Goal: Task Accomplishment & Management: Manage account settings

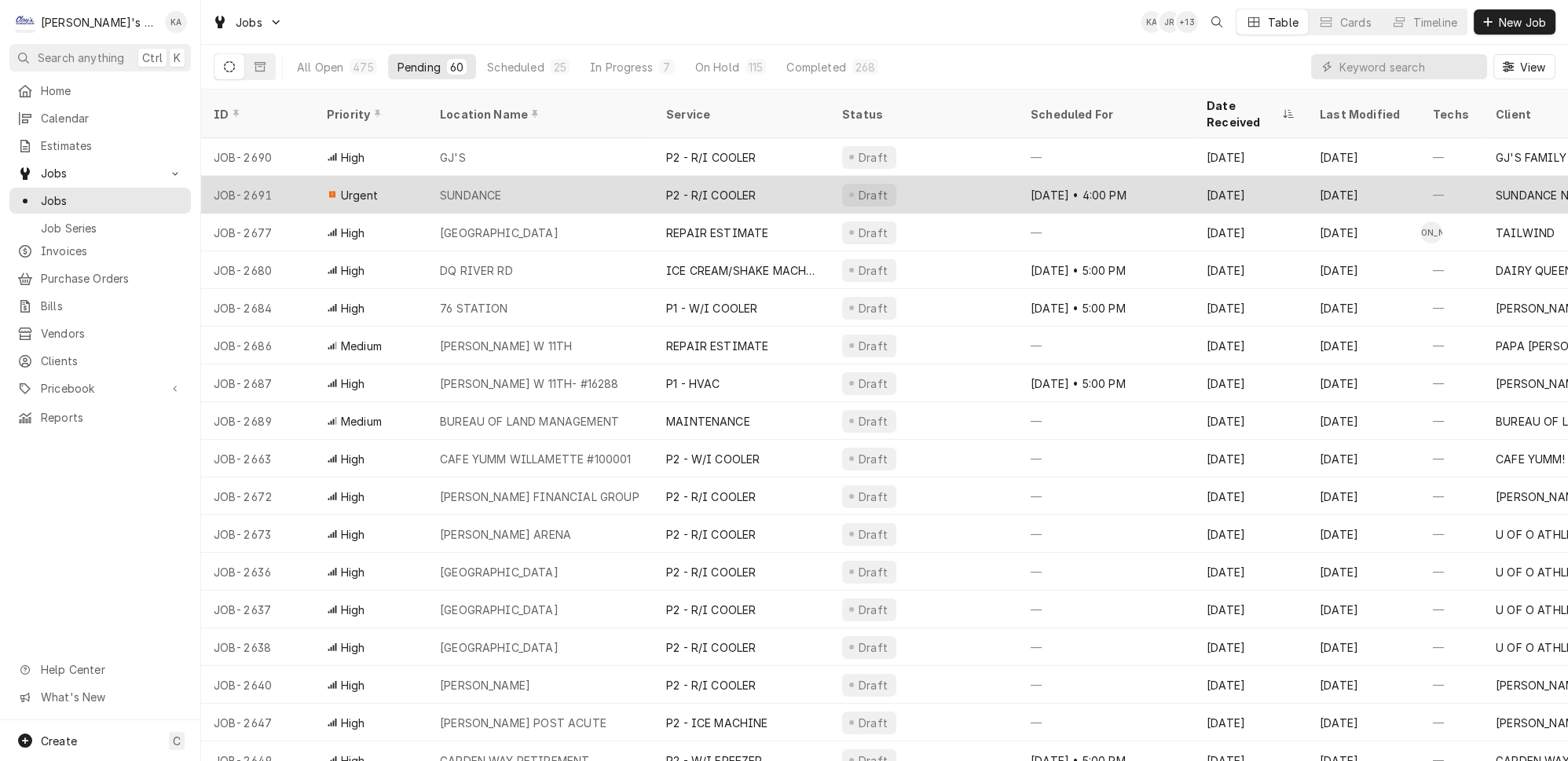
click at [440, 187] on div "SUNDANCE" at bounding box center [470, 195] width 61 height 16
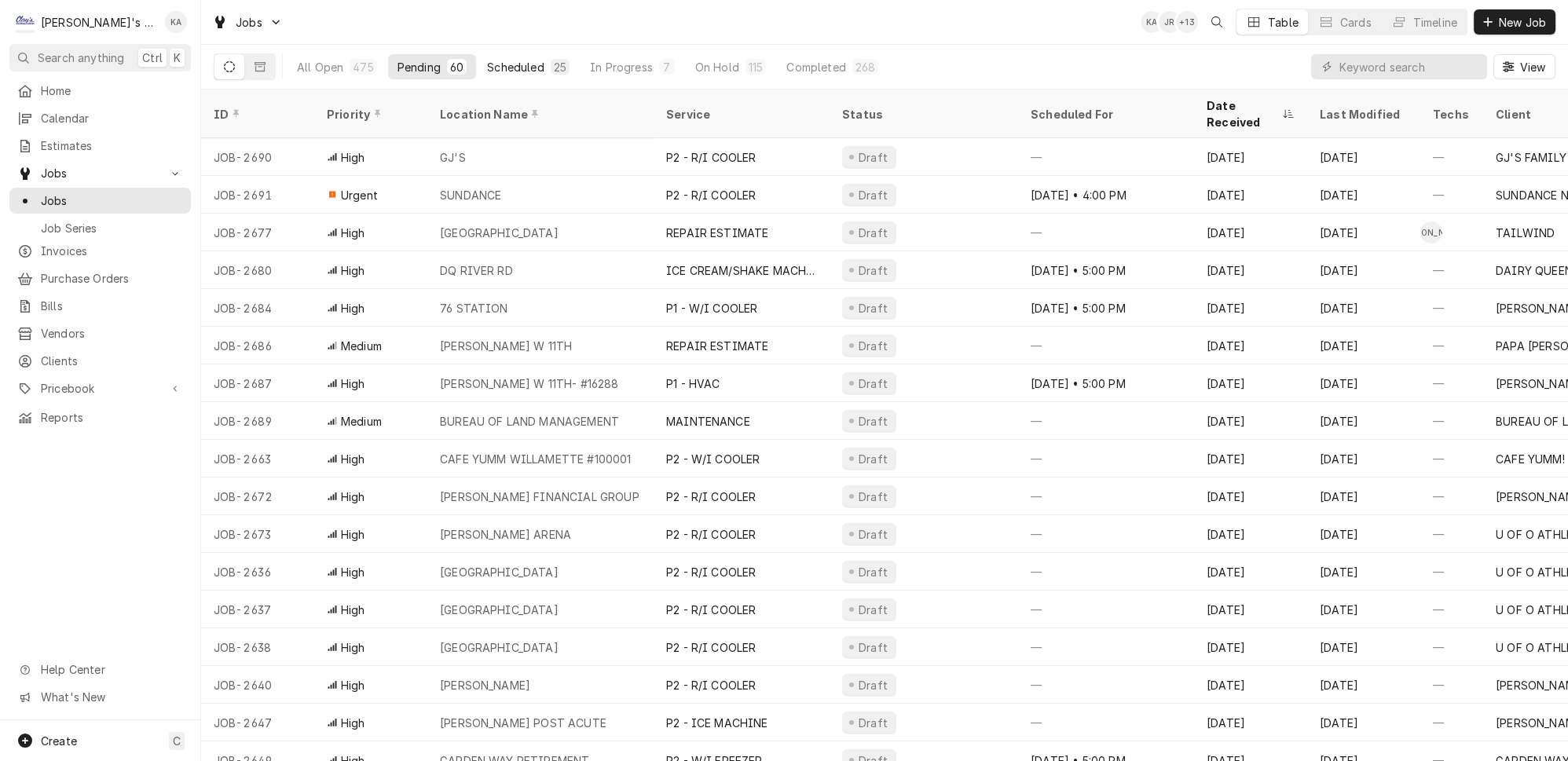
drag, startPoint x: 505, startPoint y: 101, endPoint x: 485, endPoint y: 61, distance: 44.7
click at [505, 106] on div "Location Name" at bounding box center [539, 114] width 198 height 16
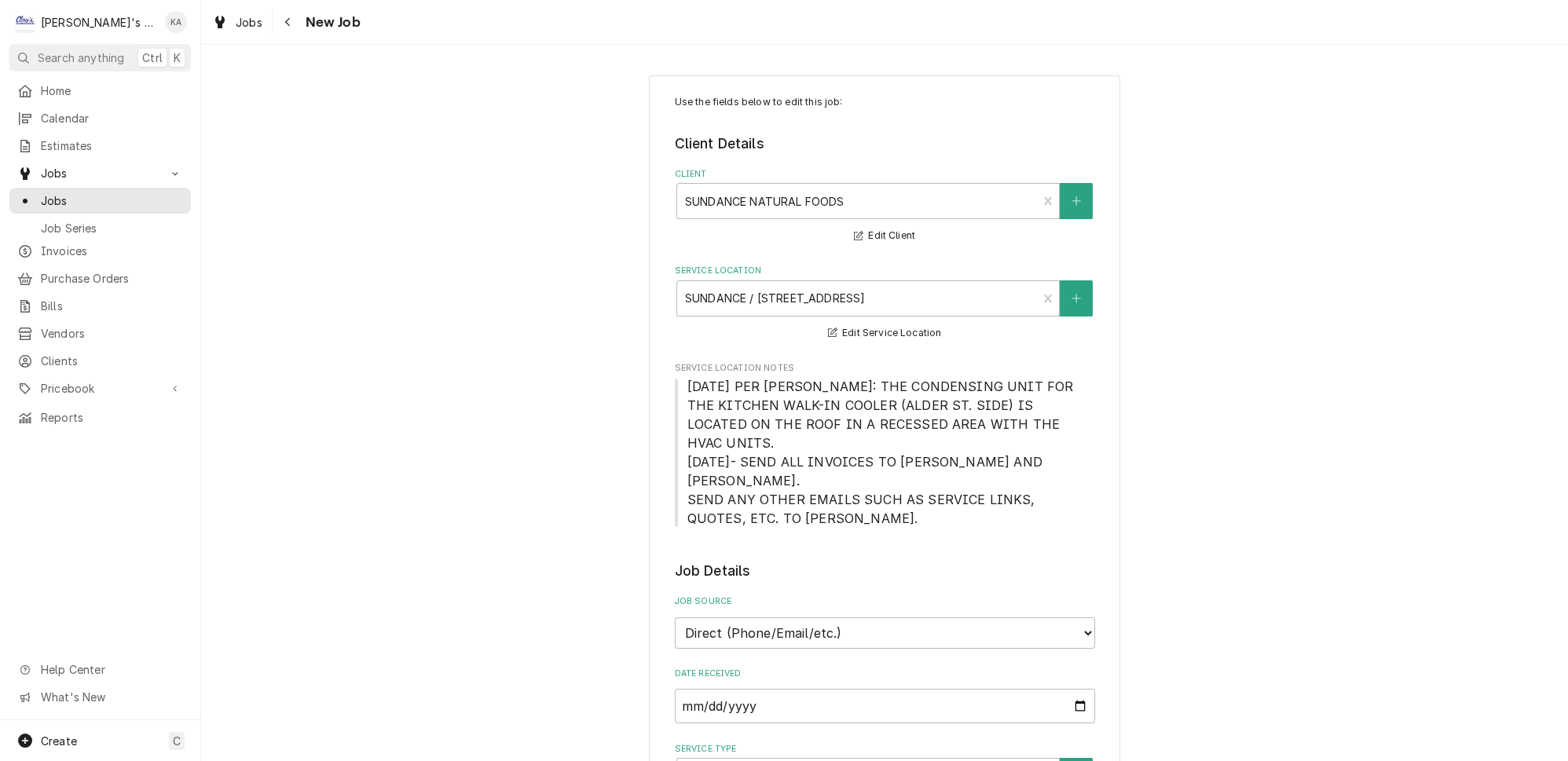
type textarea "x"
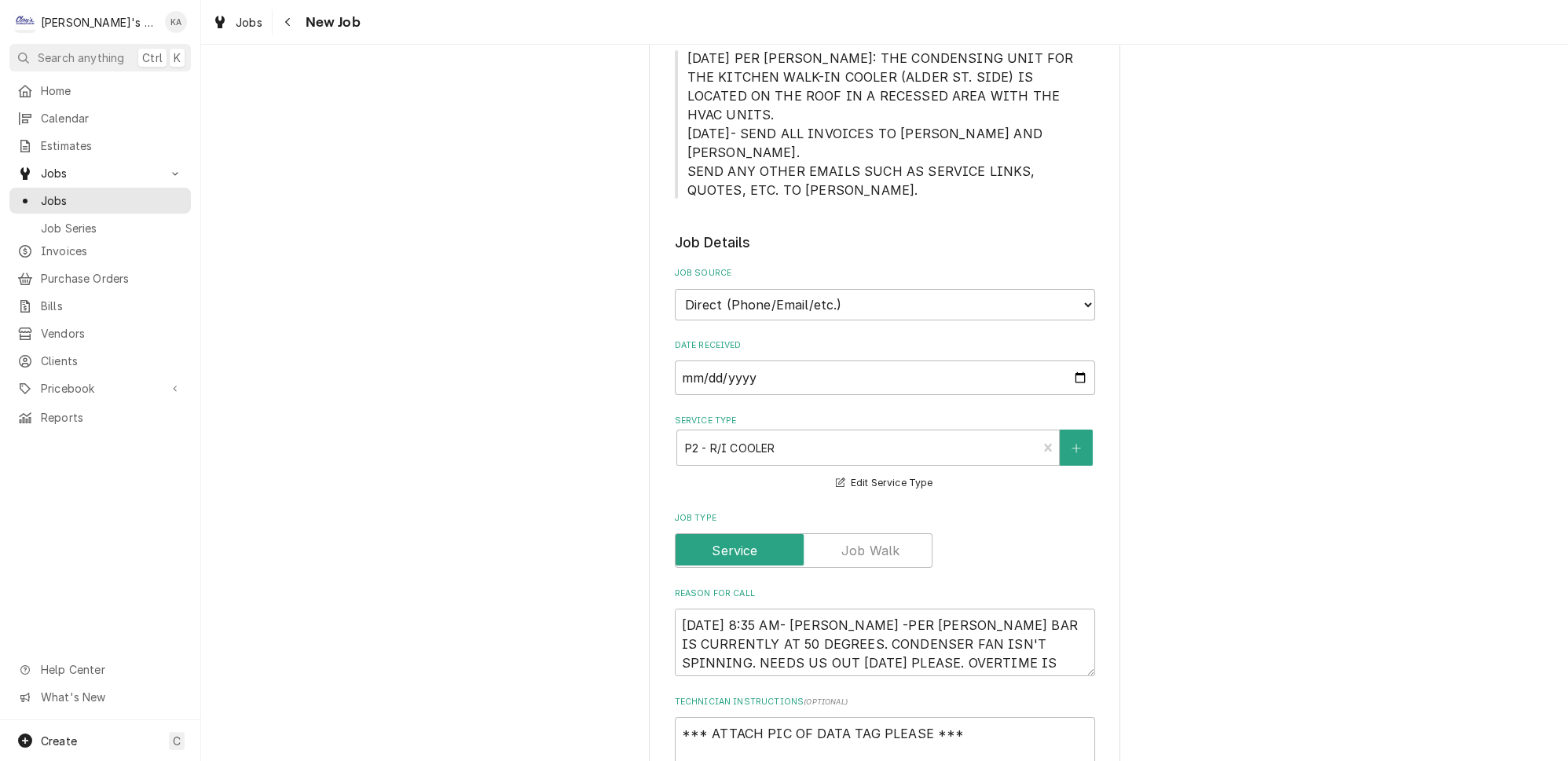
scroll to position [356, 0]
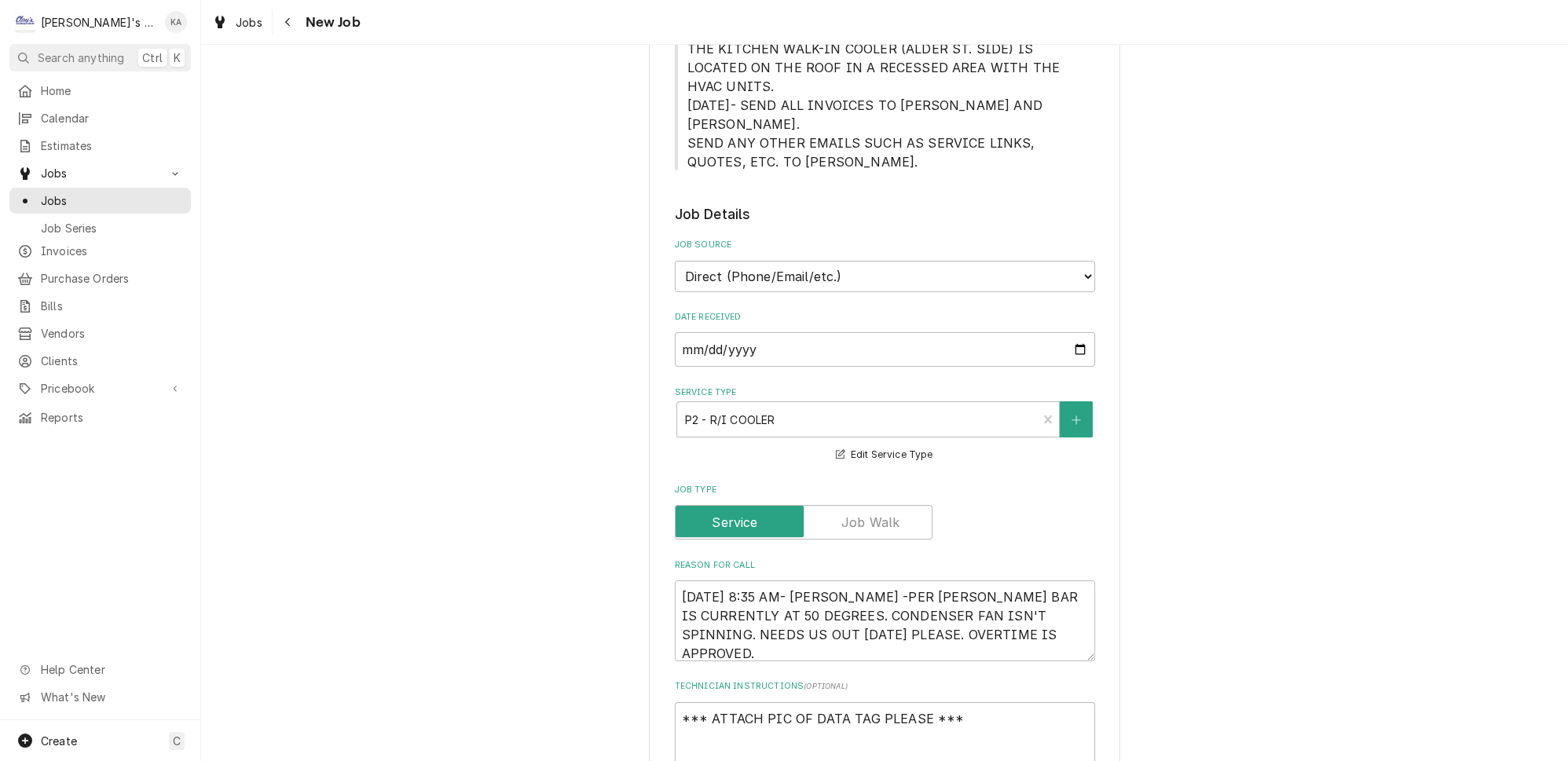
drag, startPoint x: 1065, startPoint y: 589, endPoint x: 1072, endPoint y: 602, distance: 14.8
click at [1072, 602] on div "Use the fields below to edit this job: Client Details Client SUNDANCE NATURAL F…" at bounding box center [885, 667] width 471 height 1896
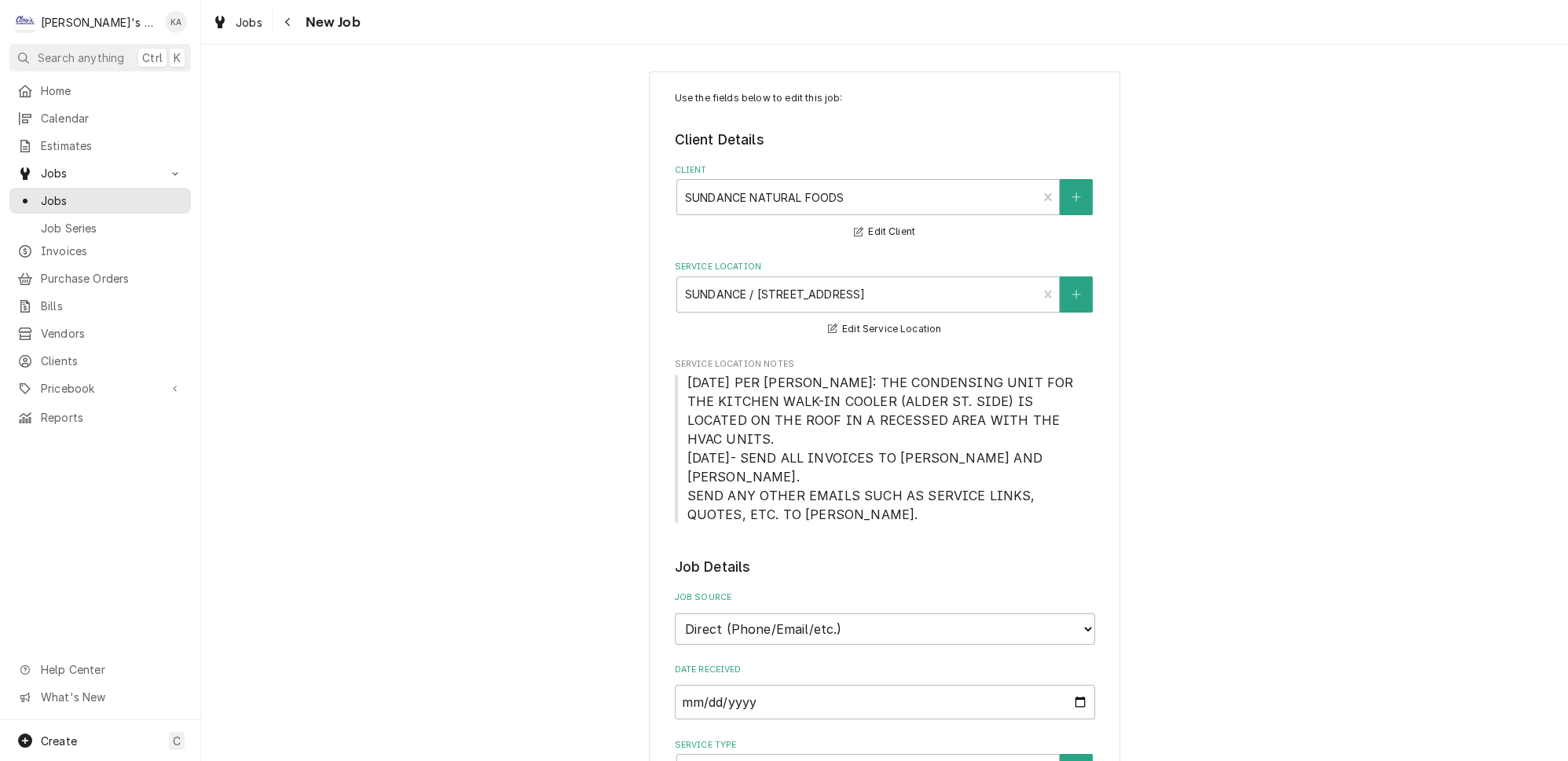
scroll to position [0, 0]
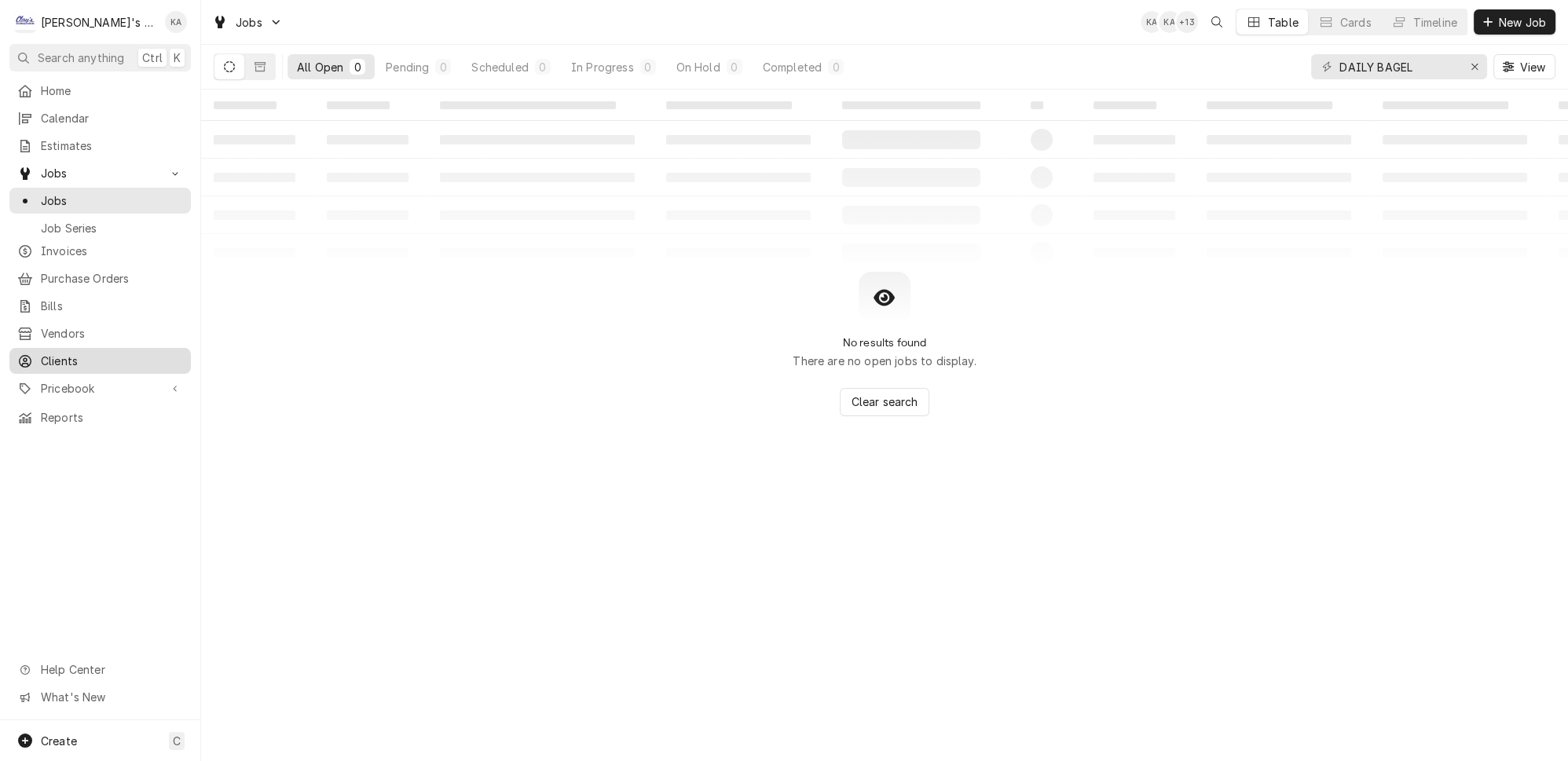
type input "DAILY BAGEL"
click at [116, 352] on span "Clients" at bounding box center [112, 360] width 143 height 16
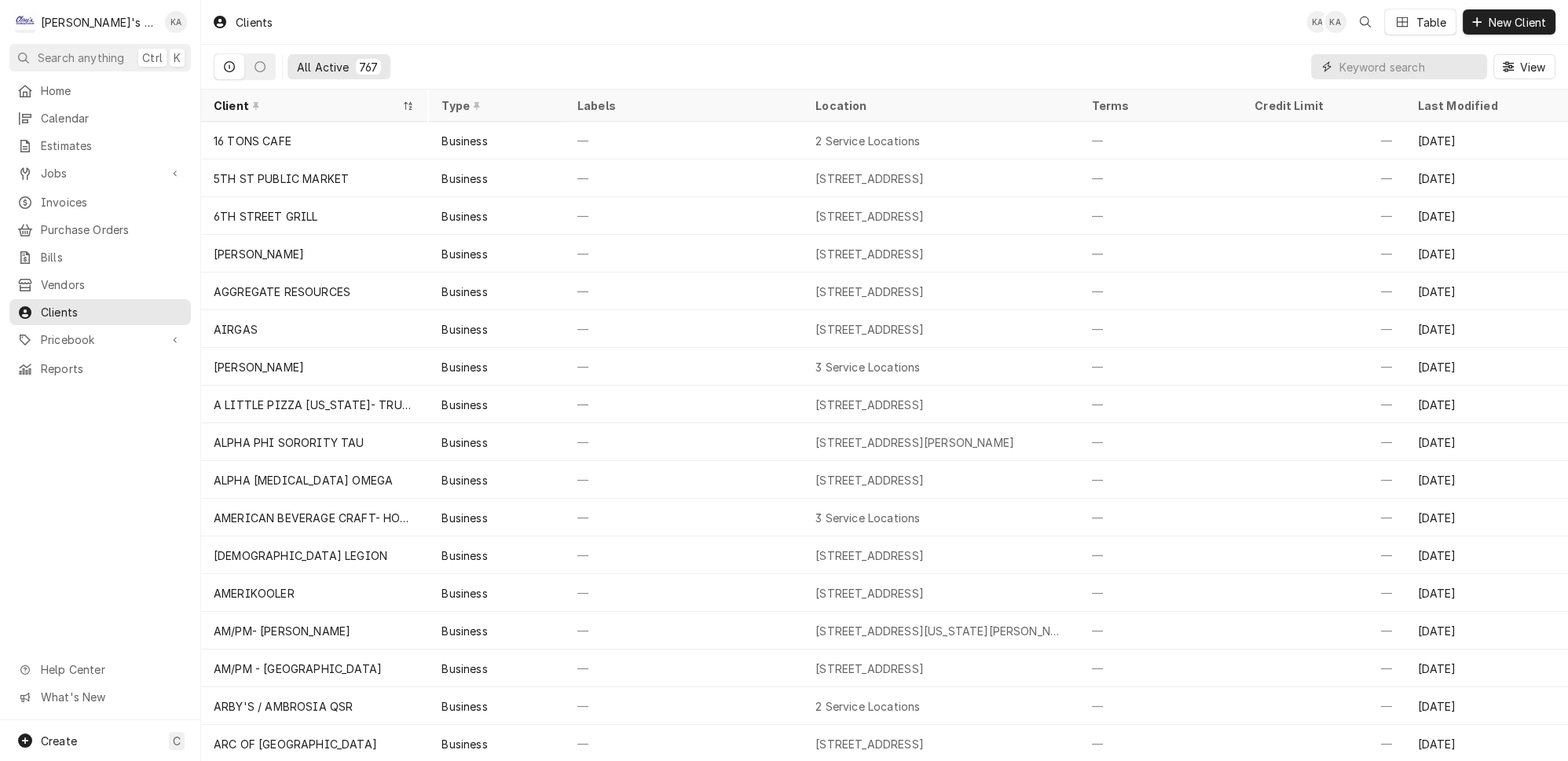
click at [1367, 62] on input "Dynamic Content Wrapper" at bounding box center [1408, 67] width 140 height 25
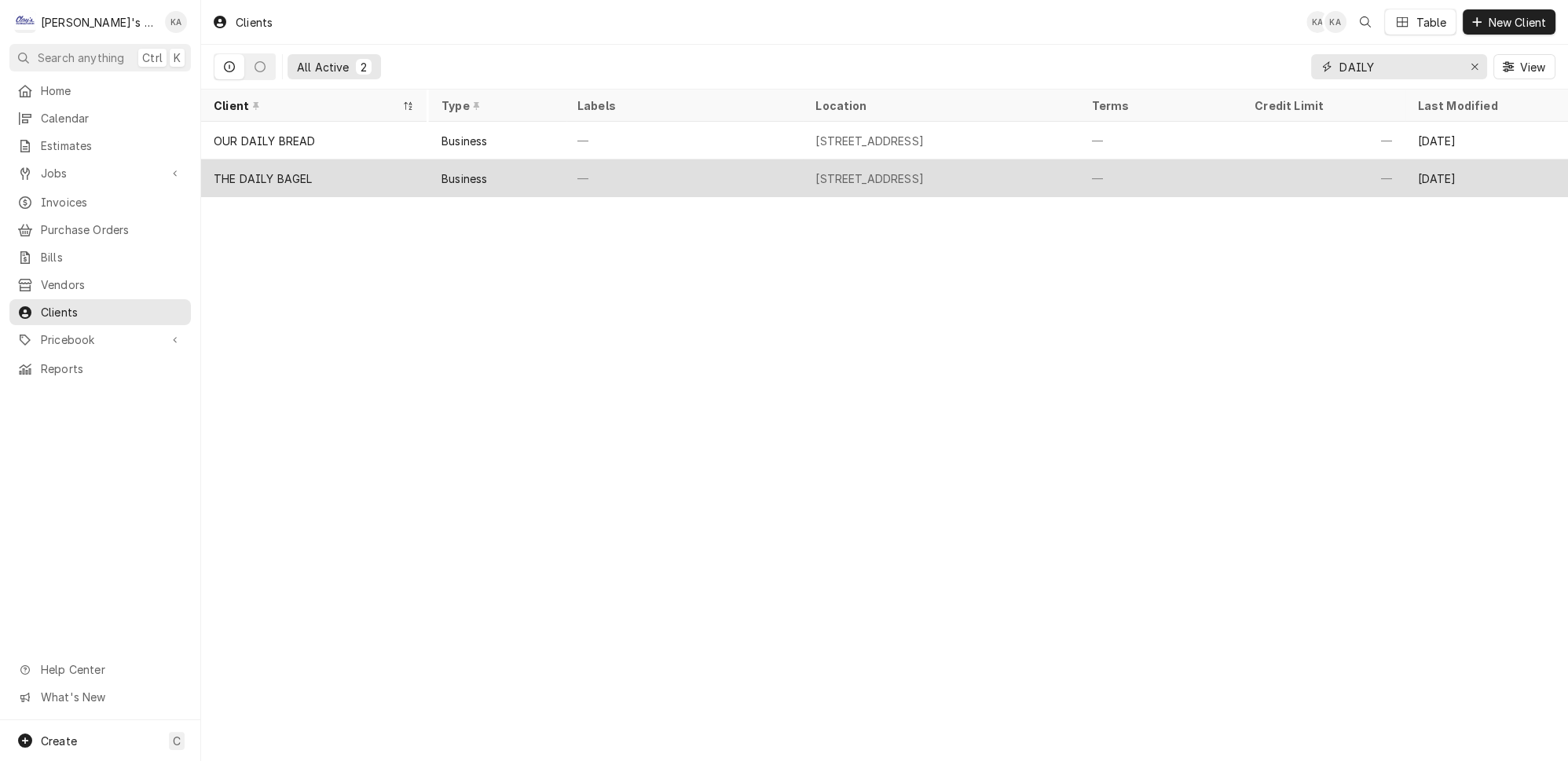
type input "DAILY"
click at [396, 179] on div "THE DAILY BAGEL" at bounding box center [314, 179] width 225 height 38
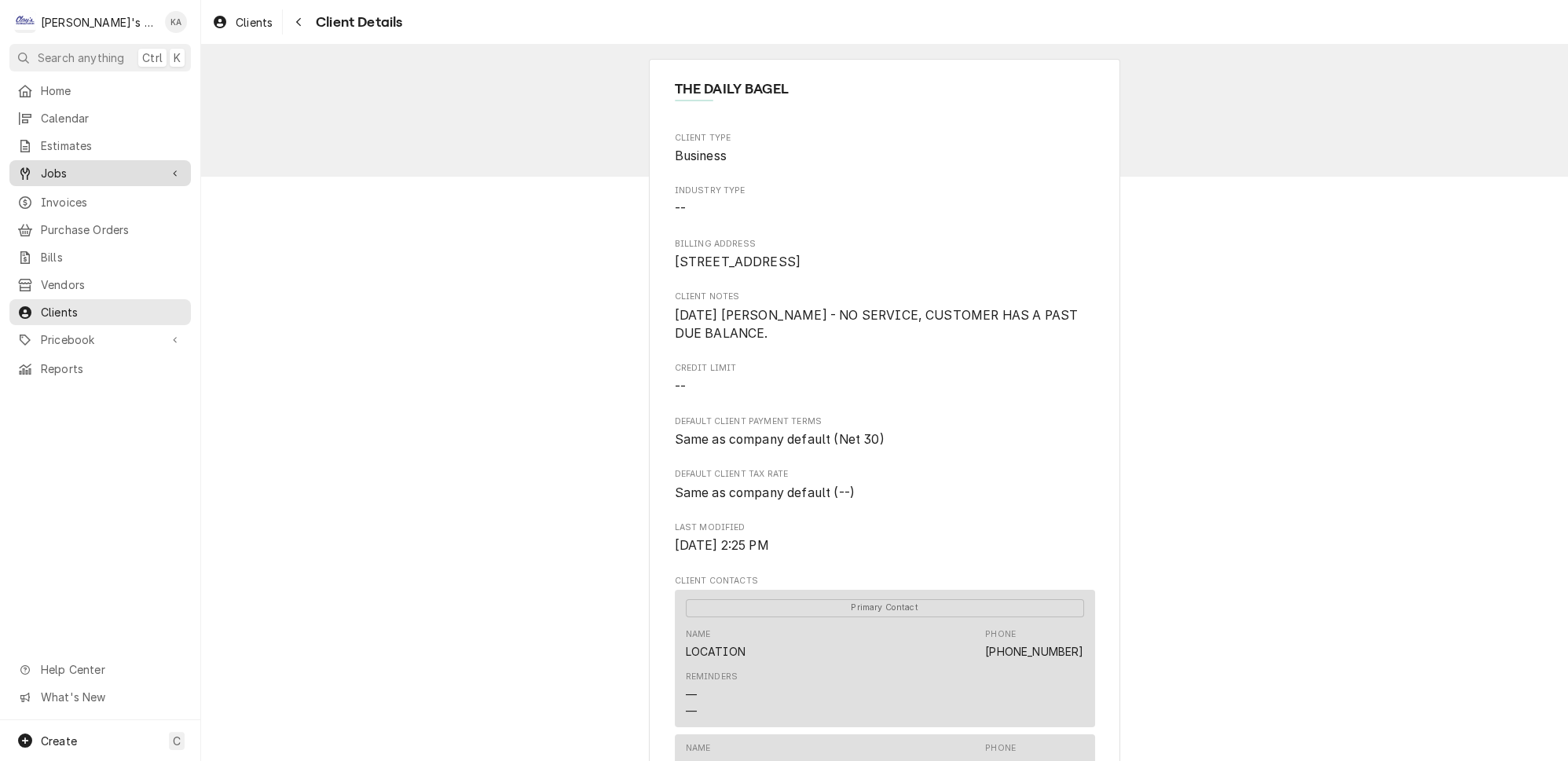
click at [86, 165] on span "Jobs" at bounding box center [100, 173] width 119 height 16
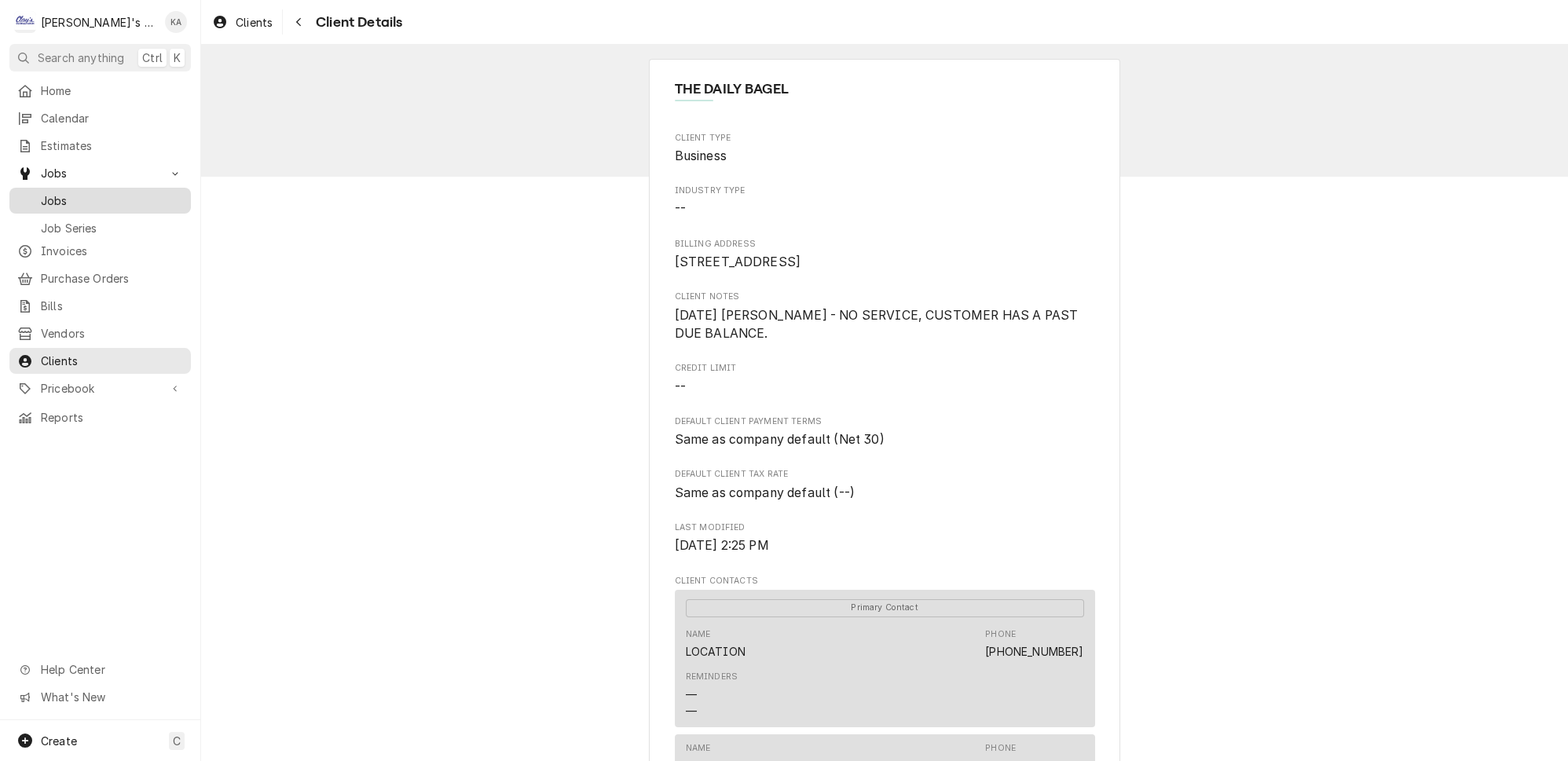
click at [86, 193] on span "Jobs" at bounding box center [112, 200] width 143 height 16
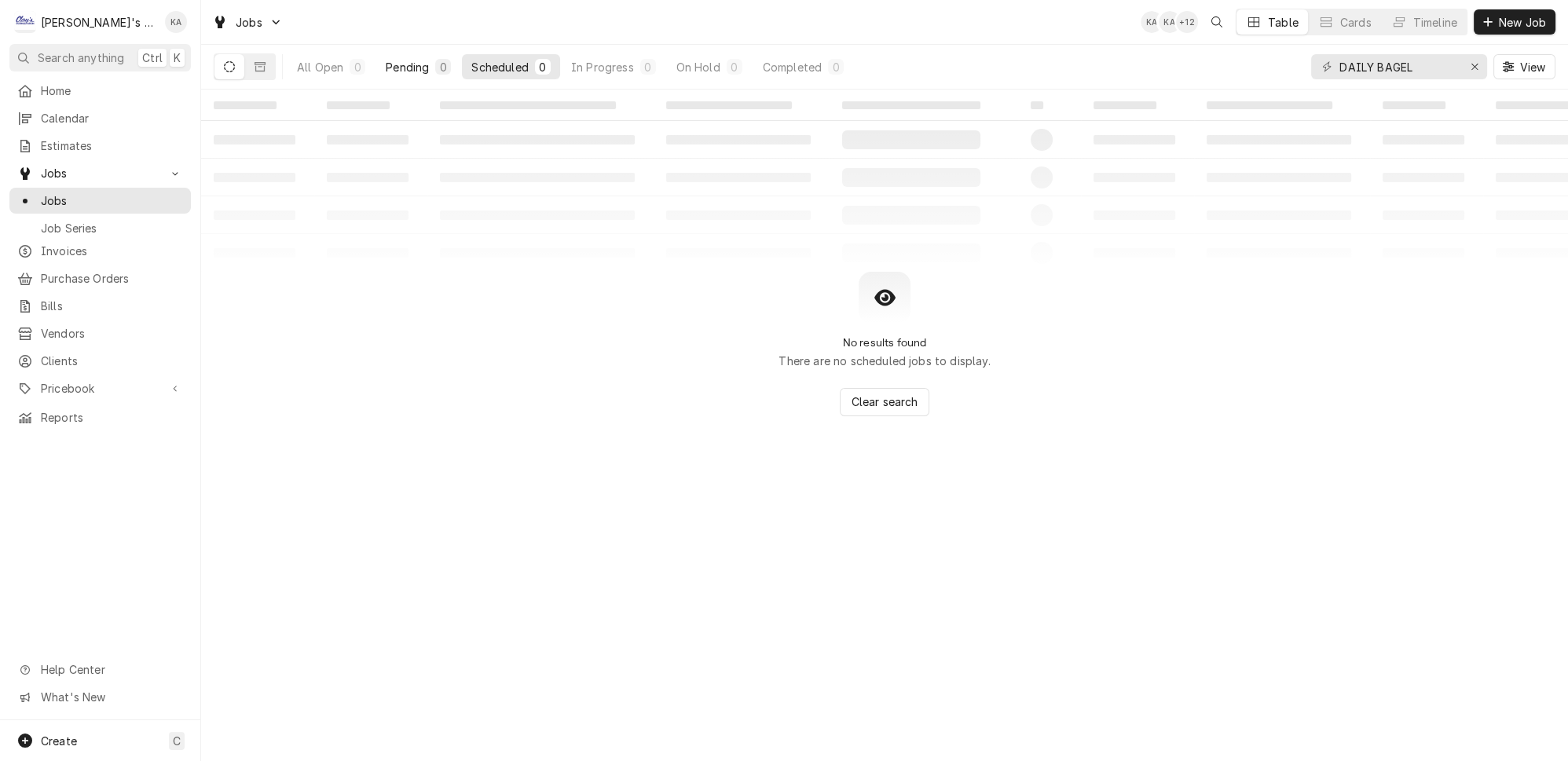
click at [388, 65] on div "Pending" at bounding box center [407, 67] width 43 height 16
click at [1487, 62] on button "Erase input" at bounding box center [1474, 67] width 25 height 25
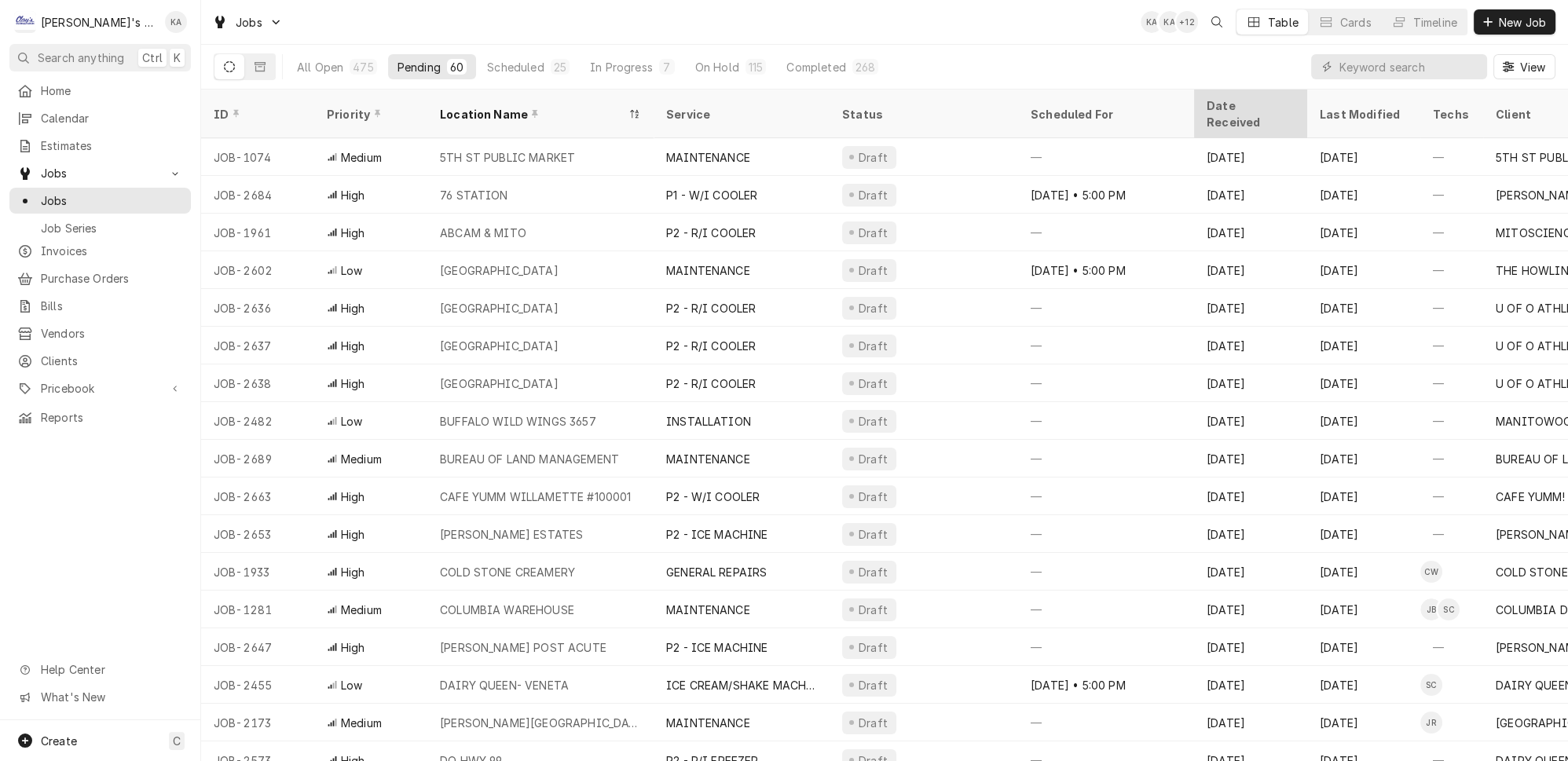
click at [1238, 97] on div "Date Received" at bounding box center [1249, 113] width 85 height 33
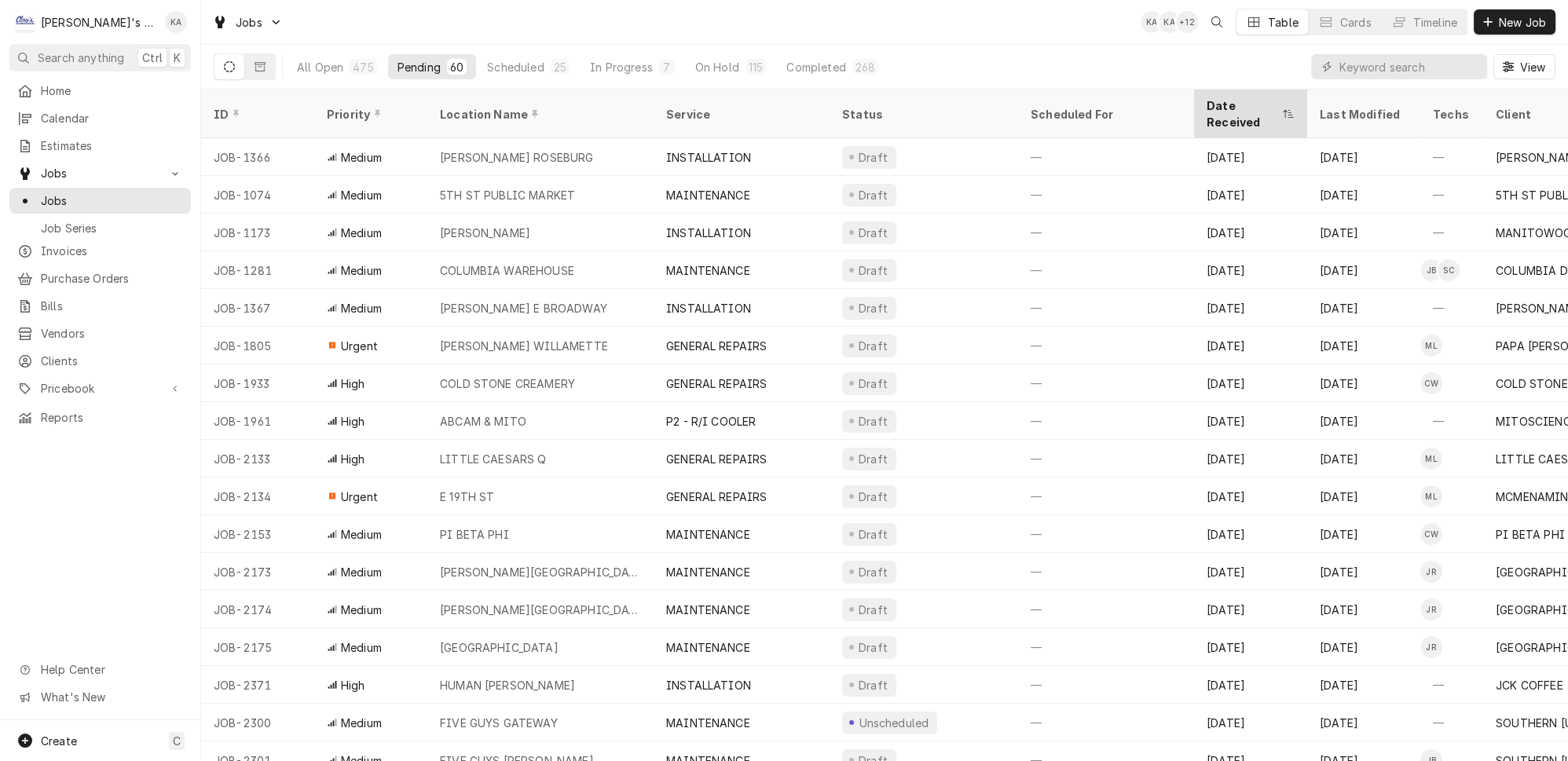
click at [1237, 97] on div "Date Received" at bounding box center [1243, 113] width 72 height 33
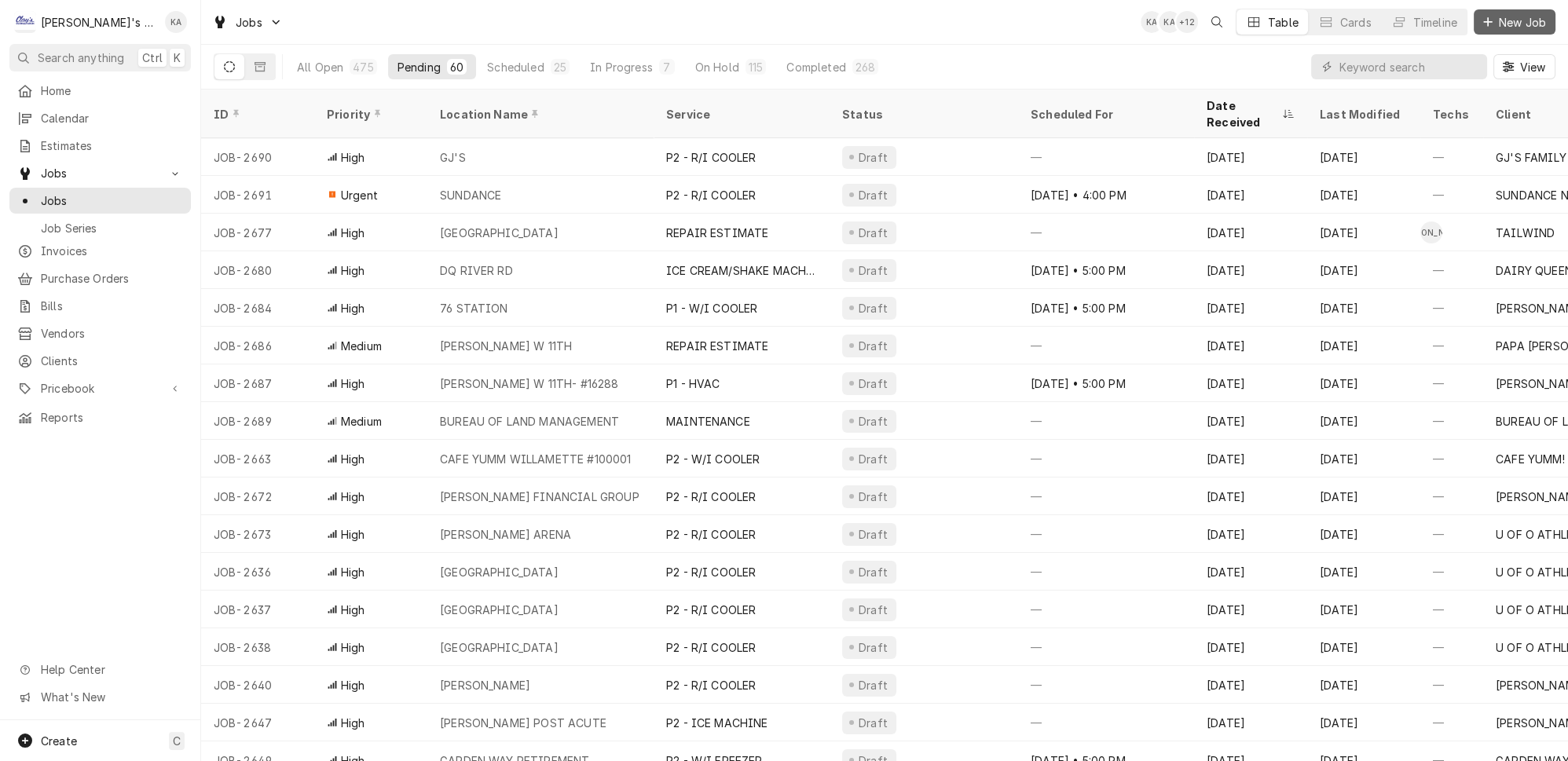
click at [1555, 22] on button "New Job" at bounding box center [1515, 22] width 82 height 25
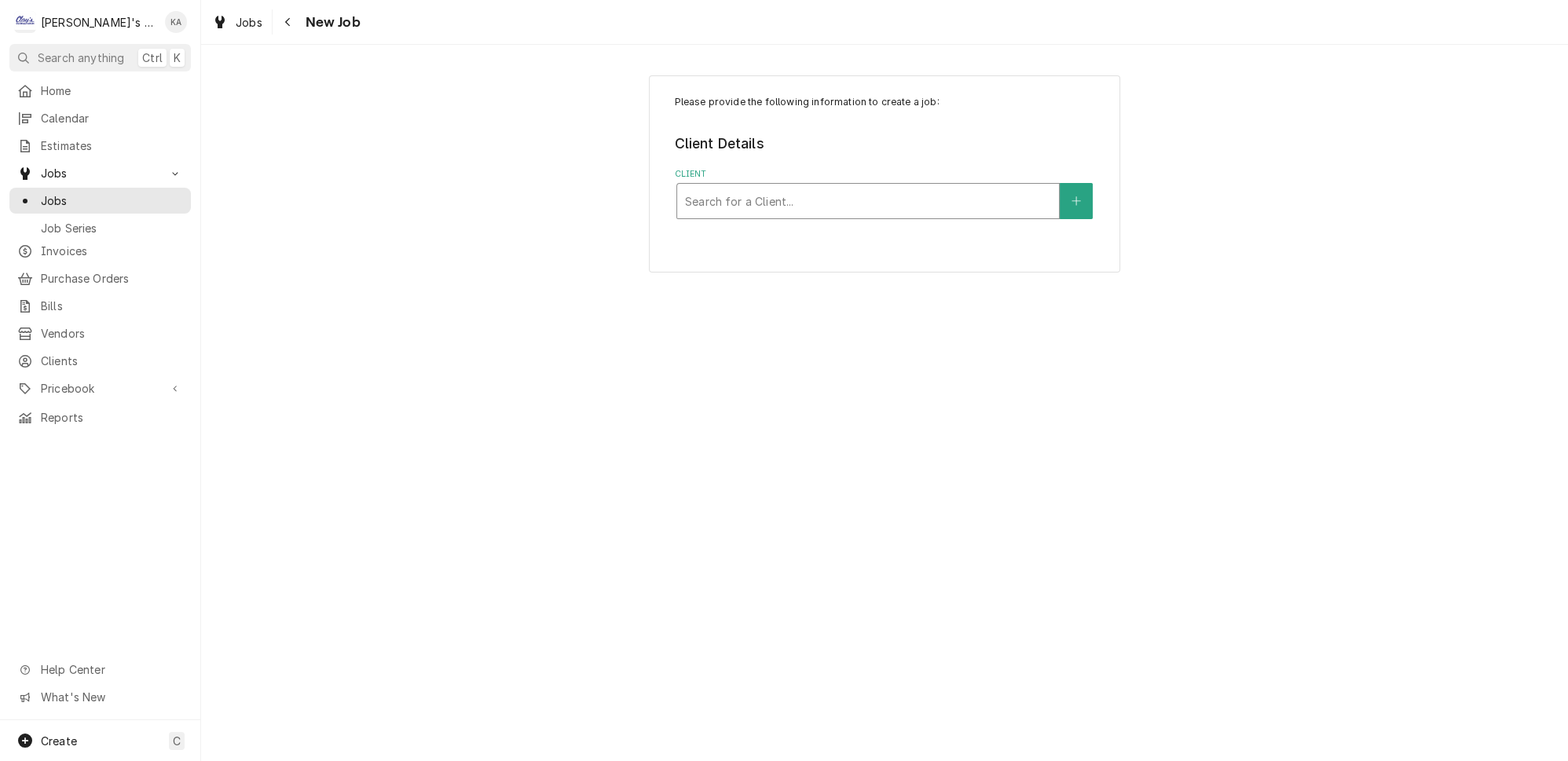
click at [930, 195] on div "Client" at bounding box center [868, 201] width 366 height 29
type input "DAILY"
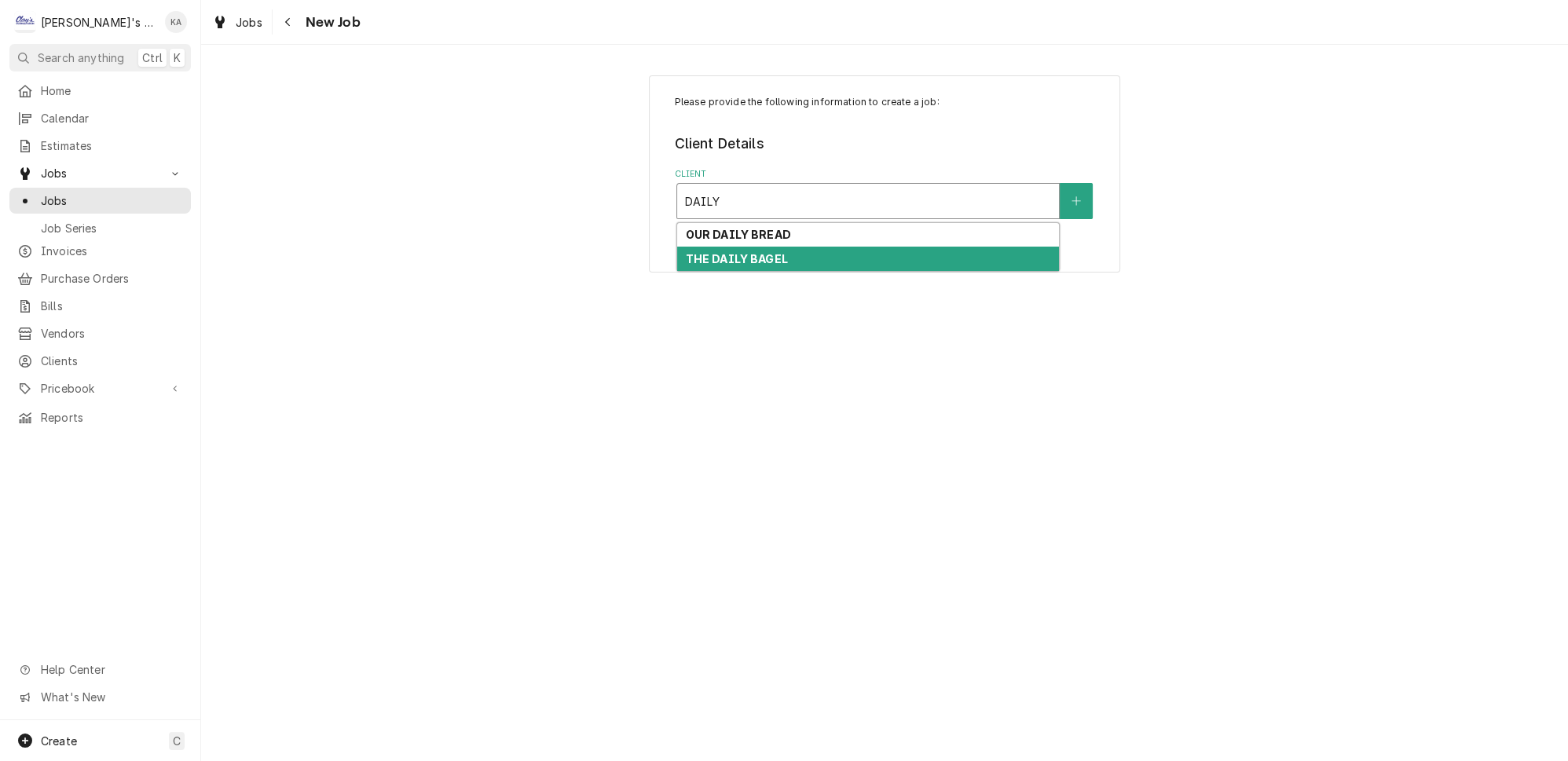
click at [772, 252] on strong "THE DAILY BAGEL" at bounding box center [736, 258] width 102 height 13
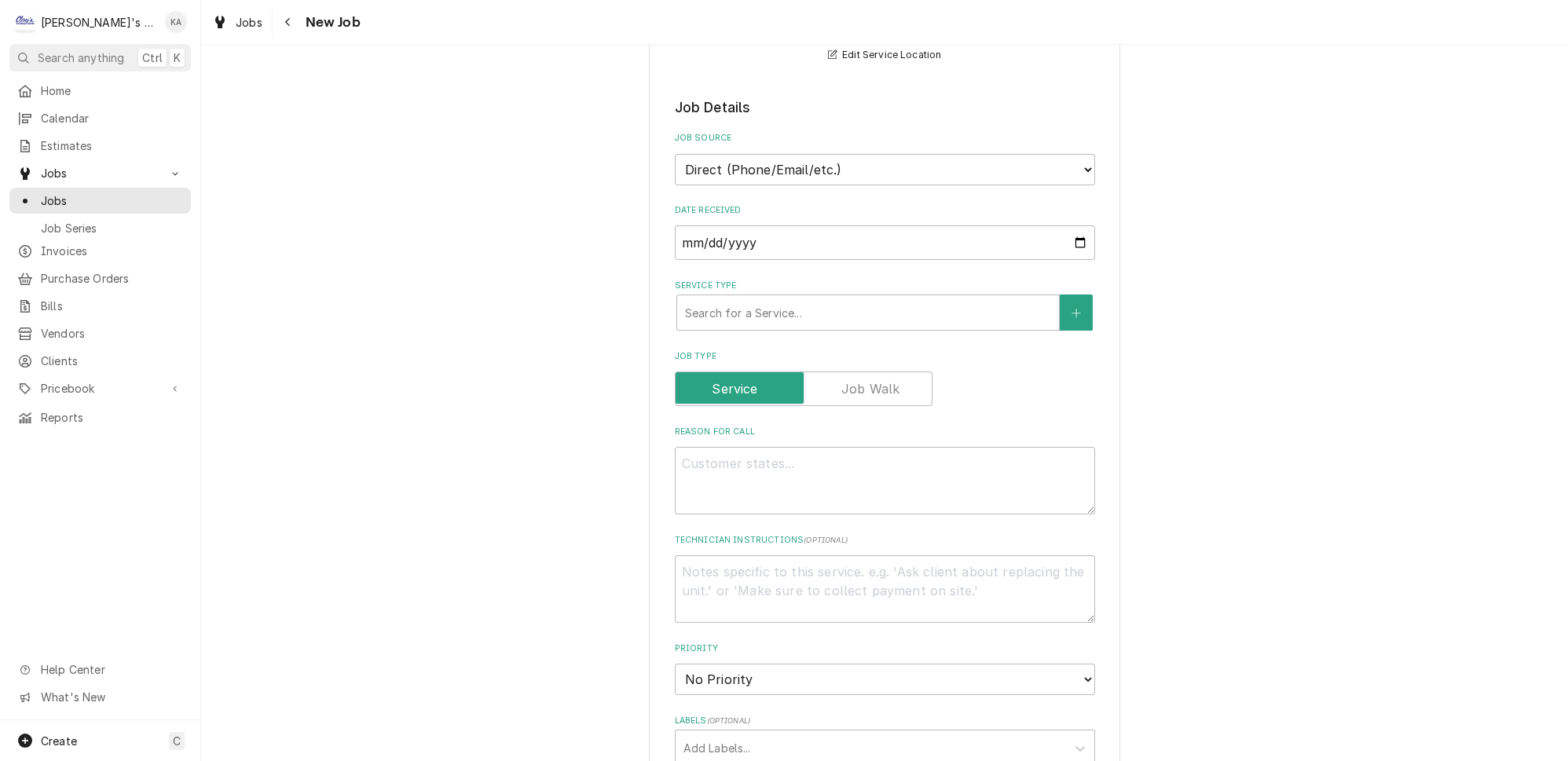
scroll to position [356, 0]
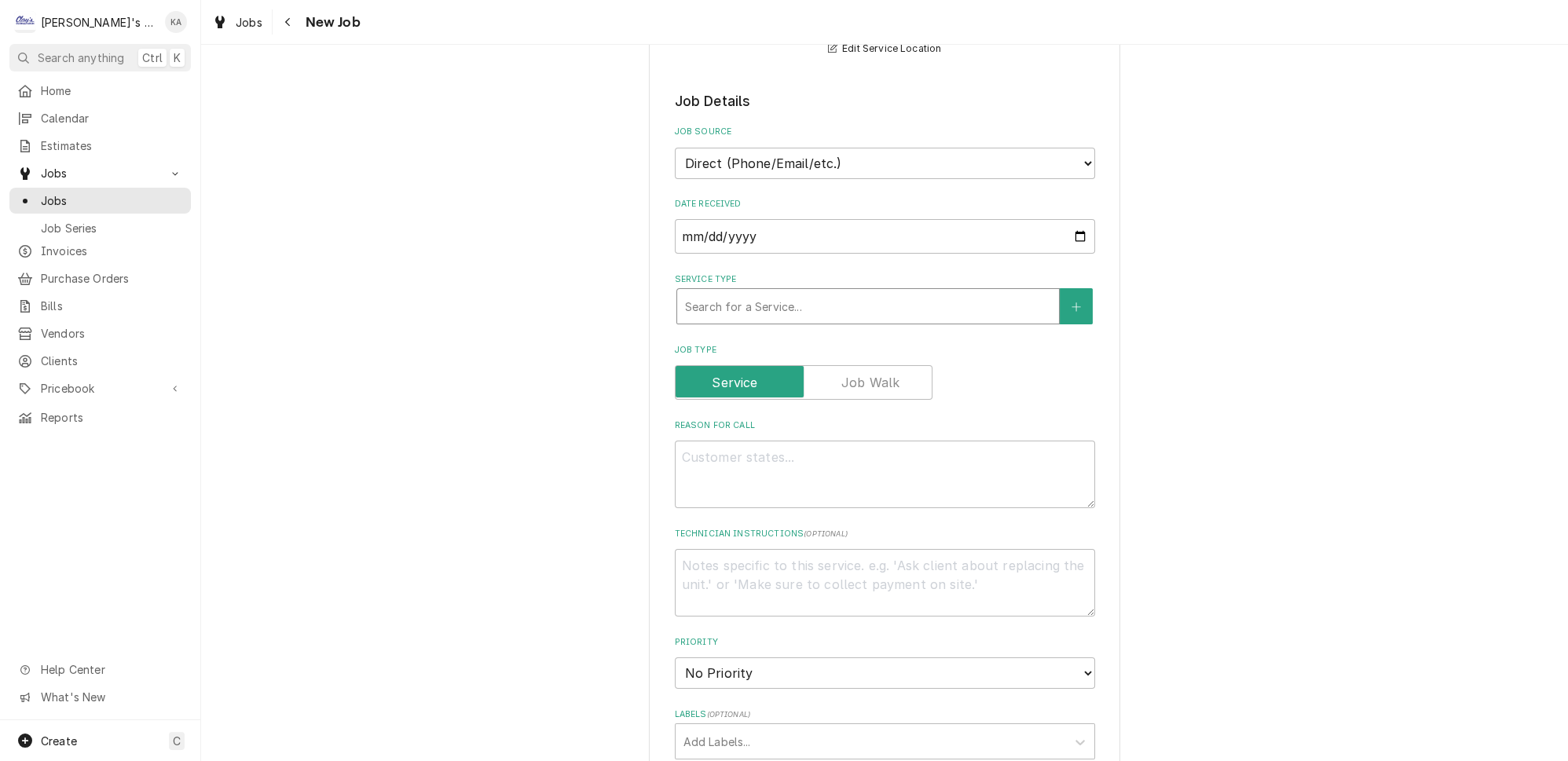
click at [764, 295] on div "Service Type" at bounding box center [868, 306] width 366 height 29
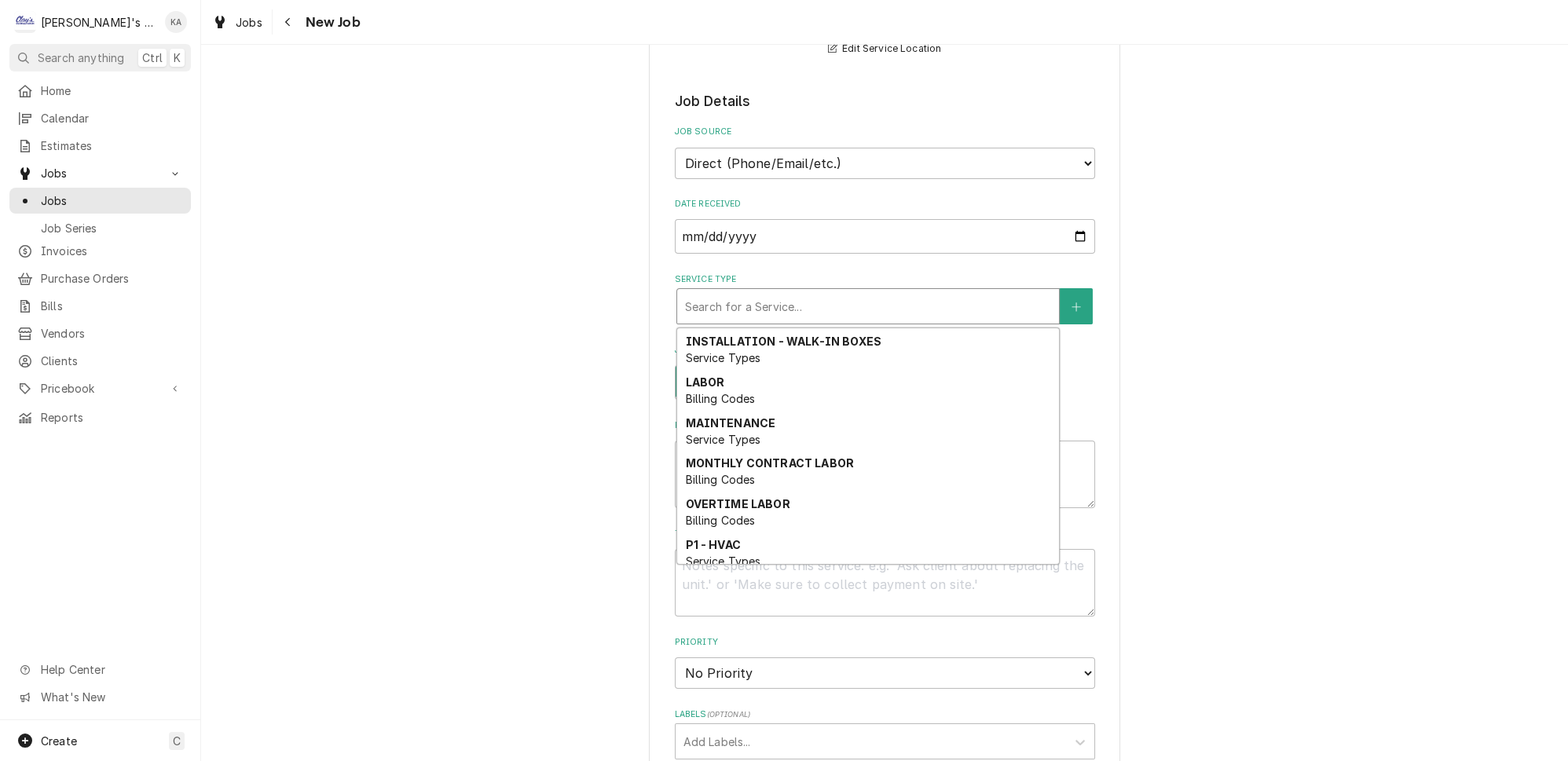
scroll to position [383, 0]
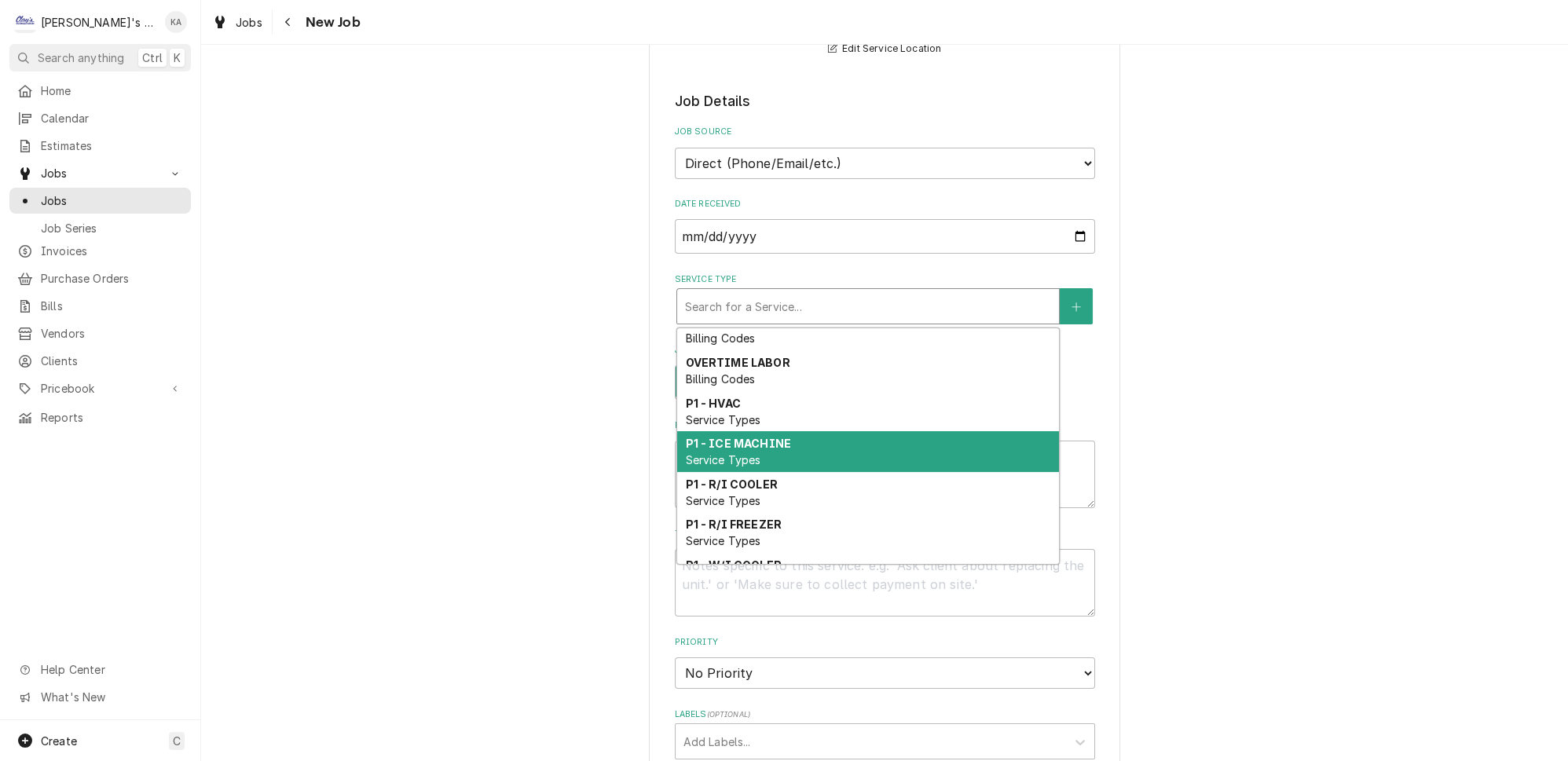
click at [786, 431] on div "P1 - ICE MACHINE Service Types" at bounding box center [868, 451] width 382 height 41
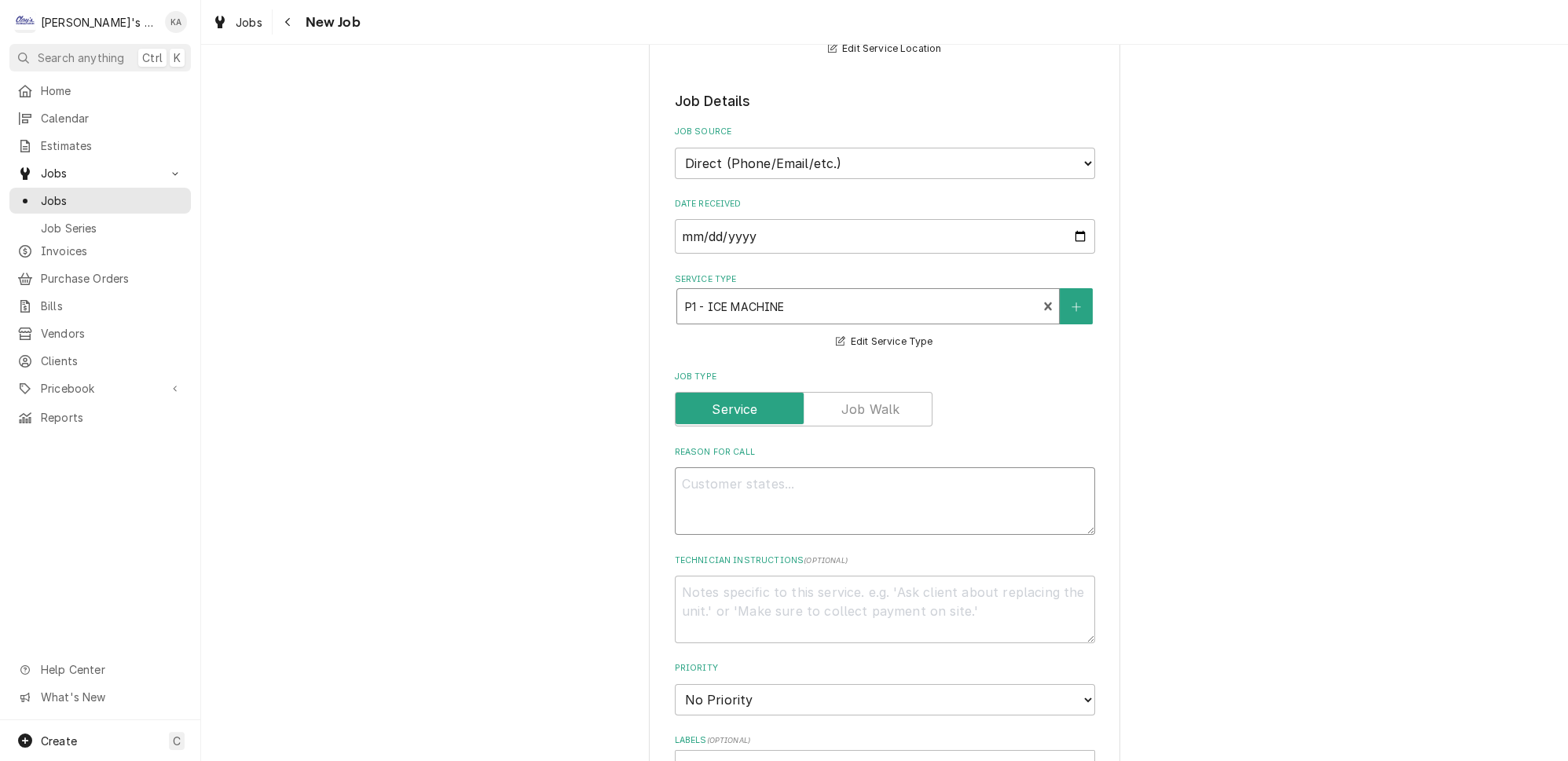
click at [762, 476] on textarea "Reason For Call" at bounding box center [885, 501] width 420 height 67
type textarea "x"
type textarea "8"
type textarea "x"
type textarea "8/"
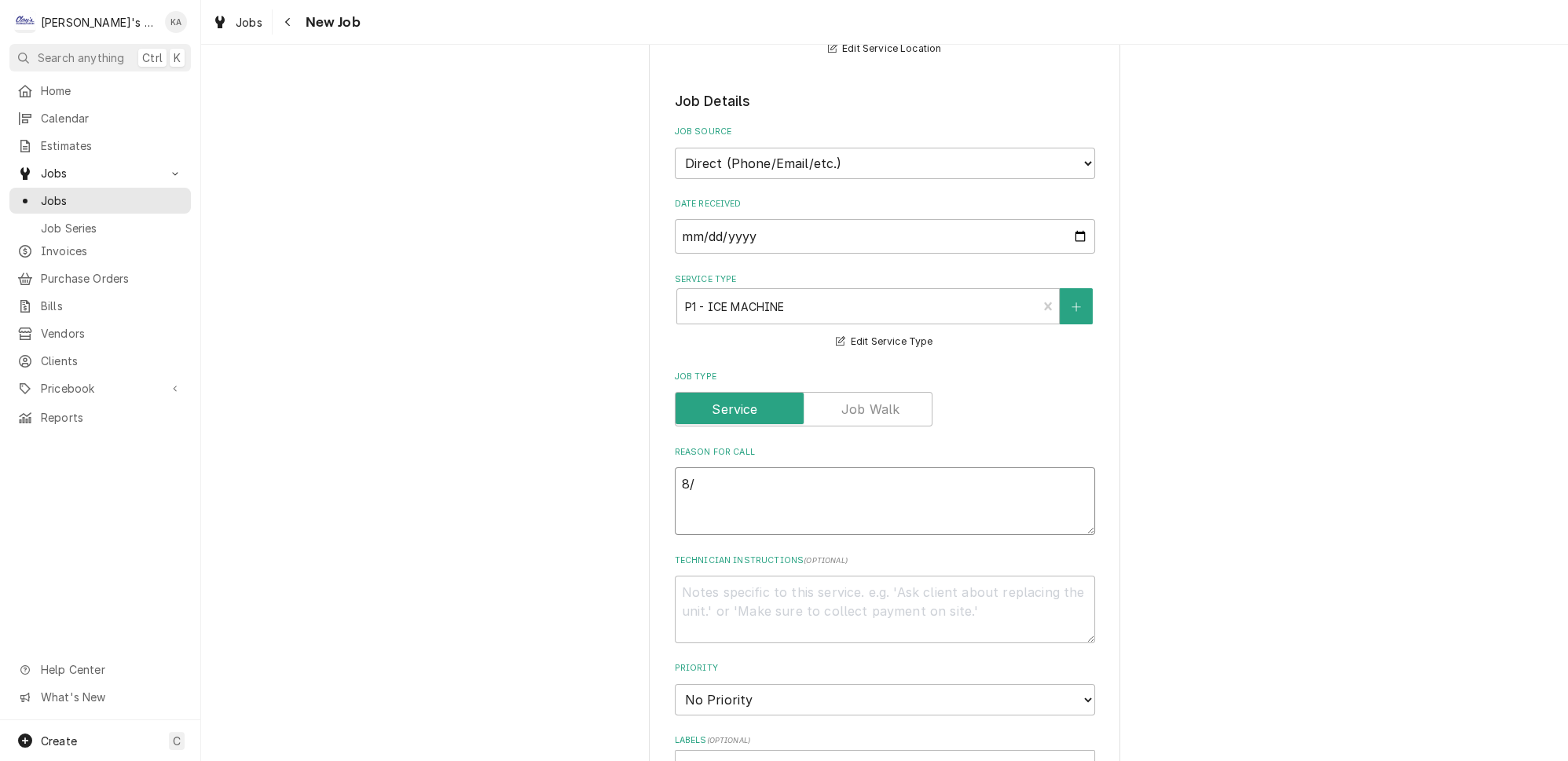
type textarea "x"
type textarea "8/1"
type textarea "x"
type textarea "8/14"
type textarea "x"
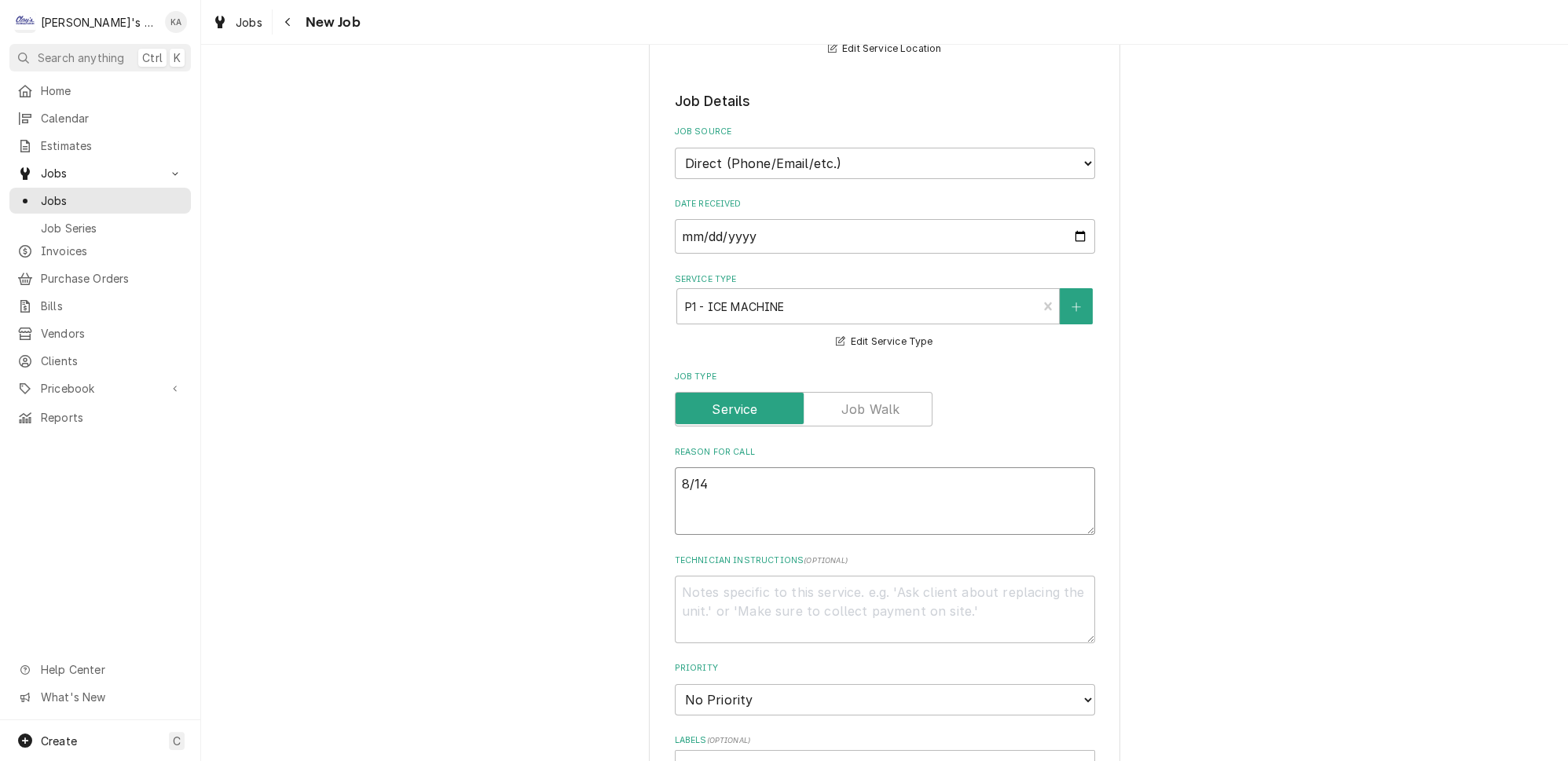
type textarea "8/14/"
drag, startPoint x: 758, startPoint y: 476, endPoint x: 654, endPoint y: 468, distance: 104.3
click at [654, 468] on div "Please provide the following information to create a job: Client Details Client…" at bounding box center [885, 560] width 471 height 1683
type textarea "x"
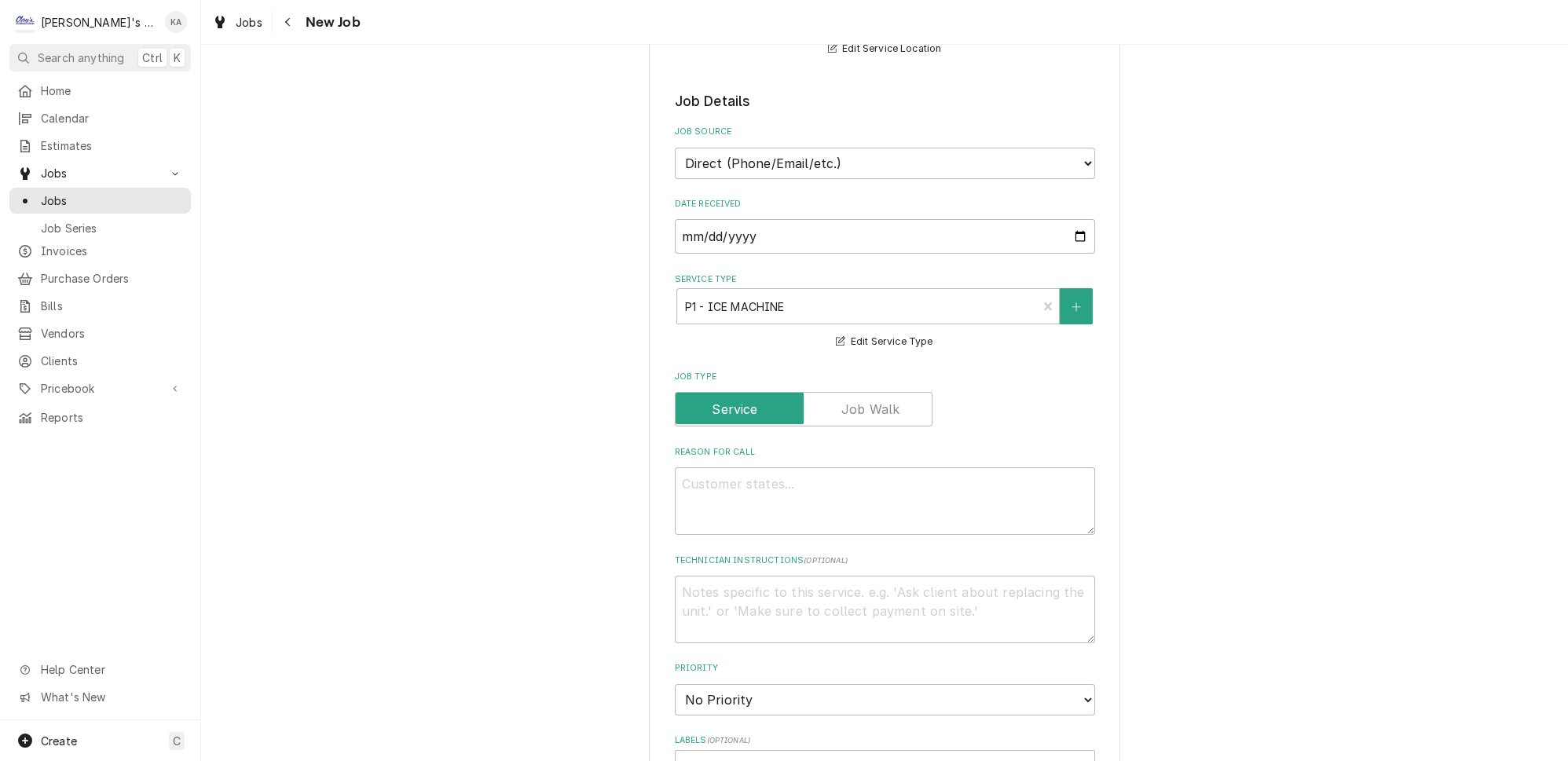
click at [627, 478] on div "Please provide the following information to create a job: Client Details Client…" at bounding box center [885, 560] width 1367 height 1710
click at [732, 478] on textarea "Reason For Call" at bounding box center [885, 501] width 420 height 67
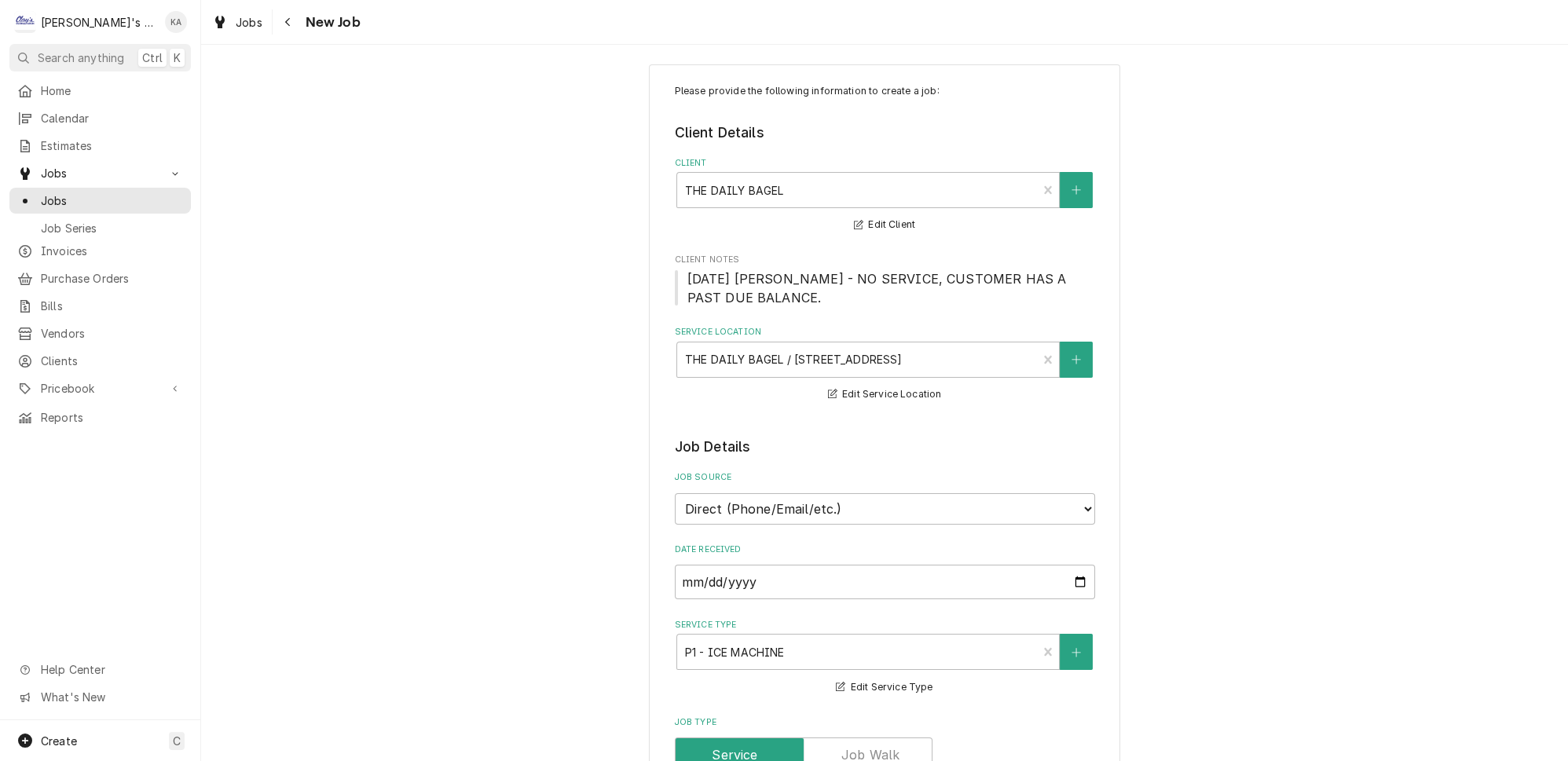
scroll to position [0, 0]
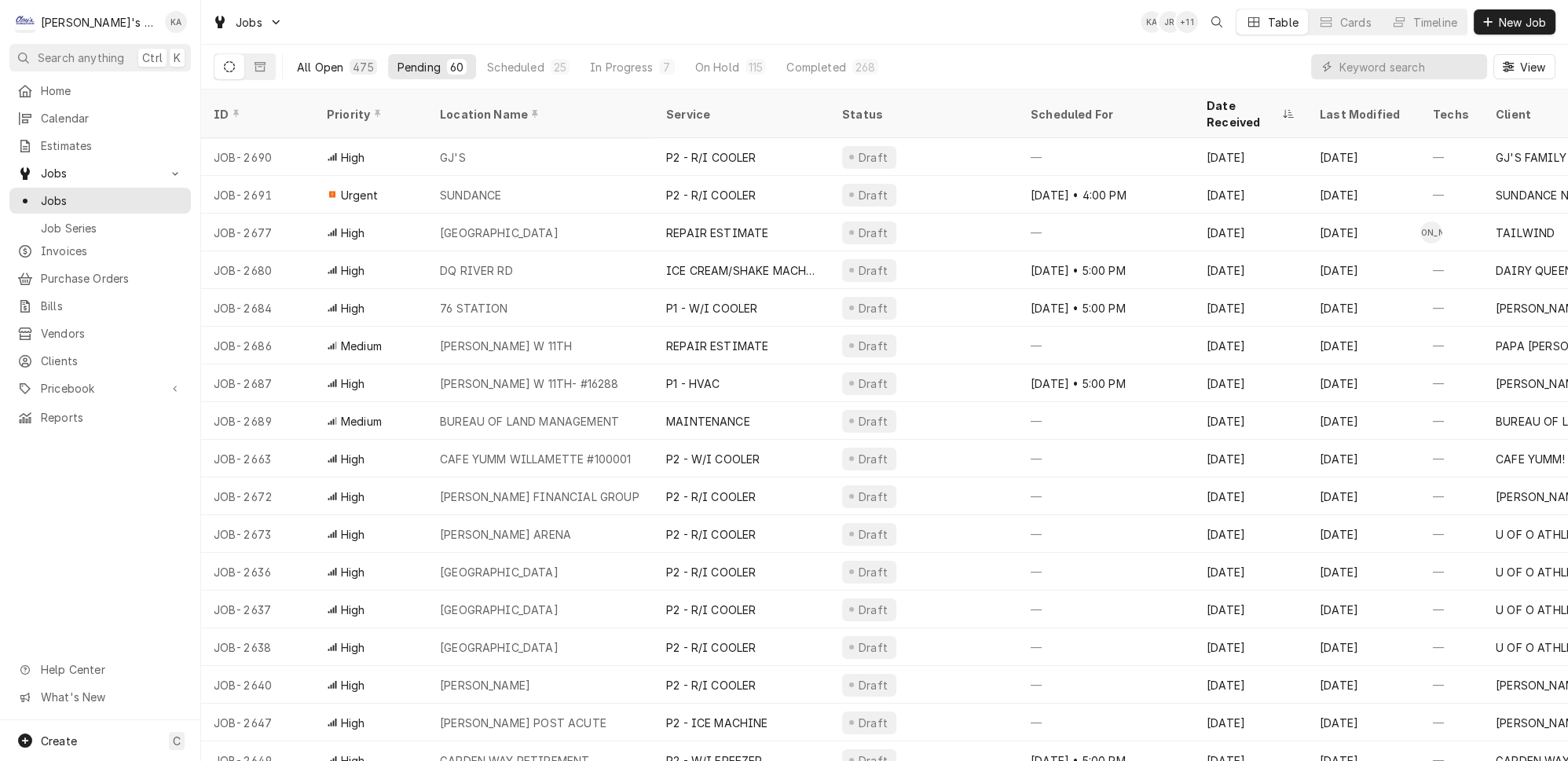
click at [294, 54] on button "All Open 475" at bounding box center [337, 67] width 99 height 25
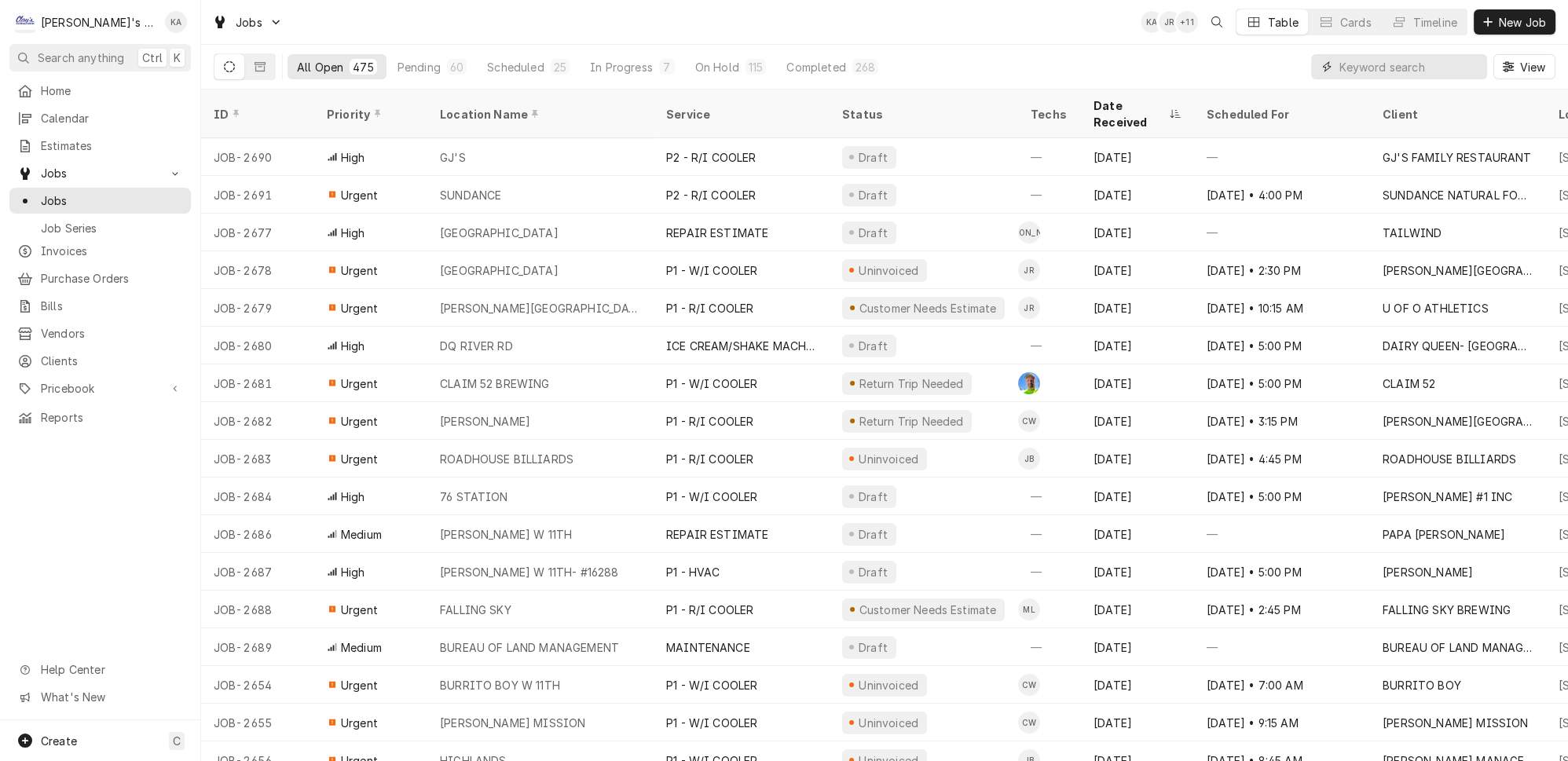
click at [1372, 61] on input "Dynamic Content Wrapper" at bounding box center [1408, 67] width 140 height 25
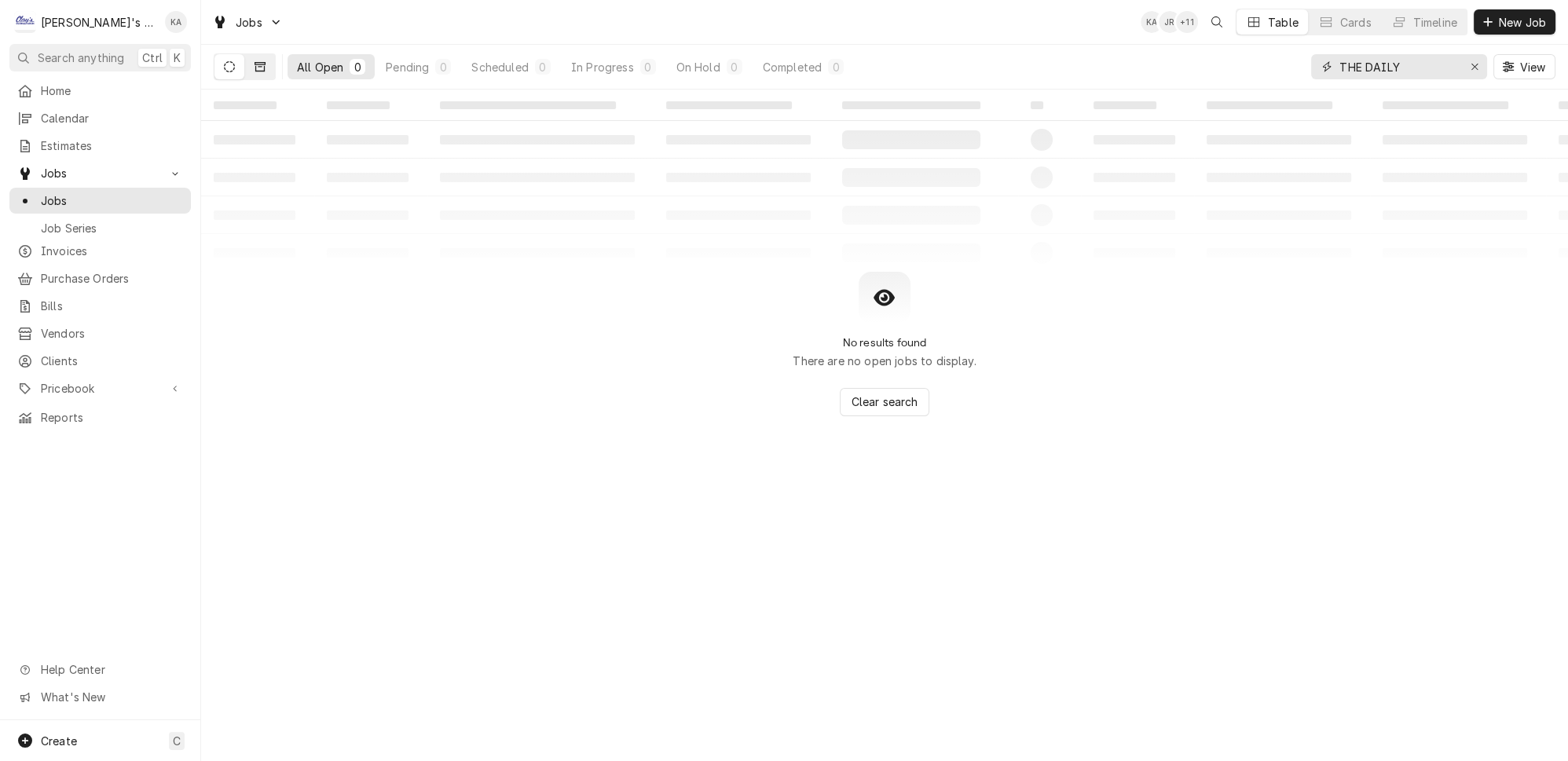
type input "THE DAILY"
click at [245, 54] on button "Dynamic Content Wrapper" at bounding box center [259, 67] width 29 height 25
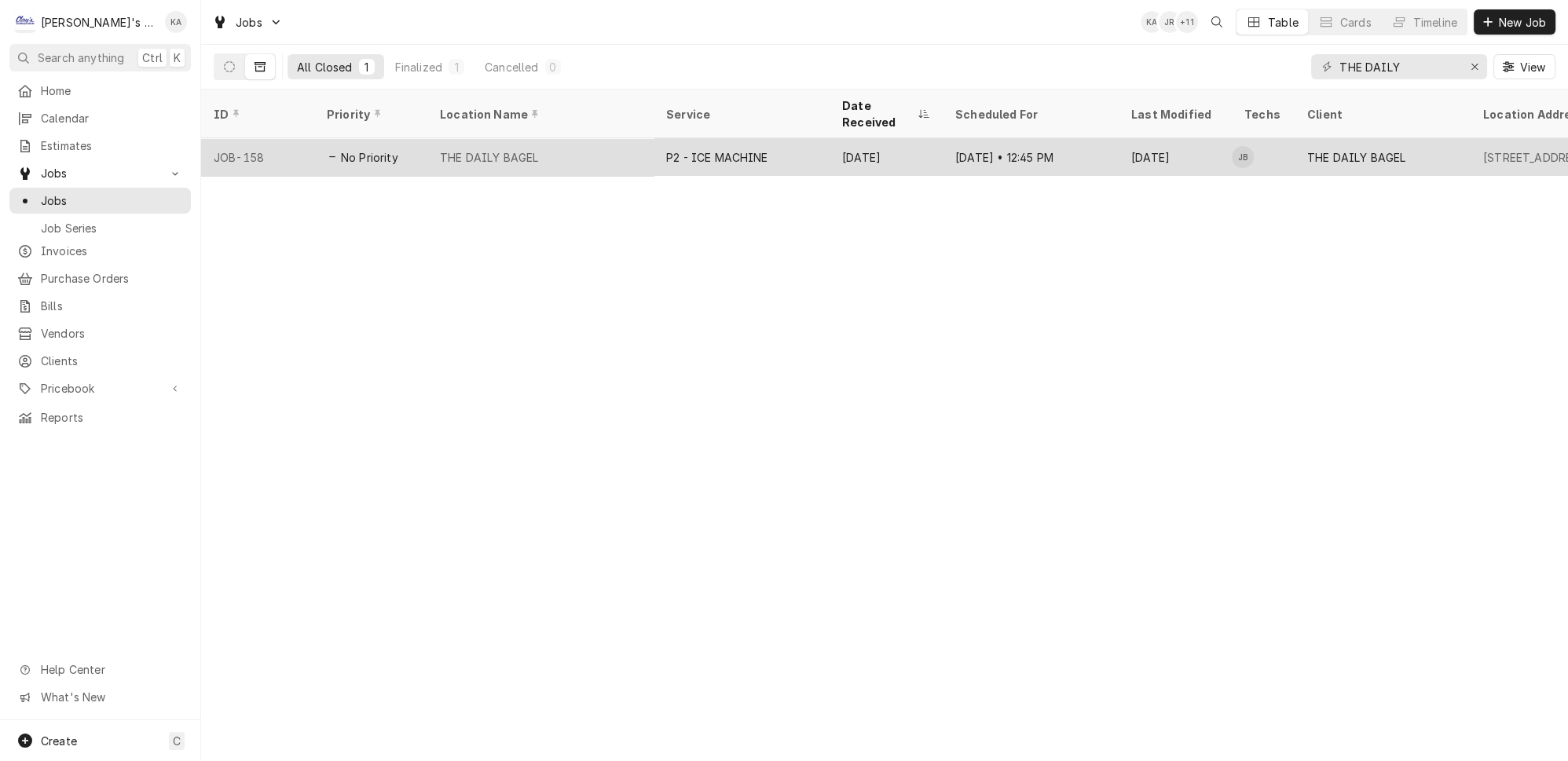
click at [550, 138] on div "THE DAILY BAGEL" at bounding box center [541, 157] width 226 height 38
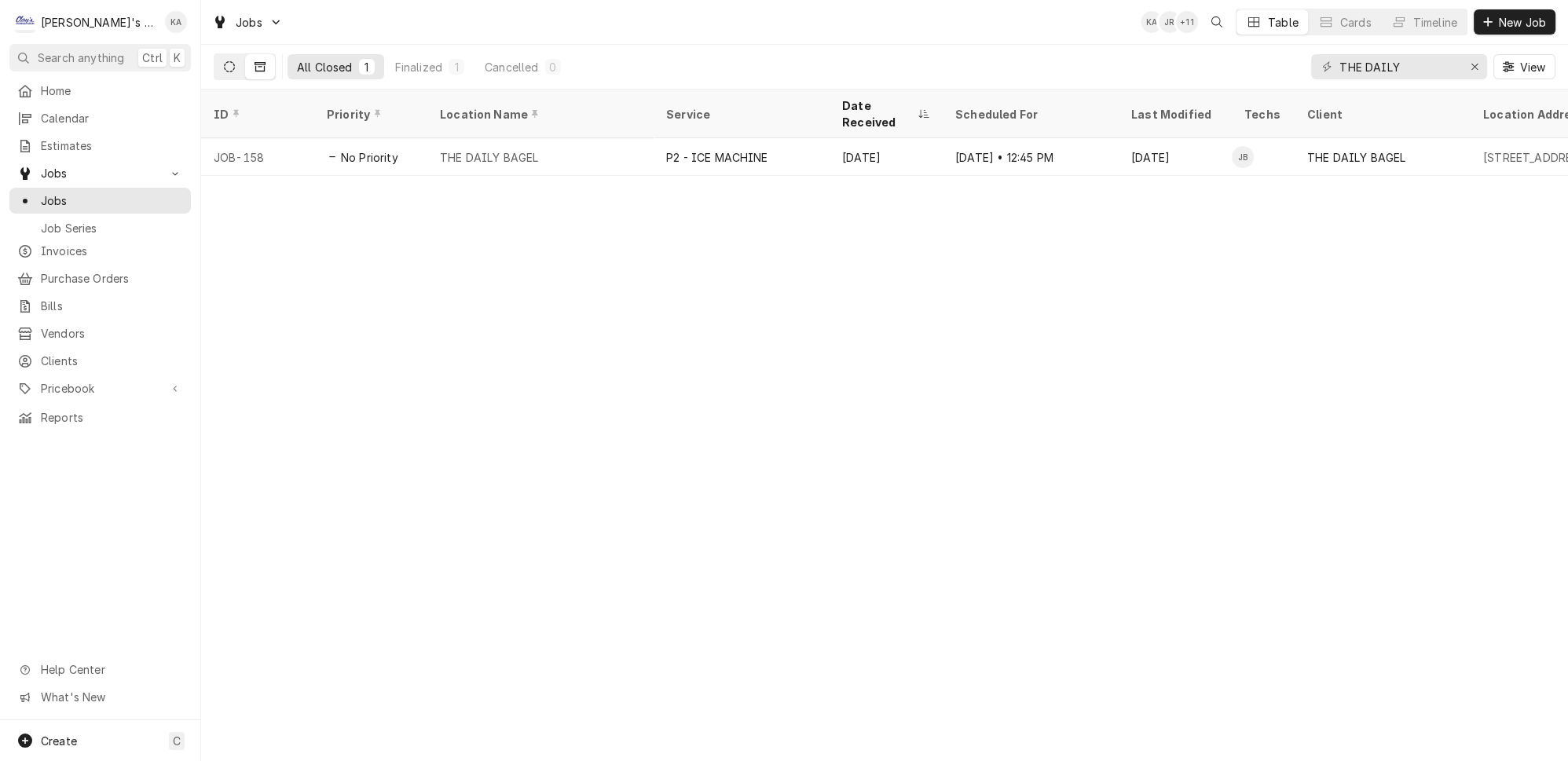
click at [215, 57] on button "Dynamic Content Wrapper" at bounding box center [229, 67] width 29 height 25
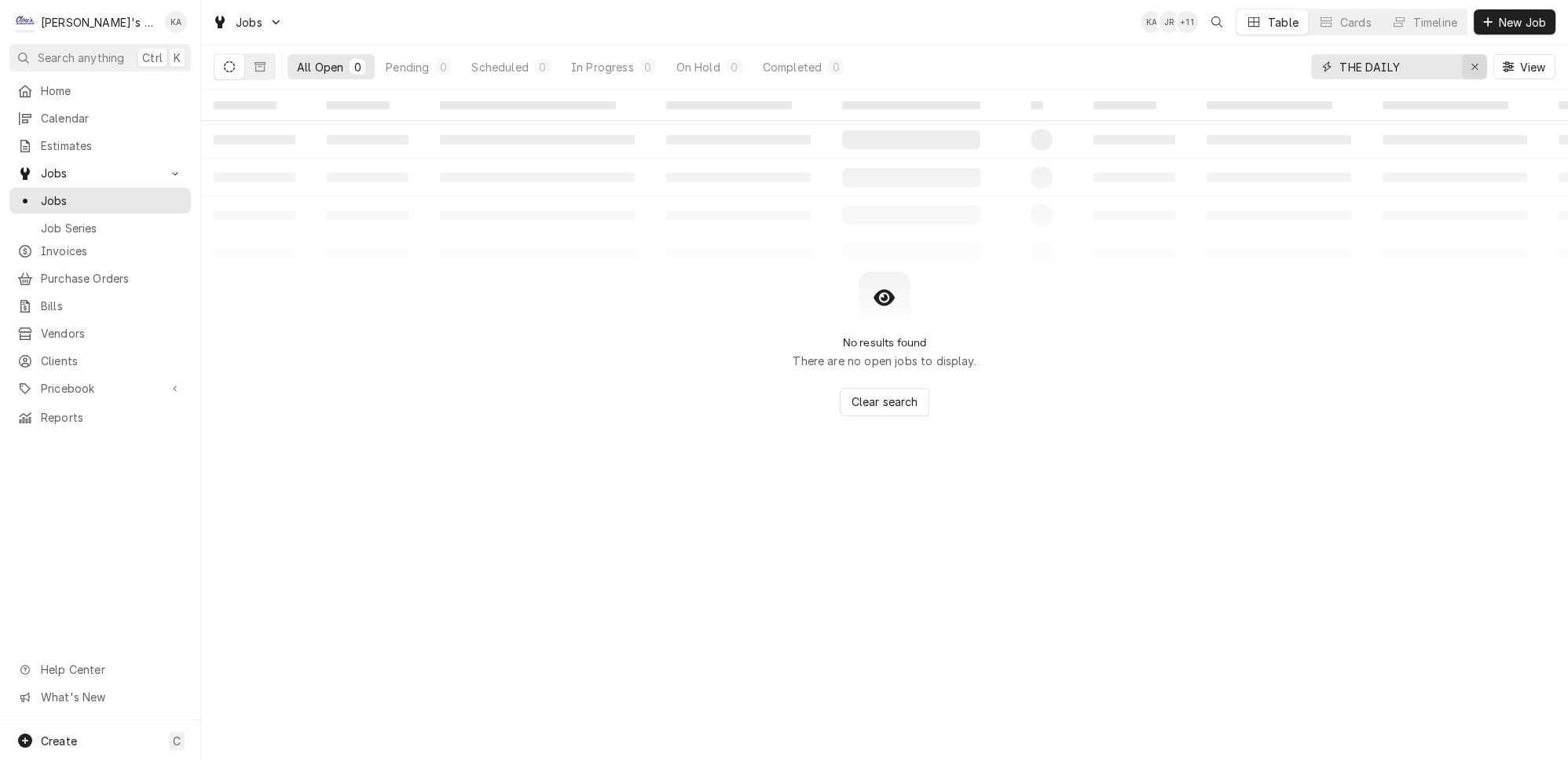
click at [1475, 59] on div "Erase input" at bounding box center [1474, 67] width 16 height 16
click at [1273, 58] on div "All Open 0 Pending 0 Scheduled 0 In Progress 0 On Hold 0 Completed 0 View" at bounding box center [885, 67] width 1342 height 44
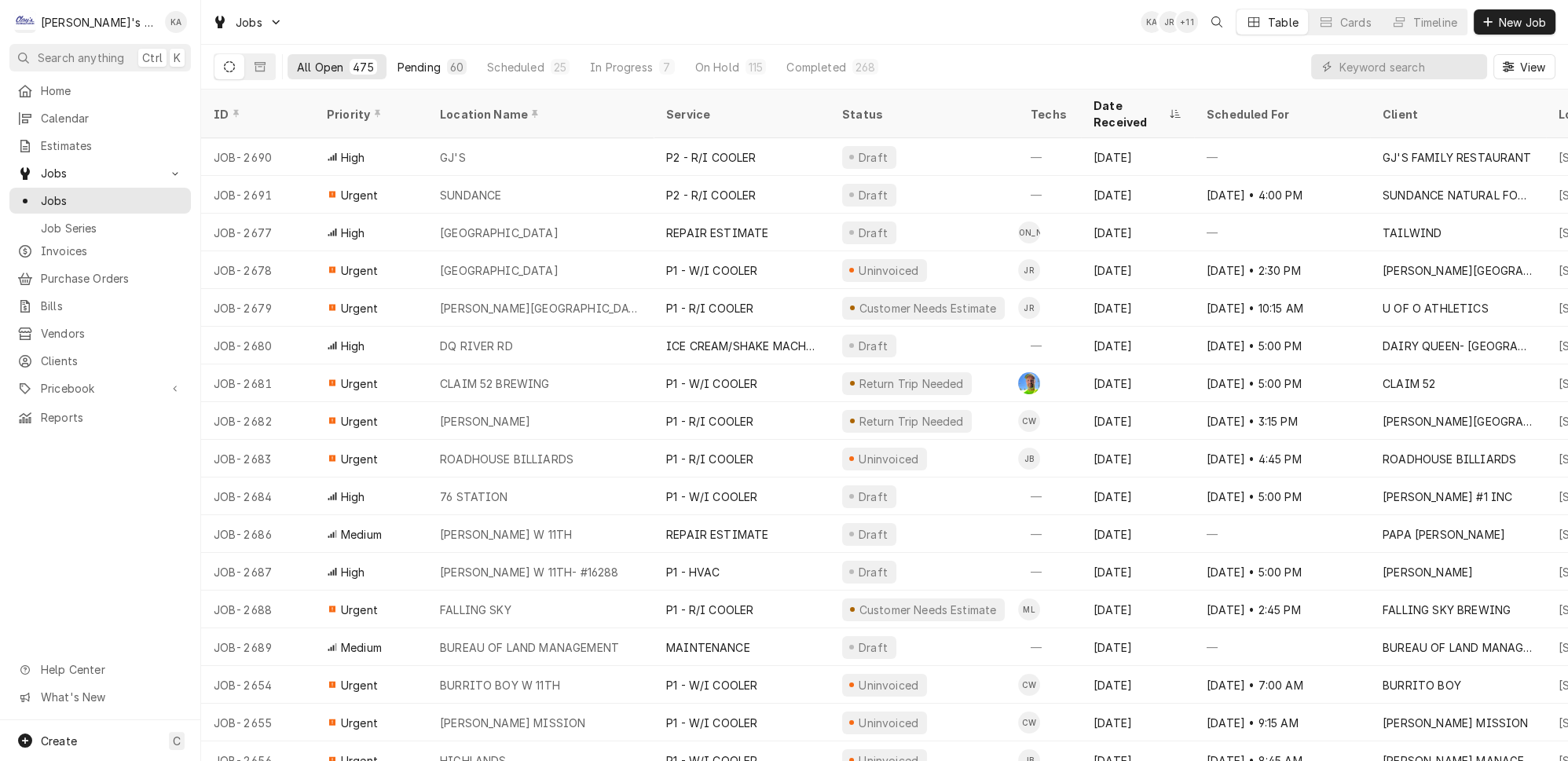
click at [388, 69] on button "Pending 60" at bounding box center [431, 67] width 88 height 25
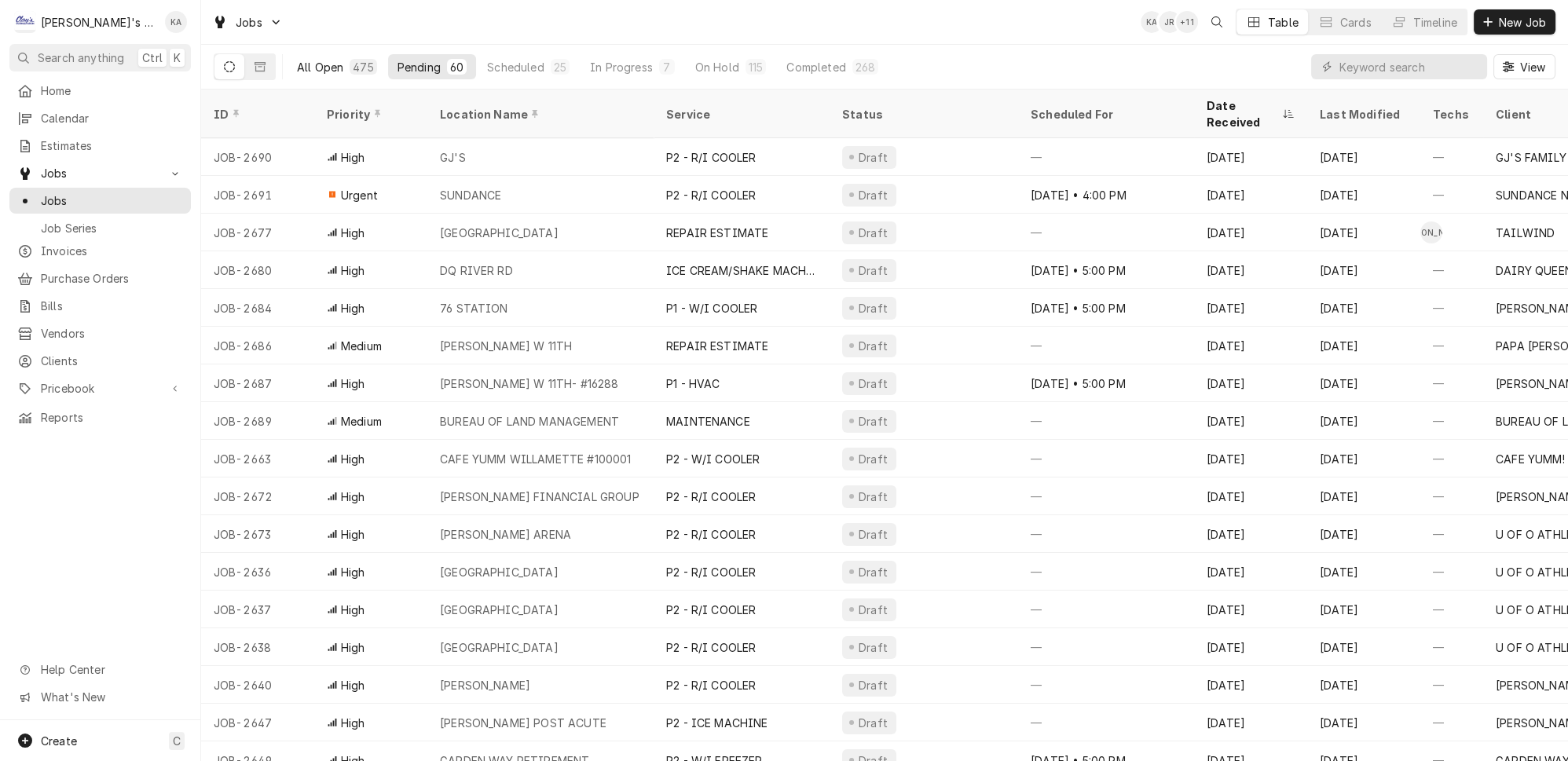
click at [319, 67] on div "All Open" at bounding box center [319, 67] width 47 height 16
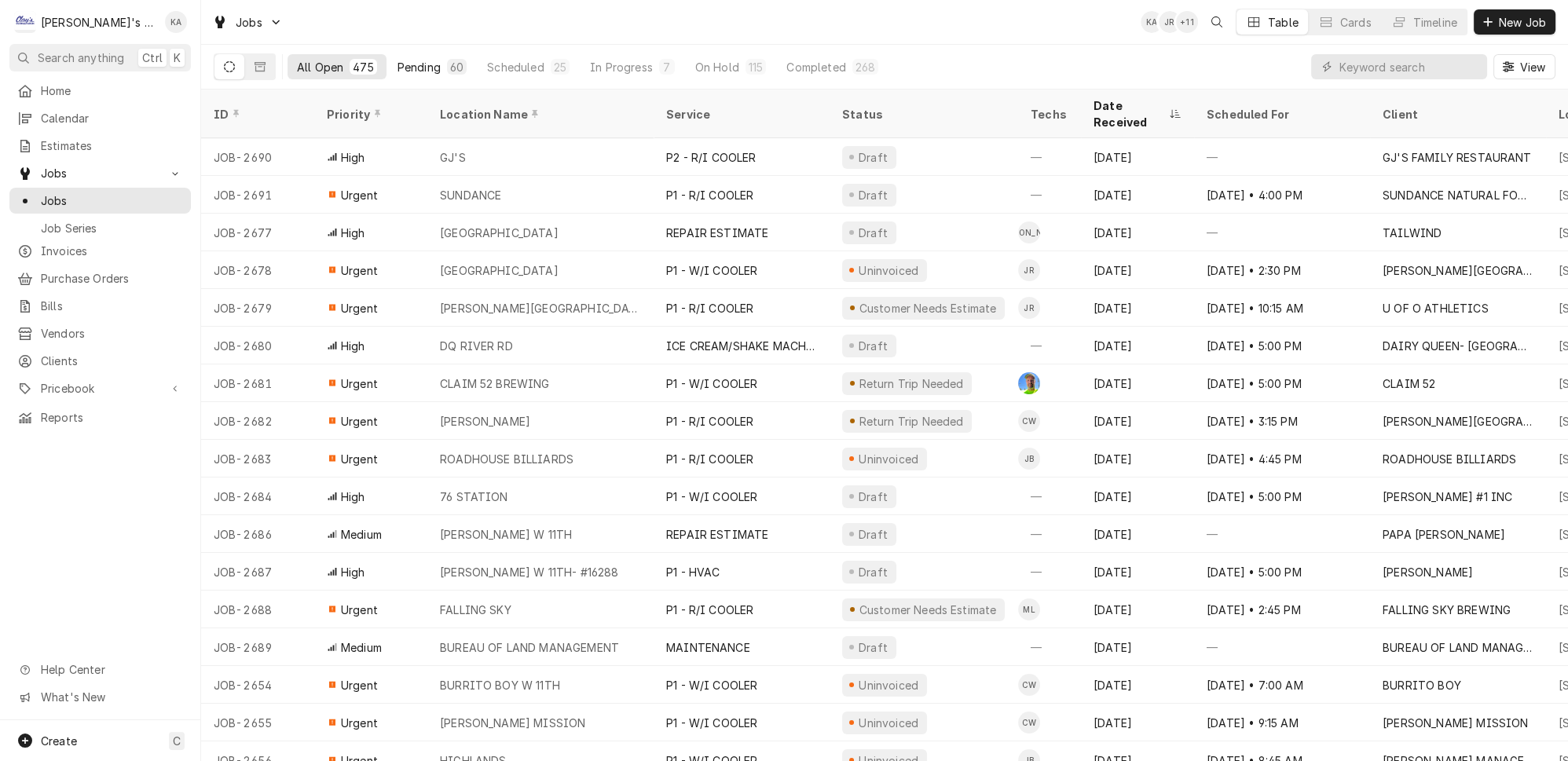
click at [396, 69] on button "Pending 60" at bounding box center [431, 67] width 88 height 25
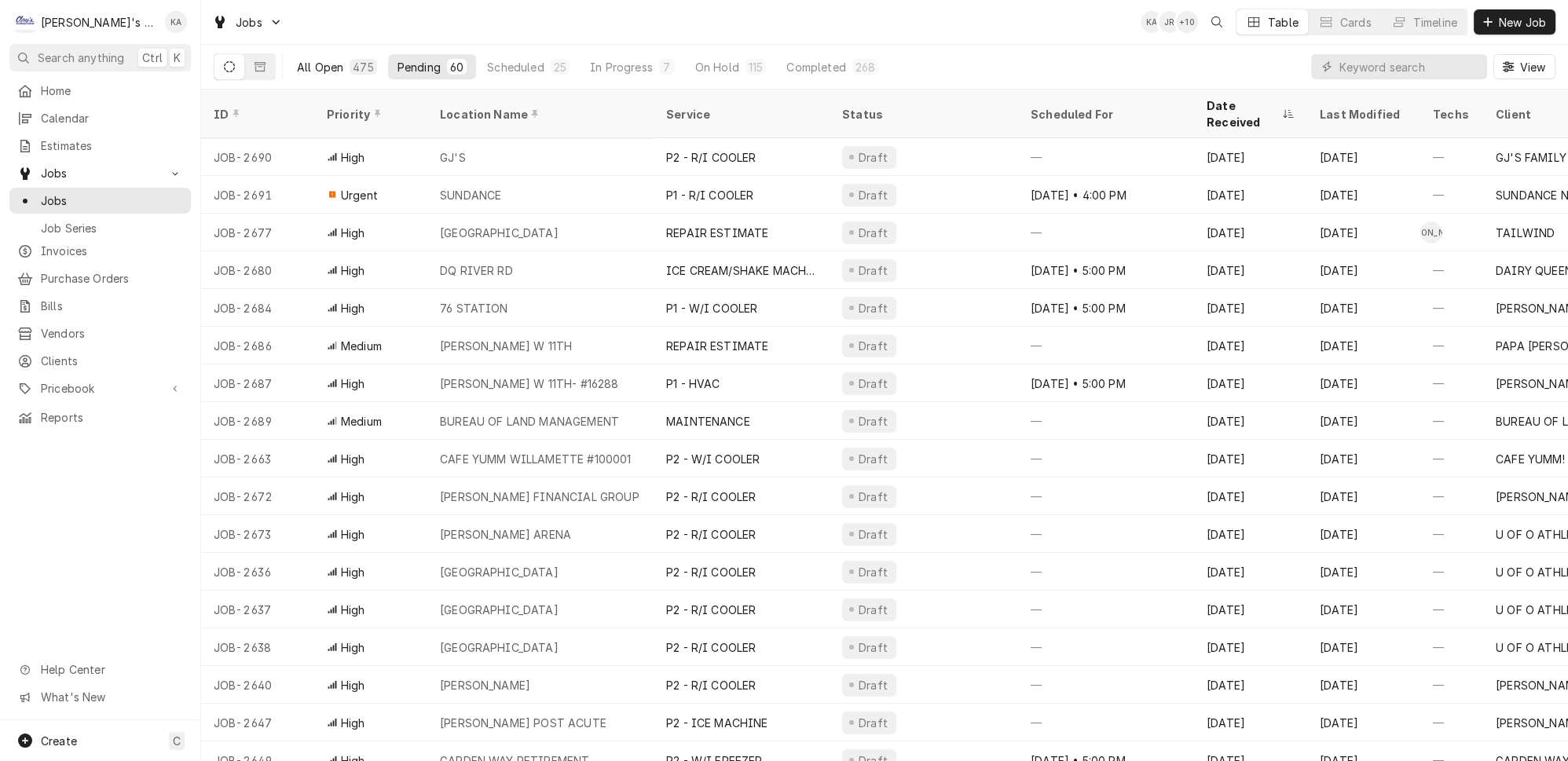
click at [350, 59] on div "475" at bounding box center [363, 67] width 27 height 16
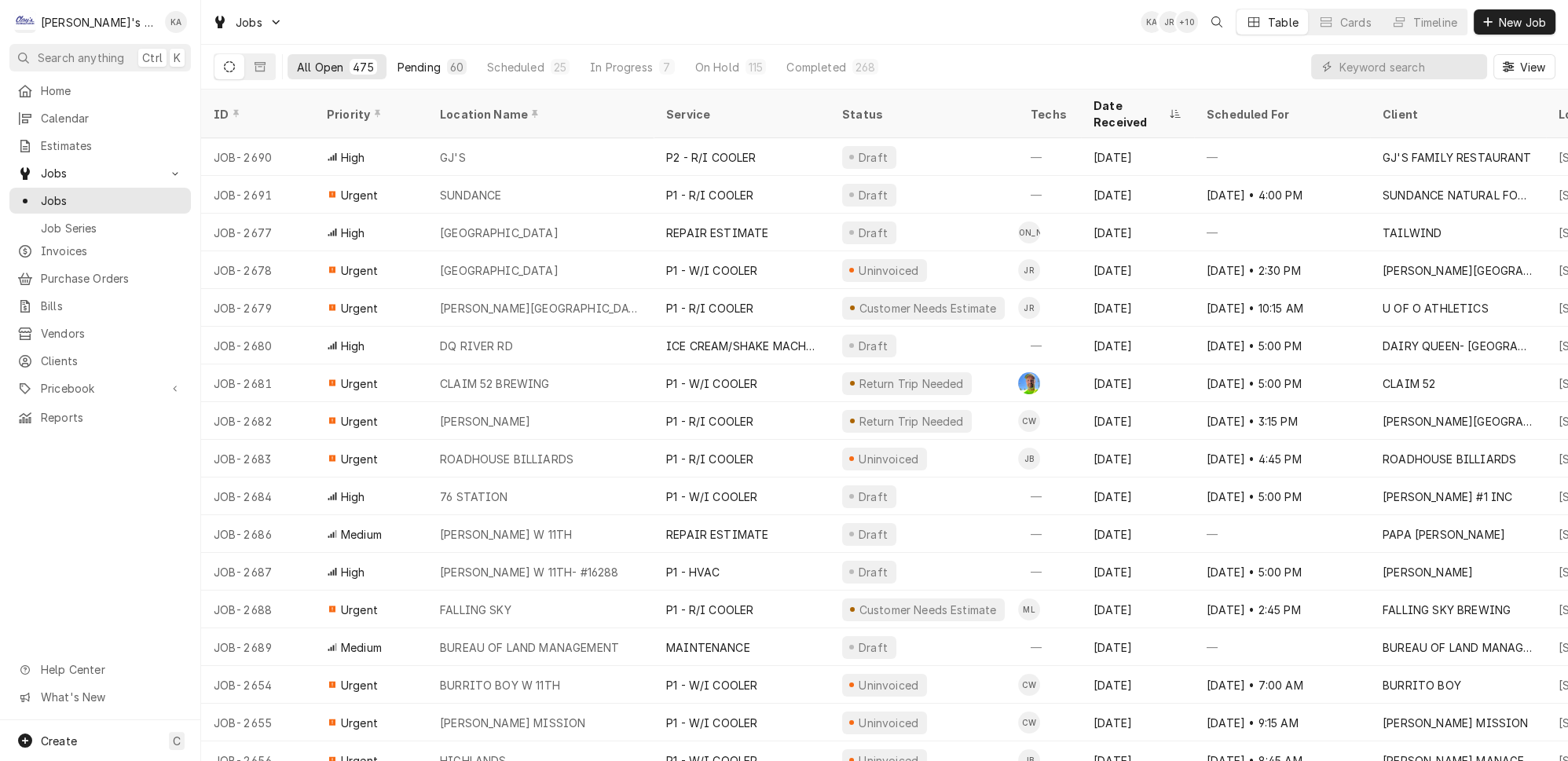
click at [447, 61] on div "60" at bounding box center [456, 67] width 20 height 16
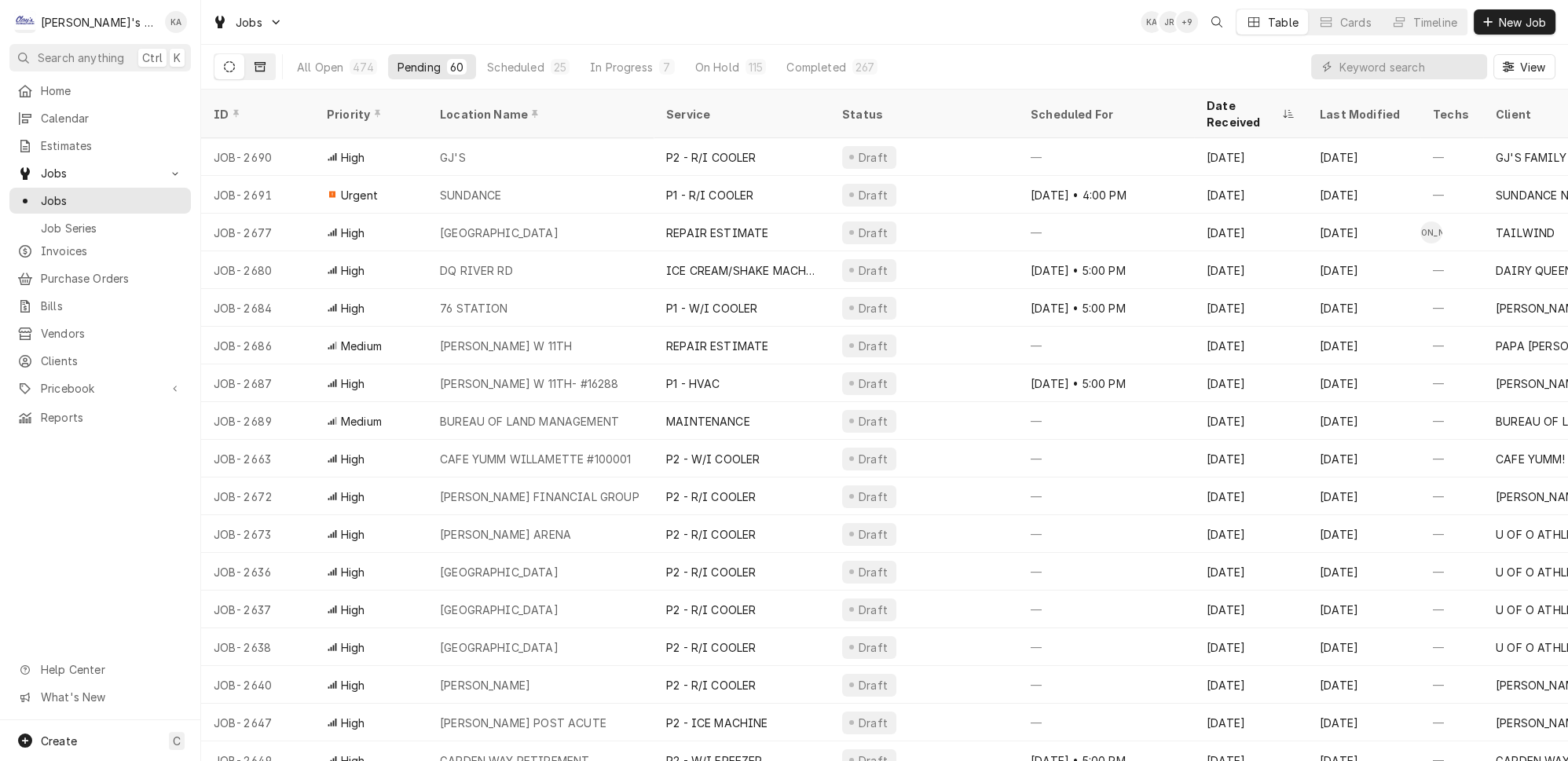
click at [245, 67] on button "Dynamic Content Wrapper" at bounding box center [259, 67] width 29 height 25
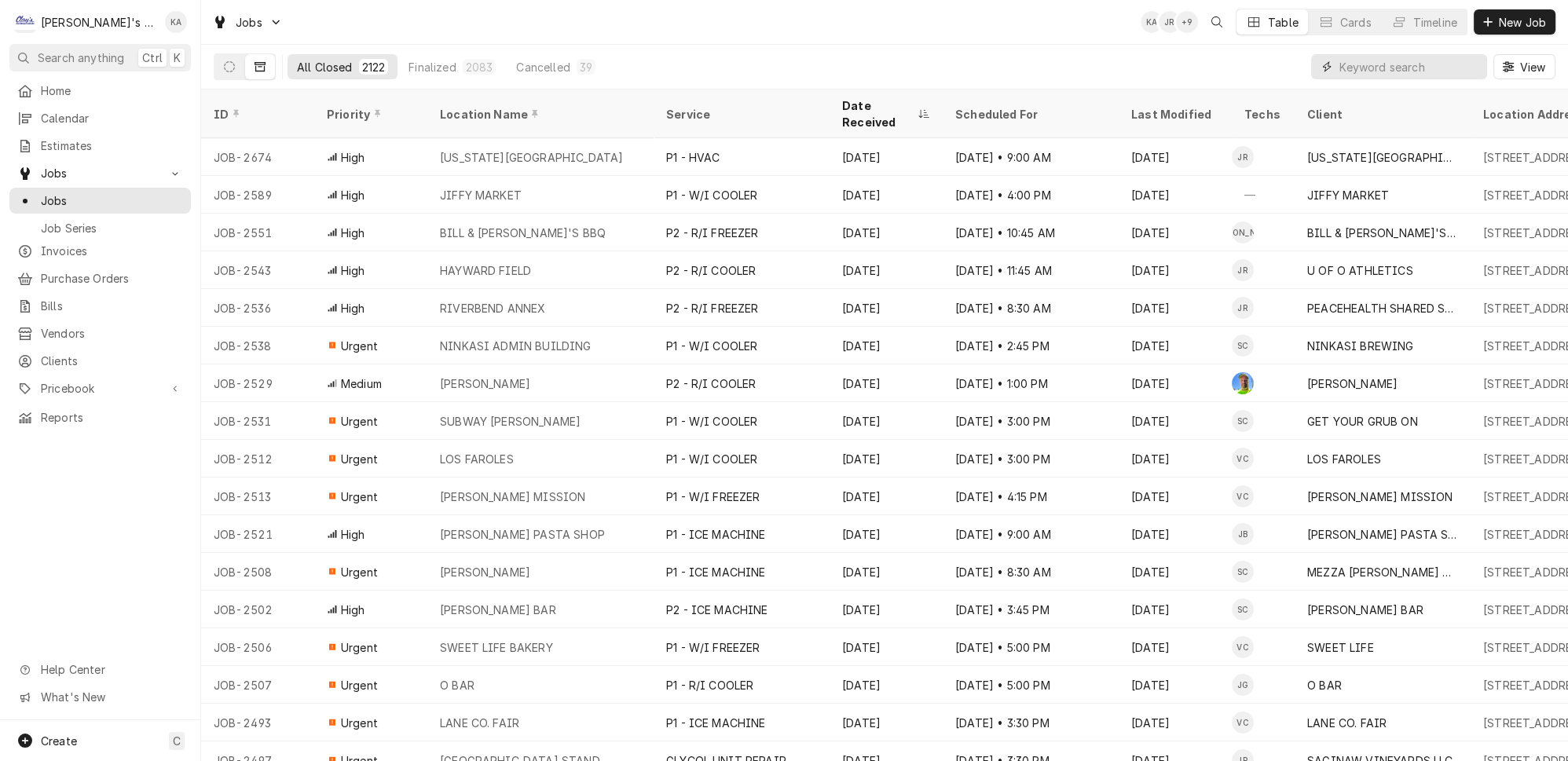
click at [1388, 66] on input "Dynamic Content Wrapper" at bounding box center [1408, 67] width 140 height 25
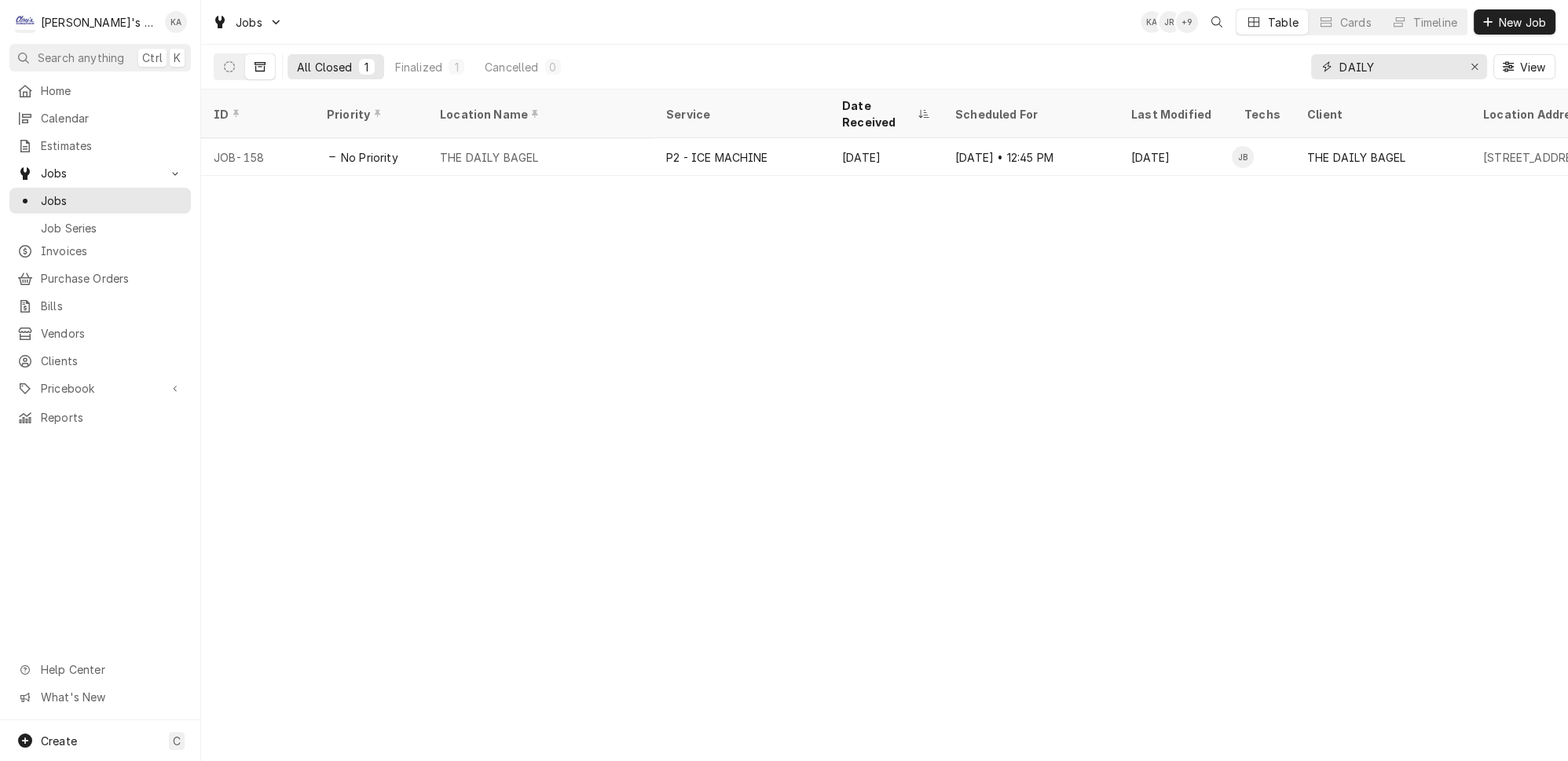
type input "DAILY"
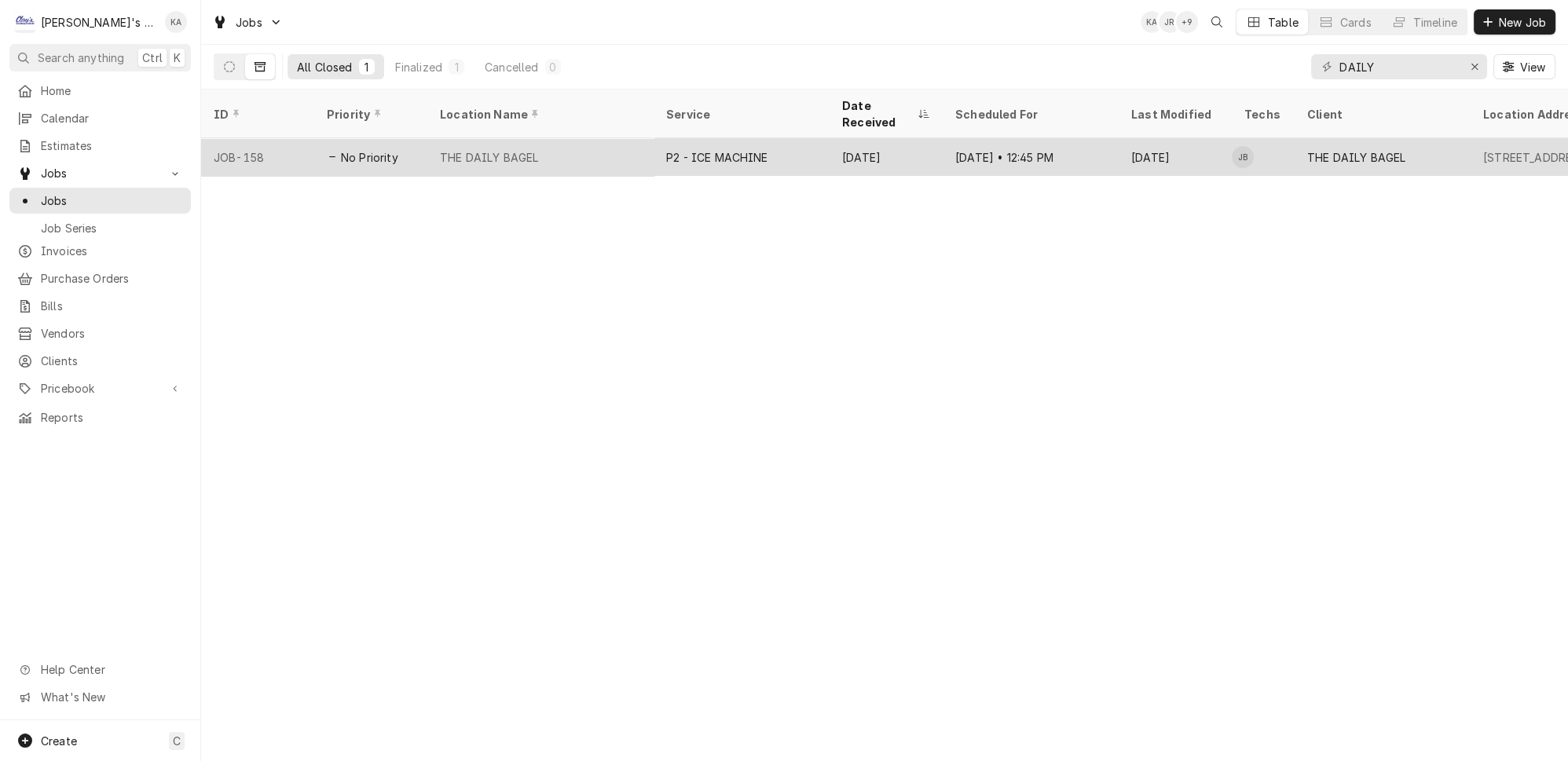
click at [666, 149] on div "P2 - ICE MACHINE" at bounding box center [717, 157] width 102 height 16
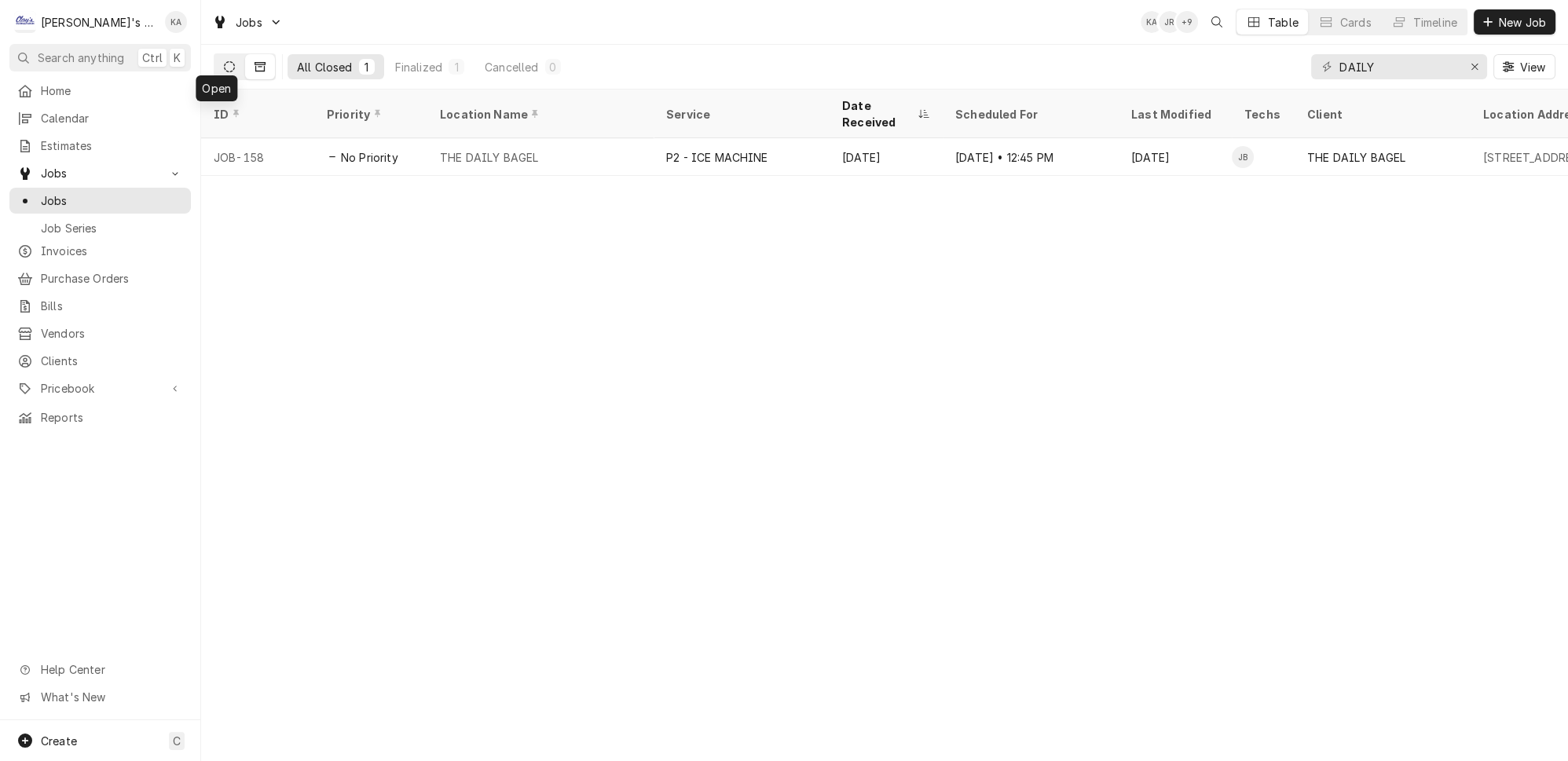
click at [220, 61] on button "Dynamic Content Wrapper" at bounding box center [229, 67] width 29 height 25
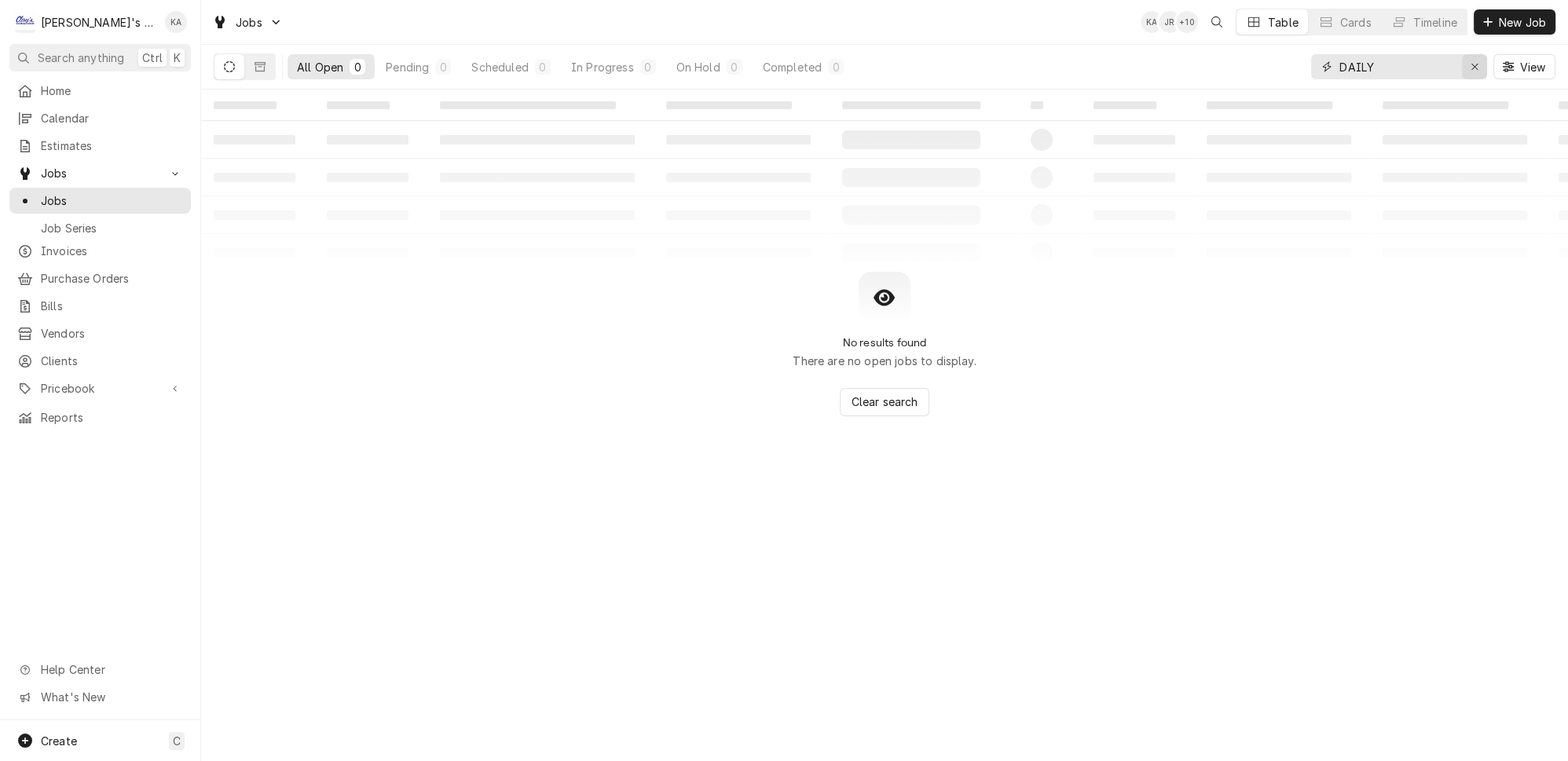
click at [1482, 59] on div "Erase input" at bounding box center [1474, 67] width 16 height 16
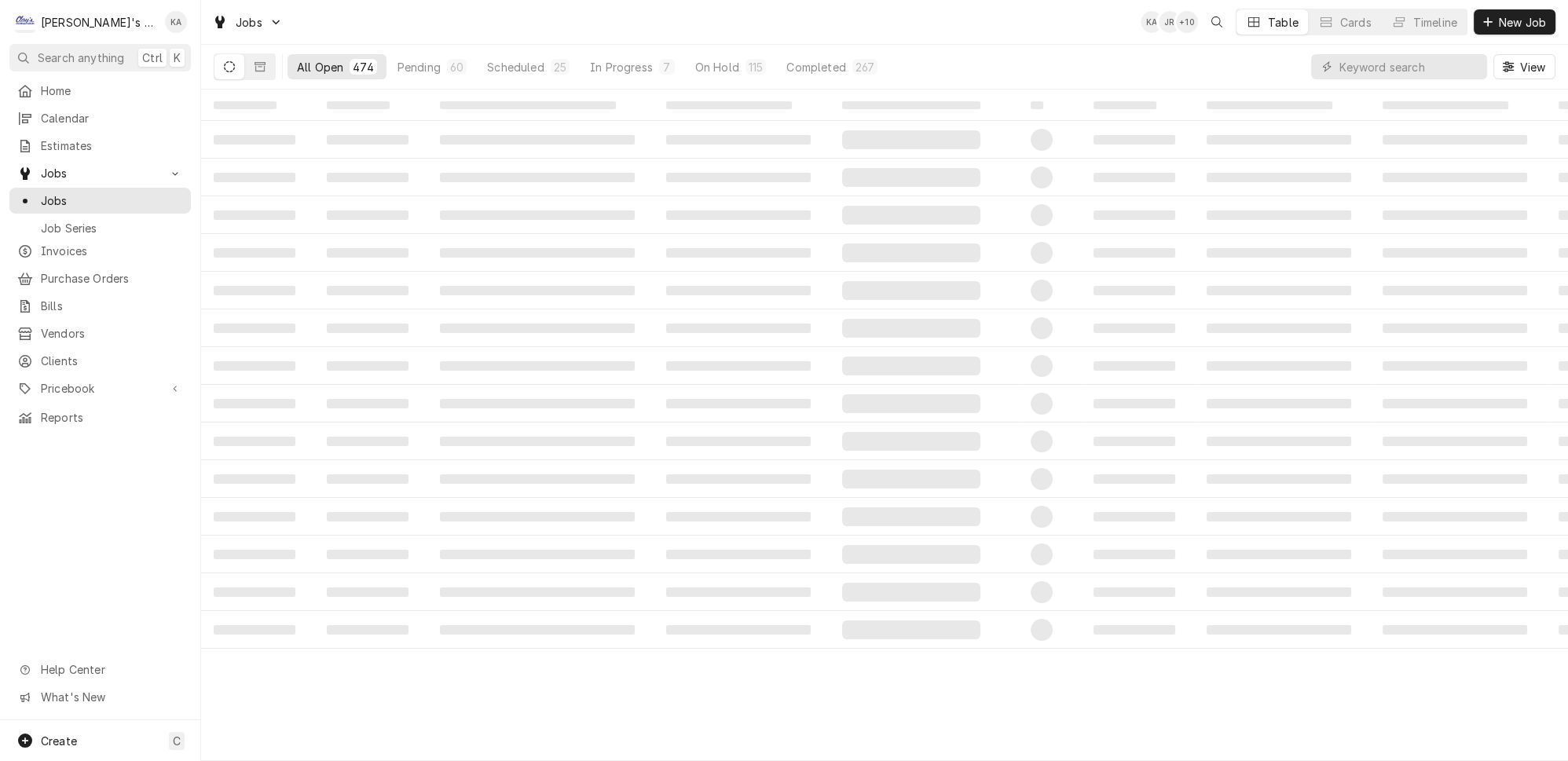
click at [1272, 61] on div "All Open 474 Pending 60 Scheduled 25 In Progress 7 On Hold 115 Completed 267 Vi…" at bounding box center [885, 67] width 1342 height 44
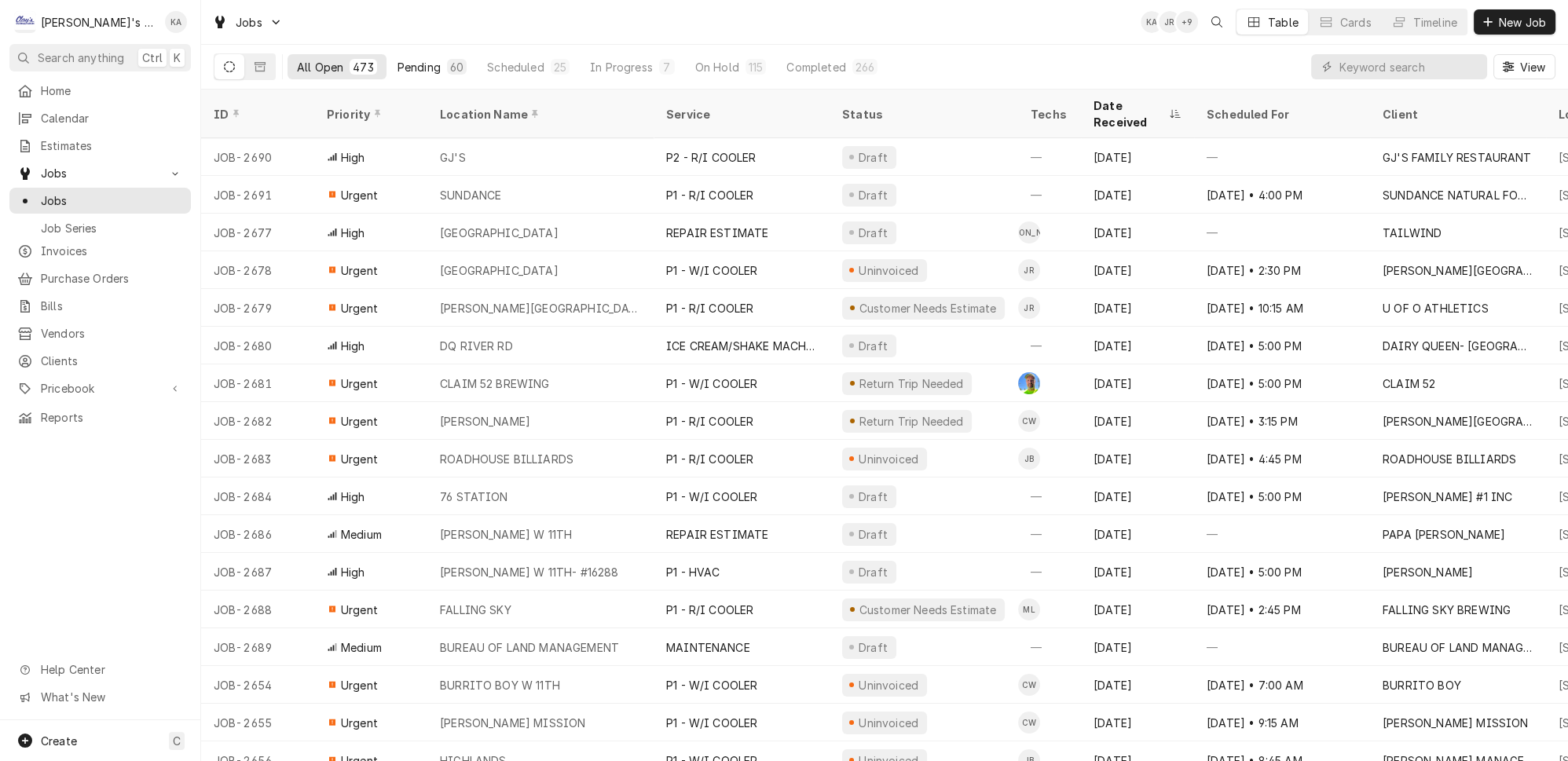
click at [397, 66] on div "Pending" at bounding box center [418, 67] width 43 height 16
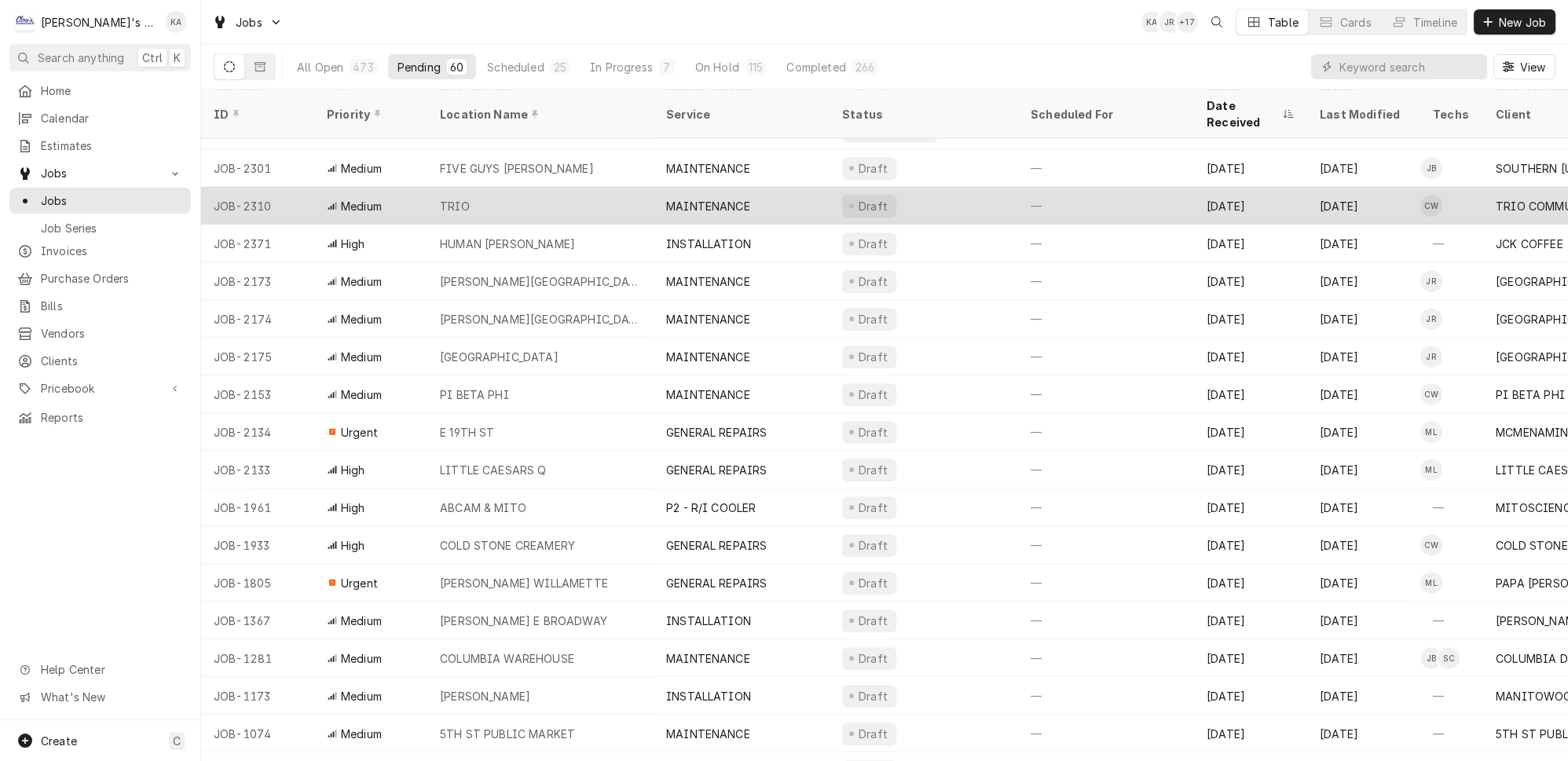
scroll to position [1622, 0]
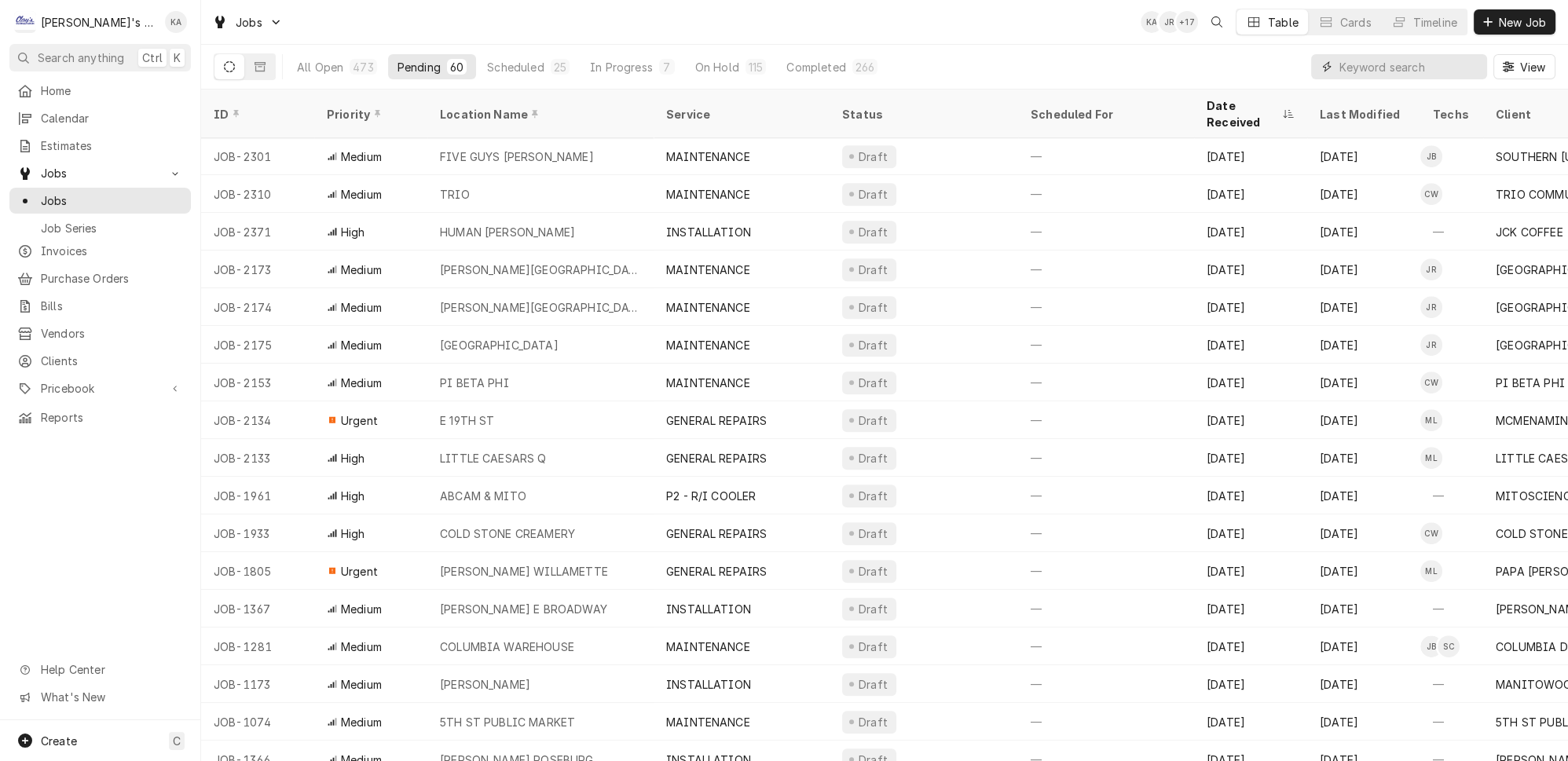
click at [1429, 65] on input "Dynamic Content Wrapper" at bounding box center [1408, 67] width 140 height 25
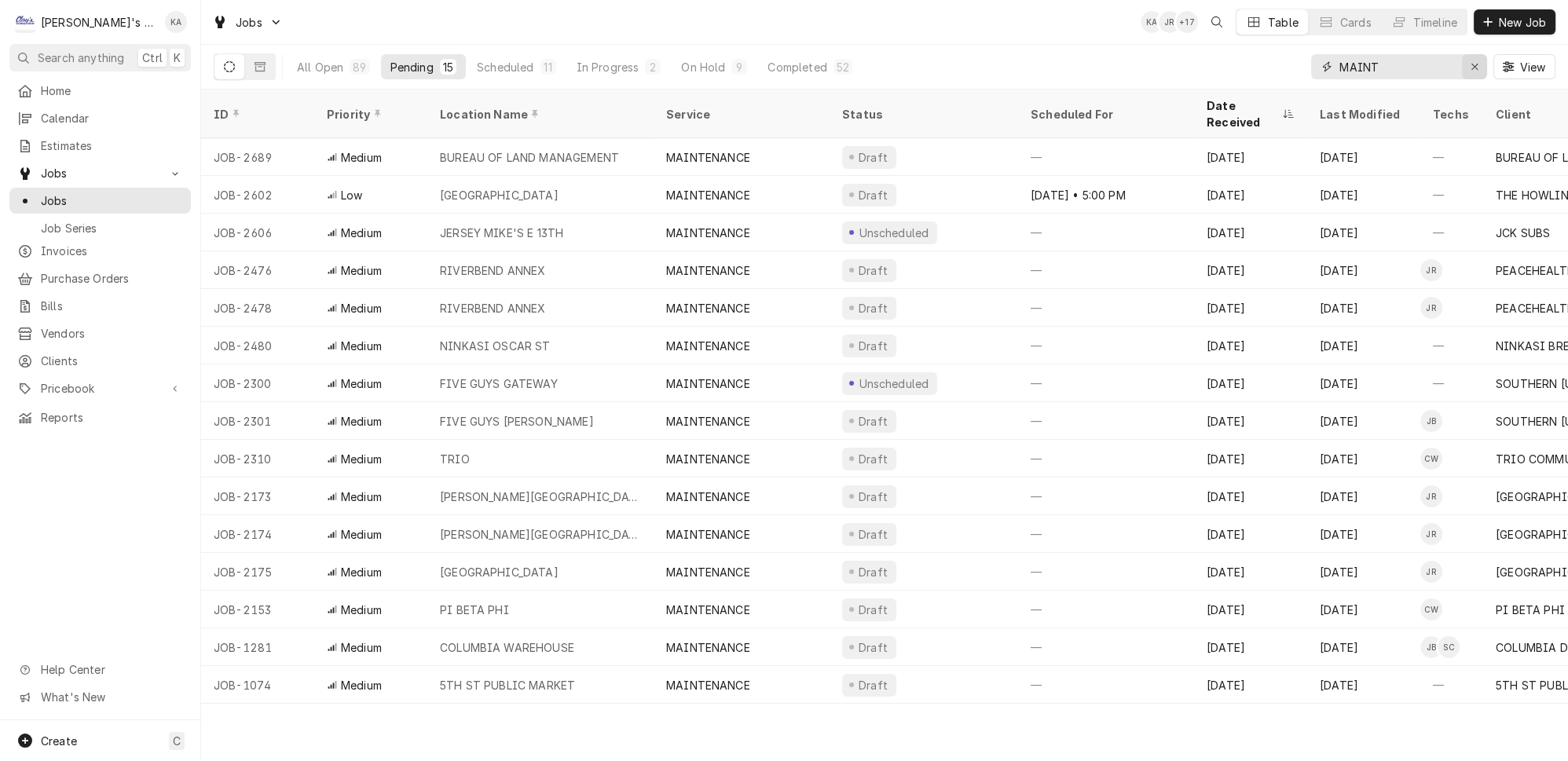
type input "MAINT"
click at [1479, 61] on icon "Erase input" at bounding box center [1474, 67] width 9 height 11
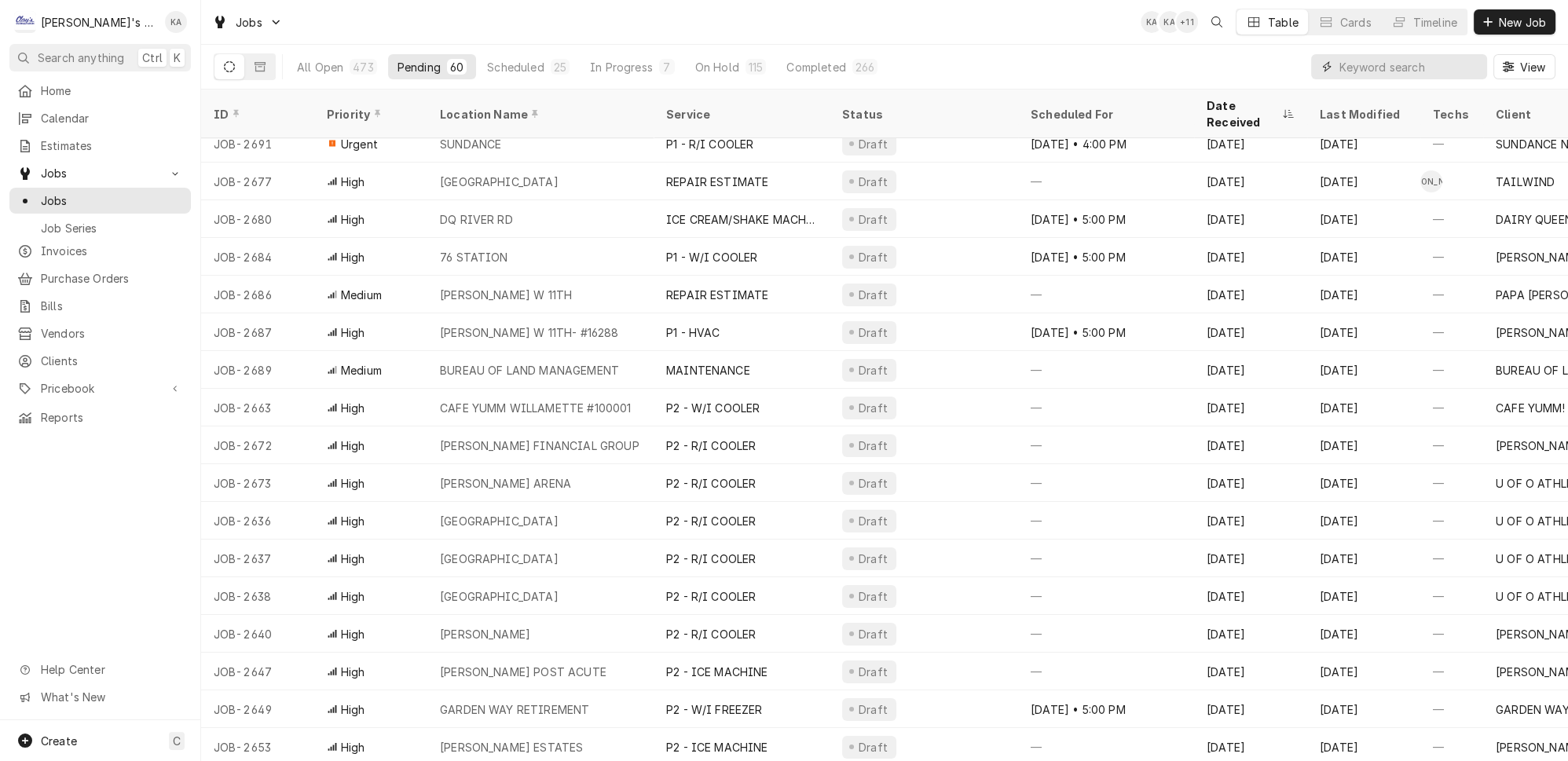
scroll to position [0, 0]
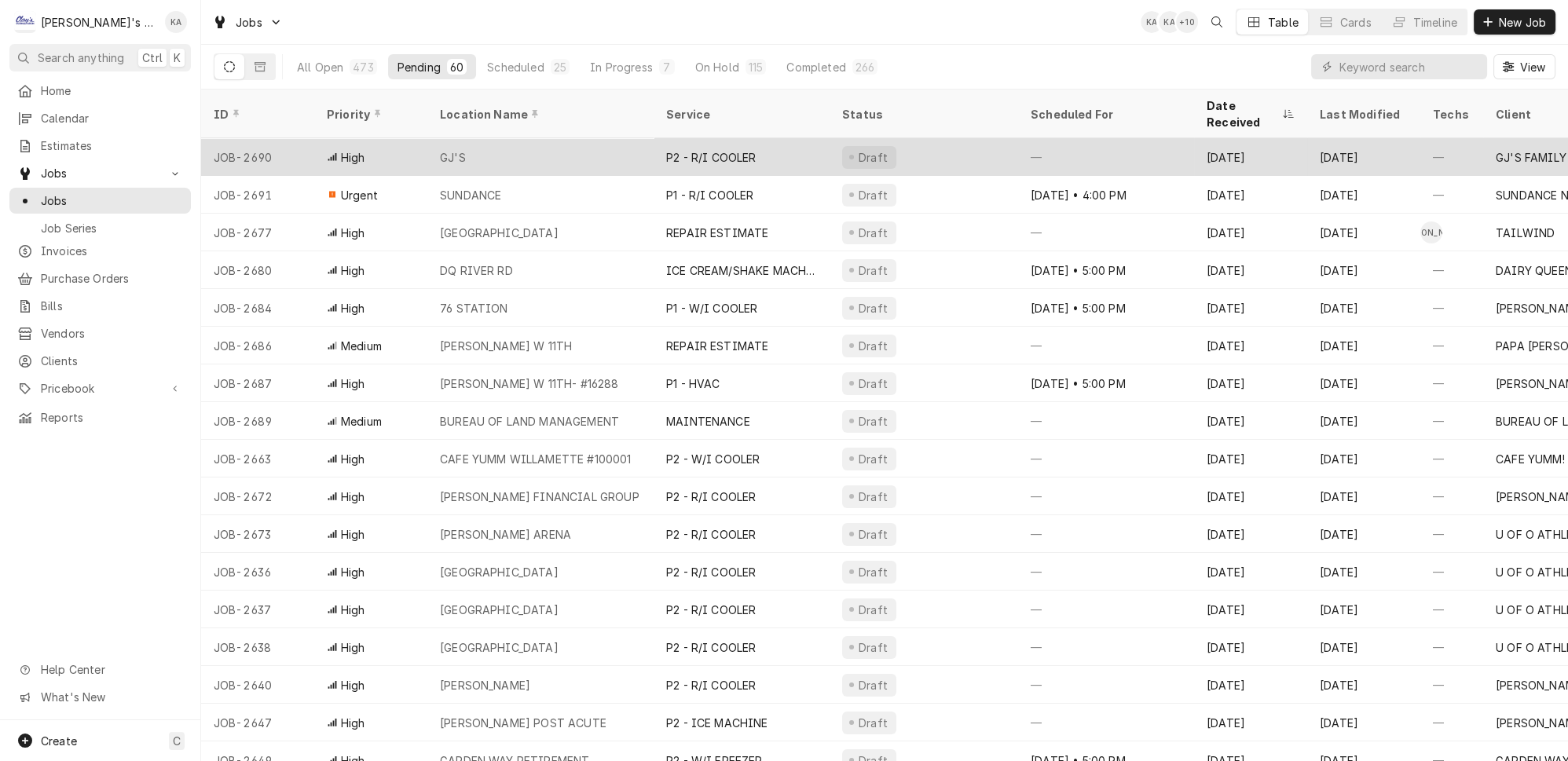
click at [932, 138] on div "Draft" at bounding box center [924, 157] width 188 height 38
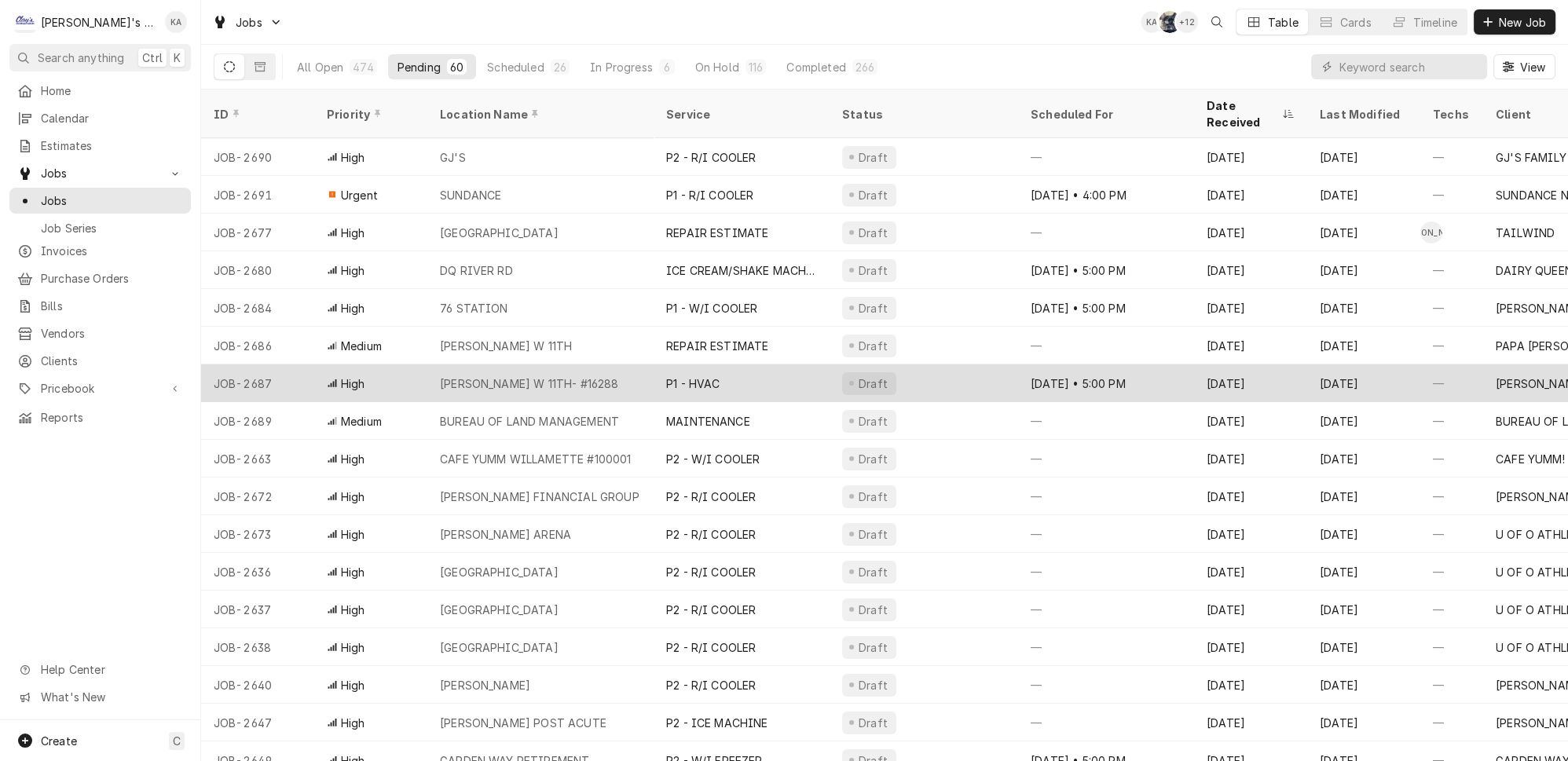
click at [720, 365] on div "P1 - HVAC" at bounding box center [741, 384] width 176 height 38
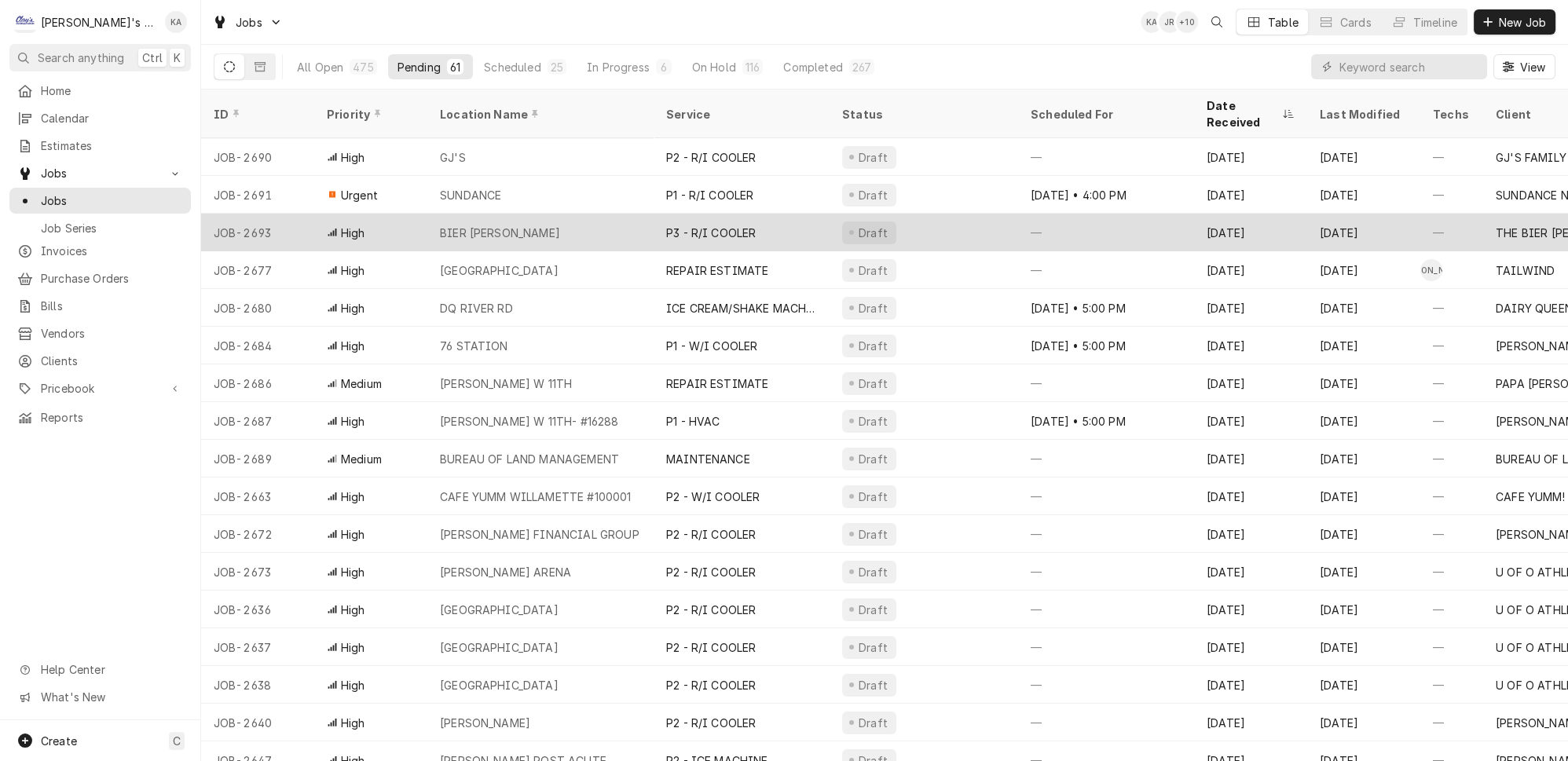
click at [559, 214] on div "BIER STEIN" at bounding box center [541, 233] width 226 height 38
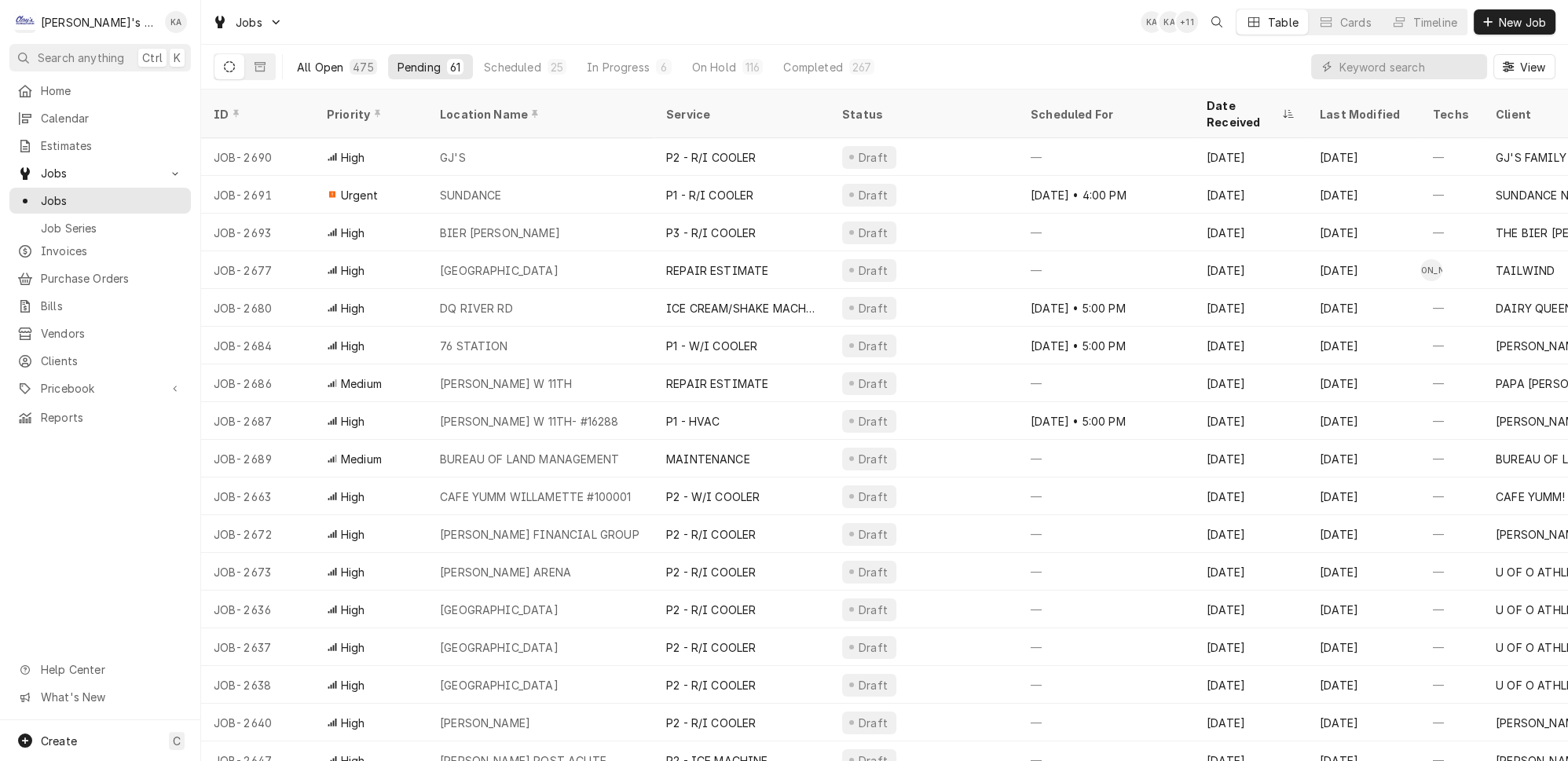
click at [340, 54] on button "All Open 475" at bounding box center [337, 67] width 99 height 25
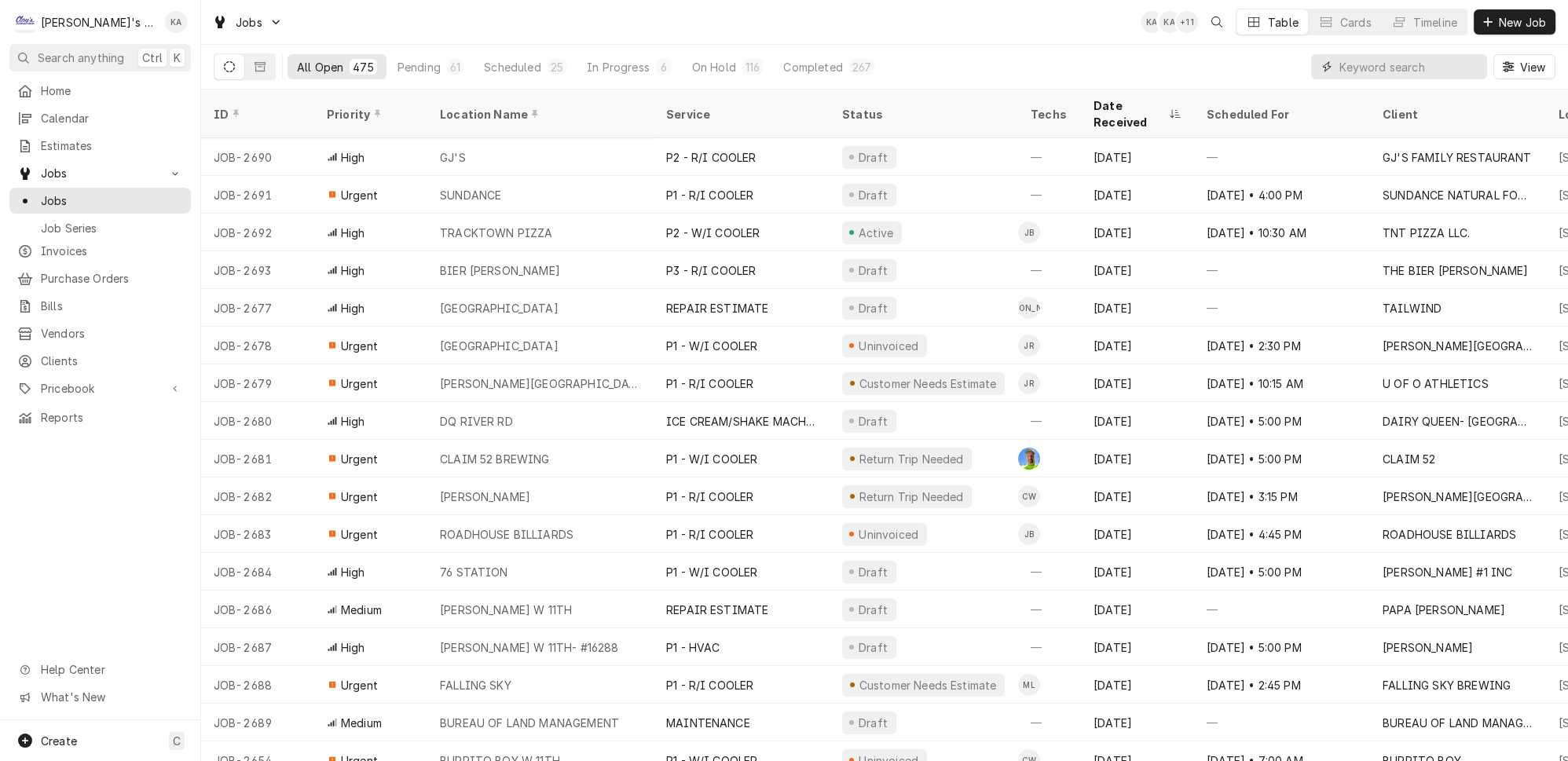
click at [1367, 72] on input "Dynamic Content Wrapper" at bounding box center [1408, 67] width 140 height 25
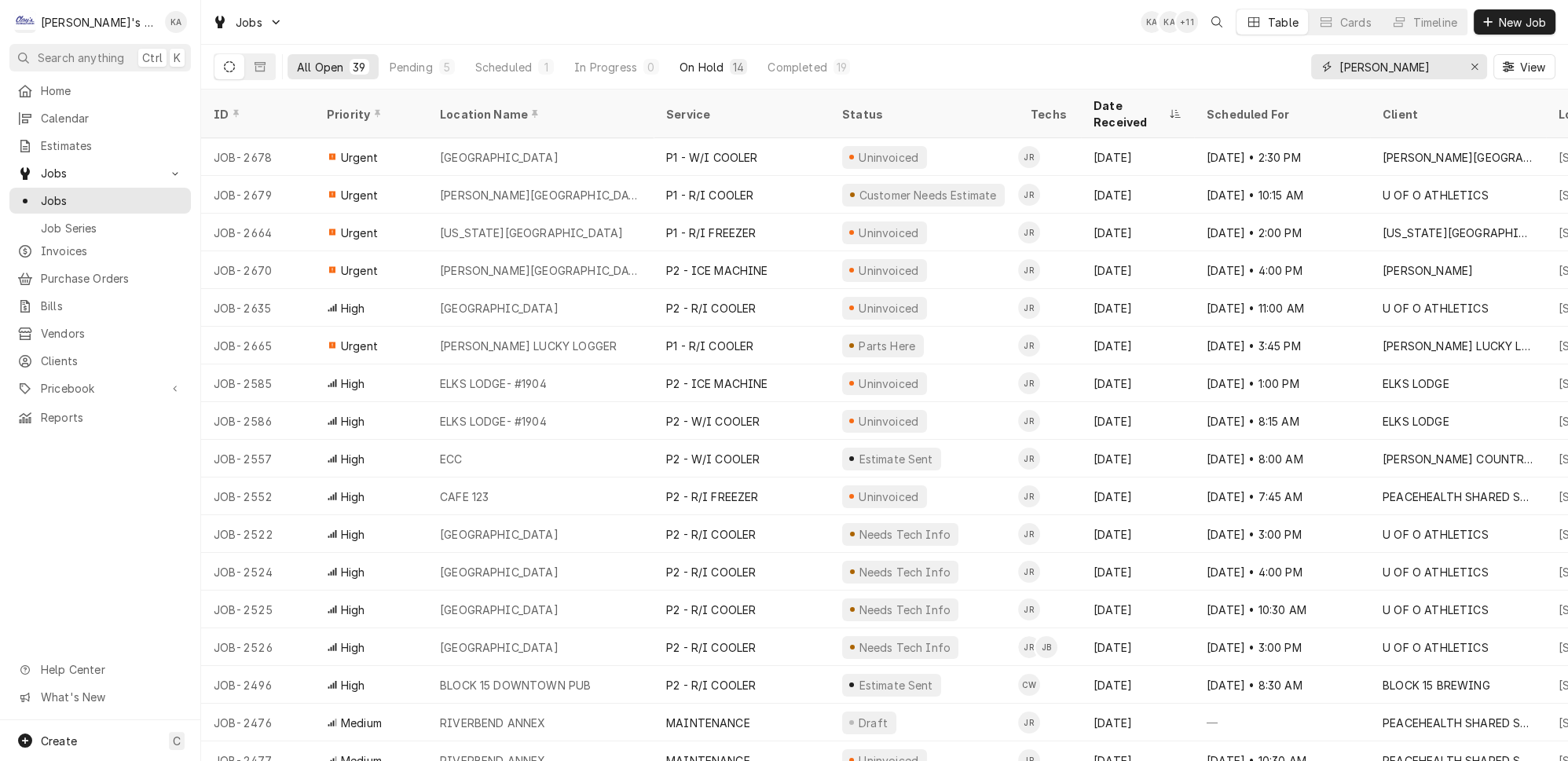
type input "JEFF"
click at [733, 65] on div "14" at bounding box center [738, 67] width 11 height 16
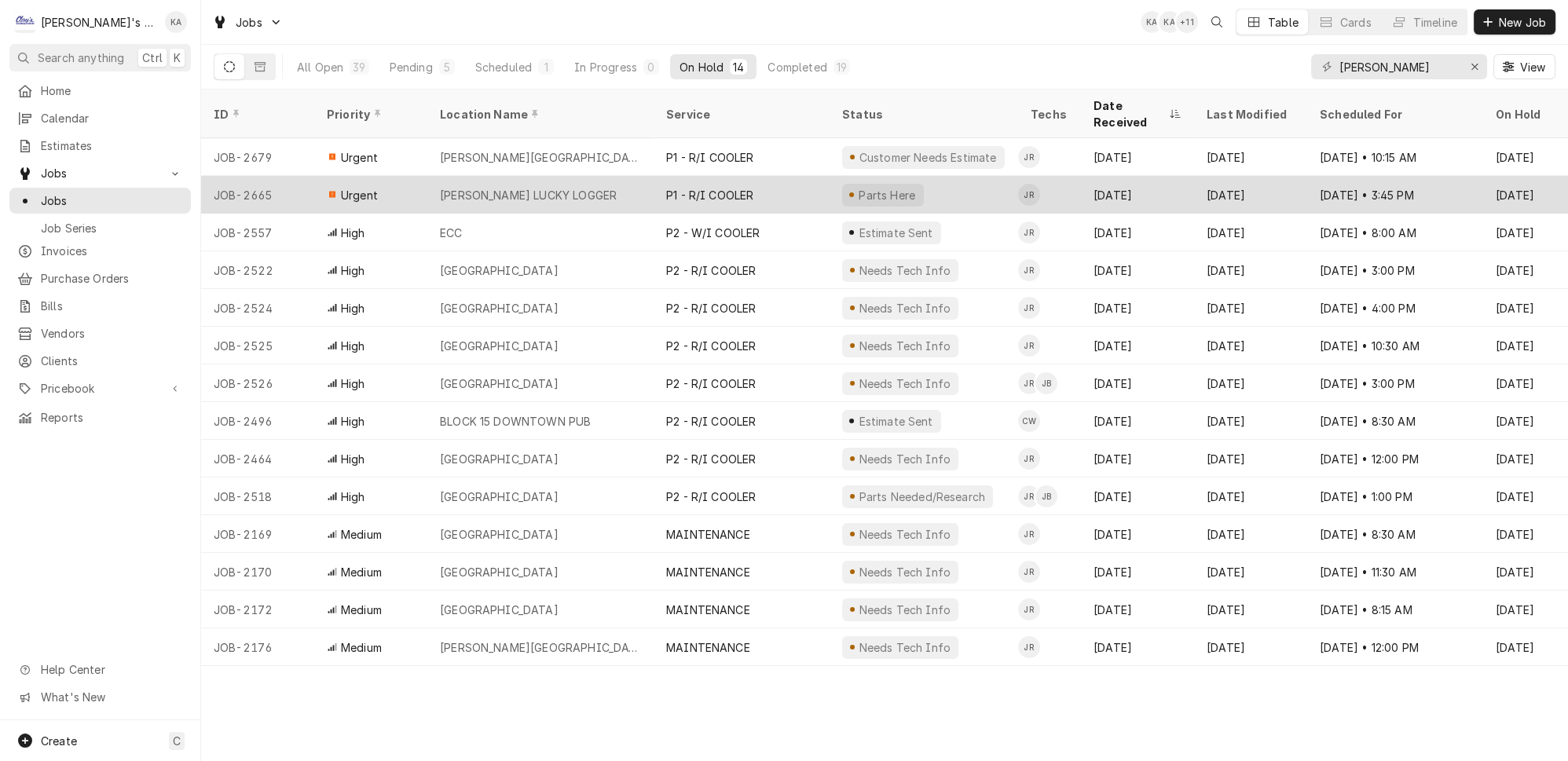
click at [768, 176] on div "P1 - R/I COOLER" at bounding box center [741, 195] width 176 height 38
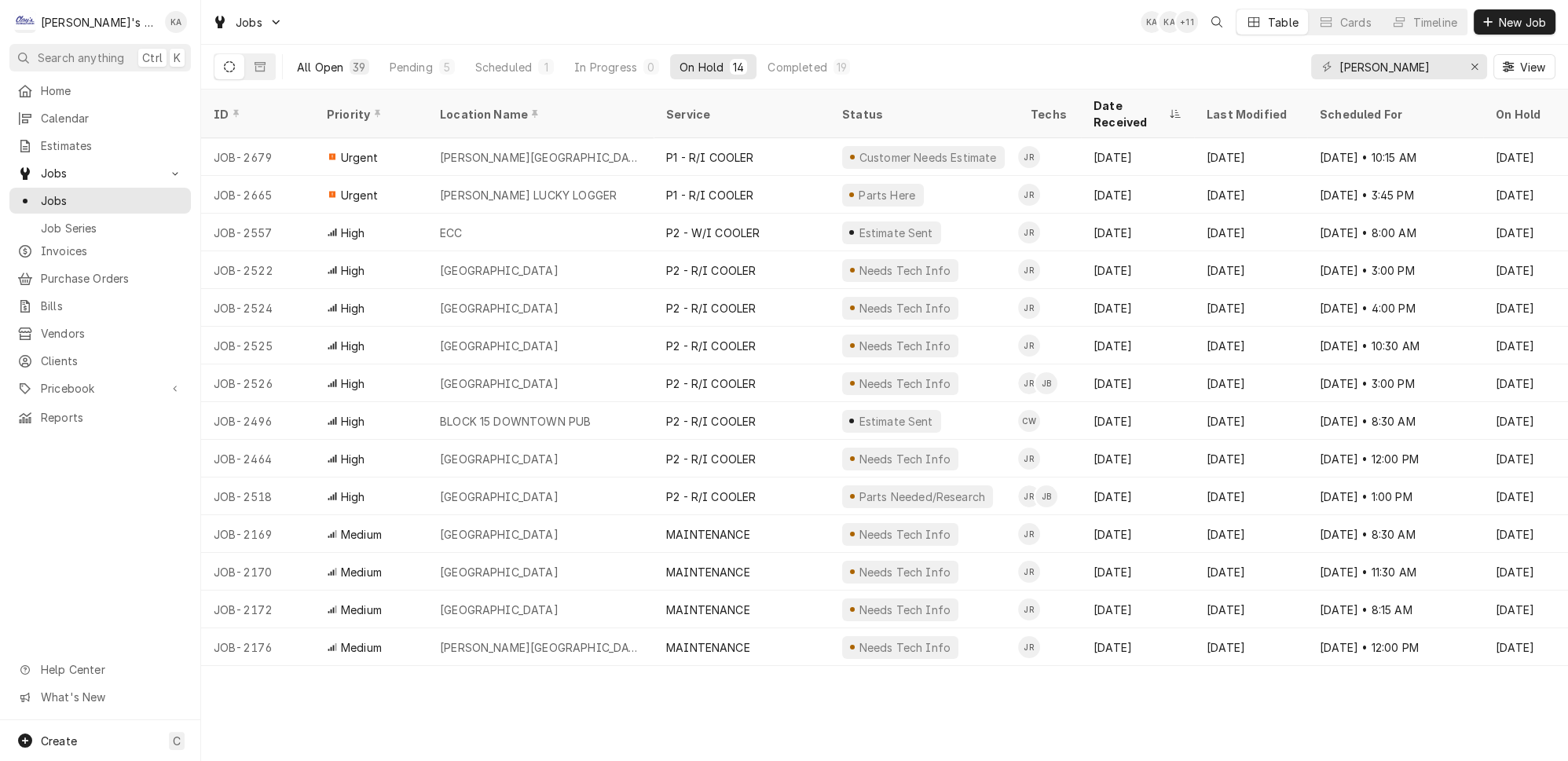
click at [323, 67] on button "All Open 39" at bounding box center [334, 67] width 91 height 25
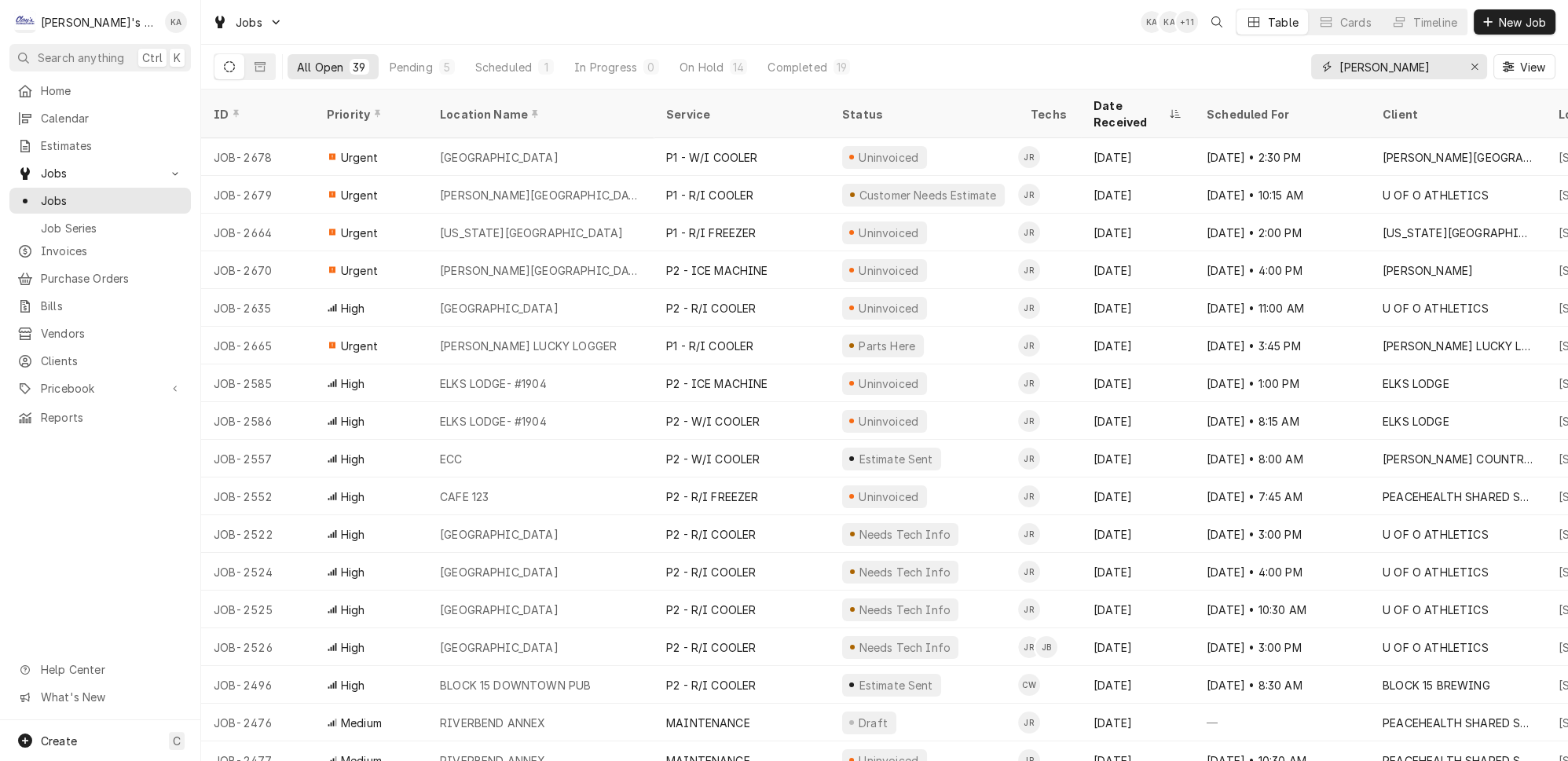
drag, startPoint x: 1478, startPoint y: 59, endPoint x: 1412, endPoint y: 65, distance: 66.3
click at [1478, 61] on icon "Erase input" at bounding box center [1474, 67] width 9 height 11
click at [1257, 56] on div "All Open 39 Pending 5 Scheduled 1 In Progress 0 On Hold 14 Completed 19 View" at bounding box center [885, 67] width 1342 height 44
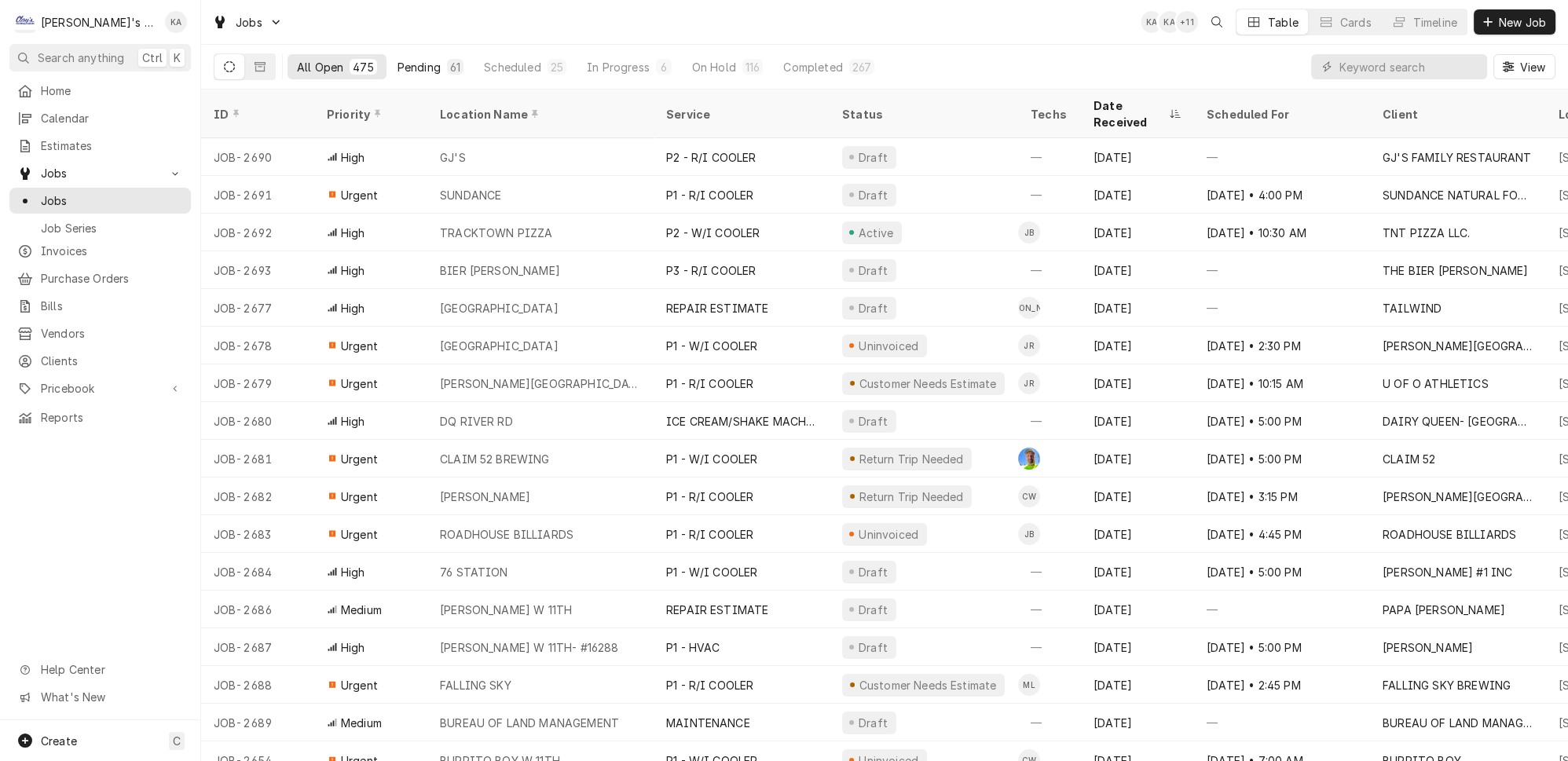
click at [399, 62] on div "Pending" at bounding box center [418, 67] width 43 height 16
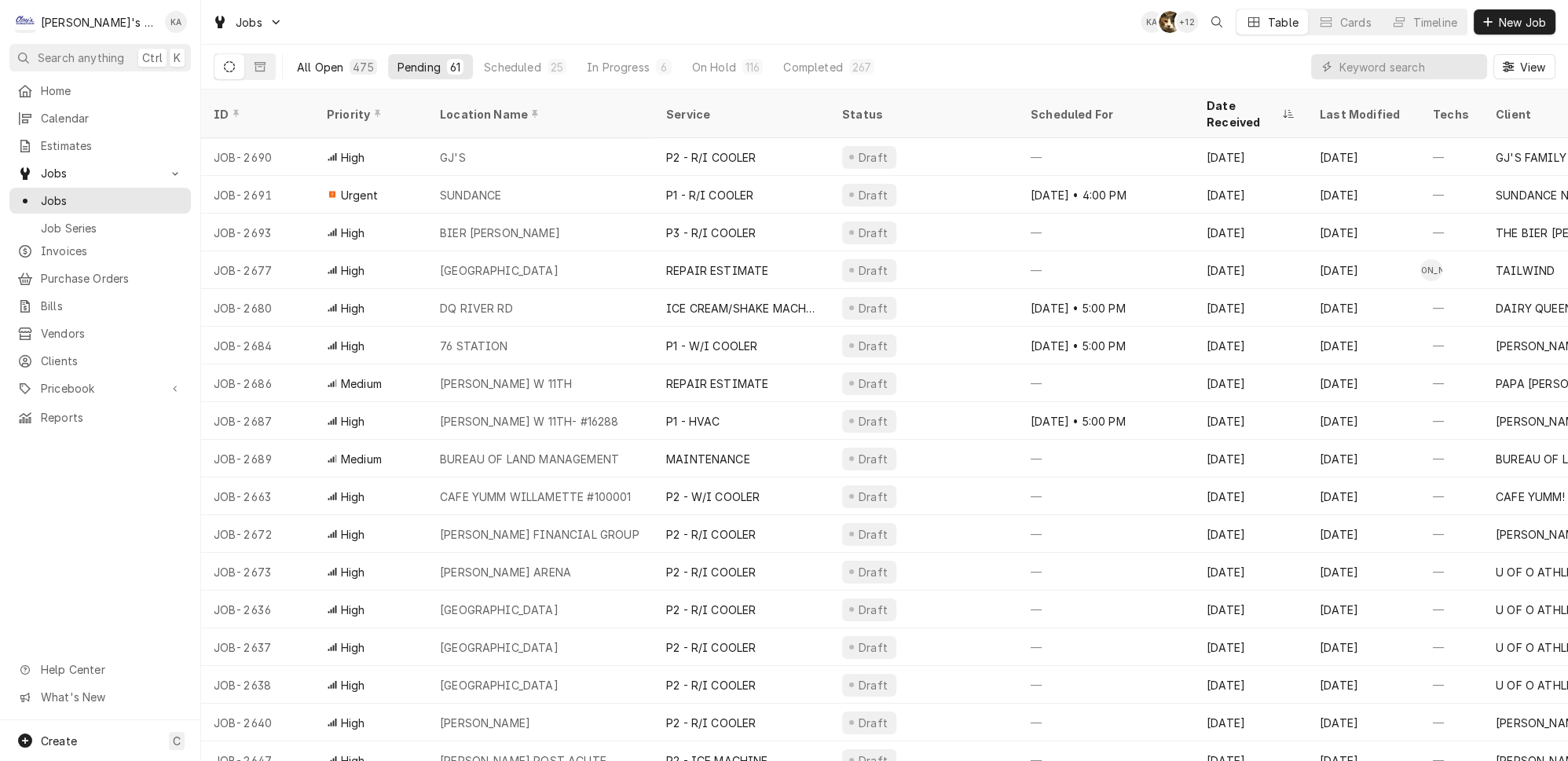
click at [301, 67] on div "All Open" at bounding box center [319, 67] width 47 height 16
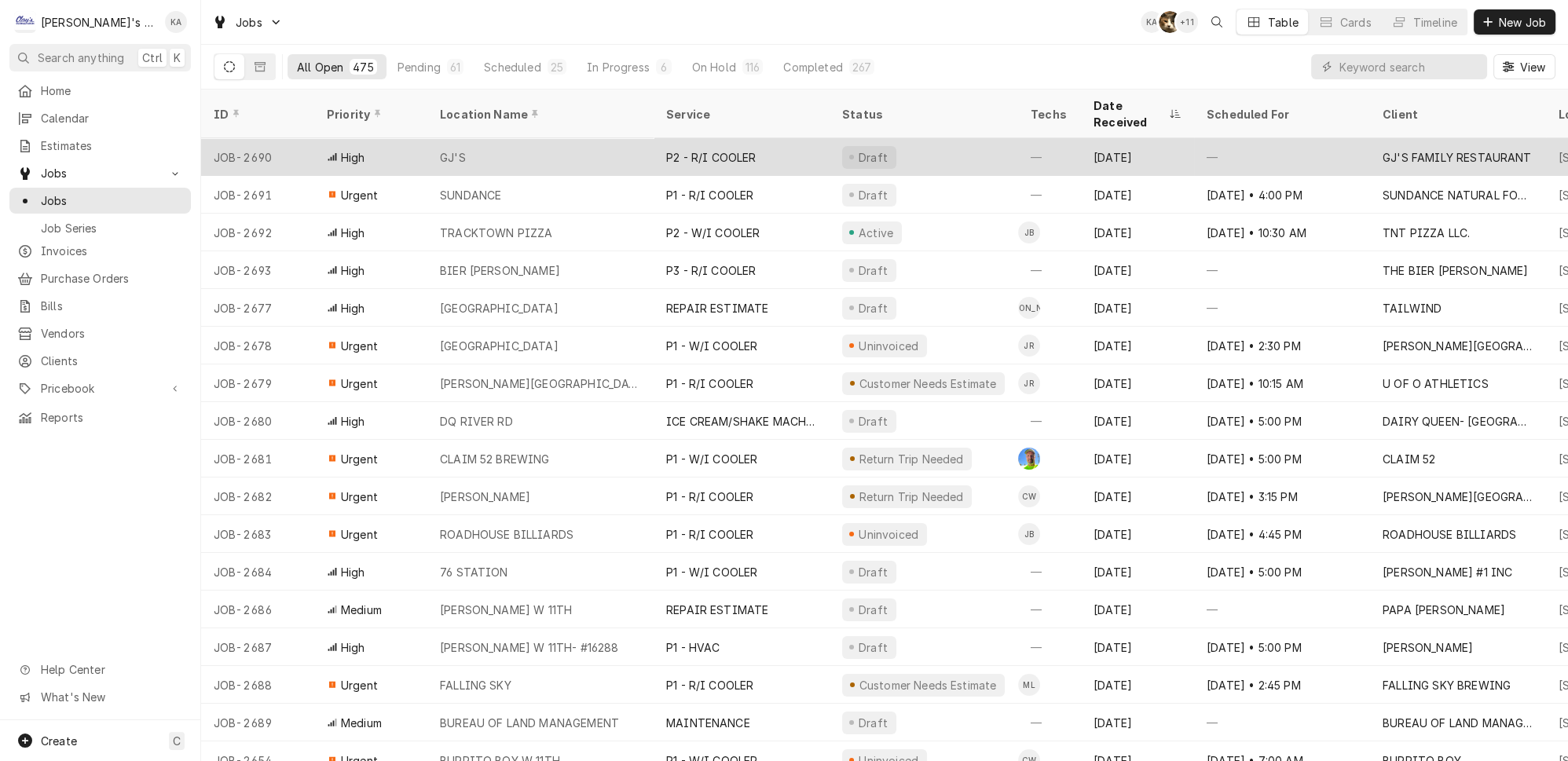
click at [486, 138] on div "GJ'S" at bounding box center [541, 157] width 226 height 38
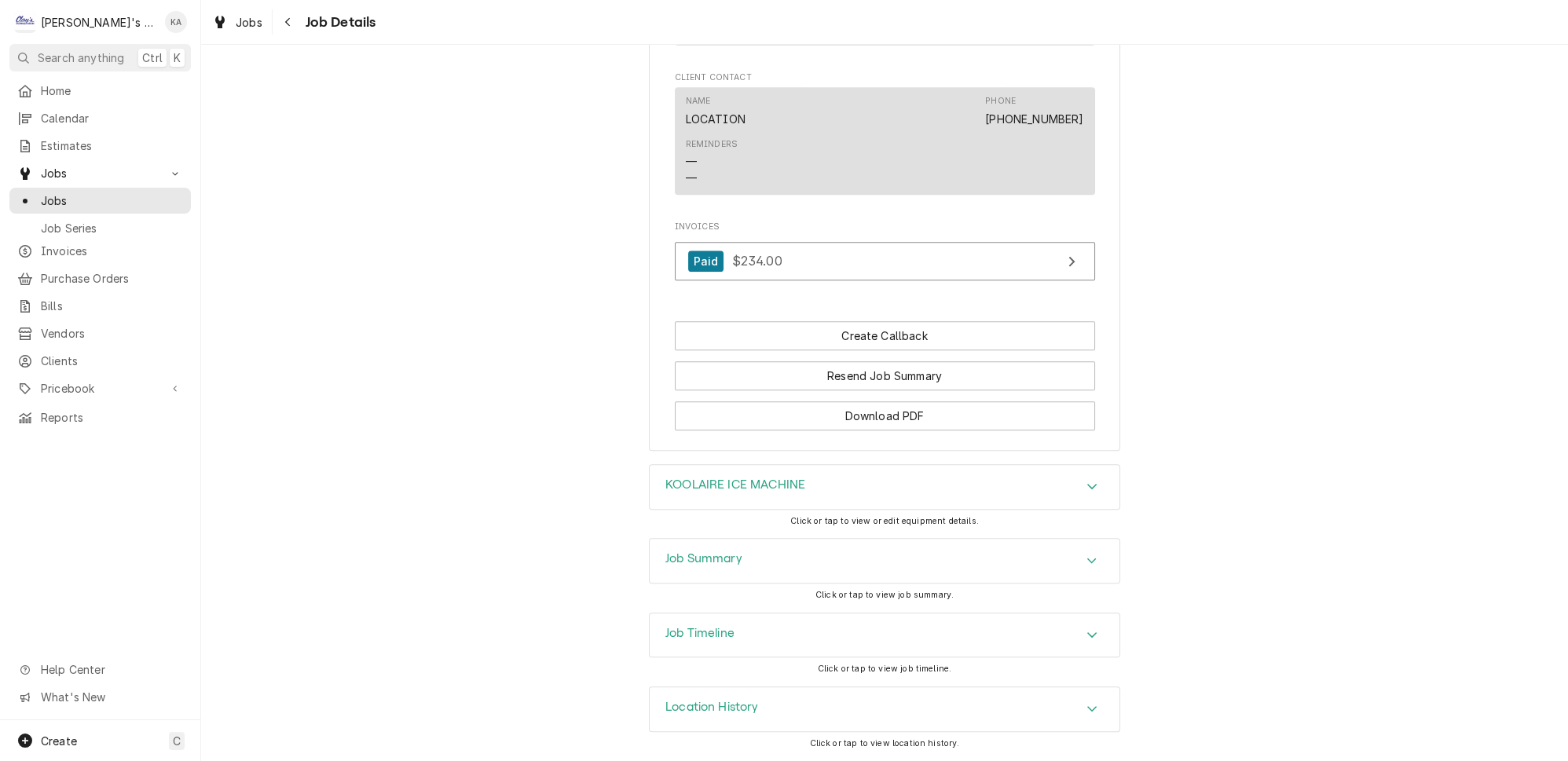
scroll to position [1247, 0]
click at [799, 280] on link "Paid $234.00" at bounding box center [885, 261] width 420 height 39
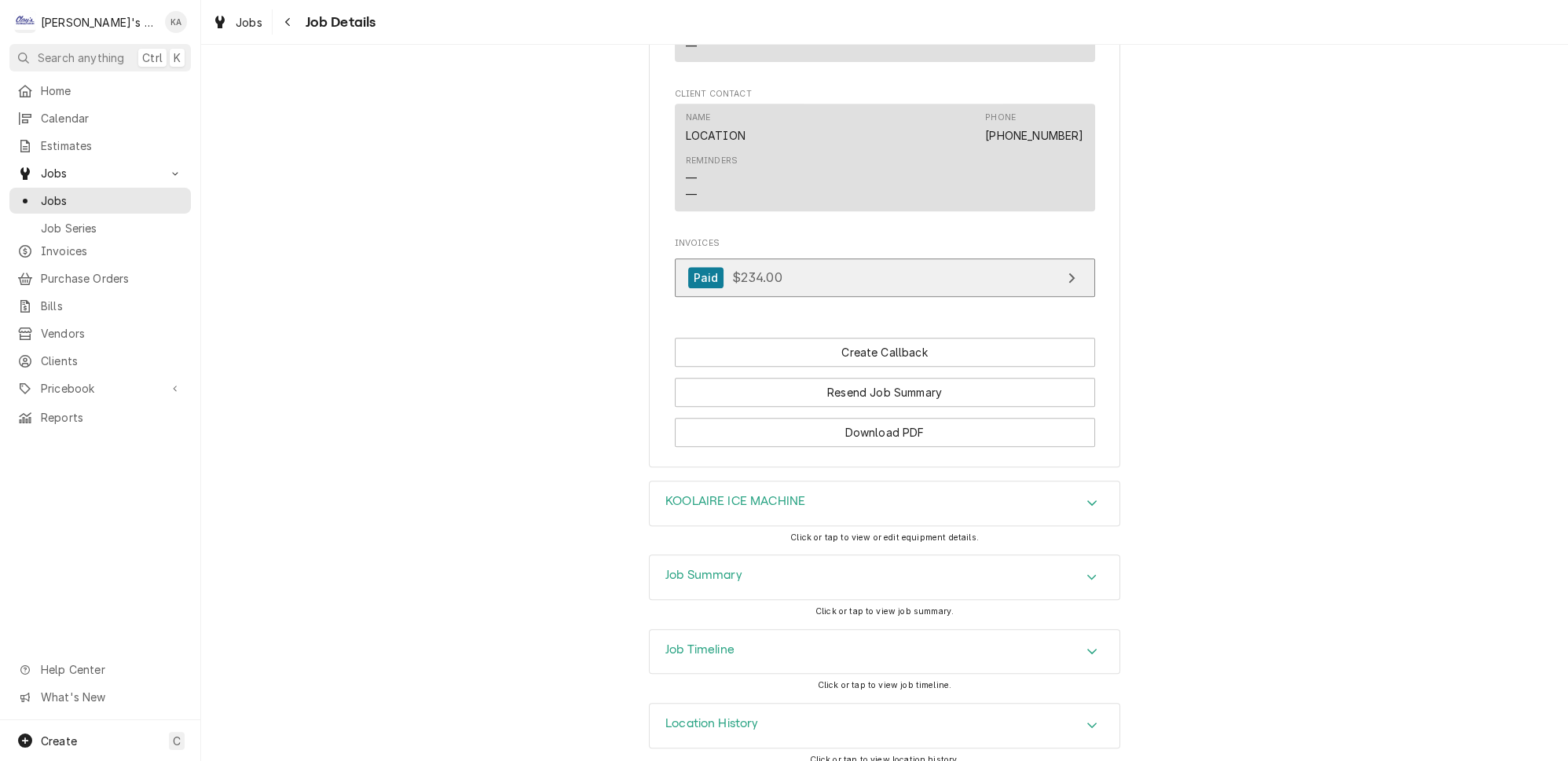
scroll to position [1175, 0]
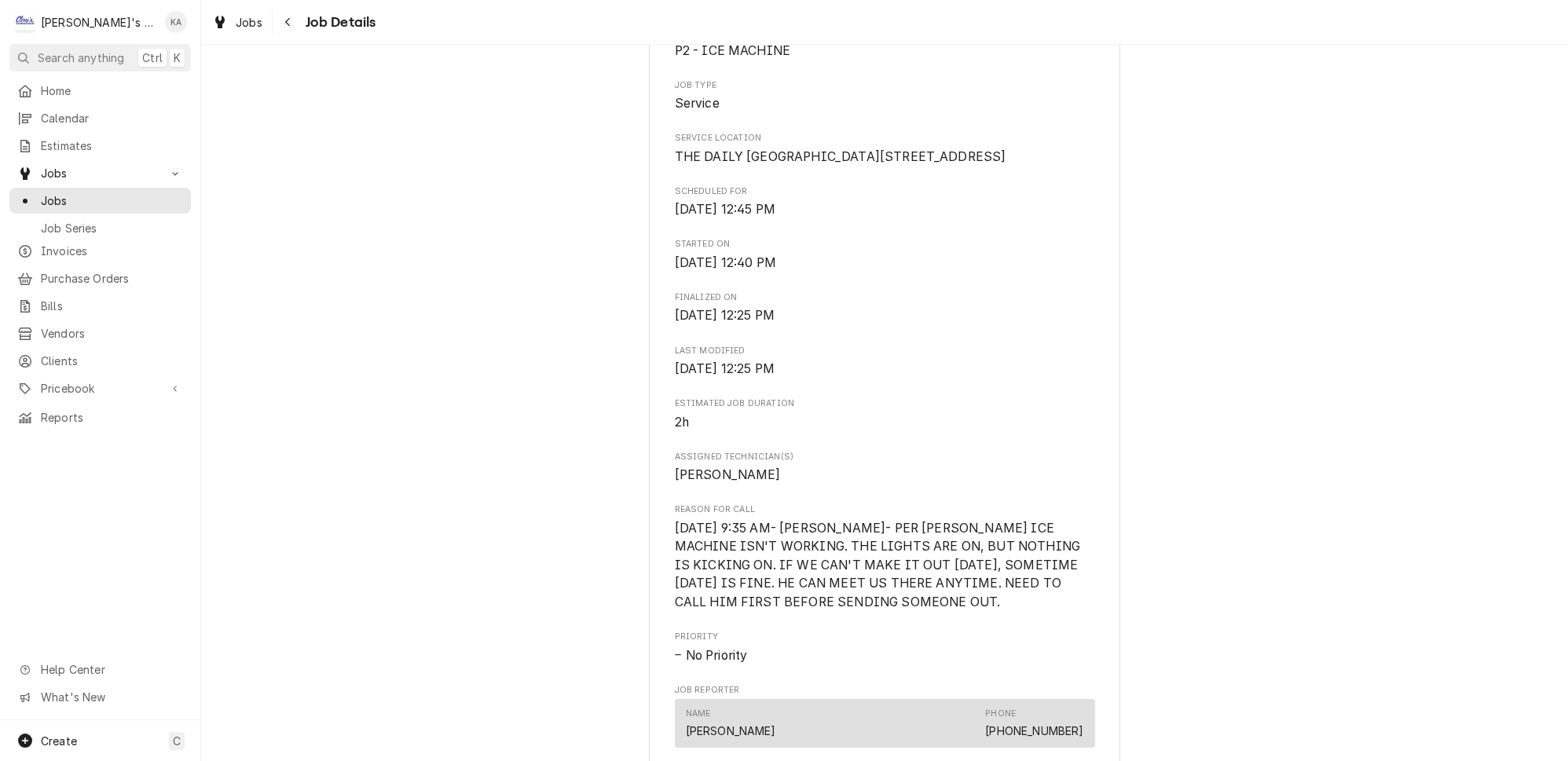
scroll to position [0, 0]
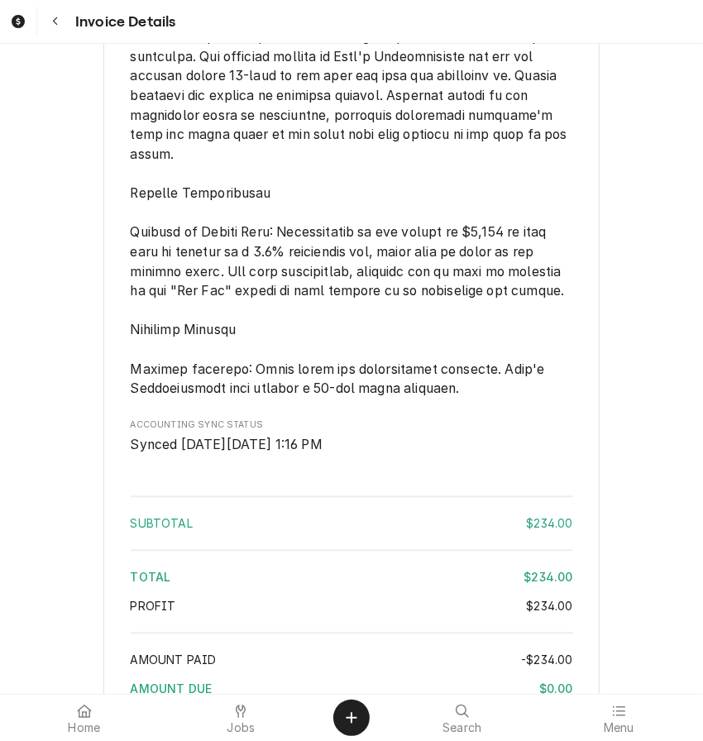
scroll to position [1996, 0]
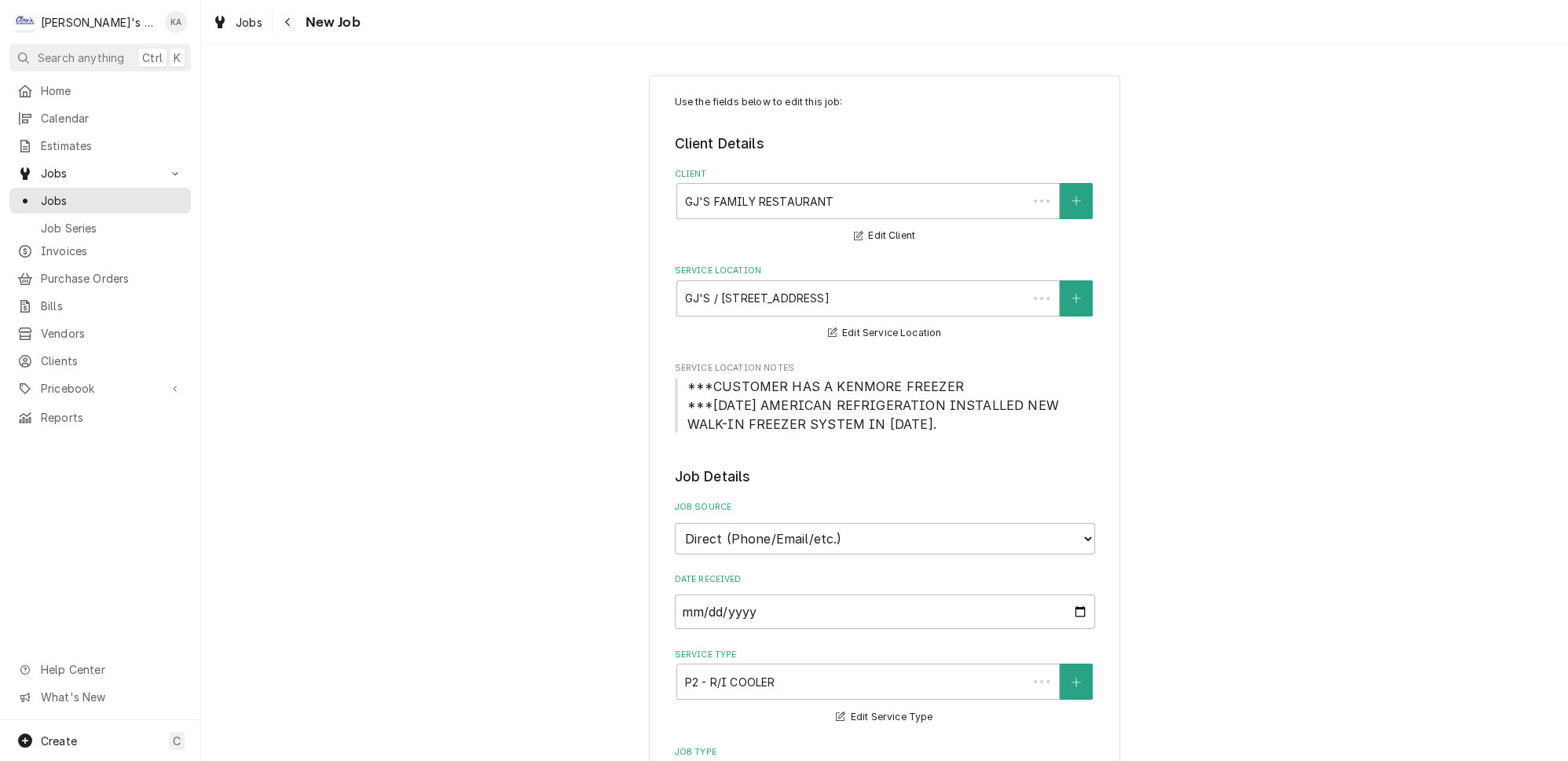
type textarea "x"
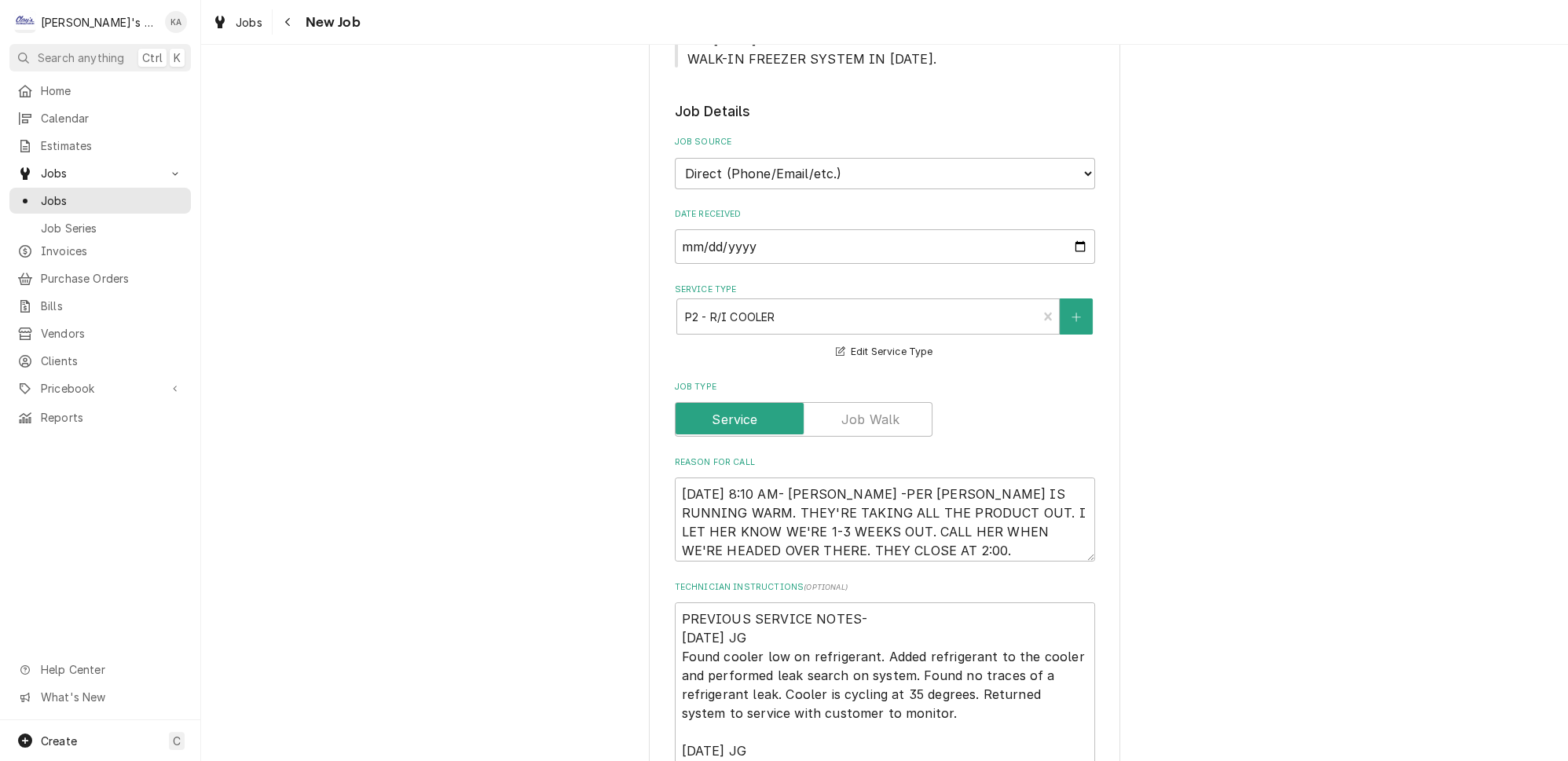
scroll to position [500, 0]
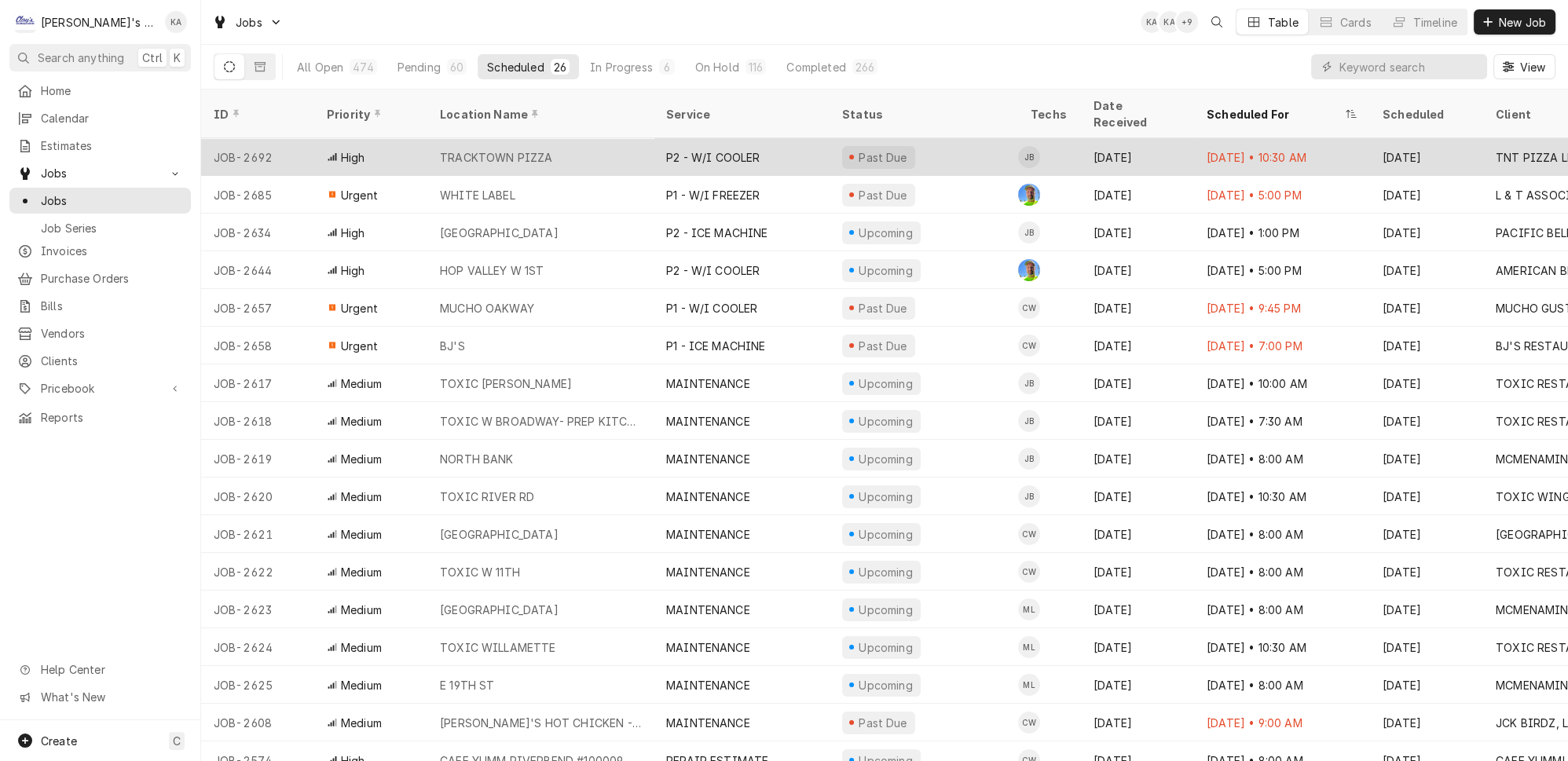
click at [628, 138] on div "TRACKTOWN PIZZA" at bounding box center [541, 157] width 226 height 38
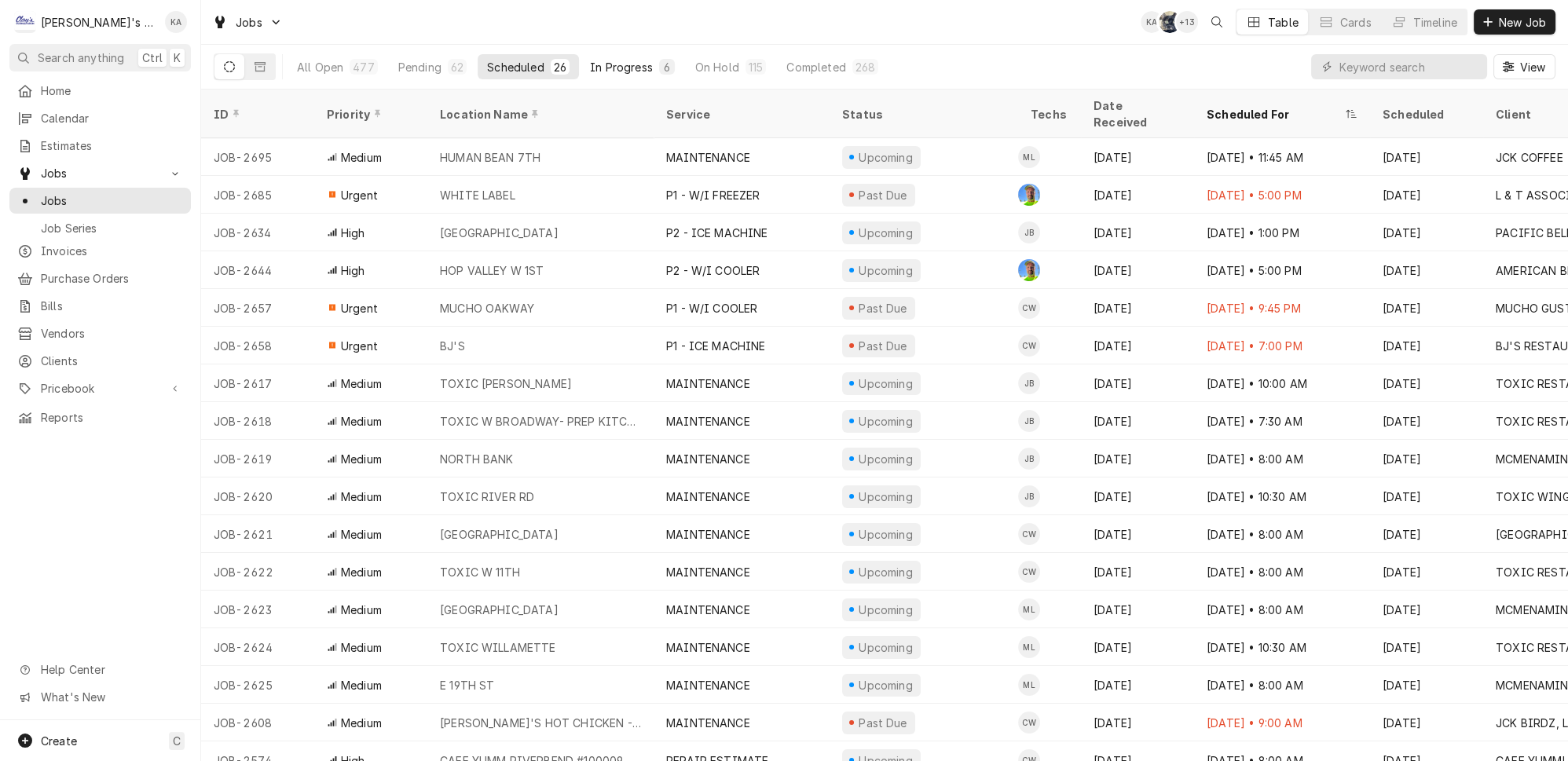
click at [590, 66] on div "In Progress" at bounding box center [621, 67] width 63 height 16
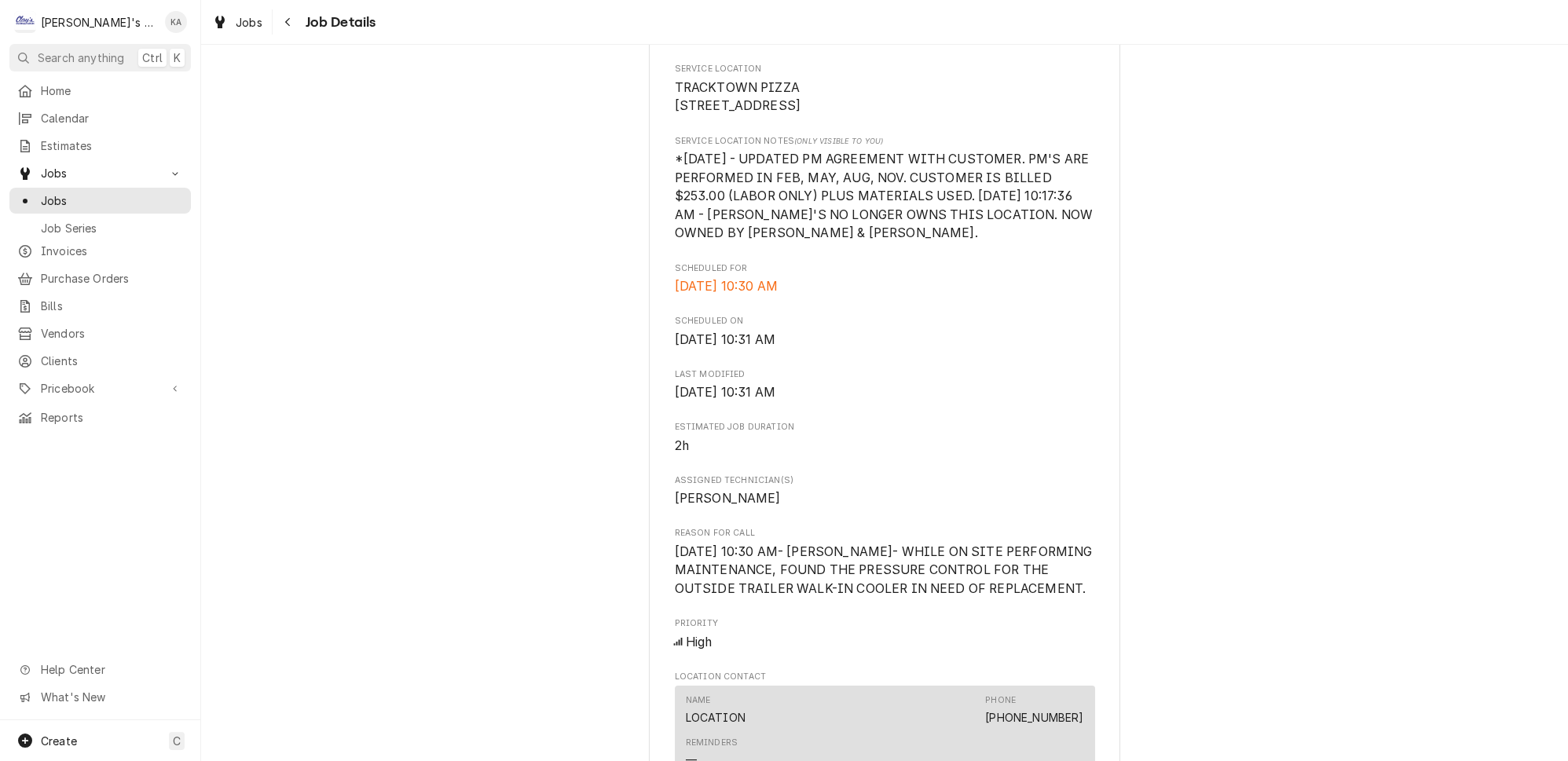
scroll to position [571, 0]
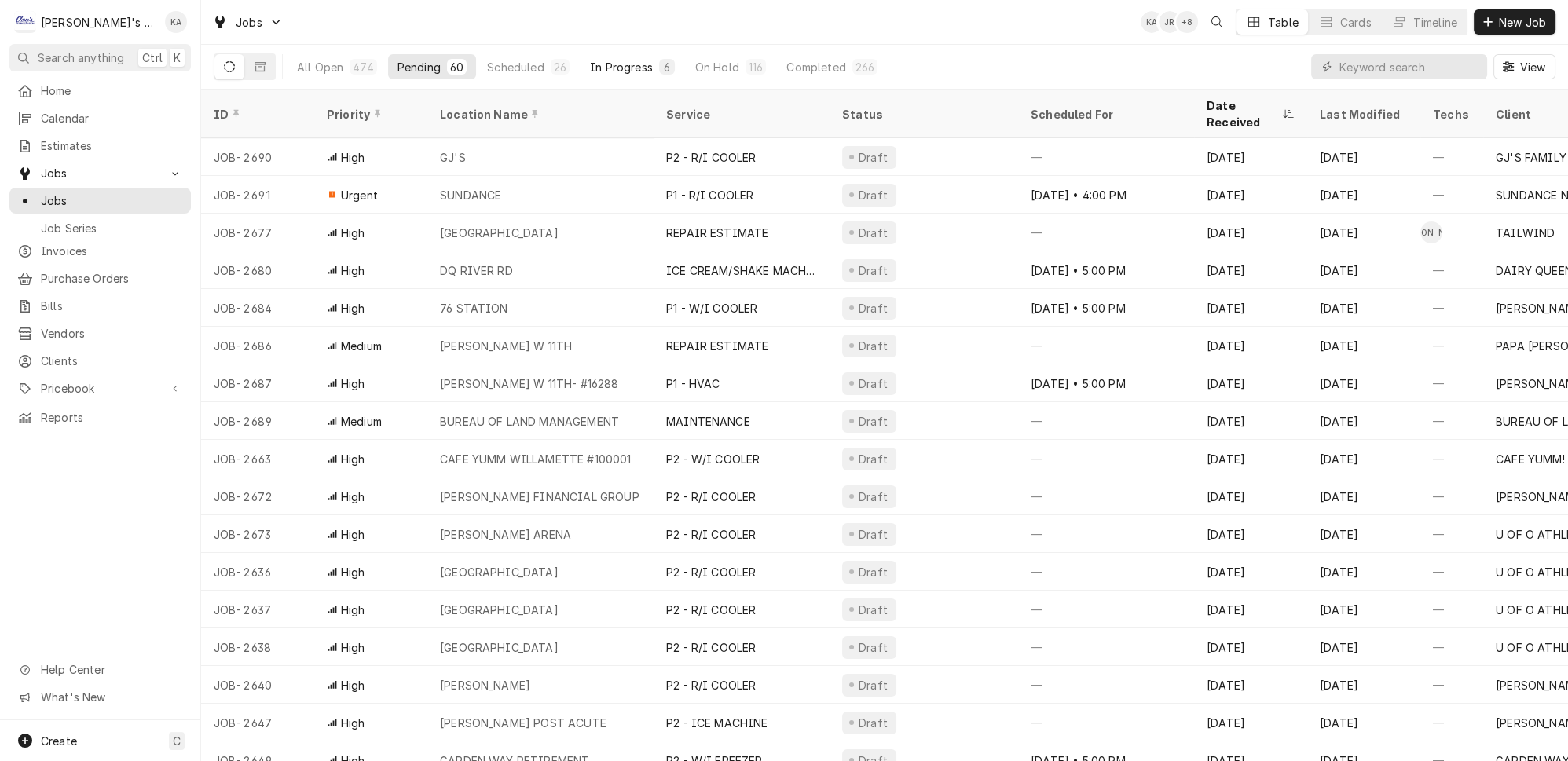
click at [591, 64] on div "In Progress" at bounding box center [621, 67] width 63 height 16
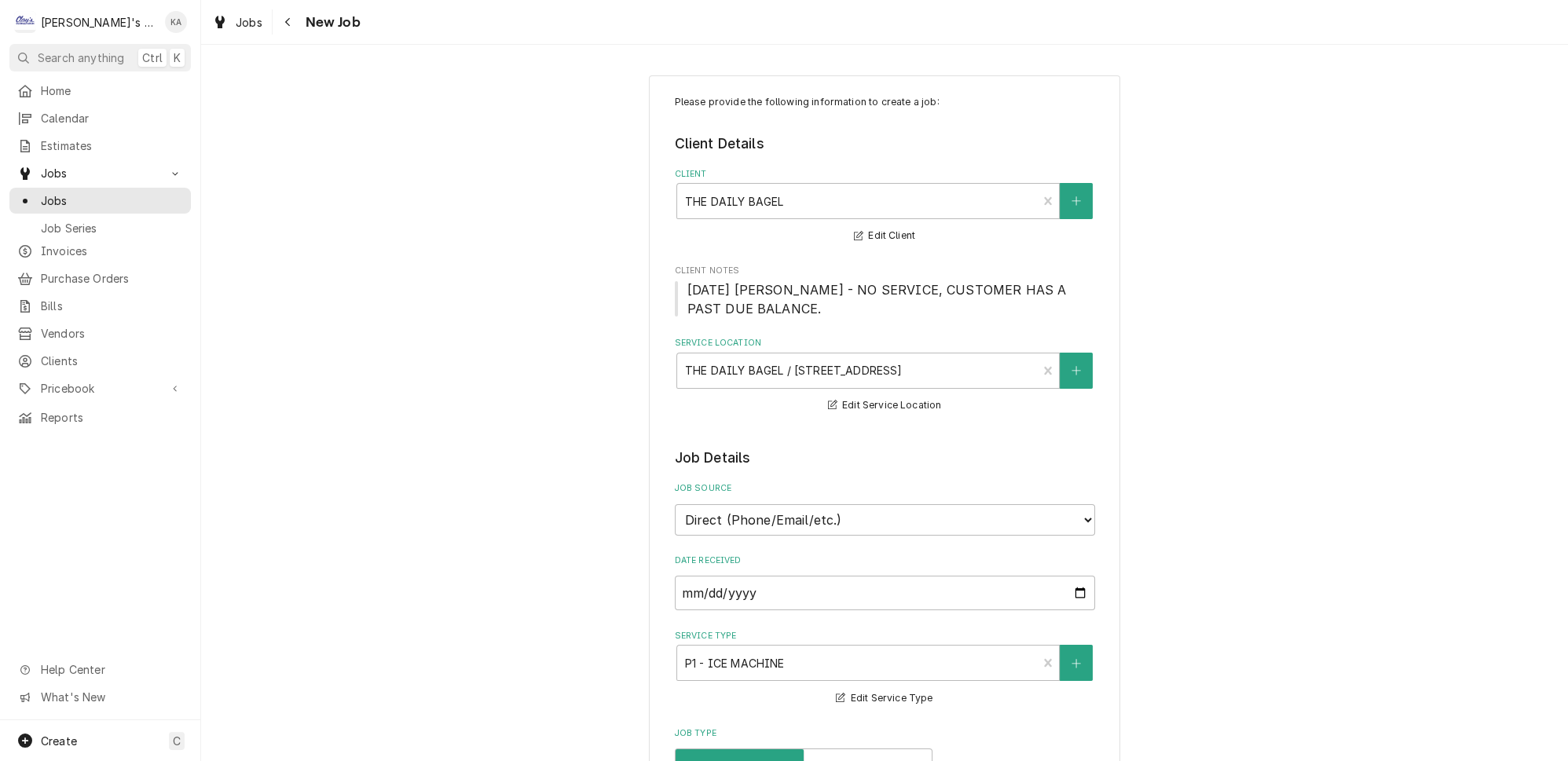
type textarea "x"
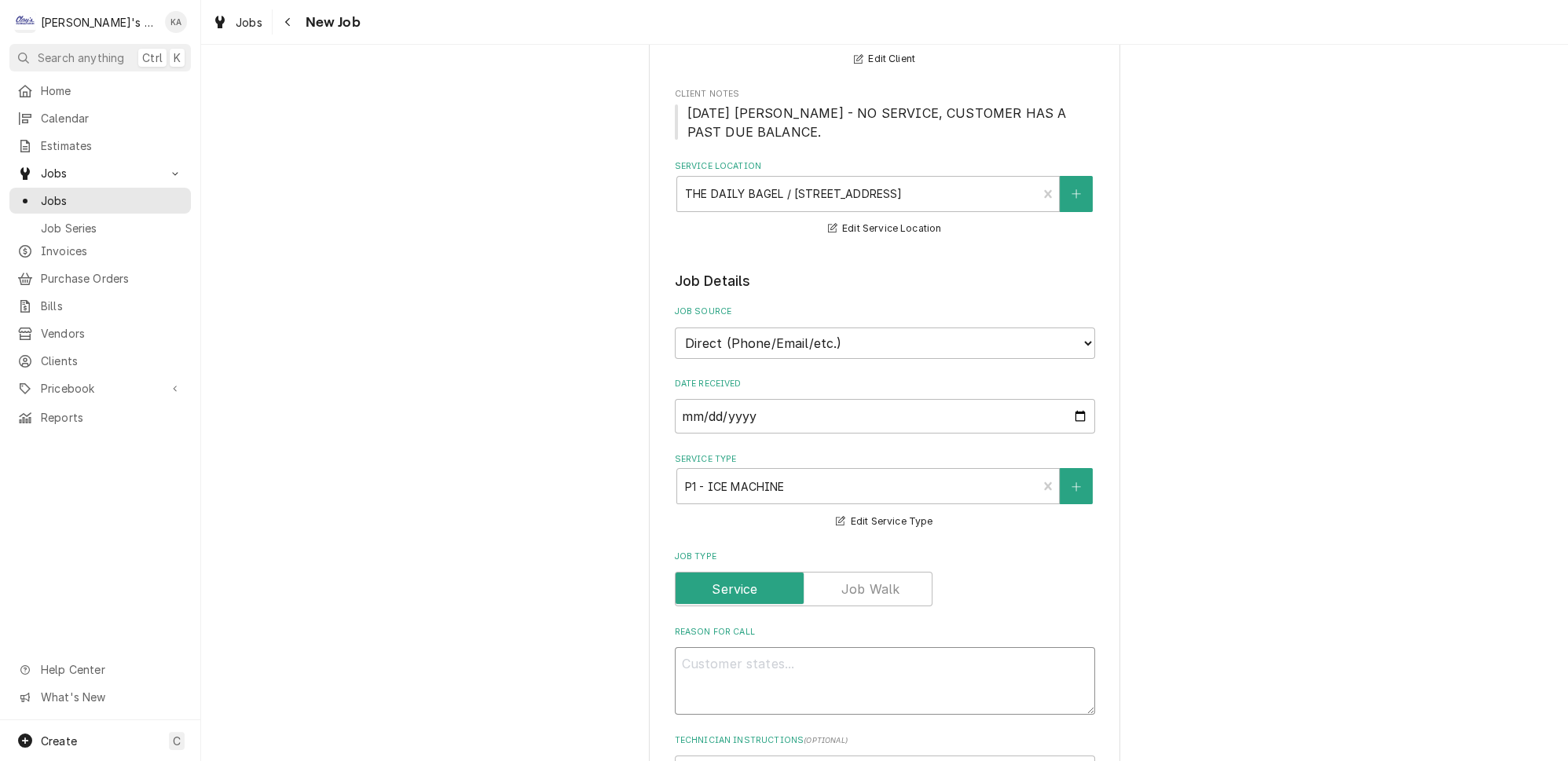
scroll to position [285, 0]
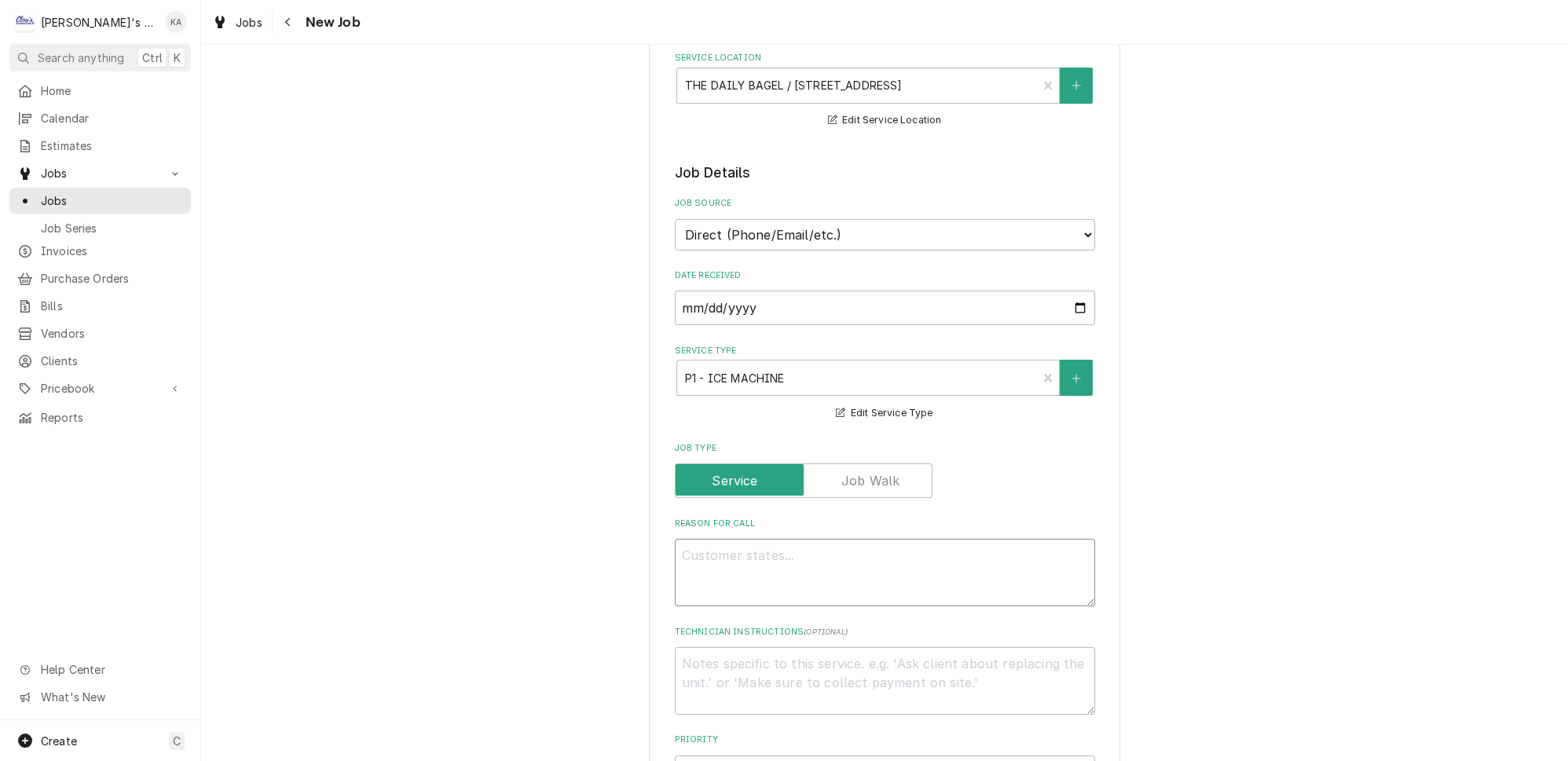
type textarea "8"
type textarea "x"
type textarea "8/"
type textarea "x"
type textarea "8/1"
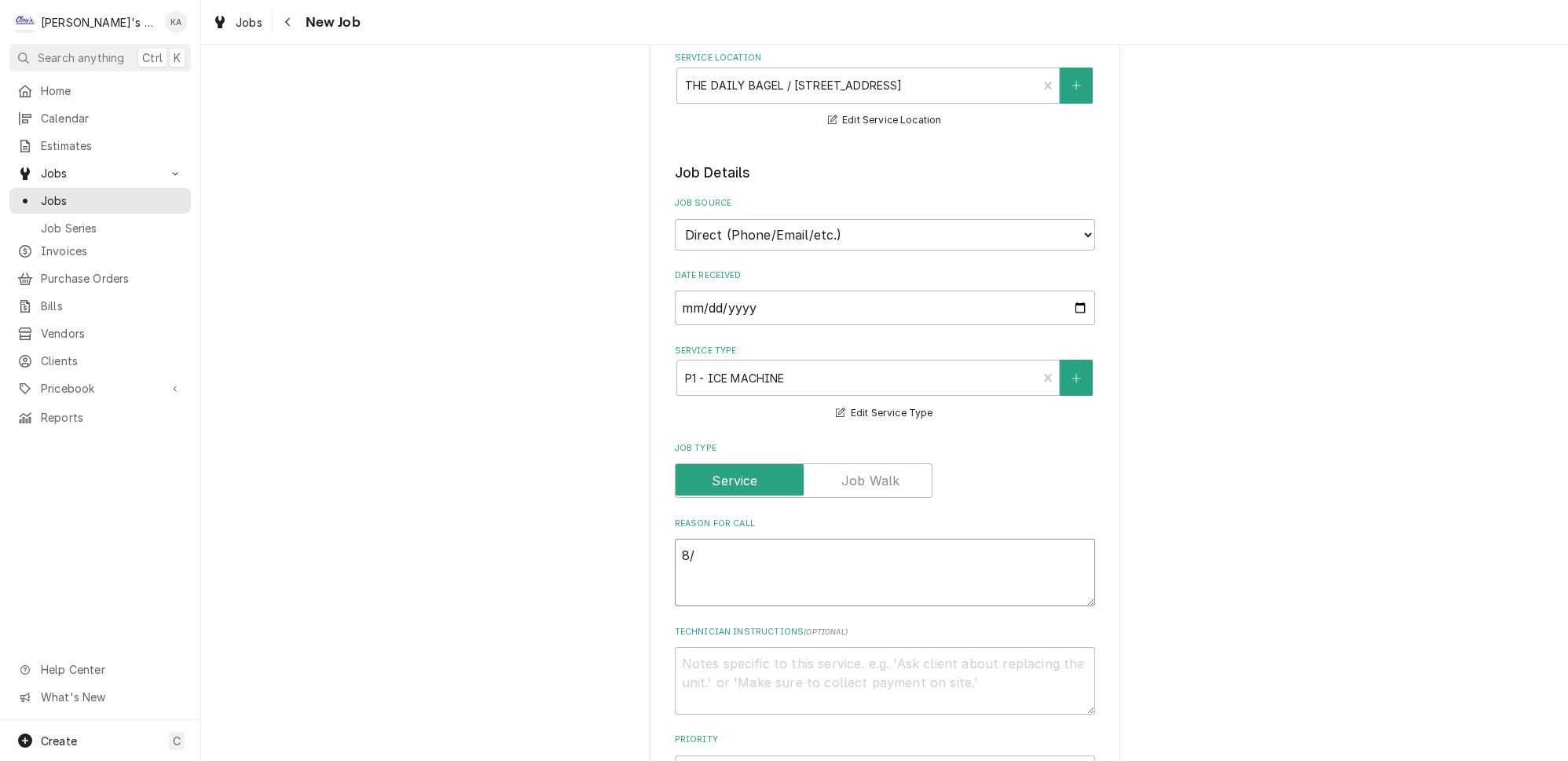
type textarea "x"
type textarea "8/14"
type textarea "x"
type textarea "8/14/"
type textarea "x"
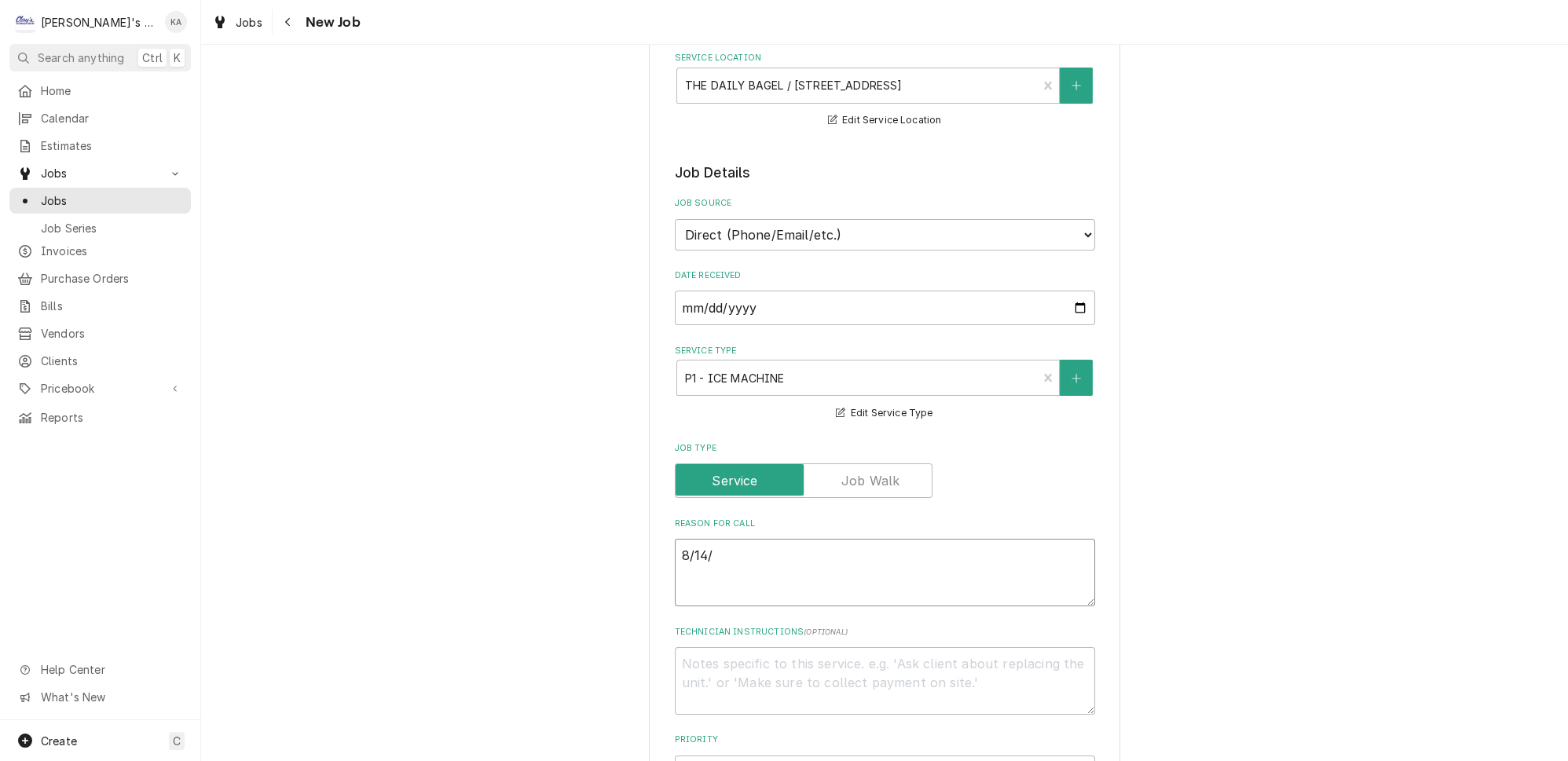
type textarea "8/14/2"
type textarea "x"
type textarea "8/14/20"
type textarea "x"
type textarea "8/14/202"
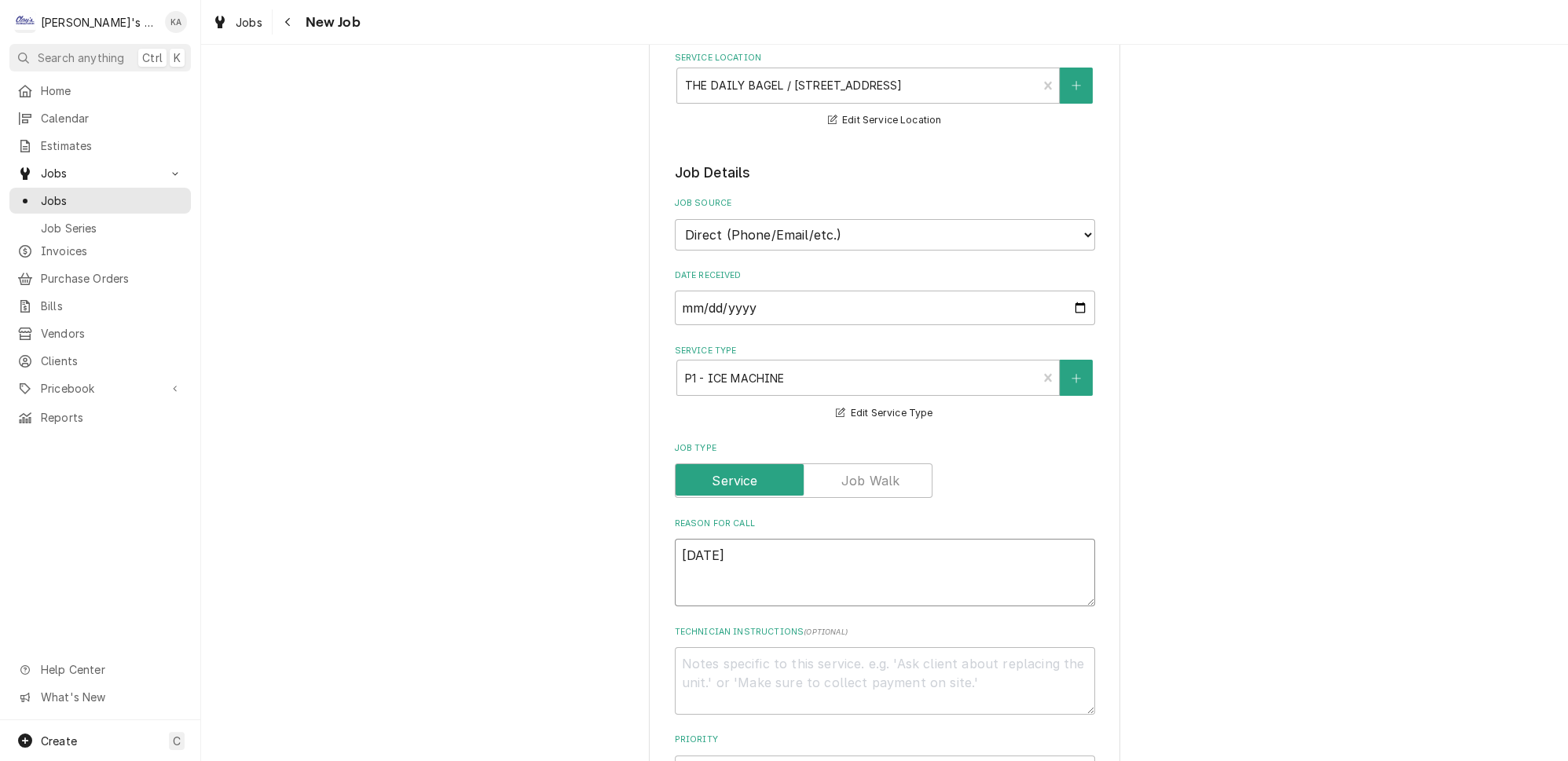
type textarea "x"
type textarea "8/14/2025"
type textarea "x"
type textarea "8/14/2025"
type textarea "x"
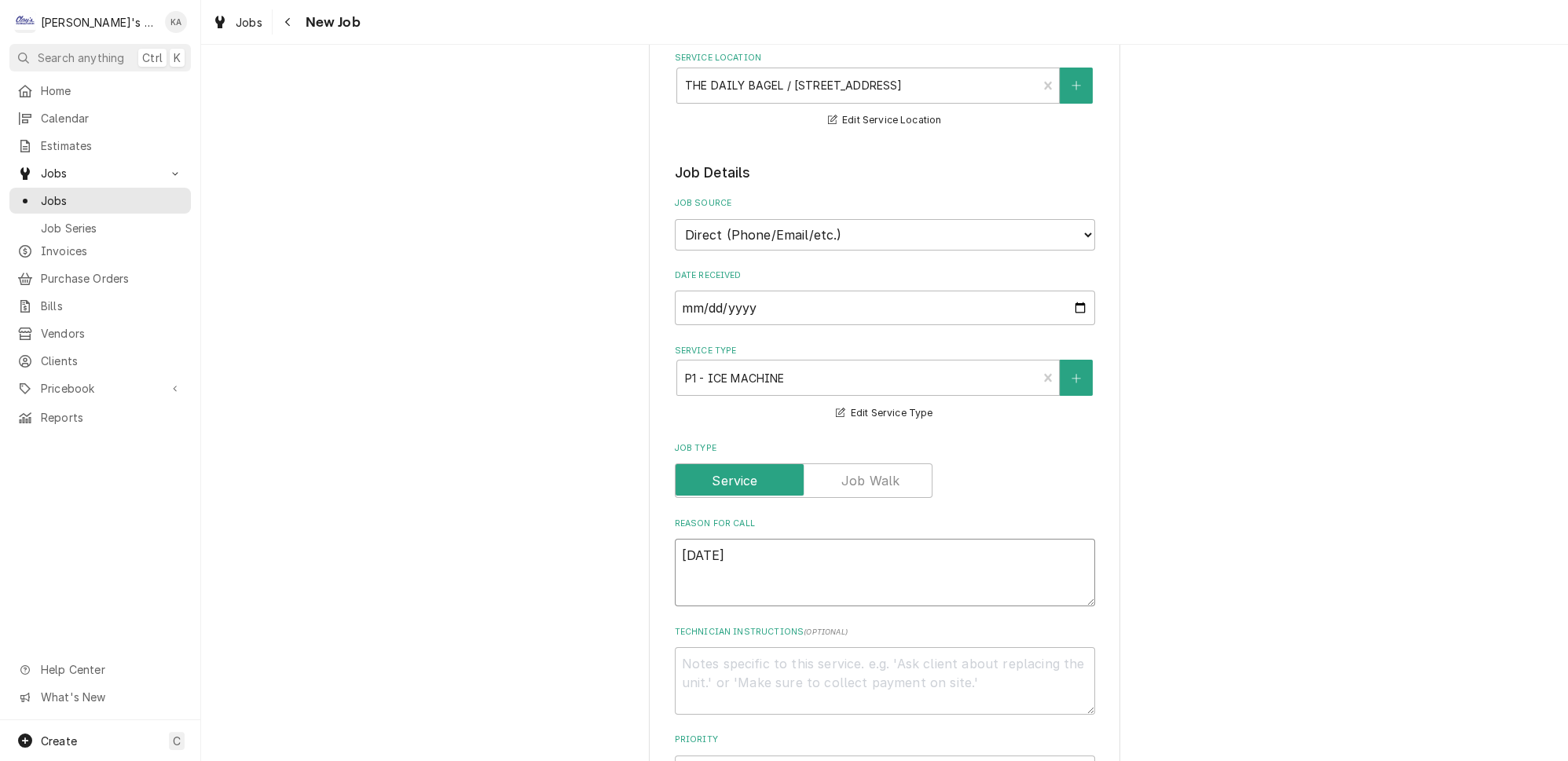
type textarea "8/14/2025 1"
type textarea "x"
type textarea "8/14/2025 10"
type textarea "x"
type textarea "8/14/2025 10:"
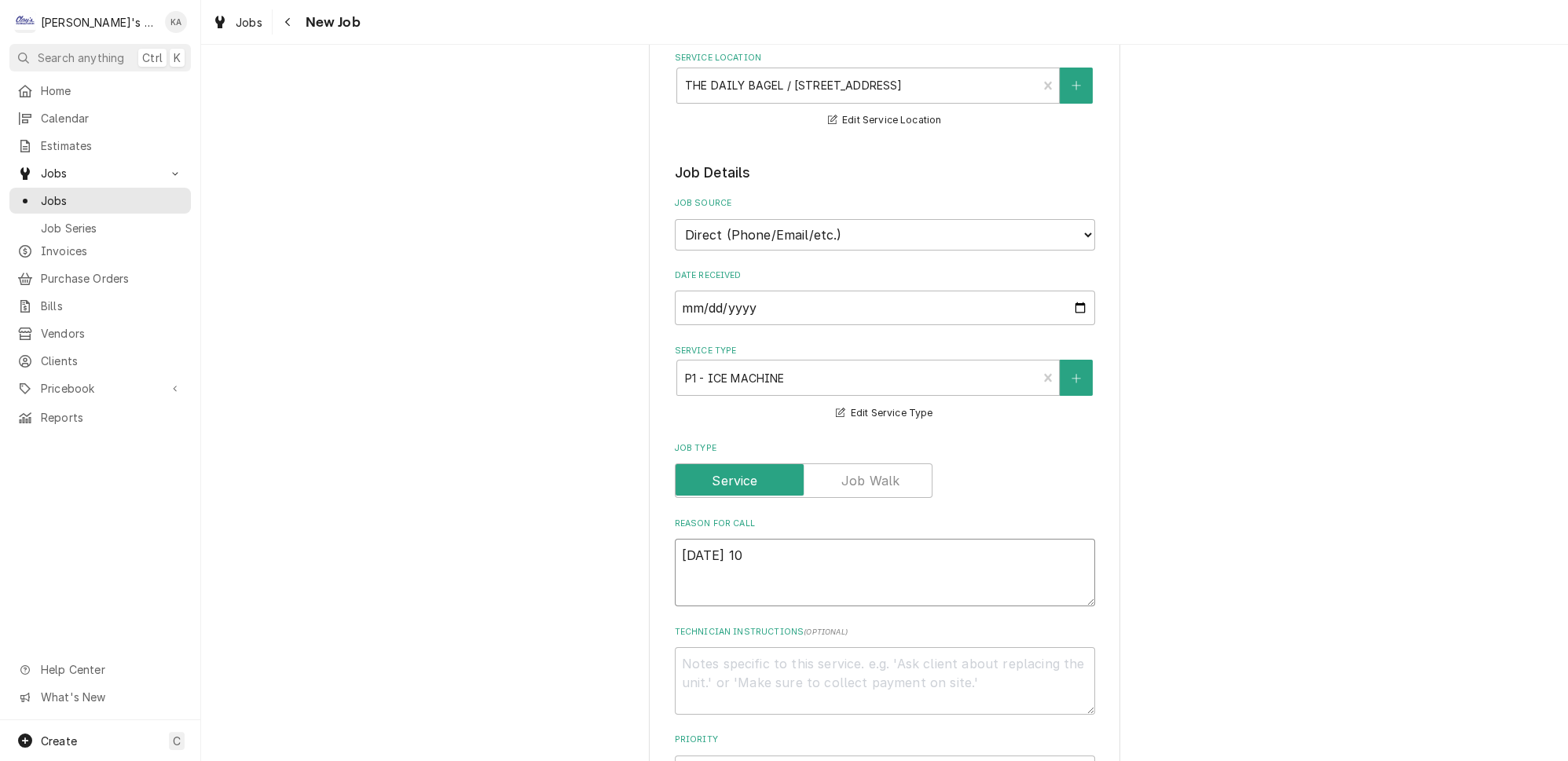
type textarea "x"
type textarea "8/14/2025 10:0"
type textarea "x"
type textarea "8/14/2025 10:00"
type textarea "x"
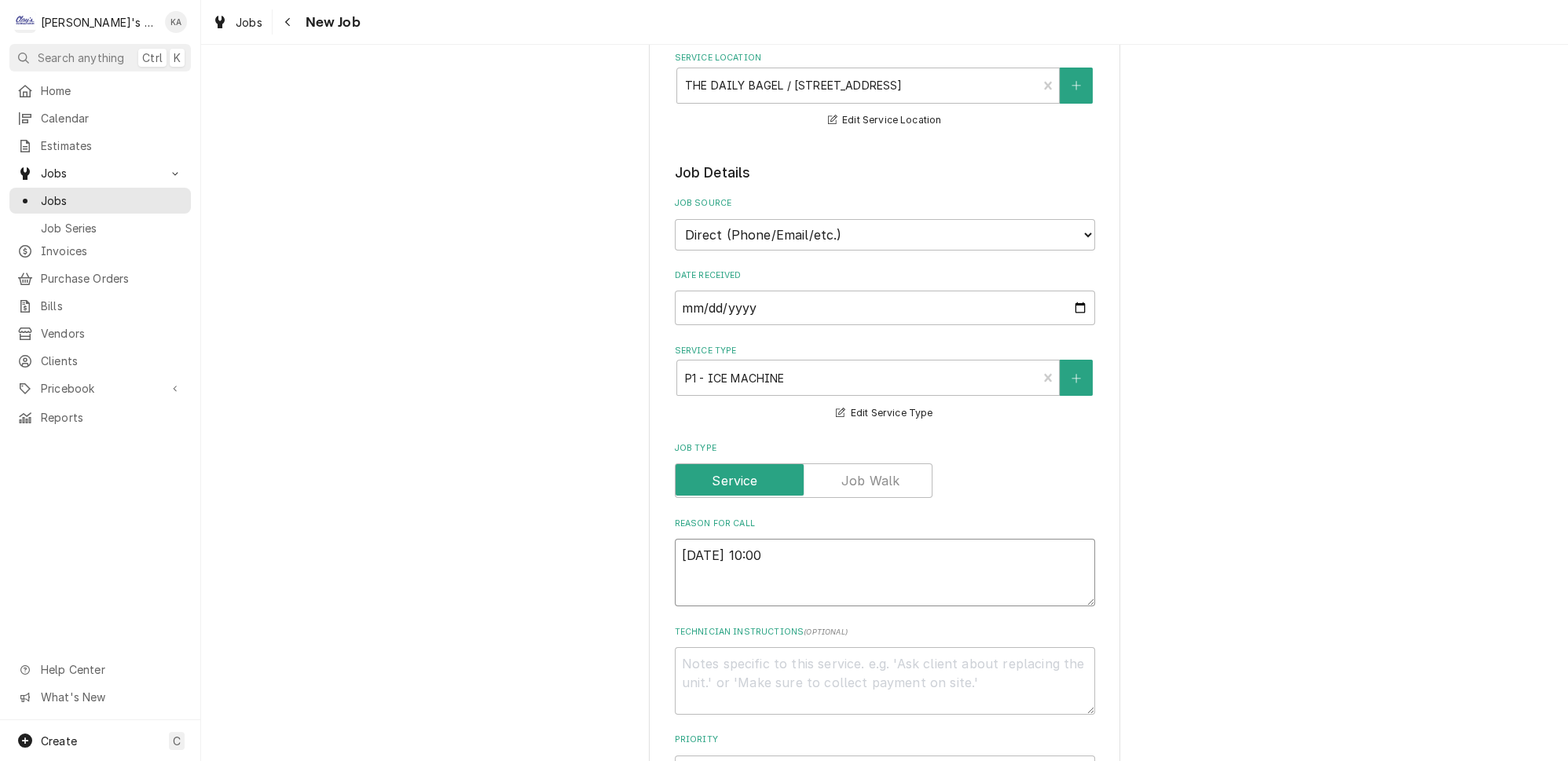
type textarea "8/14/2025 10:00"
type textarea "x"
type textarea "8/14/2025 10:00 A"
type textarea "x"
type textarea "8/14/2025 10:00 AM"
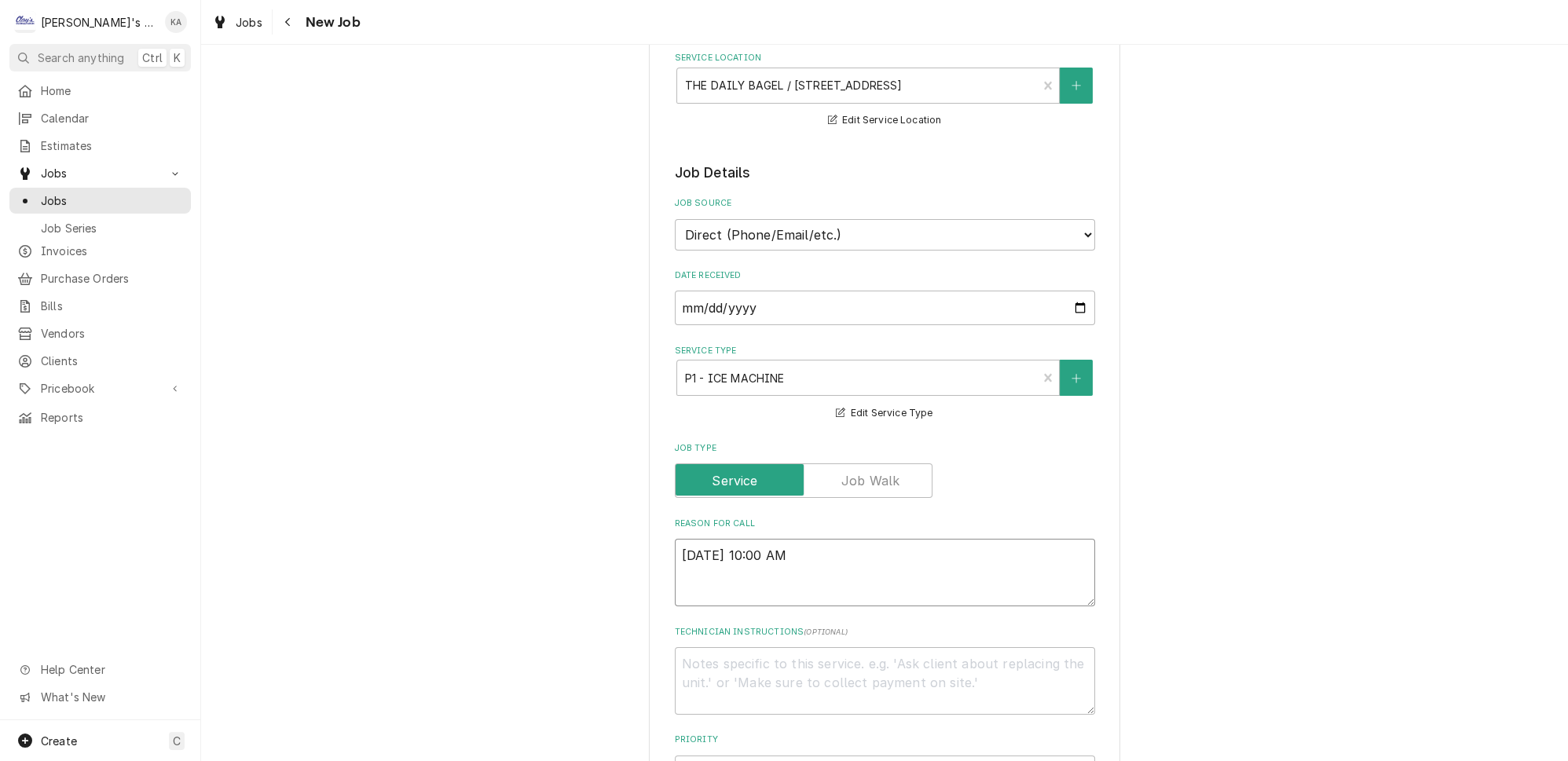
type textarea "x"
type textarea "8/14/2025 10:00 AM-"
type textarea "x"
type textarea "8/14/2025 10:00 AM-"
type textarea "x"
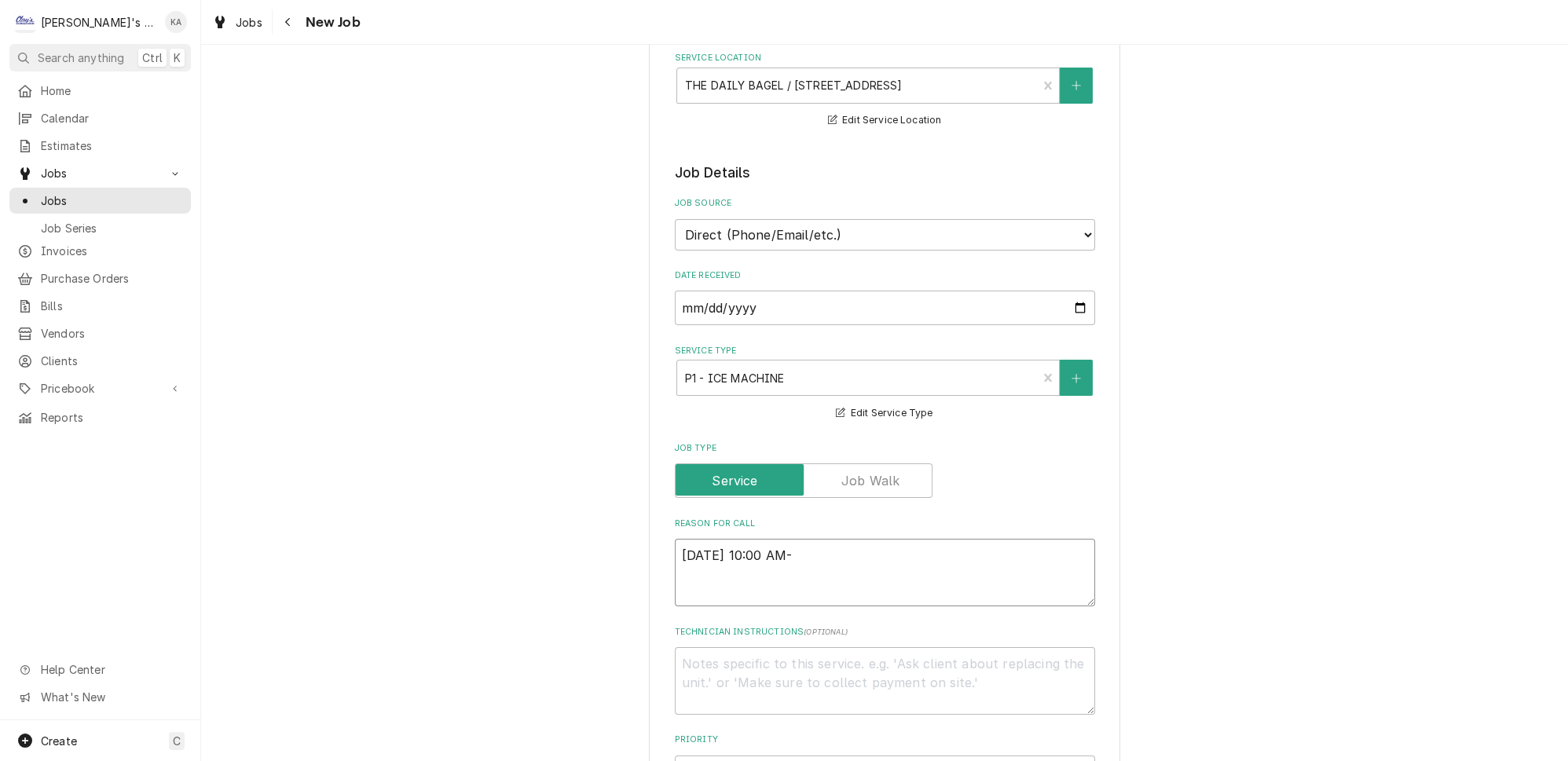
type textarea "8/14/2025 10:00 AM- B"
type textarea "x"
type textarea "8/14/2025 10:00 AM- BE"
type textarea "x"
type textarea "8/14/2025 10:00 AM- BEC"
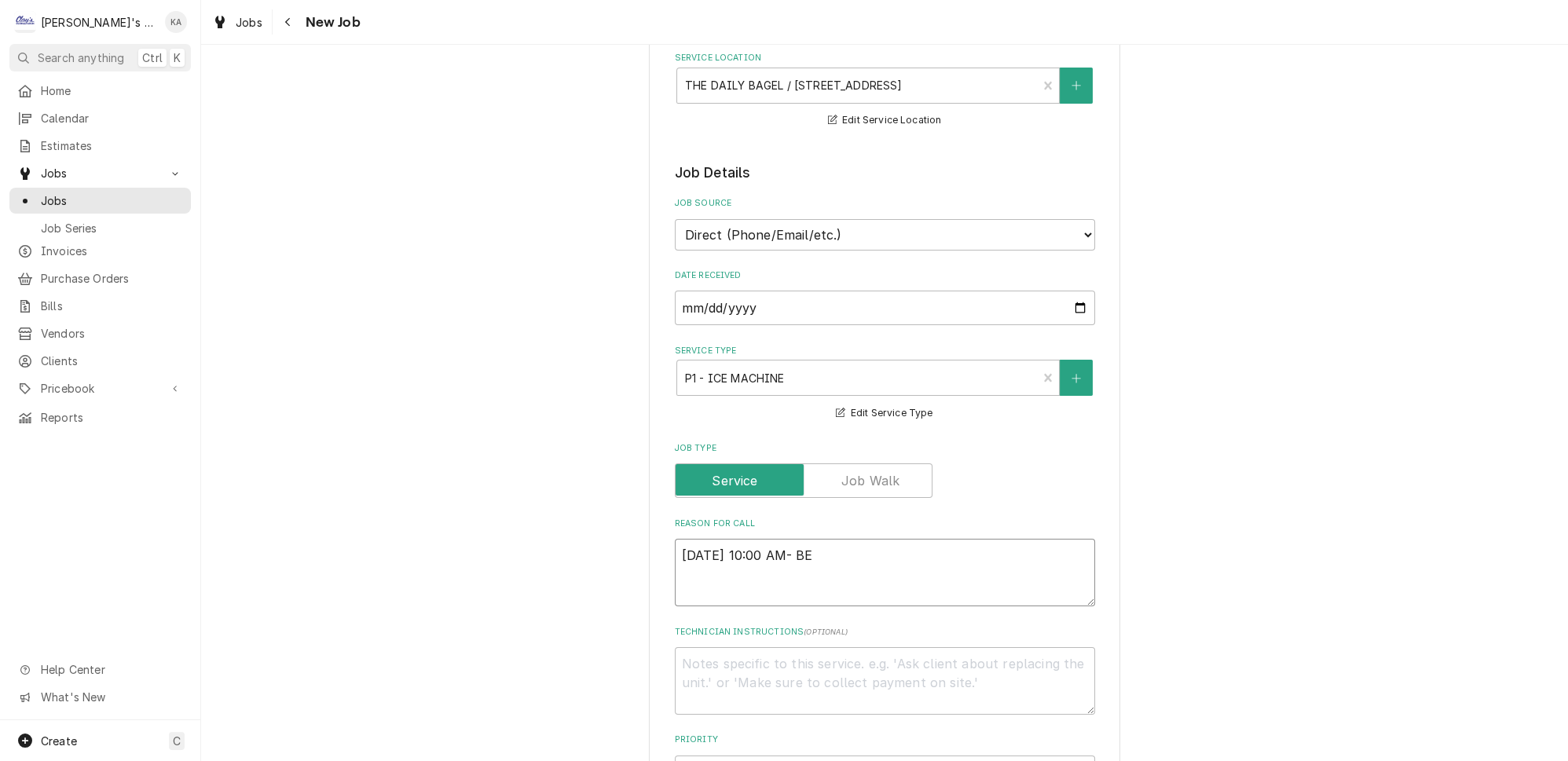
type textarea "x"
type textarea "8/14/2025 10:00 AM- BECK"
type textarea "x"
type textarea "8/14/2025 10:00 AM- BECKE"
type textarea "x"
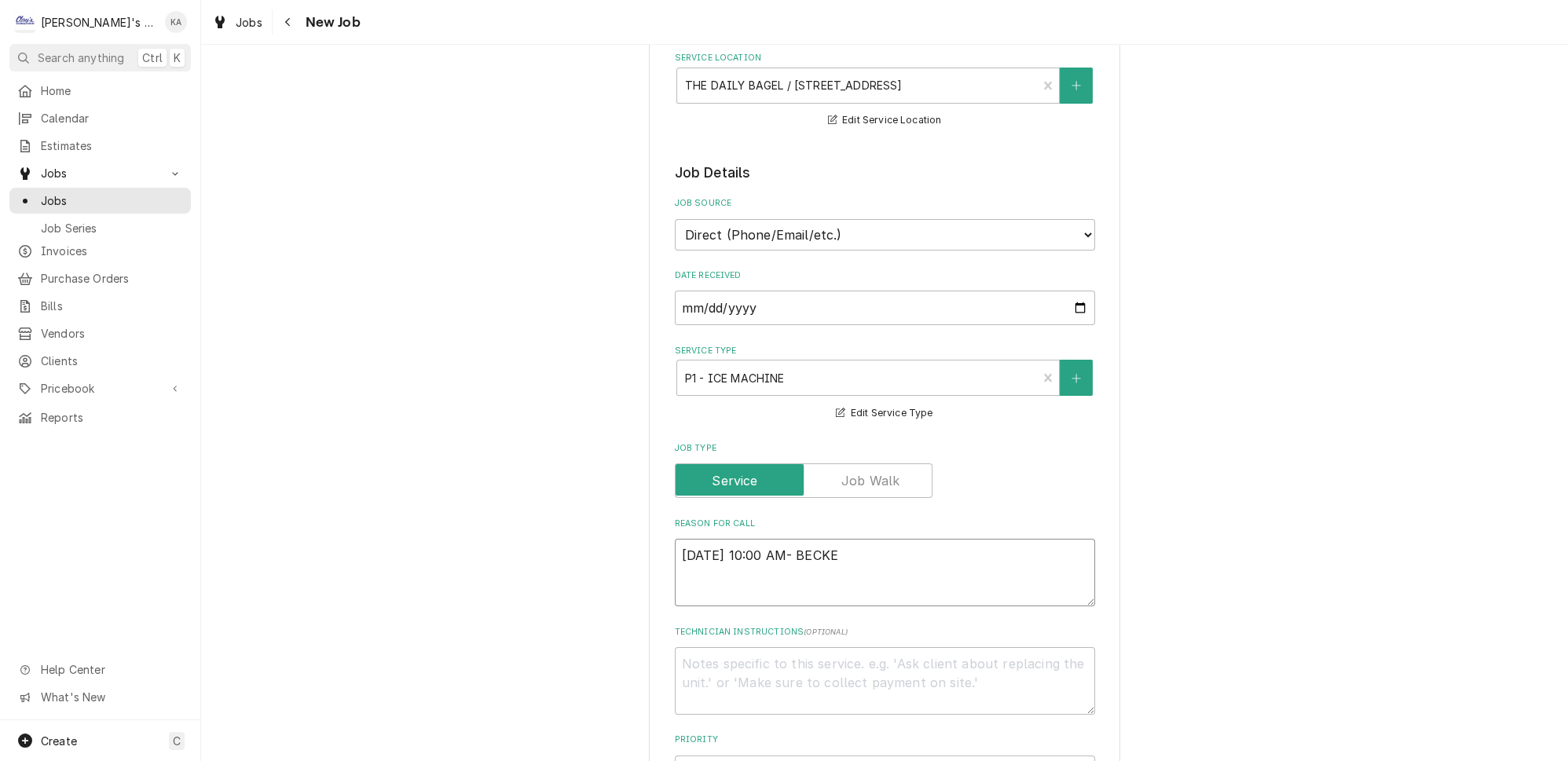
type textarea "8/14/2025 10:00 AM- BECKET"
type textarea "x"
type textarea "8/14/2025 10:00 AM- BECKETT"
type textarea "x"
type textarea "8/14/2025 10:00 AM- BECKETT-"
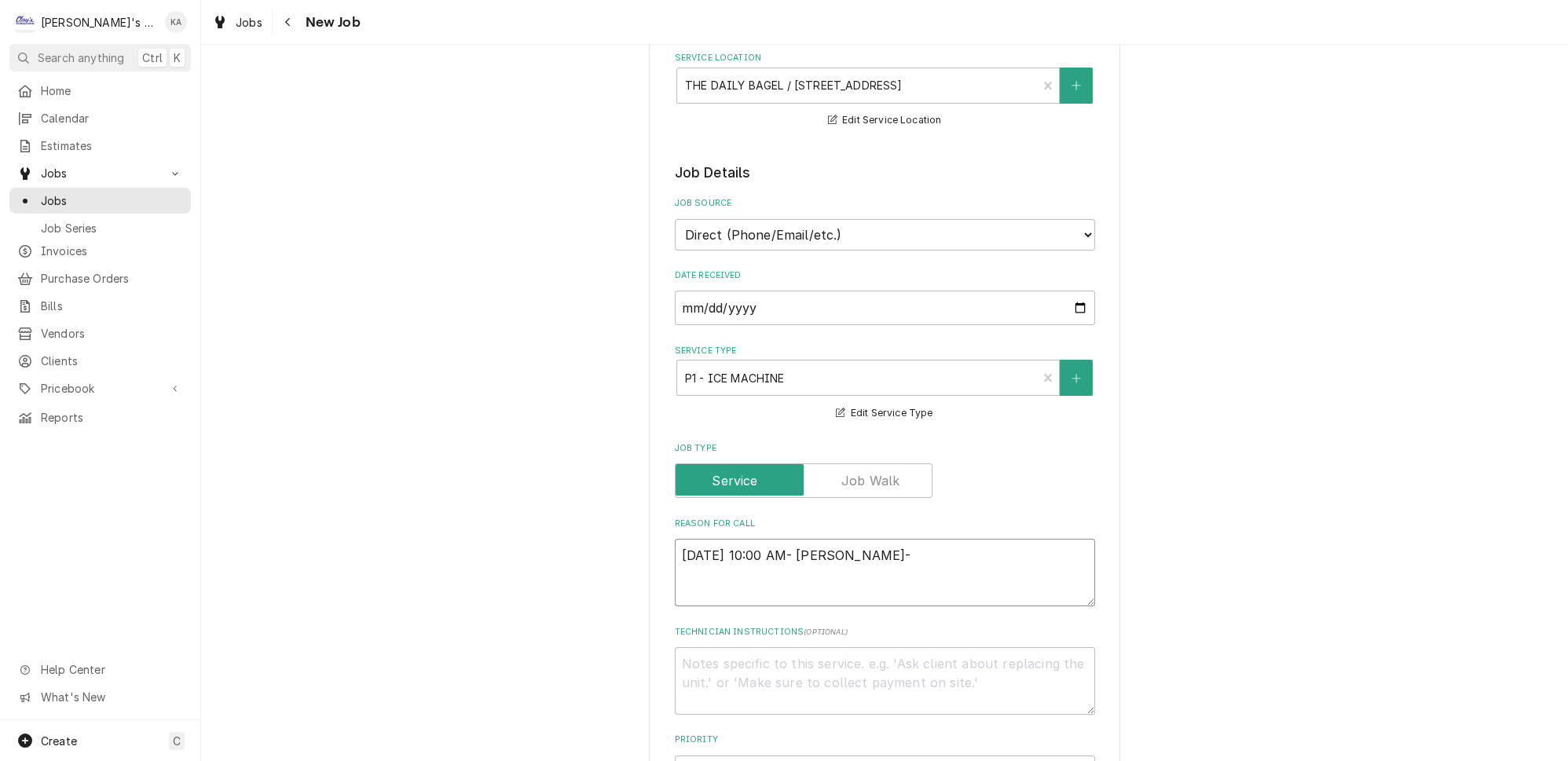
type textarea "x"
type textarea "8/14/2025 10:00 AM- BECKETT-"
type textarea "x"
type textarea "8/14/2025 10:00 AM- BECKETT- P"
type textarea "x"
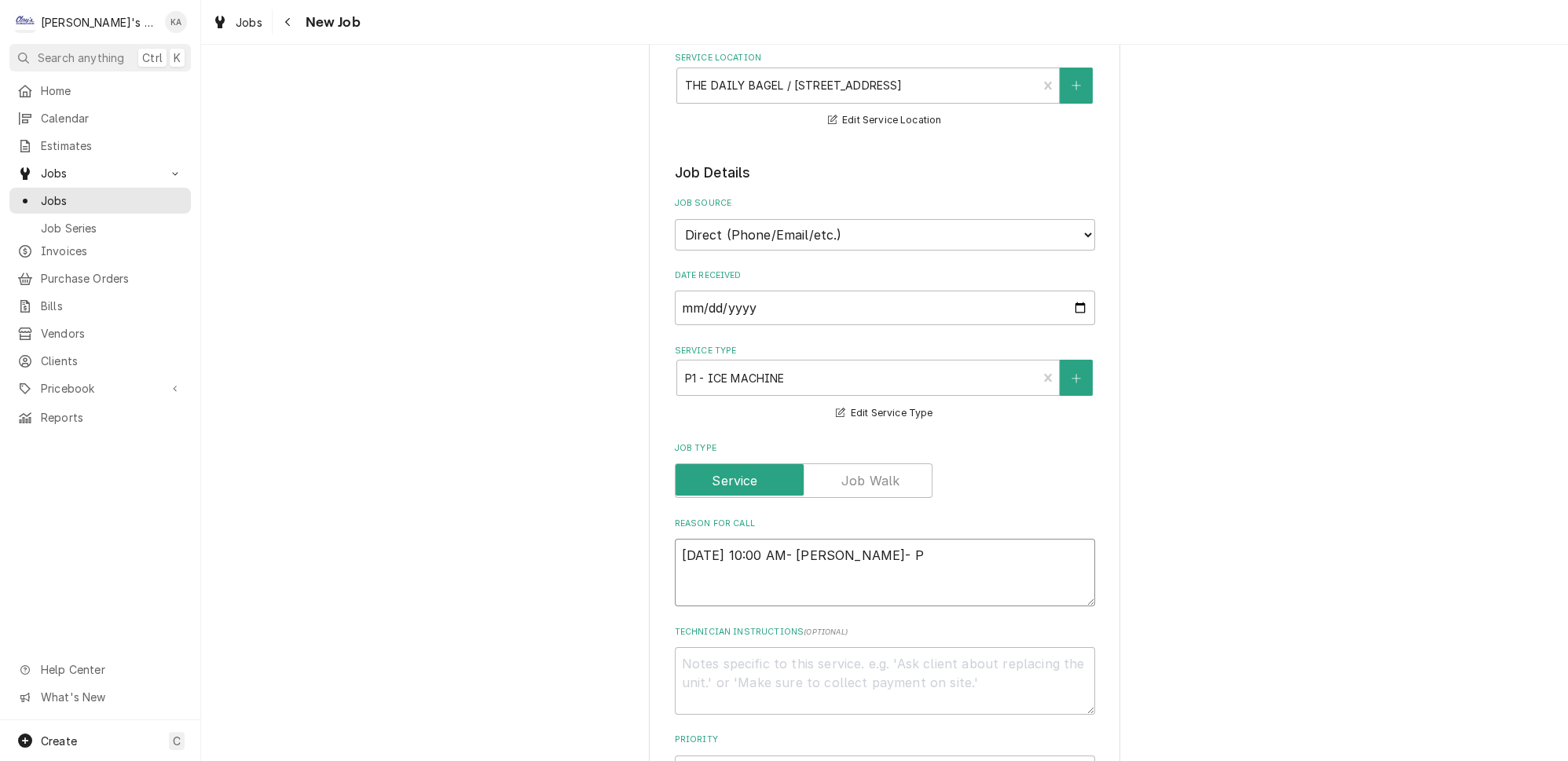
type textarea "8/14/2025 10:00 AM- BECKETT- PE"
type textarea "x"
type textarea "8/14/2025 10:00 AM- BECKETT- PER"
type textarea "x"
type textarea "8/14/2025 10:00 AM- BECKETT- PER"
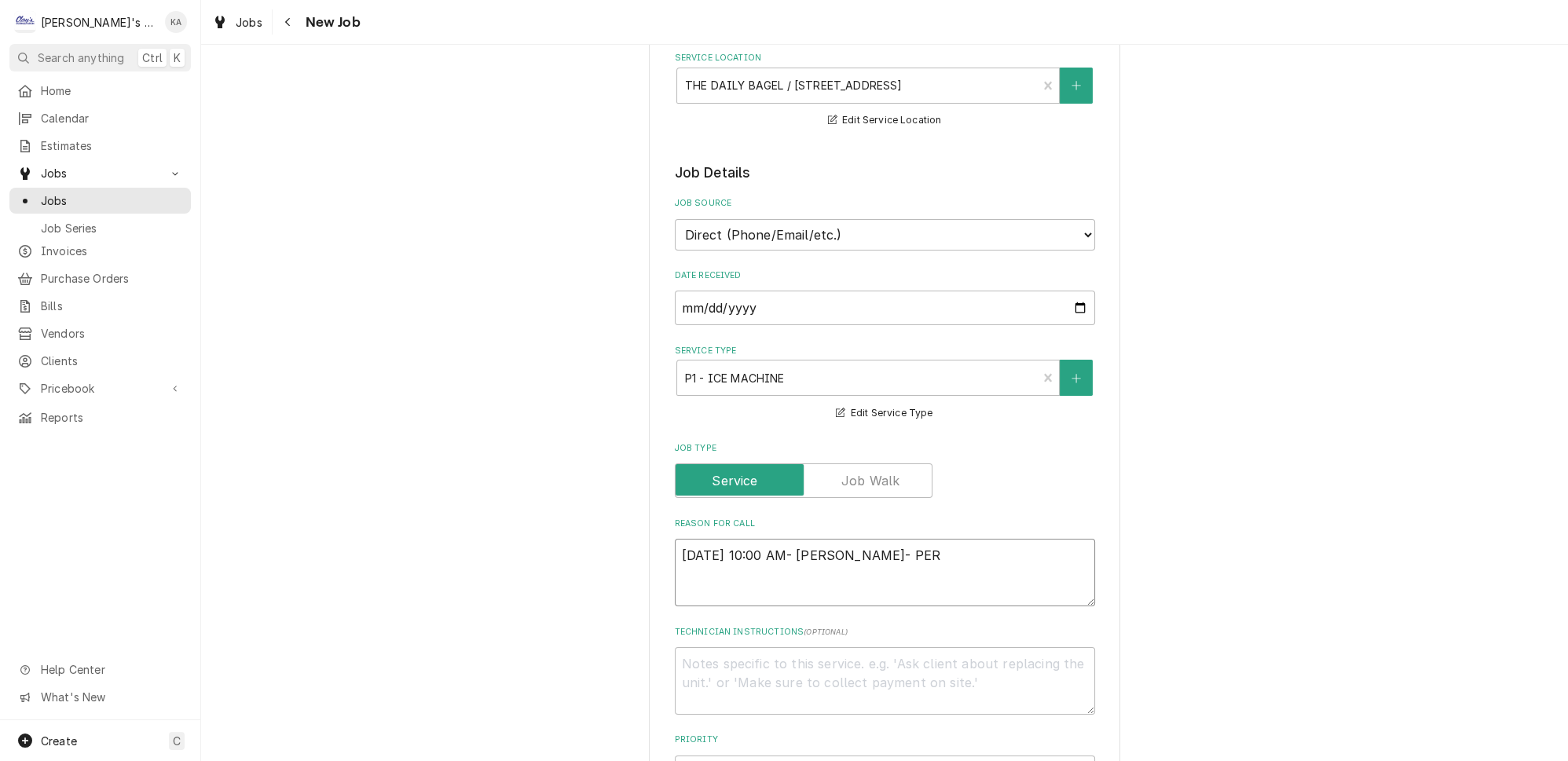
type textarea "x"
type textarea "8/14/2025 10:00 AM- BECKETT- PER F"
type textarea "x"
type textarea "8/14/2025 10:00 AM- BECKETT- PER FR"
type textarea "x"
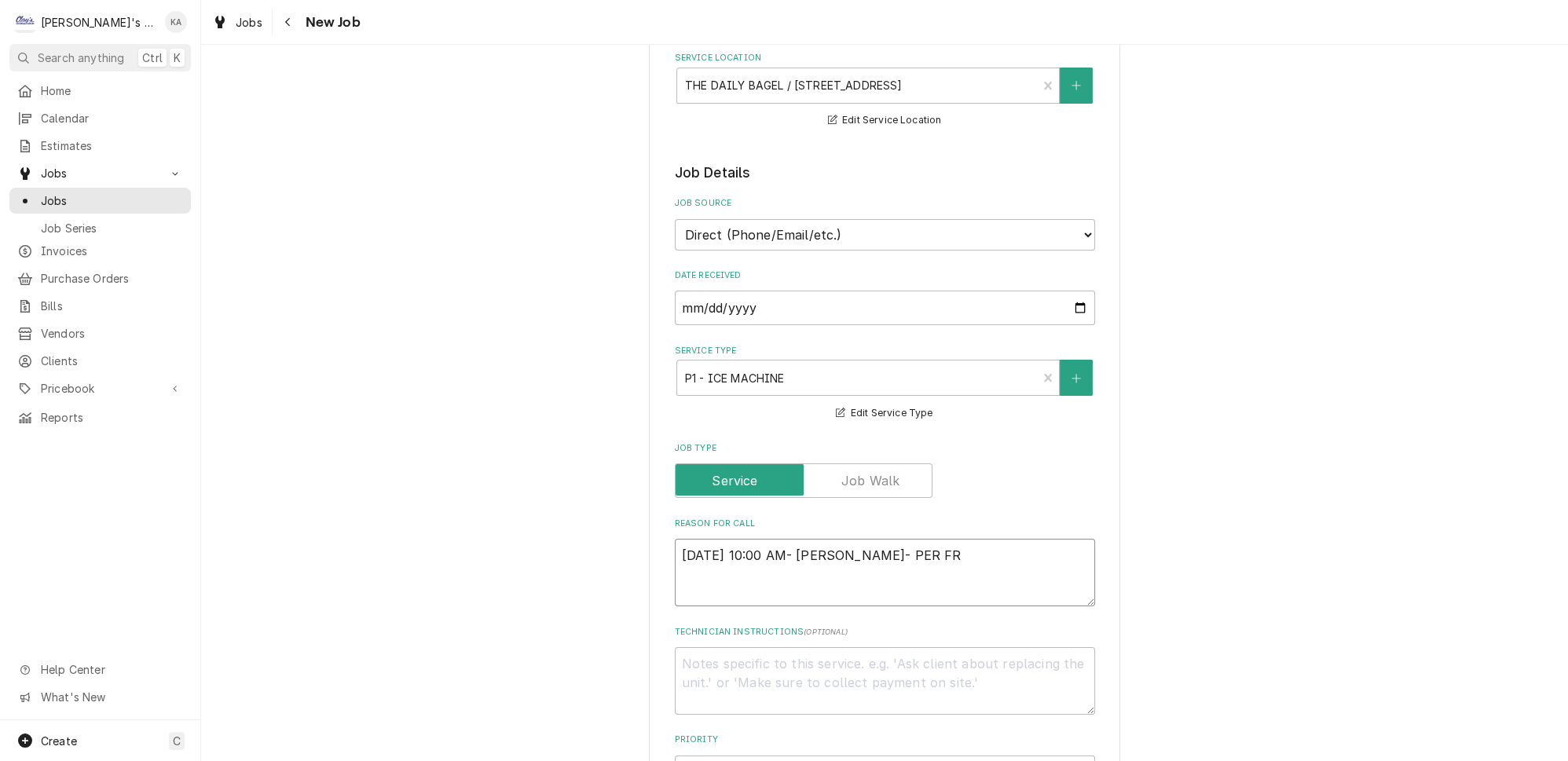
type textarea "8/14/2025 10:00 AM- BECKETT- PER FRA"
type textarea "x"
type textarea "8/14/2025 10:00 AM- BECKETT- PER FRAN"
type textarea "x"
type textarea "8/14/2025 10:00 AM- BECKETT- PER FRANK"
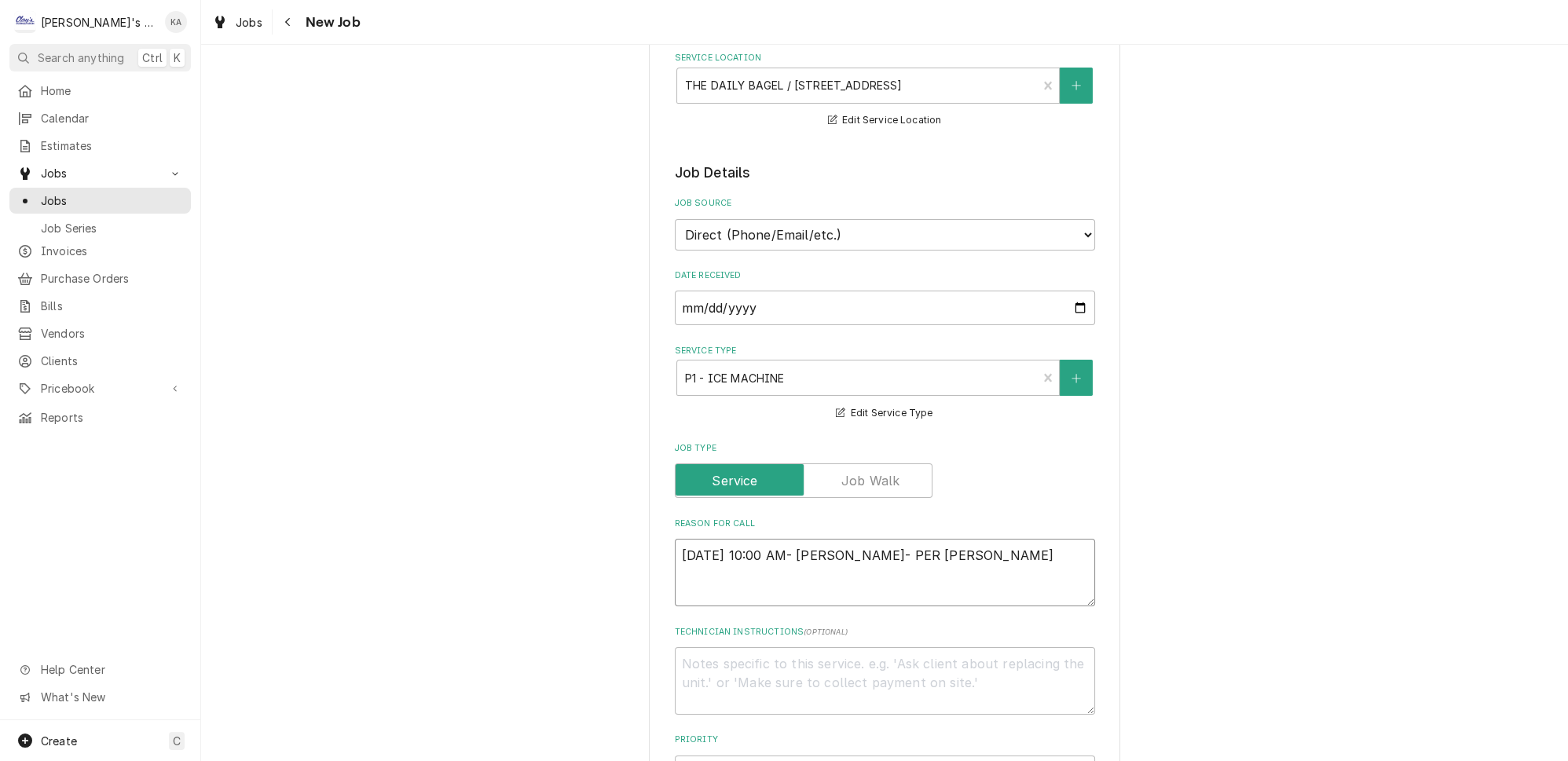
type textarea "x"
type textarea "8/14/2025 10:00 AM- BECKETT- PER FRANK-"
type textarea "x"
type textarea "8/14/2025 10:00 AM- BECKETT- PER FRANK-"
type textarea "x"
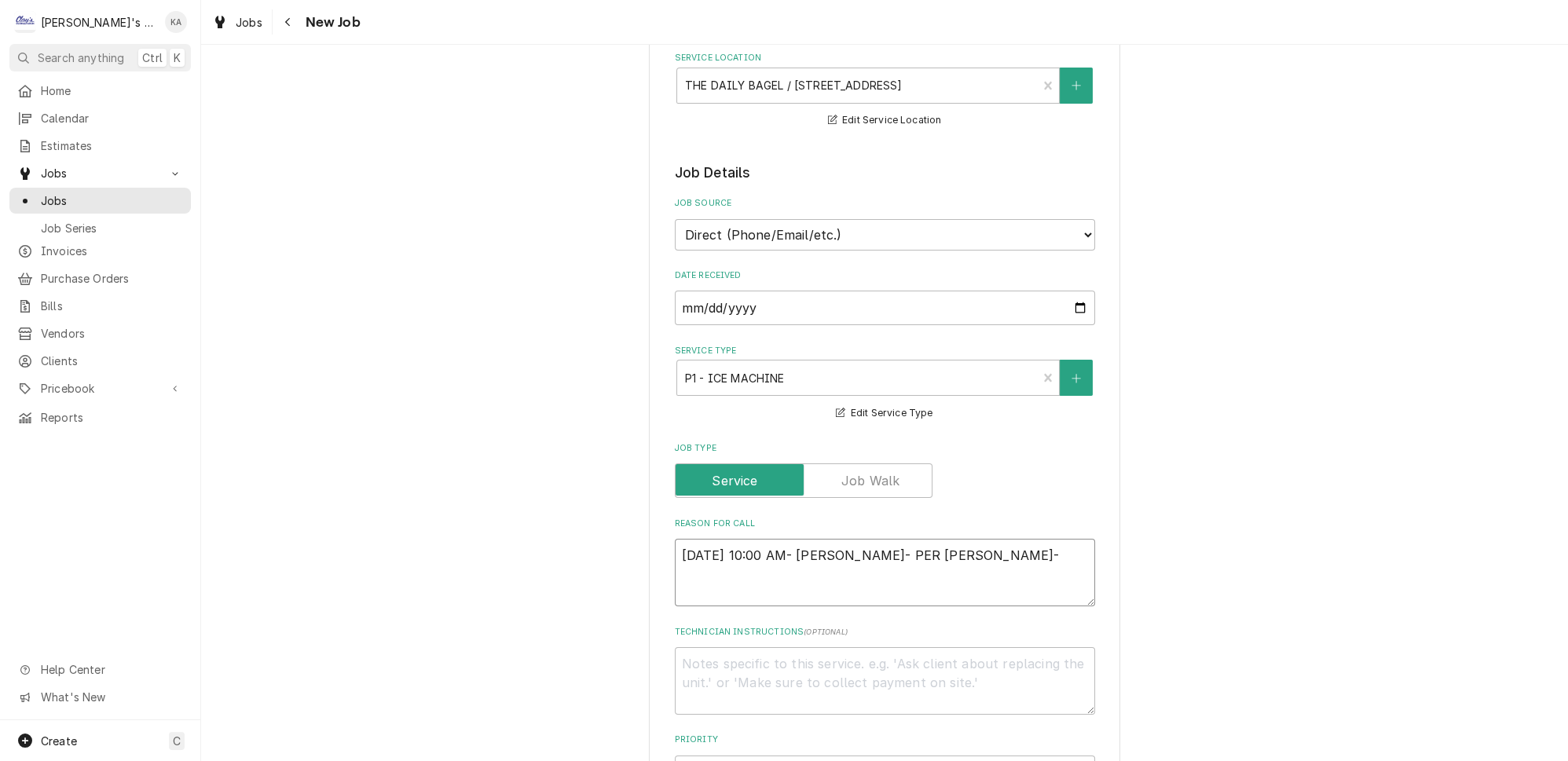
type textarea "8/14/2025 10:00 AM- BECKETT- PER FRANK- I"
type textarea "x"
type textarea "8/14/2025 10:00 AM- BECKETT- PER FRANK- IC"
type textarea "x"
type textarea "8/14/2025 10:00 AM- BECKETT- PER FRANK- ICE"
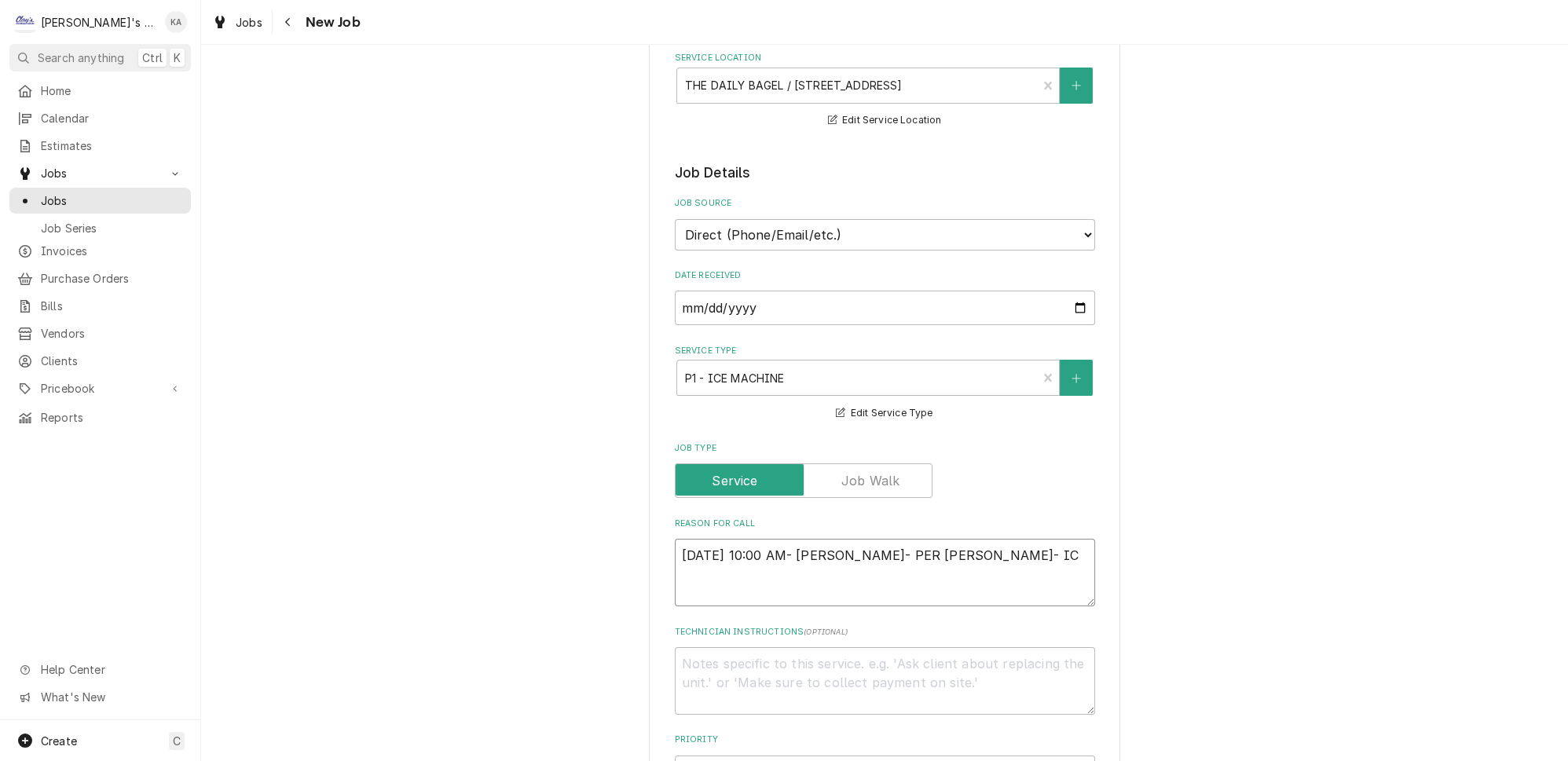
type textarea "x"
type textarea "8/14/2025 10:00 AM- BECKETT- PER FRANK- ICE"
type textarea "x"
type textarea "8/14/2025 10:00 AM- BECKETT- PER FRANK- ICE M"
type textarea "x"
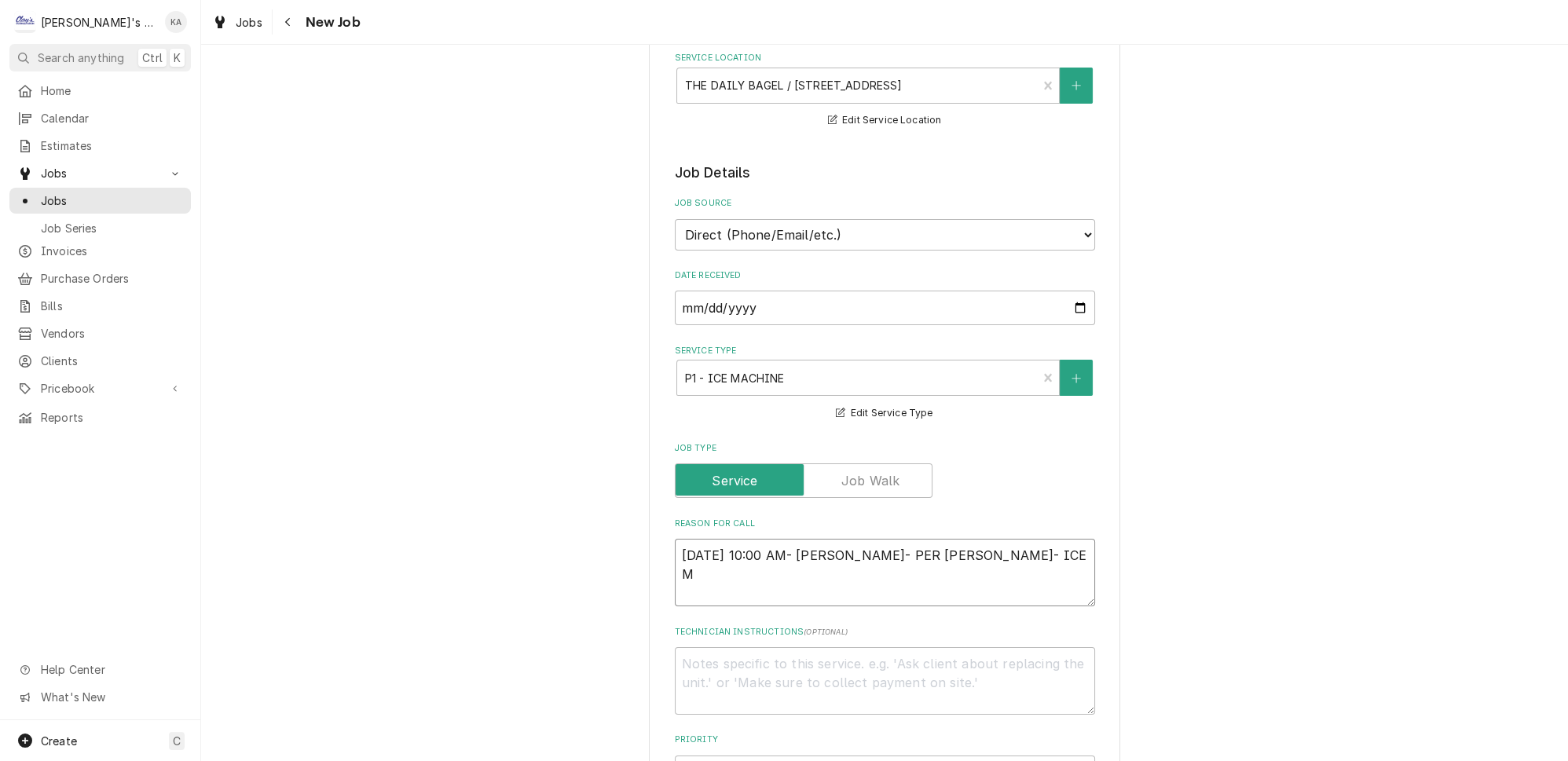
type textarea "8/14/2025 10:00 AM- BECKETT- PER FRANK- ICE MA"
type textarea "x"
type textarea "8/14/2025 10:00 AM- BECKETT- PER FRANK- ICE MAC"
type textarea "x"
type textarea "8/14/2025 10:00 AM- BECKETT- PER FRANK- ICE MACH"
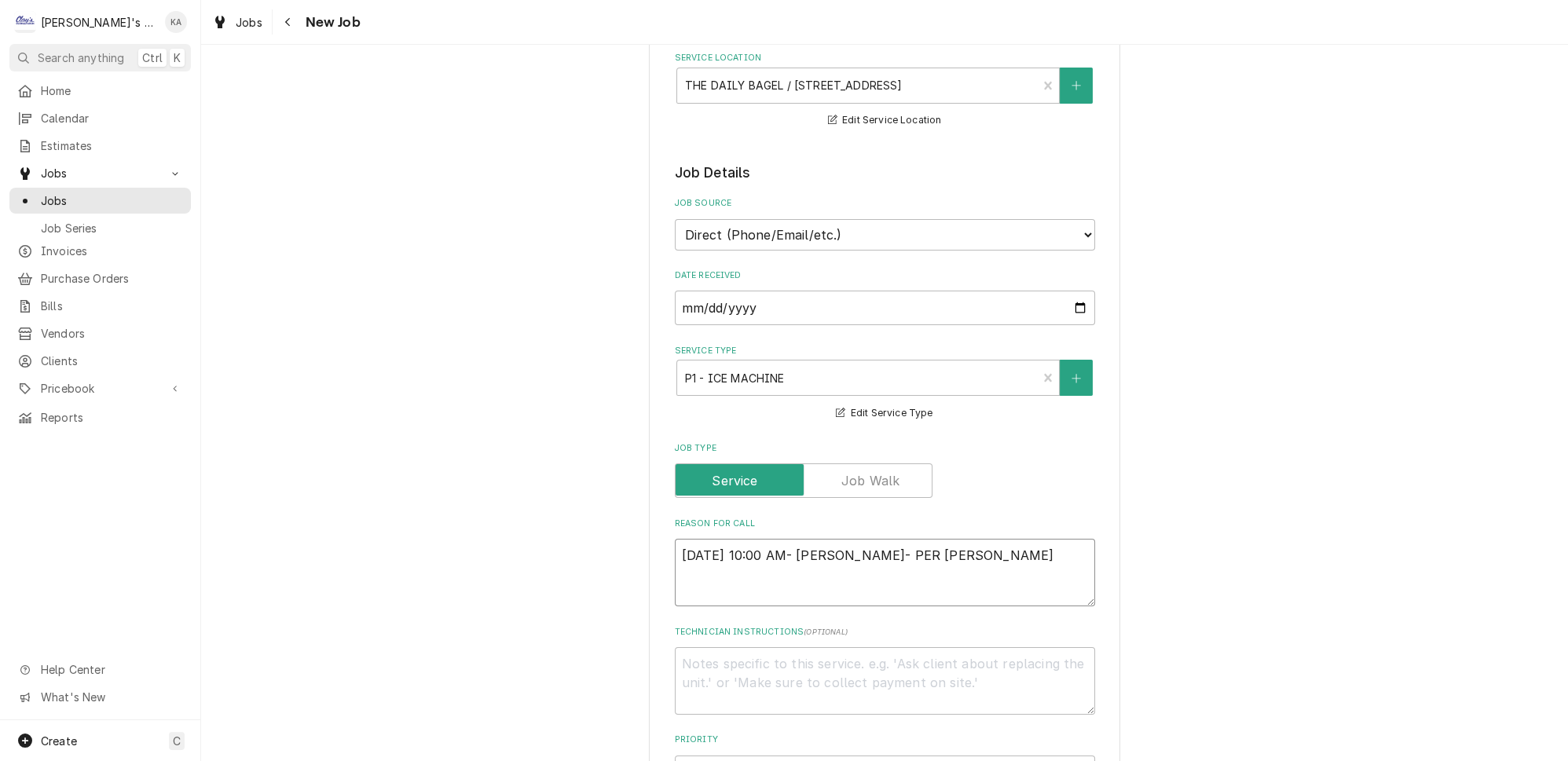
type textarea "x"
type textarea "8/14/2025 10:00 AM- BECKETT- PER FRANK- ICE MACHI"
type textarea "x"
type textarea "8/14/2025 10:00 AM- BECKETT- PER FRANK- ICE MACHIN"
type textarea "x"
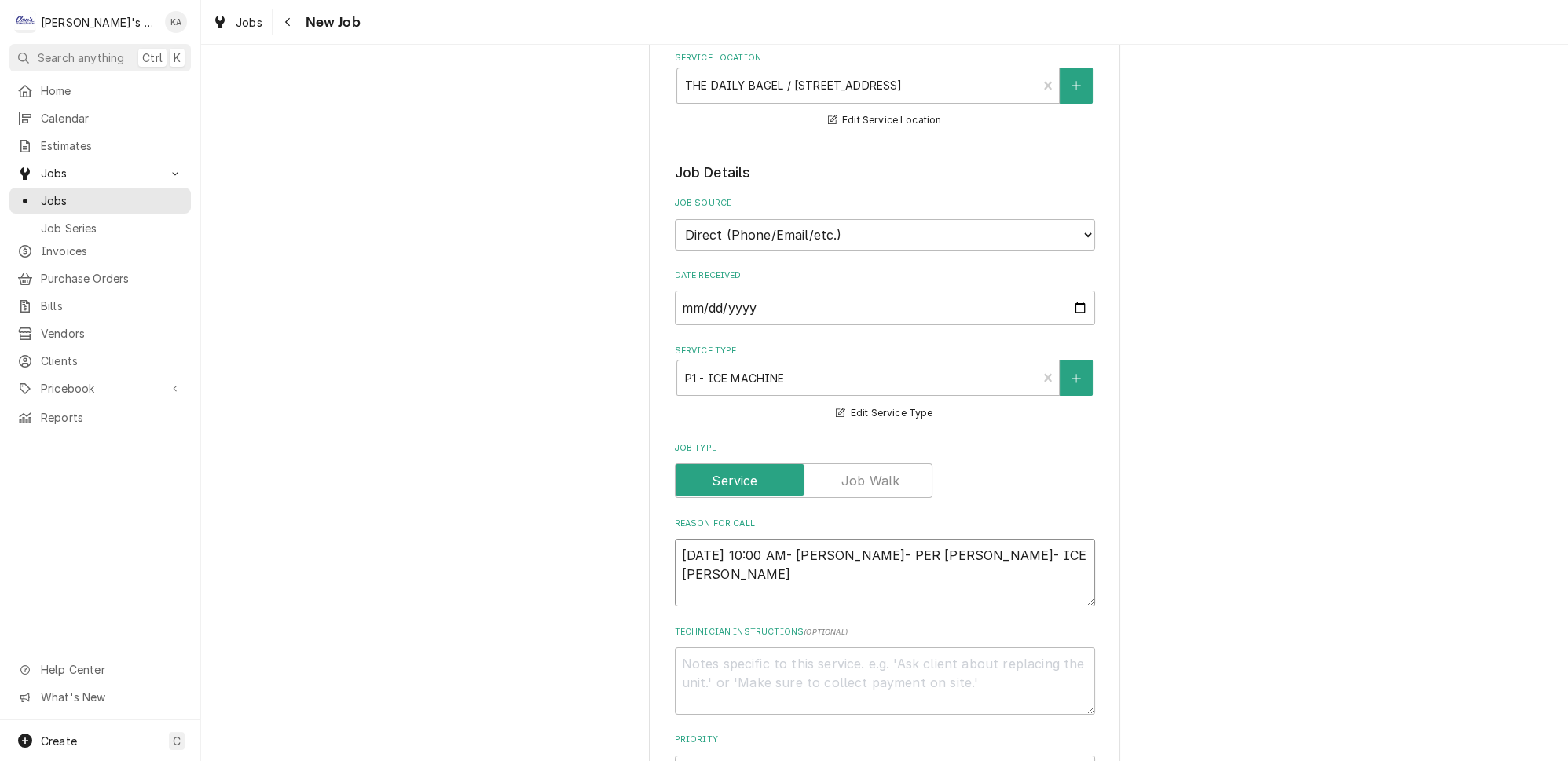
type textarea "8/14/2025 10:00 AM- BECKETT- PER FRANK- ICE MACHINE"
type textarea "x"
type textarea "8/14/2025 10:00 AM- BECKETT- PER FRANK- ICE MACHINE"
type textarea "x"
type textarea "8/14/2025 10:00 AM- BECKETT- PER FRANK- ICE MACHINE I"
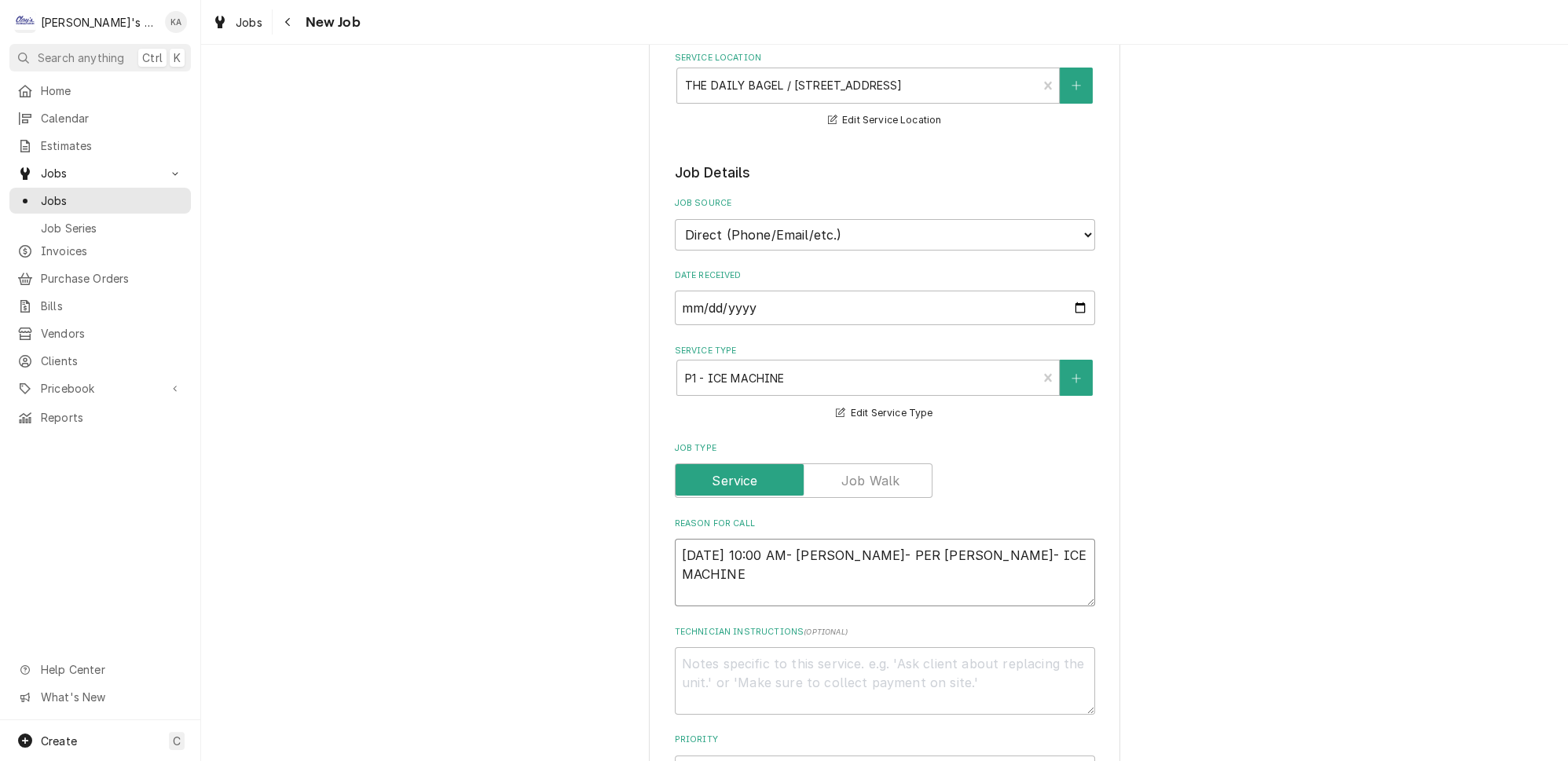
type textarea "x"
type textarea "8/14/2025 10:00 AM- BECKETT- PER FRANK- ICE MACHINE IS"
type textarea "x"
type textarea "8/14/2025 10:00 AM- BECKETT- PER FRANK- ICE MACHINE IS"
type textarea "x"
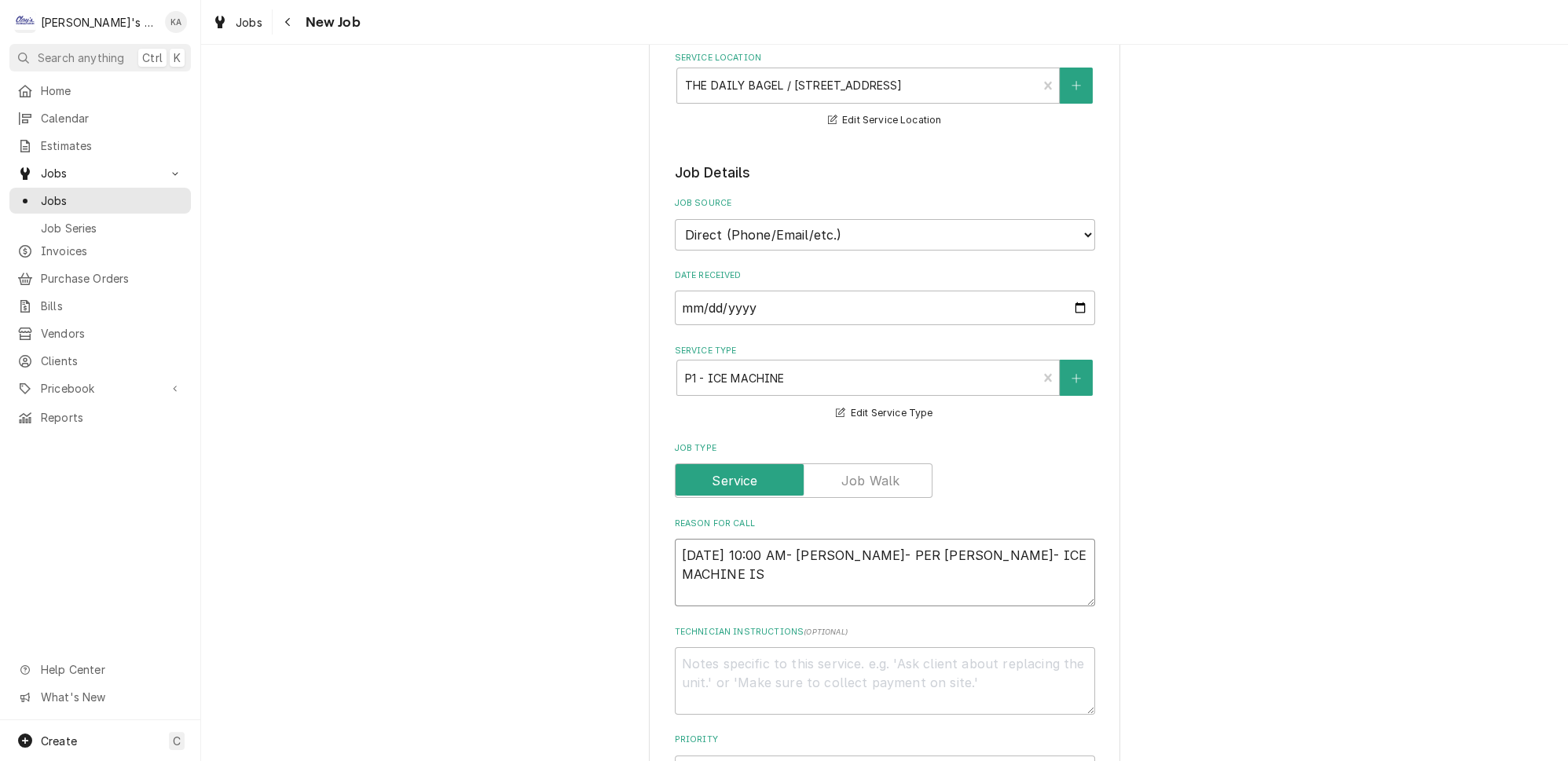
type textarea "8/14/2025 10:00 AM- BECKETT- PER FRANK- ICE MACHINE IS C"
type textarea "x"
type textarea "8/14/2025 10:00 AM- BECKETT- PER FRANK- ICE MACHINE IS CO"
type textarea "x"
type textarea "8/14/2025 10:00 AM- BECKETT- PER FRANK- ICE MACHINE IS COM"
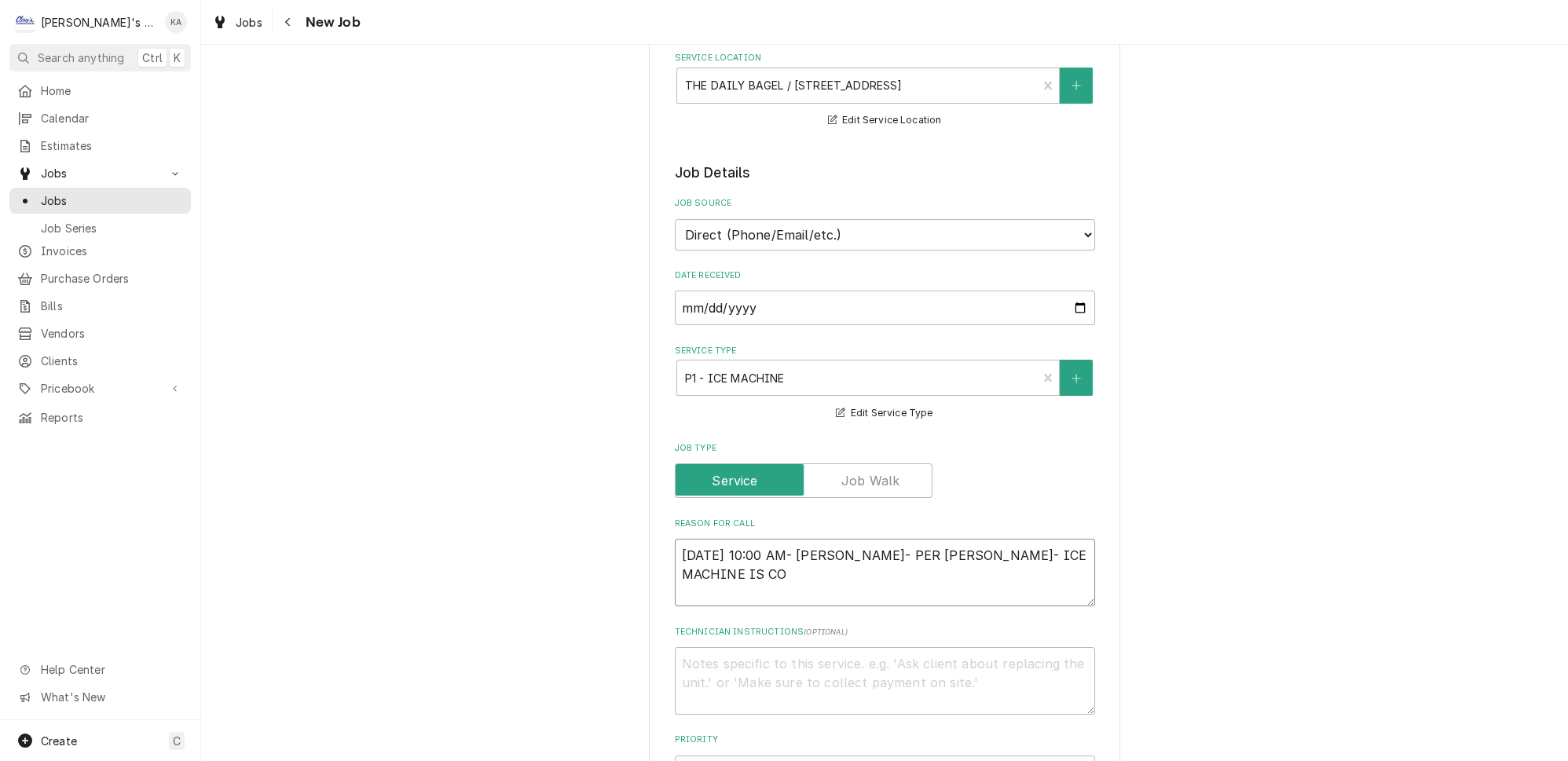
type textarea "x"
type textarea "8/14/2025 10:00 AM- BECKETT- PER FRANK- ICE MACHINE IS COMP"
type textarea "x"
type textarea "8/14/2025 10:00 AM- BECKETT- PER FRANK- ICE MACHINE IS COMPL"
type textarea "x"
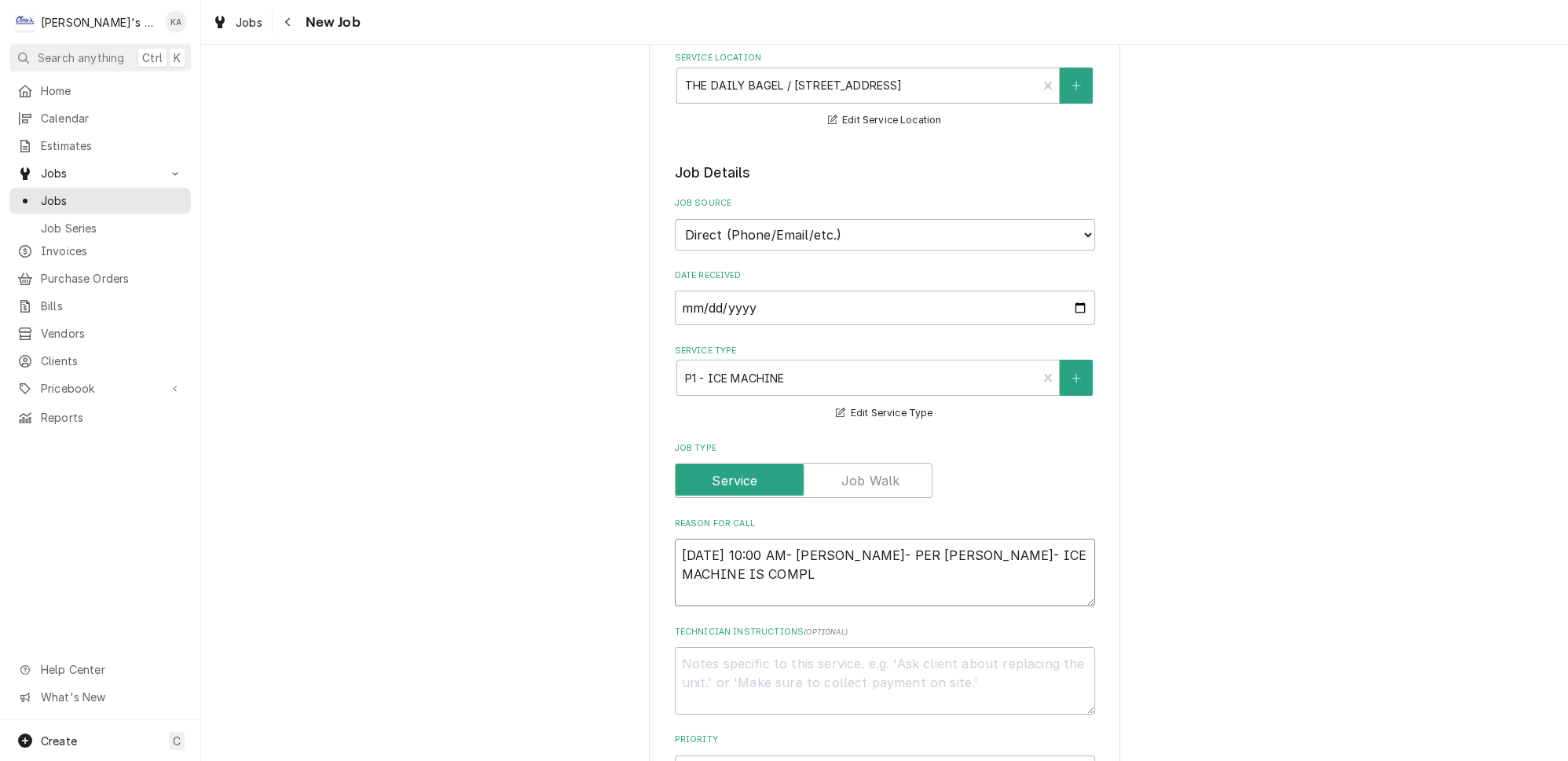
type textarea "8/14/2025 10:00 AM- BECKETT- PER FRANK- ICE MACHINE IS COMPLE"
type textarea "x"
type textarea "8/14/2025 10:00 AM- BECKETT- PER FRANK- ICE MACHINE IS COMPLET"
type textarea "x"
type textarea "8/14/2025 10:00 AM- BECKETT- PER FRANK- ICE MACHINE IS COMPLETL"
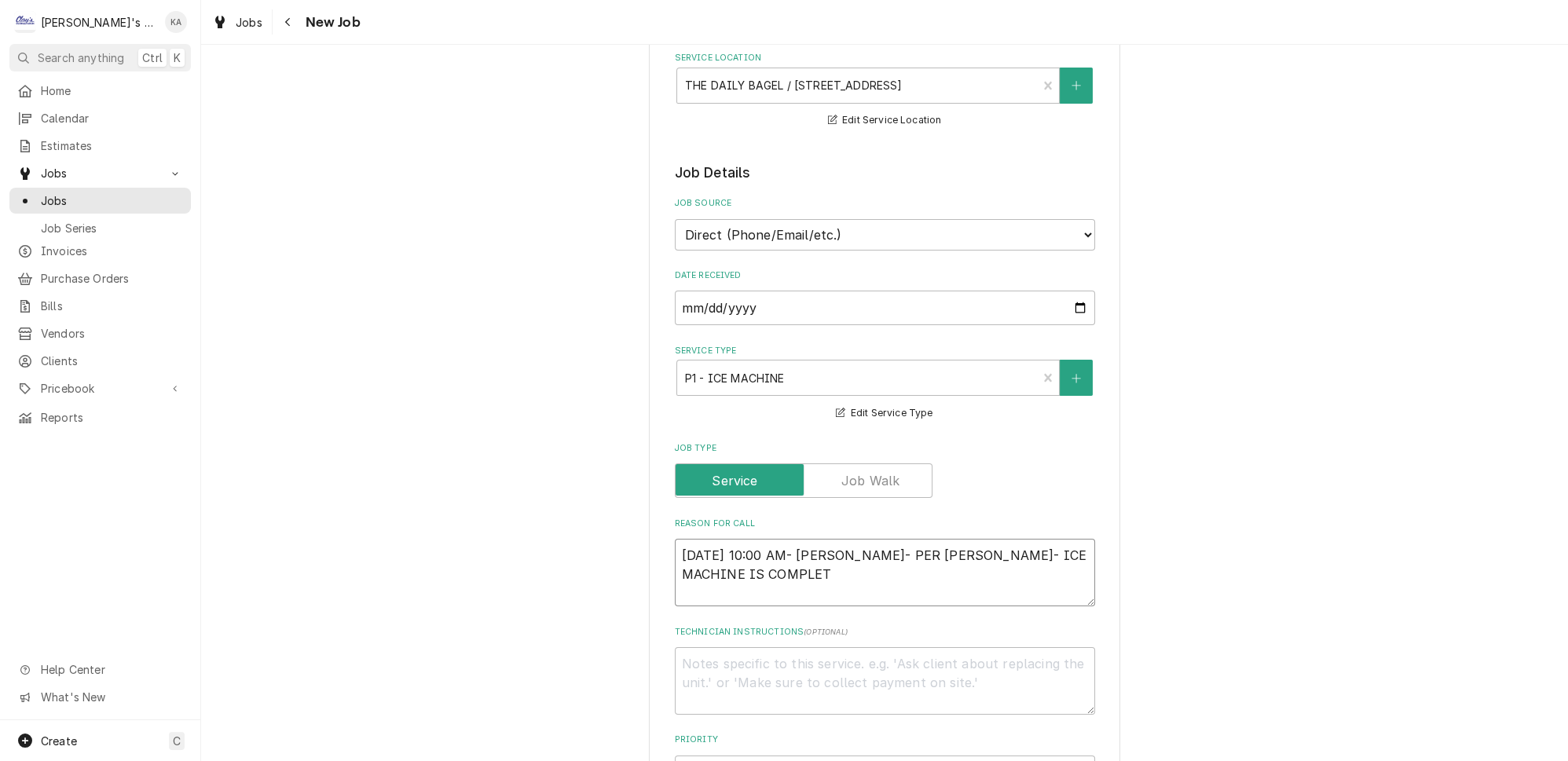
type textarea "x"
type textarea "8/14/2025 10:00 AM- BECKETT- PER FRANK- ICE MACHINE IS COMPLETLE"
type textarea "x"
type textarea "8/14/2025 10:00 AM- BECKETT- PER FRANK- ICE MACHINE IS COMPLETLEY"
type textarea "x"
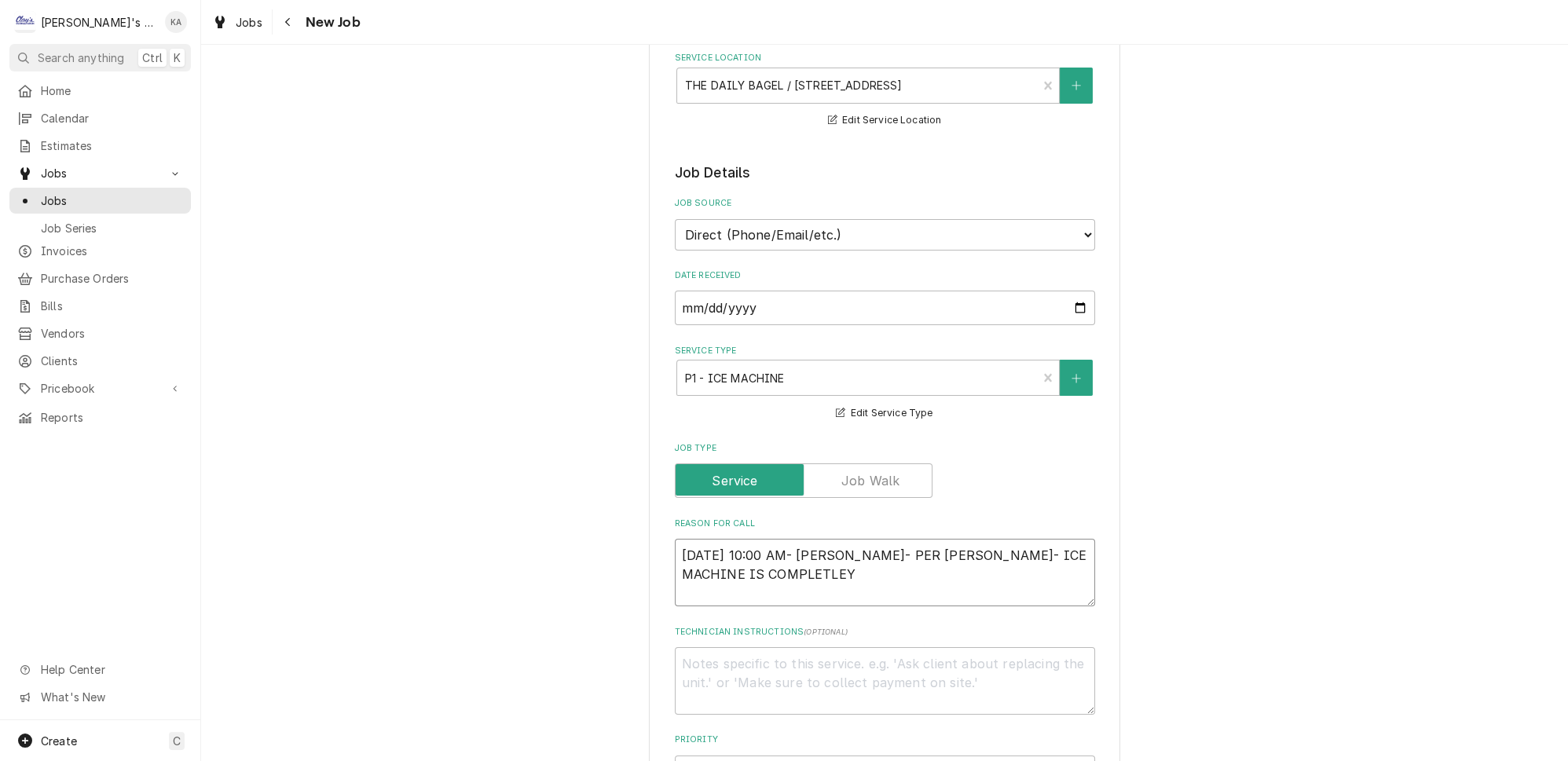
type textarea "8/14/2025 10:00 AM- BECKETT- PER FRANK- ICE MACHINE IS COMPLETLEY"
type textarea "x"
type textarea "8/14/2025 10:00 AM- BECKETT- PER FRANK- ICE MACHINE IS COMPLETLEY F"
type textarea "x"
type textarea "8/14/2025 10:00 AM- BECKETT- PER FRANK- ICE MACHINE IS COMPLETLEY FA"
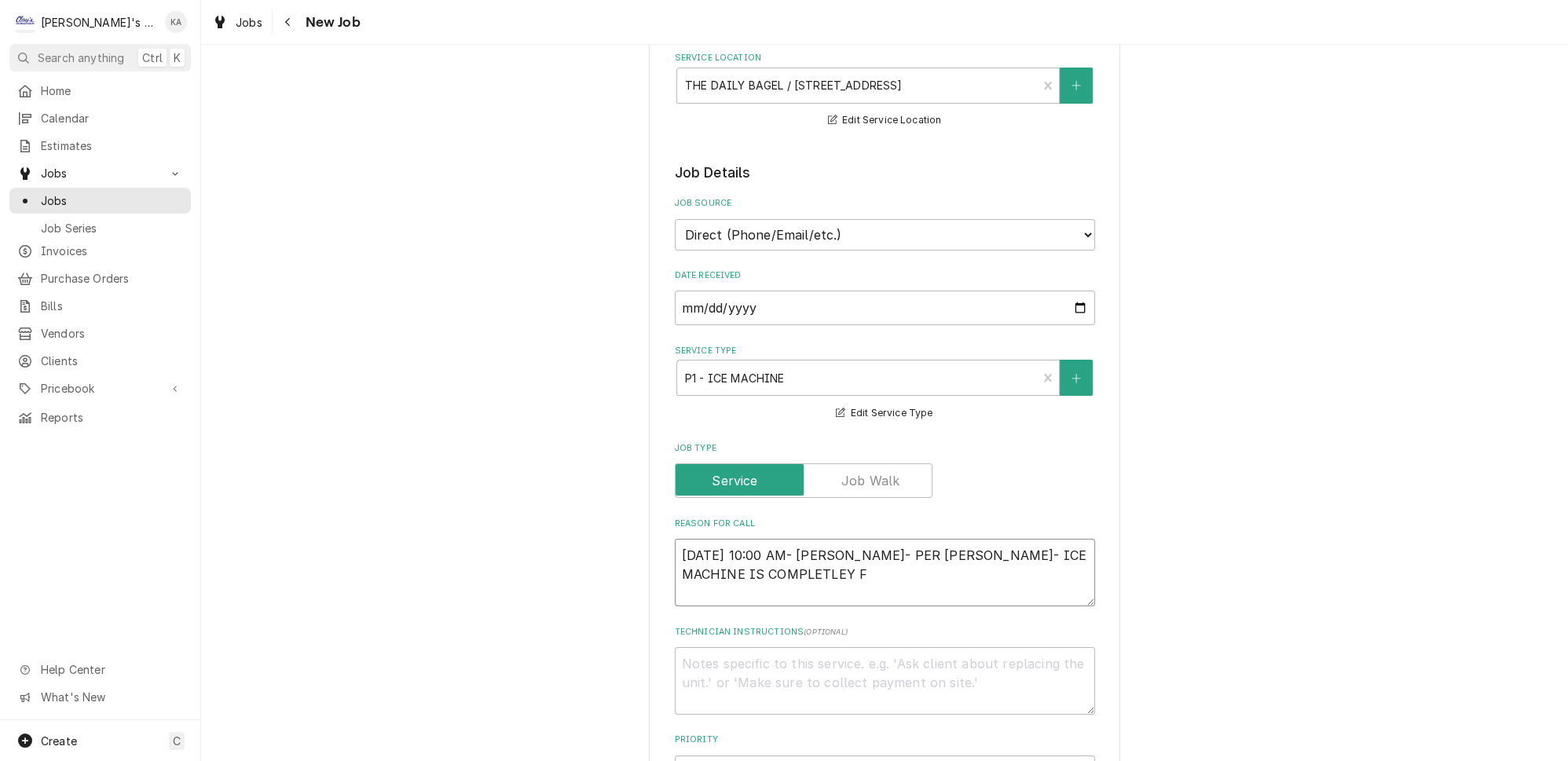
type textarea "x"
type textarea "8/14/2025 10:00 AM- BECKETT- PER FRANK- ICE MACHINE IS COMPLETLEY FAI"
type textarea "x"
type textarea "8/14/2025 10:00 AM- BECKETT- PER FRANK- ICE MACHINE IS COMPLETLEY FAIL"
type textarea "x"
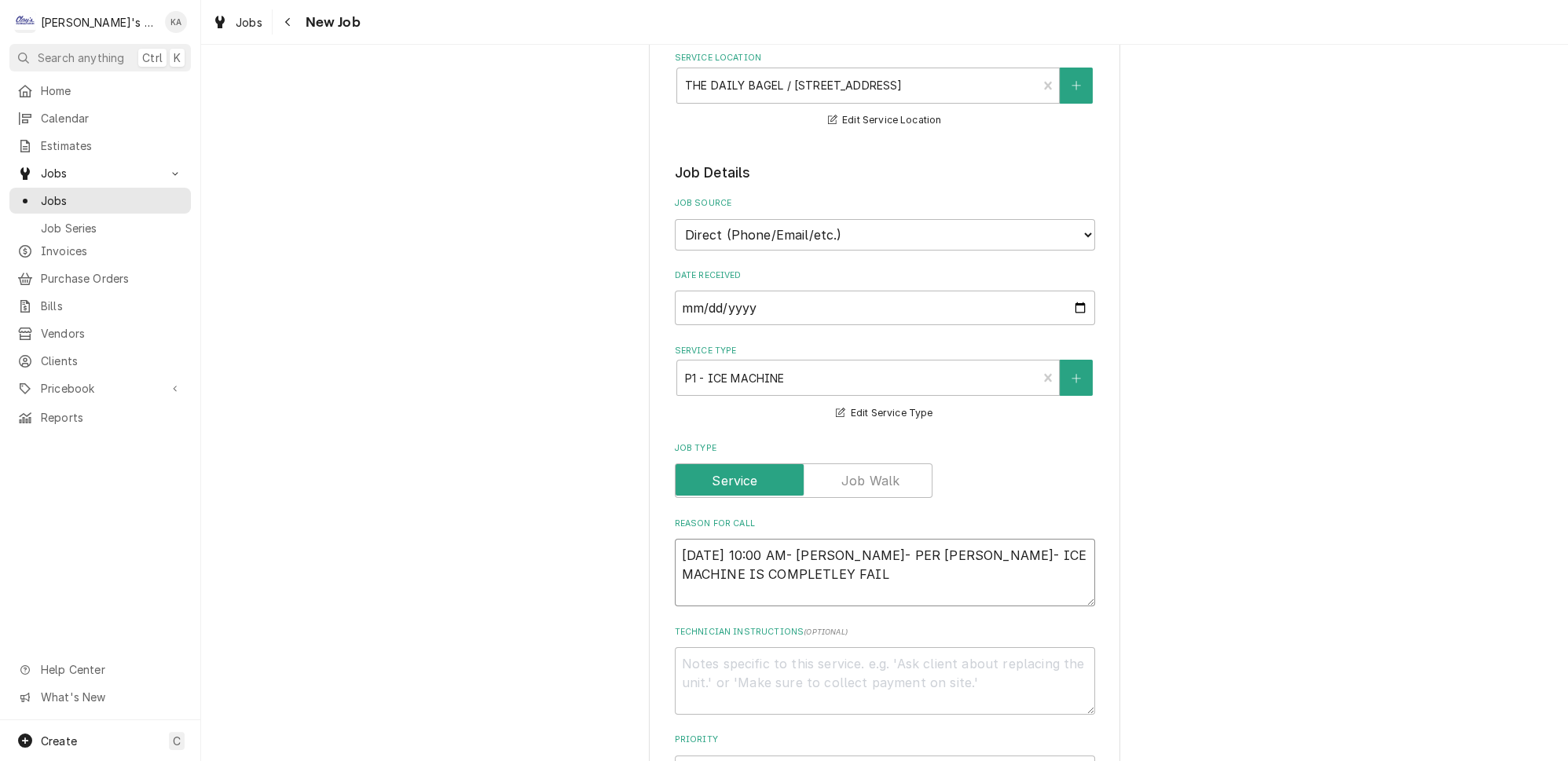
type textarea "8/14/2025 10:00 AM- BECKETT- PER FRANK- ICE MACHINE IS COMPLETLEY FAILE"
type textarea "x"
type textarea "8/14/2025 10:00 AM- BECKETT- PER FRANK- ICE MACHINE IS COMPLETLEY FAIL"
type textarea "x"
type textarea "8/14/2025 10:00 AM- BECKETT- PER FRANK- ICE MACHINE IS COMPLETLEY FAILE"
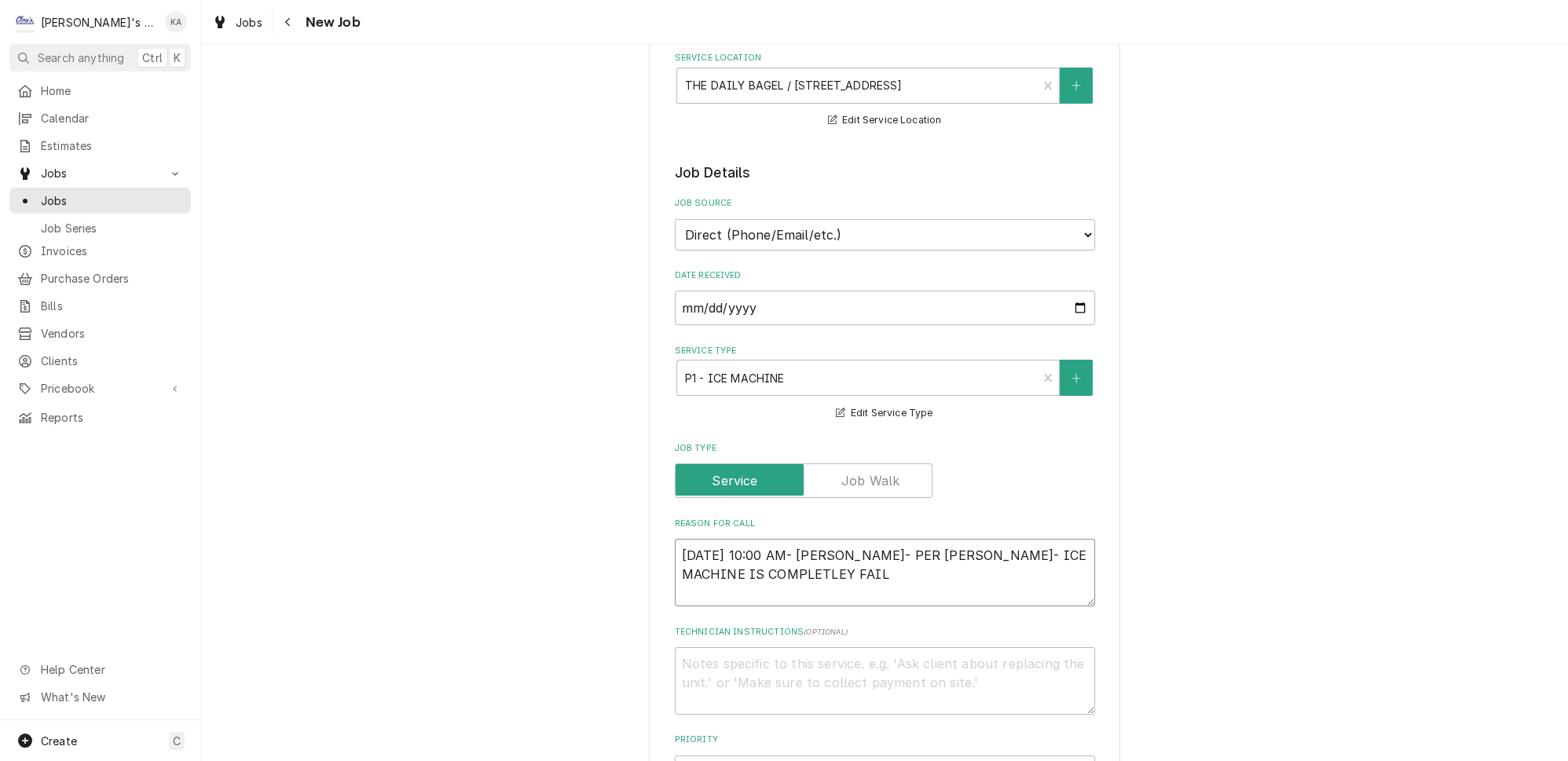
type textarea "x"
type textarea "8/14/2025 10:00 AM- BECKETT- PER FRANK- ICE MACHINE IS COMPLETLEY FAILED"
type textarea "x"
type textarea "8/14/2025 10:00 AM- BECKETT- PER FRANK- ICE MACHINE IS COMPLETLEY FAILED,"
type textarea "x"
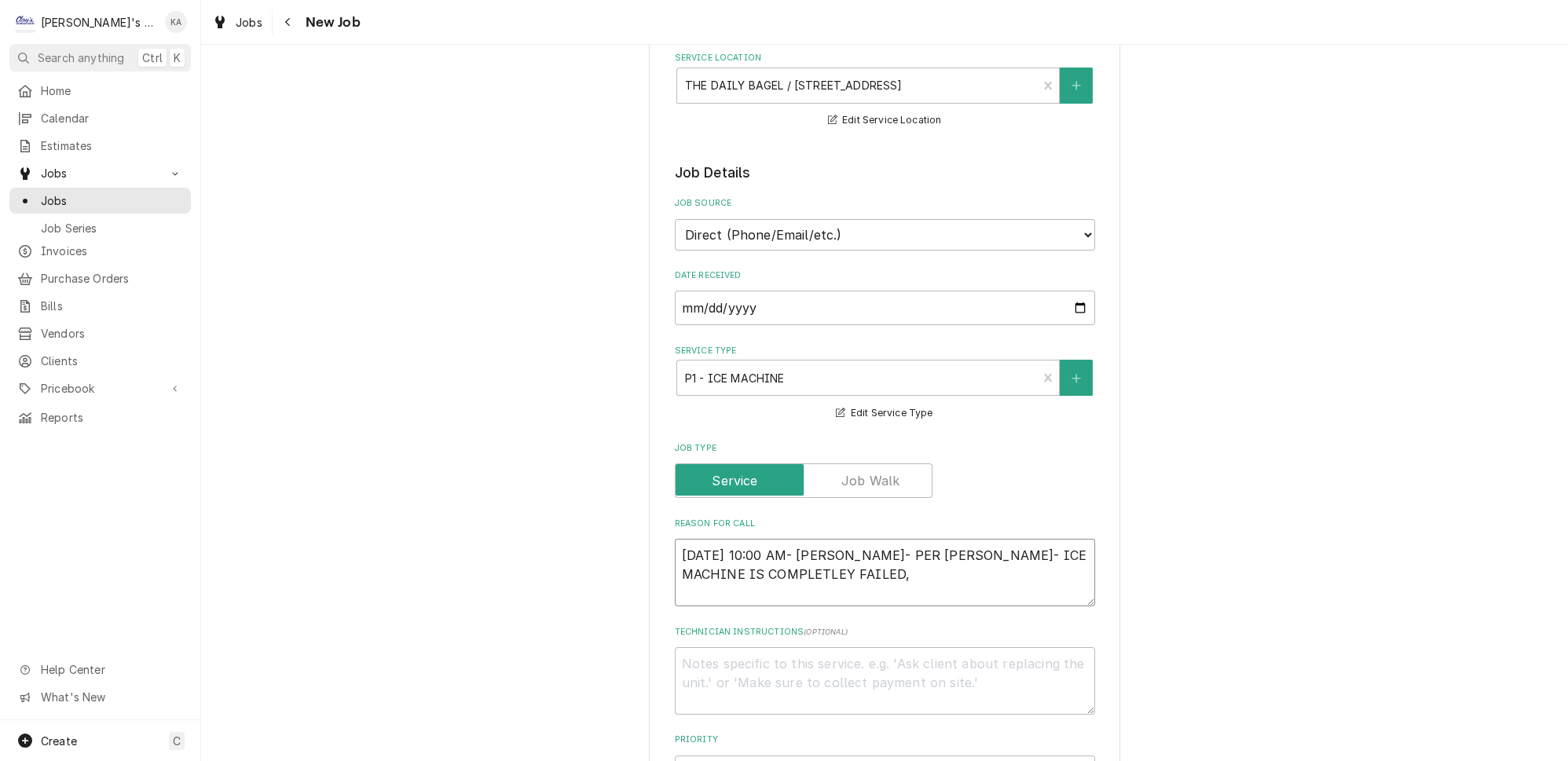
type textarea "8/14/2025 10:00 AM- BECKETT- PER FRANK- ICE MACHINE IS COMPLETLEY FAILED,"
type textarea "x"
type textarea "8/14/2025 10:00 AM- BECKETT- PER FRANK- ICE MACHINE IS COMPLETLEY FAILED, T"
type textarea "x"
type textarea "8/14/2025 10:00 AM- BECKETT- PER FRANK- ICE MACHINE IS COMPLETLEY FAILED, TH"
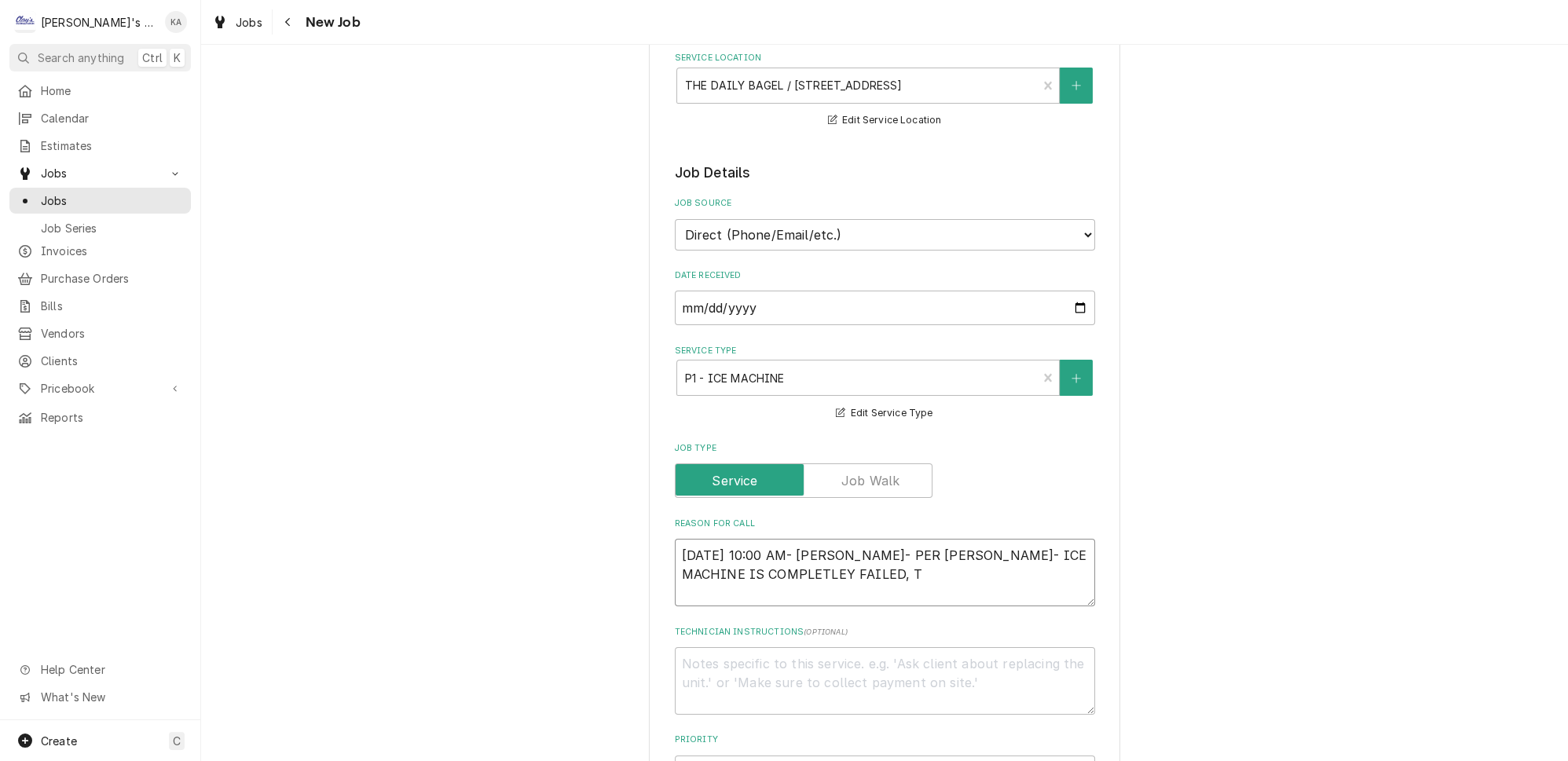
type textarea "x"
type textarea "8/14/2025 10:00 AM- BECKETT- PER FRANK- ICE MACHINE IS COMPLETLEY FAILED, THE"
type textarea "x"
type textarea "8/14/2025 10:00 AM- BECKETT- PER FRANK- ICE MACHINE IS COMPLETLEY FAILED, THEY"
type textarea "x"
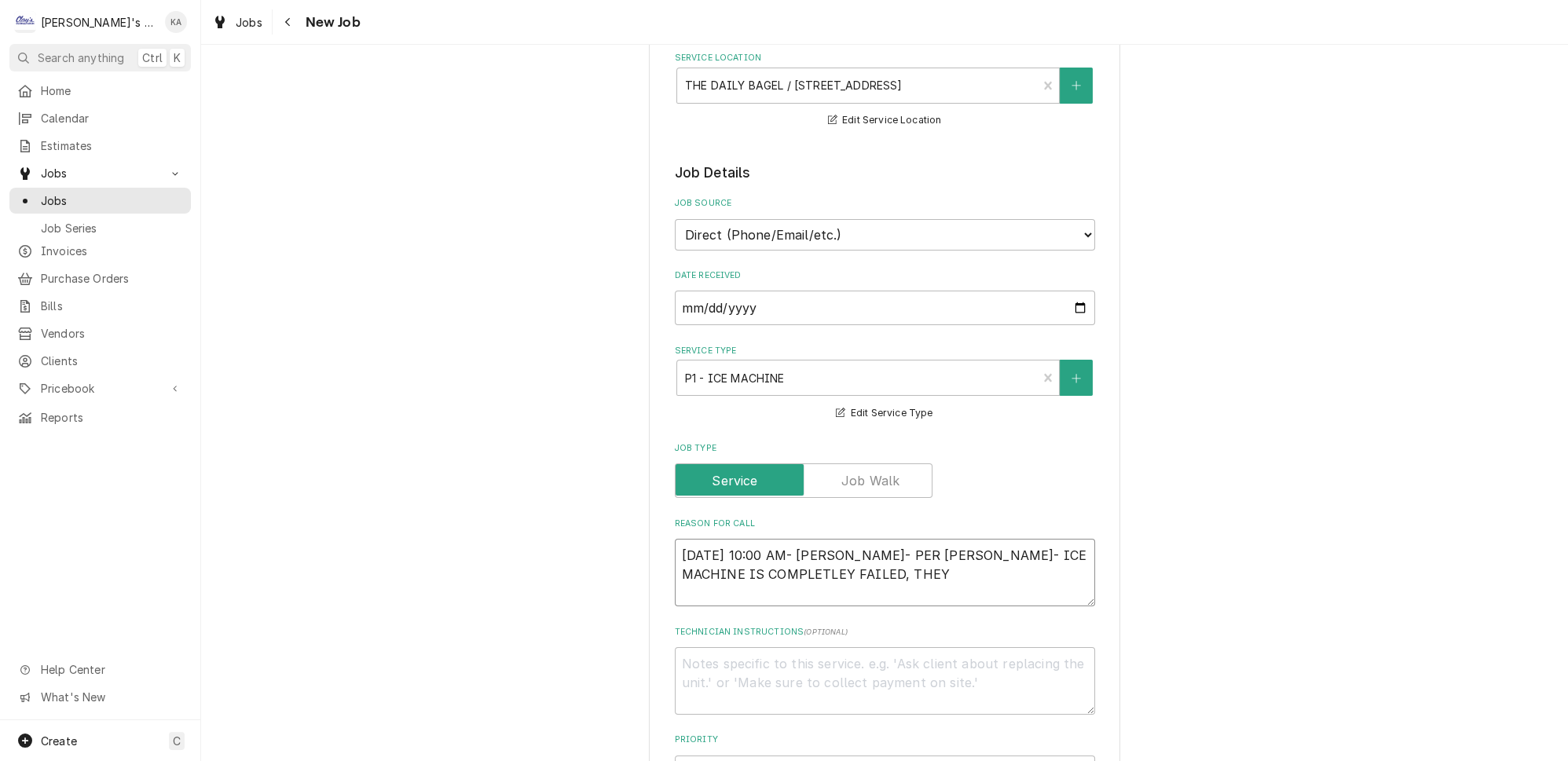
type textarea "8/14/2025 10:00 AM- BECKETT- PER FRANK- ICE MACHINE IS COMPLETLEY FAILED, THEY"
type textarea "x"
type textarea "8/14/2025 10:00 AM- BECKETT- PER FRANK- ICE MACHINE IS COMPLETLEY FAILED, THEY H"
type textarea "x"
type textarea "8/14/2025 10:00 AM- BECKETT- PER FRANK- ICE MACHINE IS COMPLETLEY FAILED, THEY …"
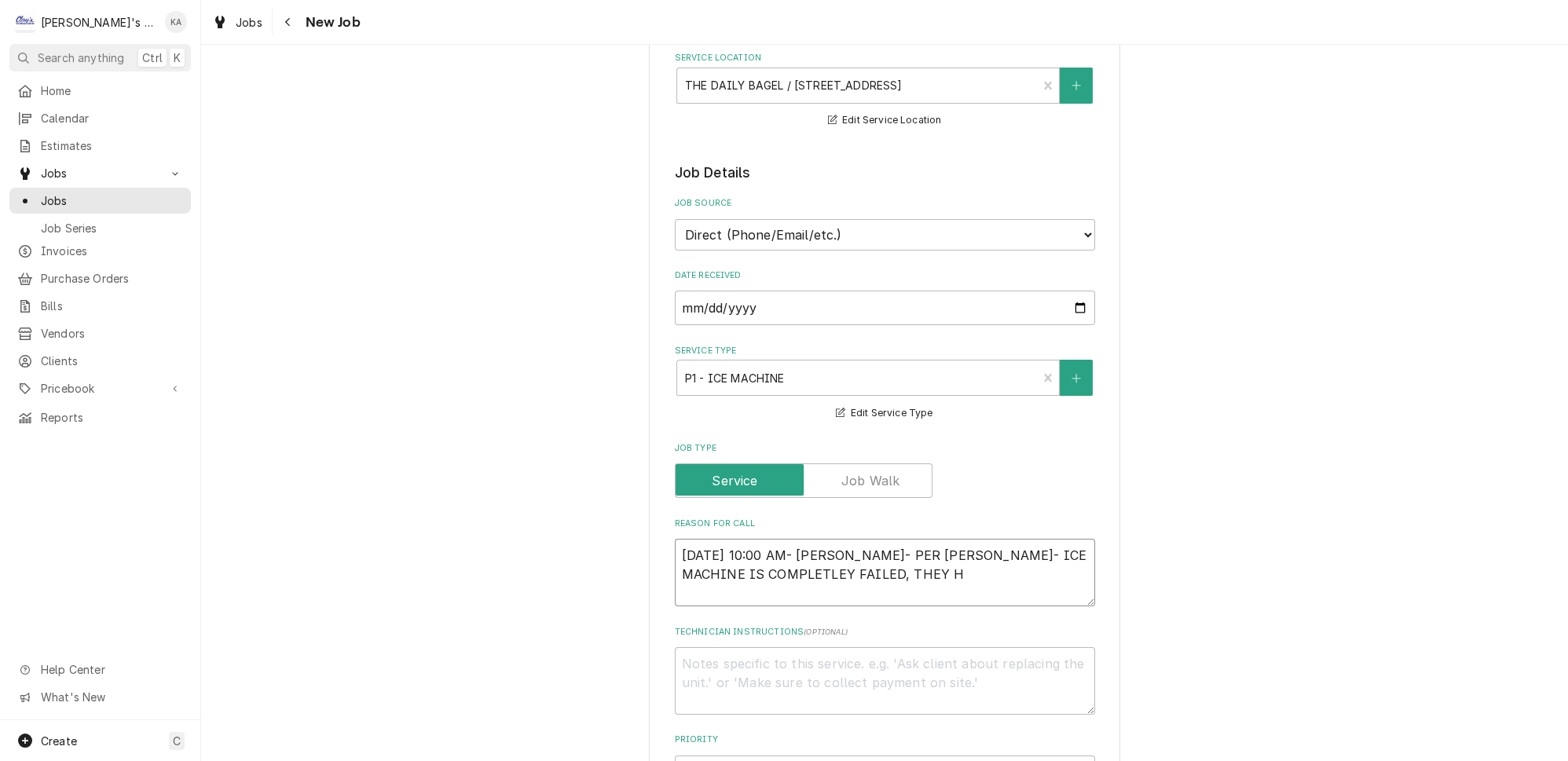
type textarea "x"
type textarea "8/14/2025 10:00 AM- BECKETT- PER FRANK- ICE MACHINE IS COMPLETLEY FAILED, THEY …"
type textarea "x"
type textarea "8/14/2025 10:00 AM- BECKETT- PER FRANK- ICE MACHINE IS COMPLETLEY FAILED, THEY …"
type textarea "x"
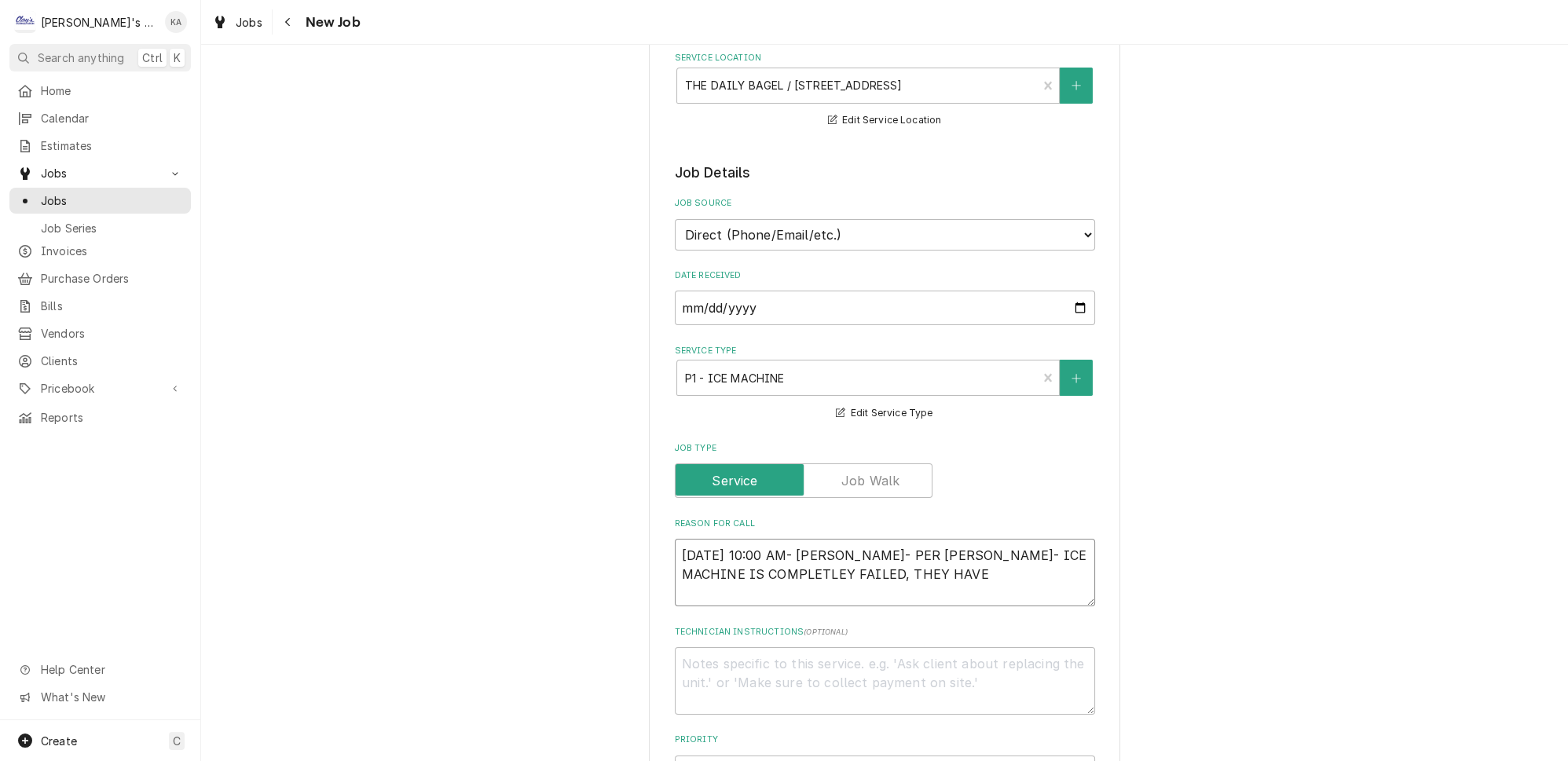
type textarea "8/14/2025 10:00 AM- BECKETT- PER FRANK- ICE MACHINE IS COMPLETLEY FAILED, THEY …"
type textarea "x"
type textarea "8/14/2025 10:00 AM- BECKETT- PER FRANK- ICE MACHINE IS COMPLETLEY FAILED, THEY …"
type textarea "x"
type textarea "8/14/2025 10:00 AM- BECKETT- PER FRANK- ICE MACHINE IS COMPLETLEY FAILED, THEY …"
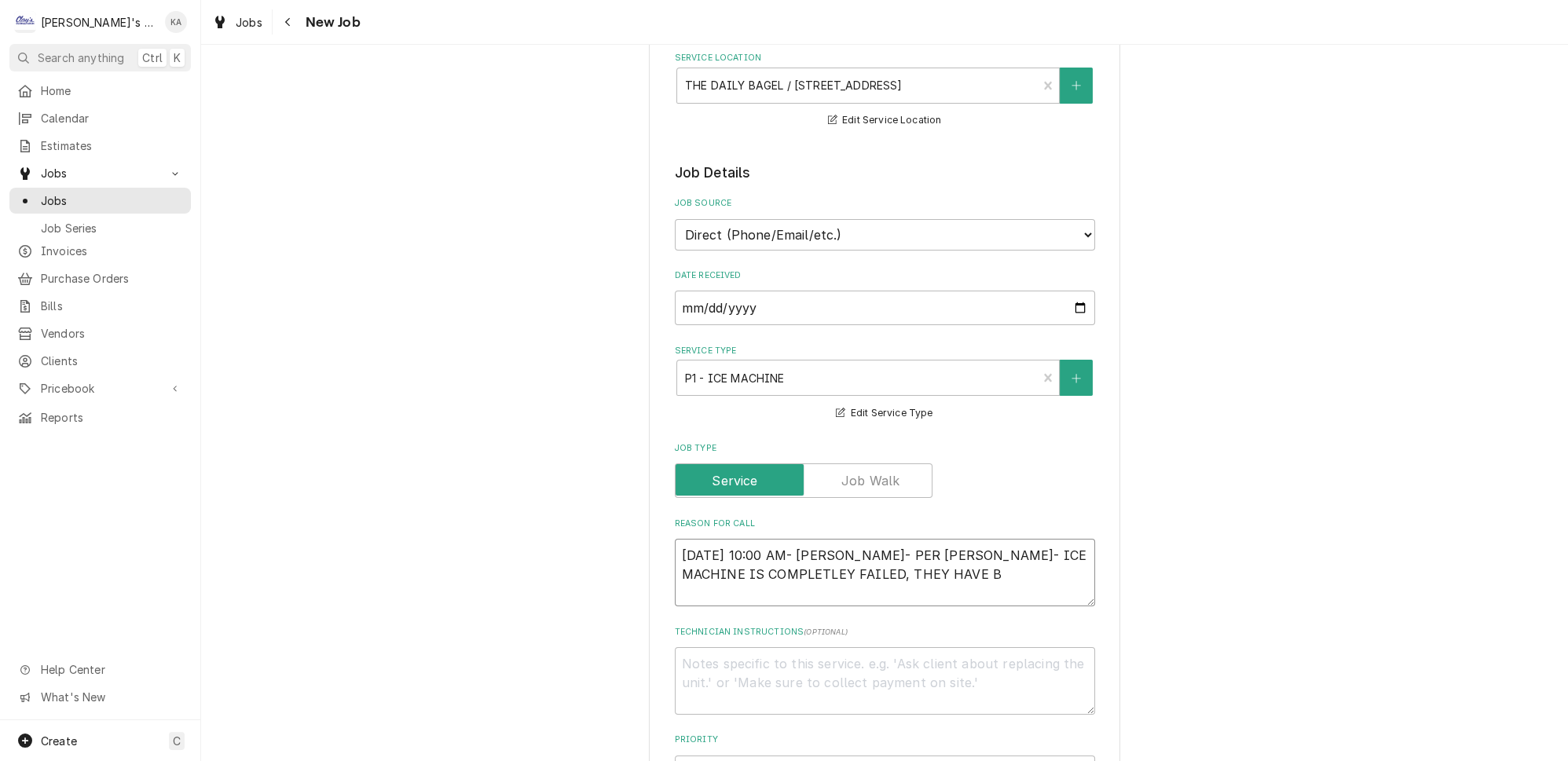
type textarea "x"
type textarea "8/14/2025 10:00 AM- BECKETT- PER FRANK- ICE MACHINE IS COMPLETLEY FAILED, THEY …"
type textarea "x"
type textarea "8/14/2025 10:00 AM- BECKETT- PER FRANK- ICE MACHINE IS COMPLETLEY FAILED, THEY …"
type textarea "x"
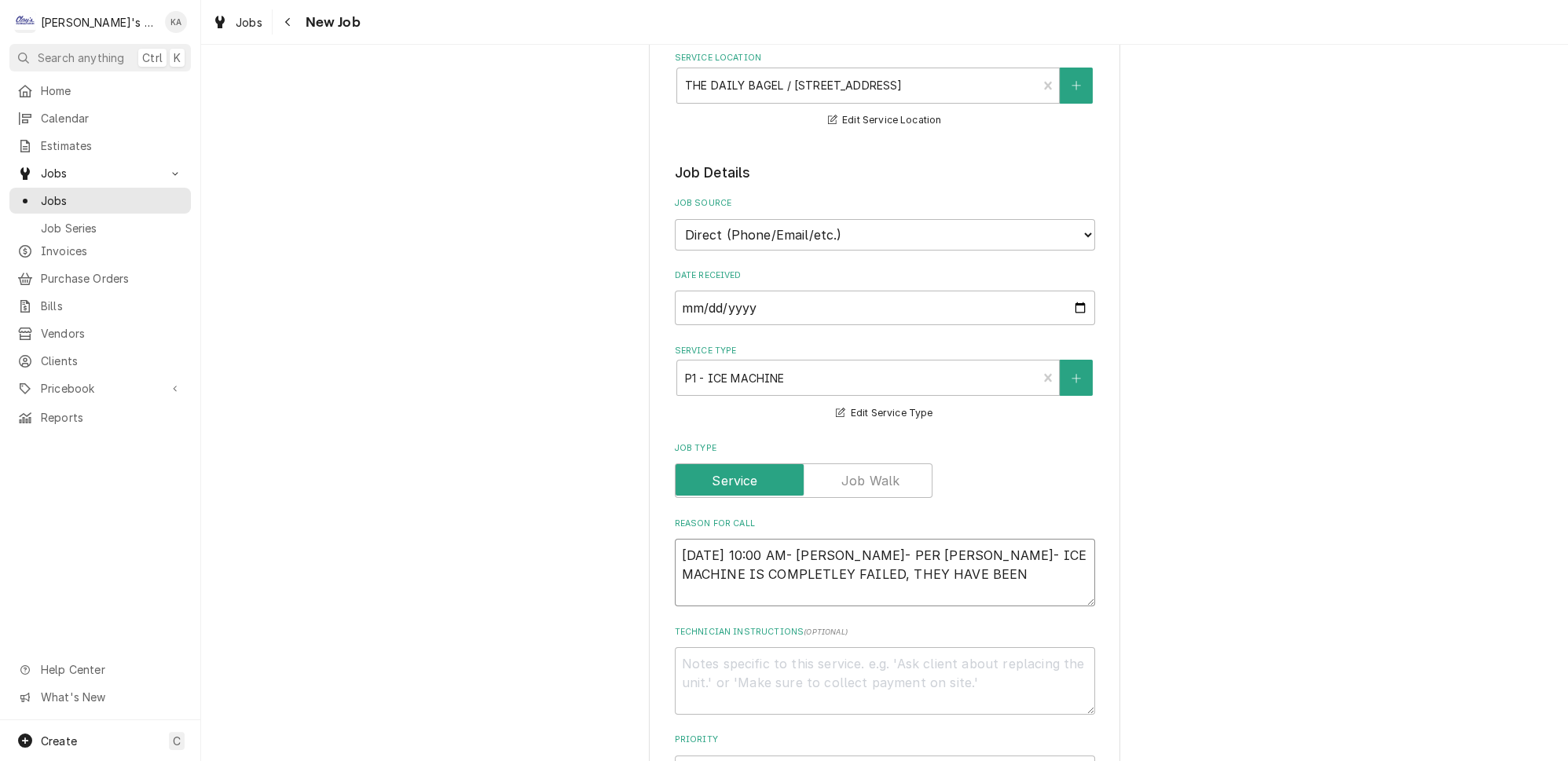
type textarea "8/14/2025 10:00 AM- BECKETT- PER FRANK- ICE MACHINE IS COMPLETLEY FAILED, THEY …"
type textarea "x"
type textarea "8/14/2025 10:00 AM- BECKETT- PER FRANK- ICE MACHINE IS COMPLETLEY FAILED, THEY …"
type textarea "x"
type textarea "8/14/2025 10:00 AM- BECKETT- PER FRANK- ICE MACHINE IS COMPLETLEY FAILED, THEY …"
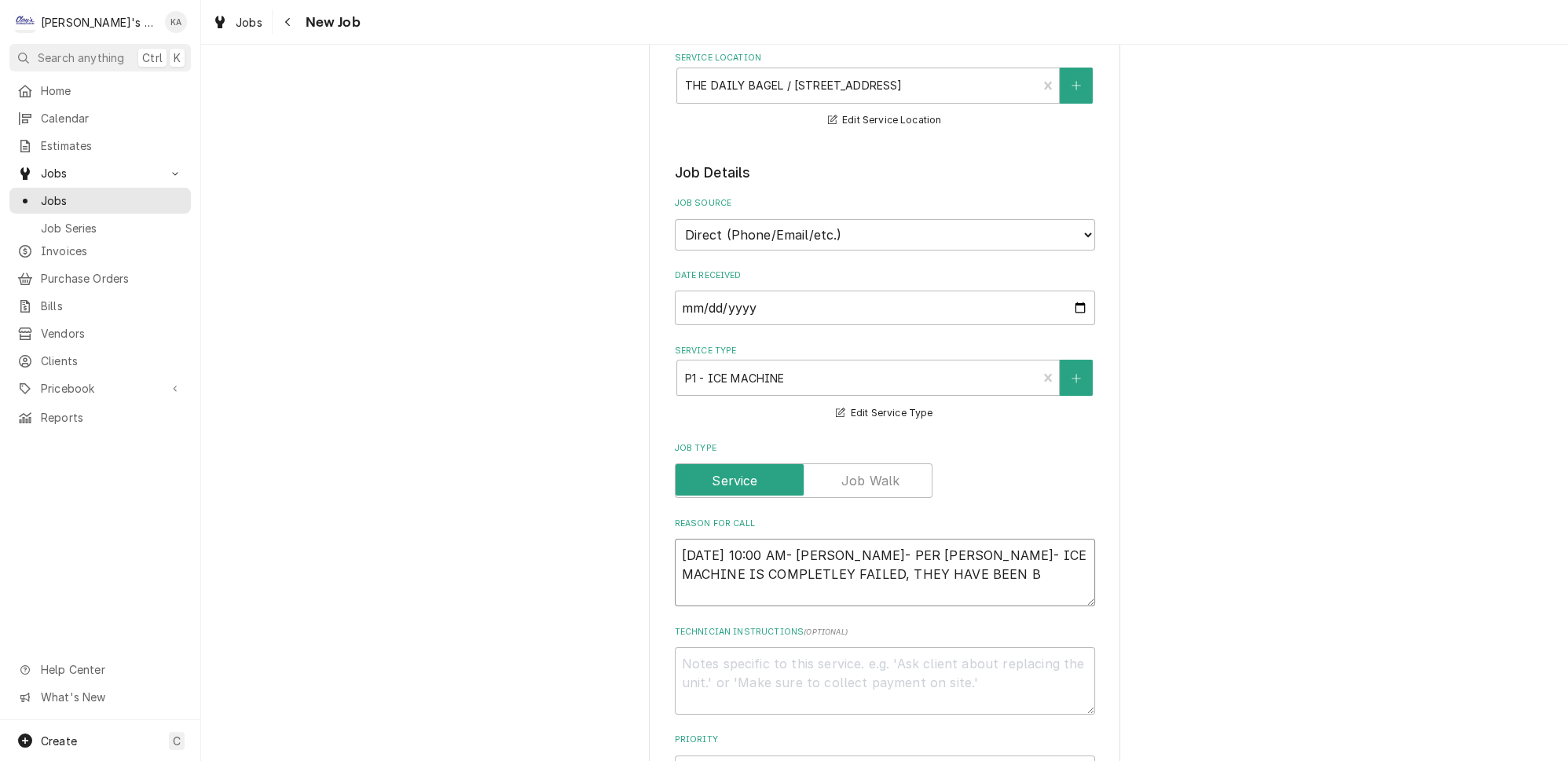
type textarea "x"
type textarea "8/14/2025 10:00 AM- BECKETT- PER FRANK- ICE MACHINE IS COMPLETLEY FAILED, THEY …"
type textarea "x"
type textarea "8/14/2025 10:00 AM- BECKETT- PER FRANK- ICE MACHINE IS COMPLETLEY FAILED, THEY …"
type textarea "x"
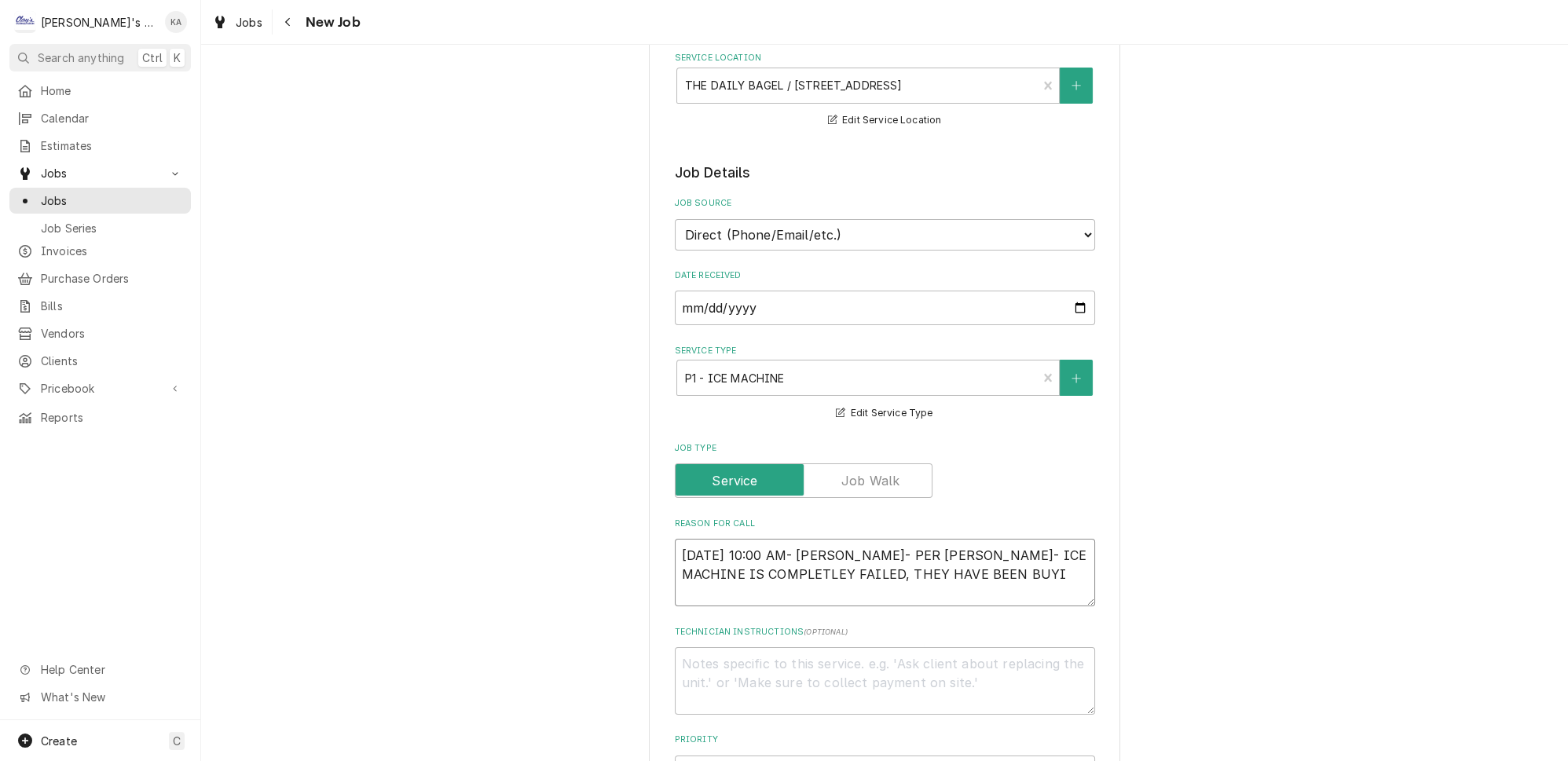
type textarea "8/14/2025 10:00 AM- BECKETT- PER FRANK- ICE MACHINE IS COMPLETLEY FAILED, THEY …"
type textarea "x"
type textarea "8/14/2025 10:00 AM- BECKETT- PER FRANK- ICE MACHINE IS COMPLETLEY FAILED, THEY …"
type textarea "x"
type textarea "8/14/2025 10:00 AM- BECKETT- PER FRANK- ICE MACHINE IS COMPLETLEY FAILED, THEY …"
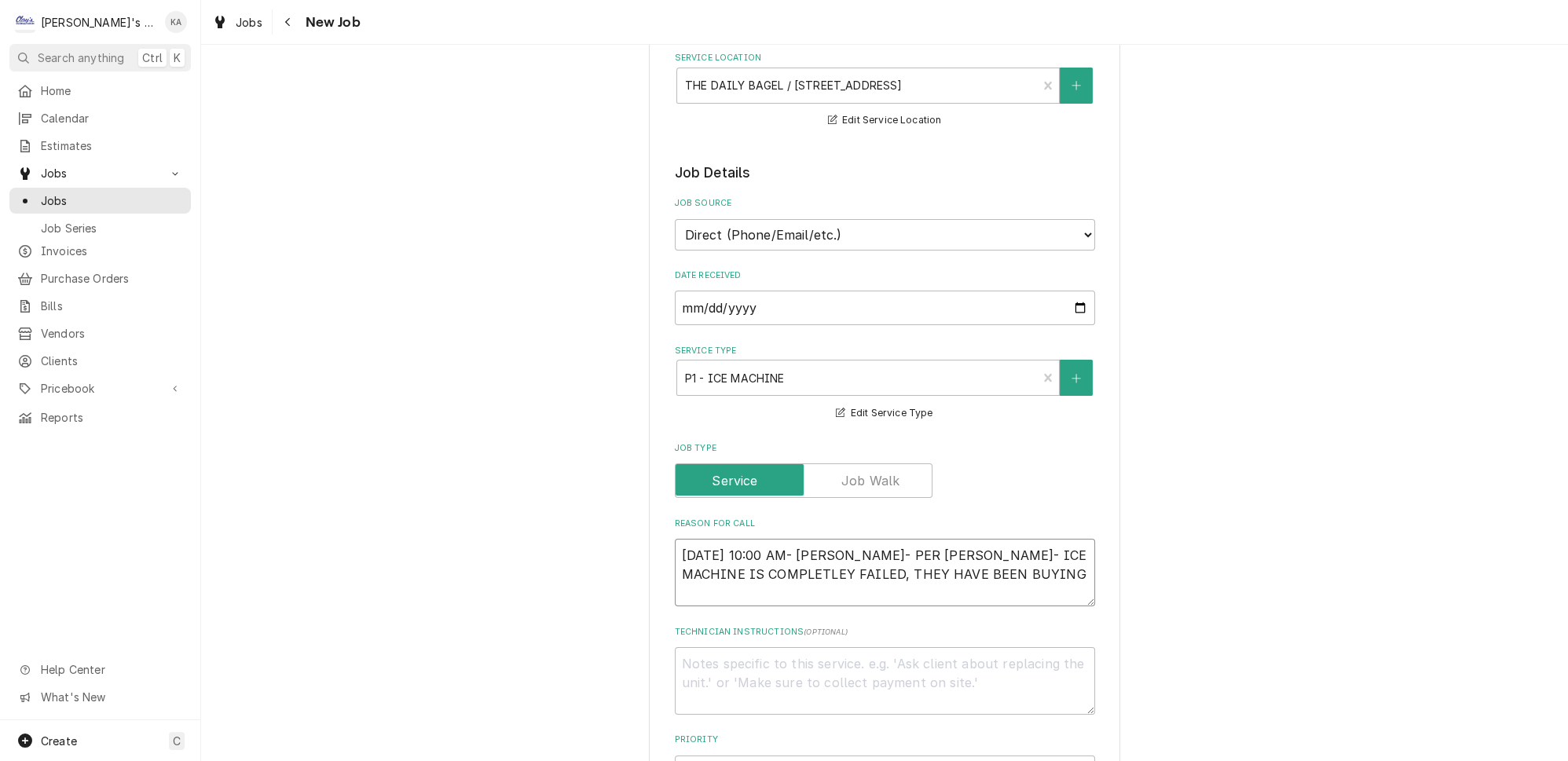
type textarea "x"
type textarea "8/14/2025 10:00 AM- BECKETT- PER FRANK- ICE MACHINE IS COMPLETLEY FAILED, THEY …"
type textarea "x"
type textarea "8/14/2025 10:00 AM- BECKETT- PER FRANK- ICE MACHINE IS COMPLETLEY FAILED, THEY …"
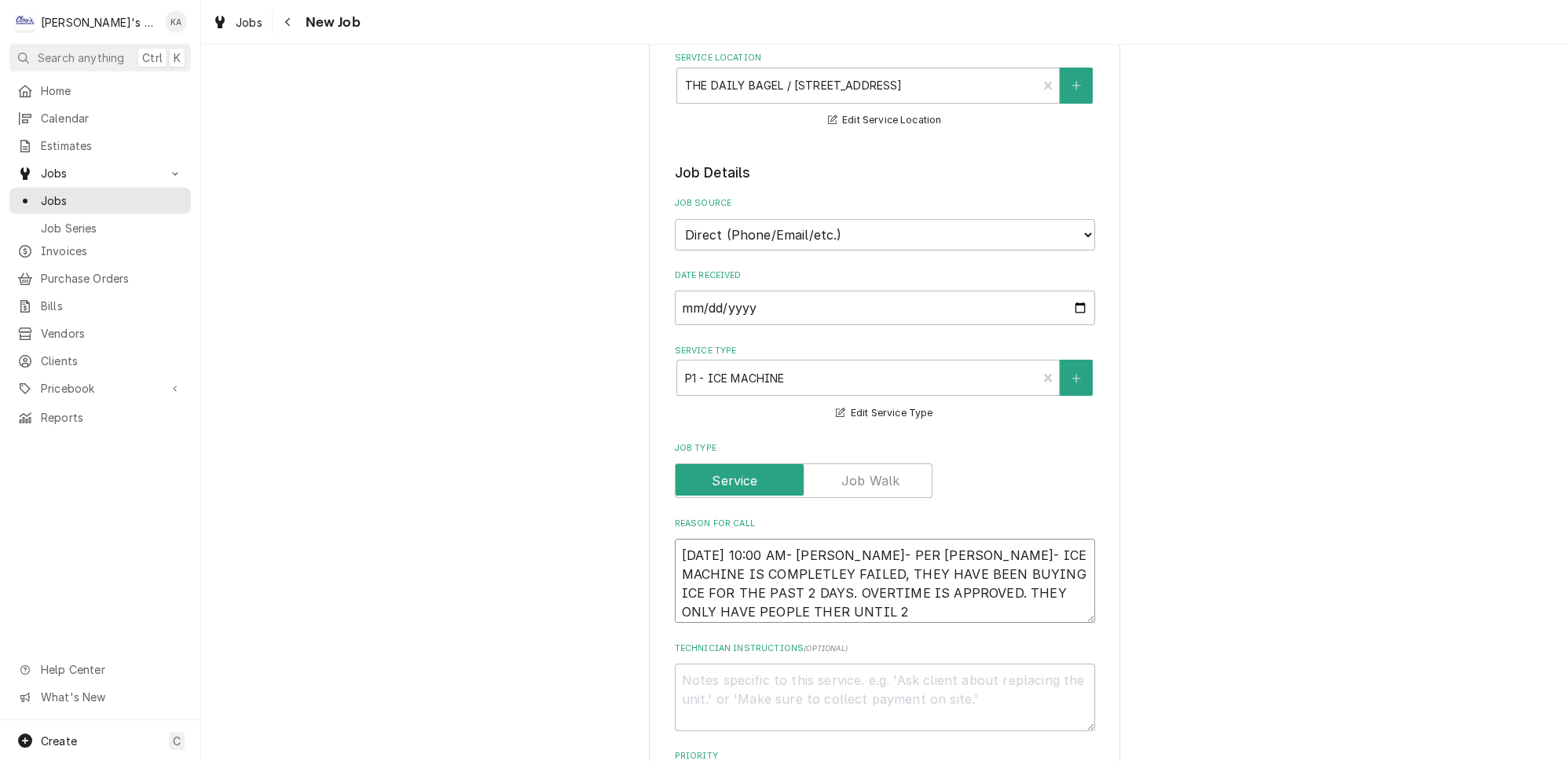
click at [760, 595] on textarea "8/14/2025 10:00 AM- BECKETT- PER FRANK- ICE MACHINE IS COMPLETLEY FAILED, THEY …" at bounding box center [885, 580] width 420 height 84
click at [819, 597] on textarea "8/14/2025 10:00 AM- BECKETT- PER FRANK- ICE MACHINE IS COMPLETLEY FAILED, THEY …" at bounding box center [885, 580] width 420 height 84
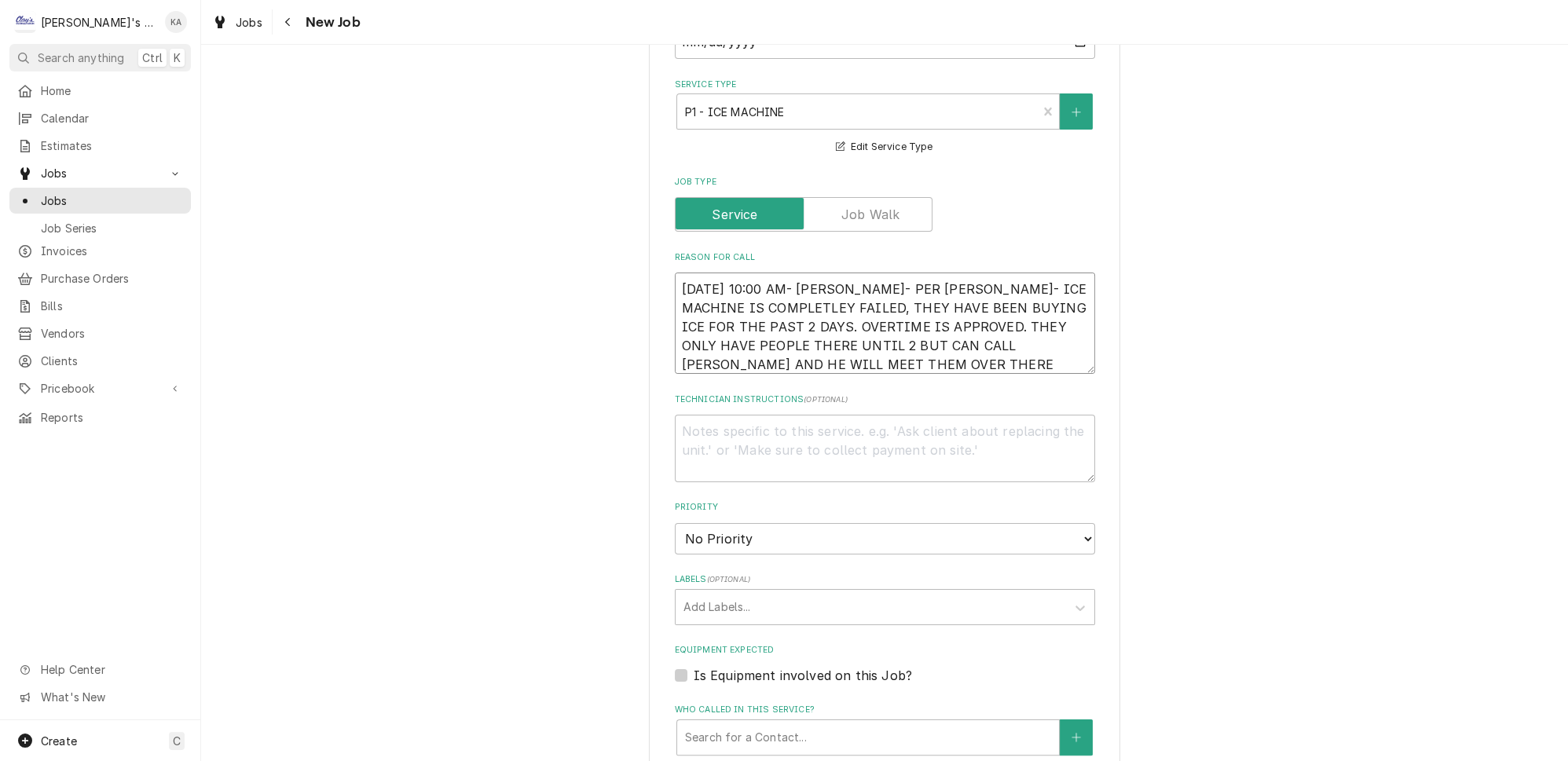
scroll to position [571, 0]
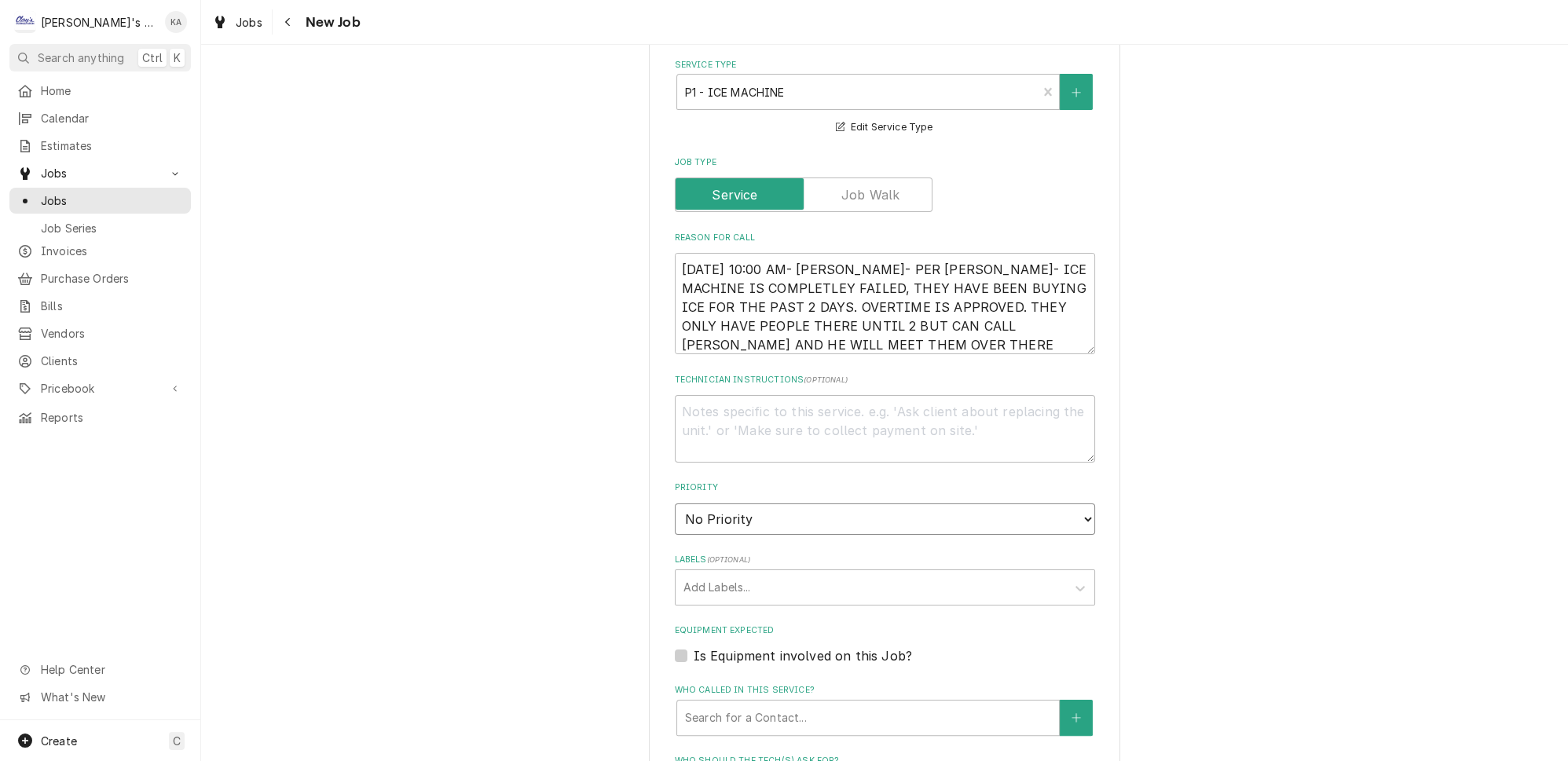
click at [752, 507] on select "No Priority Urgent High Medium Low" at bounding box center [885, 519] width 420 height 31
click at [675, 504] on select "No Priority Urgent High Medium Low" at bounding box center [885, 519] width 420 height 31
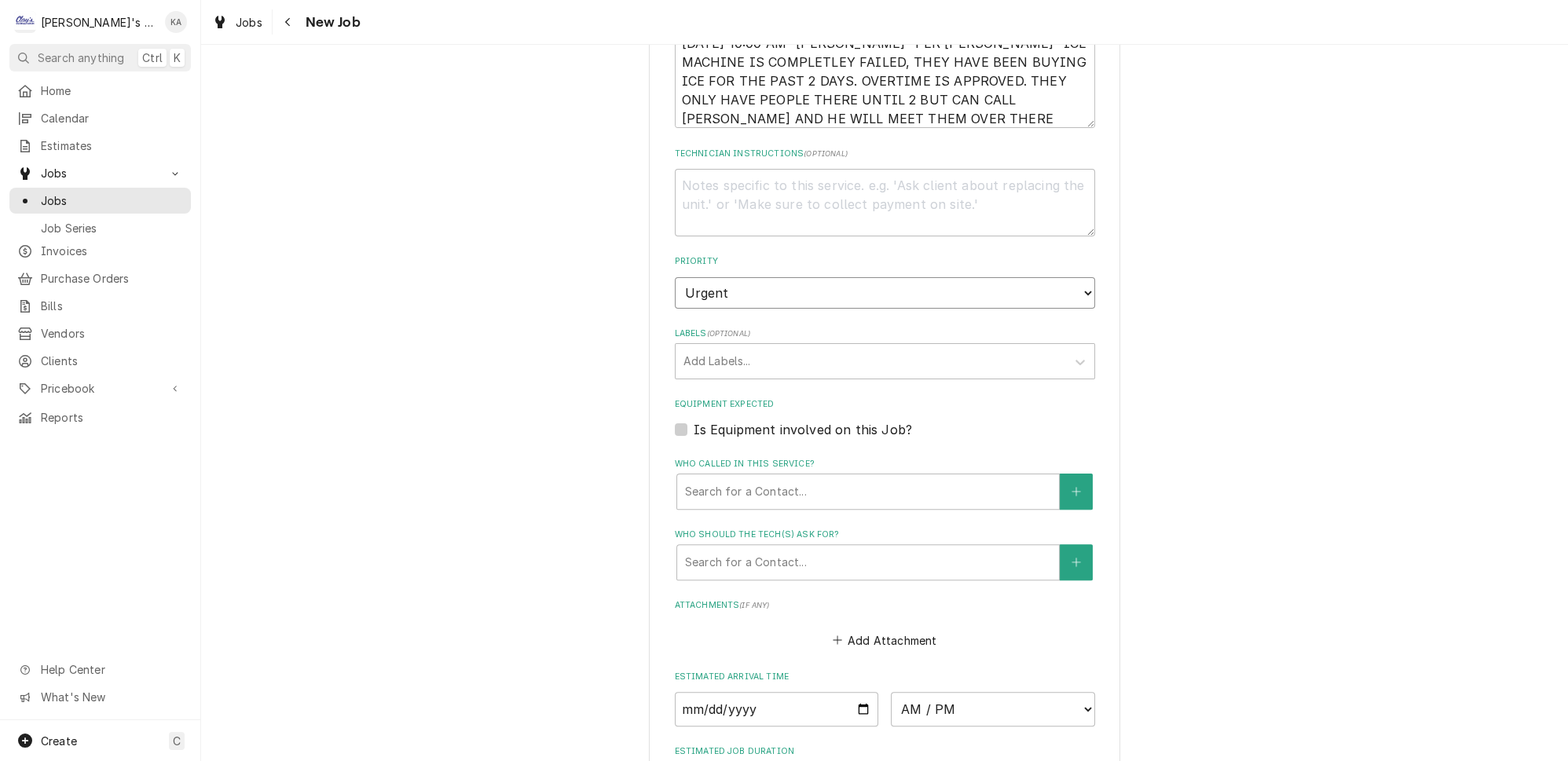
scroll to position [856, 0]
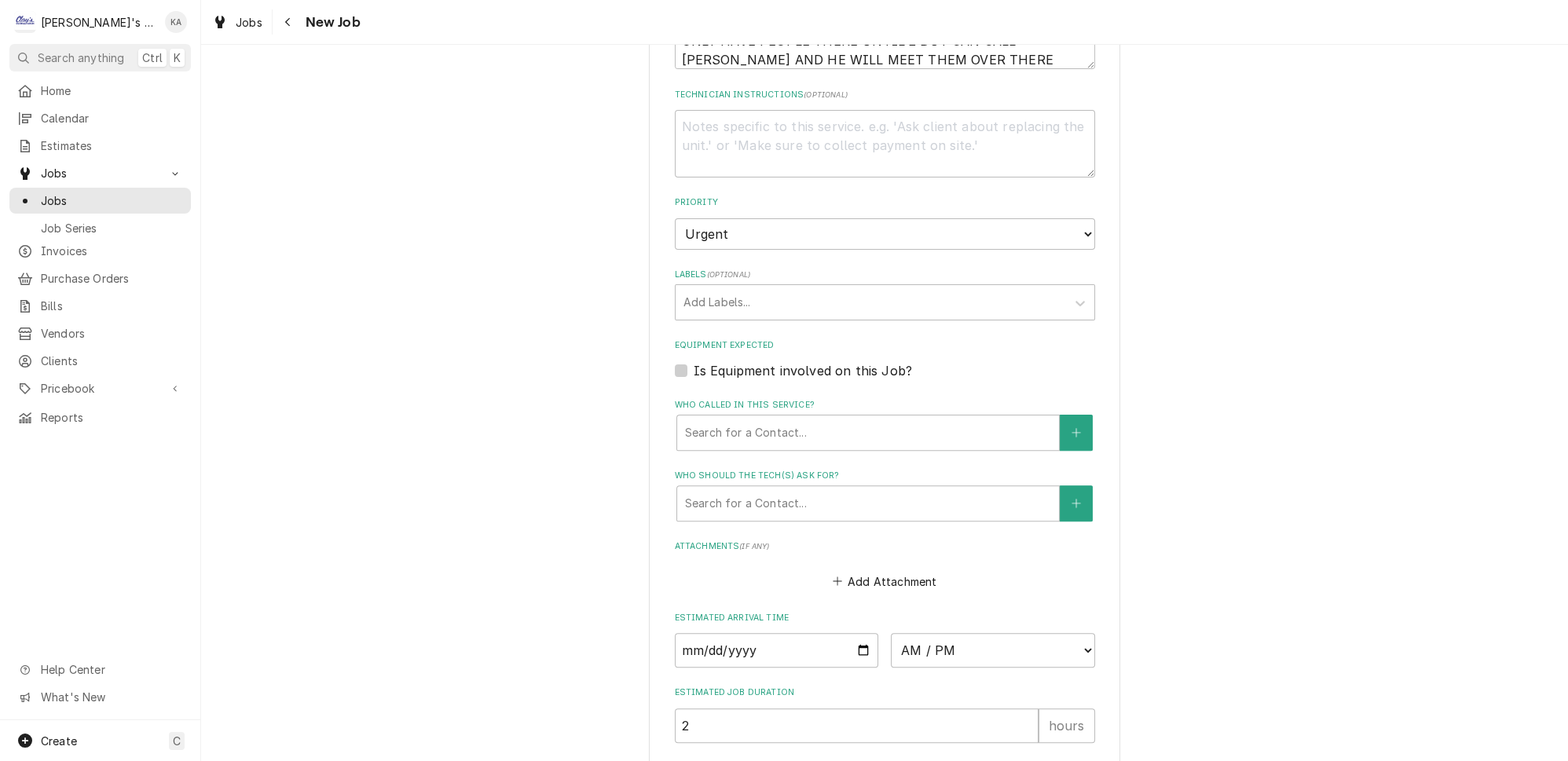
click at [813, 363] on label "Is Equipment involved on this Job?" at bounding box center [803, 371] width 219 height 19
click at [813, 363] on input "Equipment Expected" at bounding box center [904, 378] width 420 height 34
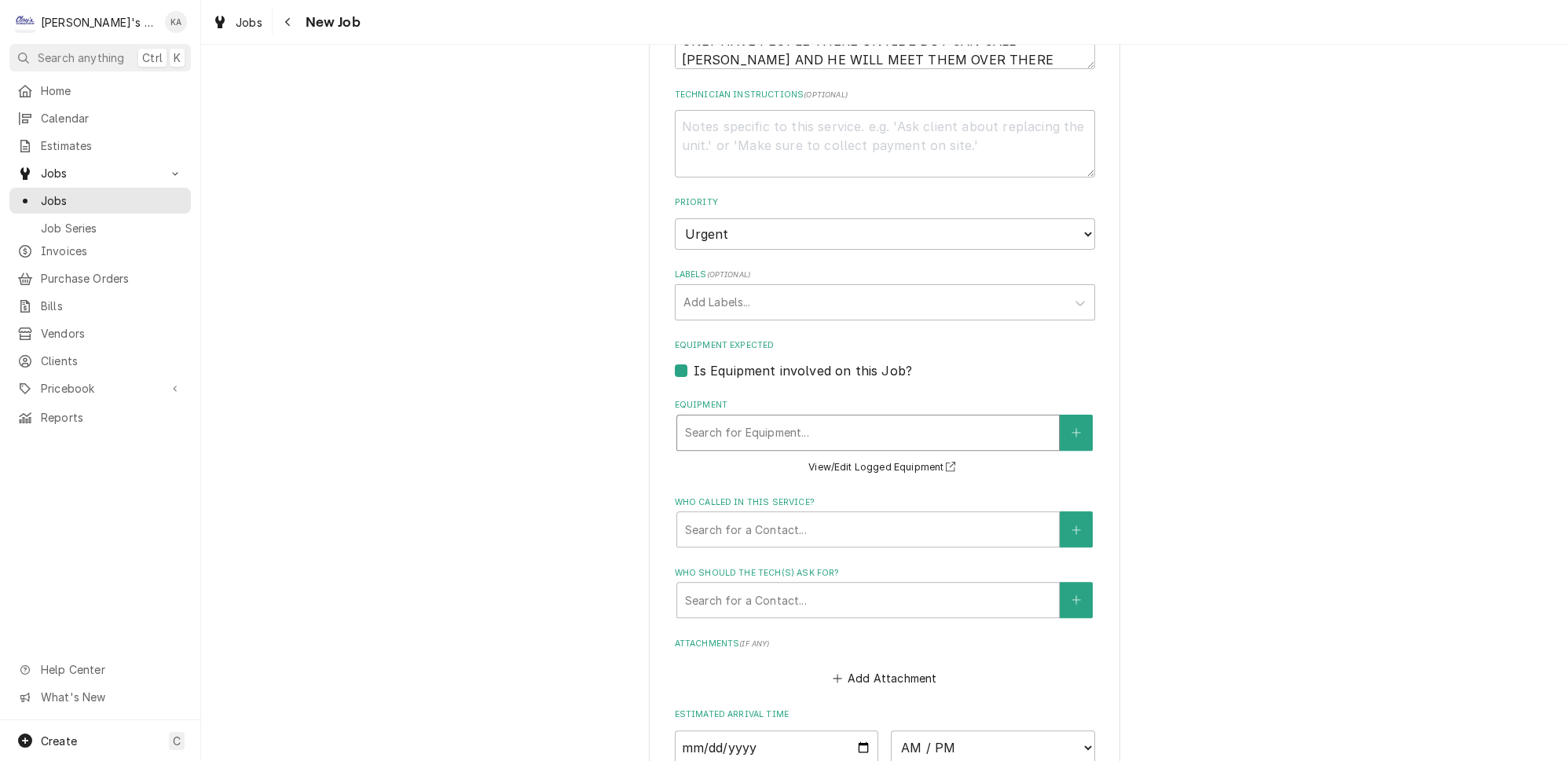
click at [813, 419] on div "Equipment" at bounding box center [868, 433] width 366 height 29
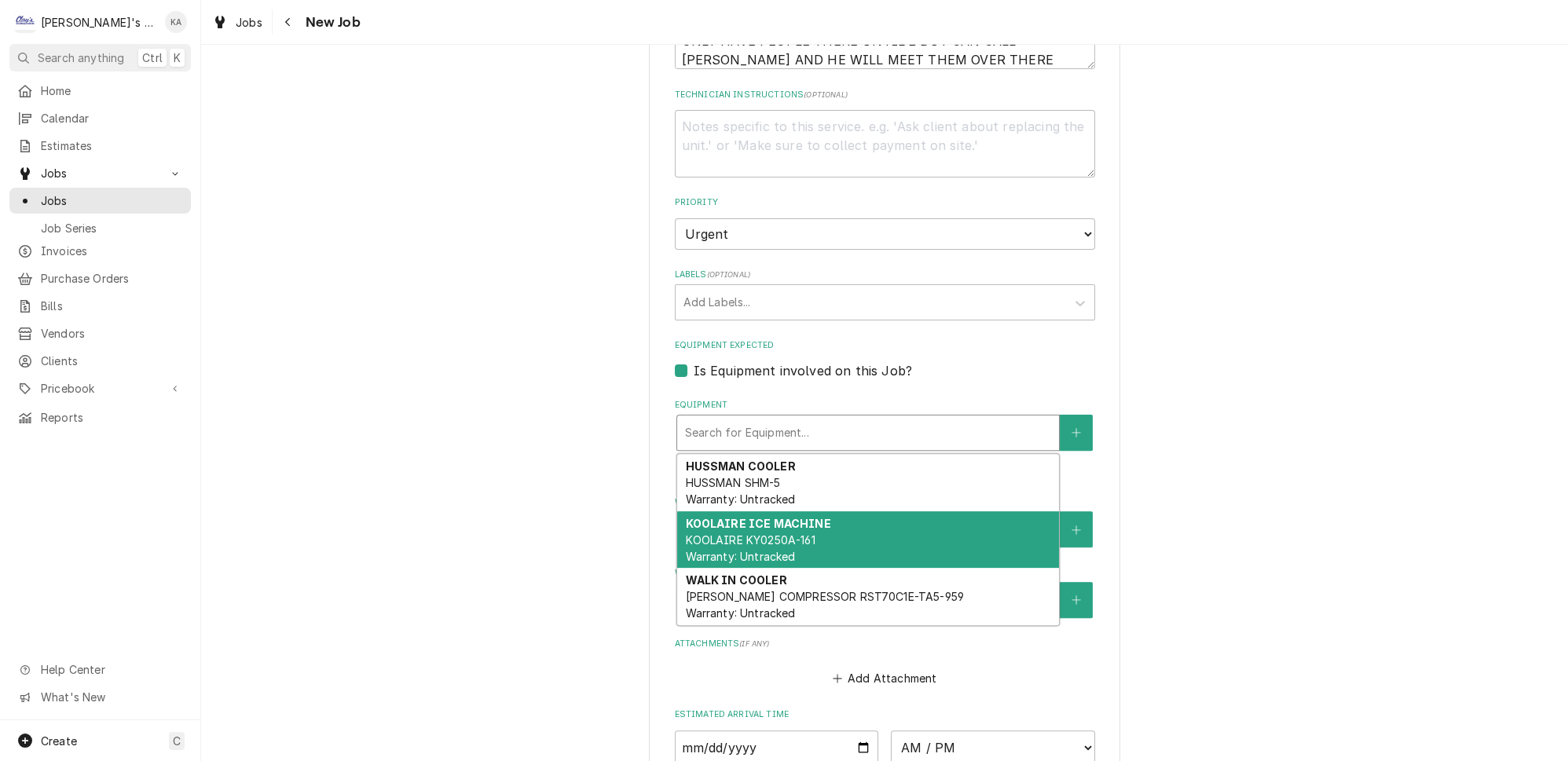
click at [794, 526] on div "KOOLAIRE ICE MACHINE KOOLAIRE KY0250A-161 Warranty: Untracked" at bounding box center [868, 540] width 382 height 57
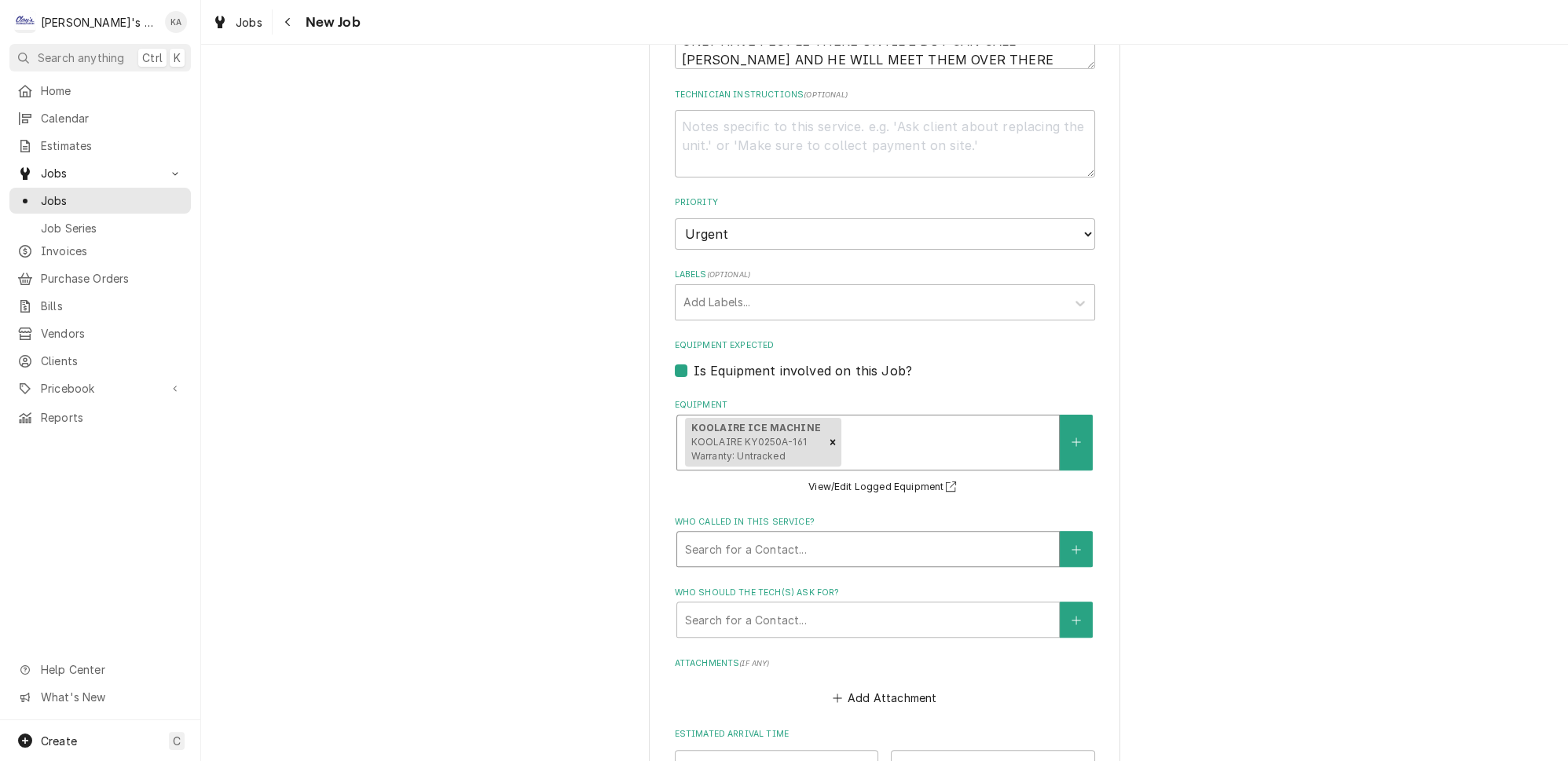
click at [813, 544] on div "Who called in this service?" at bounding box center [868, 549] width 366 height 29
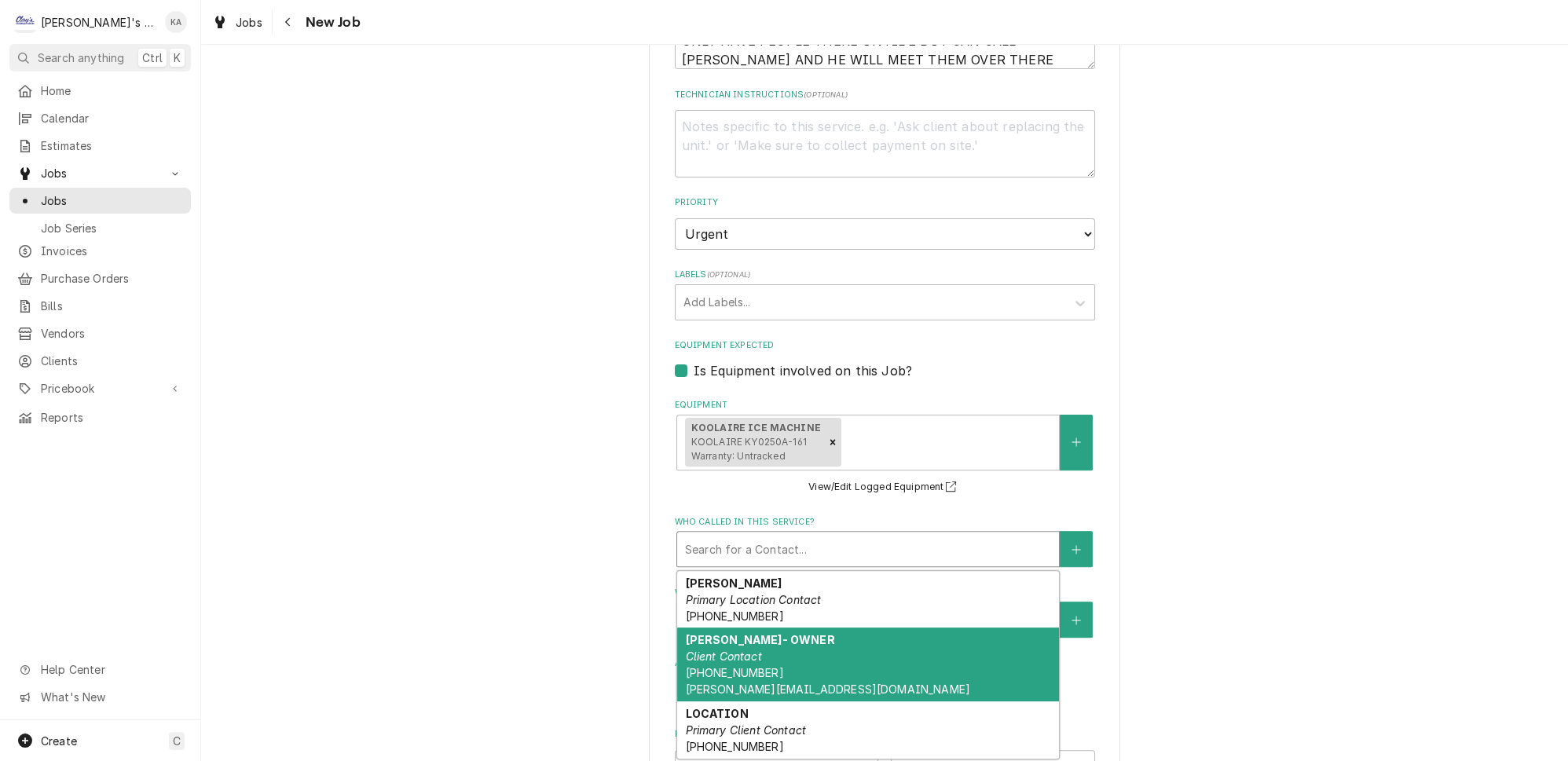
click at [789, 632] on div "FRANK- OWNER Client Contact (541) 521-4554 FRANK@DAILY-BAGEL.COM" at bounding box center [868, 664] width 382 height 74
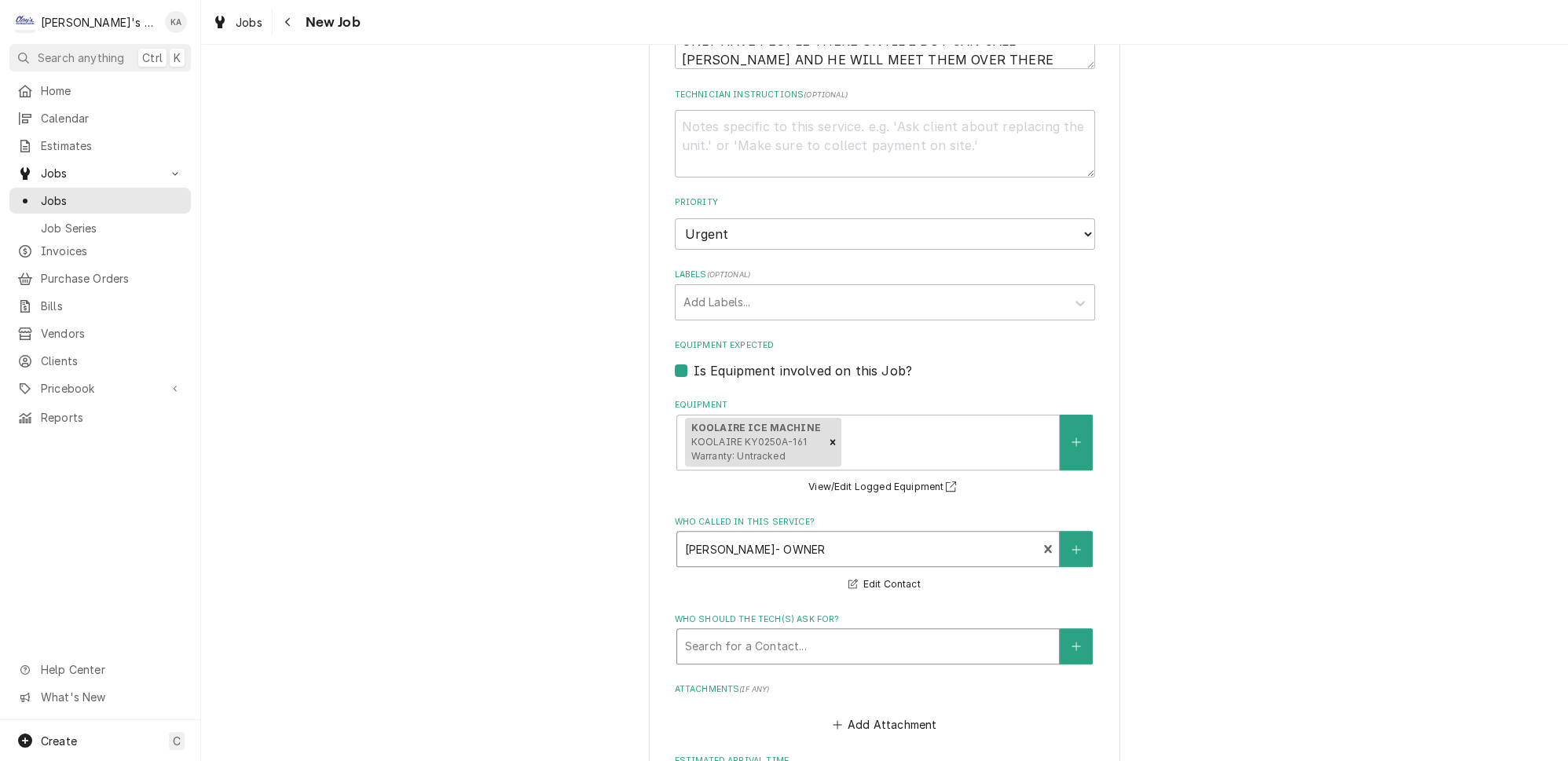
click at [775, 640] on div "Who should the tech(s) ask for?" at bounding box center [868, 646] width 366 height 29
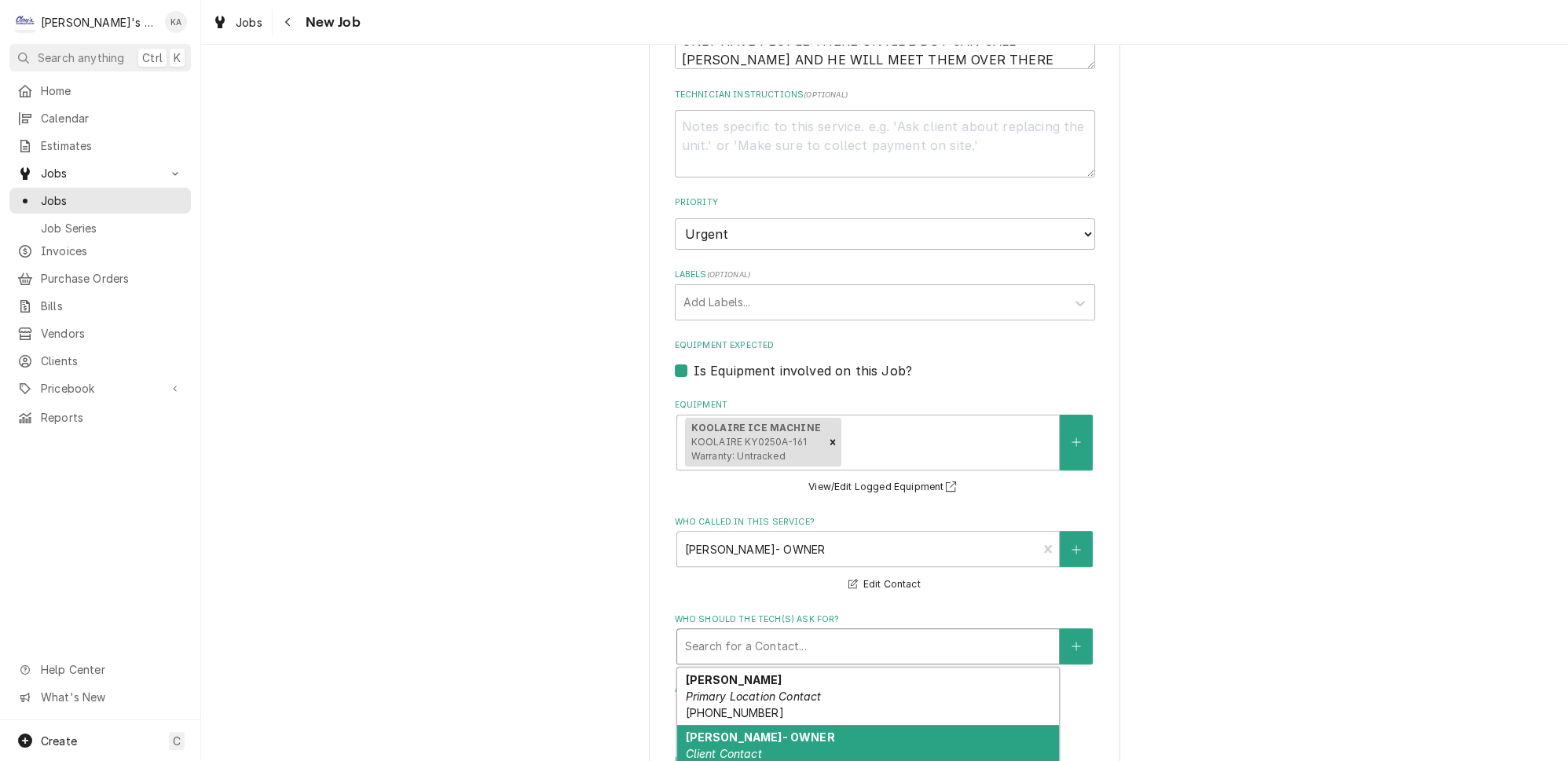
click at [736, 747] on em "Client Contact" at bounding box center [723, 753] width 76 height 13
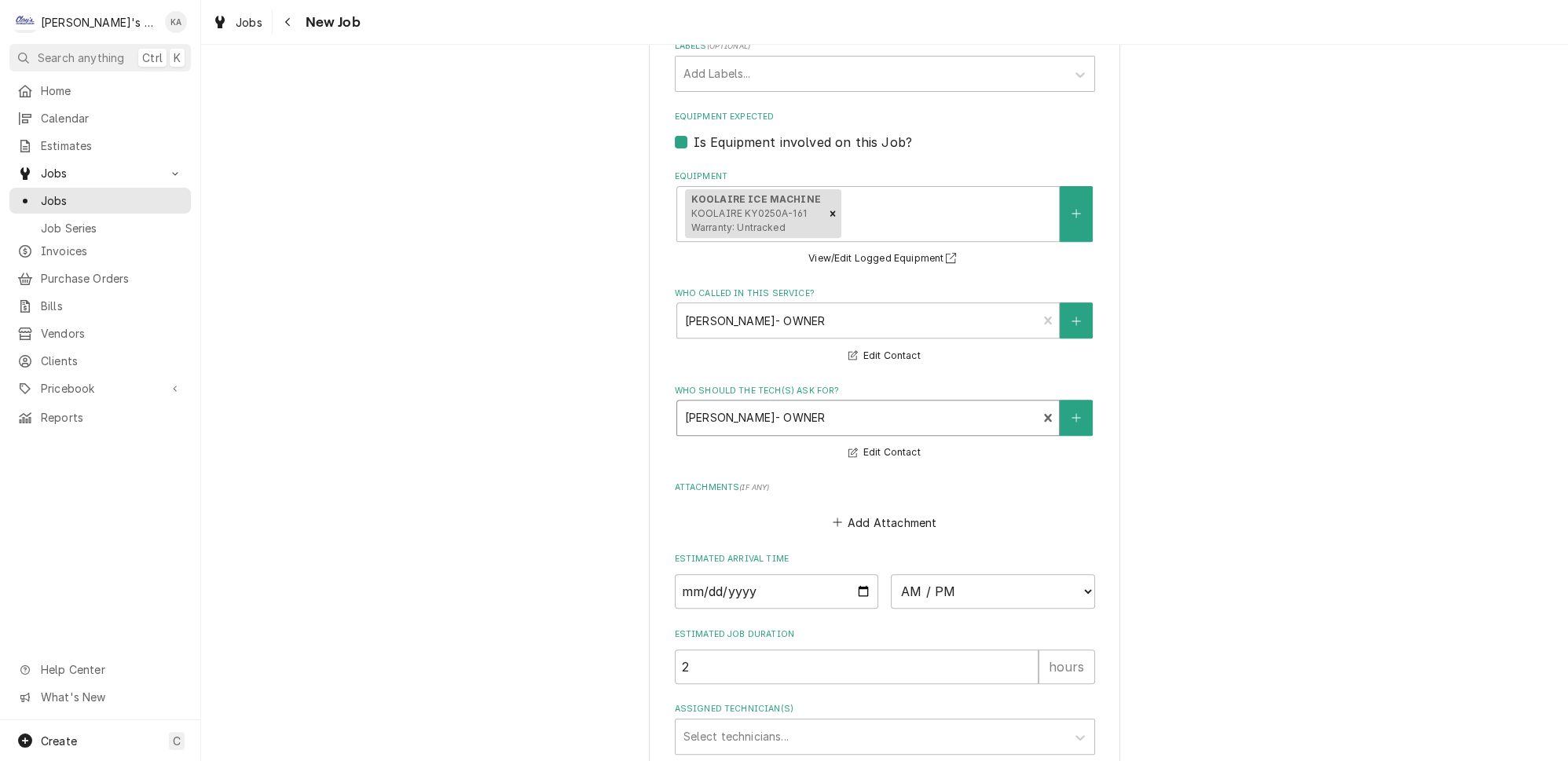
scroll to position [1193, 0]
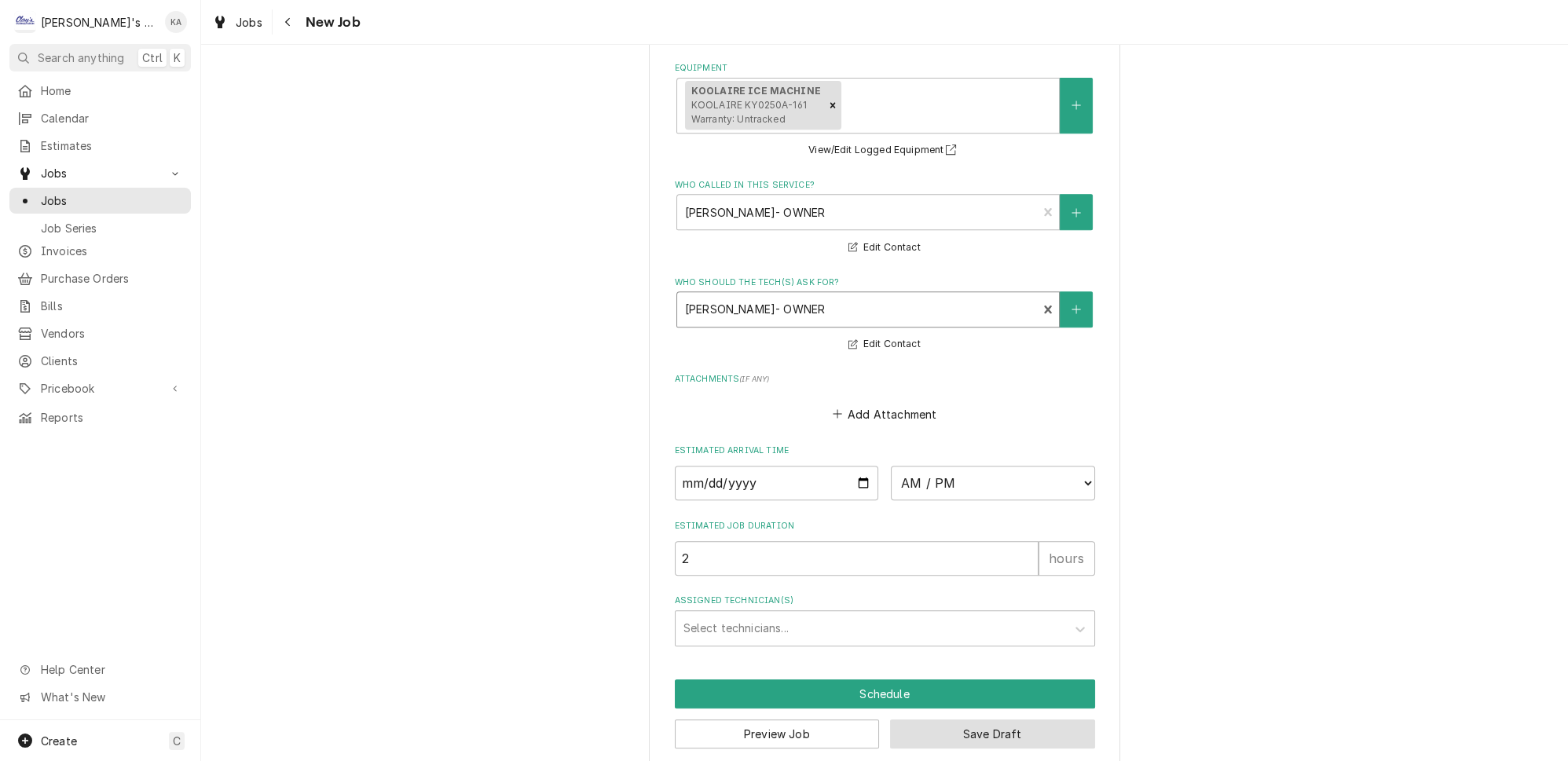
click at [989, 725] on button "Save Draft" at bounding box center [992, 733] width 205 height 29
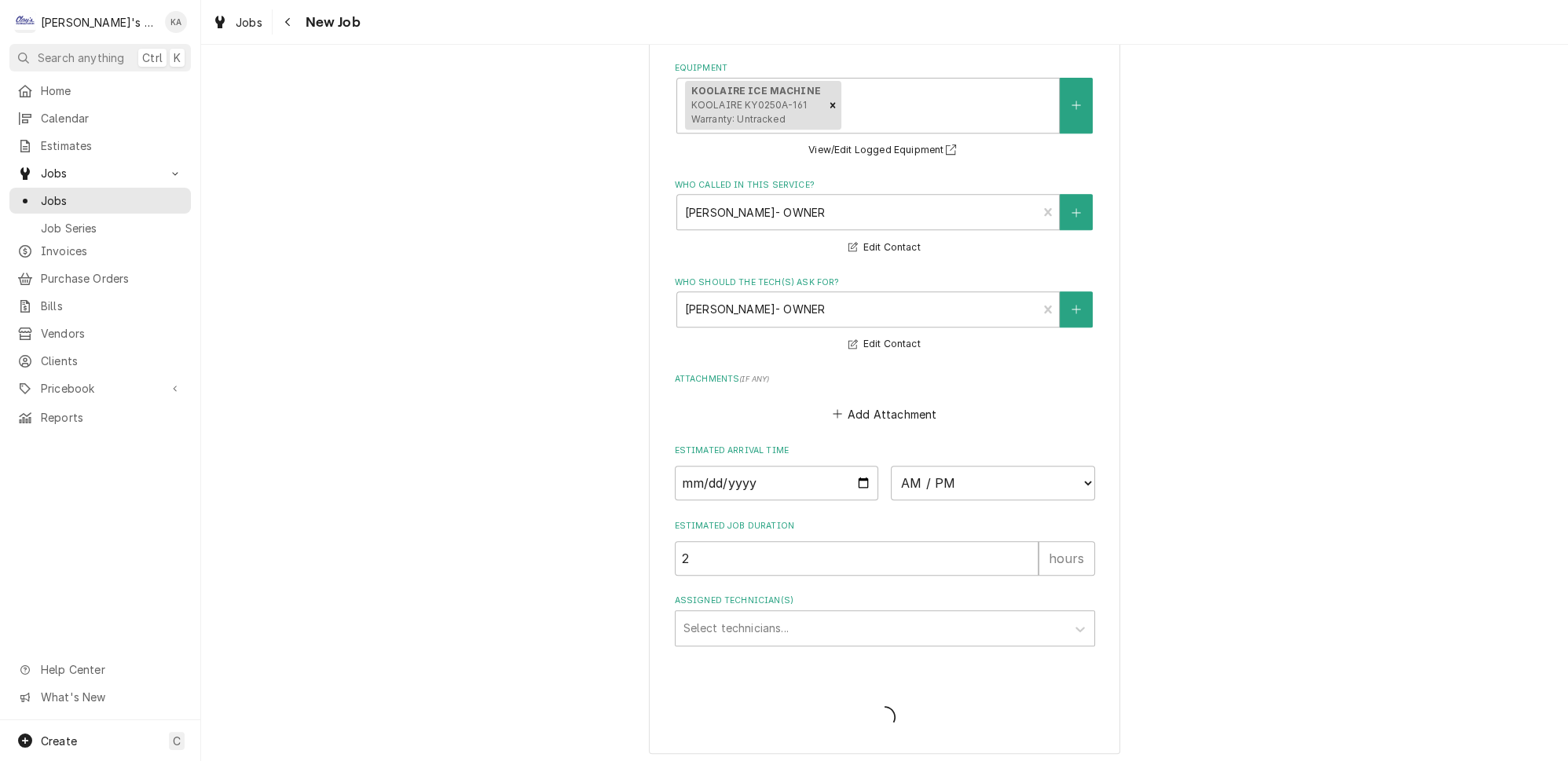
scroll to position [1179, 0]
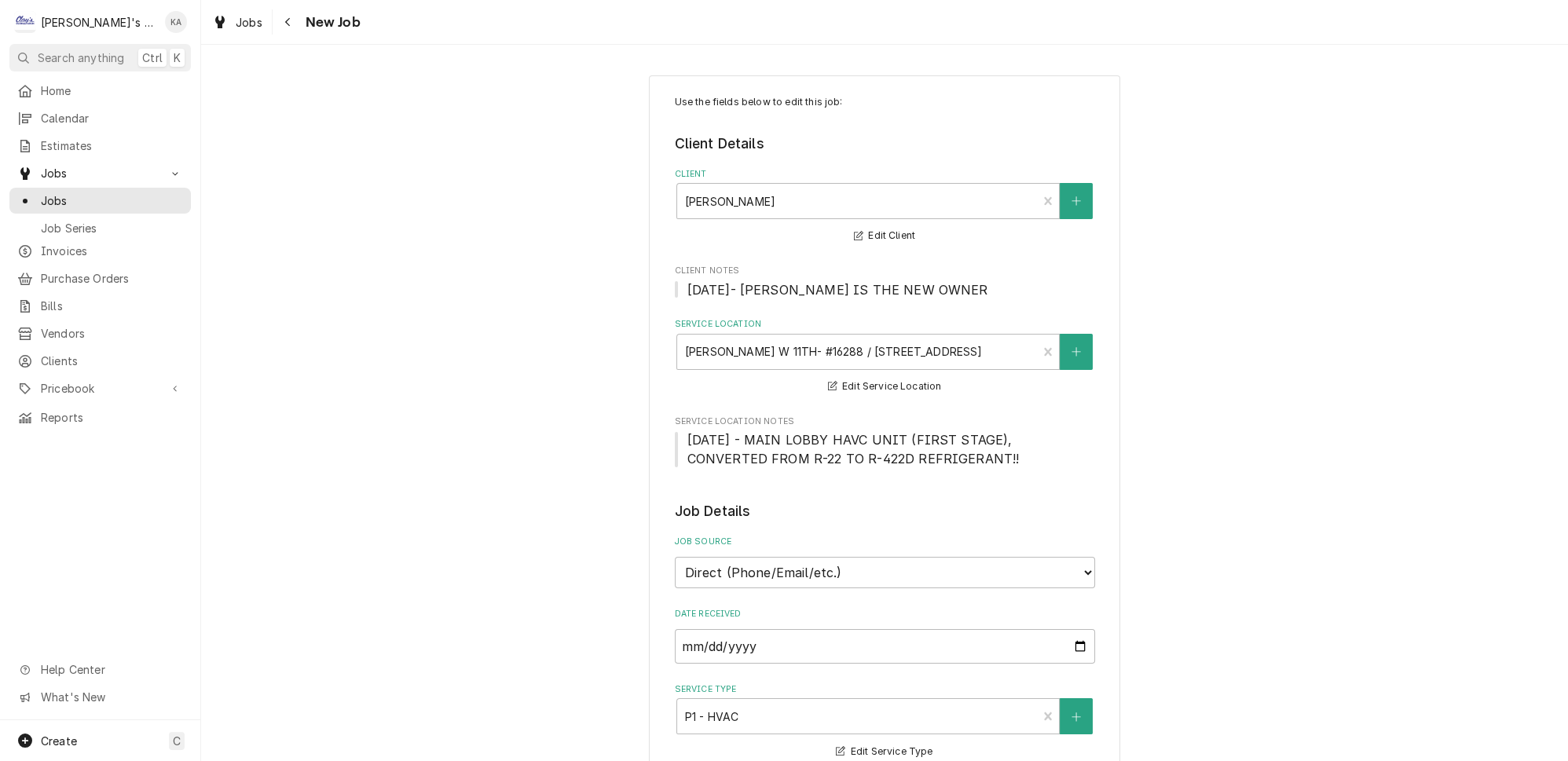
type textarea "x"
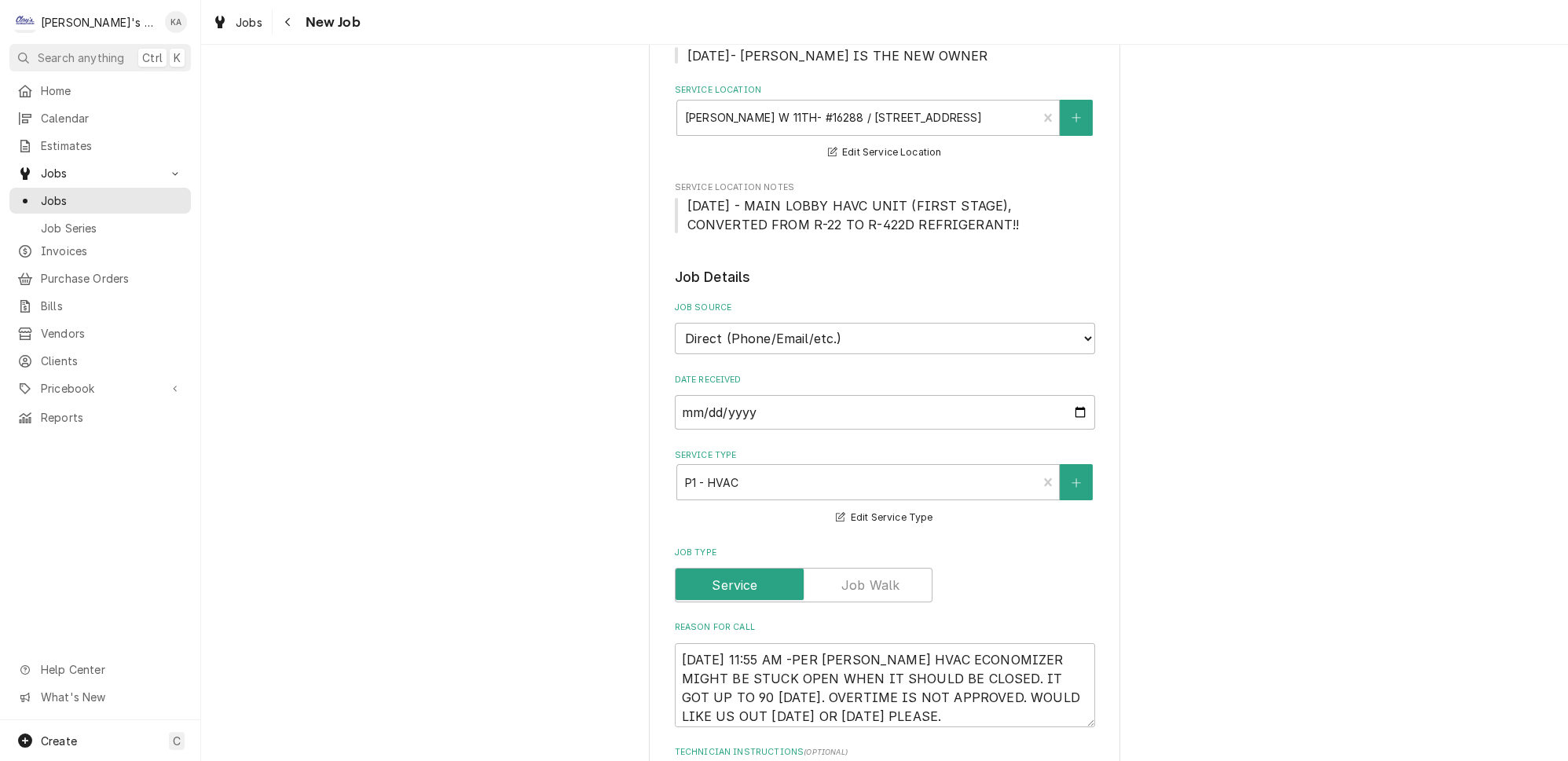
scroll to position [500, 0]
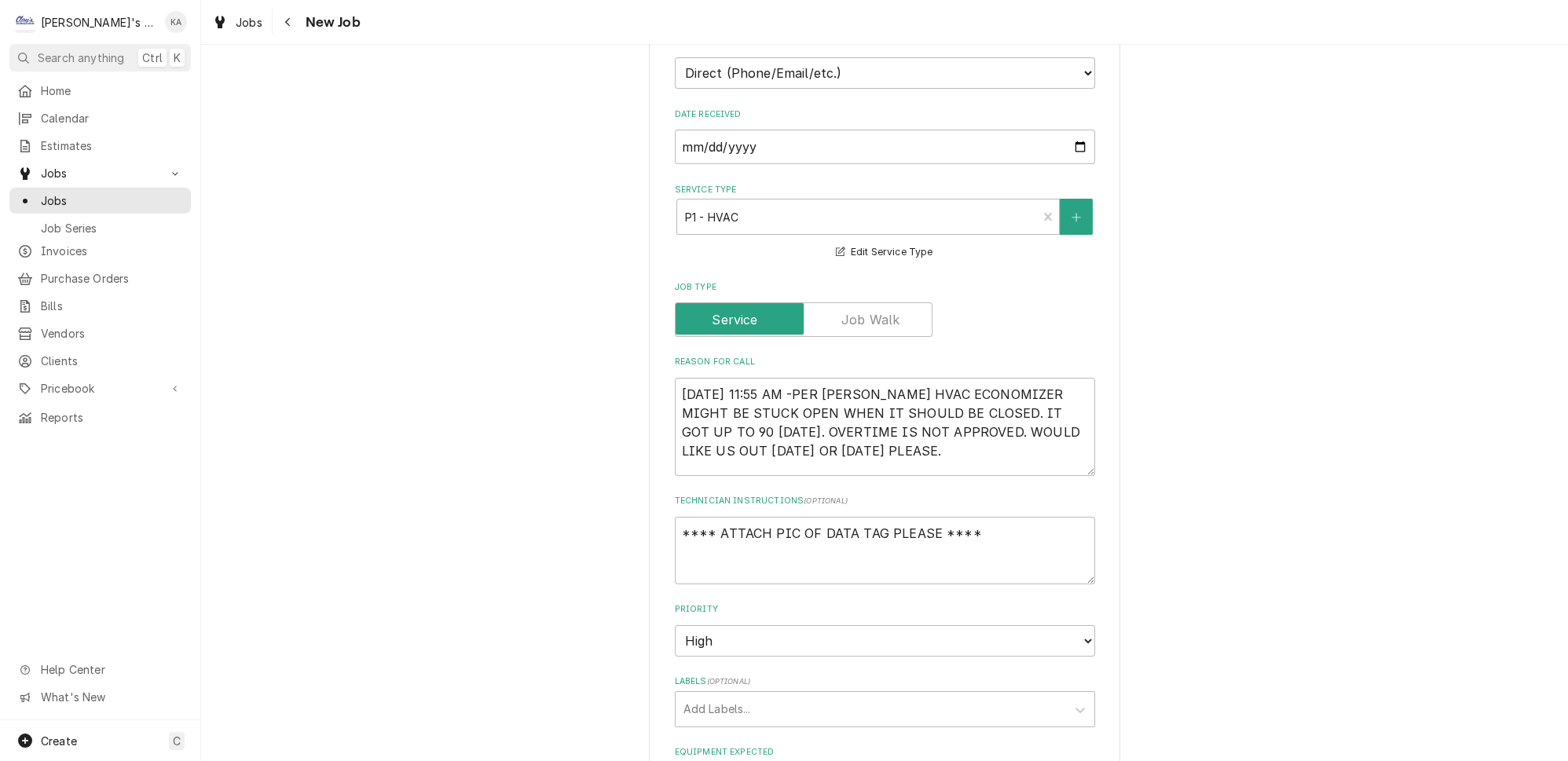
drag, startPoint x: 1066, startPoint y: 444, endPoint x: 1066, endPoint y: 459, distance: 15.0
click at [1066, 459] on textarea "8/13/2025 11:55 AM -PER BRANDON- GRILL HVAC ECONOMIZER MIGHT BE STUCK OPEN WHEN…" at bounding box center [885, 427] width 420 height 98
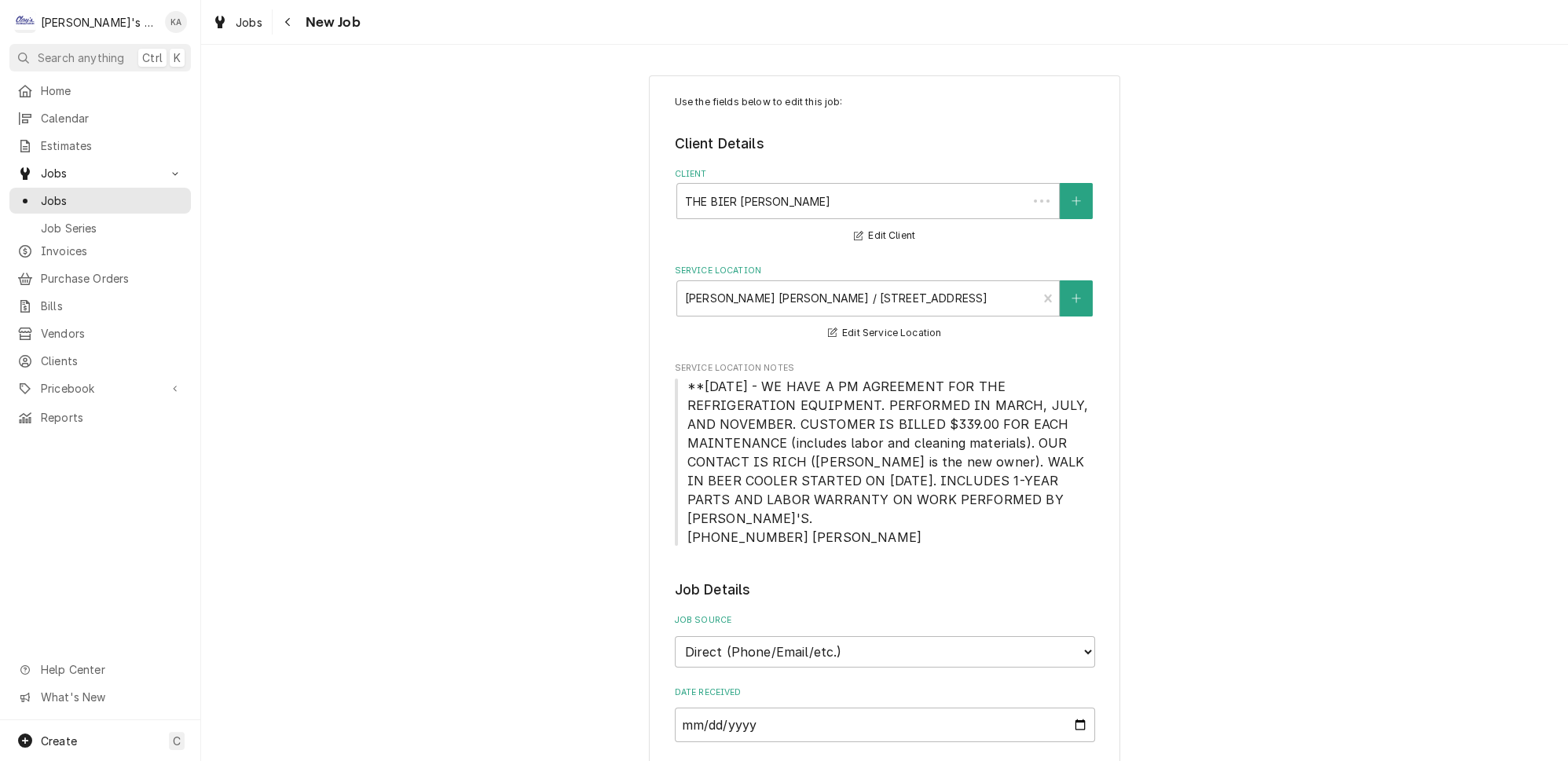
type textarea "x"
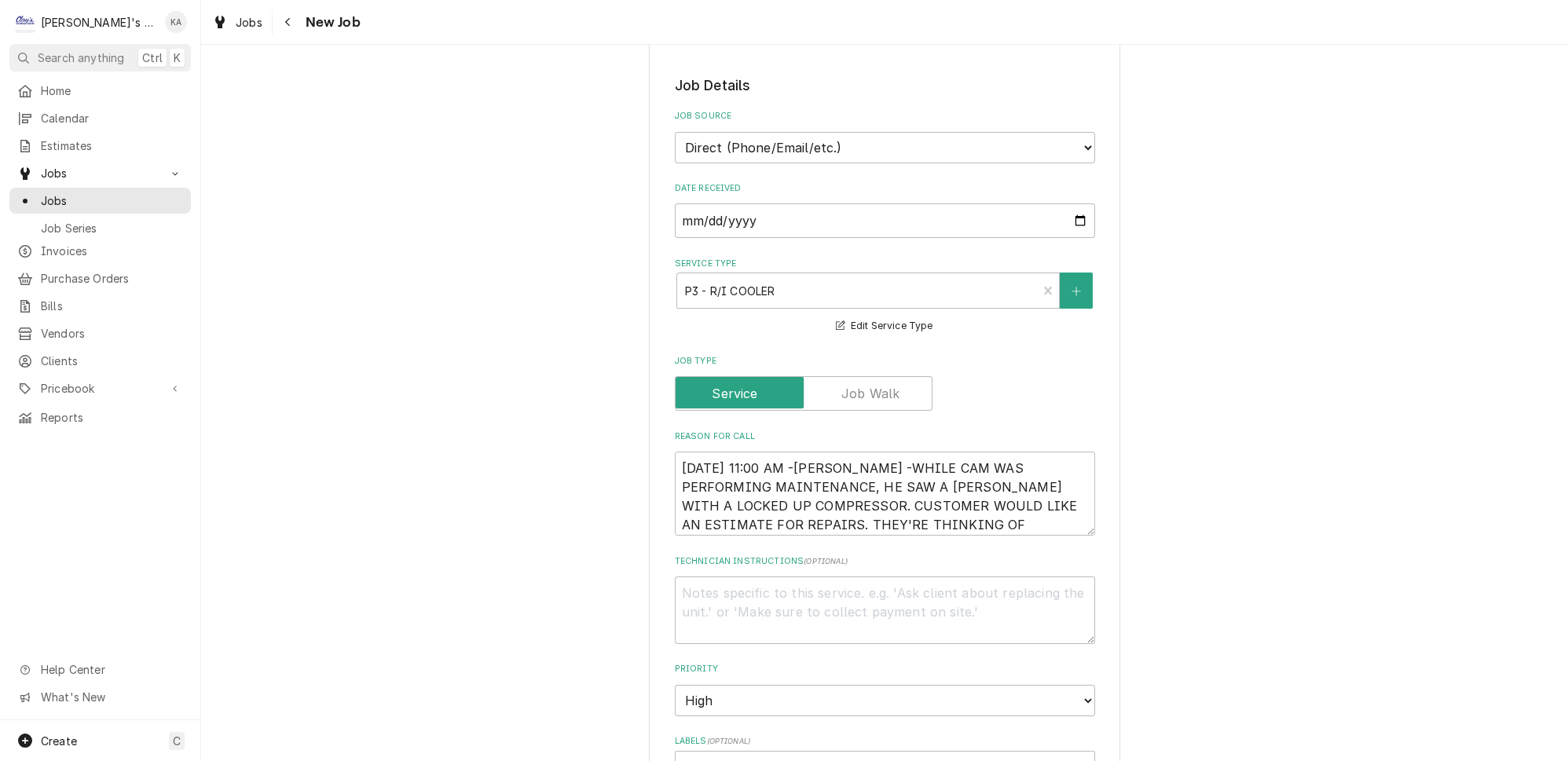
scroll to position [571, 0]
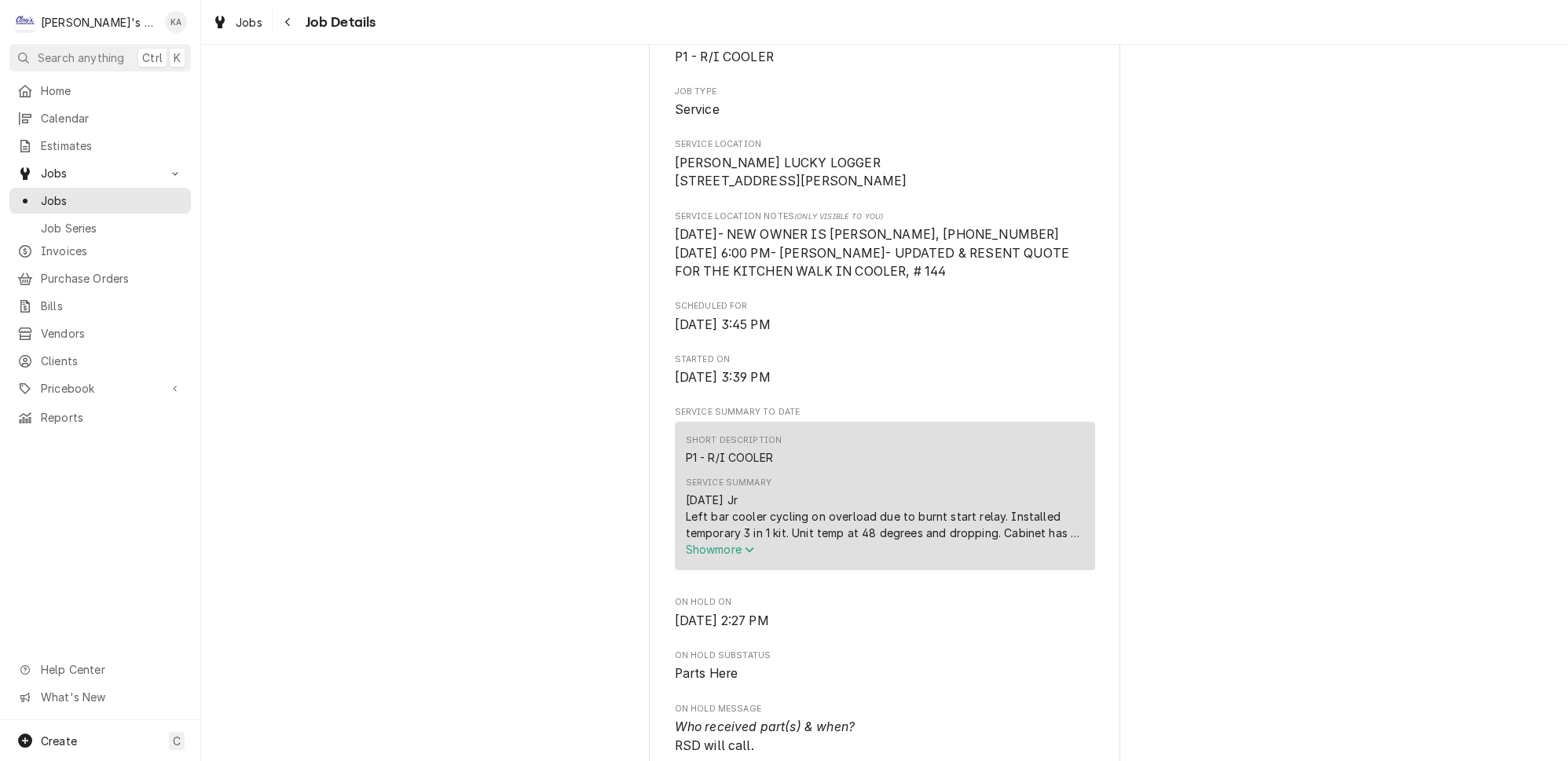
scroll to position [285, 0]
click at [729, 556] on span "Show more" at bounding box center [720, 549] width 69 height 13
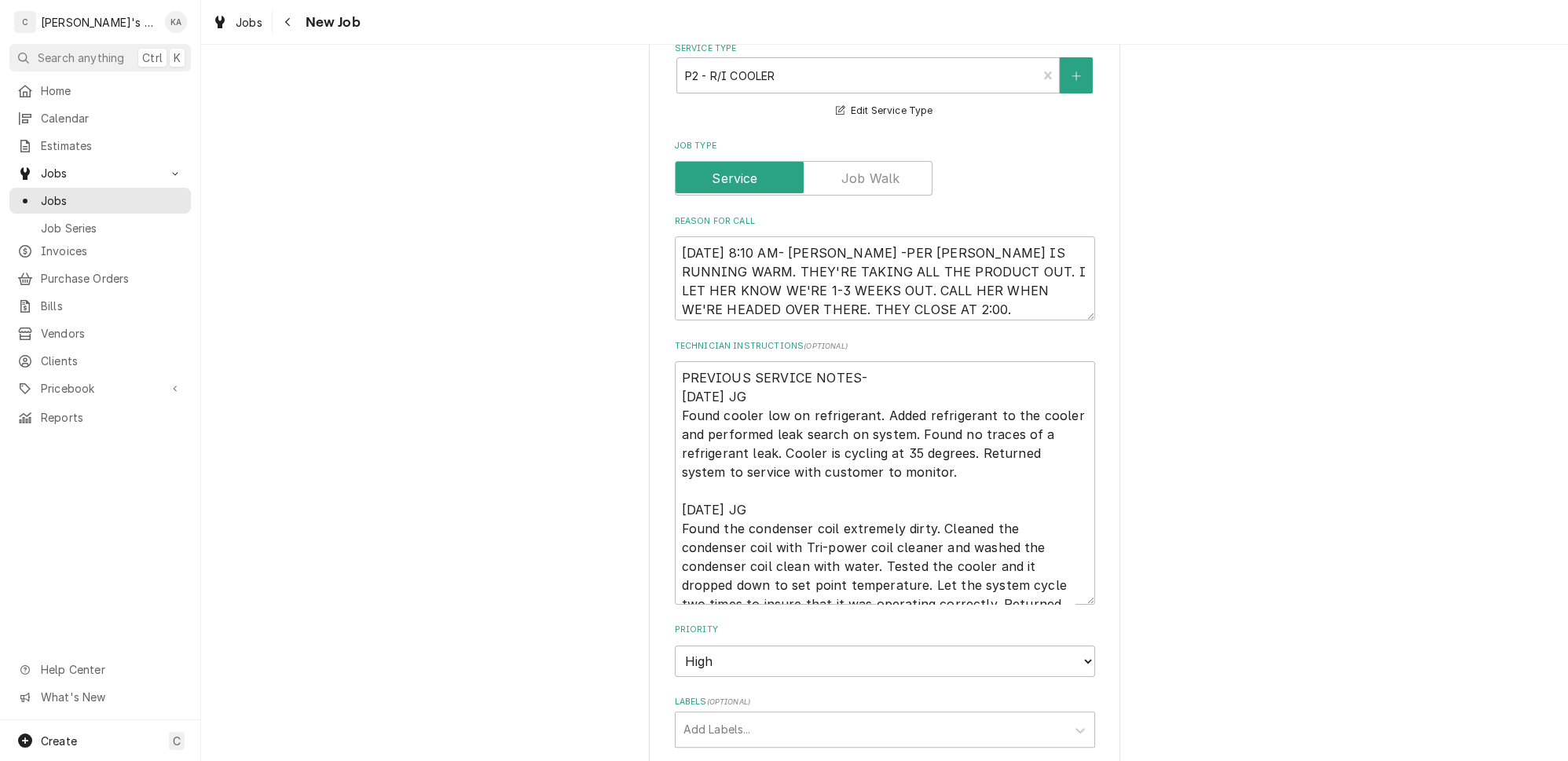
scroll to position [713, 0]
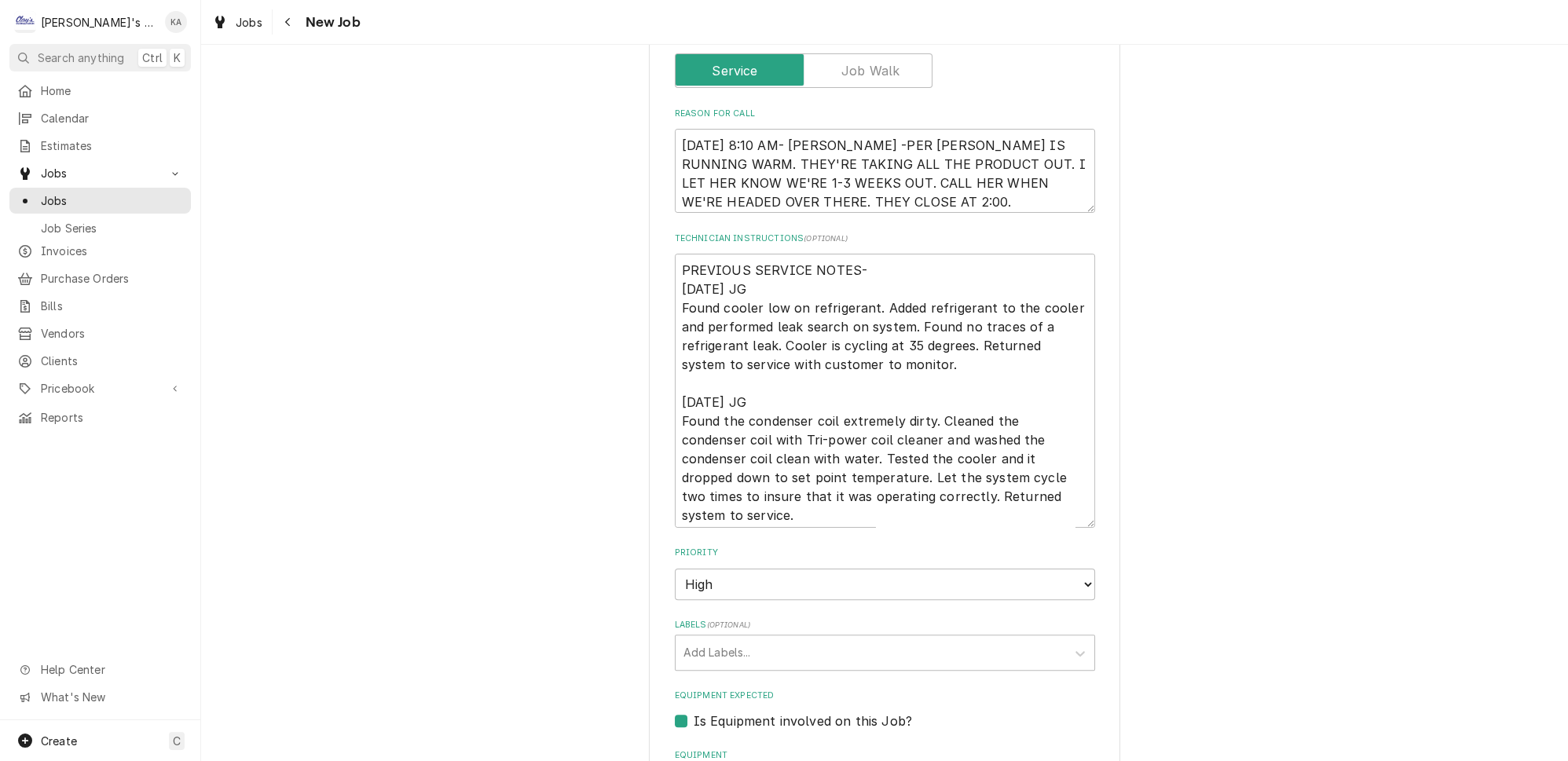
drag, startPoint x: 1066, startPoint y: 480, endPoint x: 1070, endPoint y: 510, distance: 30.3
click at [1070, 510] on textarea "PREVIOUS SERVICE NOTES- 5/15/2025 JG Found cooler low on refrigerant. Added ref…" at bounding box center [885, 390] width 420 height 274
click at [847, 129] on textarea "8/14/2025 8:10 AM- KASSIE -PER MONIQUE- GLENCO COOLER IS RUNNING WARM. THEY'RE …" at bounding box center [885, 171] width 420 height 84
type textarea "x"
type textarea "8/14/2025 8:10 AM- KASSIE-PER MONIQUE- GLENCO COOLER IS RUNNING WARM. THEY'RE T…"
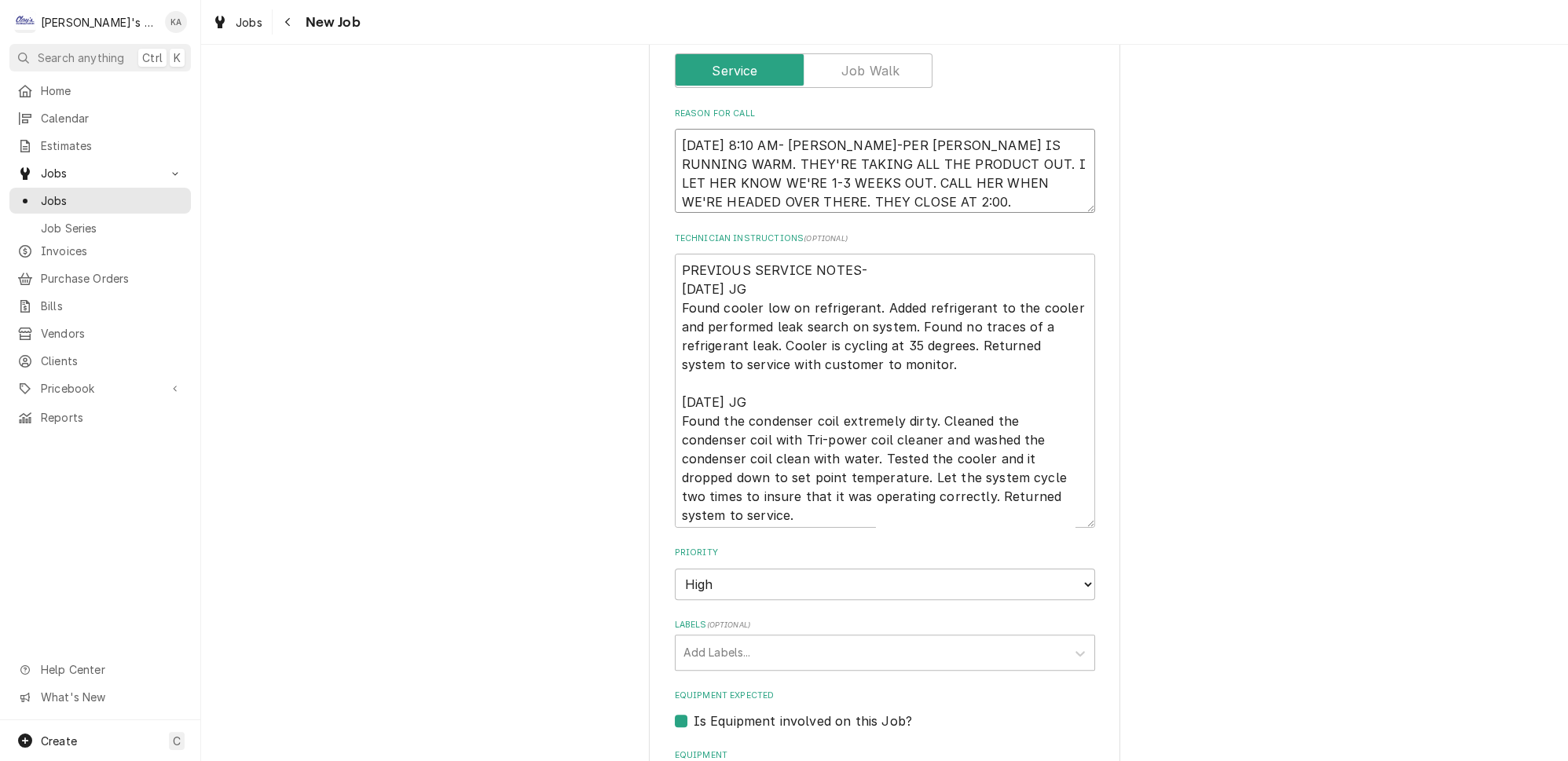
type textarea "x"
type textarea "8/14/2025 8:10 AM- KASSIE- PER MONIQUE- GLENCO COOLER IS RUNNING WARM. THEY'RE …"
type textarea "x"
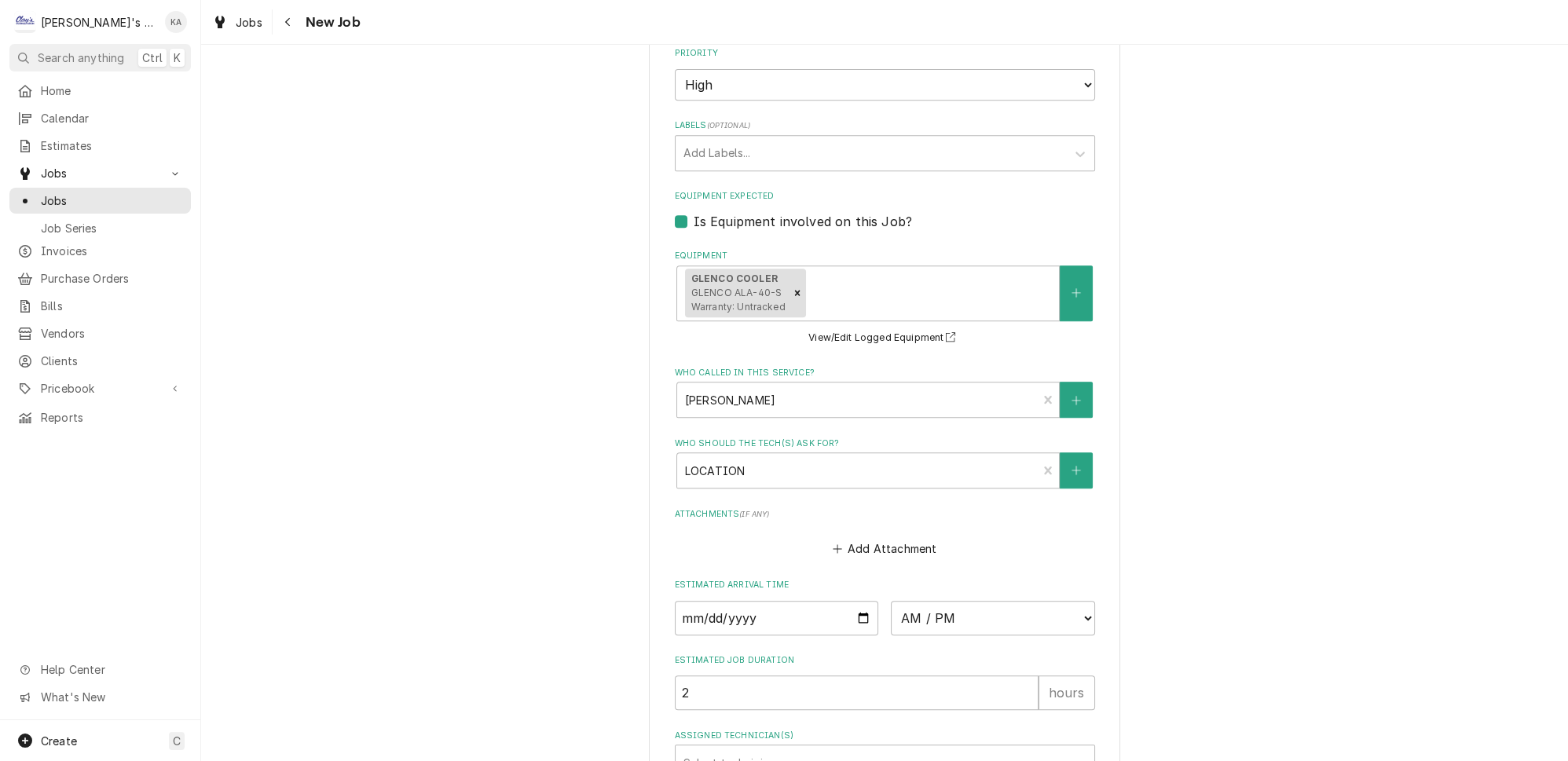
scroll to position [1284, 0]
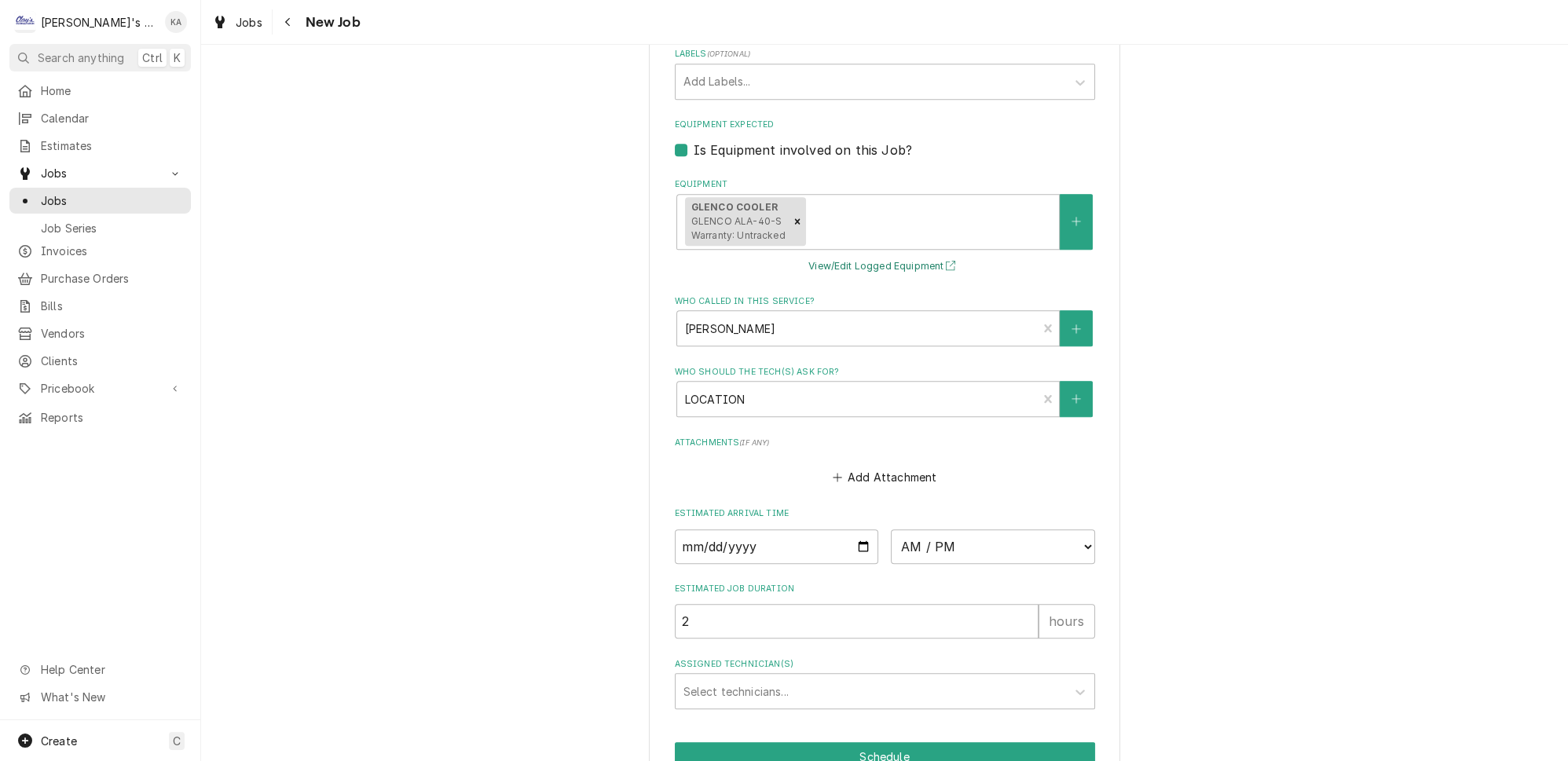
type textarea "8/14/2025 8:10 AM- KASSIE- PER MONIQUE- GLENCO COOLER IS RUNNING WARM. THEY'RE …"
click at [897, 257] on button "View/Edit Logged Equipment" at bounding box center [884, 266] width 157 height 20
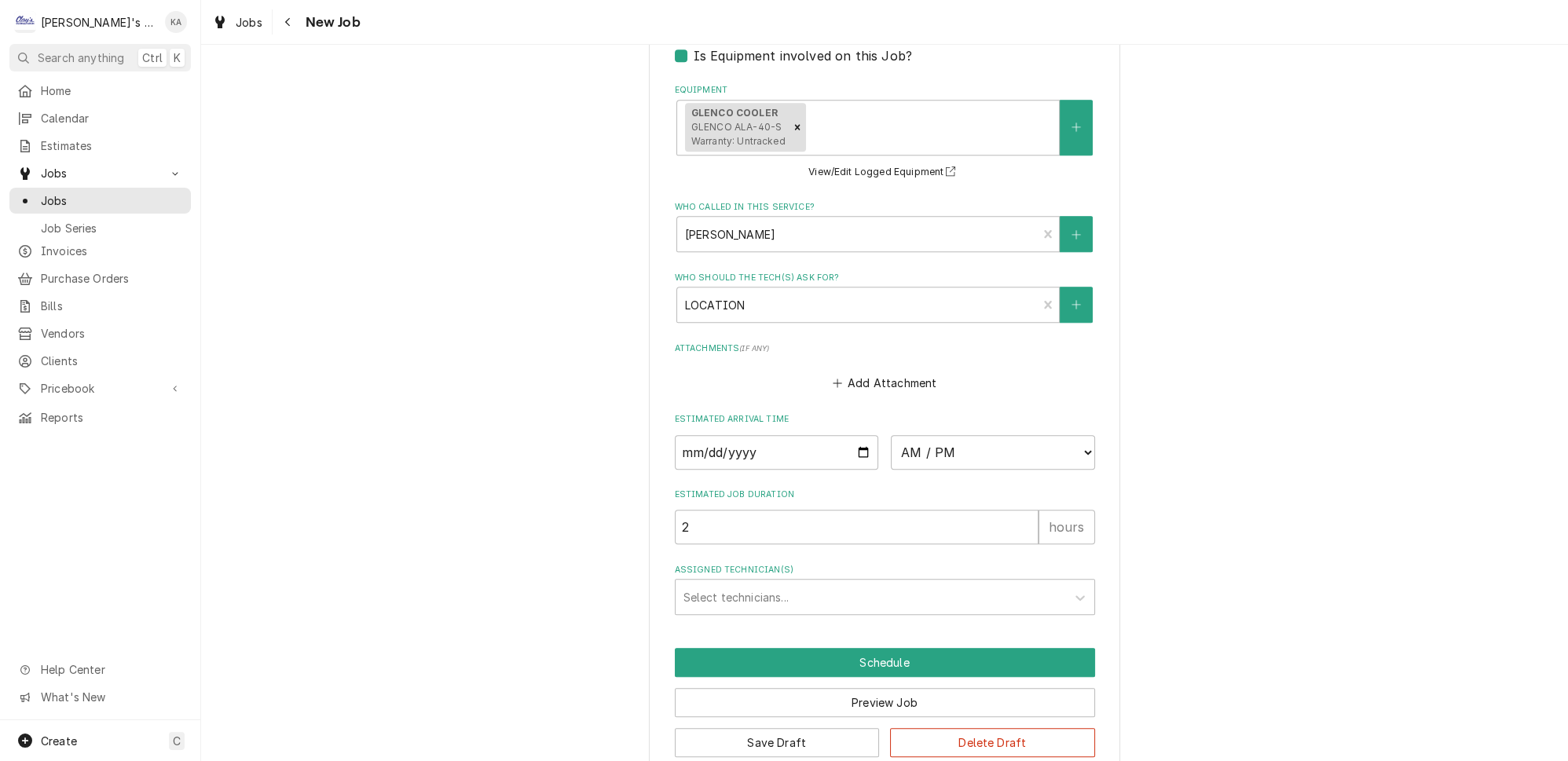
scroll to position [1384, 0]
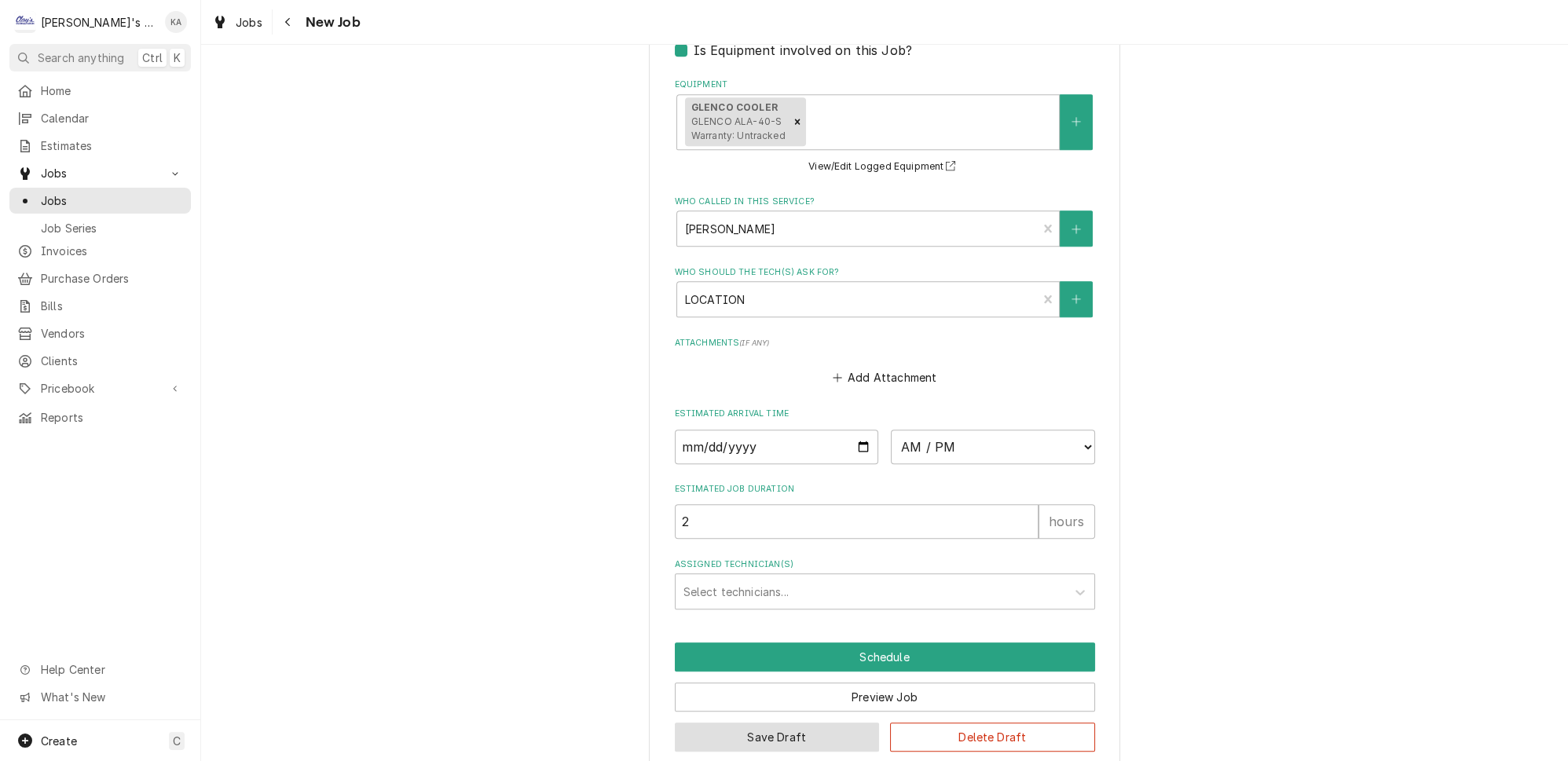
click at [793, 722] on button "Save Draft" at bounding box center [777, 736] width 205 height 29
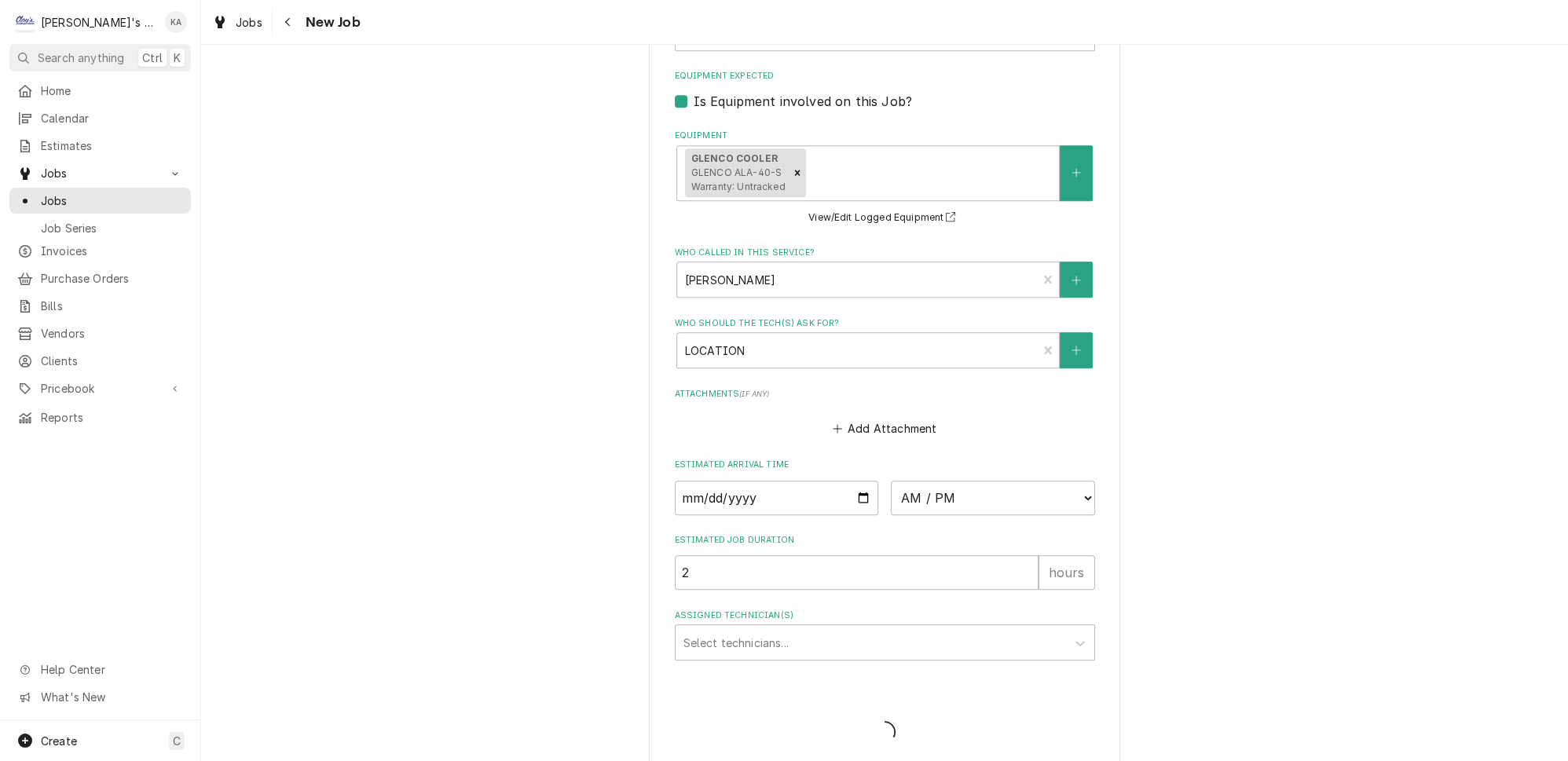
type textarea "x"
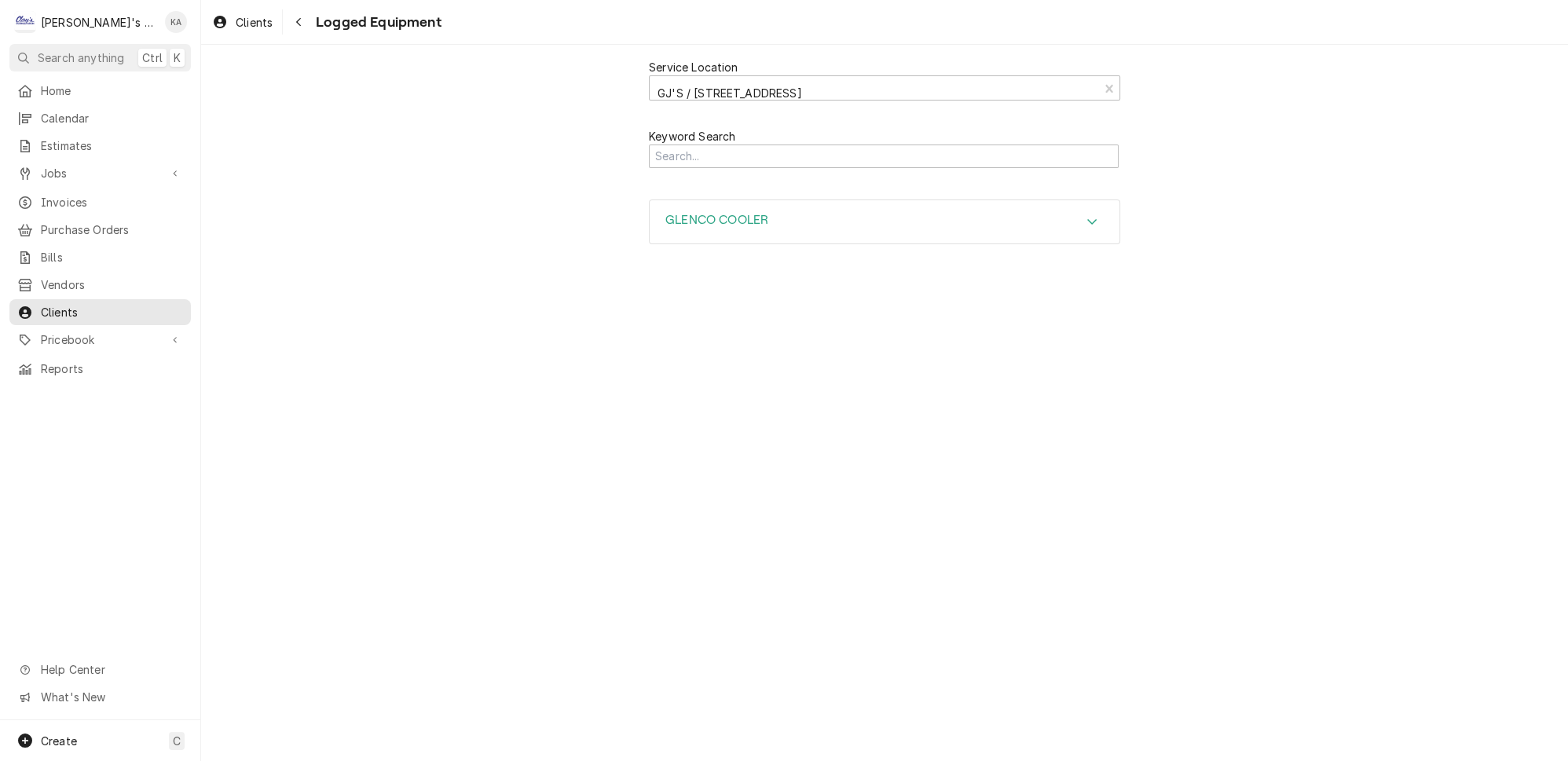
click at [1080, 213] on div "Accordion Header" at bounding box center [1091, 222] width 24 height 19
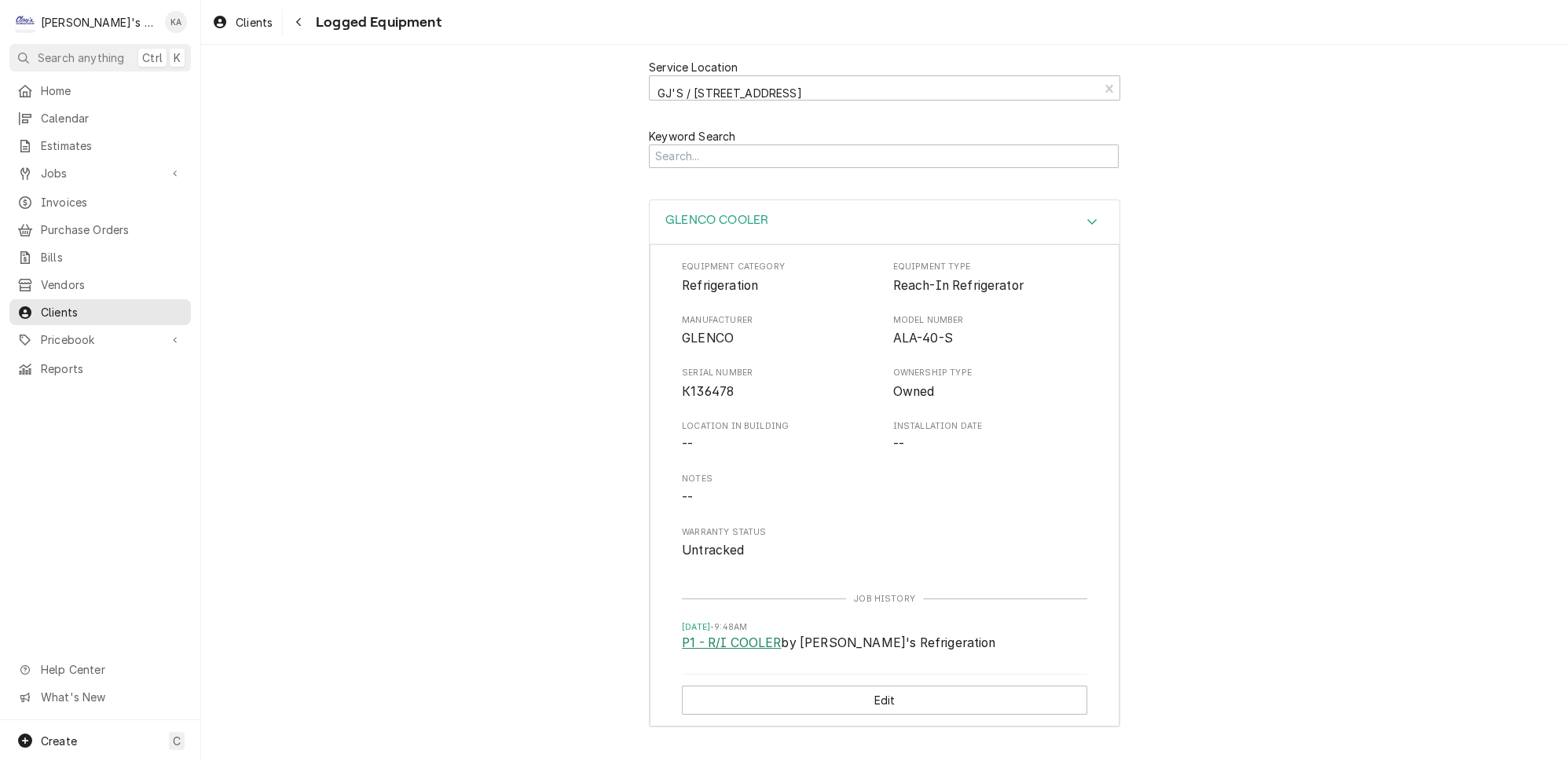
click at [741, 634] on link "P1 - R/I COOLER" at bounding box center [731, 643] width 99 height 19
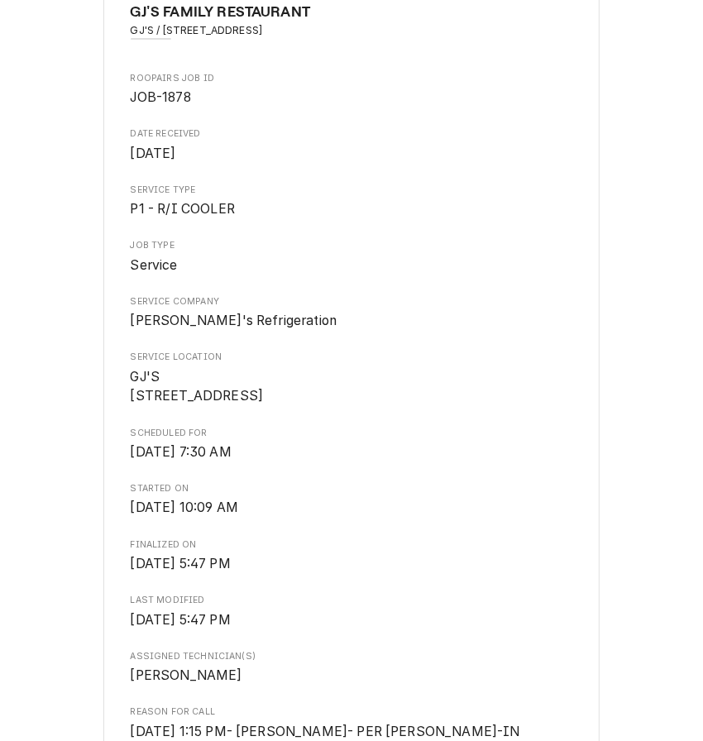
scroll to position [68, 0]
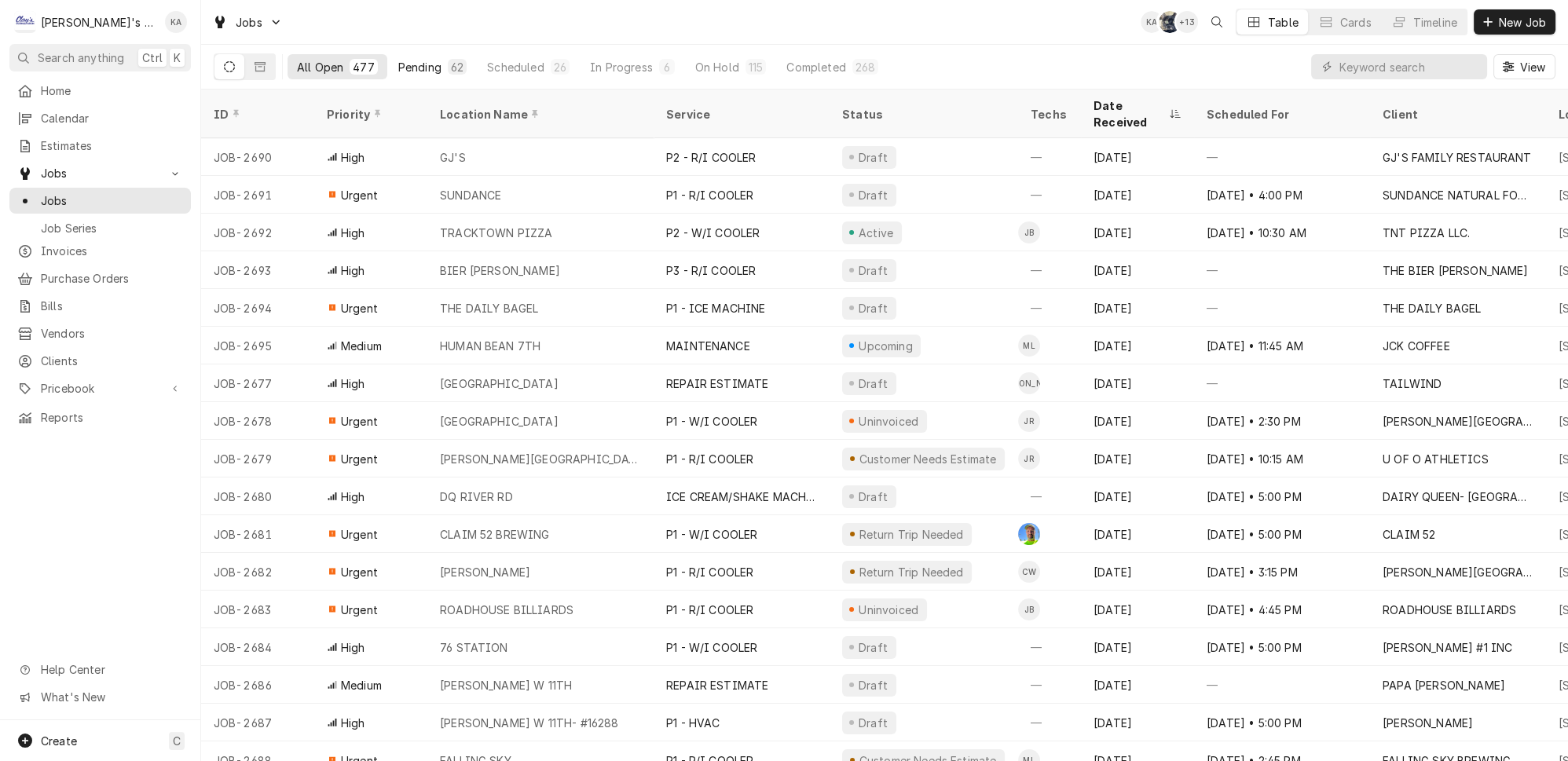
click at [398, 59] on div "Pending" at bounding box center [419, 67] width 43 height 16
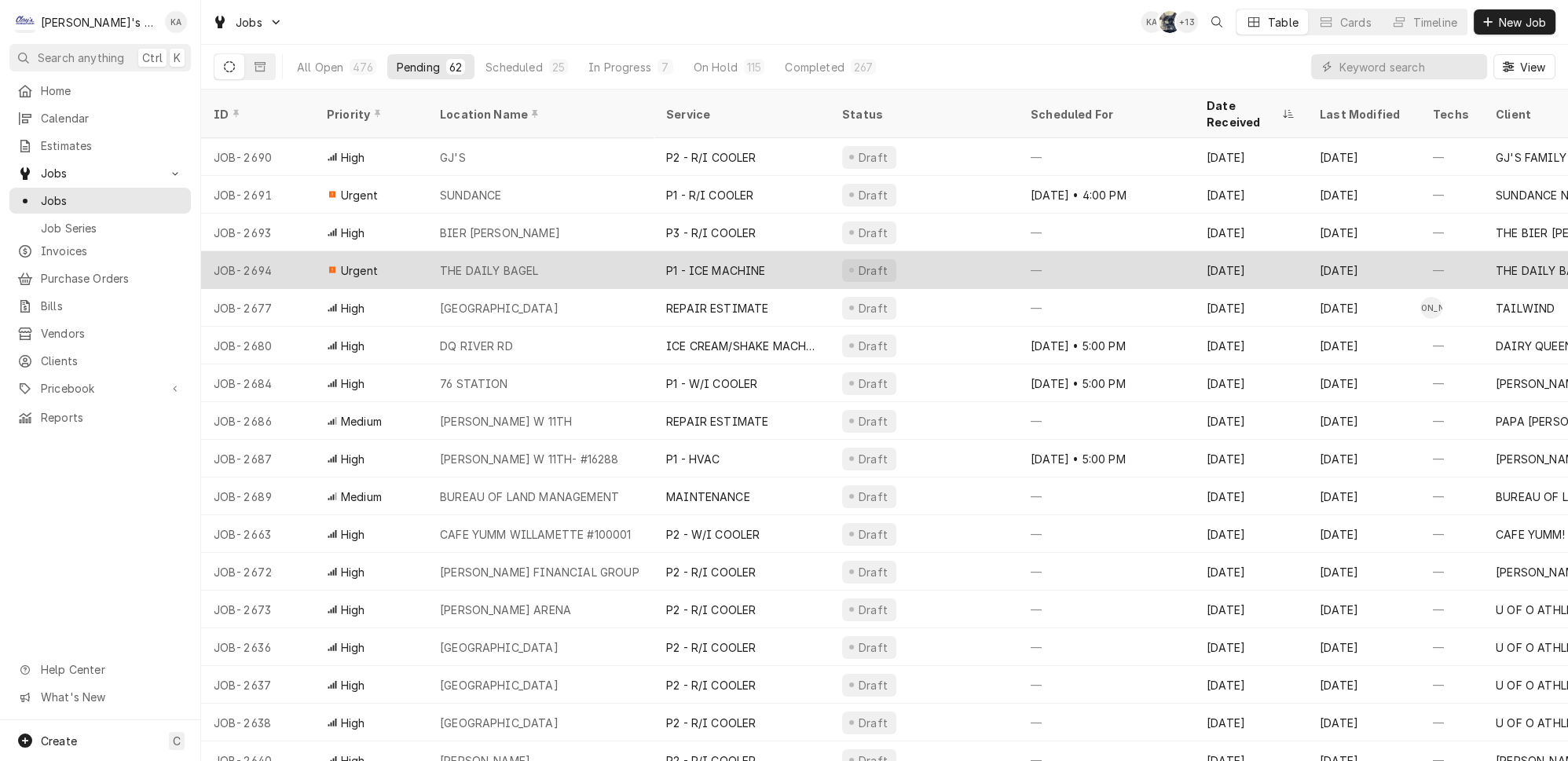
click at [671, 251] on div "P1 - ICE MACHINE" at bounding box center [741, 270] width 176 height 38
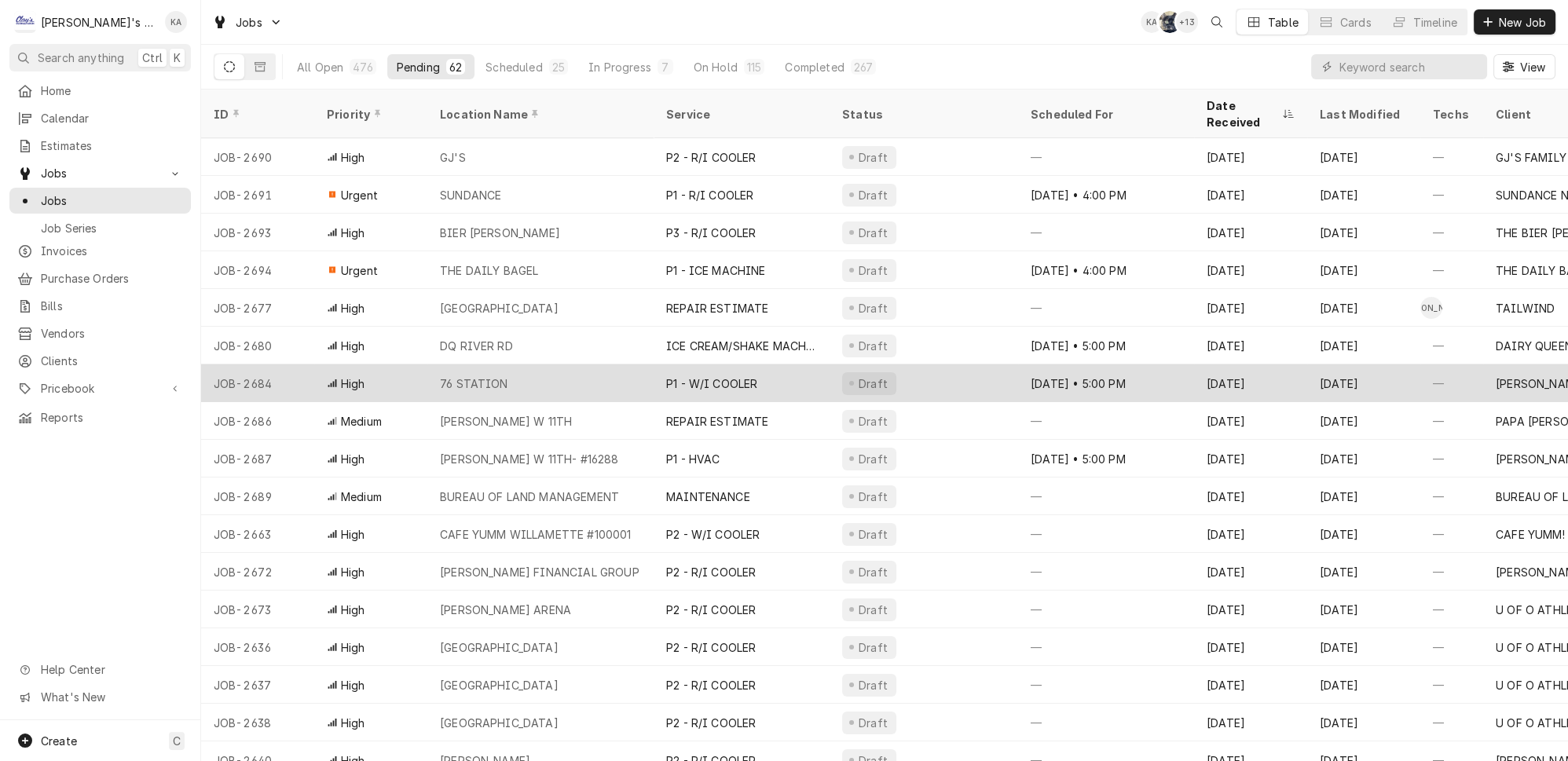
click at [487, 375] on div "76 STATION" at bounding box center [474, 383] width 68 height 16
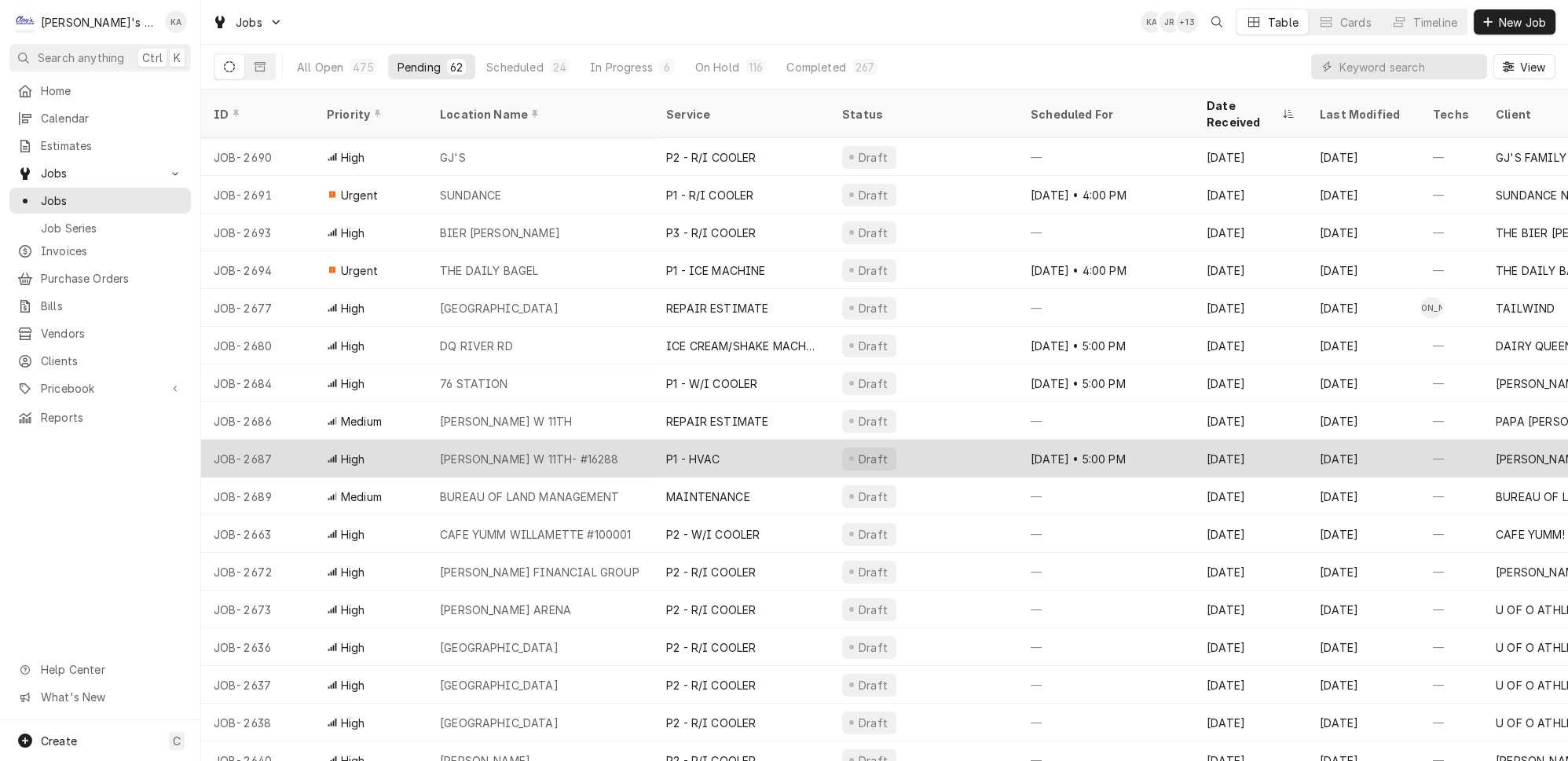
click at [611, 440] on div "[PERSON_NAME] W 11TH- #16288" at bounding box center [541, 459] width 226 height 38
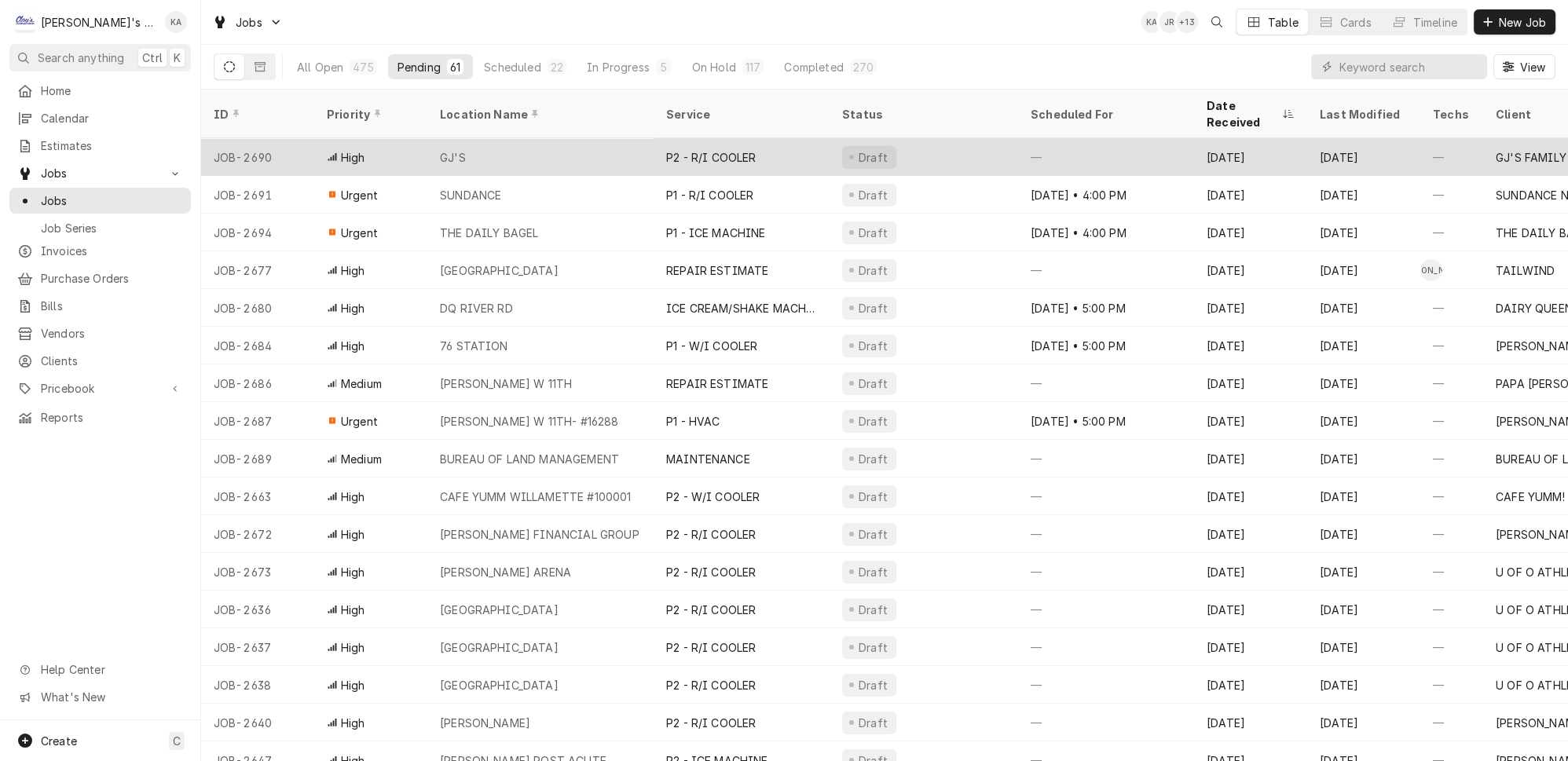
click at [471, 138] on div "GJ'S" at bounding box center [541, 157] width 226 height 38
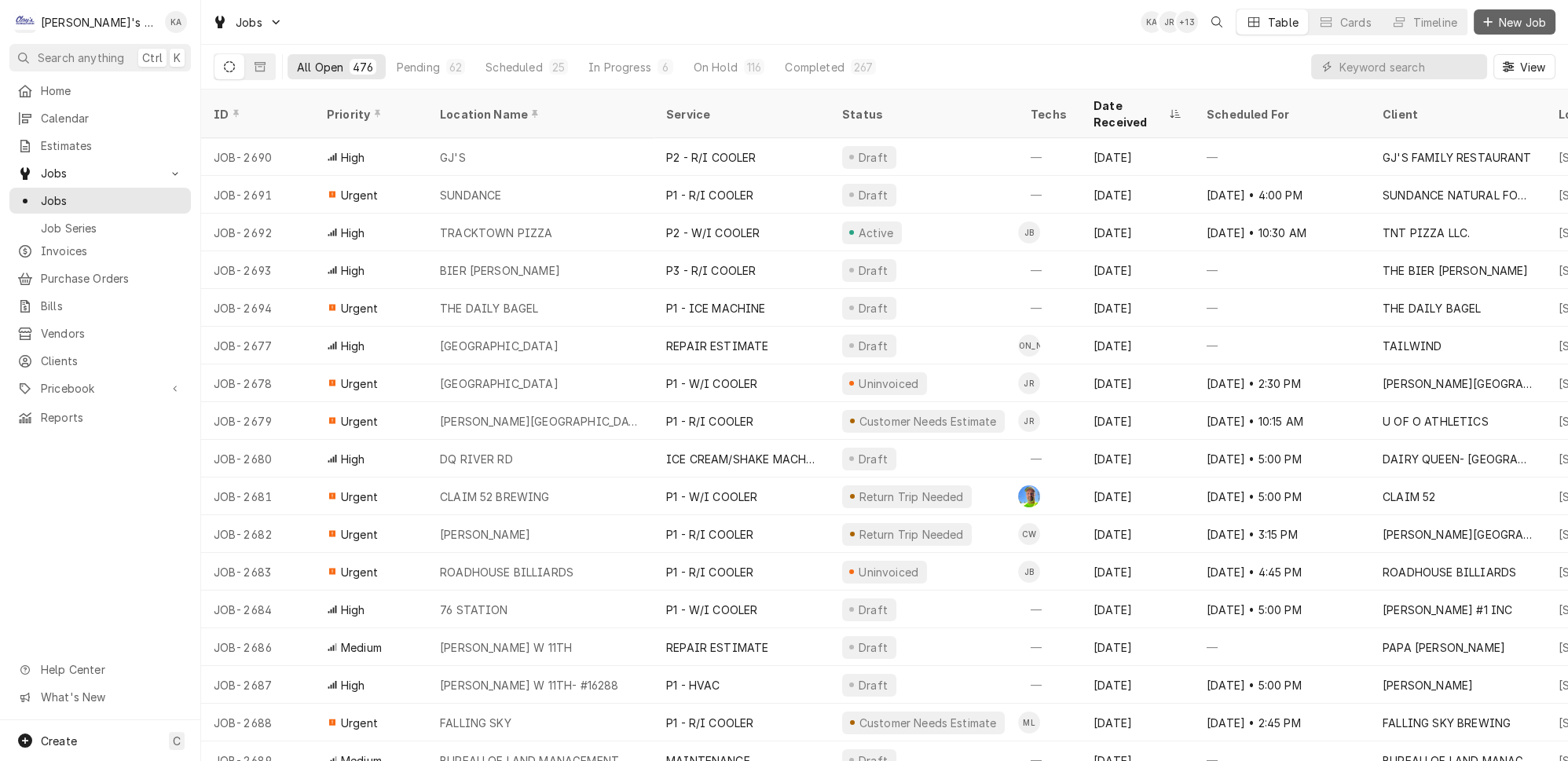
click at [1501, 16] on span "New Job" at bounding box center [1522, 22] width 53 height 16
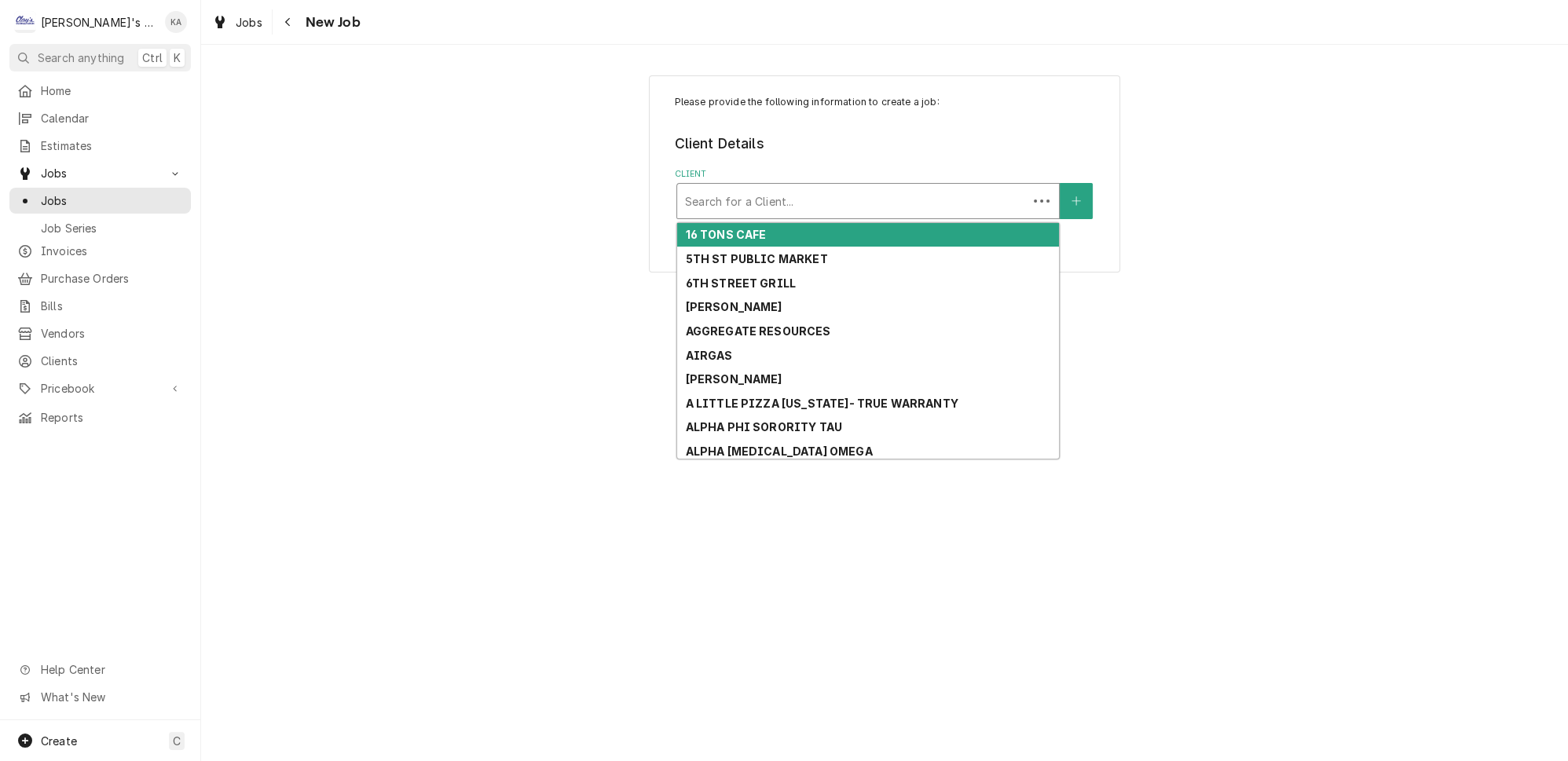
click at [764, 205] on div "Client" at bounding box center [852, 201] width 335 height 29
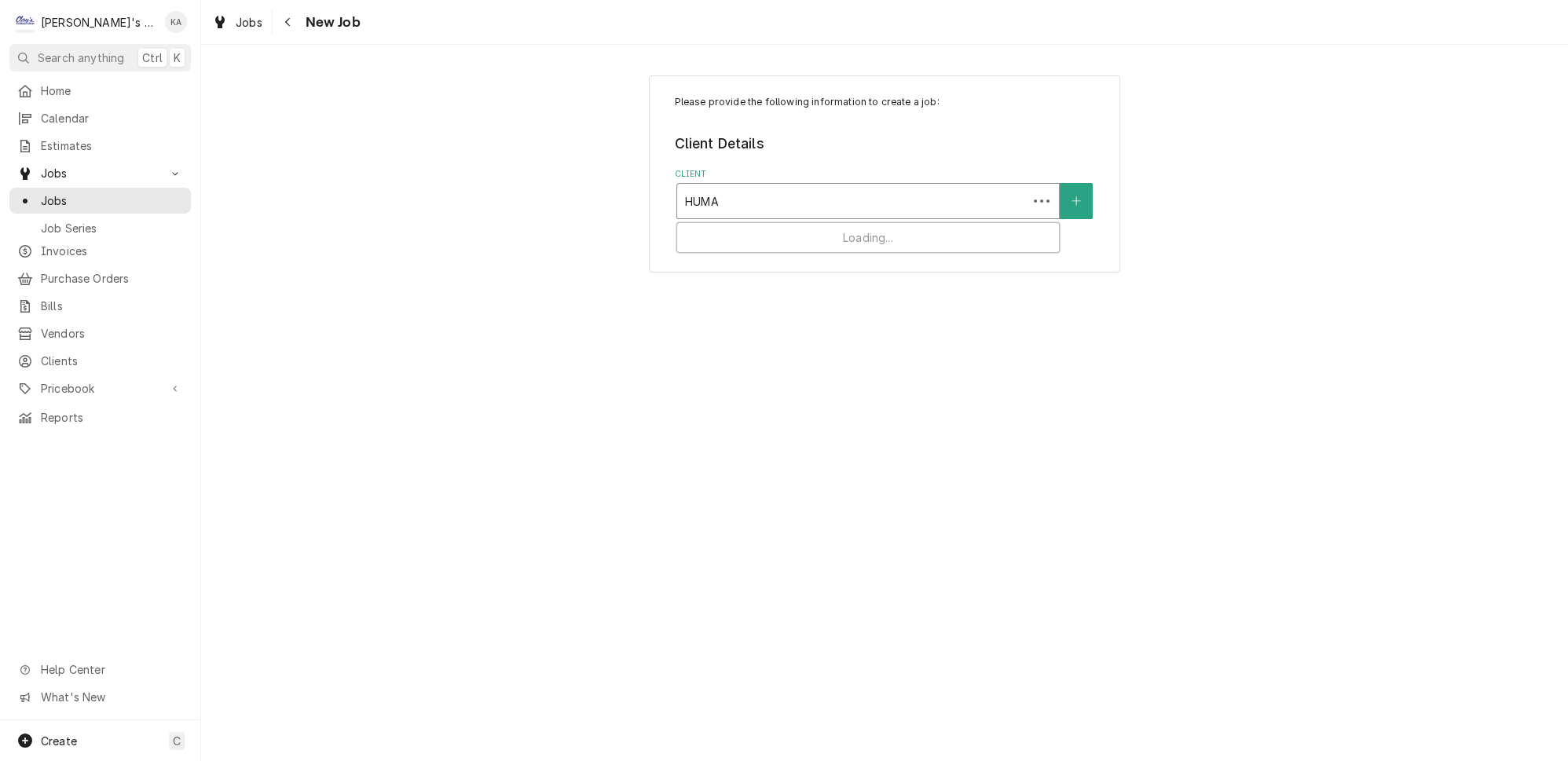
type input "HUMAN"
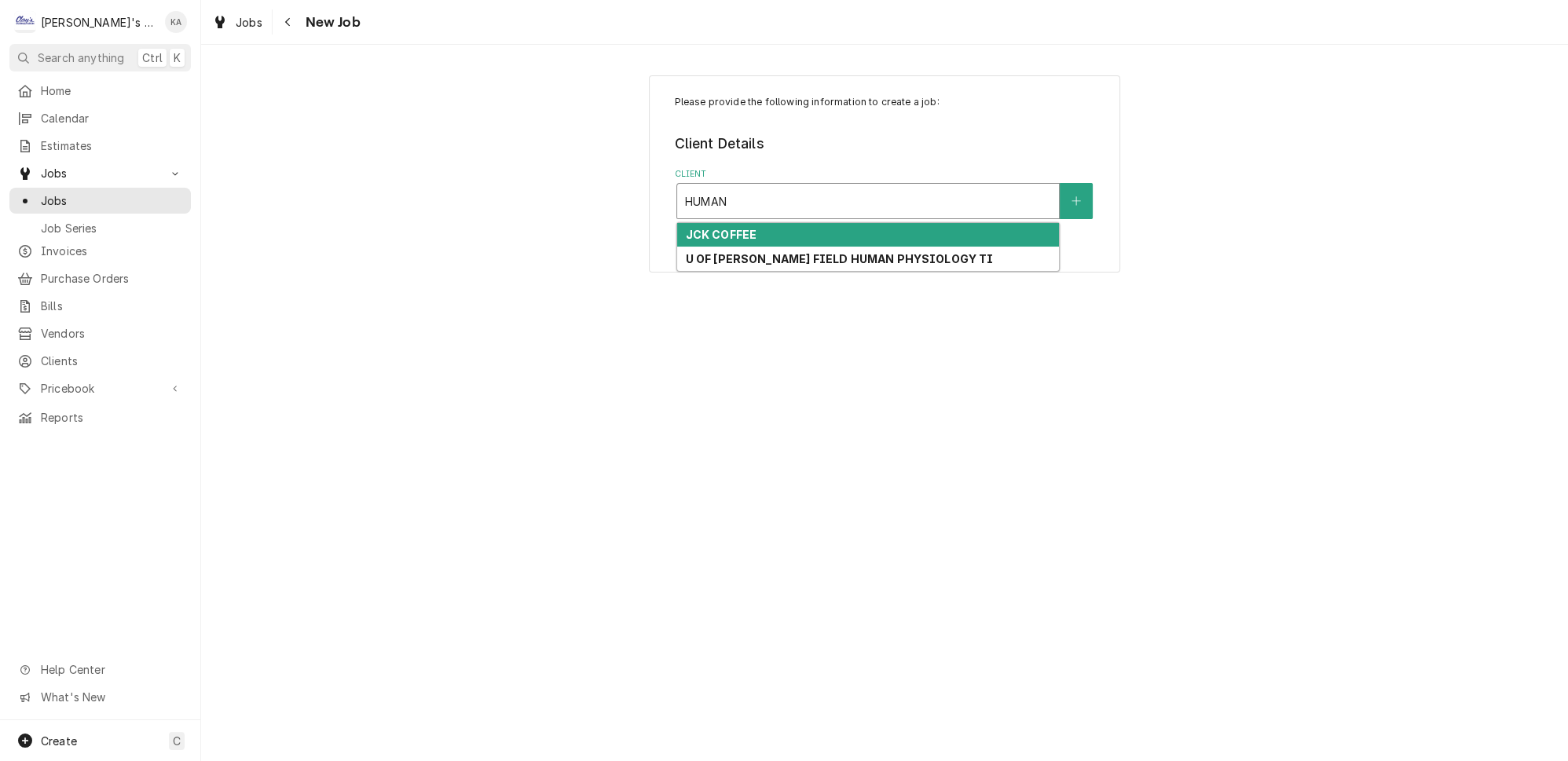
click at [748, 228] on strong "JCK COFFEE" at bounding box center [720, 235] width 71 height 13
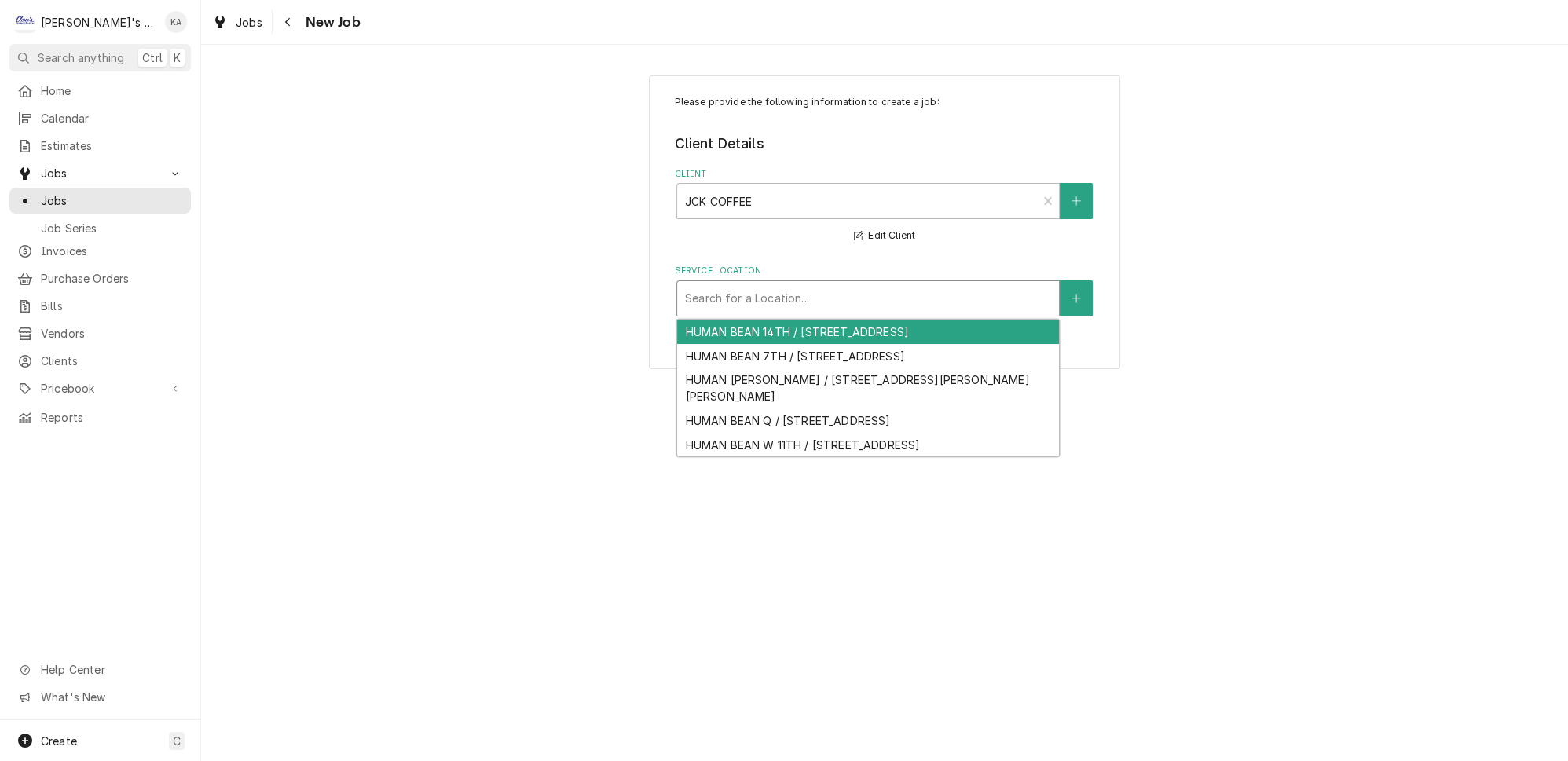
click at [755, 292] on div "Service Location" at bounding box center [868, 298] width 366 height 29
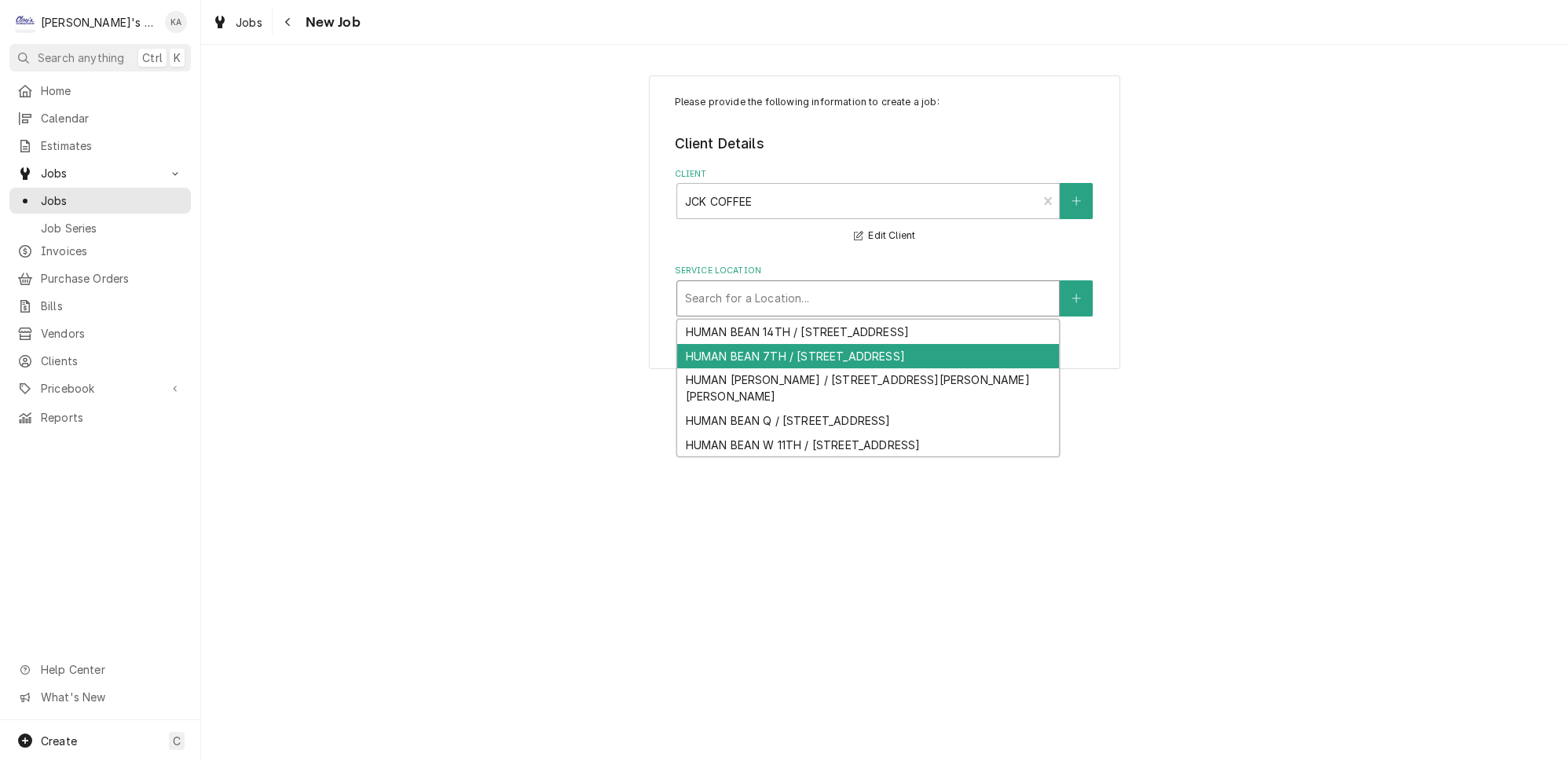
click at [771, 346] on div "HUMAN BEAN 7TH / [STREET_ADDRESS]" at bounding box center [868, 356] width 382 height 25
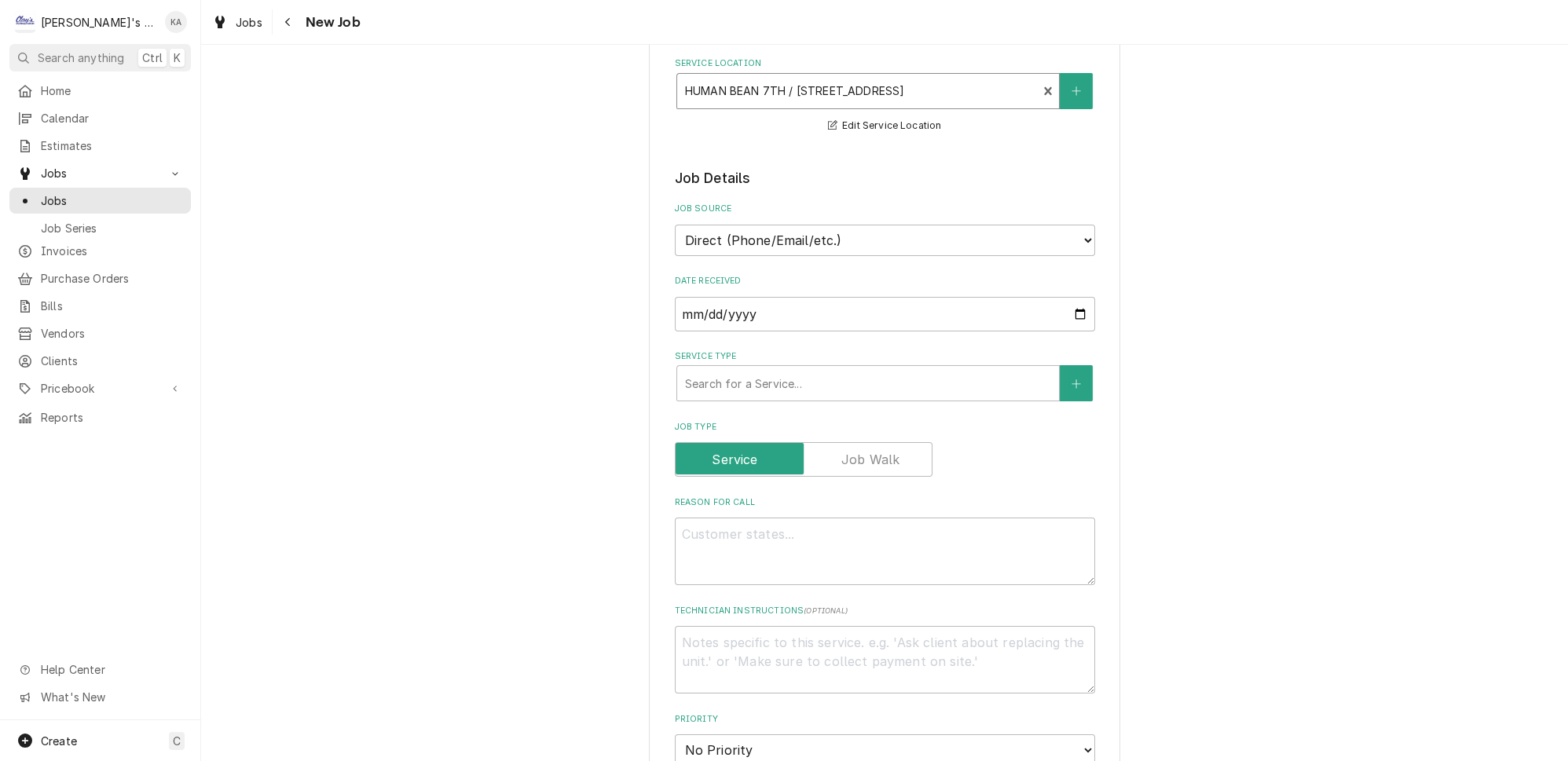
scroll to position [428, 0]
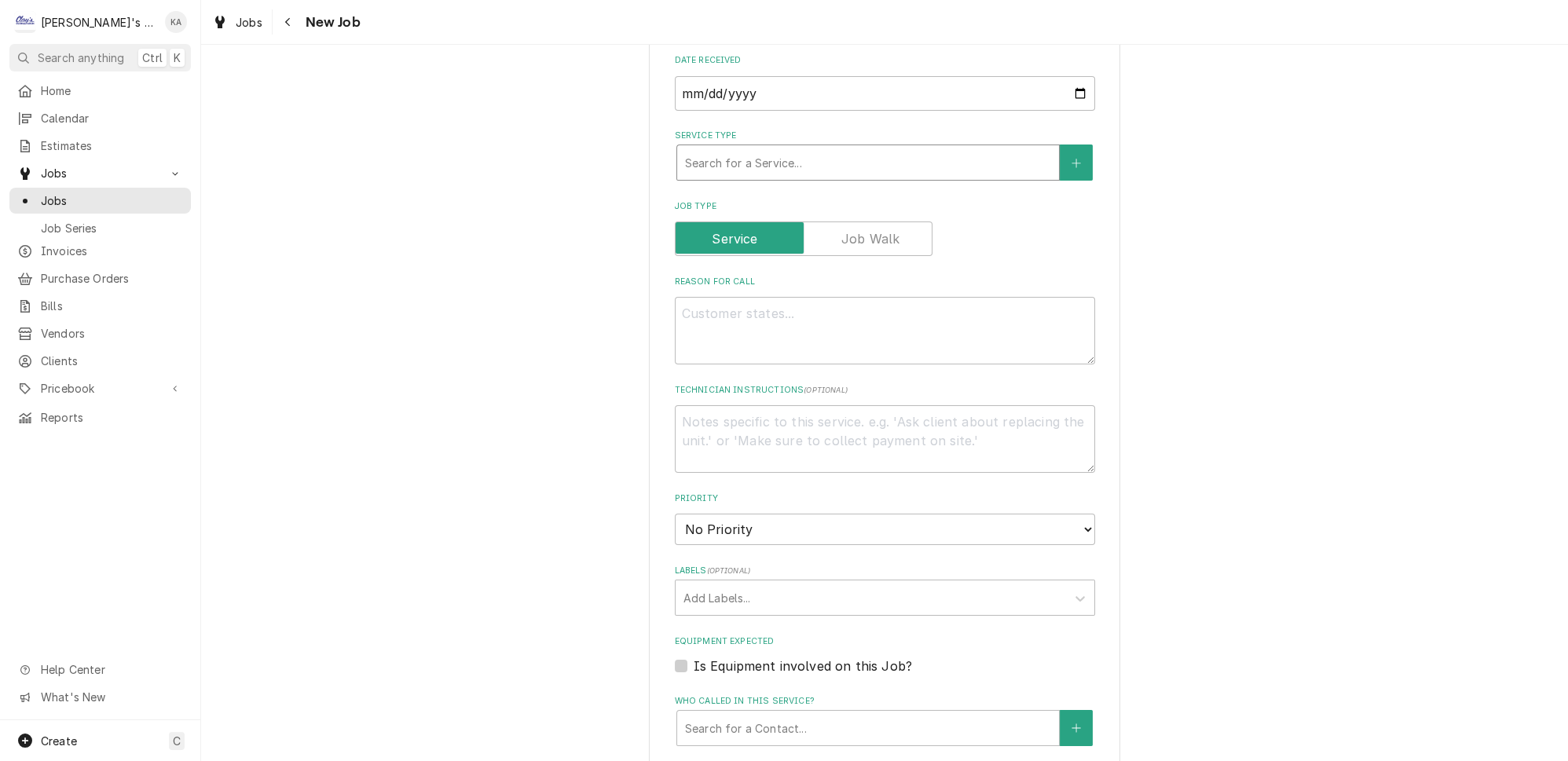
click at [792, 148] on div "Service Type" at bounding box center [868, 162] width 366 height 29
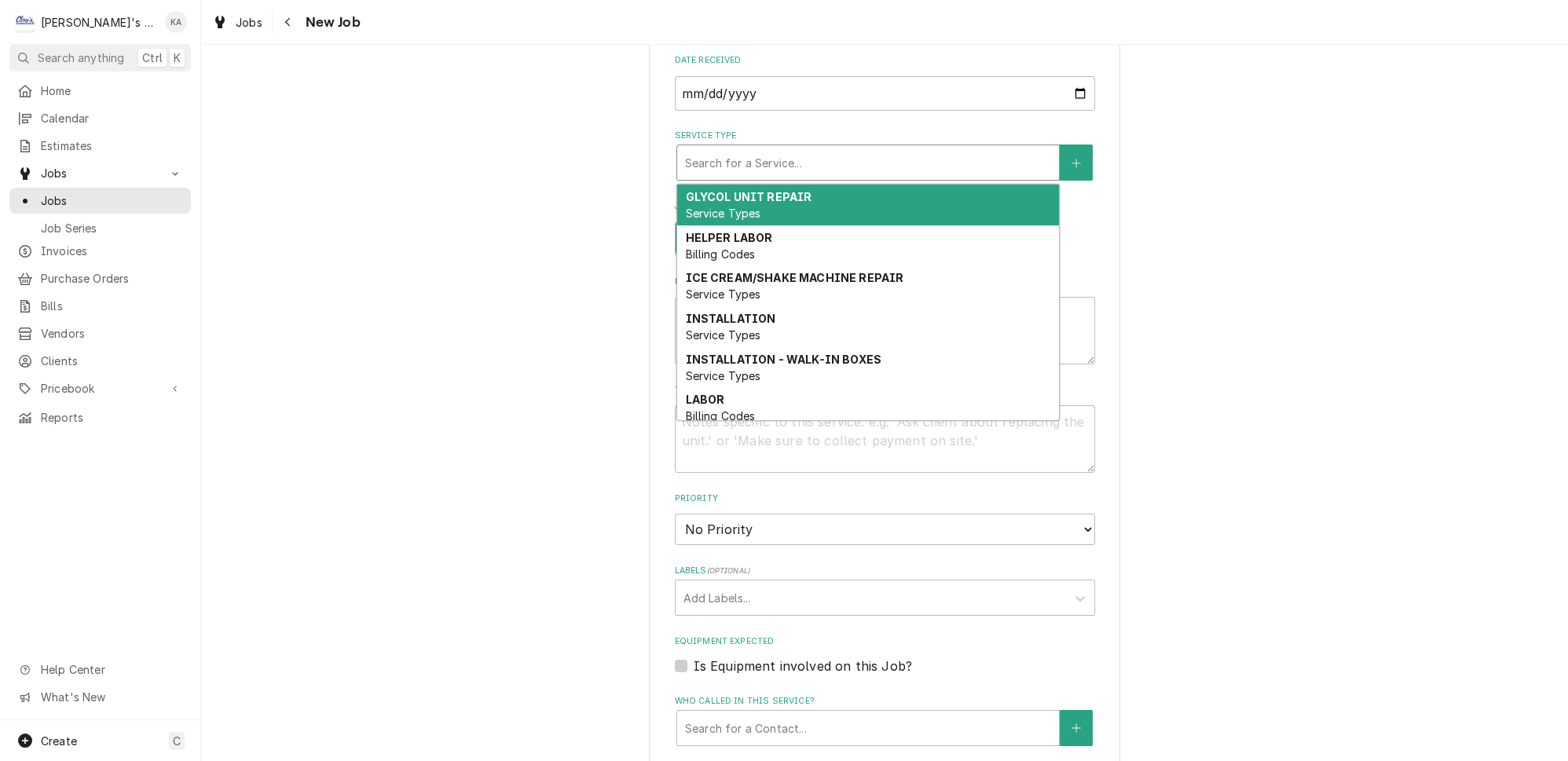
scroll to position [143, 0]
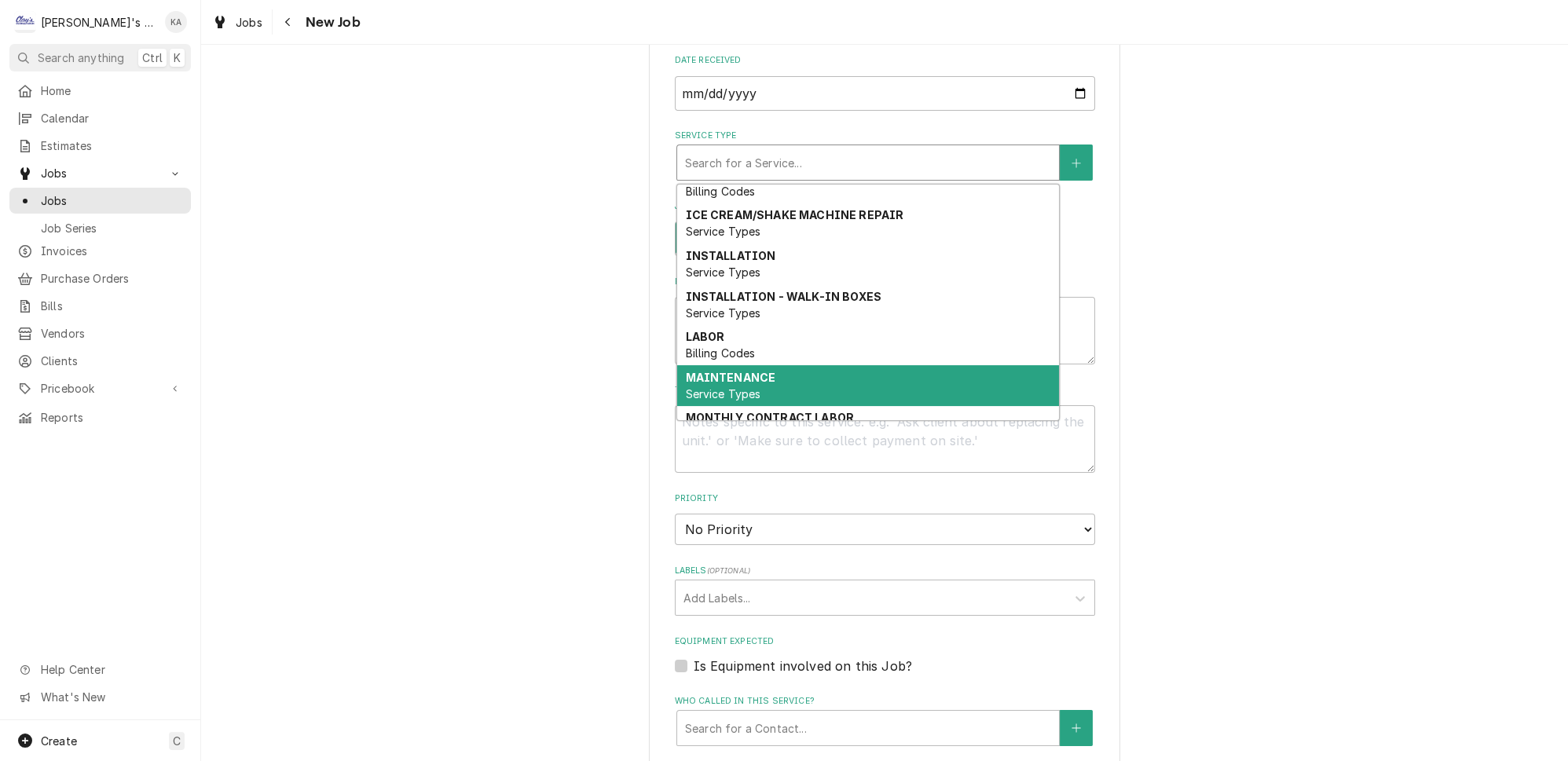
click at [776, 365] on div "MAINTENANCE Service Types" at bounding box center [868, 385] width 382 height 41
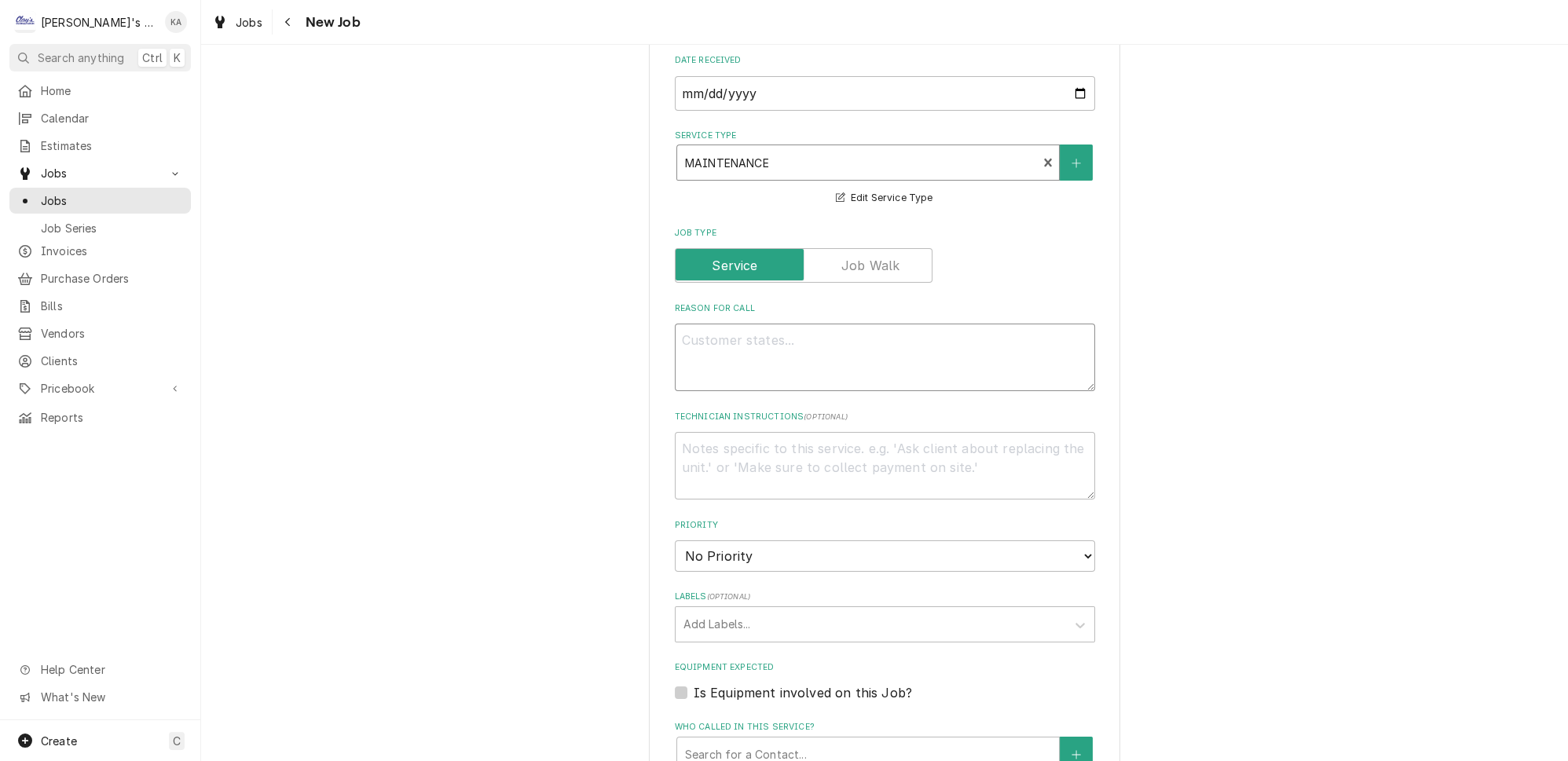
click at [776, 352] on textarea "Reason For Call" at bounding box center [885, 357] width 420 height 67
type textarea "x"
type textarea "P"
type textarea "x"
type textarea "PE"
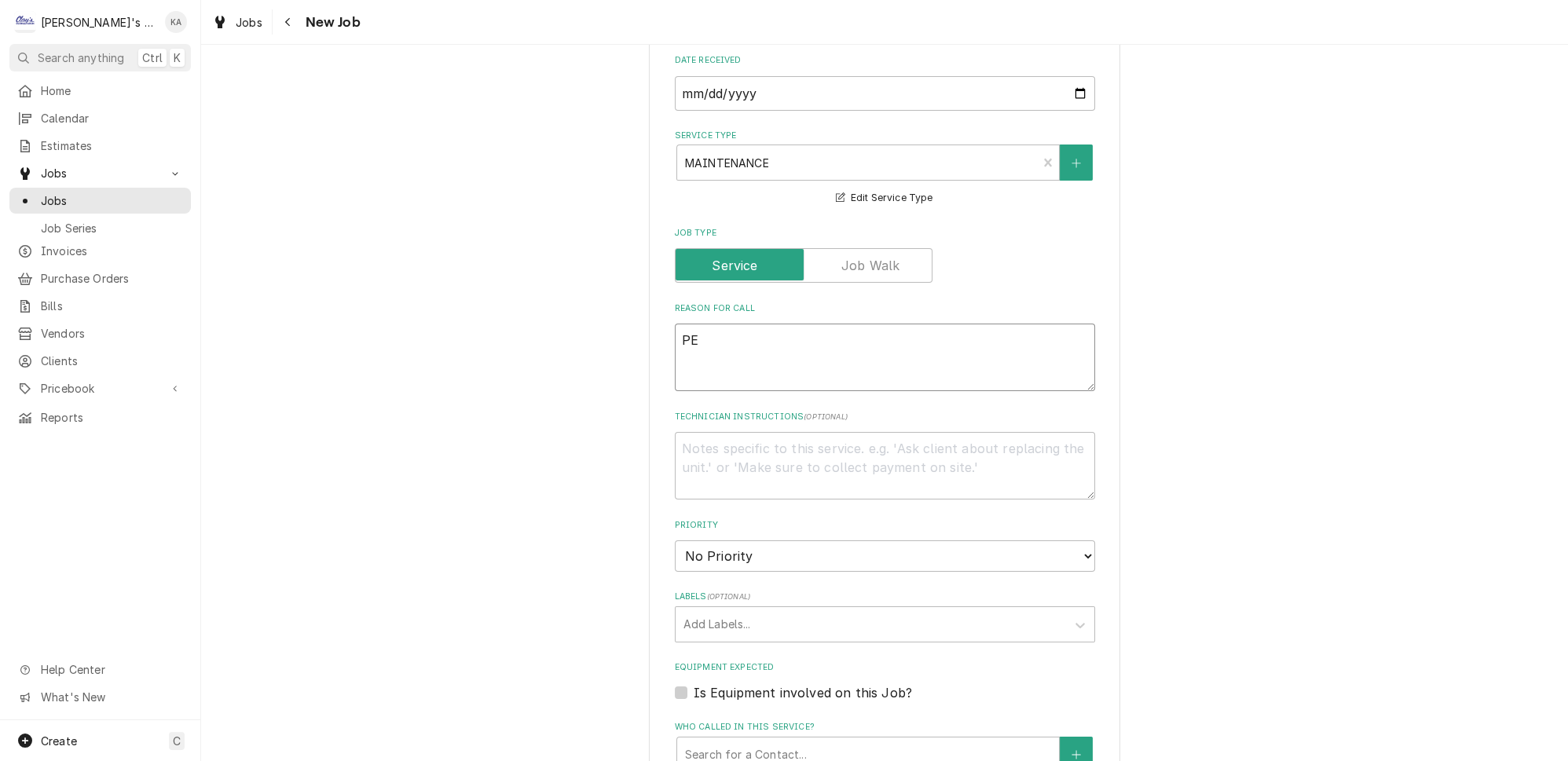
type textarea "x"
type textarea "PER"
type textarea "x"
type textarea "PERF"
type textarea "x"
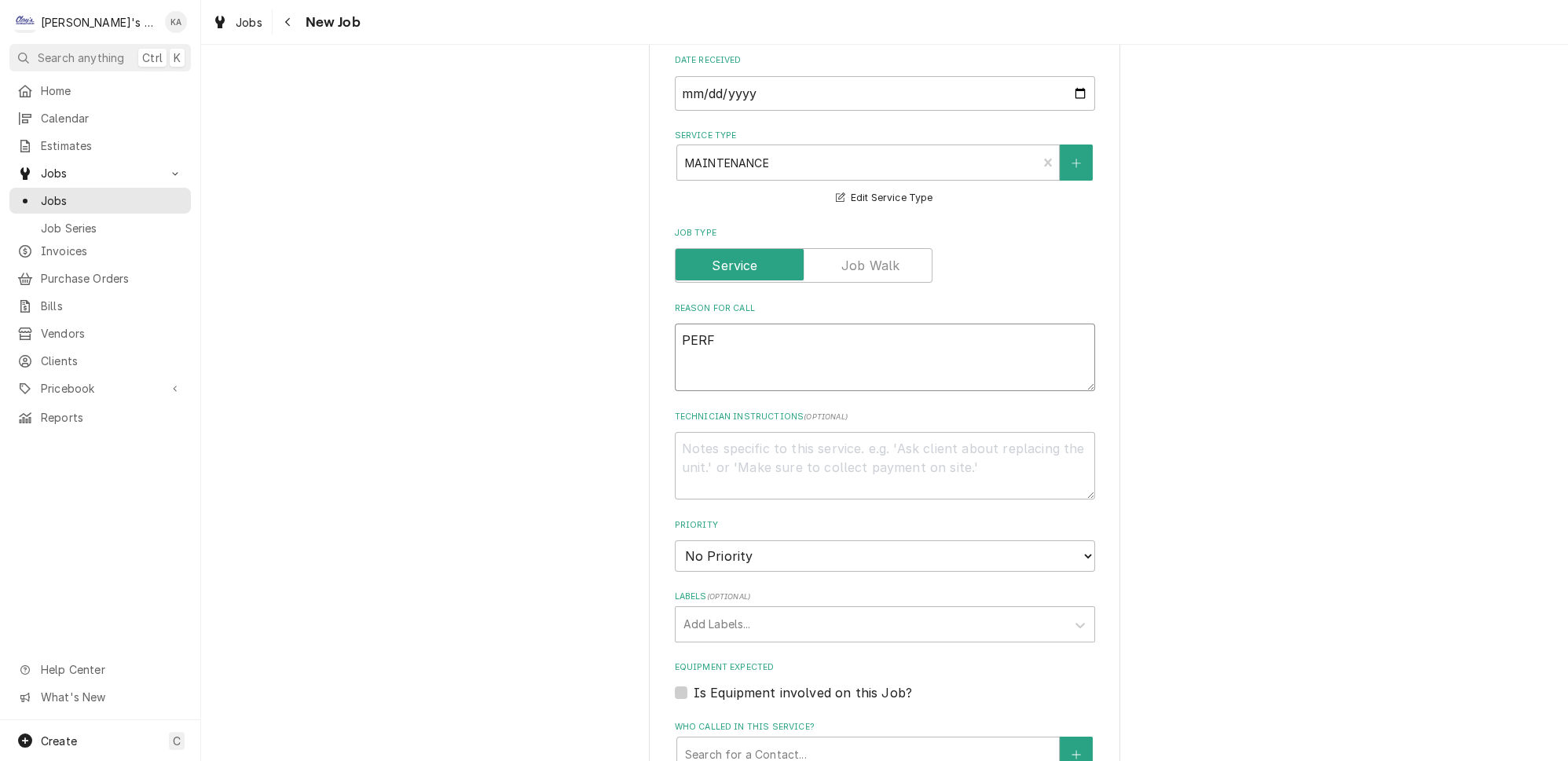
type textarea "PERFO"
type textarea "x"
type textarea "PERFOR"
type textarea "x"
type textarea "PERFORM"
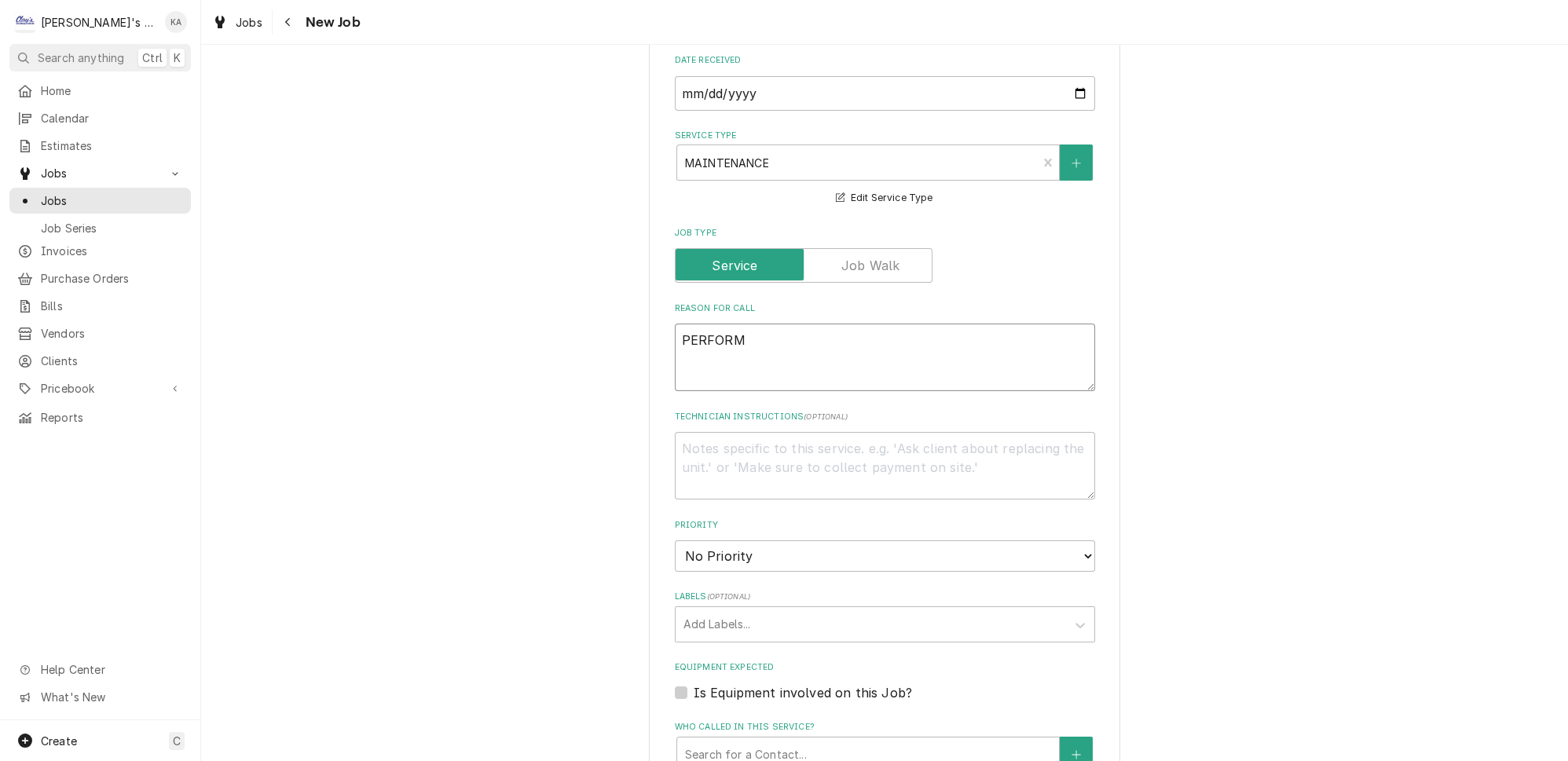
type textarea "x"
type textarea "PERFORM"
type textarea "x"
type textarea "PERFORM A"
type textarea "x"
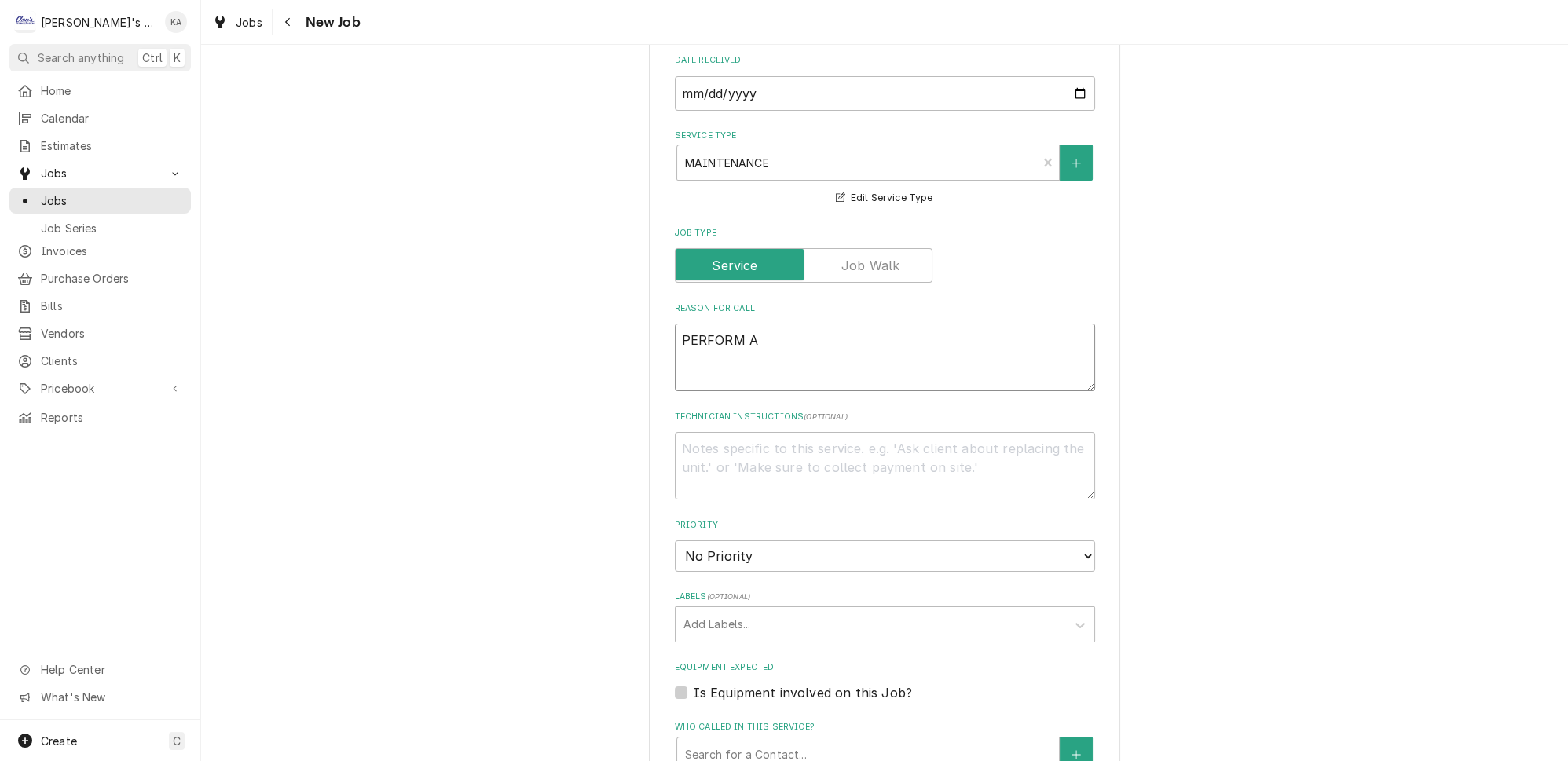
type textarea "PERFORM AU"
type textarea "x"
type textarea "PERFORM AUG"
type textarea "x"
type textarea "PERFORM AUGU"
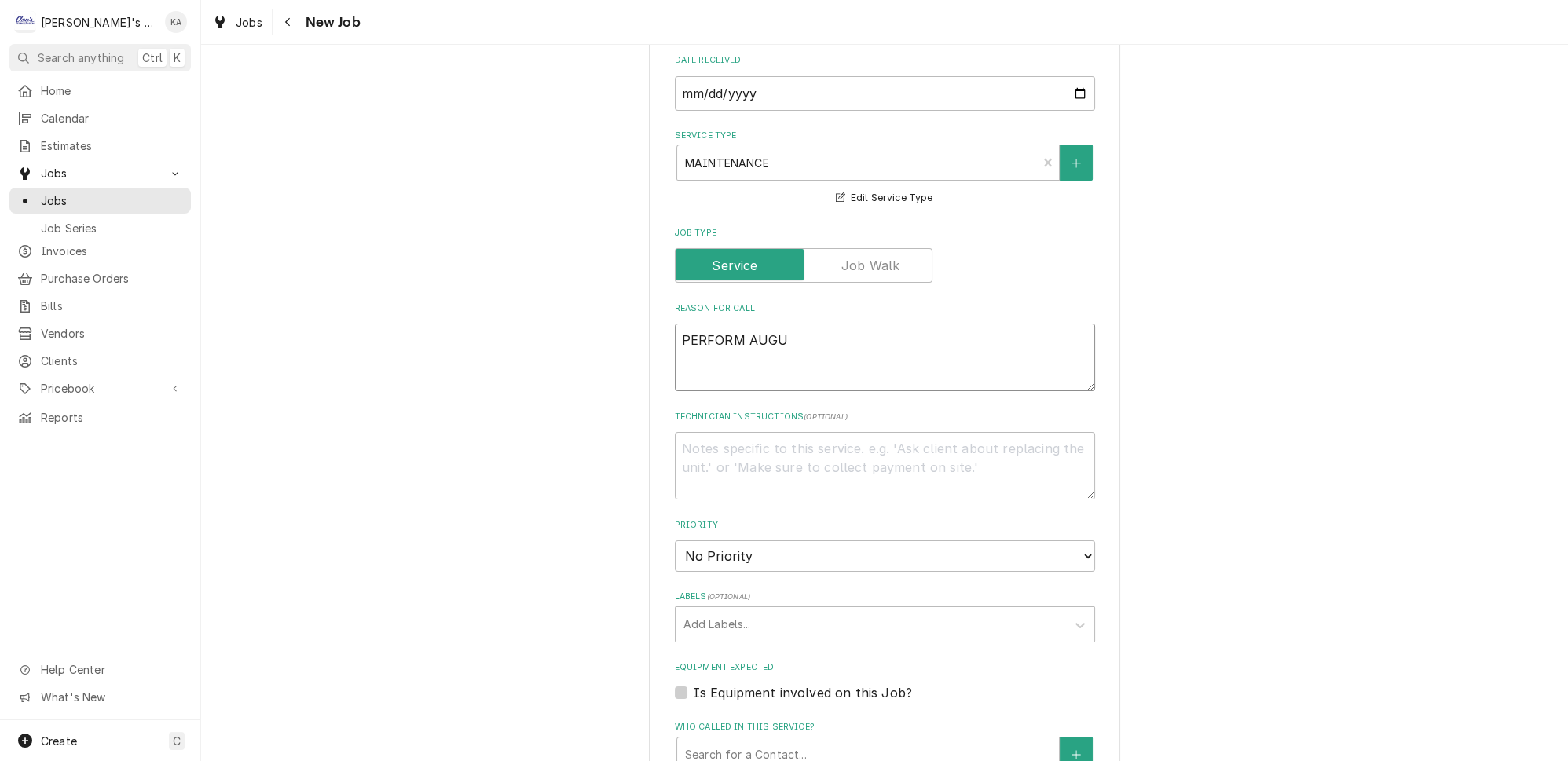
type textarea "x"
type textarea "PERFORM AUGUS"
type textarea "x"
type textarea "PERFORM AUGUST"
type textarea "x"
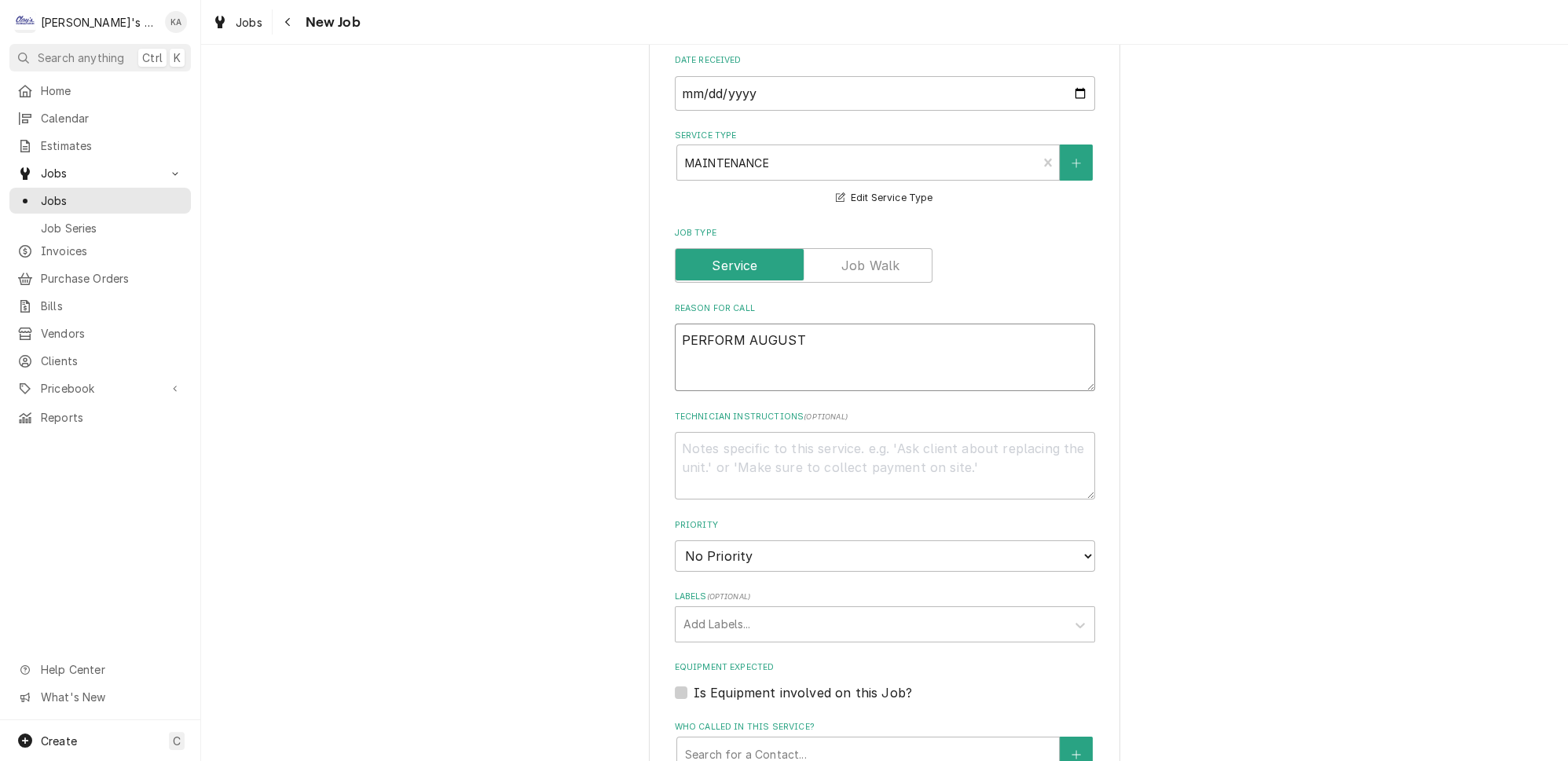
type textarea "PERFORM AUGUST"
type textarea "x"
type textarea "PERFORM AUGUST M"
type textarea "x"
type textarea "PERFORM AUGUST MA"
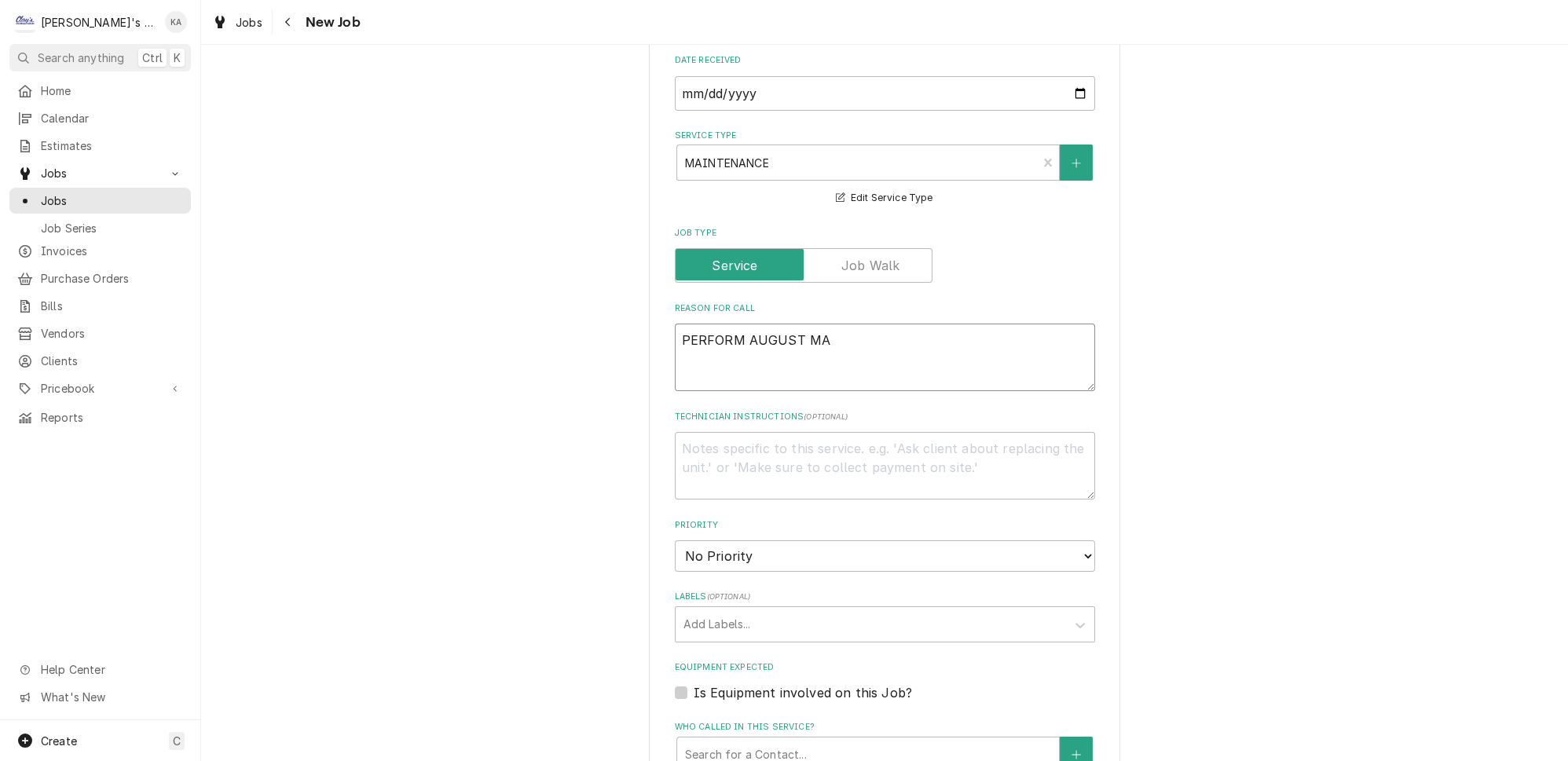
type textarea "x"
type textarea "PERFORM AUGUST MAI"
type textarea "x"
type textarea "PERFORM AUGUST MAIN"
type textarea "x"
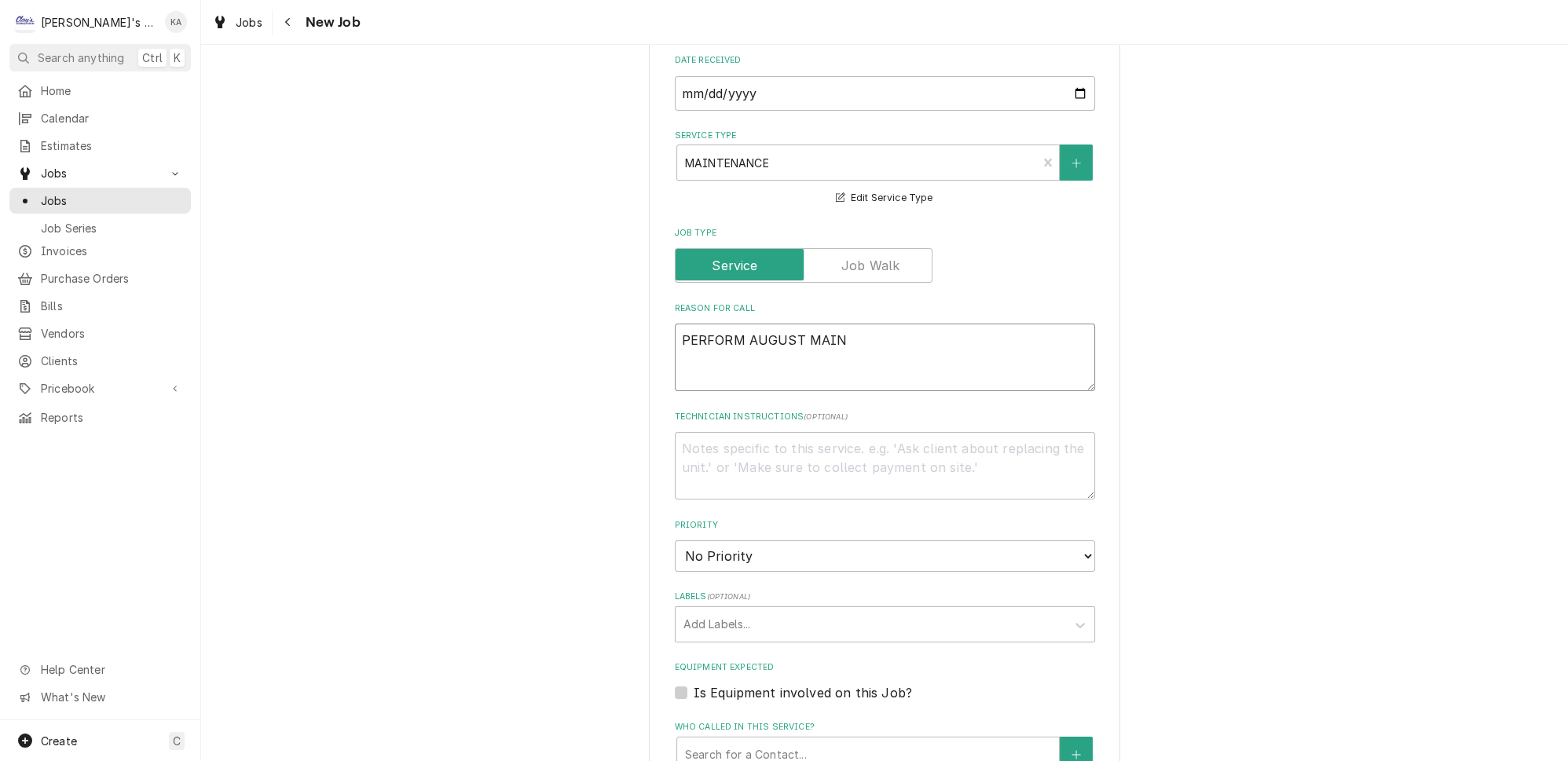
type textarea "PERFORM AUGUST MAINT"
type textarea "x"
type textarea "PERFORM AUGUST MAINTE"
type textarea "x"
type textarea "PERFORM AUGUST MAINTEN"
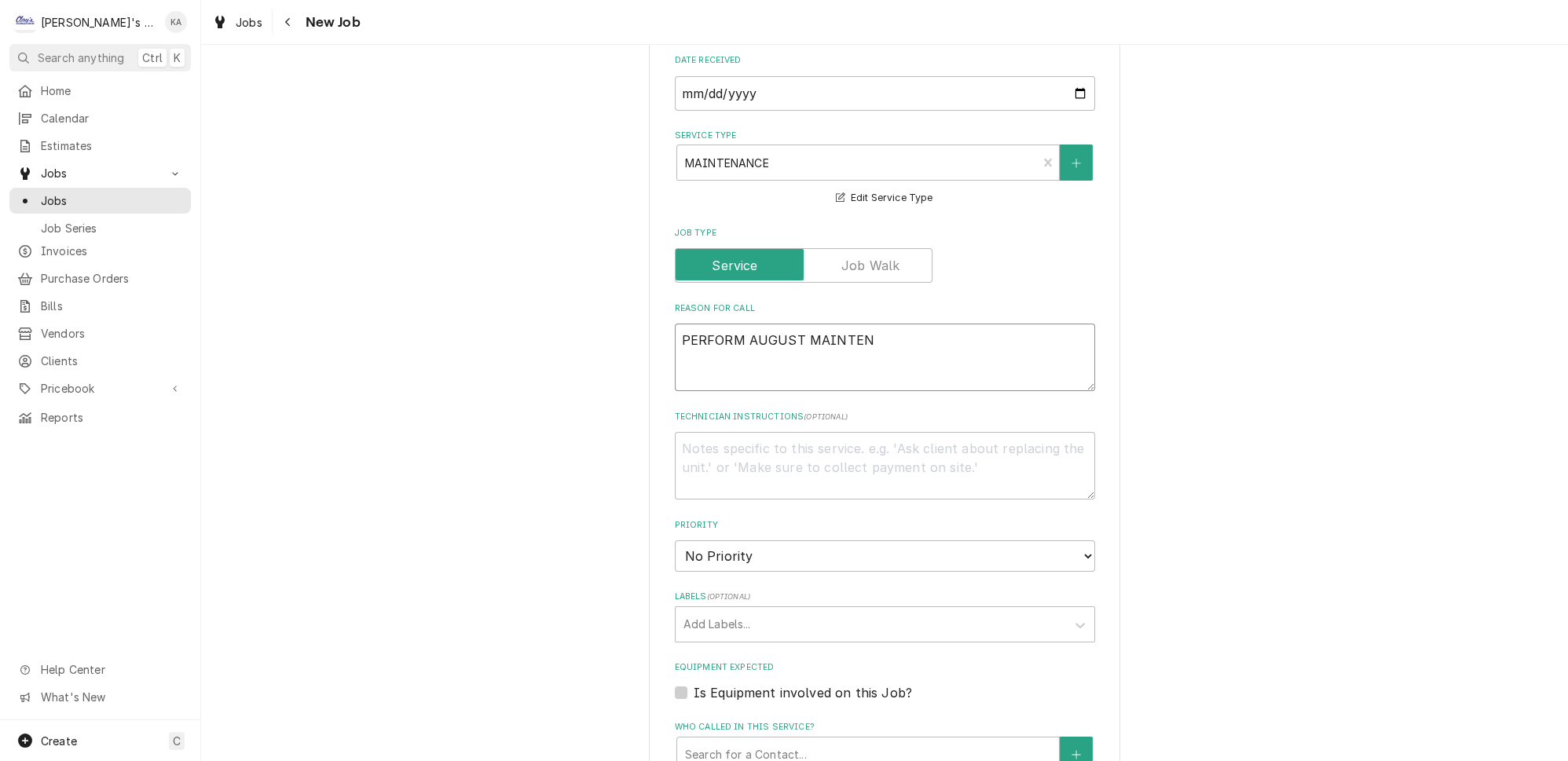
type textarea "x"
type textarea "PERFORM [PERSON_NAME]"
type textarea "x"
type textarea "PERFORM [PERSON_NAME]"
type textarea "x"
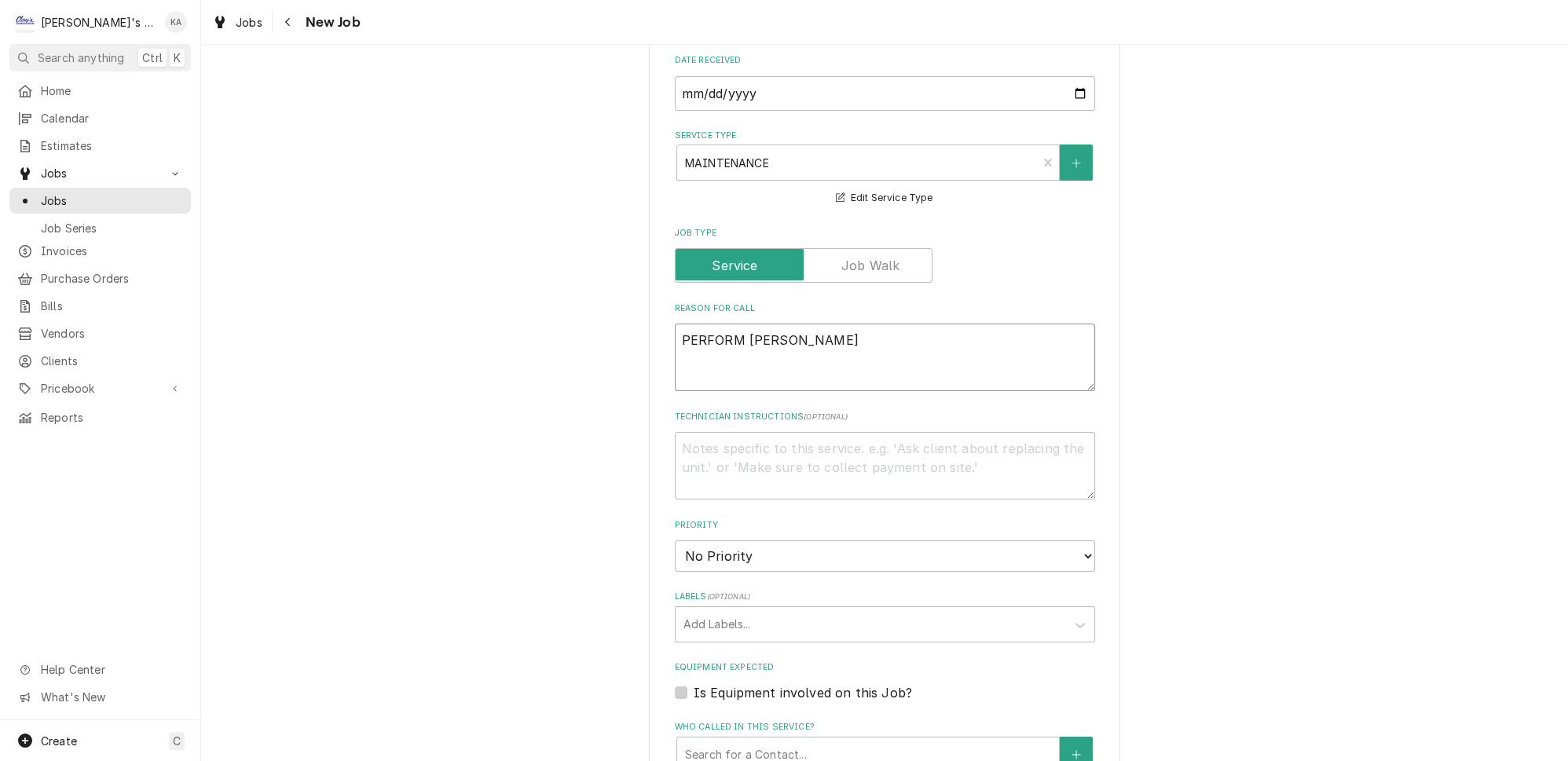
type textarea "PERFORM AUGUST MAINTENANC"
type textarea "x"
type textarea "PERFORM AUGUST MAINTENANCE"
type textarea "x"
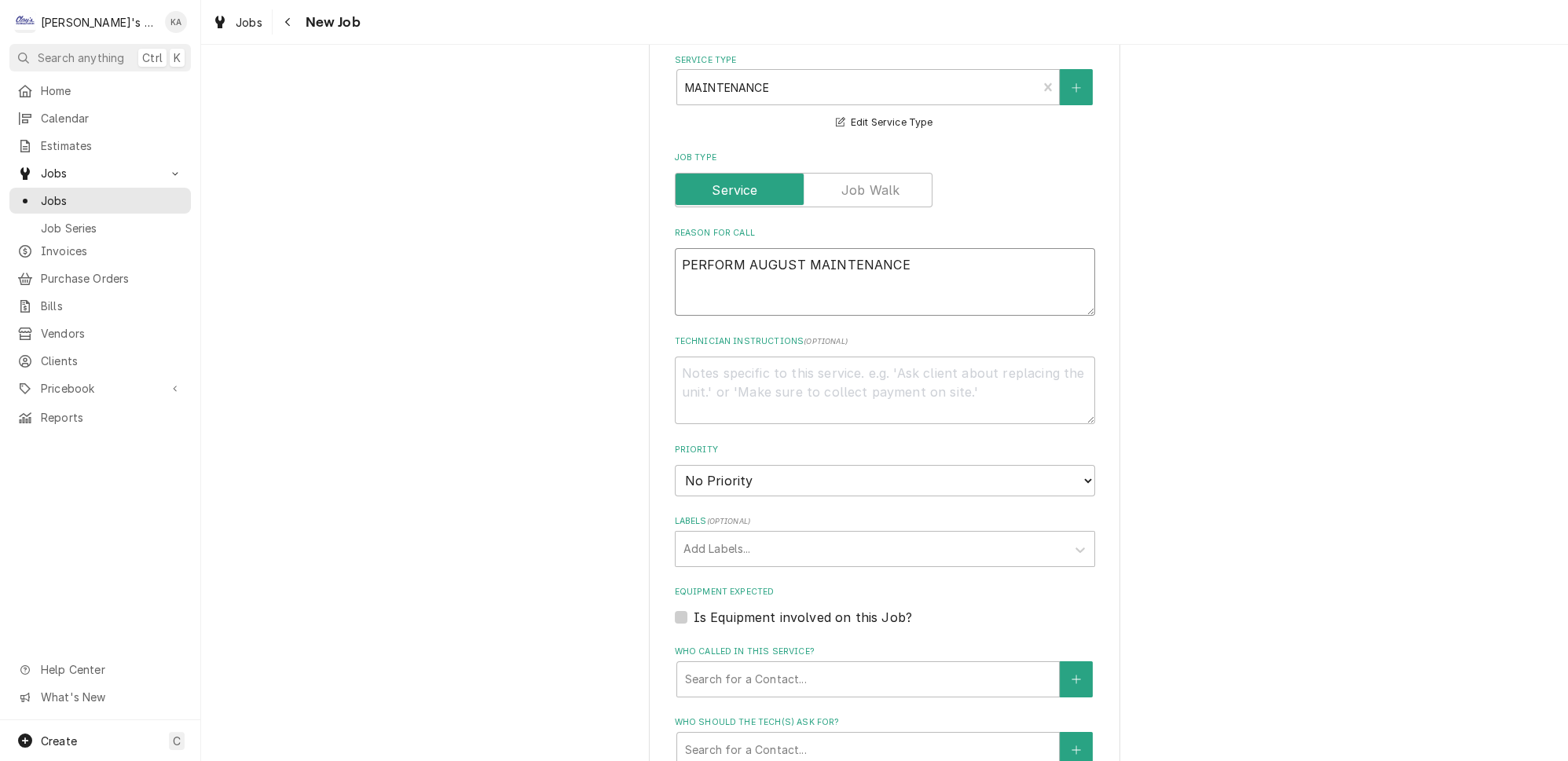
scroll to position [642, 0]
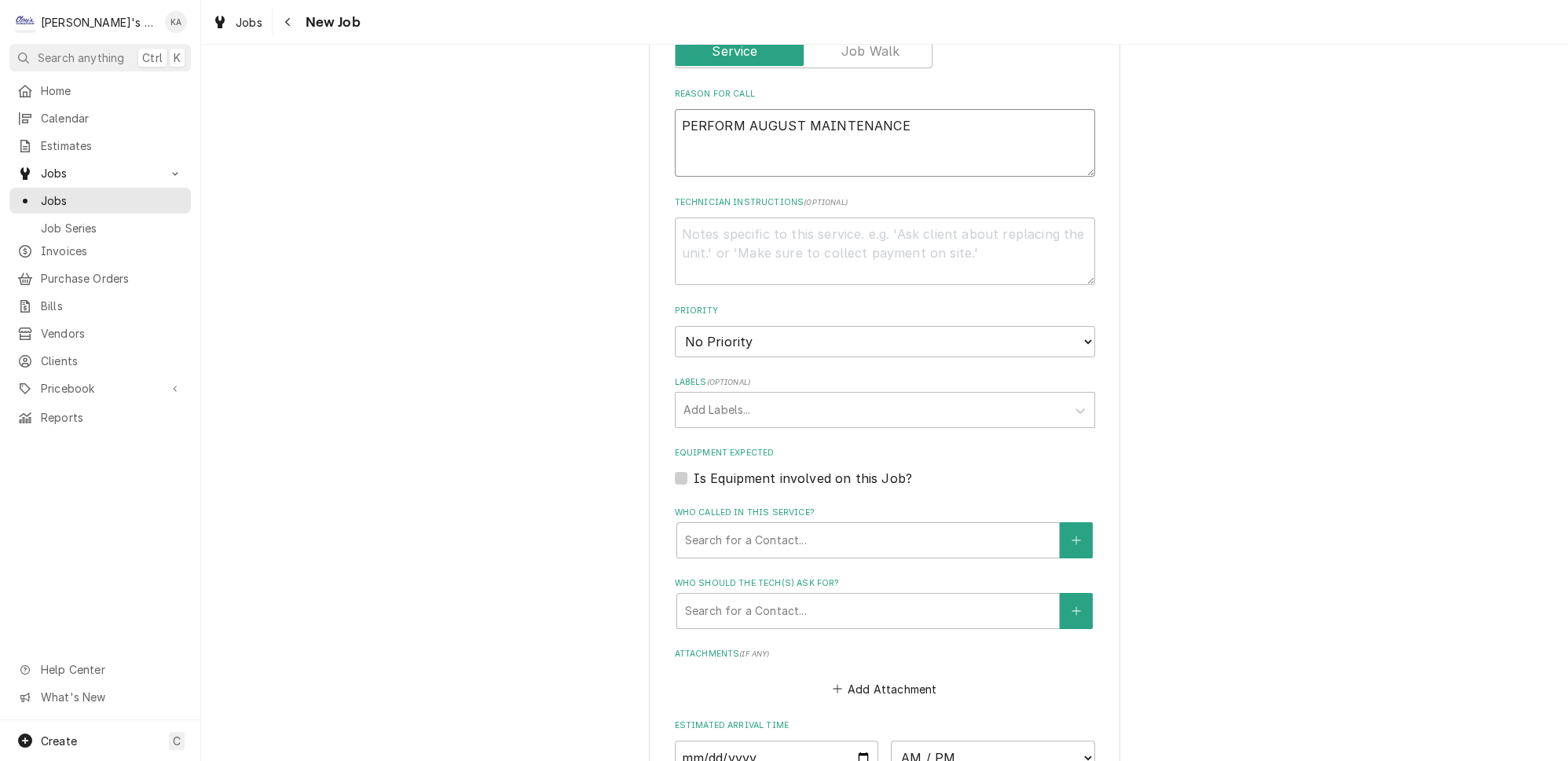
type textarea "PERFORM AUGUST MAINTENANCE"
click at [767, 326] on select "No Priority Urgent High Medium Low" at bounding box center [885, 341] width 420 height 31
select select "3"
click at [675, 326] on select "No Priority Urgent High Medium Low" at bounding box center [885, 341] width 420 height 31
type textarea "x"
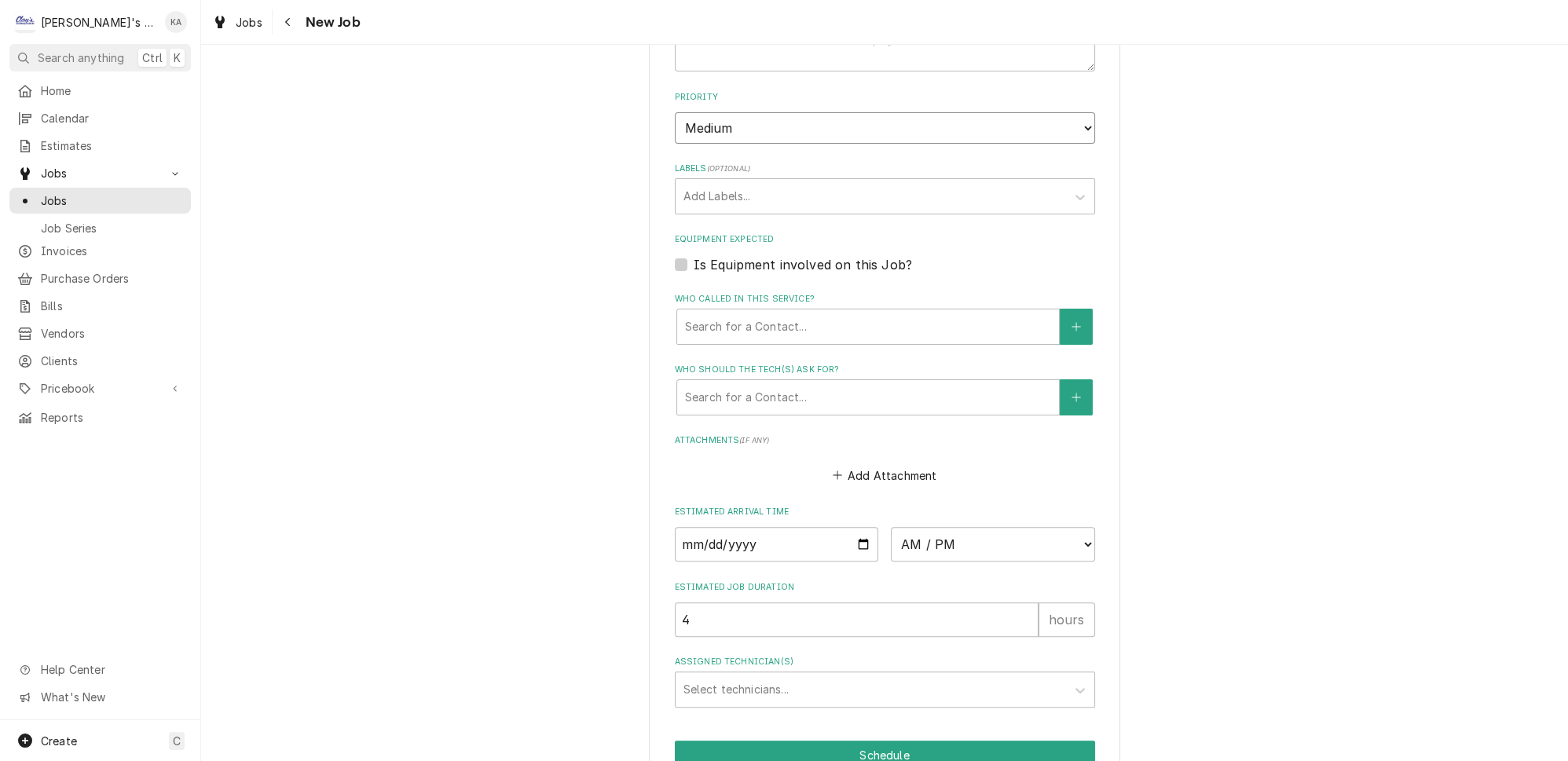
scroll to position [912, 0]
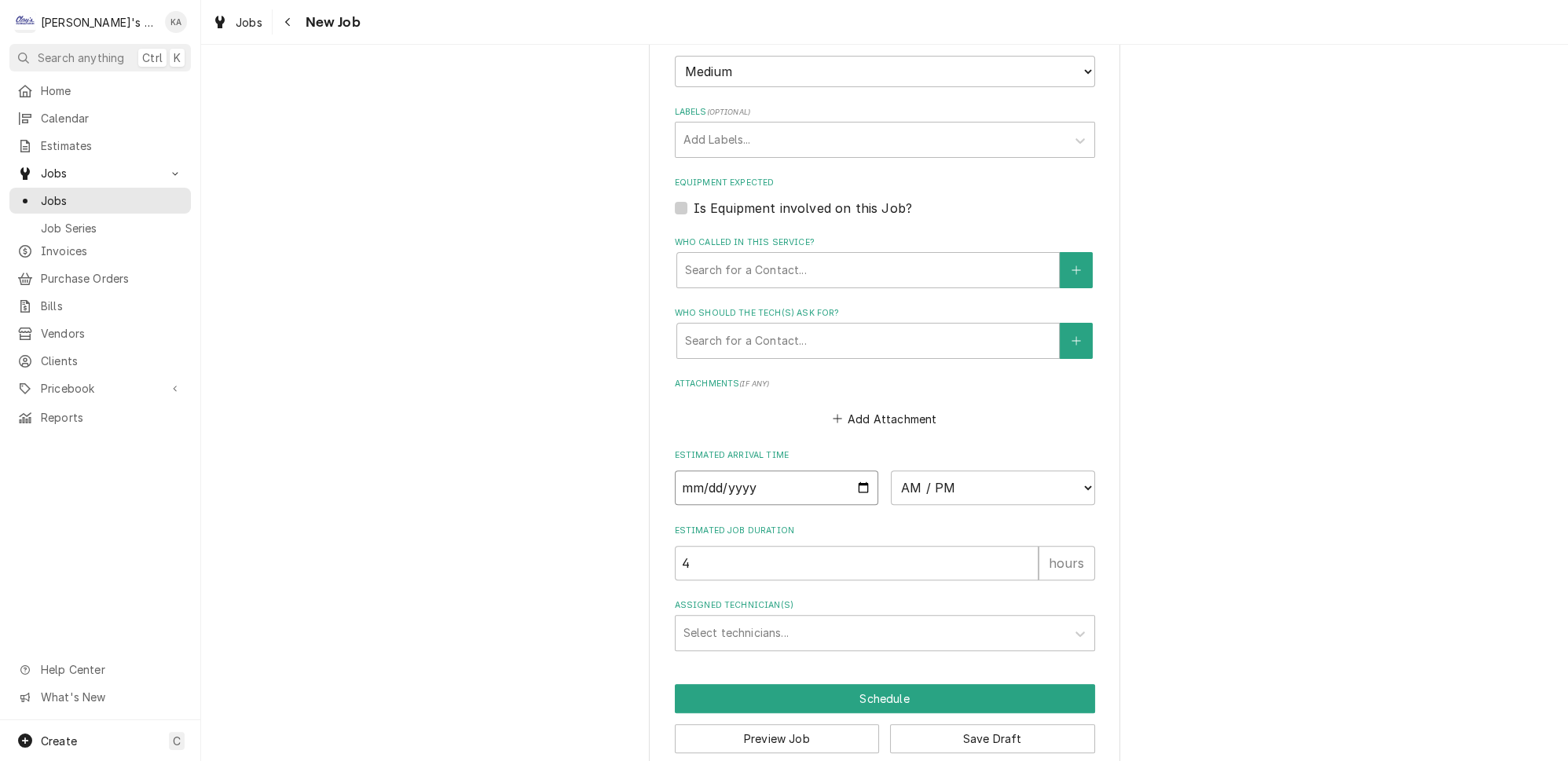
click at [846, 470] on input "Date" at bounding box center [776, 487] width 204 height 34
type input "[DATE]"
type textarea "x"
click at [938, 470] on select "AM / PM 6:00 AM 6:15 AM 6:30 AM 6:45 AM 7:00 AM 7:15 AM 7:30 AM 7:45 AM 8:00 AM…" at bounding box center [992, 487] width 204 height 34
select select "11:45:00"
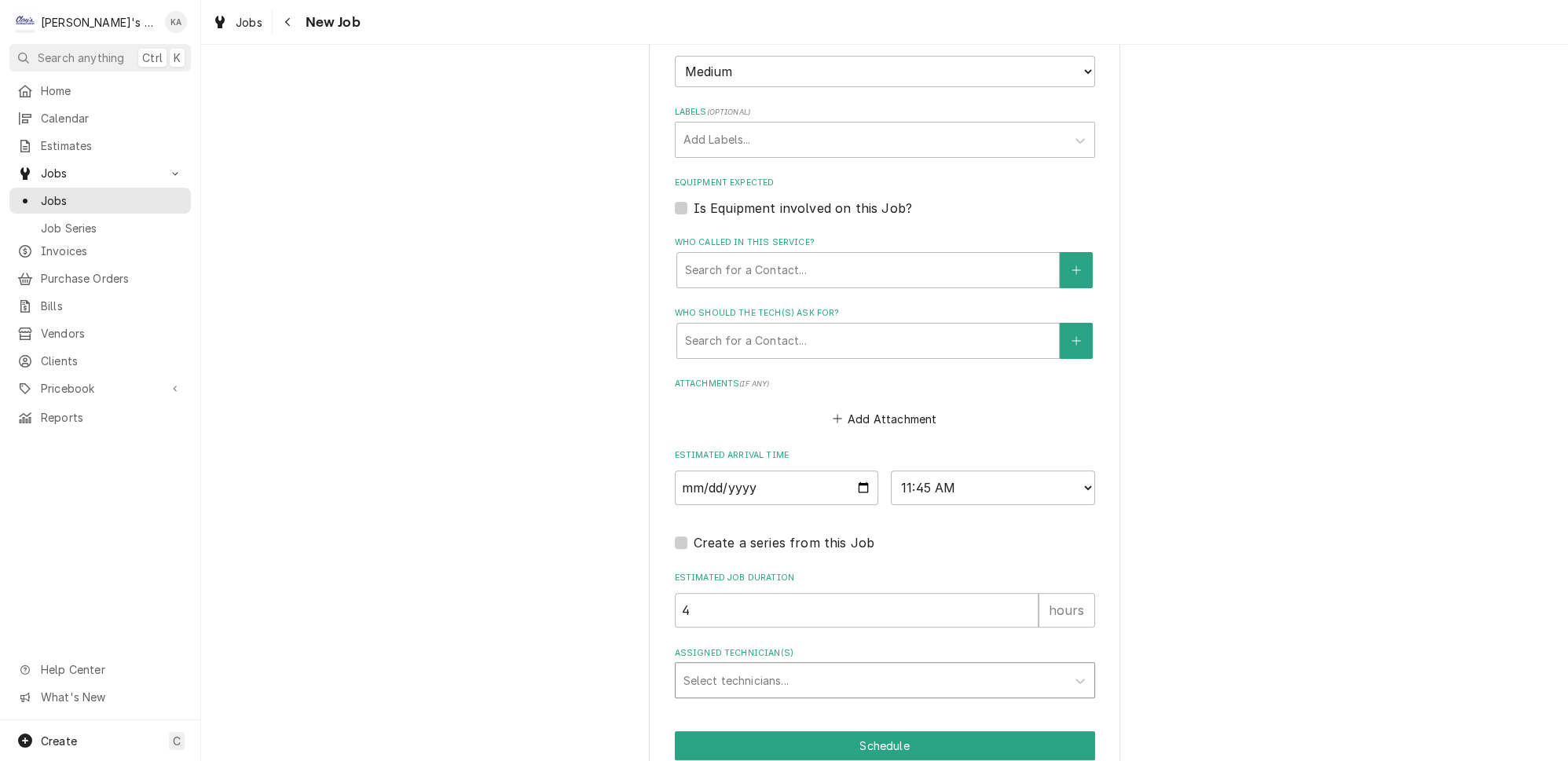
click at [775, 666] on div "Assigned Technician(s)" at bounding box center [870, 680] width 374 height 29
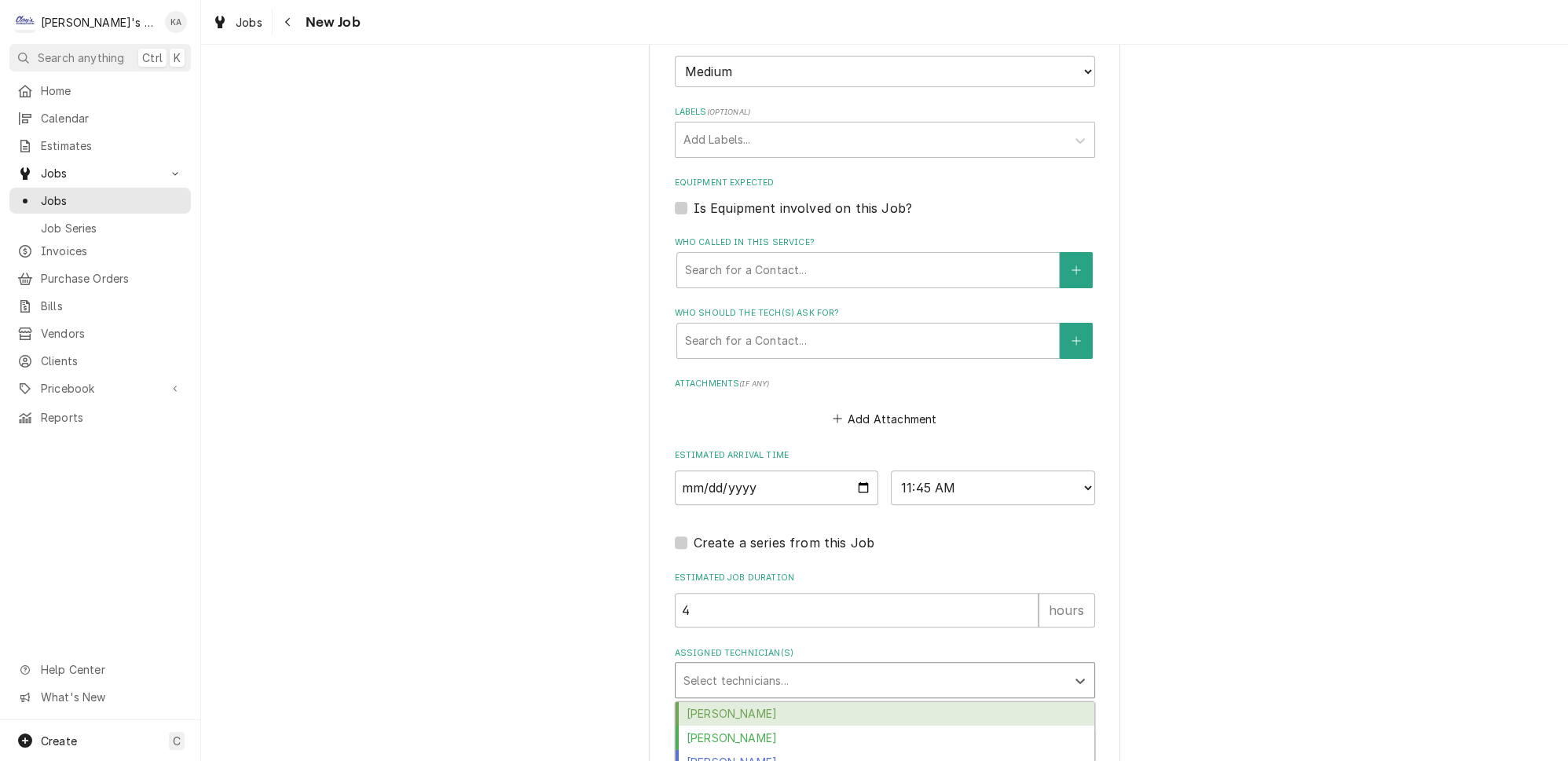
scroll to position [984, 0]
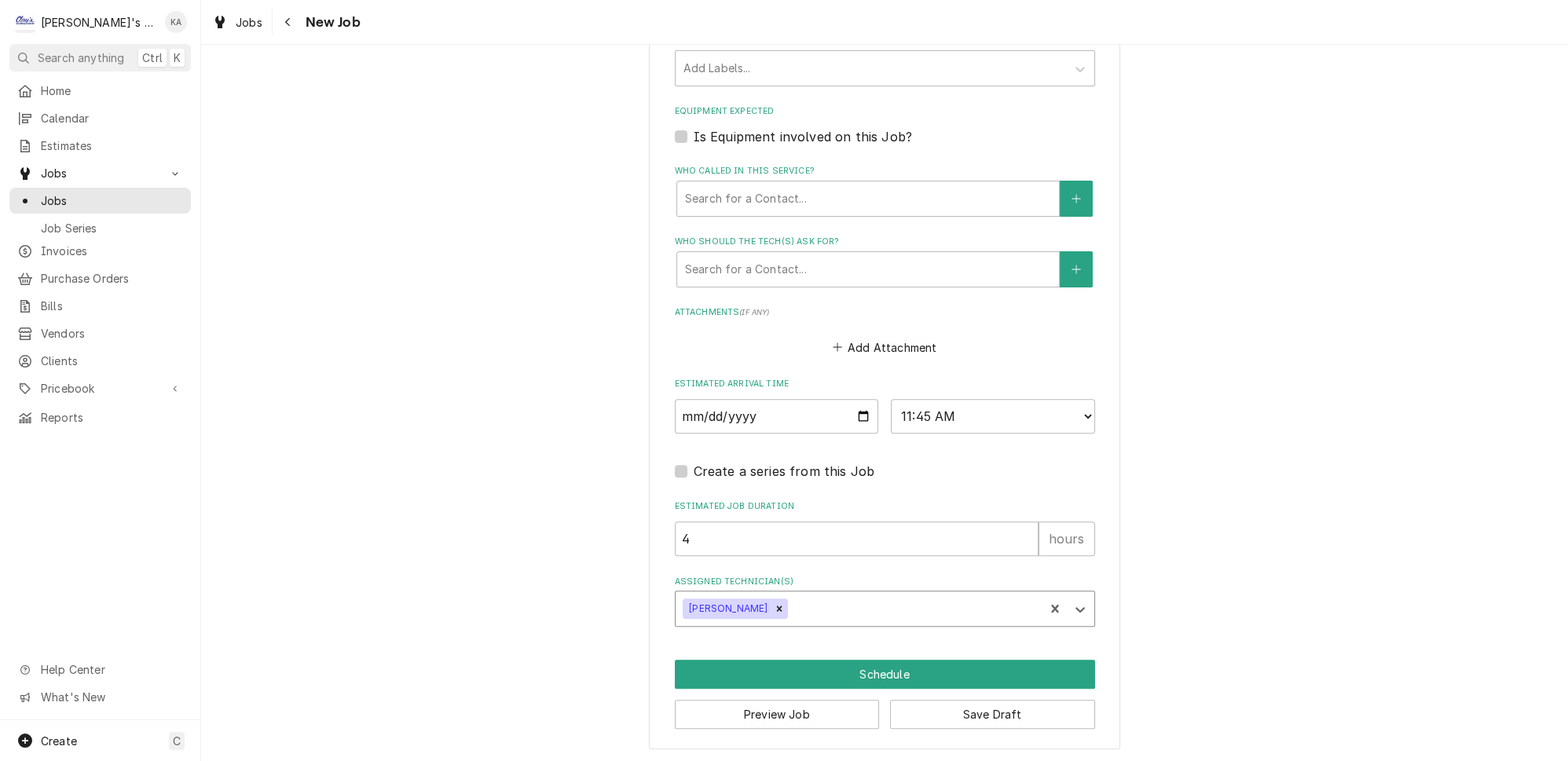
scroll to position [958, 0]
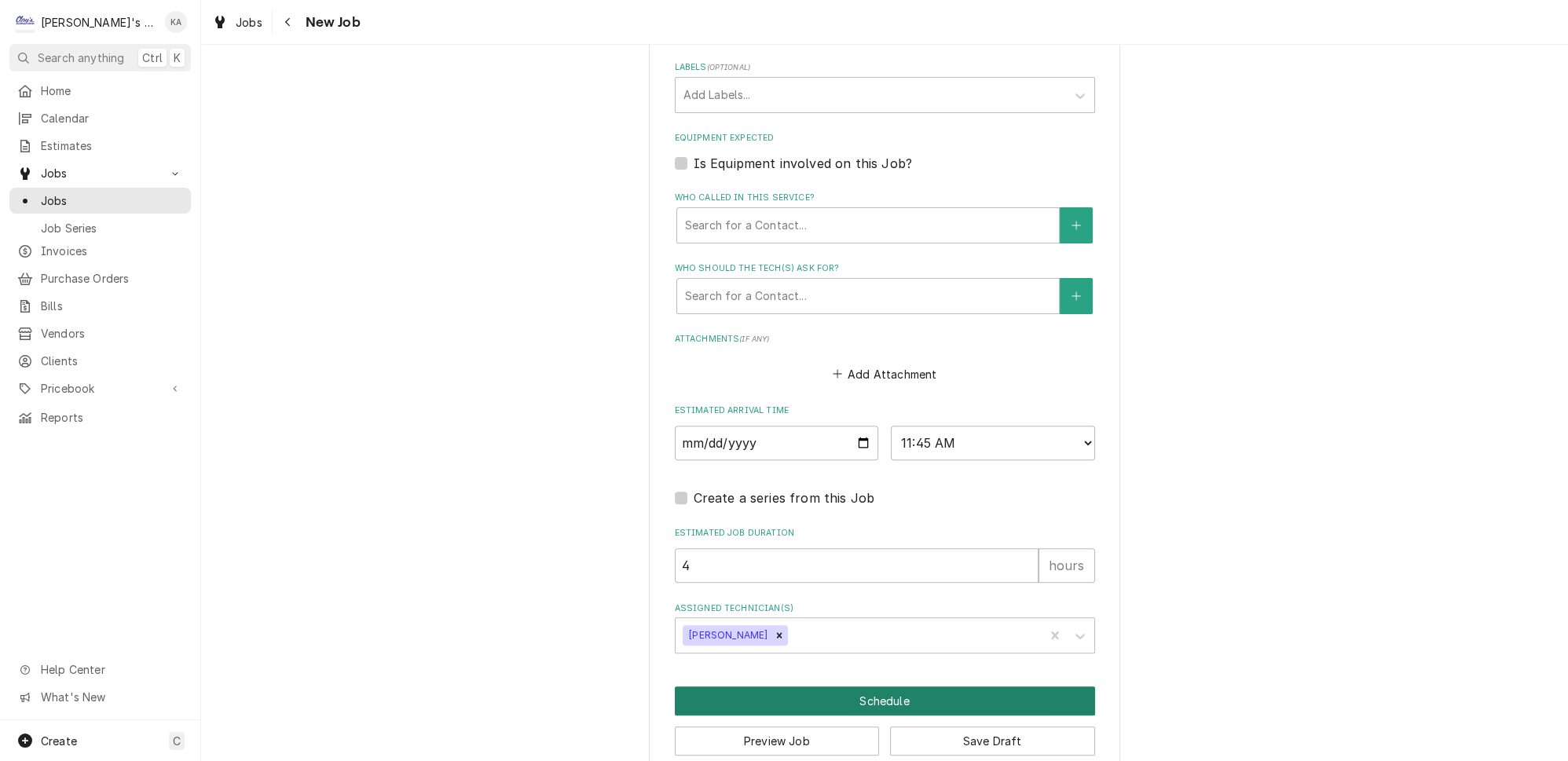
click at [910, 686] on button "Schedule" at bounding box center [885, 700] width 420 height 29
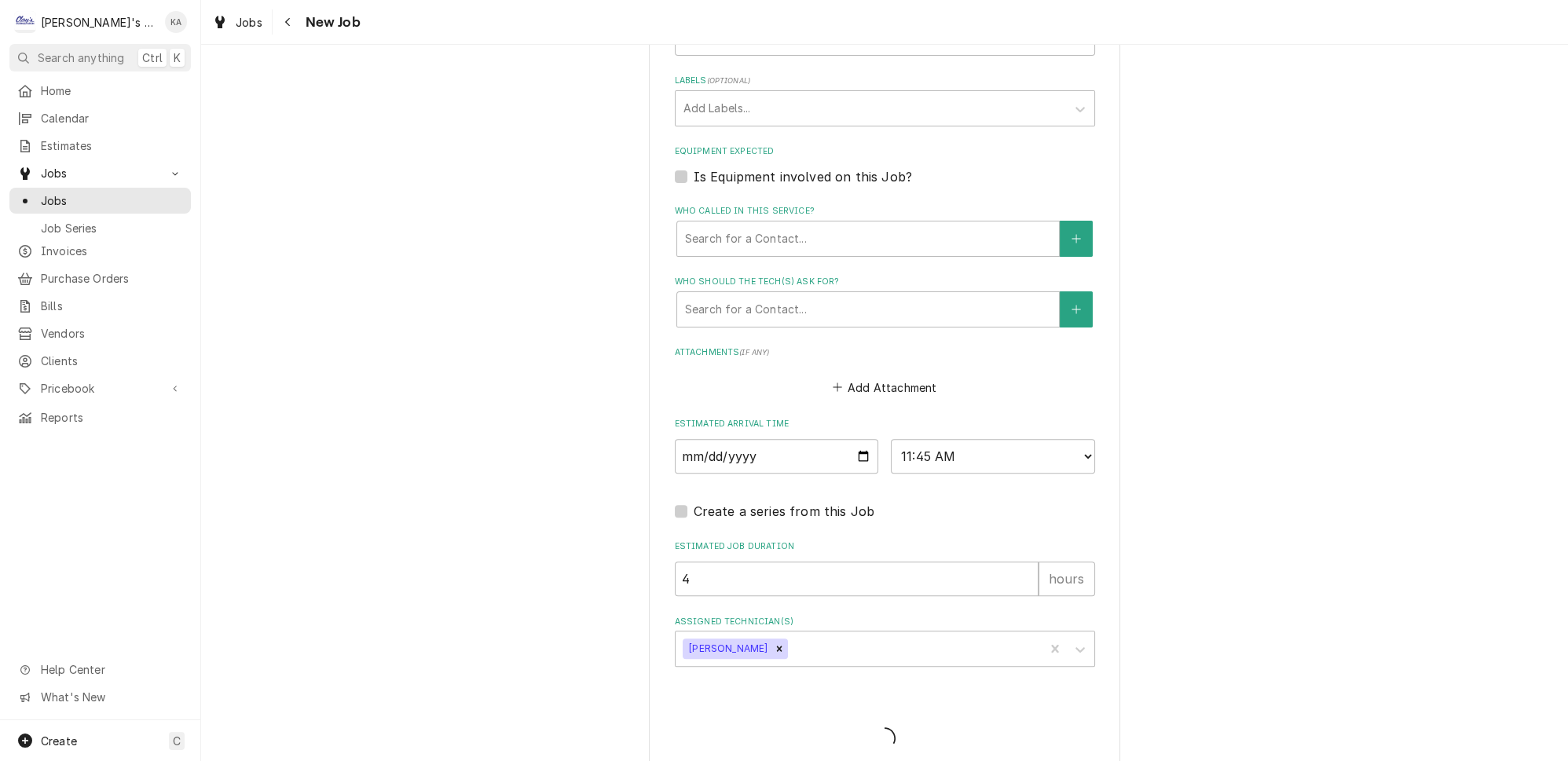
type textarea "x"
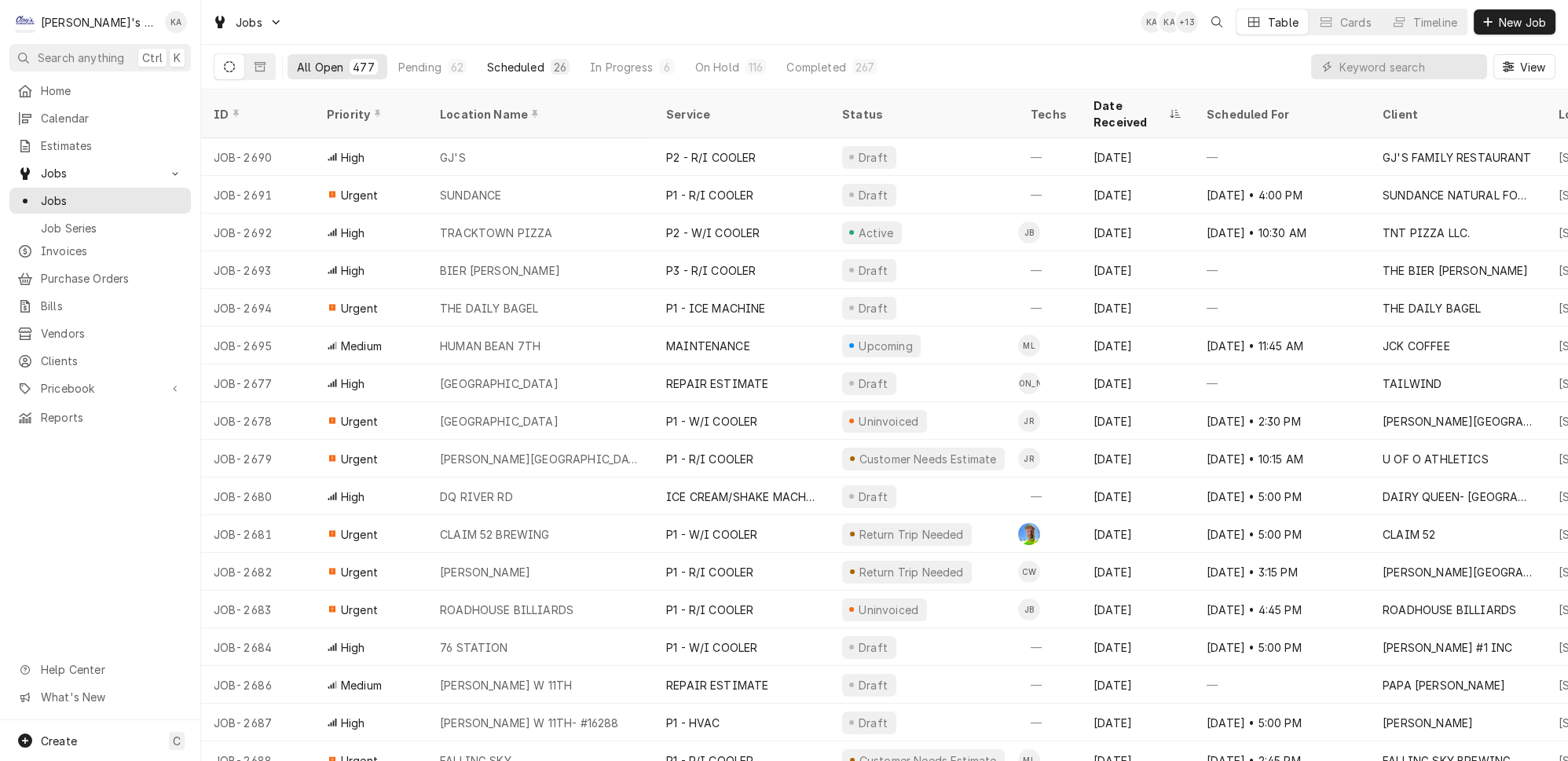
click at [487, 62] on div "Scheduled" at bounding box center [515, 67] width 57 height 16
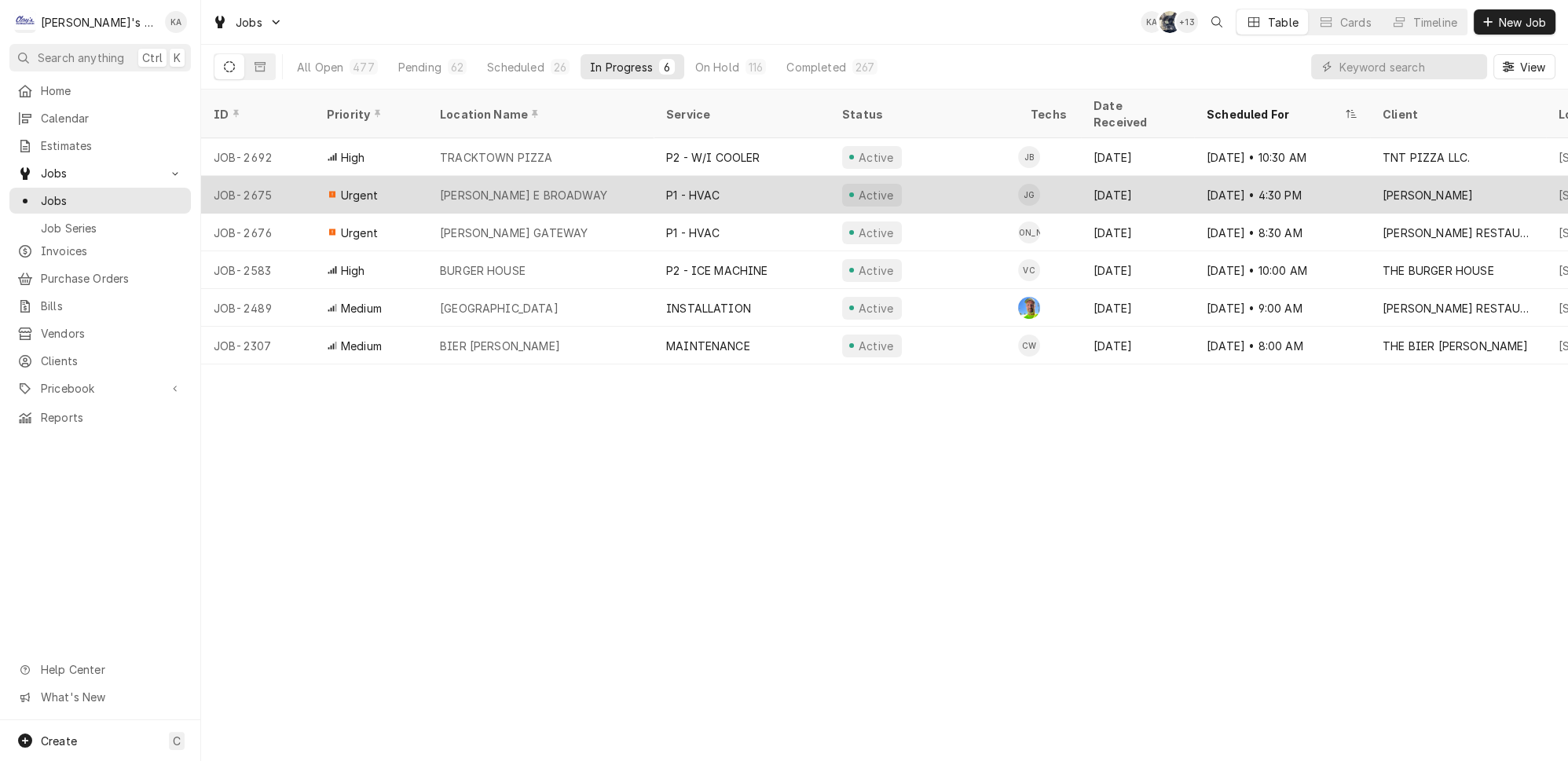
click at [735, 176] on div "P1 - HVAC" at bounding box center [741, 195] width 176 height 38
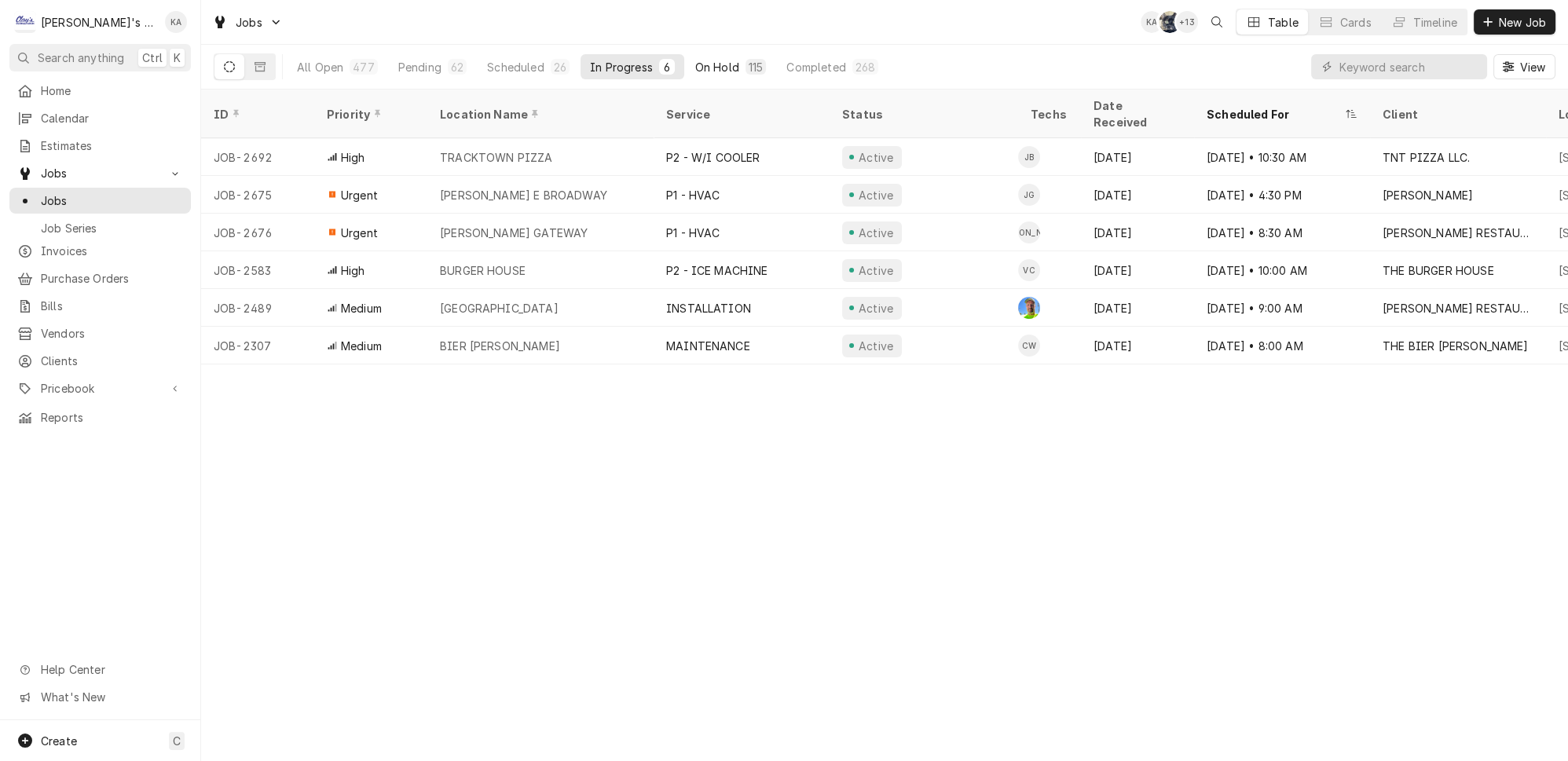
click at [695, 63] on div "On Hold" at bounding box center [717, 67] width 44 height 16
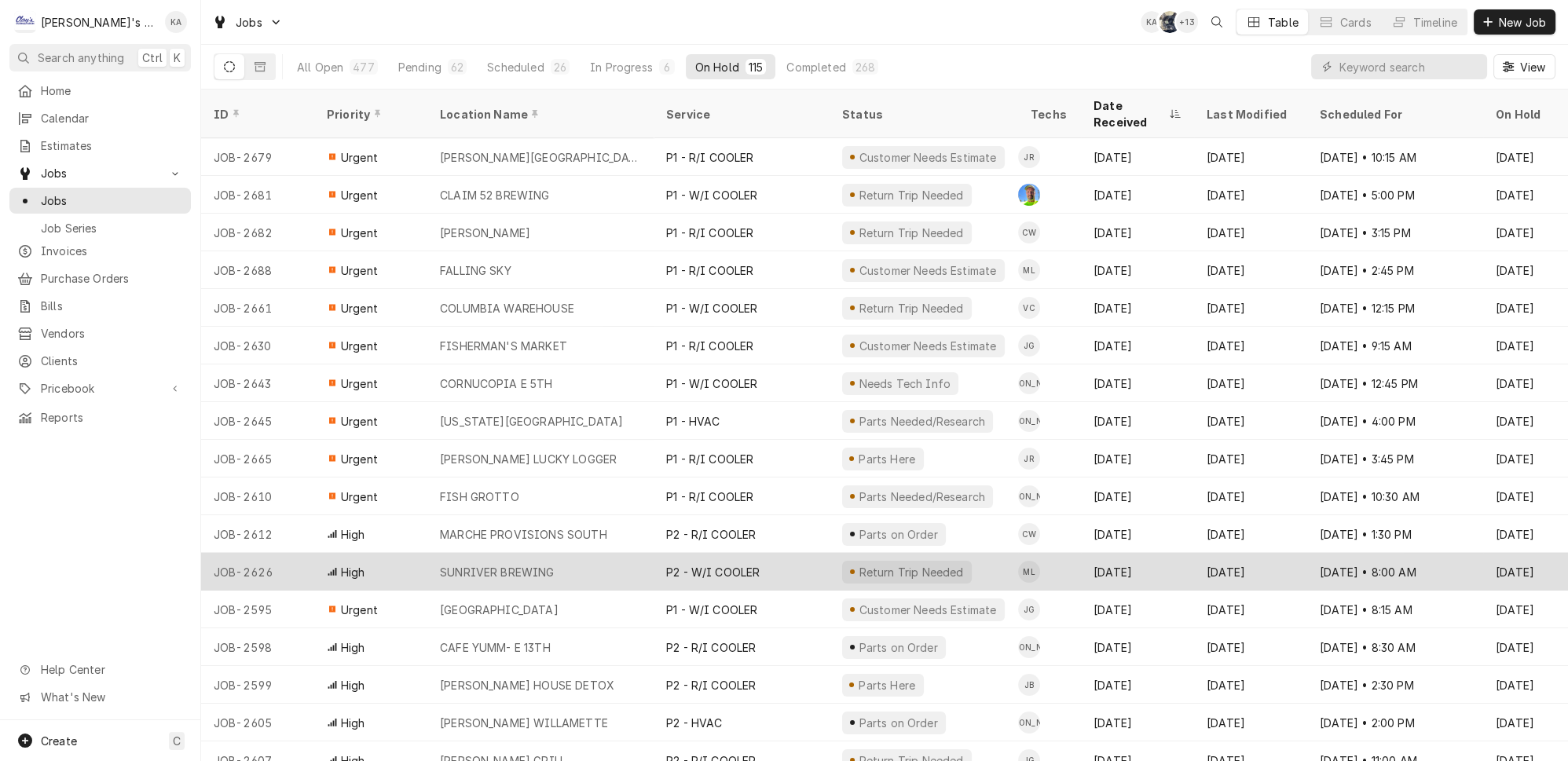
click at [539, 553] on div "SUNRIVER BREWING" at bounding box center [541, 572] width 226 height 38
click at [574, 553] on div "SUNRIVER BREWING" at bounding box center [541, 572] width 226 height 38
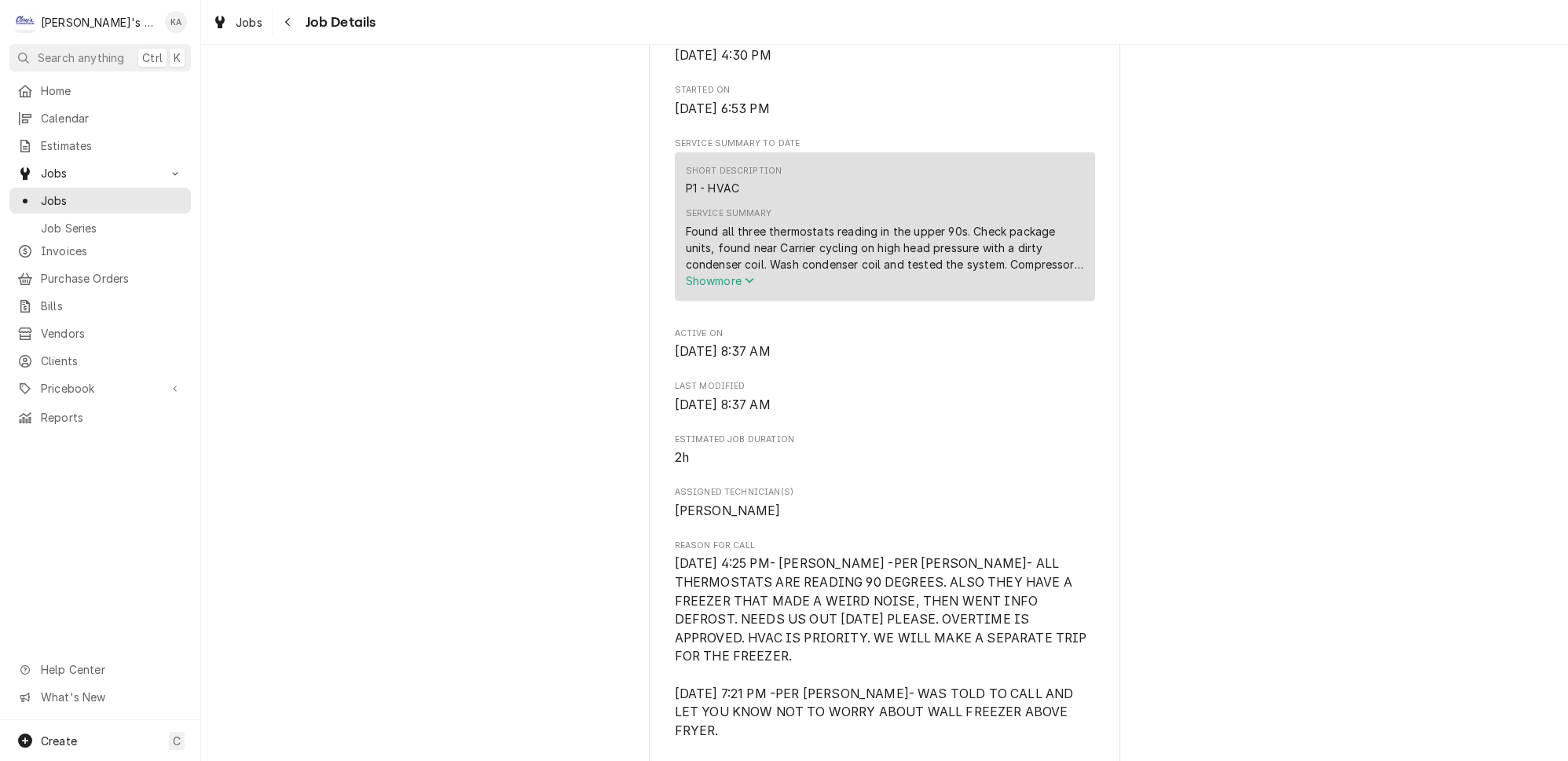
scroll to position [571, 0]
click at [698, 287] on span "Show more" at bounding box center [720, 280] width 69 height 13
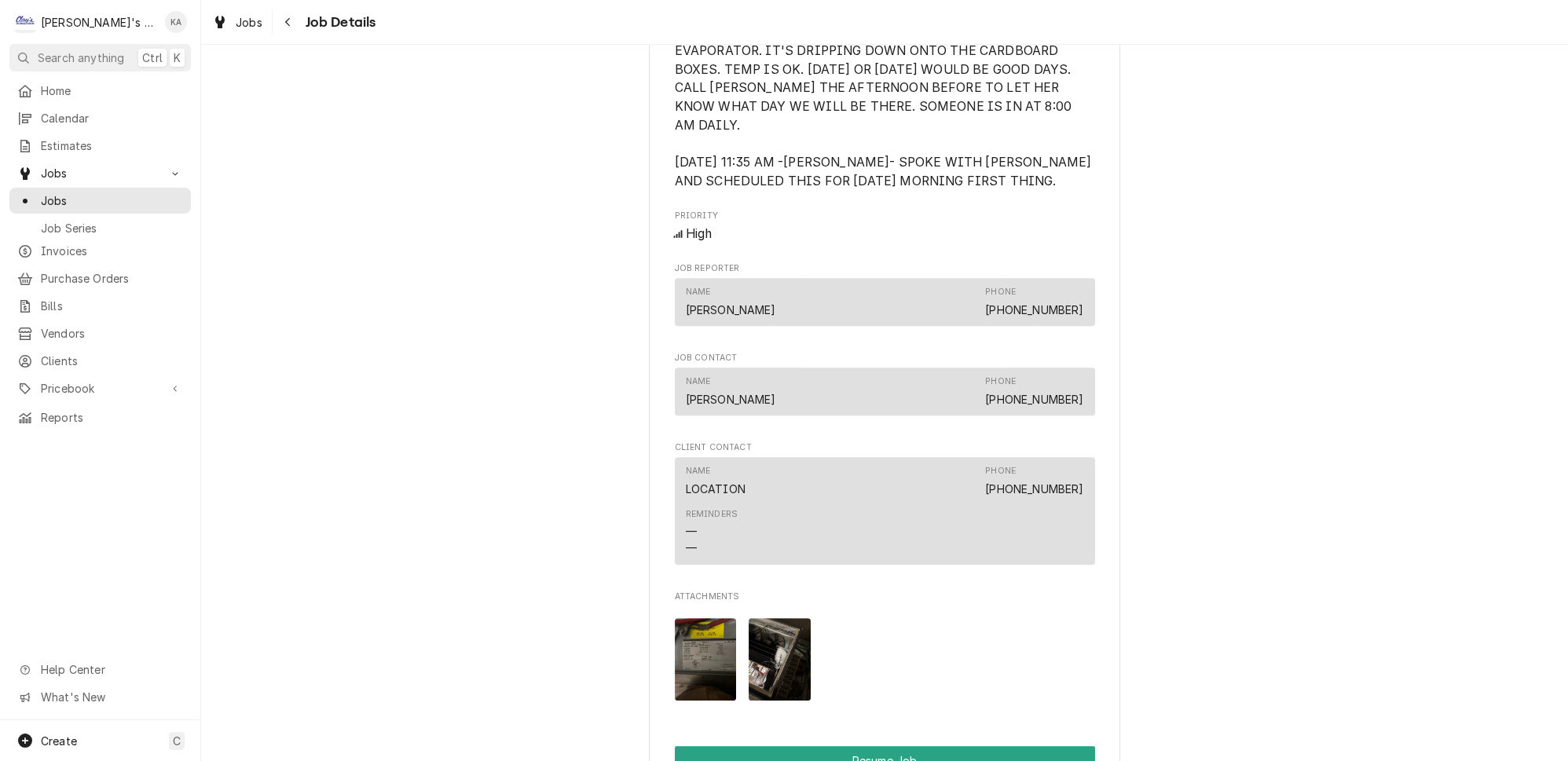
scroll to position [1499, 0]
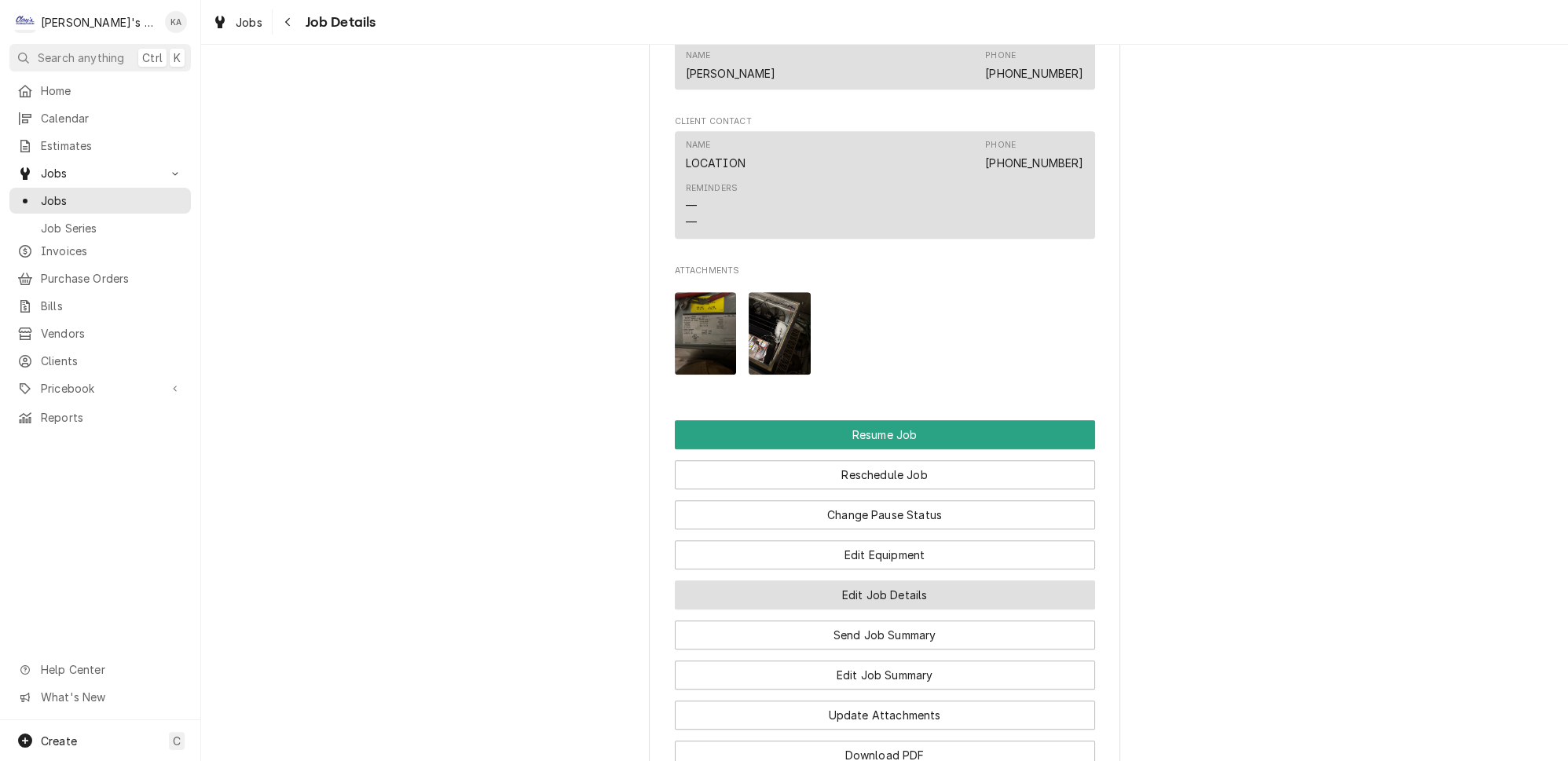
click at [858, 583] on button "Edit Job Details" at bounding box center [885, 595] width 420 height 29
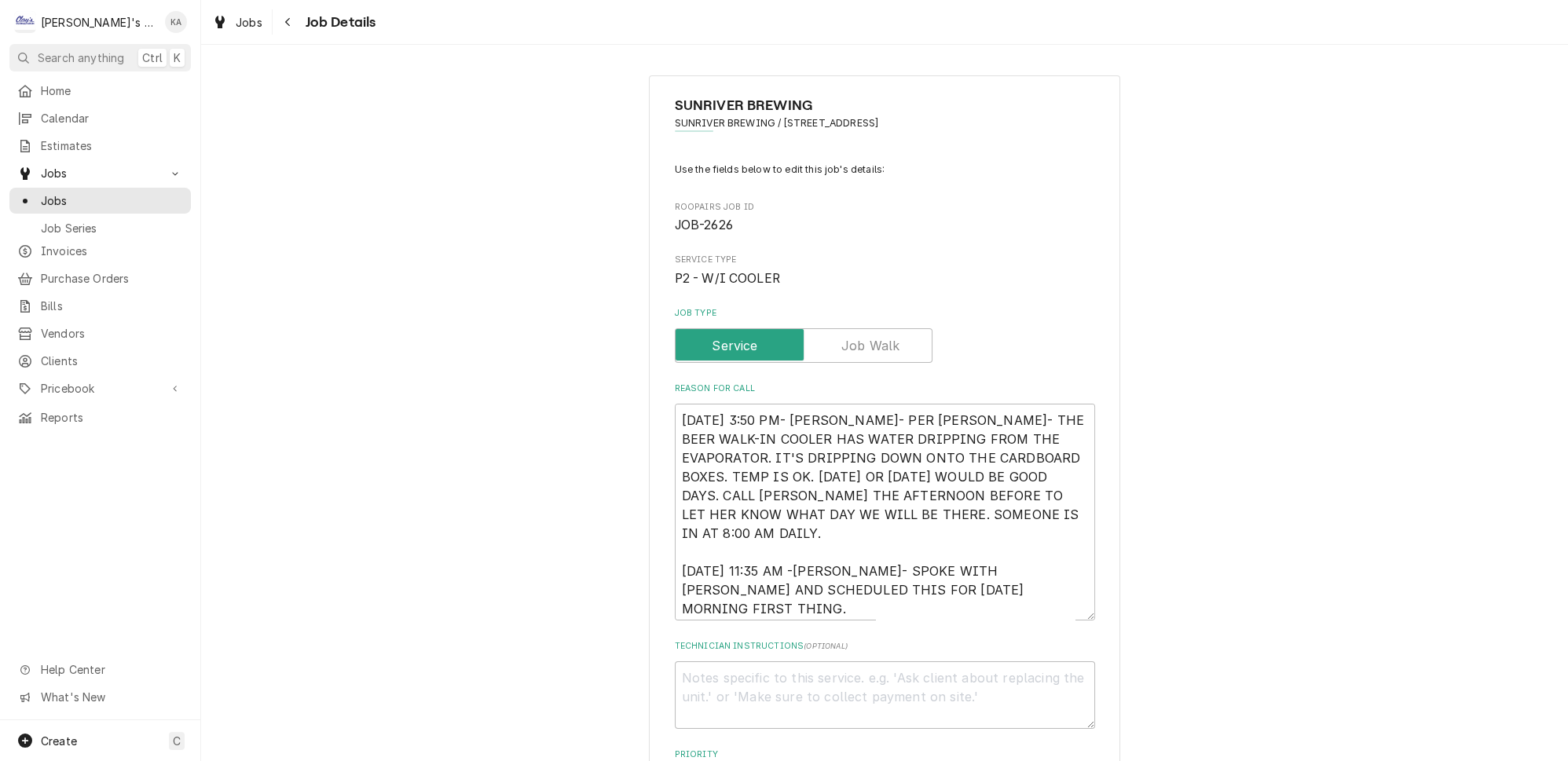
drag, startPoint x: 1063, startPoint y: 567, endPoint x: 1057, endPoint y: 619, distance: 52.3
click at [1057, 619] on textarea "[DATE] 3:50 PM- [PERSON_NAME]- PER [PERSON_NAME]- THE BEER WALK-IN COOLER HAS W…" at bounding box center [885, 512] width 420 height 217
click at [796, 536] on textarea "[DATE] 3:50 PM- [PERSON_NAME]- PER [PERSON_NAME]- THE BEER WALK-IN COOLER HAS W…" at bounding box center [885, 516] width 420 height 224
type textarea "x"
type textarea "[DATE] 3:50 PM- [PERSON_NAME]- PER [PERSON_NAME]- THE BEER WALK-IN COOLER HAS W…"
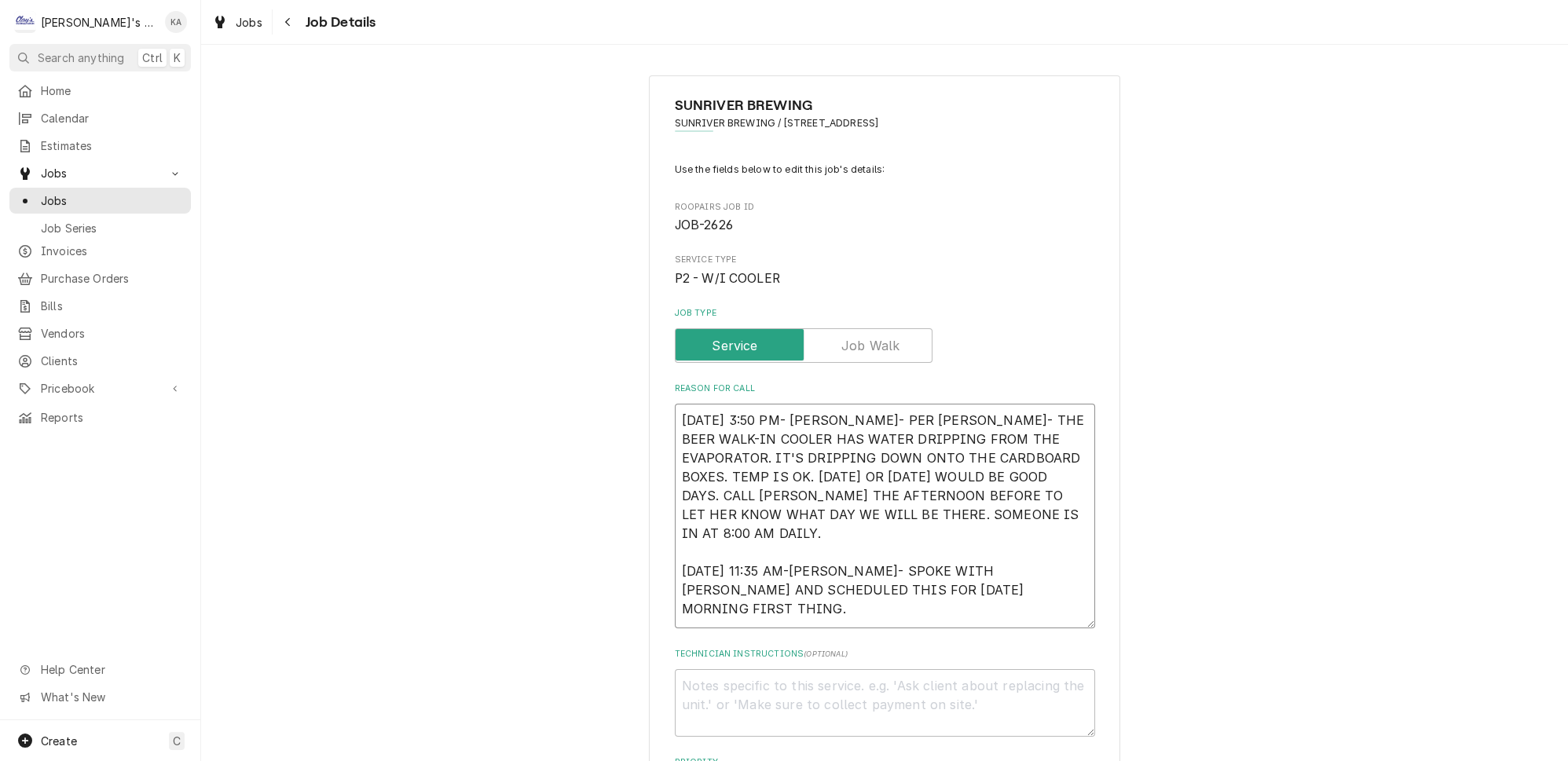
type textarea "x"
type textarea "[DATE] 3:50 PM- [PERSON_NAME]- PER [PERSON_NAME]- THE BEER WALK-IN COOLER HAS W…"
click at [881, 554] on textarea "[DATE] 3:50 PM- [PERSON_NAME]- PER [PERSON_NAME]- THE BEER WALK-IN COOLER HAS W…" at bounding box center [885, 516] width 420 height 224
type textarea "x"
type textarea "8/8/2025 3:50 PM- SARAH- PER KATIE- THE BEER WALK-IN COOLER HAS WATER DRIPPING …"
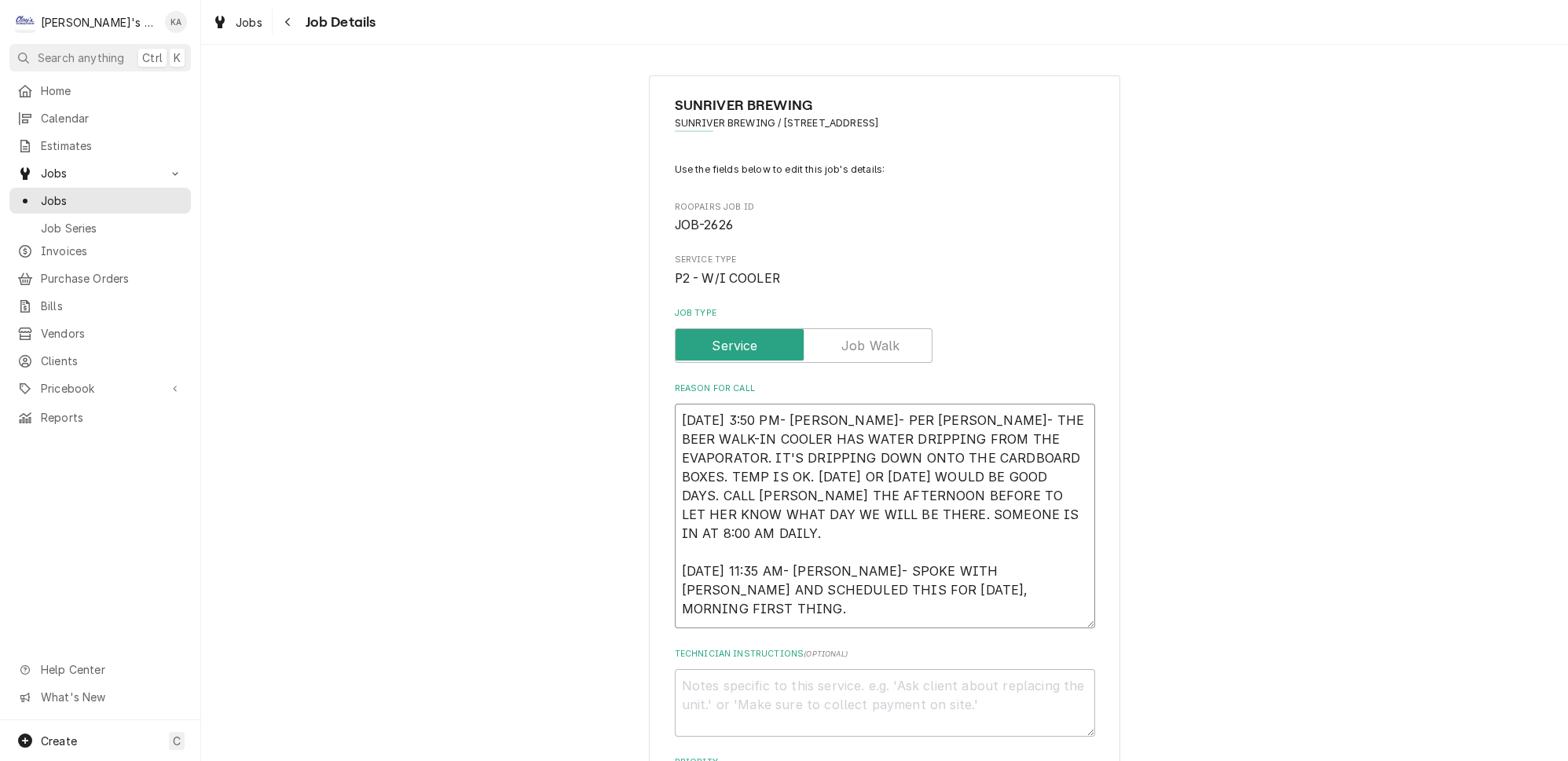
type textarea "x"
type textarea "8/8/2025 3:50 PM- SARAH- PER KATIE- THE BEER WALK-IN COOLER HAS WATER DRIPPING …"
type textarea "x"
type textarea "8/8/2025 3:50 PM- SARAH- PER KATIE- THE BEER WALK-IN COOLER HAS WATER DRIPPING …"
type textarea "x"
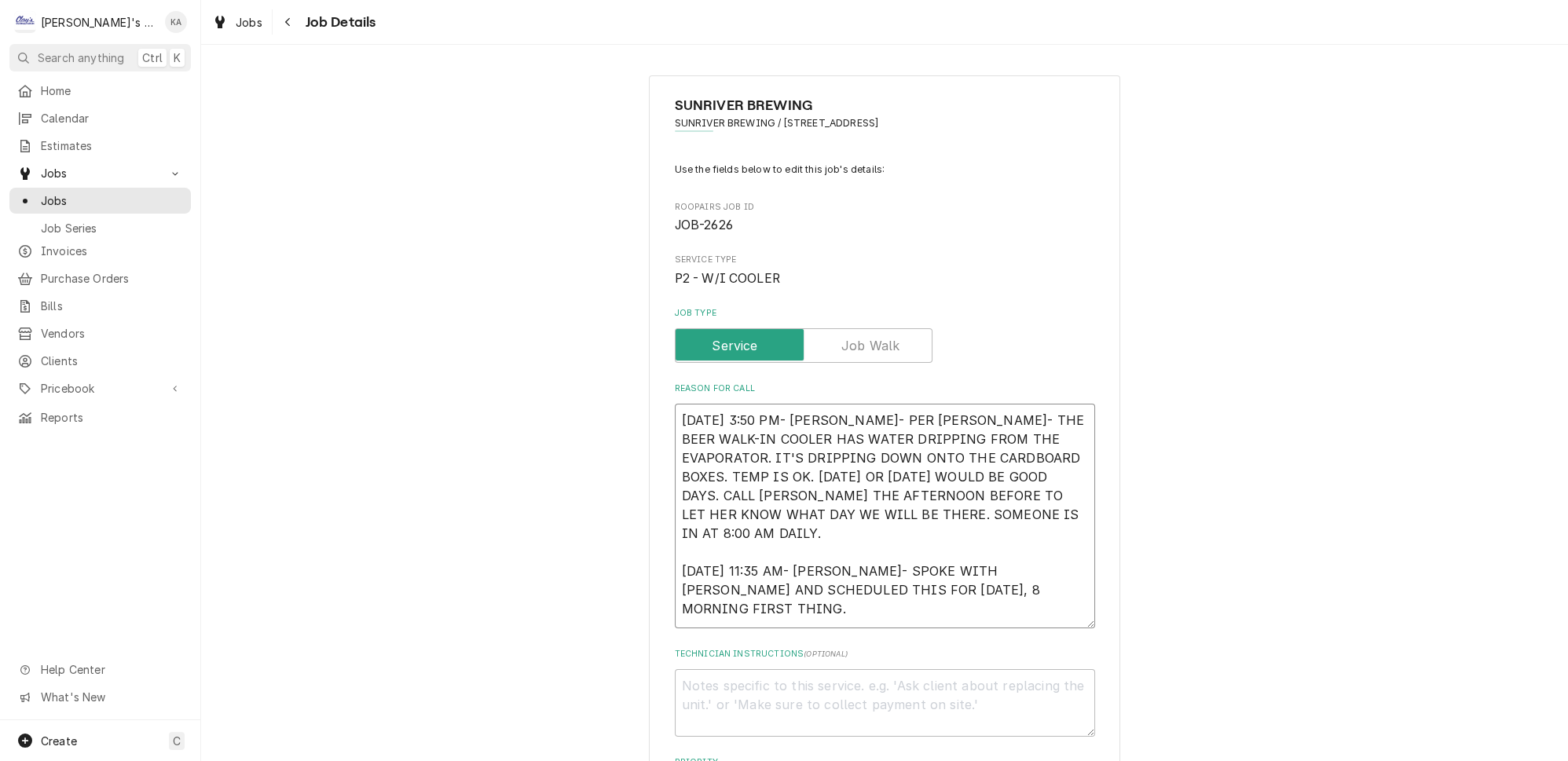
type textarea "8/8/2025 3:50 PM- SARAH- PER KATIE- THE BEER WALK-IN COOLER HAS WATER DRIPPING …"
type textarea "x"
type textarea "8/8/2025 3:50 PM- SARAH- PER KATIE- THE BEER WALK-IN COOLER HAS WATER DRIPPING …"
type textarea "x"
type textarea "8/8/2025 3:50 PM- SARAH- PER KATIE- THE BEER WALK-IN COOLER HAS WATER DRIPPING …"
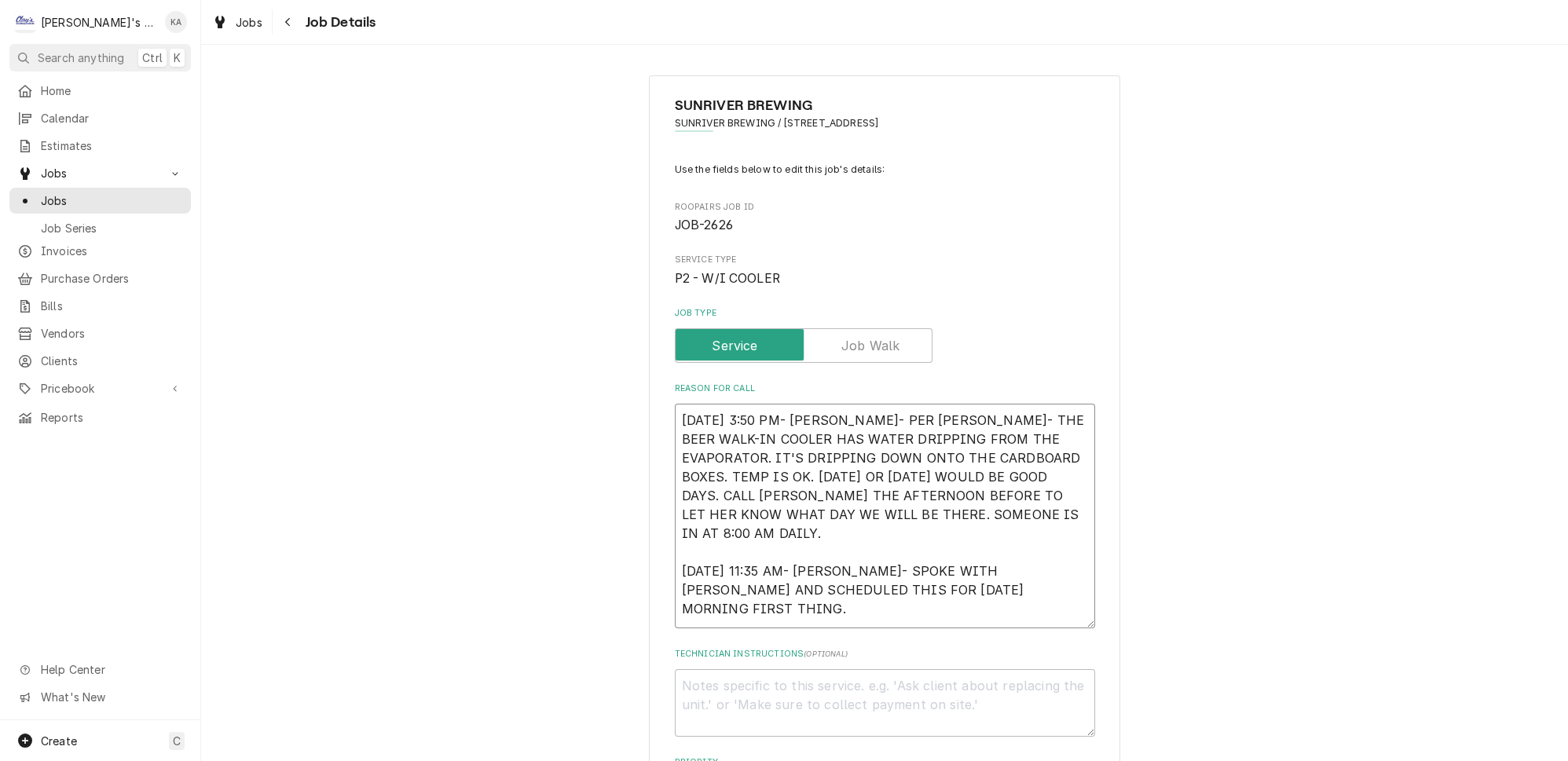
type textarea "x"
type textarea "8/8/2025 3:50 PM- SARAH- PER KATIE- THE BEER WALK-IN COOLER HAS WATER DRIPPING …"
type textarea "x"
type textarea "8/8/2025 3:50 PM- SARAH- PER KATIE- THE BEER WALK-IN COOLER HAS WATER DRIPPING …"
type textarea "x"
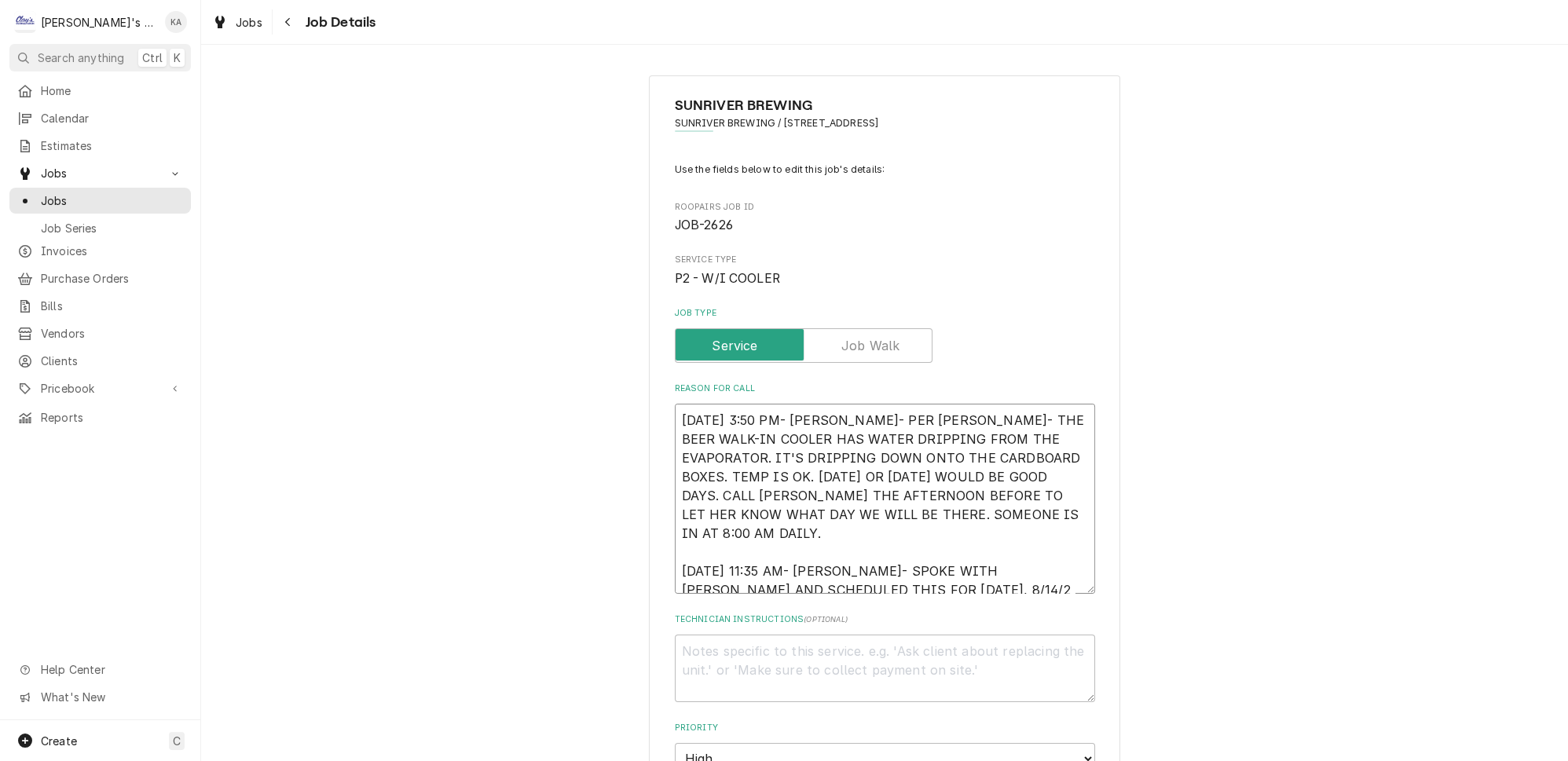
type textarea "8/8/2025 3:50 PM- SARAH- PER KATIE- THE BEER WALK-IN COOLER HAS WATER DRIPPING …"
type textarea "x"
type textarea "8/8/2025 3:50 PM- SARAH- PER KATIE- THE BEER WALK-IN COOLER HAS WATER DRIPPING …"
type textarea "x"
type textarea "8/8/2025 3:50 PM- SARAH- PER KATIE- THE BEER WALK-IN COOLER HAS WATER DRIPPING …"
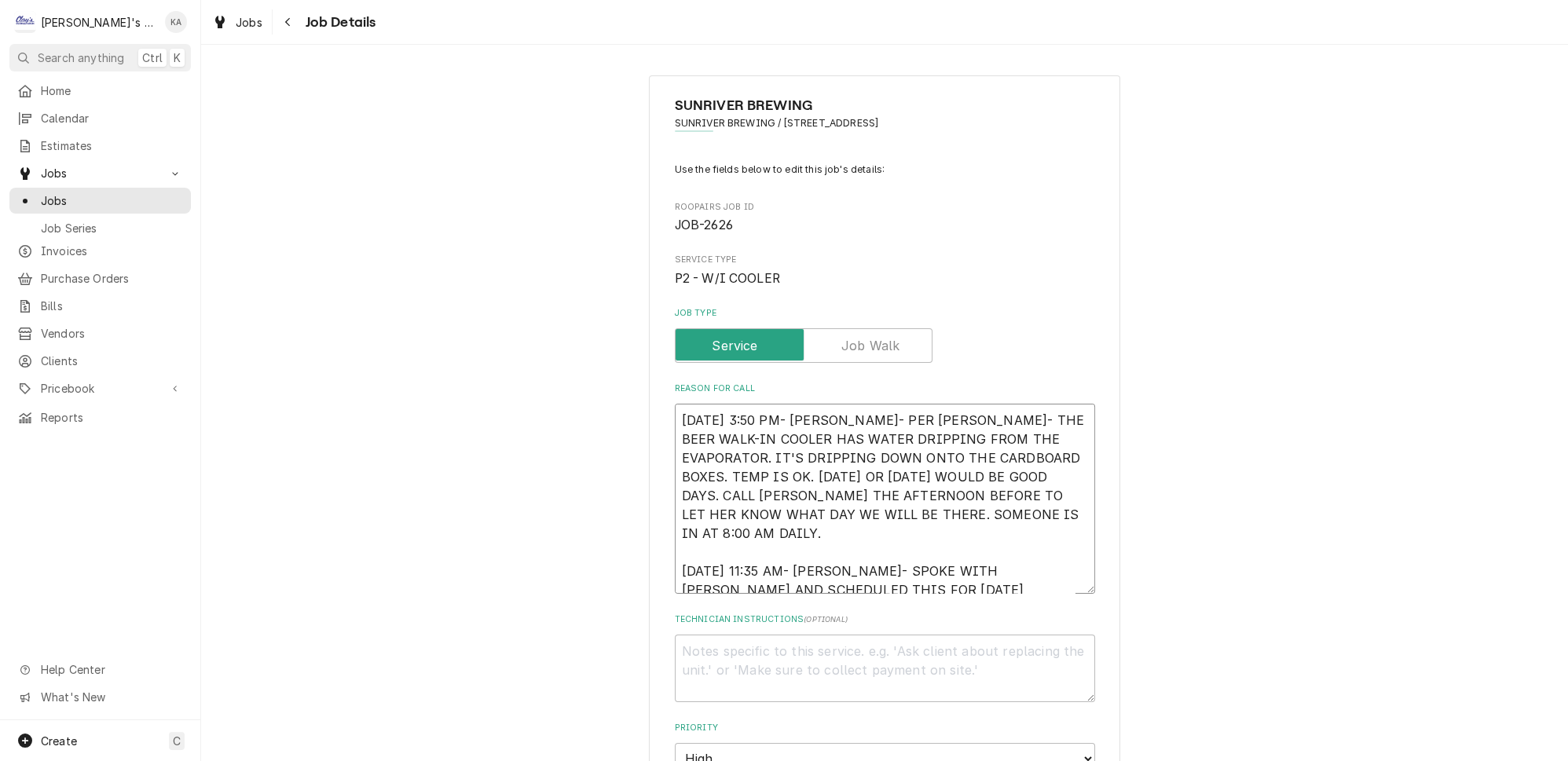
type textarea "x"
type textarea "8/8/2025 3:50 PM- SARAH- PER KATIE- THE BEER WALK-IN COOLER HAS WATER DRIPPING …"
type textarea "x"
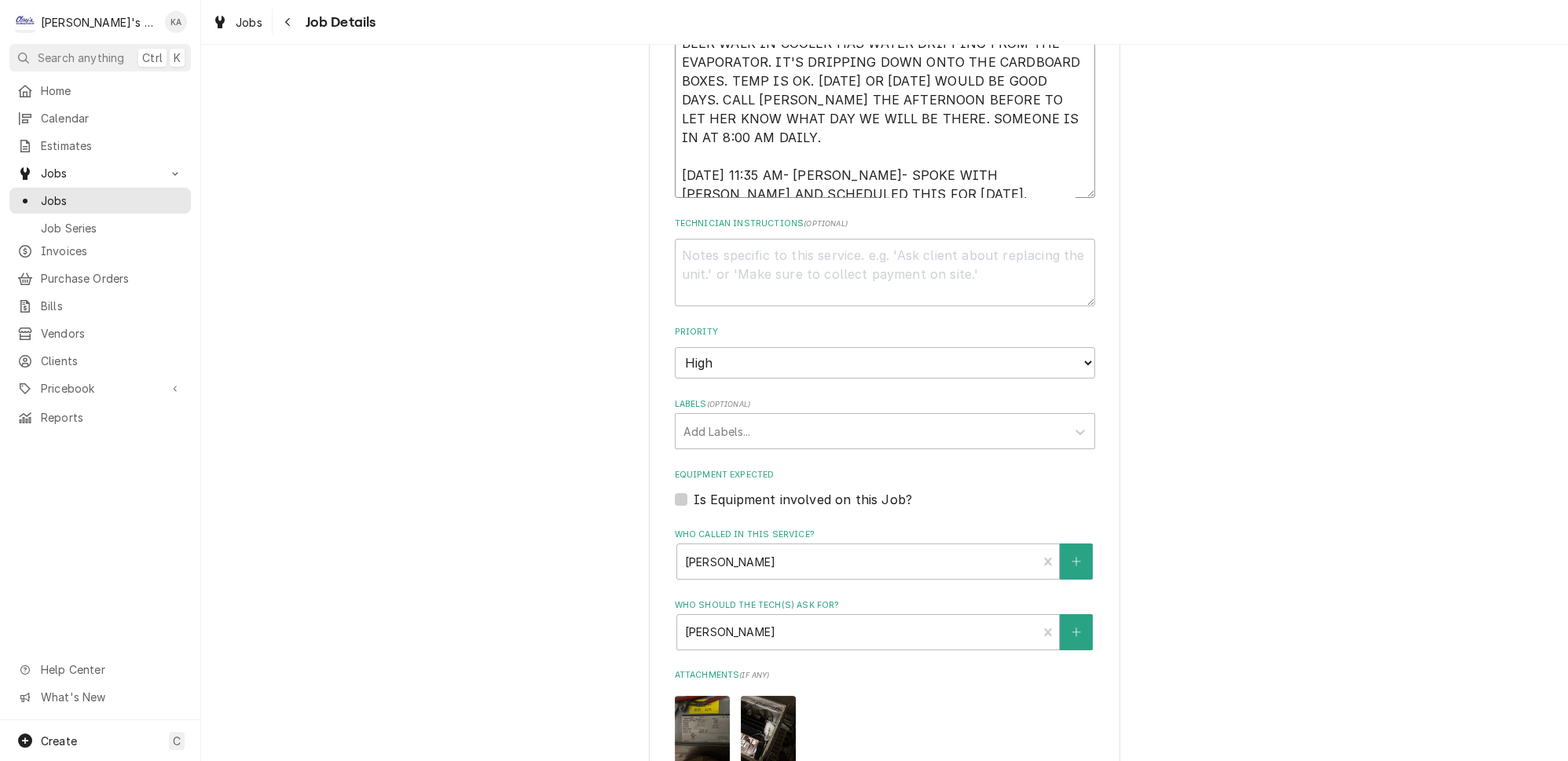
scroll to position [500, 0]
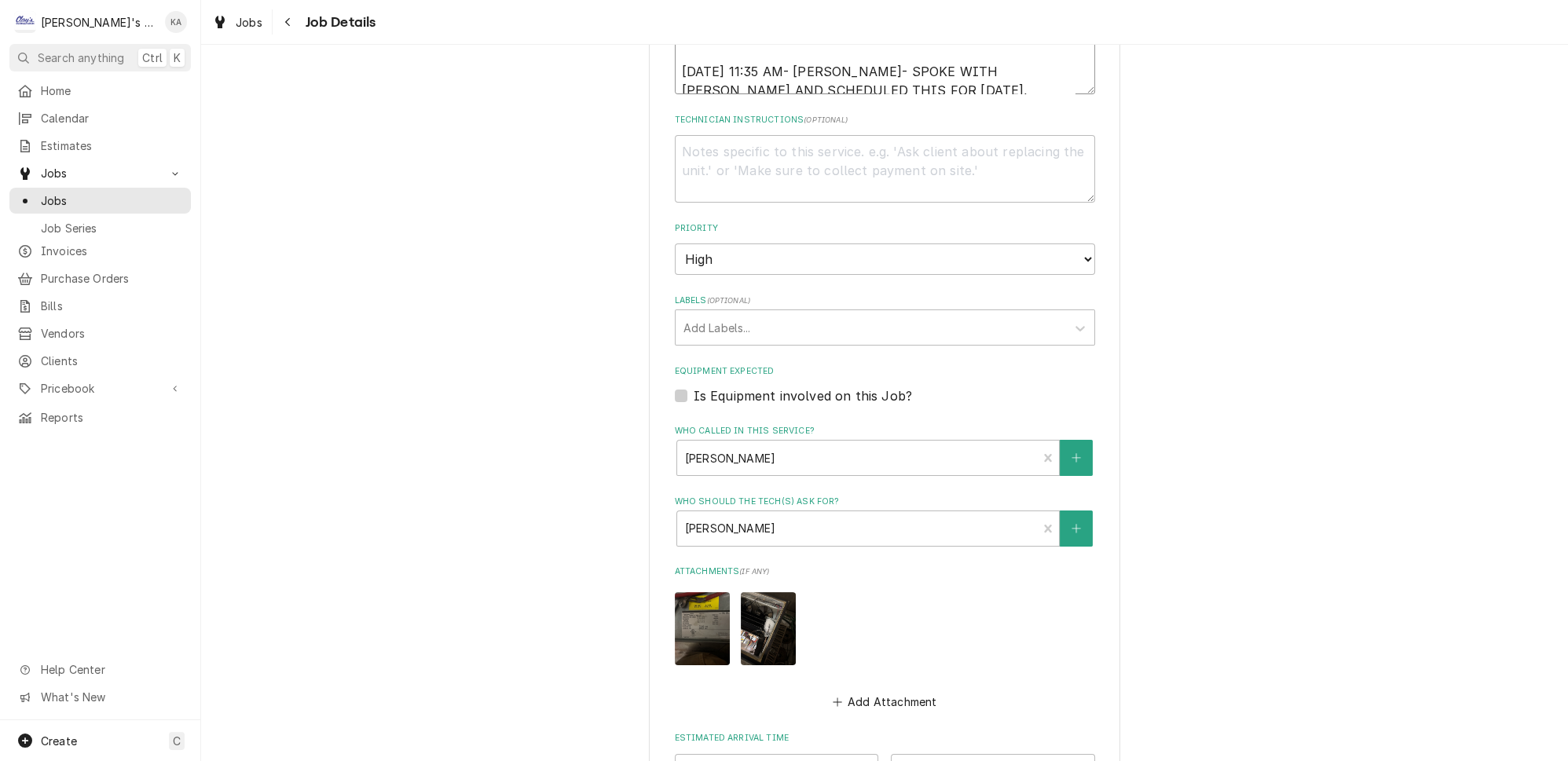
type textarea "8/8/2025 3:50 PM- SARAH- PER KATIE- THE BEER WALK-IN COOLER HAS WATER DRIPPING …"
click at [698, 614] on img "Attachments" at bounding box center [702, 628] width 55 height 73
type textarea "x"
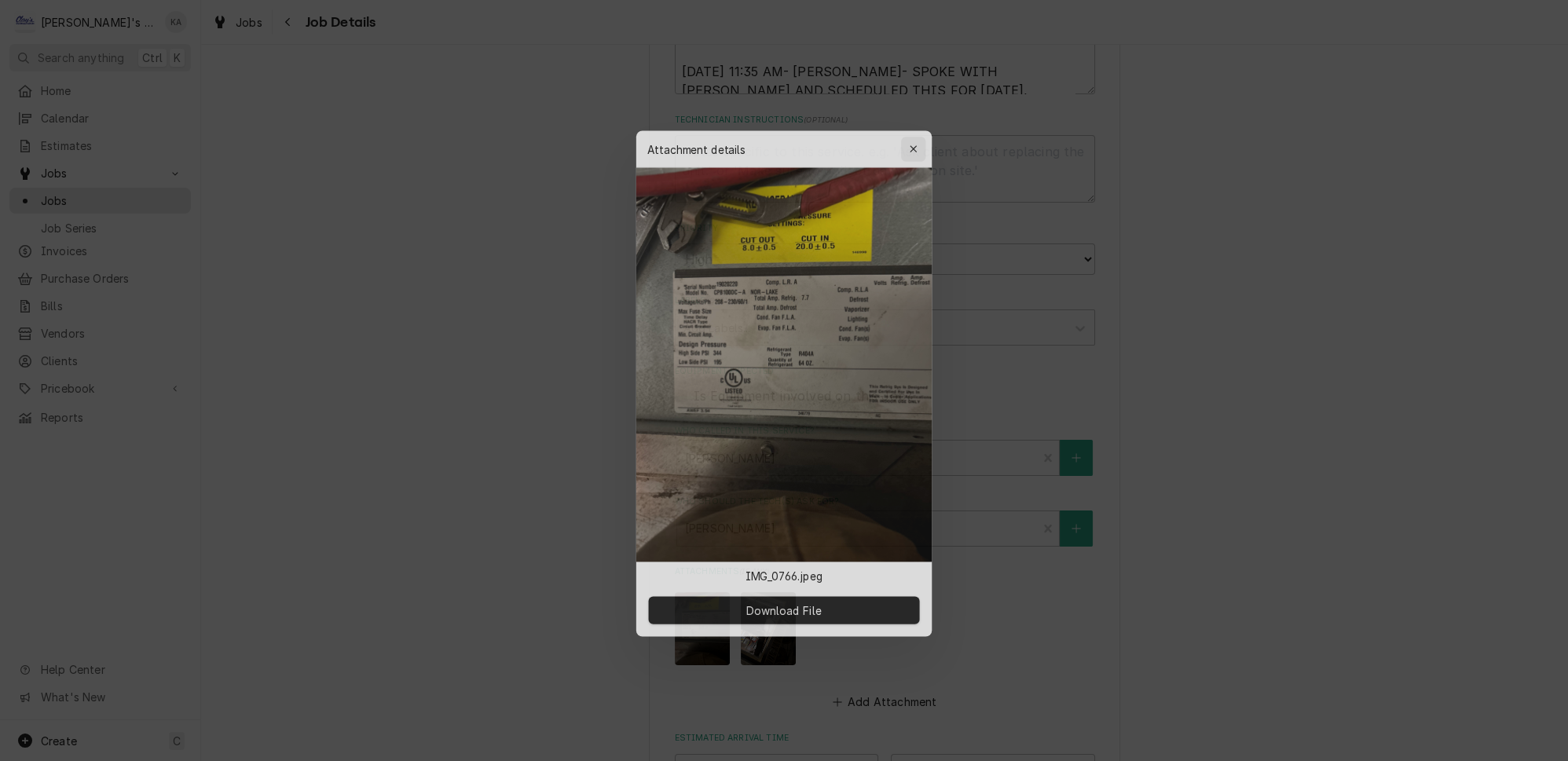
click at [912, 147] on icon "button" at bounding box center [916, 142] width 9 height 11
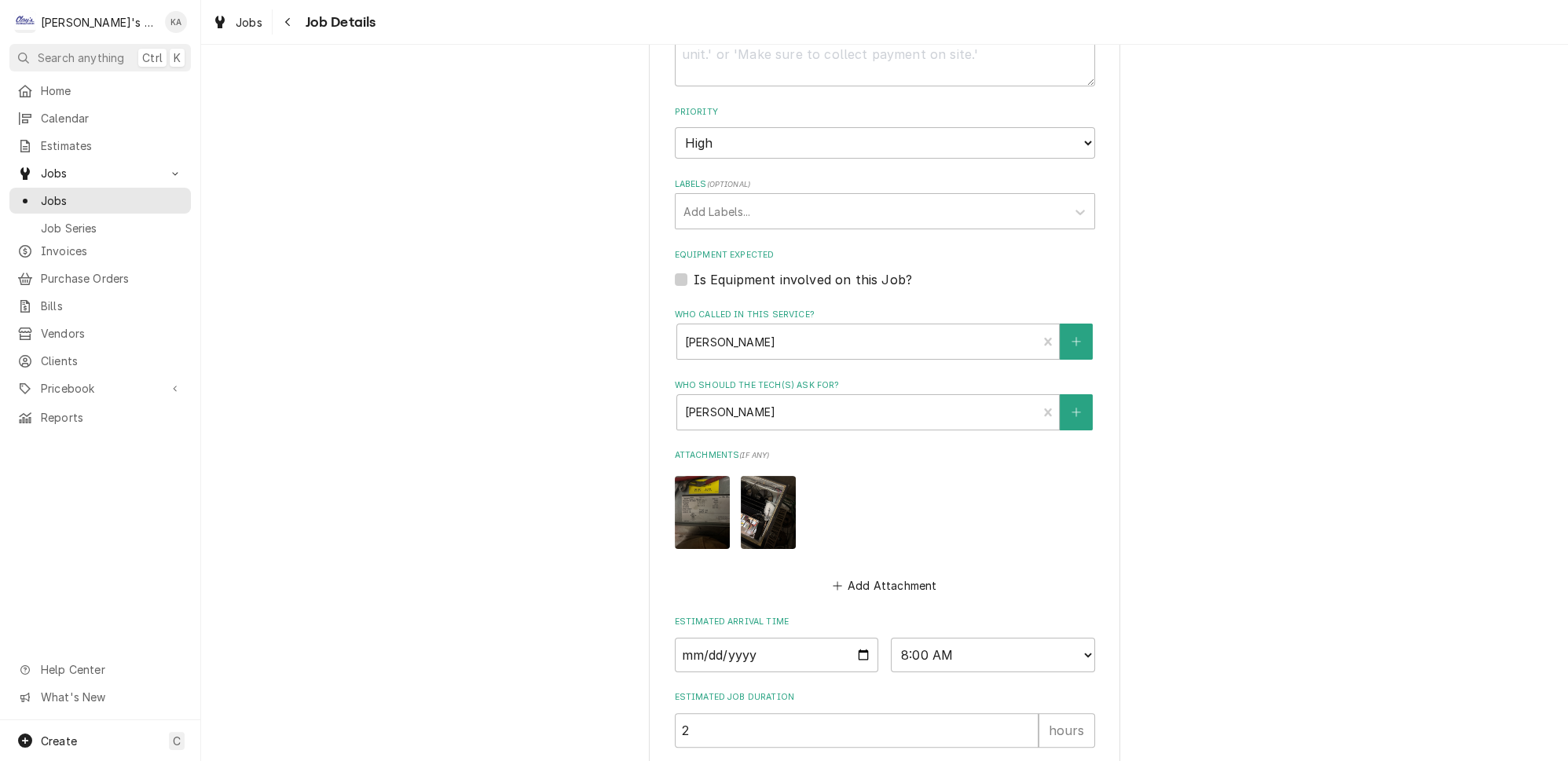
scroll to position [642, 0]
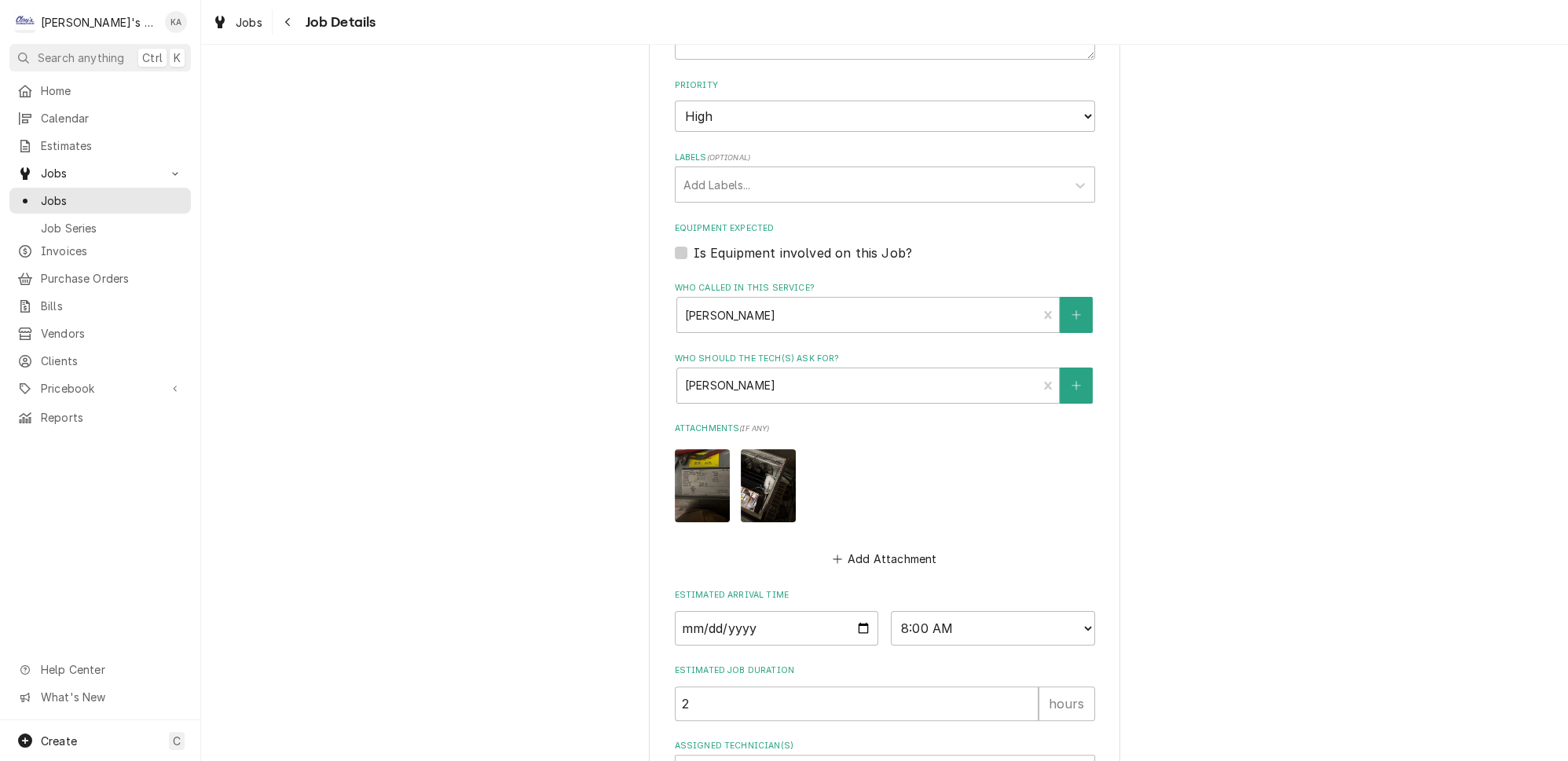
click at [763, 485] on img "Attachments" at bounding box center [768, 485] width 55 height 73
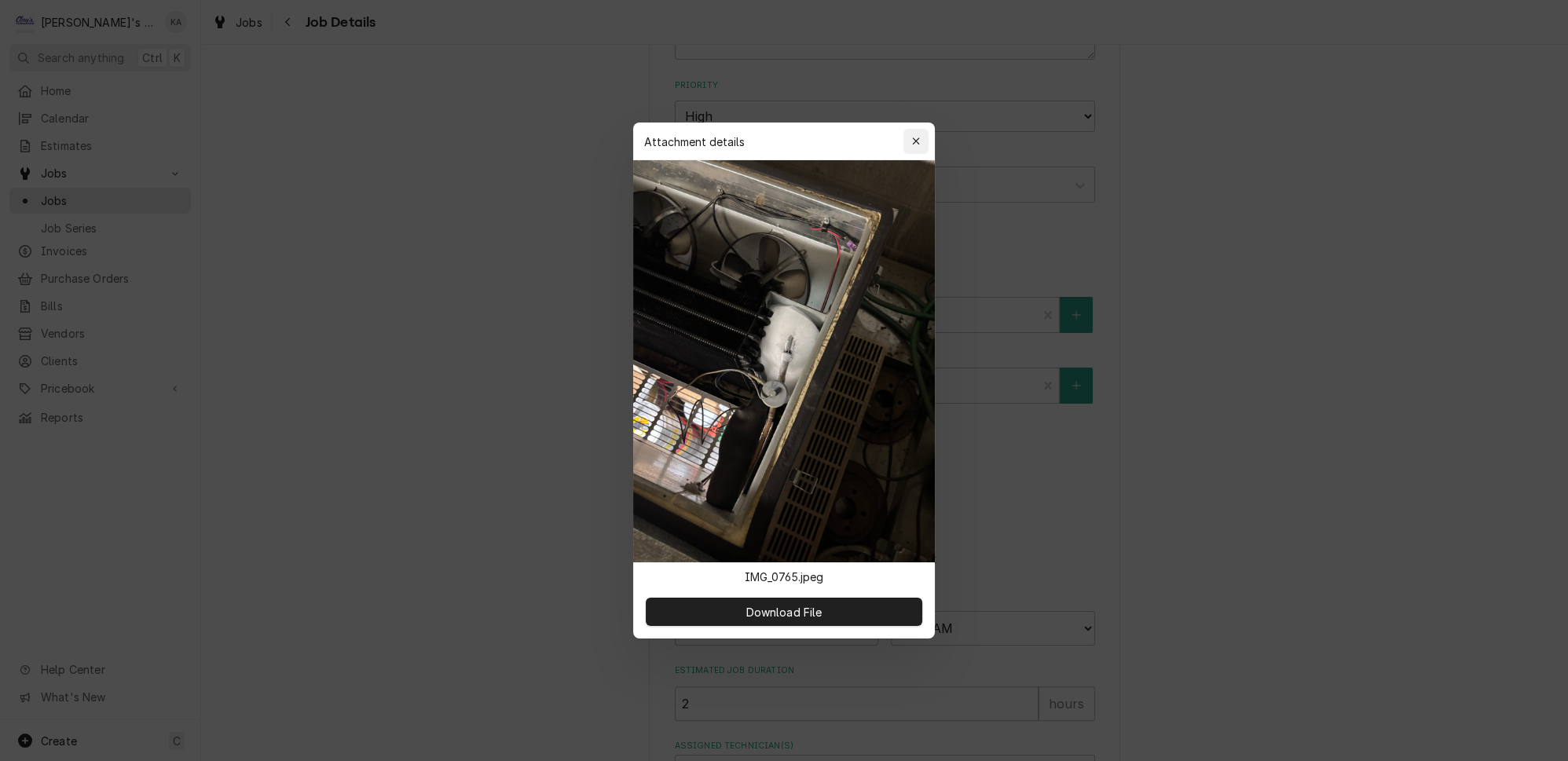
click at [912, 144] on icon "button" at bounding box center [915, 141] width 7 height 7
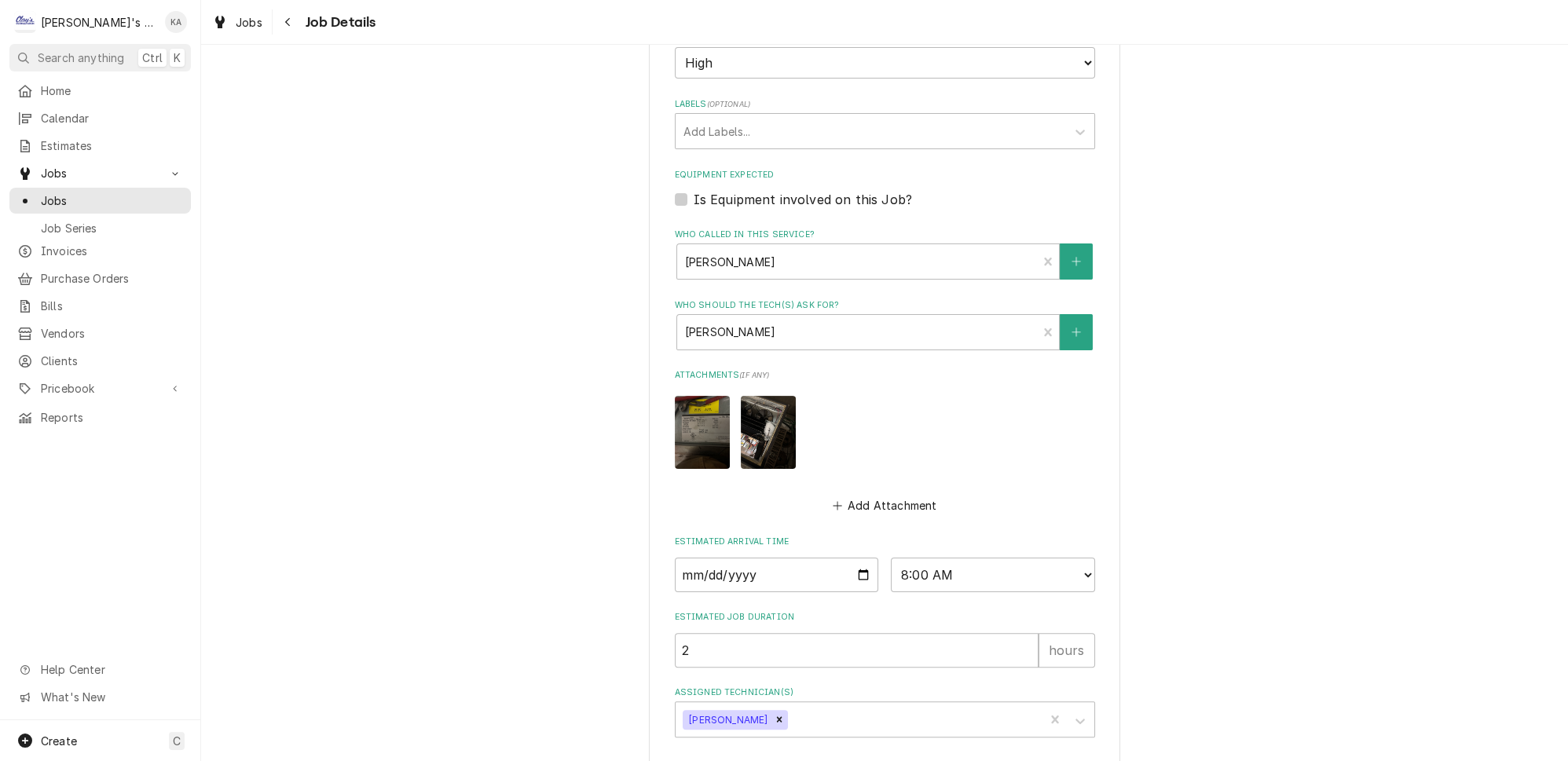
scroll to position [745, 0]
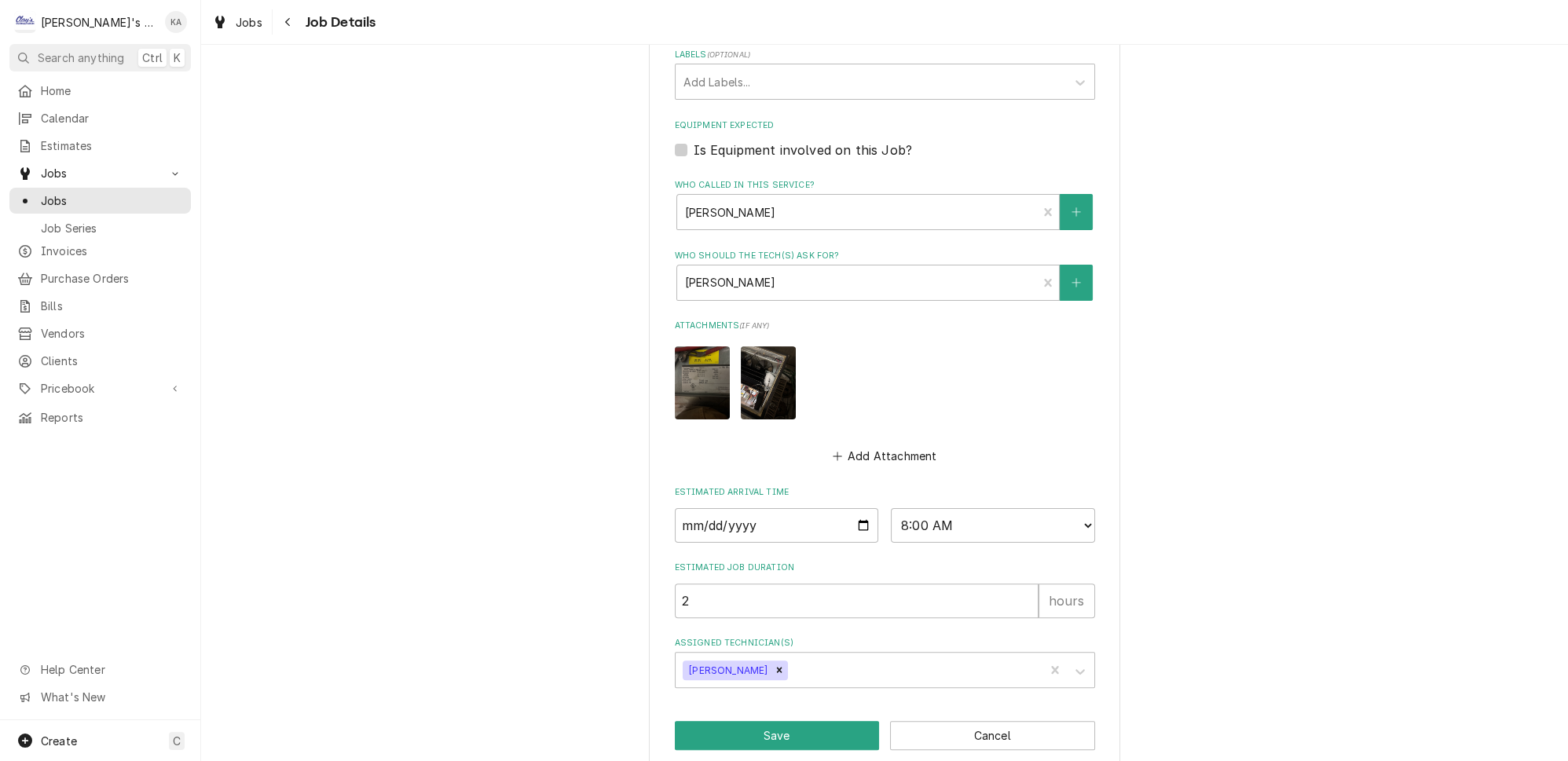
click at [698, 378] on img "Attachments" at bounding box center [702, 383] width 55 height 73
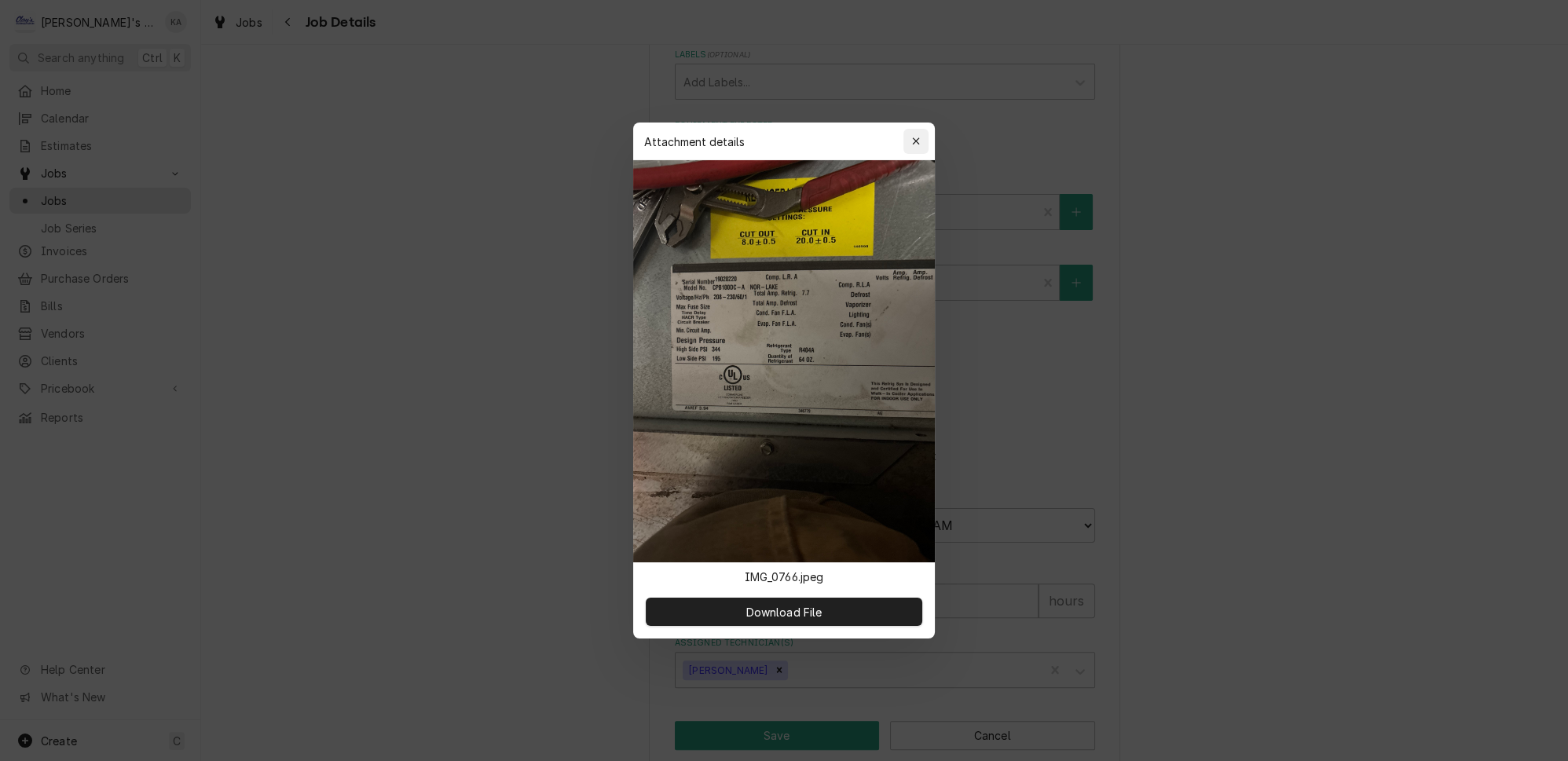
click at [912, 147] on icon "button" at bounding box center [916, 142] width 9 height 11
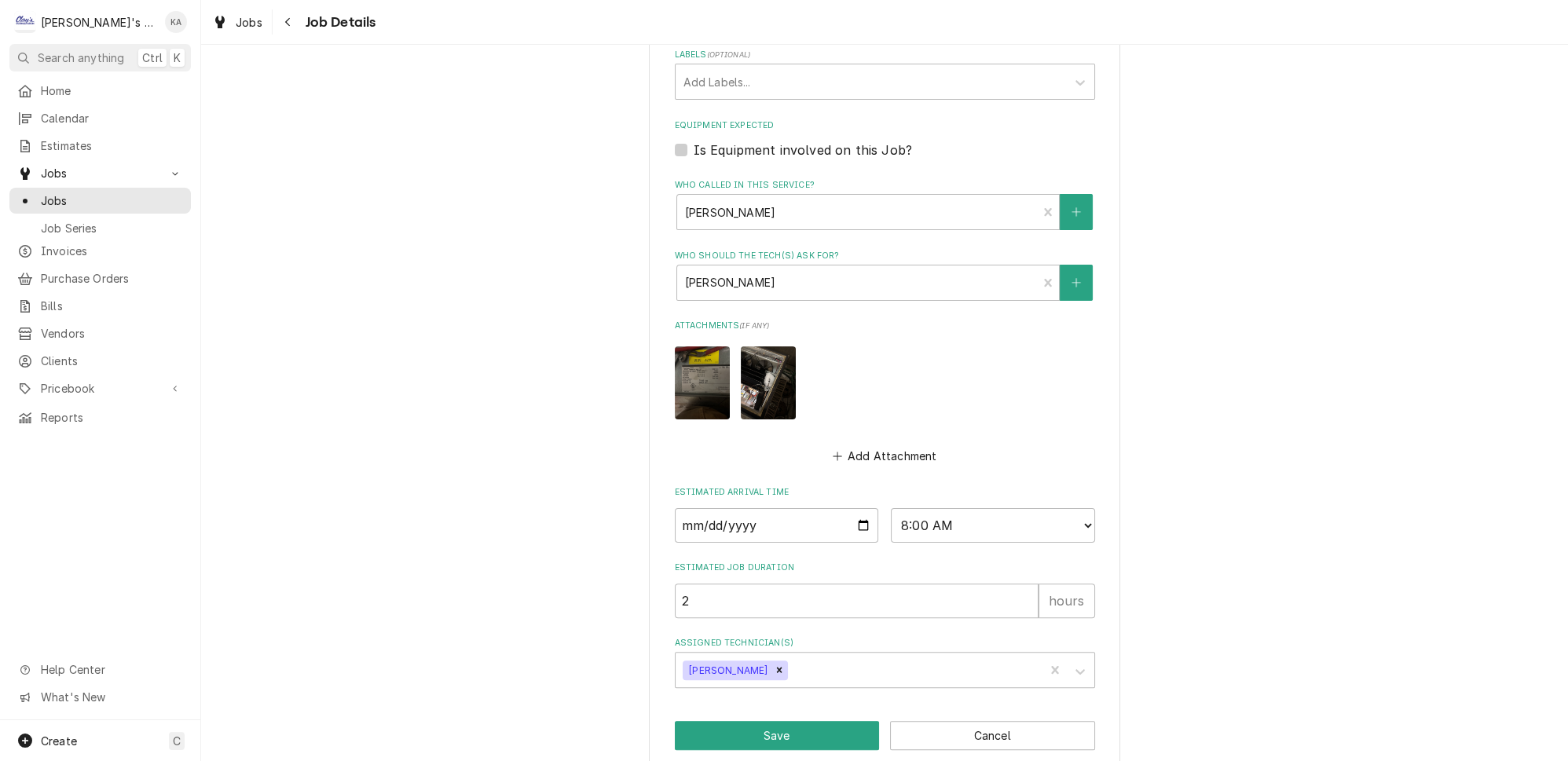
click at [761, 387] on img "Attachments" at bounding box center [768, 383] width 55 height 73
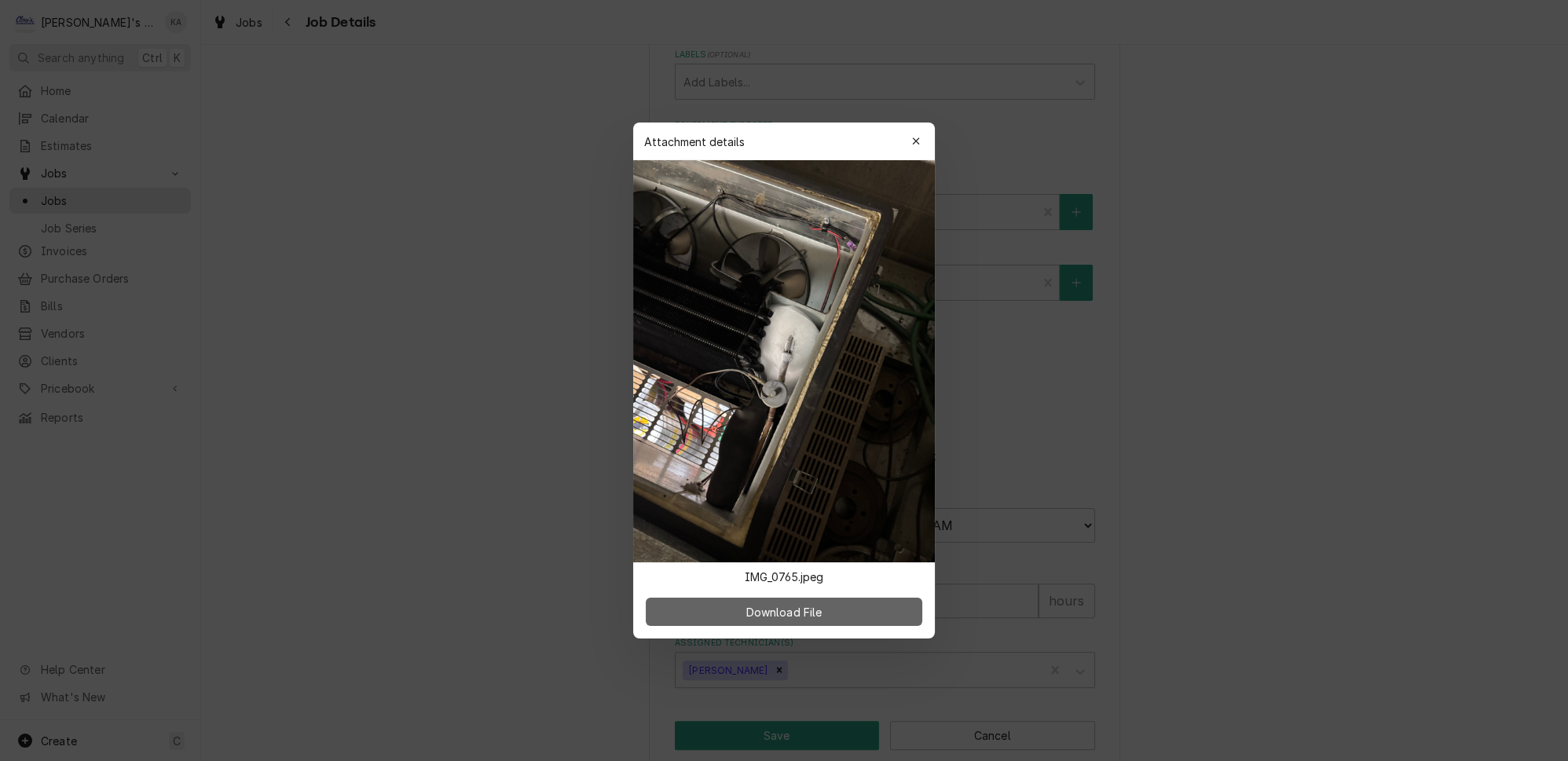
click at [791, 604] on span "Download File" at bounding box center [783, 612] width 83 height 16
click at [912, 144] on icon "button" at bounding box center [915, 141] width 7 height 7
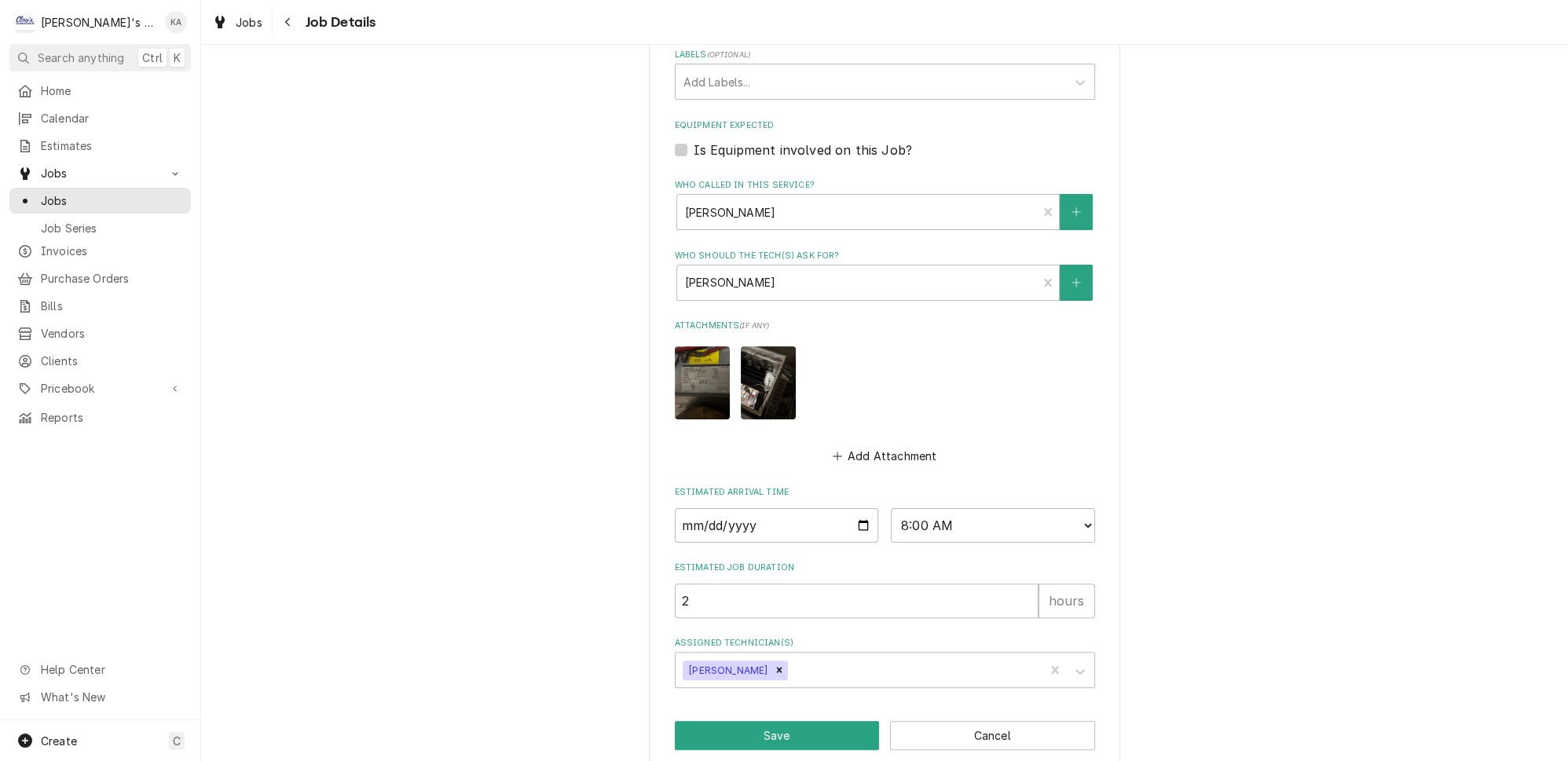
click at [694, 143] on label "Is Equipment involved on this Job?" at bounding box center [803, 150] width 219 height 19
click at [694, 143] on input "Equipment Expected" at bounding box center [904, 158] width 420 height 34
checkbox input "true"
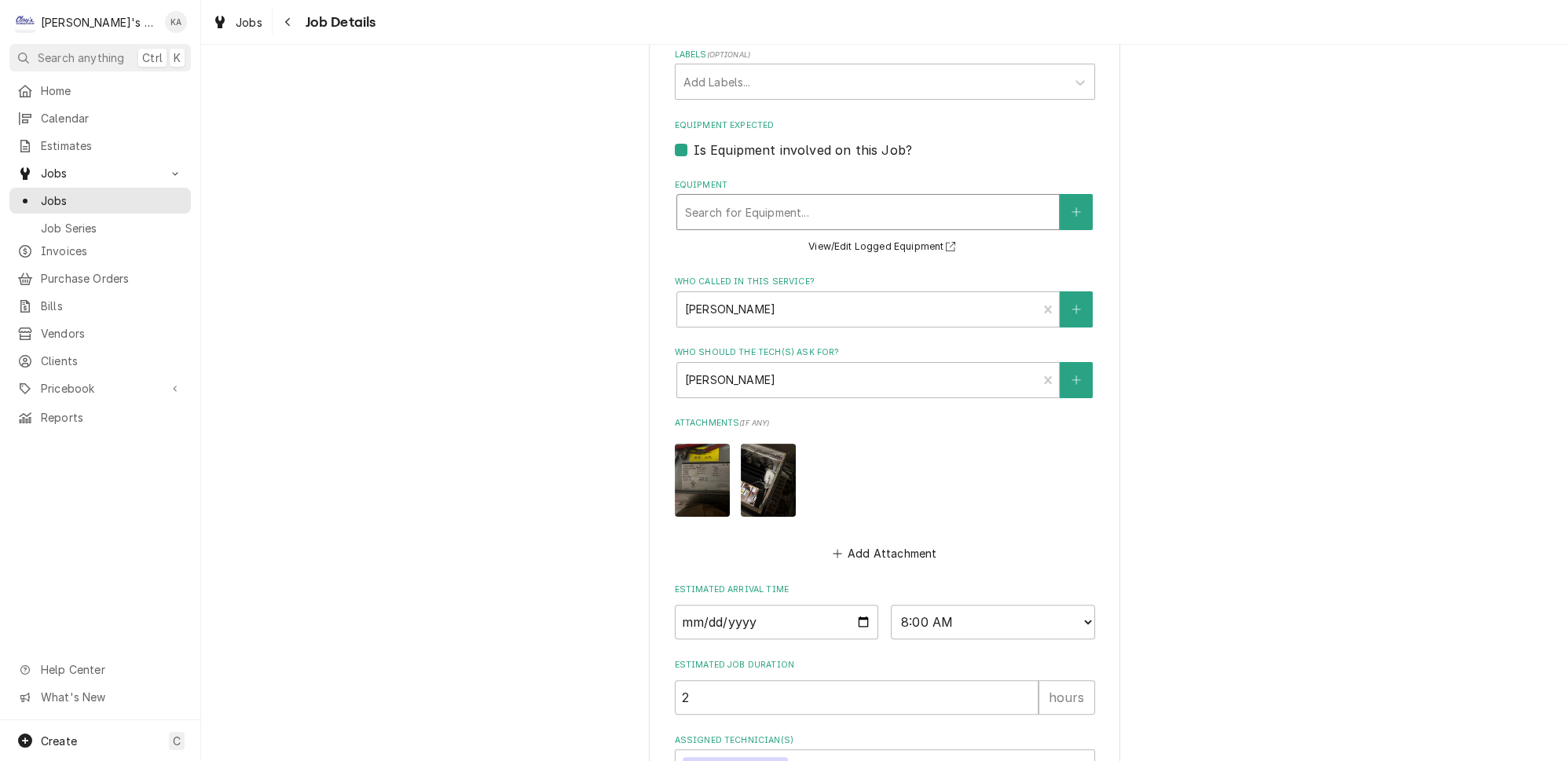
click at [775, 203] on div "Equipment" at bounding box center [868, 212] width 366 height 29
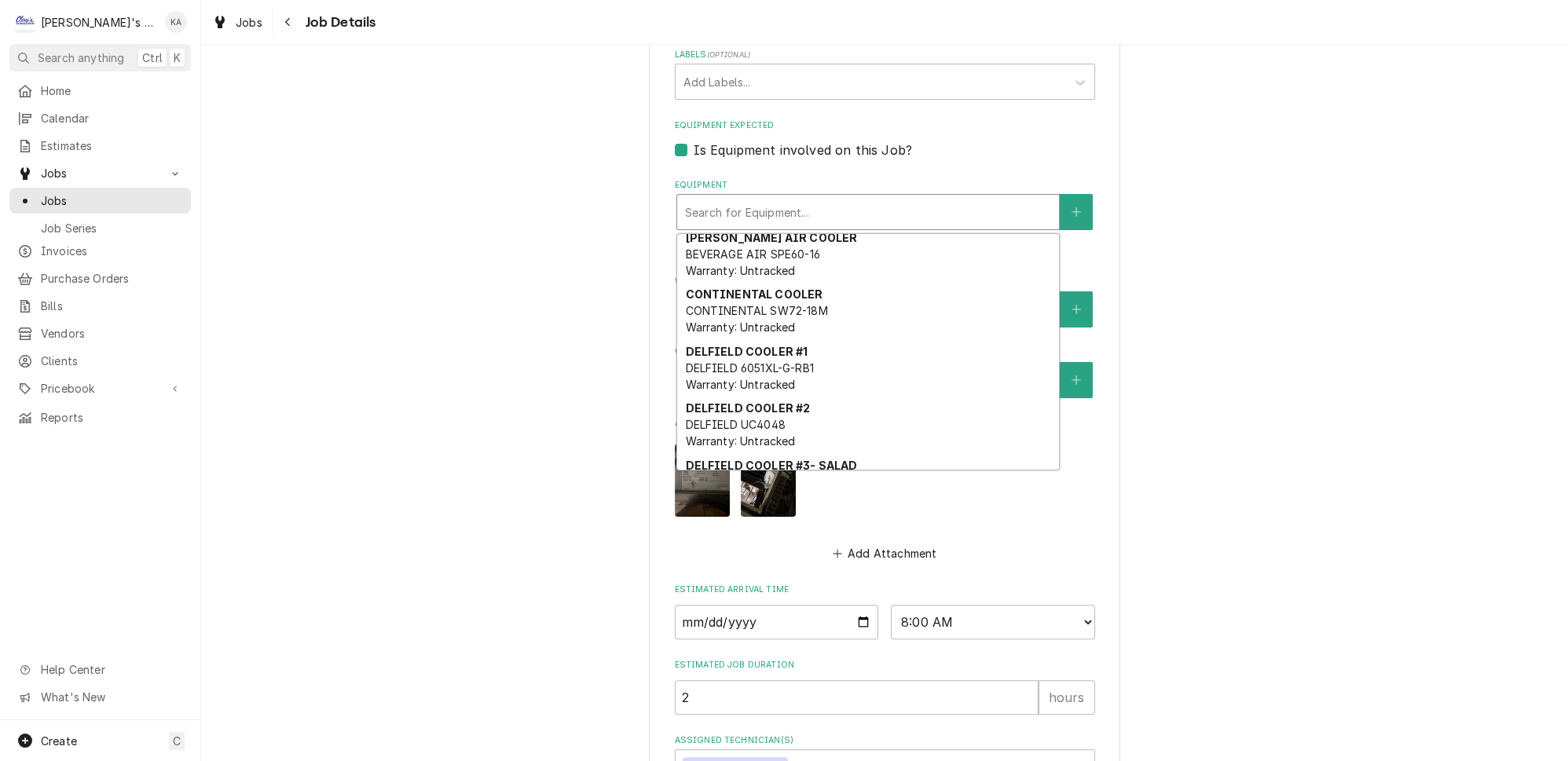
scroll to position [0, 0]
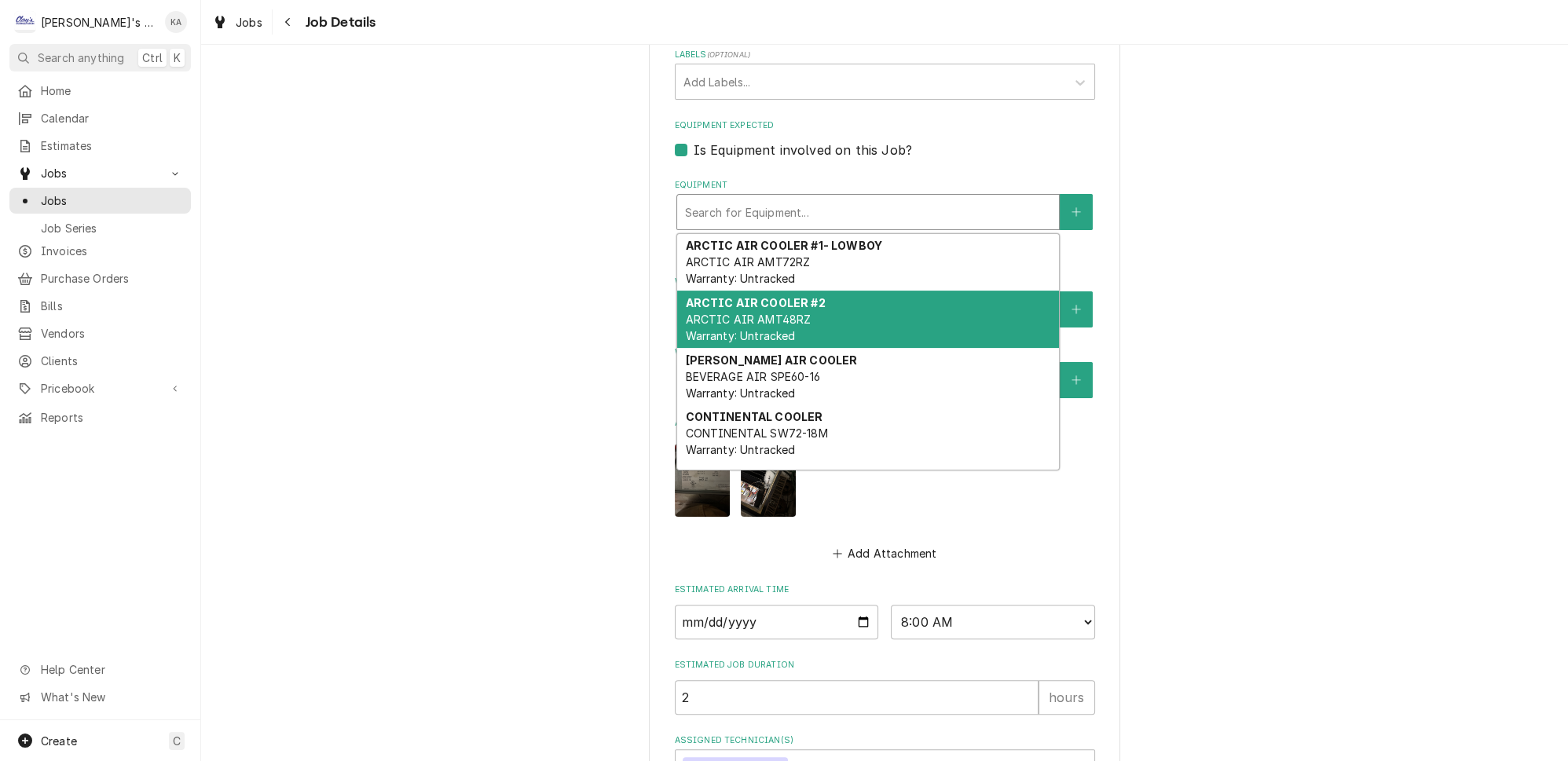
click at [1289, 293] on div "SUNRIVER BREWING SUNRIVER BREWING / 329 OAKWAY RD, EUGENE, OR 97401 Use the fie…" at bounding box center [885, 98] width 1367 height 1565
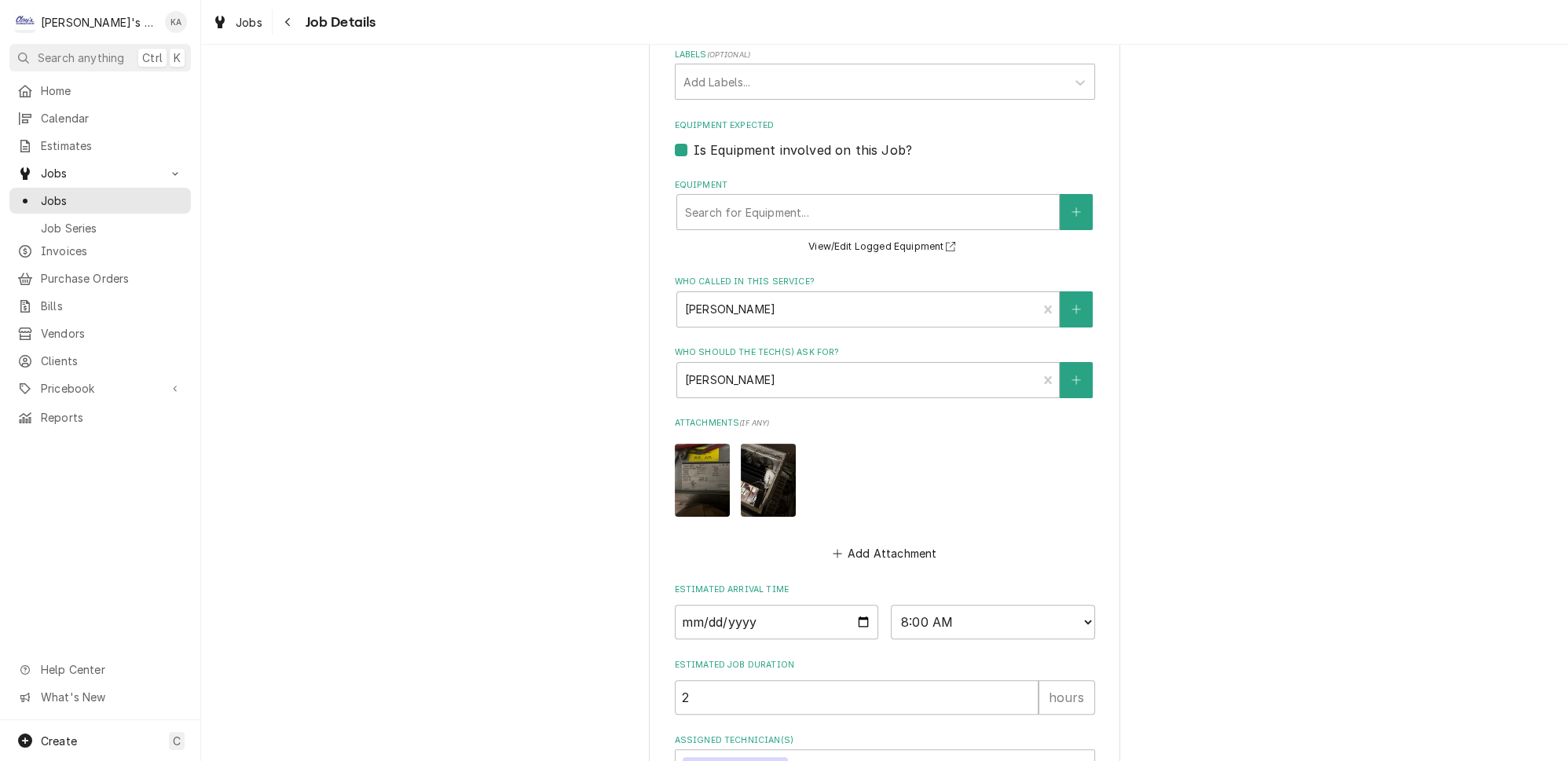
click at [708, 467] on img "Attachments" at bounding box center [702, 480] width 55 height 73
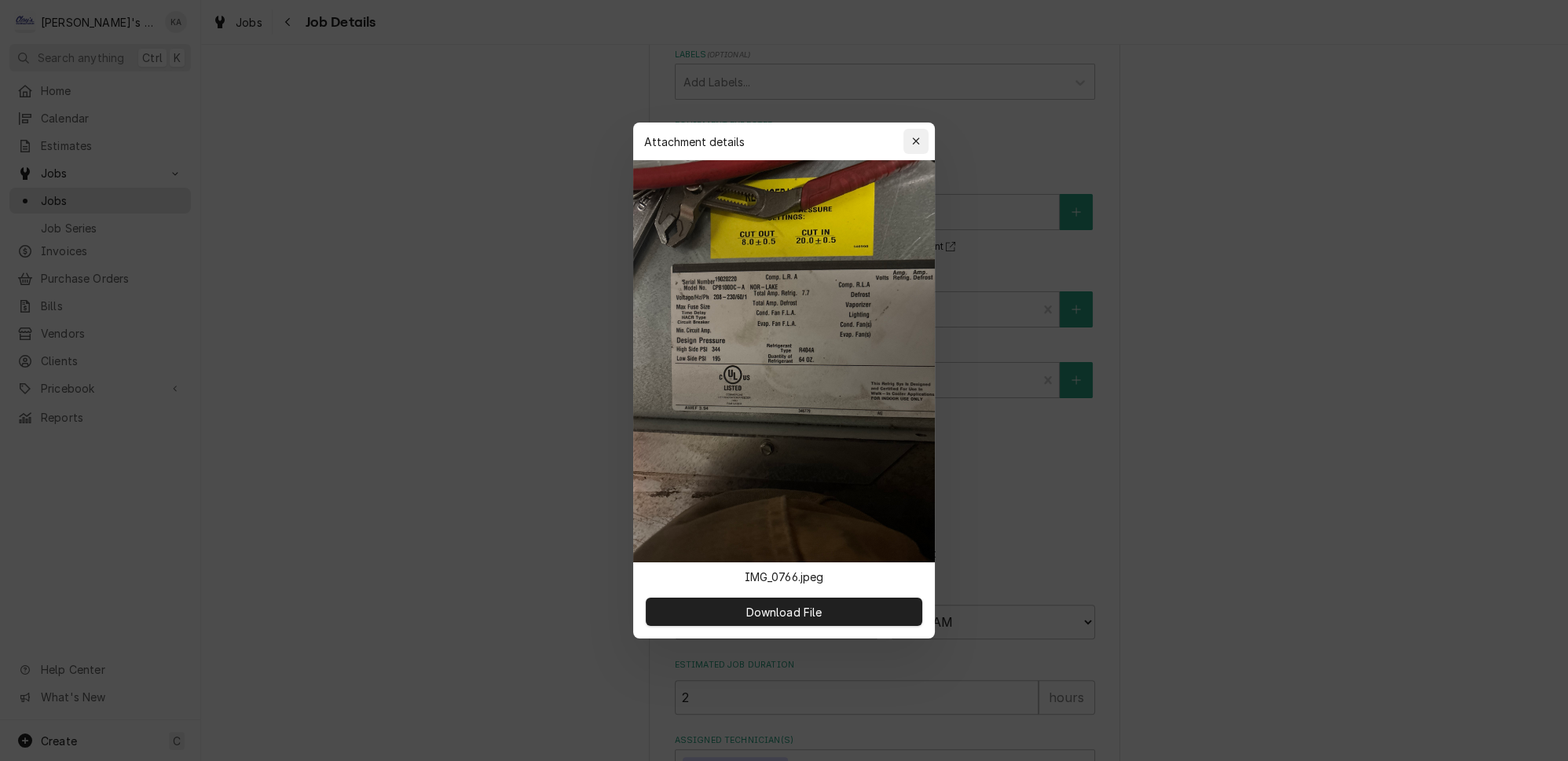
click at [912, 147] on icon "button" at bounding box center [916, 142] width 9 height 11
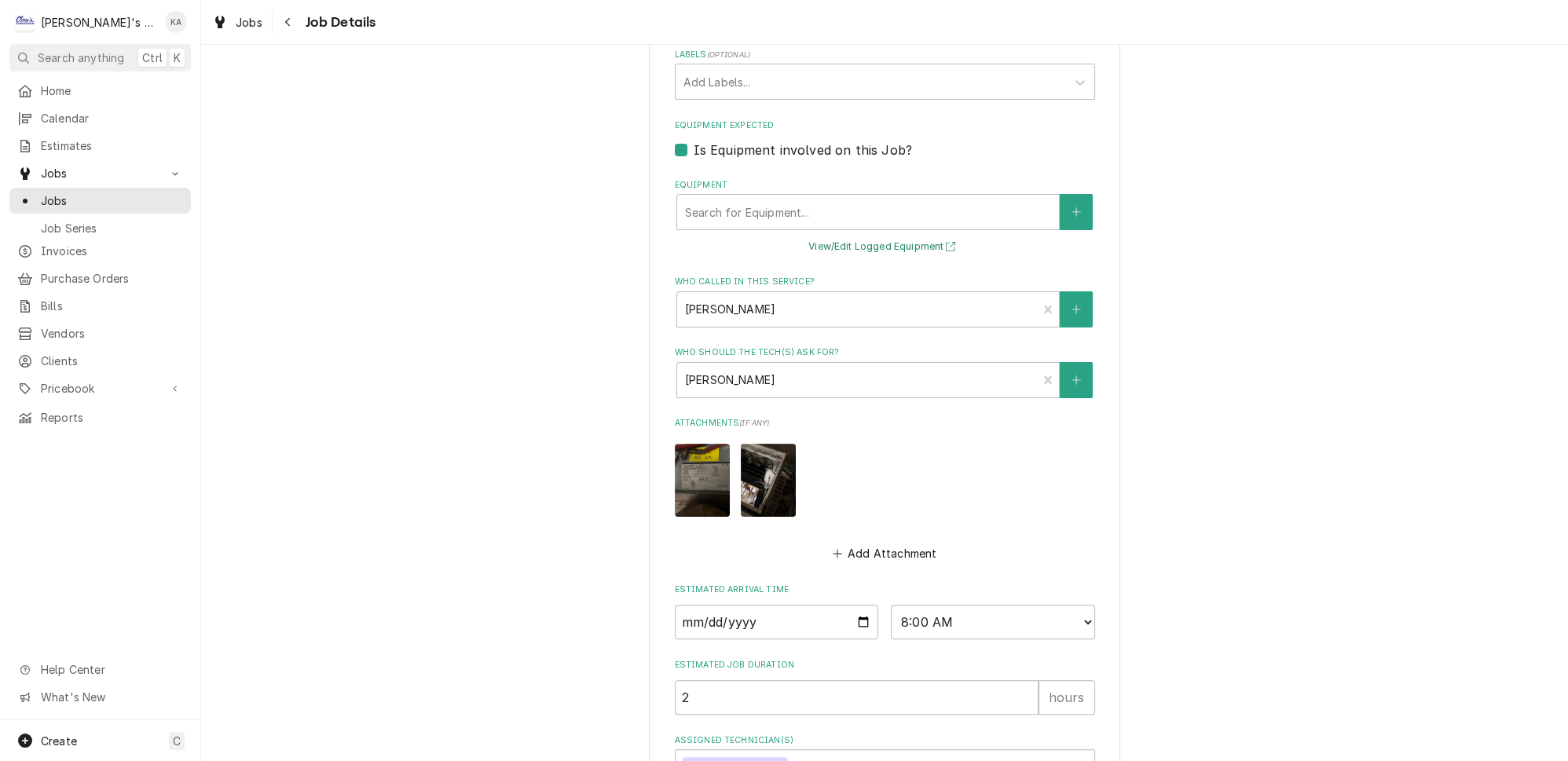
click at [874, 240] on button "View/Edit Logged Equipment" at bounding box center [884, 247] width 157 height 20
type textarea "x"
click at [1071, 206] on icon "Create New Equipment" at bounding box center [1076, 212] width 10 height 11
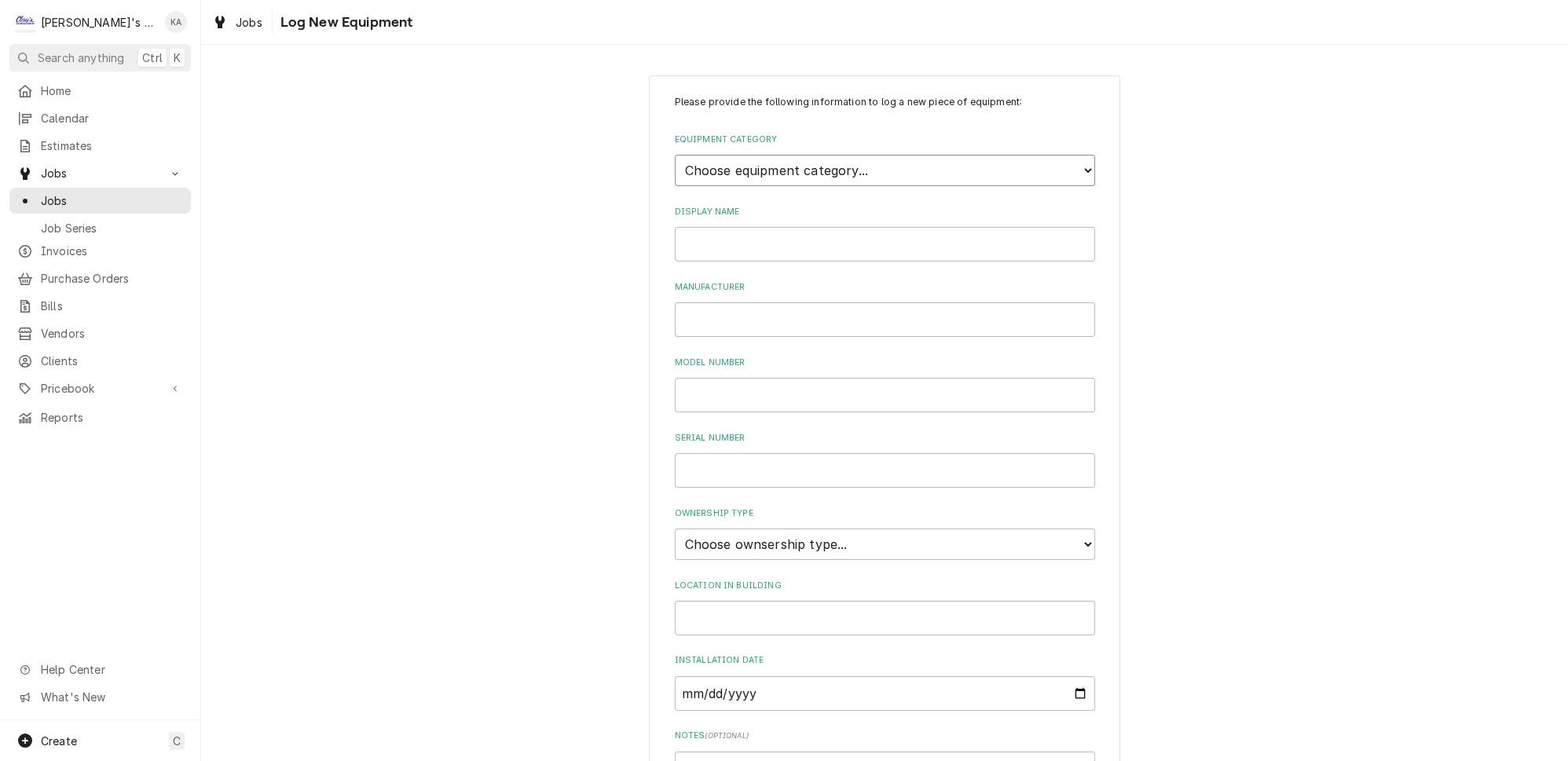
click at [831, 163] on select "Choose equipment category... Ice Machines Refrigeration HVAC Other" at bounding box center [885, 170] width 420 height 31
select select "8"
click at [675, 155] on select "Choose equipment category... Ice Machines Refrigeration HVAC Other" at bounding box center [885, 170] width 420 height 31
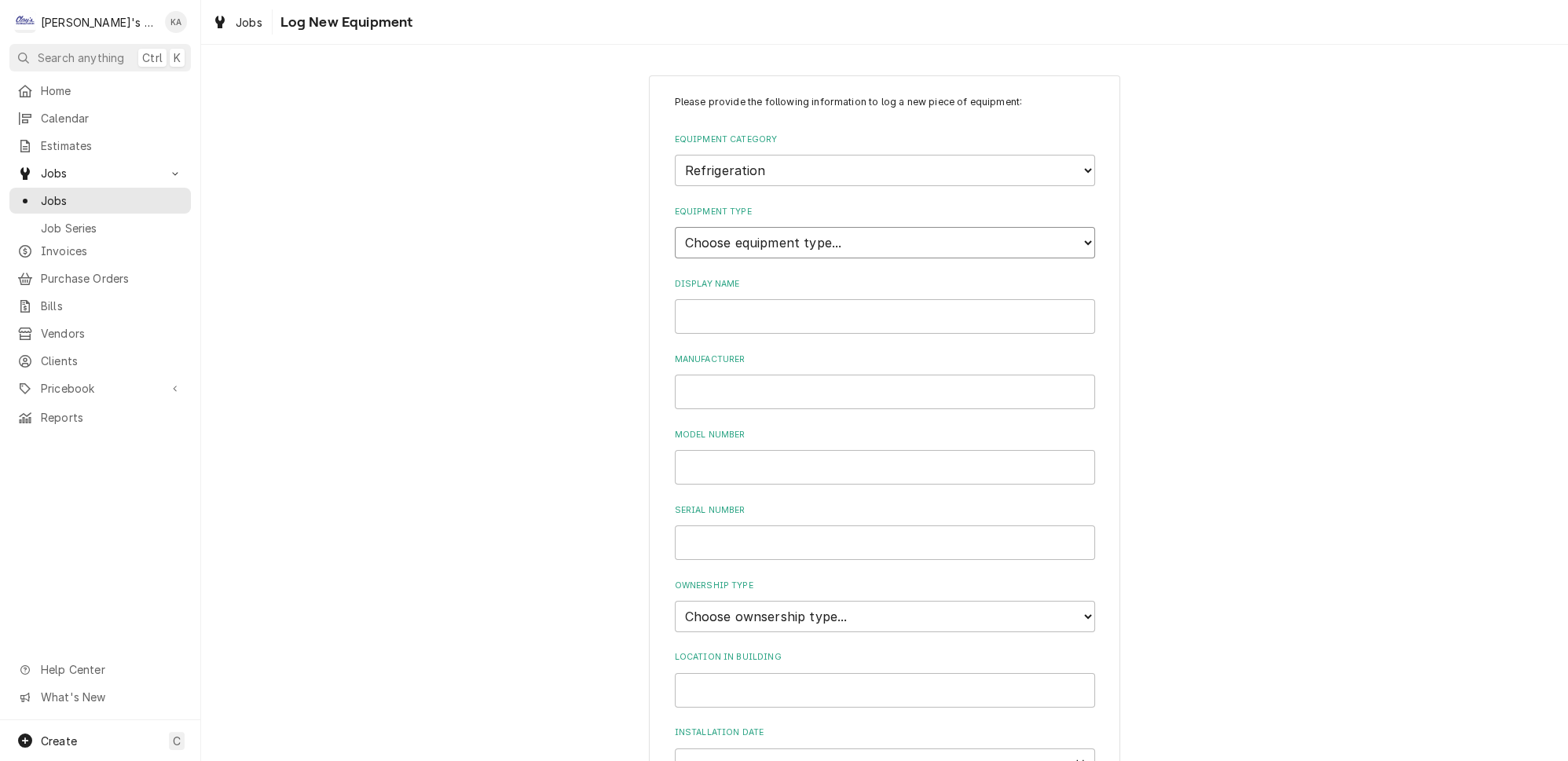
click at [773, 241] on select "Choose equipment type... Bar Refrigeration Blast Chiller Chef Base Freezer Chef…" at bounding box center [885, 242] width 420 height 31
select select "75"
click at [675, 227] on select "Choose equipment type... Bar Refrigeration Blast Chiller Chef Base Freezer Chef…" at bounding box center [885, 242] width 420 height 31
click at [728, 308] on input "Display Name" at bounding box center [885, 316] width 420 height 34
type input "WALK IN COOLER #2- BEER"
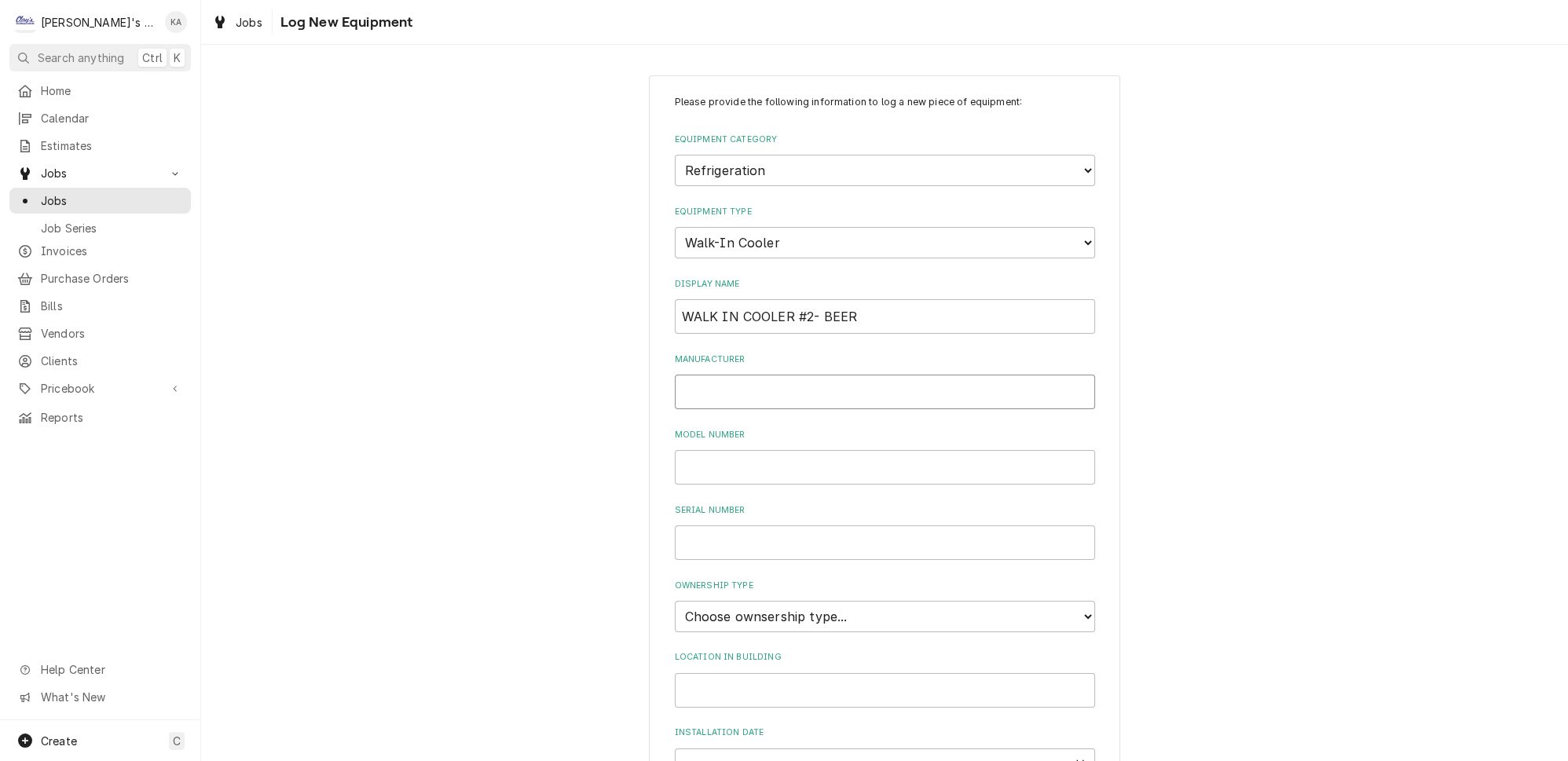
click at [826, 383] on input "Manufacturer" at bounding box center [885, 391] width 420 height 34
type input "NORLAKE"
click at [787, 451] on input "Model Number" at bounding box center [885, 467] width 420 height 34
type input "CPB100DC-A"
click at [698, 536] on input "Serial Number" at bounding box center [885, 542] width 420 height 34
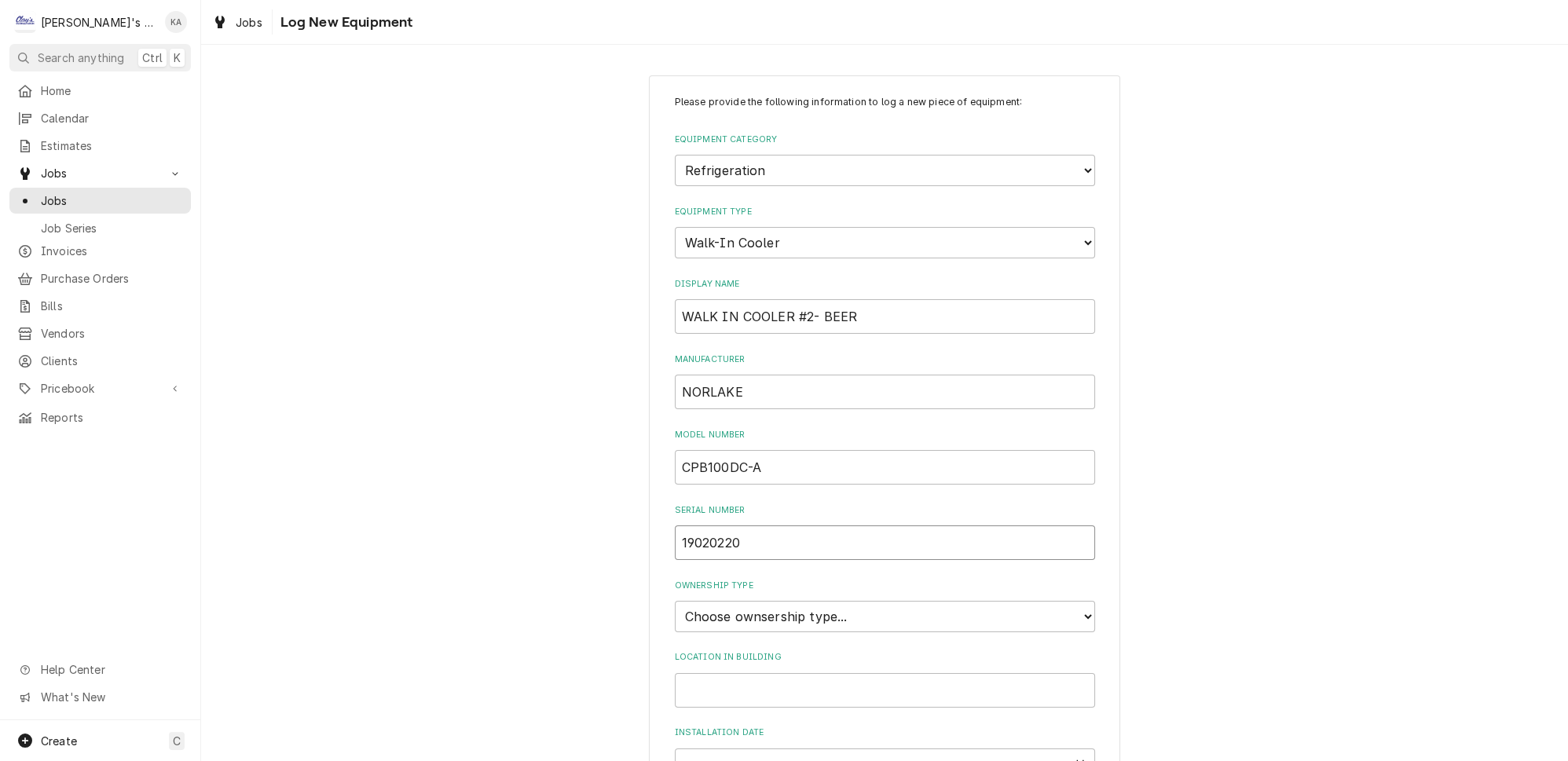
type input "19020220"
click at [756, 601] on select "Choose ownsership type... Unknown Owned Leased Rented" at bounding box center [885, 616] width 420 height 31
select select "1"
click at [675, 600] on select "Choose ownsership type... Unknown Owned Leased Rented" at bounding box center [885, 616] width 420 height 31
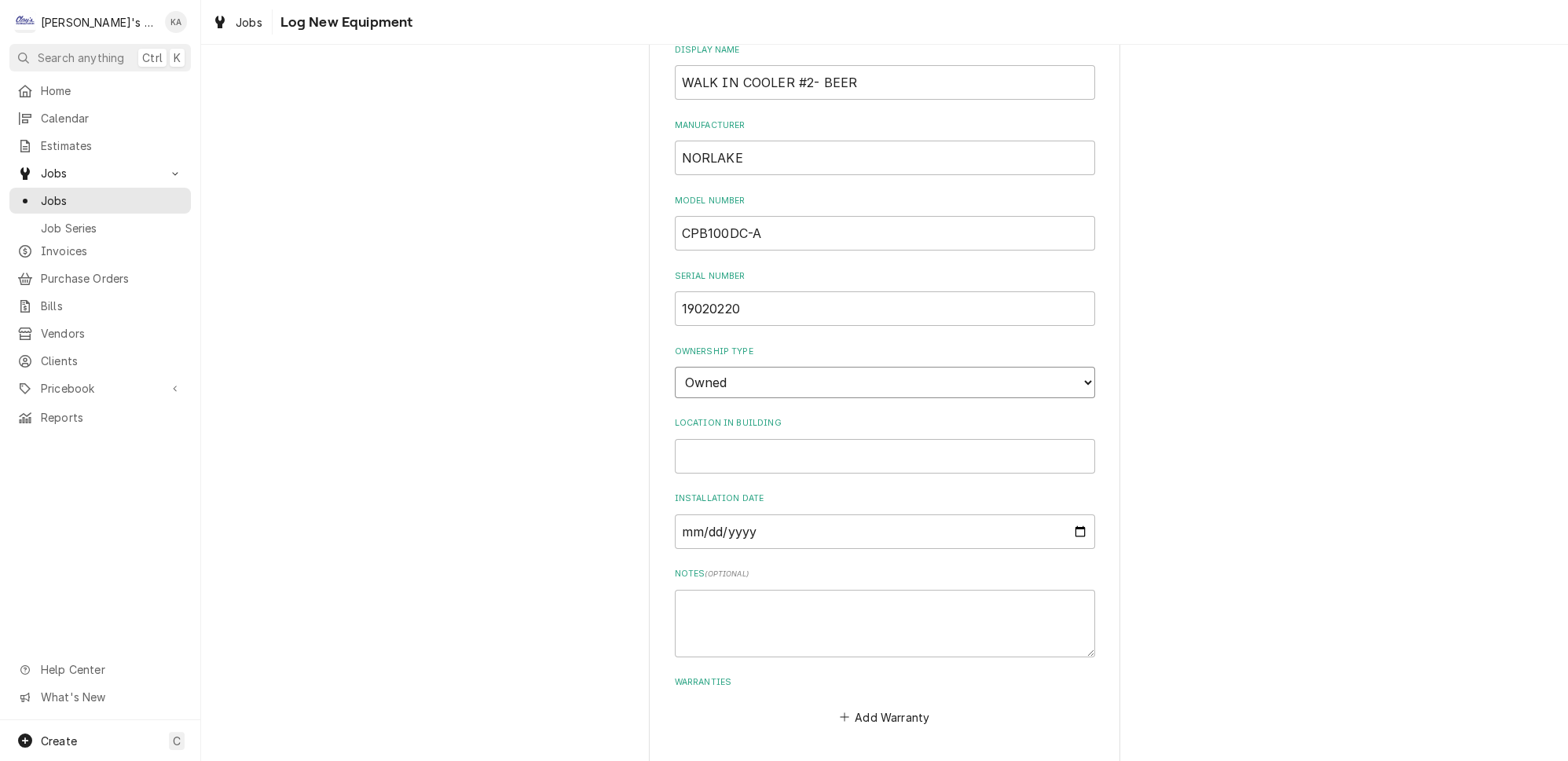
scroll to position [274, 0]
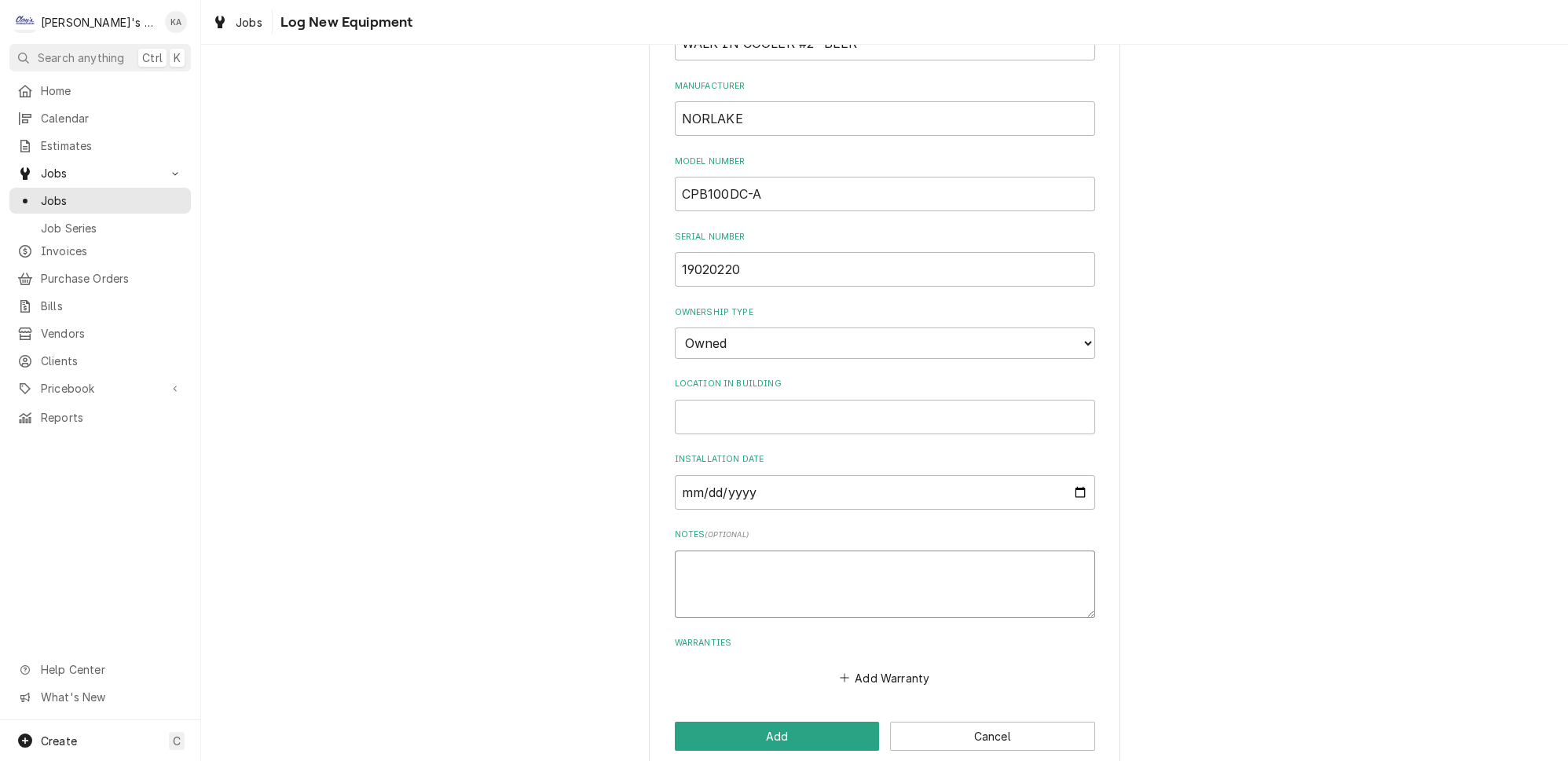
click at [682, 554] on textarea "Notes ( optional )" at bounding box center [885, 583] width 420 height 67
type textarea "x"
type textarea "4"
type textarea "x"
type textarea "40"
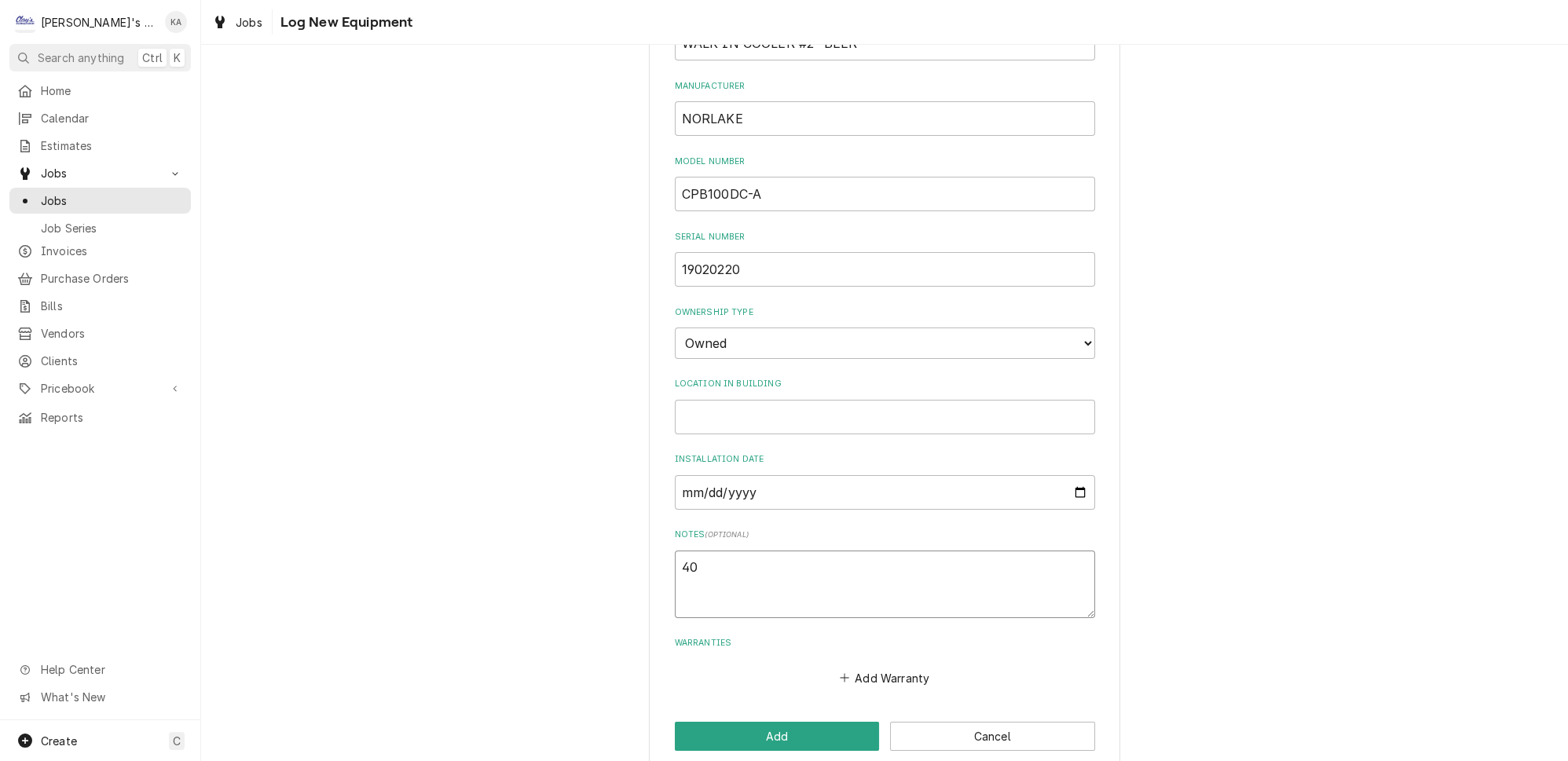
type textarea "x"
type textarea "404"
type textarea "x"
type textarea "404"
type textarea "x"
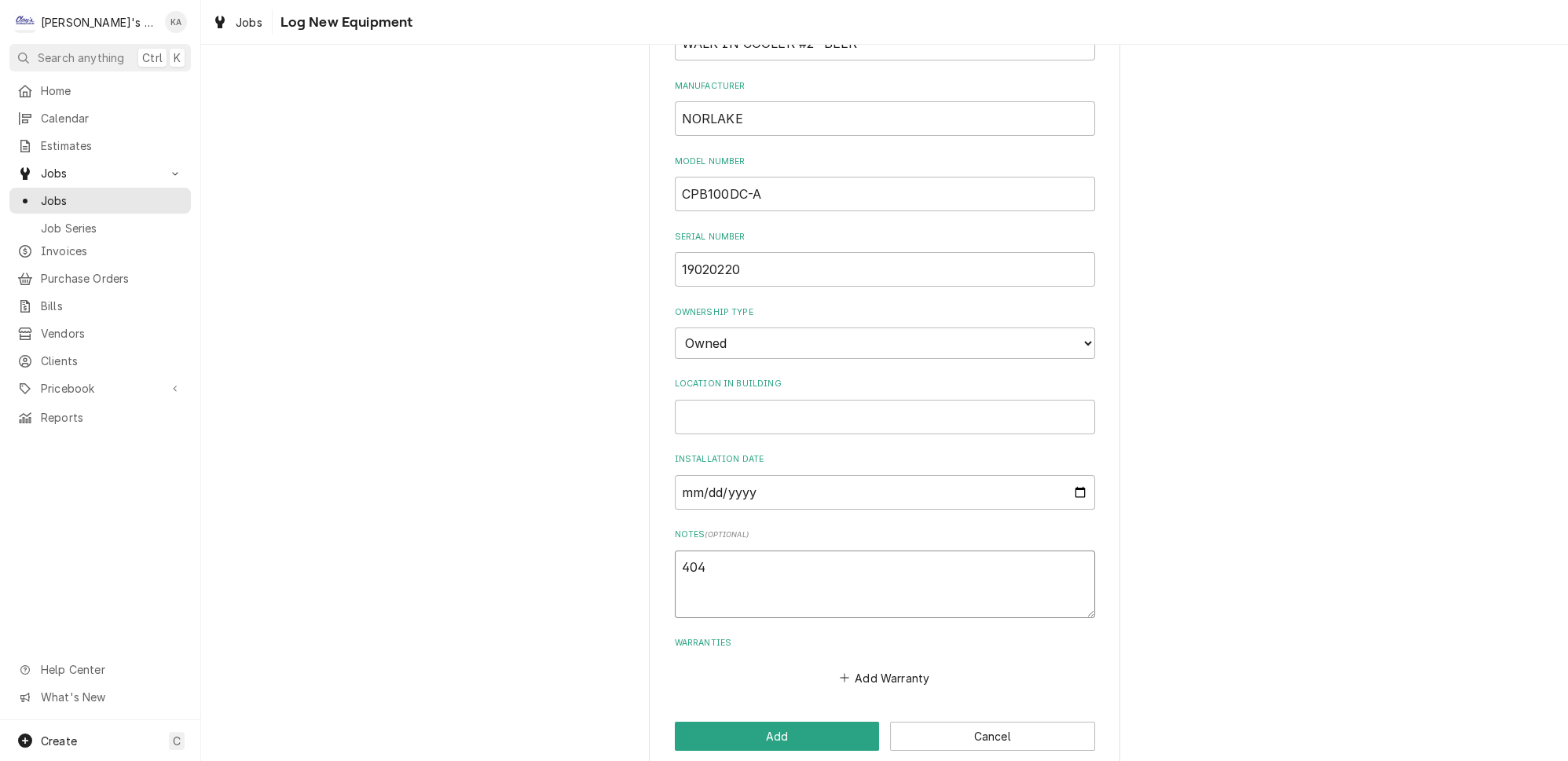
type textarea "404 A"
type textarea "x"
type textarea "404 A"
type textarea "x"
type textarea "404 A 4"
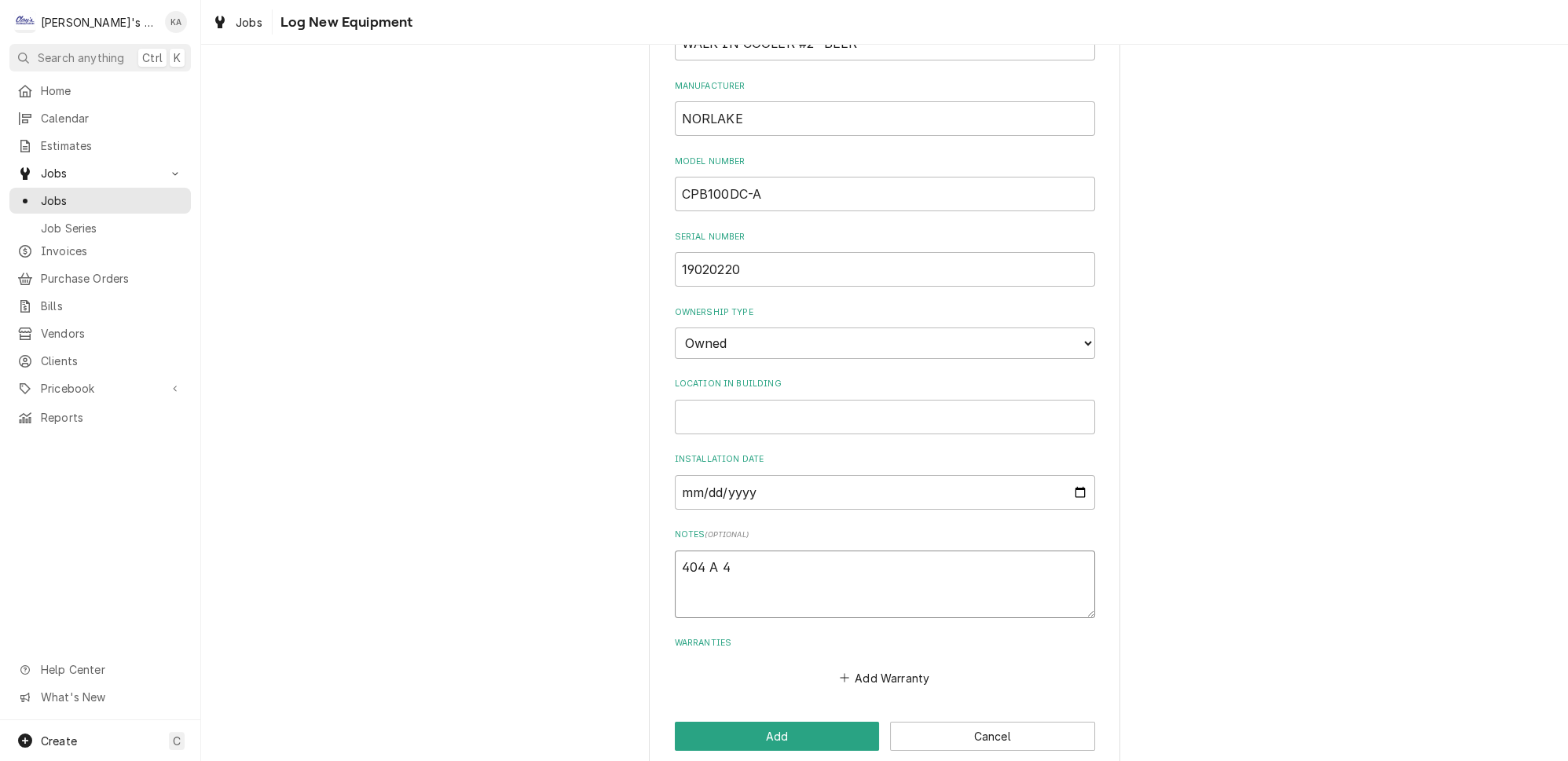
type textarea "x"
type textarea "404 A 4"
type textarea "x"
type textarea "404 A 4 L"
type textarea "x"
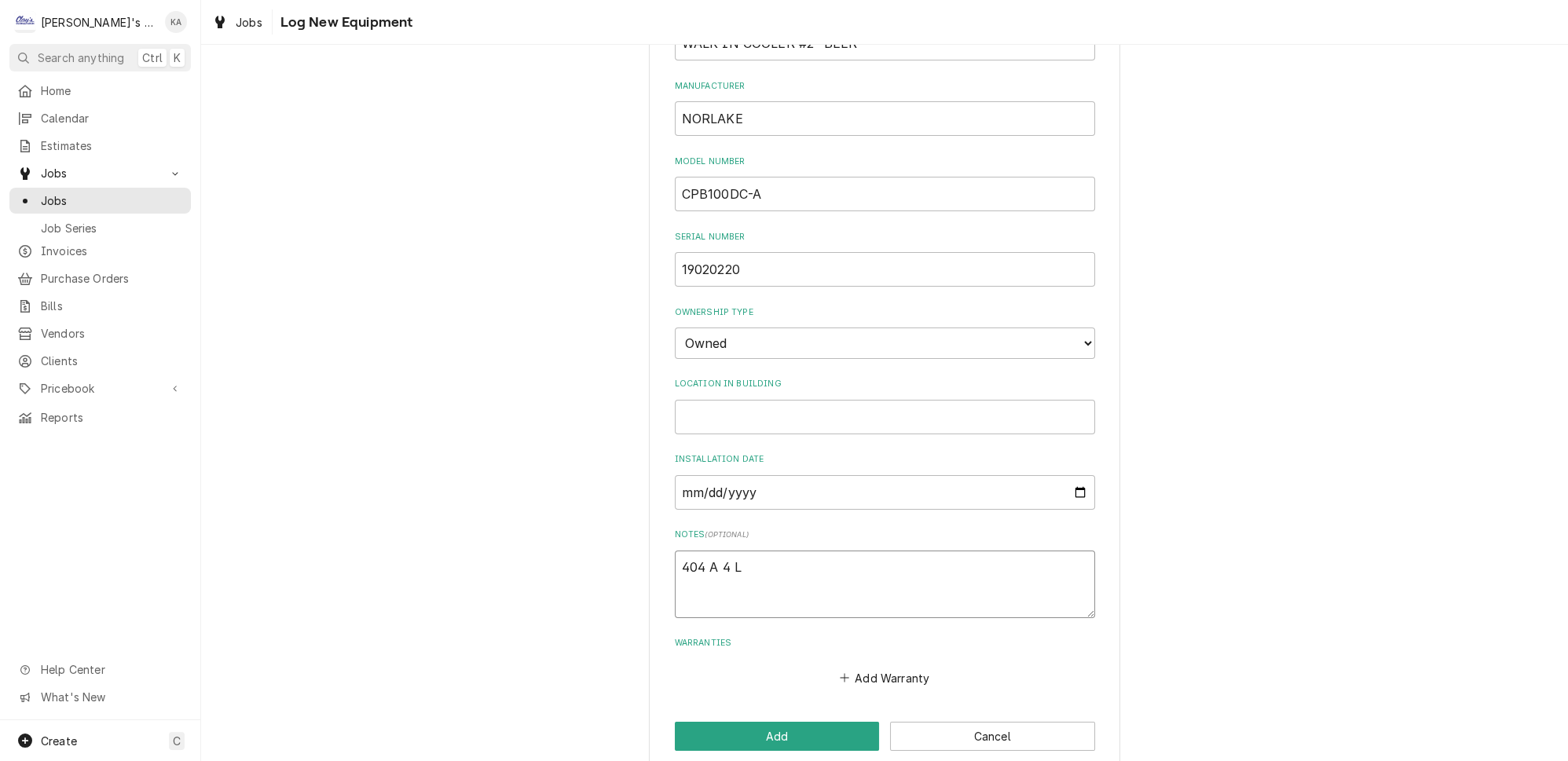
type textarea "404 A 4 LB"
type textarea "x"
type textarea "404 A 4 LBS"
type textarea "x"
type textarea "404 A 4 LBS"
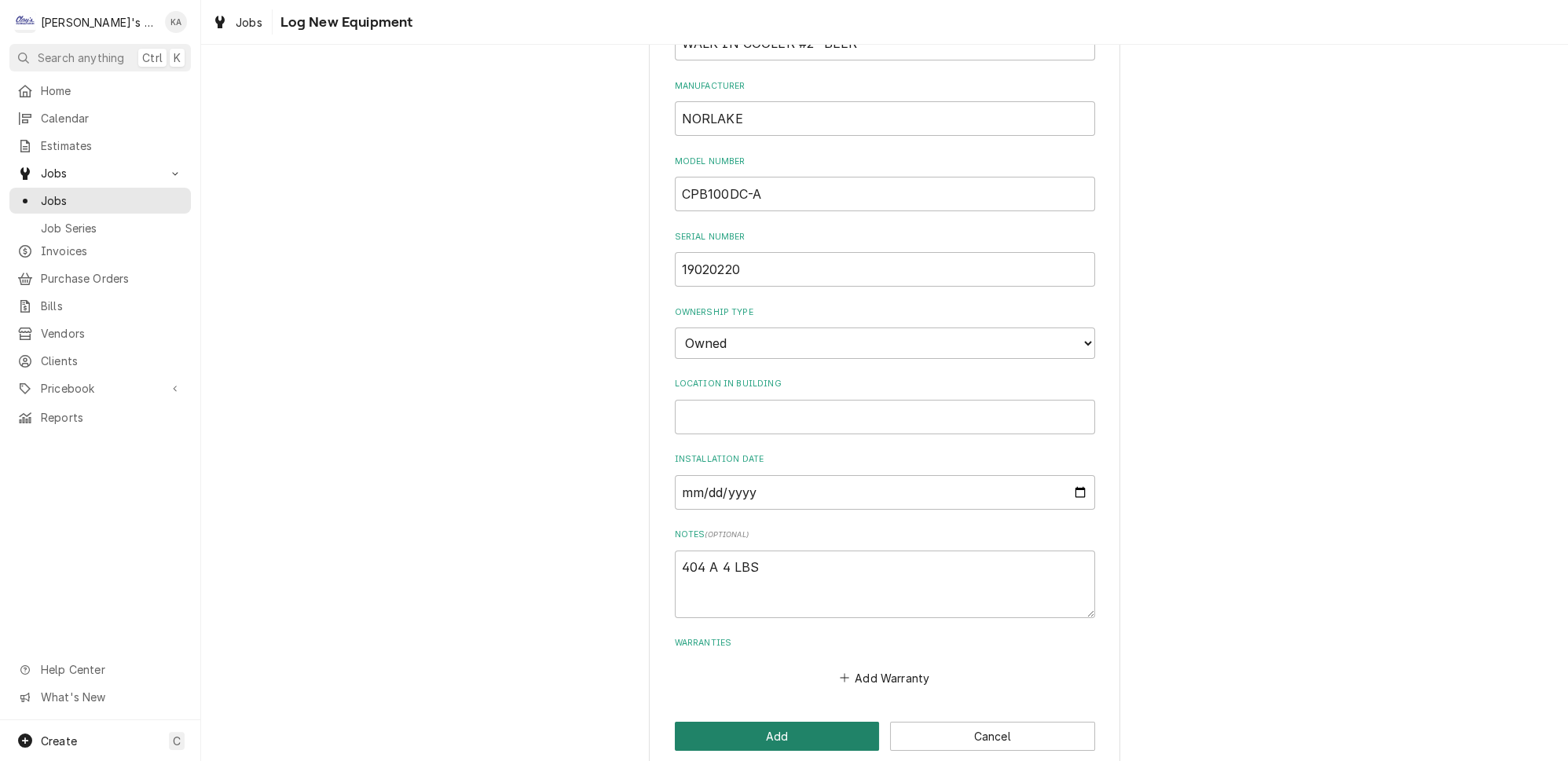
click at [774, 722] on button "Add" at bounding box center [777, 736] width 205 height 29
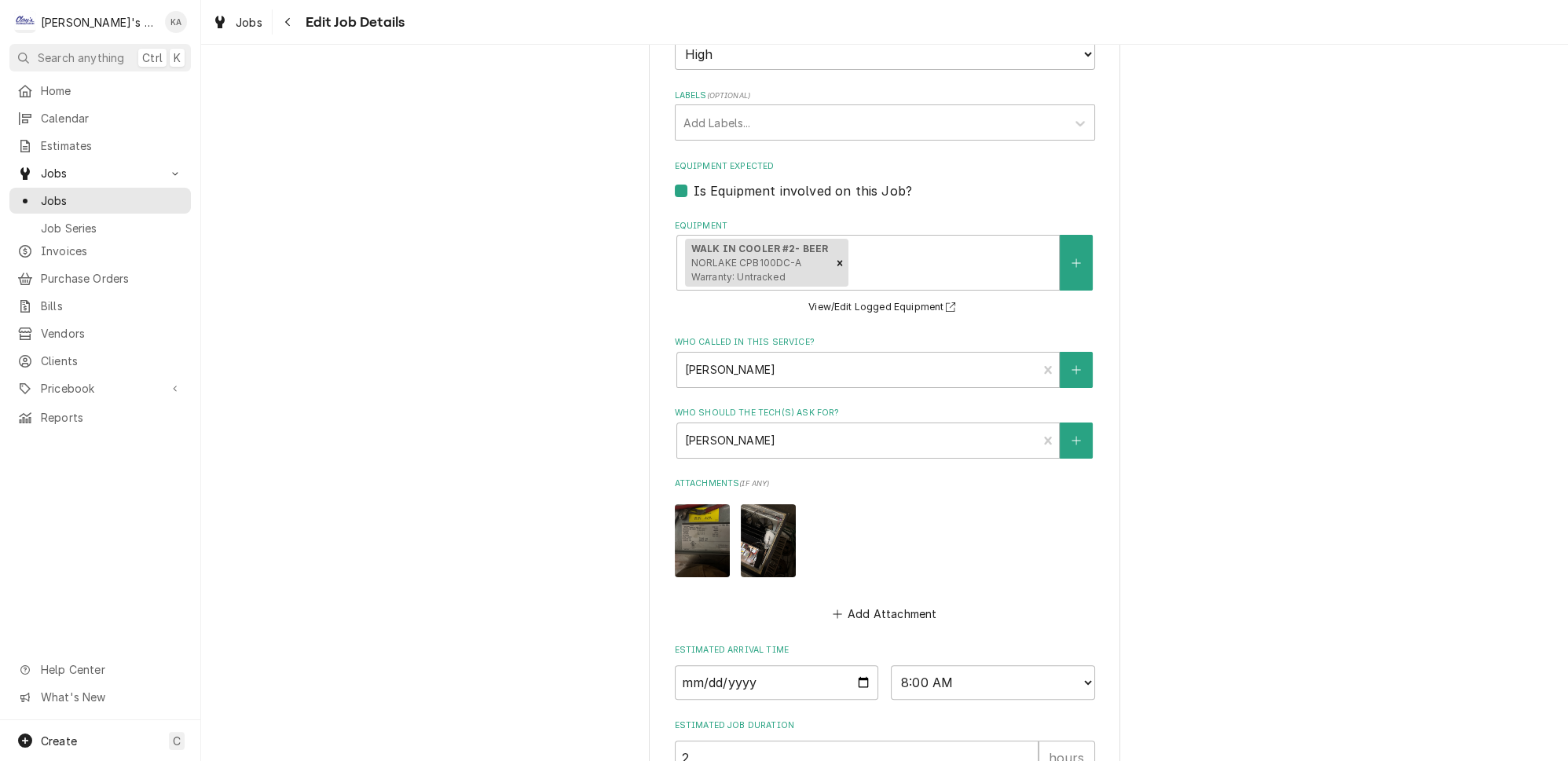
scroll to position [867, 0]
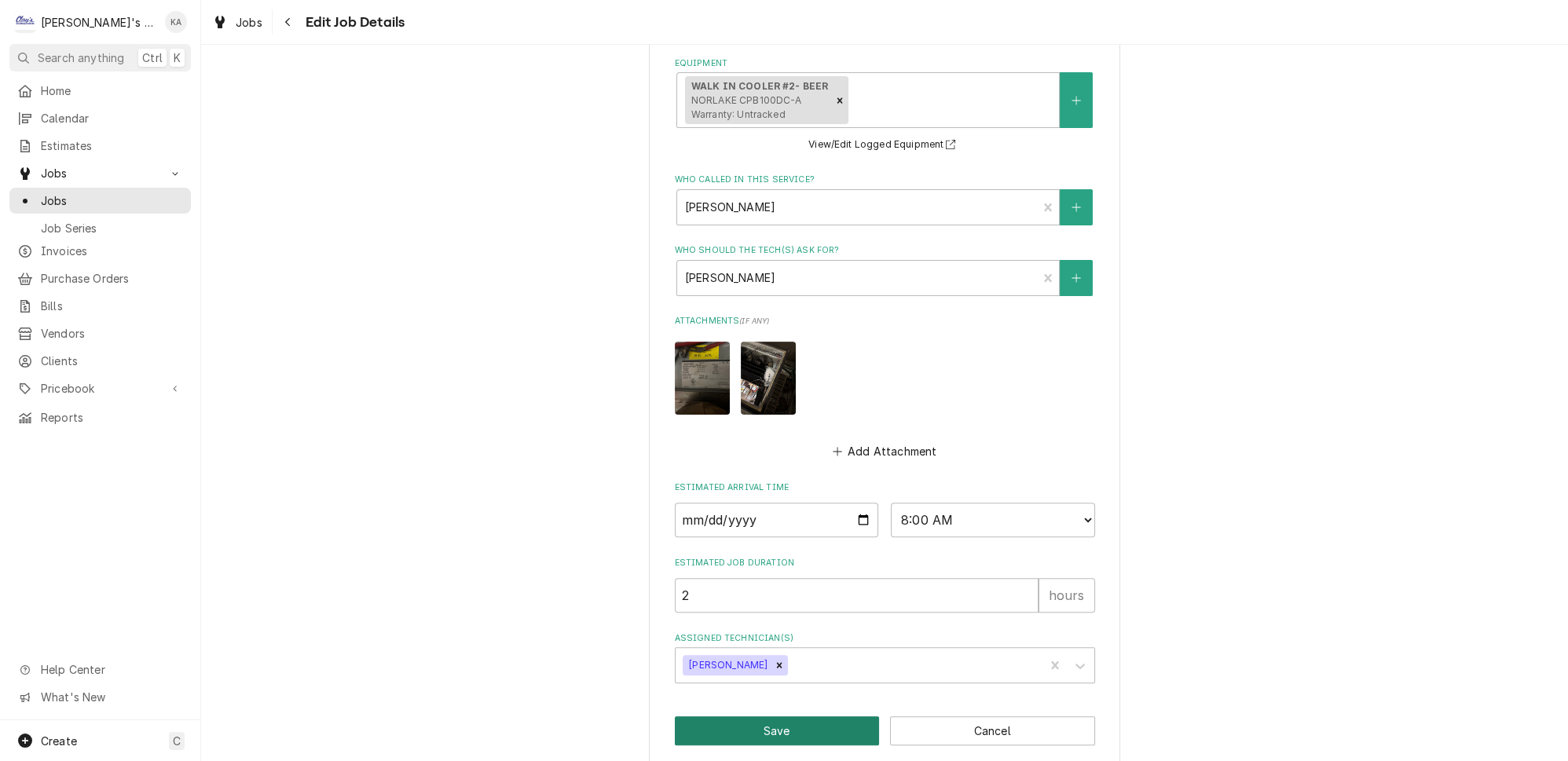
click at [771, 716] on button "Save" at bounding box center [777, 731] width 205 height 29
type textarea "x"
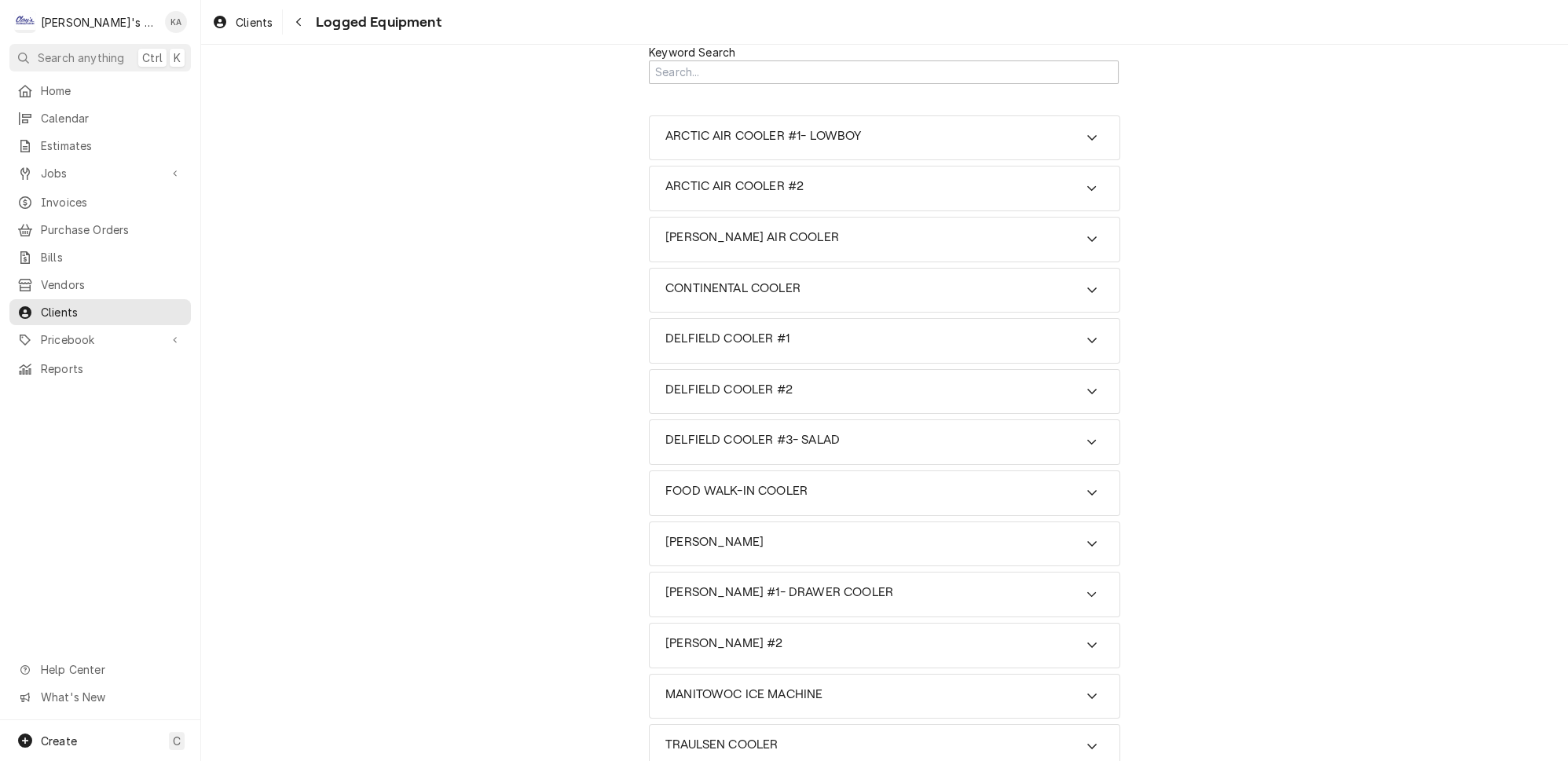
scroll to position [92, 0]
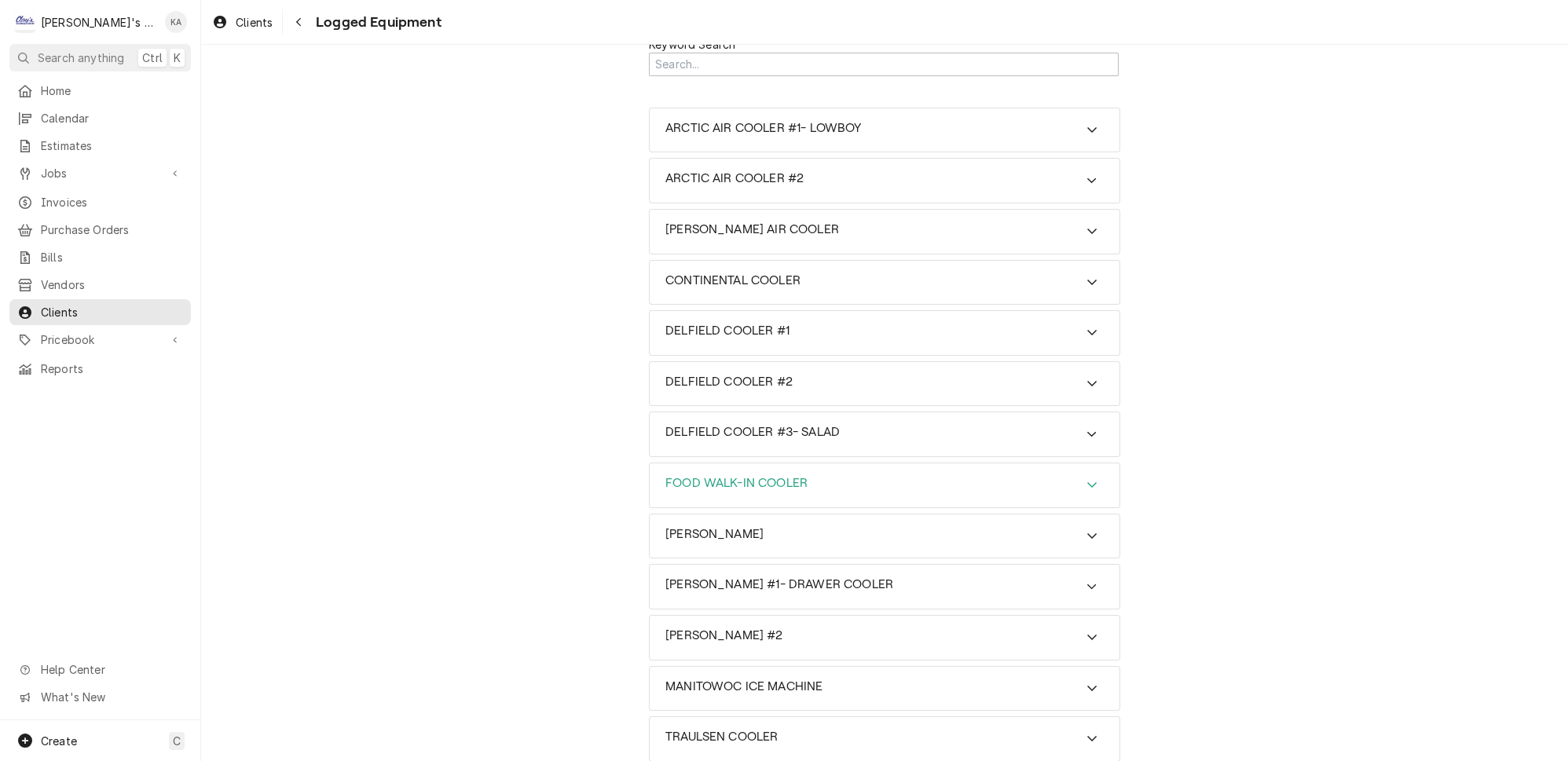
click at [1086, 478] on icon "Accordion Header" at bounding box center [1092, 484] width 11 height 12
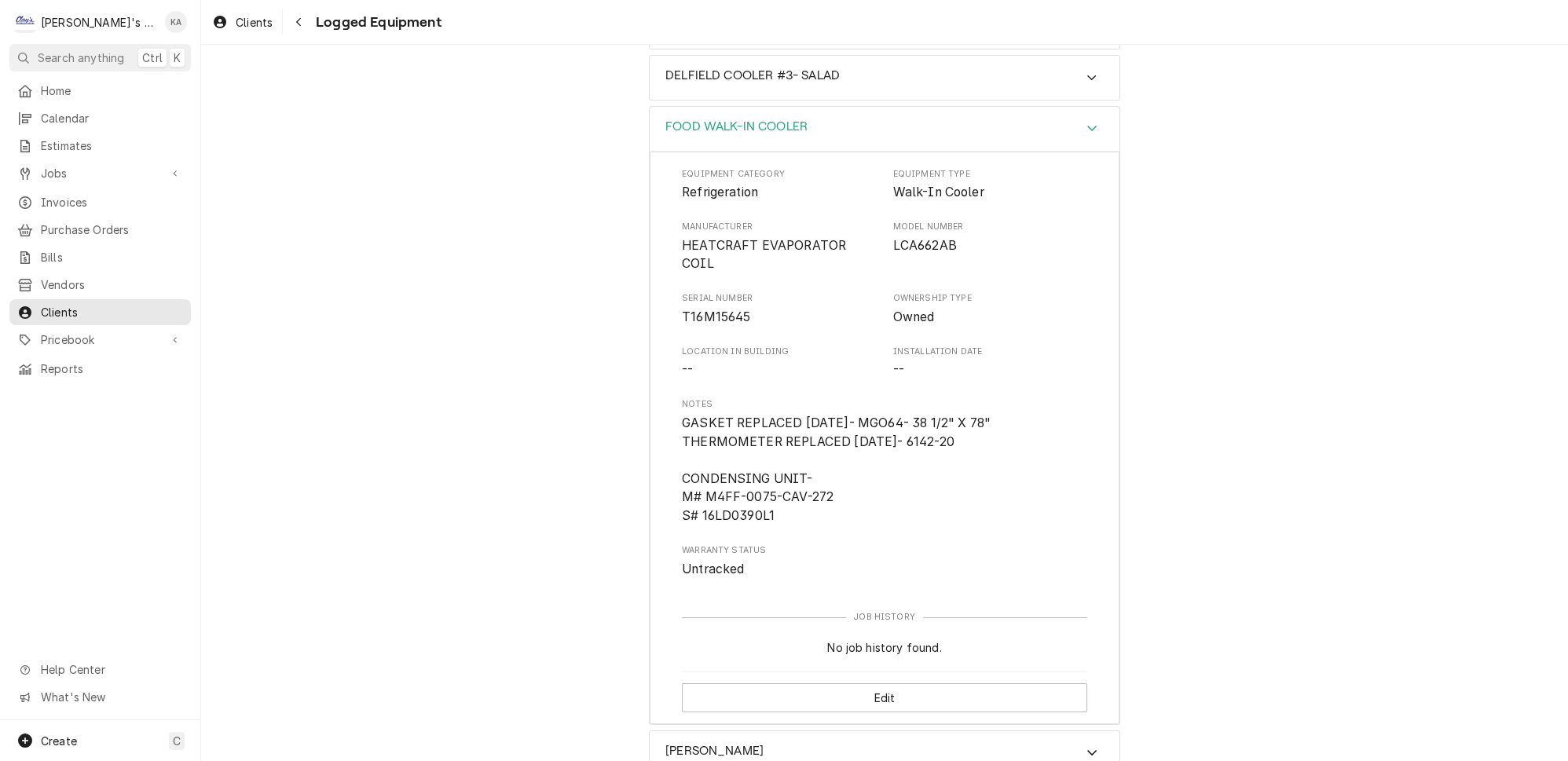
scroll to position [520, 0]
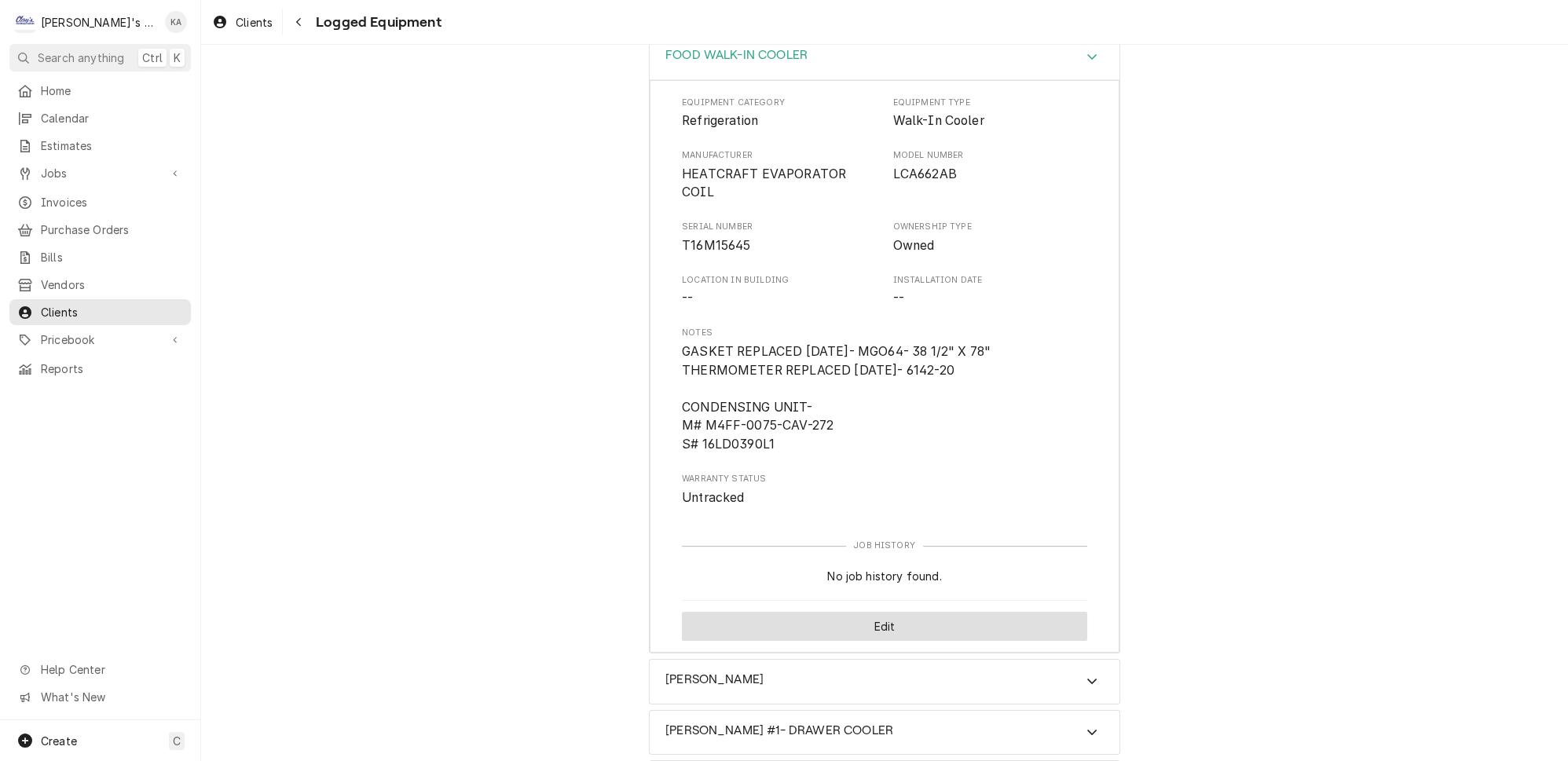
click at [893, 612] on button "Edit" at bounding box center [884, 626] width 405 height 29
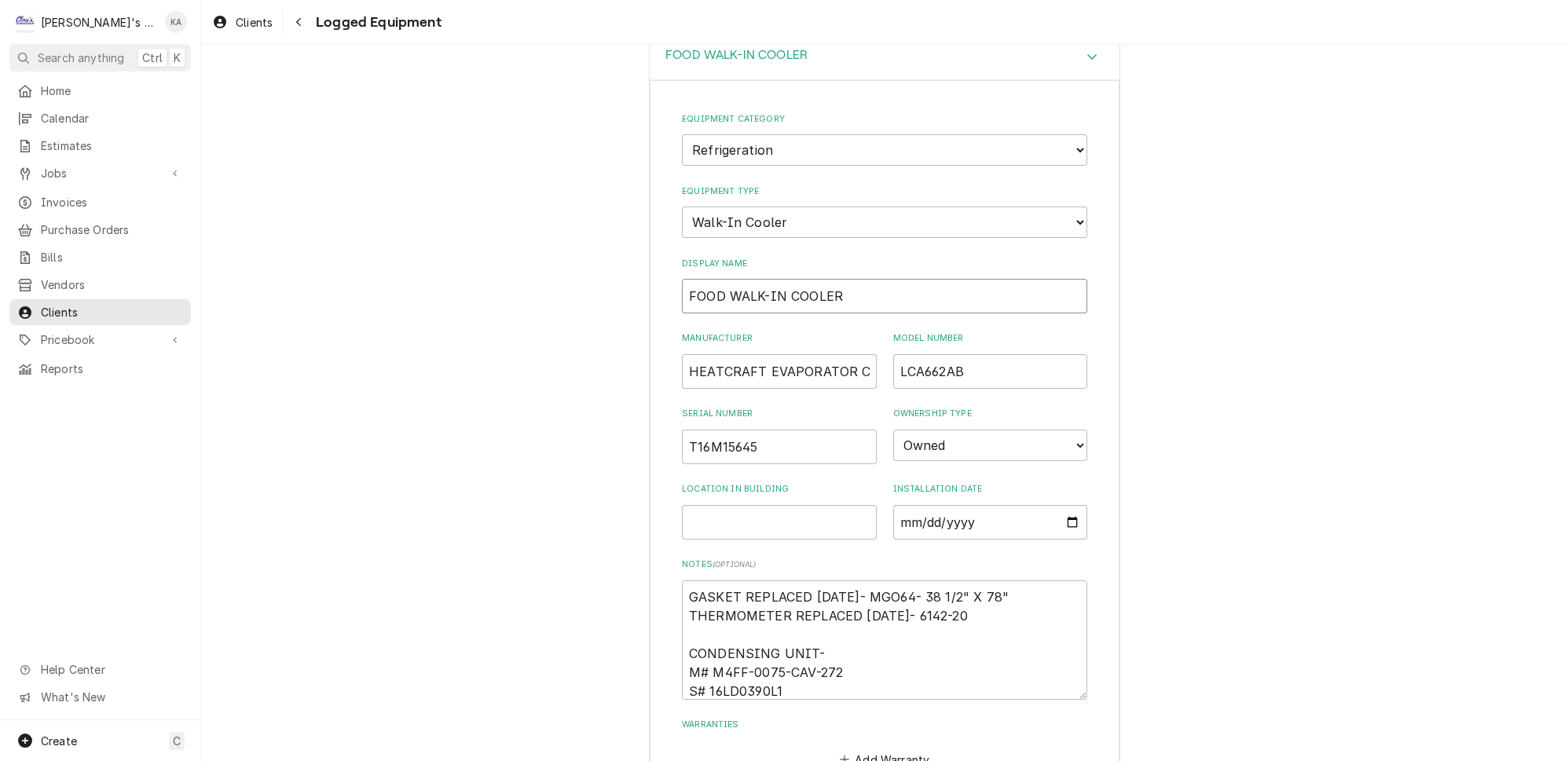
drag, startPoint x: 727, startPoint y: 245, endPoint x: 686, endPoint y: 242, distance: 41.1
click at [676, 244] on div "Equipment Category Choose equipment category... Ice Machines Refrigeration HVAC…" at bounding box center [885, 467] width 469 height 776
type textarea "x"
type input "WALK-IN COOLERFOOD"
click at [791, 278] on input "WALK-IN COOLERFOOD" at bounding box center [884, 295] width 405 height 34
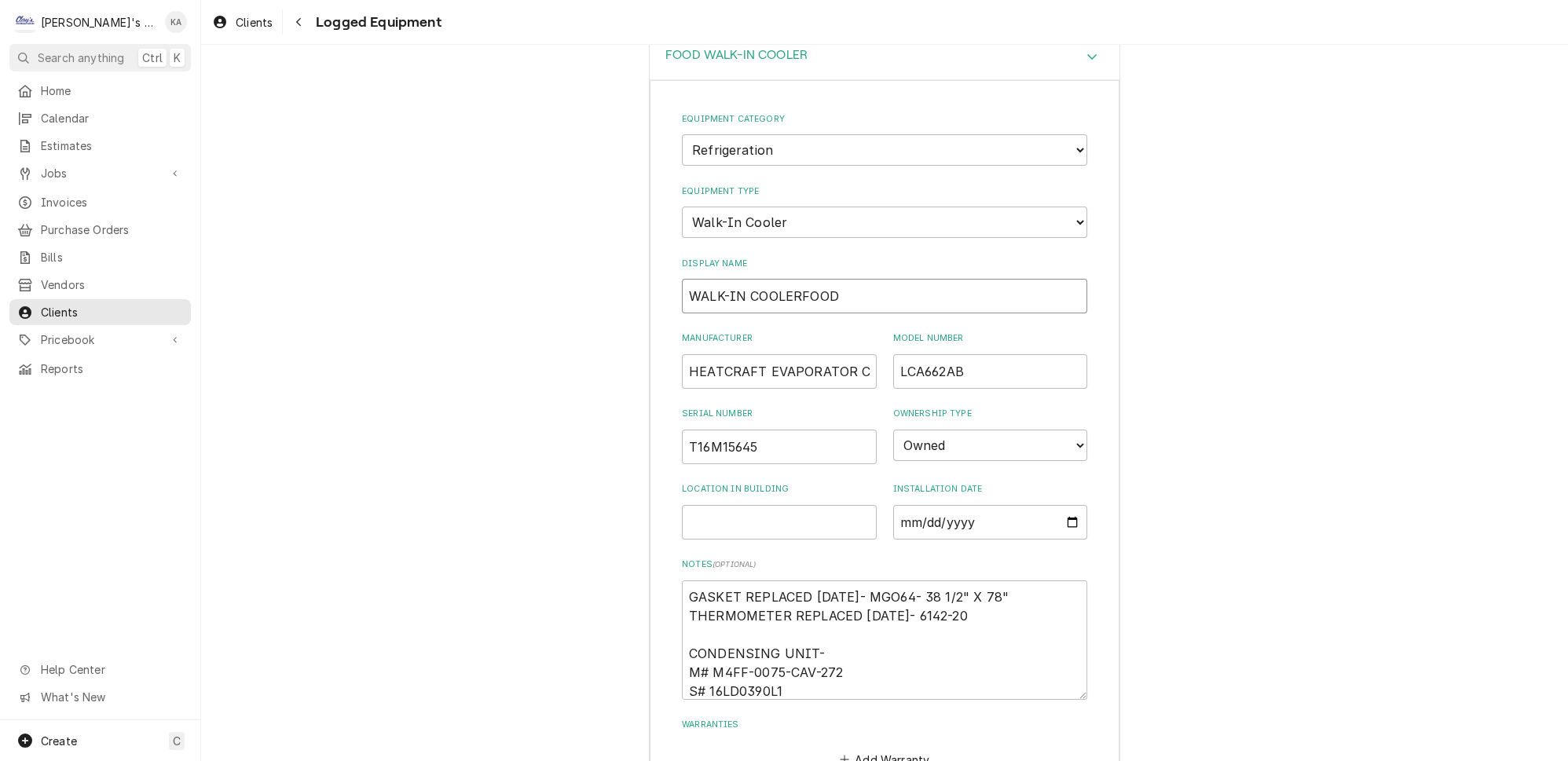
type textarea "x"
type input "WALK-IN COOLER-FOOD"
type textarea "x"
type input "WALK-IN COOLER- FOOD"
type textarea "x"
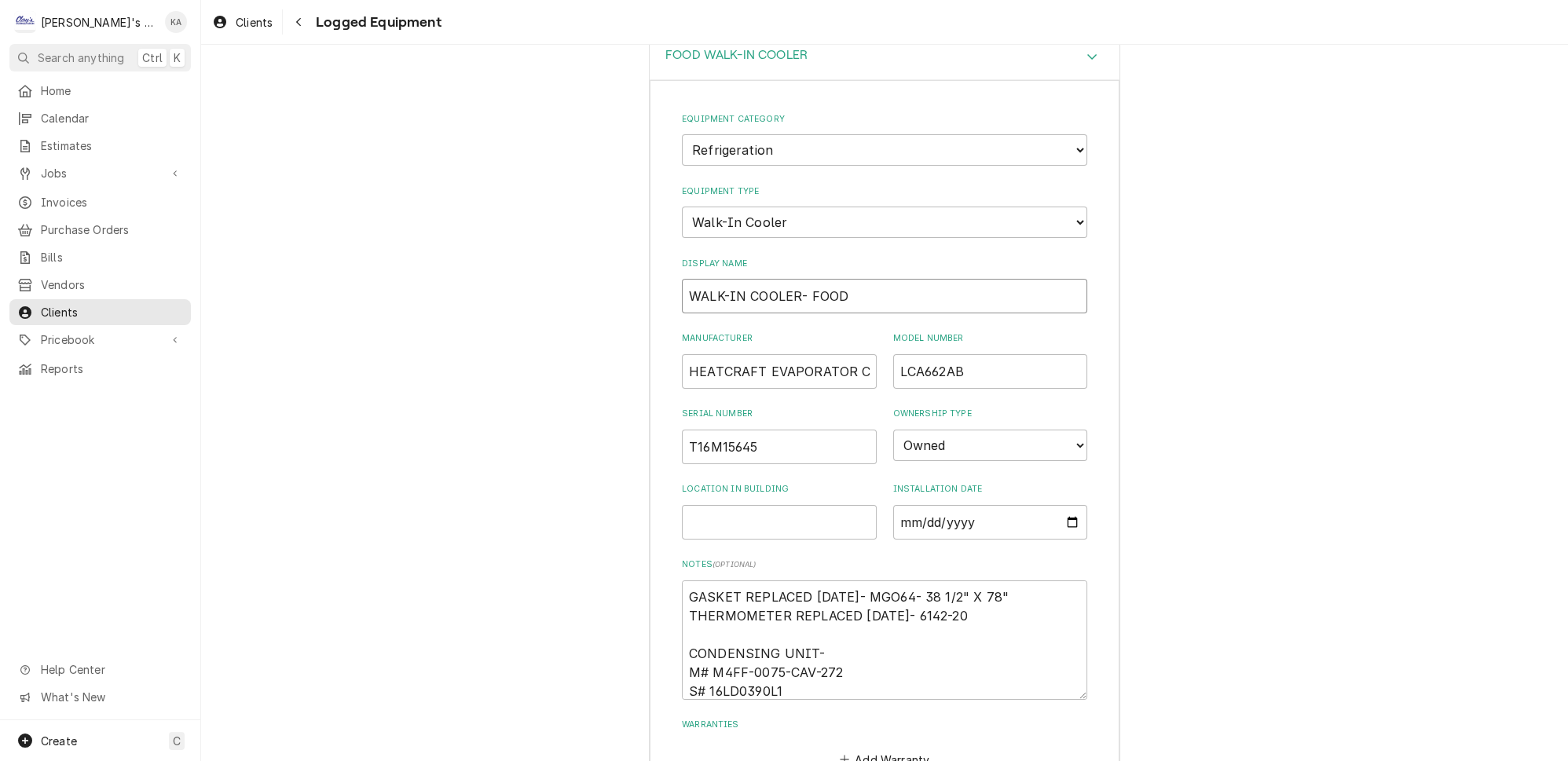
type input "WALK-IN COOLER - FOOD"
type textarea "x"
type input "WALK-IN COOLER #- FOOD"
type textarea "x"
type input "WALK-IN COOLER #1- FOOD"
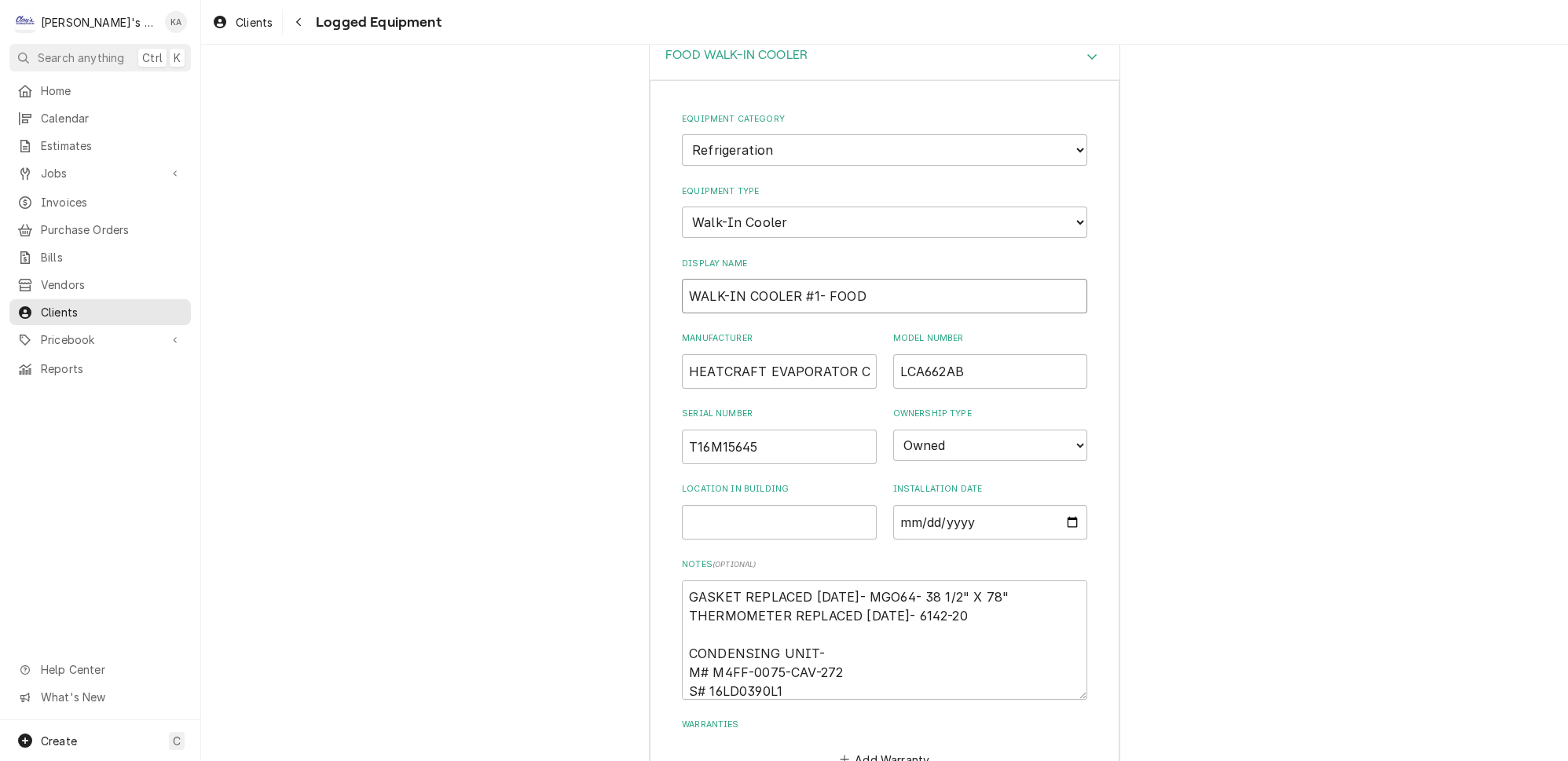
type textarea "x"
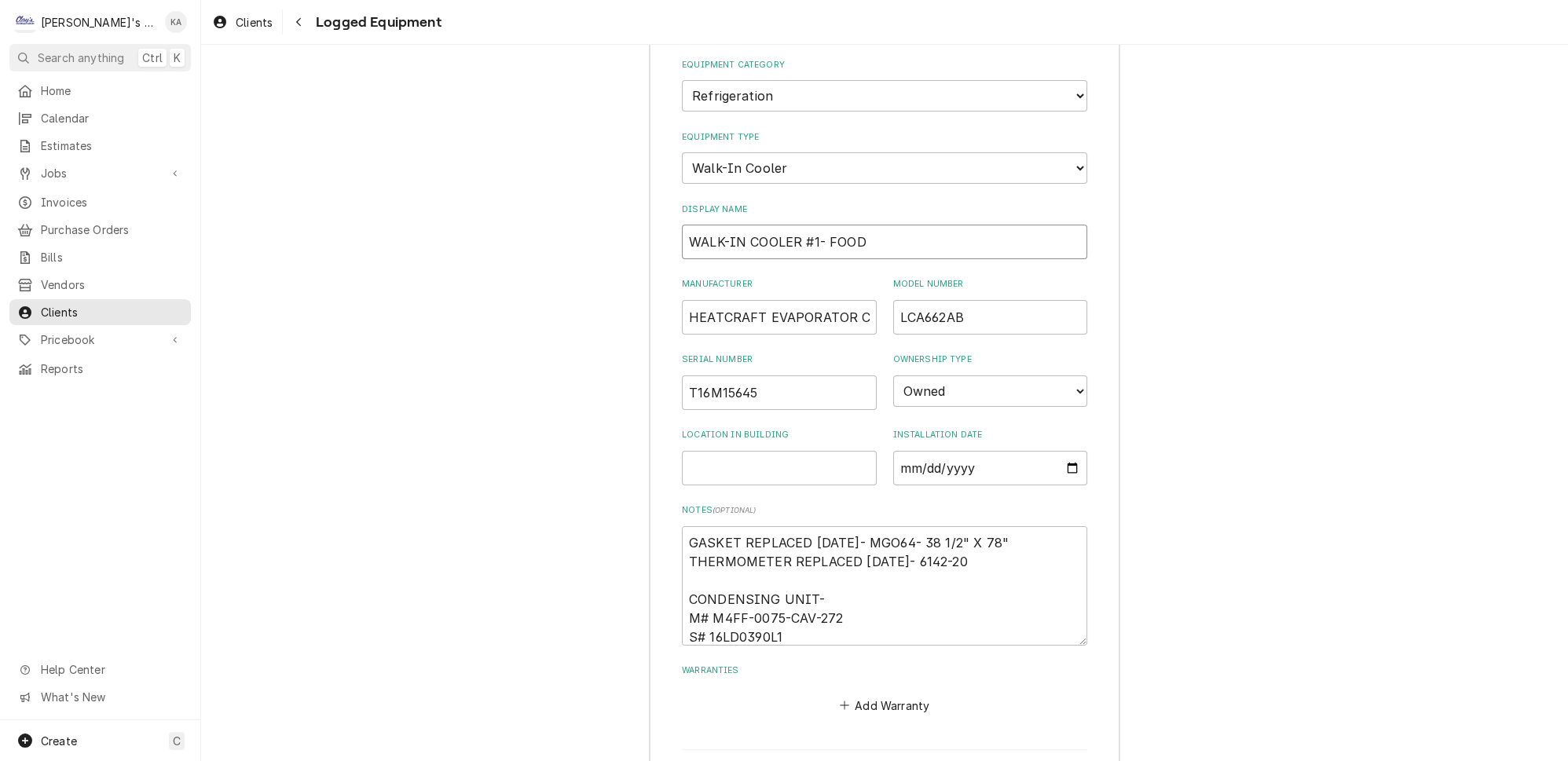
scroll to position [591, 0]
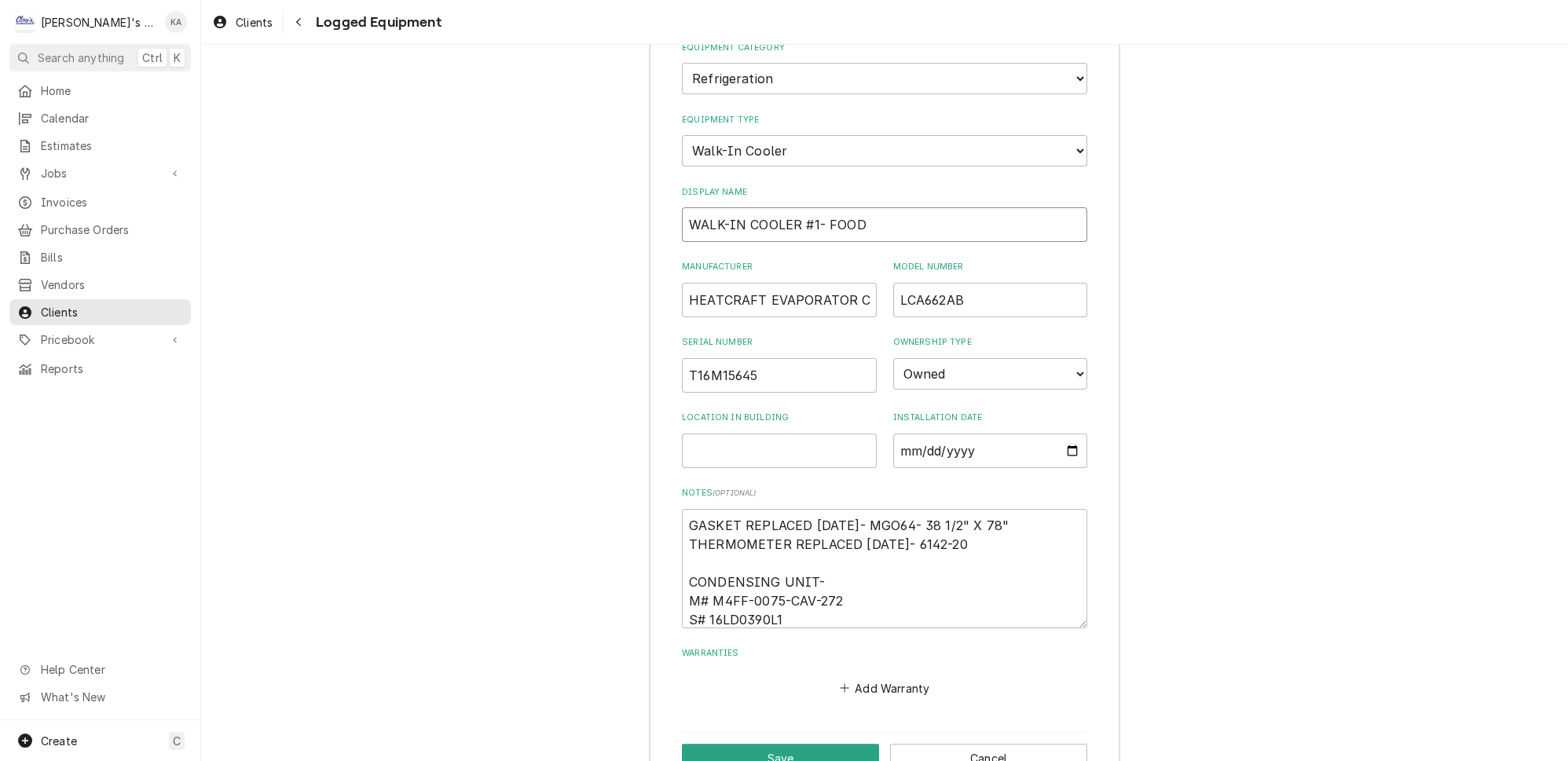
type input "WALK-IN COOLER #1- FOOD"
click at [815, 526] on textarea "GASKET REPLACED [DATE]- MGO64- 38 1/2" X 78" THERMOMETER REPLACED [DATE]- 6142-…" at bounding box center [884, 569] width 405 height 120
type textarea "x"
type textarea "GASKET REPLACED [DATE]- MGO64- 38 1/2" X 78" THERMOMETER REPLACED [DATE]- 6142-…"
type textarea "x"
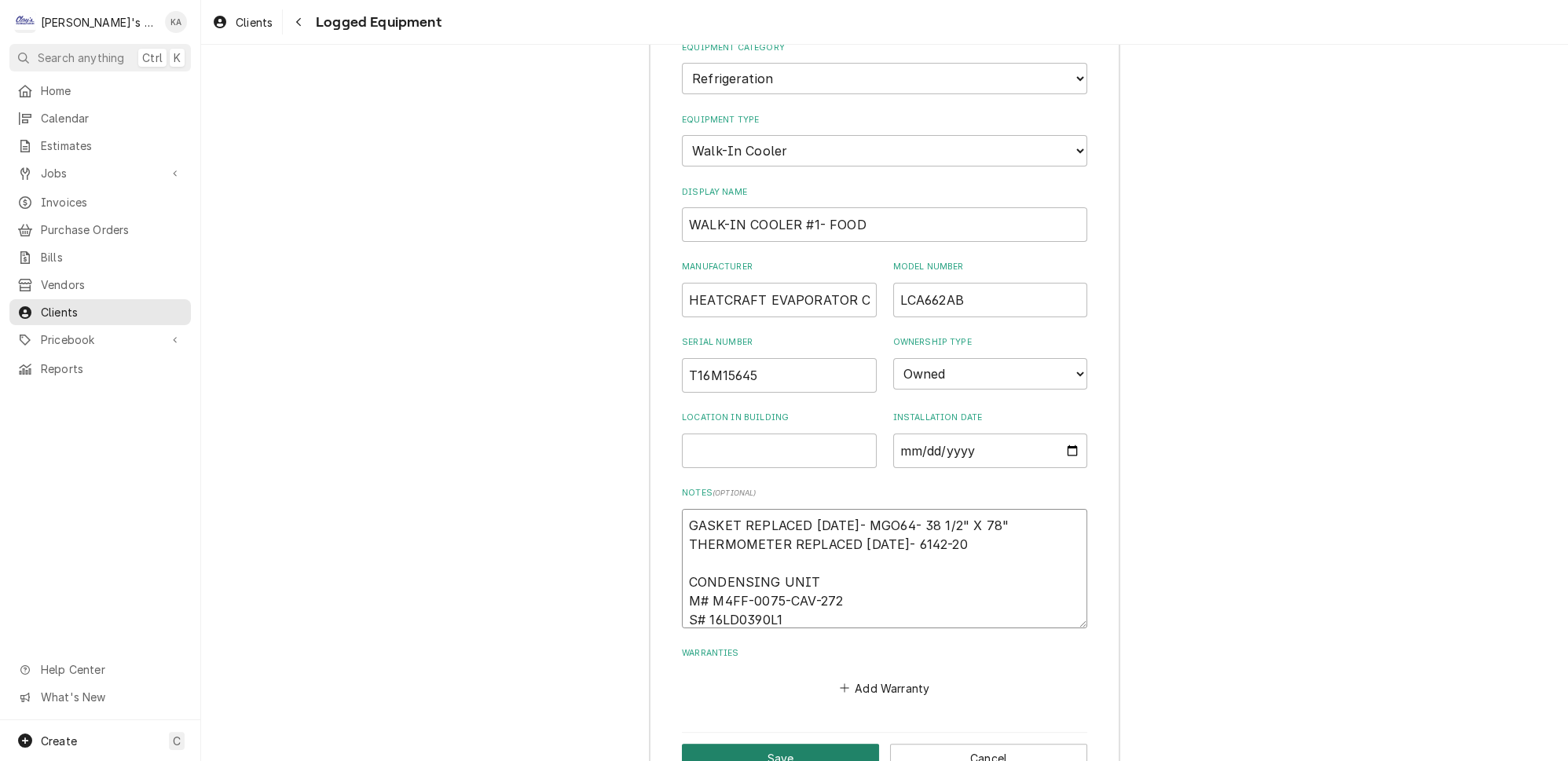
type textarea "GASKET REPLACED [DATE]- MGO64- 38 1/2" X 78" THERMOMETER REPLACED [DATE]- 6142-…"
click at [791, 744] on button "Save" at bounding box center [779, 758] width 197 height 29
type textarea "x"
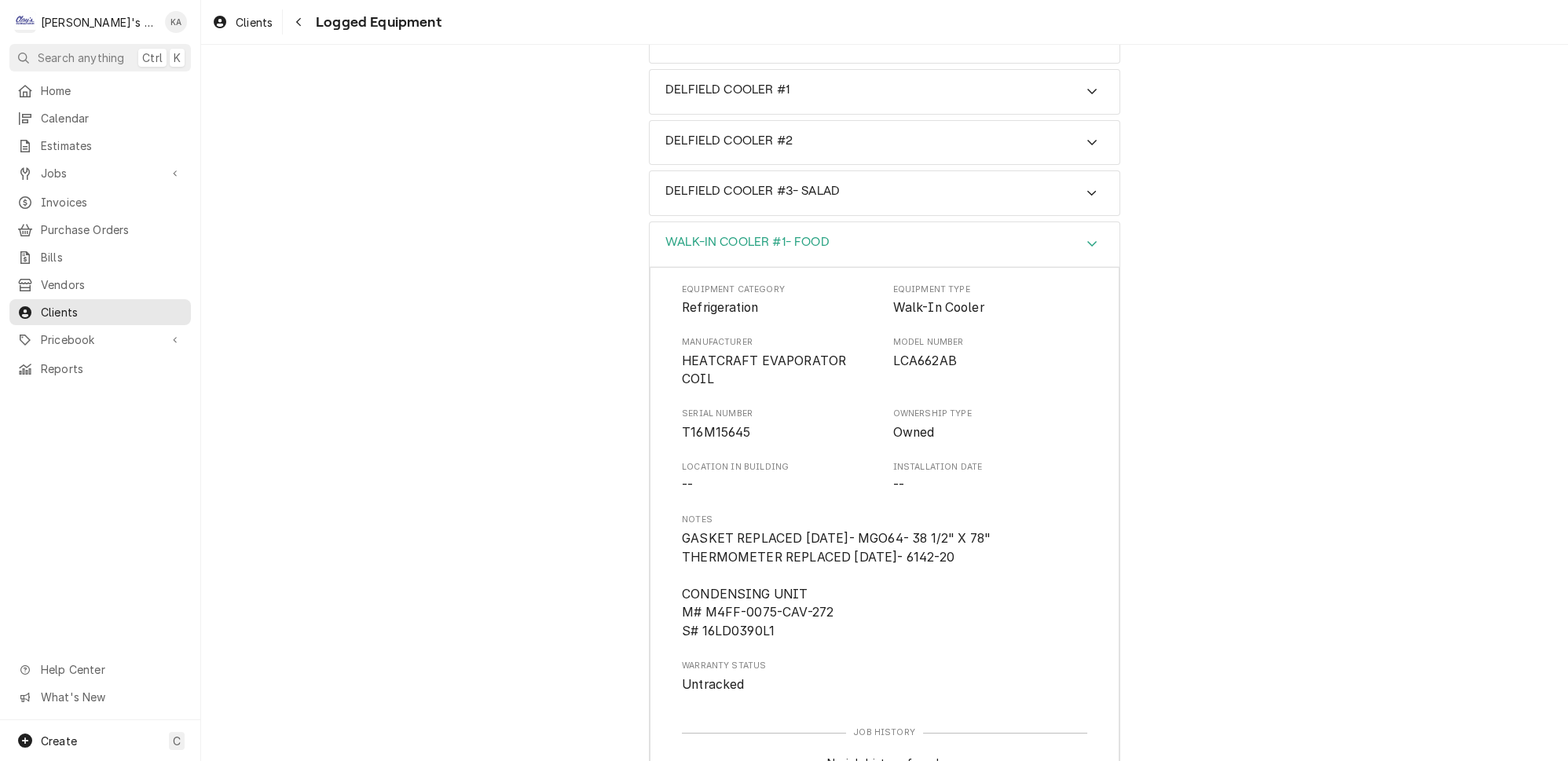
scroll to position [0, 0]
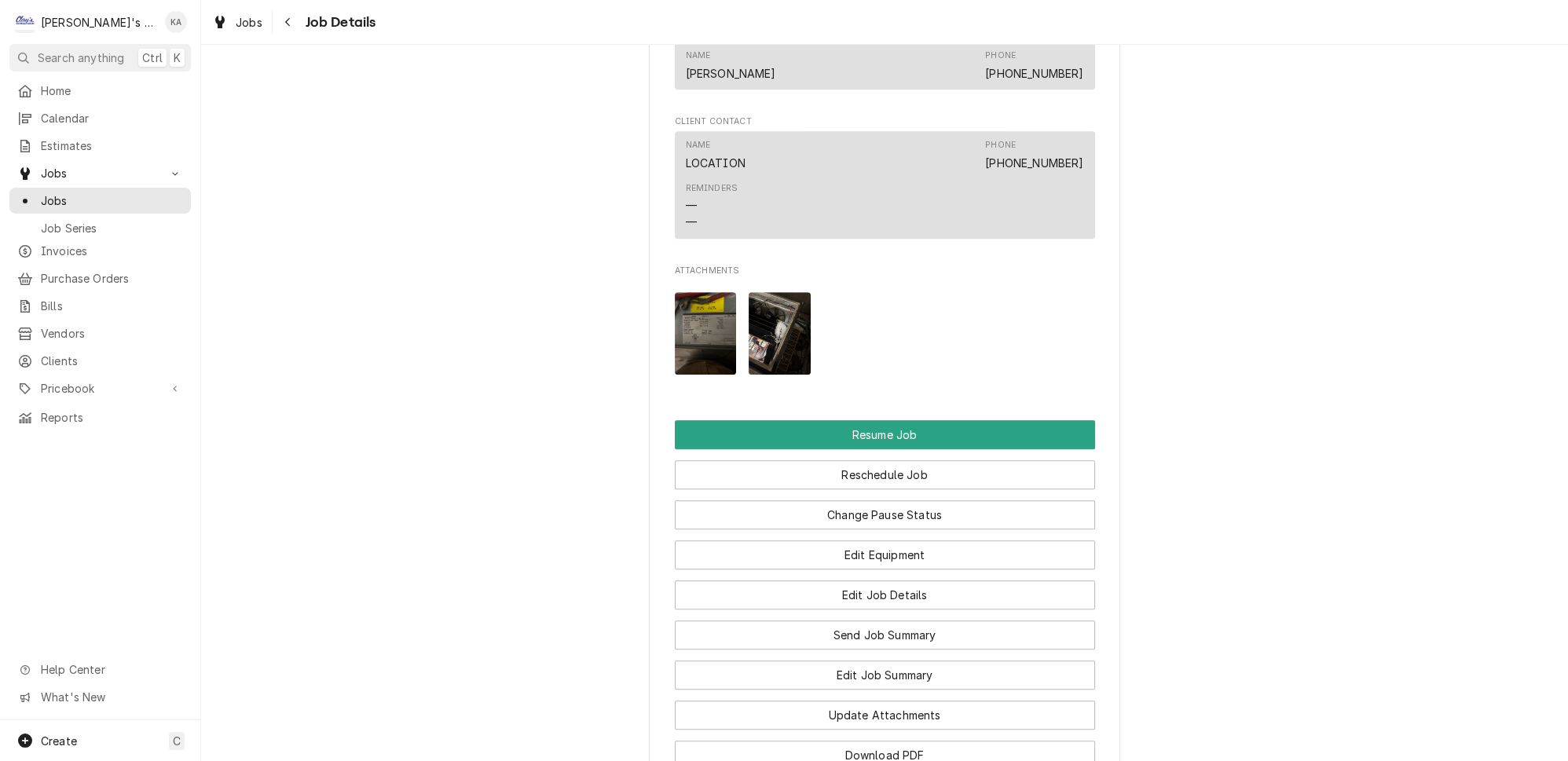
scroll to position [1428, 0]
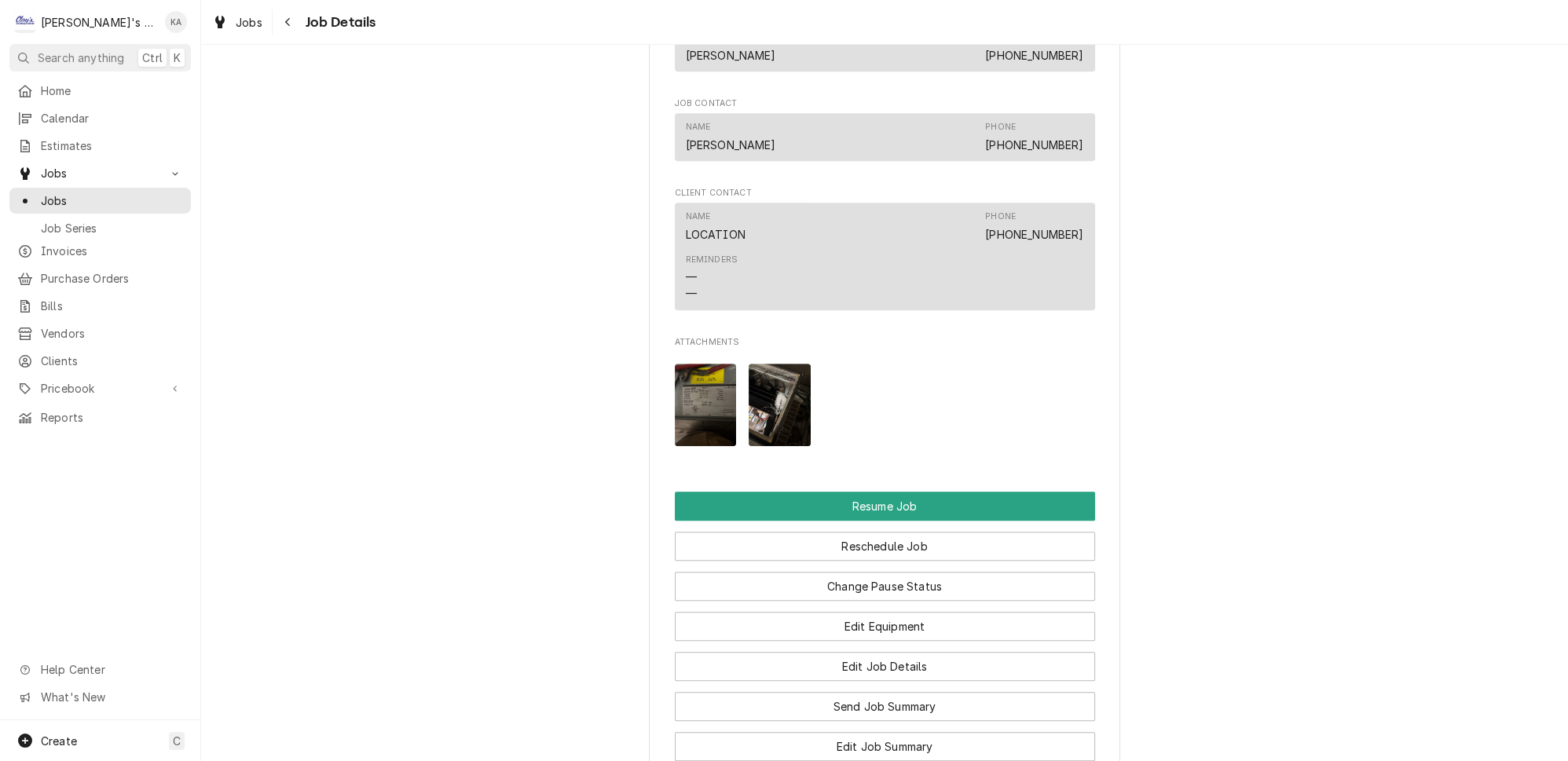
click at [703, 405] on img "Attachments" at bounding box center [705, 405] width 62 height 83
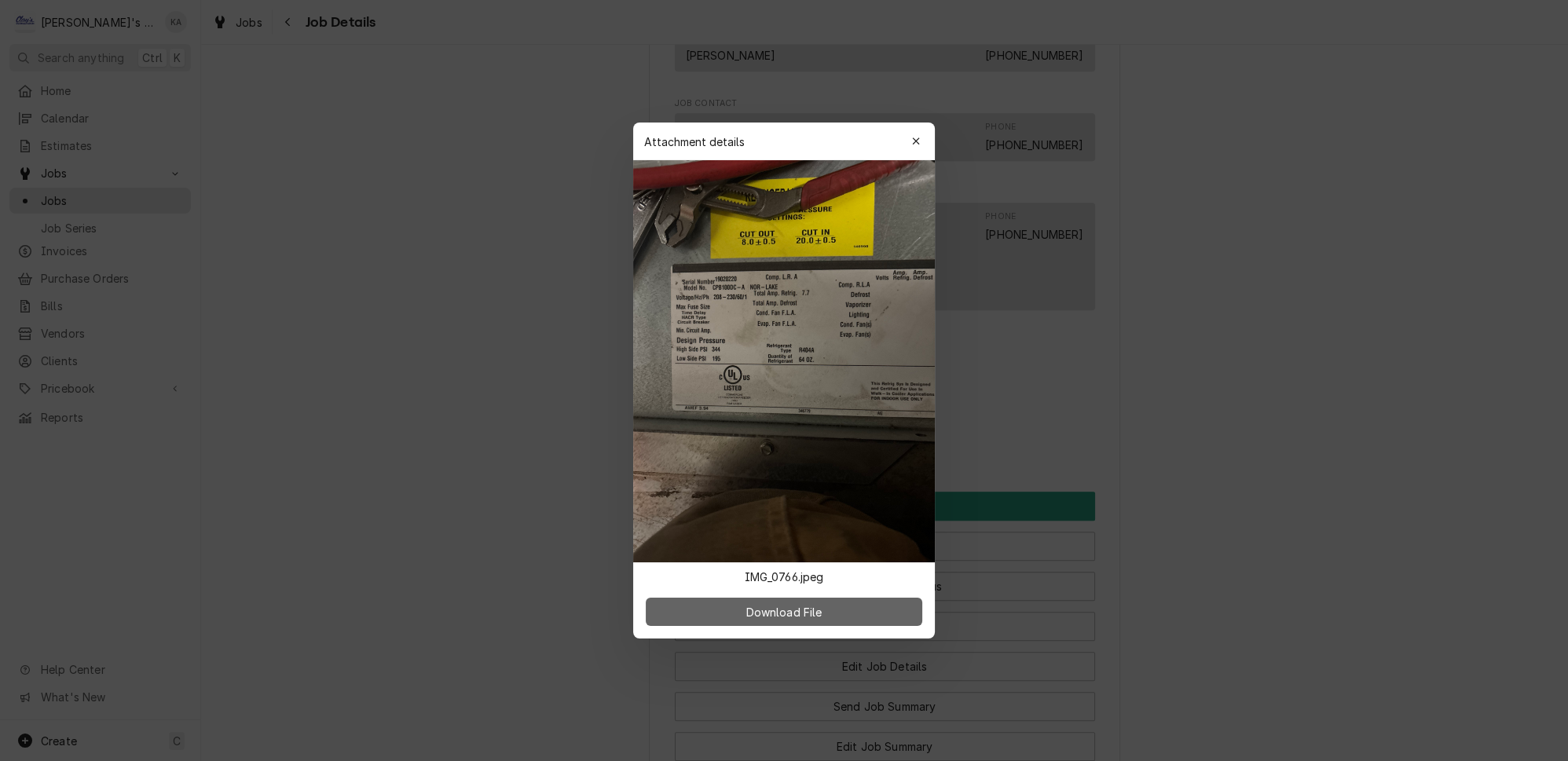
click at [764, 604] on span "Download File" at bounding box center [783, 612] width 83 height 16
click at [912, 147] on icon "button" at bounding box center [916, 142] width 9 height 11
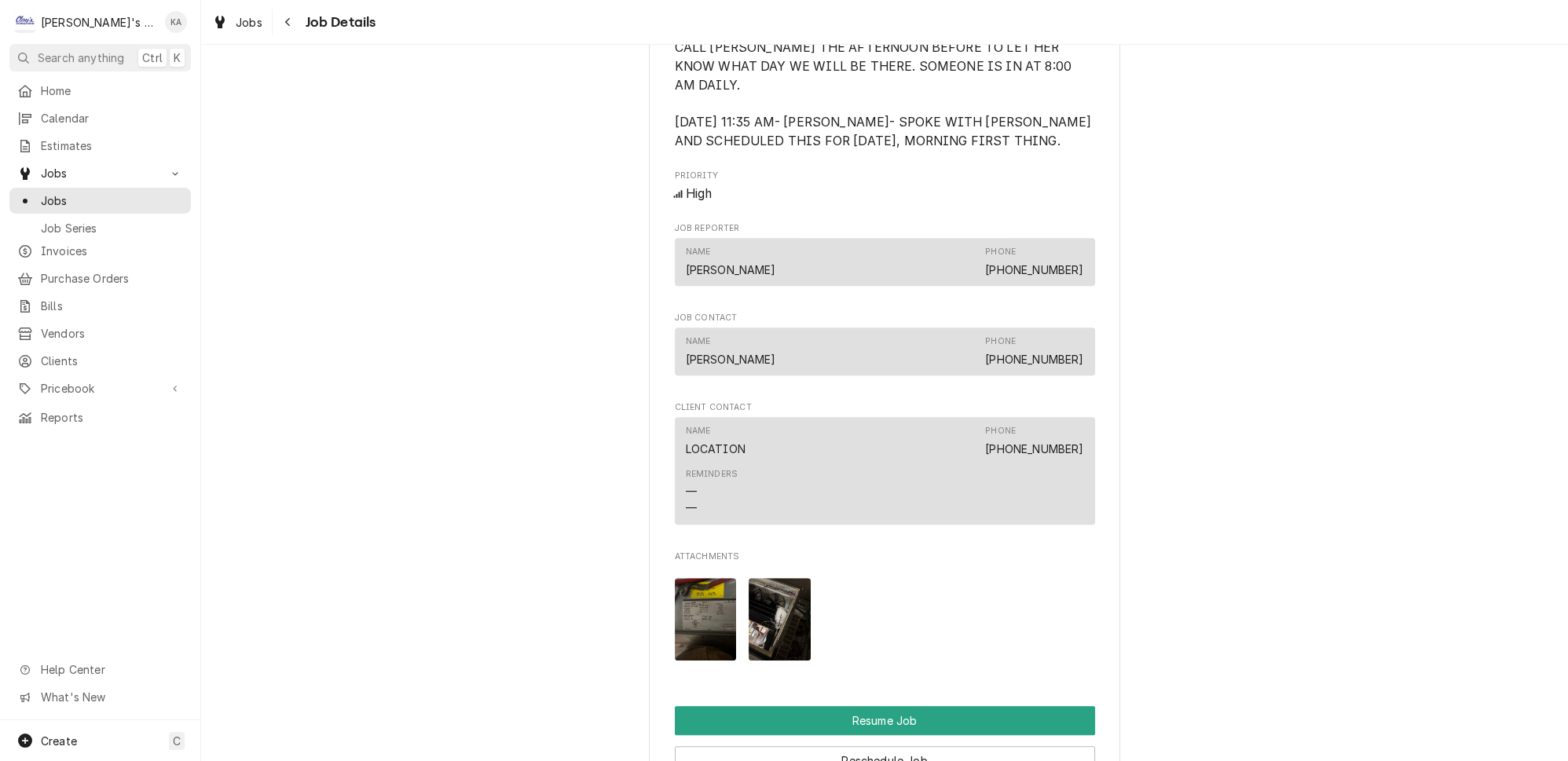
scroll to position [1641, 0]
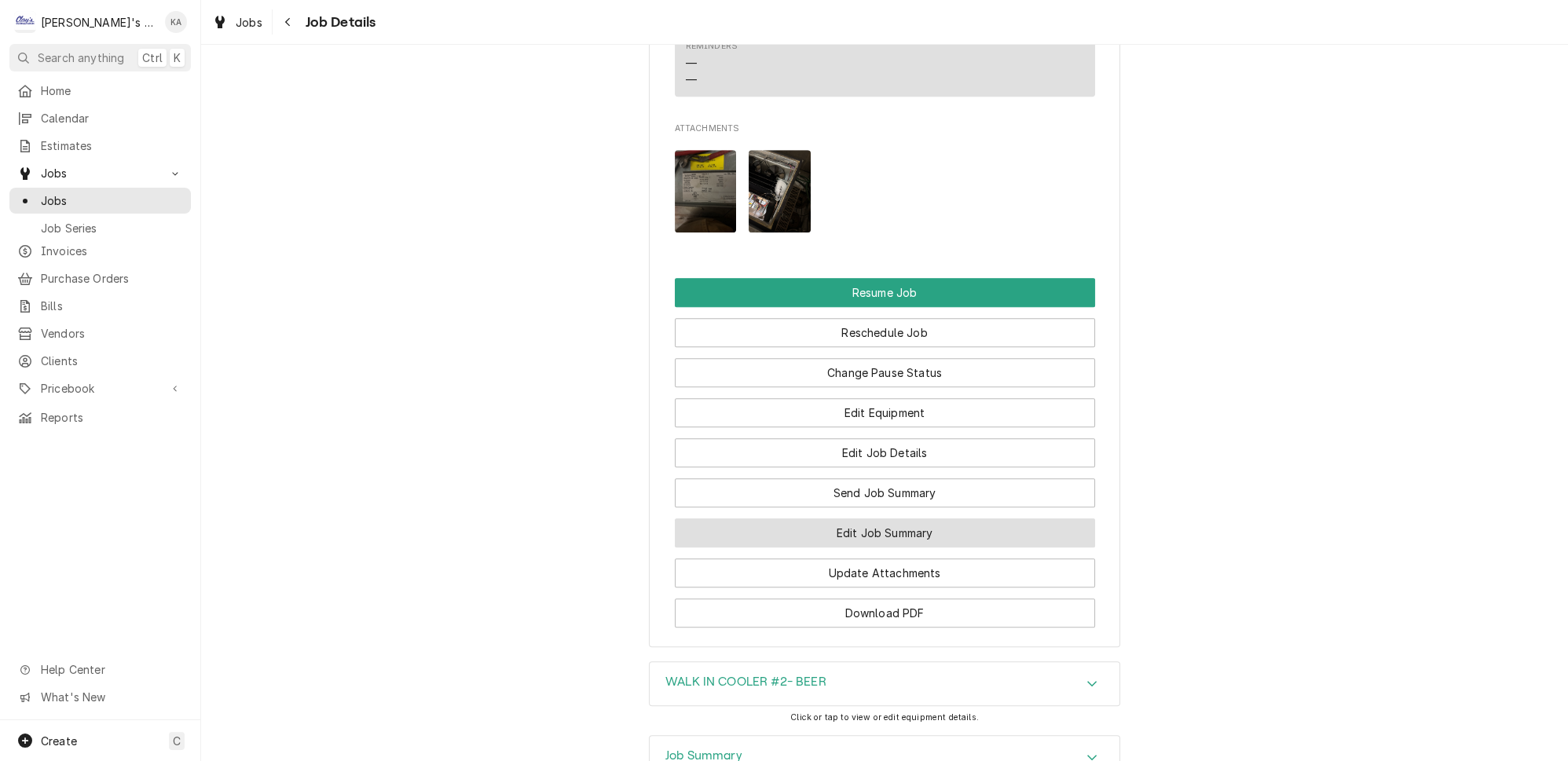
click at [940, 520] on button "Edit Job Summary" at bounding box center [885, 533] width 420 height 29
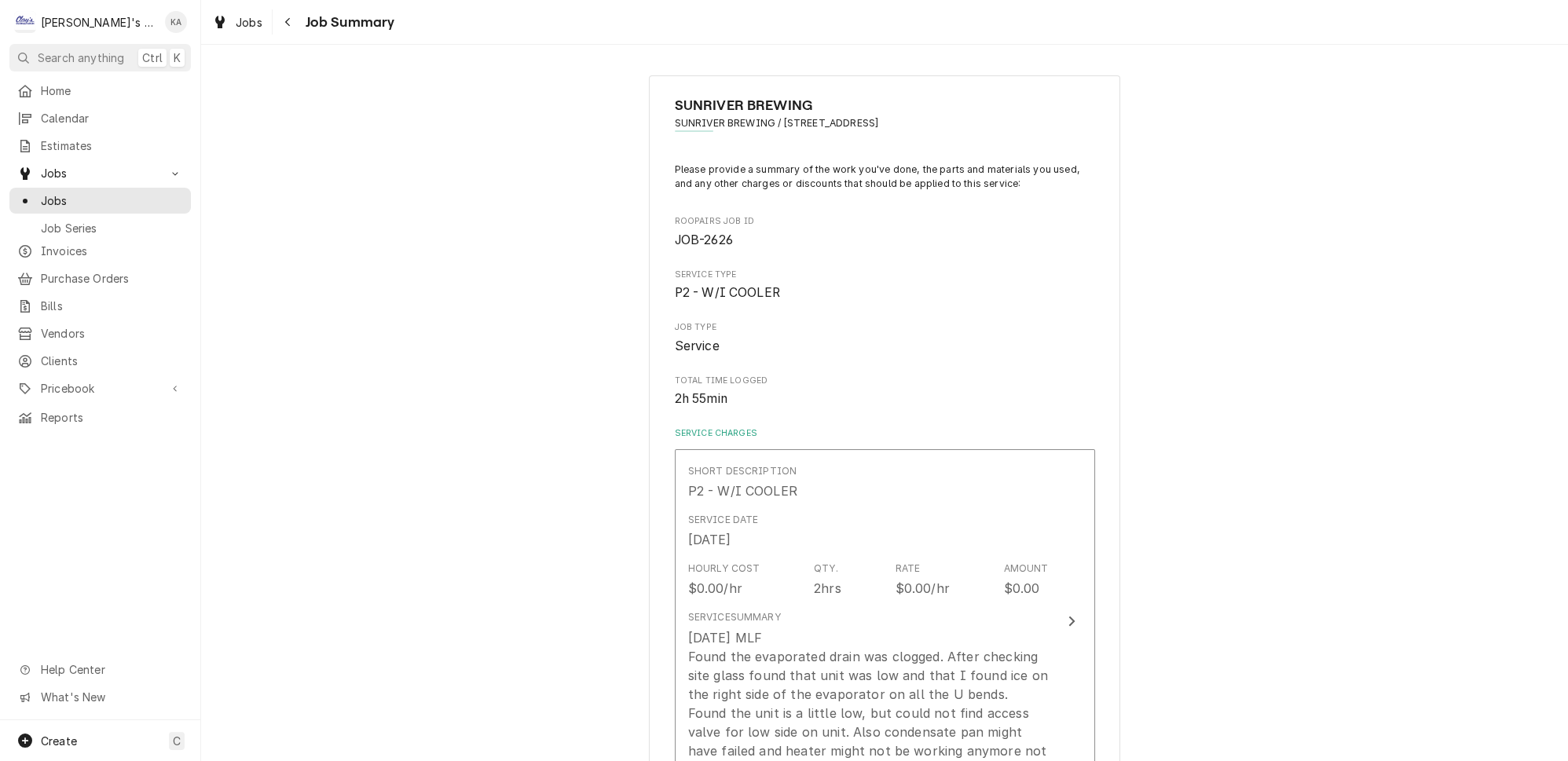
scroll to position [285, 0]
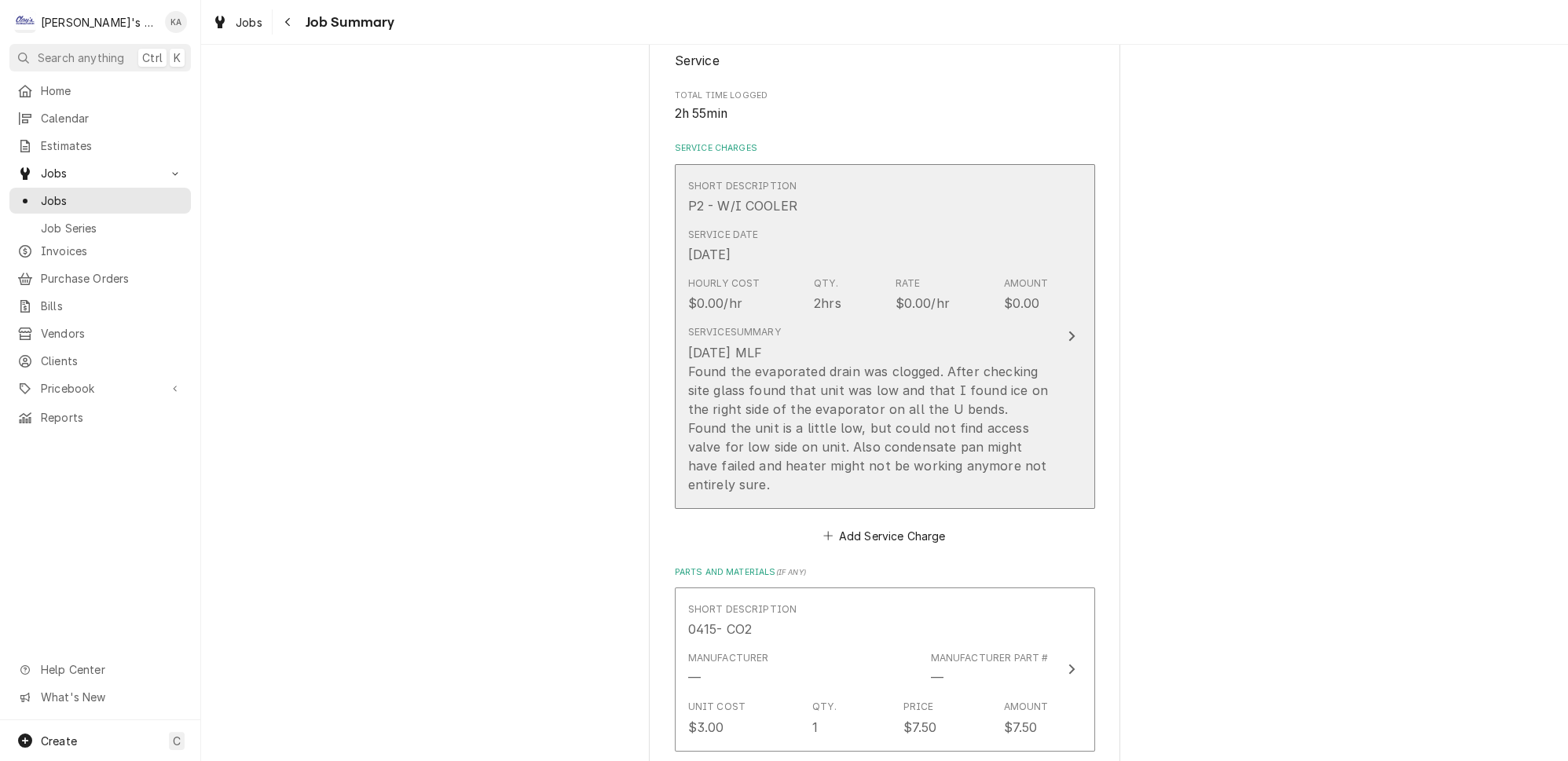
click at [1051, 455] on button "Short Description P2 - W/I COOLER Service Date Aug 14, 2025 Hourly Cost $0.00/h…" at bounding box center [885, 336] width 420 height 345
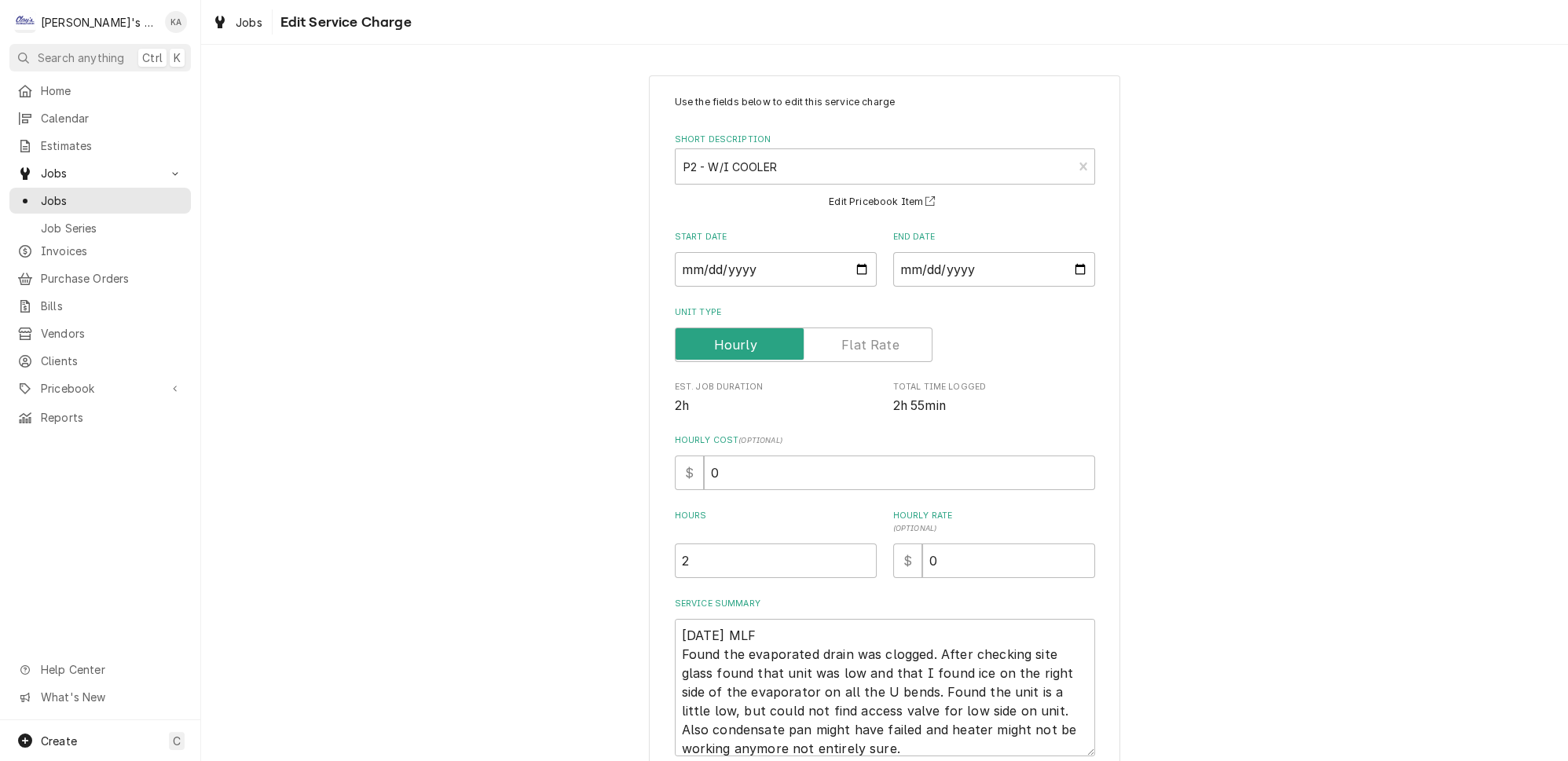
scroll to position [117, 0]
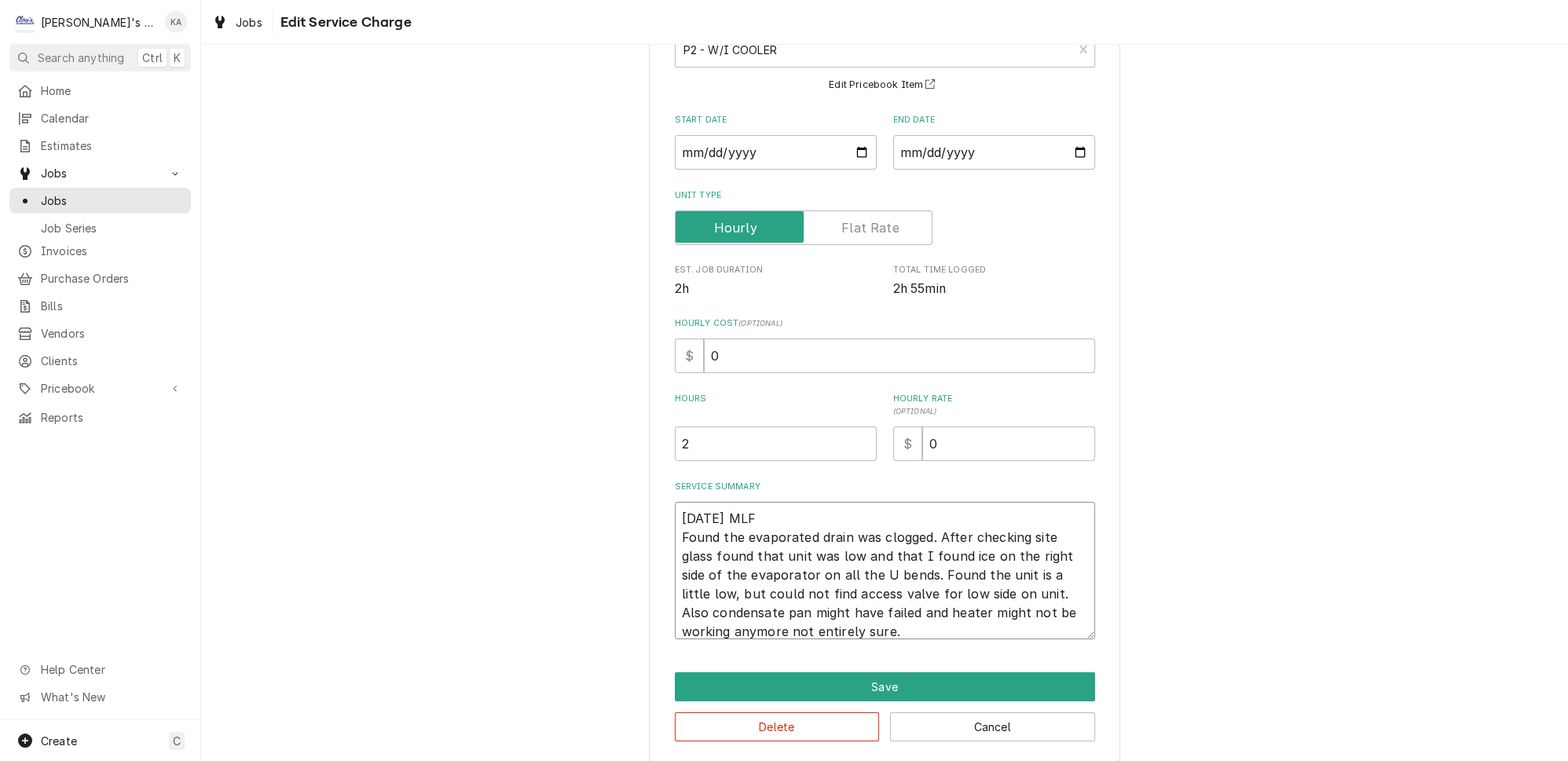
drag, startPoint x: 958, startPoint y: 529, endPoint x: 922, endPoint y: 529, distance: 36.0
click at [922, 529] on textarea "8/14/2025 MLF Found the evaporated drain was clogged. After checking site glass…" at bounding box center [885, 570] width 420 height 138
type textarea "x"
type textarea "8/14/2025 MLF Found the evaporated drain was clogged. Checking site glass found…"
type textarea "x"
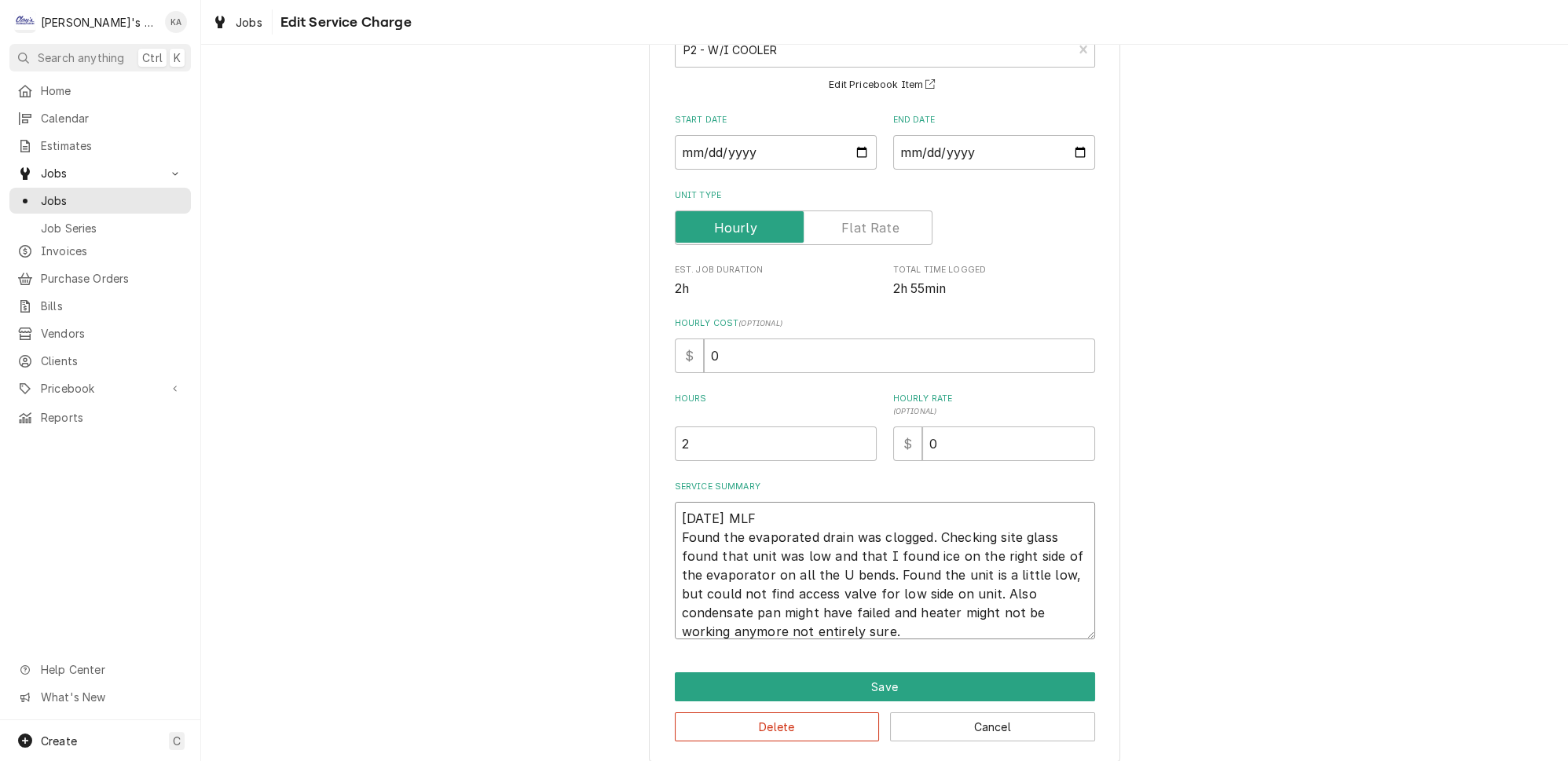
type textarea "8/14/2025 MLF Found the evaporated drain was clogged. Checkin site glass found …"
type textarea "x"
type textarea "8/14/2025 MLF Found the evaporated drain was clogged. Checki site glass found t…"
type textarea "x"
type textarea "8/14/2025 MLF Found the evaporated drain was clogged. Check site glass found th…"
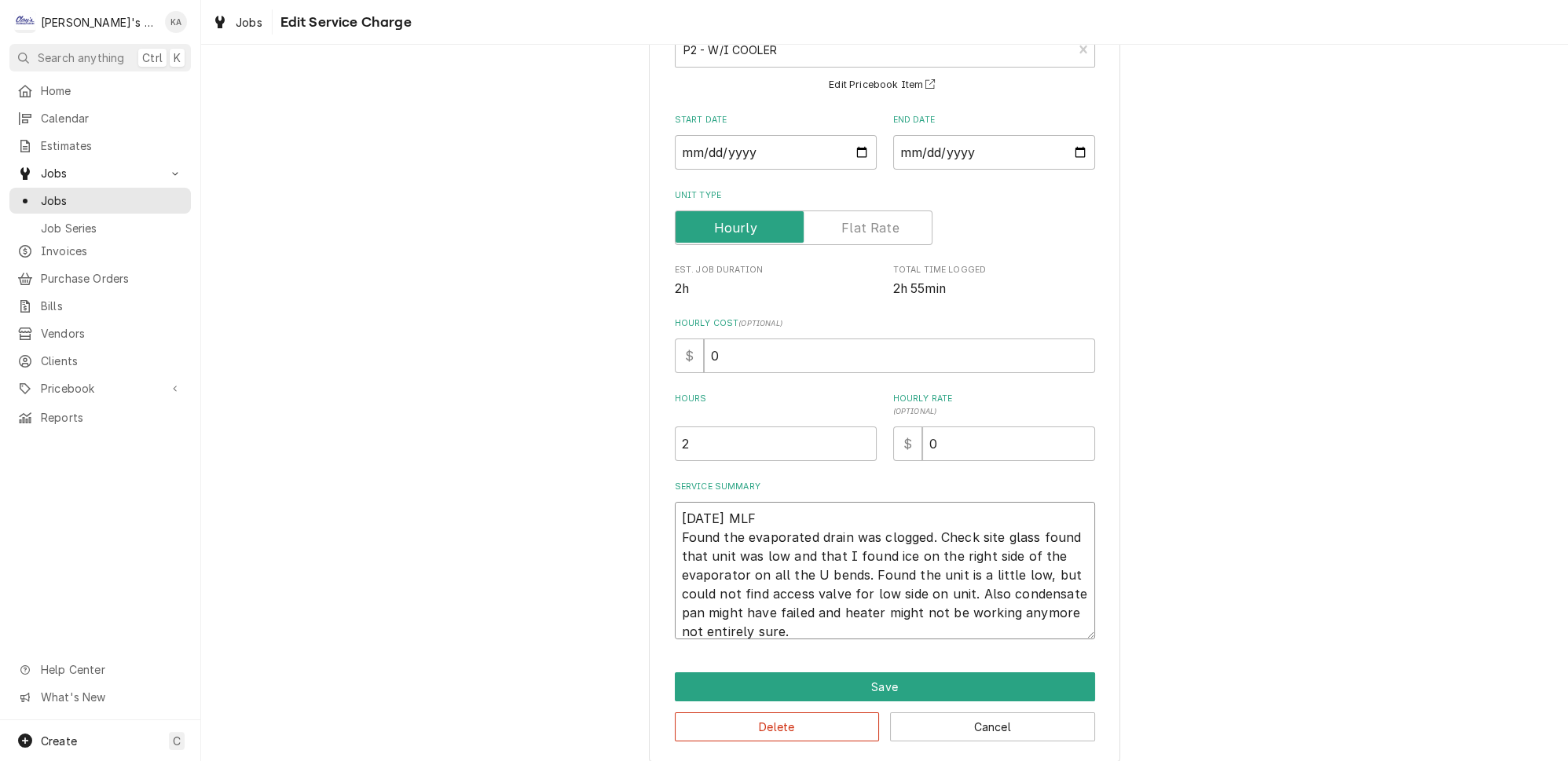
type textarea "x"
type textarea "8/14/2025 MLF Found the evaporated drain was clogged. Checke site glass found t…"
type textarea "x"
type textarea "8/14/2025 MLF Found the evaporated drain was clogged. Checked site glass found …"
click at [1051, 527] on textarea "8/14/2025 MLF Found the evaporated drain was clogged. Checked site glass found …" at bounding box center [885, 570] width 420 height 138
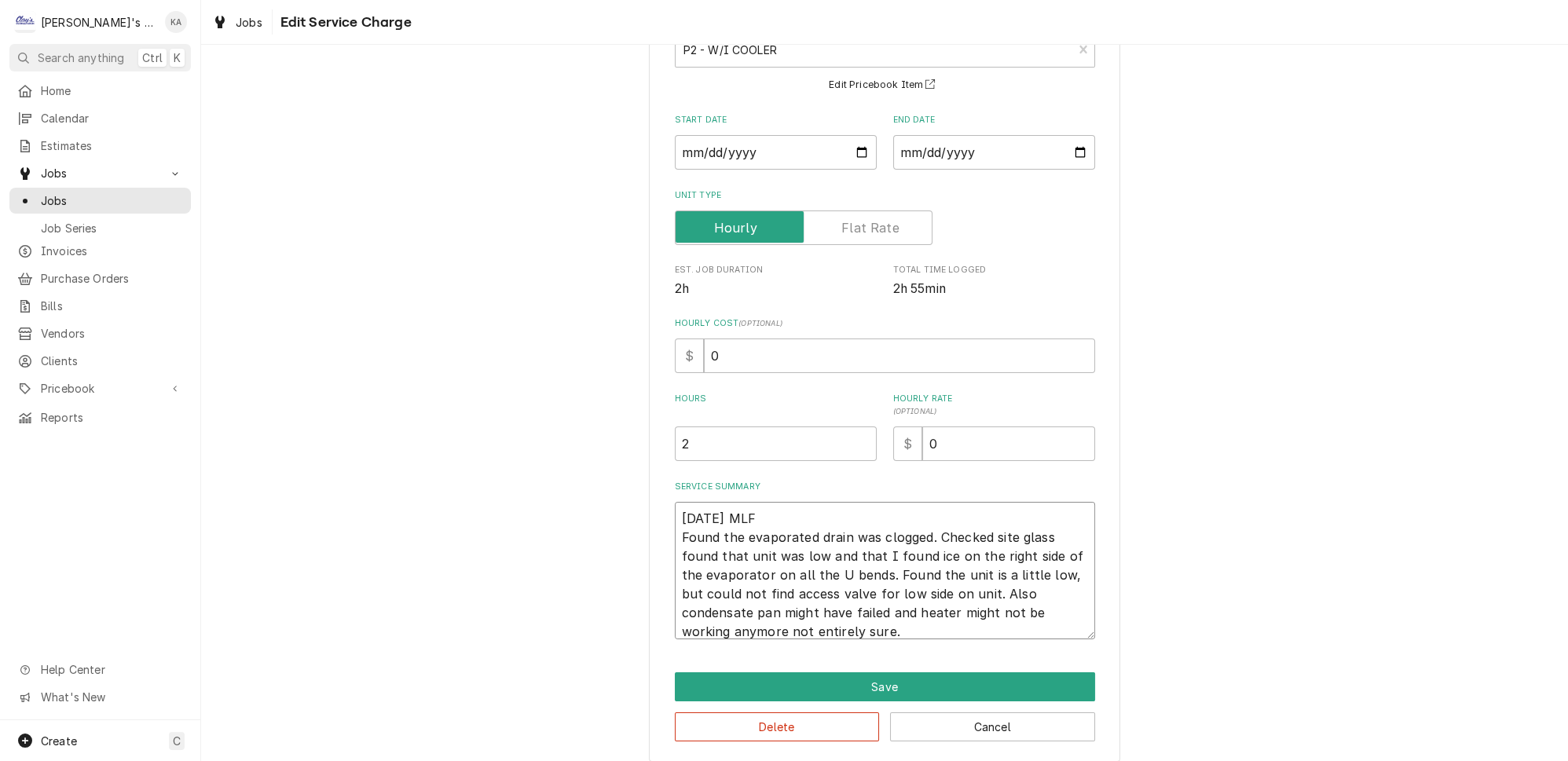
type textarea "x"
type textarea "8/14/2025 MLF Found the evaporated drain was clogged. Checked site glass afound…"
type textarea "x"
type textarea "8/14/2025 MLF Found the evaporated drain was clogged. Checked site glass anfoun…"
type textarea "x"
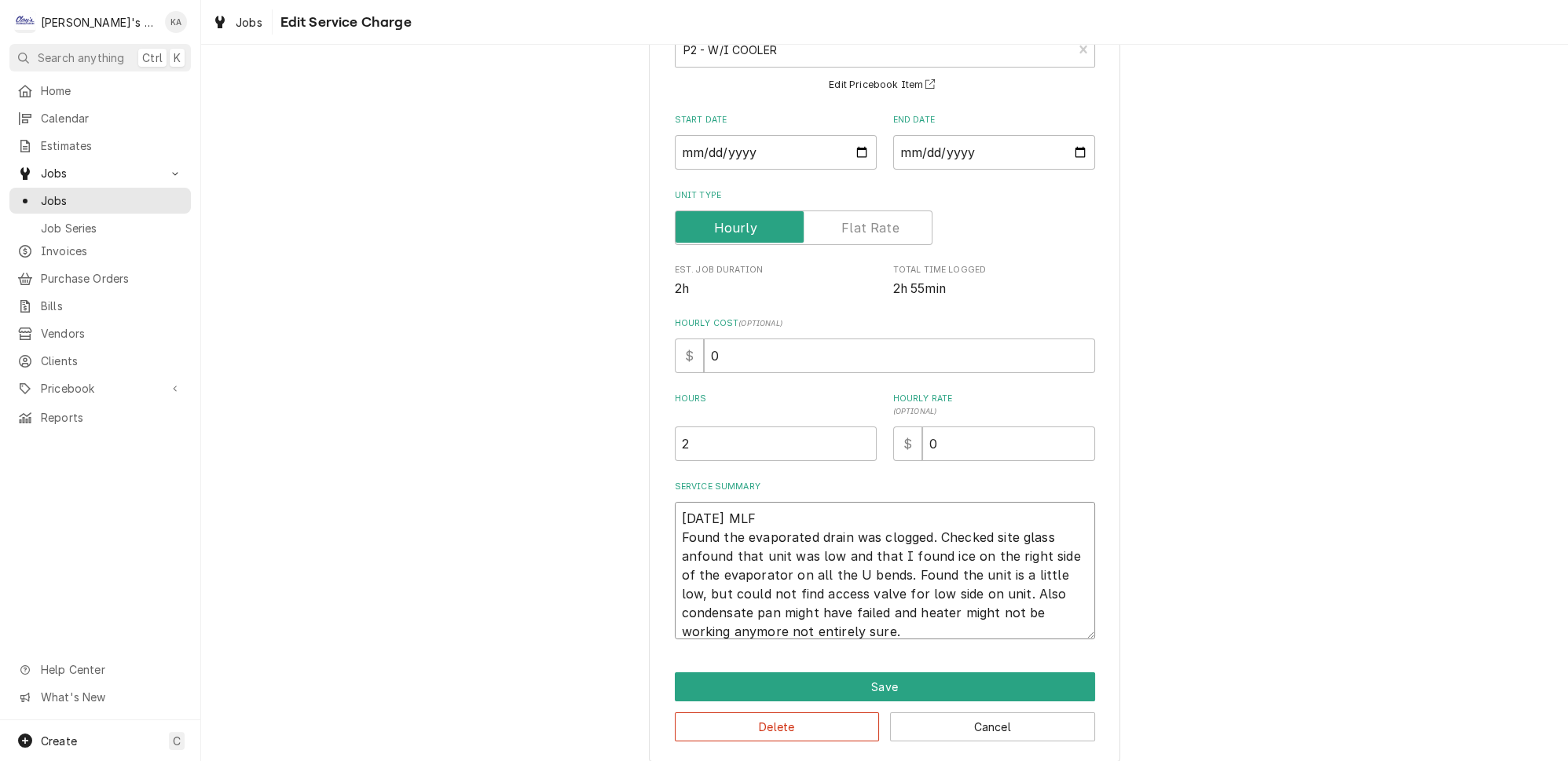
type textarea "8/14/2025 MLF Found the evaporated drain was clogged. Checked site glass andfou…"
type textarea "x"
type textarea "8/14/2025 MLF Found the evaporated drain was clogged. Checked site glass and fo…"
click at [817, 546] on textarea "8/14/2025 MLF Found the evaporated drain was clogged. Checked site glass and fo…" at bounding box center [885, 570] width 420 height 138
type textarea "x"
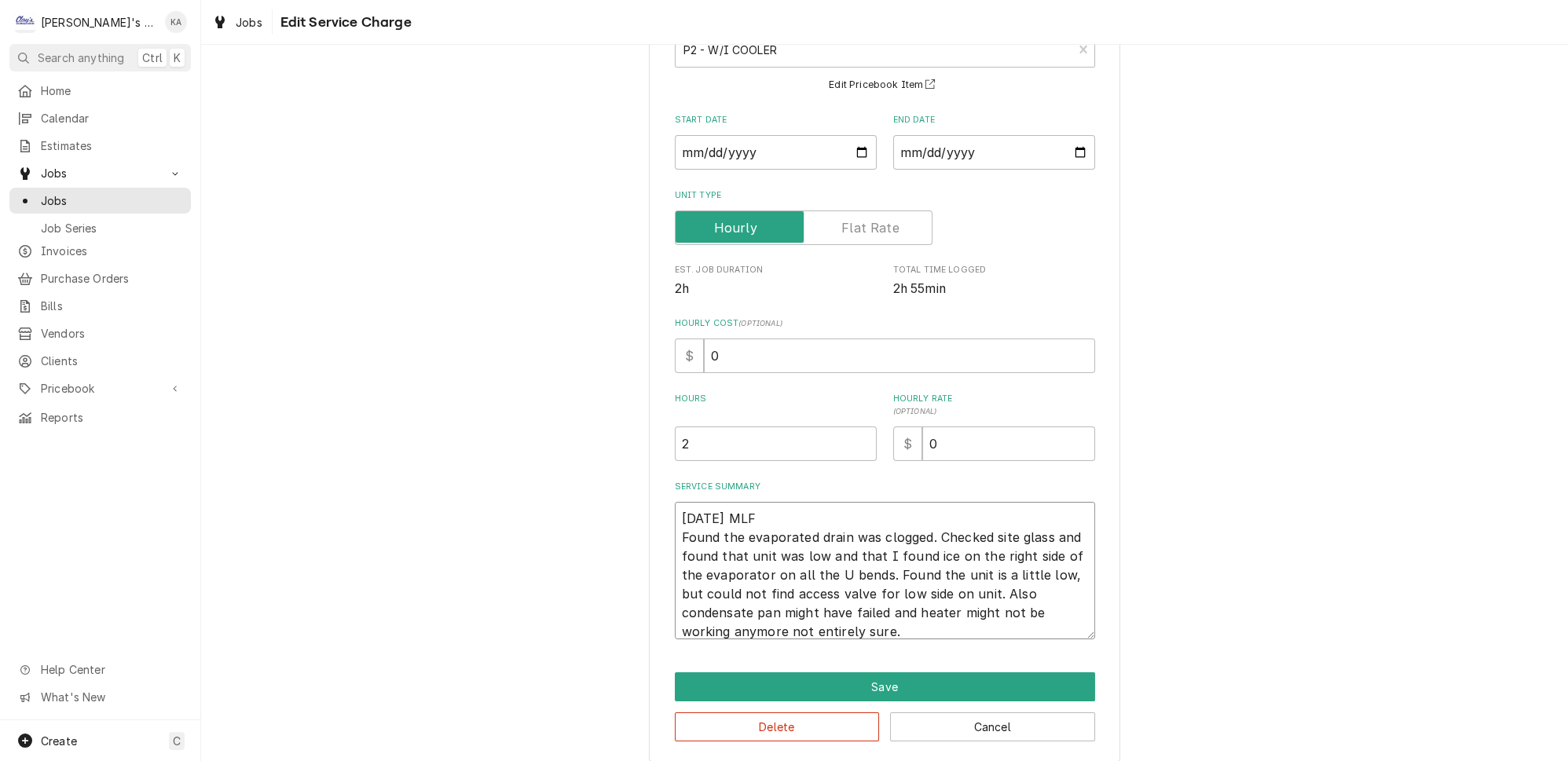
type textarea "8/14/2025 MLF Found the evaporated drain was clogged. Checked site glass and fo…"
type textarea "x"
type textarea "8/14/2025 MLF Found the evaporated drain was clogged. Checked site glass and fo…"
type textarea "x"
type textarea "8/14/2025 MLF Found the evaporated drain was clogged. Checked site glass and fo…"
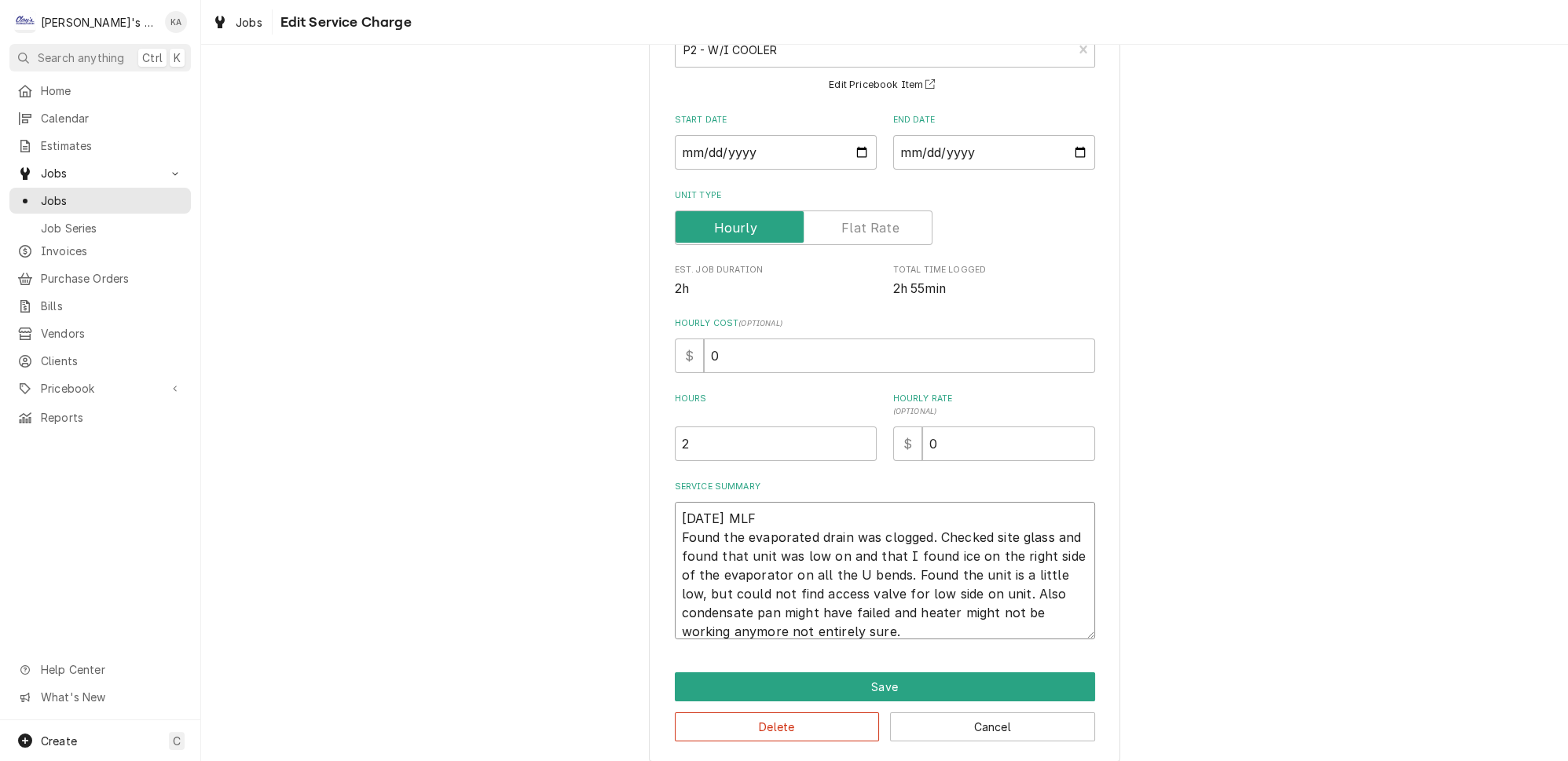
type textarea "x"
type textarea "8/14/2025 MLF Found the evaporated drain was clogged. Checked site glass and fo…"
type textarea "x"
type textarea "8/14/2025 MLF Found the evaporated drain was clogged. Checked site glass and fo…"
type textarea "x"
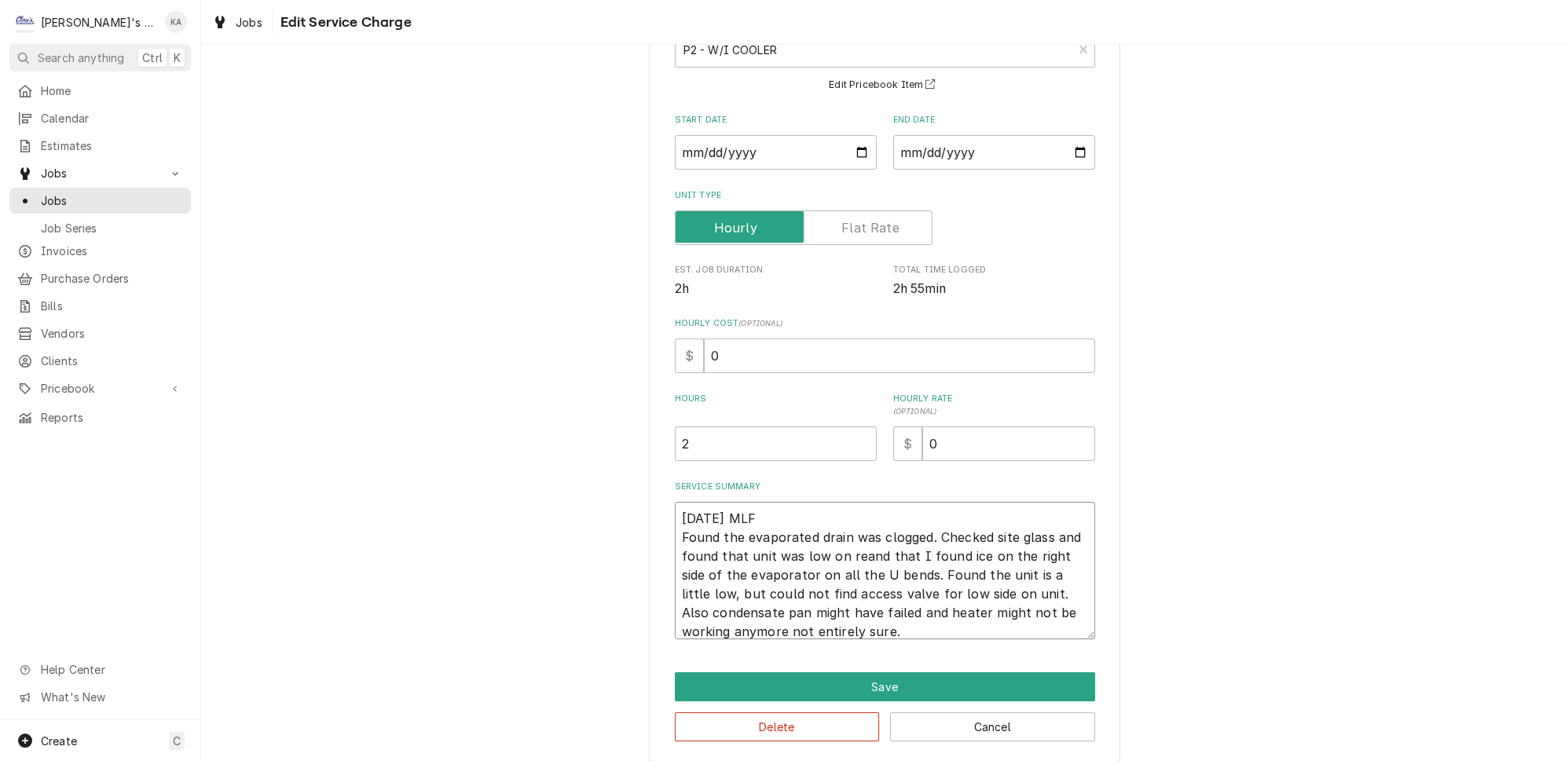
type textarea "8/14/2025 MLF Found the evaporated drain was clogged. Checked site glass and fo…"
type textarea "x"
type textarea "8/14/2025 MLF Found the evaporated drain was clogged. Checked site glass and fo…"
type textarea "x"
type textarea "8/14/2025 MLF Found the evaporated drain was clogged. Checked site glass and fo…"
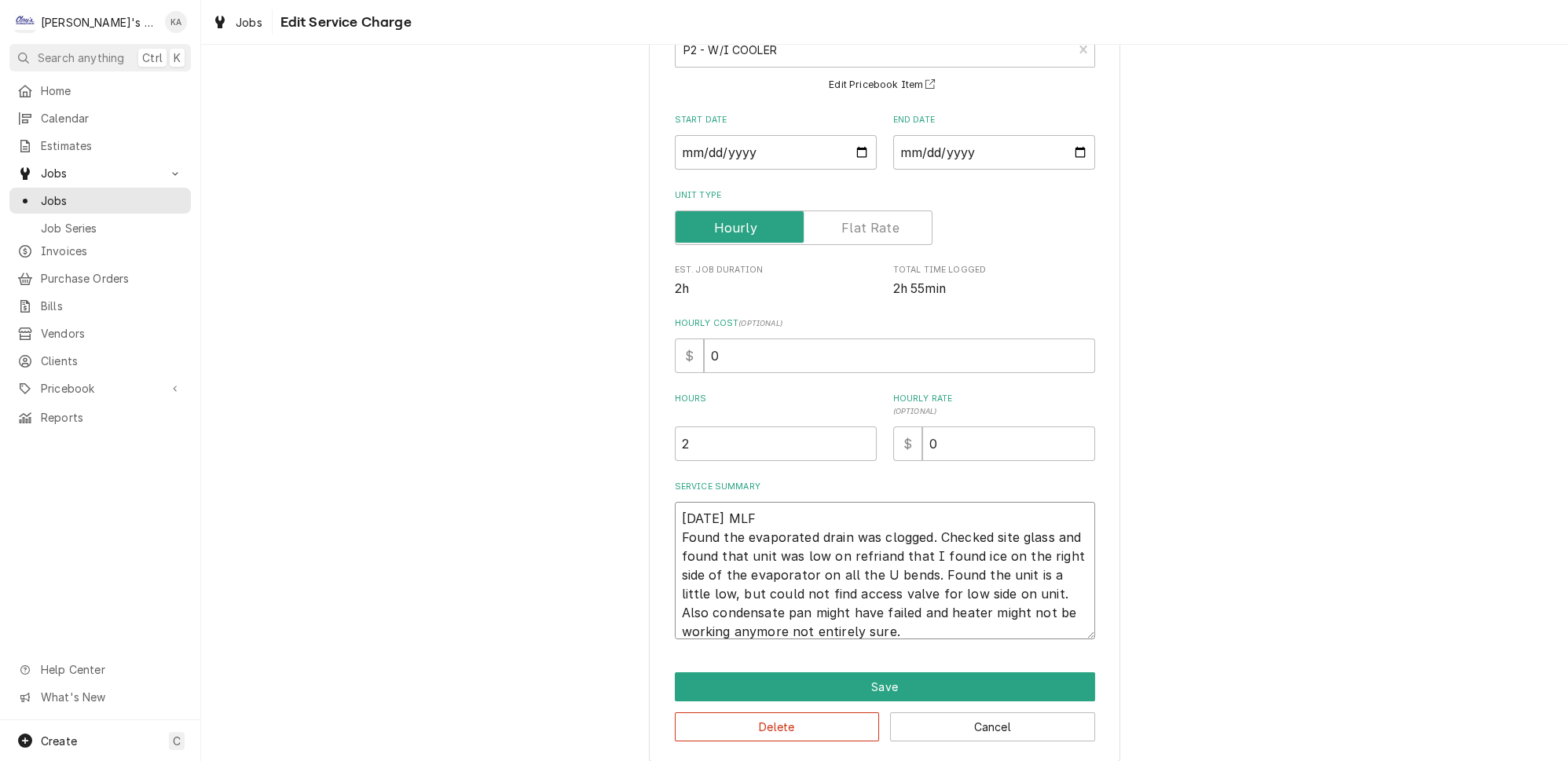
type textarea "x"
type textarea "8/14/2025 MLF Found the evaporated drain was clogged. Checked site glass and fo…"
type textarea "x"
type textarea "8/14/2025 MLF Found the evaporated drain was clogged. Checked site glass and fo…"
type textarea "x"
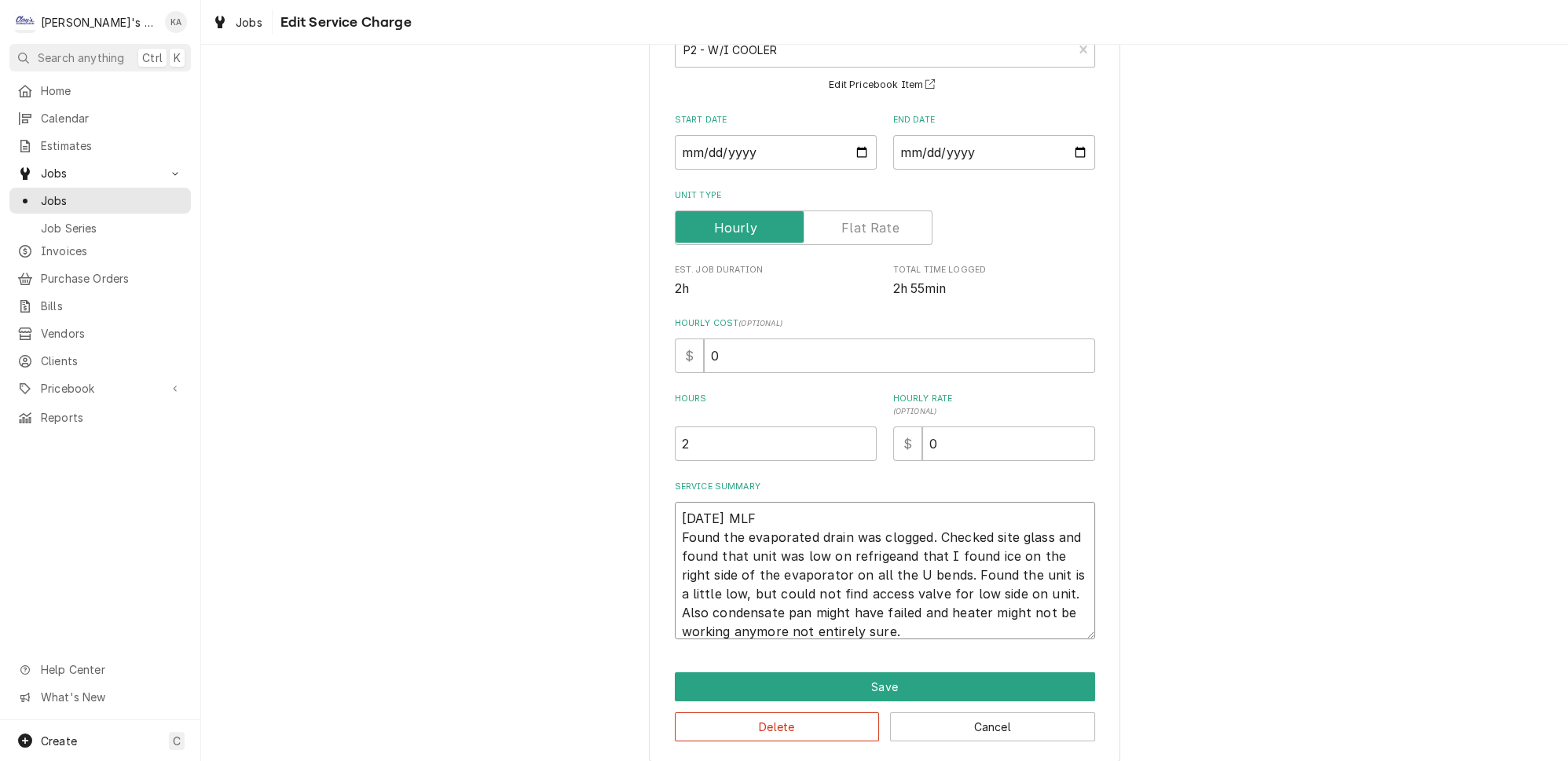
type textarea "8/14/2025 MLF Found the evaporated drain was clogged. Checked site glass and fo…"
type textarea "x"
type textarea "8/14/2025 MLF Found the evaporated drain was clogged. Checked site glass and fo…"
type textarea "x"
type textarea "8/14/2025 MLF Found the evaporated drain was clogged. Checked site glass and fo…"
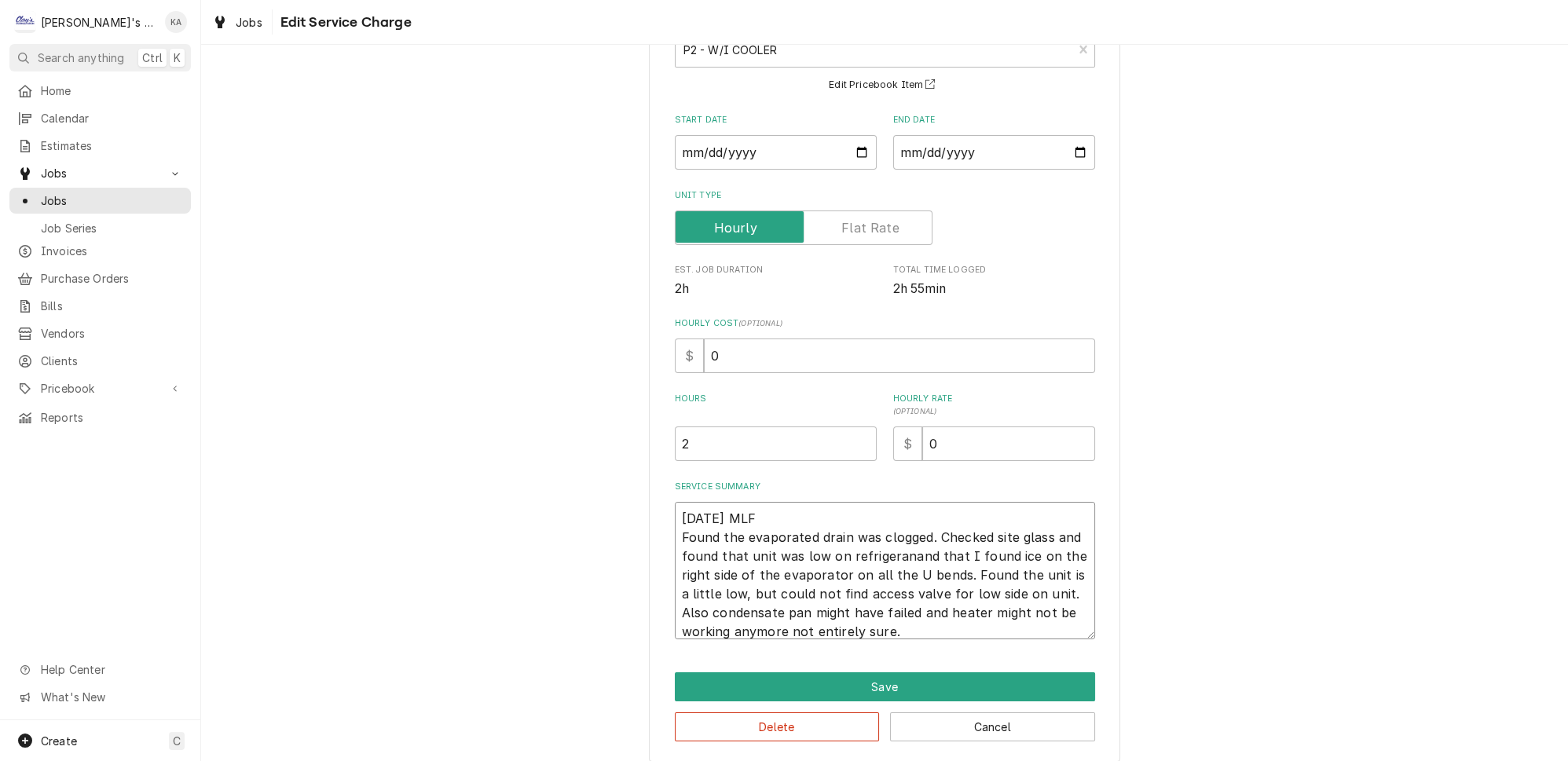
type textarea "x"
type textarea "8/14/2025 MLF Found the evaporated drain was clogged. Checked site glass and fo…"
type textarea "x"
type textarea "8/14/2025 MLF Found the evaporated drain was clogged. Checked site glass and fo…"
type textarea "x"
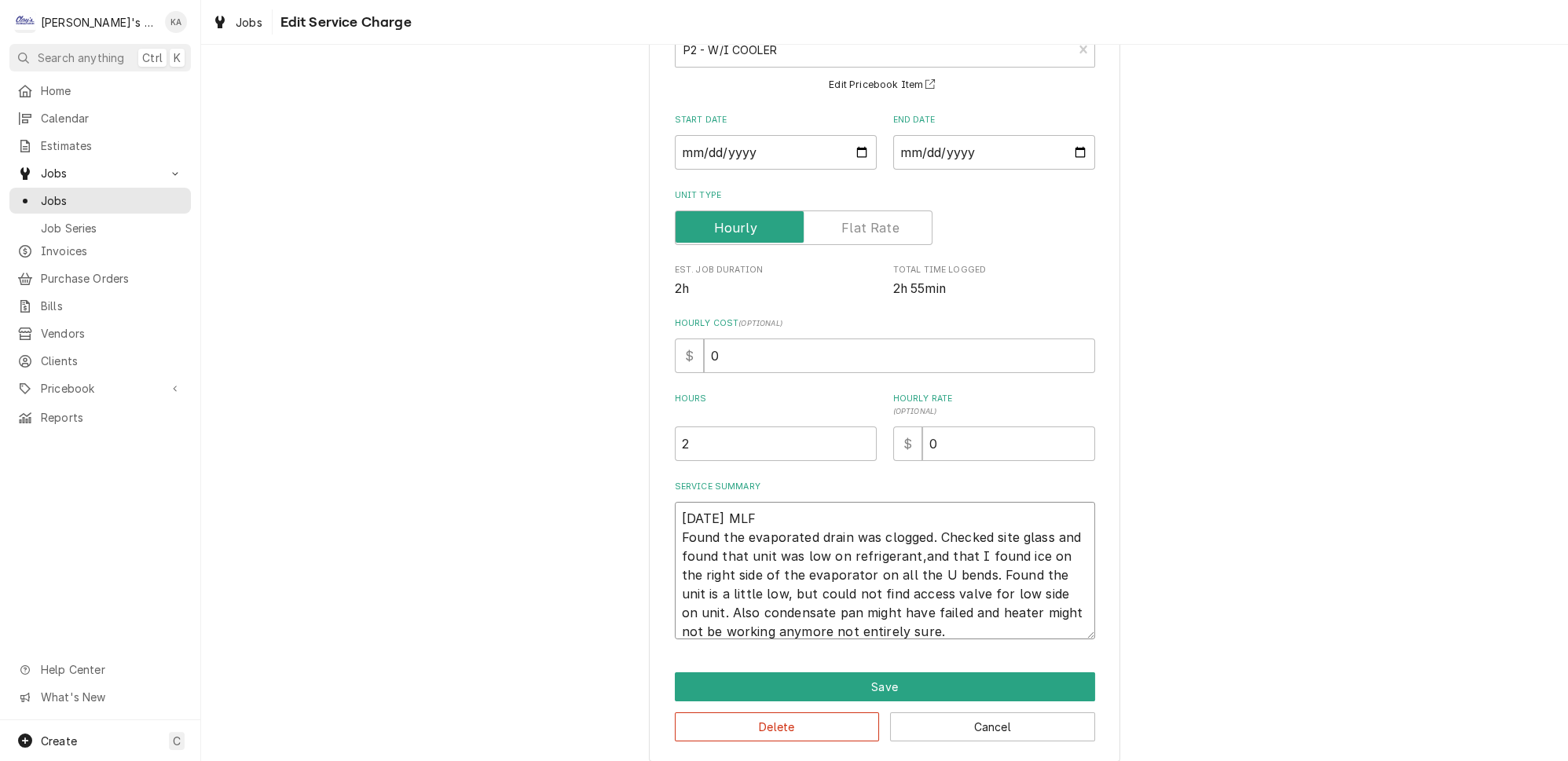
type textarea "8/14/2025 MLF Found the evaporated drain was clogged. Checked site glass and fo…"
drag, startPoint x: 958, startPoint y: 548, endPoint x: 908, endPoint y: 549, distance: 50.0
click at [908, 549] on textarea "8/14/2025 MLF Found the evaporated drain was clogged. Checked site glass and fo…" at bounding box center [885, 570] width 420 height 138
type textarea "x"
type textarea "8/14/2025 MLF Found the evaporated drain was clogged. Checked site glass and fo…"
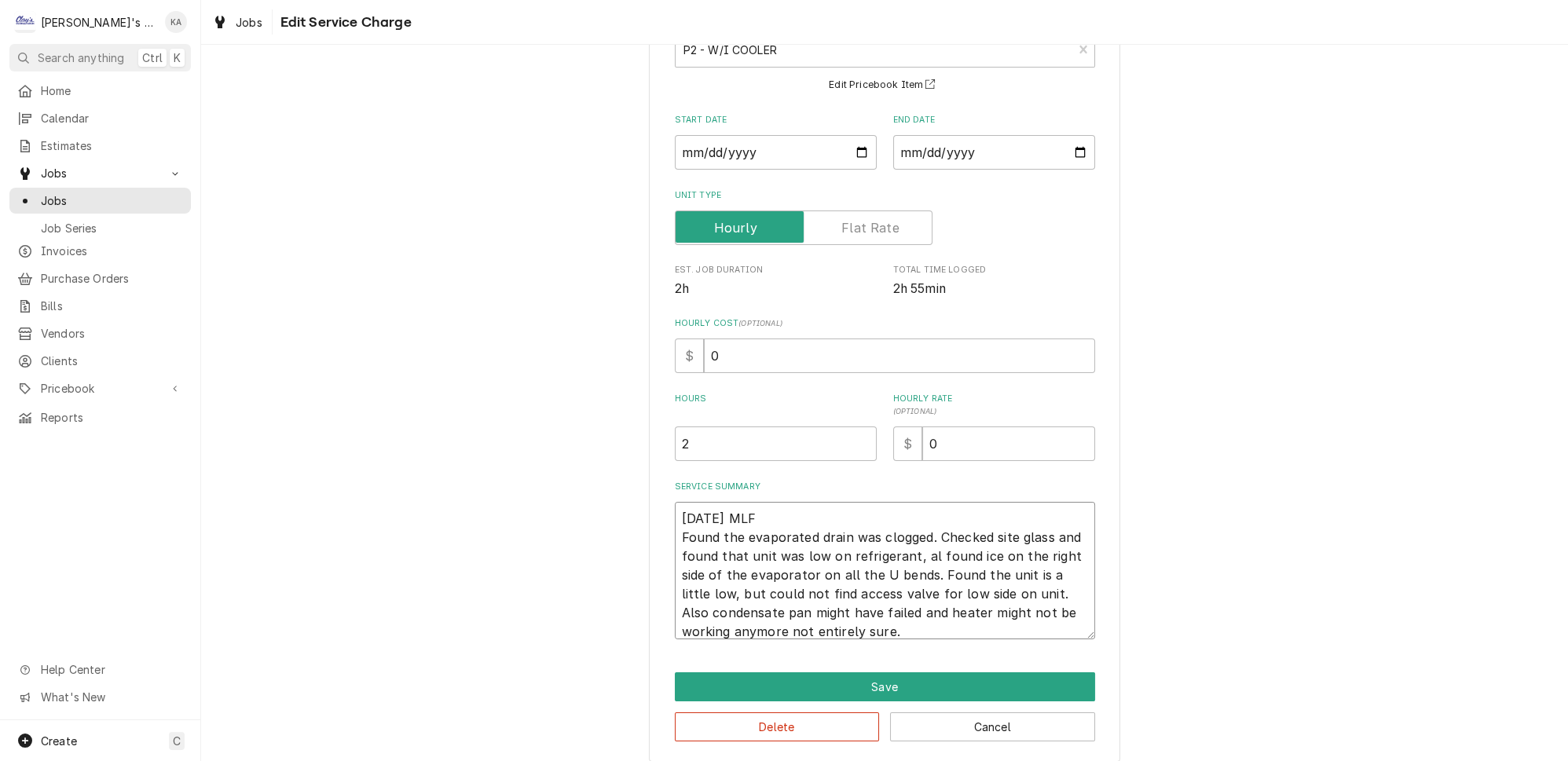
type textarea "x"
type textarea "8/14/2025 MLF Found the evaporated drain was clogged. Checked site glass and fo…"
type textarea "x"
type textarea "8/14/2025 MLF Found the evaporated drain was clogged. Checked site glass and fo…"
click at [987, 548] on textarea "8/14/2025 MLF Found the evaporated drain was clogged. Checked site glass and fo…" at bounding box center [885, 570] width 420 height 138
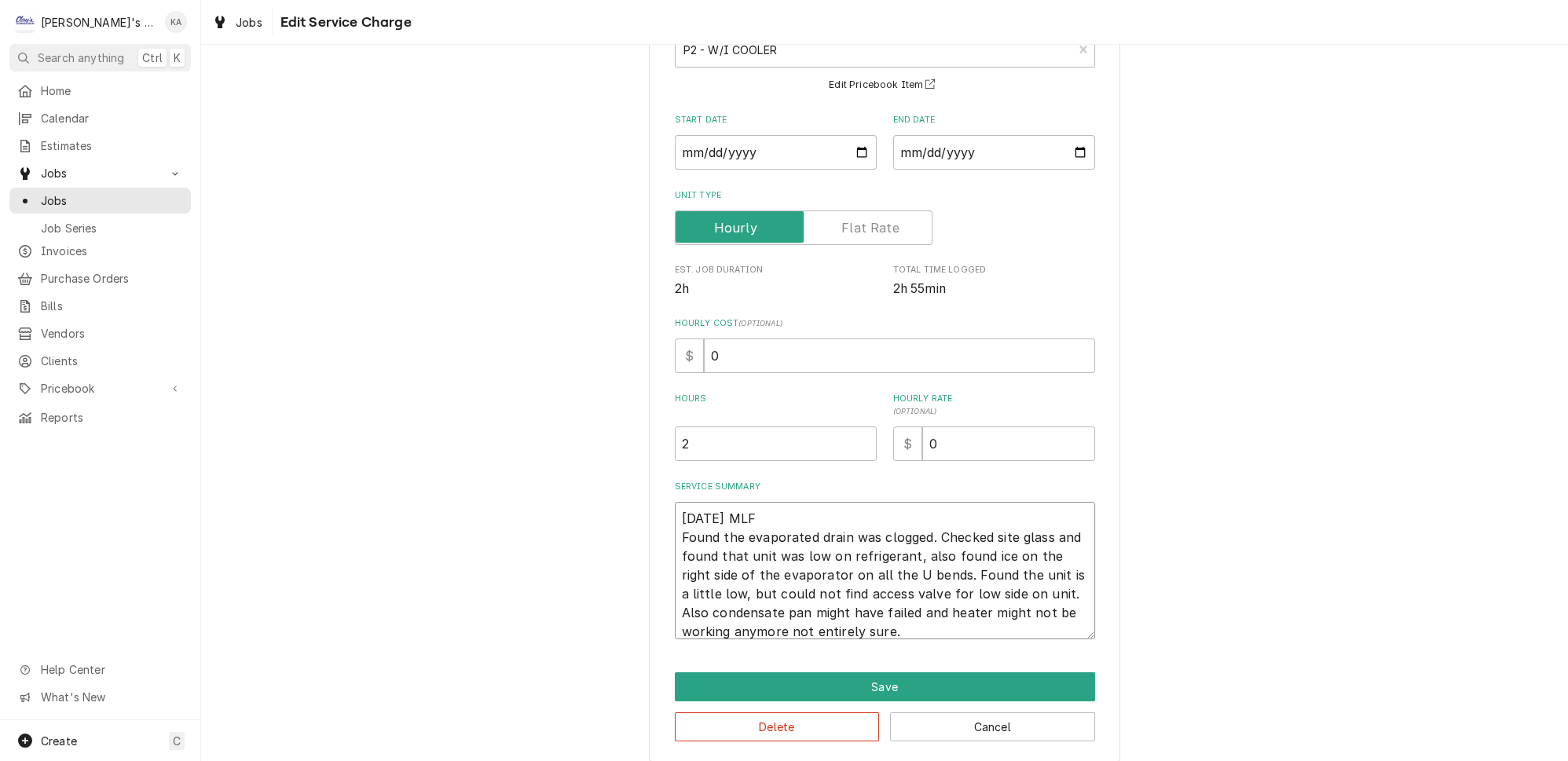
click at [966, 547] on textarea "8/14/2025 MLF Found the evaporated drain was clogged. Checked site glass and fo…" at bounding box center [885, 570] width 420 height 138
type textarea "x"
type textarea "8/14/2025 MLF Found the evaporated drain was clogged. Checked site glass and fo…"
type textarea "x"
type textarea "8/14/2025 MLF Found the evaporated drain was clogged. Checked site glass and fo…"
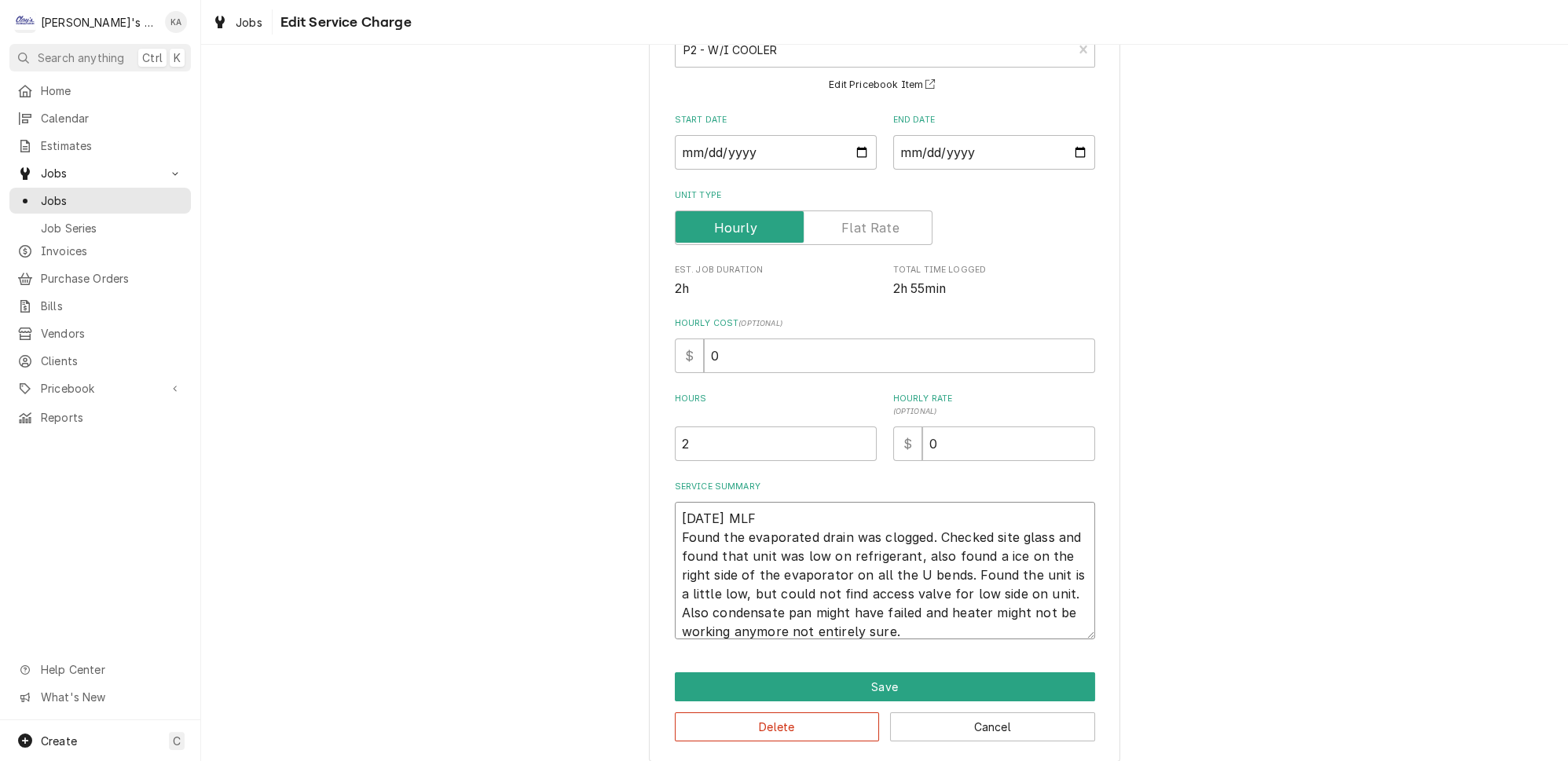
type textarea "x"
type textarea "8/14/2025 MLF Found the evaporated drain was clogged. Checked site glass and fo…"
type textarea "x"
type textarea "8/14/2025 MLF Found the evaporated drain was clogged. Checked site glass and fo…"
type textarea "x"
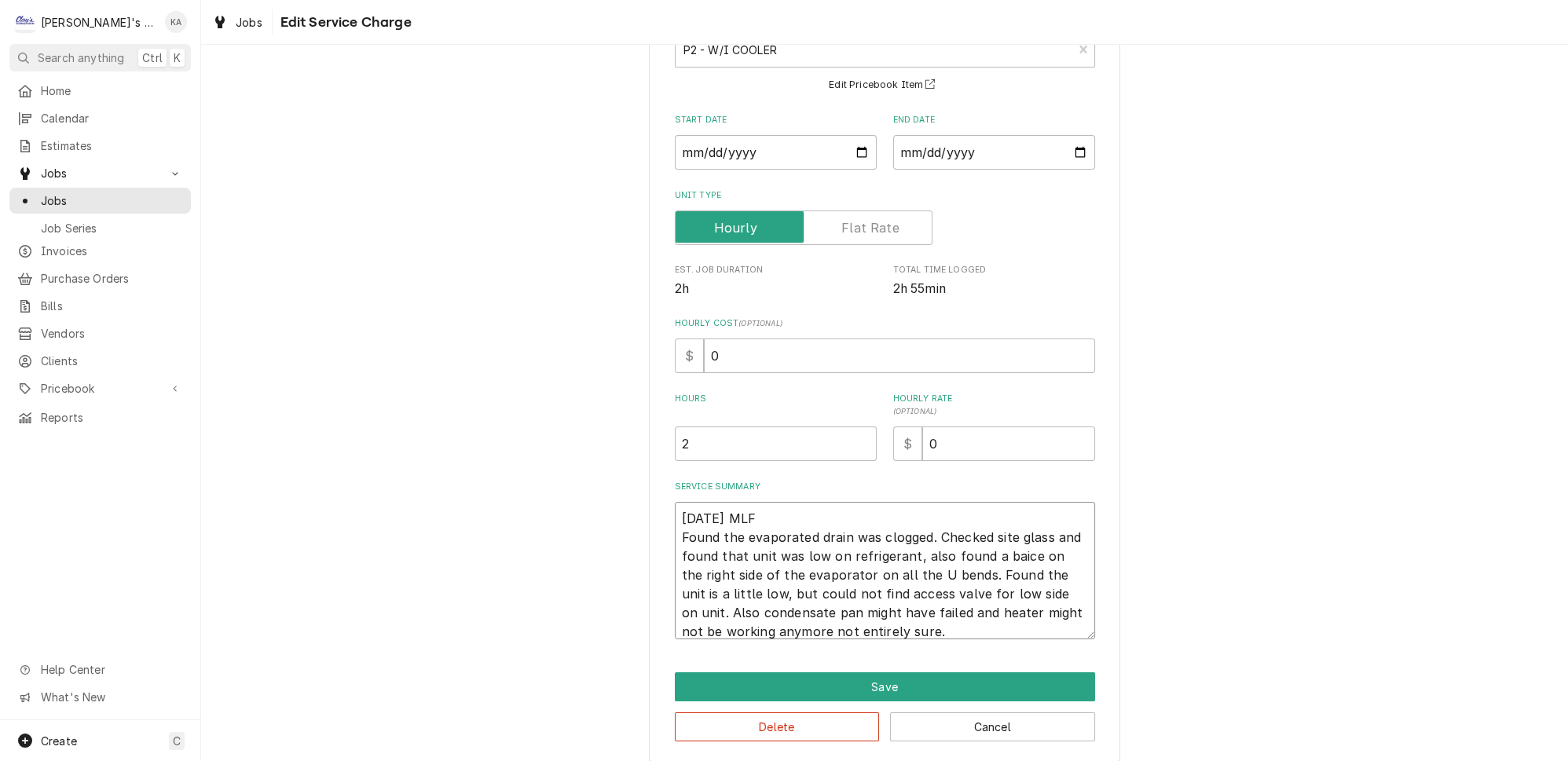
type textarea "8/14/2025 MLF Found the evaporated drain was clogged. Checked site glass and fo…"
type textarea "x"
type textarea "8/14/2025 MLF Found the evaporated drain was clogged. Checked site glass and fo…"
type textarea "x"
type textarea "8/14/2025 MLF Found the evaporated drain was clogged. Checked site glass and fo…"
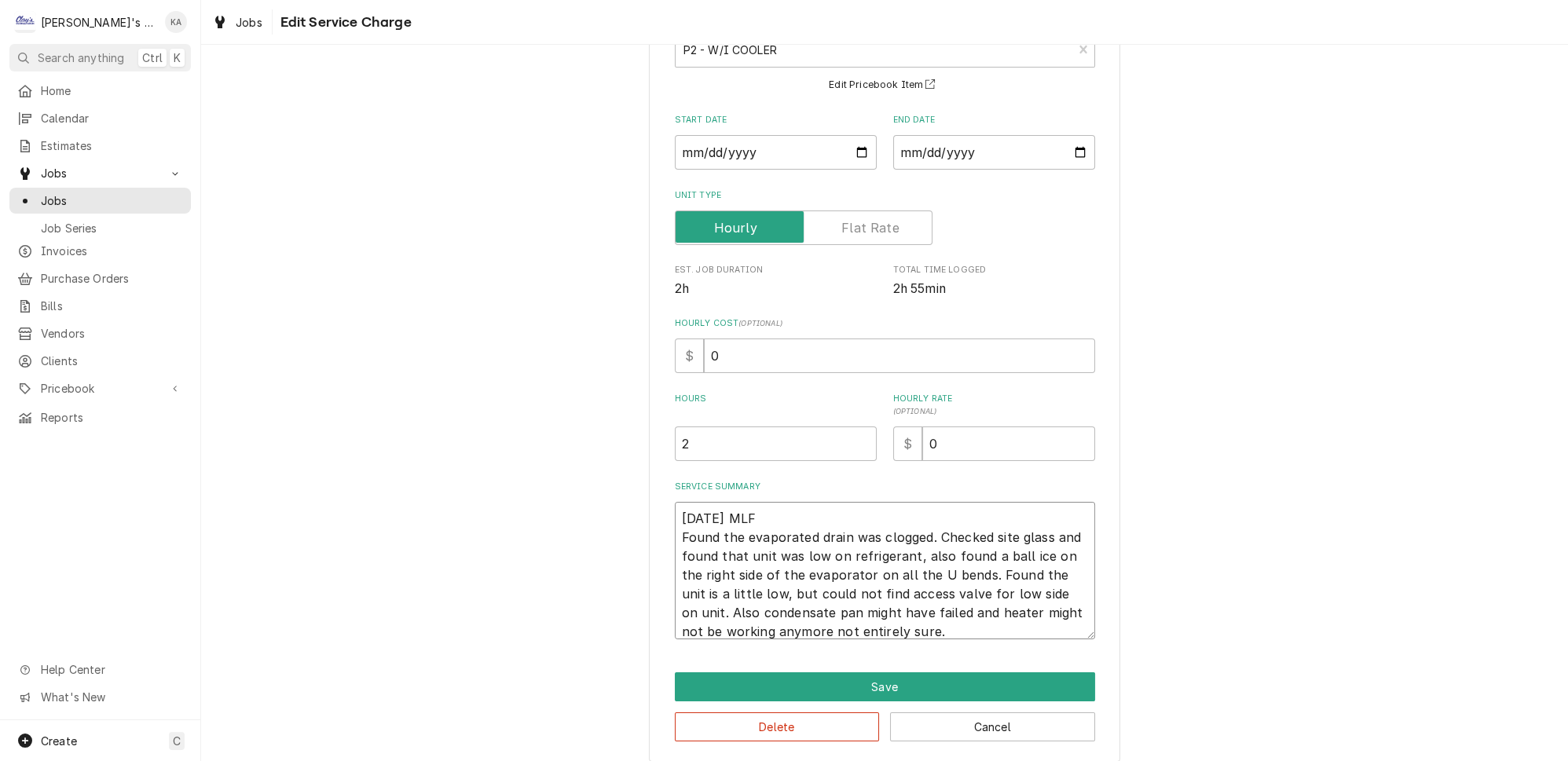
type textarea "x"
type textarea "8/14/2025 MLF Found the evaporated drain was clogged. Checked site glass and fo…"
type textarea "x"
type textarea "8/14/2025 MLF Found the evaporated drain was clogged. Checked site glass and fo…"
type textarea "x"
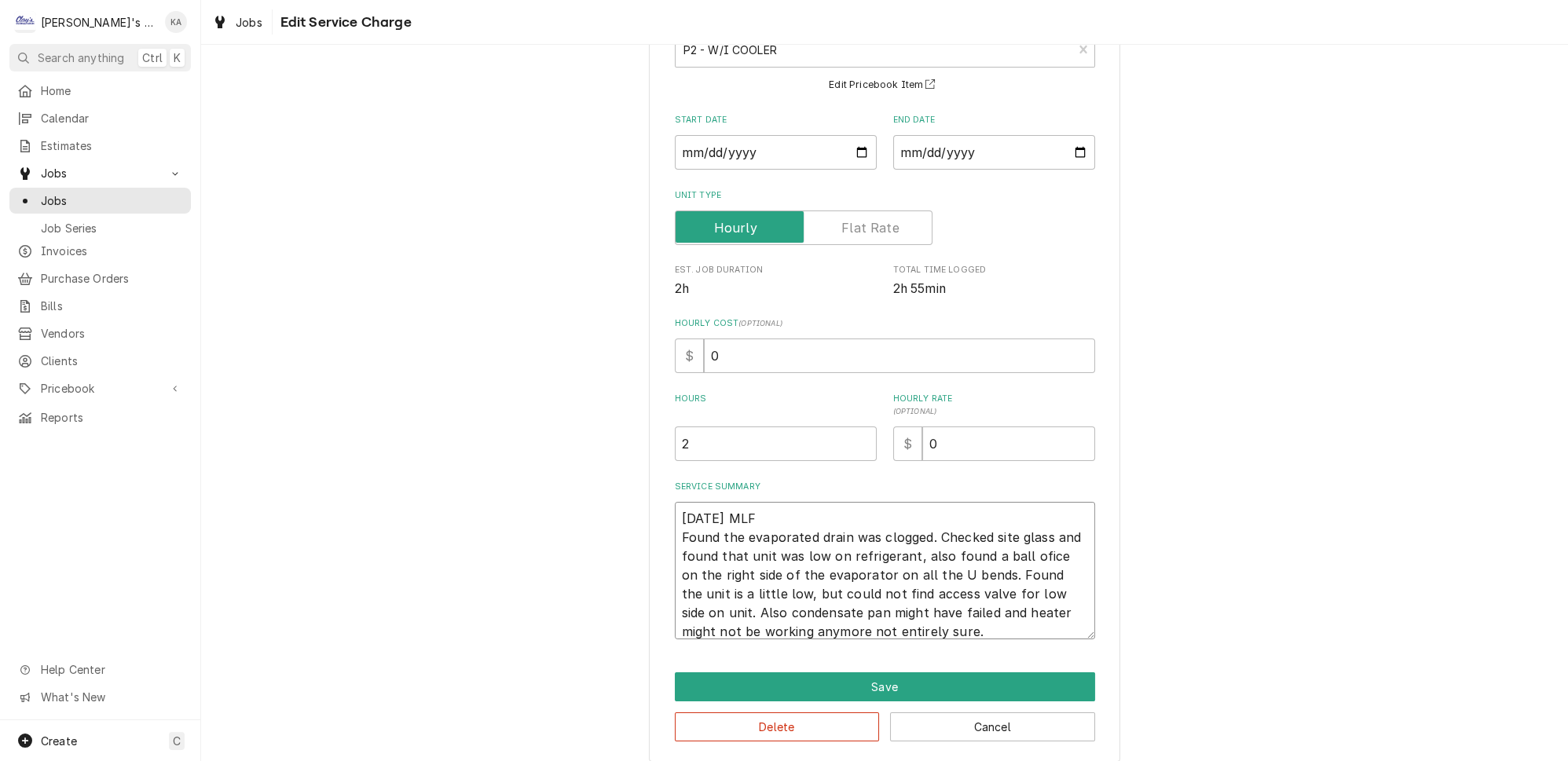
type textarea "8/14/2025 MLF Found the evaporated drain was clogged. Checked site glass and fo…"
drag, startPoint x: 974, startPoint y: 563, endPoint x: 757, endPoint y: 586, distance: 218.2
click at [757, 586] on textarea "8/14/2025 MLF Found the evaporated drain was clogged. Checked site glass and fo…" at bounding box center [885, 570] width 420 height 138
type textarea "x"
type textarea "8/14/2025 MLF Found the evaporated drain was clogged. Checked site glass and fo…"
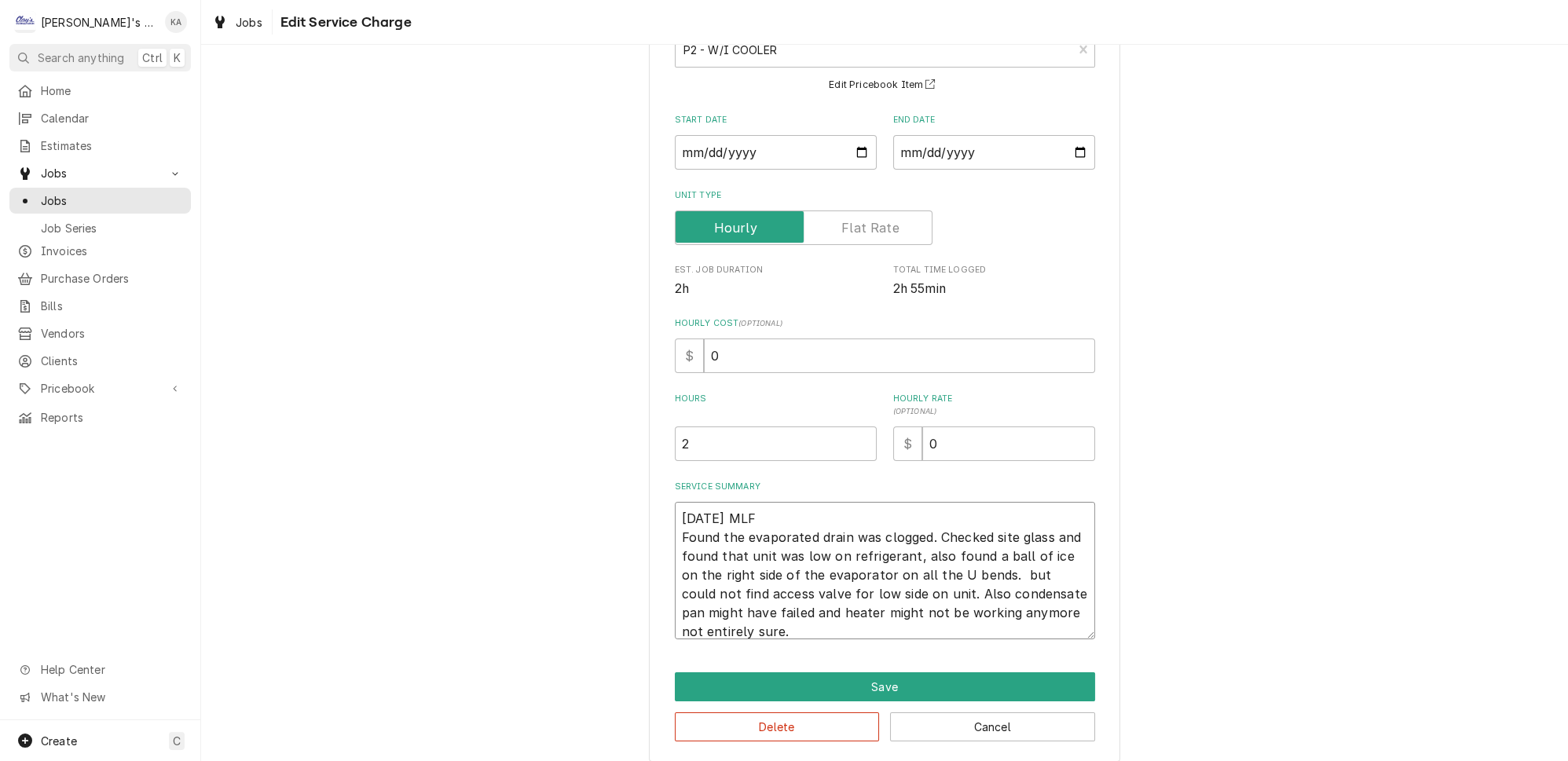
type textarea "x"
type textarea "8/14/2025 MLF Found the evaporated drain was clogged. Checked site glass and fo…"
type textarea "x"
type textarea "8/14/2025 MLF Found the evaporated drain was clogged. Checked site glass and fo…"
type textarea "x"
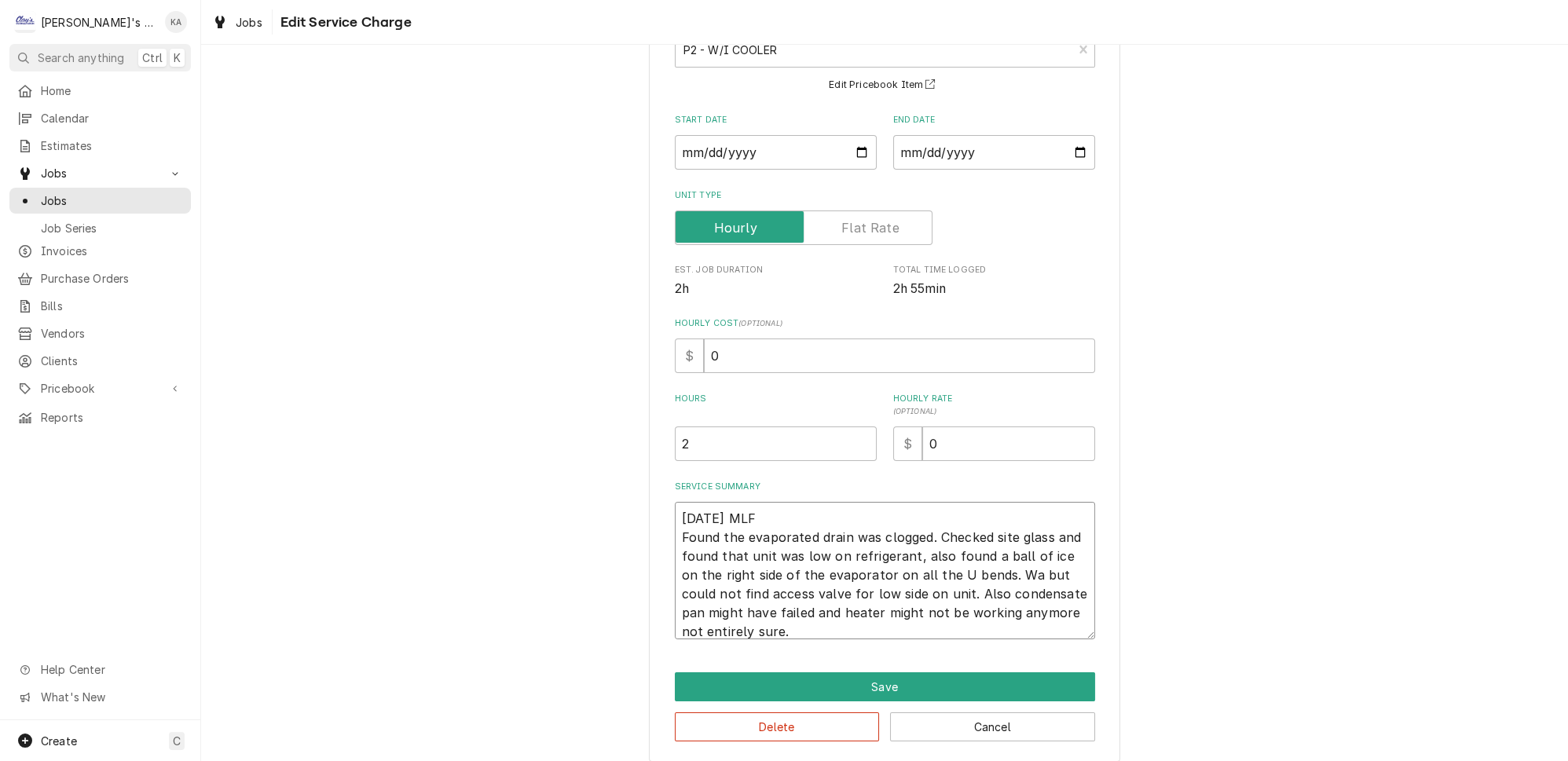
type textarea "8/14/2025 MLF Found the evaporated drain was clogged. Checked site glass and fo…"
type textarea "x"
type textarea "8/14/2025 MLF Found the evaporated drain was clogged. Checked site glass and fo…"
type textarea "x"
type textarea "8/14/2025 MLF Found the evaporated drain was clogged. Checked site glass and fo…"
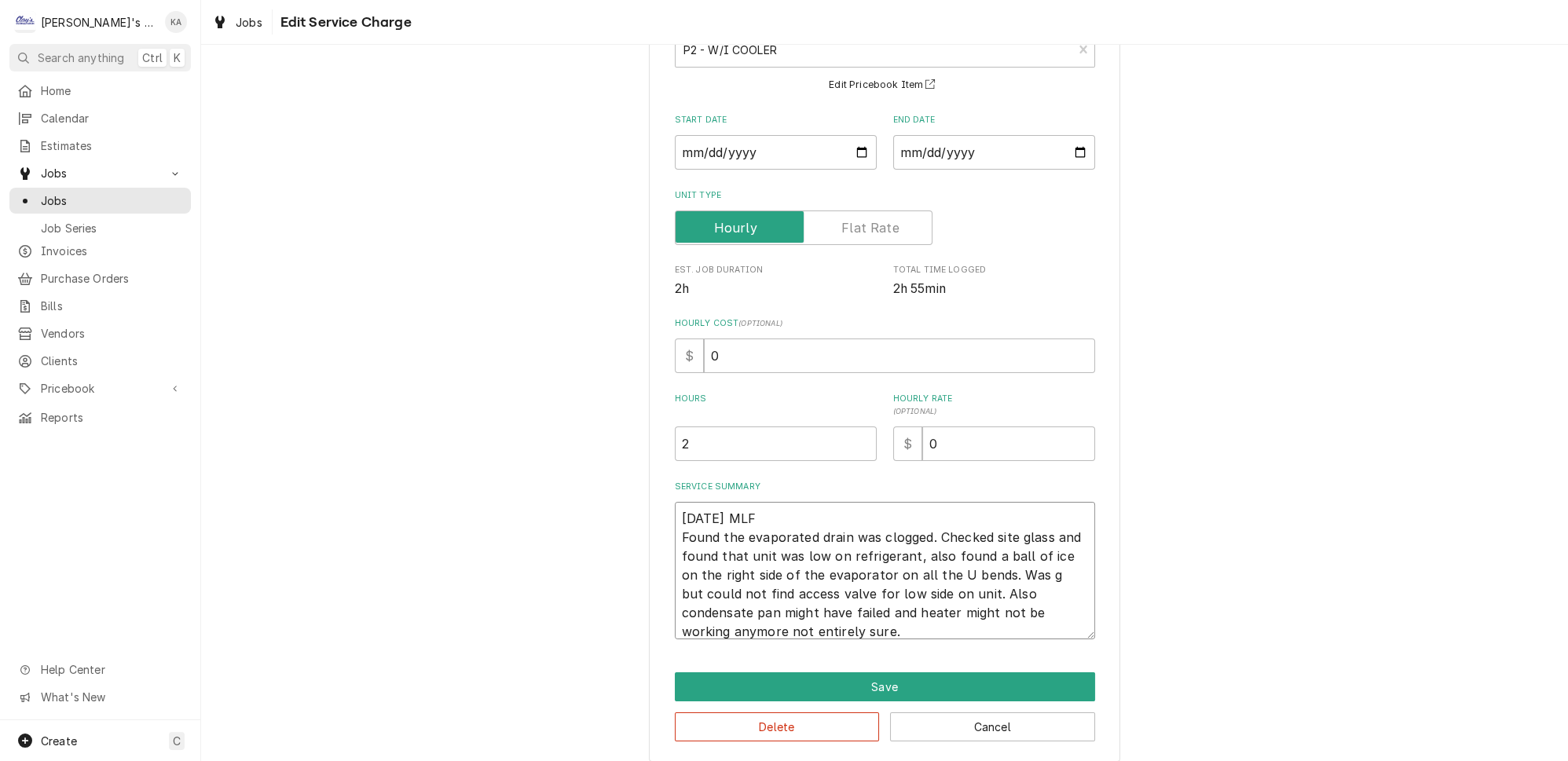
type textarea "x"
type textarea "8/14/2025 MLF Found the evaporated drain was clogged. Checked site glass and fo…"
type textarea "x"
type textarea "8/14/2025 MLF Found the evaporated drain was clogged. Checked site glass and fo…"
type textarea "x"
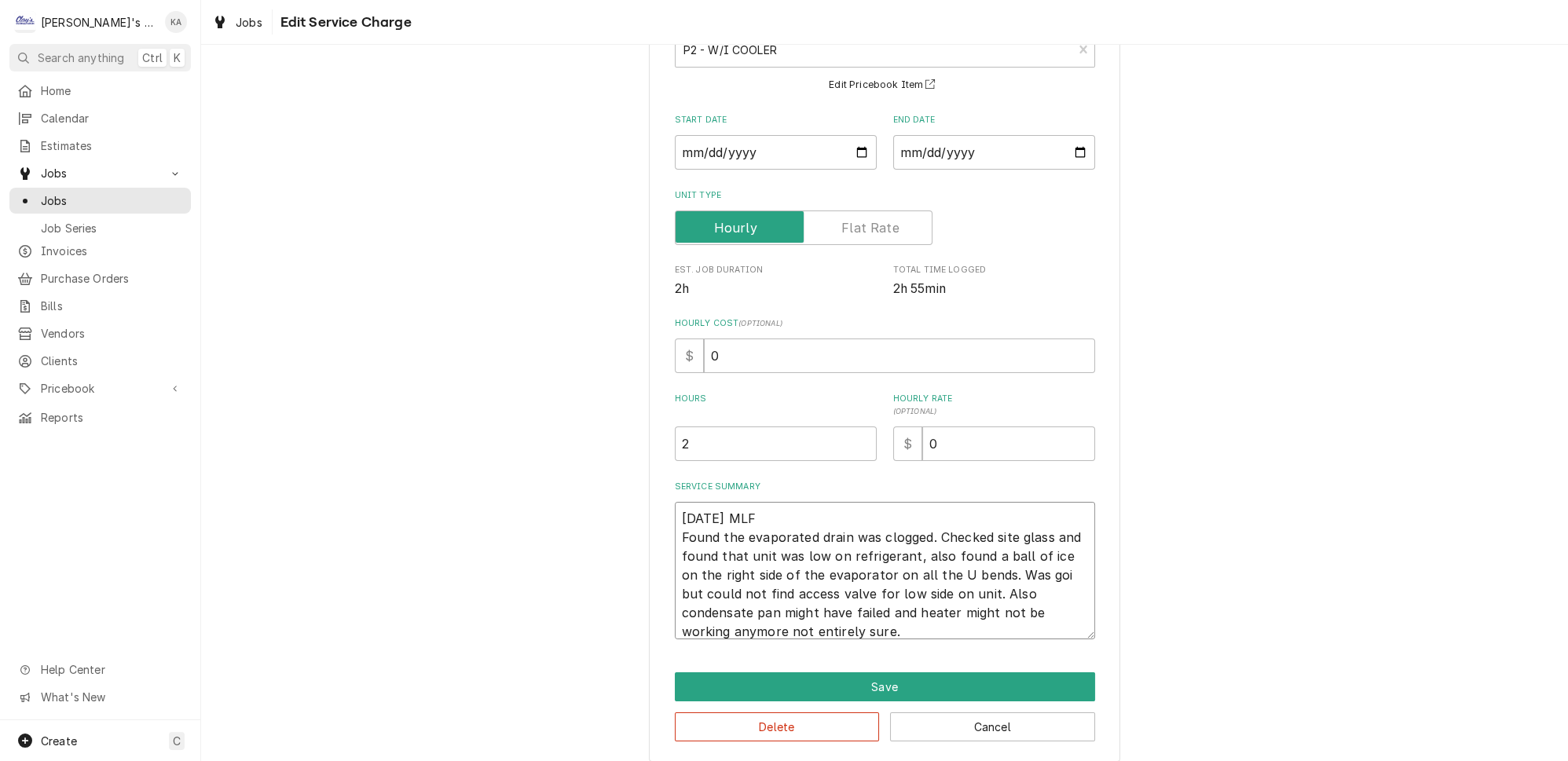
type textarea "8/14/2025 MLF Found the evaporated drain was clogged. Checked site glass and fo…"
type textarea "x"
type textarea "8/14/2025 MLF Found the evaporated drain was clogged. Checked site glass and fo…"
type textarea "x"
type textarea "8/14/2025 MLF Found the evaporated drain was clogged. Checked site glass and fo…"
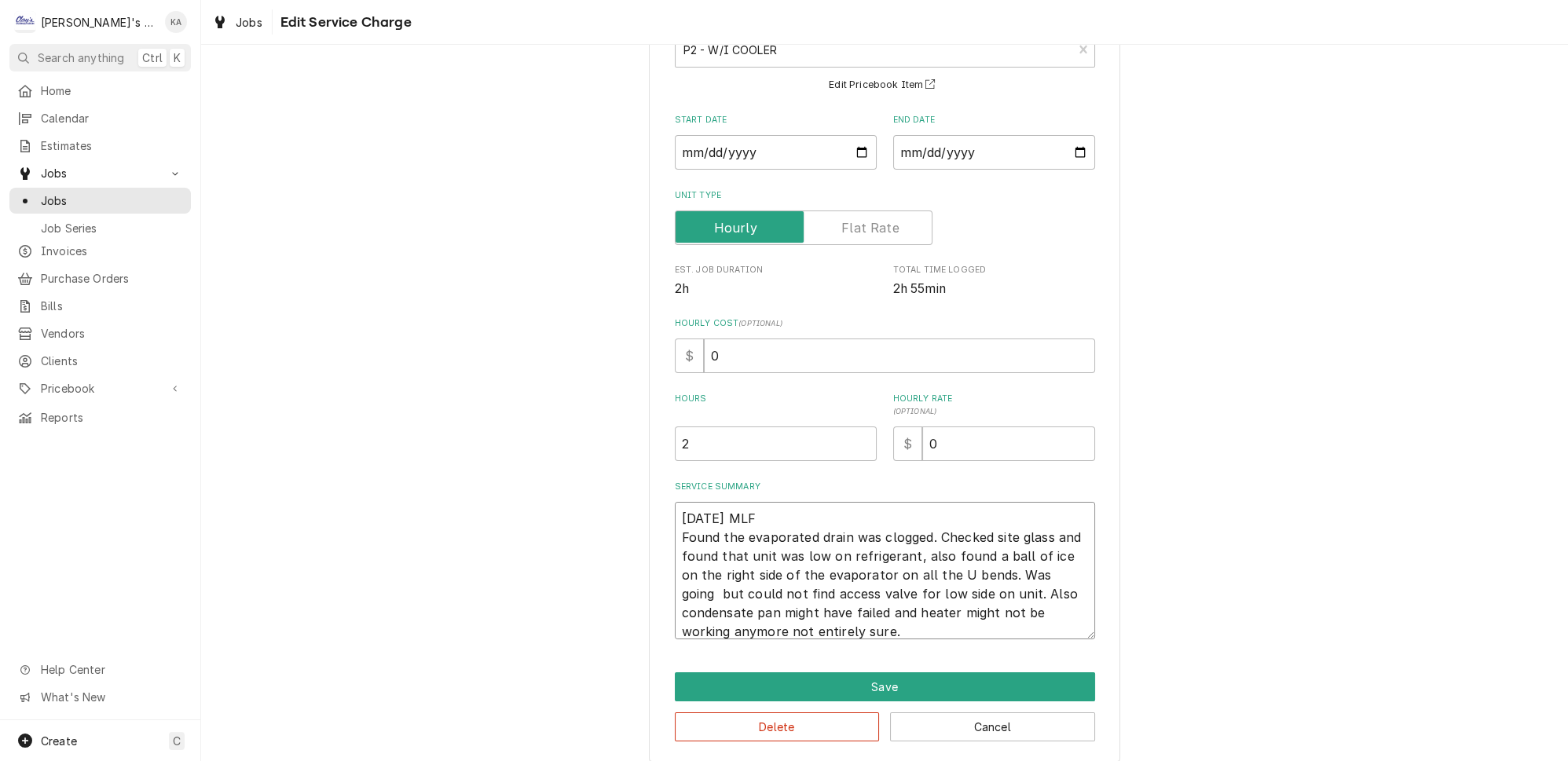
type textarea "x"
type textarea "8/14/2025 MLF Found the evaporated drain was clogged. Checked site glass and fo…"
type textarea "x"
type textarea "8/14/2025 MLF Found the evaporated drain was clogged. Checked site glass and fo…"
type textarea "x"
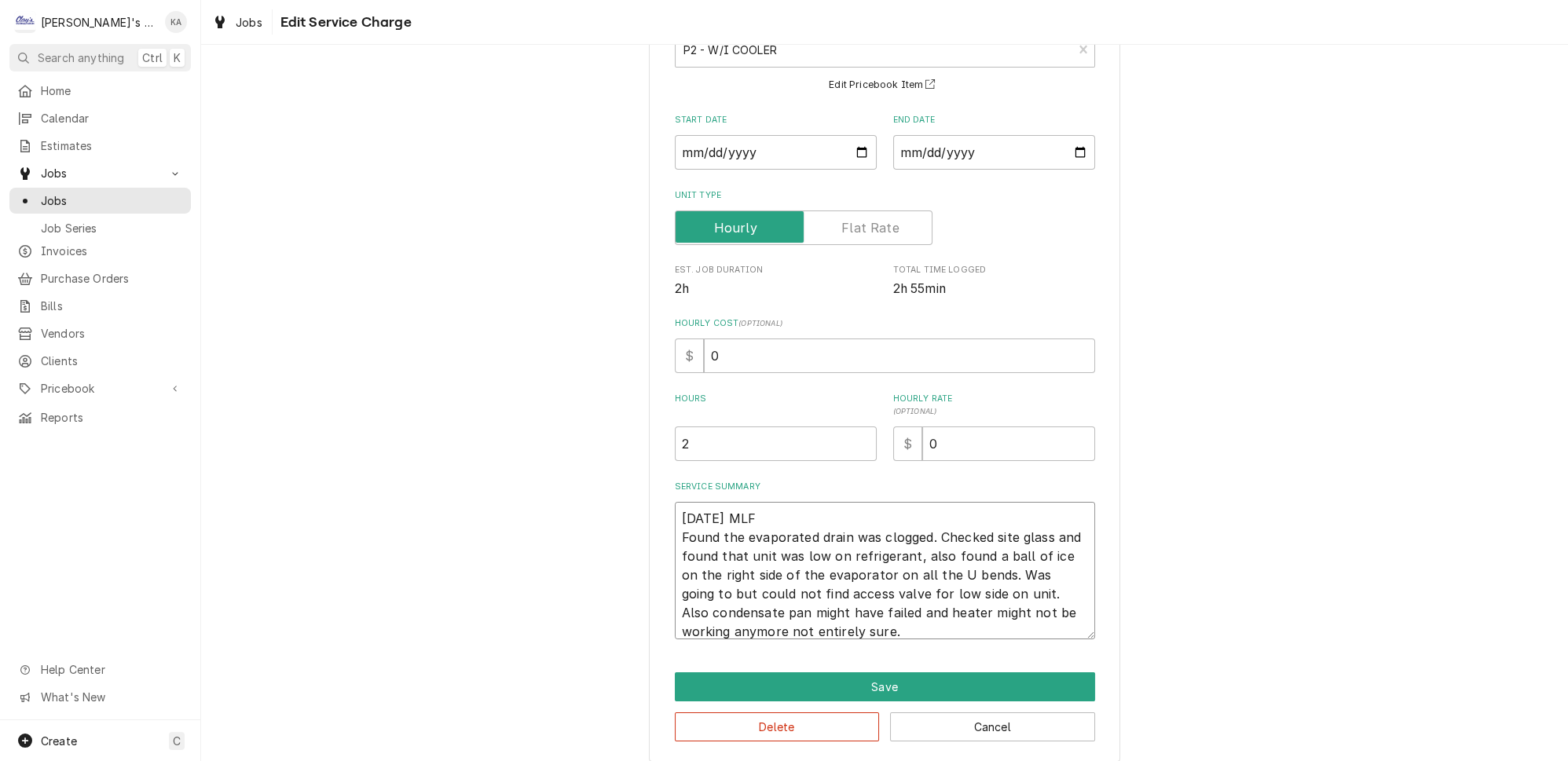
type textarea "8/14/2025 MLF Found the evaporated drain was clogged. Checked site glass and fo…"
type textarea "x"
type textarea "8/14/2025 MLF Found the evaporated drain was clogged. Checked site glass and fo…"
type textarea "x"
type textarea "8/14/2025 MLF Found the evaporated drain was clogged. Checked site glass and fo…"
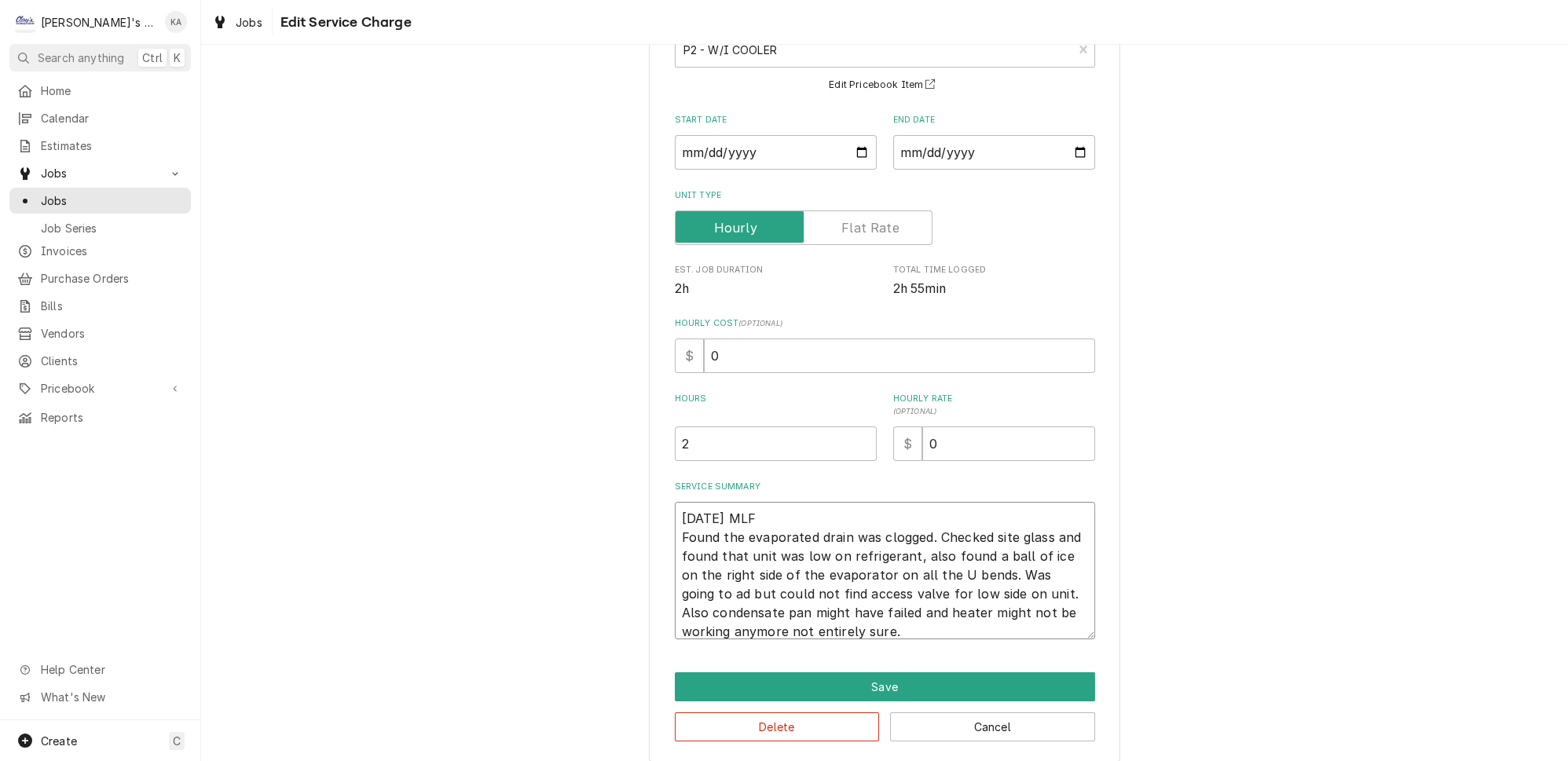
type textarea "x"
type textarea "8/14/2025 MLF Found the evaporated drain was clogged. Checked site glass and fo…"
type textarea "x"
type textarea "8/14/2025 MLF Found the evaporated drain was clogged. Checked site glass and fo…"
type textarea "x"
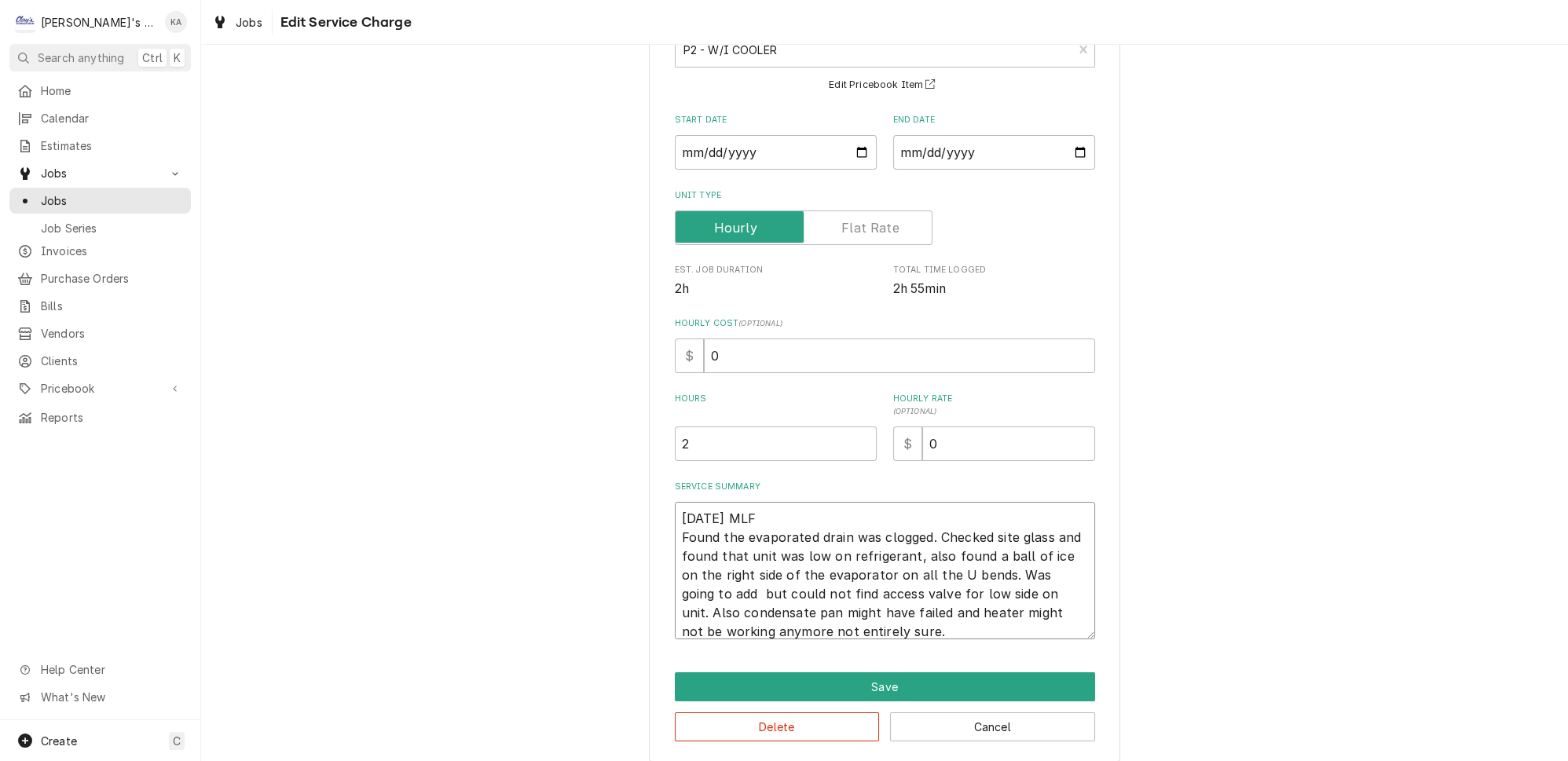
type textarea "8/14/2025 MLF Found the evaporated drain was clogged. Checked site glass and fo…"
type textarea "x"
type textarea "8/14/2025 MLF Found the evaporated drain was clogged. Checked site glass and fo…"
type textarea "x"
type textarea "8/14/2025 MLF Found the evaporated drain was clogged. Checked site glass and fo…"
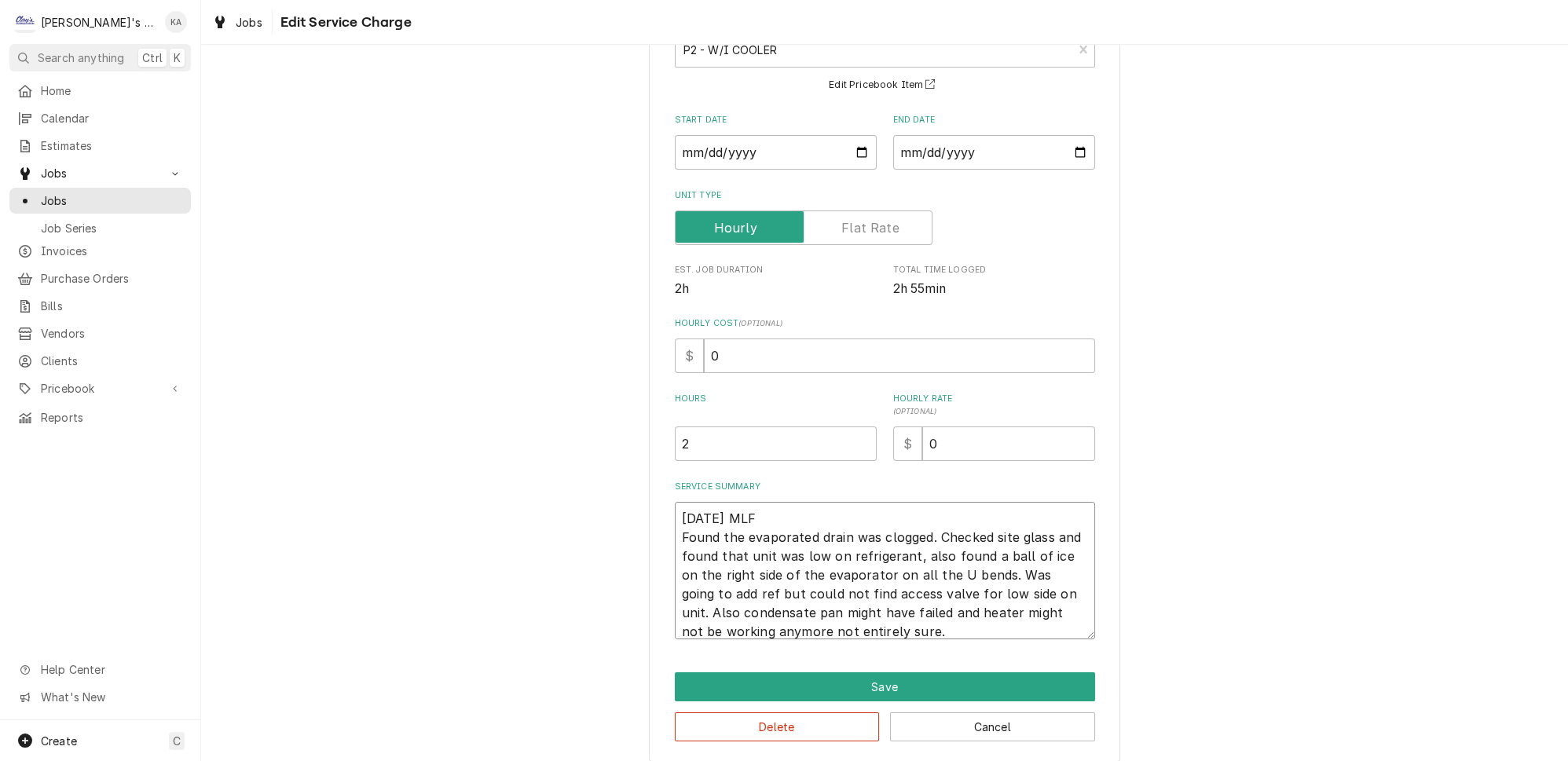
type textarea "x"
type textarea "8/14/2025 MLF Found the evaporated drain was clogged. Checked site glass and fo…"
type textarea "x"
type textarea "8/14/2025 MLF Found the evaporated drain was clogged. Checked site glass and fo…"
type textarea "x"
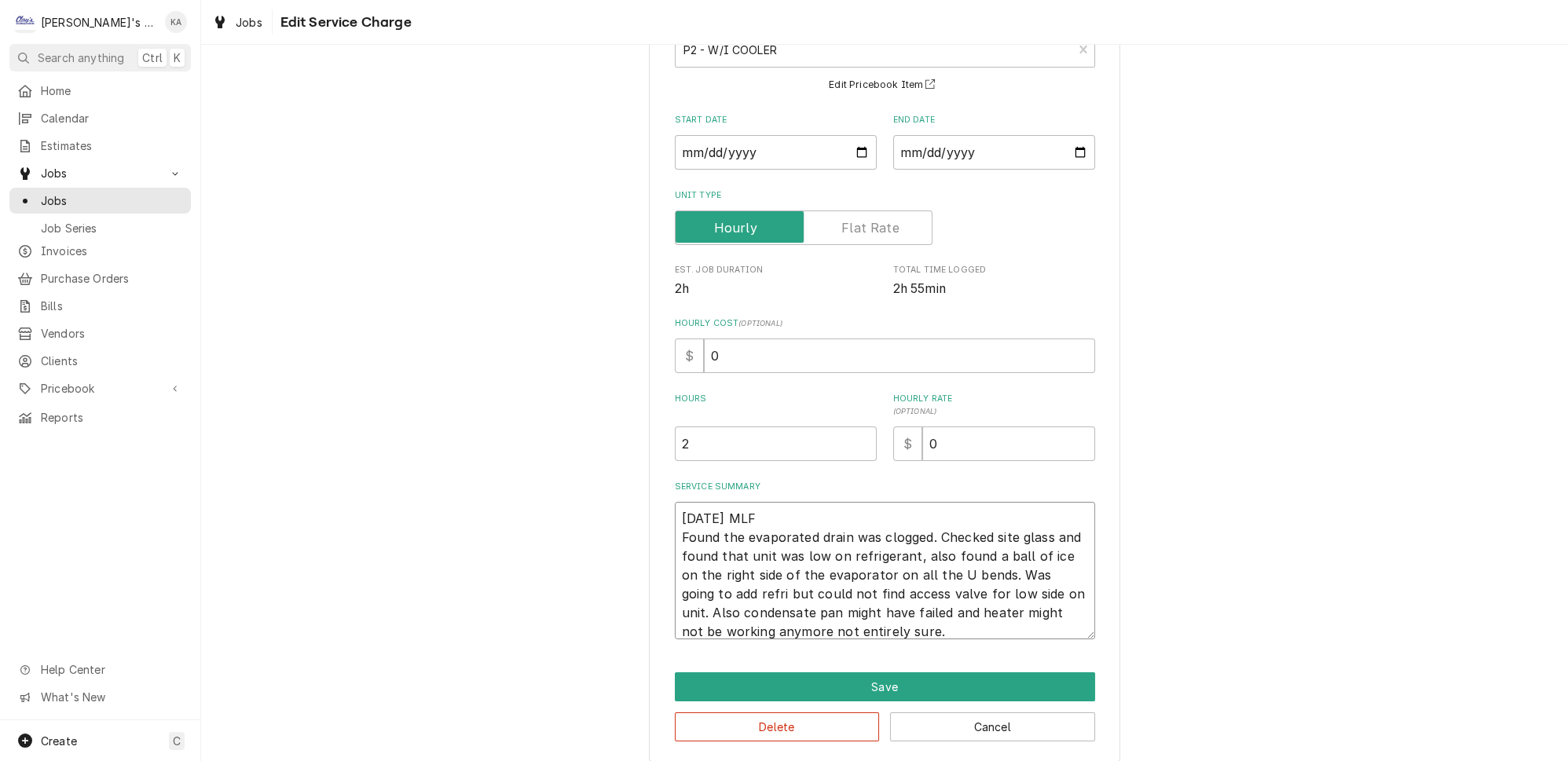
type textarea "8/14/2025 MLF Found the evaporated drain was clogged. Checked site glass and fo…"
type textarea "x"
type textarea "8/14/2025 MLF Found the evaporated drain was clogged. Checked site glass and fo…"
type textarea "x"
type textarea "8/14/2025 MLF Found the evaporated drain was clogged. Checked site glass and fo…"
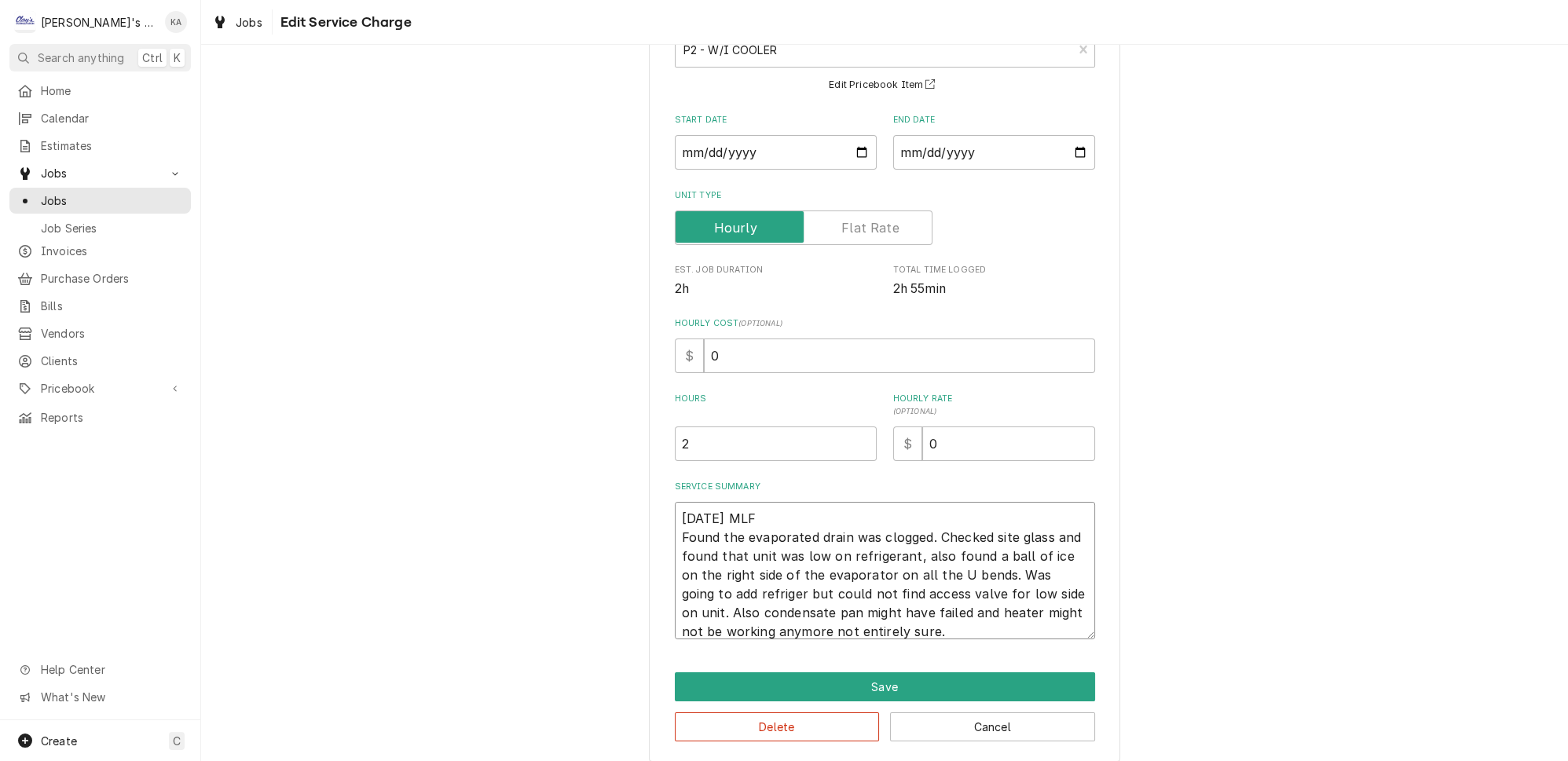
type textarea "x"
type textarea "8/14/2025 MLF Found the evaporated drain was clogged. Checked site glass and fo…"
type textarea "x"
type textarea "8/14/2025 MLF Found the evaporated drain was clogged. Checked site glass and fo…"
type textarea "x"
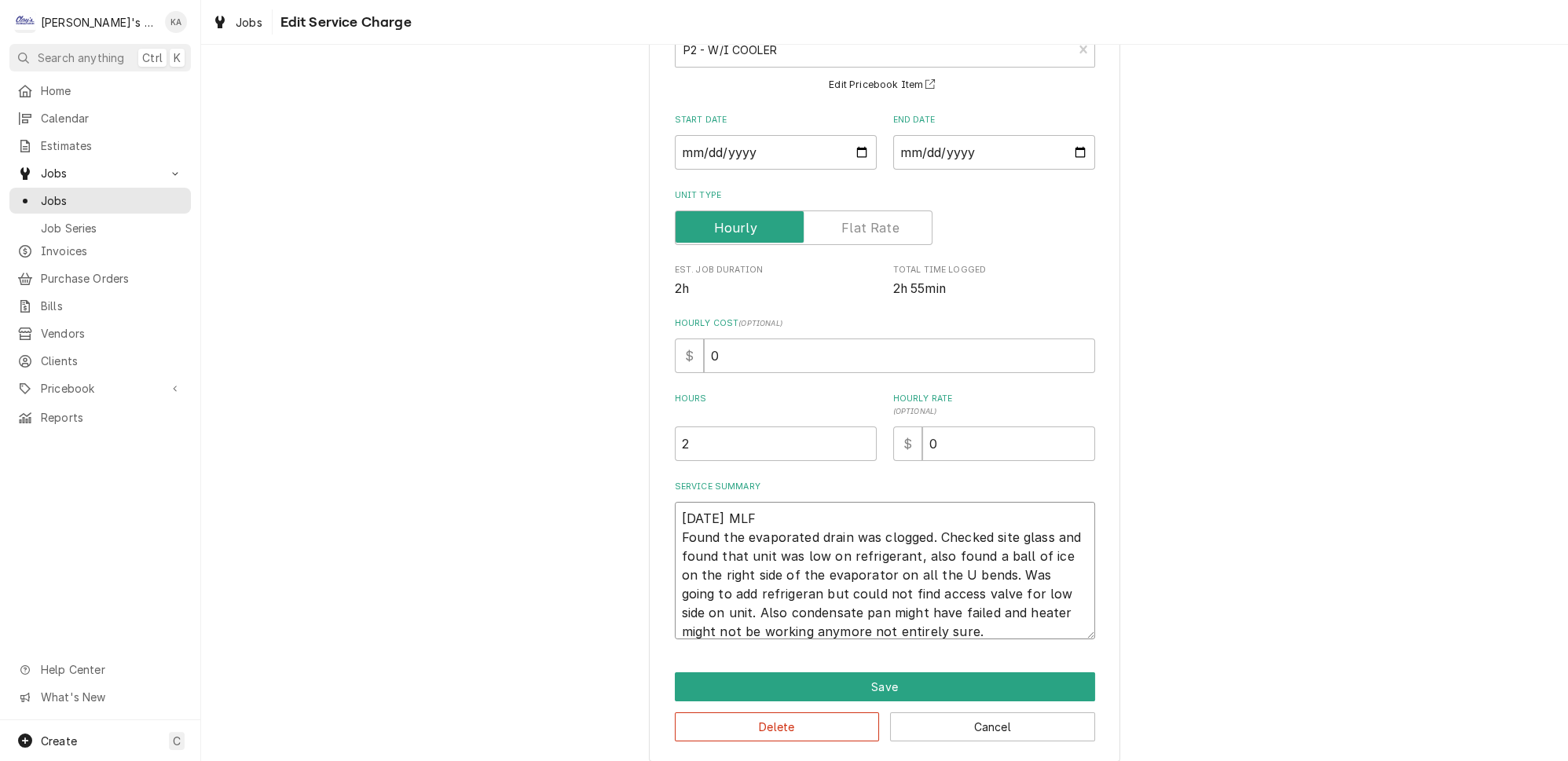
type textarea "8/14/2025 MLF Found the evaporated drain was clogged. Checked site glass and fo…"
drag, startPoint x: 893, startPoint y: 618, endPoint x: 794, endPoint y: 618, distance: 99.0
click at [794, 618] on textarea "8/14/2025 MLF Found the evaporated drain was clogged. Checked site glass and fo…" at bounding box center [885, 570] width 420 height 138
type textarea "x"
type textarea "8/14/2025 MLF Found the evaporated drain was clogged. Checked site glass and fo…"
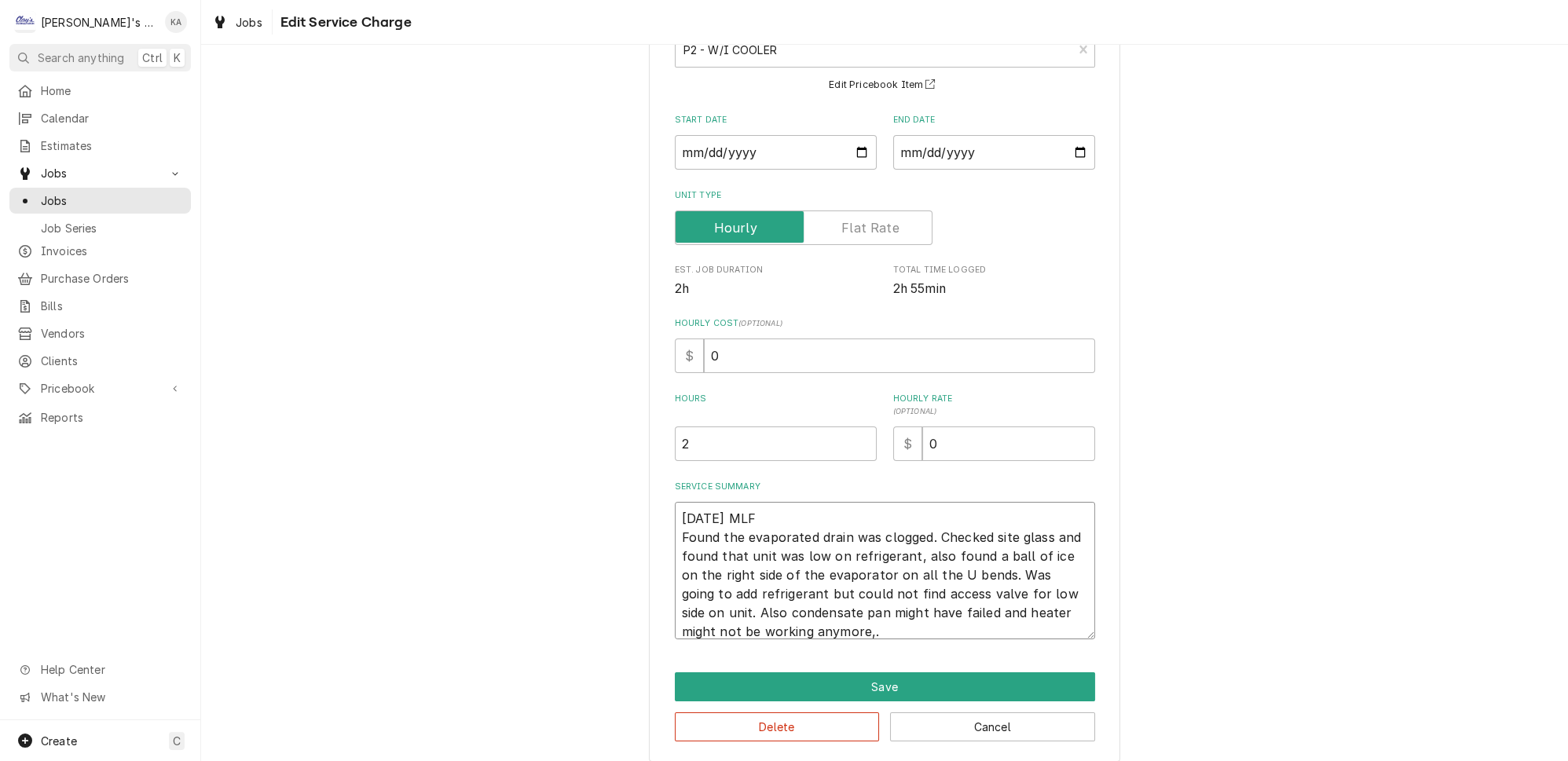
type textarea "x"
type textarea "8/14/2025 MLF Found the evaporated drain was clogged. Checked site glass and fo…"
type textarea "x"
type textarea "8/14/2025 MLF Found the evaporated drain was clogged. Checked site glass and fo…"
type textarea "x"
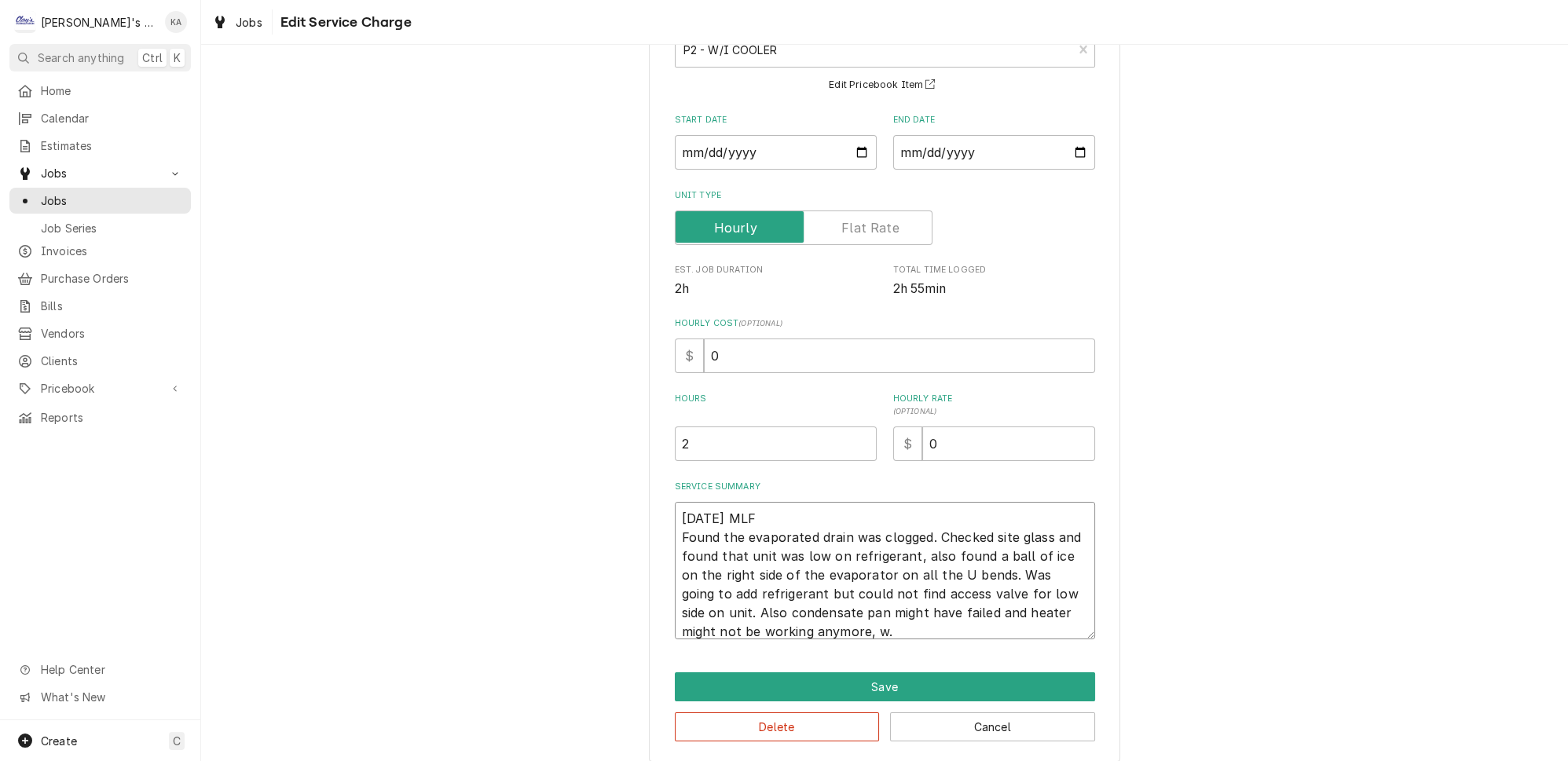
type textarea "8/14/2025 MLF Found the evaporated drain was clogged. Checked site glass and fo…"
type textarea "x"
type textarea "8/14/2025 MLF Found the evaporated drain was clogged. Checked site glass and fo…"
type textarea "x"
type textarea "8/14/2025 MLF Found the evaporated drain was clogged. Checked site glass and fo…"
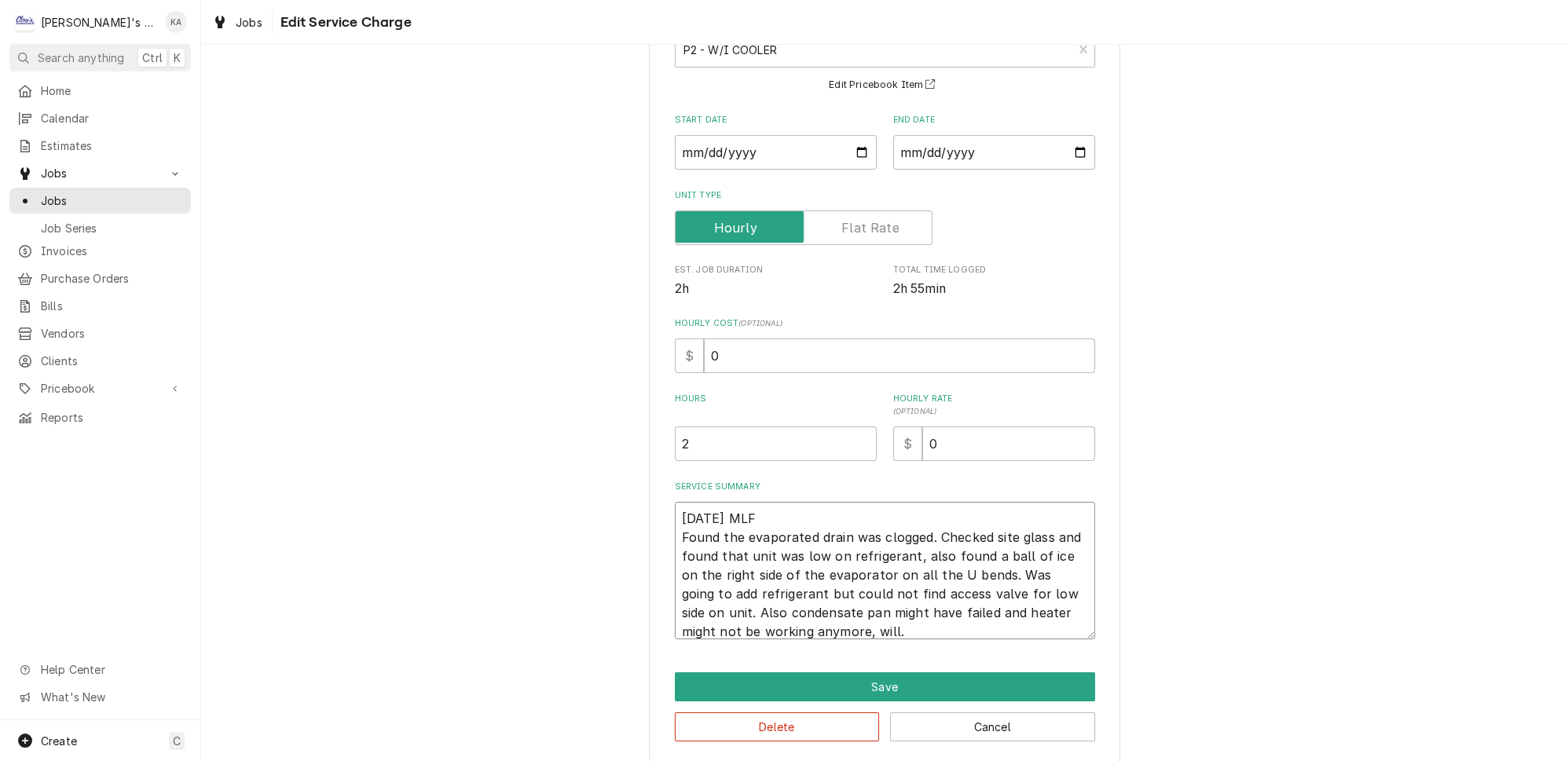
type textarea "x"
type textarea "8/14/2025 MLF Found the evaporated drain was clogged. Checked site glass and fo…"
type textarea "x"
type textarea "8/14/2025 MLF Found the evaporated drain was clogged. Checked site glass and fo…"
type textarea "x"
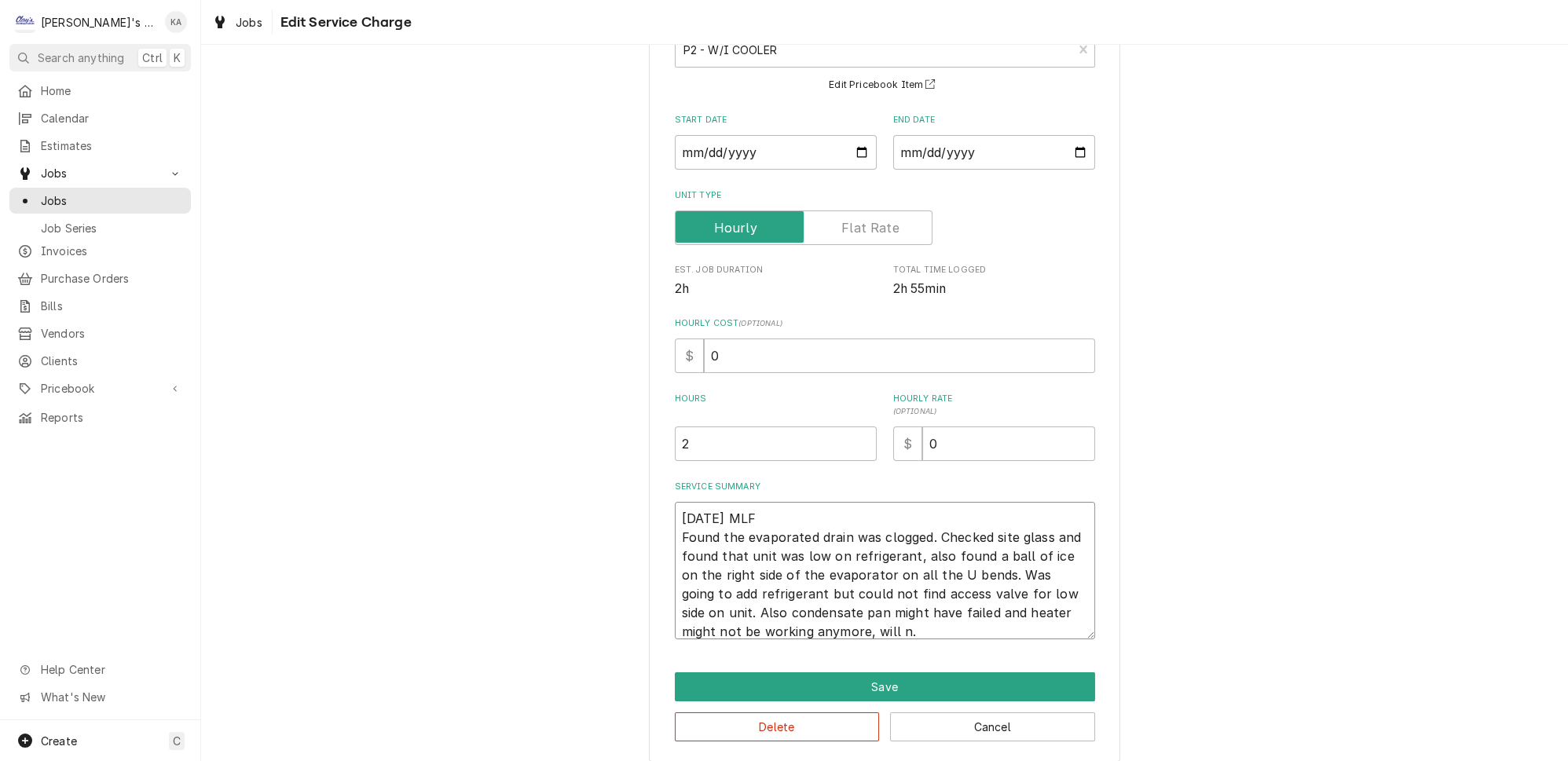
type textarea "8/14/2025 MLF Found the evaporated drain was clogged. Checked site glass and fo…"
type textarea "x"
type textarea "8/14/2025 MLF Found the evaporated drain was clogged. Checked site glass and fo…"
type textarea "x"
type textarea "8/14/2025 MLF Found the evaporated drain was clogged. Checked site glass and fo…"
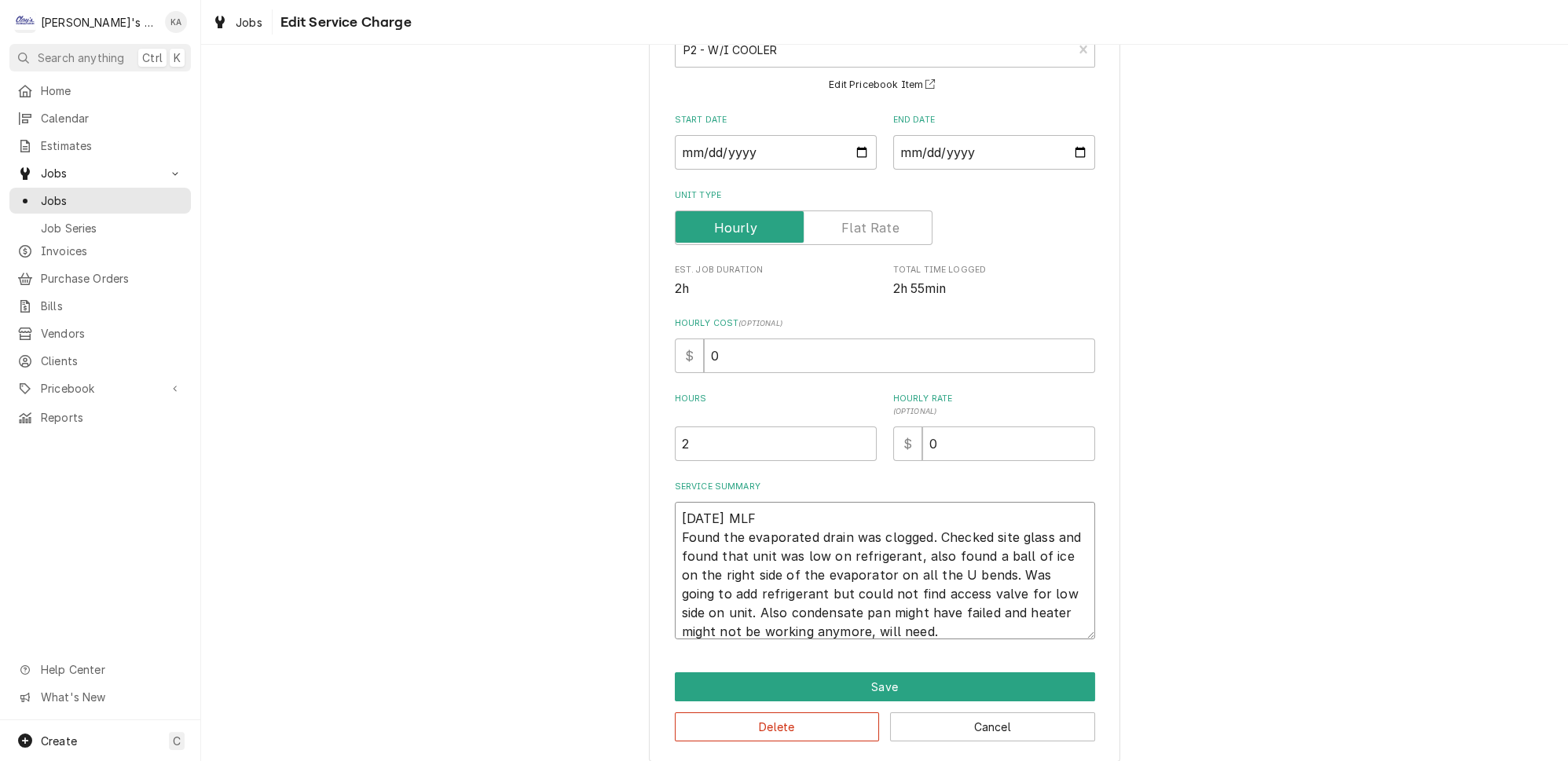
type textarea "x"
type textarea "8/14/2025 MLF Found the evaporated drain was clogged. Checked site glass and fo…"
type textarea "x"
type textarea "8/14/2025 MLF Found the evaporated drain was clogged. Checked site glass and fo…"
type textarea "x"
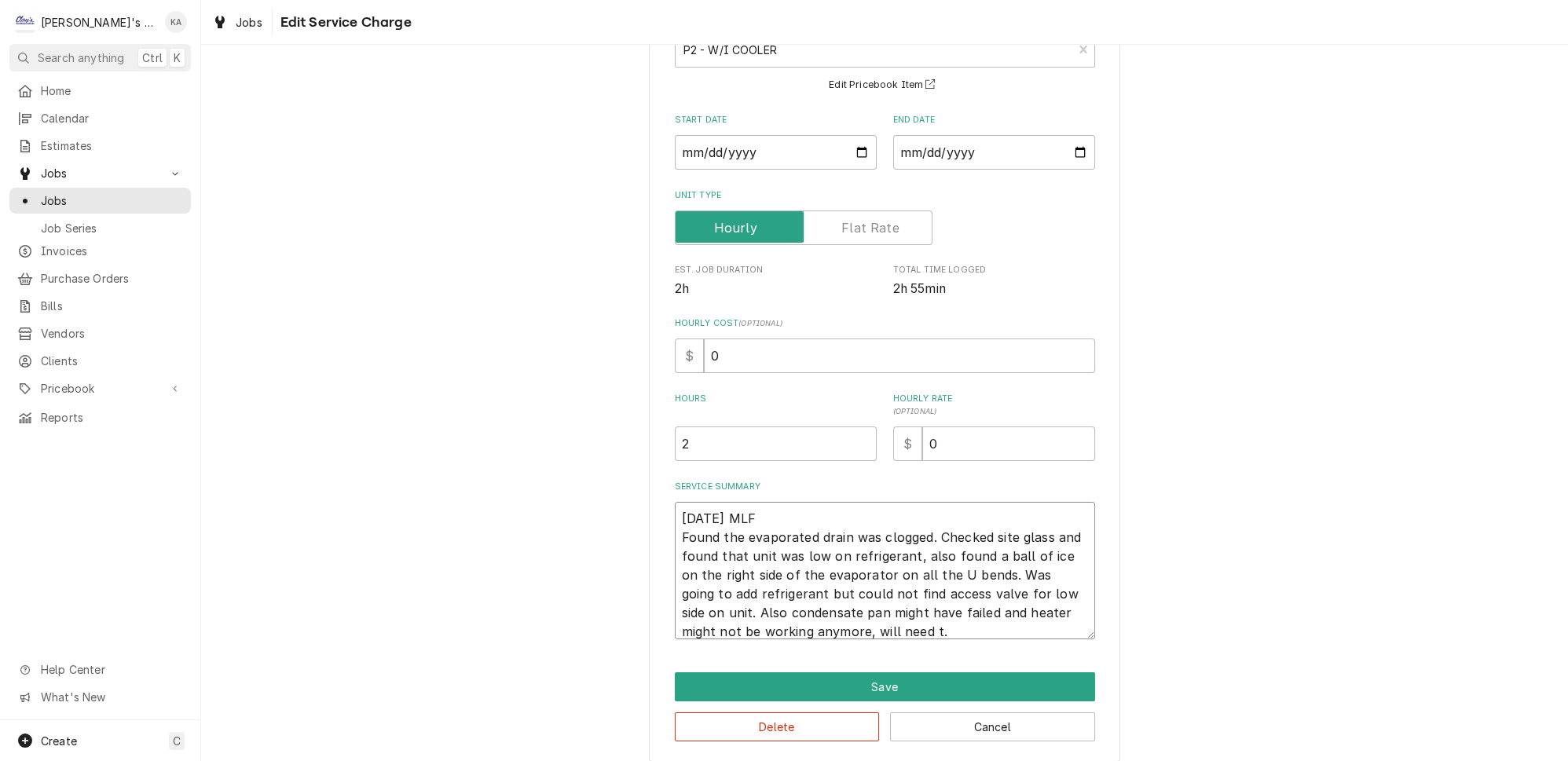
type textarea "8/14/2025 MLF Found the evaporated drain was clogged. Checked site glass and fo…"
type textarea "x"
type textarea "8/14/2025 MLF Found the evaporated drain was clogged. Checked site glass and fo…"
type textarea "x"
type textarea "8/14/2025 MLF Found the evaporated drain was clogged. Checked site glass and fo…"
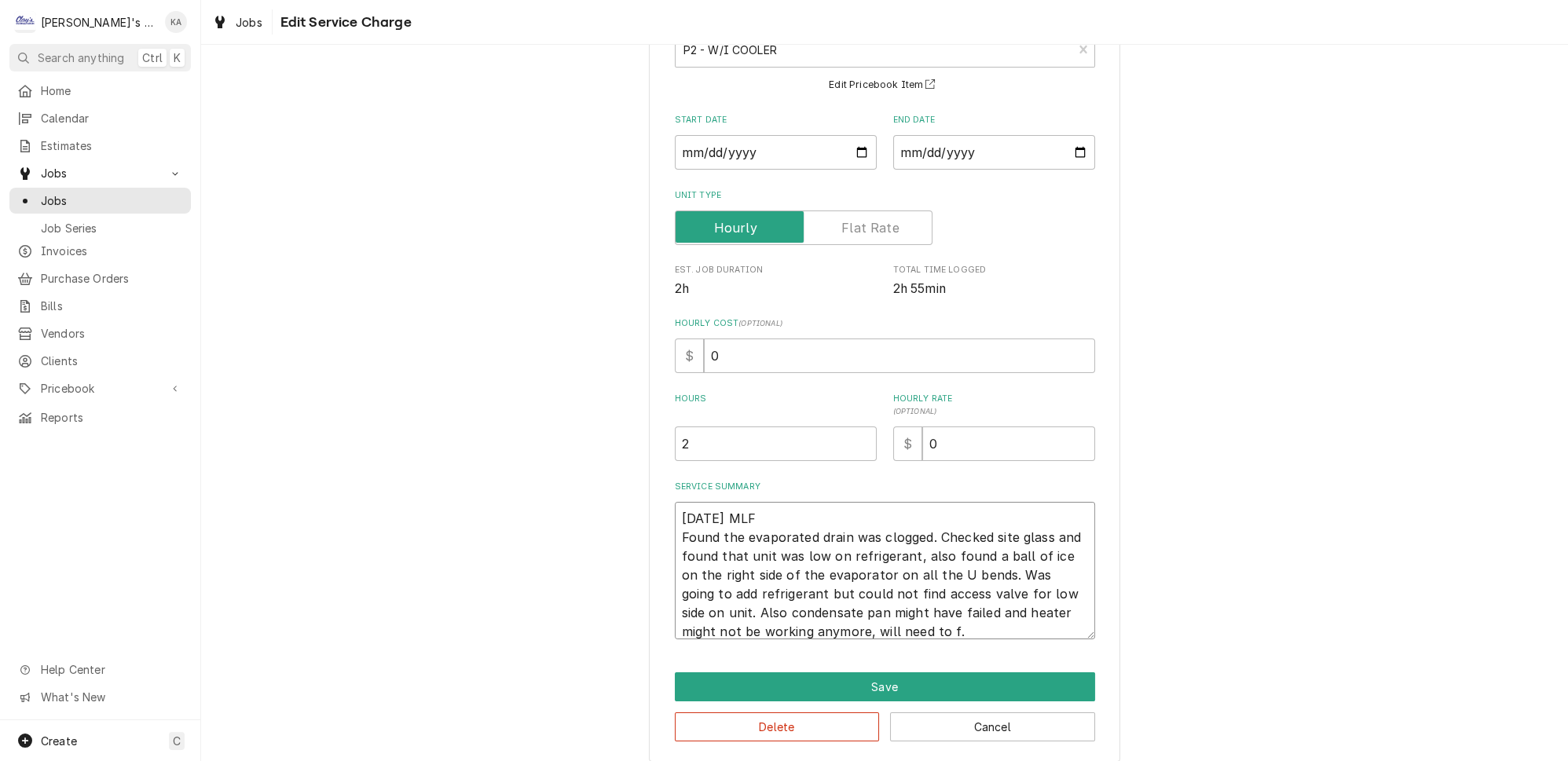
type textarea "x"
type textarea "8/14/2025 MLF Found the evaporated drain was clogged. Checked site glass and fo…"
type textarea "x"
type textarea "8/14/2025 MLF Found the evaporated drain was clogged. Checked site glass and fo…"
type textarea "x"
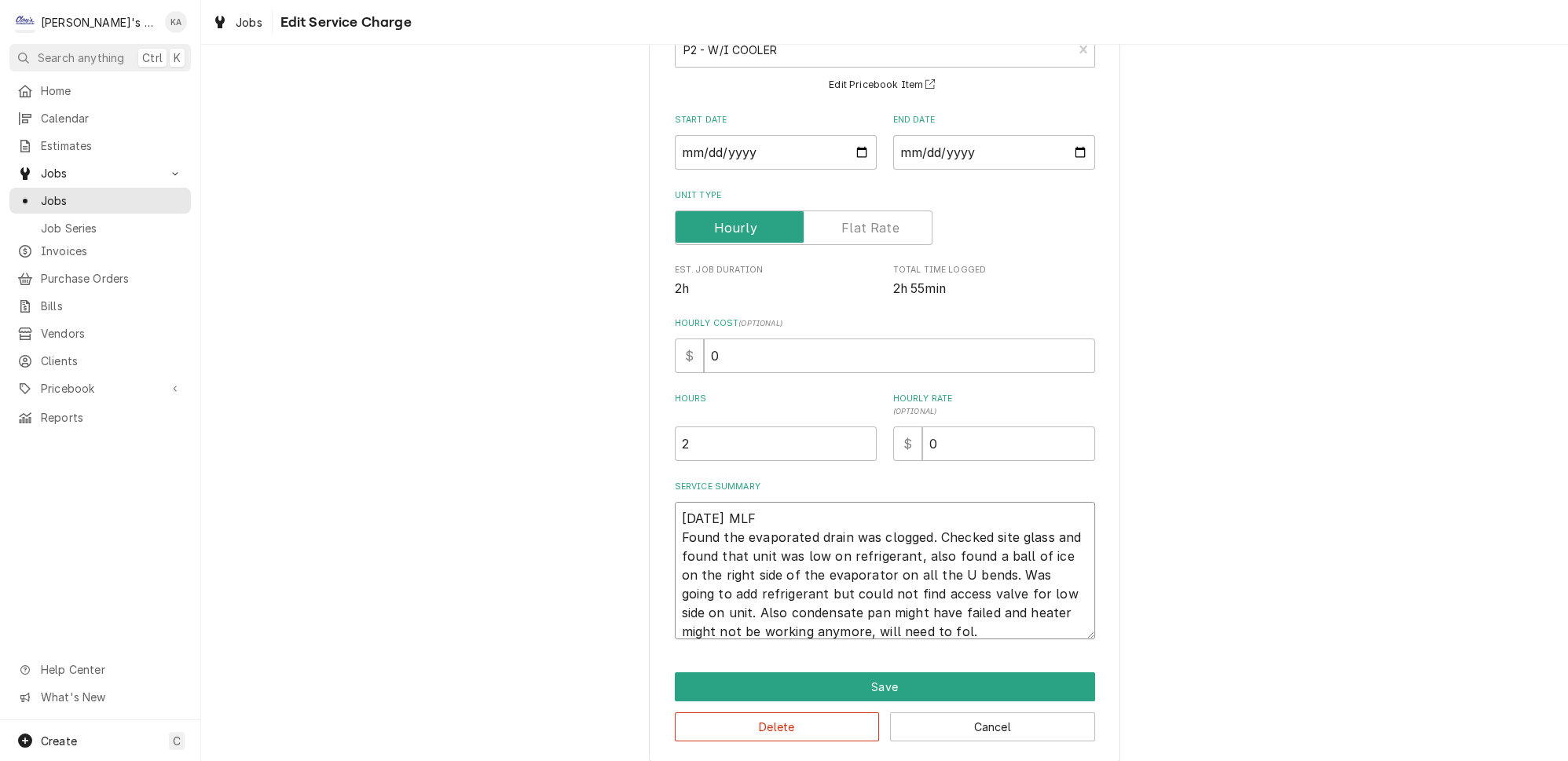
type textarea "8/14/2025 MLF Found the evaporated drain was clogged. Checked site glass and fo…"
type textarea "x"
type textarea "8/14/2025 MLF Found the evaporated drain was clogged. Checked site glass and fo…"
type textarea "x"
type textarea "8/14/2025 MLF Found the evaporated drain was clogged. Checked site glass and fo…"
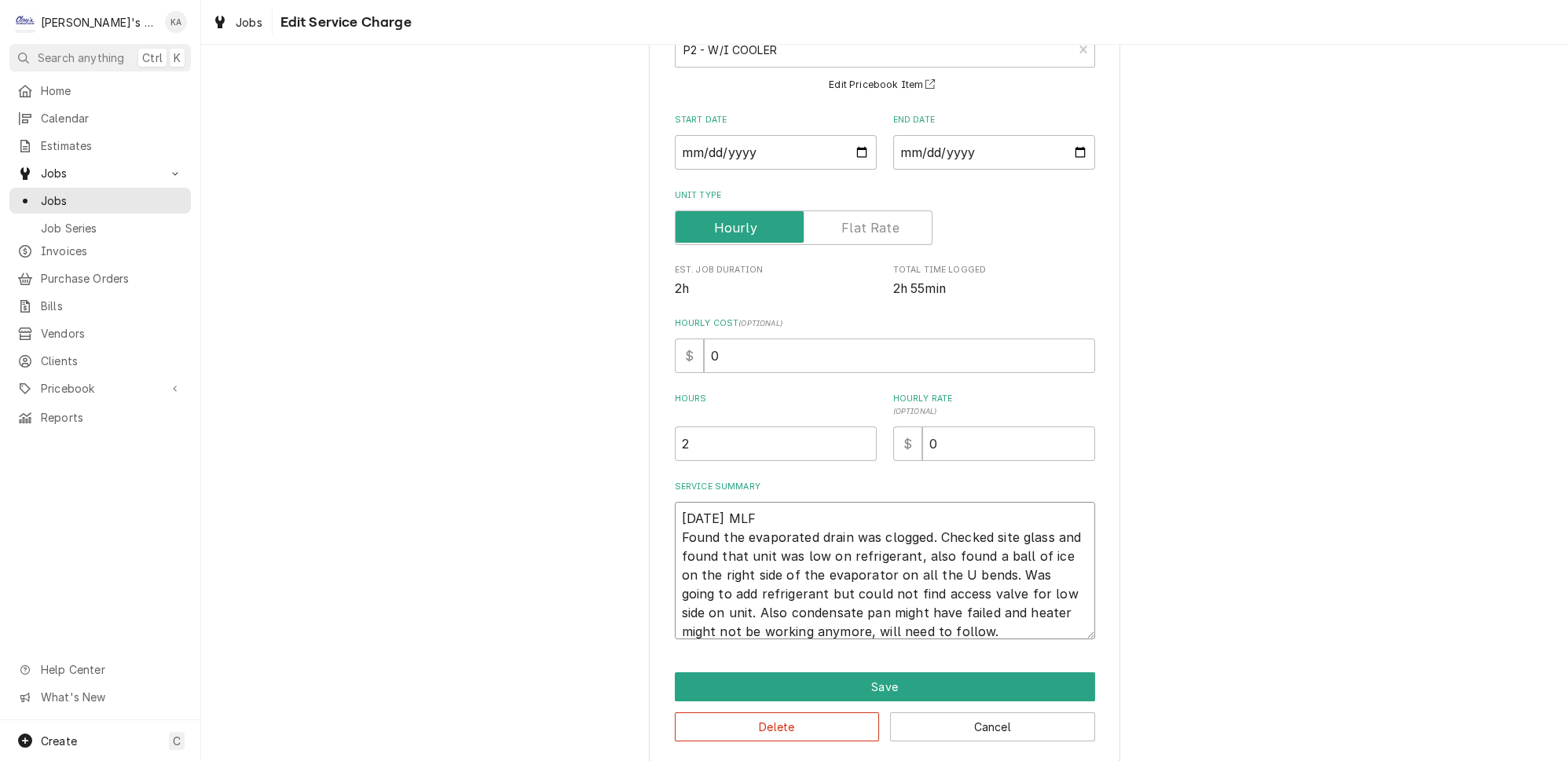
type textarea "x"
type textarea "8/14/2025 MLF Found the evaporated drain was clogged. Checked site glass and fo…"
type textarea "x"
type textarea "8/14/2025 MLF Found the evaporated drain was clogged. Checked site glass and fo…"
type textarea "x"
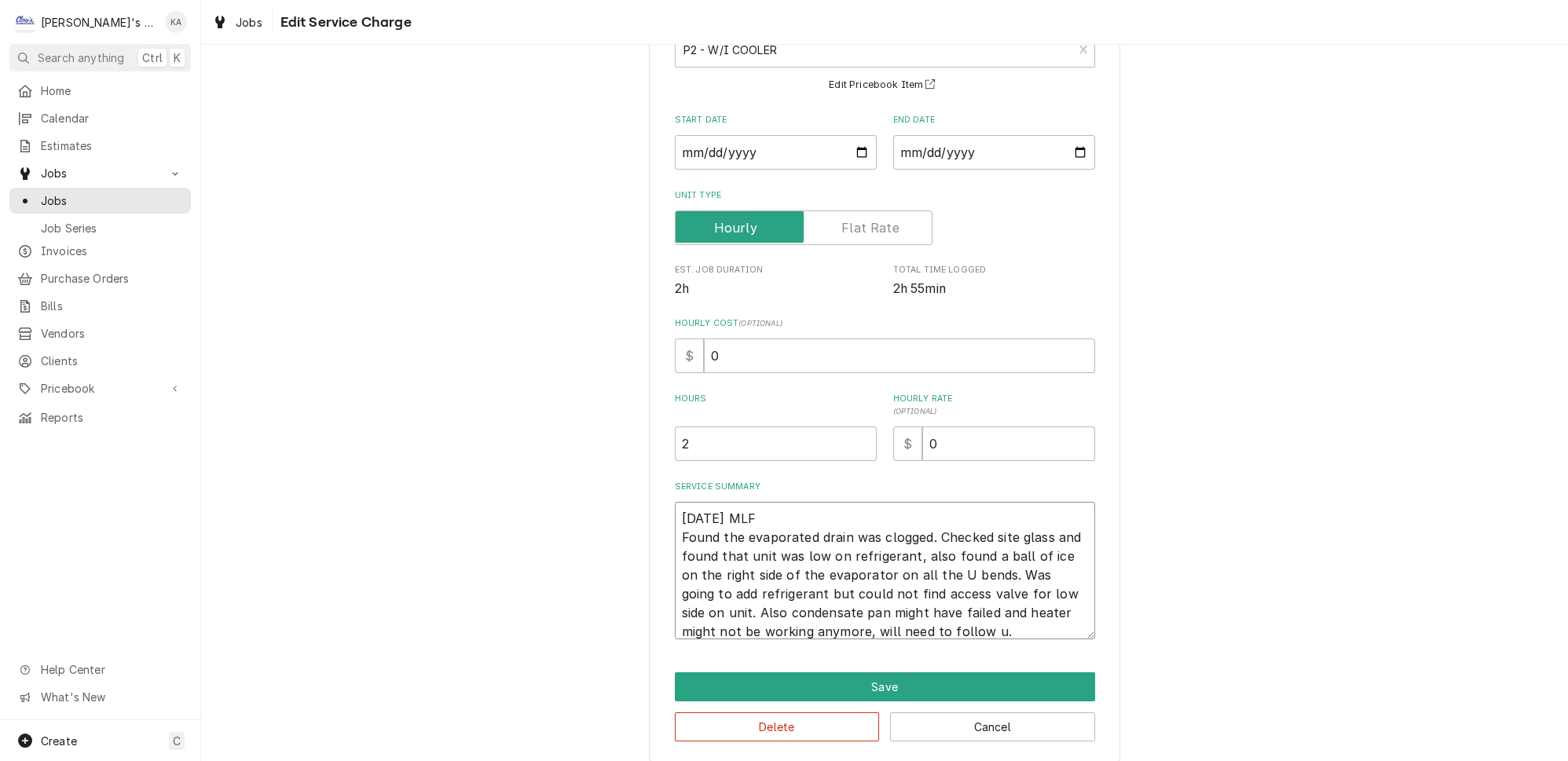
type textarea "8/14/2025 MLF Found the evaporated drain was clogged. Checked site glass and fo…"
type textarea "x"
type textarea "8/14/2025 MLF Found the evaporated drain was clogged. Checked site glass and fo…"
type textarea "x"
type textarea "8/14/2025 MLF Found the evaporated drain was clogged. Checked site glass and fo…"
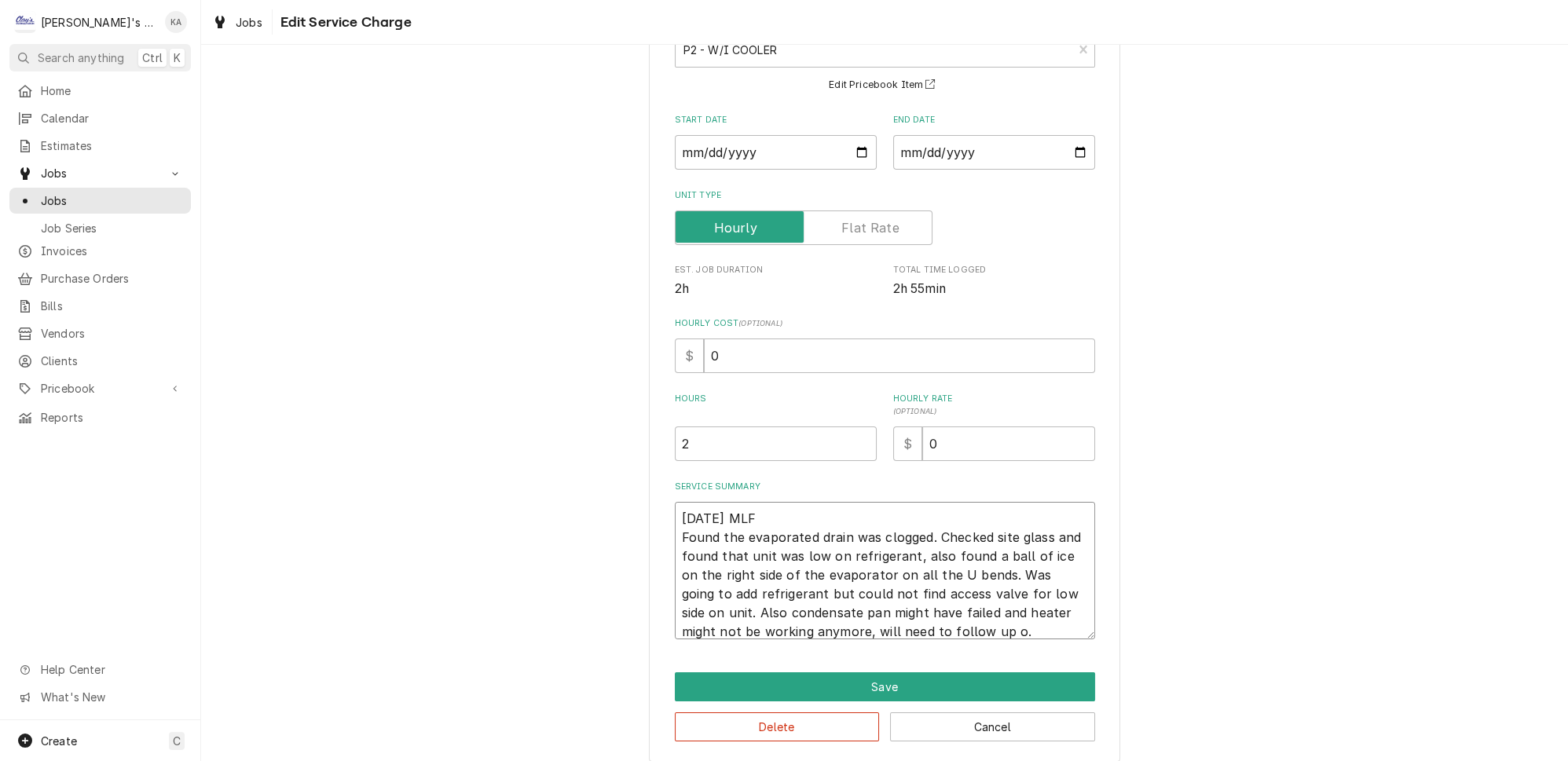
type textarea "x"
type textarea "8/14/2025 MLF Found the evaporated drain was clogged. Checked site glass and fo…"
type textarea "x"
type textarea "8/14/2025 MLF Found the evaporated drain was clogged. Checked site glass and fo…"
type textarea "x"
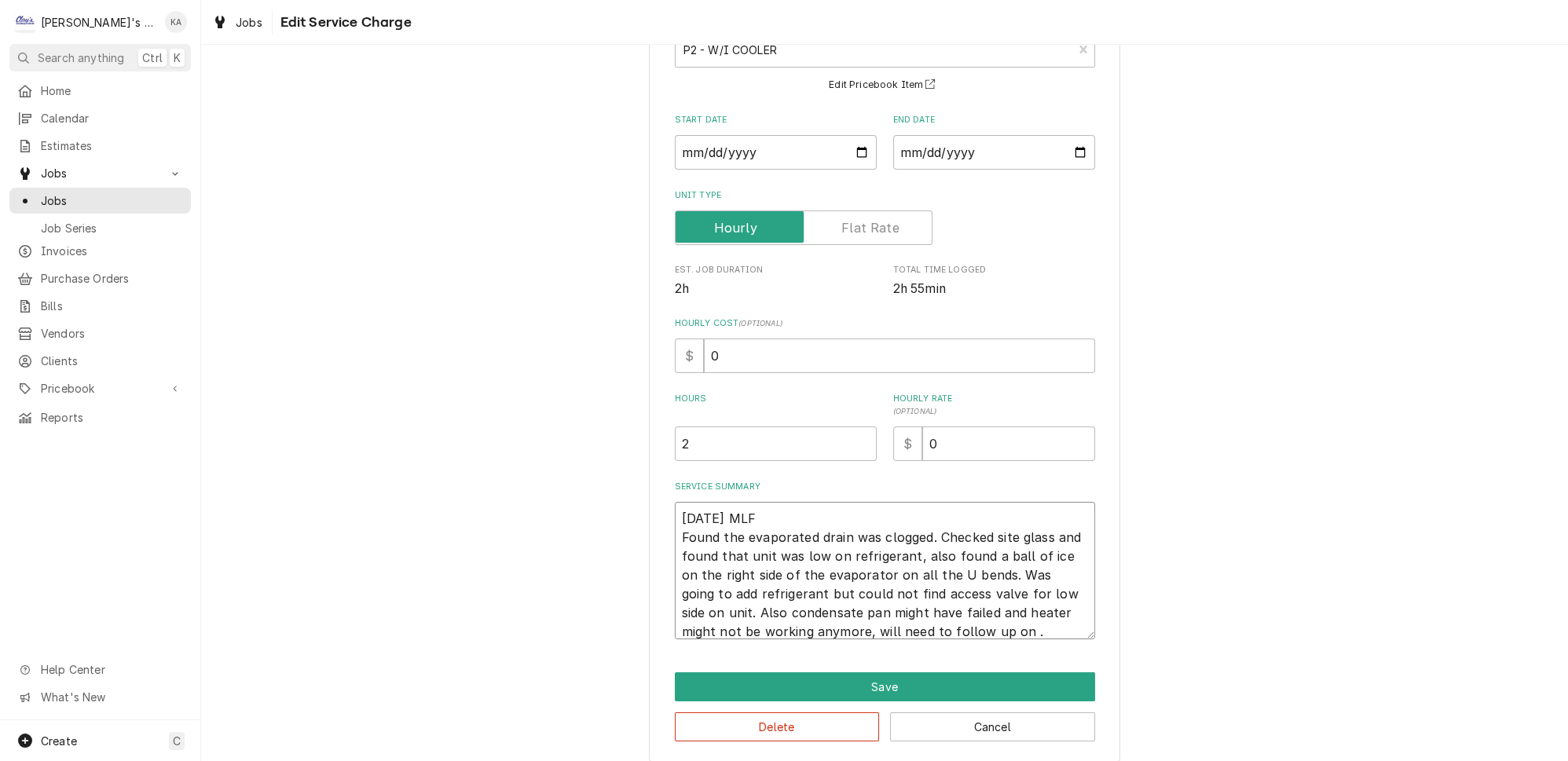
type textarea "8/14/2025 MLF Found the evaporated drain was clogged. Checked site glass and fo…"
type textarea "x"
type textarea "8/14/2025 MLF Found the evaporated drain was clogged. Checked site glass and fo…"
type textarea "x"
type textarea "8/14/2025 MLF Found the evaporated drain was clogged. Checked site glass and fo…"
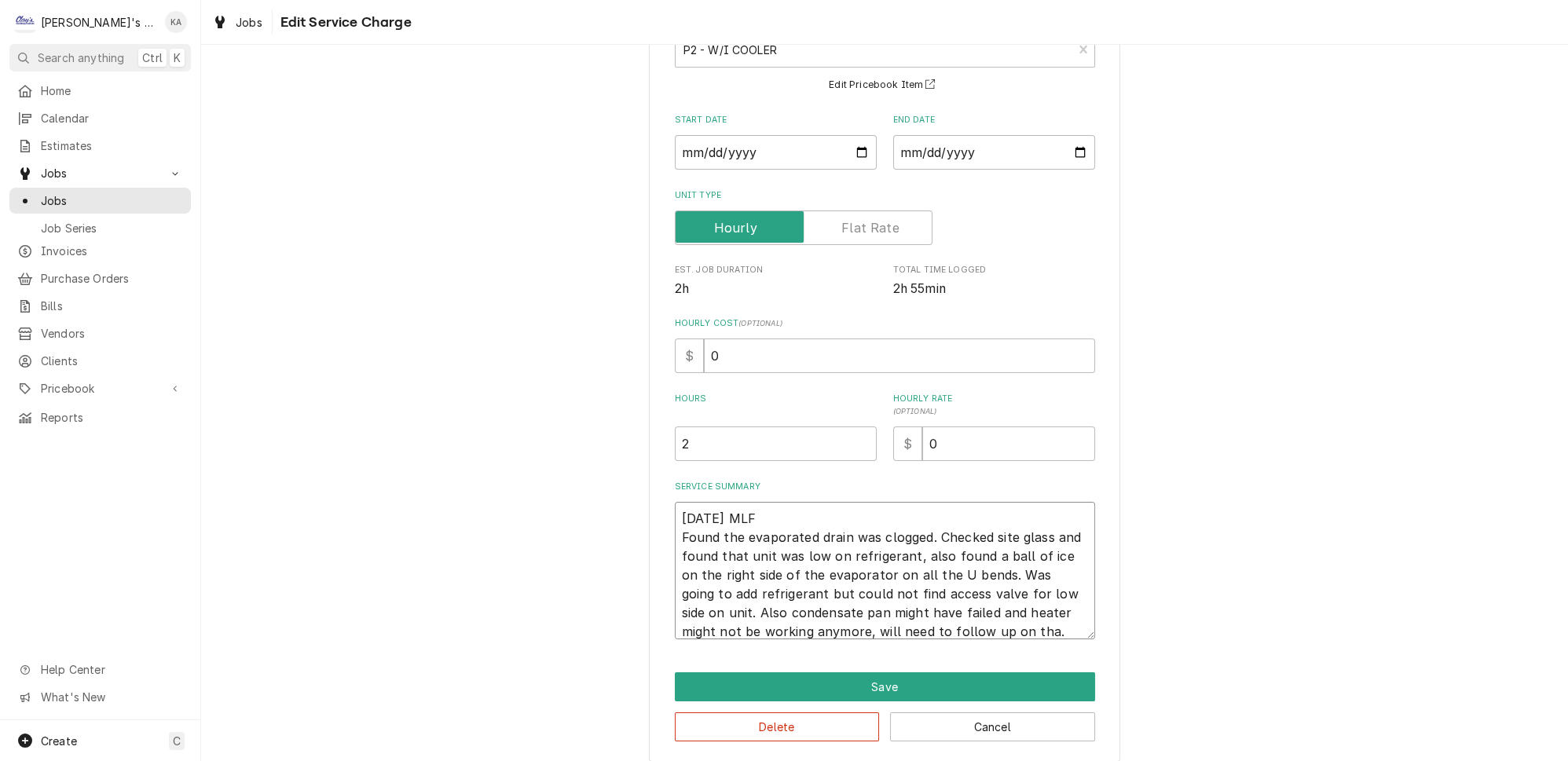
type textarea "x"
type textarea "8/14/2025 MLF Found the evaporated drain was clogged. Checked site glass and fo…"
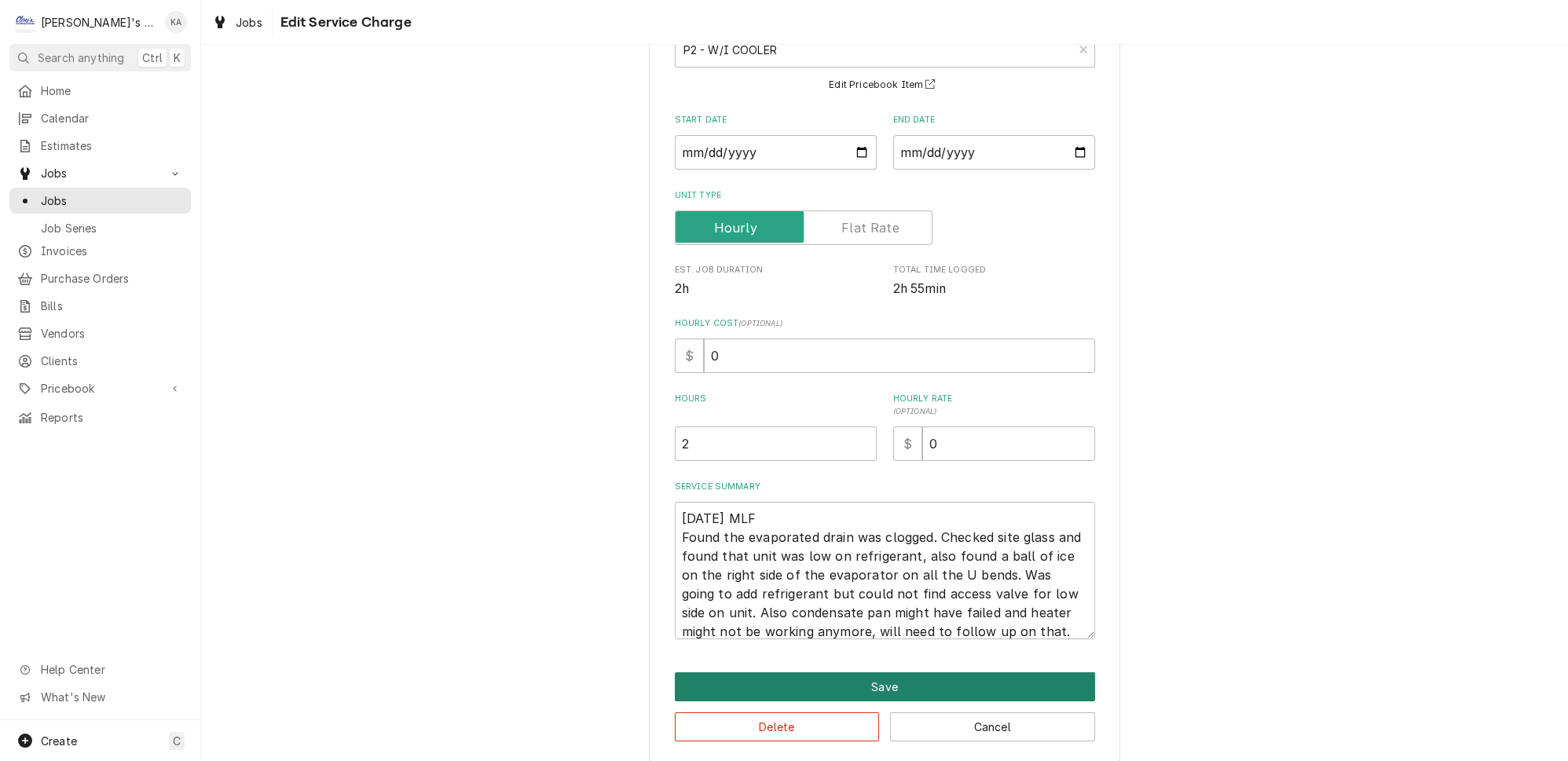
click at [851, 675] on button "Save" at bounding box center [885, 687] width 420 height 29
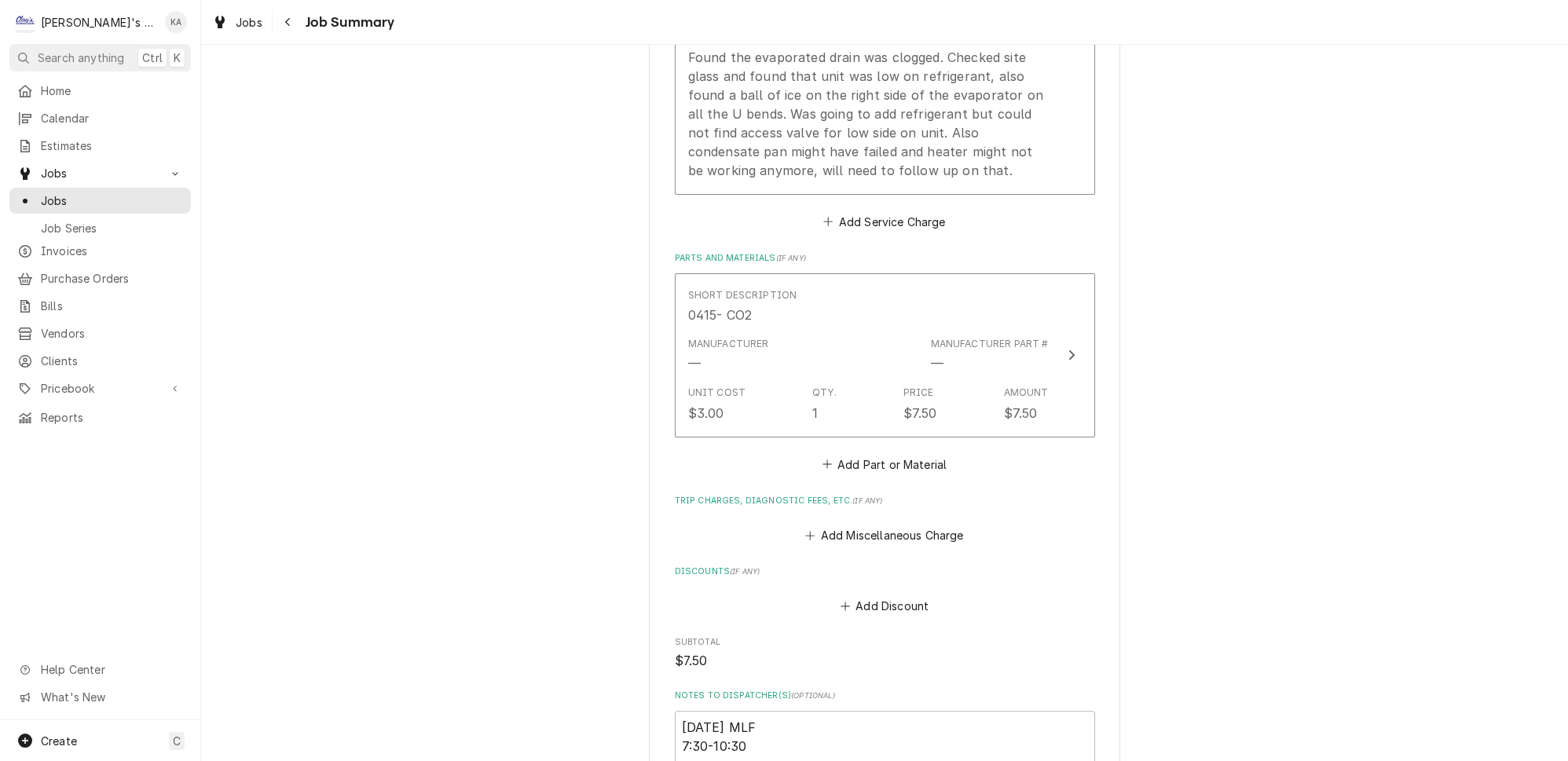
scroll to position [642, 0]
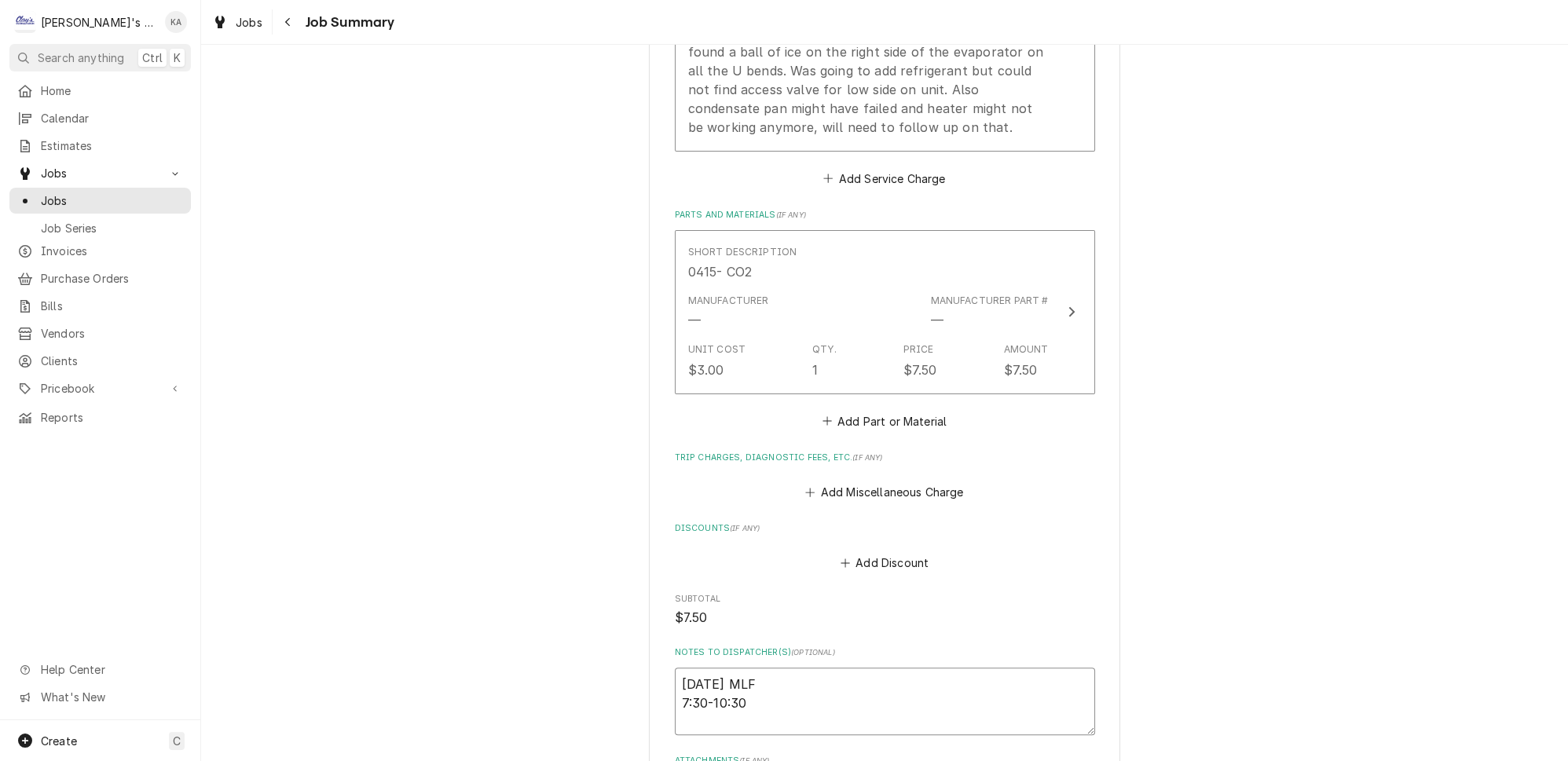
click at [761, 690] on textarea "8/14/2025 MLF 7:30-10:30" at bounding box center [885, 701] width 420 height 67
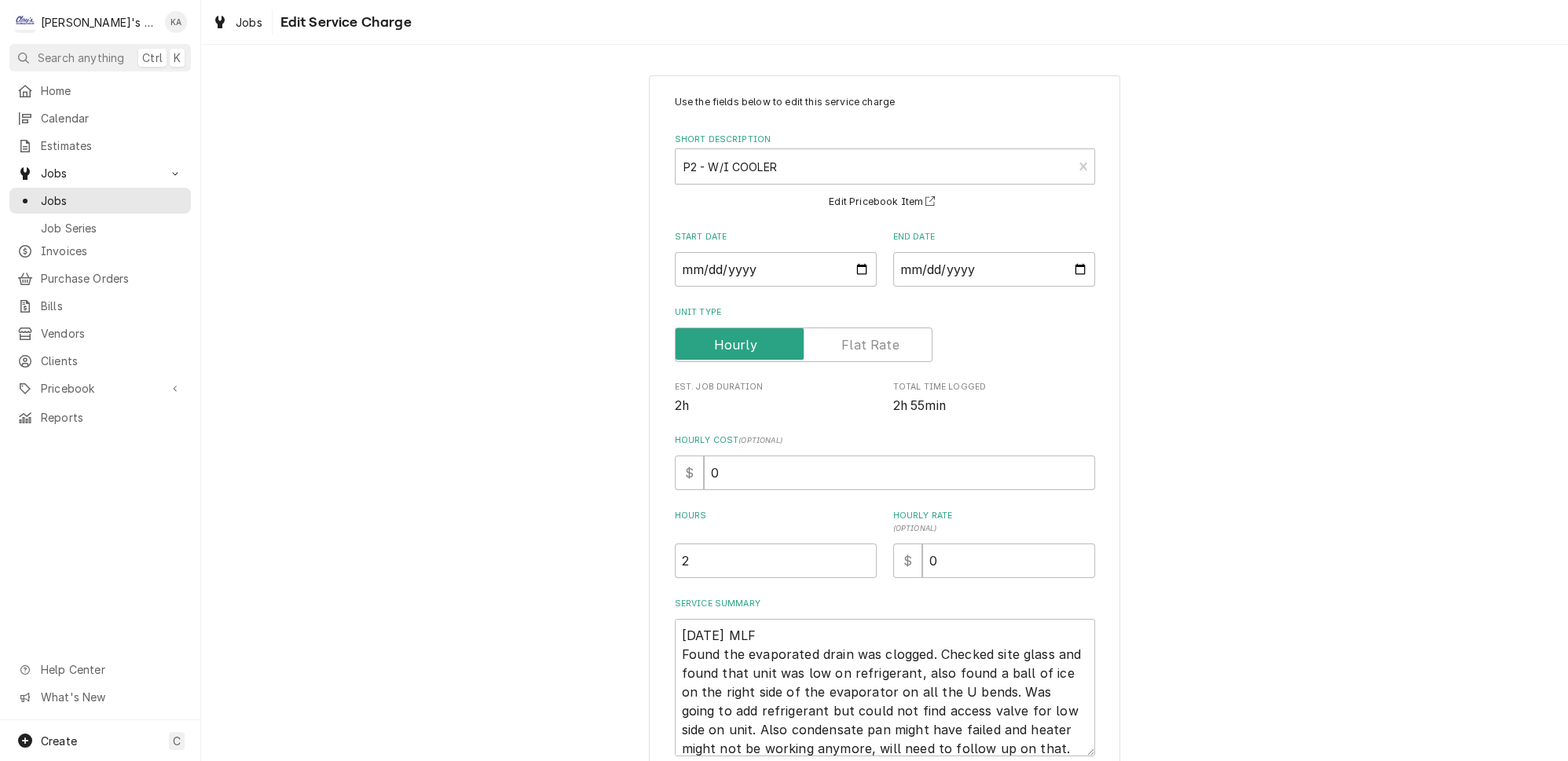
scroll to position [117, 0]
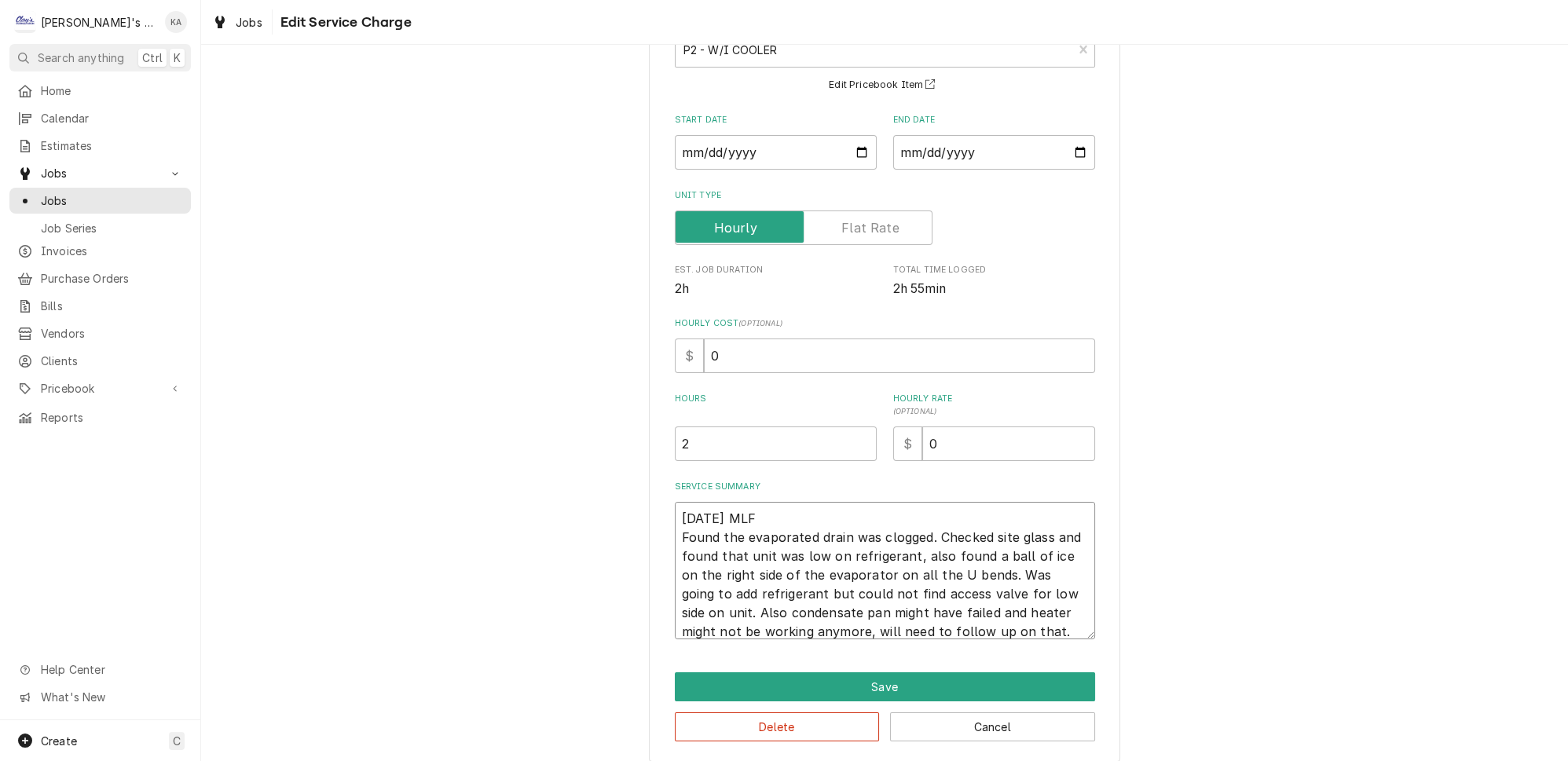
click at [995, 615] on textarea "8/14/2025 MLF Found the evaporated drain was clogged. Checked site glass and fo…" at bounding box center [885, 570] width 420 height 138
drag, startPoint x: 698, startPoint y: 441, endPoint x: 669, endPoint y: 442, distance: 29.0
click at [669, 442] on div "Use the fields below to edit this service charge Short Description P2 - W/I COO…" at bounding box center [885, 360] width 471 height 804
drag, startPoint x: 720, startPoint y: 348, endPoint x: 707, endPoint y: 348, distance: 13.0
click at [707, 348] on input "0" at bounding box center [900, 355] width 392 height 34
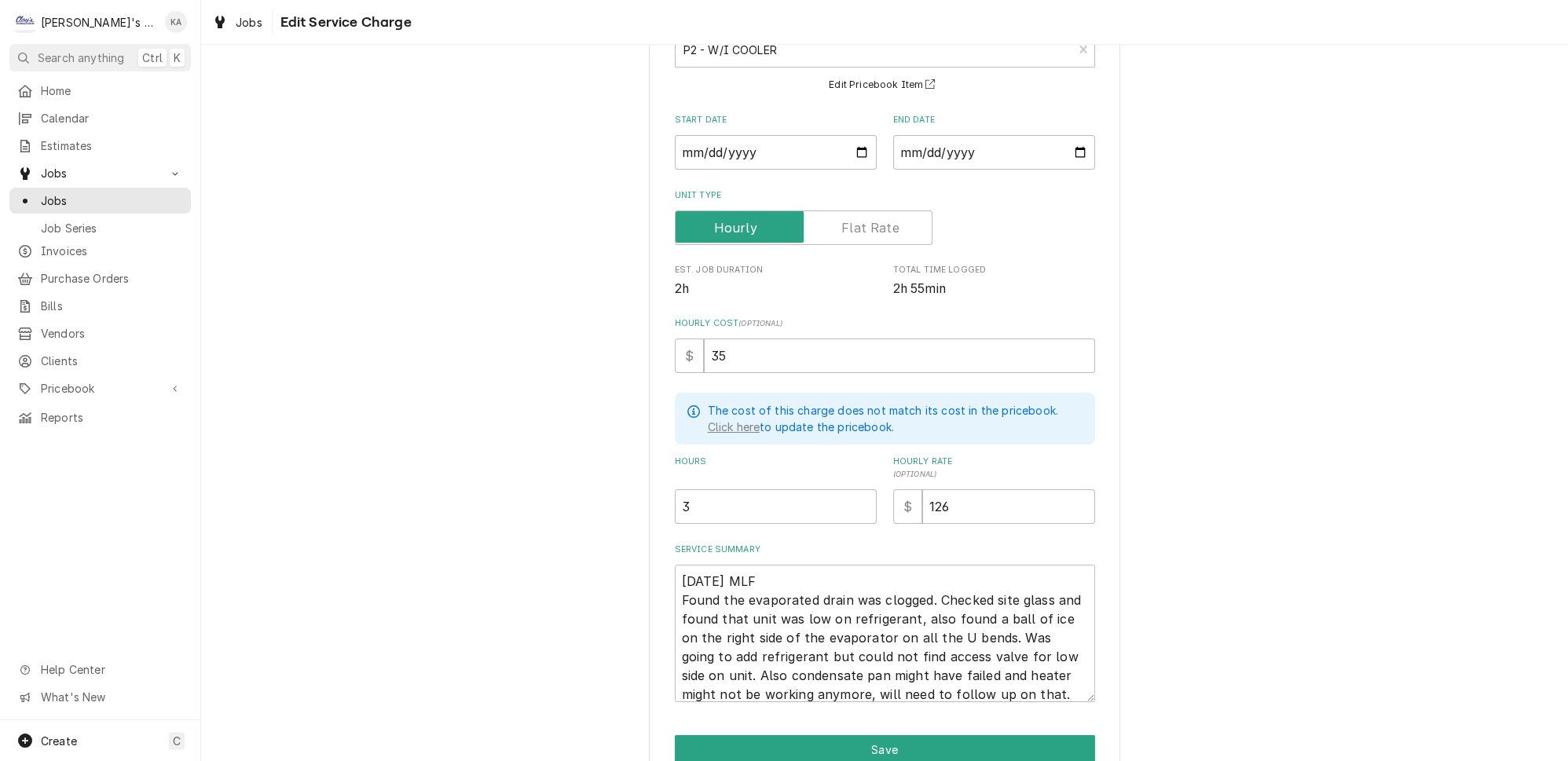
scroll to position [174, 0]
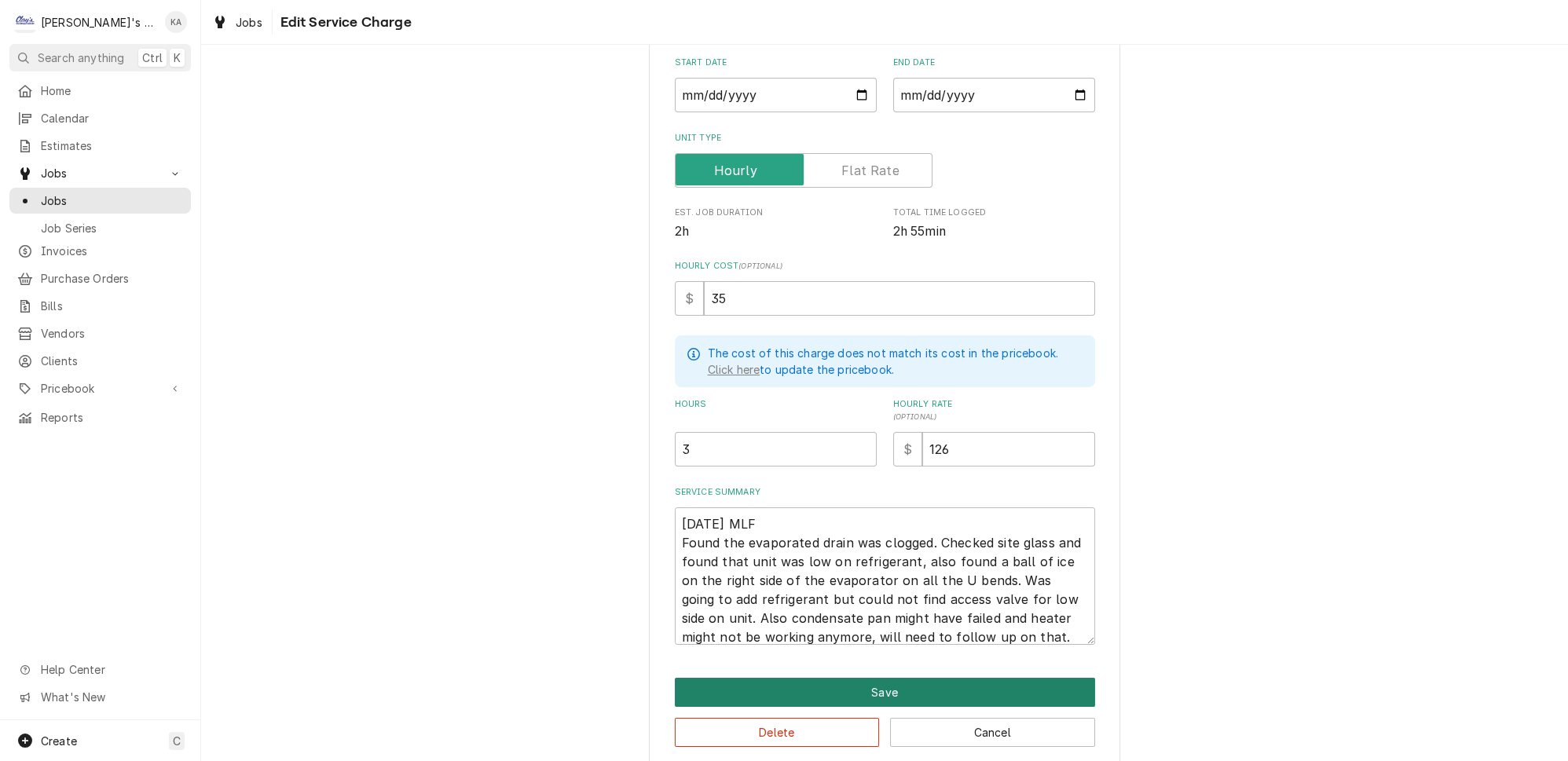
click at [868, 677] on button "Save" at bounding box center [885, 692] width 420 height 29
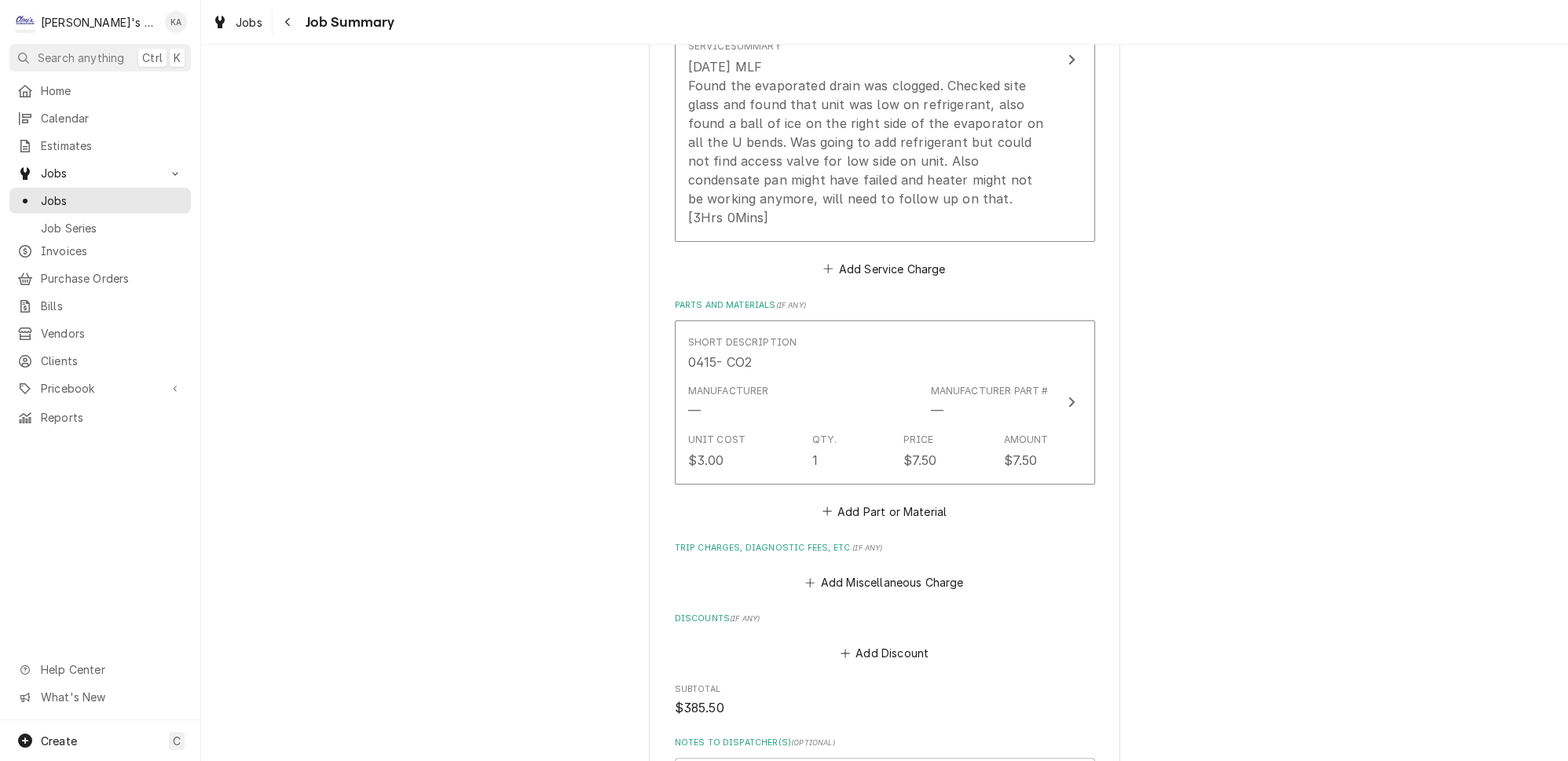
scroll to position [1000, 0]
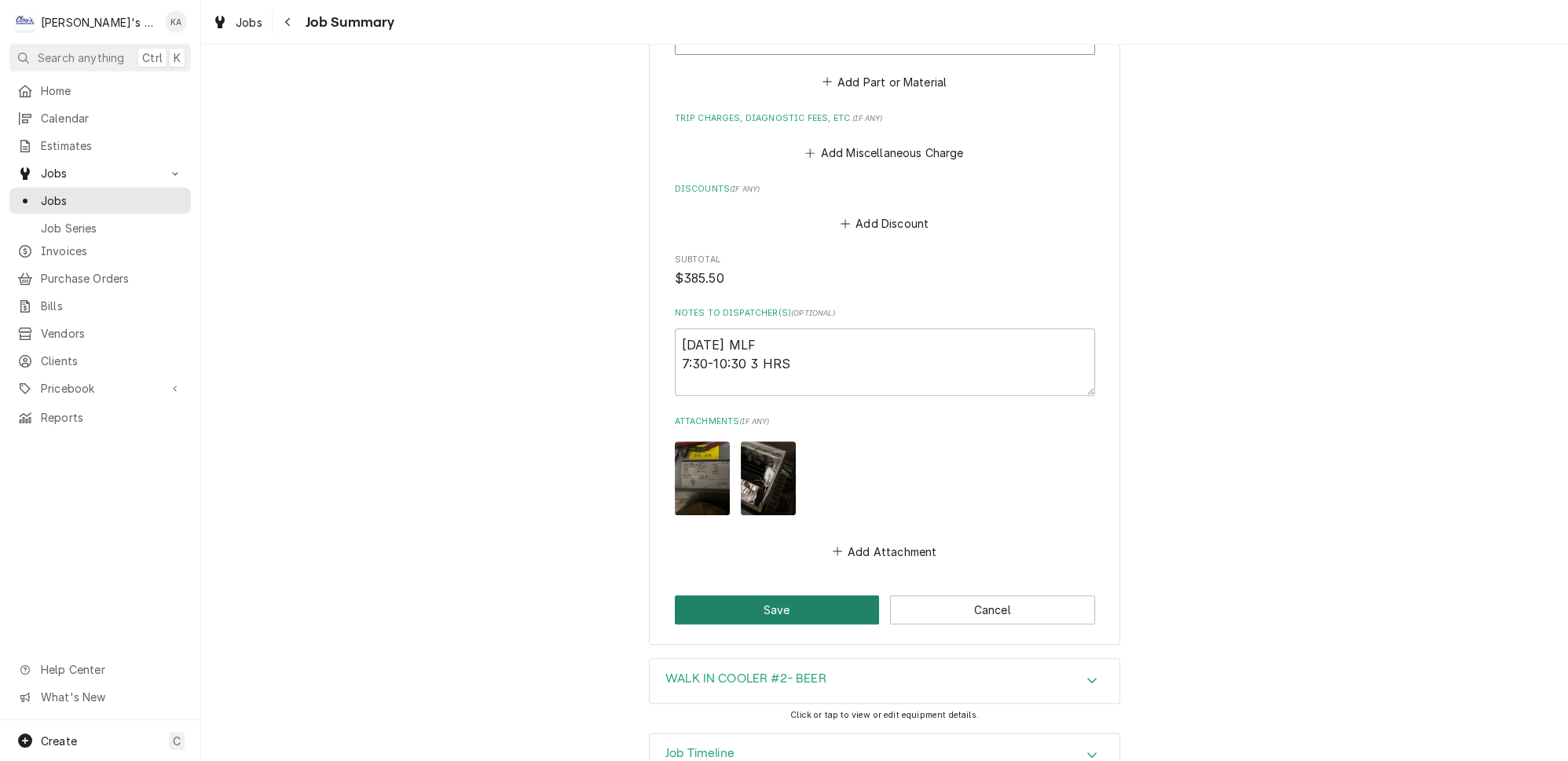
click at [770, 596] on button "Save" at bounding box center [777, 610] width 205 height 29
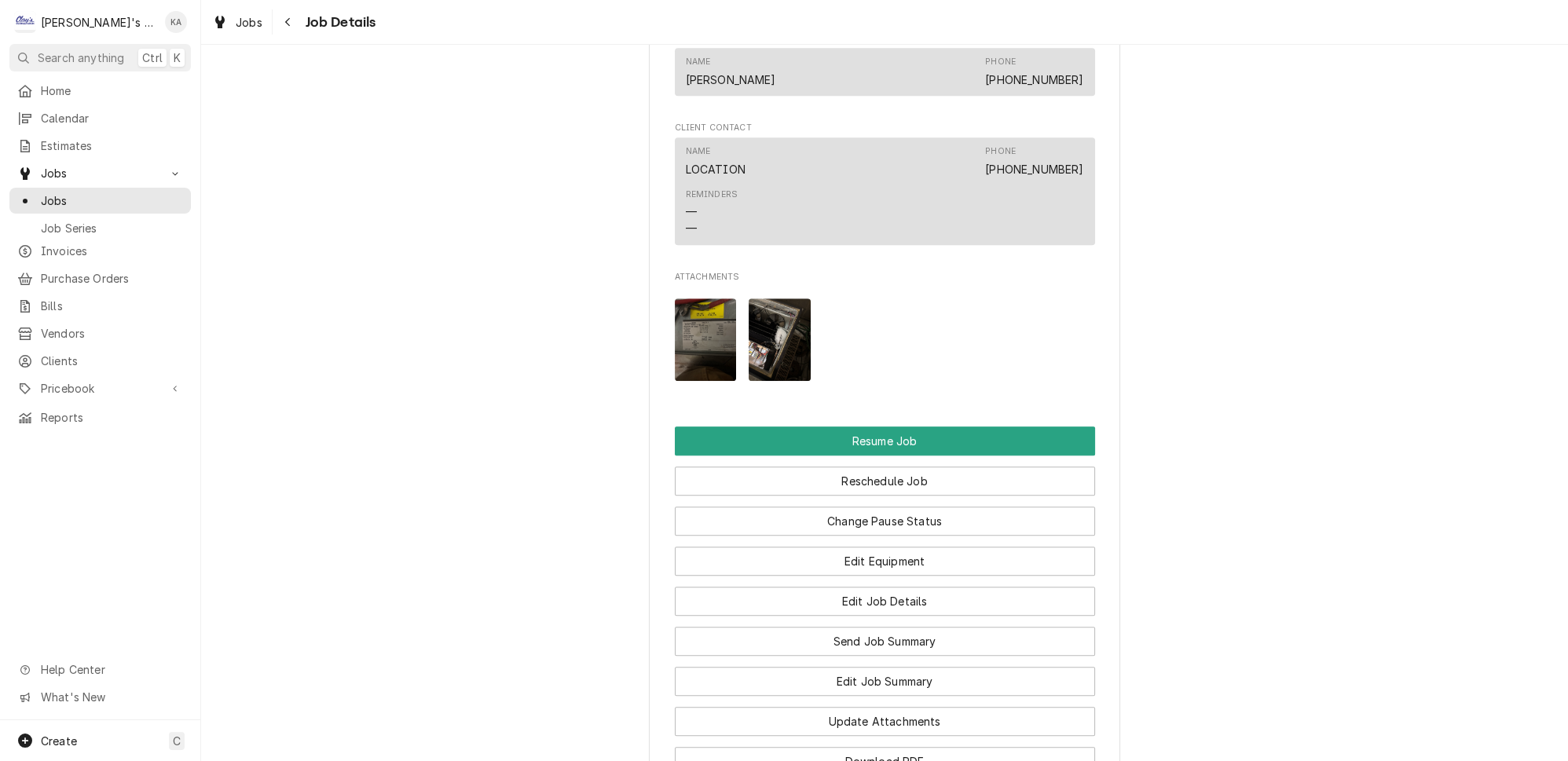
scroll to position [1570, 0]
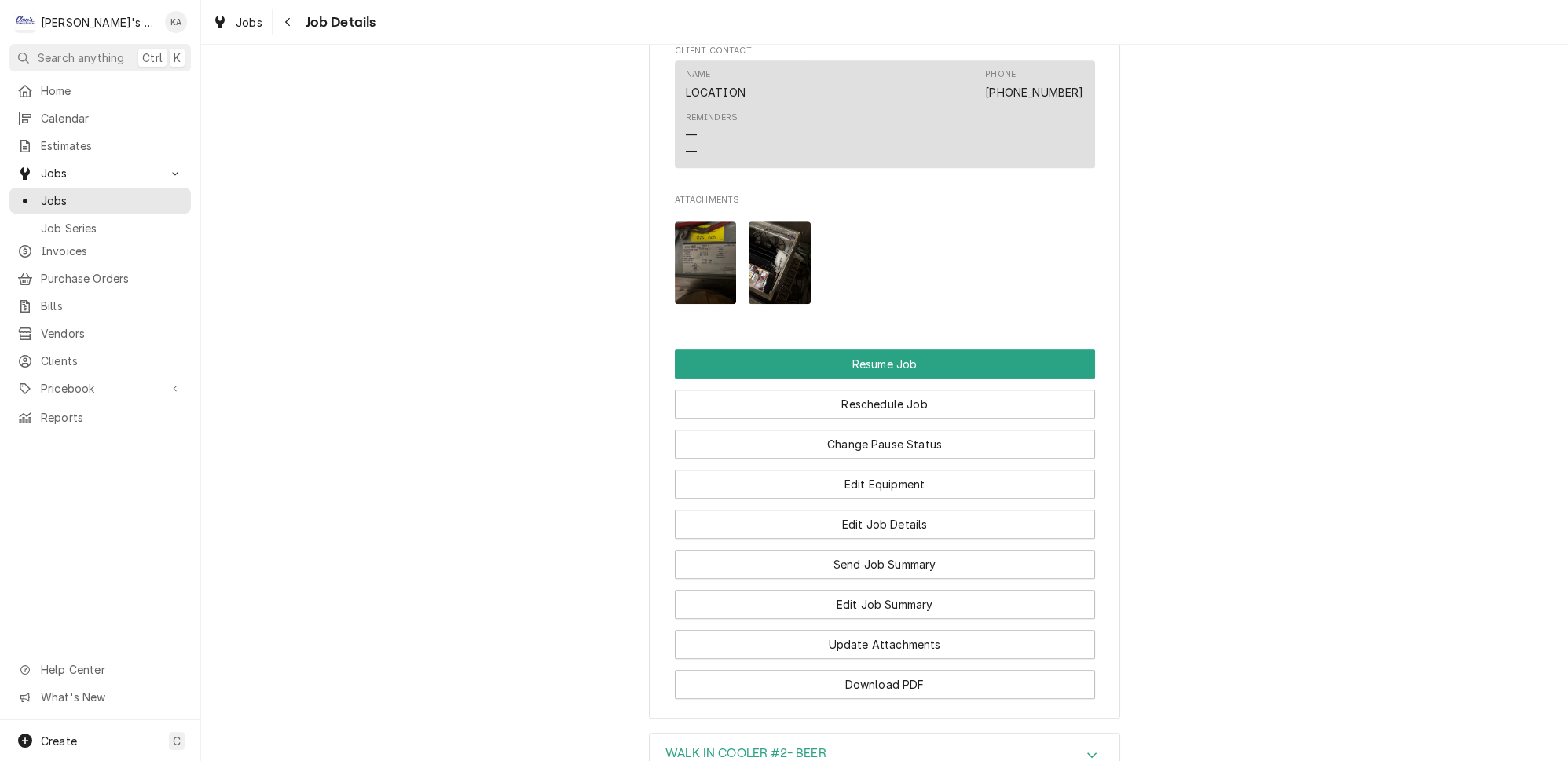
click at [768, 268] on img "Attachments" at bounding box center [779, 262] width 62 height 83
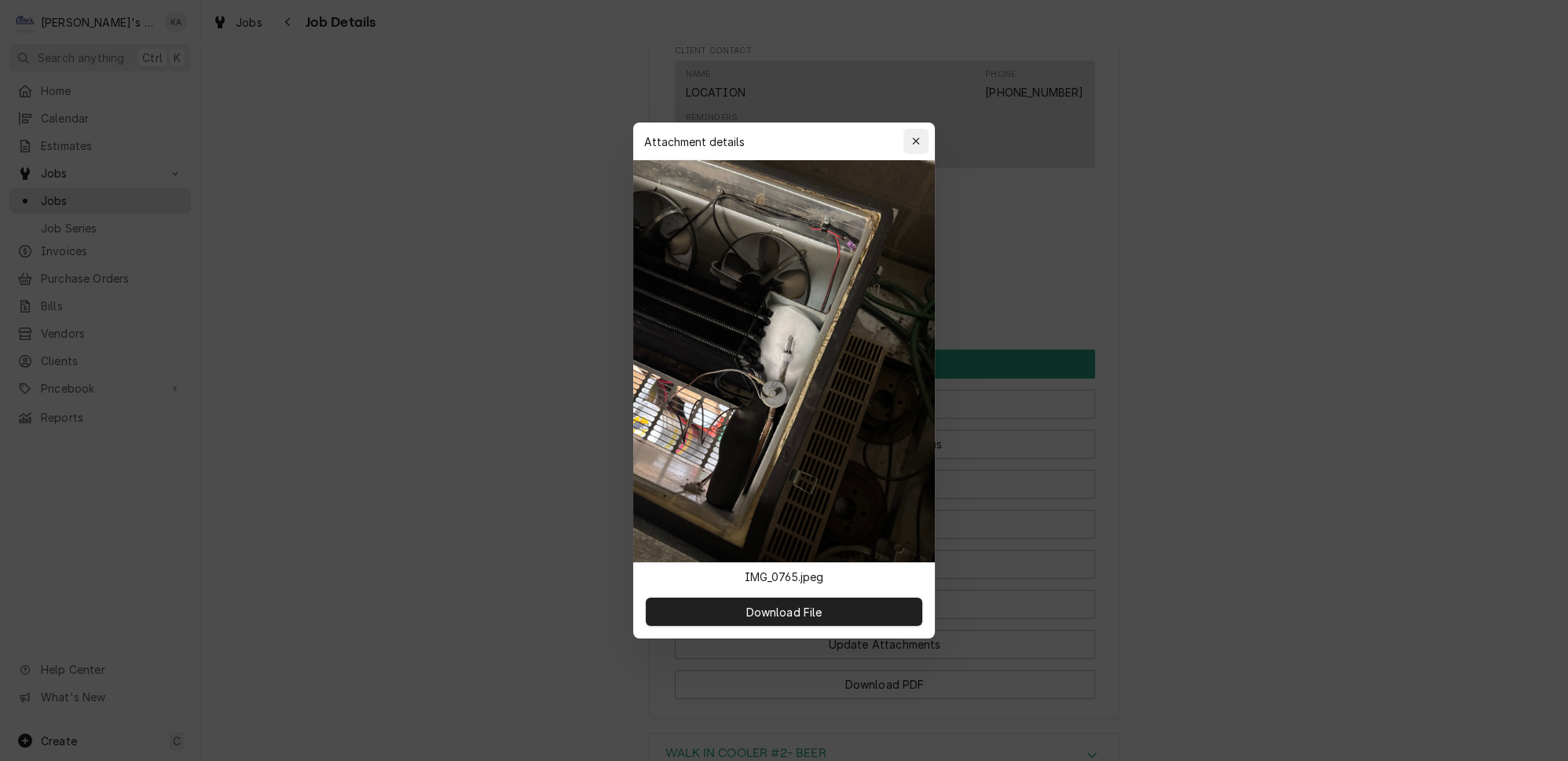
click at [912, 144] on icon "button" at bounding box center [915, 141] width 7 height 7
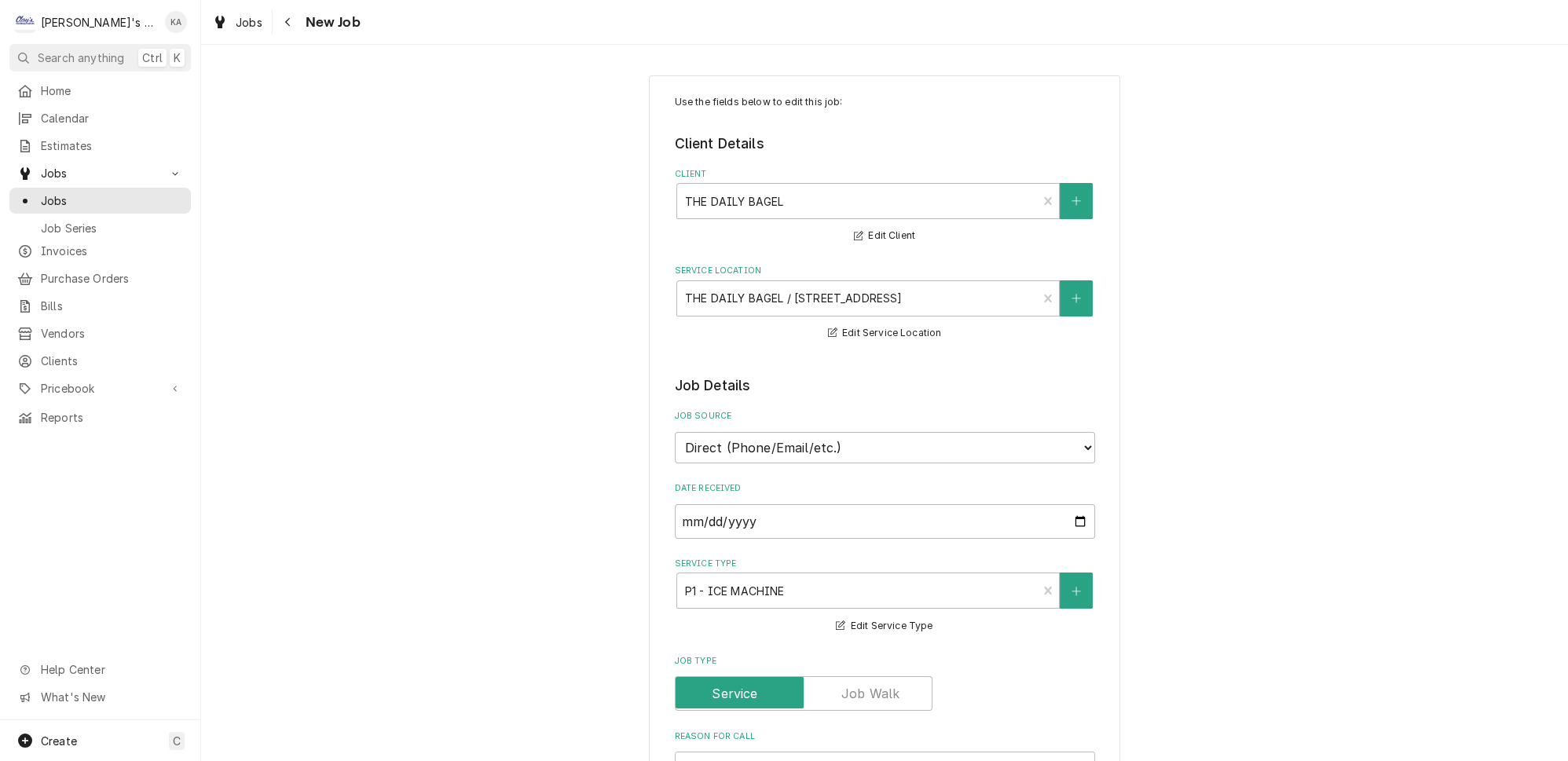
type textarea "x"
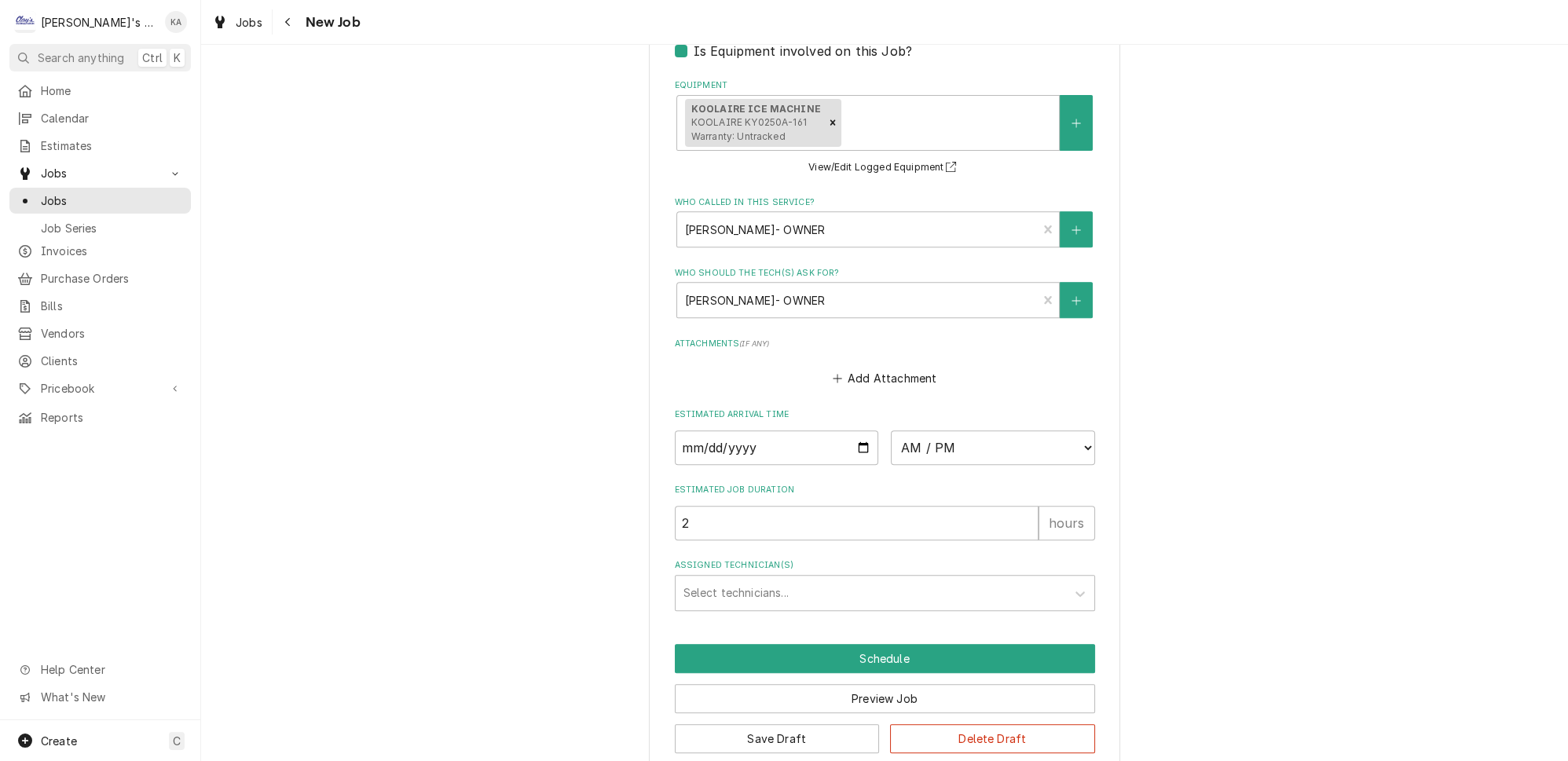
scroll to position [1106, 0]
click at [851, 437] on input "Date" at bounding box center [776, 445] width 204 height 34
type input "[DATE]"
type textarea "x"
click at [1062, 436] on select "AM / PM 6:00 AM 6:15 AM 6:30 AM 6:45 AM 7:00 AM 7:15 AM 7:30 AM 7:45 AM 8:00 AM…" at bounding box center [992, 445] width 204 height 34
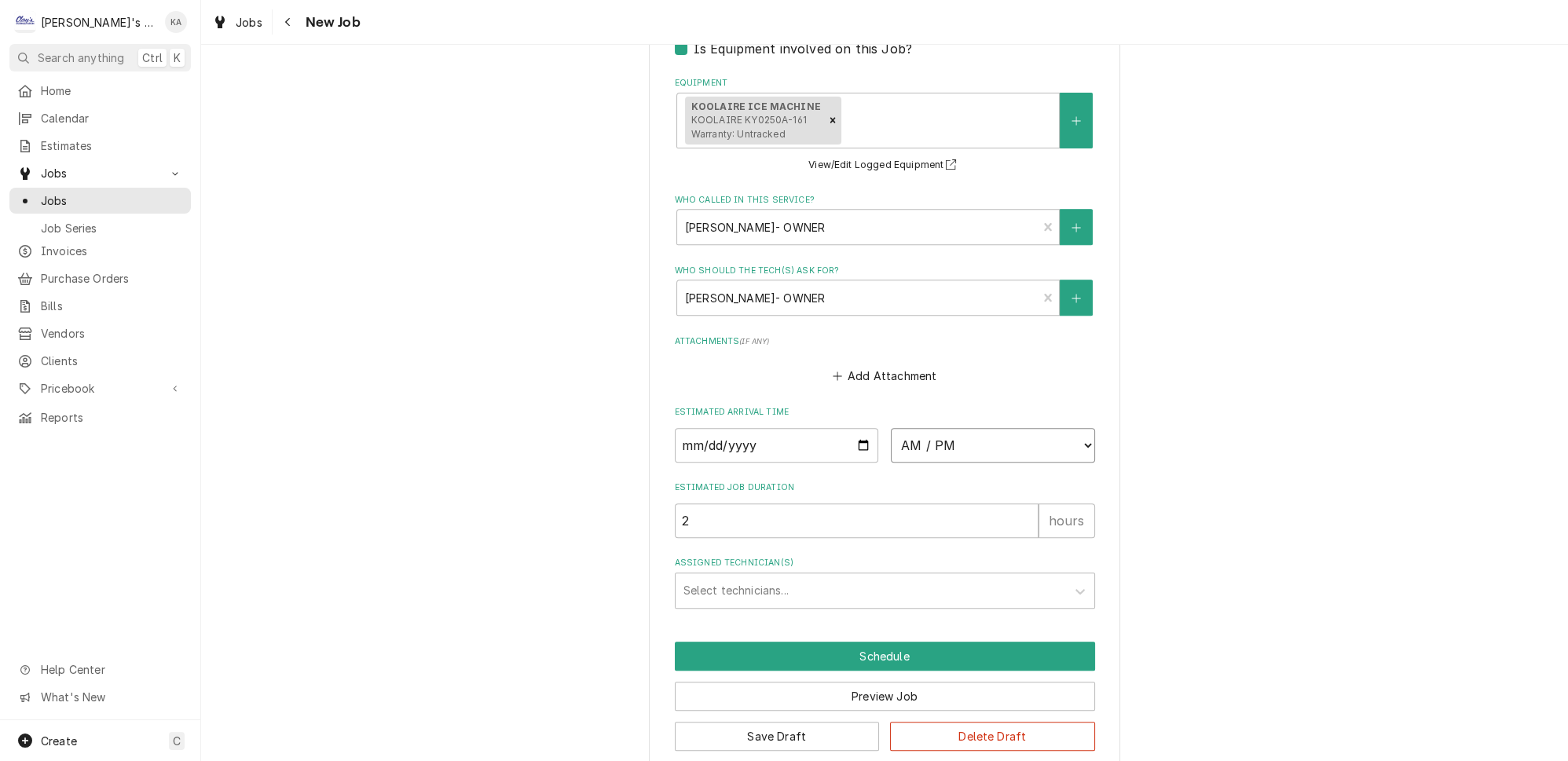
select select "16:00:00"
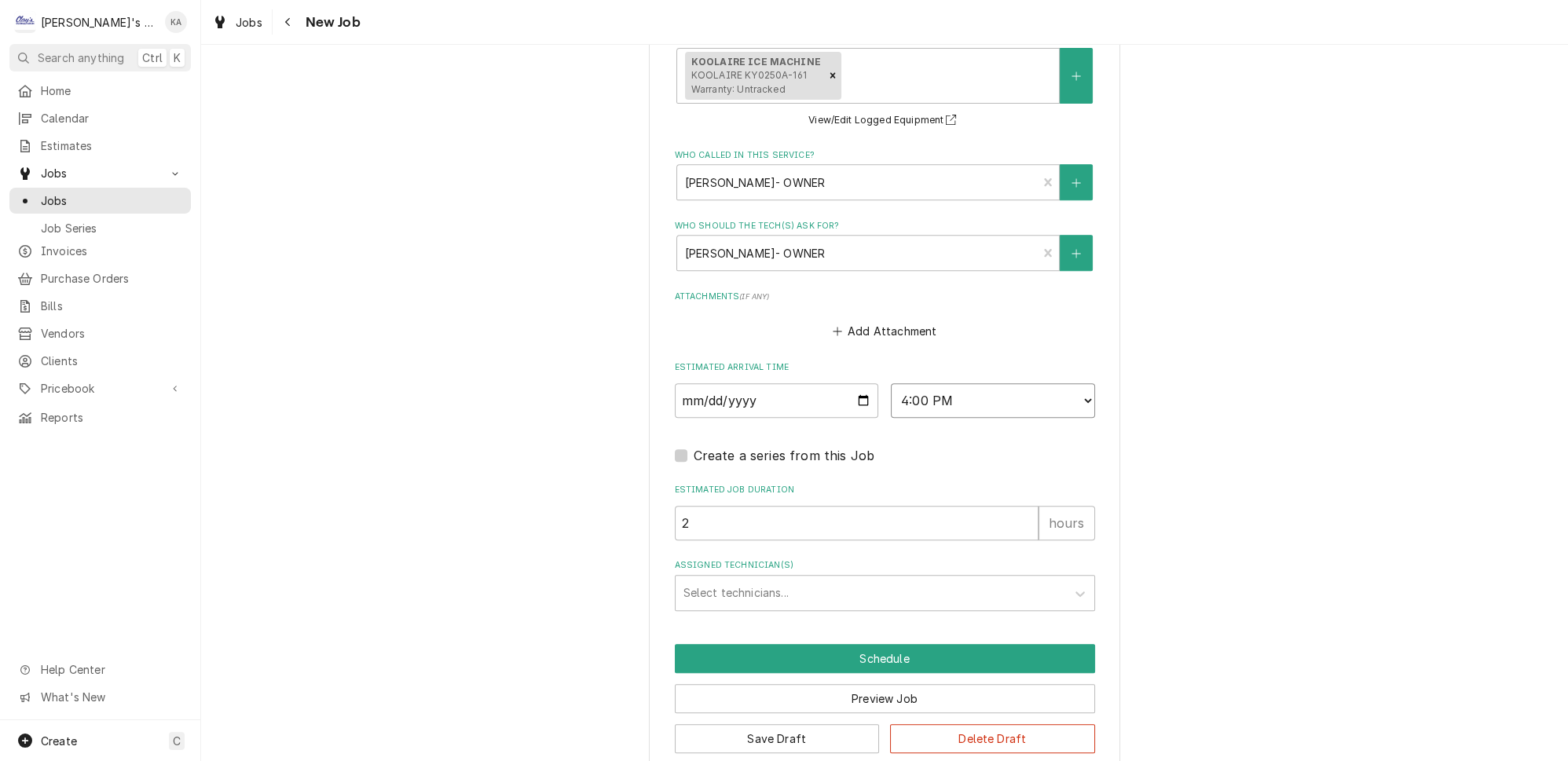
scroll to position [1079, 0]
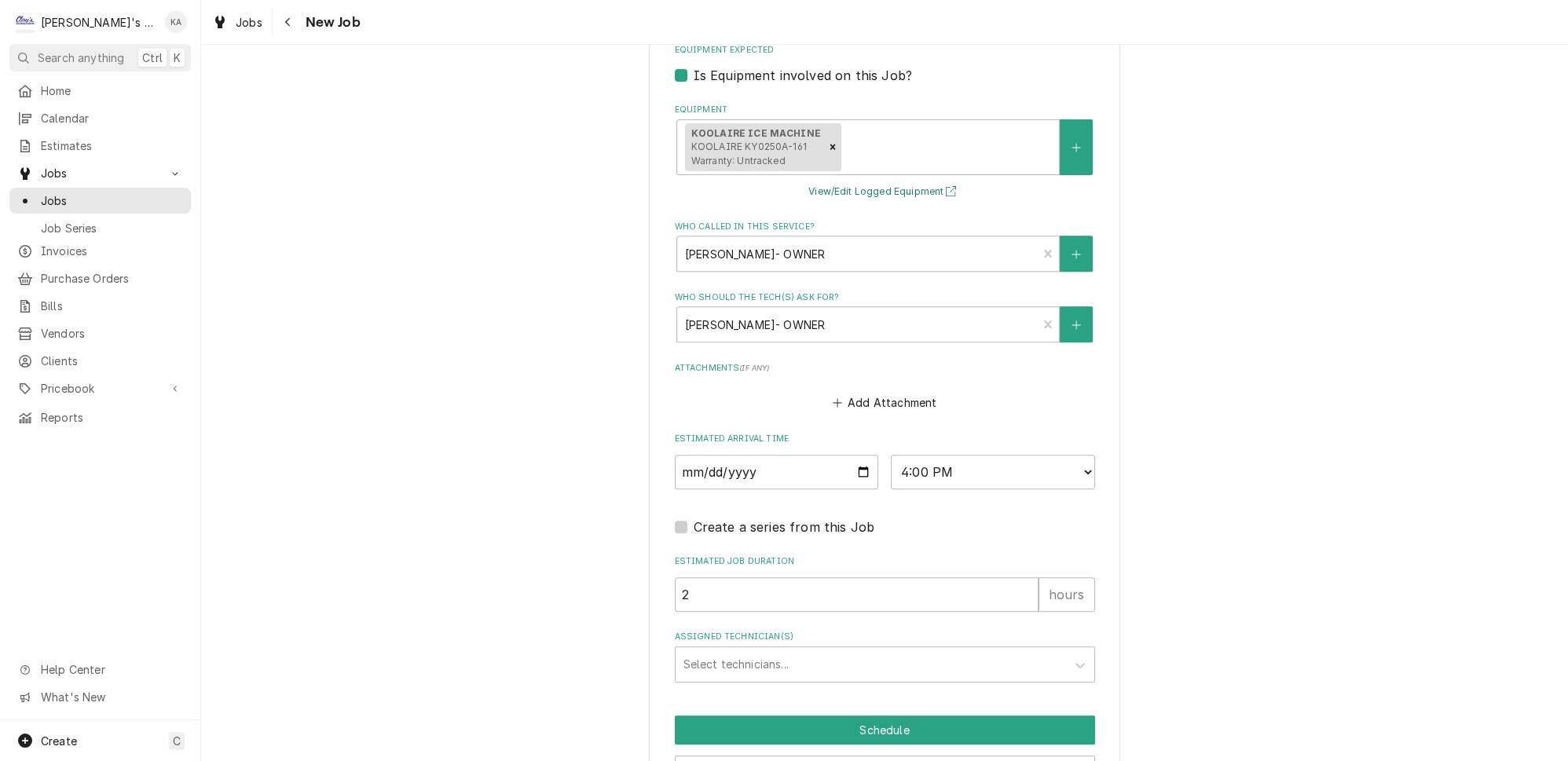
click at [908, 184] on button "View/Edit Logged Equipment" at bounding box center [884, 192] width 157 height 20
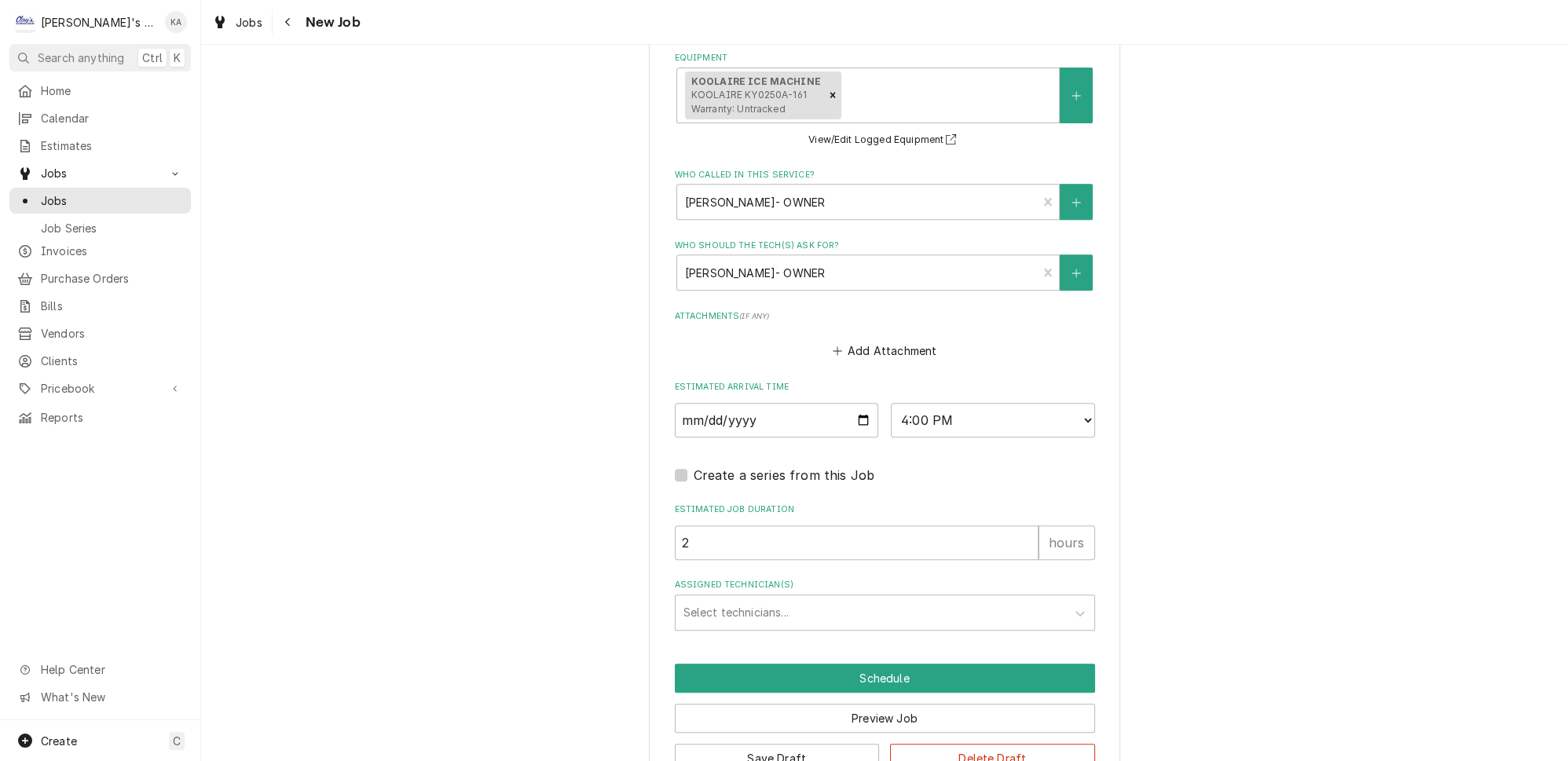
scroll to position [1151, 0]
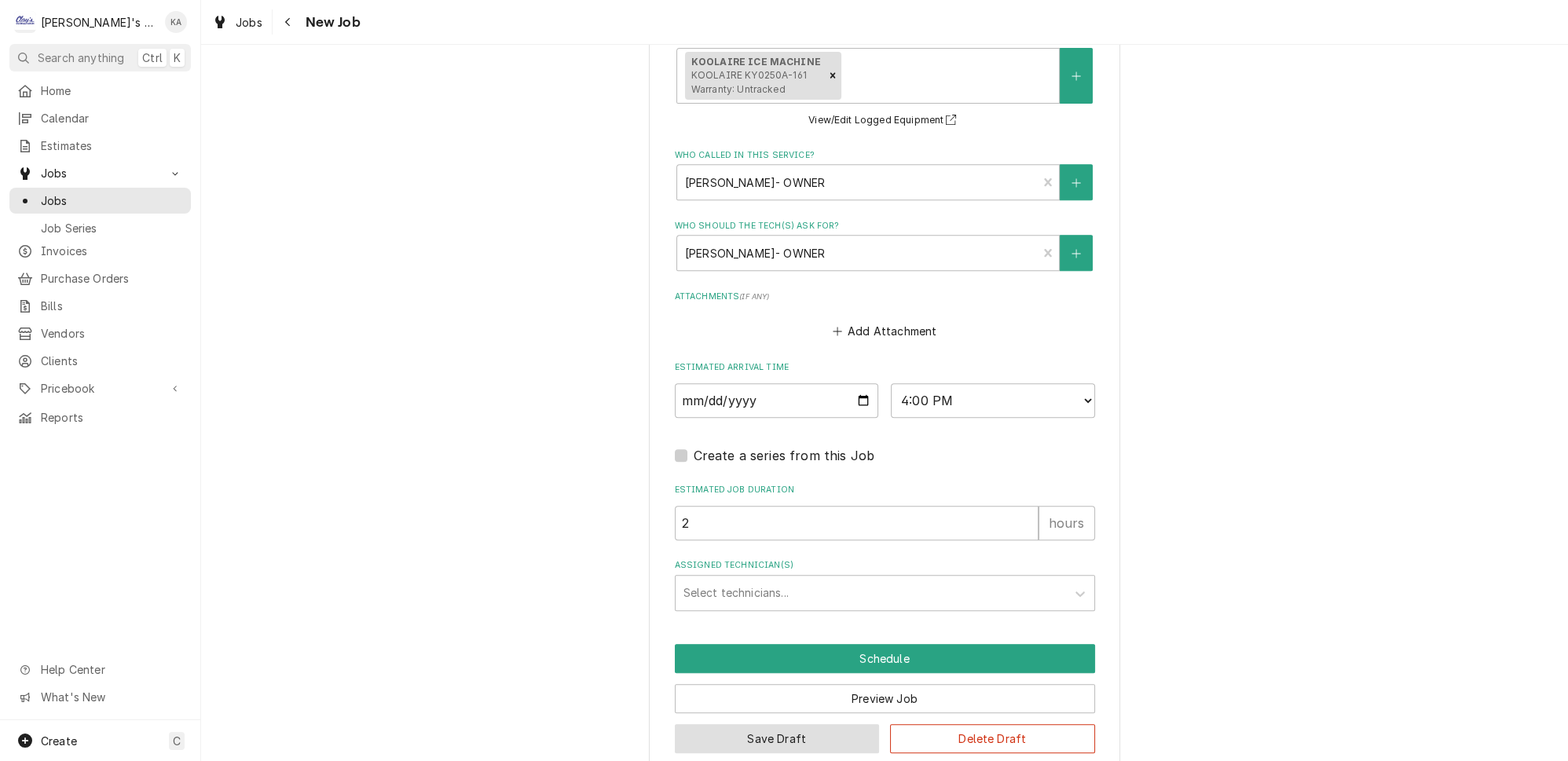
click at [770, 724] on button "Save Draft" at bounding box center [777, 738] width 205 height 29
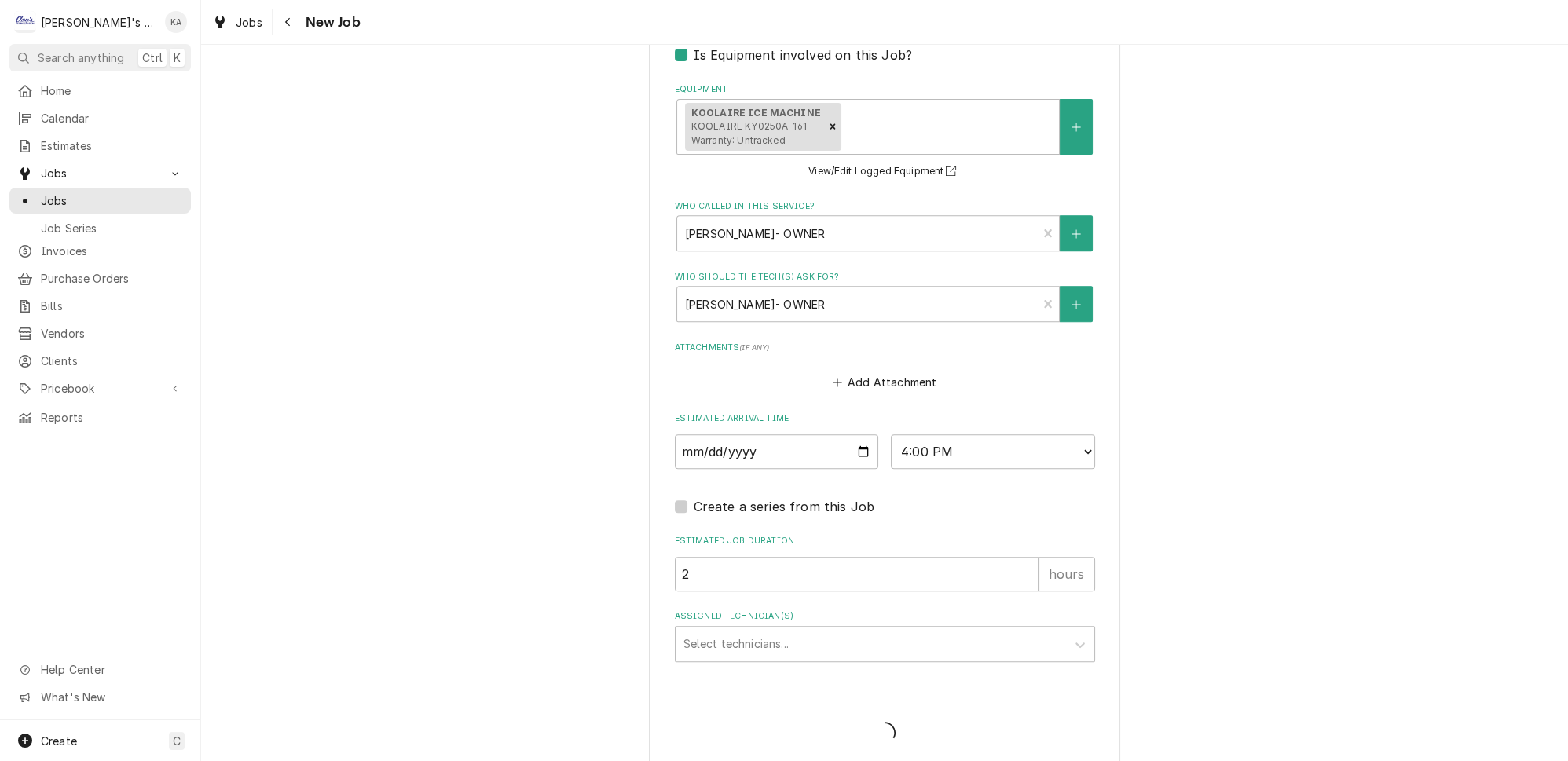
type textarea "x"
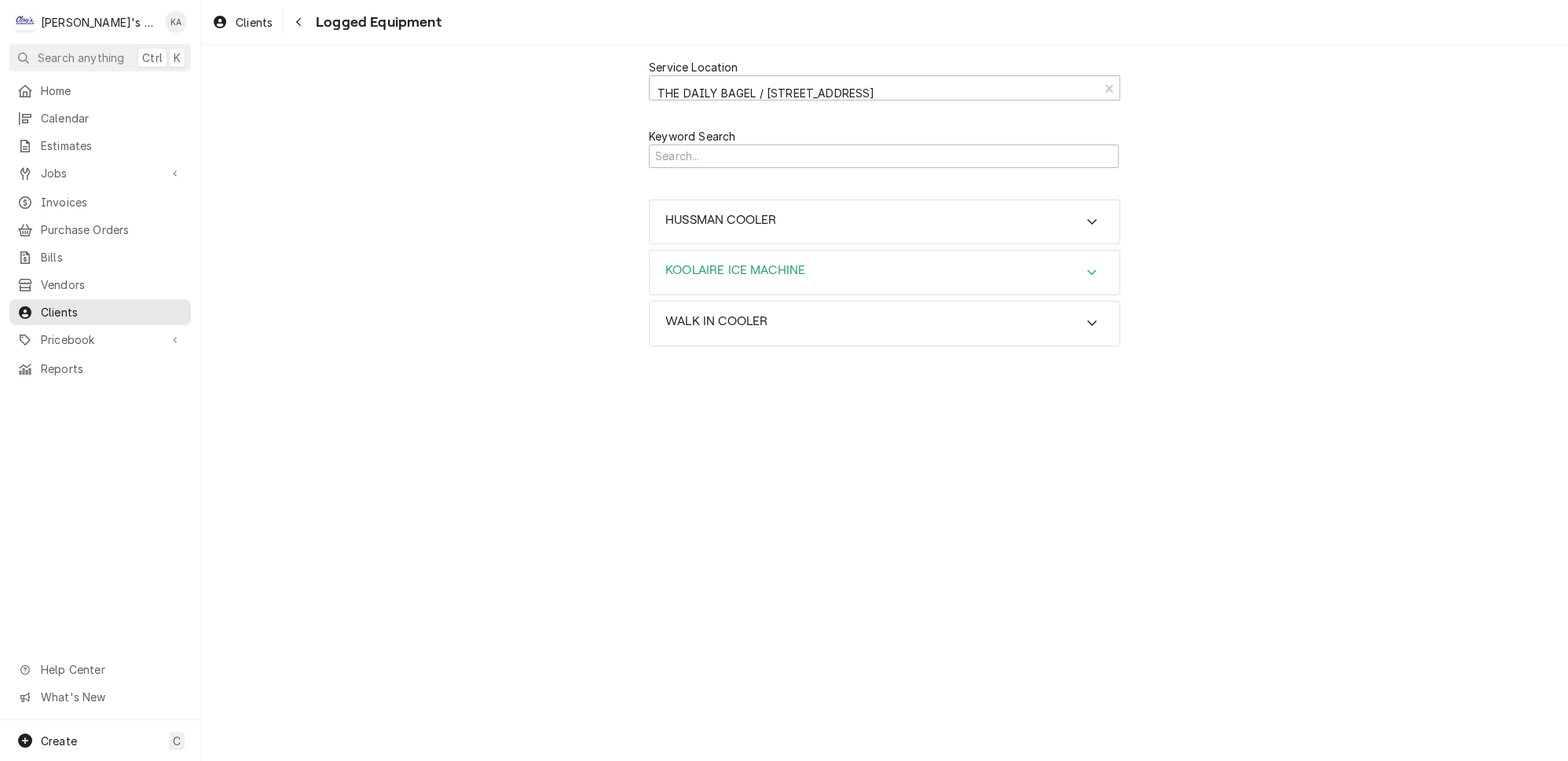
click at [1086, 266] on icon "Accordion Header" at bounding box center [1092, 272] width 11 height 12
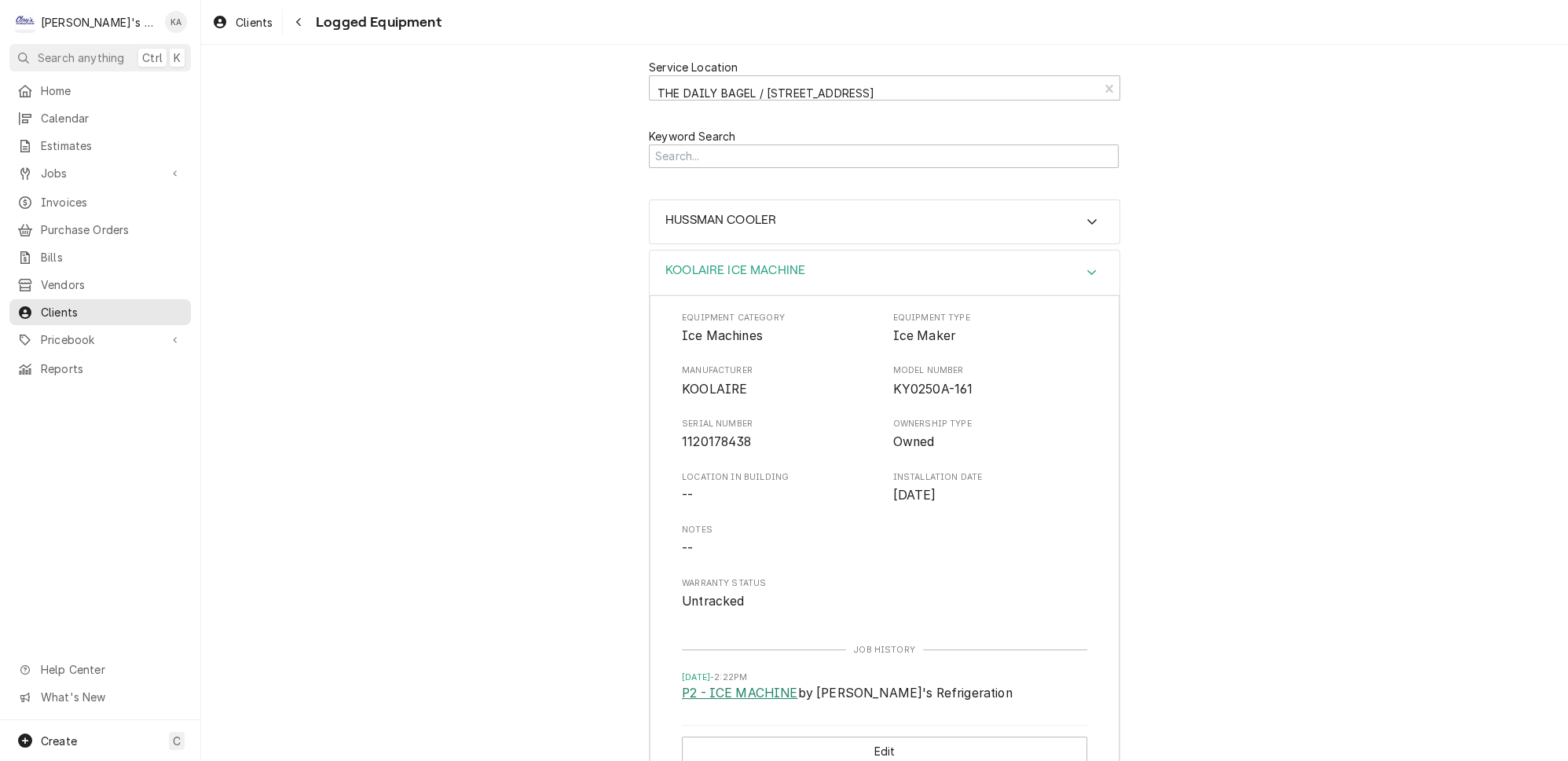
click at [754, 684] on link "P2 - ICE MACHINE" at bounding box center [739, 694] width 116 height 19
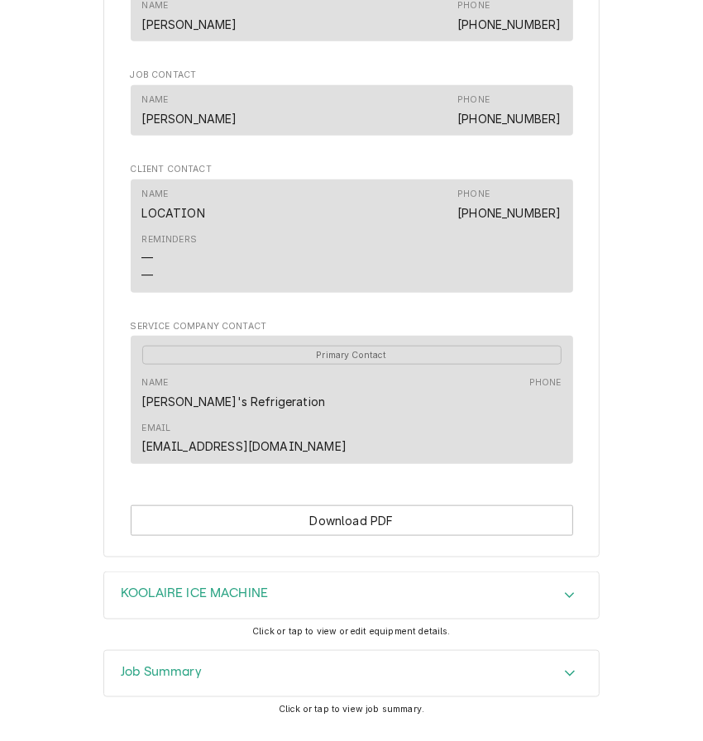
scroll to position [1036, 0]
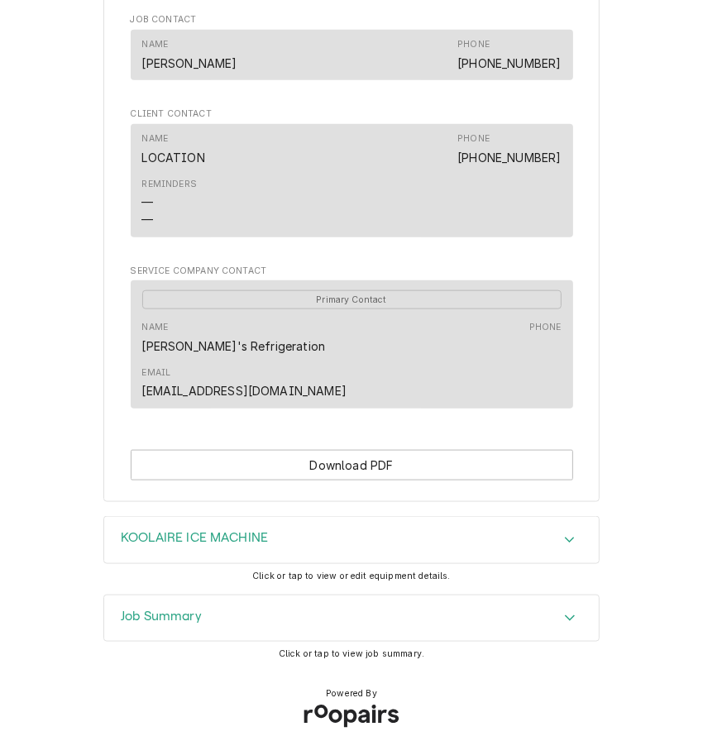
click at [565, 615] on icon "Accordion Header" at bounding box center [570, 618] width 10 height 6
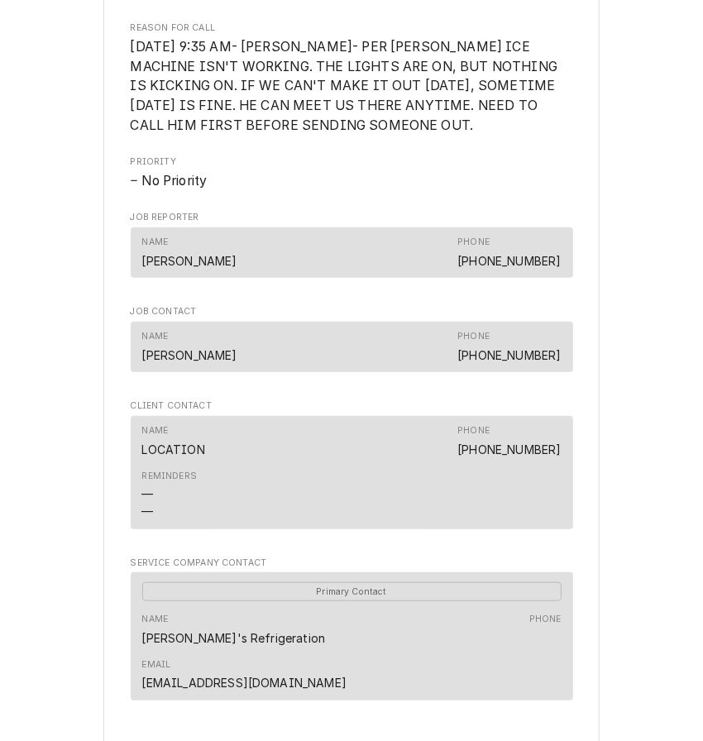
scroll to position [736, 0]
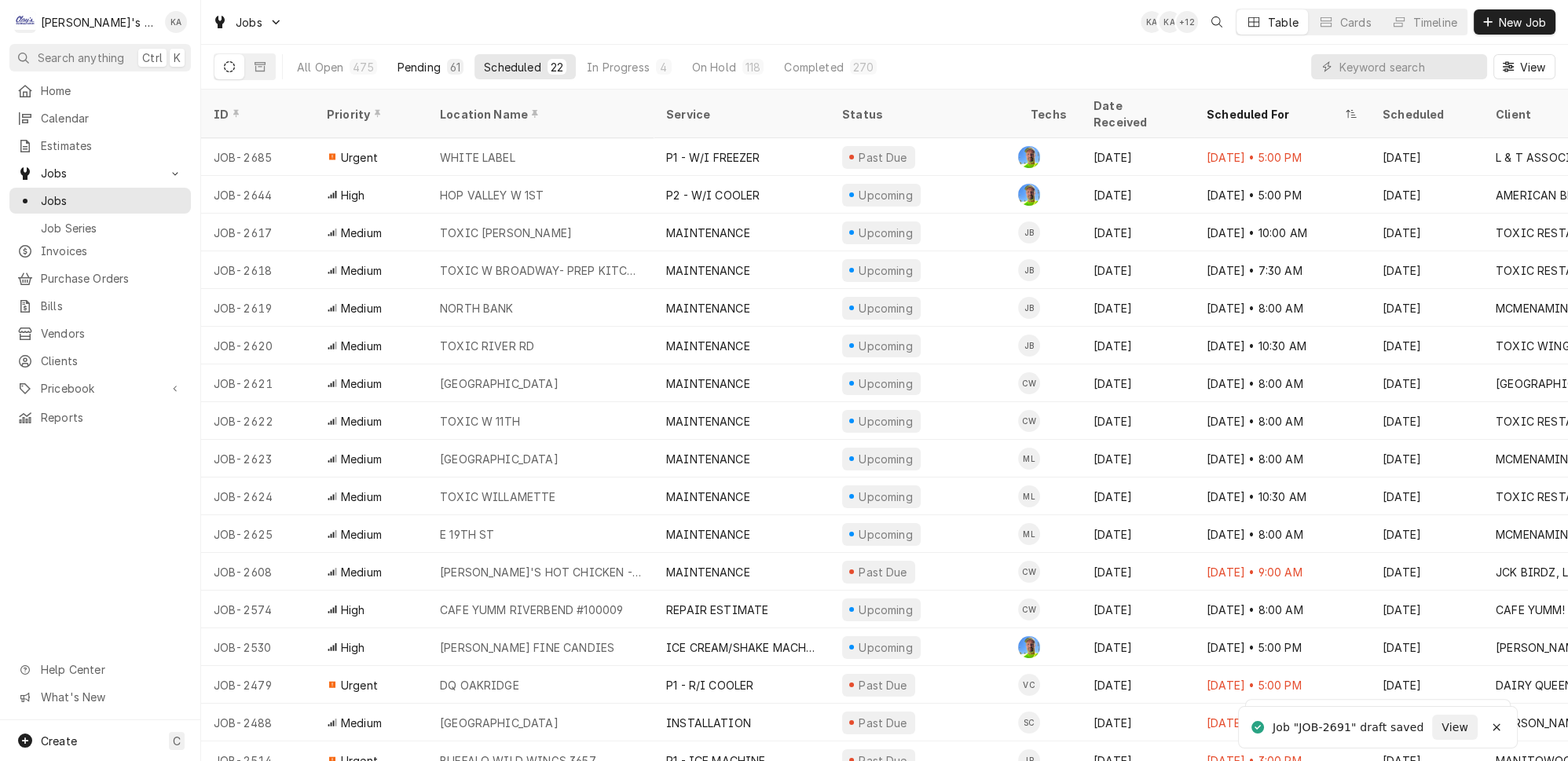
click at [397, 63] on div "Pending" at bounding box center [418, 67] width 43 height 16
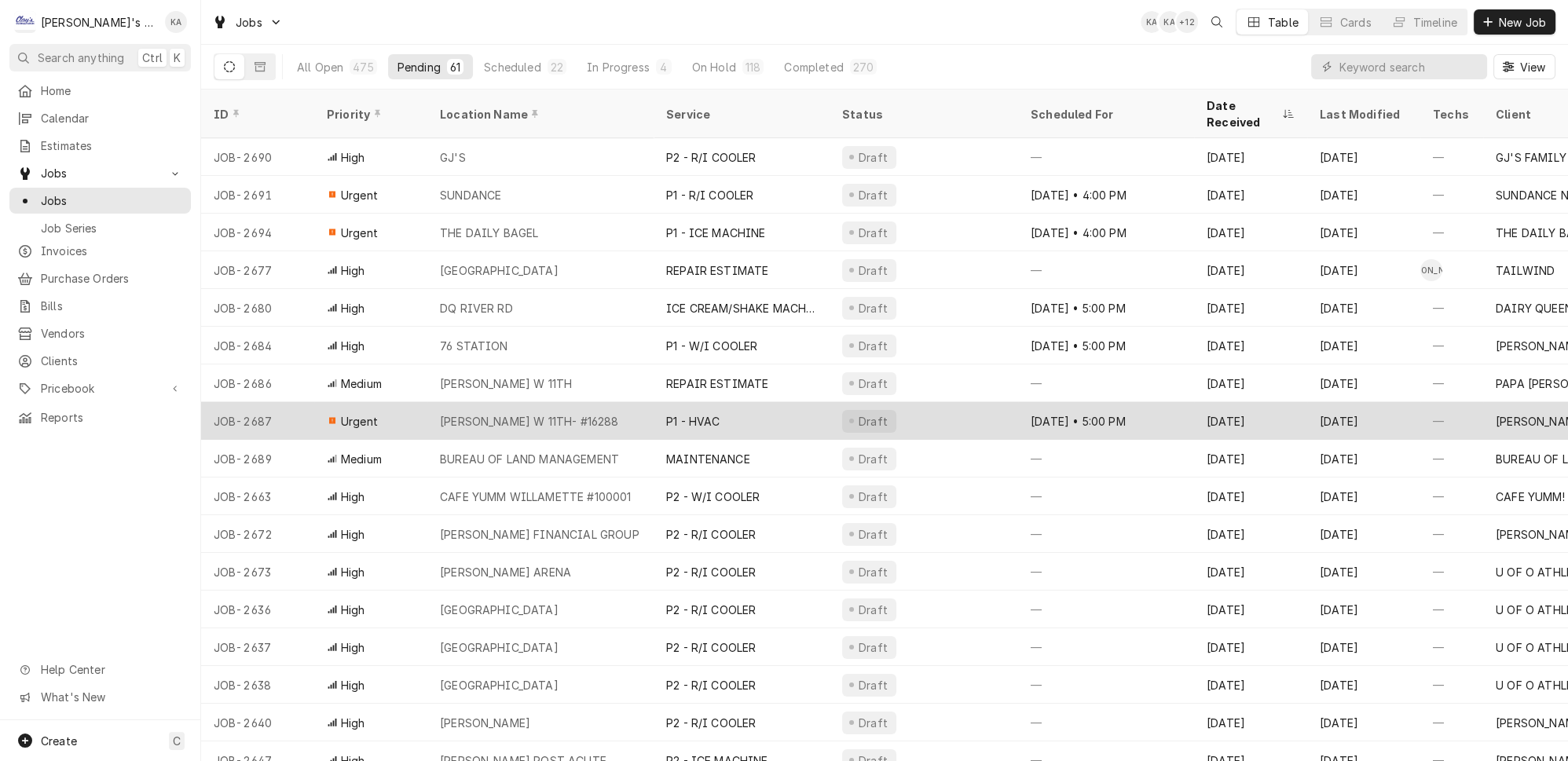
click at [742, 402] on div "P1 - HVAC" at bounding box center [741, 421] width 176 height 38
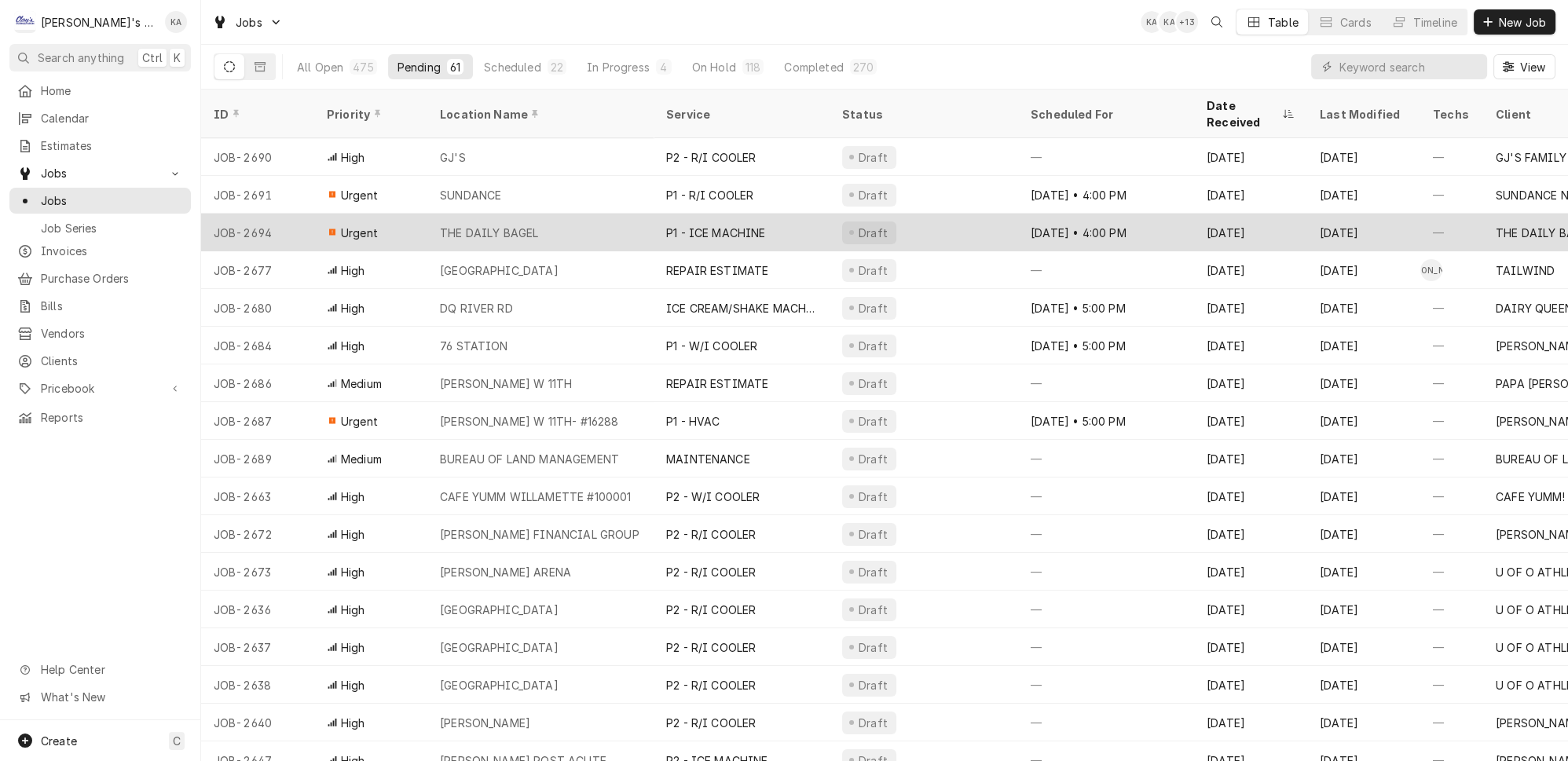
click at [550, 214] on div "THE DAILY BAGEL" at bounding box center [541, 233] width 226 height 38
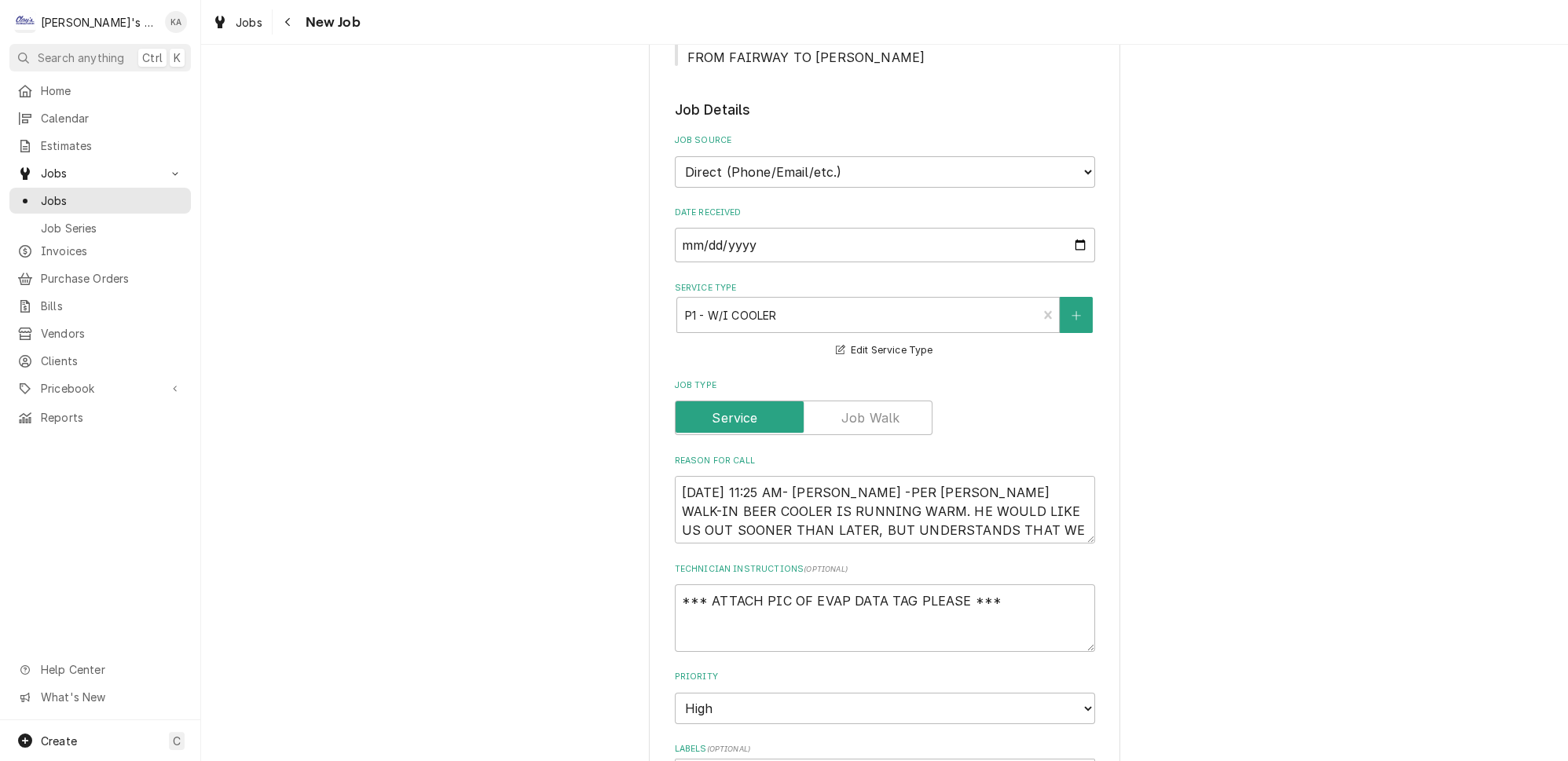
scroll to position [500, 0]
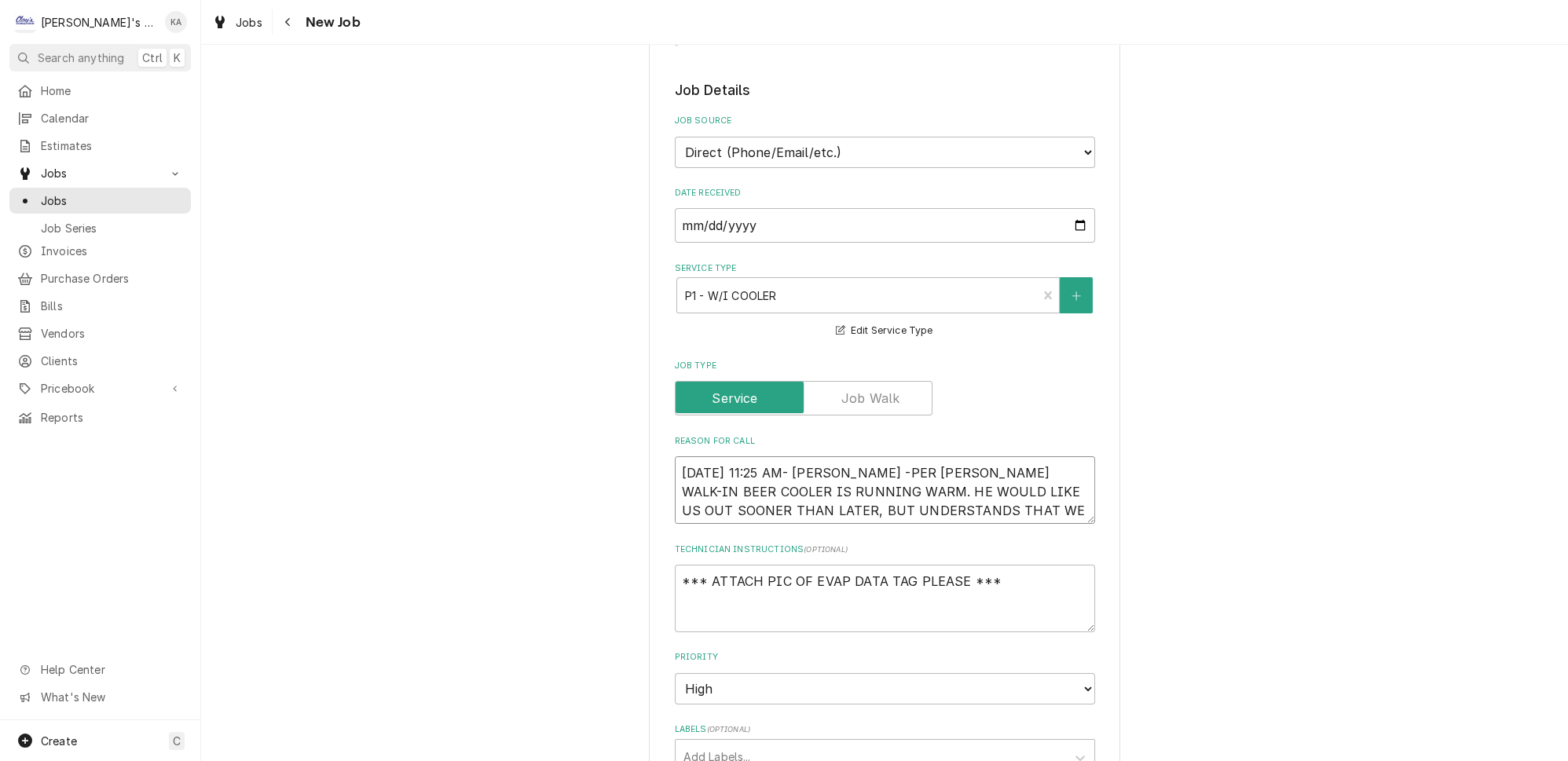
click at [852, 456] on textarea "[DATE] 11:25 AM- [PERSON_NAME] -PER [PERSON_NAME] WALK-IN BEER COOLER IS RUNNIN…" at bounding box center [885, 489] width 420 height 67
type textarea "x"
type textarea "[DATE] 11:25 AM- [PERSON_NAME]-PER [PERSON_NAME] WALK-IN BEER COOLER IS RUNNING…"
type textarea "x"
type textarea "[DATE] 11:25 AM- [PERSON_NAME]- PER [PERSON_NAME] WALK-IN BEER COOLER IS RUNNIN…"
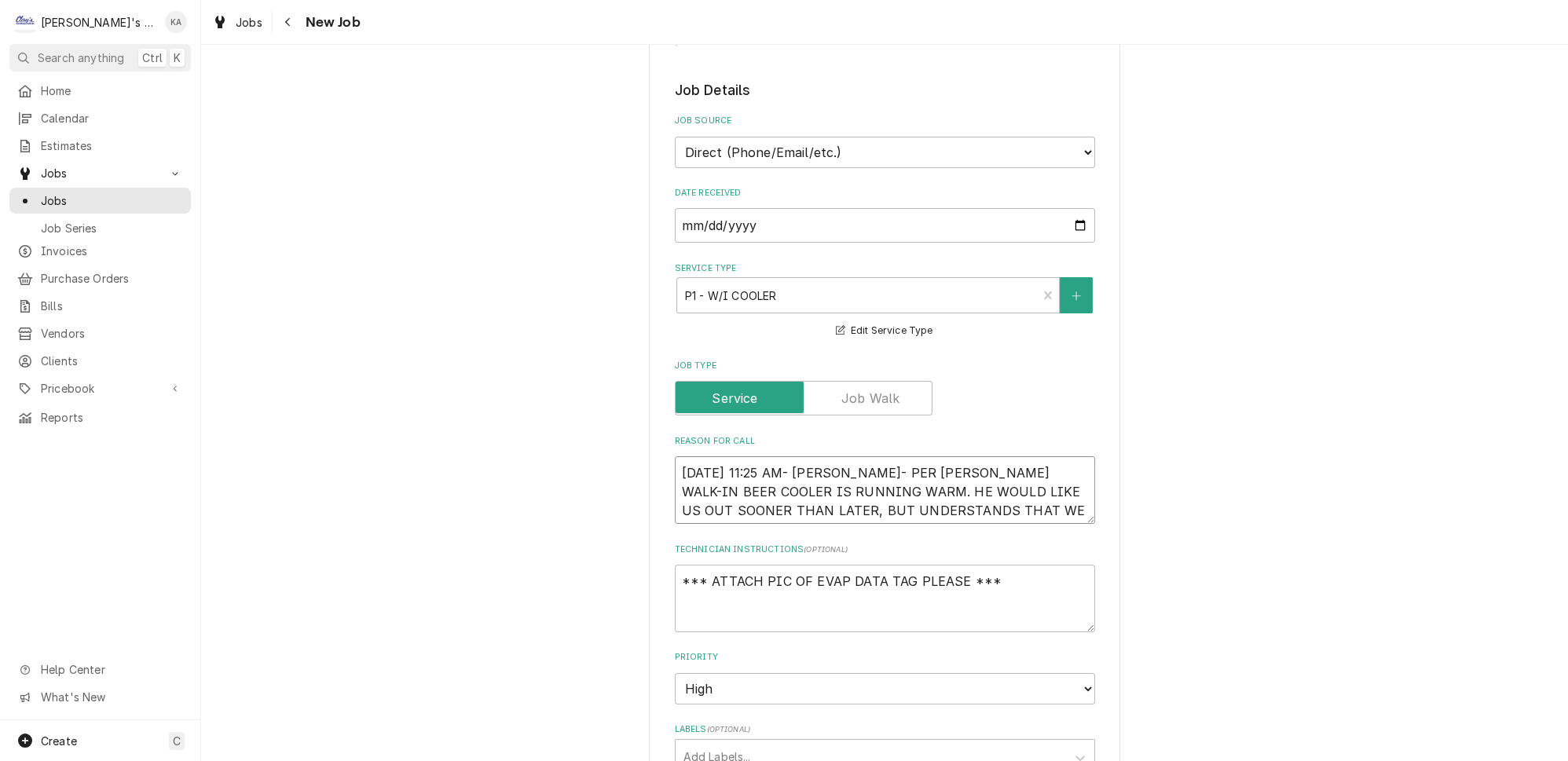
type textarea "x"
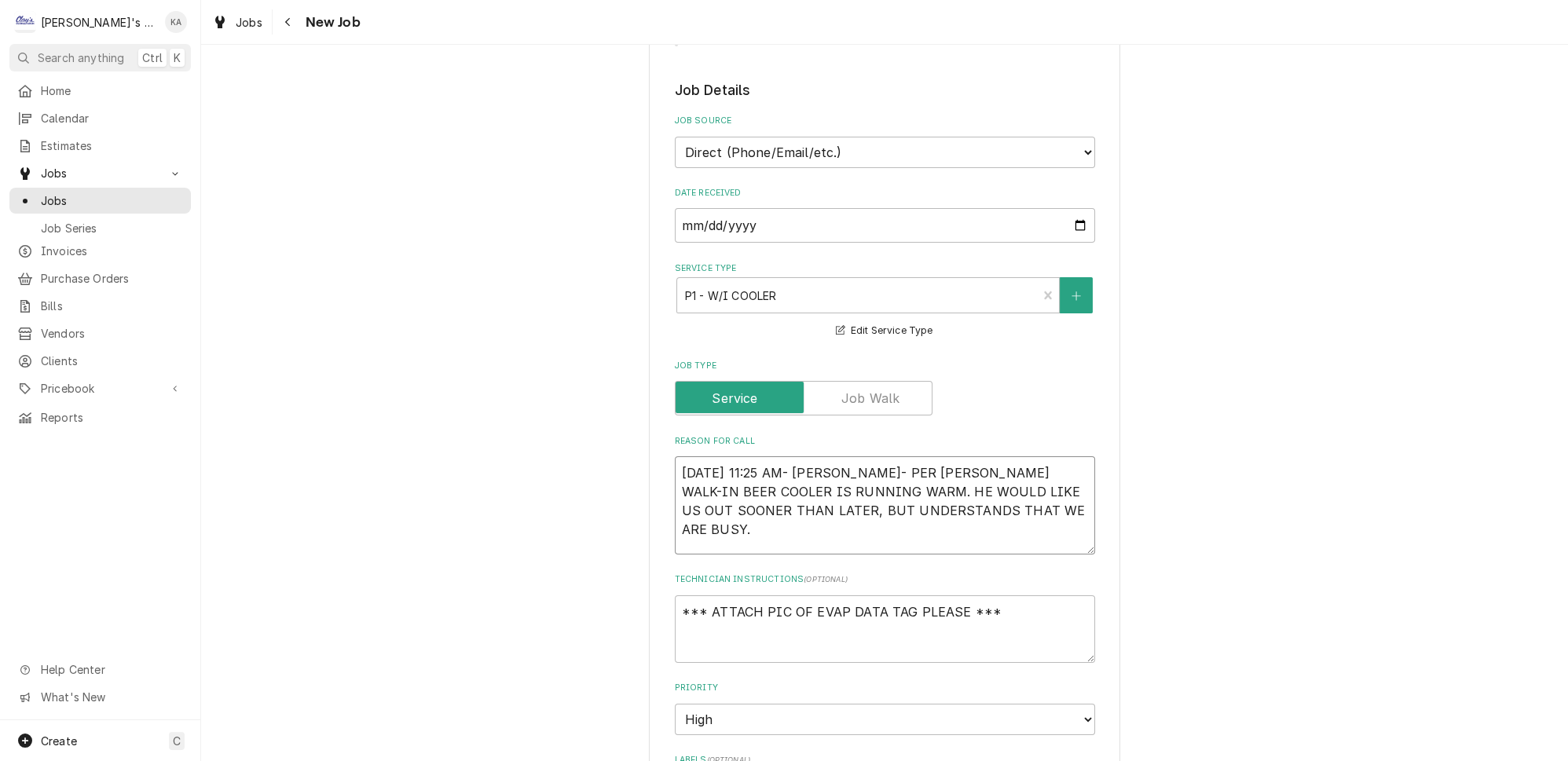
drag, startPoint x: 1065, startPoint y: 499, endPoint x: 1061, endPoint y: 529, distance: 30.3
click at [1061, 529] on textarea "[DATE] 11:25 AM- [PERSON_NAME]- PER [PERSON_NAME] WALK-IN BEER COOLER IS RUNNIN…" at bounding box center [885, 504] width 420 height 98
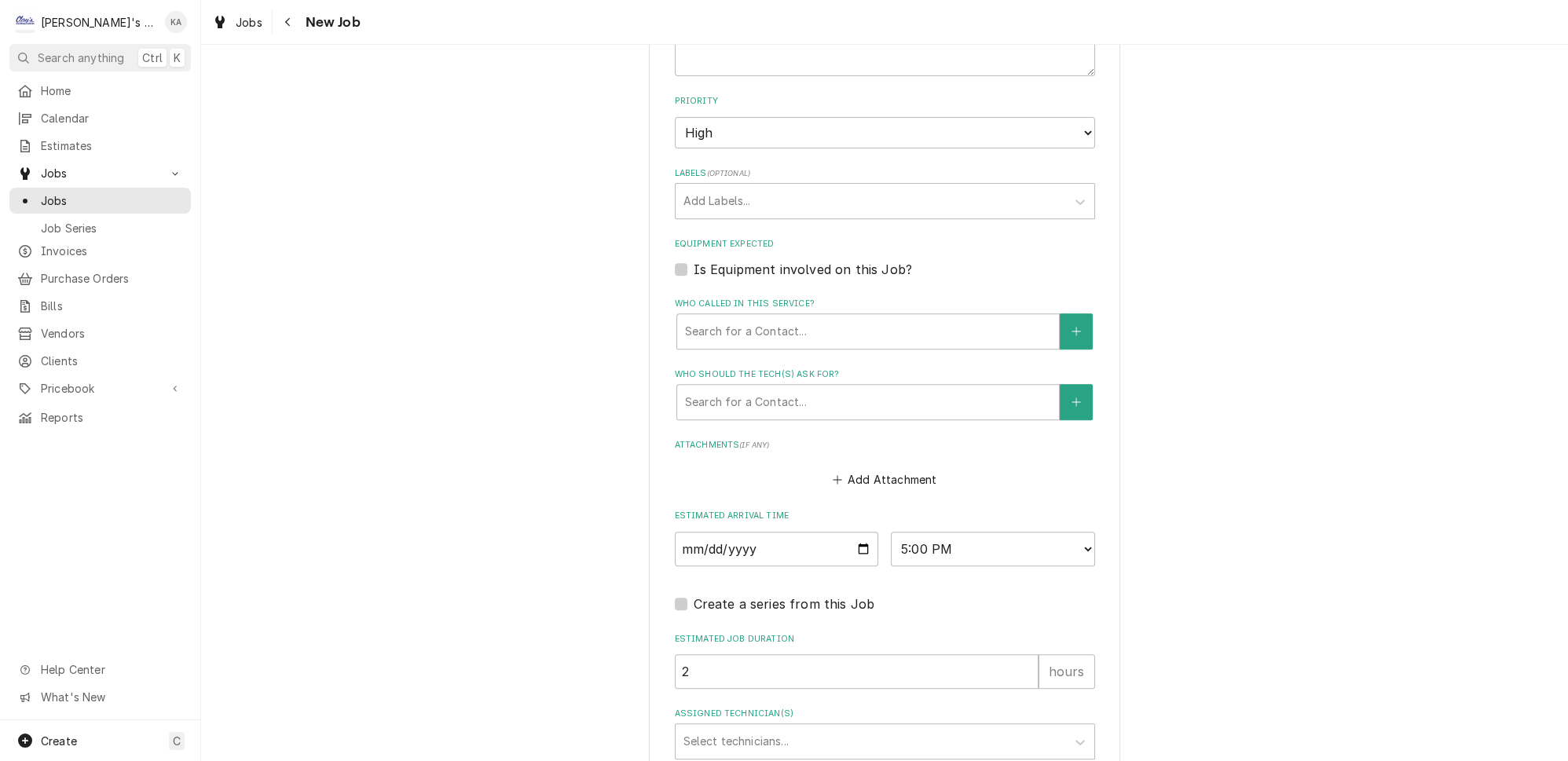
scroll to position [1071, 0]
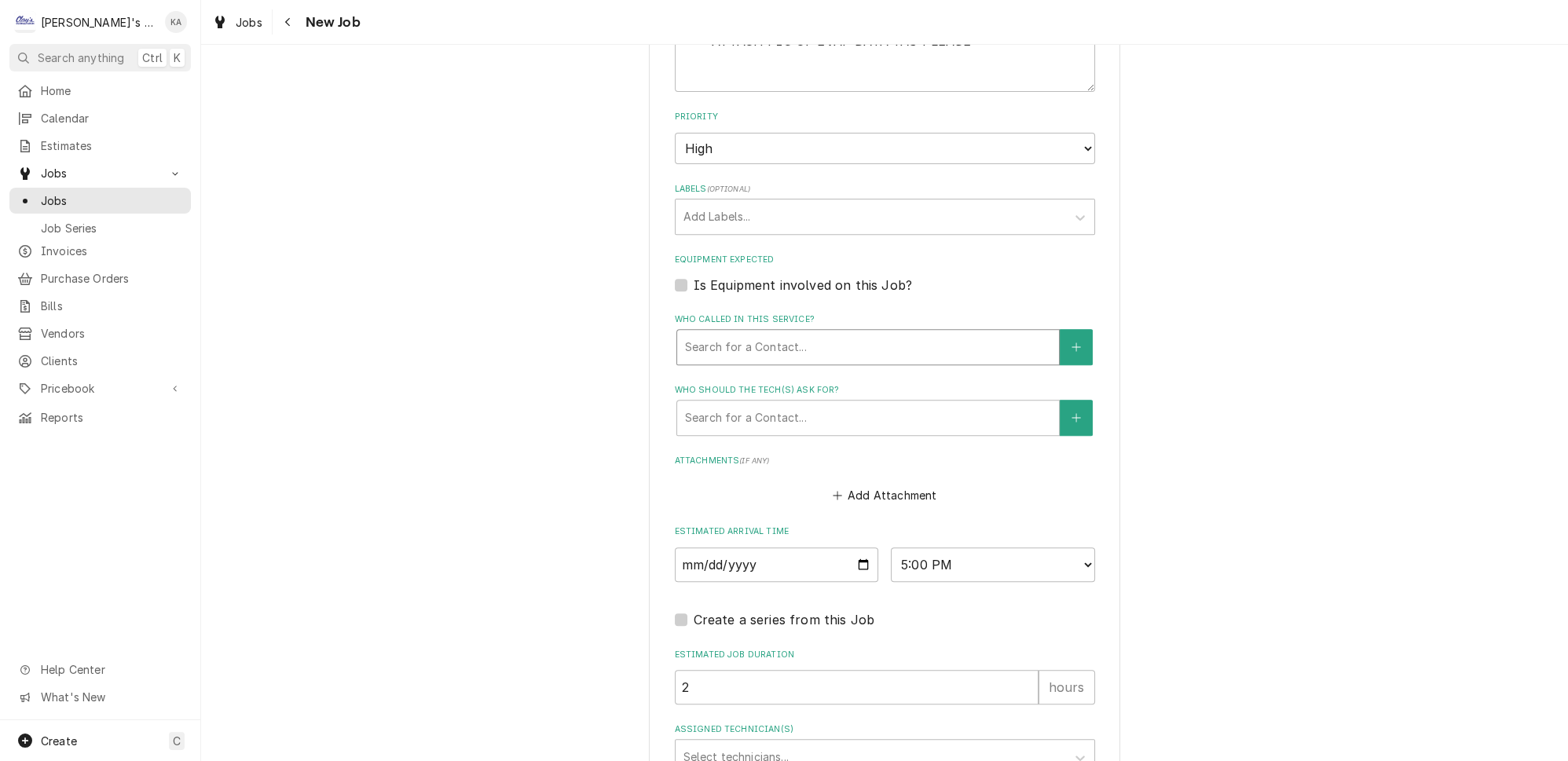
type textarea "[DATE] 11:25 AM- [PERSON_NAME]- PER [PERSON_NAME] WALK-IN BEER COOLER IS RUNNIN…"
click at [757, 333] on div "Who called in this service?" at bounding box center [868, 347] width 366 height 29
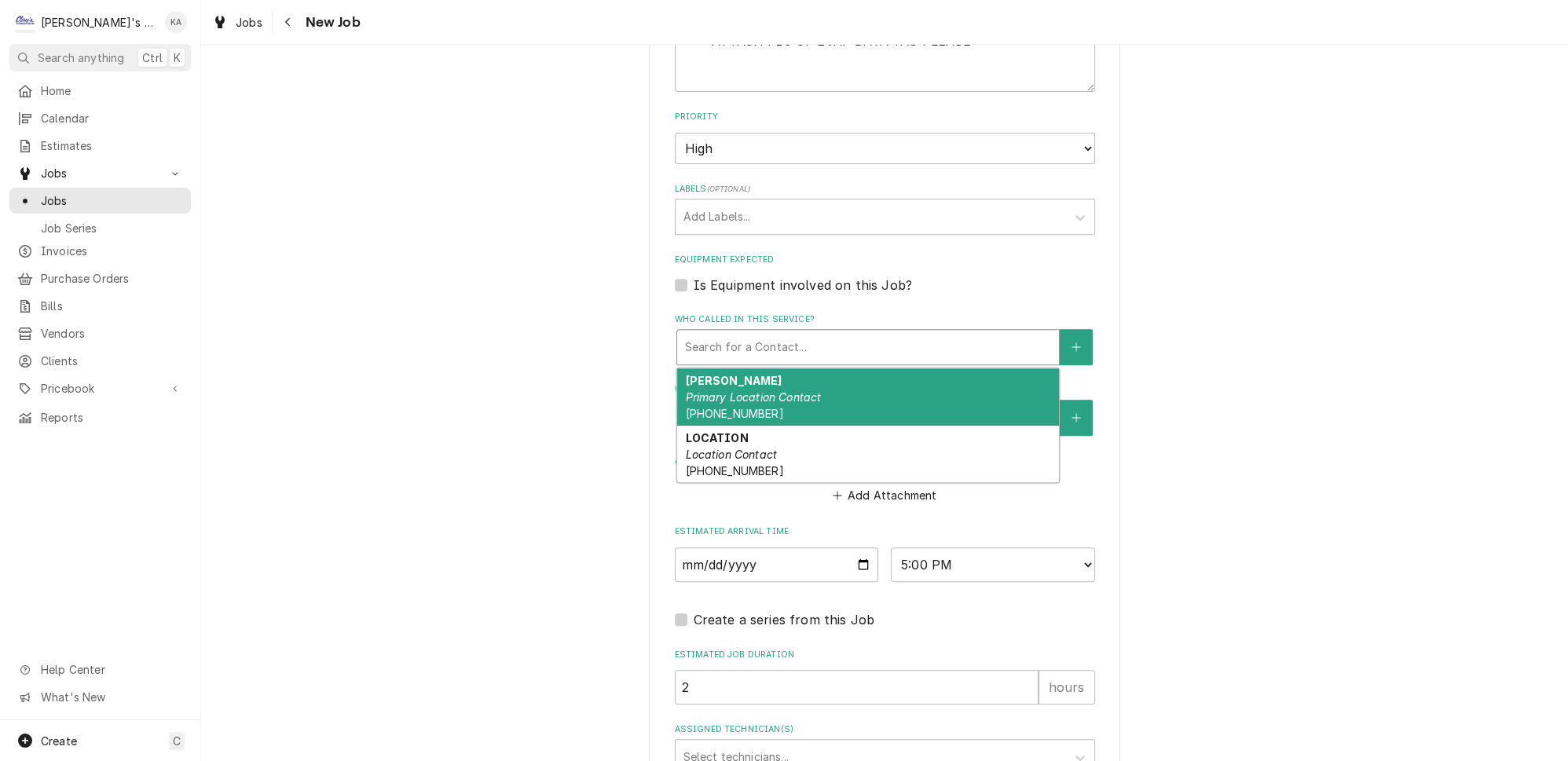
click at [768, 390] on em "Primary Location Contact" at bounding box center [753, 397] width 136 height 13
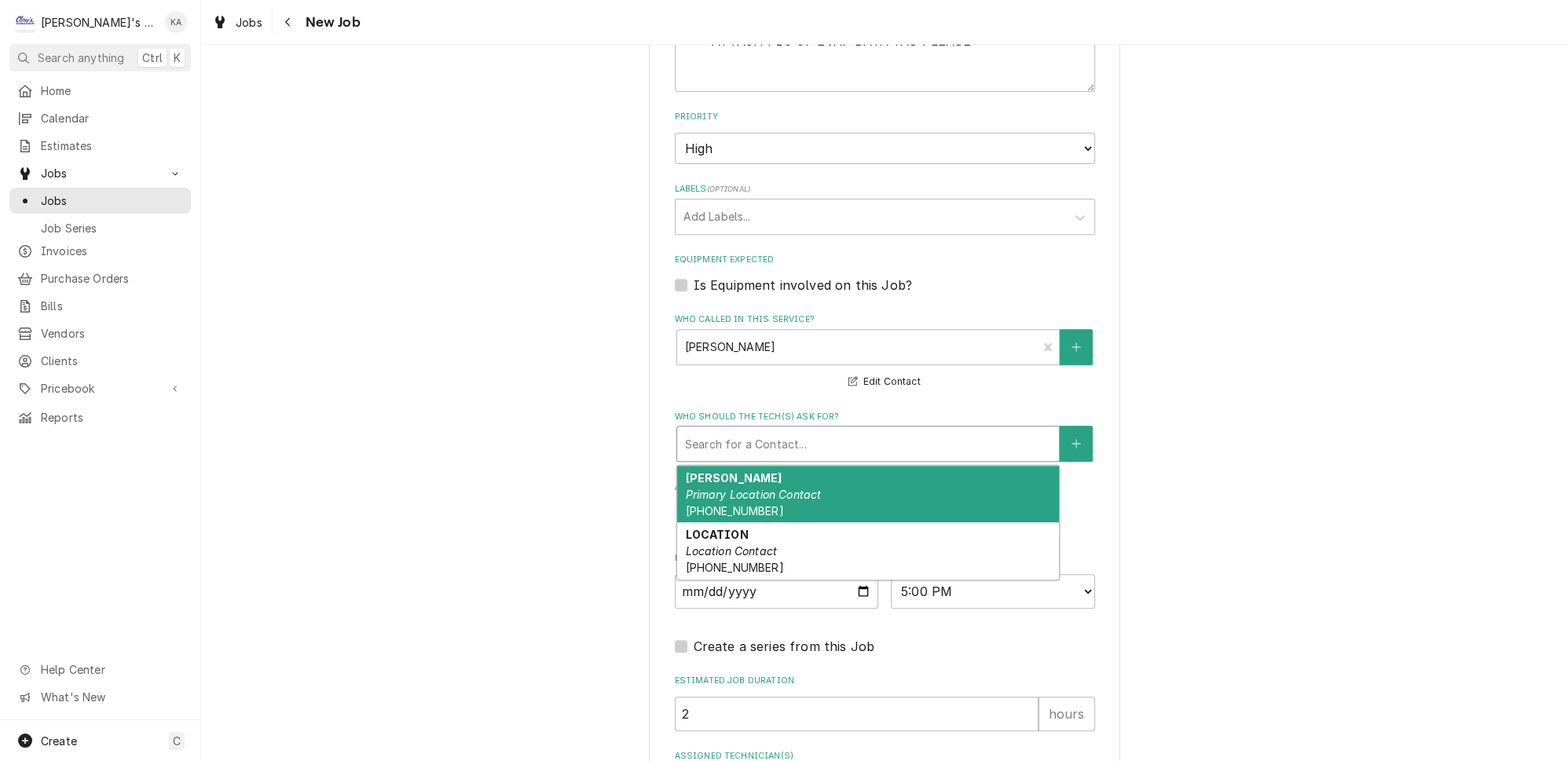
click at [781, 431] on div "Who should the tech(s) ask for?" at bounding box center [868, 444] width 366 height 29
click at [755, 504] on span "[PHONE_NUMBER]" at bounding box center [734, 511] width 98 height 13
type textarea "x"
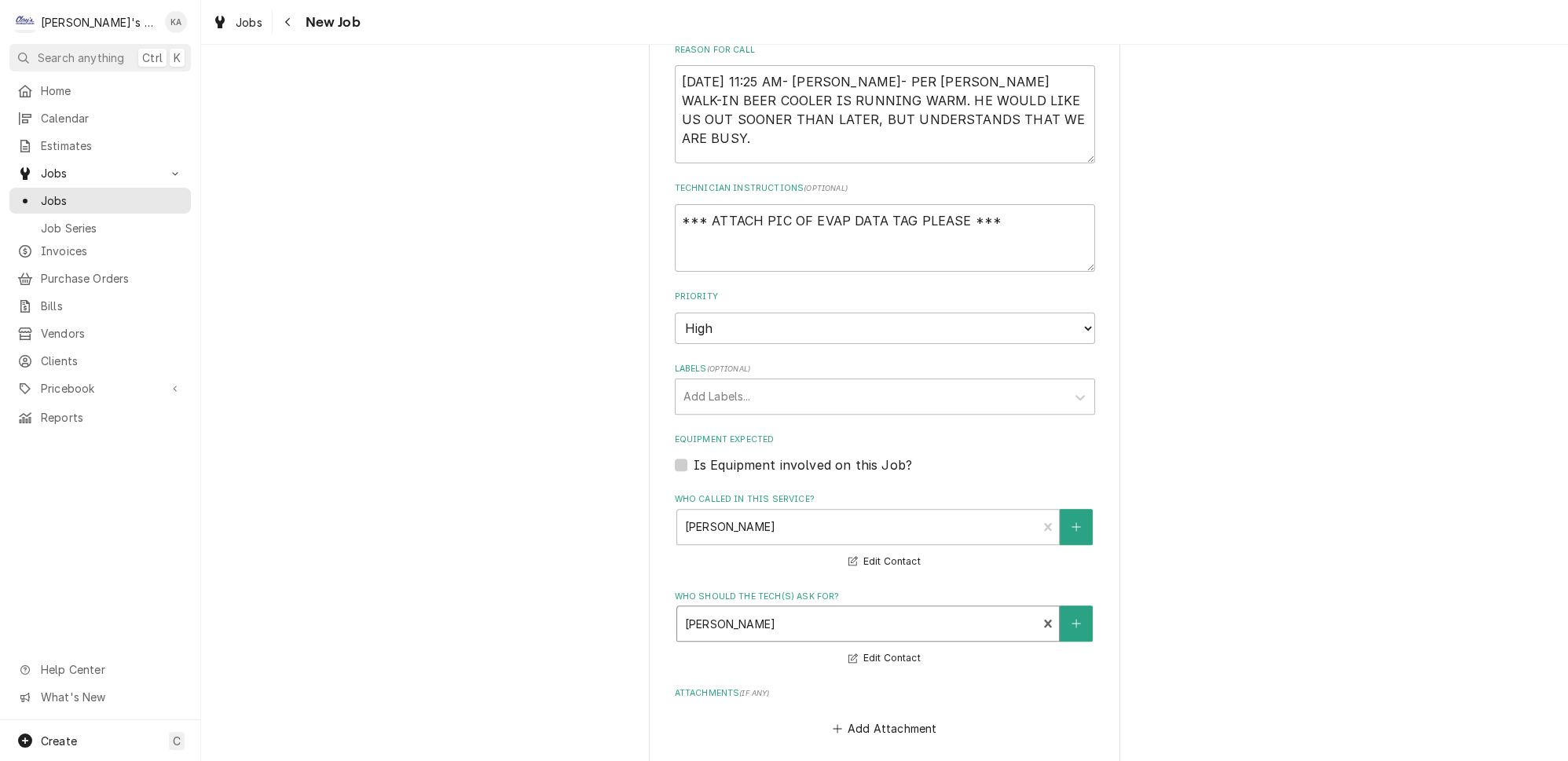
scroll to position [927, 0]
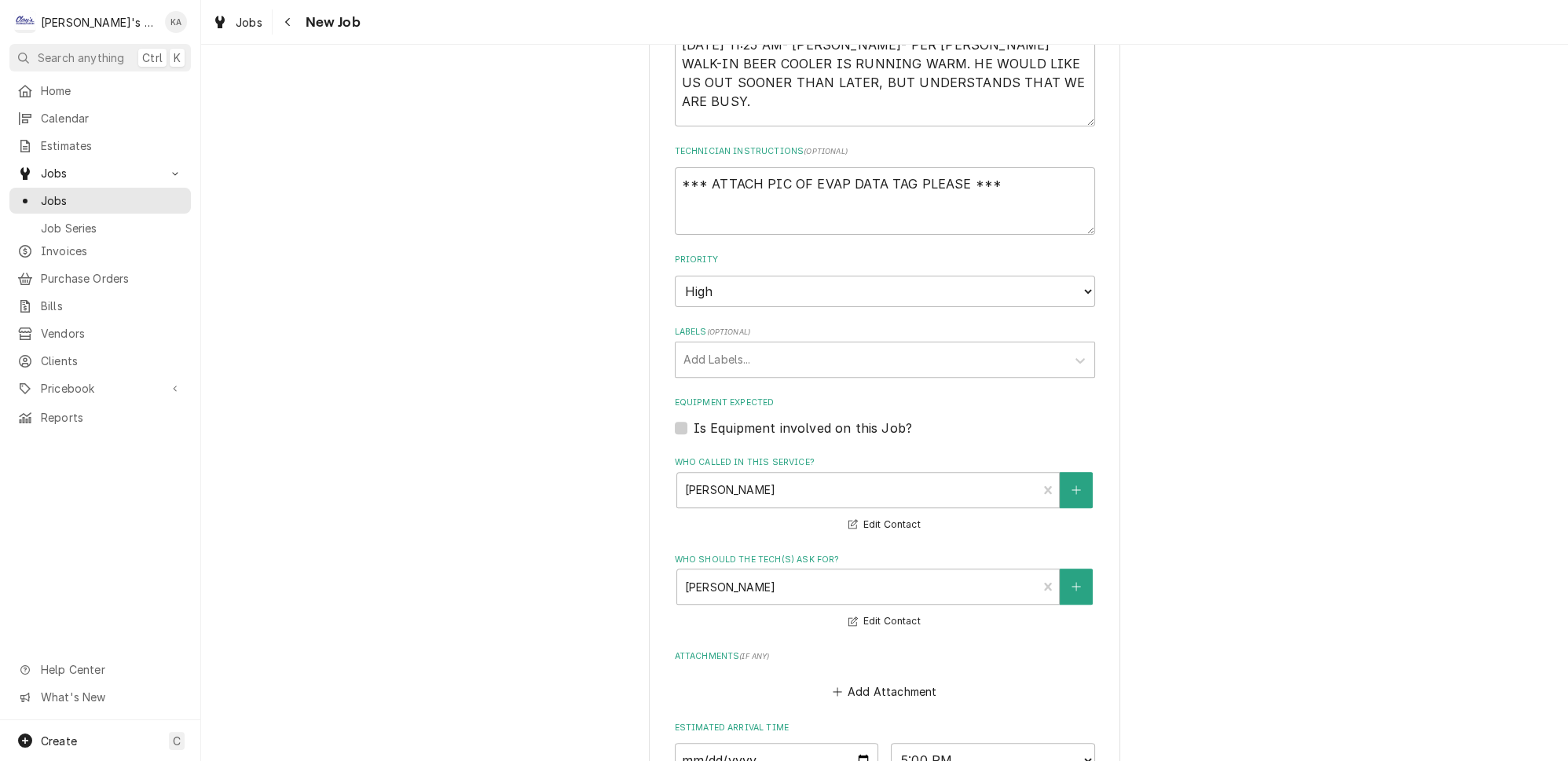
click at [694, 419] on label "Is Equipment involved on this Job?" at bounding box center [803, 428] width 219 height 19
click at [694, 419] on input "Equipment Expected" at bounding box center [904, 436] width 420 height 34
checkbox input "true"
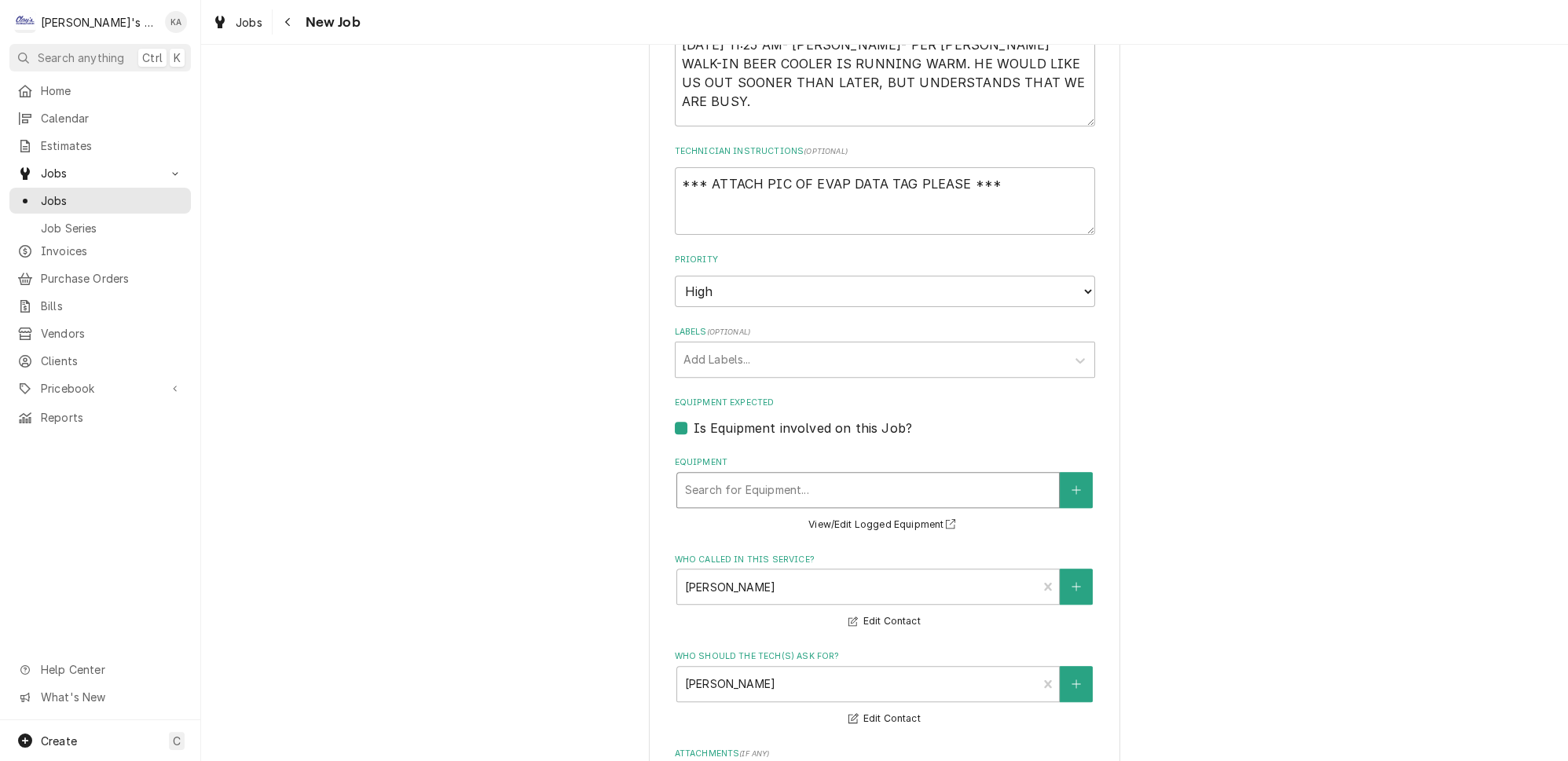
click at [777, 476] on div "Equipment" at bounding box center [868, 490] width 366 height 29
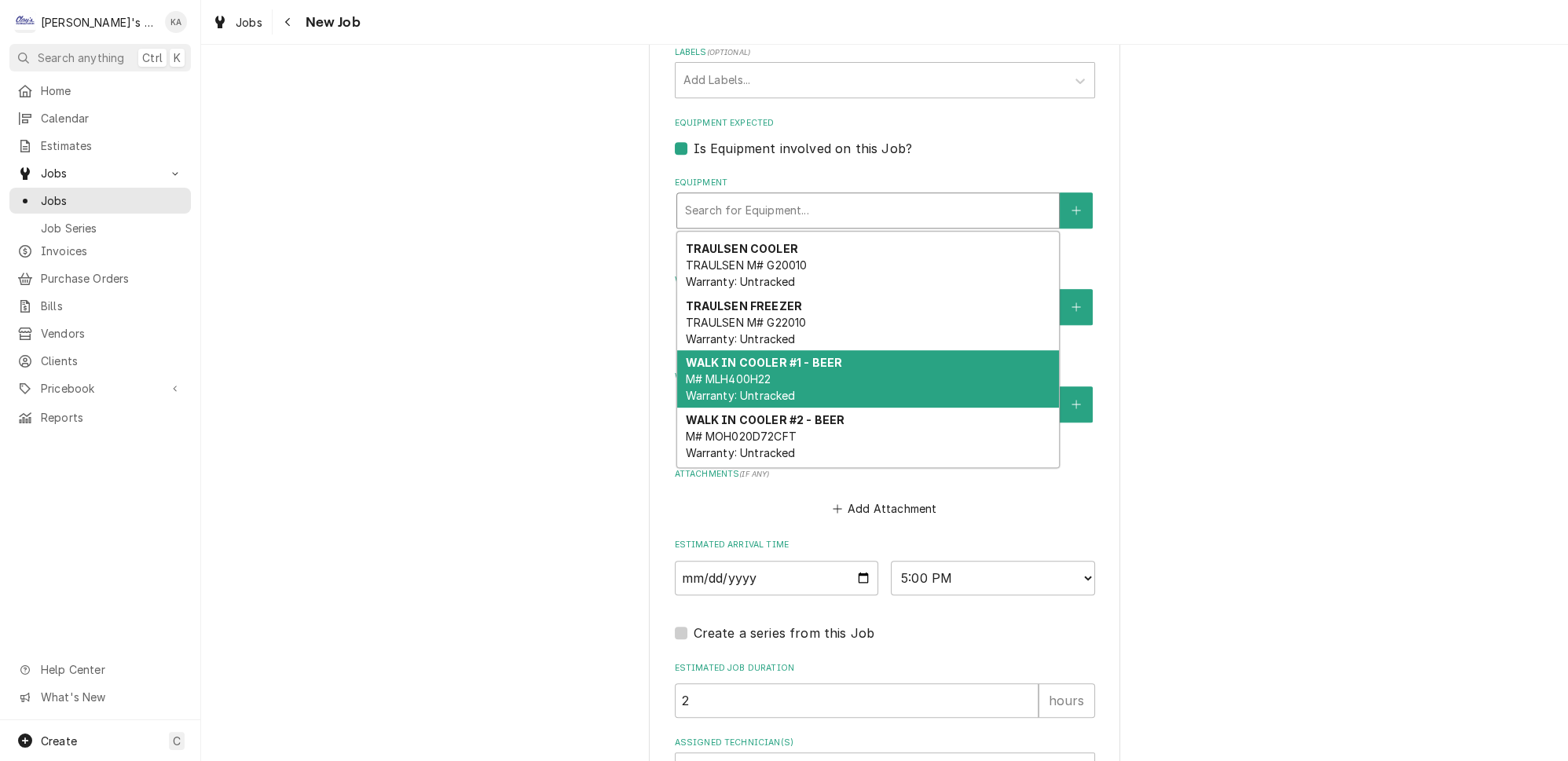
scroll to position [1213, 0]
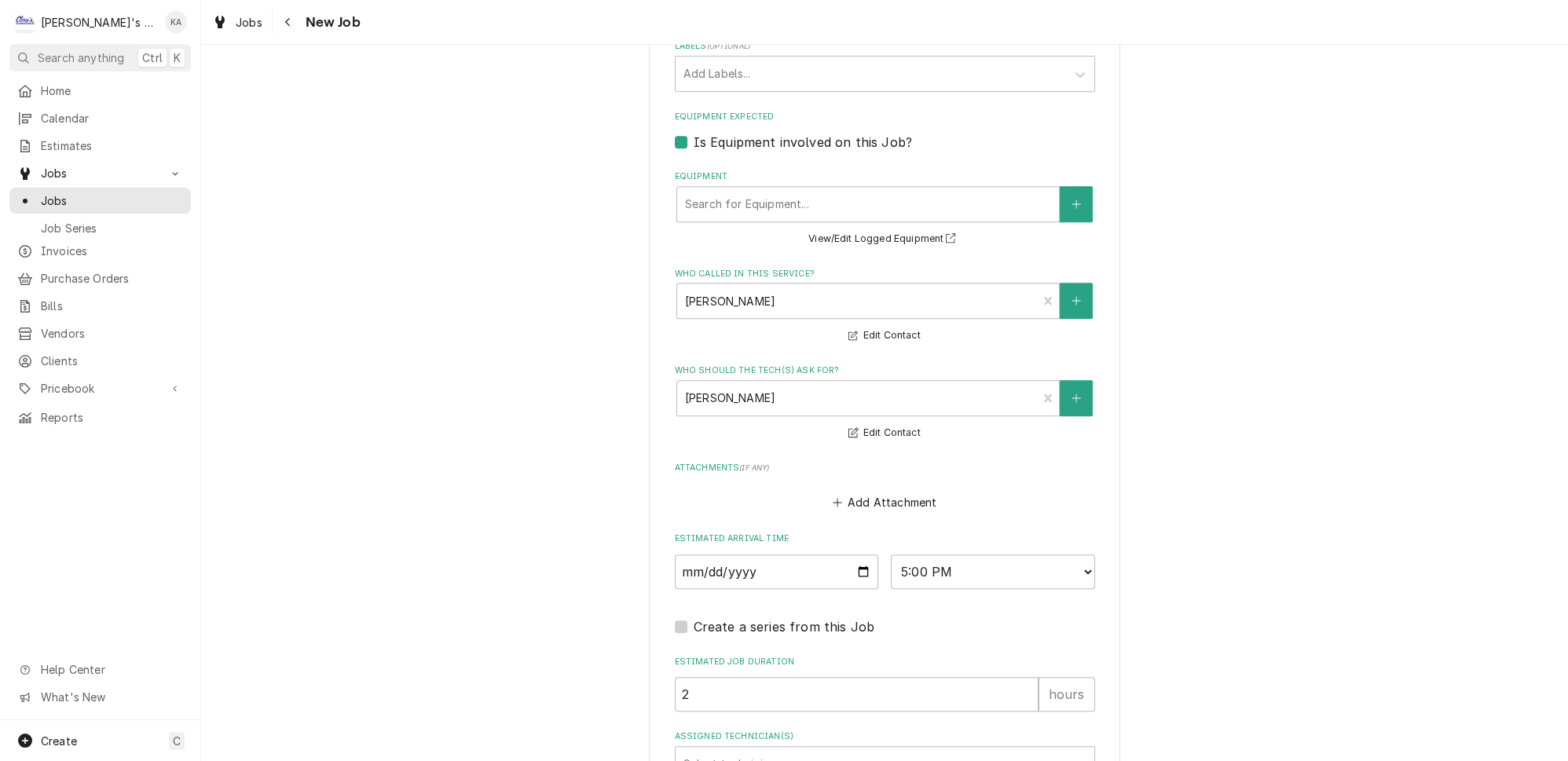
click at [888, 229] on button "View/Edit Logged Equipment" at bounding box center [884, 238] width 157 height 20
type textarea "x"
click at [694, 133] on label "Is Equipment involved on this Job?" at bounding box center [803, 143] width 219 height 19
click at [694, 133] on input "Equipment Expected" at bounding box center [904, 150] width 420 height 34
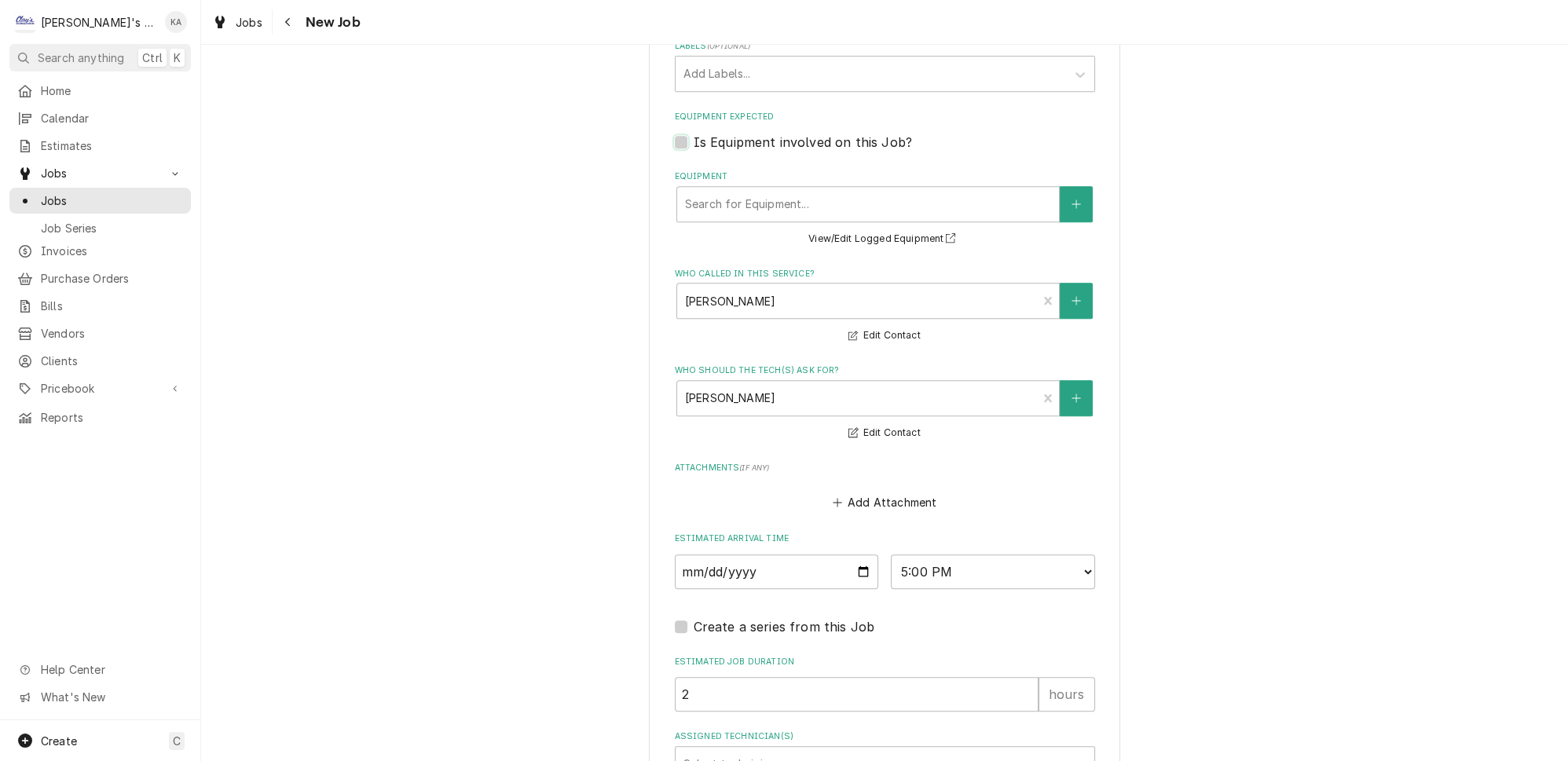
checkbox input "false"
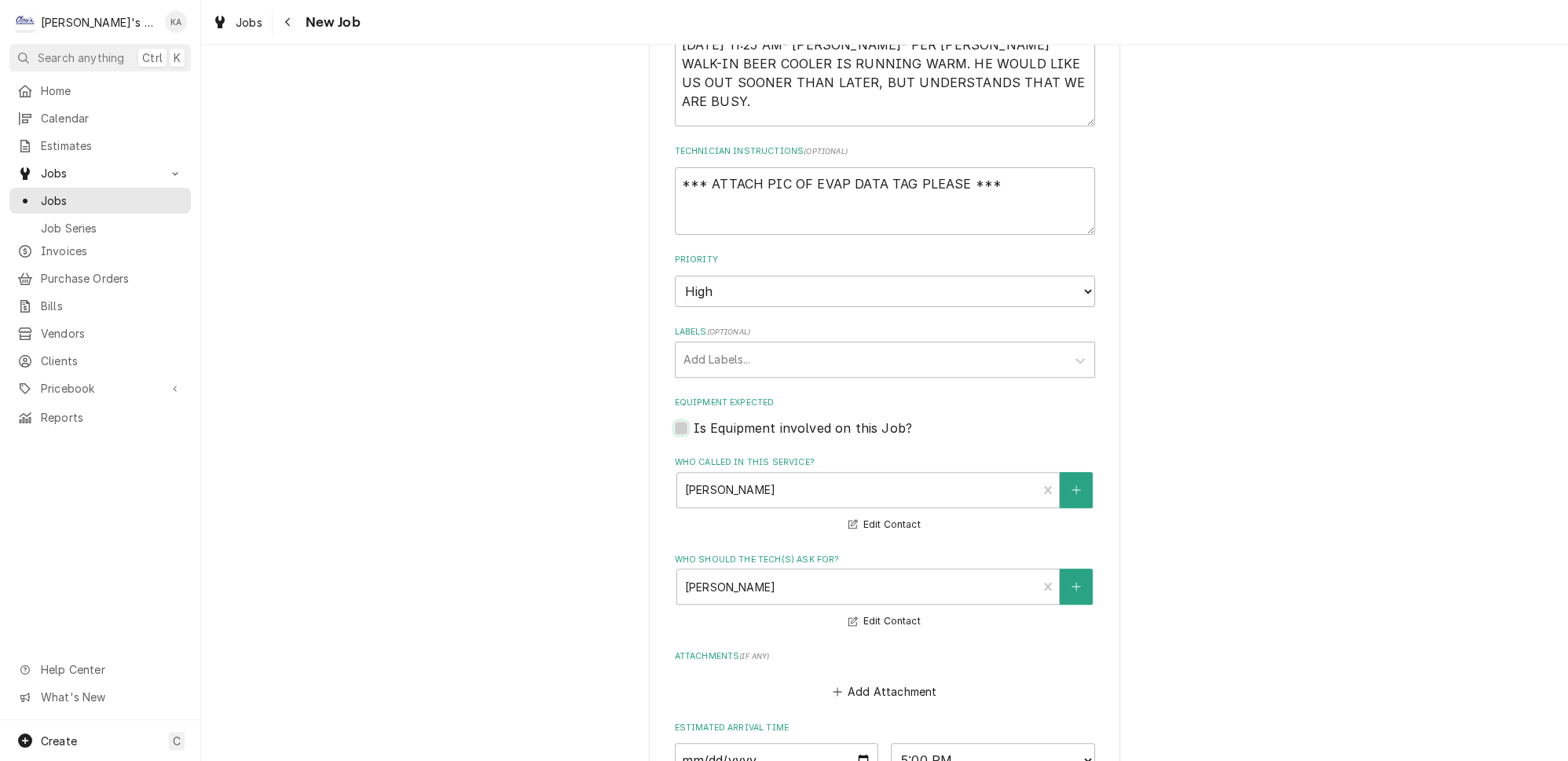
scroll to position [856, 0]
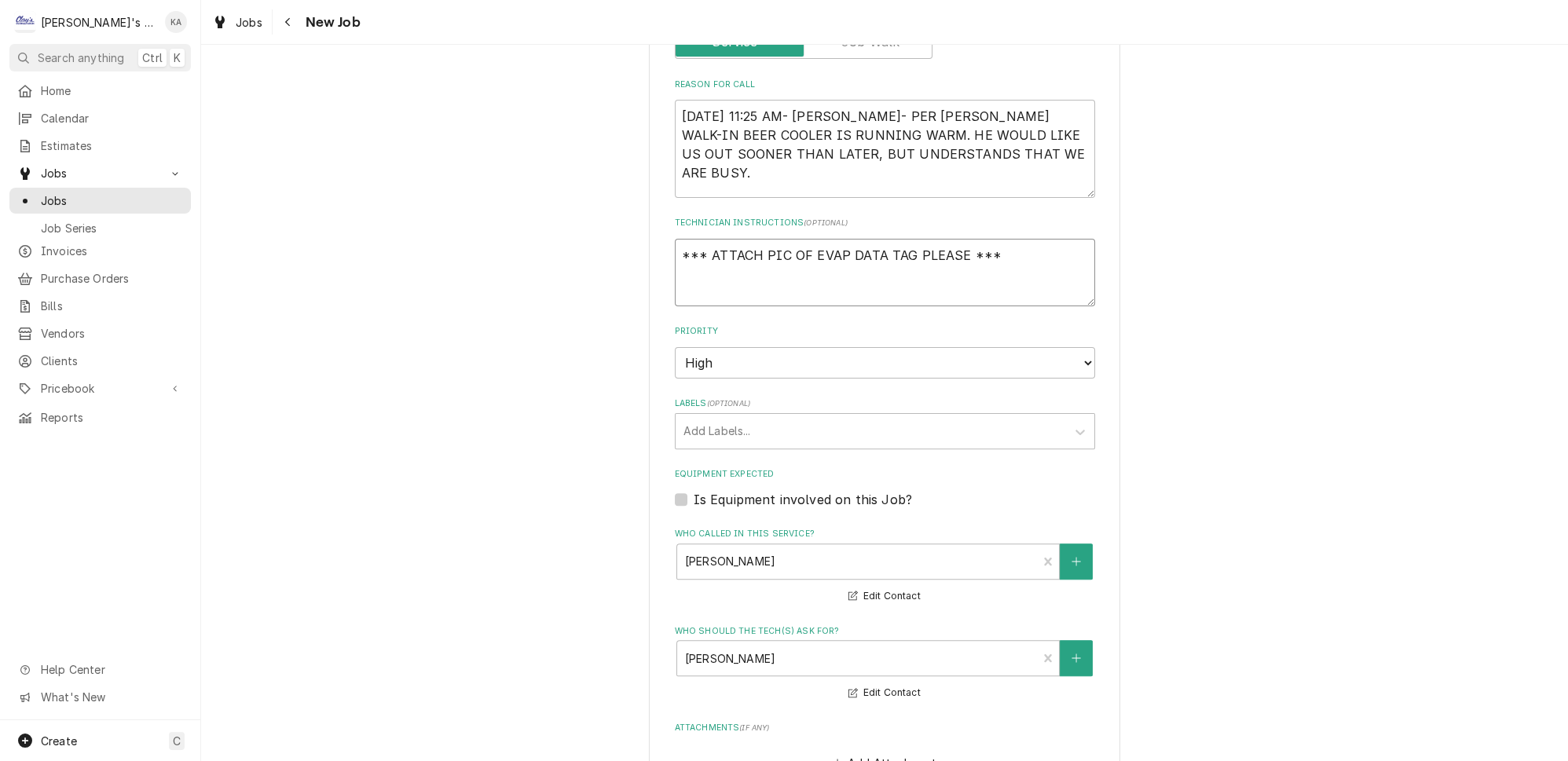
click at [709, 238] on textarea "*** ATTACH PIC OF EVAP DATA TAG PLEASE ***" at bounding box center [885, 272] width 420 height 67
type textarea "x"
type textarea "*** TATTACH PIC OF EVAP DATA TAG PLEASE ***"
type textarea "x"
type textarea "*** THATTACH PIC OF EVAP DATA TAG PLEASE ***"
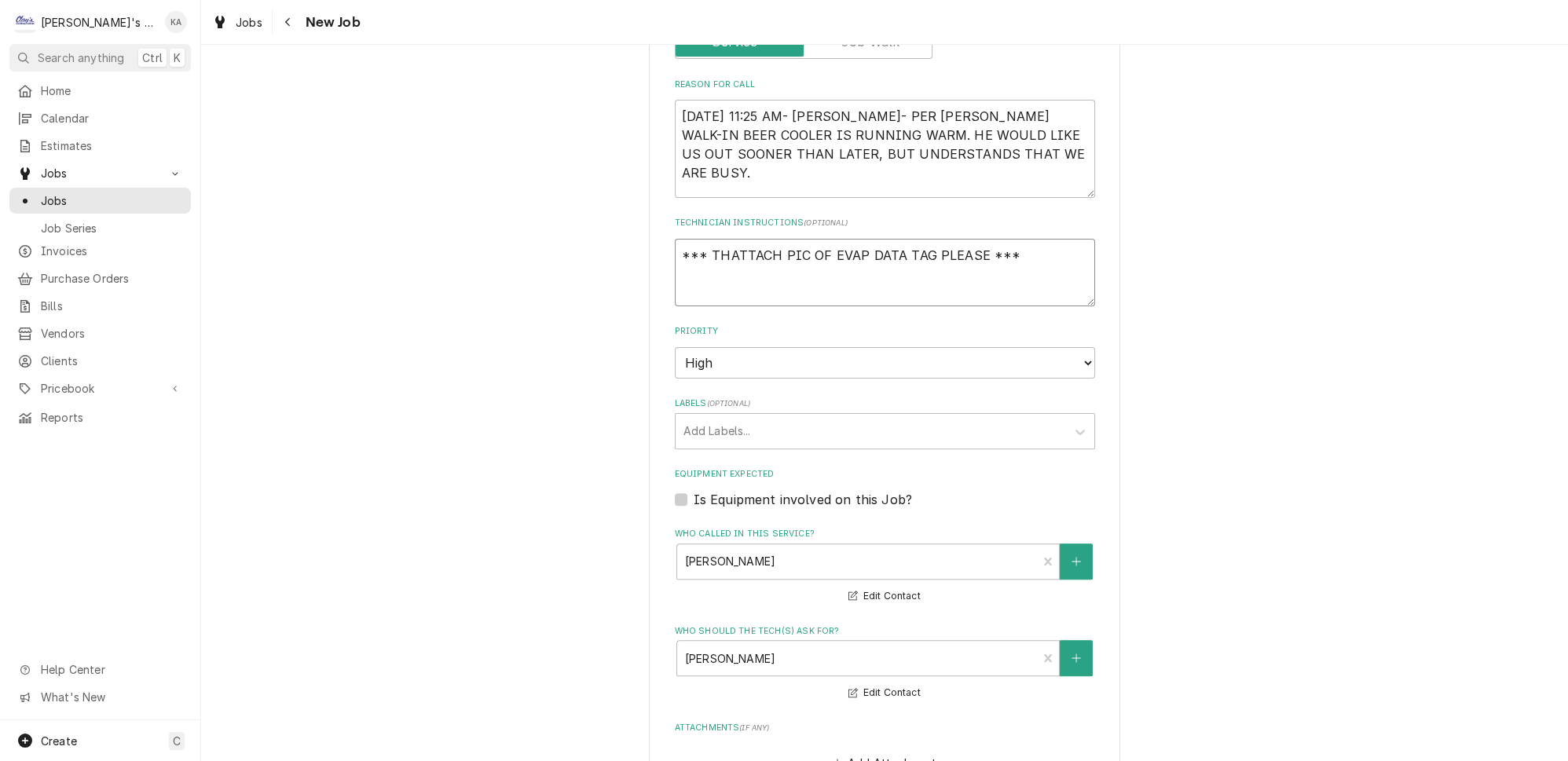
type textarea "x"
type textarea "*** THEATTACH PIC OF EVAP DATA TAG PLEASE ***"
type textarea "x"
type textarea "*** THEYATTACH PIC OF EVAP DATA TAG PLEASE ***"
type textarea "x"
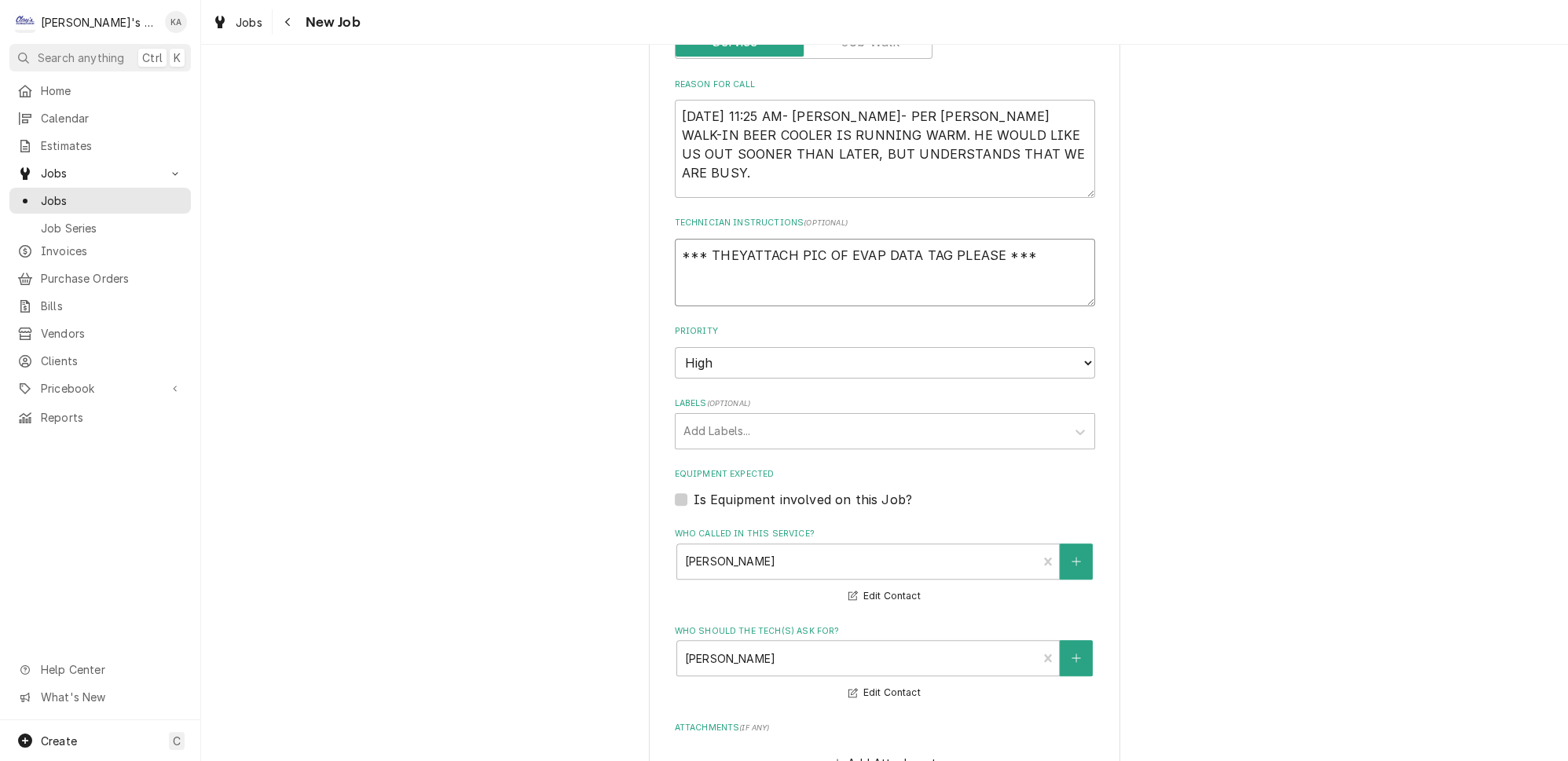
type textarea "*** THEY ATTACH PIC OF EVAP DATA TAG PLEASE ***"
type textarea "x"
type textarea "*** THEY HATTACH PIC OF EVAP DATA TAG PLEASE ***"
type textarea "x"
type textarea "*** THEY HAATTACH PIC OF EVAP DATA TAG PLEASE ***"
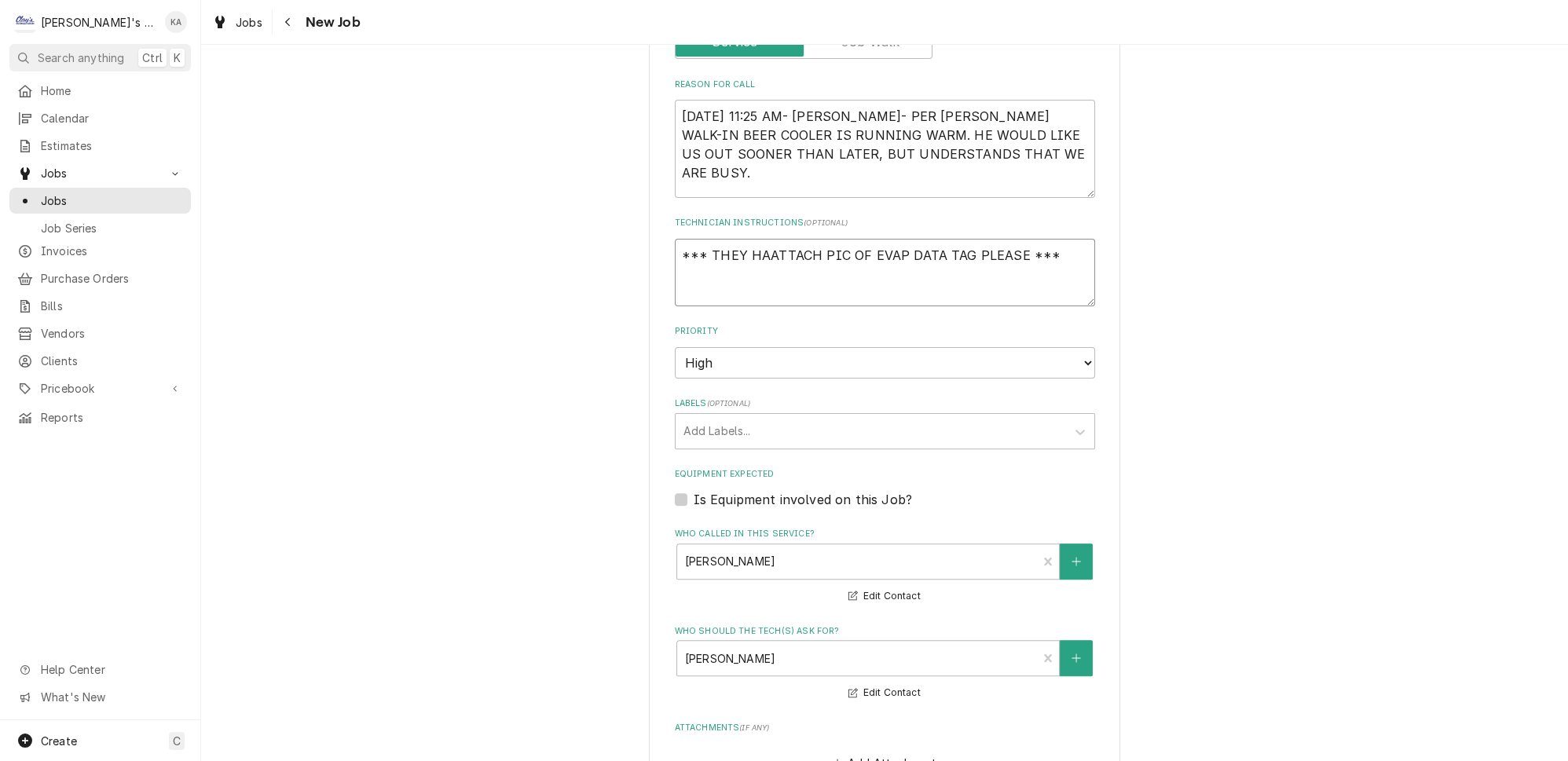
type textarea "x"
type textarea "*** THEY HAVATTACH PIC OF EVAP DATA TAG PLEASE ***"
type textarea "x"
type textarea "*** THEY HAVEATTACH PIC OF EVAP DATA TAG PLEASE ***"
type textarea "x"
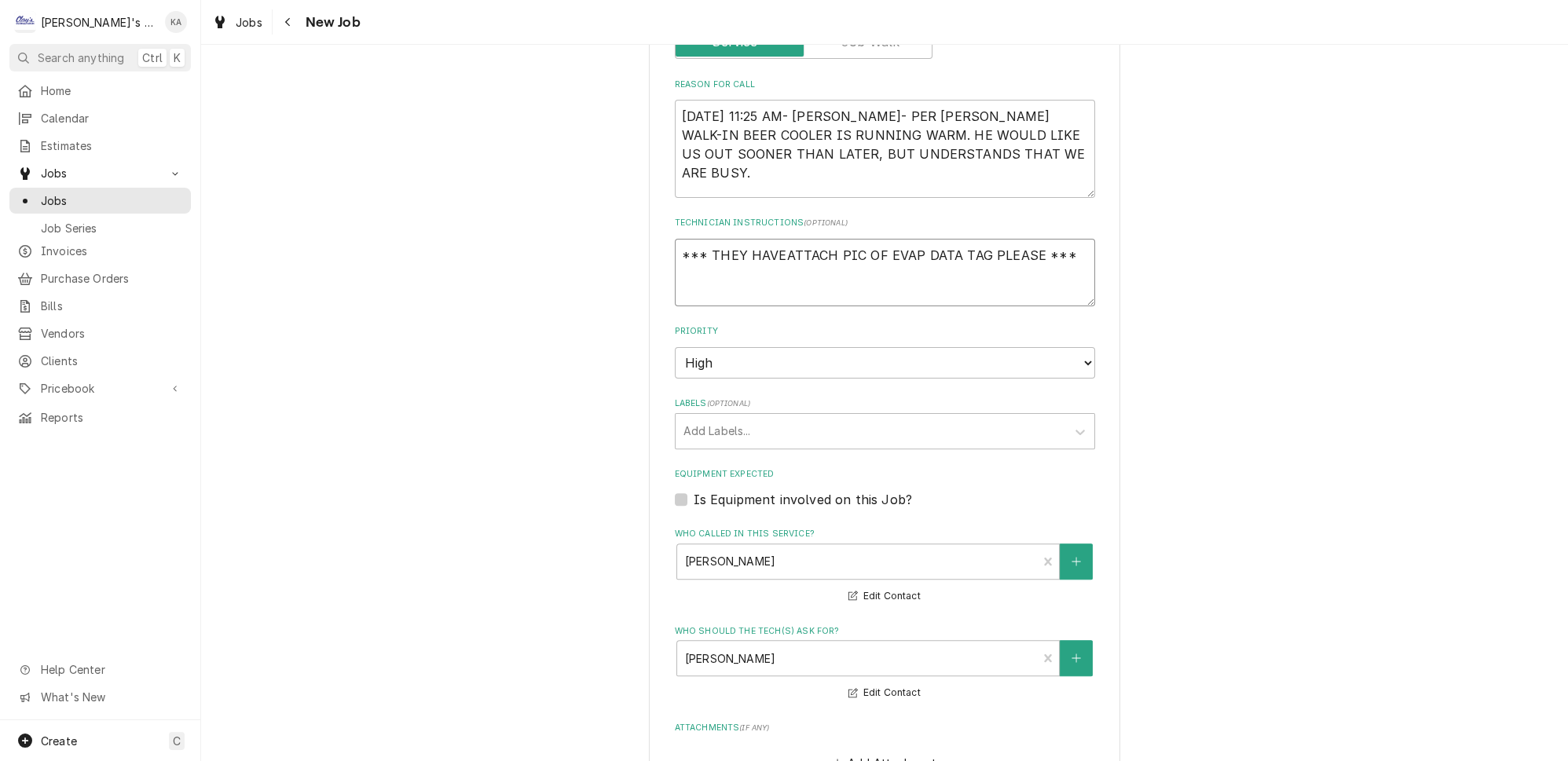
type textarea "*** THEY HAVE ATTACH PIC OF EVAP DATA TAG PLEASE ***"
type textarea "x"
type textarea "*** THEY HAVE 2ATTACH PIC OF EVAP DATA TAG PLEASE ***"
type textarea "x"
type textarea "*** THEY HAVE 2 ATTACH PIC OF EVAP DATA TAG PLEASE ***"
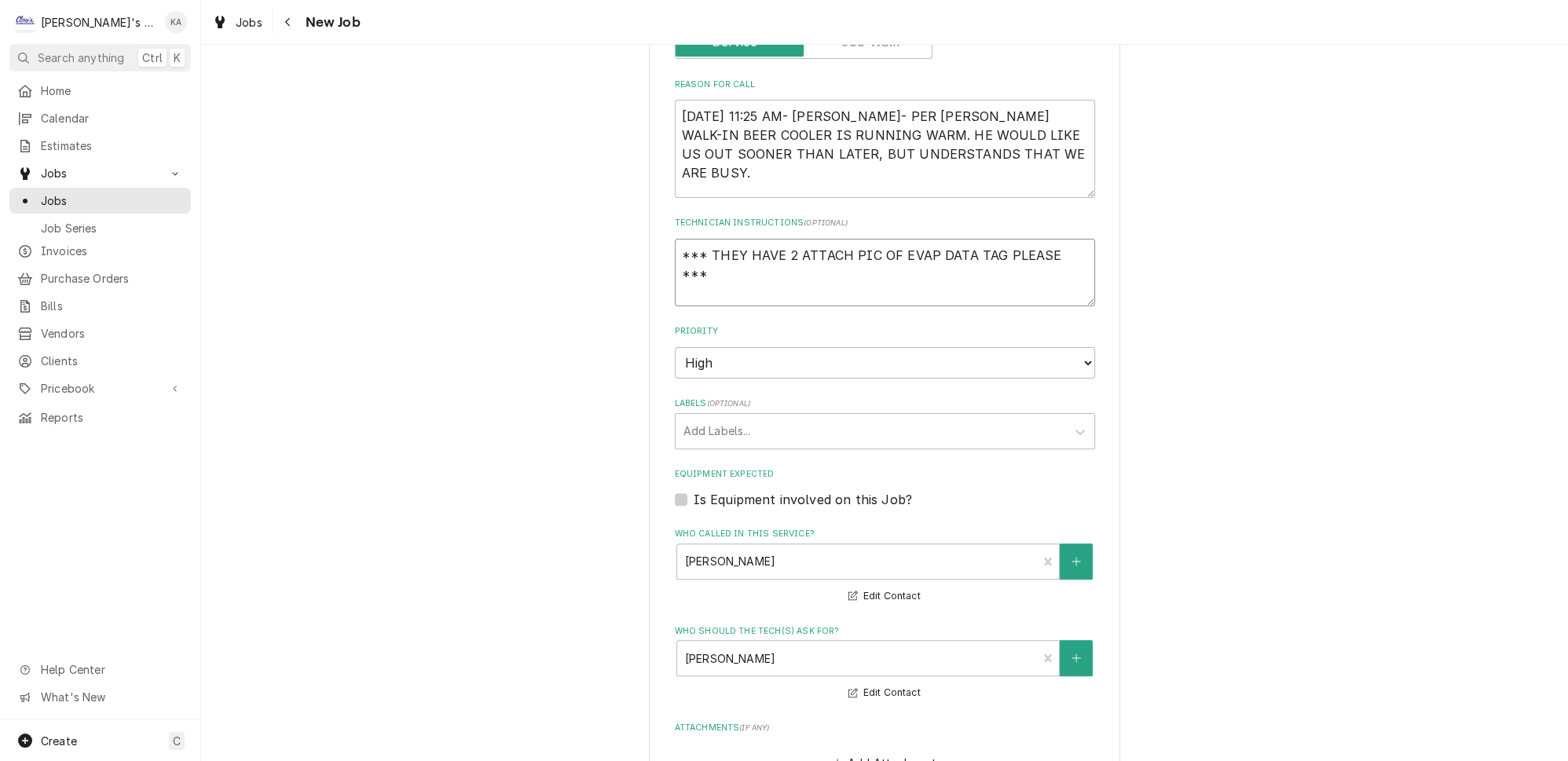
type textarea "x"
type textarea "*** THEY HAVE 2 BATTACH PIC OF EVAP DATA TAG PLEASE ***"
type textarea "x"
type textarea "*** THEY HAVE 2 BEATTACH PIC OF EVAP DATA TAG PLEASE ***"
type textarea "x"
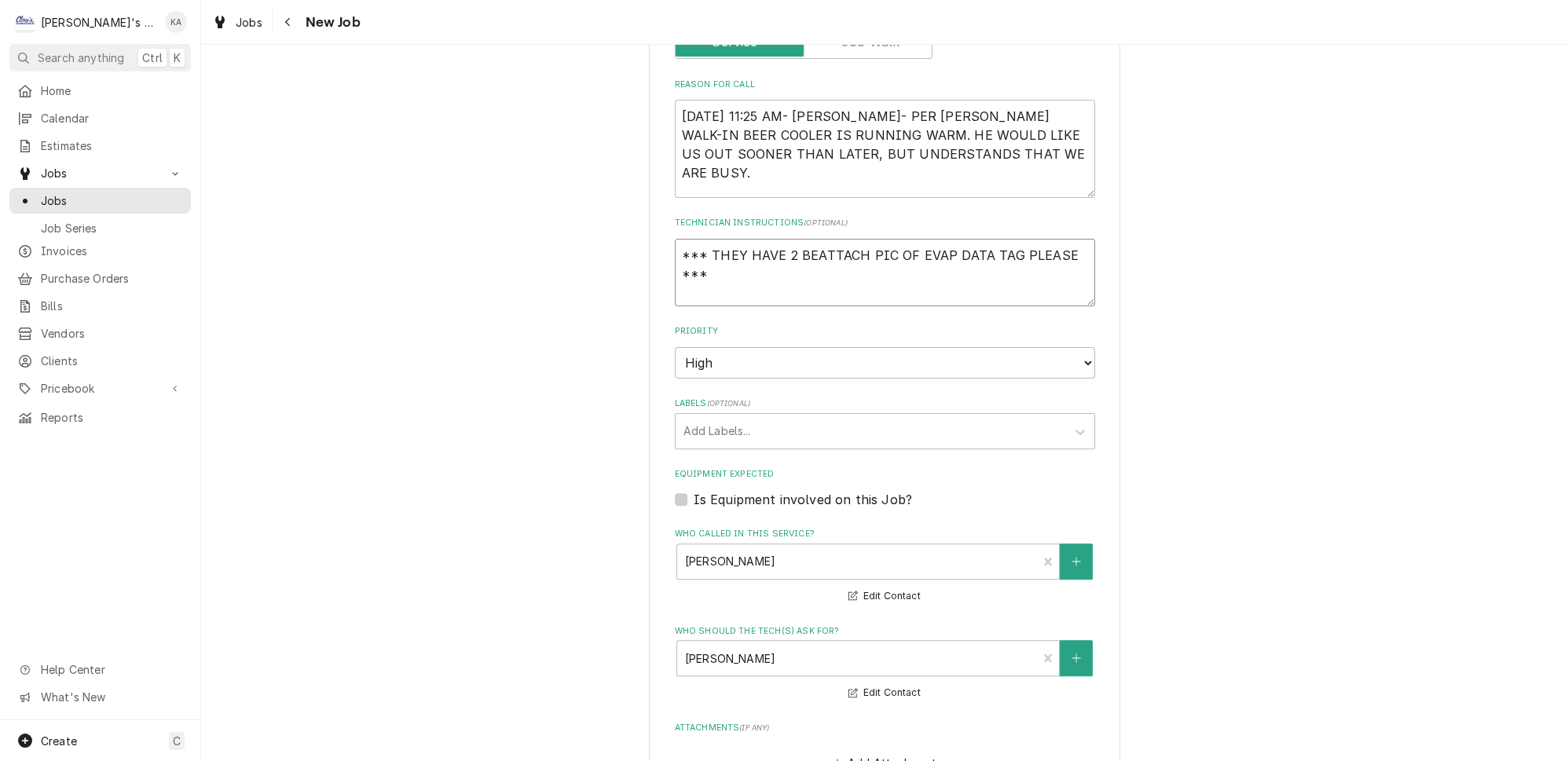
type textarea "*** THEY HAVE 2 BEEATTACH PIC OF EVAP DATA TAG PLEASE ***"
type textarea "x"
type textarea "*** THEY HAVE 2 BEERATTACH PIC OF EVAP DATA TAG PLEASE ***"
type textarea "x"
type textarea "*** THEY HAVE 2 BEER ATTACH PIC OF EVAP DATA TAG PLEASE ***"
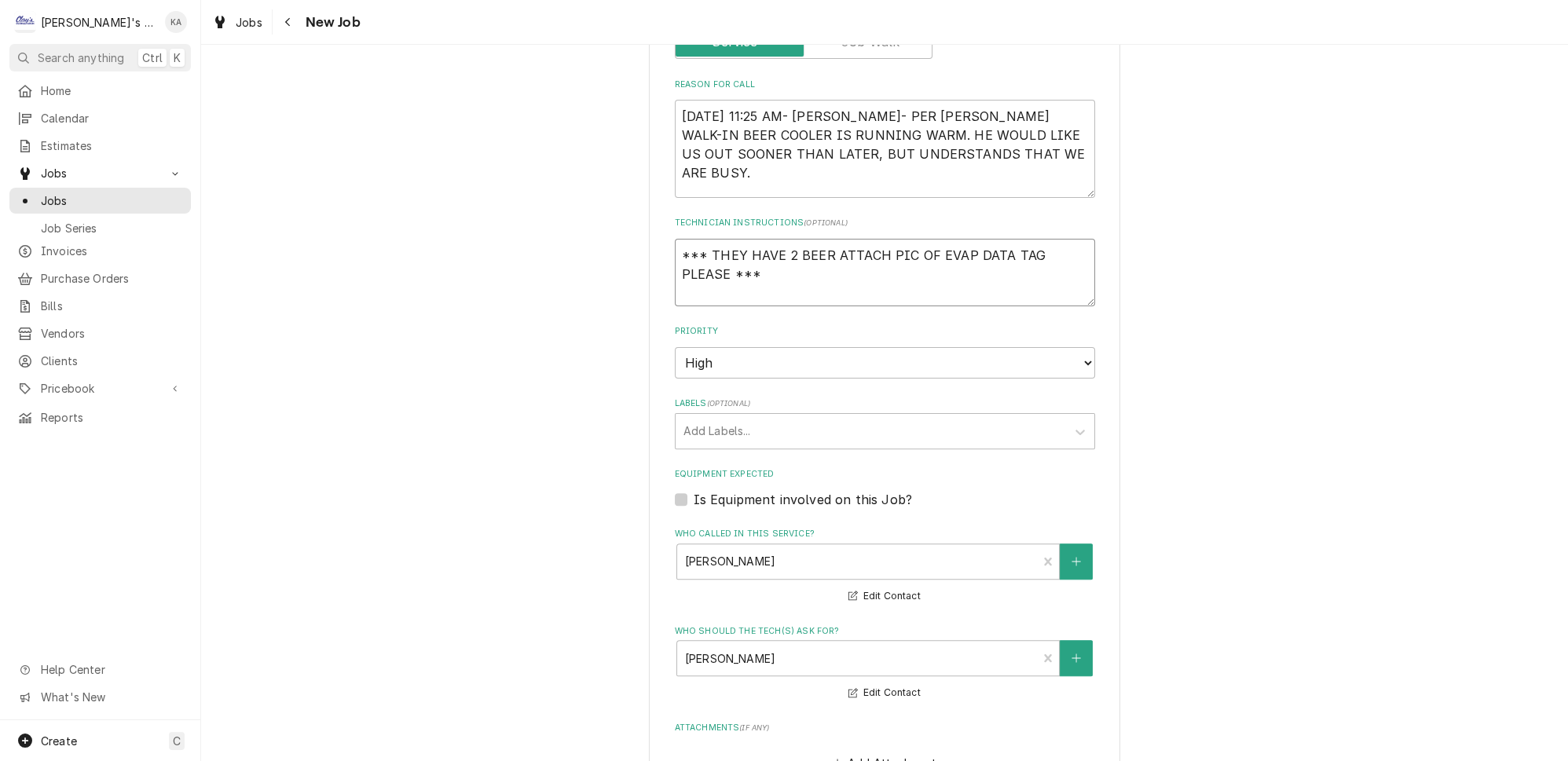
type textarea "x"
type textarea "*** THEY HAVE 2 BEER WATTACH PIC OF EVAP DATA TAG PLEASE ***"
type textarea "x"
type textarea "*** THEY HAVE 2 BEER WAATTACH PIC OF EVAP DATA TAG PLEASE ***"
type textarea "x"
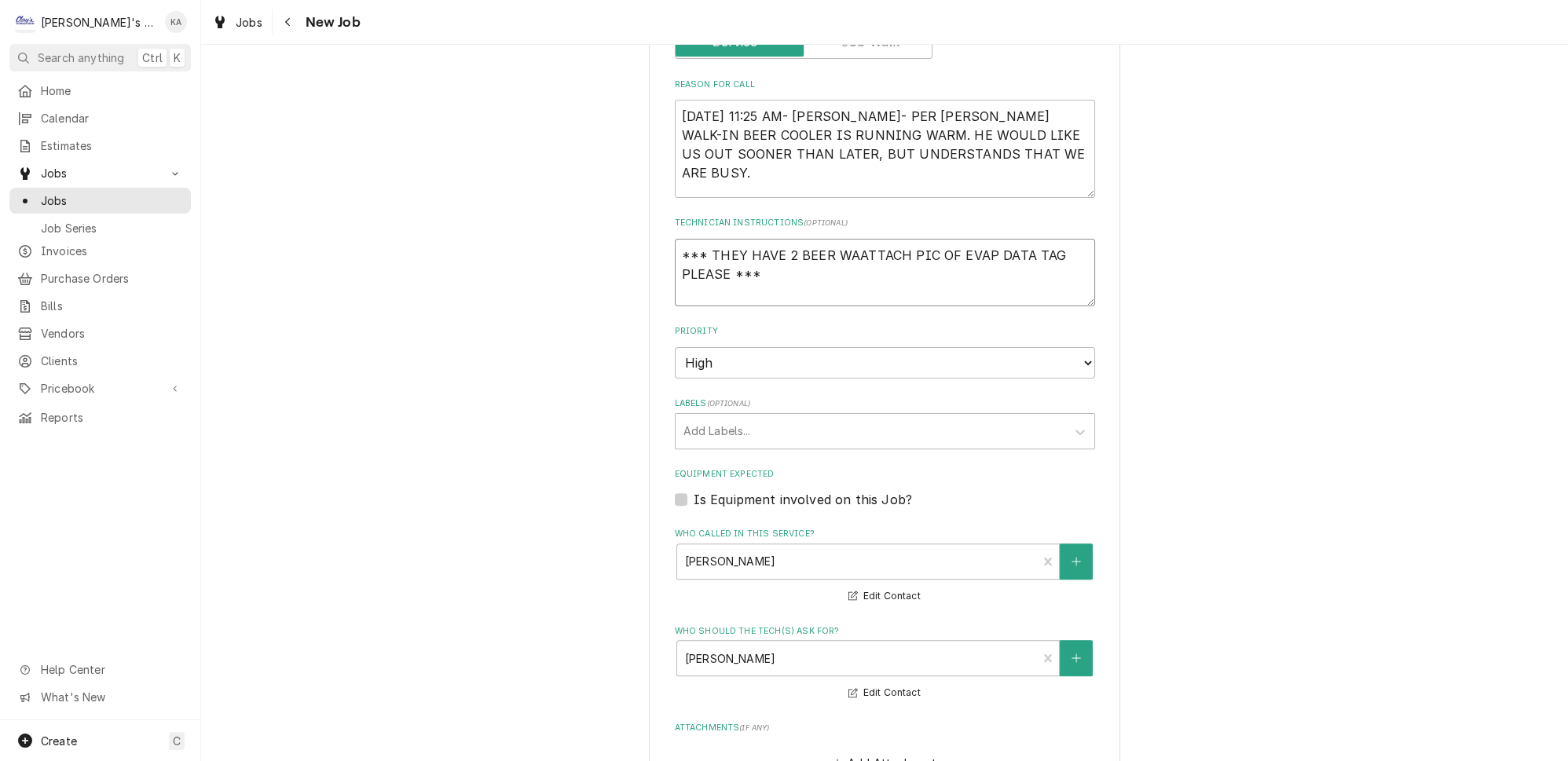
type textarea "*** THEY HAVE 2 BEER WALATTACH PIC OF EVAP DATA TAG PLEASE ***"
type textarea "x"
type textarea "*** THEY HAVE 2 BEER WALKATTACH PIC OF EVAP DATA TAG PLEASE ***"
type textarea "x"
type textarea "*** THEY HAVE 2 BEER WALK ATTACH PIC OF EVAP DATA TAG PLEASE ***"
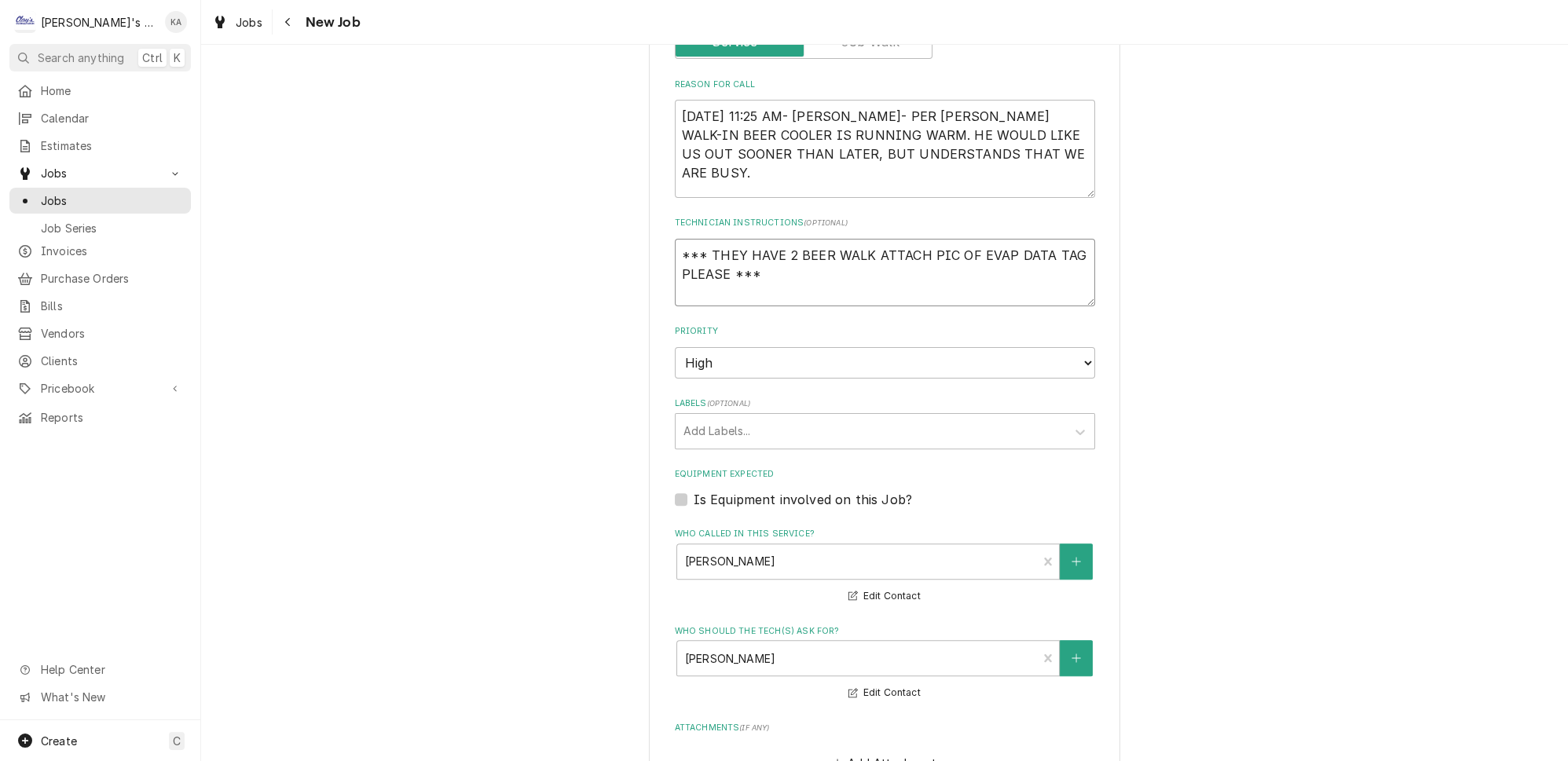
type textarea "x"
type textarea "*** THEY HAVE 2 BEER WALK IATTACH PIC OF EVAP DATA TAG PLEASE ***"
type textarea "x"
type textarea "*** THEY HAVE 2 BEER WALK INATTACH PIC OF EVAP DATA TAG PLEASE ***"
type textarea "x"
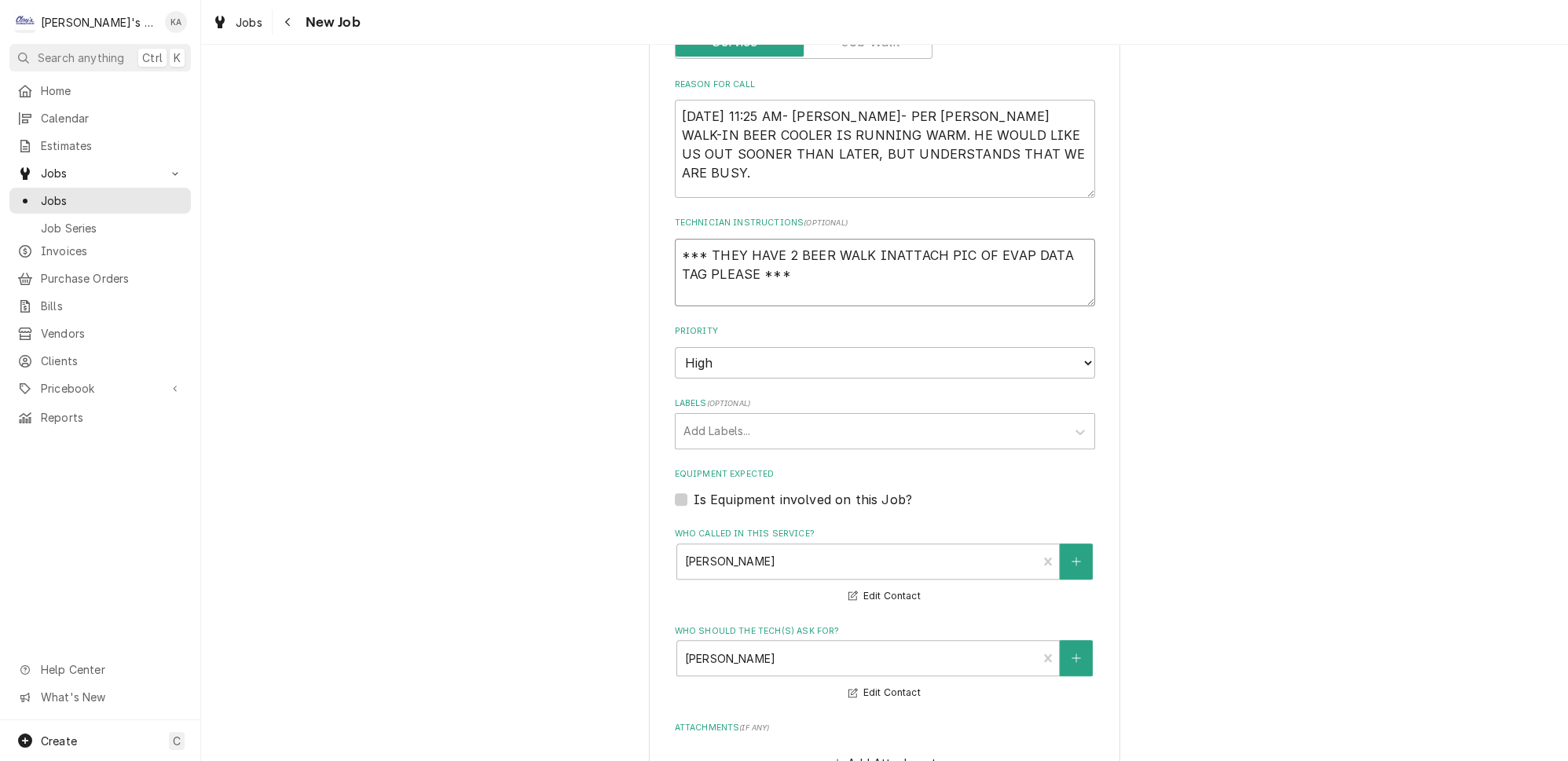
type textarea "*** THEY HAVE 2 BEER WALK INSATTACH PIC OF EVAP DATA TAG PLEASE ***"
type textarea "x"
type textarea "*** THEY HAVE 2 BEER WALK INSATTACH PIC OF EVAP DATA TAG PLEASE ***"
click at [883, 238] on textarea "*** THEY HAVE 2 BEER WALK INSATTACH PIC OF EVAP DATA TAG PLEASE ***" at bounding box center [885, 272] width 420 height 67
type textarea "x"
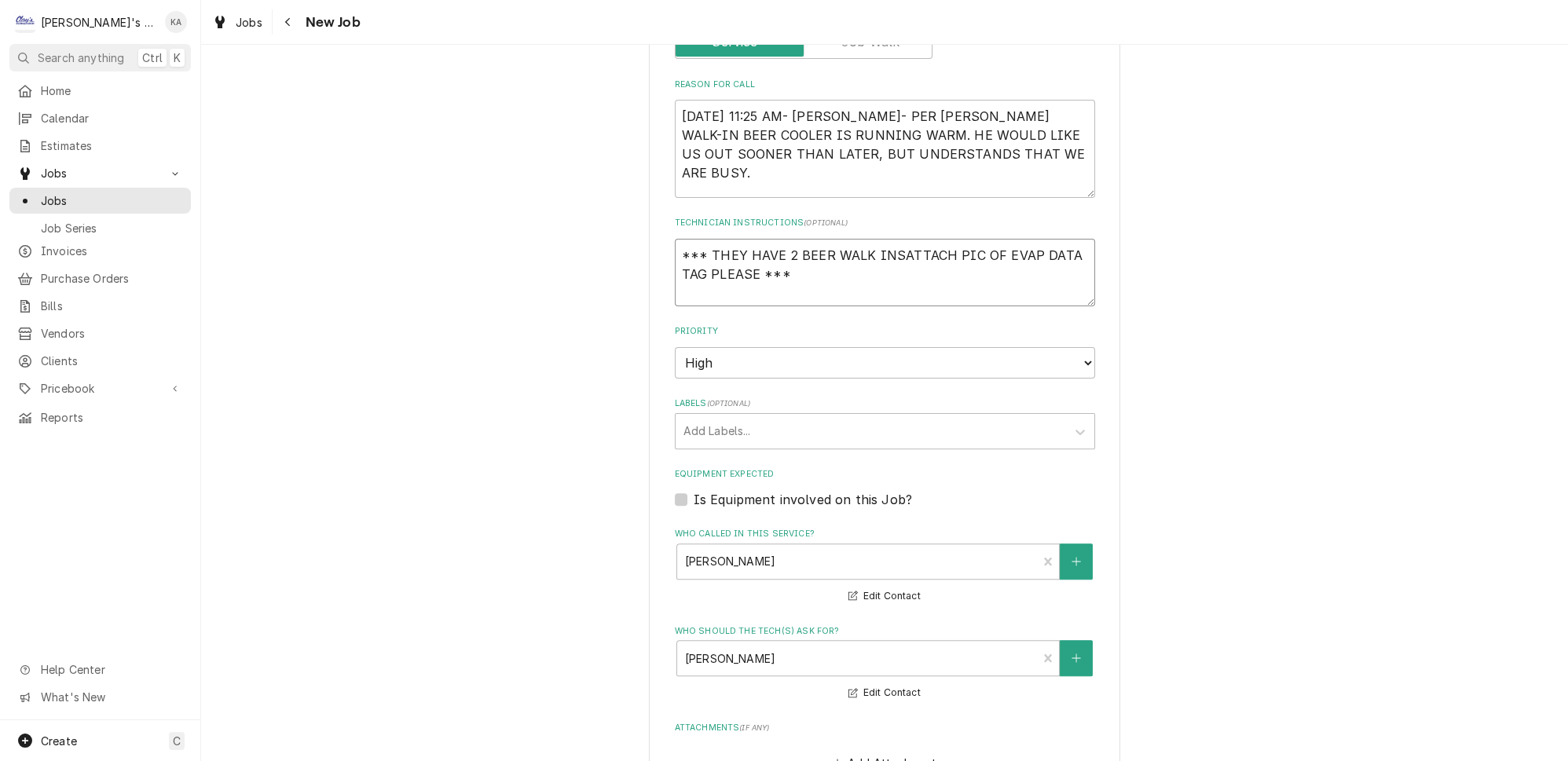
type textarea "*** THEY HAVE 2 BEER WALK INS ATTACH PIC OF EVAP DATA TAG PLEASE ***"
type textarea "x"
type textarea "*** THEY HAVE 2 BEER WALK INS &ATTACH PIC OF EVAP DATA TAG PLEASE ***"
type textarea "x"
type textarea "*** THEY HAVE 2 BEER WALK INS & ATTACH PIC OF EVAP DATA TAG PLEASE ***"
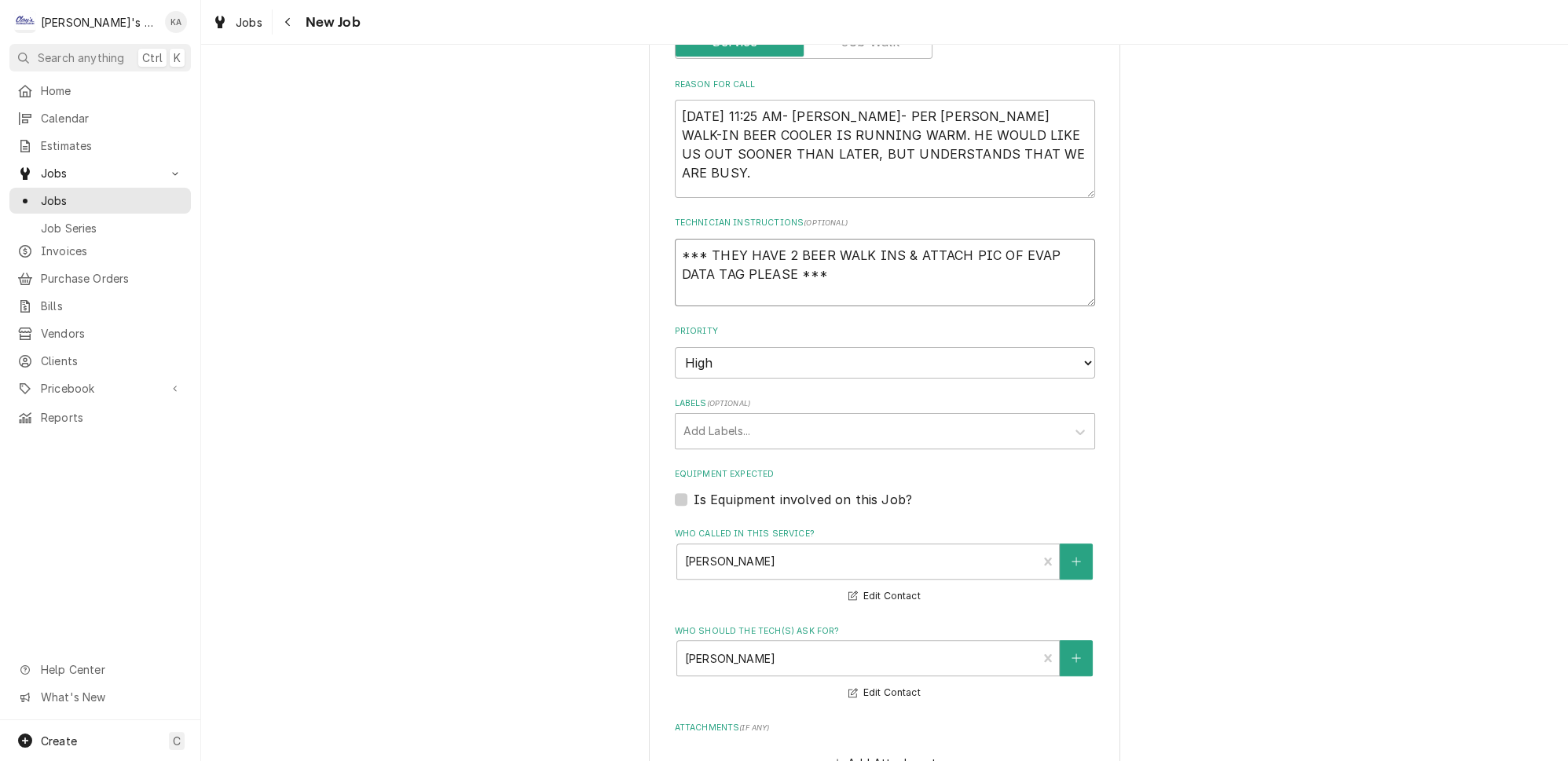
type textarea "x"
type textarea "*** THEY HAVE 2 BEER WALK INS & AATTACH PIC OF EVAP DATA TAG PLEASE ***"
type textarea "x"
type textarea "*** THEY HAVE 2 BEER WALK INS & A ATTACH PIC OF EVAP DATA TAG PLEASE ***"
type textarea "x"
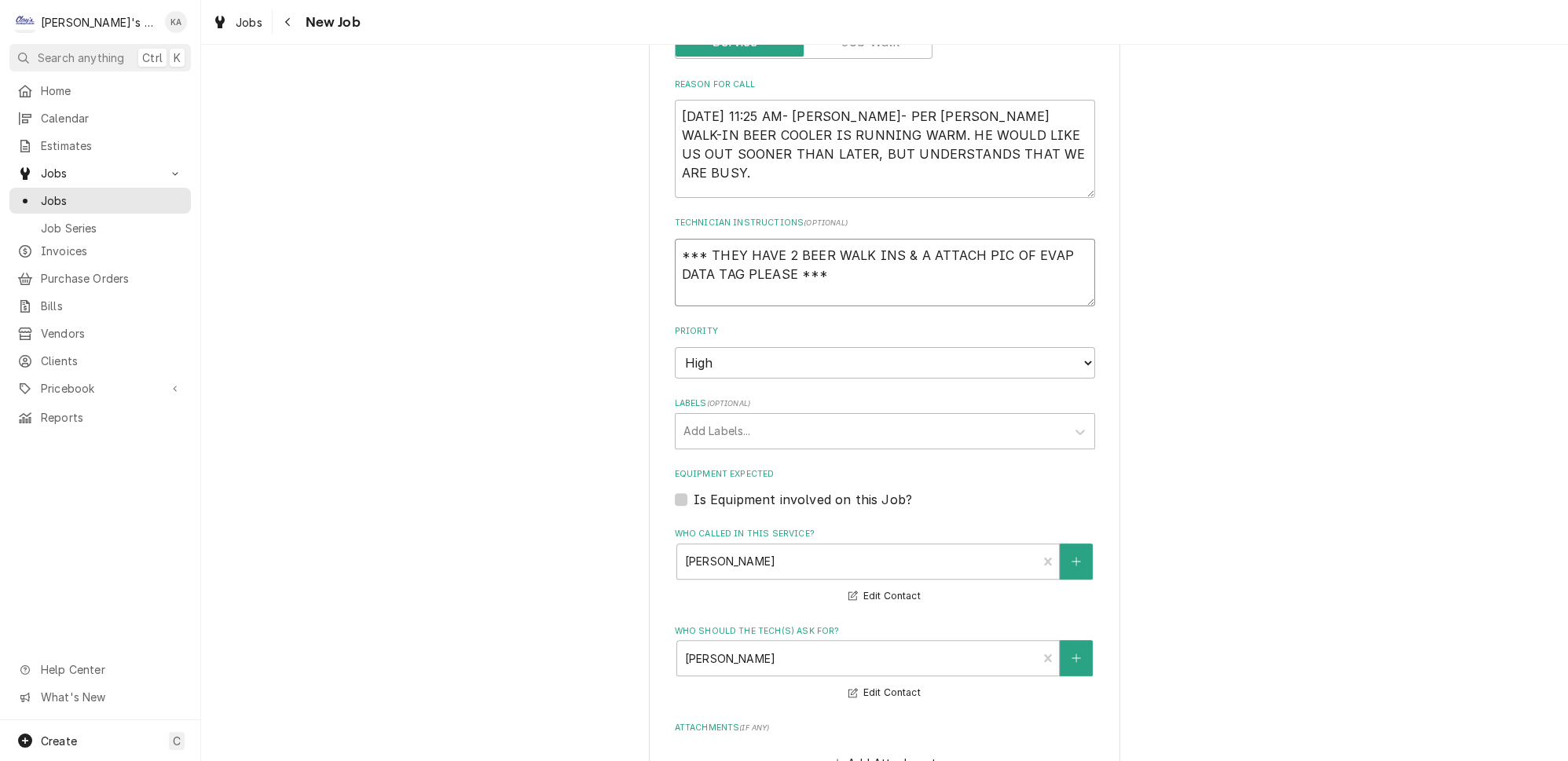
type textarea "*** THEY HAVE 2 BEER WALK INS & A KATTACH PIC OF EVAP DATA TAG PLEASE ***"
type textarea "x"
type textarea "*** THEY HAVE 2 BEER WALK INS & A KEATTACH PIC OF EVAP DATA TAG PLEASE ***"
type textarea "x"
type textarea "*** THEY HAVE 2 BEER WALK INS & A KEGATTACH PIC OF EVAP DATA TAG PLEASE ***"
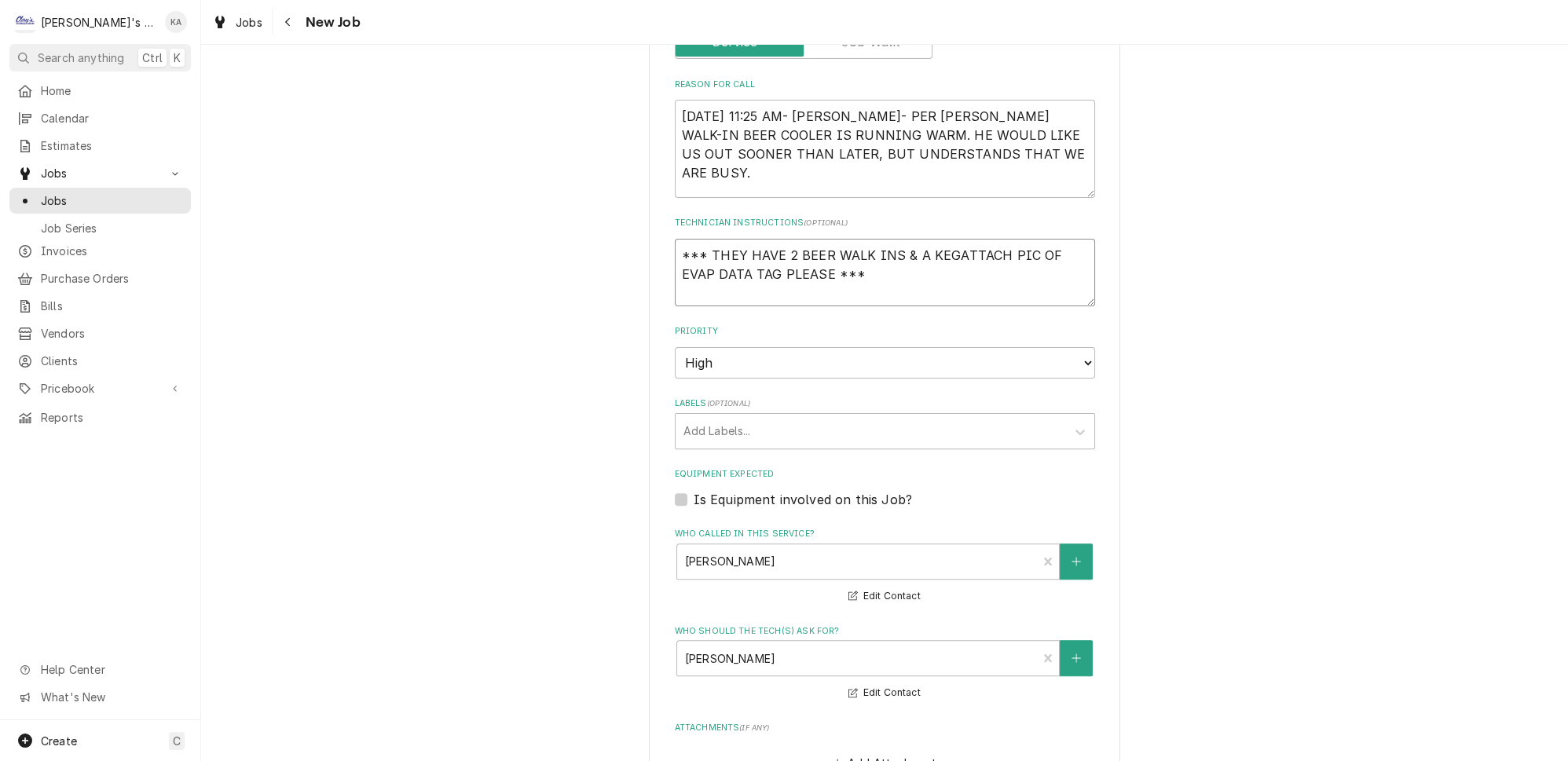
type textarea "x"
type textarea "*** THEY HAVE 2 BEER WALK INS & A KEG ATTACH PIC OF EVAP DATA TAG PLEASE ***"
type textarea "x"
type textarea "*** THEY HAVE 2 BEER WALK INS & A KEG WATTACH PIC OF EVAP DATA TAG PLEASE ***"
type textarea "x"
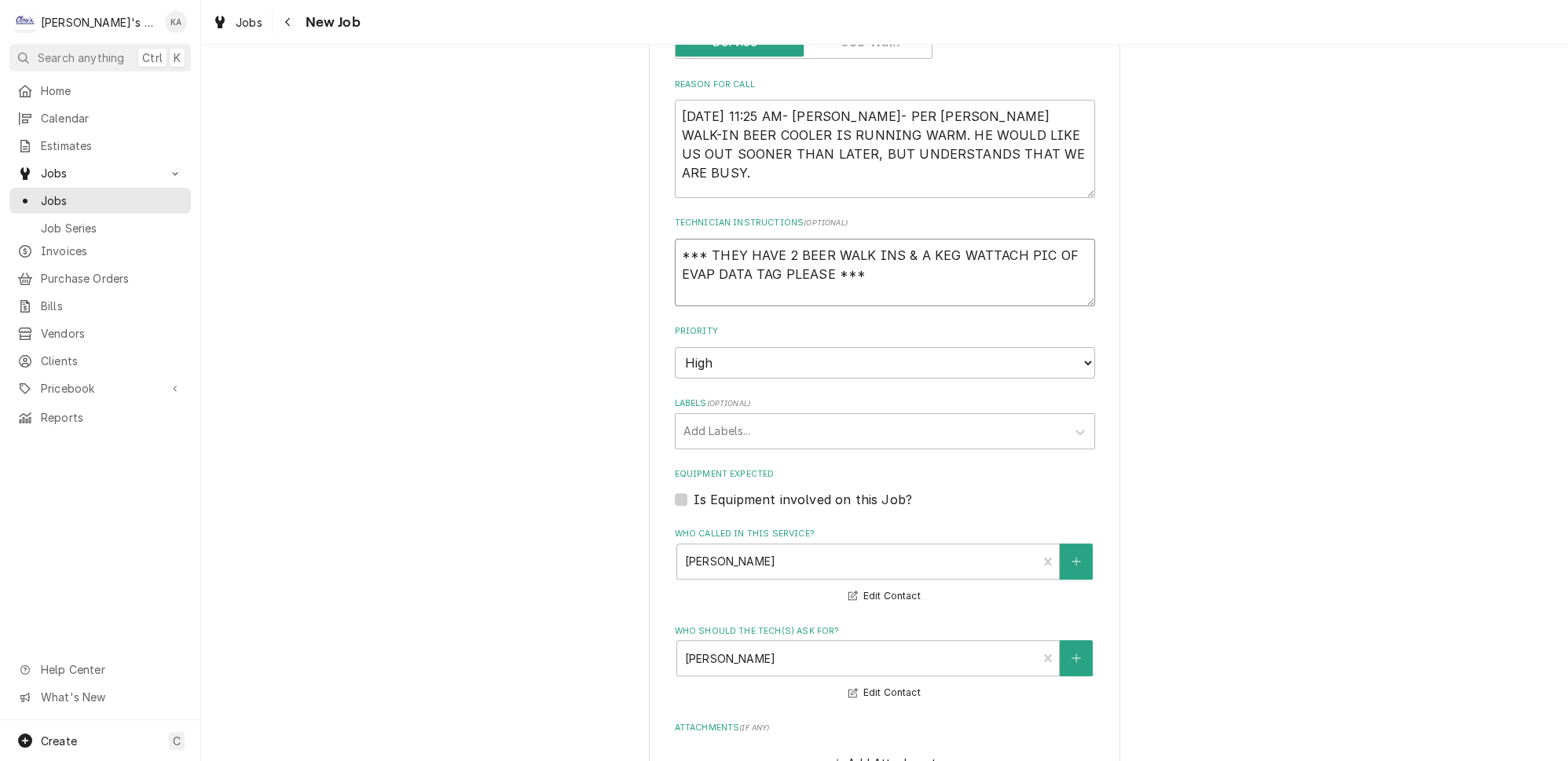
type textarea "*** THEY HAVE 2 BEER WALK INS & A KEG WAATTACH PIC OF EVAP DATA TAG PLEASE ***"
type textarea "x"
type textarea "*** THEY HAVE 2 BEER WALK INS & A KEG WALATTACH PIC OF EVAP DATA TAG PLEASE ***"
type textarea "x"
type textarea "*** THEY HAVE 2 BEER WALK INS & A KEG WALKATTACH PIC OF EVAP DATA TAG PLEASE ***"
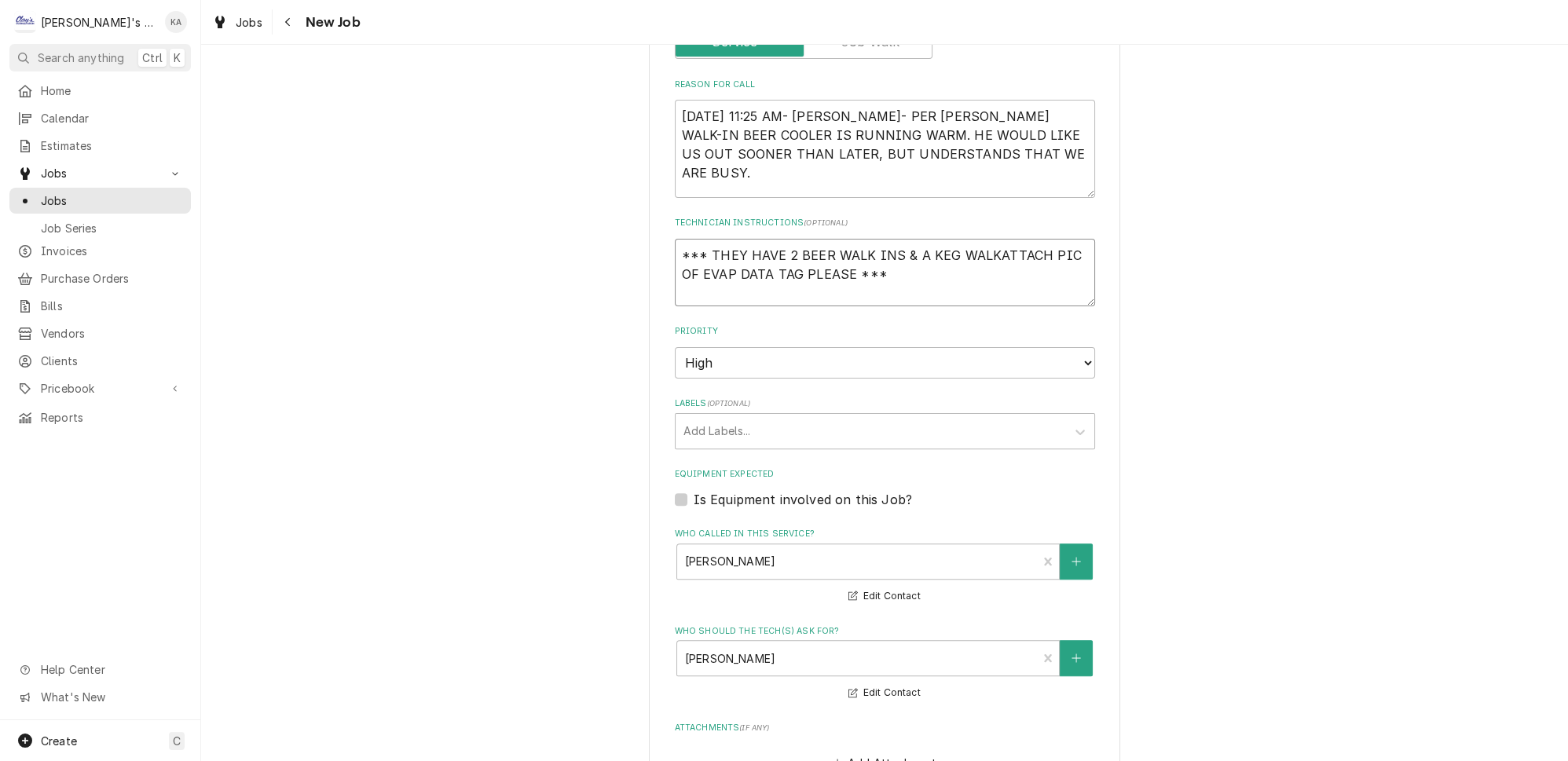
type textarea "x"
type textarea "*** THEY HAVE 2 BEER WALK INS & A KEG WALK ATTACH PIC OF EVAP DATA TAG PLEASE *…"
type textarea "x"
type textarea "*** THEY HAVE 2 BEER WALK INS & A KEG WALK IATTACH PIC OF EVAP DATA TAG PLEASE …"
type textarea "x"
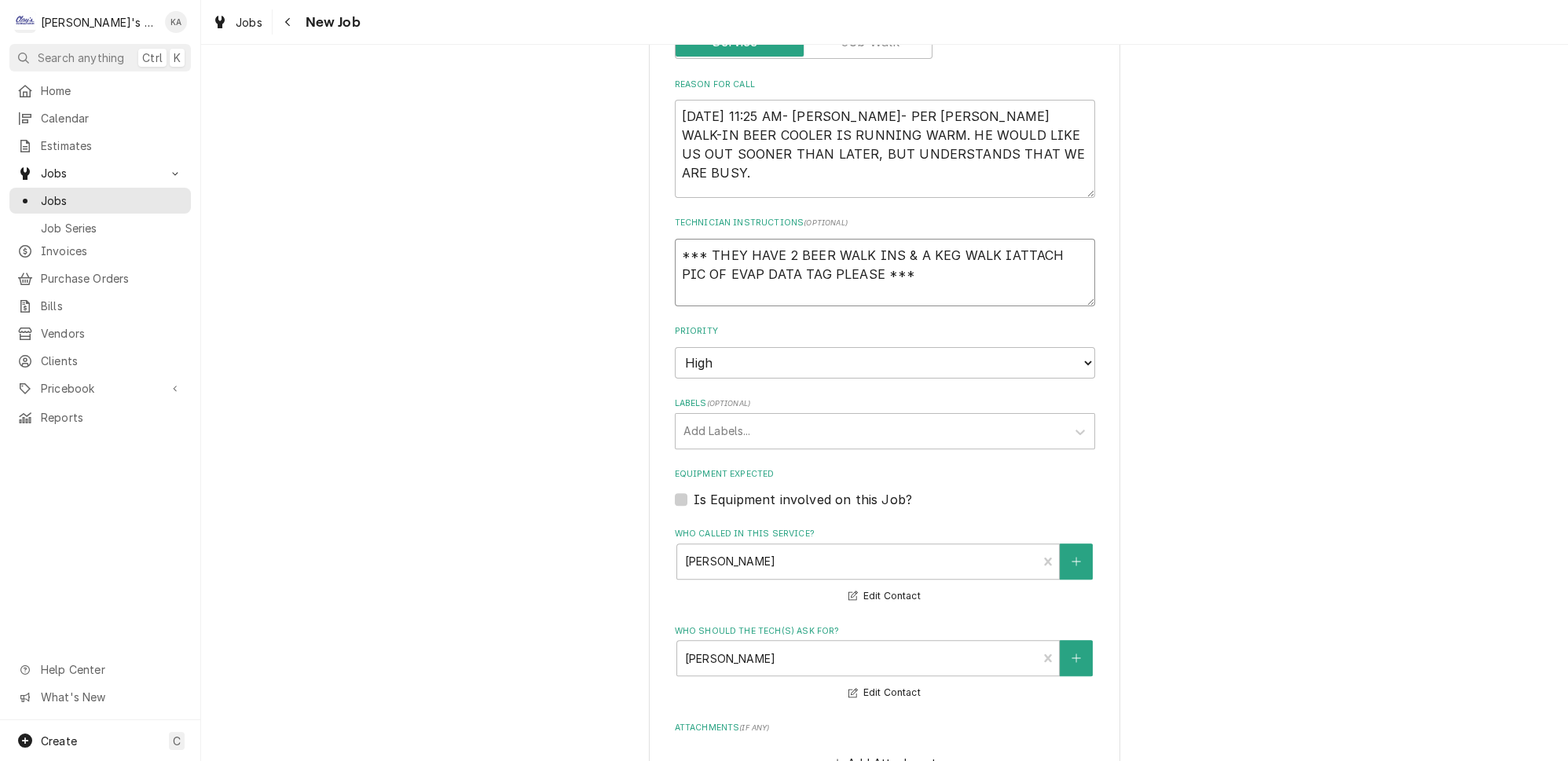
type textarea "*** THEY HAVE 2 BEER WALK INS & A KEG WALK INATTACH PIC OF EVAP DATA TAG PLEASE…"
type textarea "x"
type textarea "*** THEY HAVE 2 BEER WALK INS & A KEG WALK IN,ATTACH PIC OF EVAP DATA TAG PLEAS…"
type textarea "x"
type textarea "*** THEY HAVE 2 BEER WALK INS & A KEG WALK IN, ATTACH PIC OF EVAP DATA TAG PLEA…"
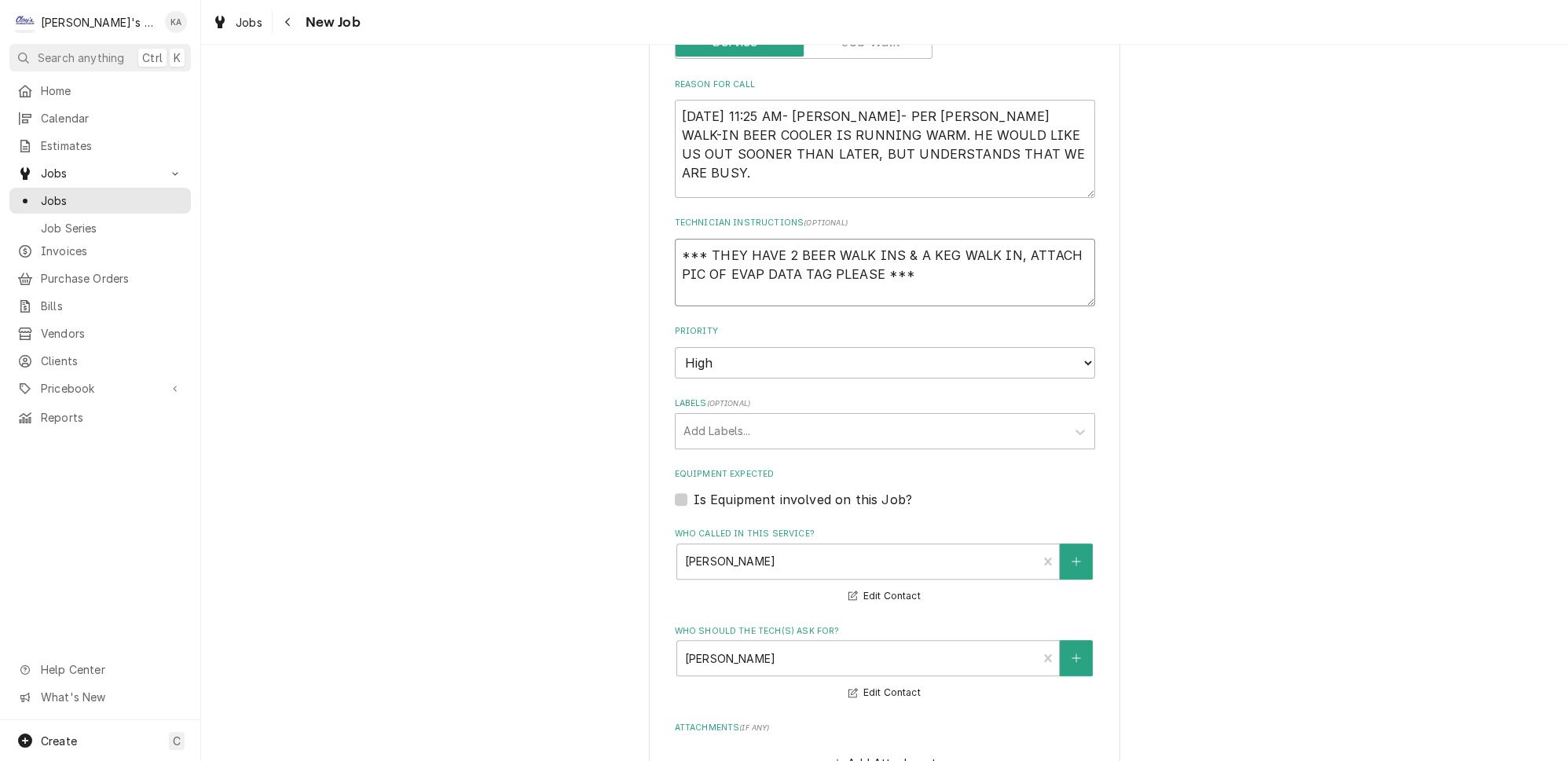
type textarea "x"
type textarea "*** THEY HAVE 2 BEER WALK INS & A KEG WALK IN, NATTACH PIC OF EVAP DATA TAG PLE…"
type textarea "x"
type textarea "*** THEY HAVE 2 BEER WALK INS & A KEG WALK IN, NEATTACH PIC OF EVAP DATA TAG PL…"
type textarea "x"
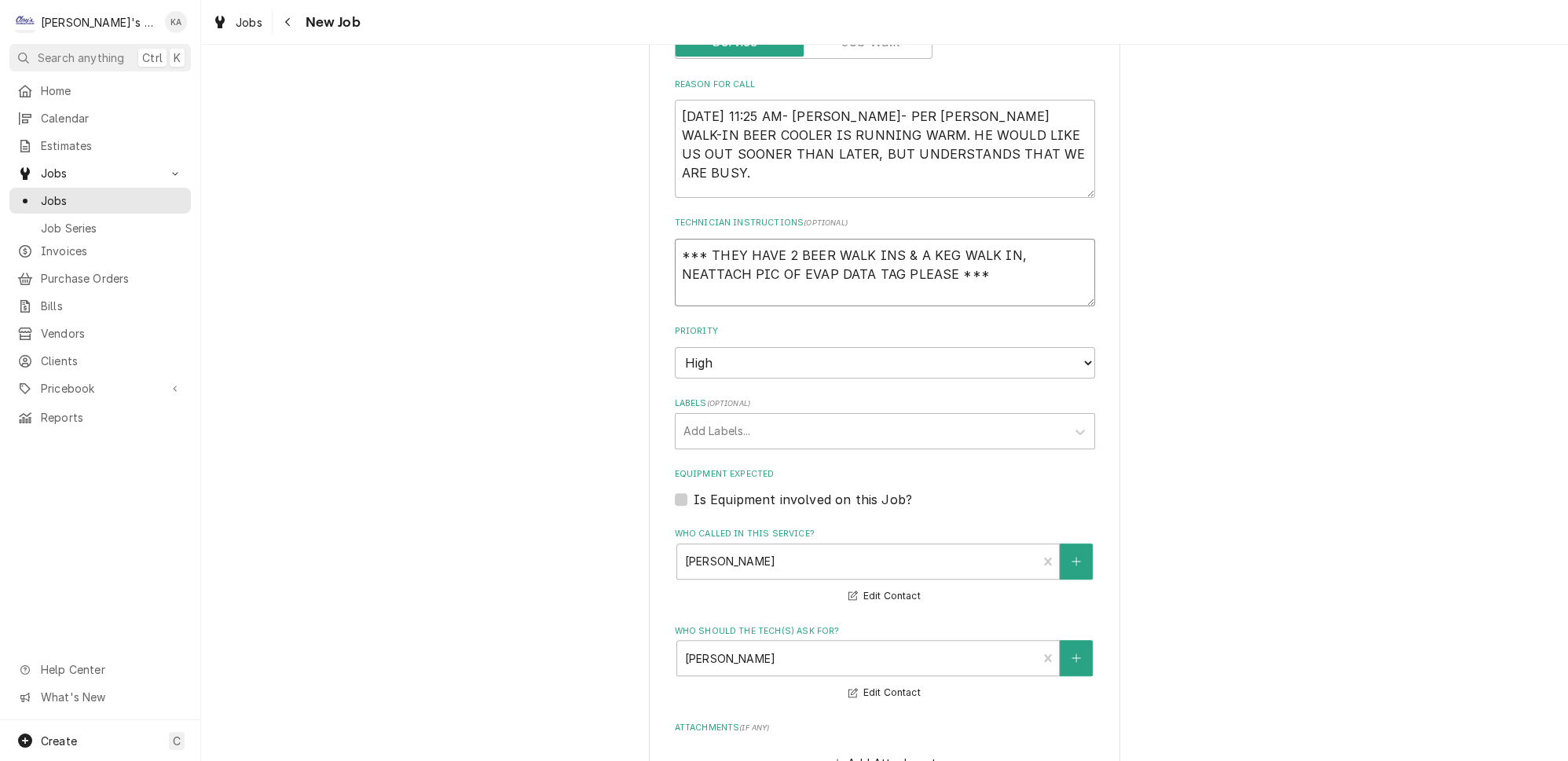
type textarea "*** THEY HAVE 2 BEER WALK INS & A KEG WALK IN, NEEATTACH PIC OF EVAP DATA TAG P…"
type textarea "x"
type textarea "*** THEY HAVE 2 BEER WALK INS & A KEG WALK IN, NEEDATTACH PIC OF EVAP DATA TAG …"
type textarea "x"
type textarea "*** THEY HAVE 2 BEER WALK INS & A KEG WALK IN, NEED ATTACH PIC OF EVAP DATA TAG…"
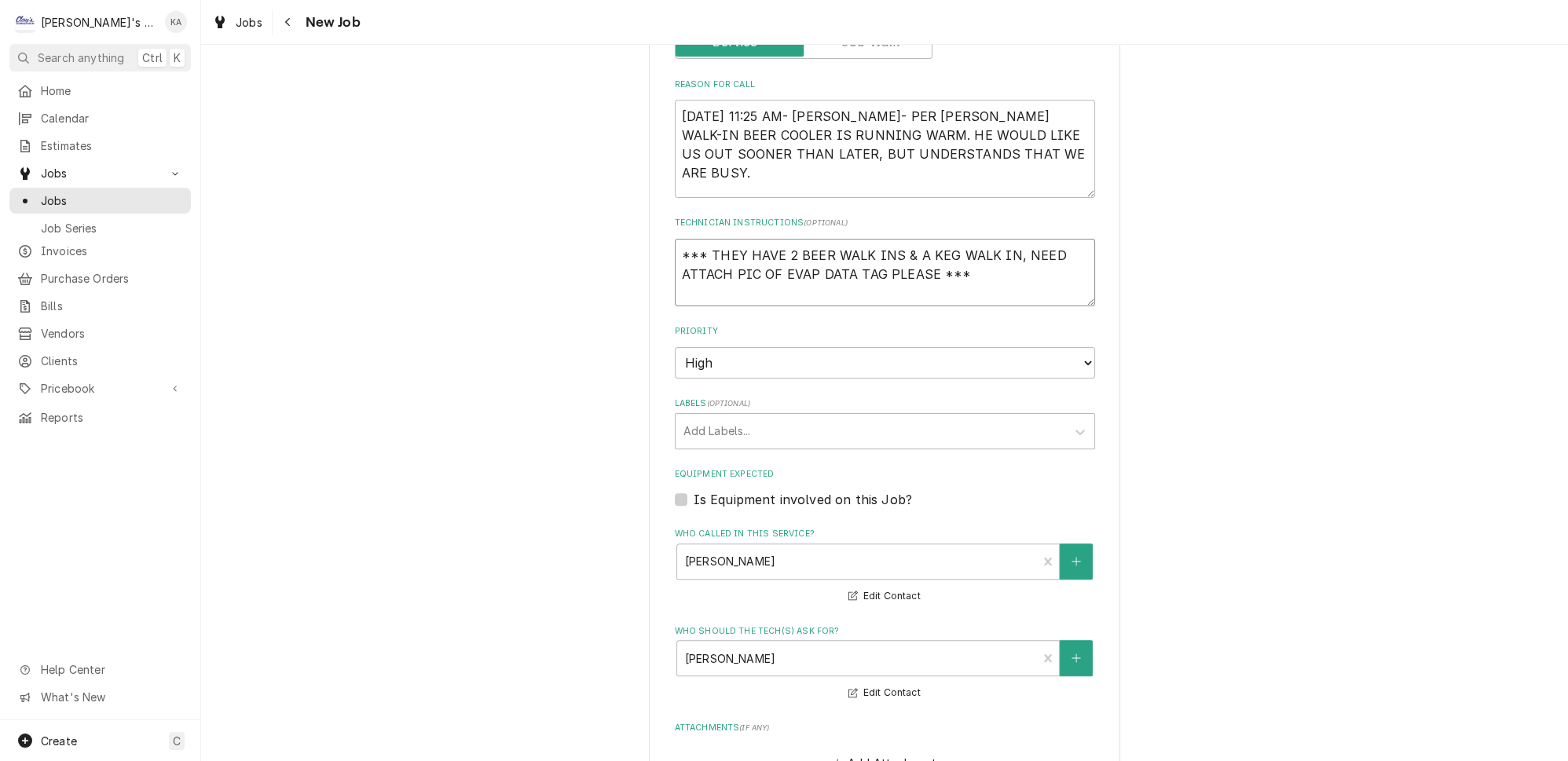
type textarea "x"
type textarea "*** THEY HAVE 2 BEER WALK INS & A KEG WALK IN, NEED EATTACH PIC OF EVAP DATA TA…"
type textarea "x"
type textarea "*** THEY HAVE 2 BEER WALK INS & A KEG WALK IN, NEED EVATTACH PIC OF EVAP DATA T…"
type textarea "x"
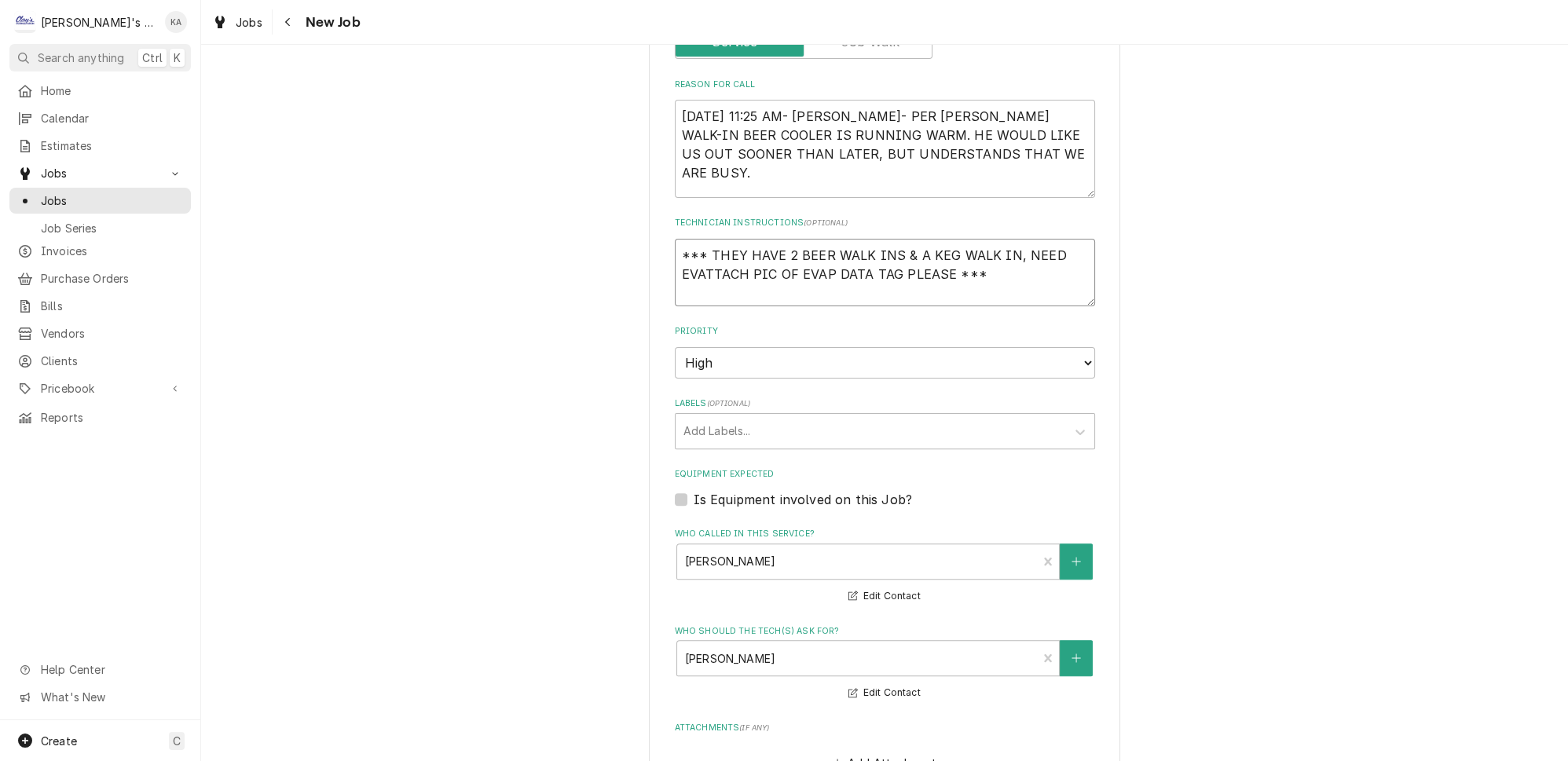
type textarea "*** THEY HAVE 2 BEER WALK INS & A KEG WALK IN, NEED EVAATTACH PIC OF EVAP DATA …"
type textarea "x"
type textarea "*** THEY HAVE 2 BEER WALK INS & A KEG WALK IN, NEED EVAPATTACH PIC OF EVAP DATA…"
type textarea "x"
type textarea "*** THEY HAVE 2 BEER WALK INS & A KEG WALK IN, NEED EVAP ATTACH PIC OF EVAP DAT…"
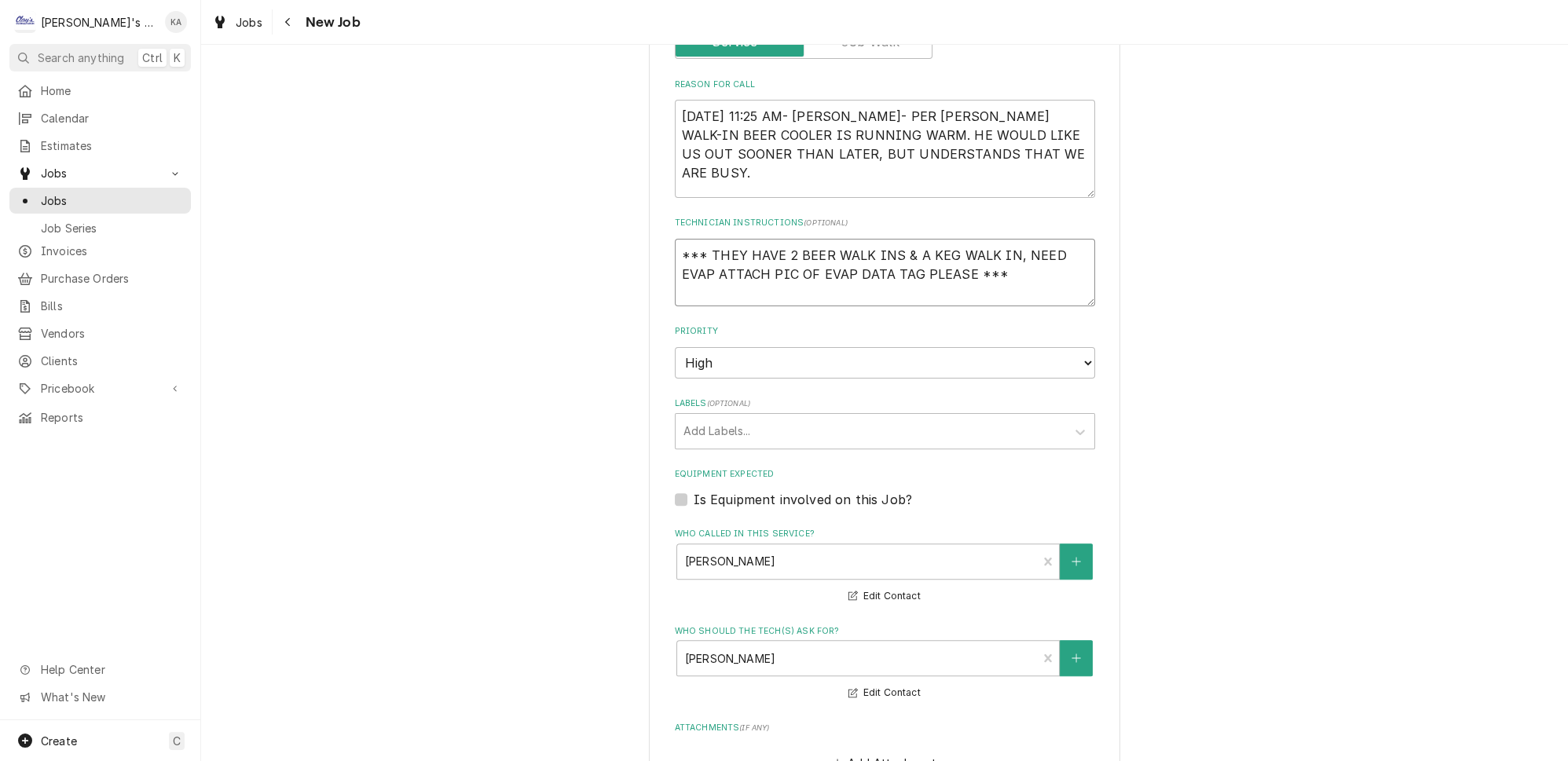
type textarea "x"
type textarea "*** THEY HAVE 2 BEER WALK INS & A KEG WALK IN, NEED EVAP IATTACH PIC OF EVAP DA…"
type textarea "x"
type textarea "*** THEY HAVE 2 BEER WALK INS & A KEG WALK IN, NEED EVAP INATTACH PIC OF EVAP D…"
type textarea "x"
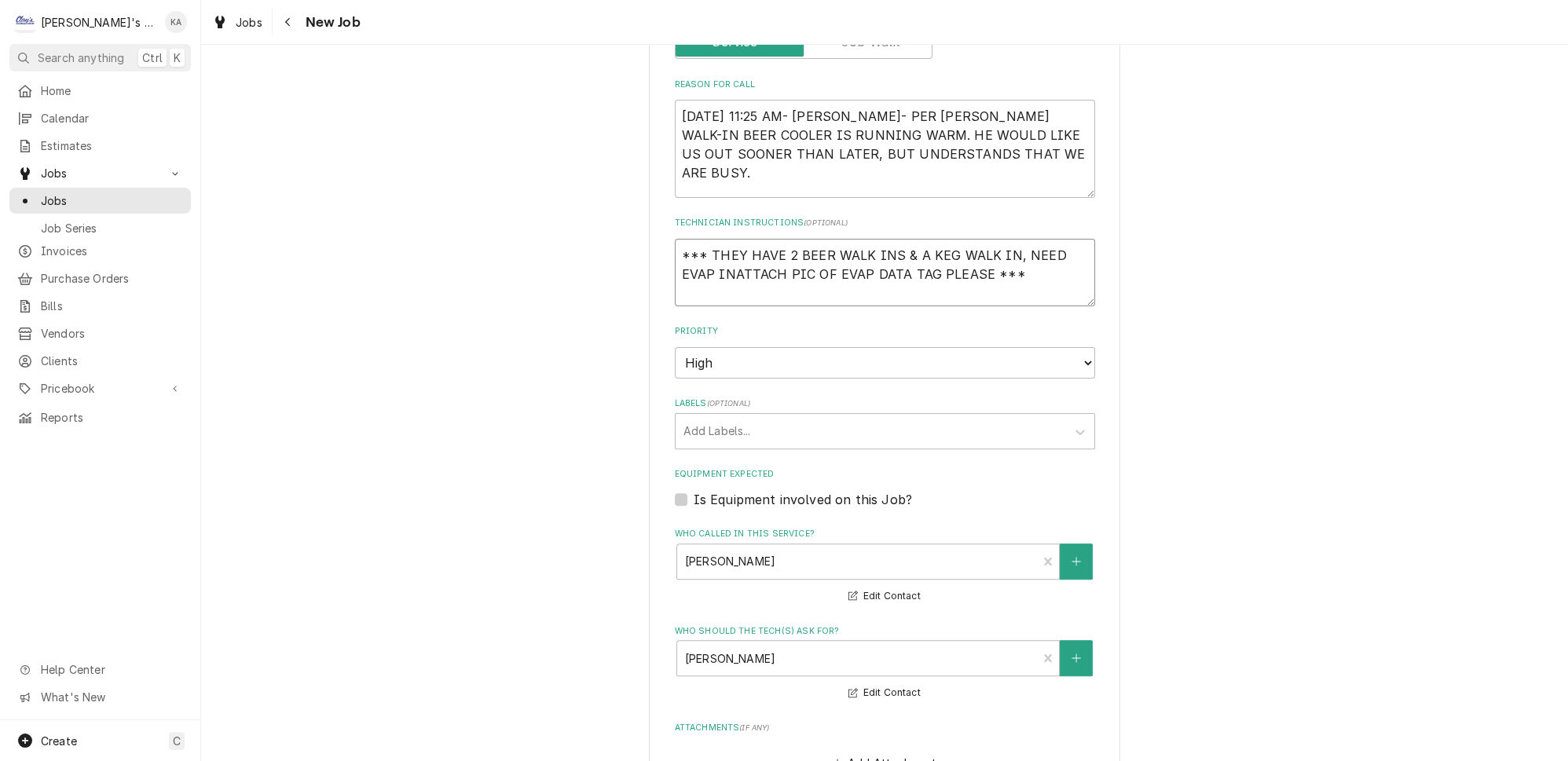
type textarea "*** THEY HAVE 2 BEER WALK INS & A KEG WALK IN, NEED EVAP INFATTACH PIC OF EVAP …"
type textarea "x"
type textarea "*** THEY HAVE 2 BEER WALK INS & A KEG WALK IN, NEED EVAP INFOATTACH PIC OF EVAP…"
type textarea "x"
type textarea "*** THEY HAVE 2 BEER WALK INS & A KEG WALK IN, NEED EVAP INFO ATTACH PIC OF EVA…"
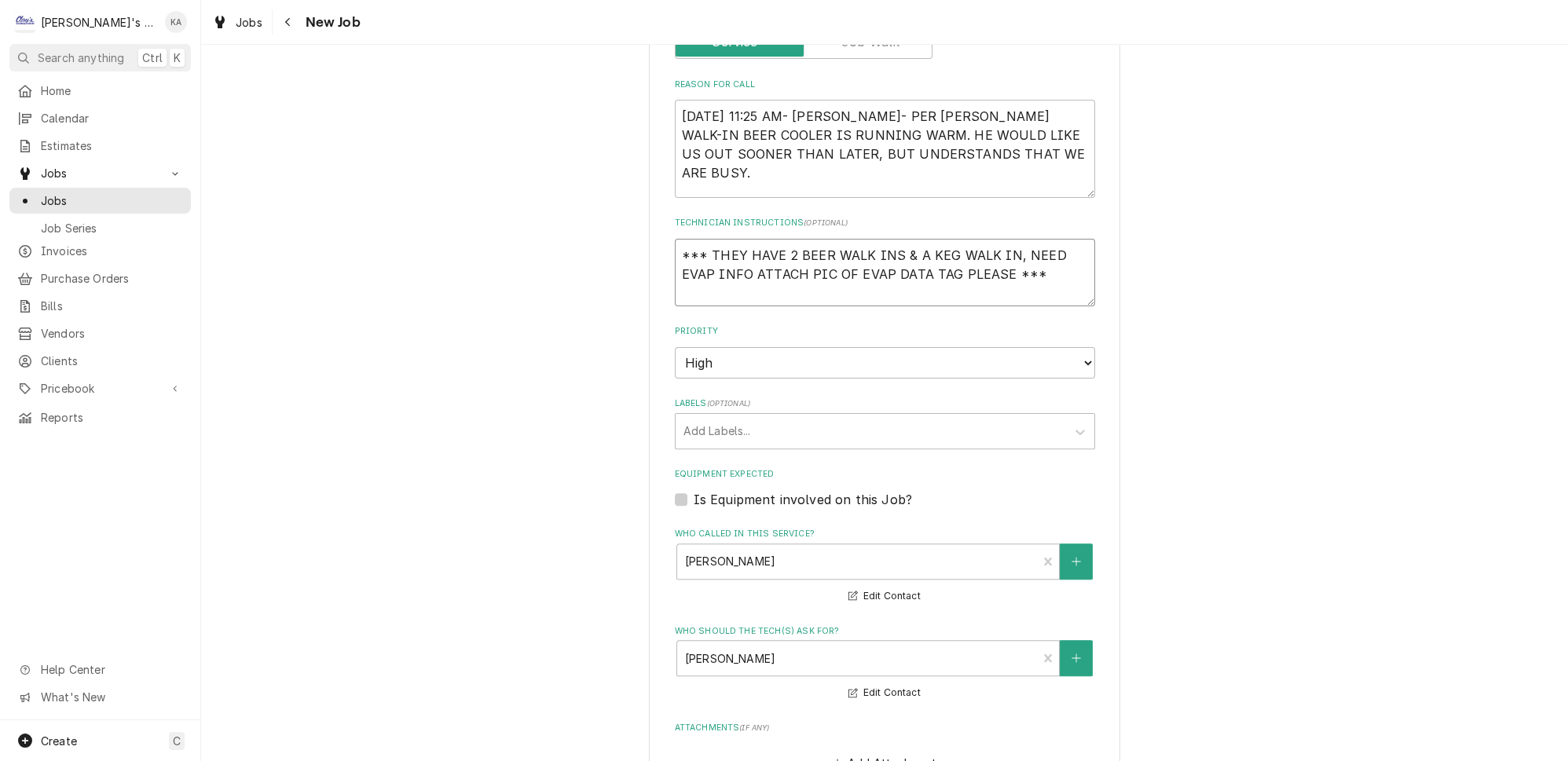
type textarea "x"
type textarea "*** THEY HAVE 2 BEER WALK INS & A KEG WALK IN, NEED EVAP INFO FATTACH PIC OF EV…"
type textarea "x"
type textarea "*** THEY HAVE 2 BEER WALK INS & A KEG WALK IN, NEED EVAP INFO FOATTACH PIC OF E…"
type textarea "x"
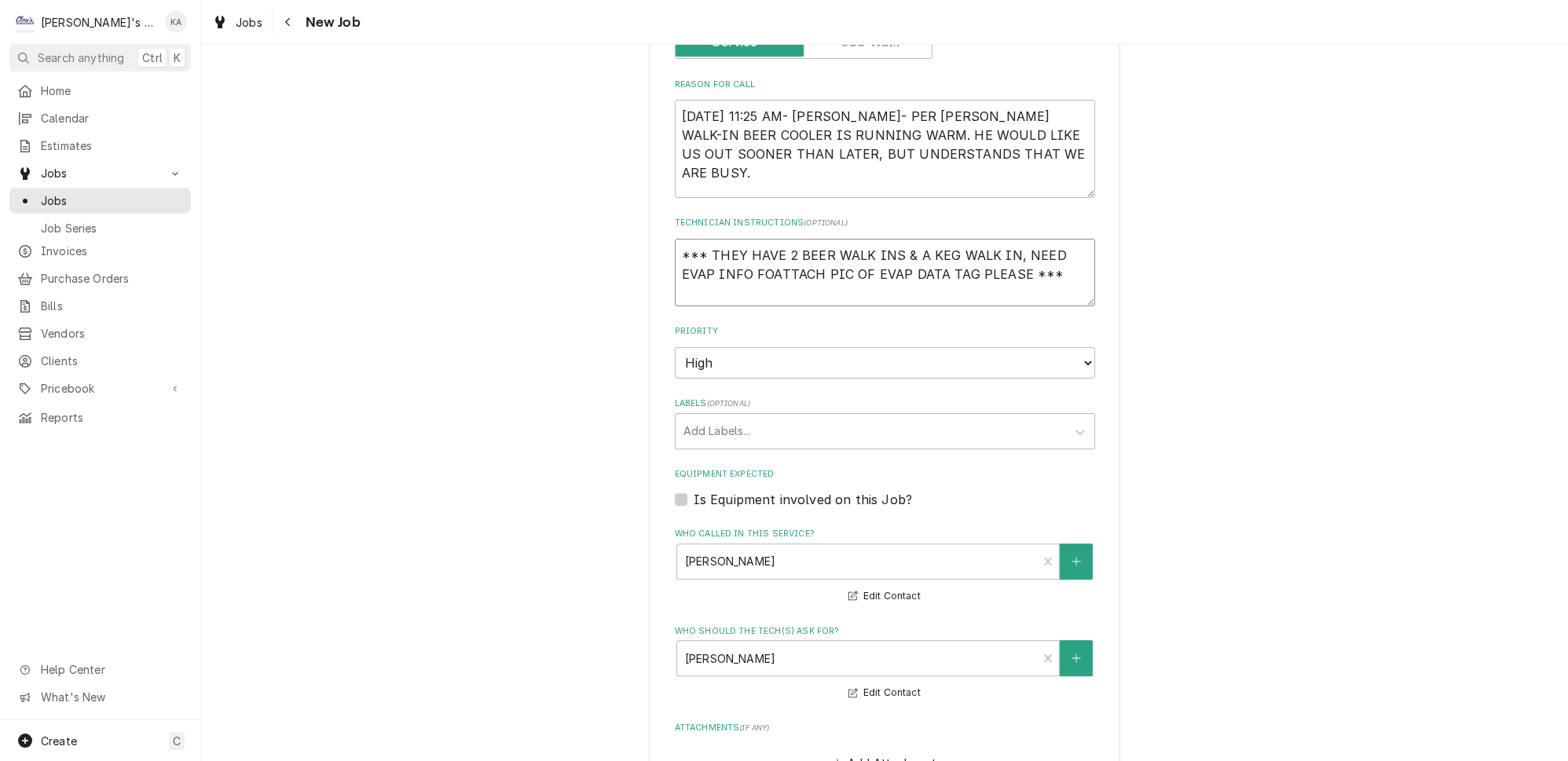
type textarea "*** THEY HAVE 2 BEER WALK INS & A KEG WALK IN, NEED EVAP INFO FORATTACH PIC OF …"
type textarea "x"
type textarea "*** THEY HAVE 2 BEER WALK INS & A KEG WALK IN, NEED EVAP INFO FOR ATTACH PIC OF…"
type textarea "x"
type textarea "*** THEY HAVE 2 BEER WALK INS & A KEG WALK IN, NEED EVAP INFO FOR AATTACH PIC O…"
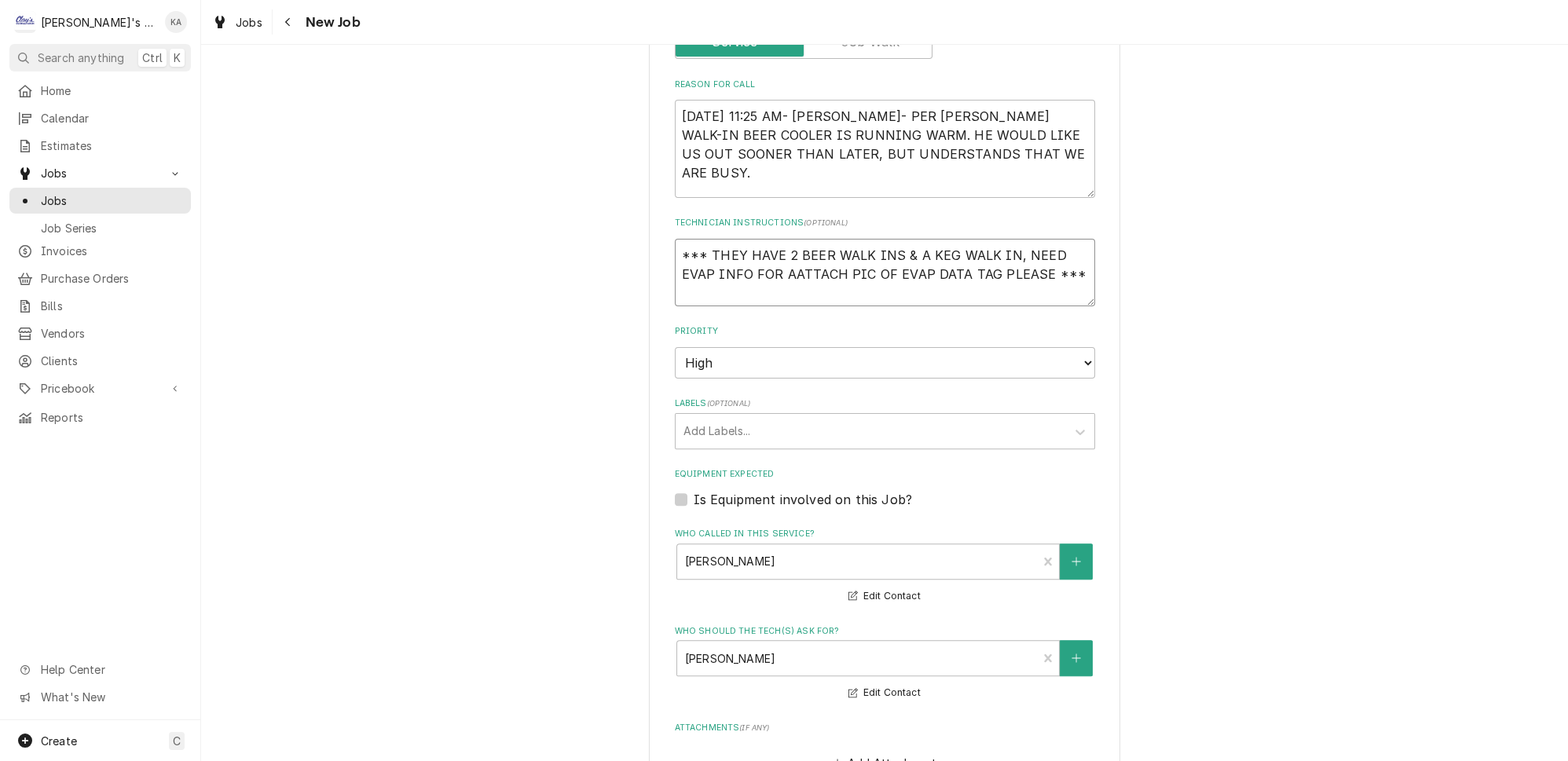
type textarea "x"
type textarea "*** THEY HAVE 2 BEER WALK INS & A KEG WALK IN, NEED EVAP INFO FOR ALATTACH PIC …"
type textarea "x"
type textarea "*** THEY HAVE 2 BEER WALK INS & A KEG WALK IN, NEED EVAP INFO FOR ALLATTACH PIC…"
type textarea "x"
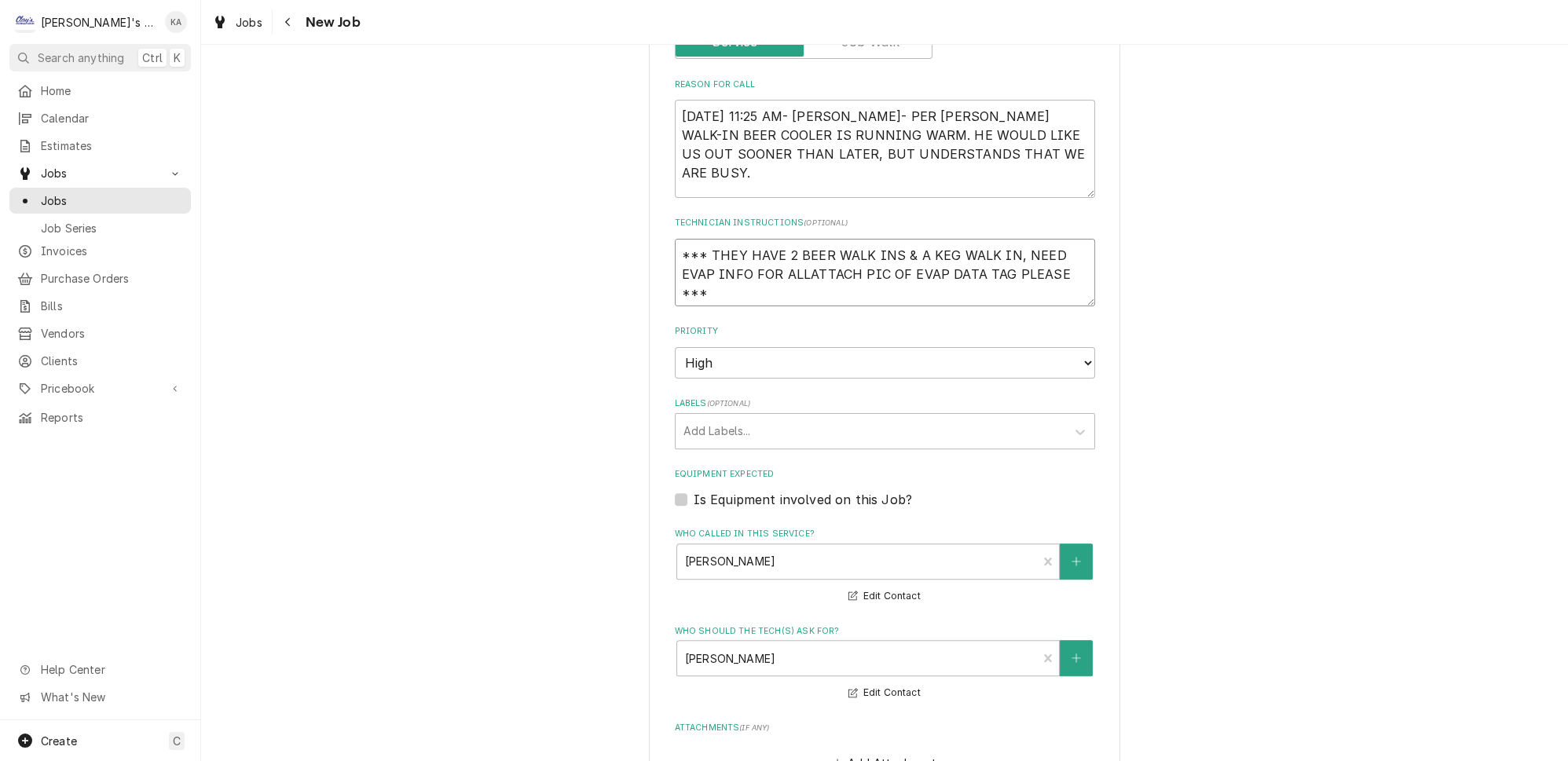
type textarea "*** THEY HAVE 2 BEER WALK INS & A KEG WALK IN, NEED EVAP INFO FOR ALL ATTACH PI…"
type textarea "x"
type textarea "*** THEY HAVE 2 BEER WALK INS & A KEG WALK IN, NEED EVAP INFO FOR ALL OATTACH P…"
type textarea "x"
type textarea "*** THEY HAVE 2 BEER WALK INS & A KEG WALK IN, NEED EVAP INFO FOR ALL OFATTACH …"
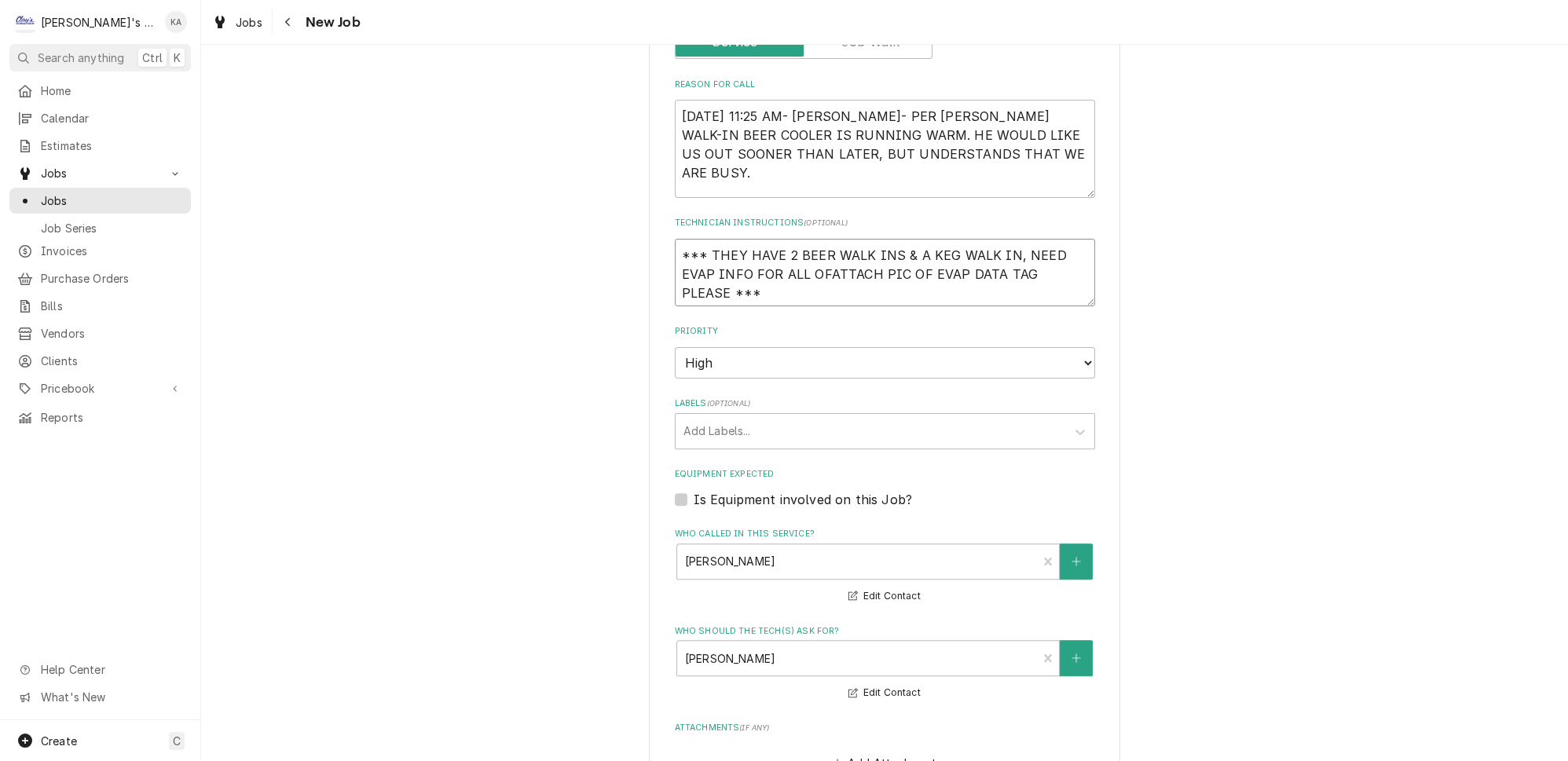
type textarea "x"
type textarea "*** THEY HAVE 2 BEER WALK INS & A KEG WALK IN, NEED EVAP INFO FOR ALL OF ATTACH…"
type textarea "x"
type textarea "*** THEY HAVE 2 BEER WALK INS & A KEG WALK IN, NEED EVAP INFO FOR ALL OF TATTAC…"
type textarea "x"
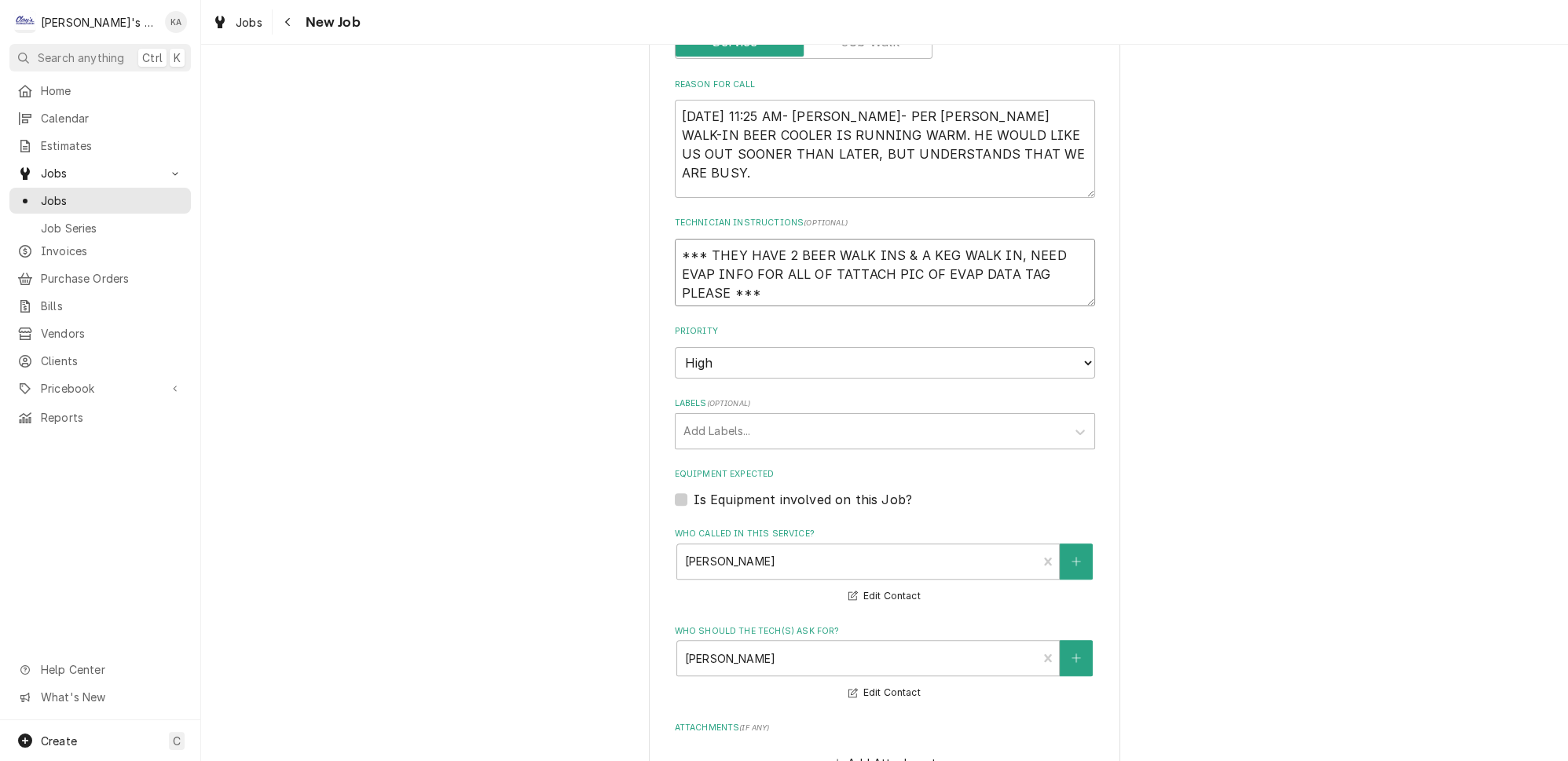
type textarea "*** THEY HAVE 2 BEER WALK INS & A KEG WALK IN, NEED EVAP INFO FOR ALL OF THATTA…"
type textarea "x"
type textarea "*** THEY HAVE 2 BEER WALK INS & A KEG WALK IN, NEED EVAP INFO FOR ALL OF THEATT…"
type textarea "x"
type textarea "*** THEY HAVE 2 BEER WALK INS & A KEG WALK IN, NEED EVAP INFO FOR ALL OF THEMAT…"
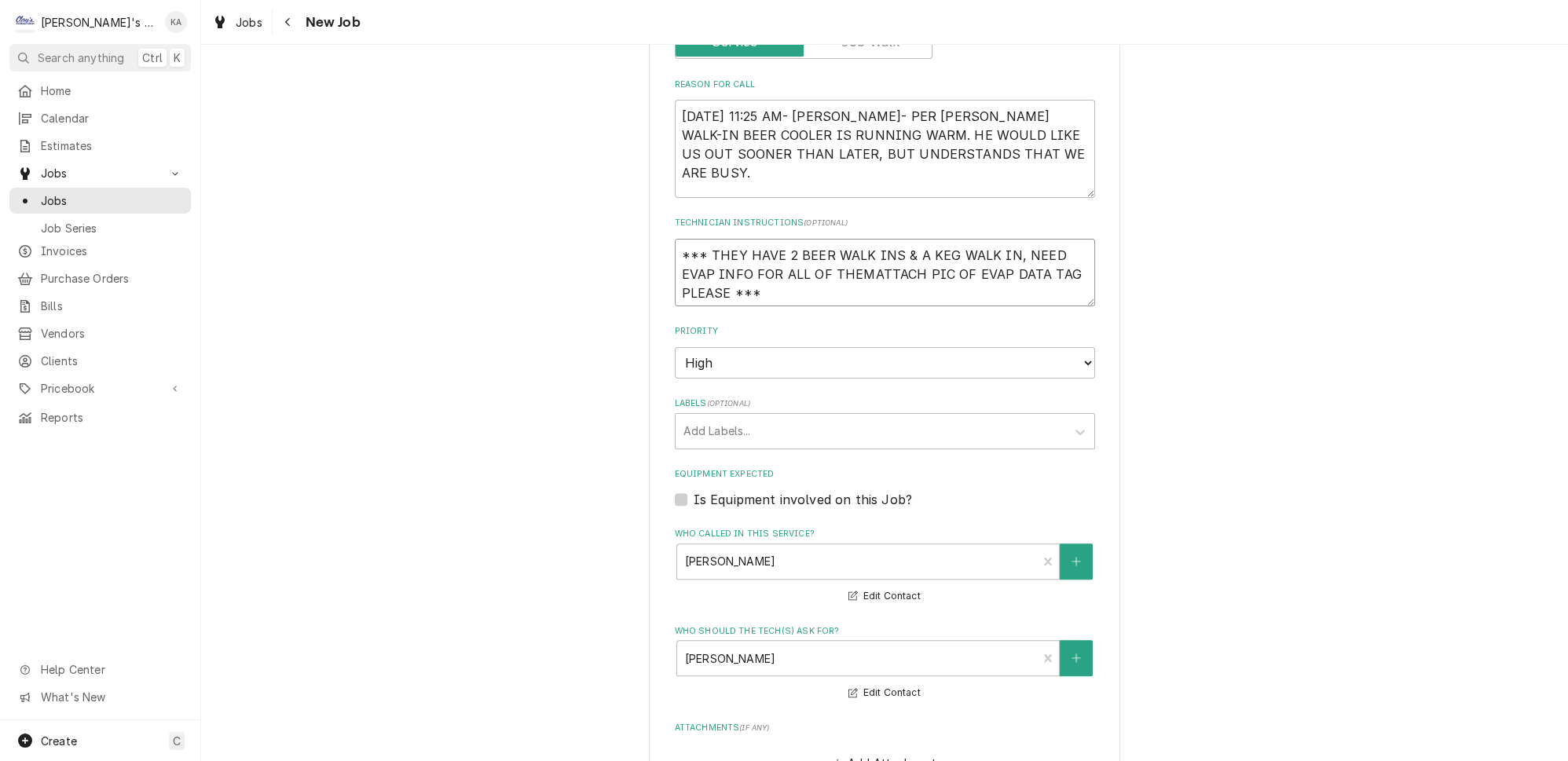
drag, startPoint x: 998, startPoint y: 232, endPoint x: 812, endPoint y: 251, distance: 187.0
click at [812, 251] on textarea "*** THEY HAVE 2 BEER WALK INS & A KEG WALK IN, NEED EVAP INFO FOR ALL OF THEMAT…" at bounding box center [885, 272] width 420 height 67
type textarea "x"
type textarea "*** THEY HAVE 2 BEER WALK INS & A KEG WALK IN, MATTACH PIC OF EVAP DATA TAG PLE…"
type textarea "x"
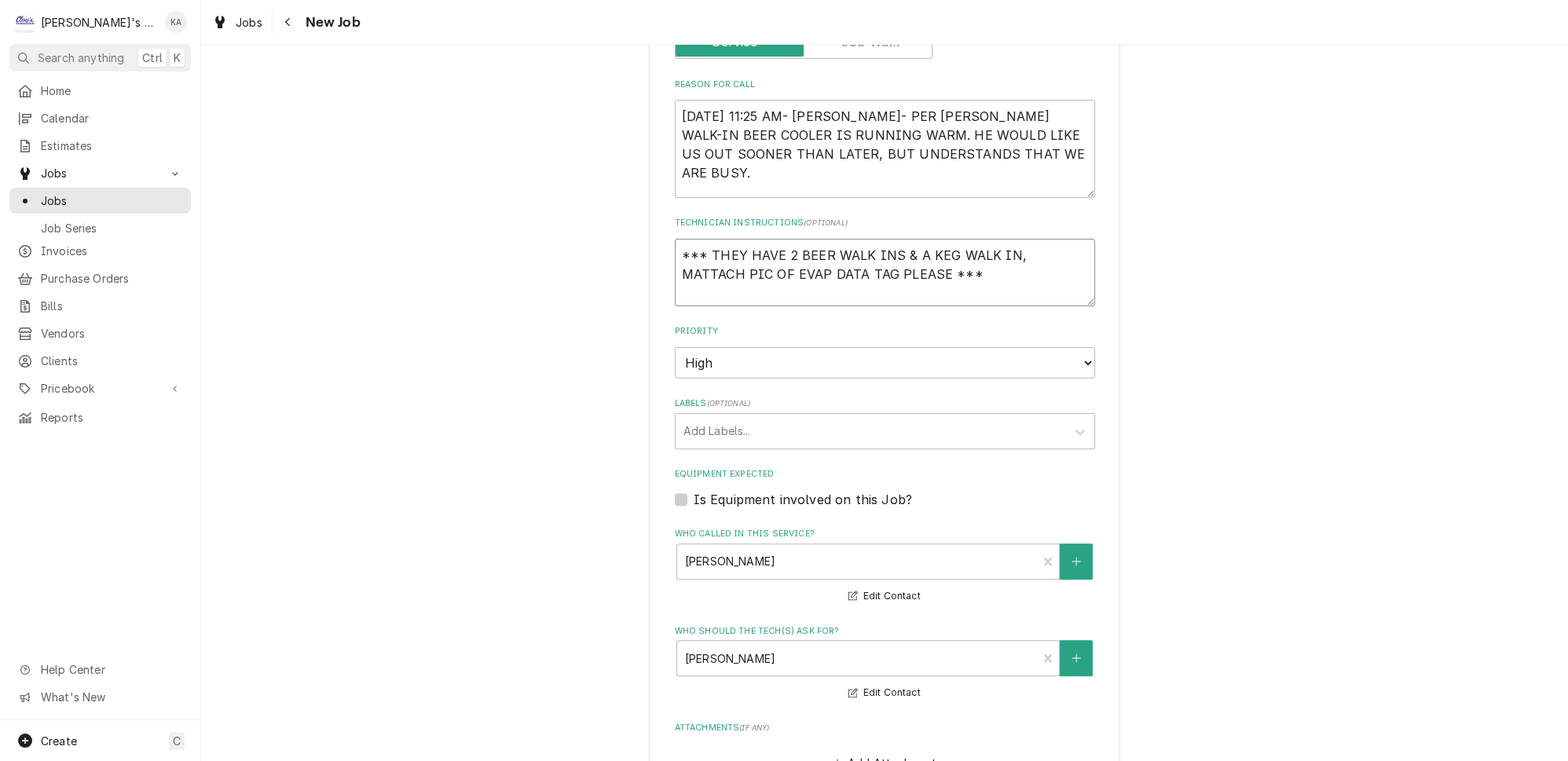
type textarea "*** THEY HAVE 2 BEER WALK INS & A KEG WALK IN, MATTACH PIC OF EVAP DATA TAG PLE…"
type textarea "x"
type textarea "*** THEY HAVE 2 BEER WALK INS & A KEG WALK IN, AMATTACH PIC OF EVAP DATA TAG PL…"
type textarea "x"
type textarea "*** THEY HAVE 2 BEER WALK INS & A KEG WALK IN, ALMATTACH PIC OF EVAP DATA TAG P…"
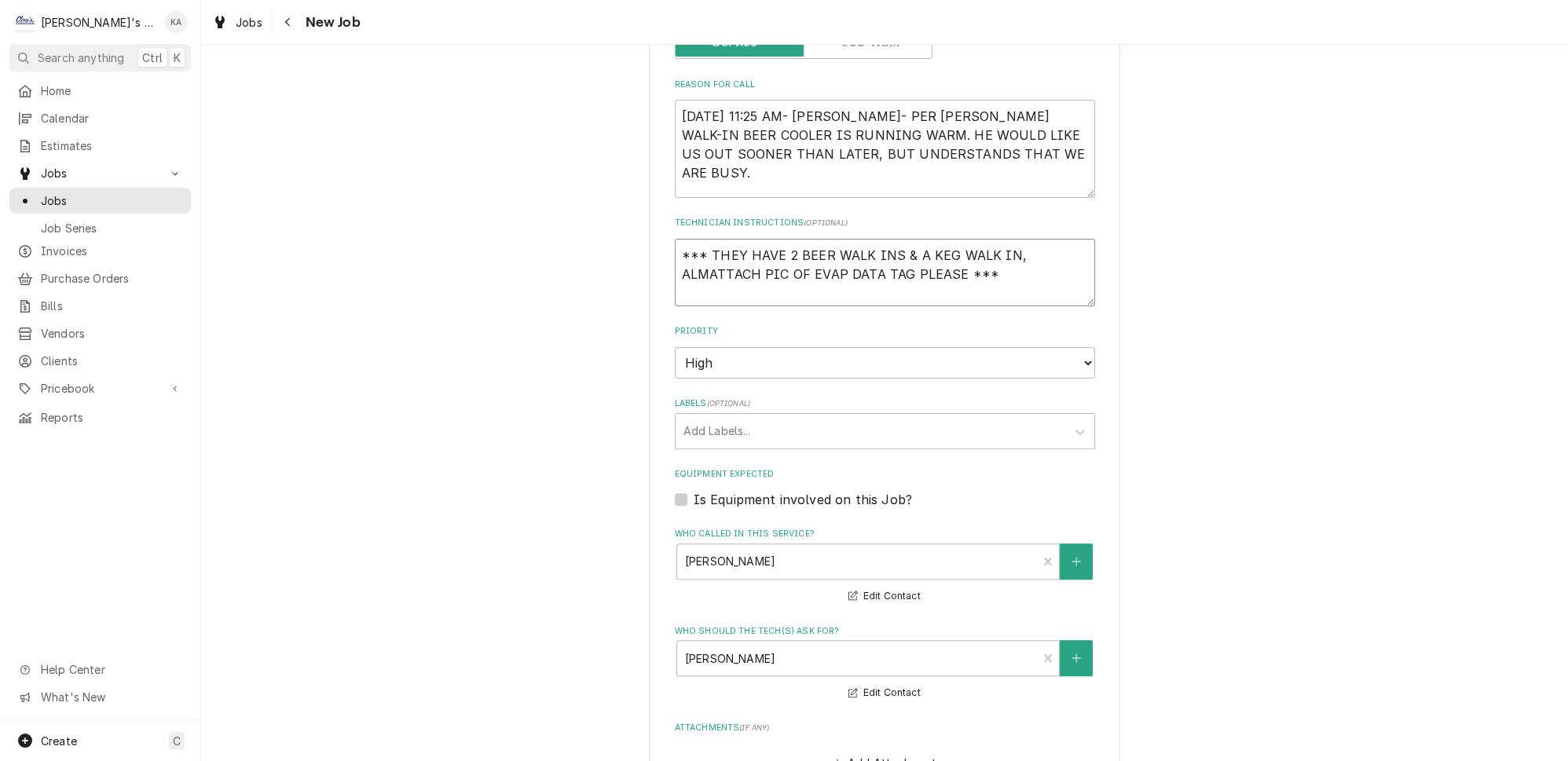
type textarea "x"
type textarea "*** THEY HAVE 2 BEER WALK INS & A KEG WALK IN, ALLMATTACH PIC OF EVAP DATA TAG …"
type textarea "x"
type textarea "*** THEY HAVE 2 BEER WALK INS & A KEG WALK IN, ALL MATTACH PIC OF EVAP DATA TAG…"
type textarea "x"
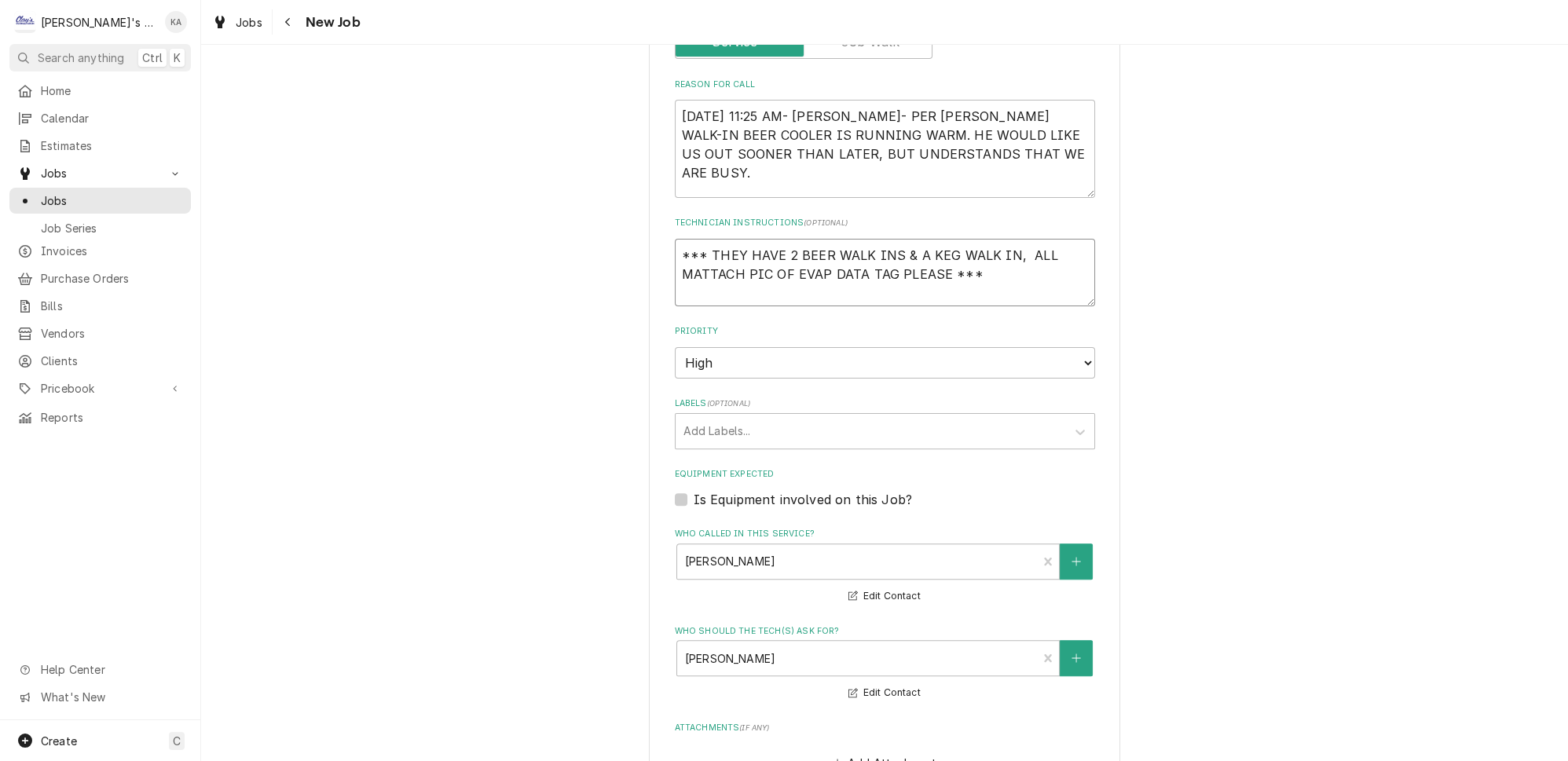
type textarea "*** THEY HAVE 2 BEER WALK INS & A KEG WALK IN, ALL AMATTACH PIC OF EVAP DATA TA…"
type textarea "x"
type textarea "*** THEY HAVE 2 BEER WALK INS & A KEG WALK IN, ALL ARMATTACH PIC OF EVAP DATA T…"
type textarea "x"
type textarea "*** THEY HAVE 2 BEER WALK INS & A KEG WALK IN, ALL AREMATTACH PIC OF EVAP DATA …"
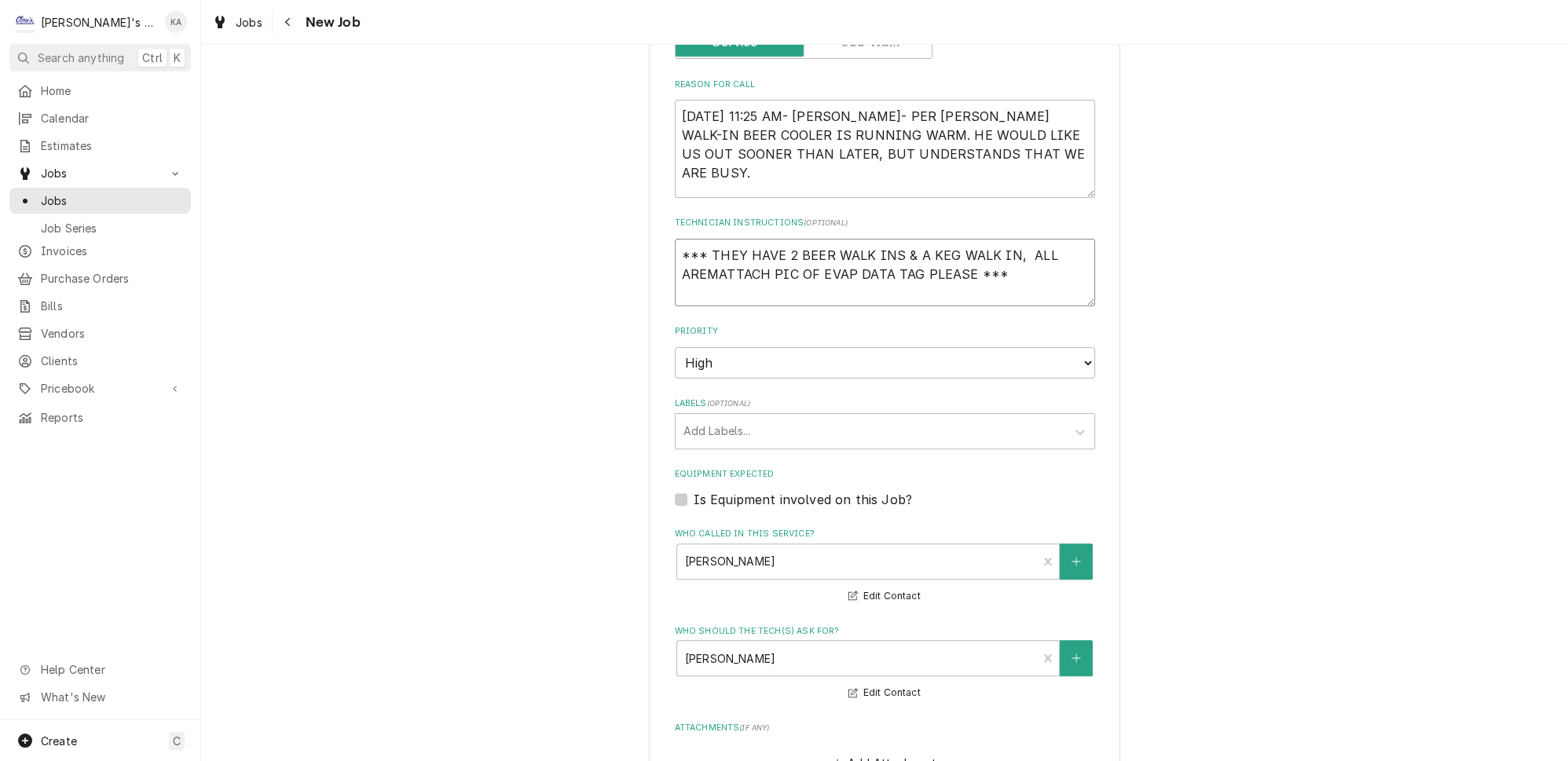
type textarea "x"
type textarea "*** THEY HAVE 2 BEER WALK INS & A KEG WALK IN, ALL ARE MATTACH PIC OF EVAP DATA…"
type textarea "x"
type textarea "*** THEY HAVE 2 BEER WALK INS & A KEG WALK IN, ALL ARE LMATTACH PIC OF EVAP DAT…"
type textarea "x"
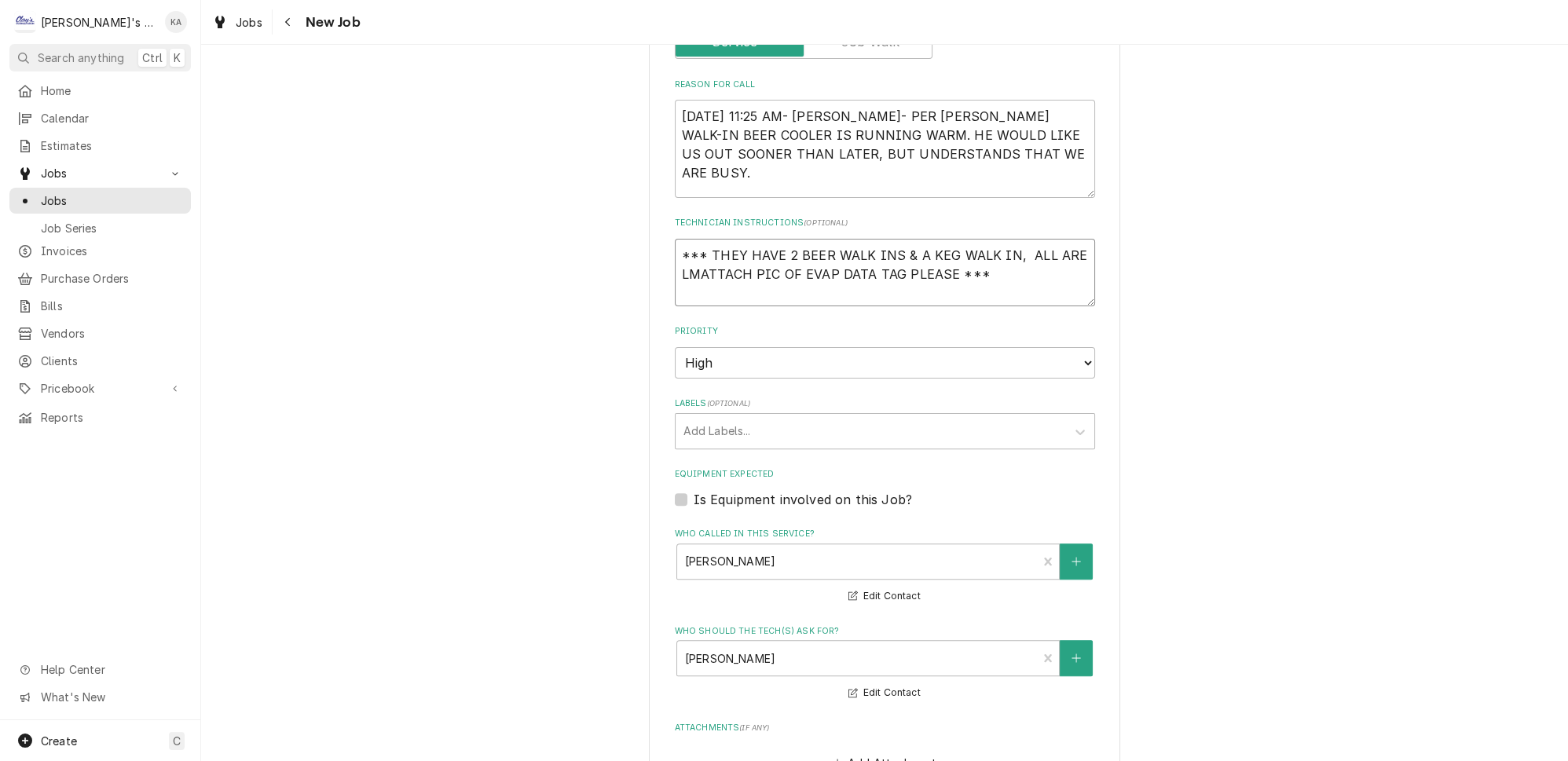
type textarea "*** THEY HAVE 2 BEER WALK INS & A KEG WALK IN, ALL ARE LIMATTACH PIC OF EVAP DA…"
type textarea "x"
type textarea "*** THEY HAVE 2 BEER WALK INS & A KEG WALK IN, ALL ARE LISMATTACH PIC OF EVAP D…"
type textarea "x"
type textarea "*** THEY HAVE 2 BEER WALK INS & A KEG WALK IN, ALL ARE LISTMATTACH PIC OF EVAP …"
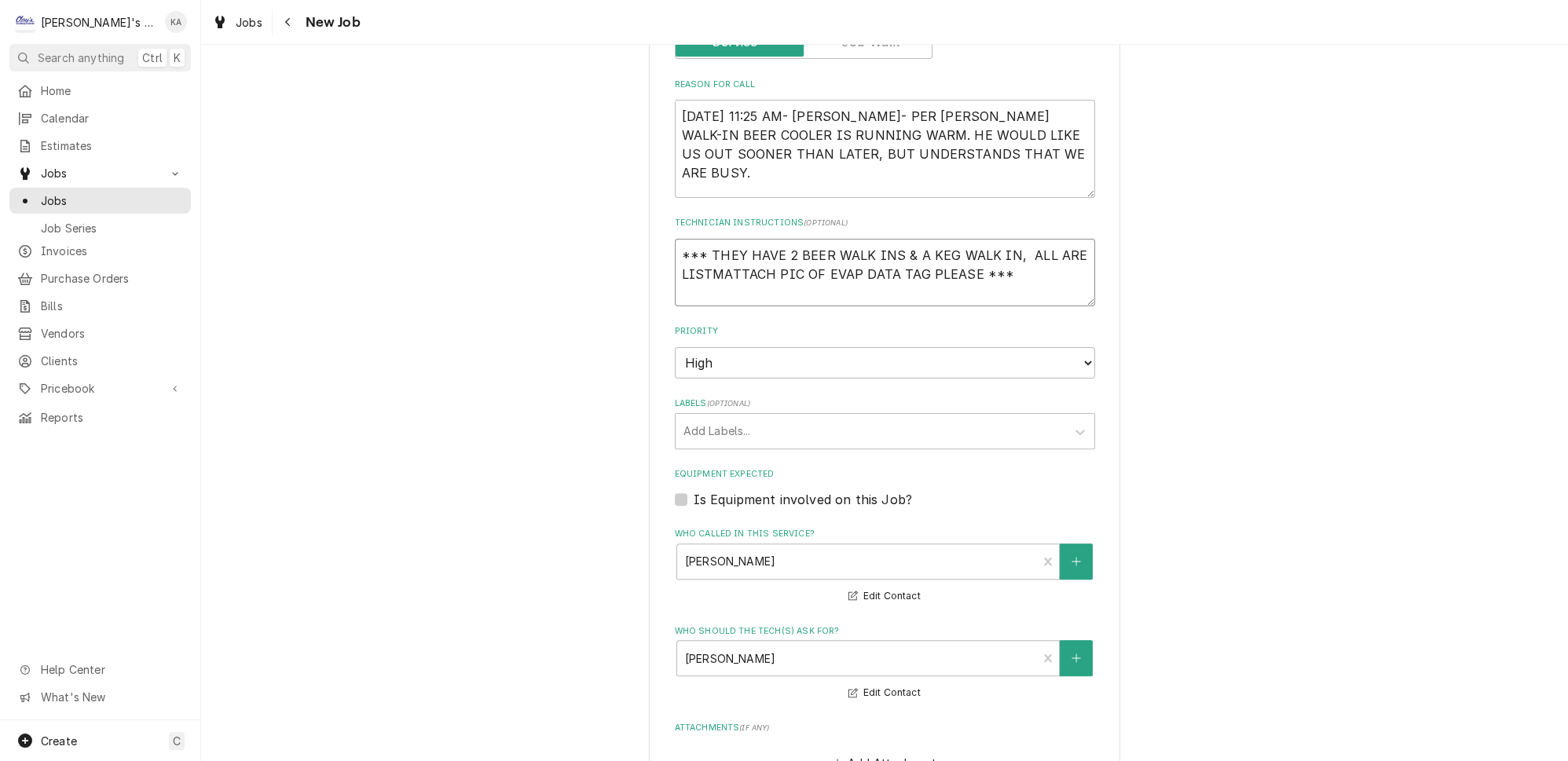
type textarea "x"
type textarea "*** THEY HAVE 2 BEER WALK INS & A KEG WALK IN, ALL ARE LISTEMATTACH PIC OF EVAP…"
type textarea "x"
type textarea "*** THEY HAVE 2 BEER WALK INS & A KEG WALK IN, ALL ARE LISTEDMATTACH PIC OF EVA…"
type textarea "x"
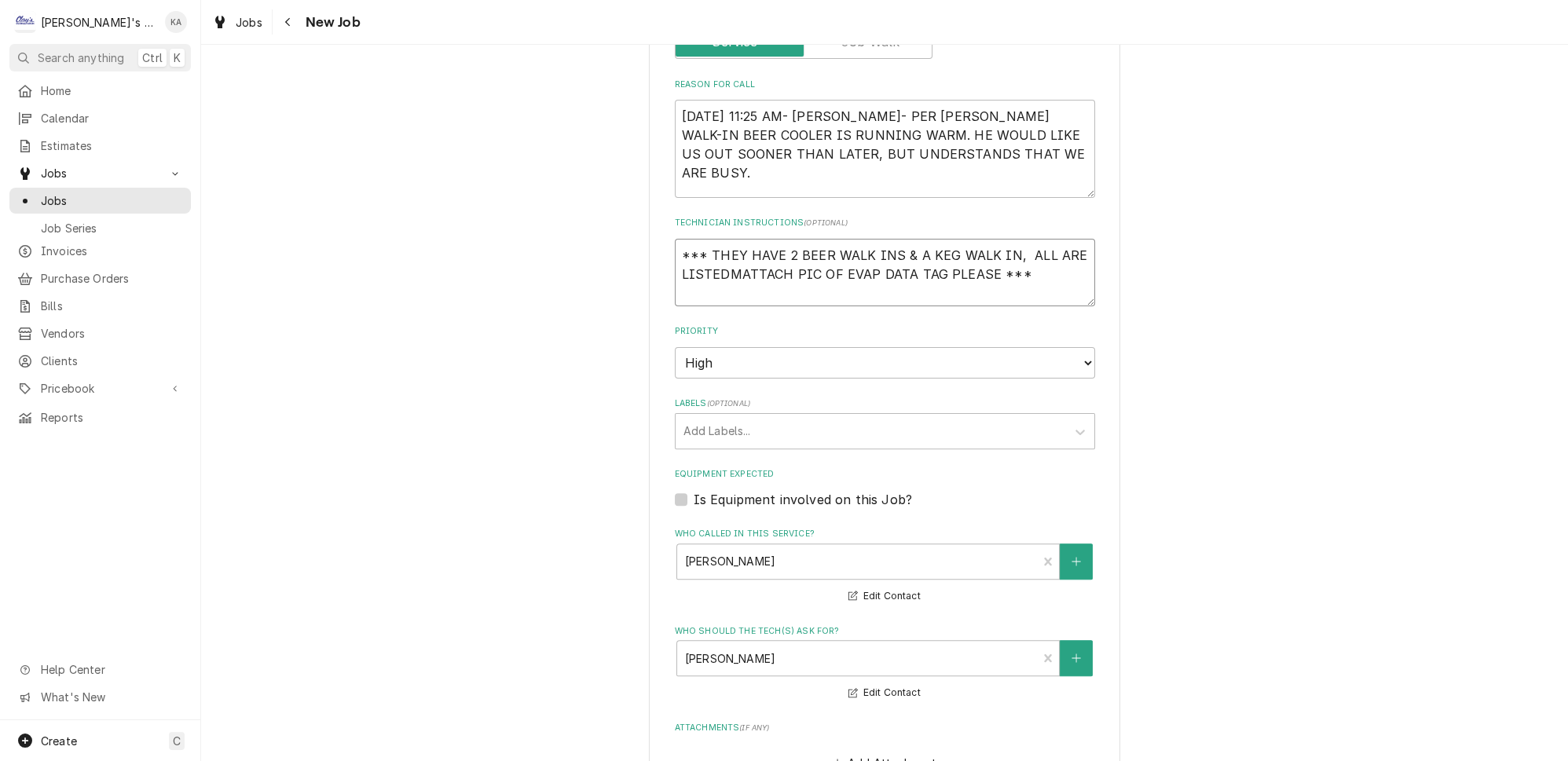
type textarea "*** THEY HAVE 2 BEER WALK INS & A KEG WALK IN, ALL ARE LISTED MATTACH PIC OF EV…"
type textarea "x"
type textarea "*** THEY HAVE 2 BEER WALK INS & A KEG WALK IN, ALL ARE LISTED IMATTACH PIC OF E…"
type textarea "x"
type textarea "*** THEY HAVE 2 BEER WALK INS & A KEG WALK IN, ALL ARE LISTED INMATTACH PIC OF …"
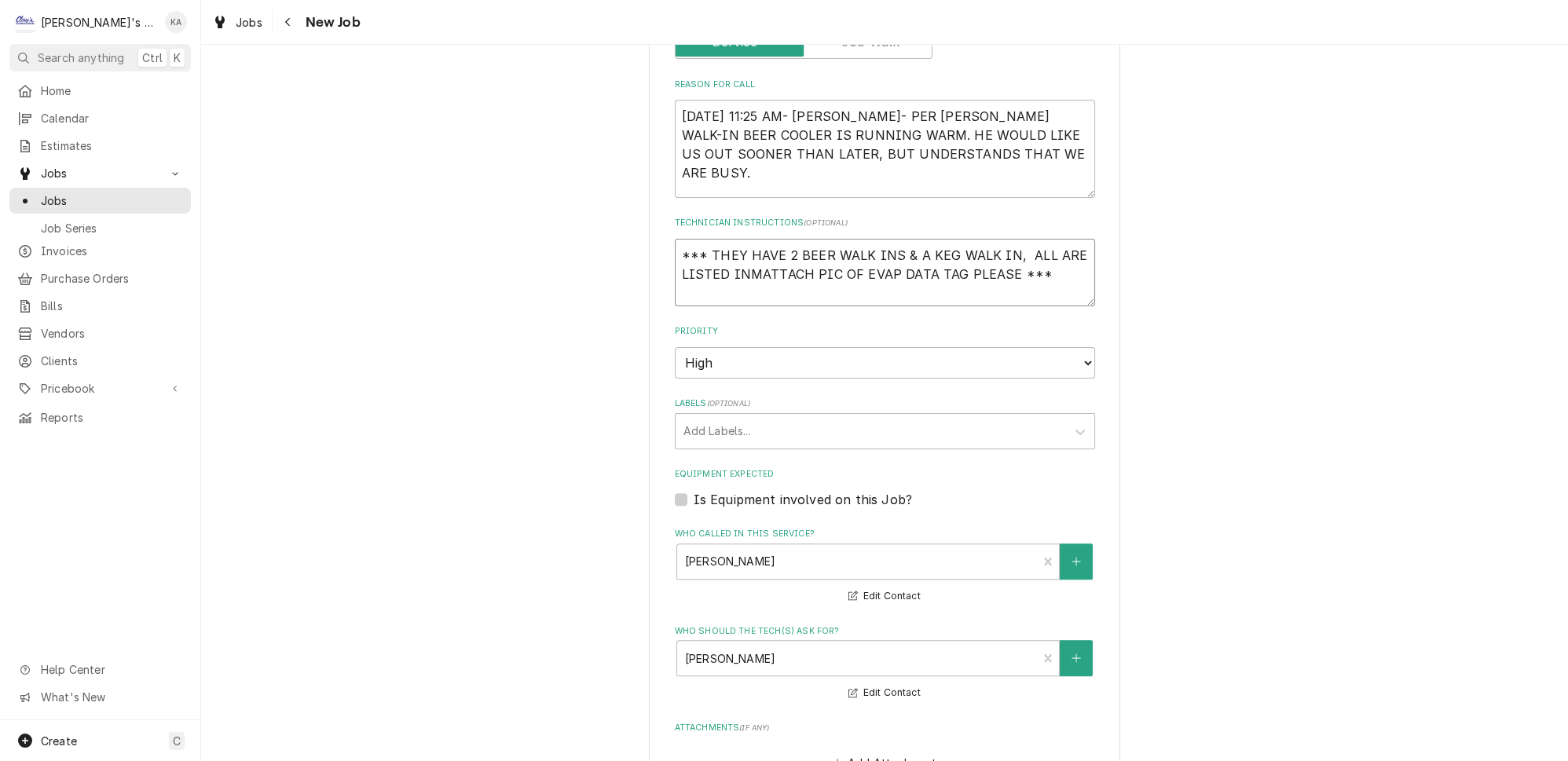
type textarea "x"
type textarea "*** THEY HAVE 2 BEER WALK INS & A KEG WALK IN, ALL ARE LISTED IN MATTACH PIC OF…"
type textarea "x"
type textarea "*** THEY HAVE 2 BEER WALK INS & A KEG WALK IN, ALL ARE LISTED IN TMATTACH PIC O…"
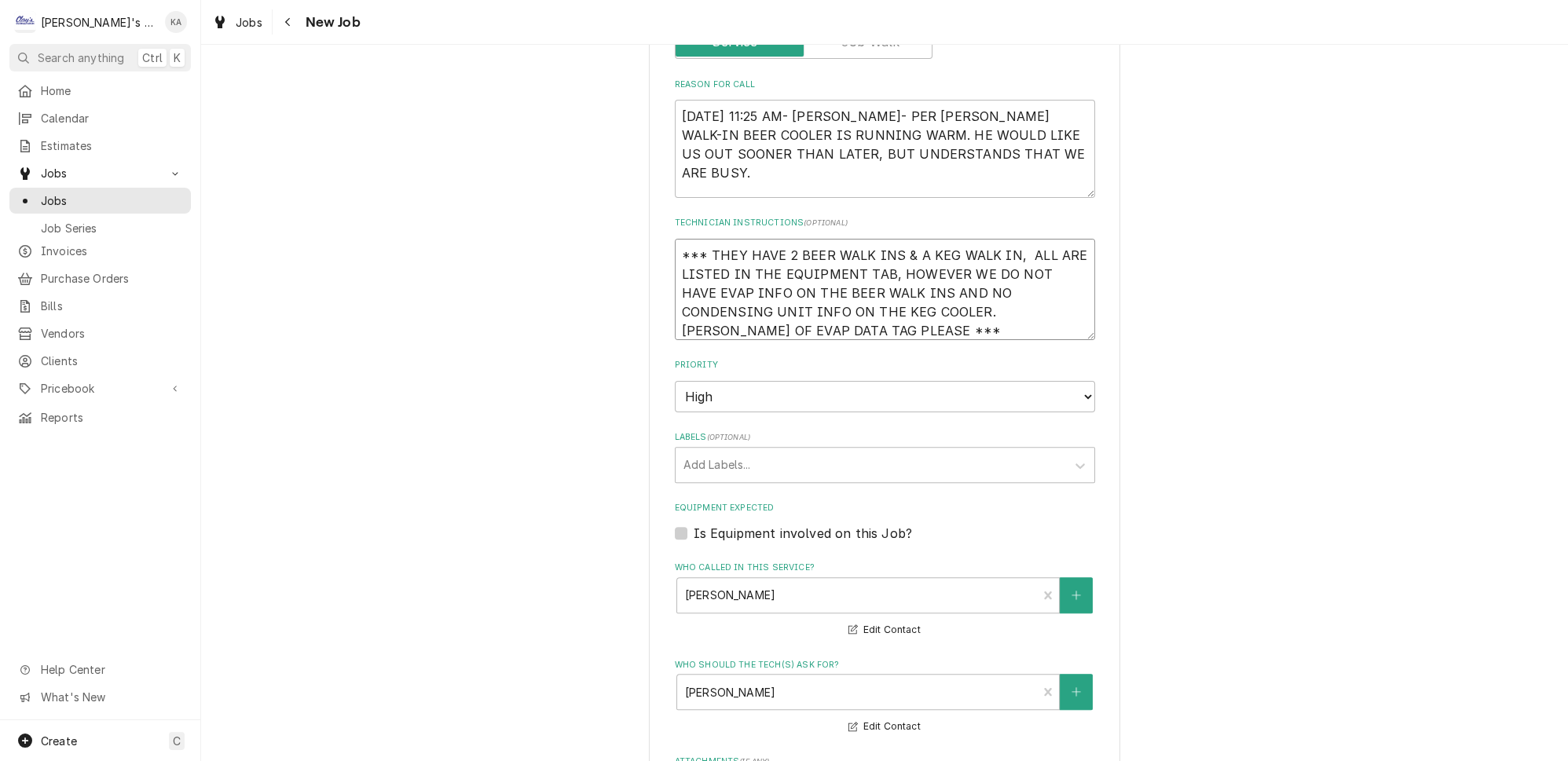
drag, startPoint x: 938, startPoint y: 286, endPoint x: 883, endPoint y: 289, distance: 55.1
click at [883, 289] on textarea "*** THEY HAVE 2 BEER WALK INS & A KEG WALK IN, ALL ARE LISTED IN THE EQUIPMENT …" at bounding box center [885, 289] width 420 height 102
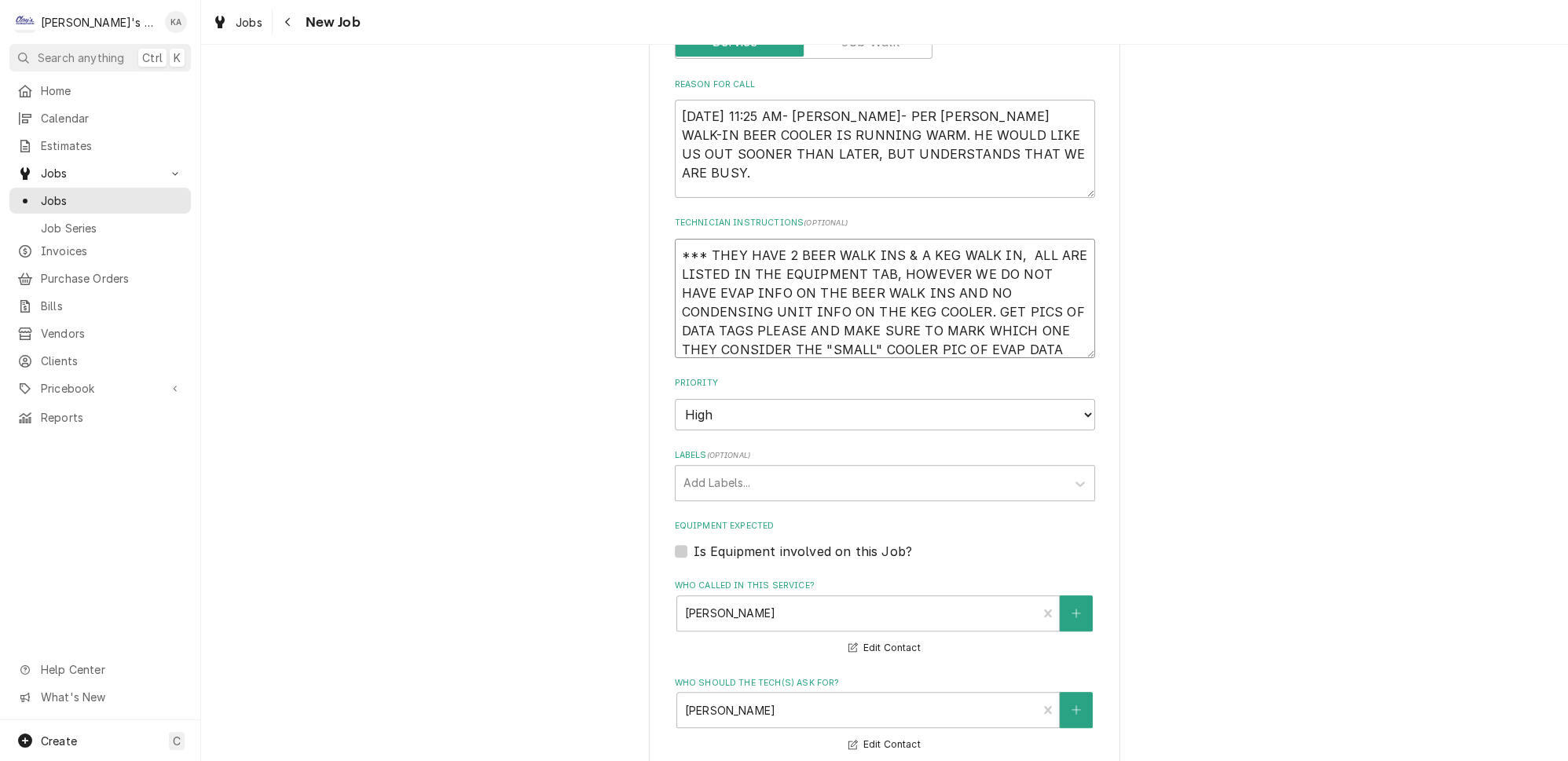
drag, startPoint x: 924, startPoint y: 317, endPoint x: 791, endPoint y: 322, distance: 133.1
click at [791, 322] on textarea "*** THEY HAVE 2 BEER WALK INS & A KEG WALK IN, ALL ARE LISTED IN THE EQUIPMENT …" at bounding box center [885, 298] width 420 height 120
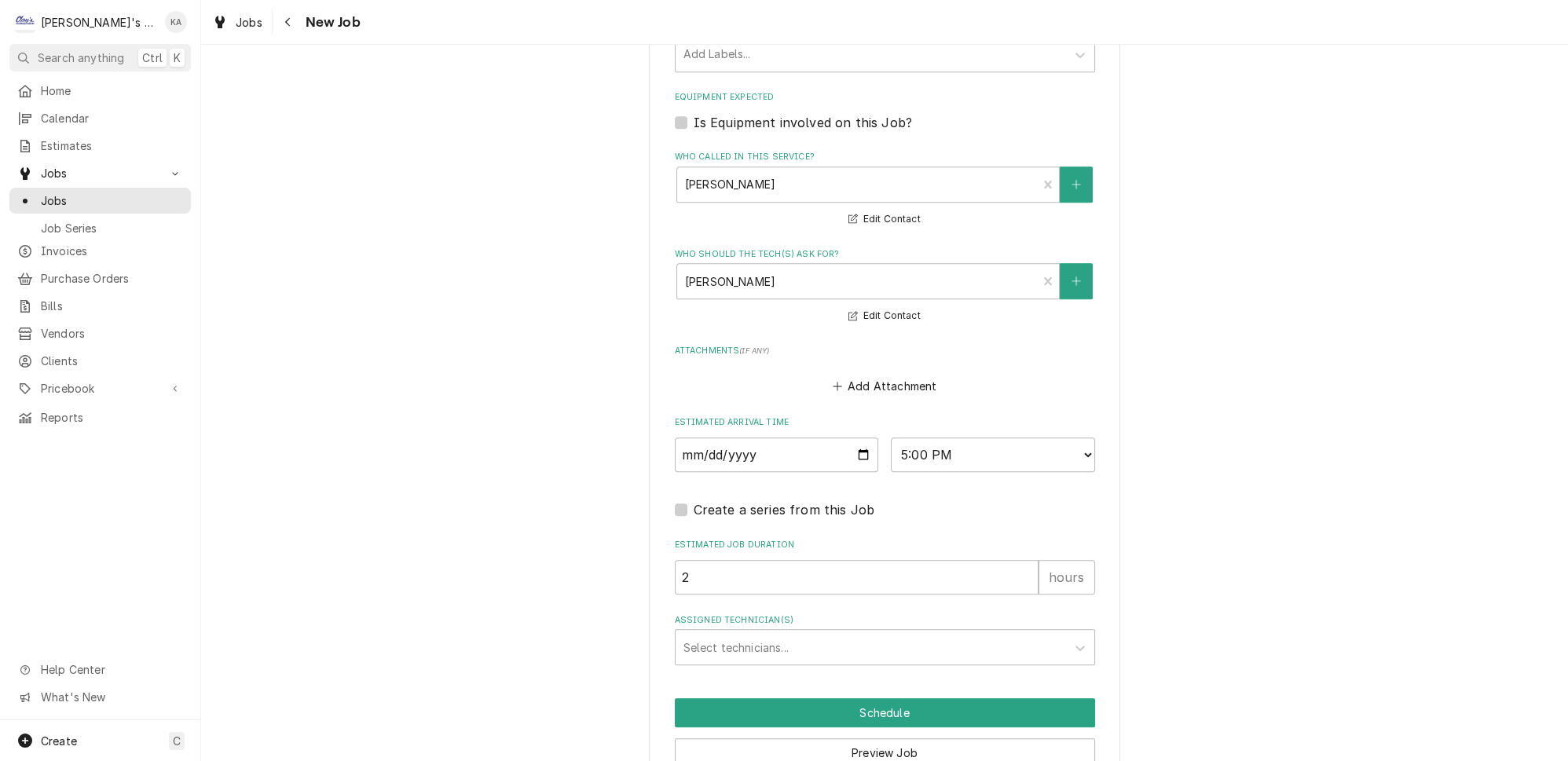
scroll to position [1325, 0]
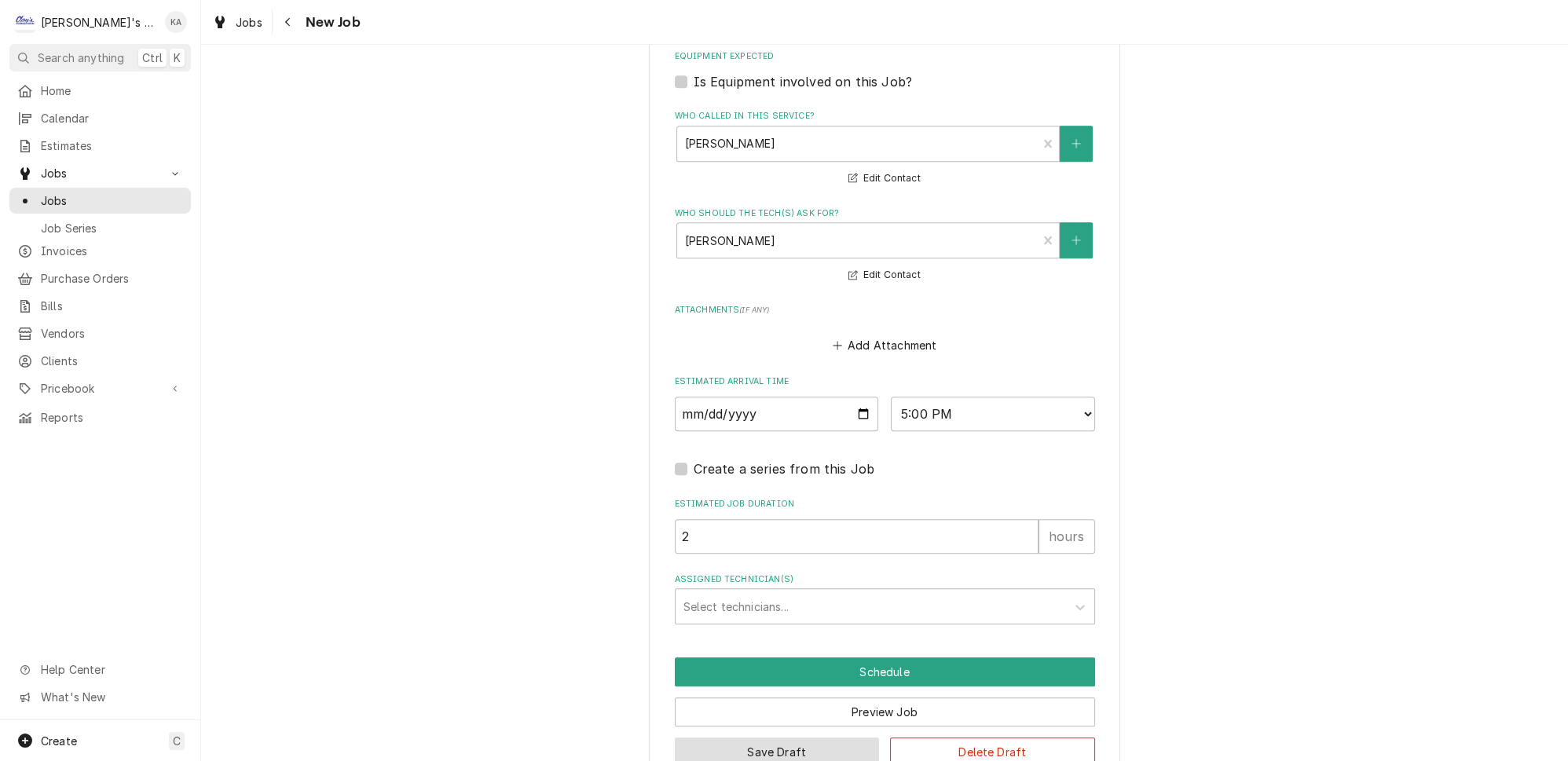
click at [755, 737] on button "Save Draft" at bounding box center [777, 751] width 205 height 29
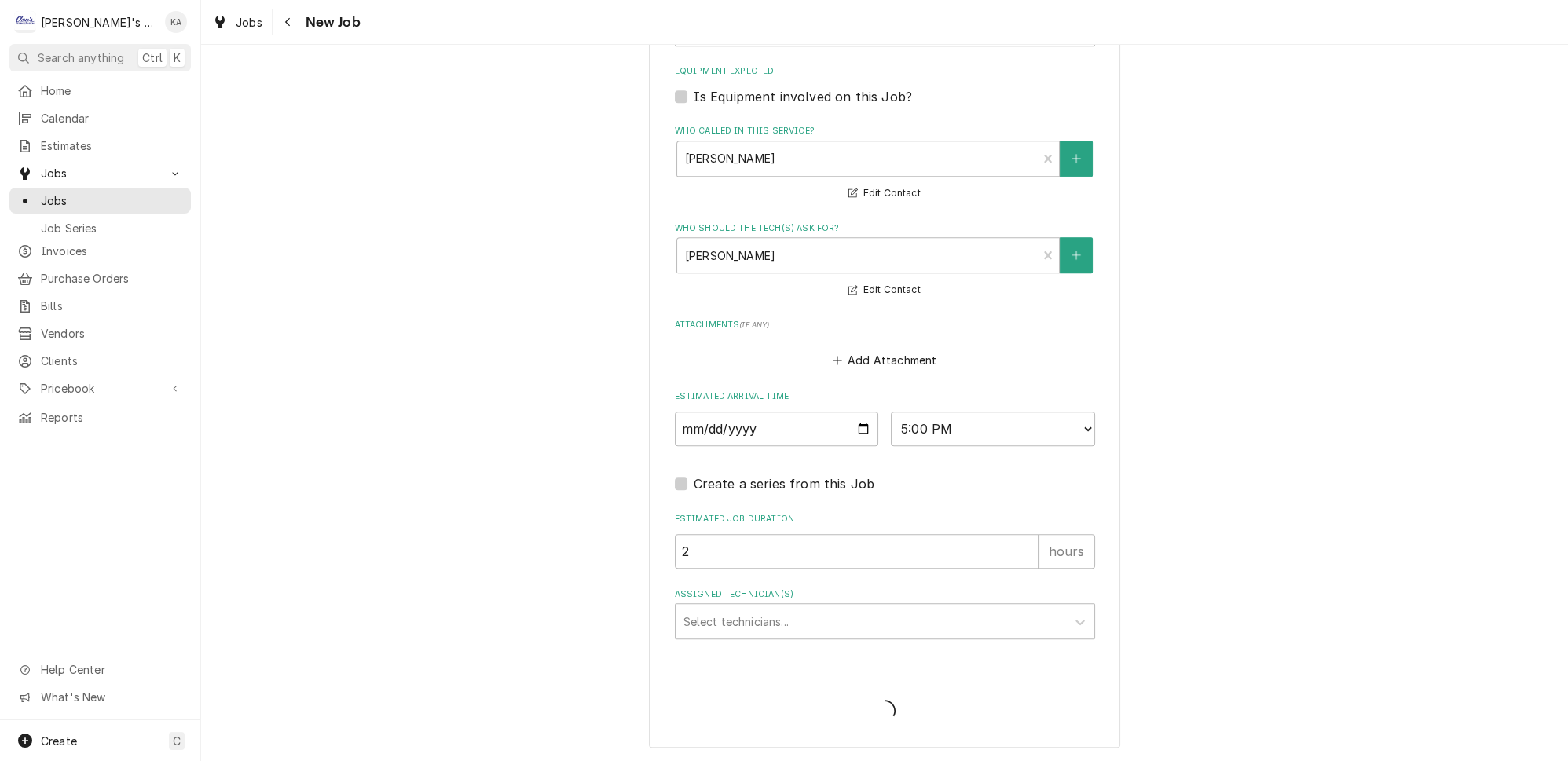
scroll to position [1274, 0]
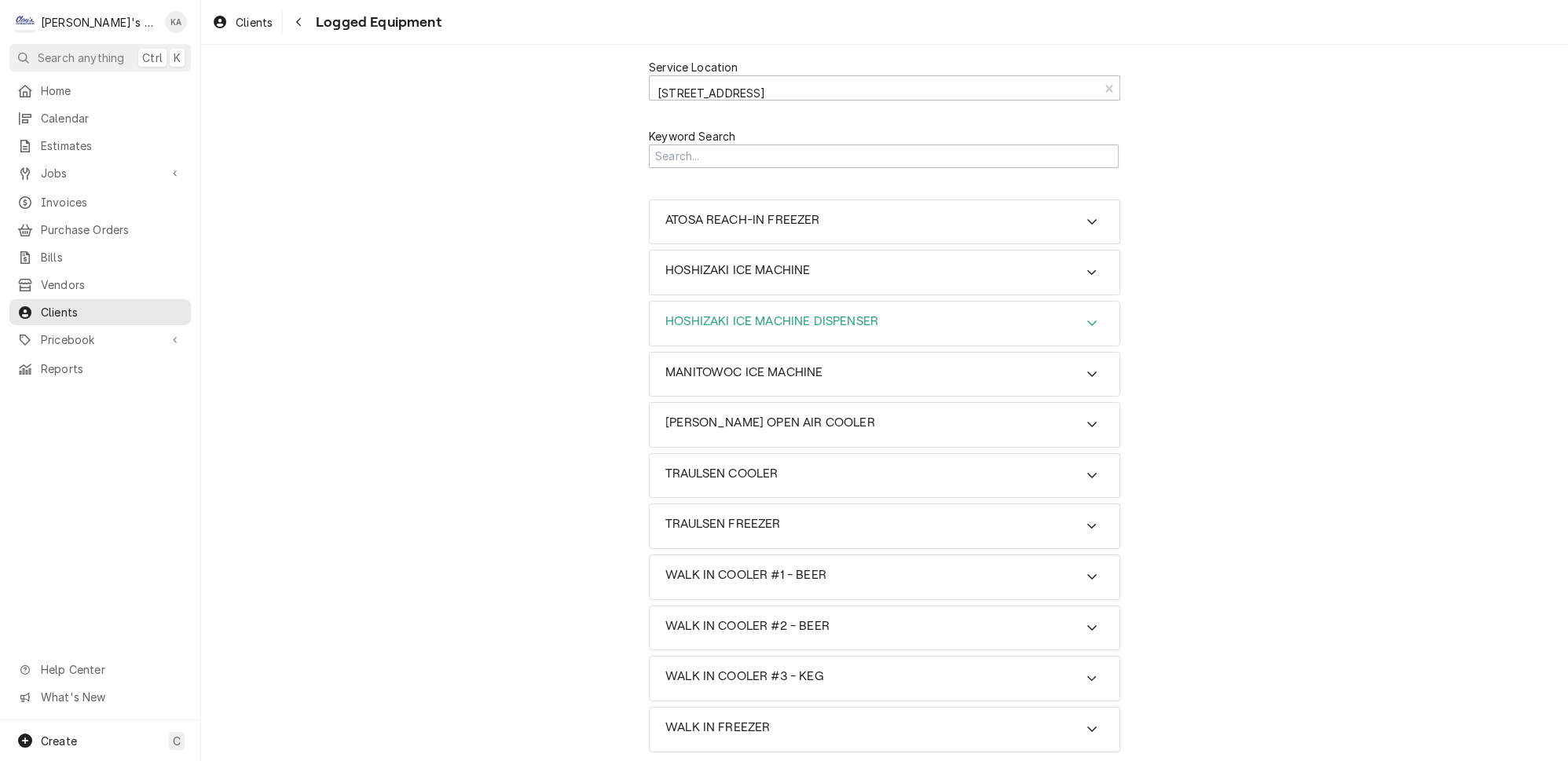
click at [1086, 316] on icon "Accordion Header" at bounding box center [1092, 322] width 11 height 12
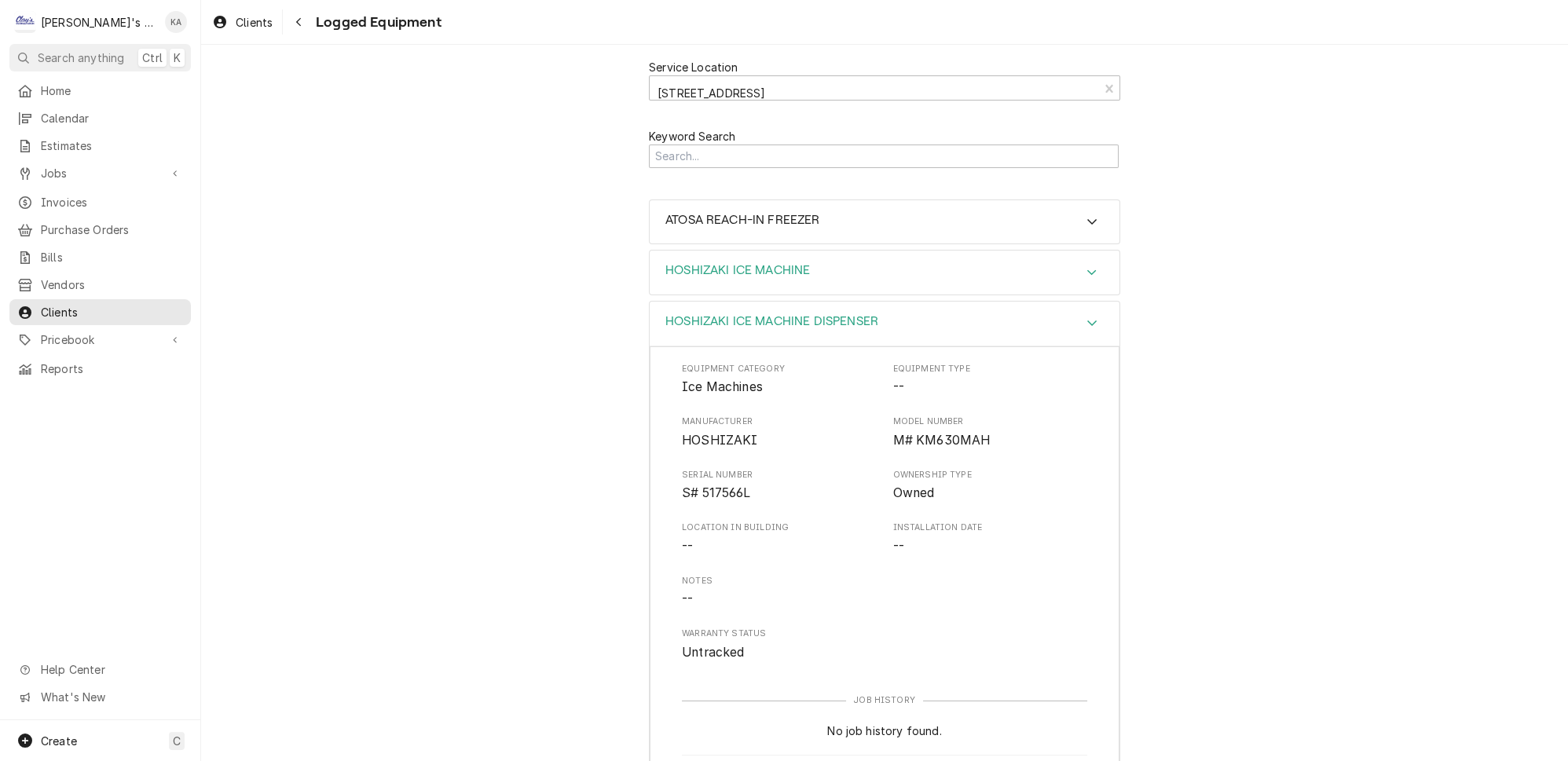
click at [1086, 266] on icon "Accordion Header" at bounding box center [1092, 272] width 11 height 12
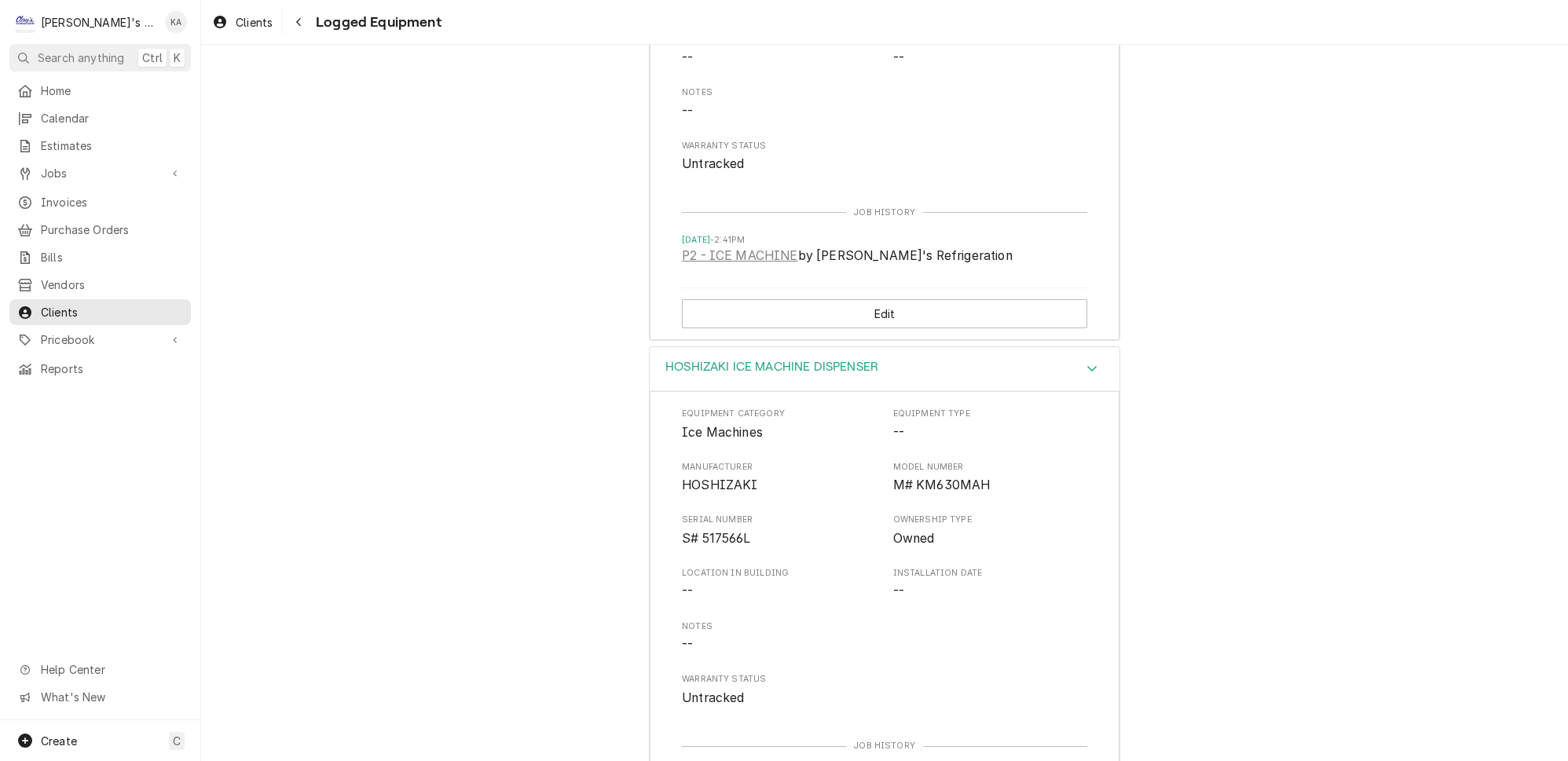
scroll to position [285, 0]
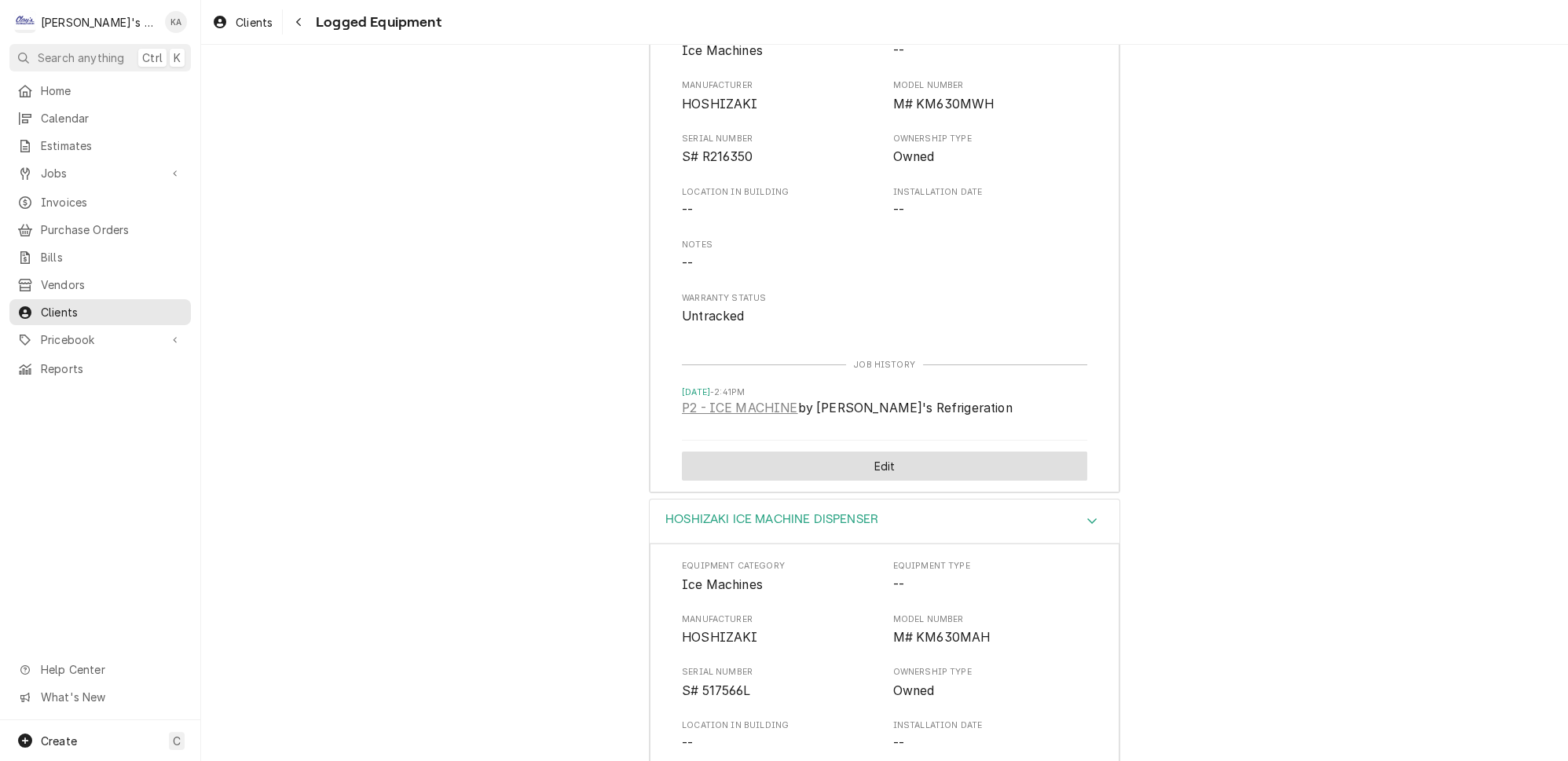
click at [880, 451] on button "Edit" at bounding box center [884, 466] width 405 height 29
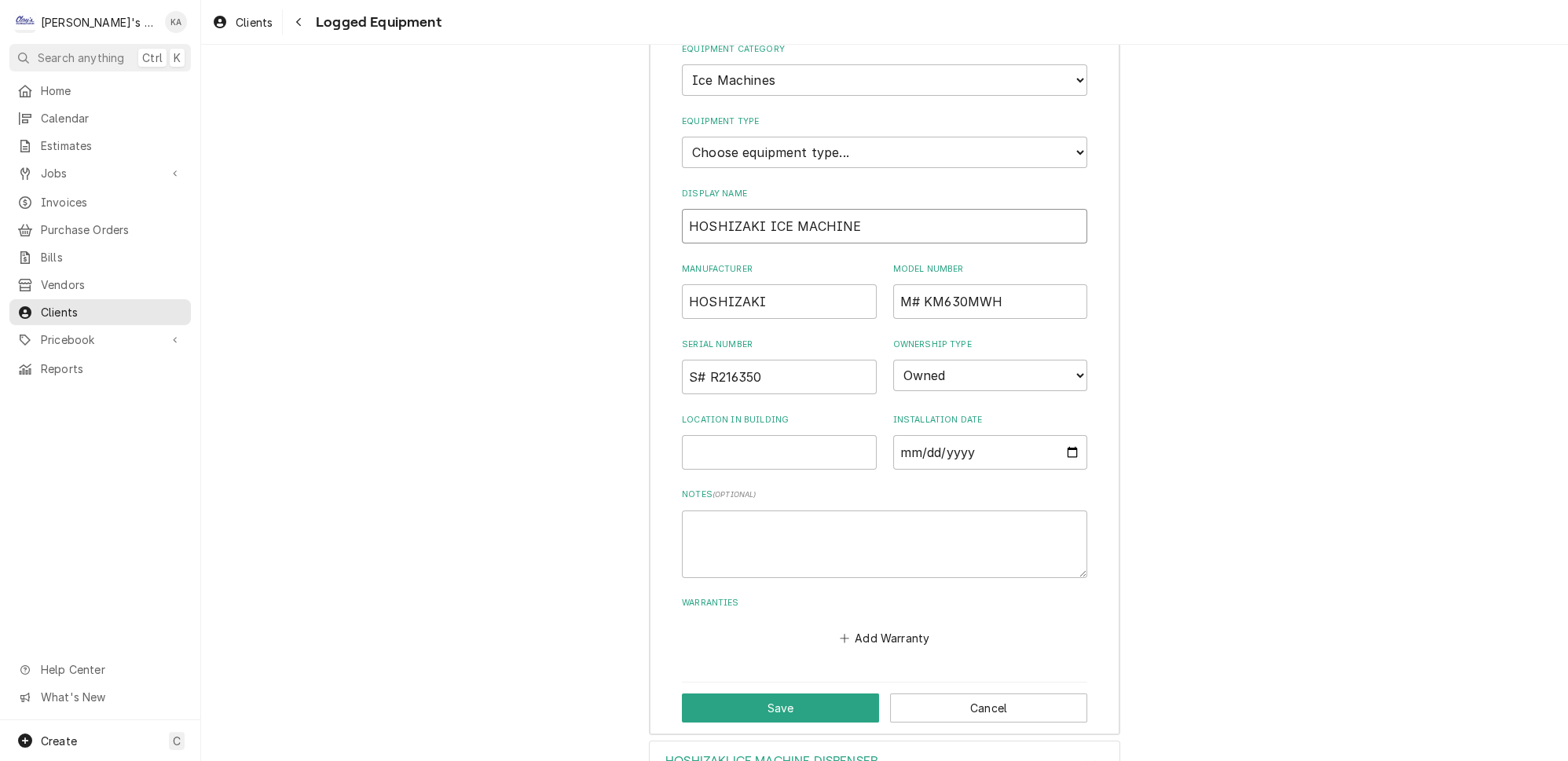
click at [866, 209] on input "HOSHIZAKI ICE MACHINE" at bounding box center [884, 226] width 405 height 34
type input "HOSHIZAKI ICE MACHINE #1"
drag, startPoint x: 908, startPoint y: 274, endPoint x: 876, endPoint y: 276, distance: 32.1
click at [876, 276] on div "Manufacturer HOSHIZAKI Model Number M# KM630MWH" at bounding box center [884, 291] width 405 height 56
type input "KM630MWH"
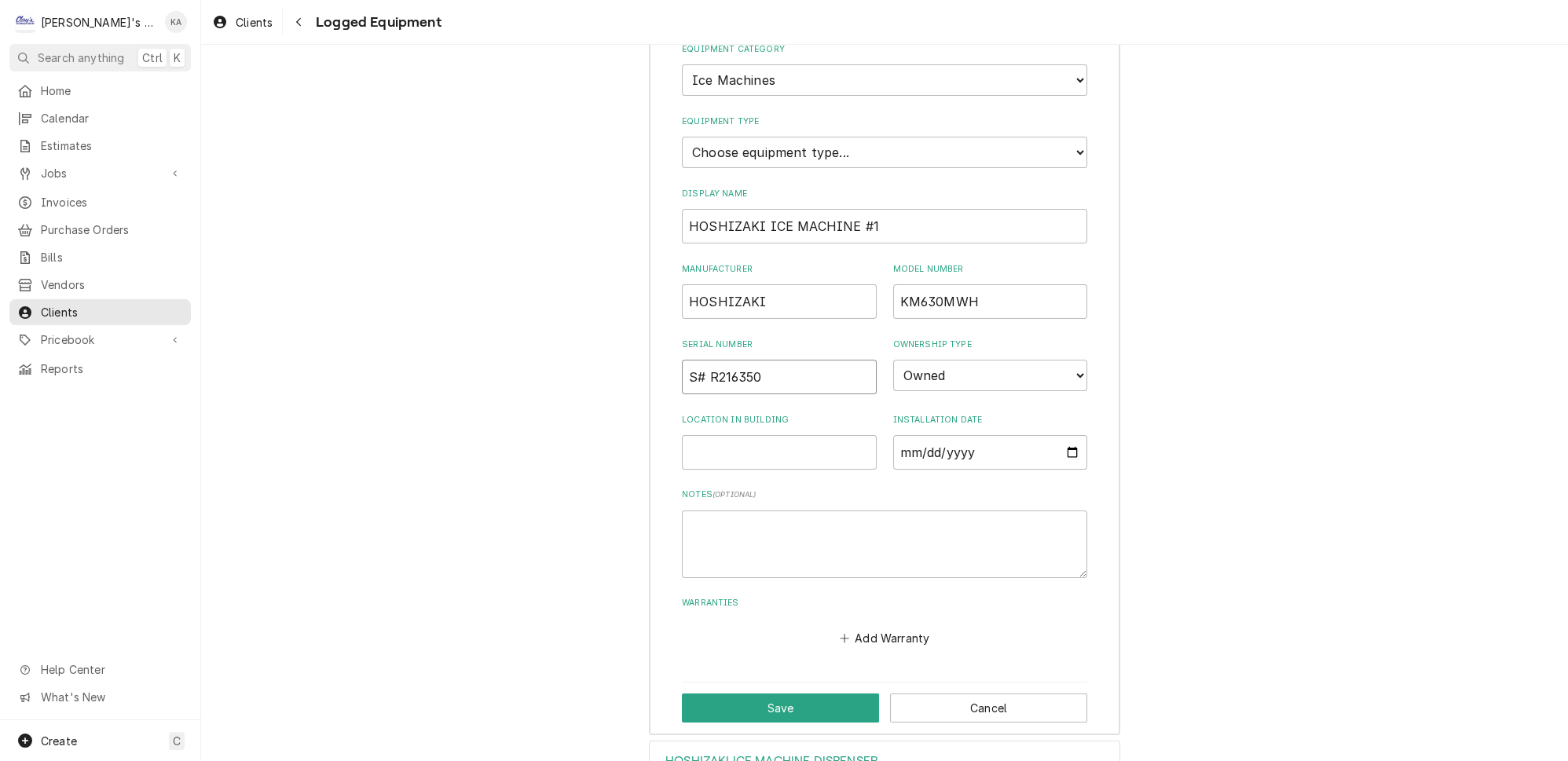
drag, startPoint x: 707, startPoint y: 351, endPoint x: 668, endPoint y: 353, distance: 39.1
click at [668, 352] on div "Equipment Category Choose equipment category... Ice Machines Refrigeration HVAC…" at bounding box center [885, 372] width 469 height 724
type input "R216350"
click at [774, 694] on button "Save" at bounding box center [779, 708] width 197 height 29
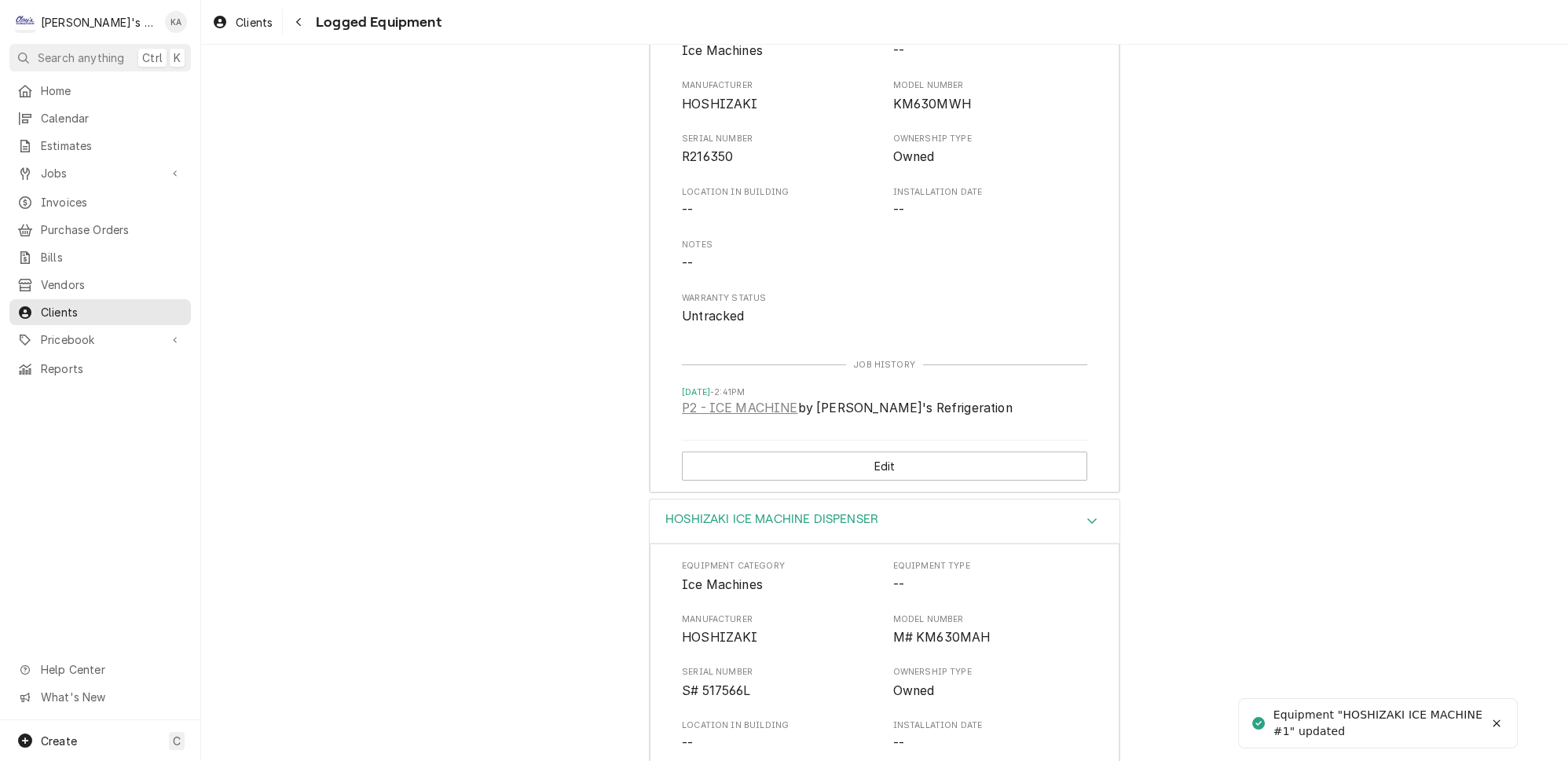
scroll to position [571, 0]
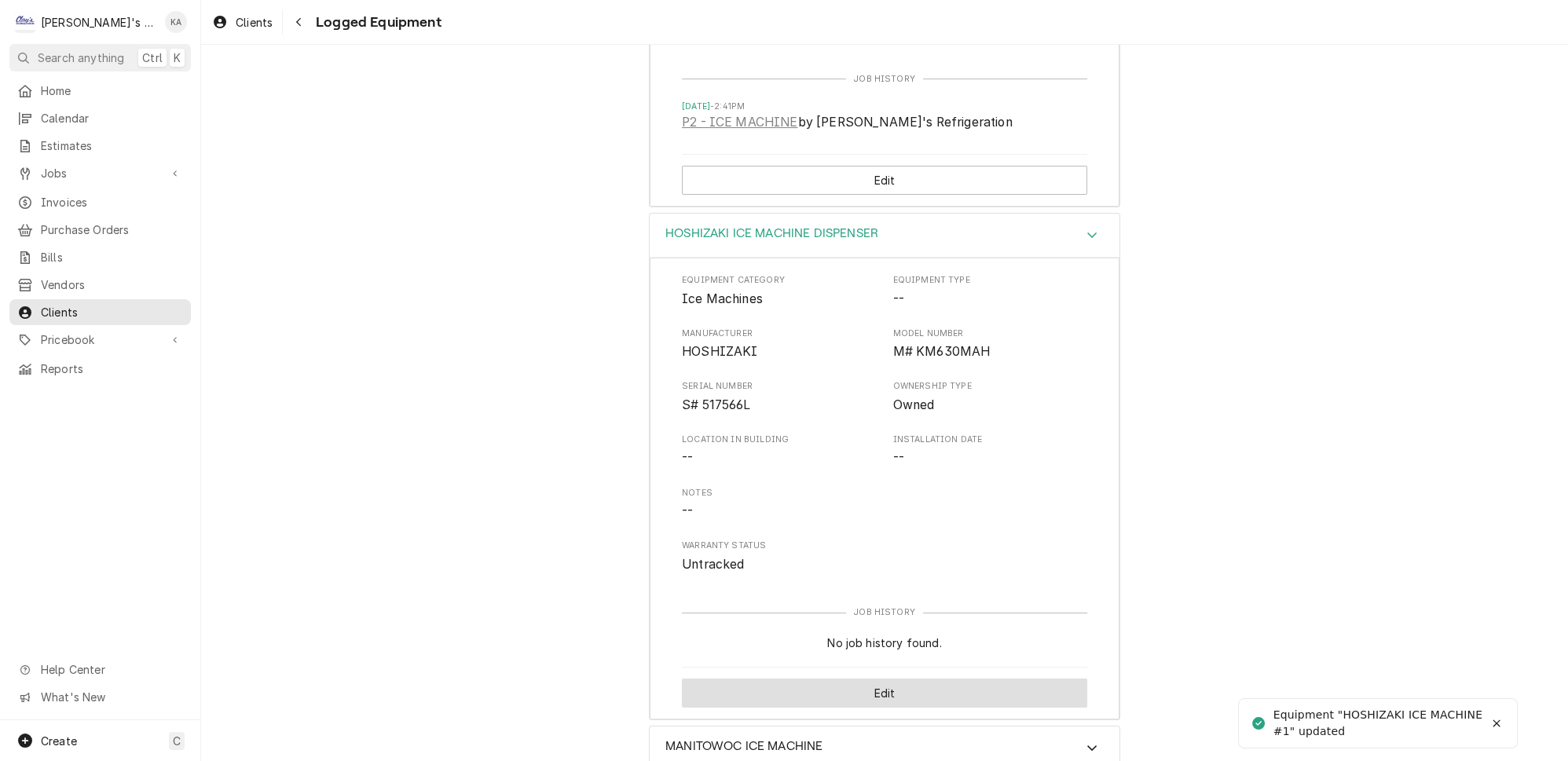
click at [908, 678] on button "Edit" at bounding box center [884, 693] width 405 height 29
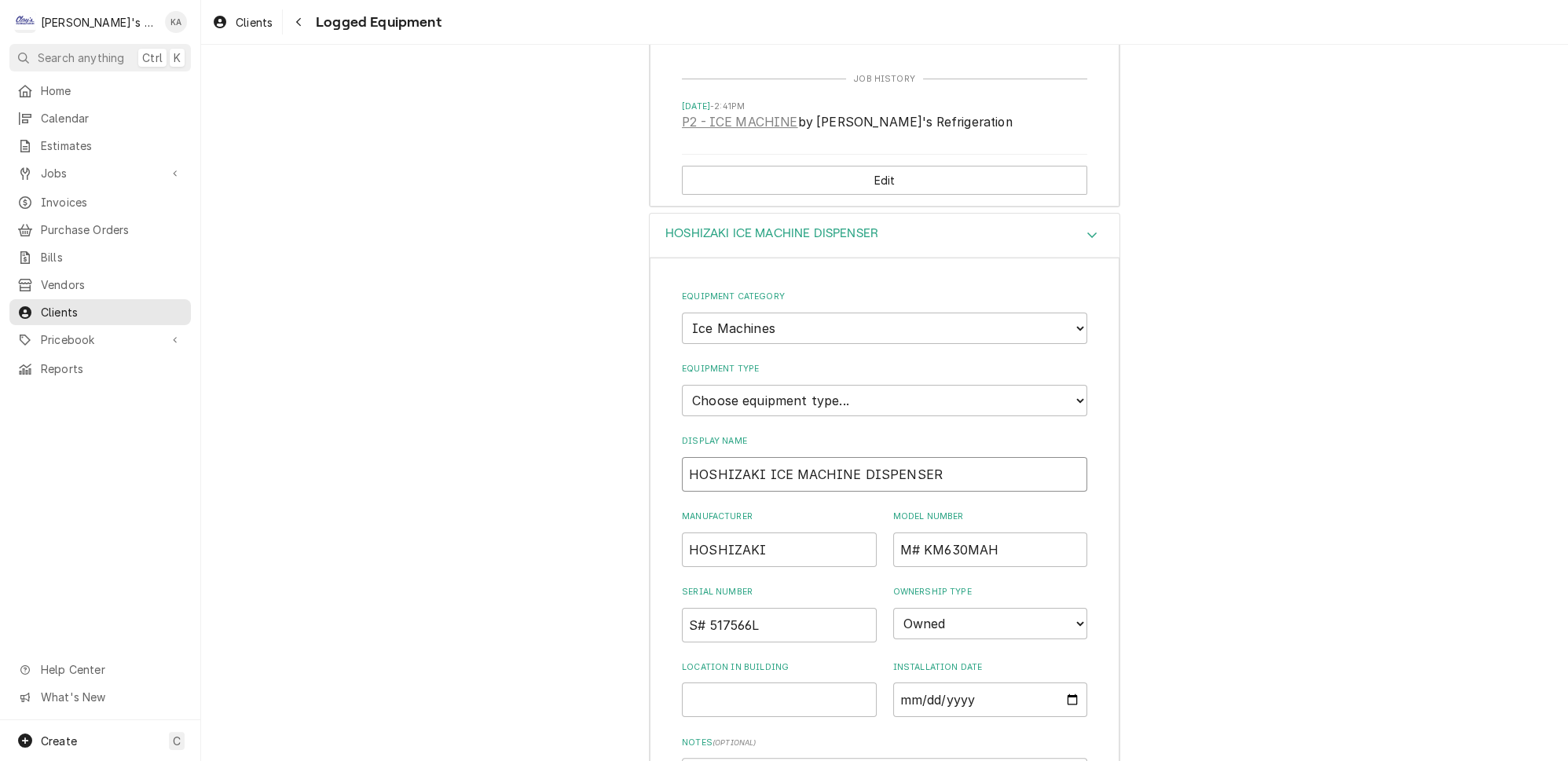
drag, startPoint x: 919, startPoint y: 444, endPoint x: 846, endPoint y: 449, distance: 73.2
click at [846, 457] on input "HOSHIZAKI ICE MACHINE DISPENSER" at bounding box center [884, 474] width 405 height 34
type input "HOSHIZAKI ICE MACHINE #2"
click at [845, 385] on select "Choose equipment type... Ice Bin Ice Dispenser Ice Maker Ice Merchandiser" at bounding box center [884, 400] width 405 height 31
select select "18"
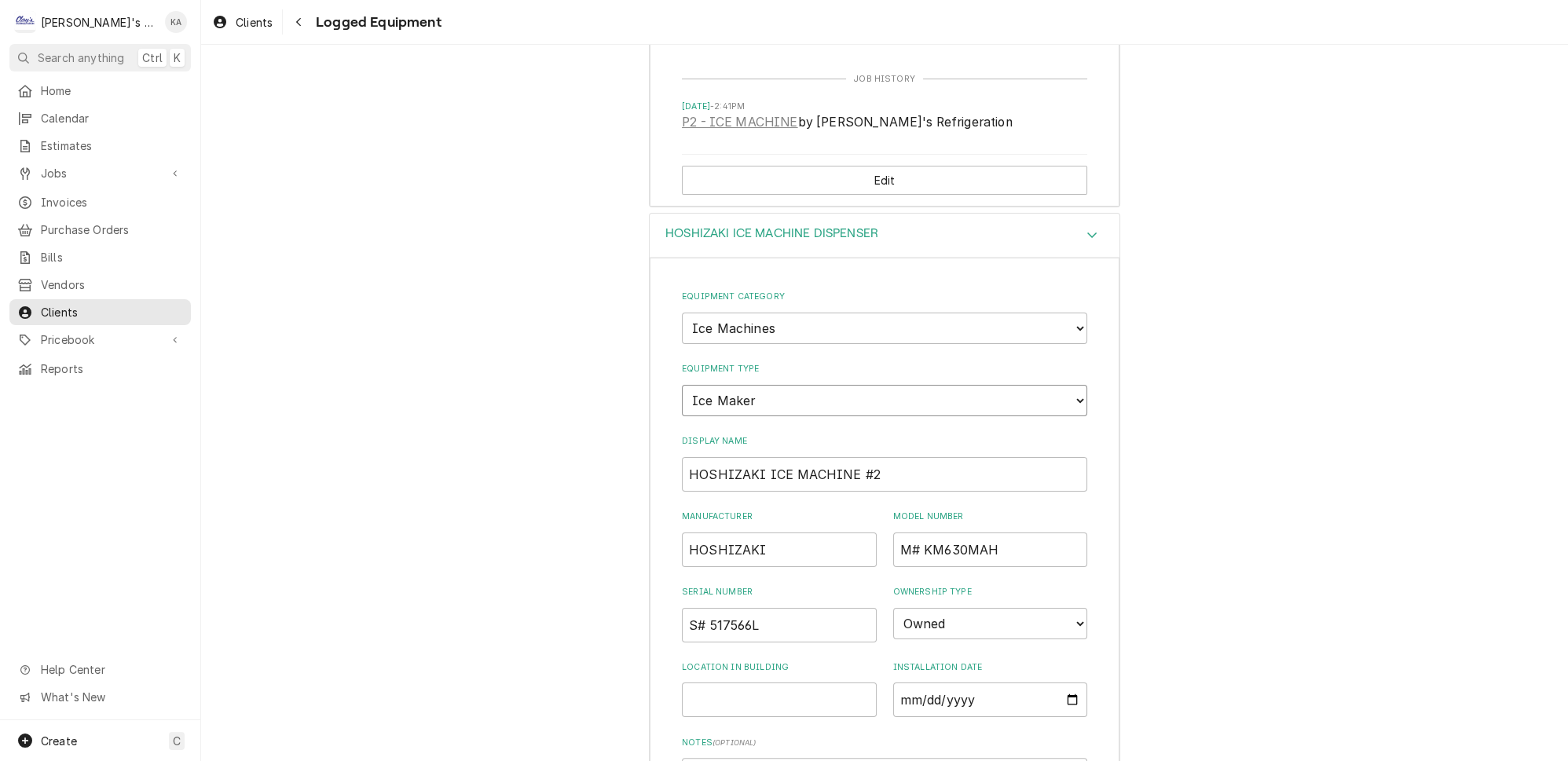
click at [681, 385] on select "Choose equipment type... Ice Bin Ice Dispenser Ice Maker Ice Merchandiser" at bounding box center [884, 400] width 405 height 31
drag, startPoint x: 908, startPoint y: 517, endPoint x: 886, endPoint y: 517, distance: 22.0
click at [893, 532] on input "M# KM630MAH" at bounding box center [990, 549] width 195 height 34
type input "KM630MAH"
drag, startPoint x: 705, startPoint y: 591, endPoint x: 675, endPoint y: 595, distance: 30.3
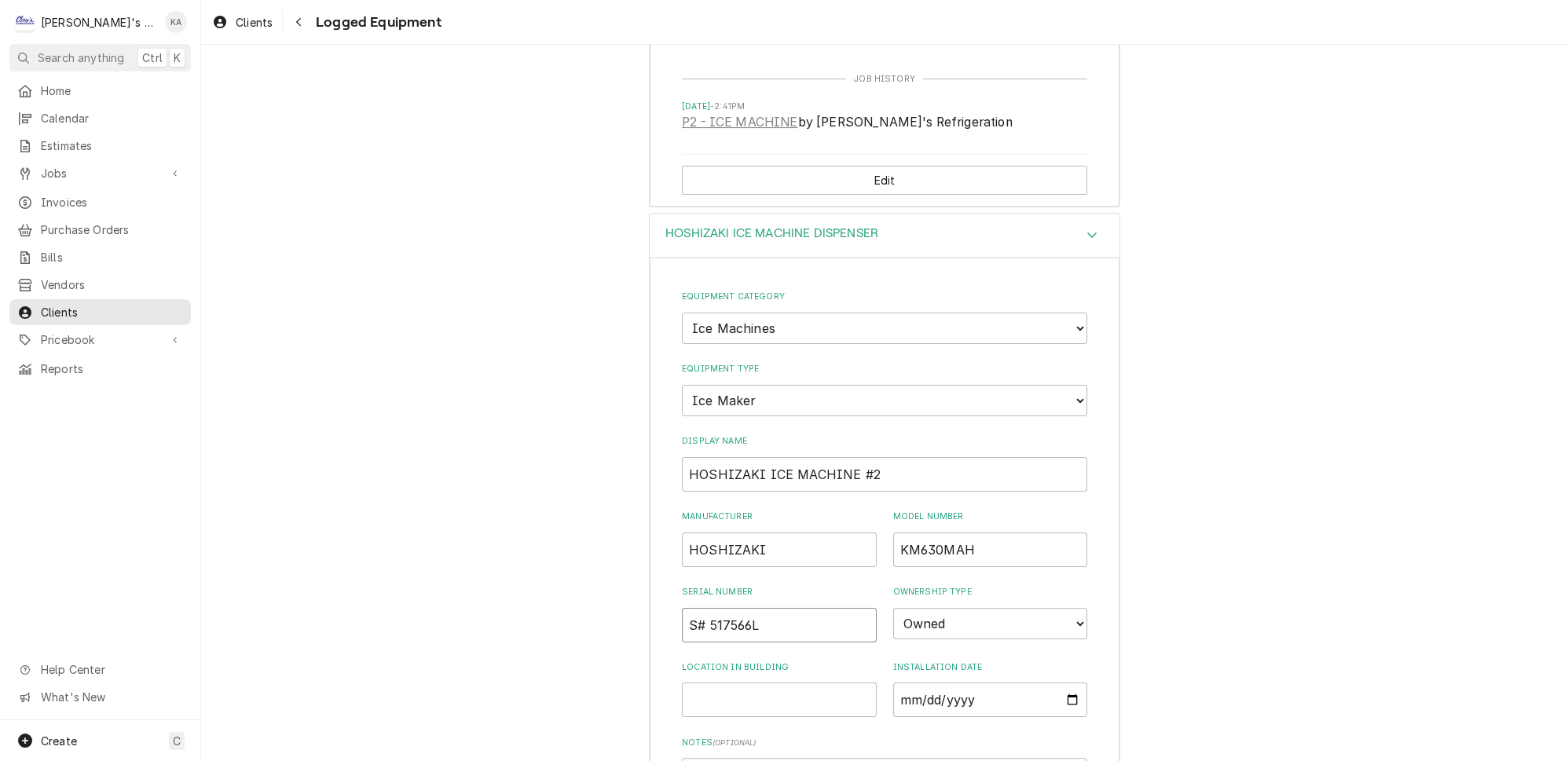
click at [675, 595] on div "Equipment Category Choose equipment category... Ice Machines Refrigeration HVAC…" at bounding box center [885, 619] width 469 height 724
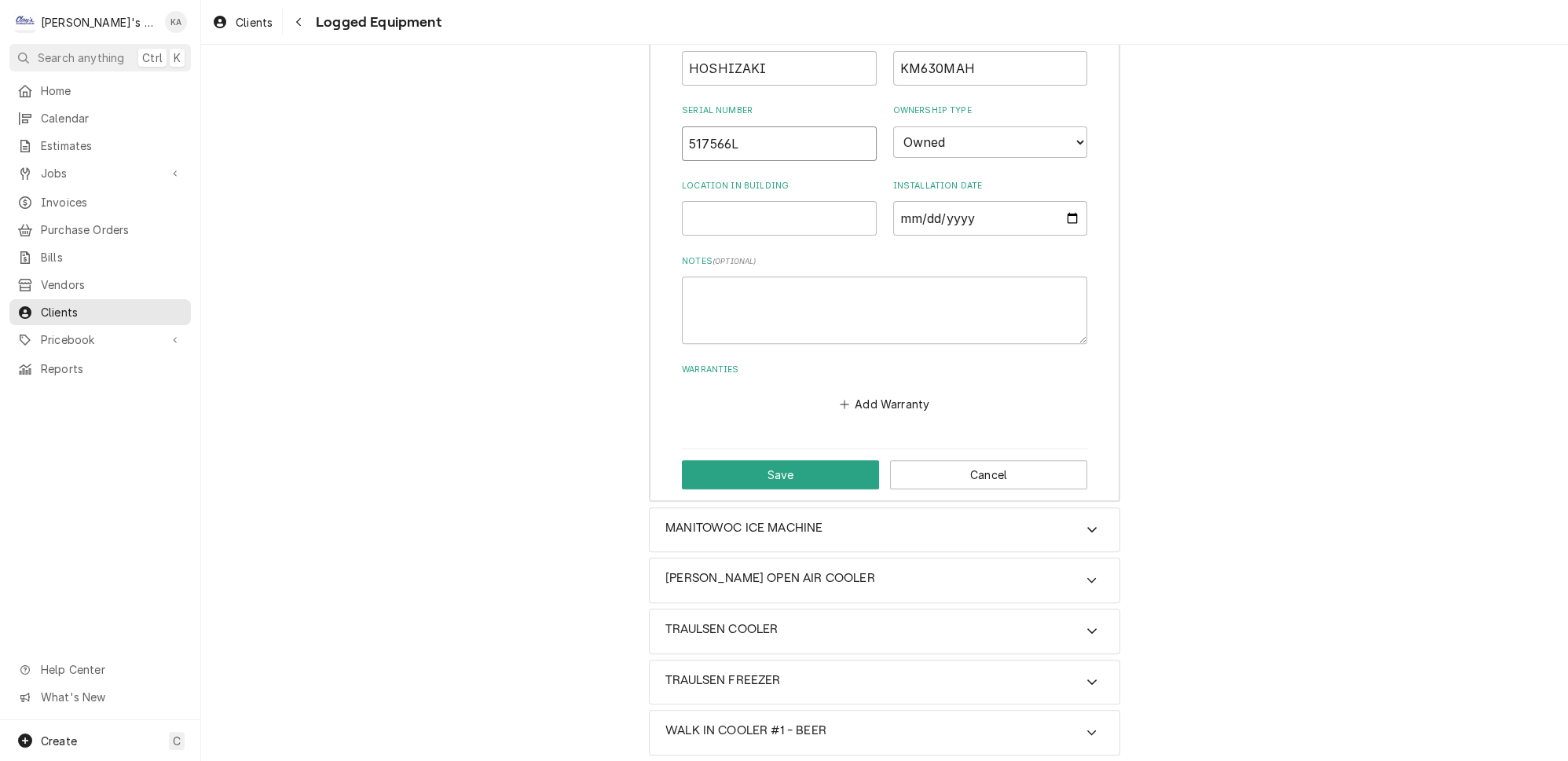
scroll to position [1071, 0]
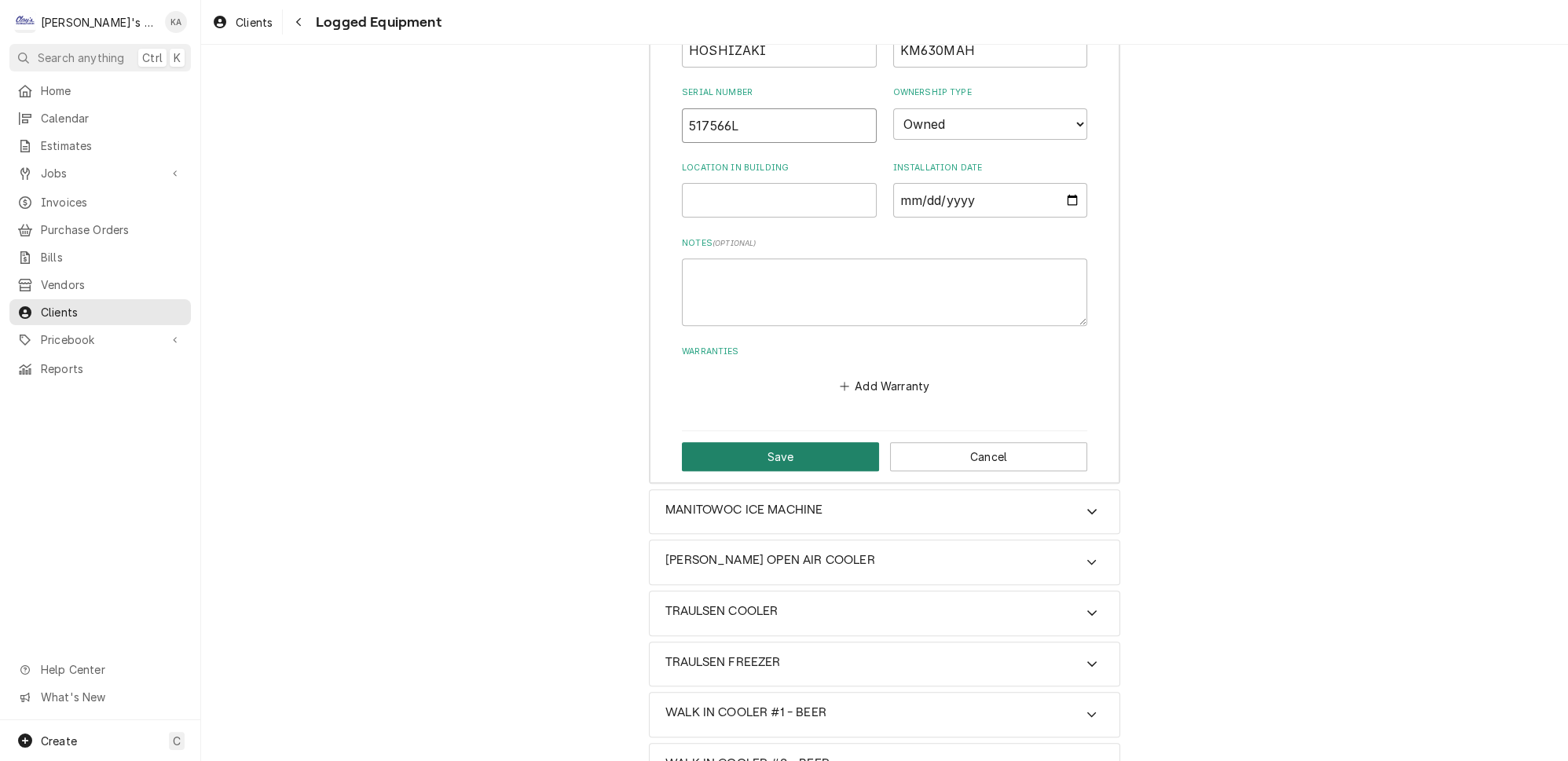
type input "517566L"
click at [787, 442] on button "Save" at bounding box center [779, 456] width 197 height 29
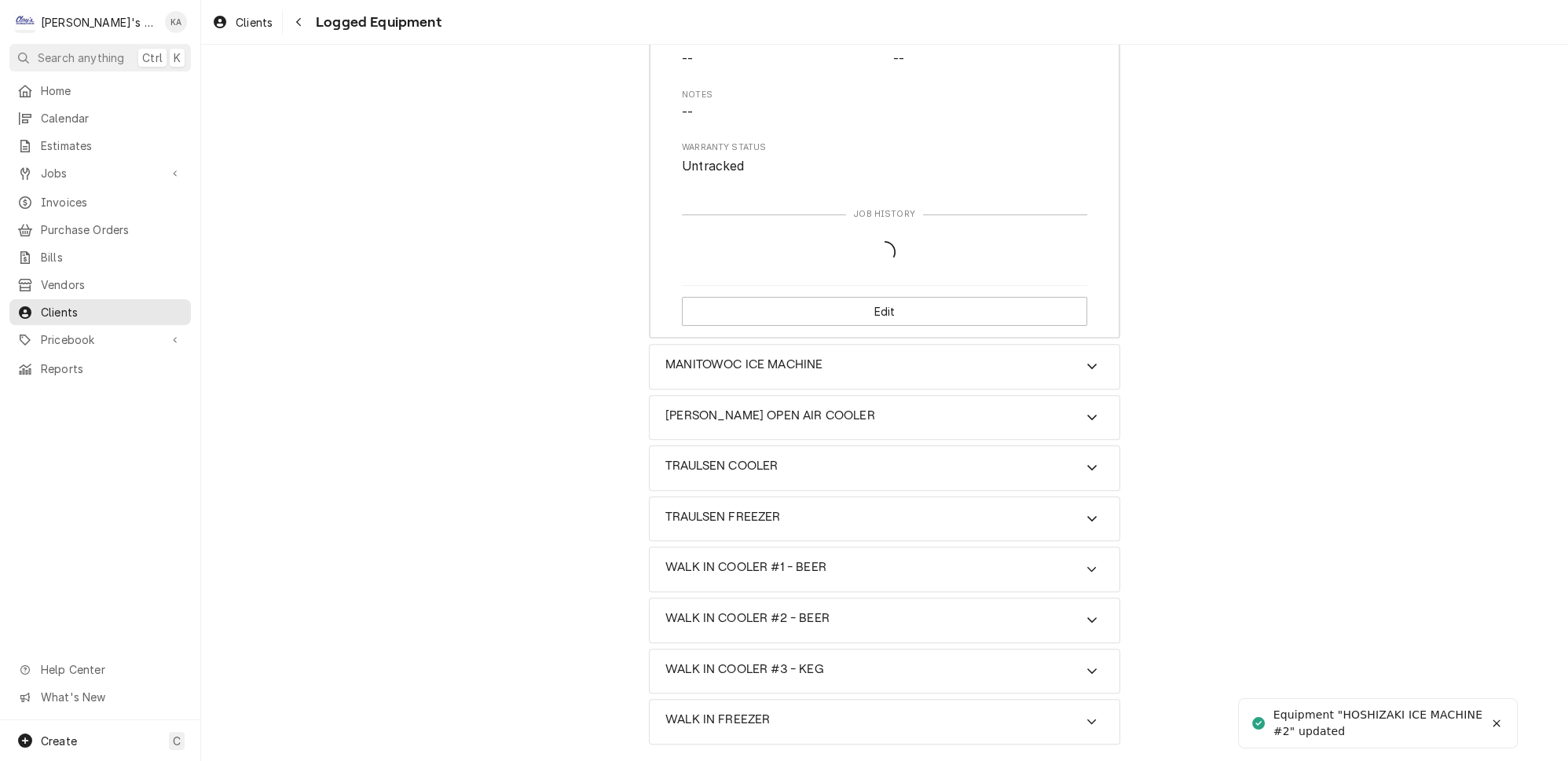
scroll to position [890, 0]
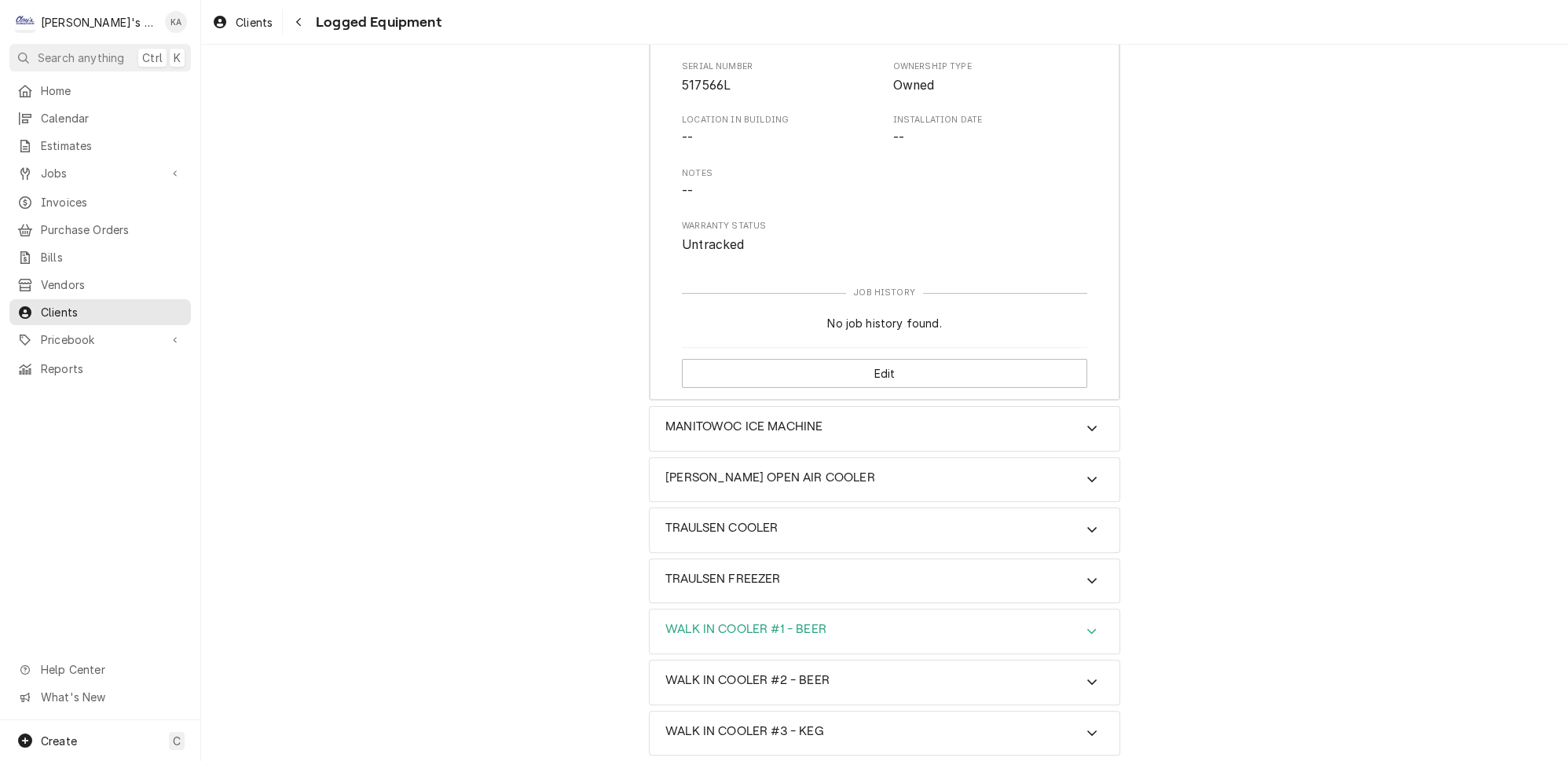
click at [1086, 625] on icon "Accordion Header" at bounding box center [1092, 631] width 11 height 12
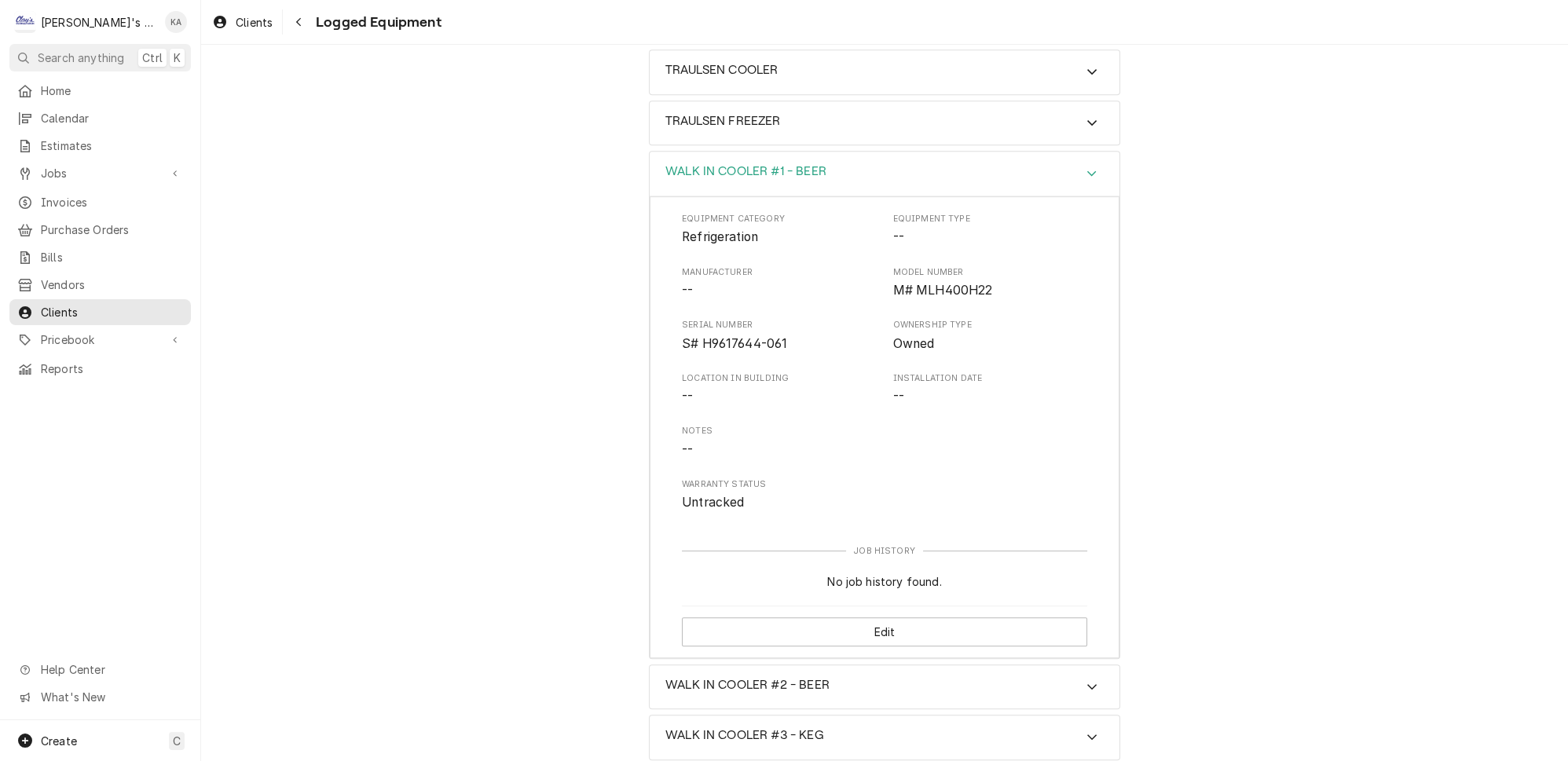
scroll to position [1348, 0]
click at [856, 618] on button "Edit" at bounding box center [884, 632] width 405 height 29
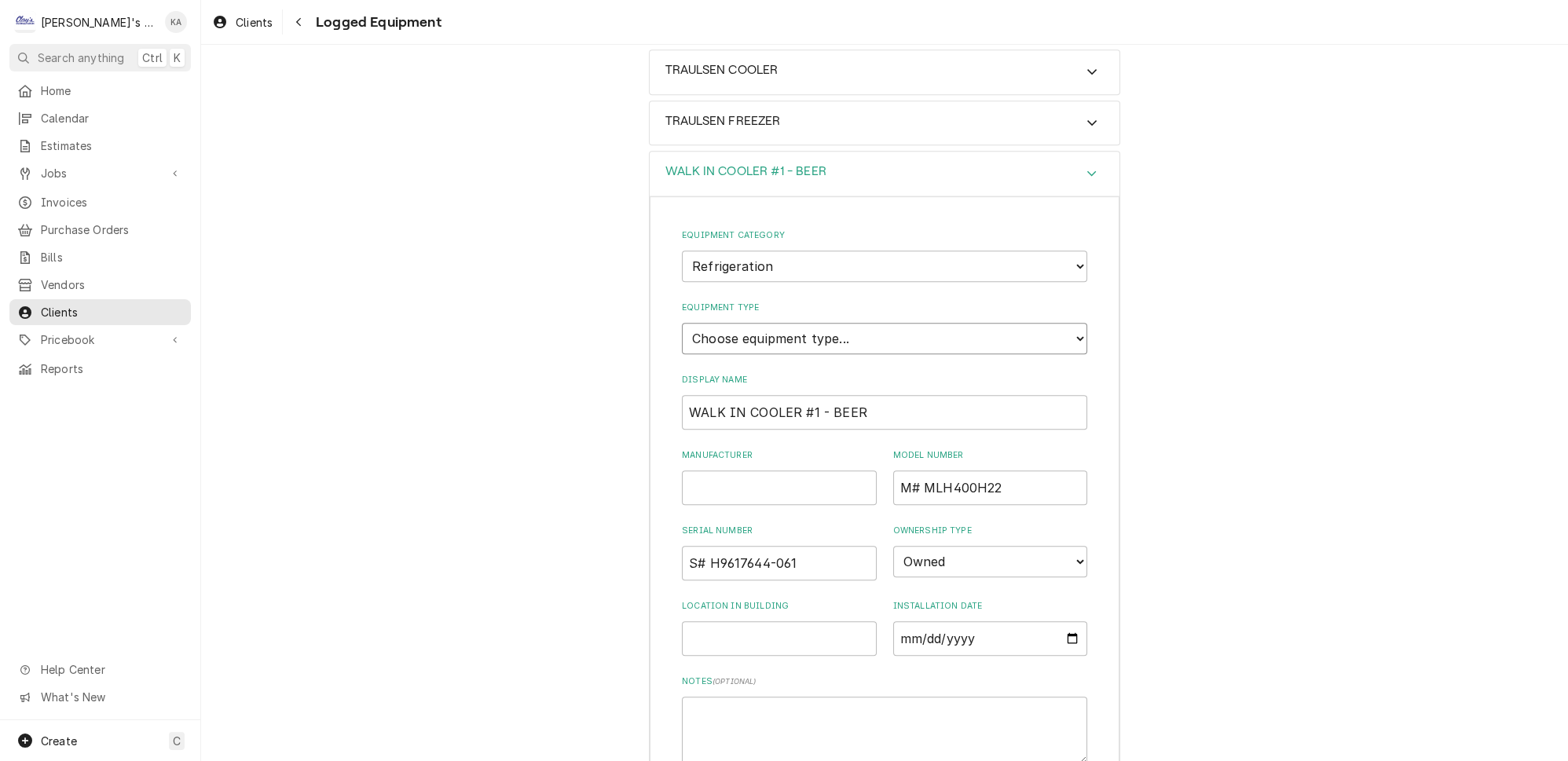
click at [945, 323] on select "Choose equipment type... Bar Refrigeration Blast Chiller Chef Base Freezer Chef…" at bounding box center [884, 338] width 405 height 31
select select "75"
click at [681, 323] on select "Choose equipment type... Bar Refrigeration Blast Chiller Chef Base Freezer Chef…" at bounding box center [884, 338] width 405 height 31
drag, startPoint x: 990, startPoint y: 436, endPoint x: 910, endPoint y: 431, distance: 80.2
click at [910, 470] on input "M# MLH400H22" at bounding box center [990, 487] width 195 height 34
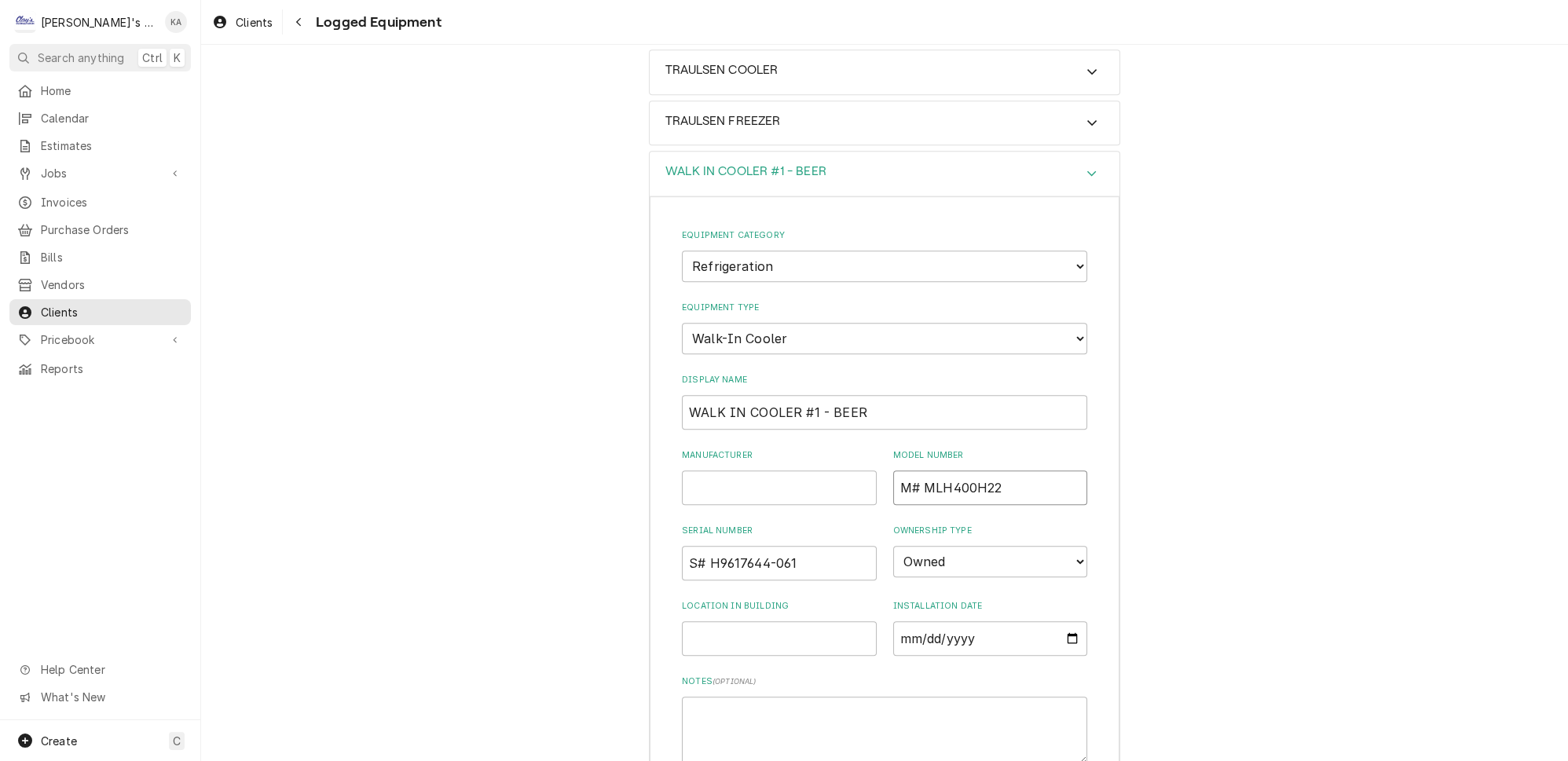
click at [908, 470] on input "M# MLH400H22" at bounding box center [990, 487] width 195 height 34
drag, startPoint x: 908, startPoint y: 432, endPoint x: 888, endPoint y: 435, distance: 20.2
click at [893, 470] on input "M# MLH400H22" at bounding box center [990, 487] width 195 height 34
type input "MLH400H22"
click at [709, 470] on input "Manufacturer" at bounding box center [778, 487] width 195 height 34
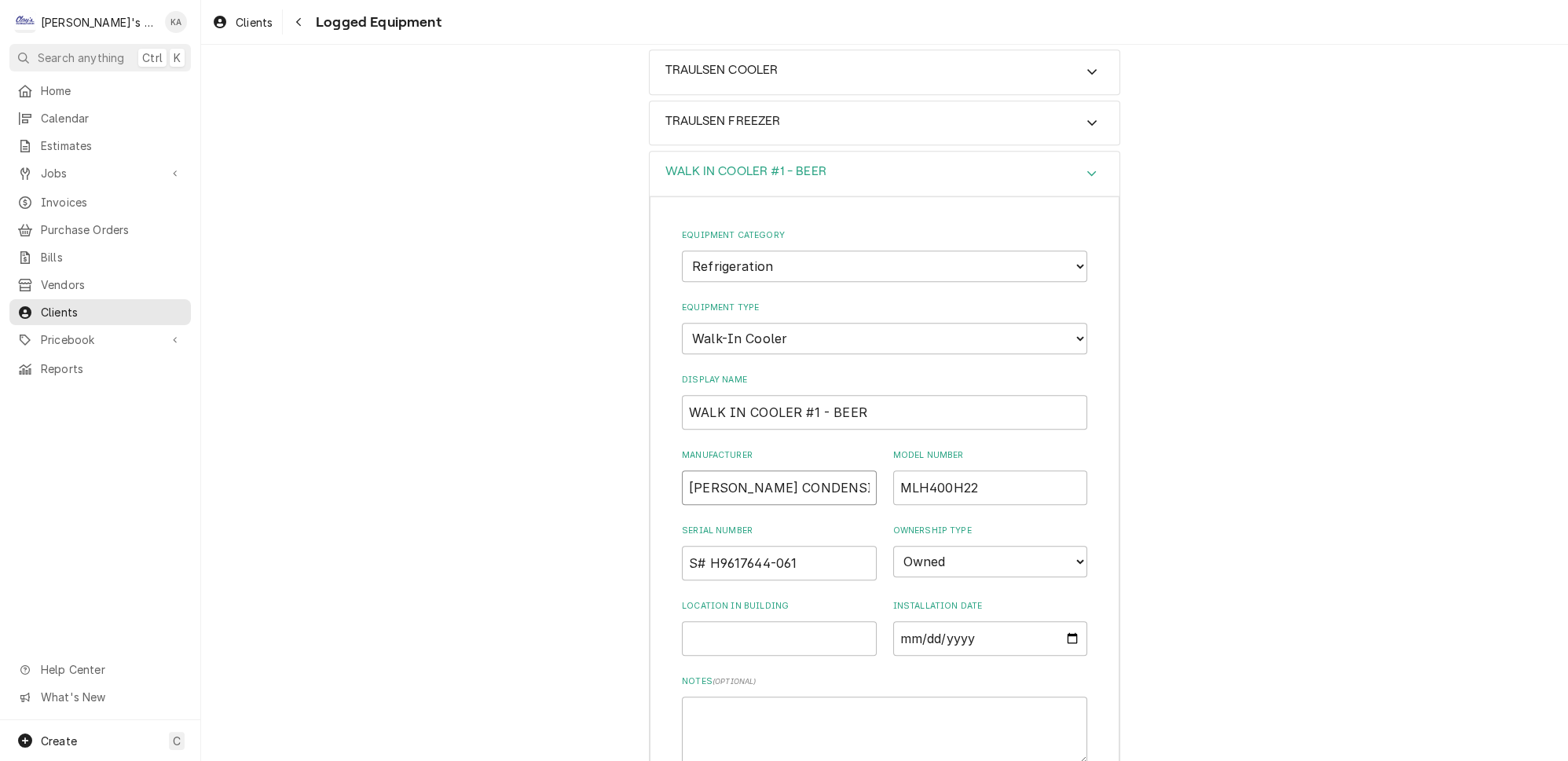
scroll to position [0, 3]
type input "RUSSELL CONDENSING UNIT"
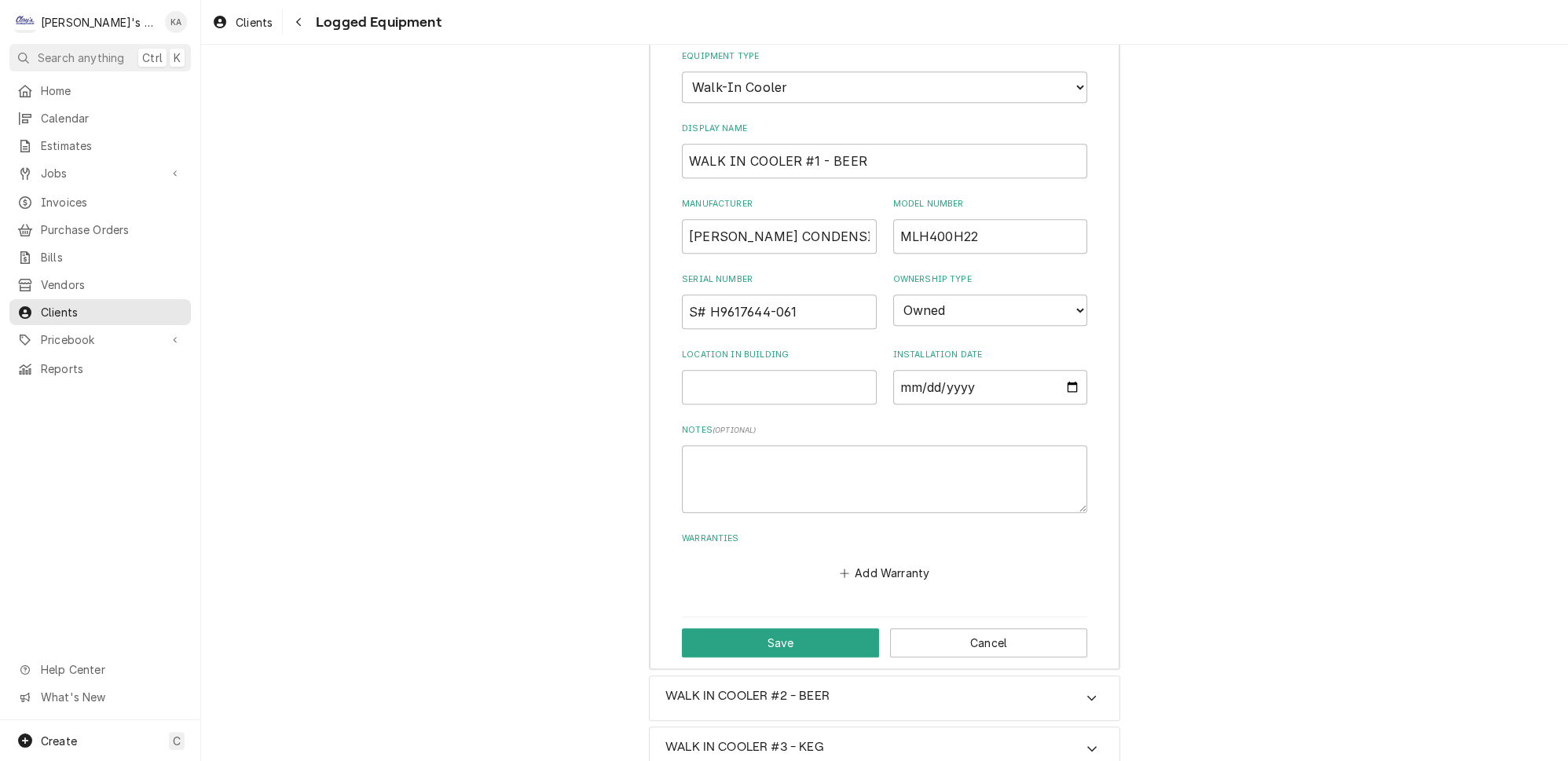
scroll to position [1601, 0]
click at [781, 627] on button "Save" at bounding box center [779, 641] width 197 height 29
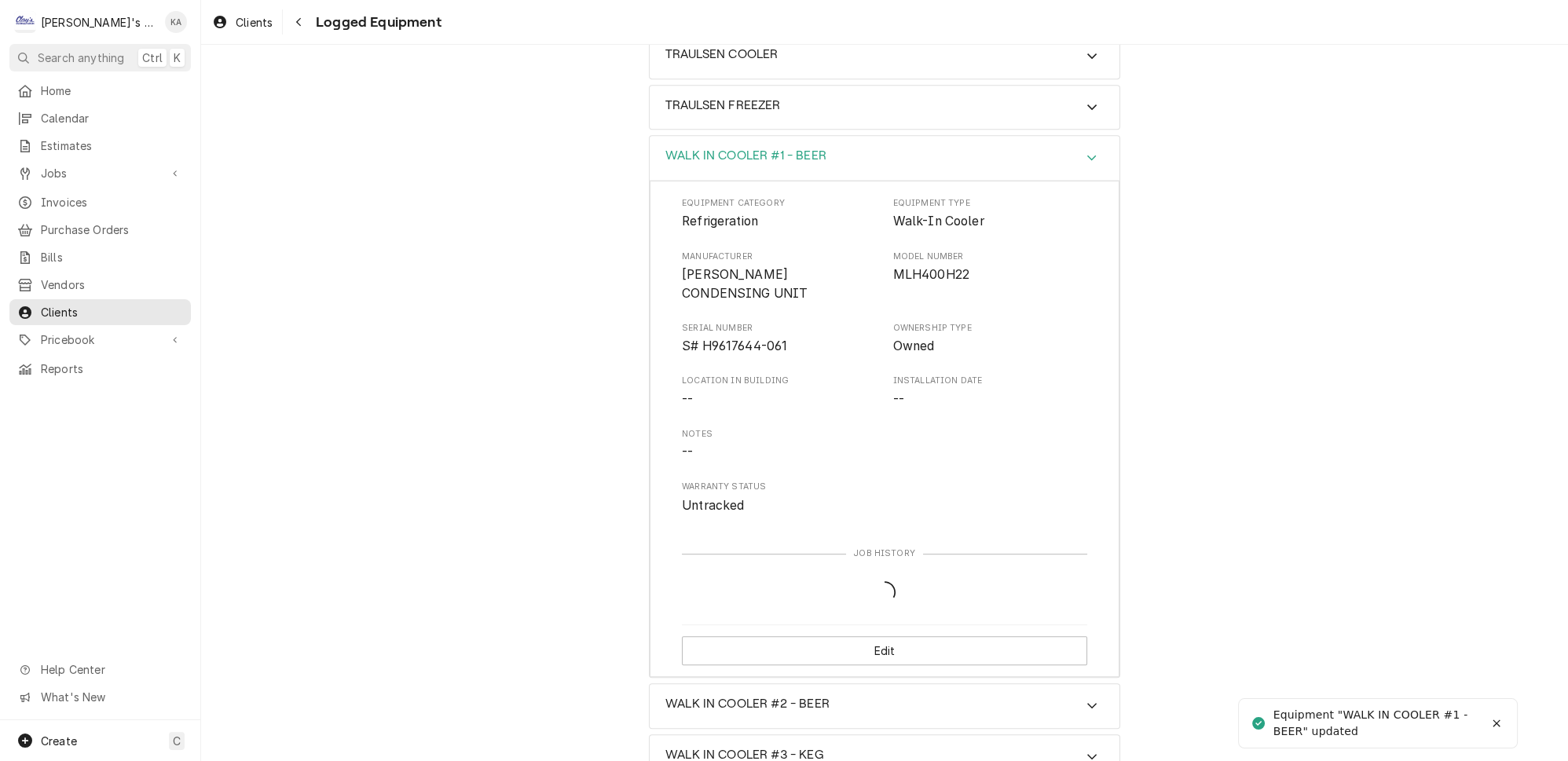
scroll to position [1348, 0]
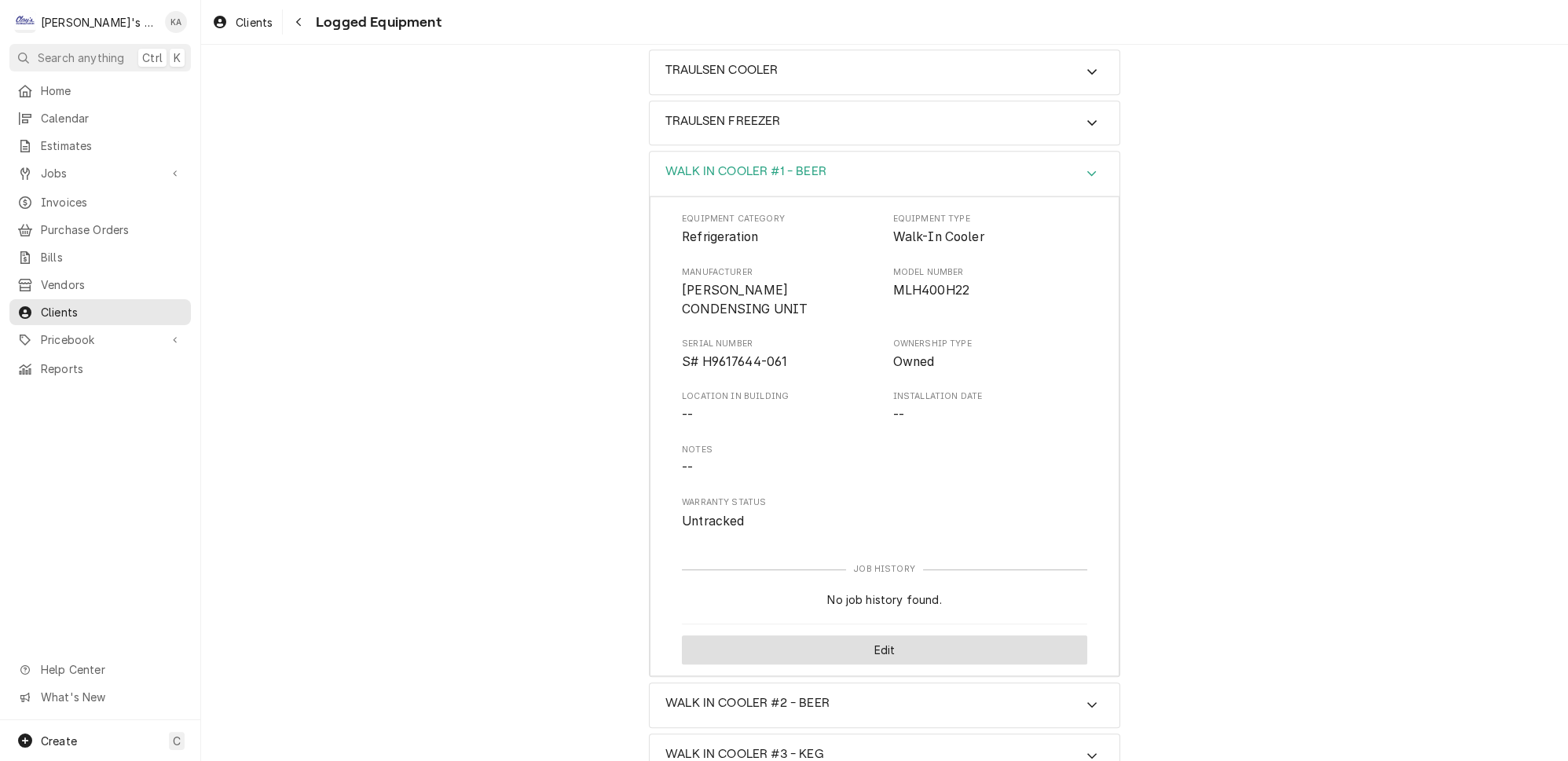
click at [901, 636] on button "Edit" at bounding box center [884, 650] width 405 height 29
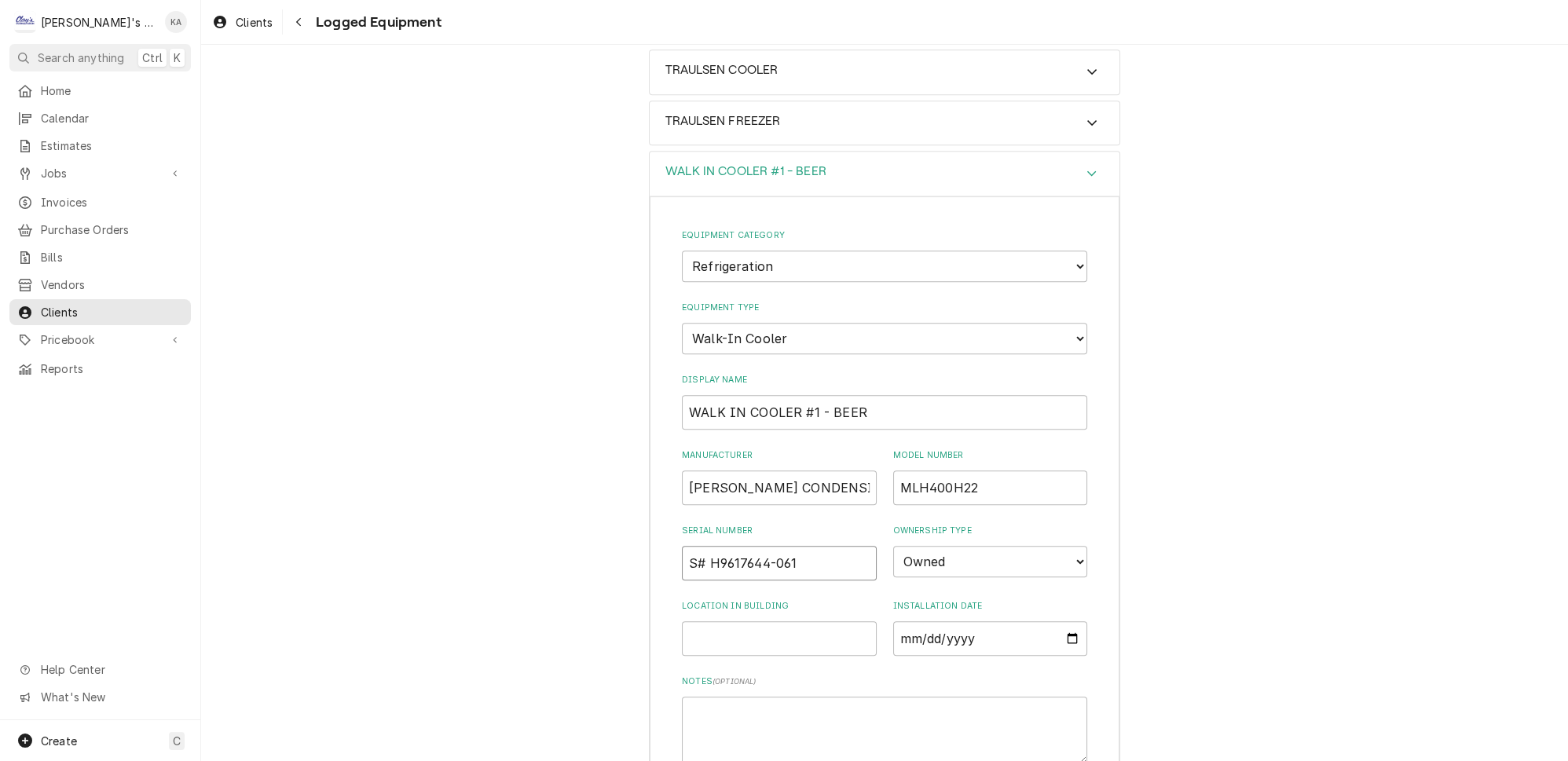
drag, startPoint x: 708, startPoint y: 505, endPoint x: 641, endPoint y: 511, distance: 67.3
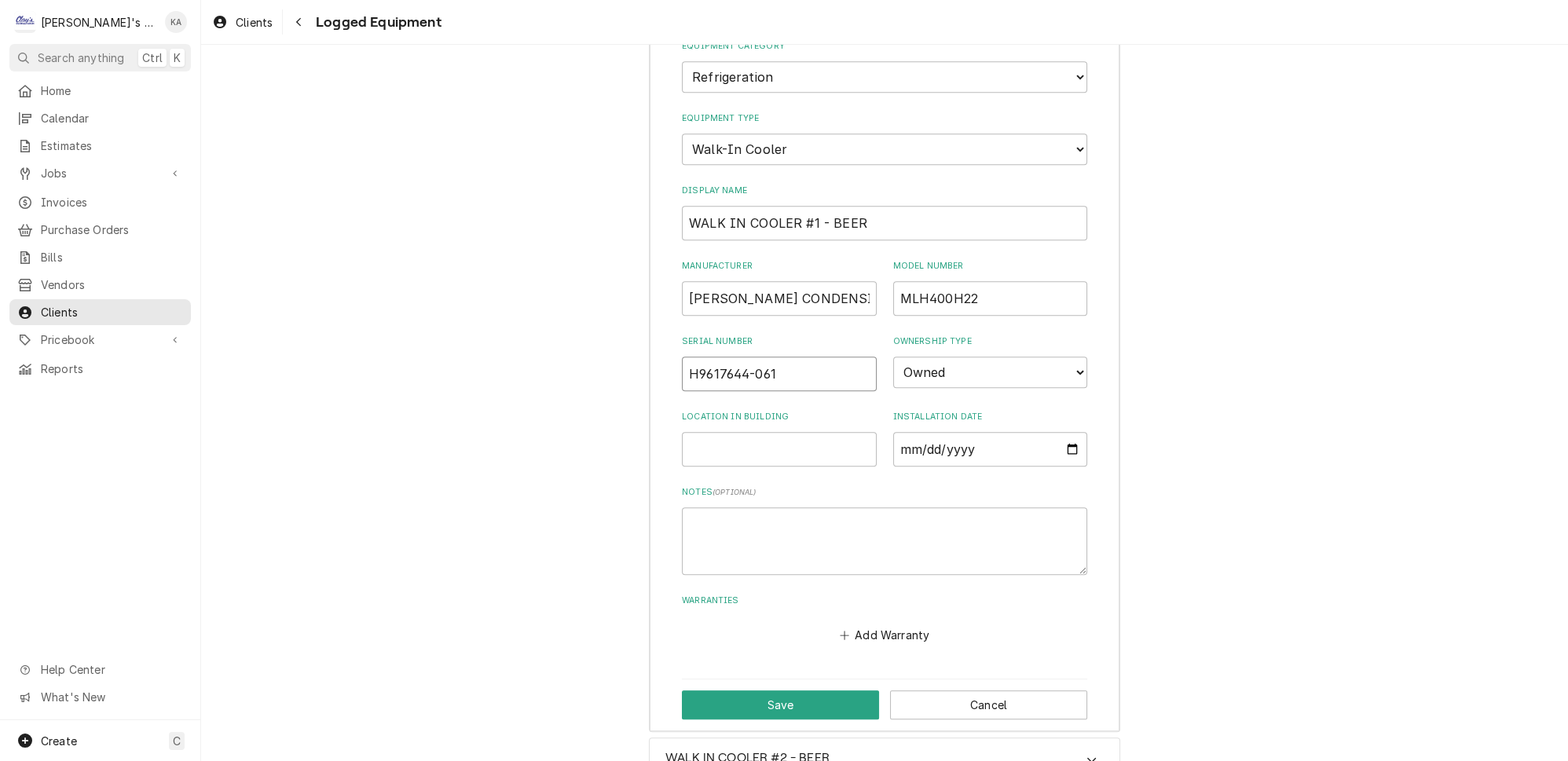
scroll to position [1601, 0]
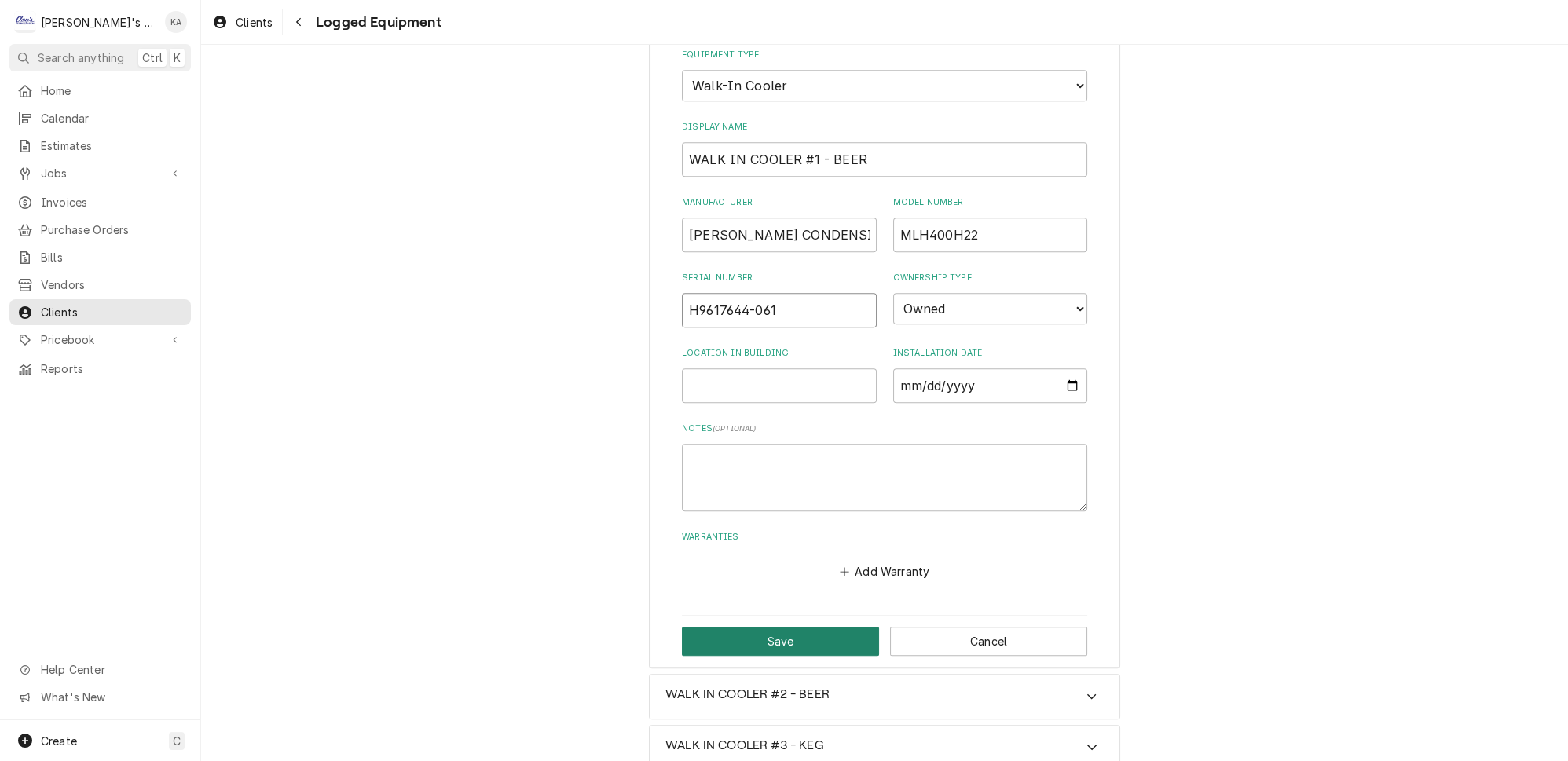
type input "H9617644-061"
click at [772, 627] on button "Save" at bounding box center [779, 641] width 197 height 29
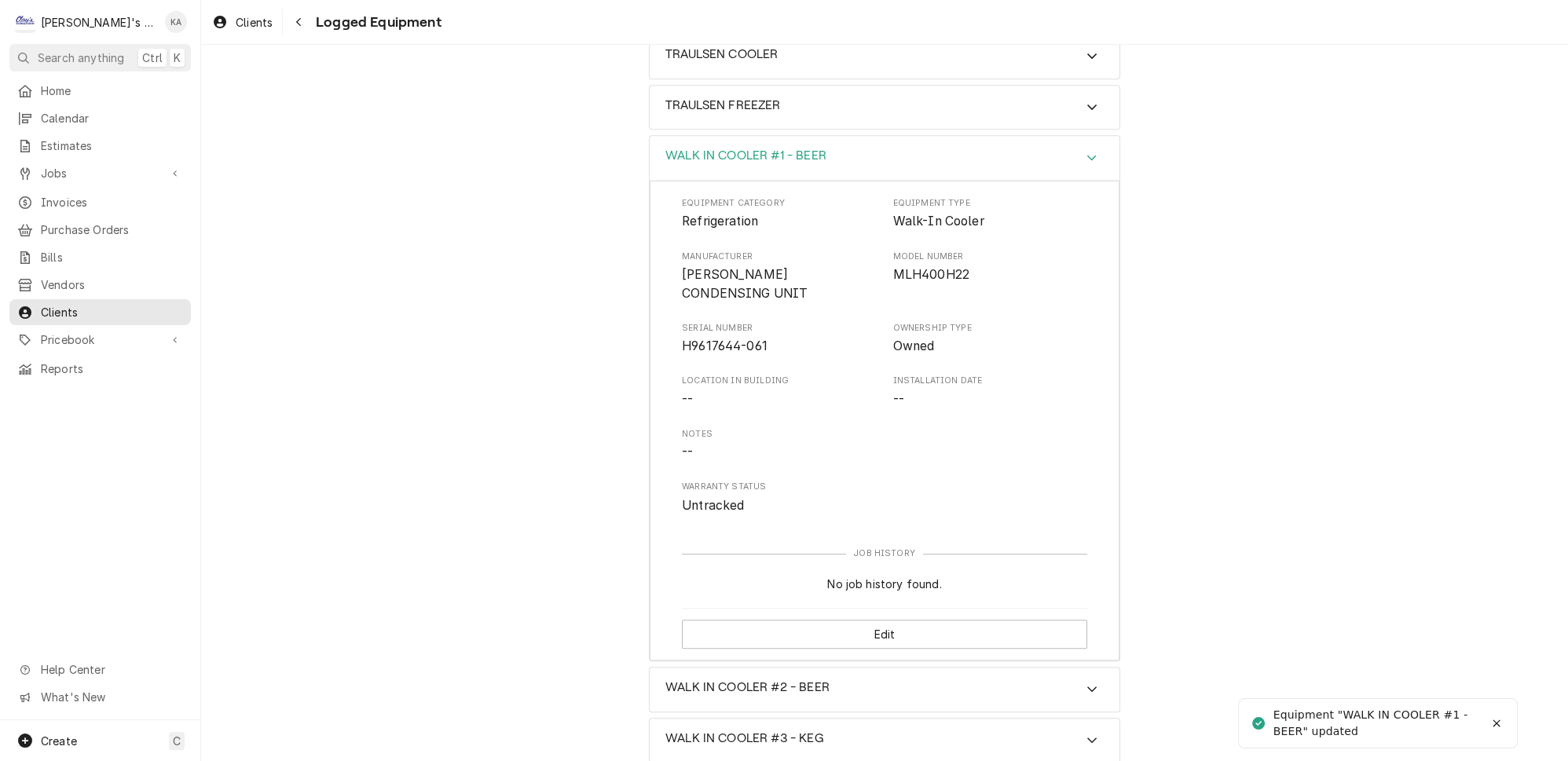
scroll to position [1348, 0]
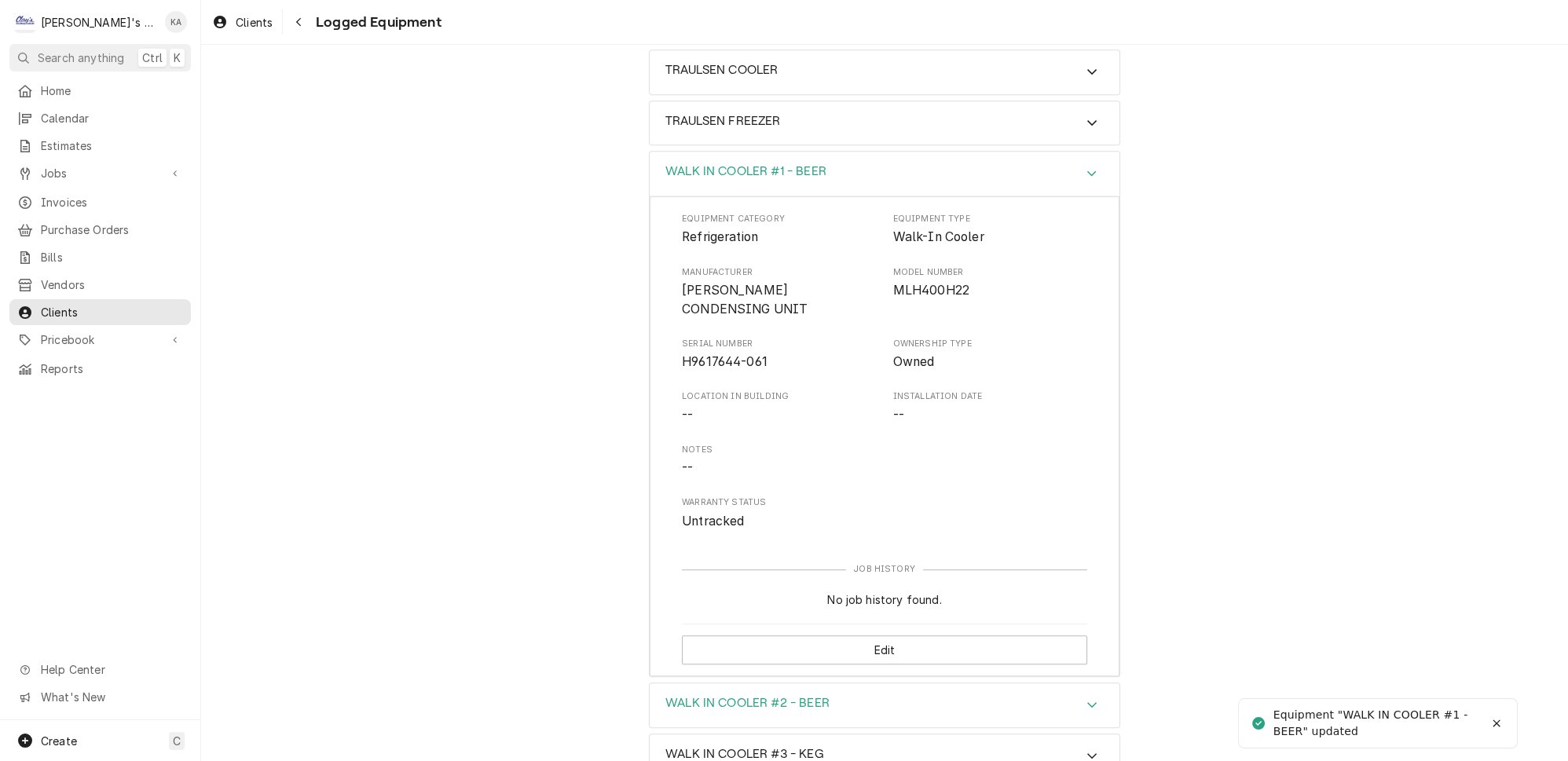
click at [1086, 698] on icon "Accordion Header" at bounding box center [1092, 704] width 11 height 12
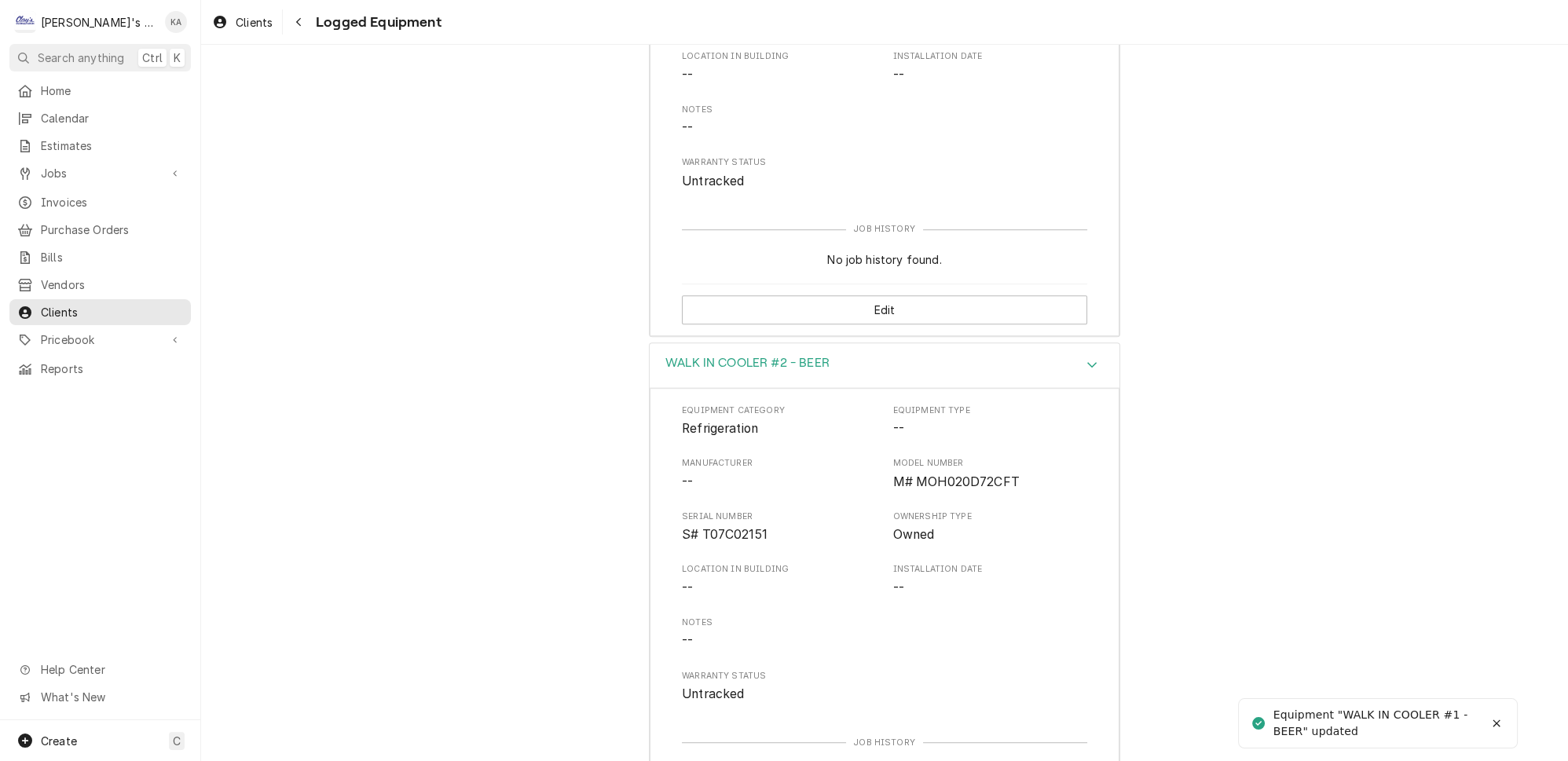
scroll to position [1705, 0]
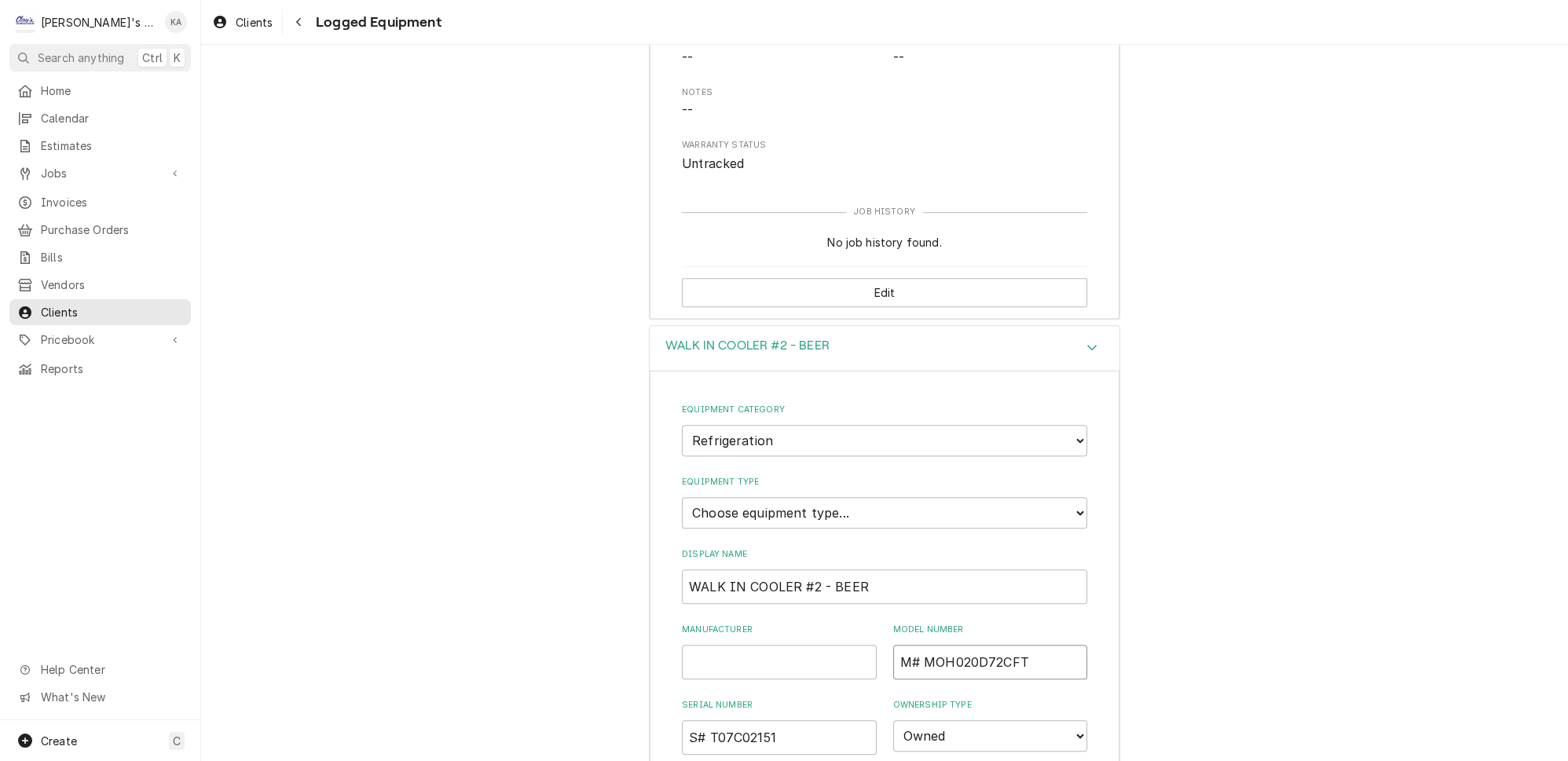
drag, startPoint x: 1006, startPoint y: 579, endPoint x: 912, endPoint y: 585, distance: 94.2
click at [912, 645] on input "M# MOH020D72CFT" at bounding box center [990, 662] width 195 height 34
click at [999, 497] on select "Choose equipment type... Bar Refrigeration Blast Chiller Chef Base Freezer Chef…" at bounding box center [884, 512] width 405 height 31
select select "75"
click at [681, 497] on select "Choose equipment type... Bar Refrigeration Blast Chiller Chef Base Freezer Chef…" at bounding box center [884, 512] width 405 height 31
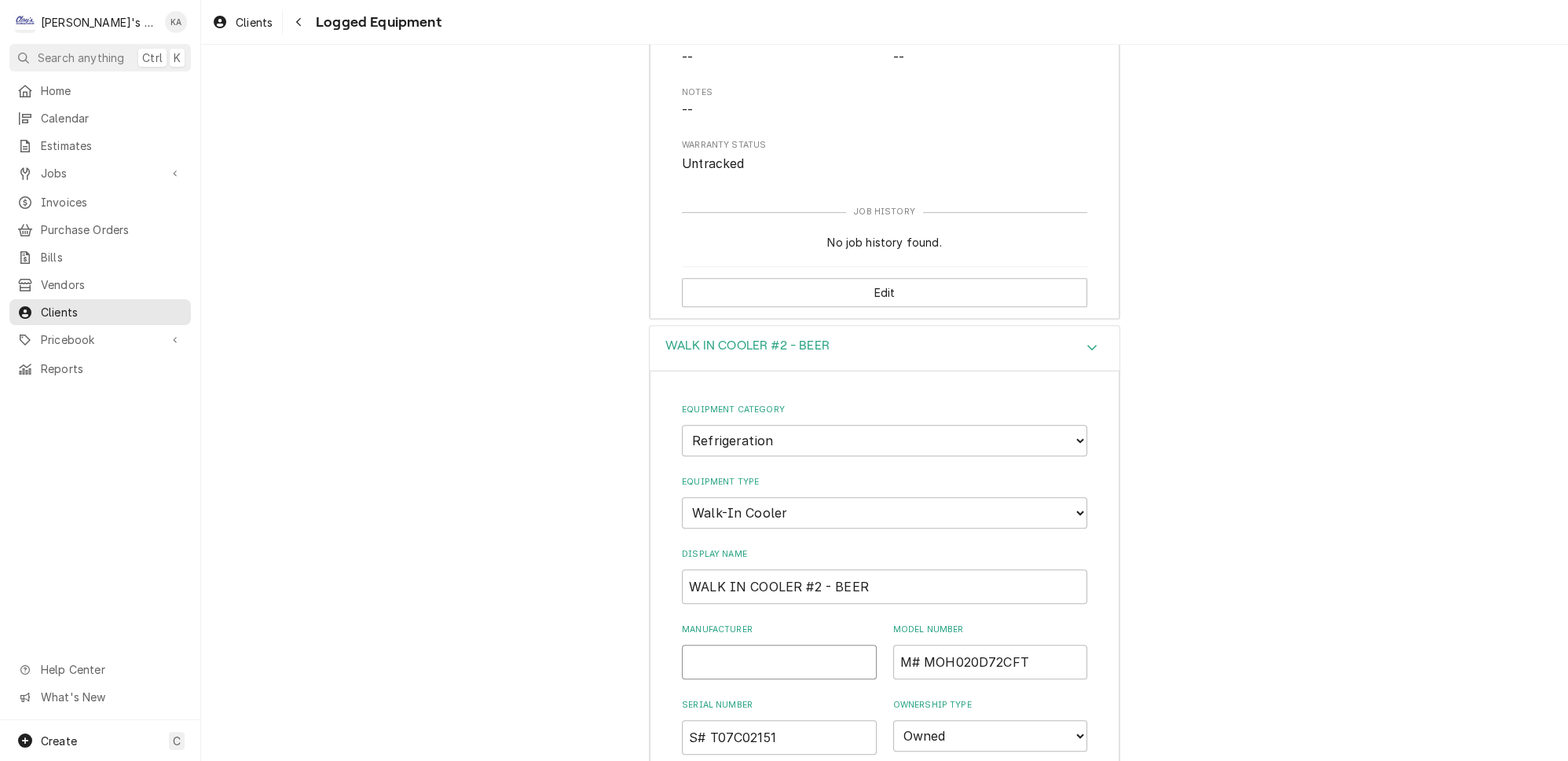
click at [724, 645] on input "Manufacturer" at bounding box center [778, 662] width 195 height 34
type input "HEATCRAFT CONDENSING UNIT"
drag, startPoint x: 909, startPoint y: 580, endPoint x: 878, endPoint y: 581, distance: 31.0
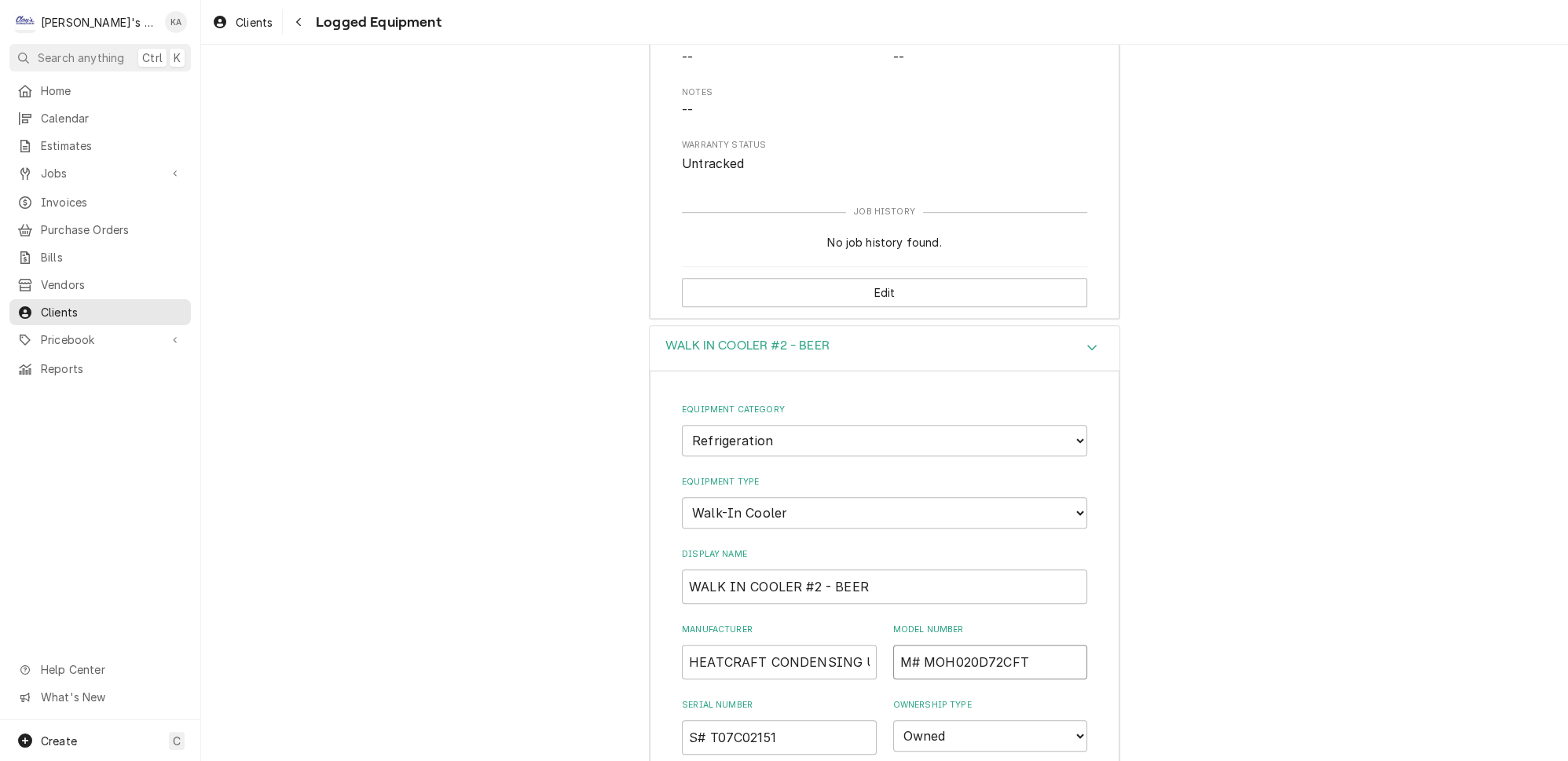
click at [878, 623] on div "Manufacturer HEATCRAFT CONDENSING UNIT Model Number M# MOH020D72CFT" at bounding box center [884, 651] width 405 height 56
type input "MOH020D72CFT"
drag, startPoint x: 706, startPoint y: 652, endPoint x: 661, endPoint y: 657, distance: 45.3
click at [661, 657] on div "Equipment Category Choose equipment category... Ice Machines Refrigeration HVAC…" at bounding box center [885, 732] width 469 height 724
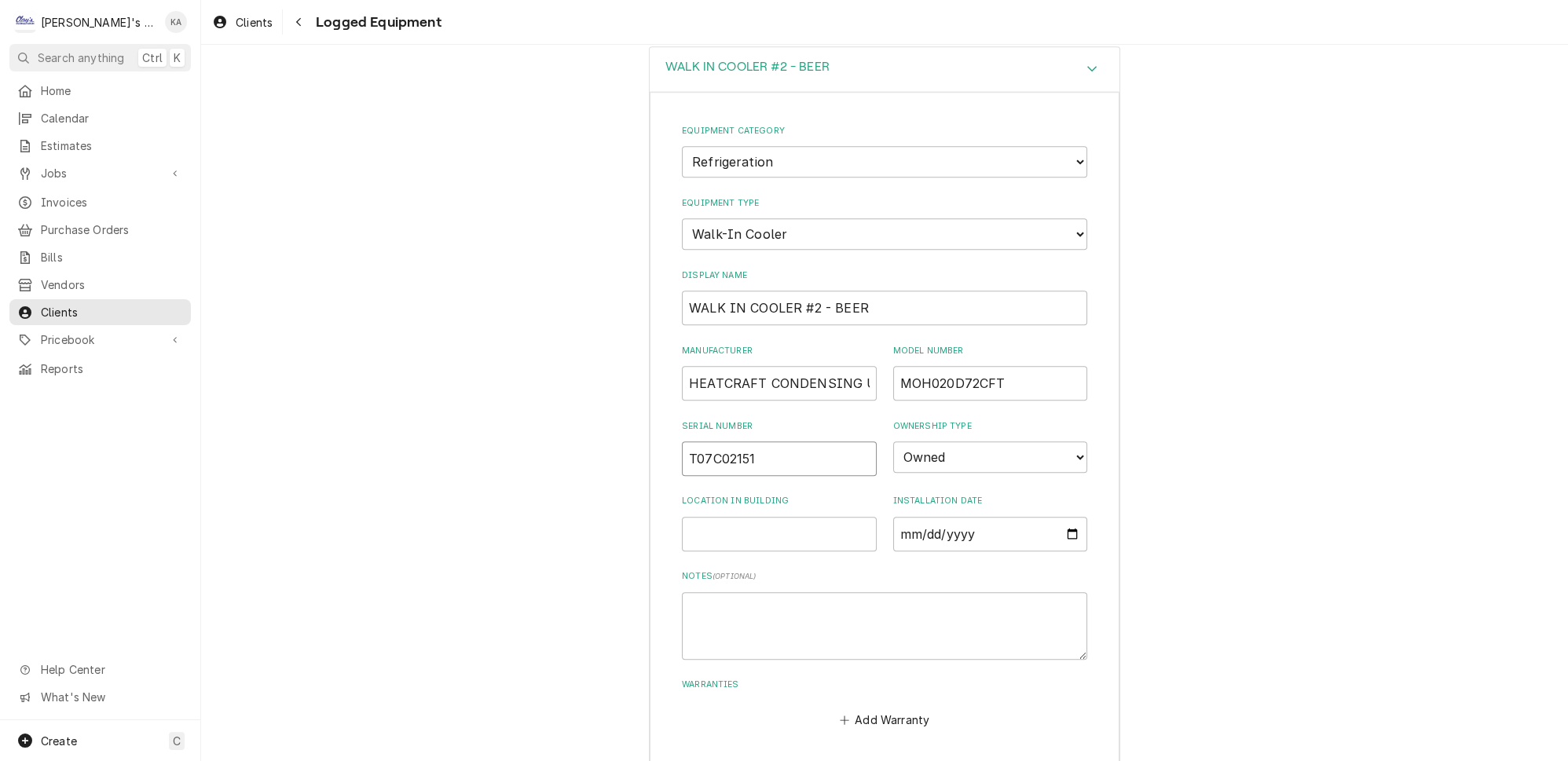
scroll to position [2059, 0]
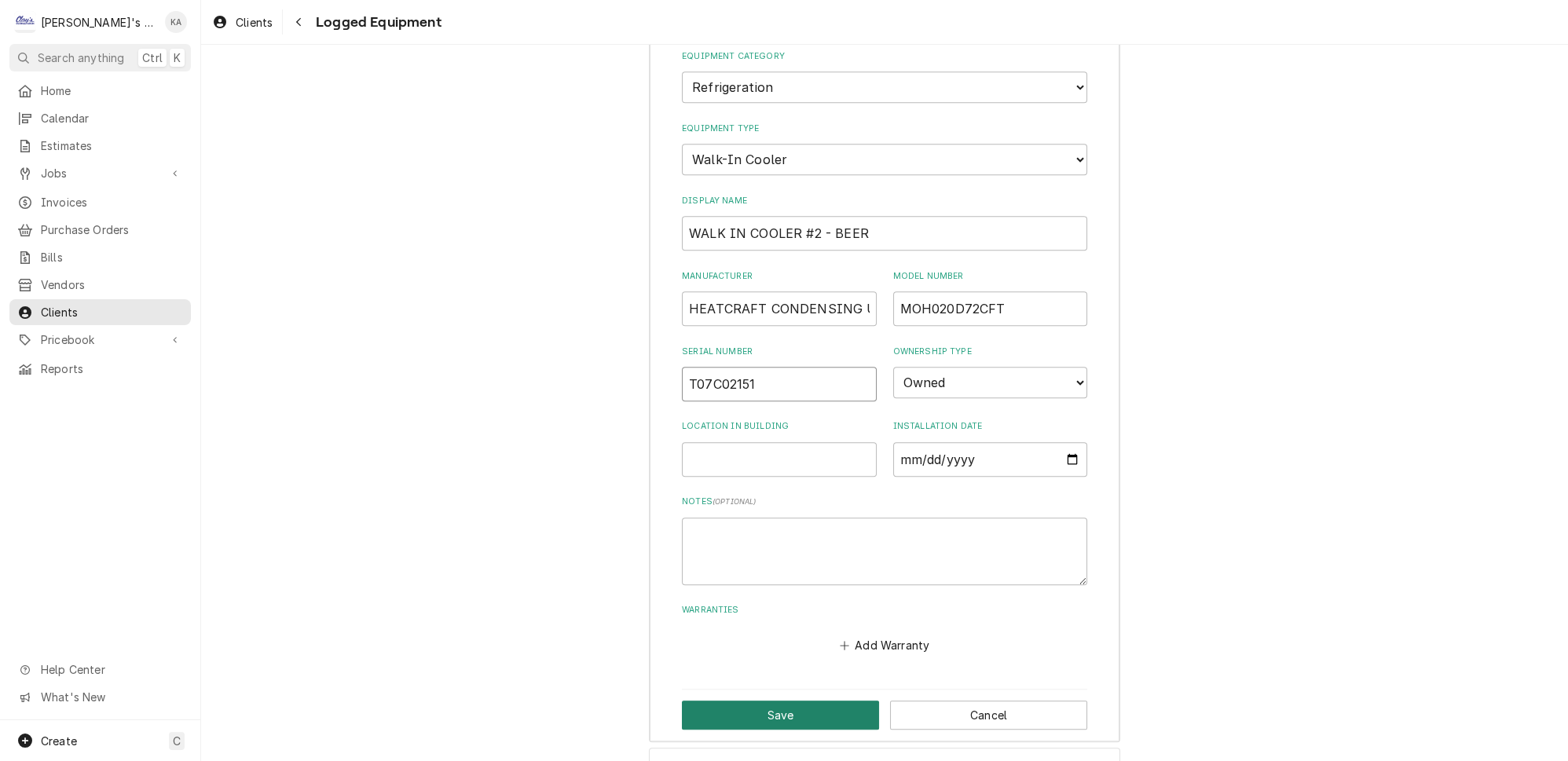
type input "T07C02151"
click at [763, 700] on button "Save" at bounding box center [779, 714] width 197 height 29
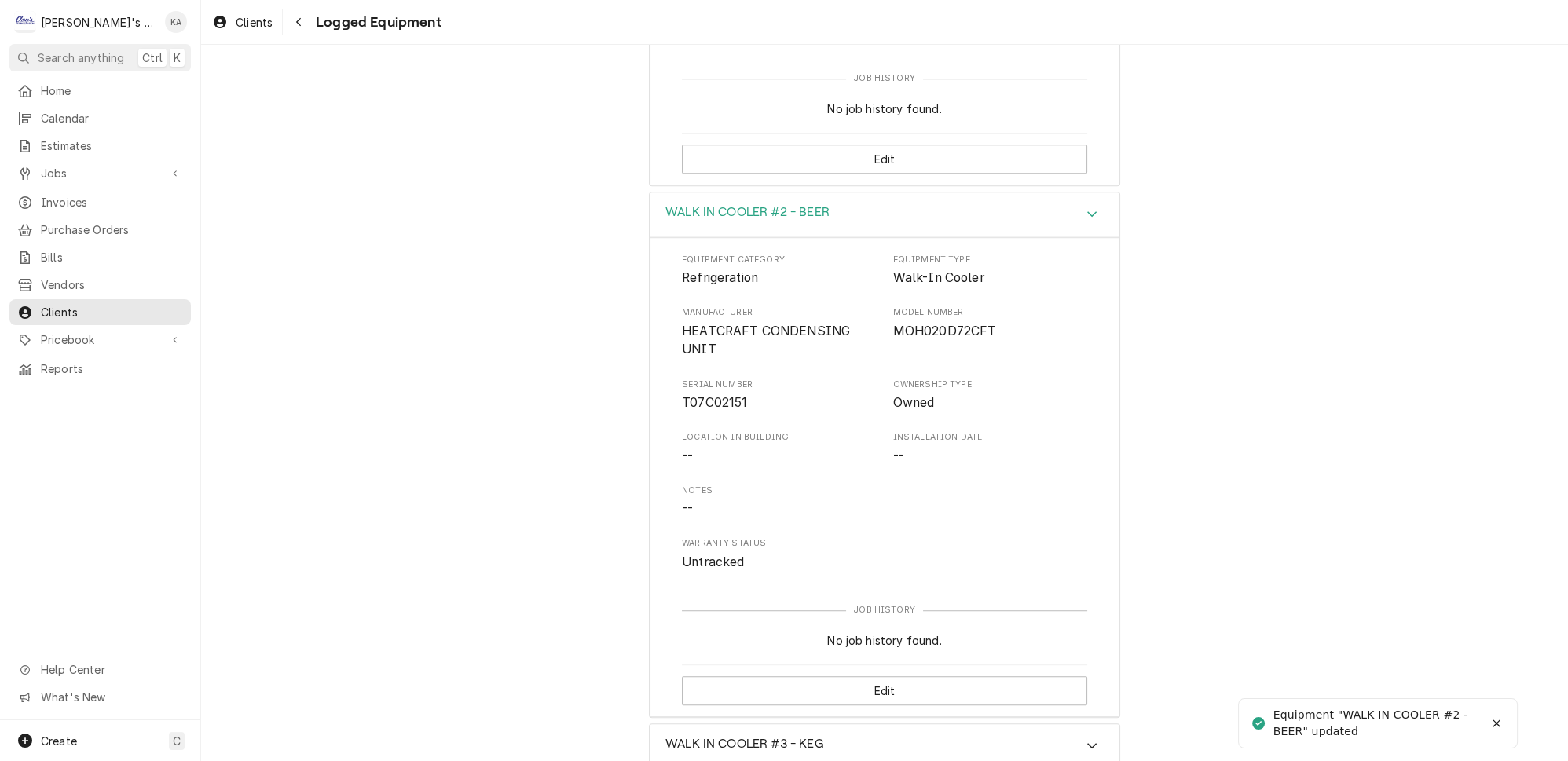
scroll to position [1824, 0]
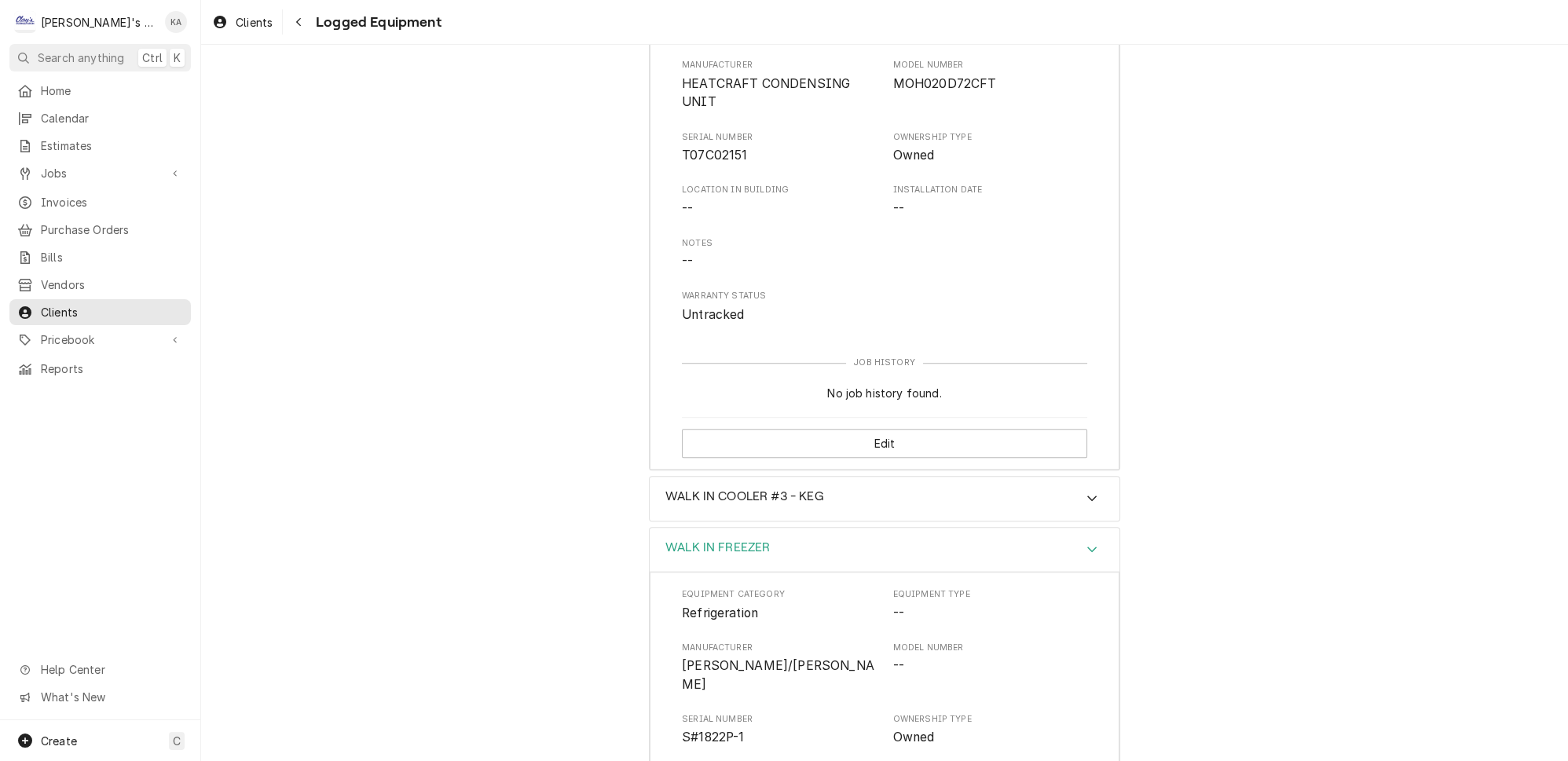
scroll to position [2282, 0]
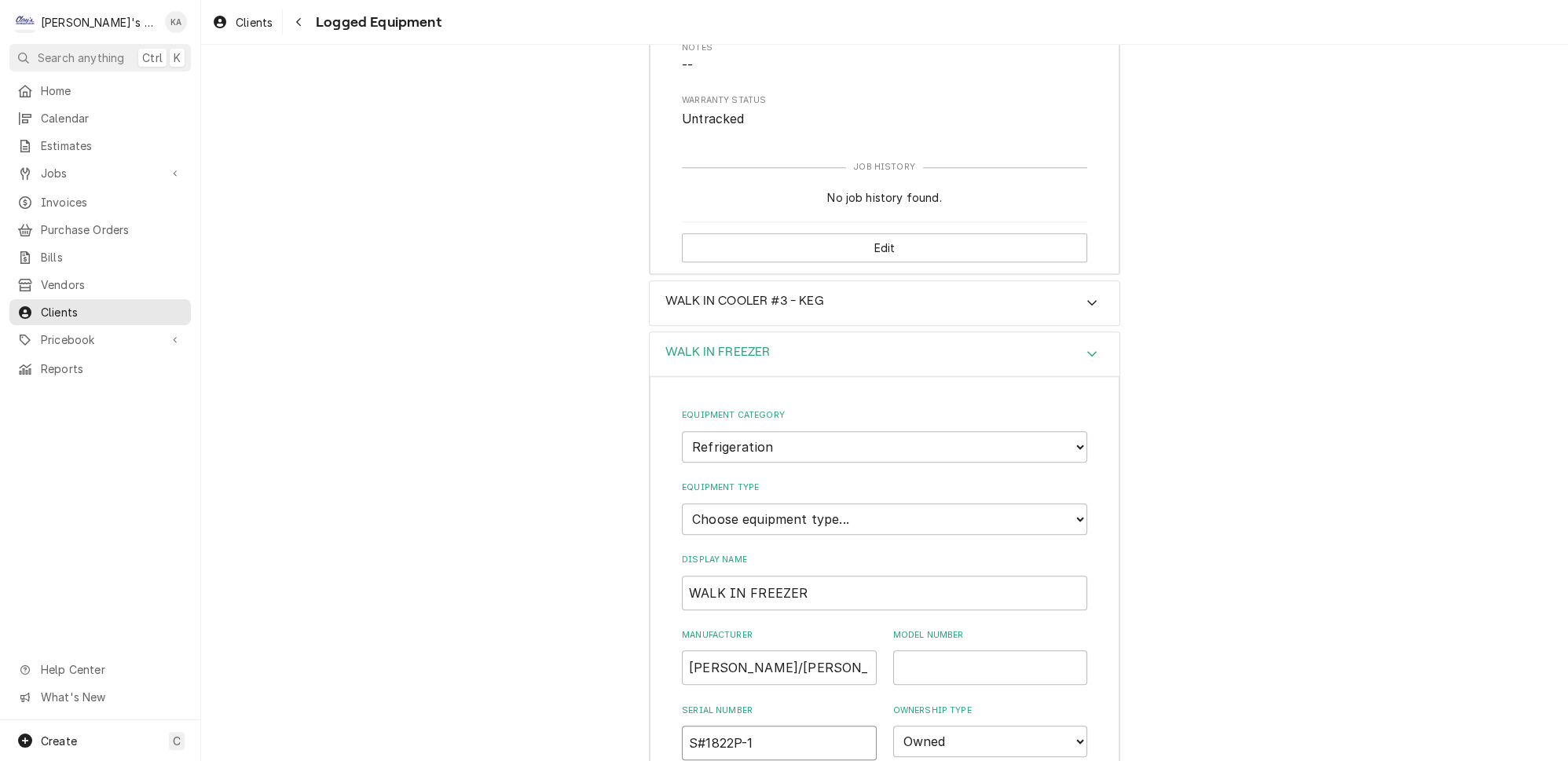
drag, startPoint x: 702, startPoint y: 648, endPoint x: 668, endPoint y: 653, distance: 34.4
click at [668, 652] on div "Equipment Category Choose equipment category... Ice Machines Refrigeration HVAC…" at bounding box center [885, 738] width 469 height 724
type input "1822P-1"
click at [900, 504] on select "Choose equipment type... Bar Refrigeration Blast Chiller Chef Base Freezer Chef…" at bounding box center [884, 519] width 405 height 31
select select "76"
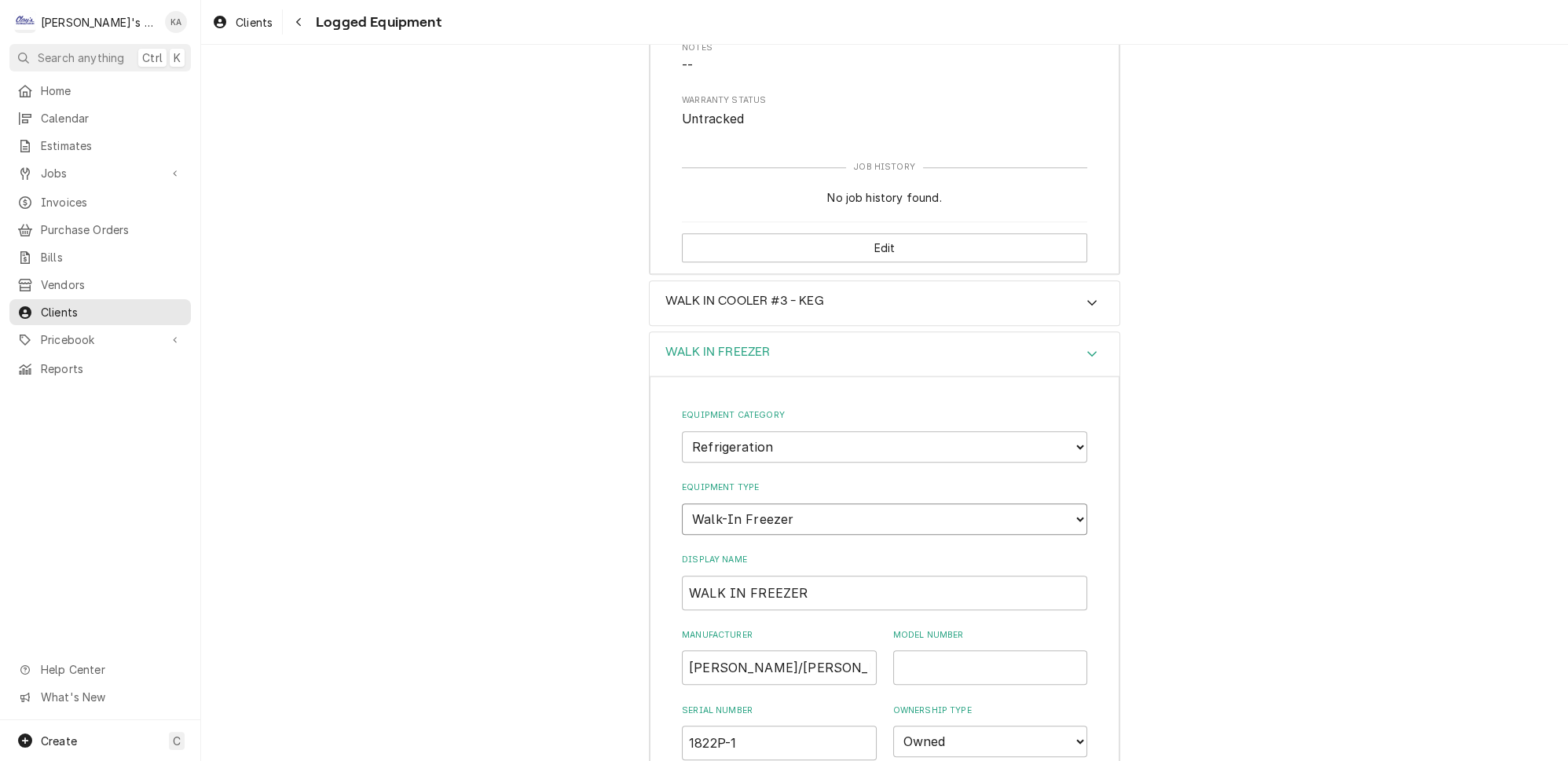
click at [681, 504] on select "Choose equipment type... Bar Refrigeration Blast Chiller Chef Base Freezer Chef…" at bounding box center [884, 519] width 405 height 31
click at [828, 650] on input "KYSOR/KALT" at bounding box center [778, 667] width 195 height 34
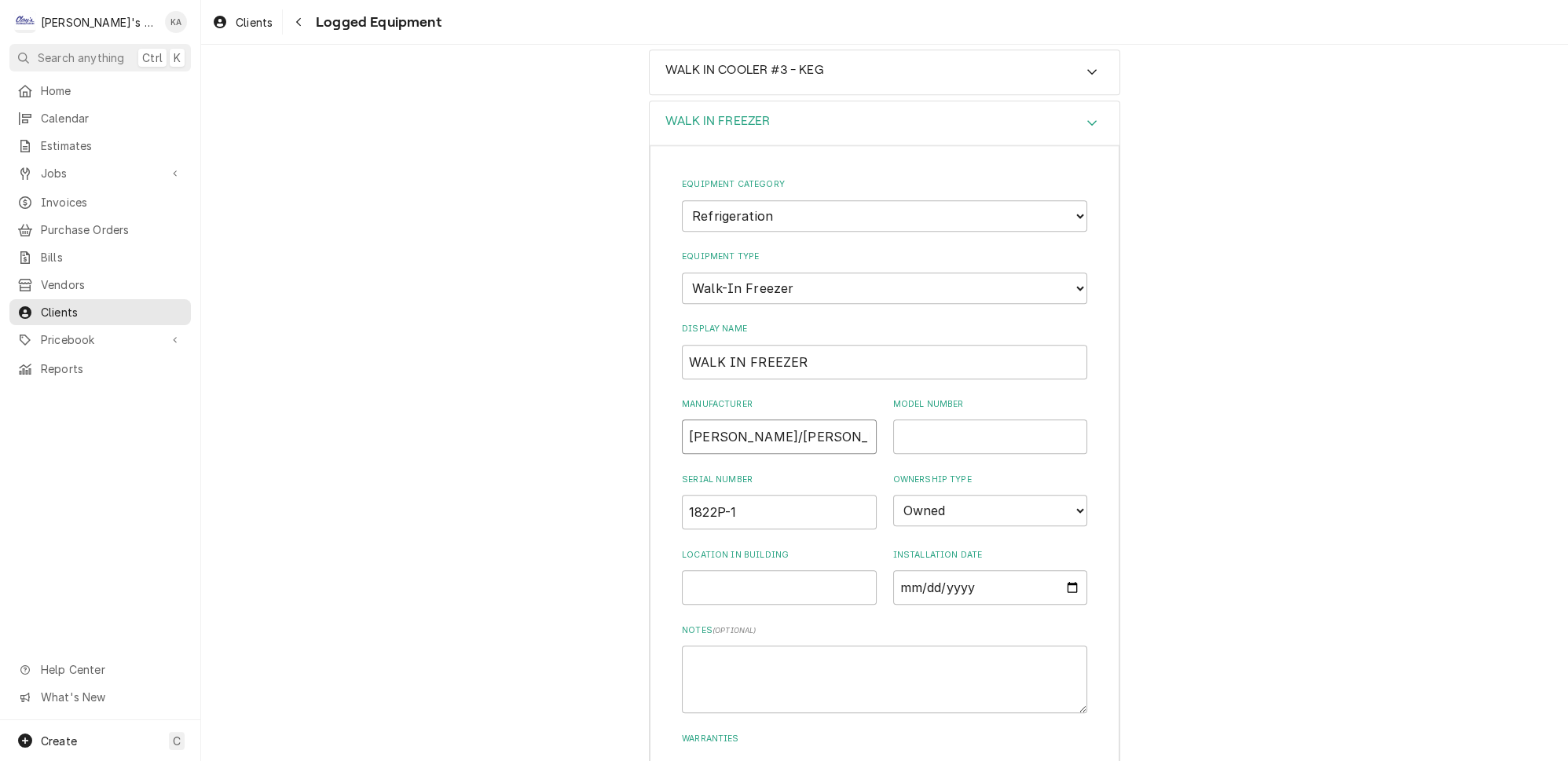
scroll to position [2535, 0]
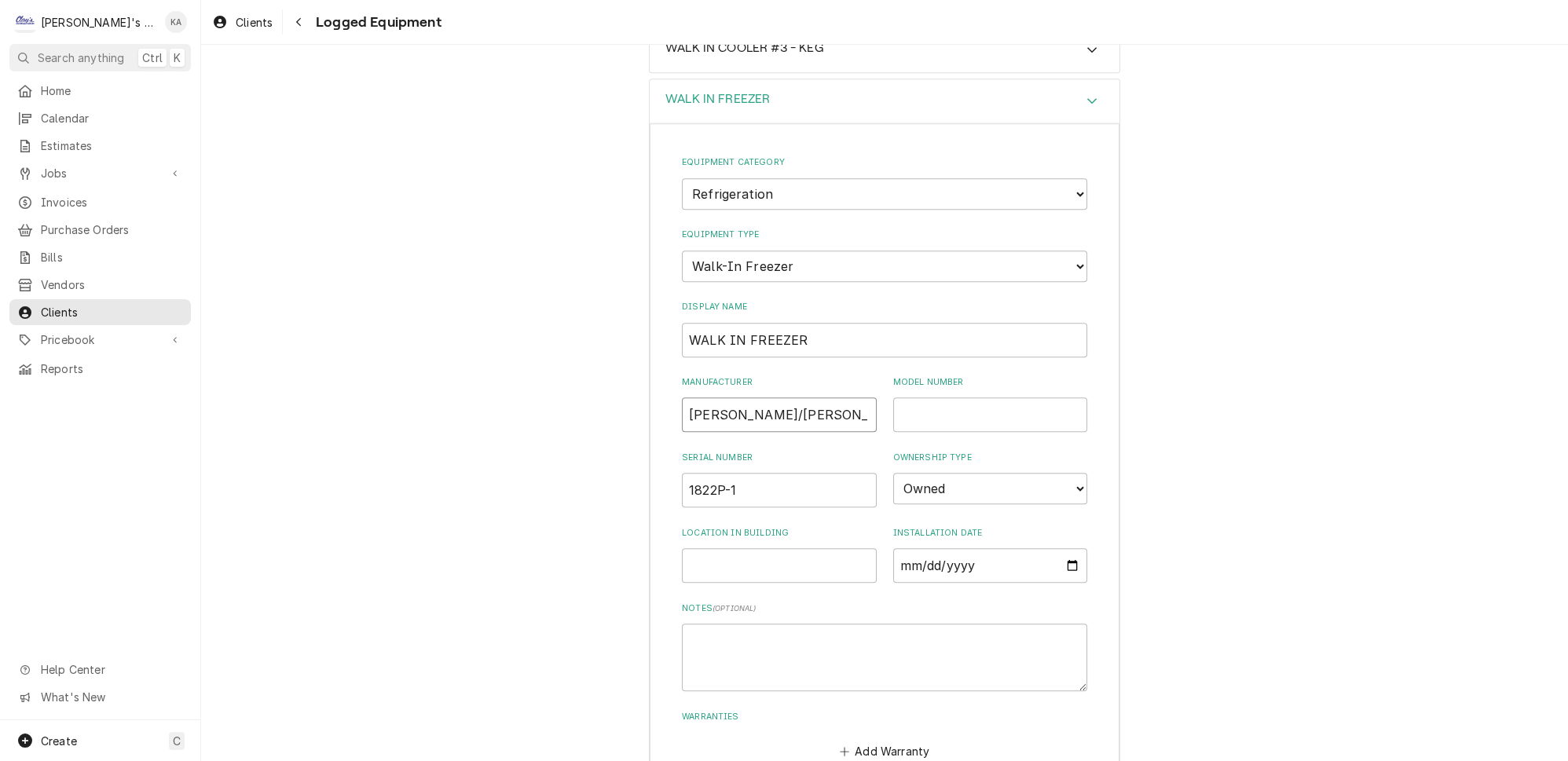
type input "KYSOR/KALT BOX"
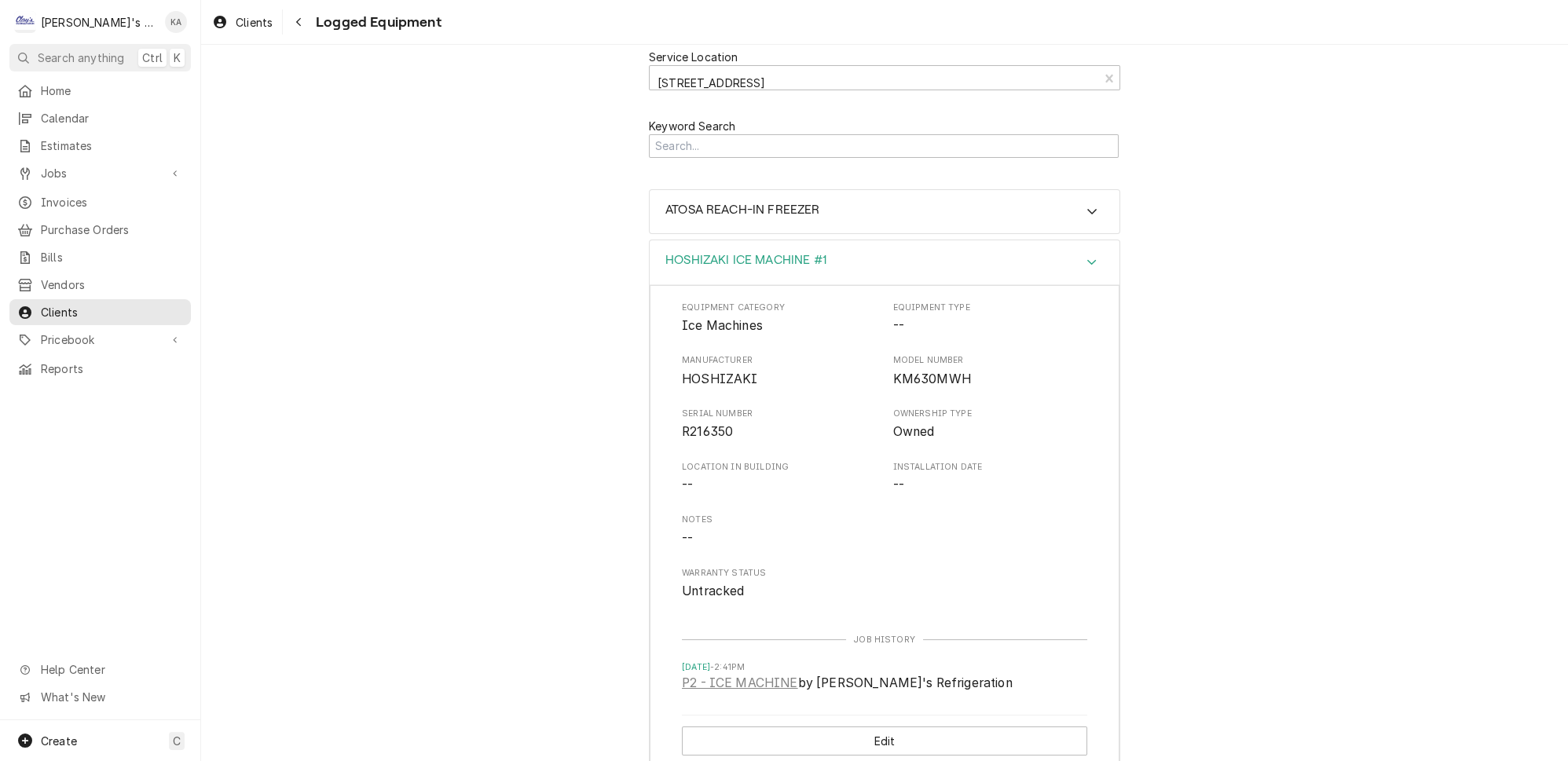
scroll to position [0, 0]
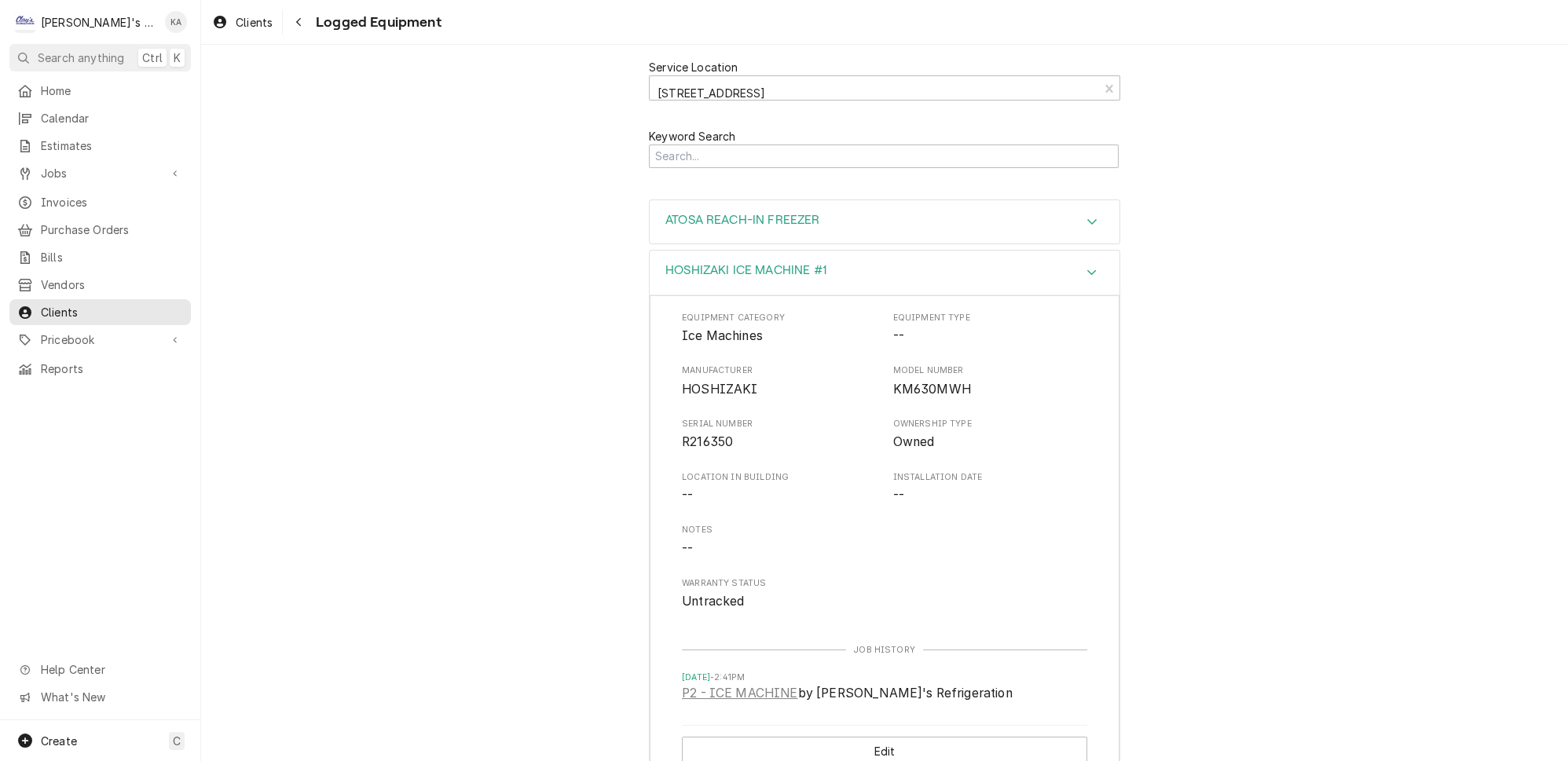
click at [1086, 215] on icon "Accordion Header" at bounding box center [1092, 220] width 11 height 12
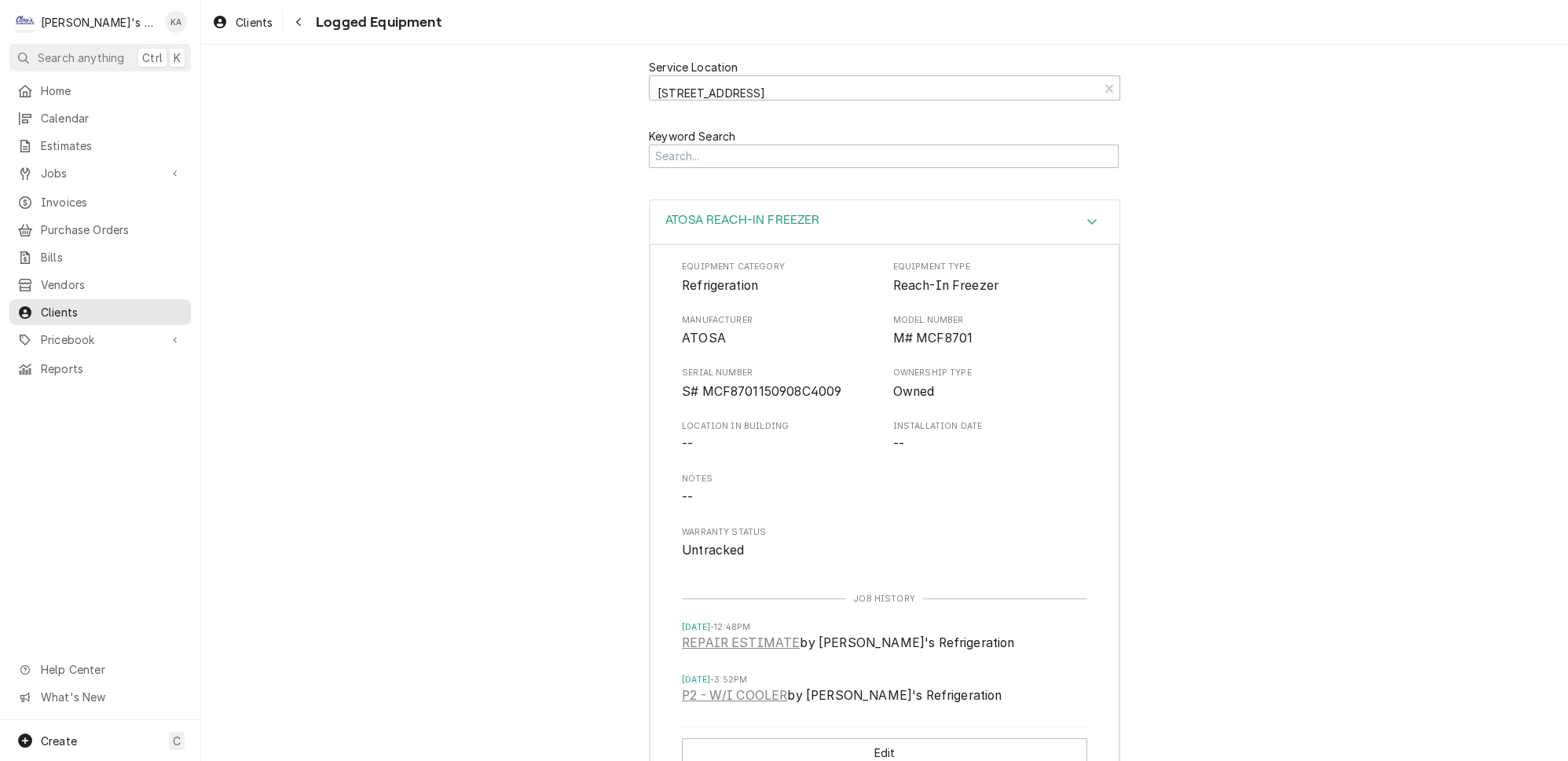
scroll to position [428, 0]
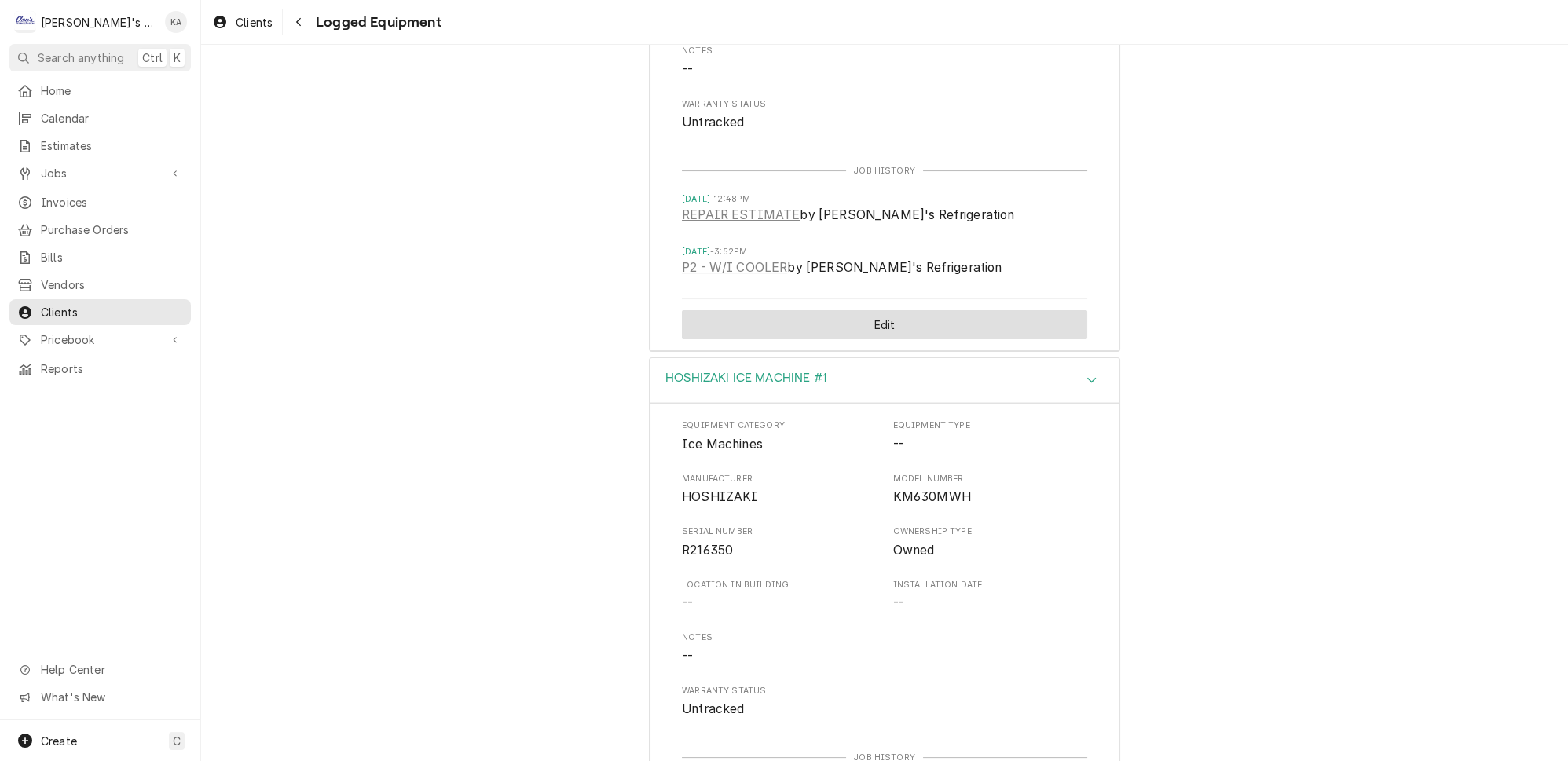
click at [861, 310] on button "Edit" at bounding box center [884, 324] width 405 height 29
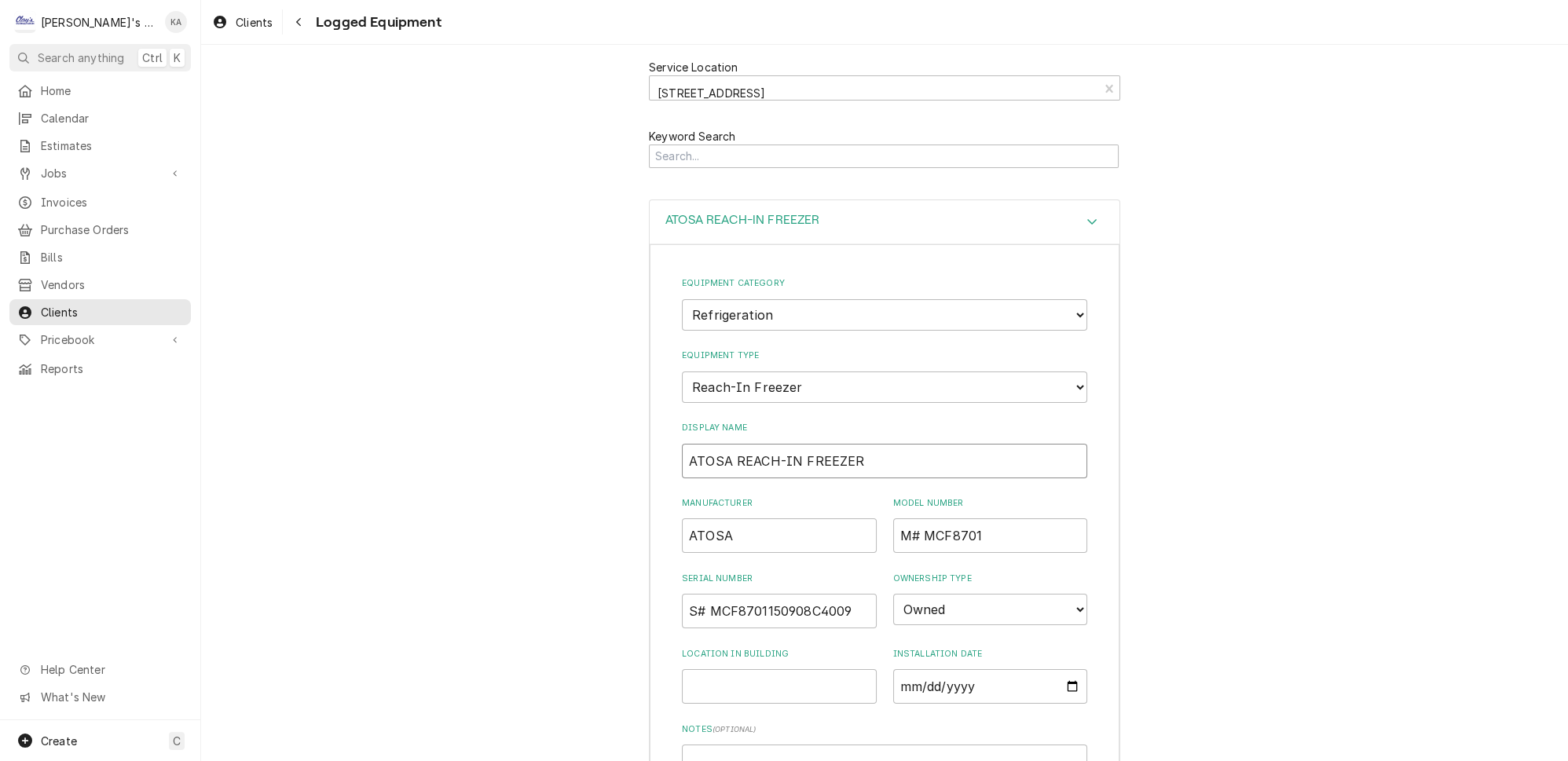
drag, startPoint x: 791, startPoint y: 438, endPoint x: 732, endPoint y: 441, distance: 59.1
click at [732, 444] on input "ATOSA REACH-IN FREEZER" at bounding box center [884, 461] width 405 height 34
type input "ATOSA FREEZER"
drag, startPoint x: 908, startPoint y: 514, endPoint x: 872, endPoint y: 522, distance: 36.9
click at [872, 521] on div "Manufacturer ATOSA Model Number M# MCF8701" at bounding box center [884, 524] width 405 height 56
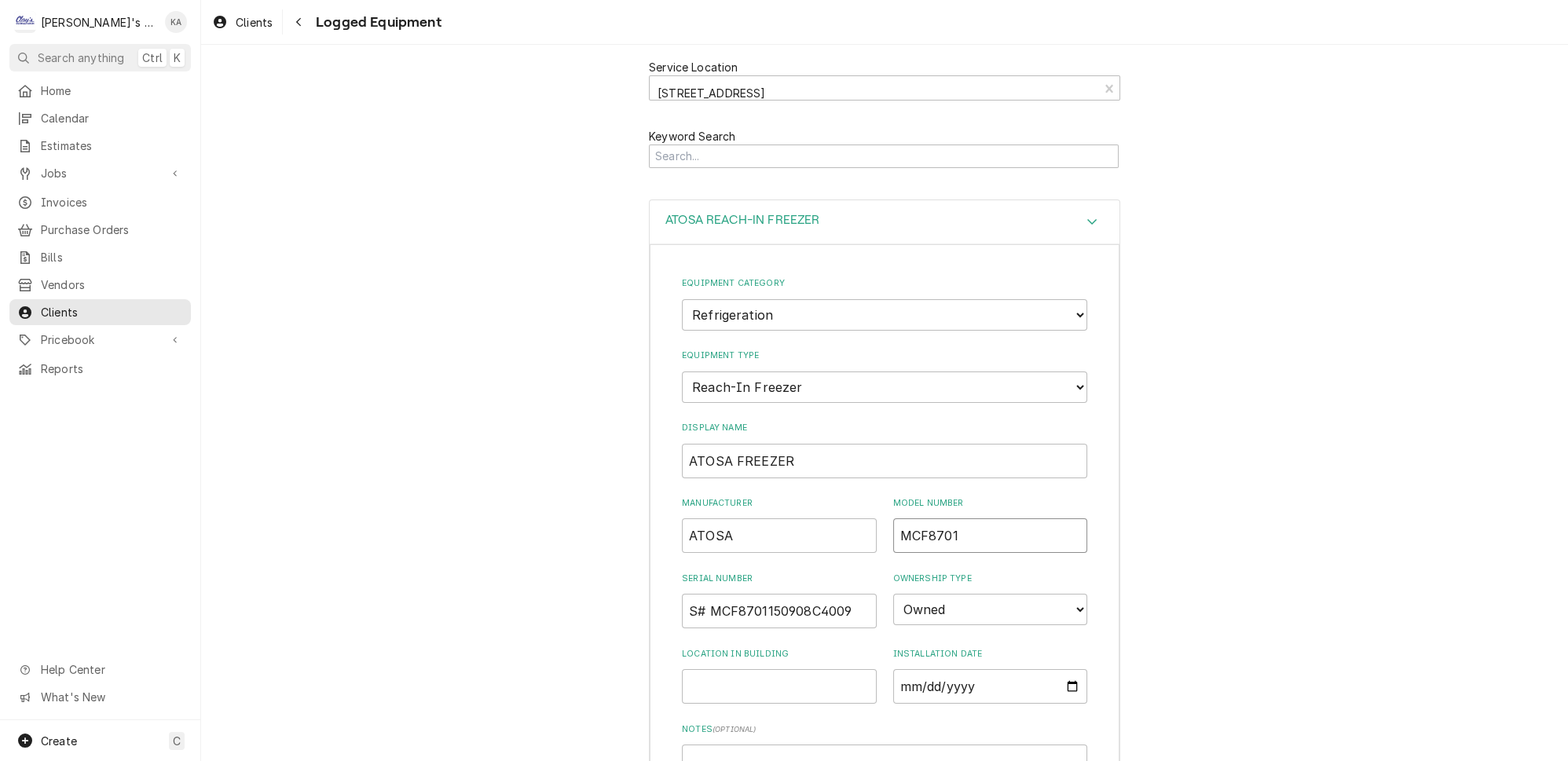
type input "MCF8701"
drag, startPoint x: 709, startPoint y: 588, endPoint x: 677, endPoint y: 589, distance: 32.0
click at [677, 589] on div "Equipment Category Choose equipment category... Ice Machines Refrigeration HVAC…" at bounding box center [885, 606] width 469 height 724
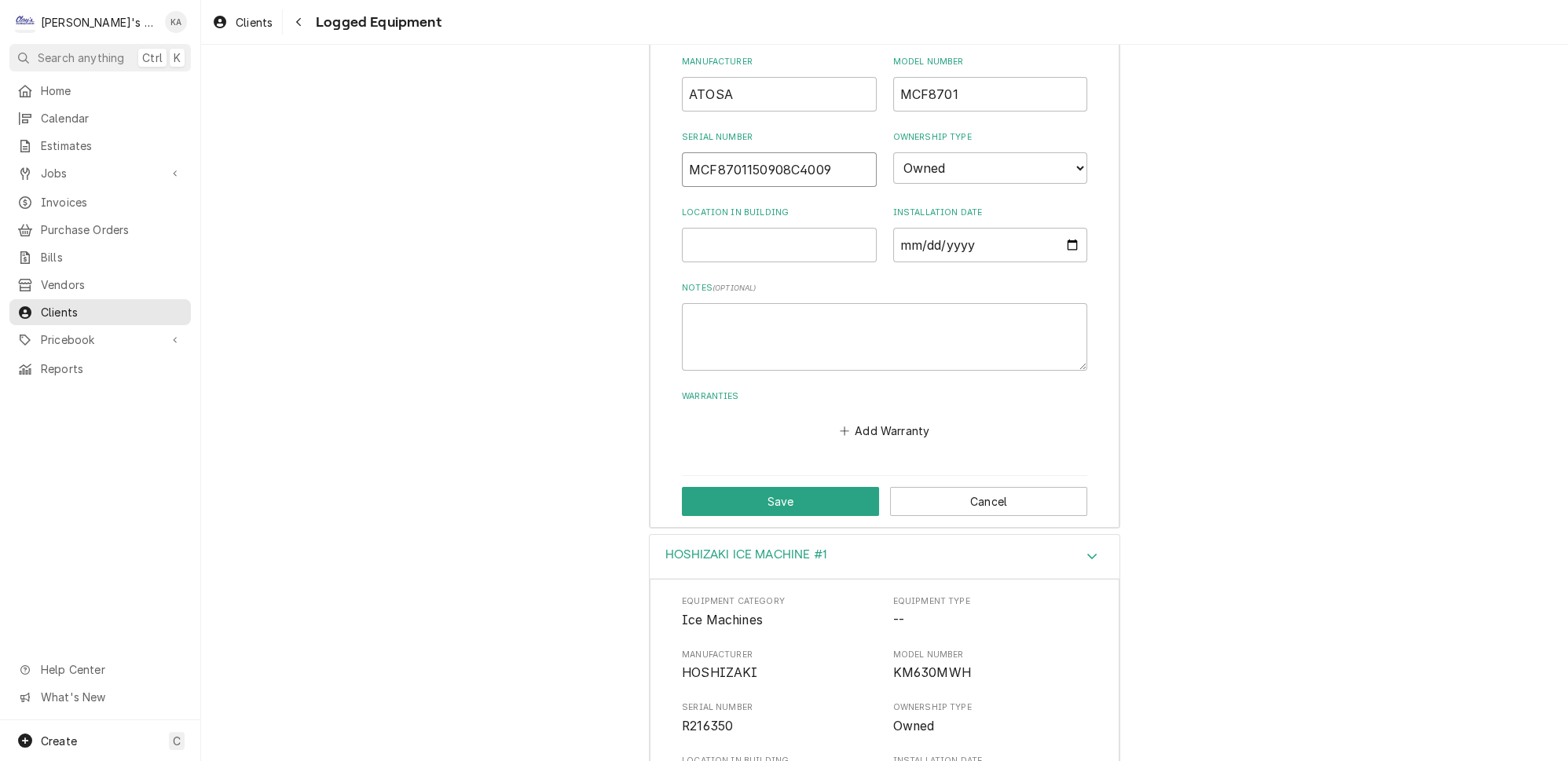
scroll to position [500, 0]
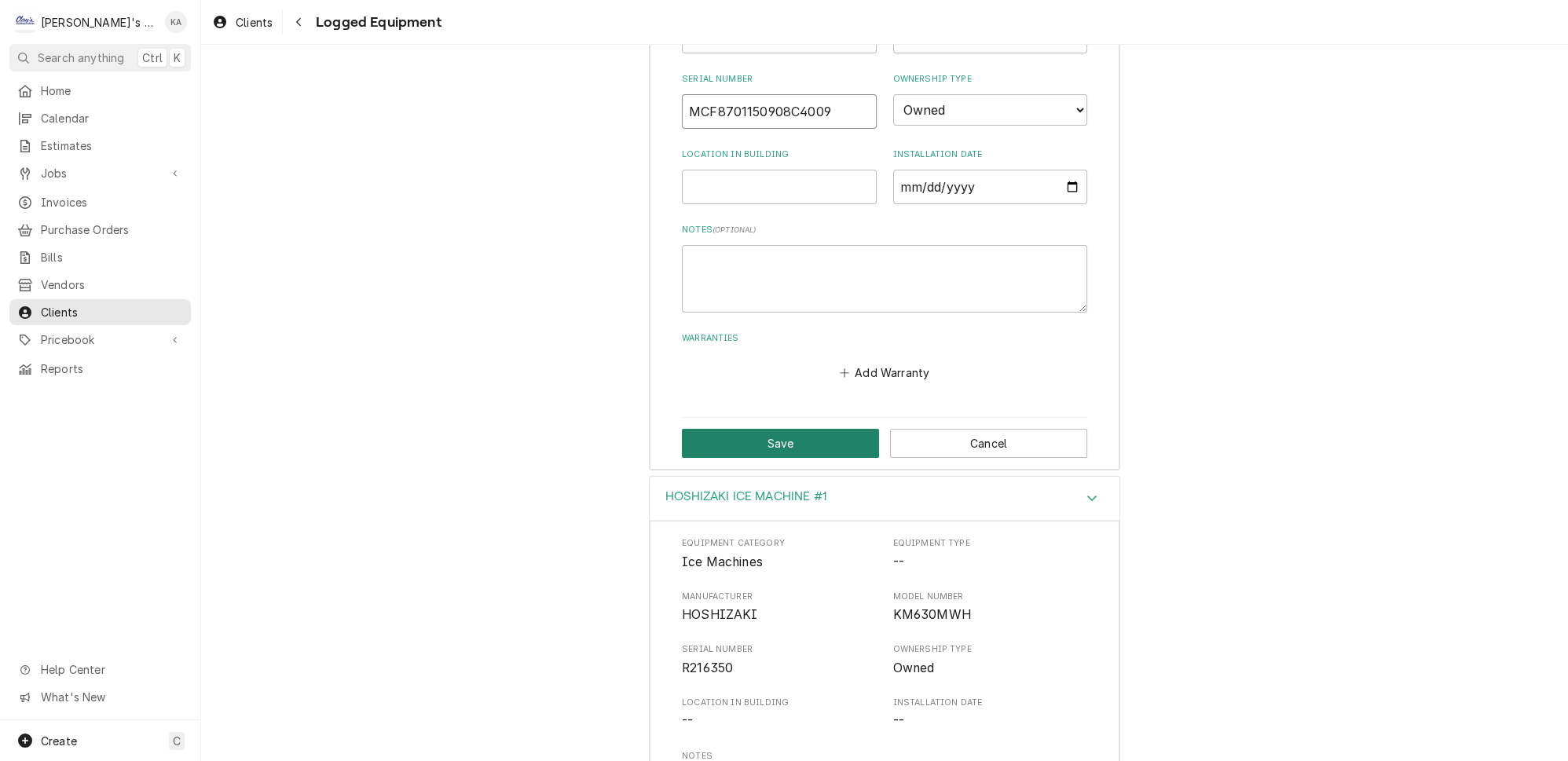
type input "MCF8701150908C4009"
click at [774, 428] on button "Save" at bounding box center [779, 443] width 197 height 29
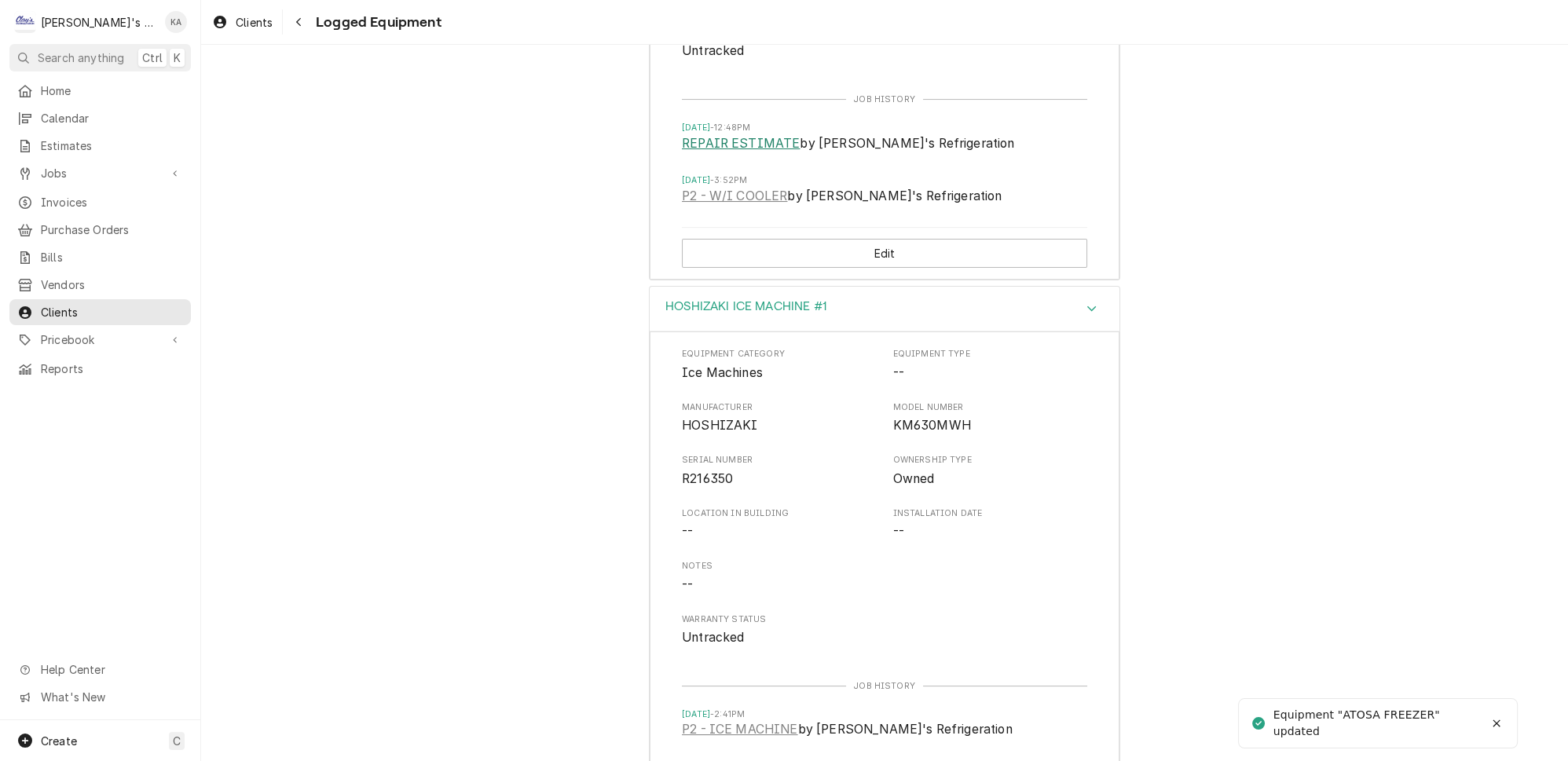
click at [758, 134] on link "REPAIR ESTIMATE" at bounding box center [740, 143] width 118 height 19
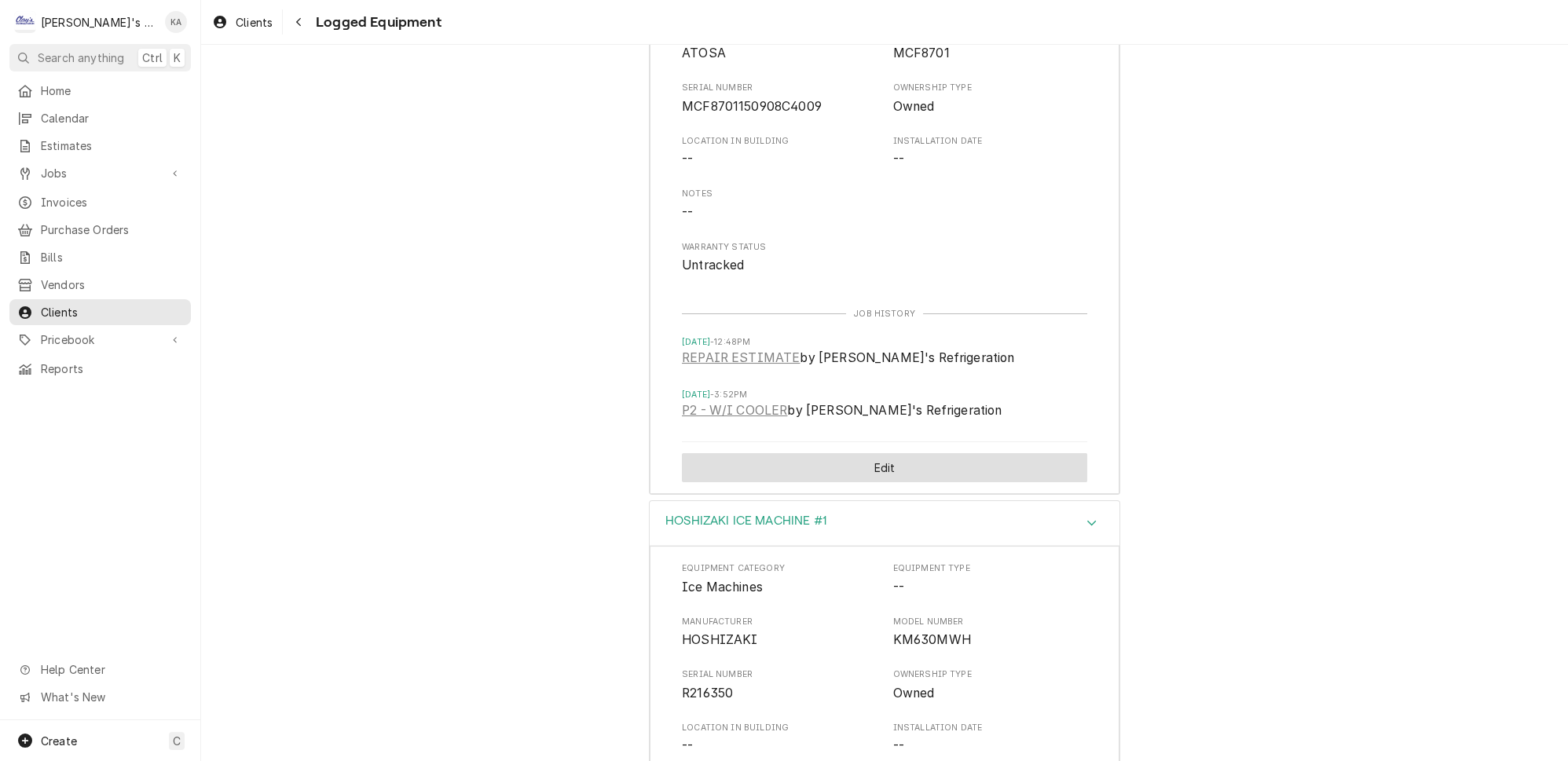
click at [873, 456] on button "Edit" at bounding box center [884, 467] width 405 height 29
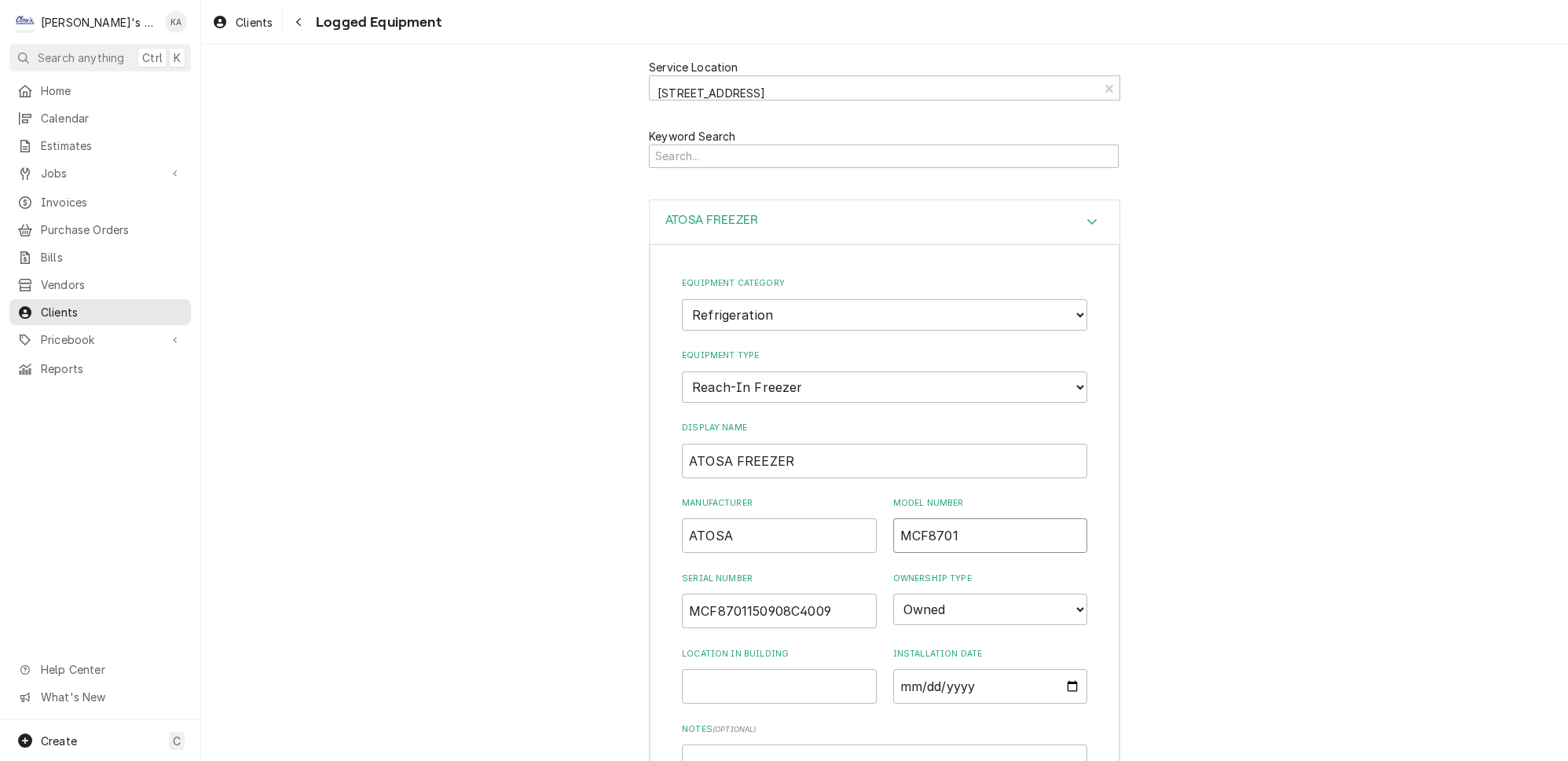
drag, startPoint x: 947, startPoint y: 511, endPoint x: 882, endPoint y: 520, distance: 65.6
click at [893, 520] on input "MCF8701" at bounding box center [990, 536] width 195 height 34
drag, startPoint x: 826, startPoint y: 590, endPoint x: 674, endPoint y: 593, distance: 152.0
click at [674, 593] on div "Equipment Category Choose equipment category... Ice Machines Refrigeration HVAC…" at bounding box center [885, 606] width 469 height 724
drag, startPoint x: 945, startPoint y: 514, endPoint x: 907, endPoint y: 513, distance: 38.0
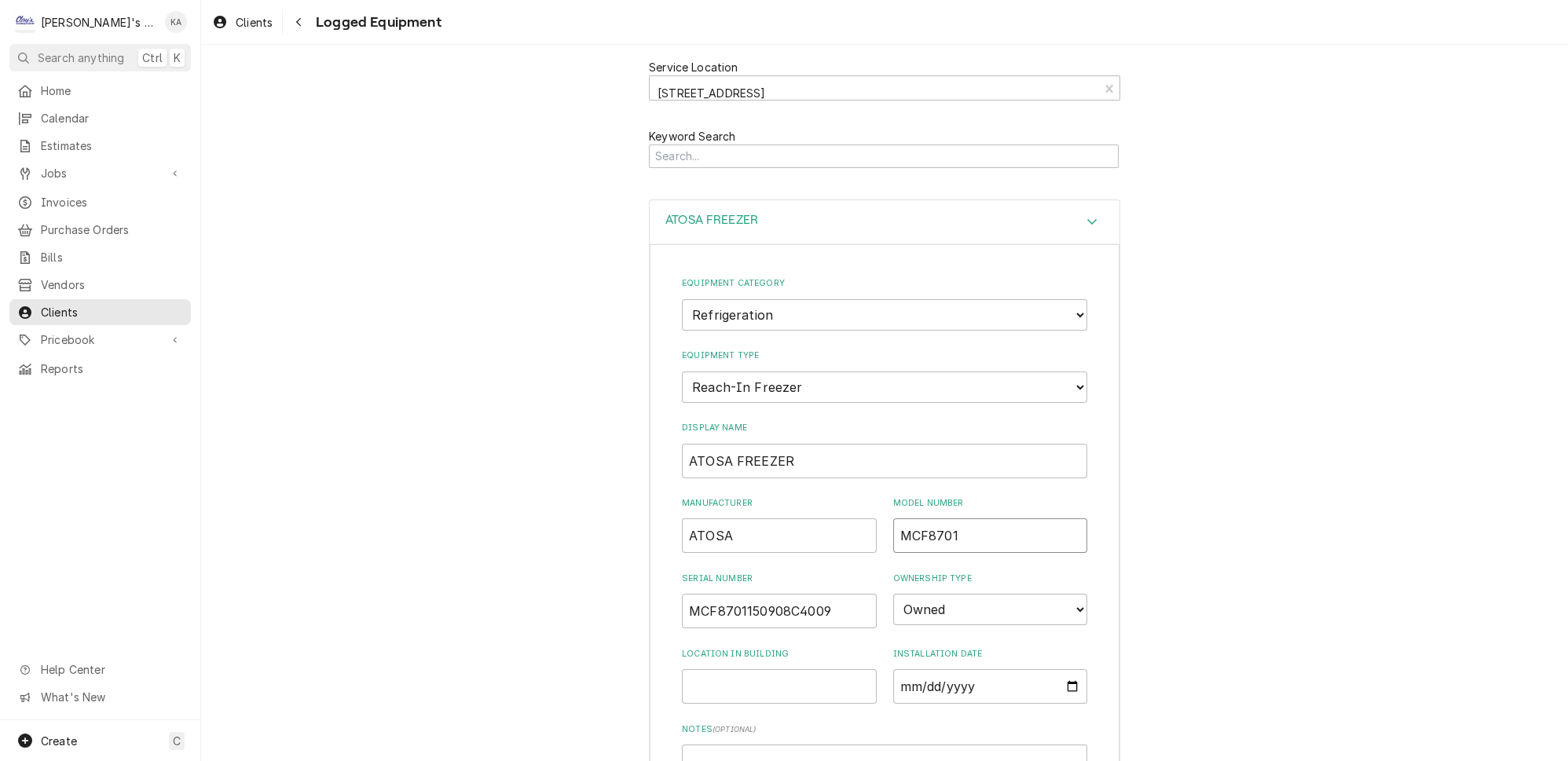
click at [893, 519] on input "MCF8701" at bounding box center [990, 536] width 195 height 34
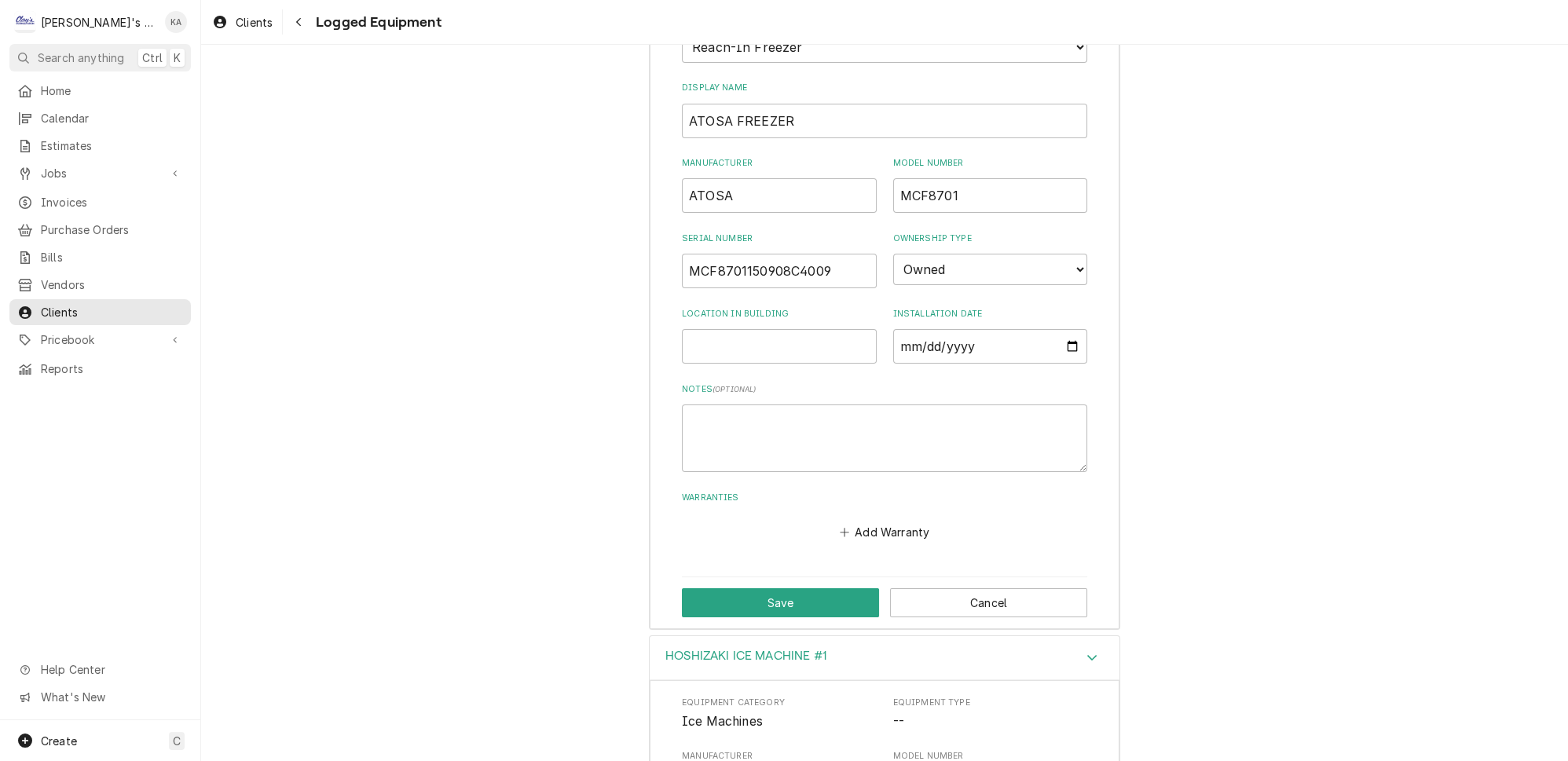
scroll to position [356, 0]
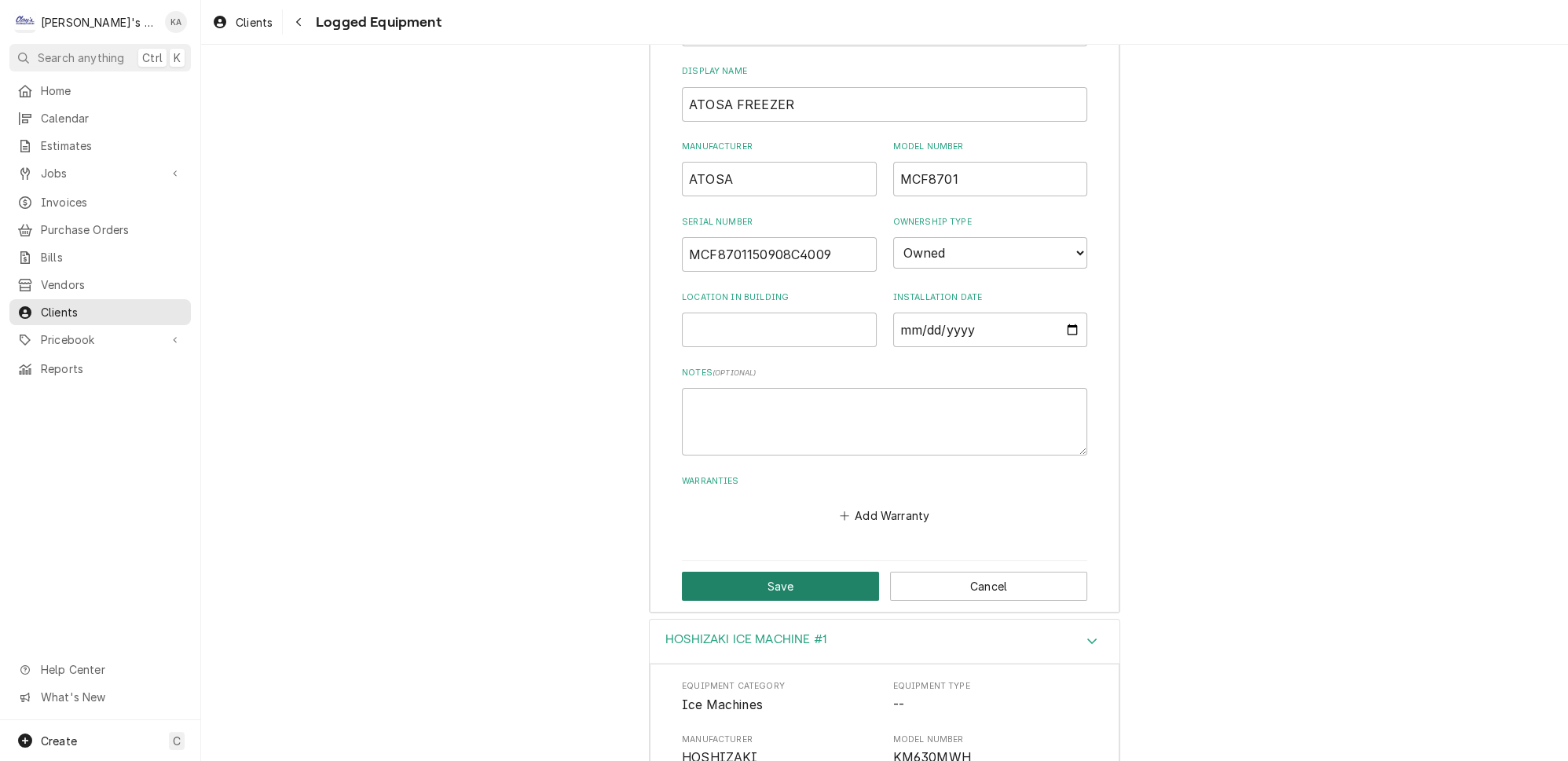
click at [774, 572] on button "Save" at bounding box center [779, 586] width 197 height 29
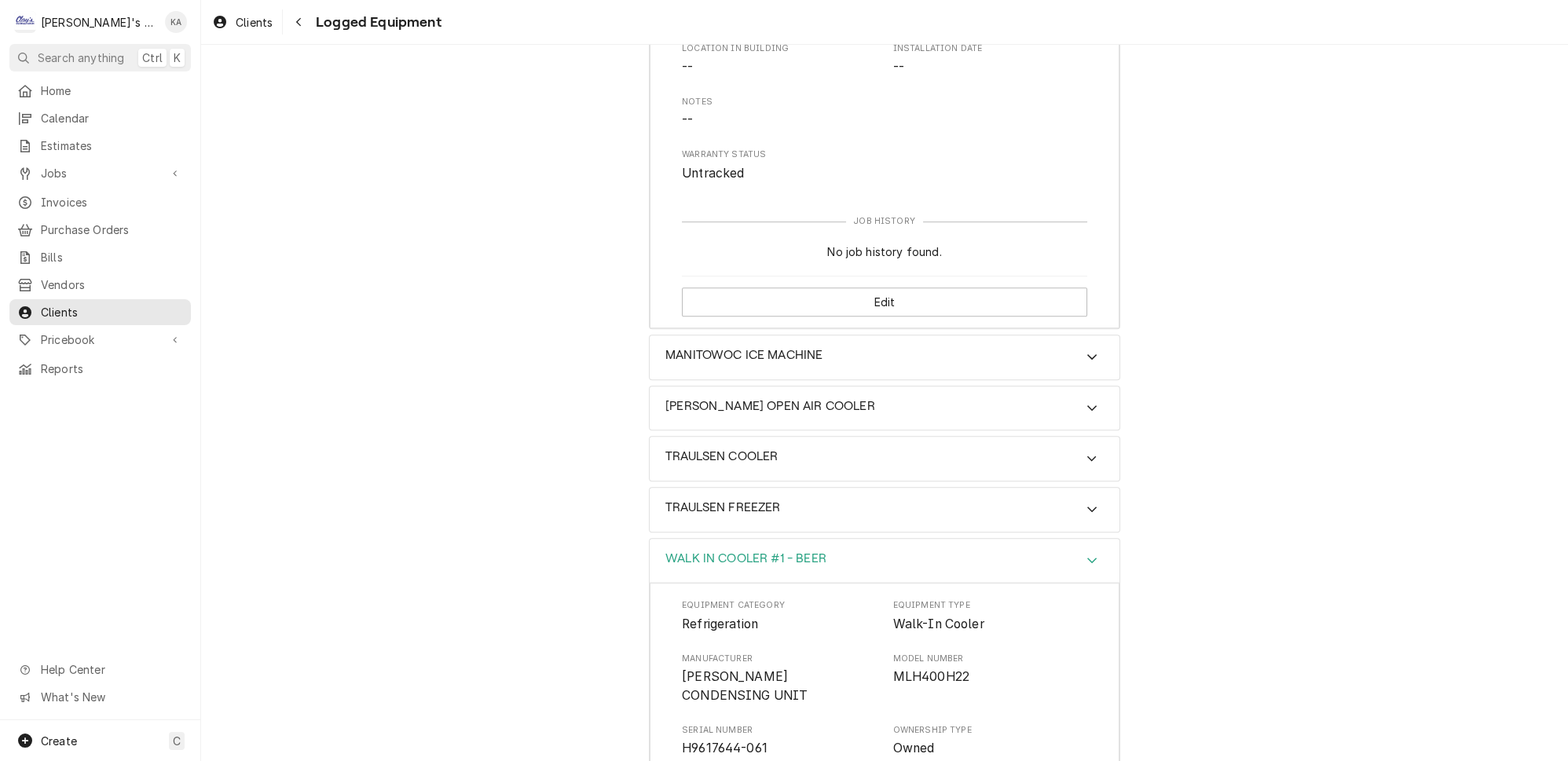
scroll to position [1499, 0]
click at [1080, 397] on div "Accordion Header" at bounding box center [1091, 407] width 24 height 19
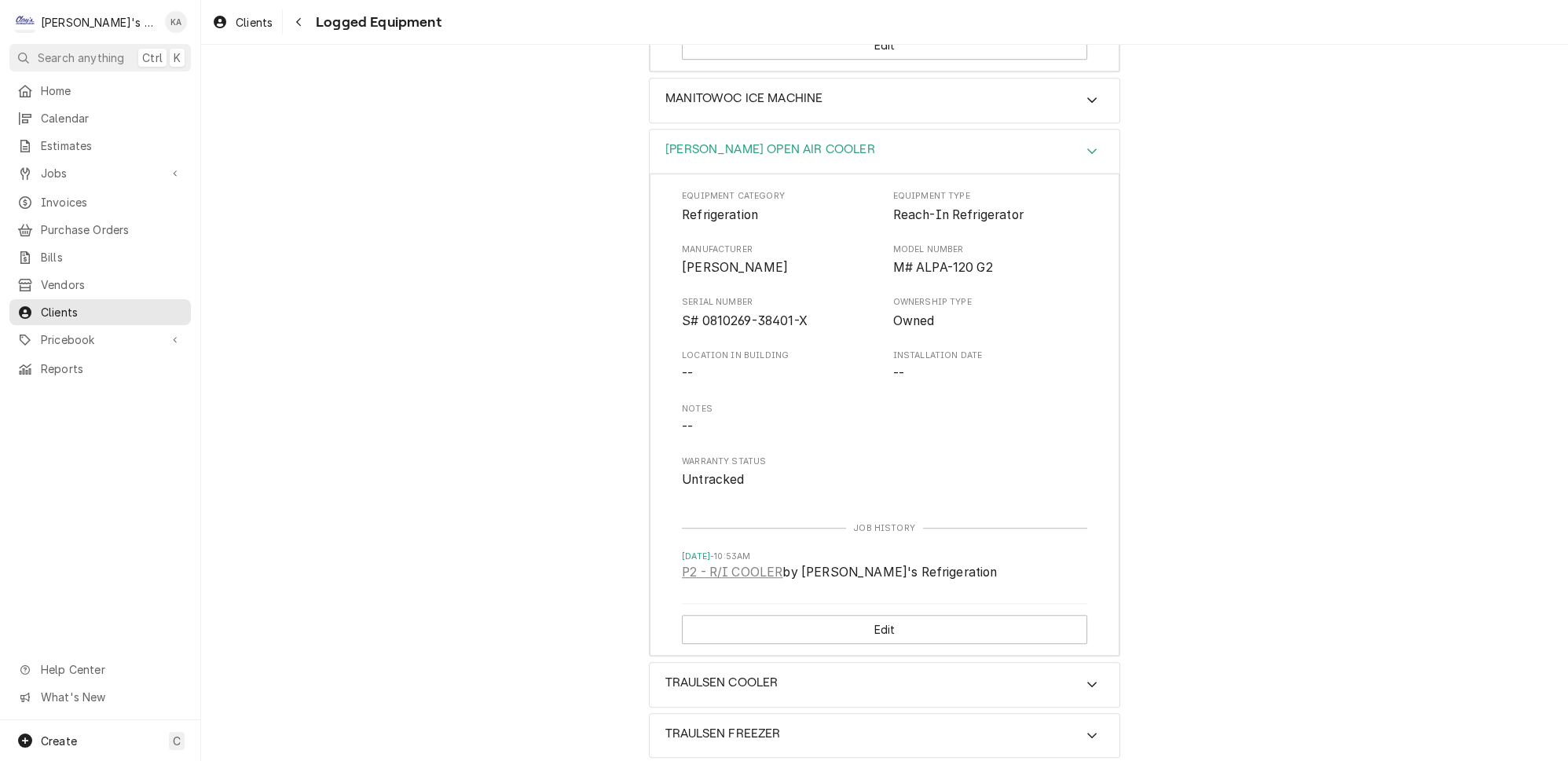
scroll to position [1999, 0]
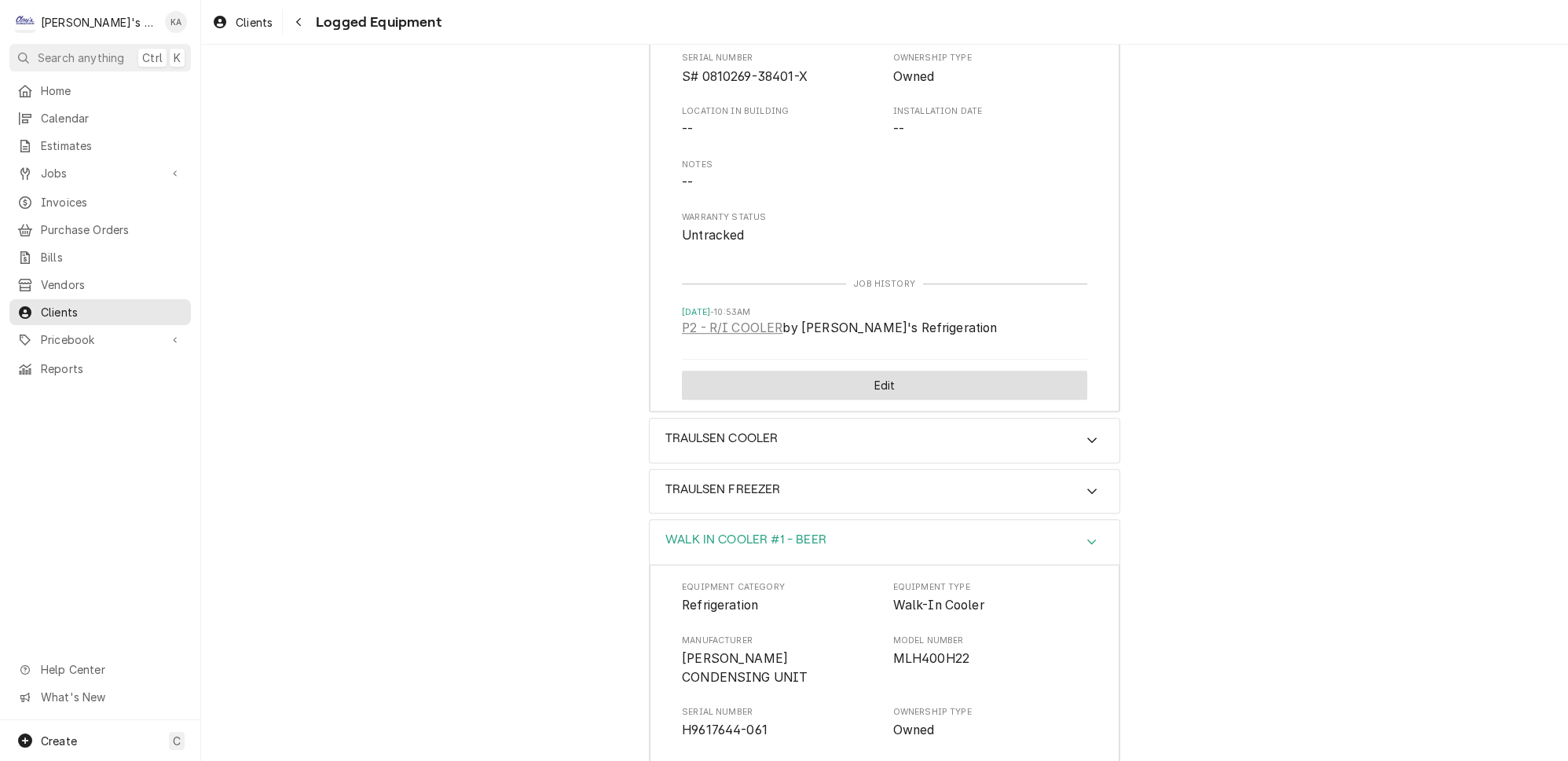
click at [907, 371] on button "Edit" at bounding box center [884, 385] width 405 height 29
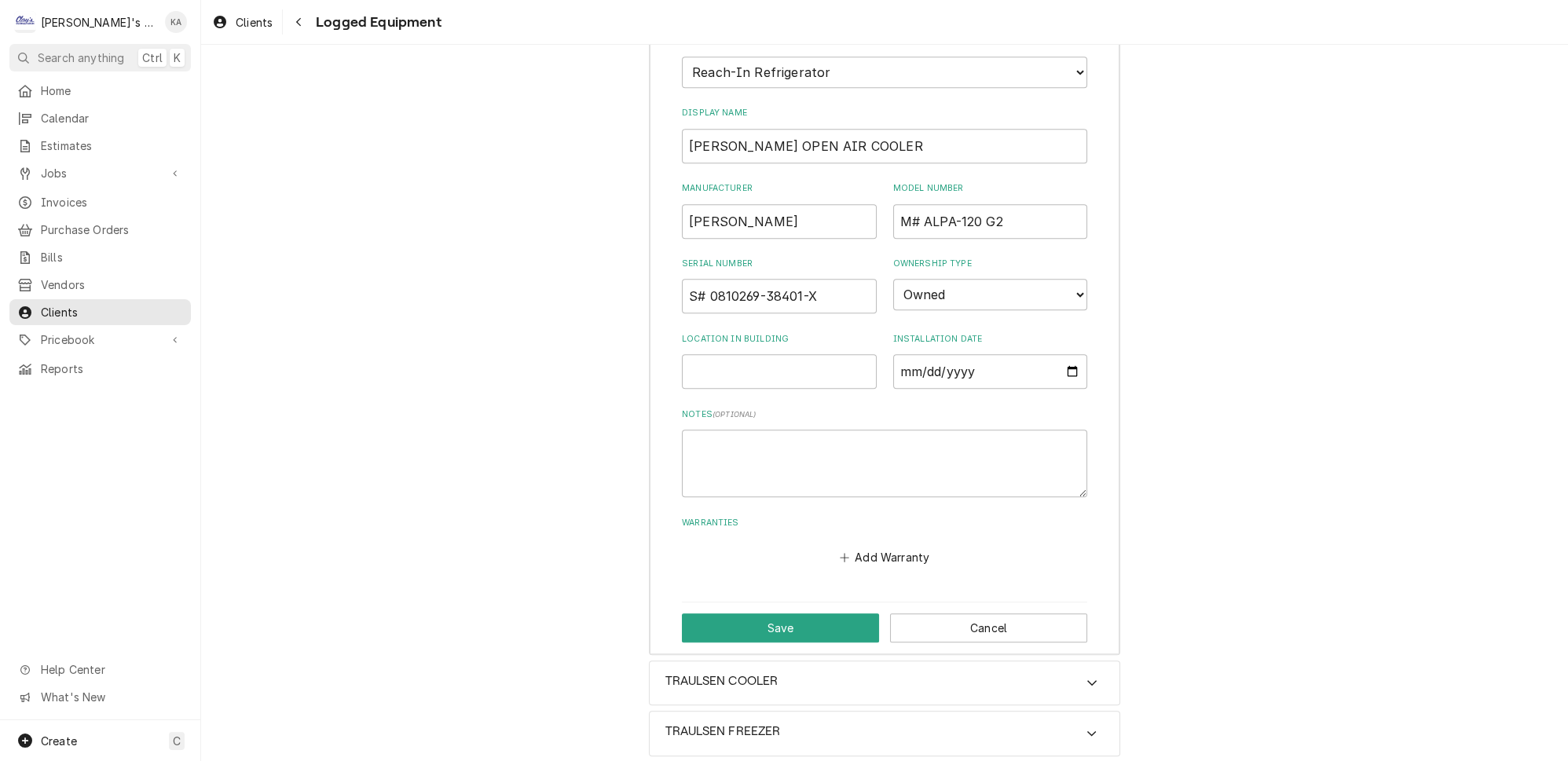
scroll to position [1582, 0]
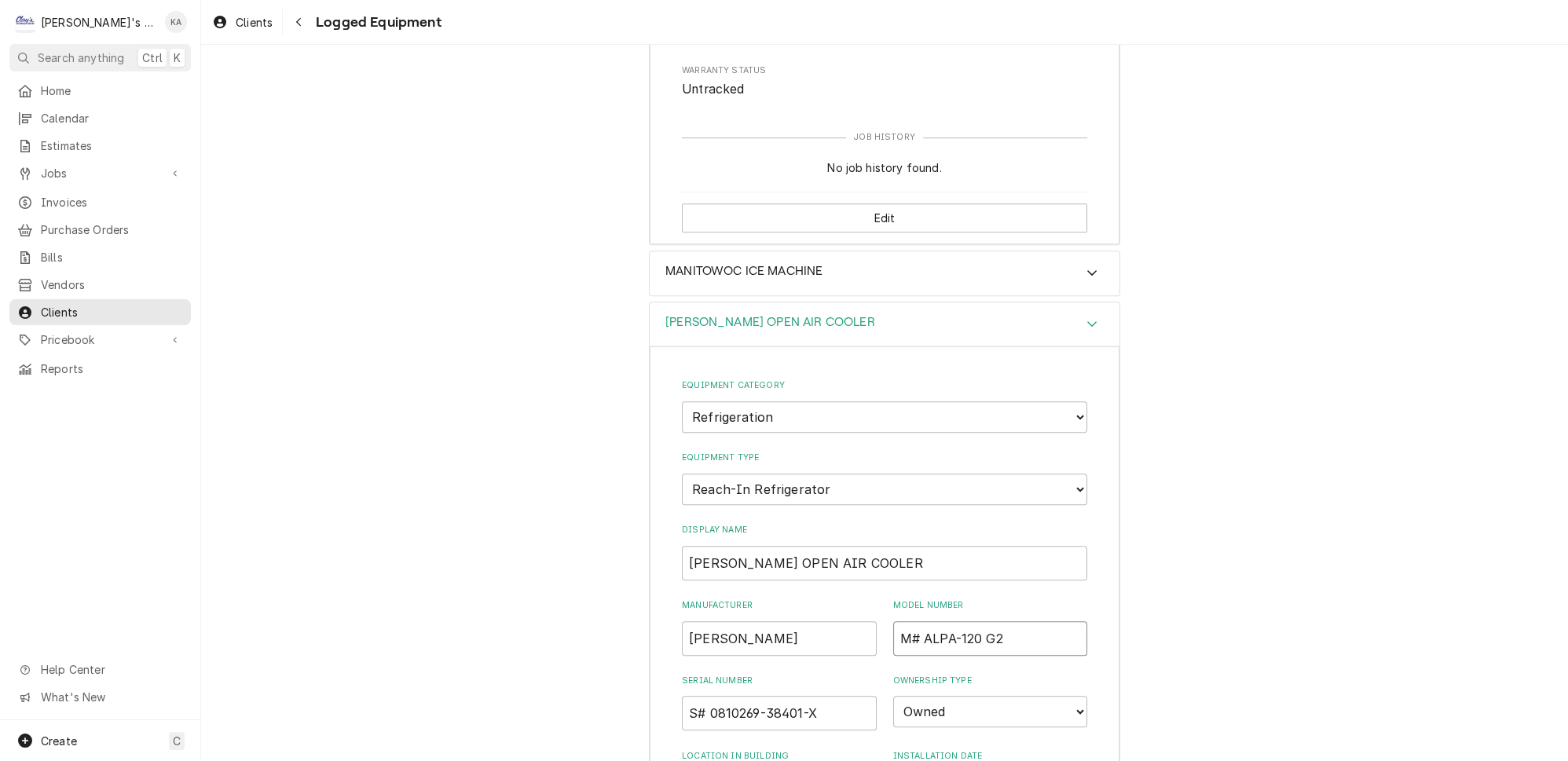
drag, startPoint x: 908, startPoint y: 593, endPoint x: 883, endPoint y: 599, distance: 25.7
click at [893, 621] on input "M# ALPA-120 G2" at bounding box center [990, 638] width 195 height 34
type input "ALPA-120 G2"
click at [706, 695] on input "S# 0810269-38401-X" at bounding box center [778, 713] width 195 height 34
drag, startPoint x: 792, startPoint y: 665, endPoint x: 692, endPoint y: 672, distance: 100.2
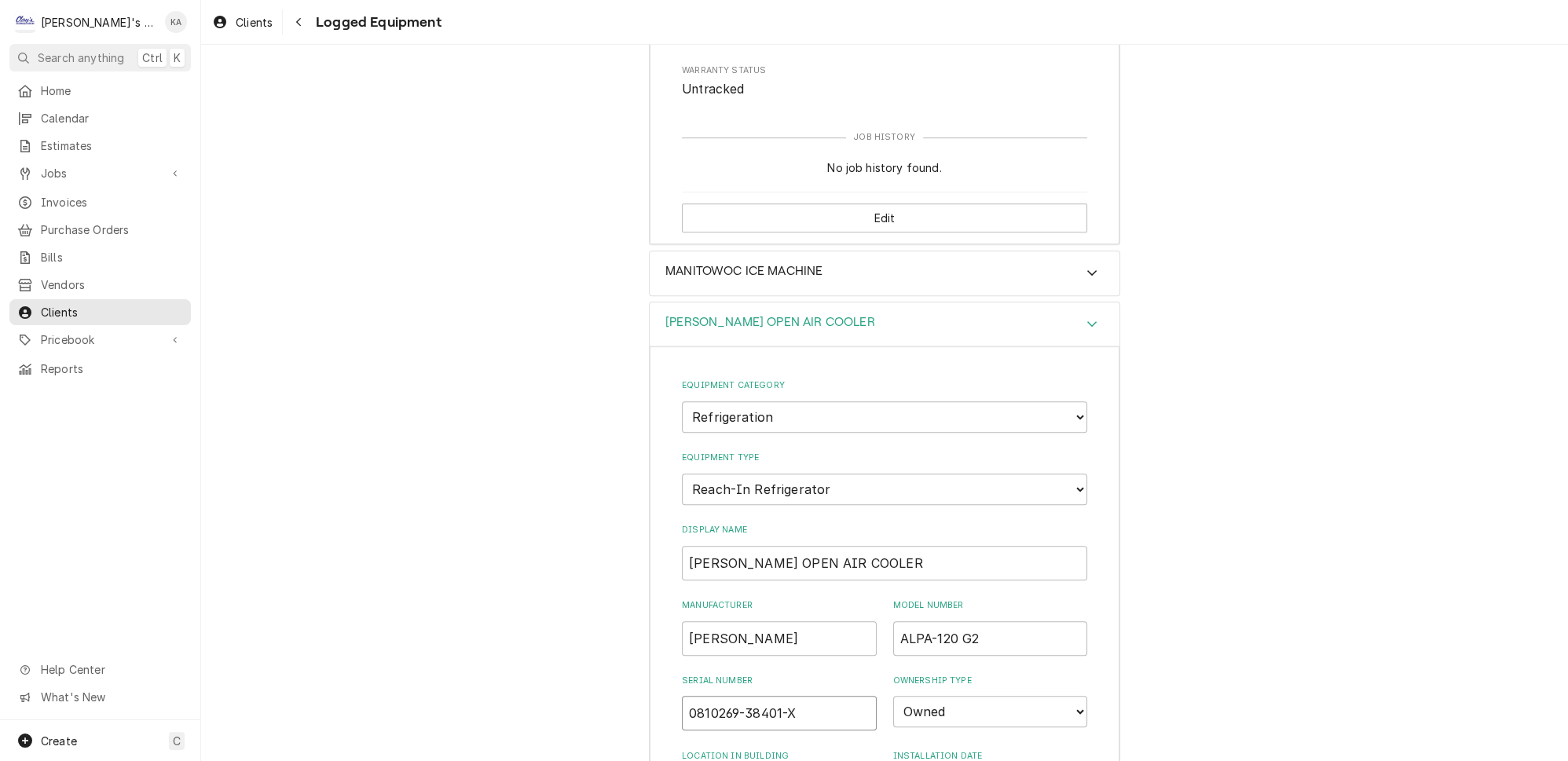
click at [691, 695] on input "0810269-38401-X" at bounding box center [778, 713] width 195 height 34
type input "0810269-38401-X"
drag, startPoint x: 966, startPoint y: 593, endPoint x: 905, endPoint y: 595, distance: 61.0
click at [870, 599] on div "Manufacturer OJEDA Model Number ALPA-120 G2" at bounding box center [884, 627] width 405 height 56
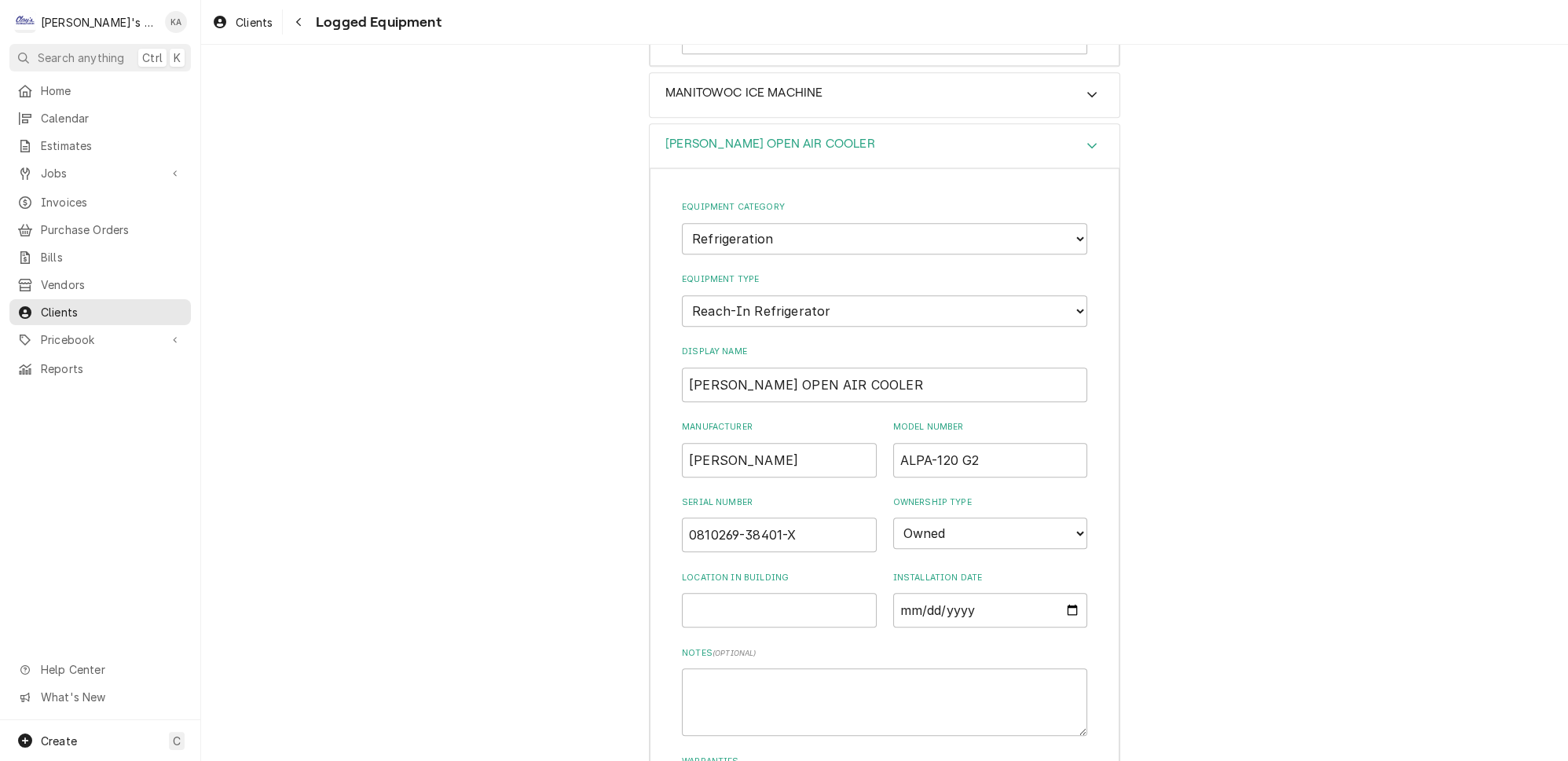
scroll to position [2010, 0]
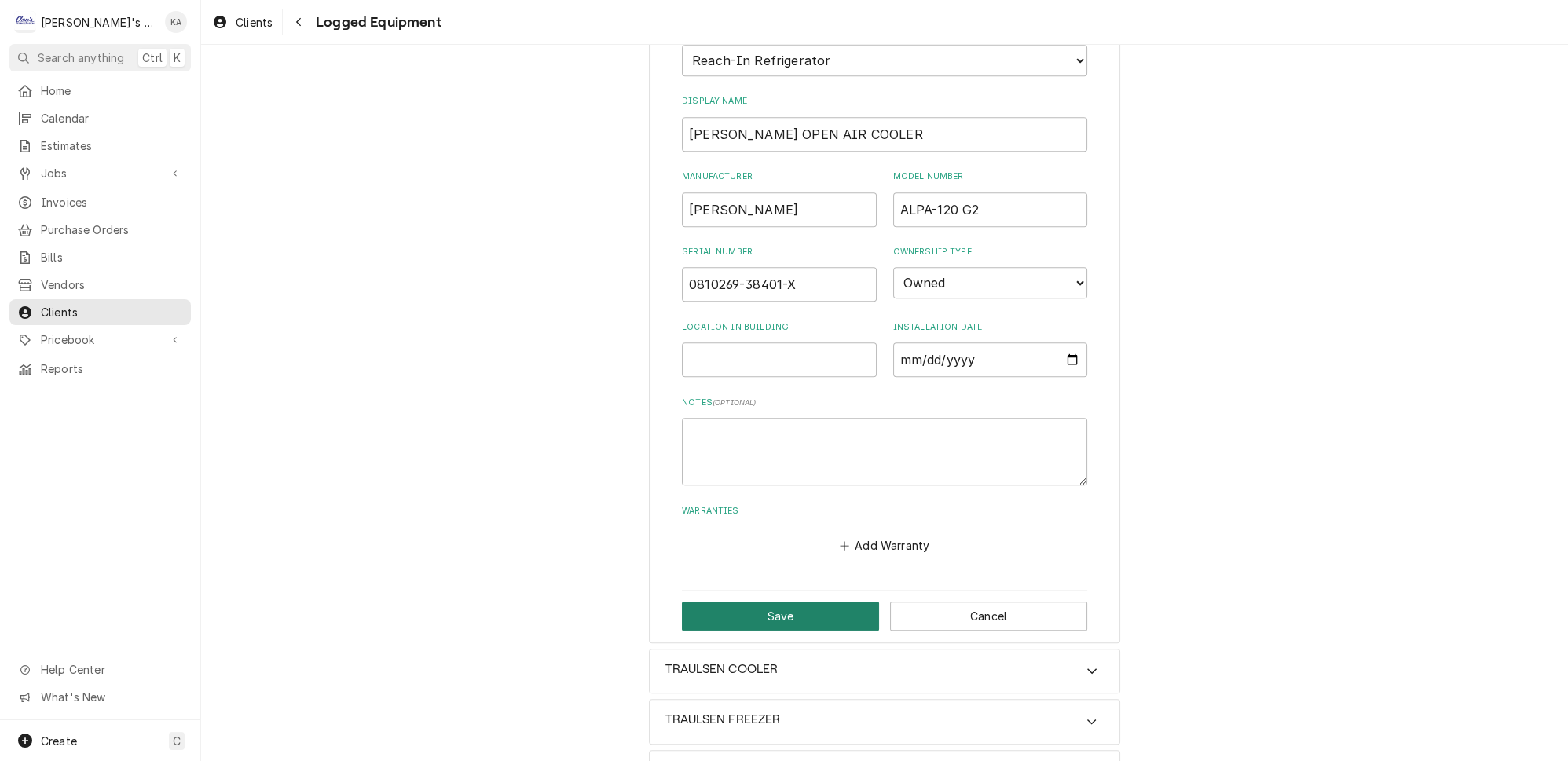
click at [835, 601] on button "Save" at bounding box center [779, 616] width 197 height 29
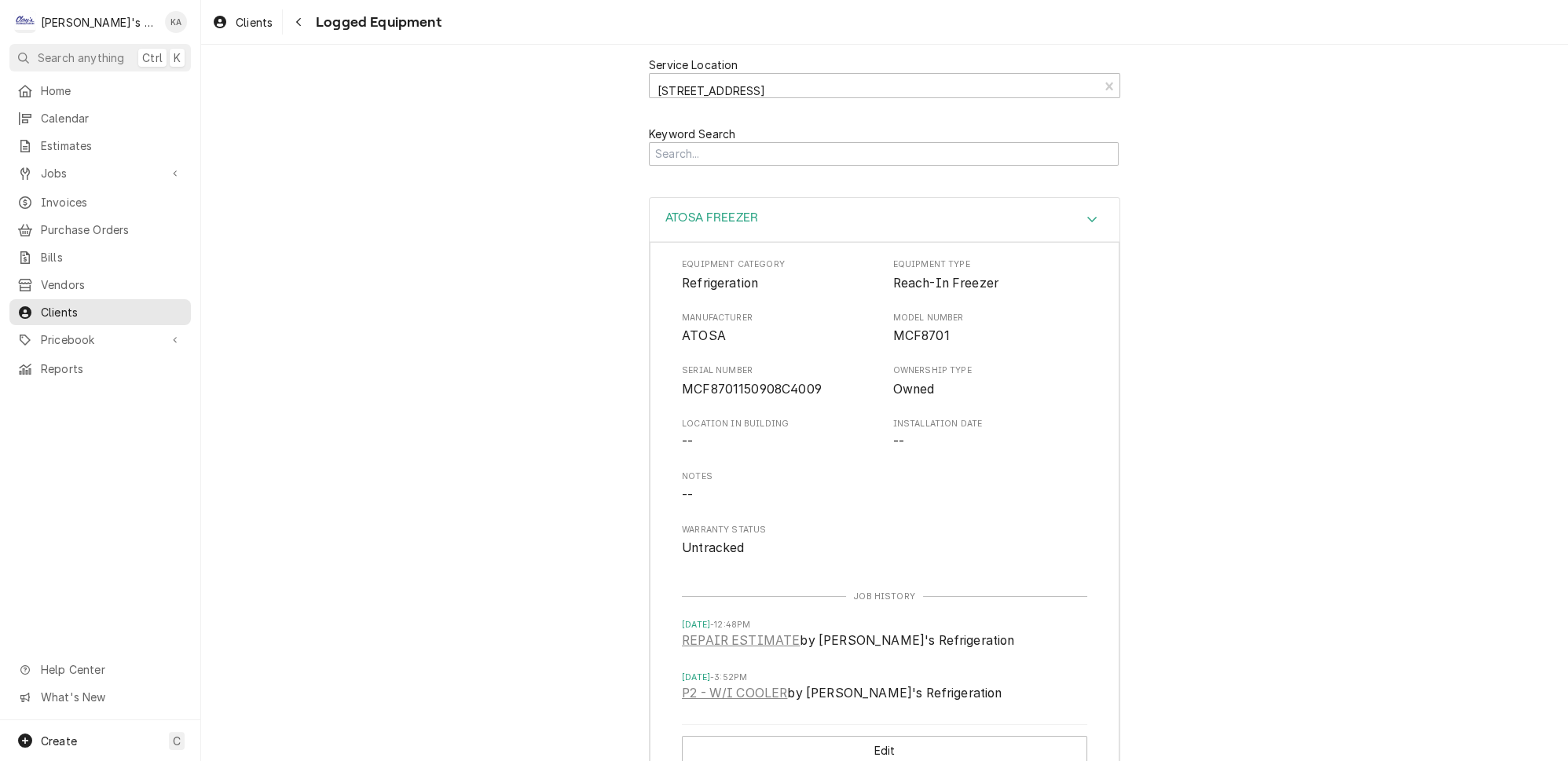
scroll to position [0, 0]
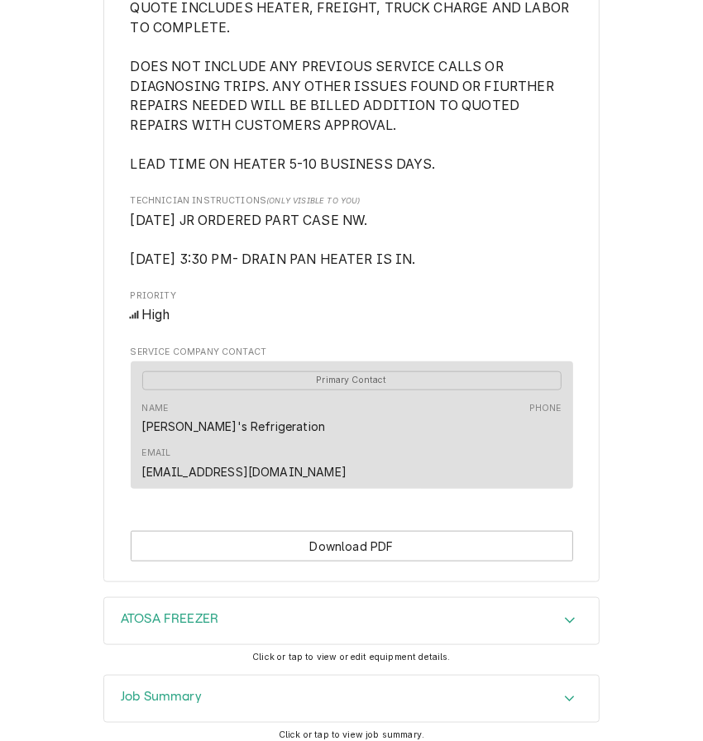
scroll to position [996, 0]
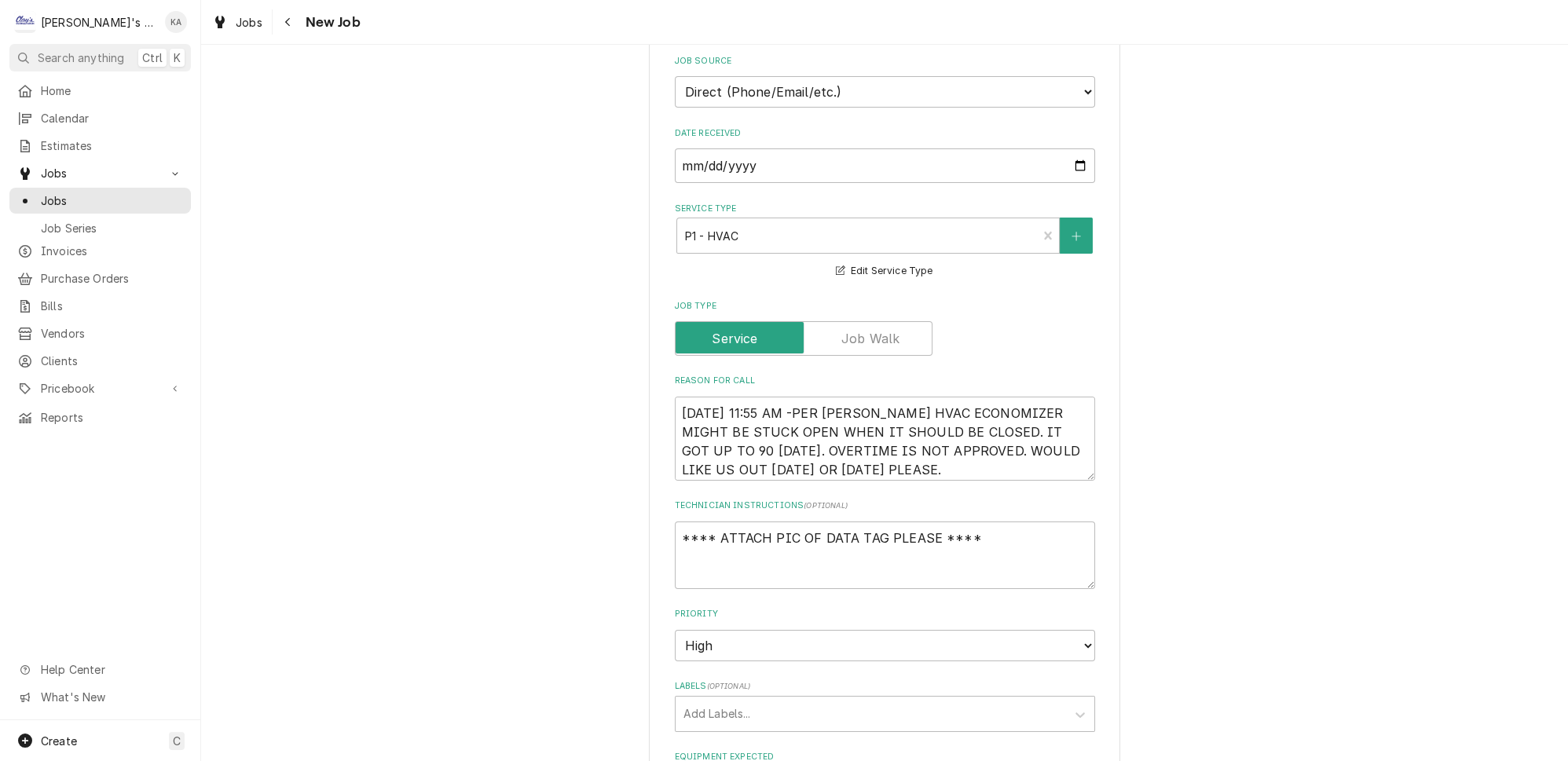
scroll to position [500, 0]
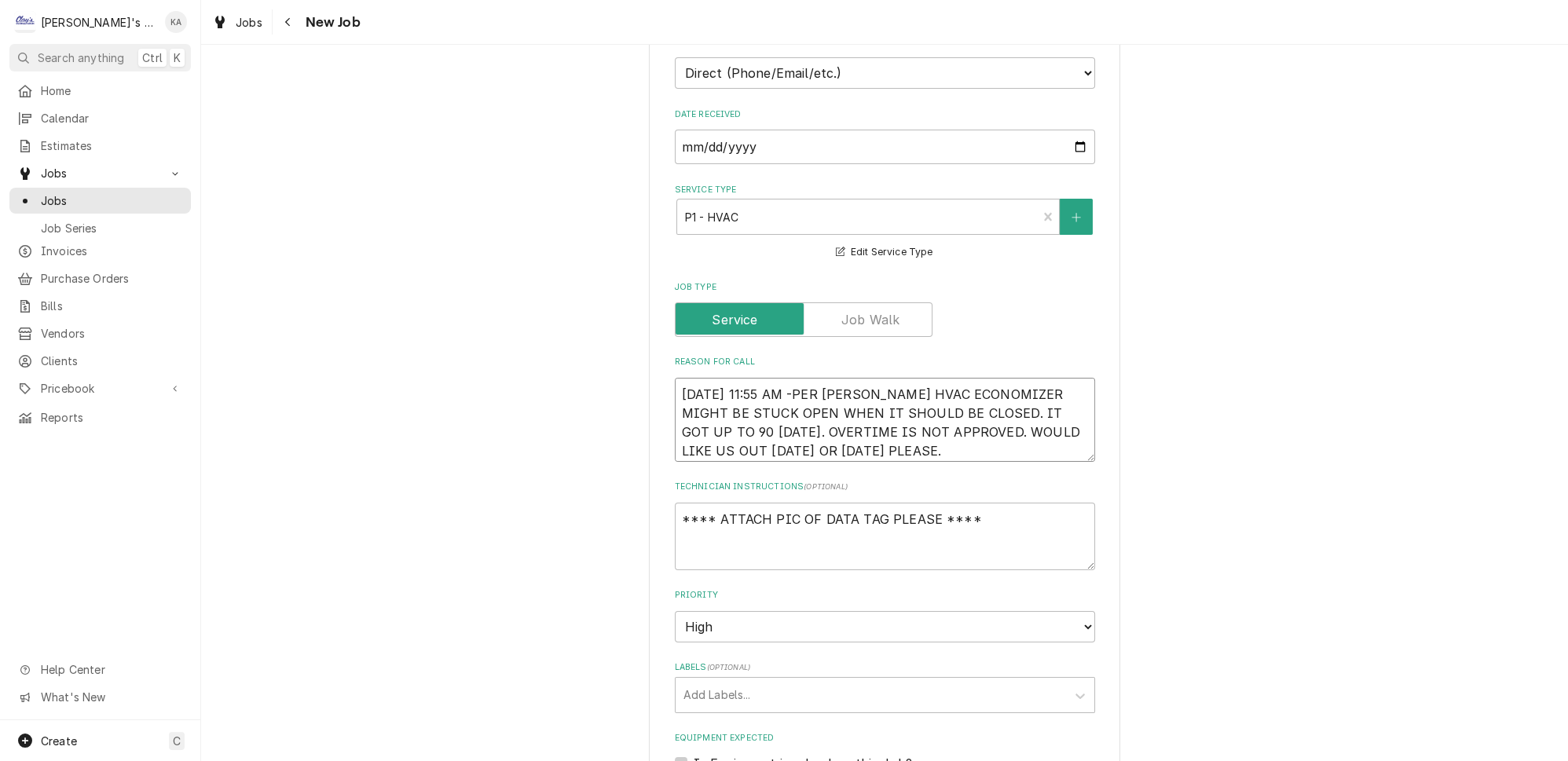
click at [793, 379] on textarea "[DATE] 11:55 AM -PER [PERSON_NAME] HVAC ECONOMIZER MIGHT BE STUCK OPEN WHEN IT …" at bounding box center [885, 420] width 420 height 84
type textarea "x"
type textarea "[DATE] 11:55 AM- -PER [PERSON_NAME] HVAC ECONOMIZER MIGHT BE STUCK OPEN WHEN IT…"
type textarea "x"
type textarea "[DATE] 11:55 AM- -PER [PERSON_NAME] HVAC ECONOMIZER MIGHT BE STUCK OPEN WHEN IT…"
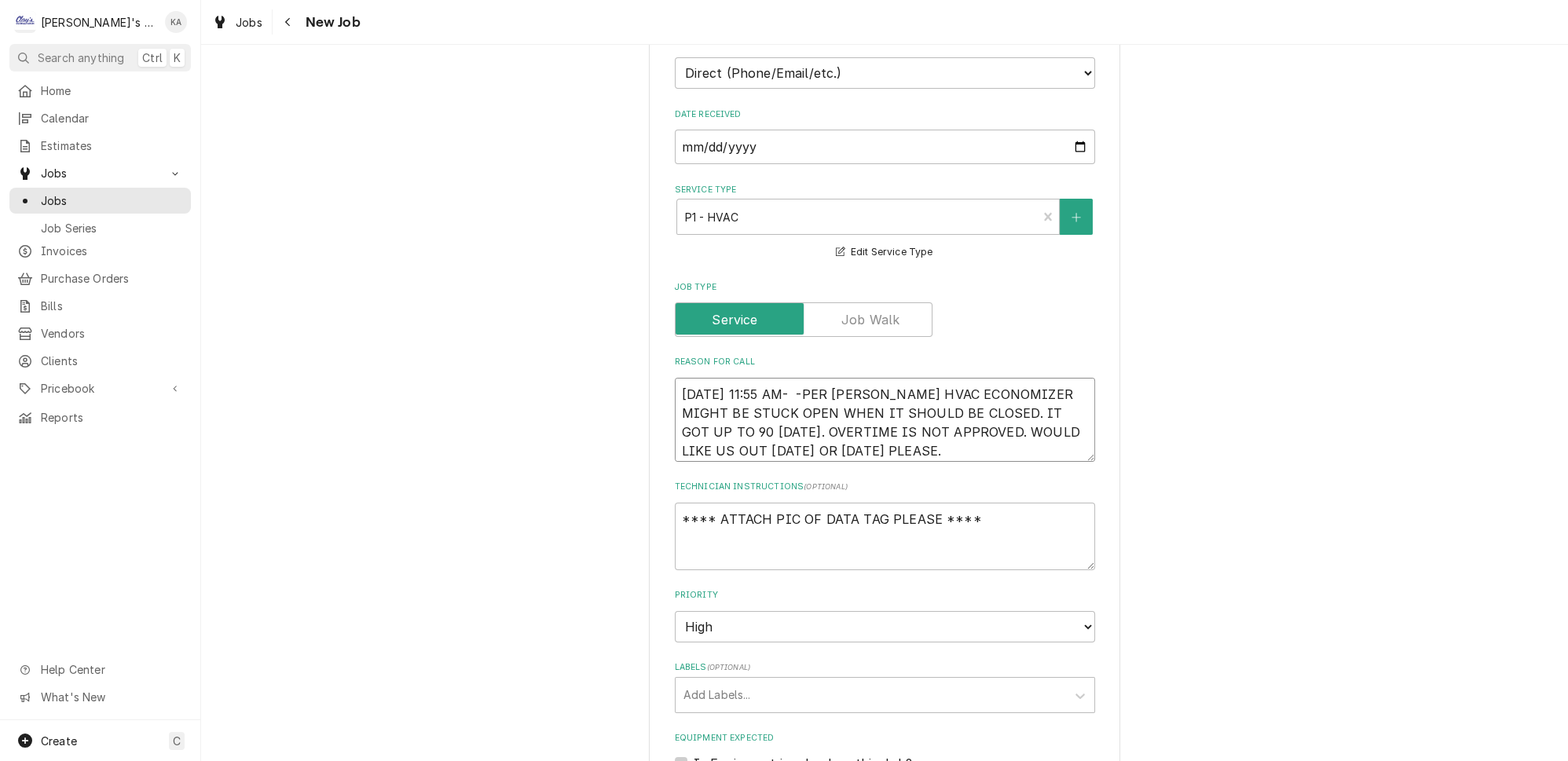
type textarea "x"
type textarea "[DATE] 11:55 AM- K -PER [PERSON_NAME] HVAC ECONOMIZER MIGHT BE STUCK OPEN WHEN …"
type textarea "x"
type textarea "[DATE] 11:55 AM- KA -PER [PERSON_NAME] HVAC ECONOMIZER MIGHT BE STUCK OPEN WHEN…"
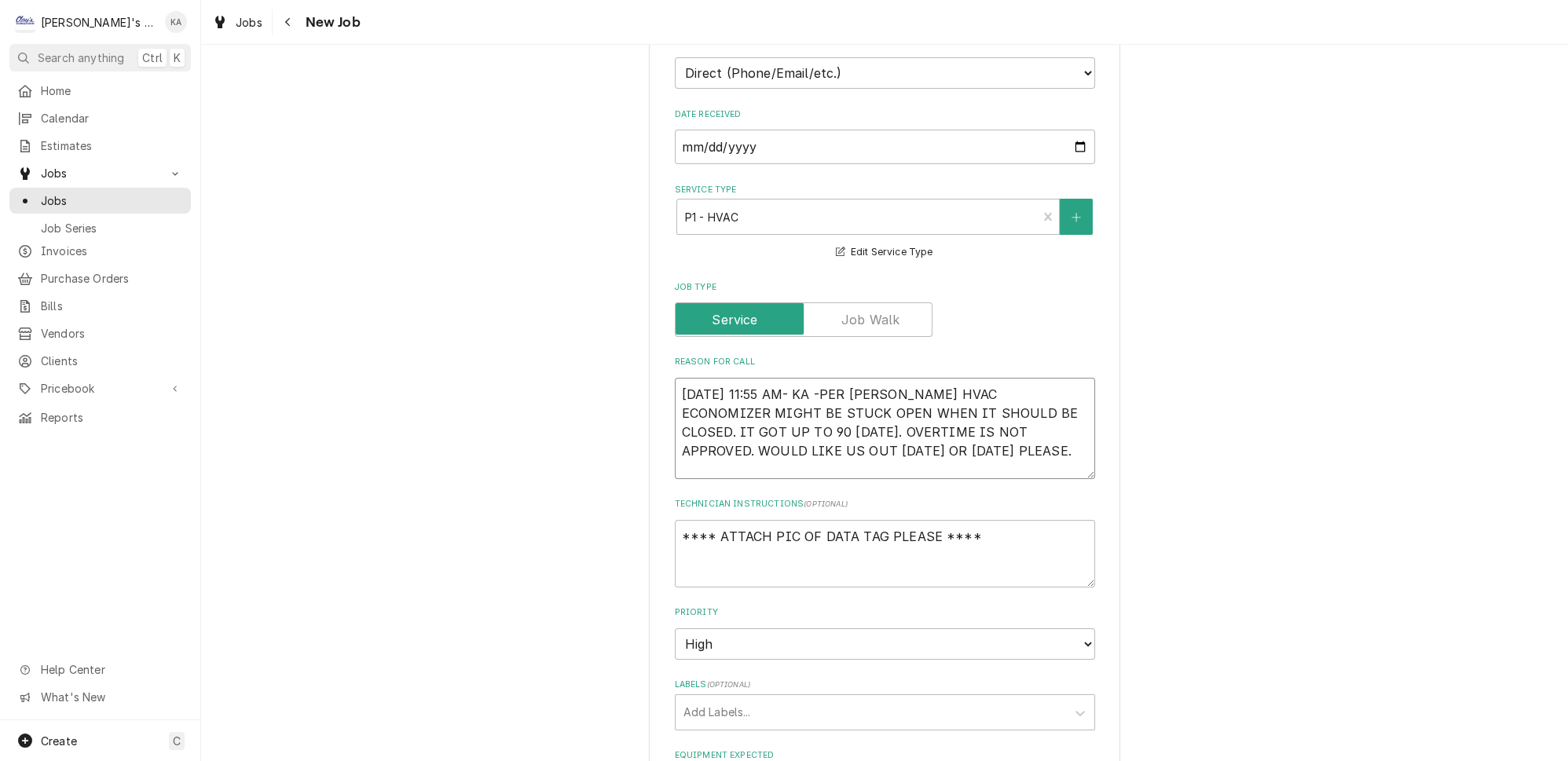
type textarea "x"
type textarea "[DATE] 11:55 AM- KAS -PER [PERSON_NAME] HVAC ECONOMIZER MIGHT BE STUCK OPEN WHE…"
type textarea "x"
type textarea "[DATE] 11:55 AM- KASS -PER [PERSON_NAME] HVAC ECONOMIZER MIGHT BE STUCK OPEN WH…"
type textarea "x"
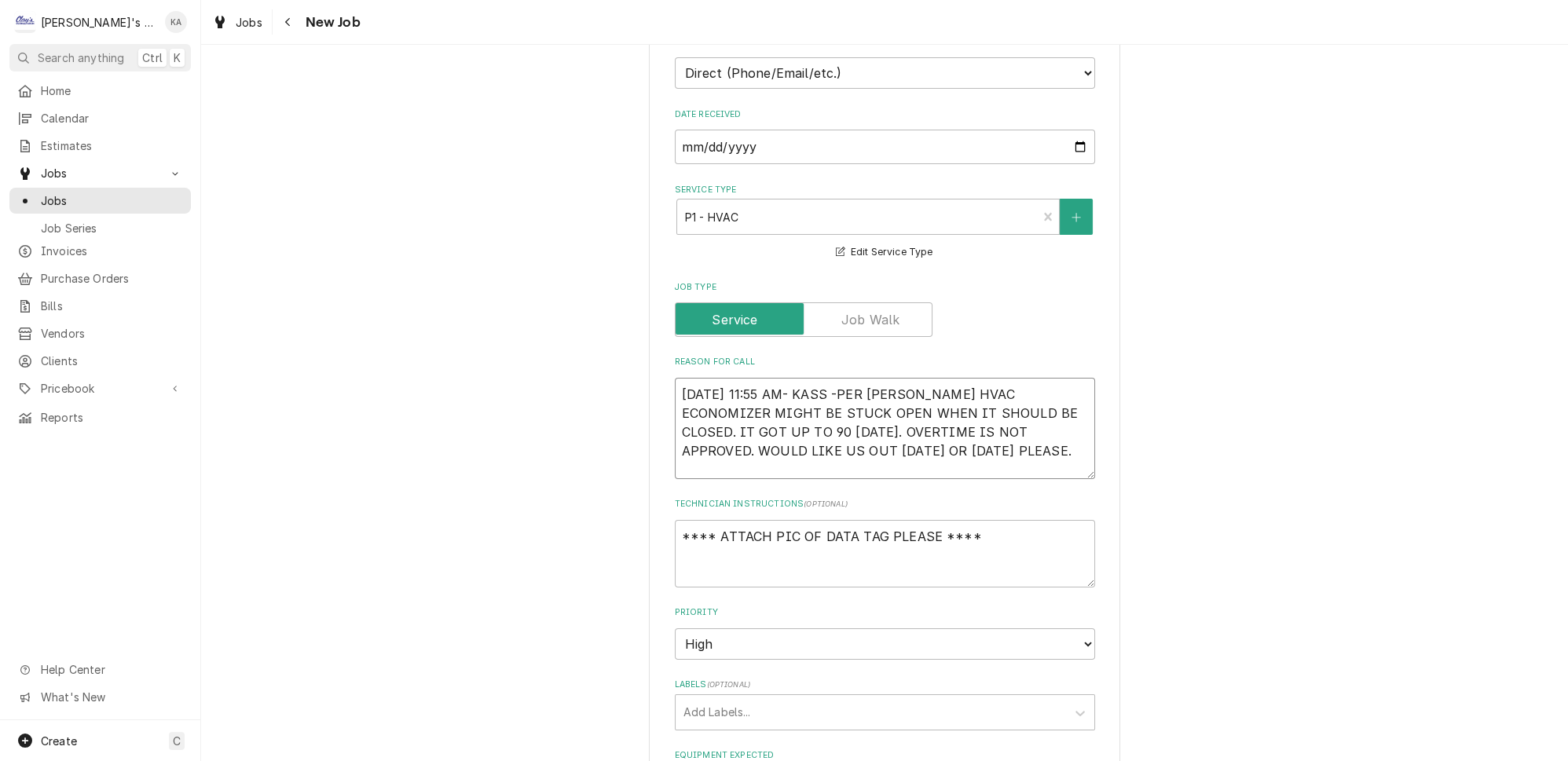
type textarea "[DATE] 11:55 AM- [PERSON_NAME] -PER [PERSON_NAME] HVAC ECONOMIZER MIGHT BE STUC…"
type textarea "x"
type textarea "[DATE] 11:55 AM- [PERSON_NAME] -PER [PERSON_NAME] HVAC ECONOMIZER MIGHT BE STUC…"
type textarea "x"
type textarea "[DATE] 11:55 AM- [PERSON_NAME]-PER [PERSON_NAME] HVAC ECONOMIZER MIGHT BE STUCK…"
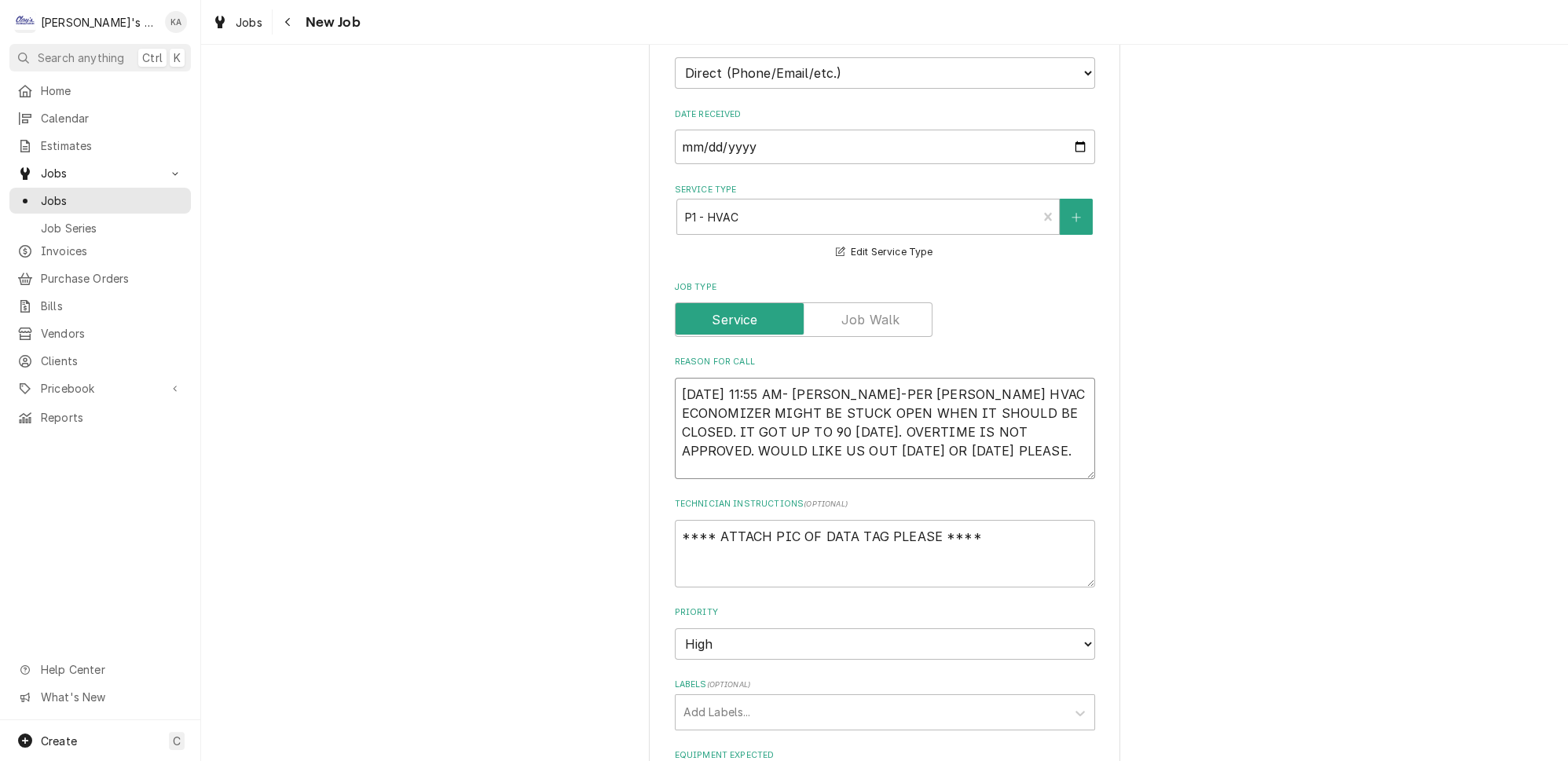
type textarea "x"
type textarea "[DATE] 11:55 AM- [PERSON_NAME]- PER [PERSON_NAME] HVAC ECONOMIZER MIGHT BE STUC…"
type textarea "x"
type textarea "[DATE] 11:55 AM- [PERSON_NAME]- PER [PERSON_NAME] HVAC ECONOMIZER MIGHT BE STUC…"
click at [1061, 628] on select "No Priority Urgent High Medium Low" at bounding box center [885, 643] width 420 height 31
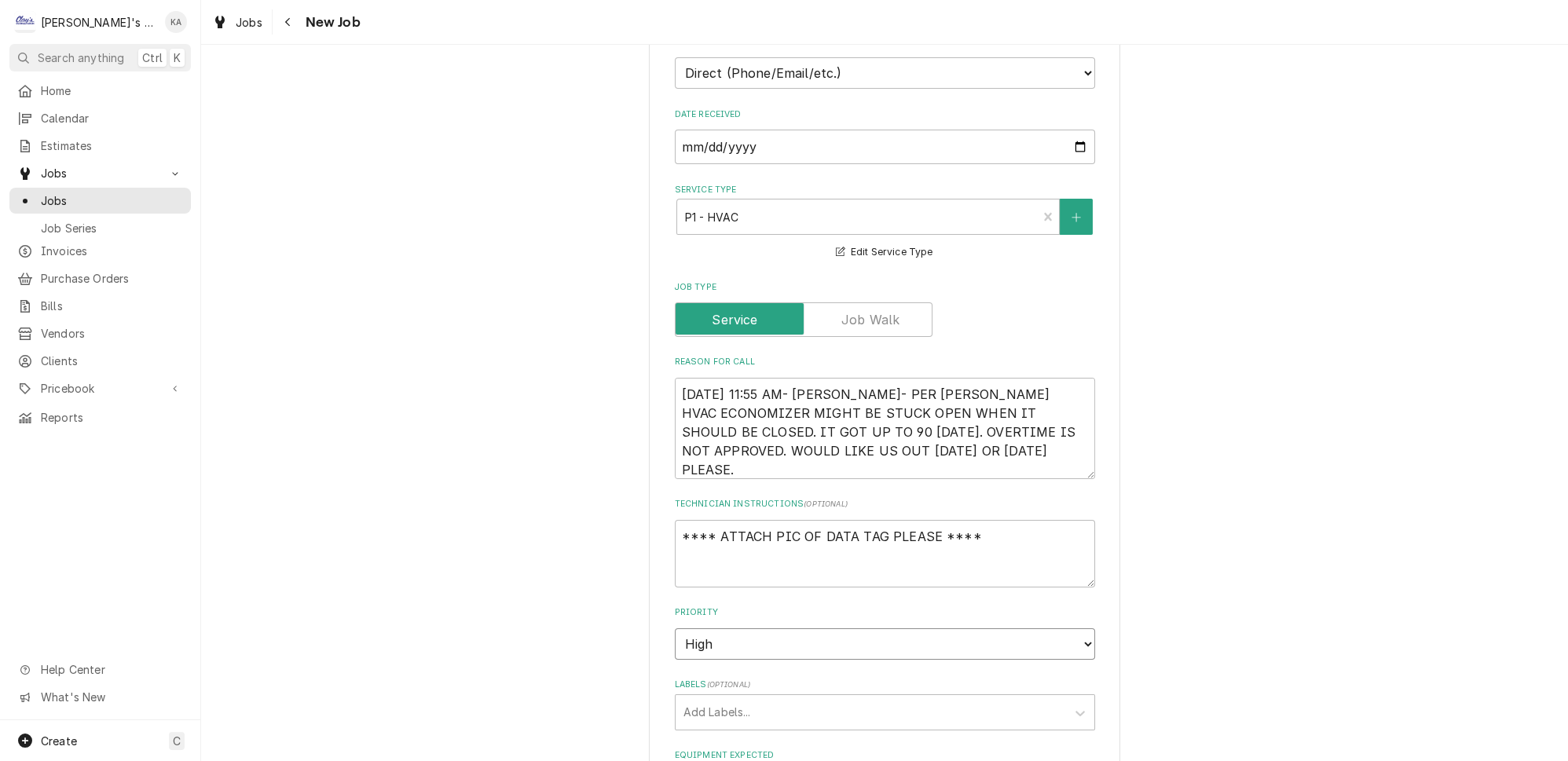
select select "1"
click at [675, 628] on select "No Priority Urgent High Medium Low" at bounding box center [885, 643] width 420 height 31
type textarea "x"
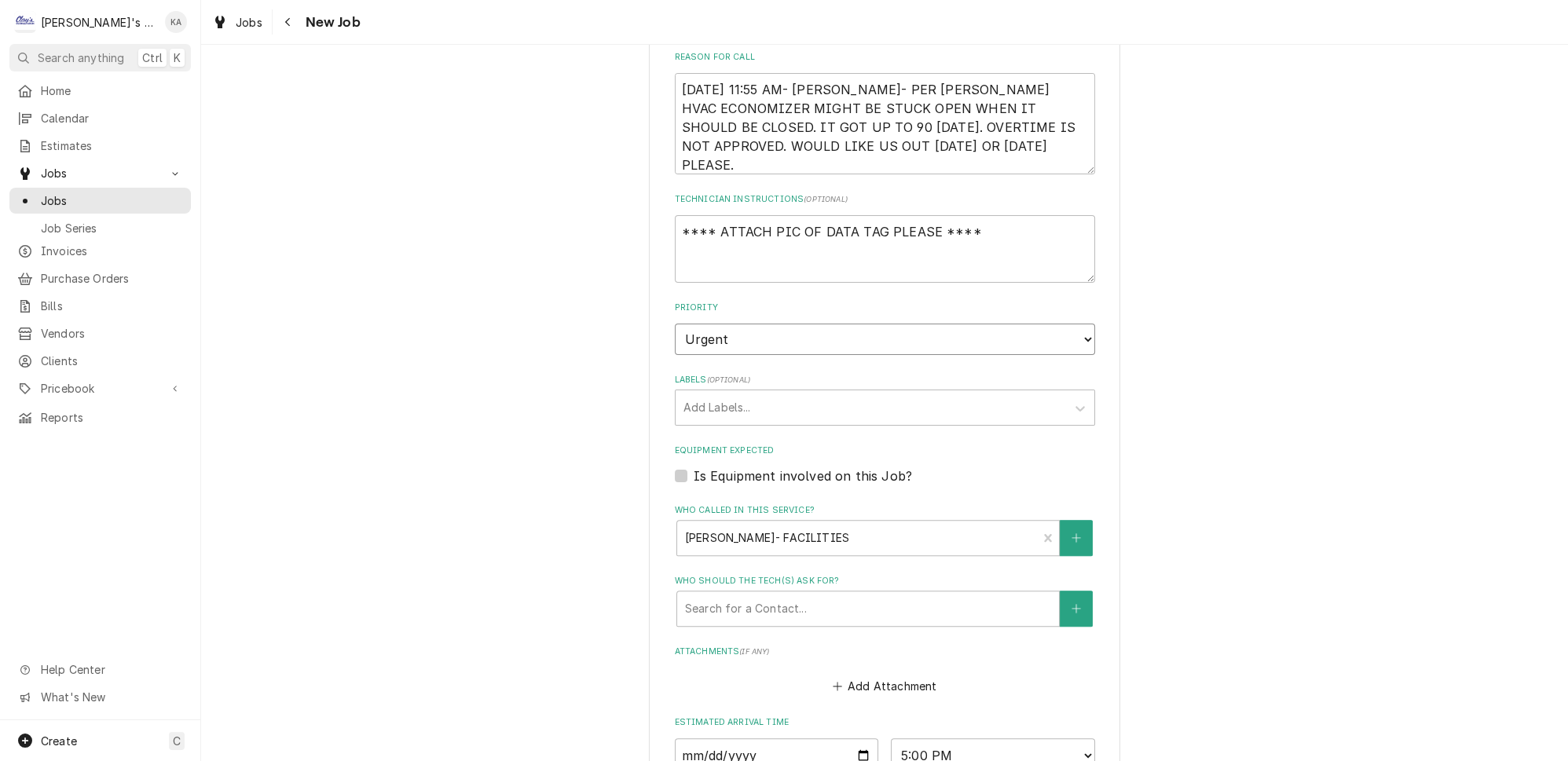
scroll to position [785, 0]
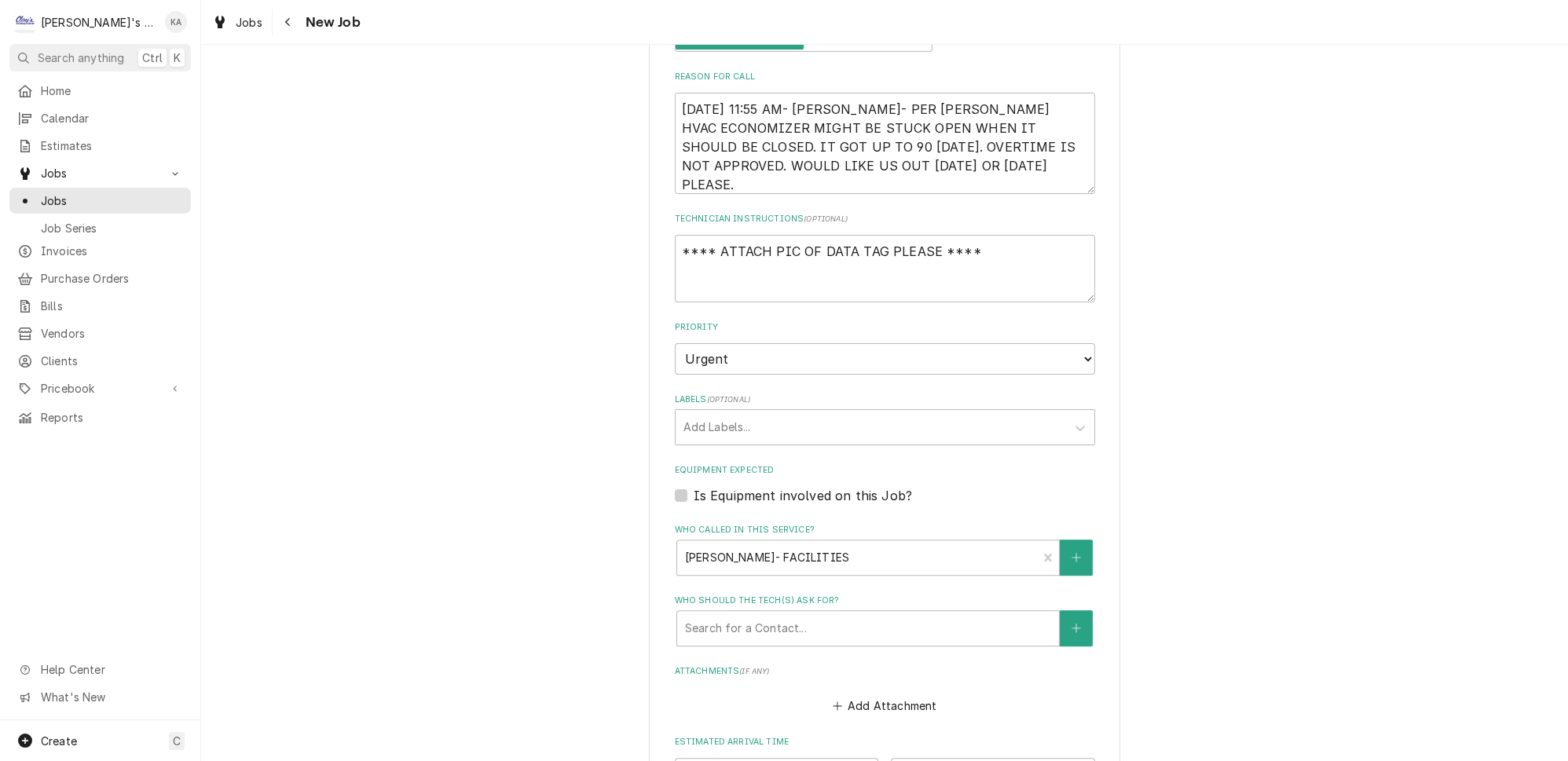
click at [694, 486] on label "Is Equipment involved on this Job?" at bounding box center [803, 496] width 219 height 19
click at [694, 486] on input "Equipment Expected" at bounding box center [904, 504] width 420 height 34
checkbox input "true"
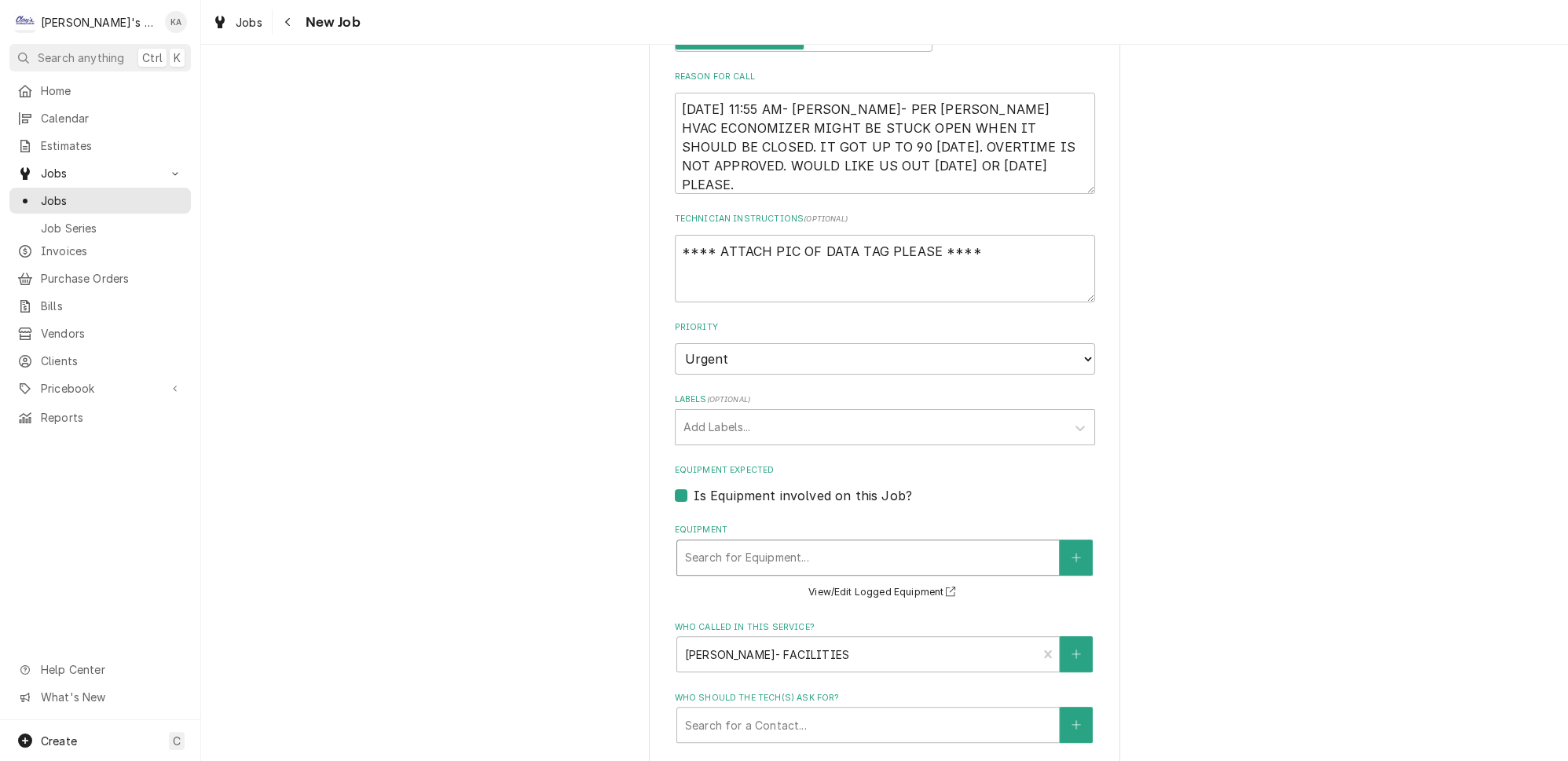
type textarea "x"
click at [763, 543] on div "Equipment" at bounding box center [868, 558] width 366 height 29
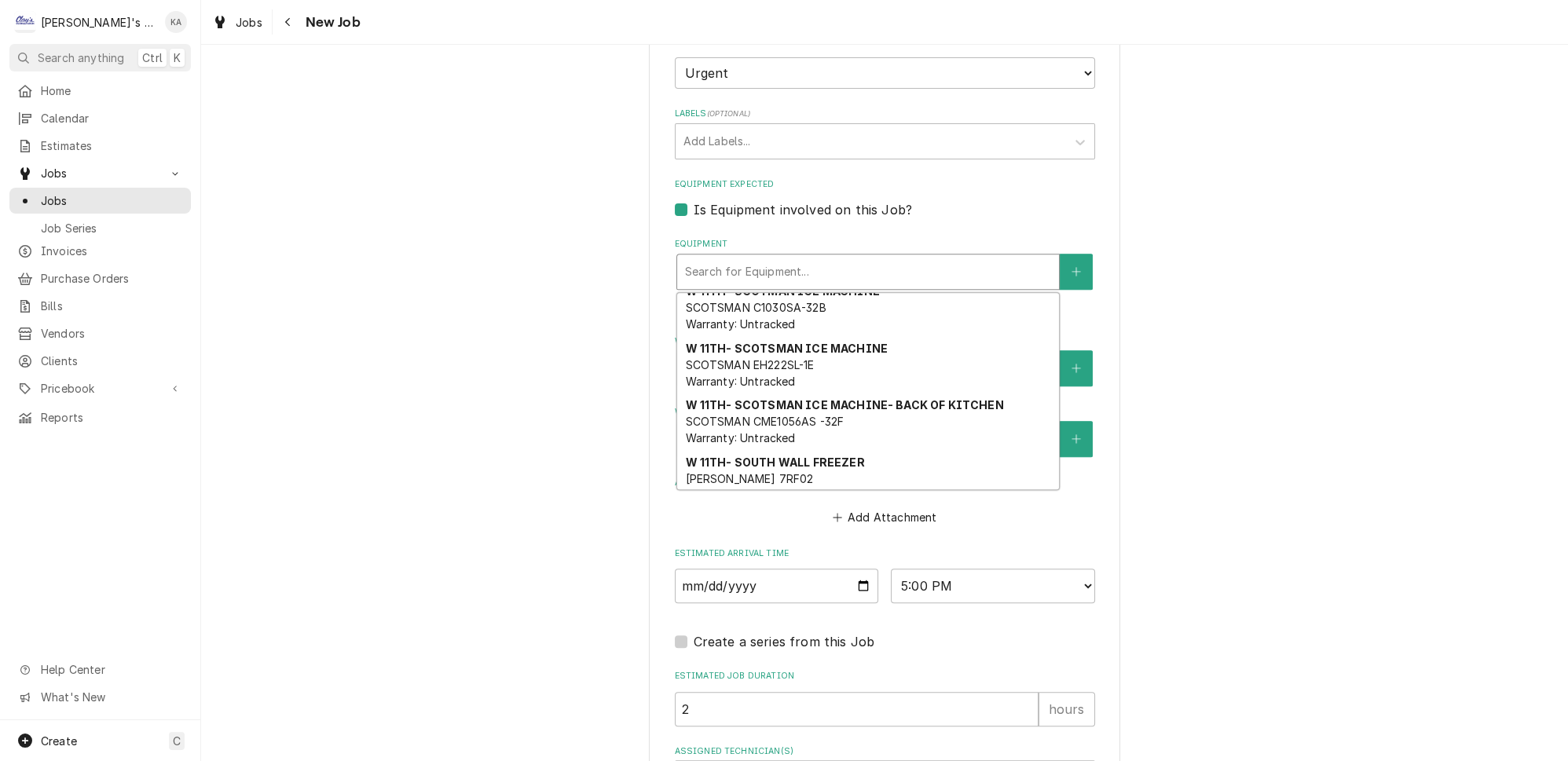
scroll to position [445, 0]
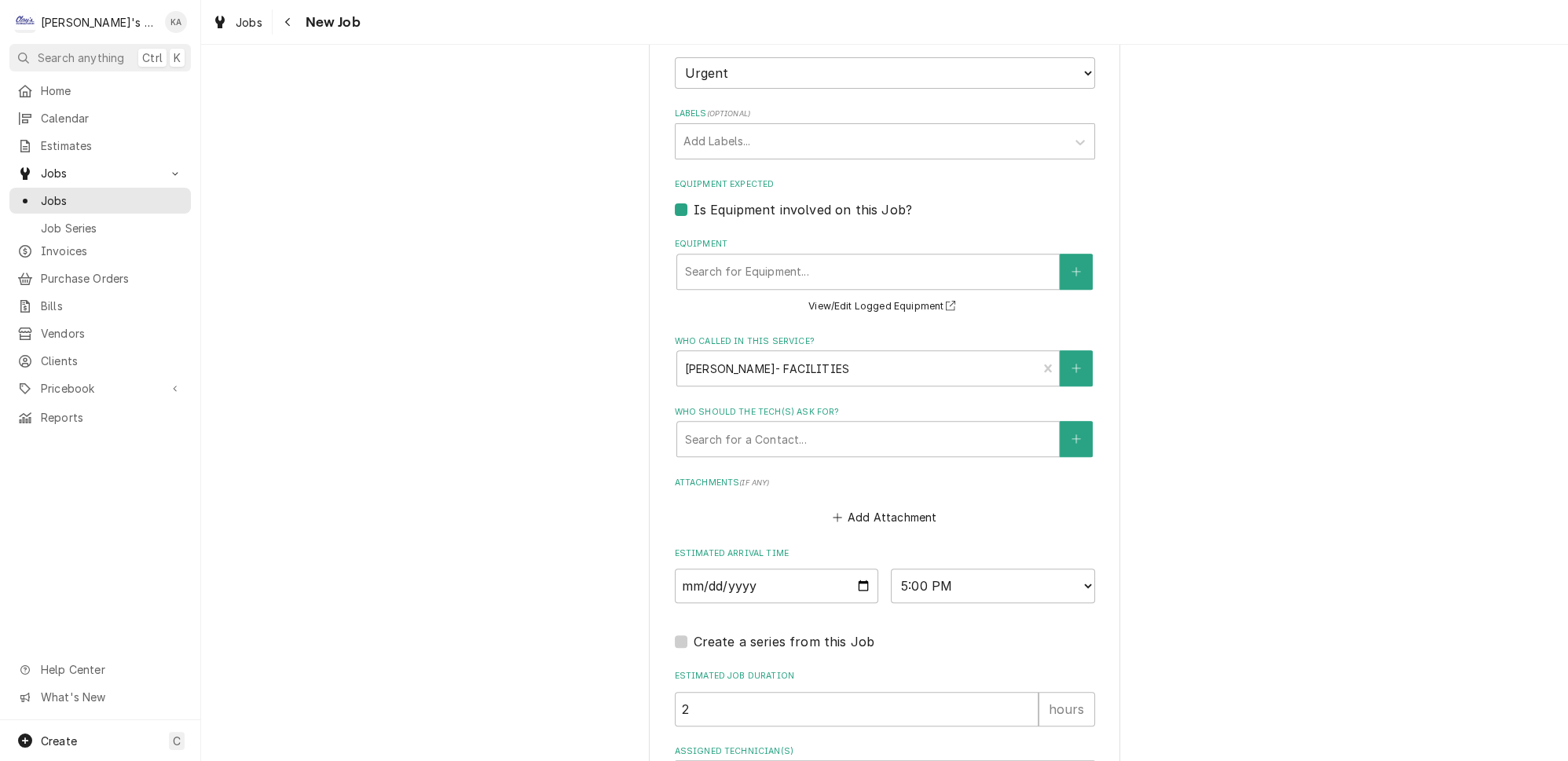
click at [694, 200] on label "Is Equipment involved on this Job?" at bounding box center [803, 210] width 219 height 19
click at [694, 200] on input "Equipment Expected" at bounding box center [904, 218] width 420 height 34
checkbox input "false"
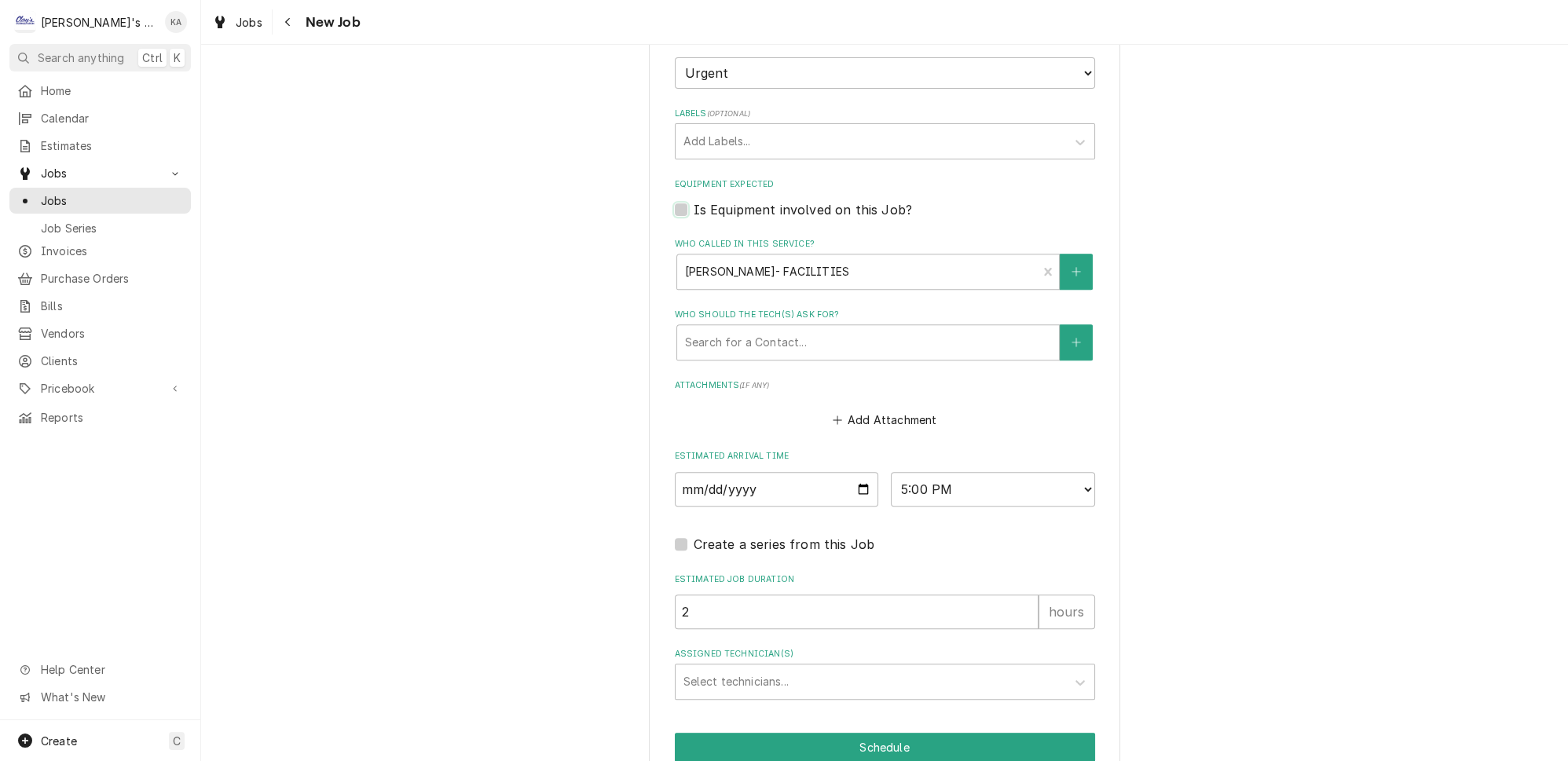
type textarea "x"
click at [694, 200] on label "Is Equipment involved on this Job?" at bounding box center [803, 210] width 219 height 19
click at [694, 200] on input "Equipment Expected" at bounding box center [904, 218] width 420 height 34
checkbox input "true"
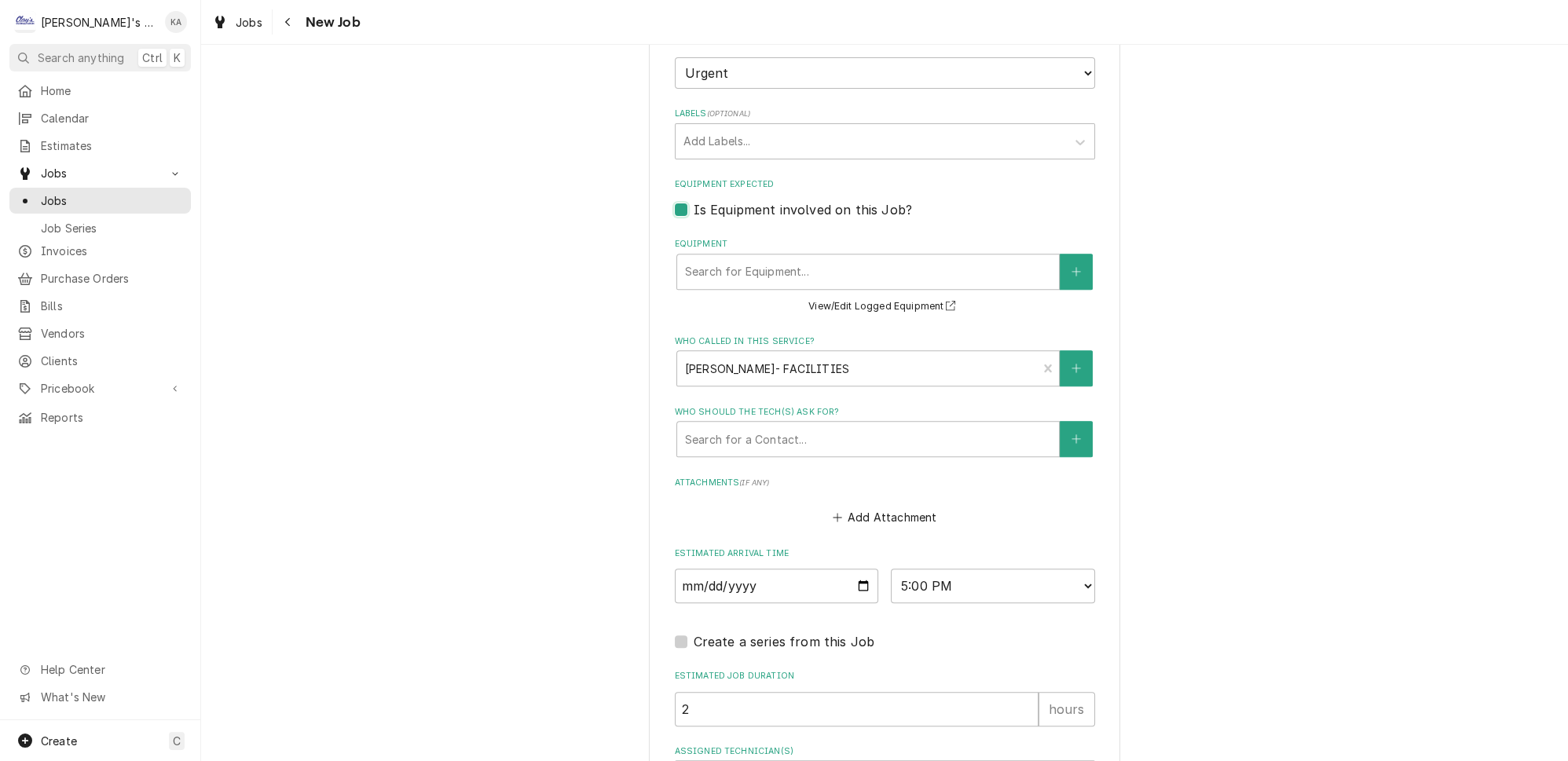
type textarea "x"
click at [887, 296] on button "View/Edit Logged Equipment" at bounding box center [884, 306] width 157 height 20
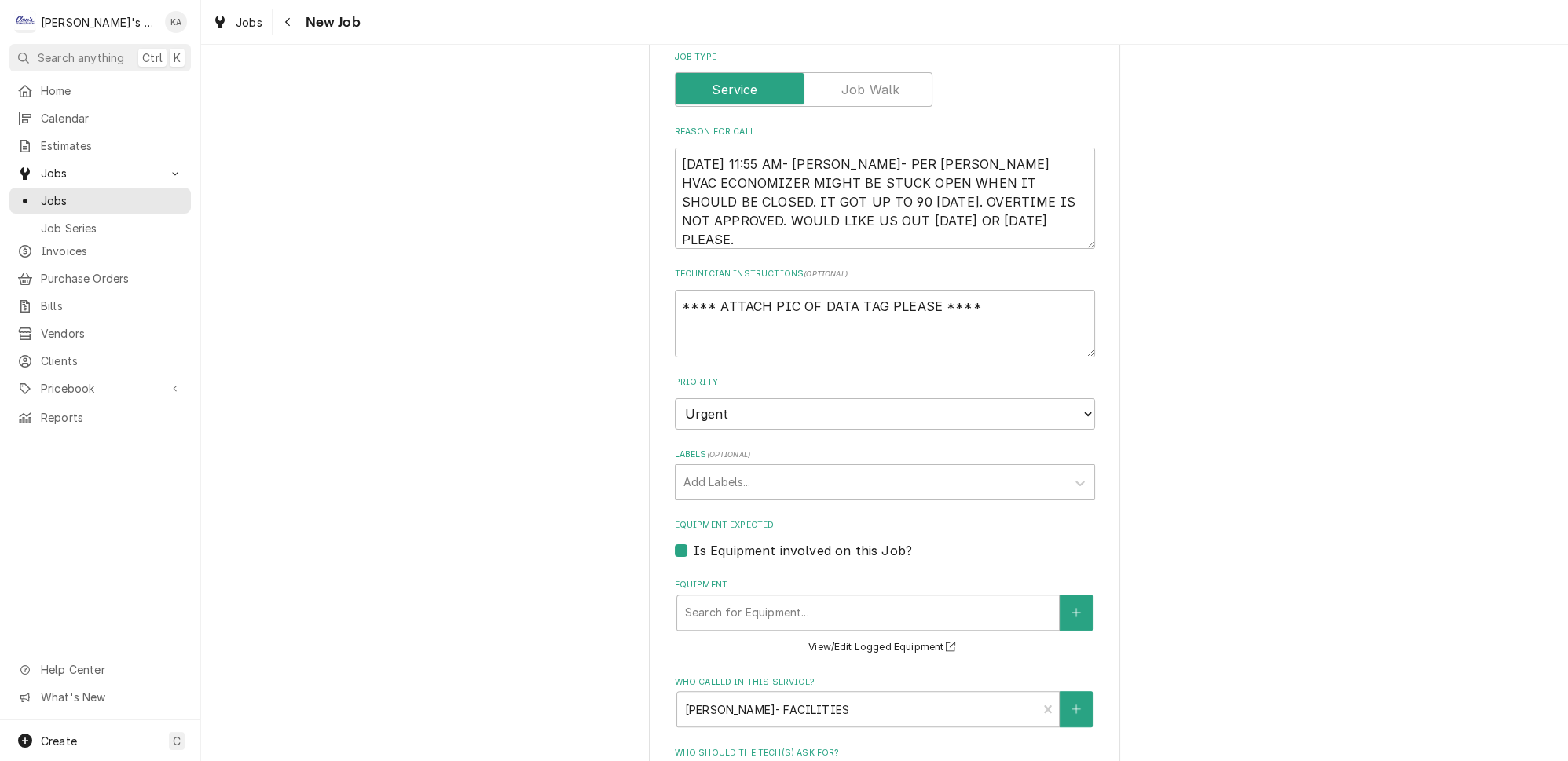
scroll to position [713, 0]
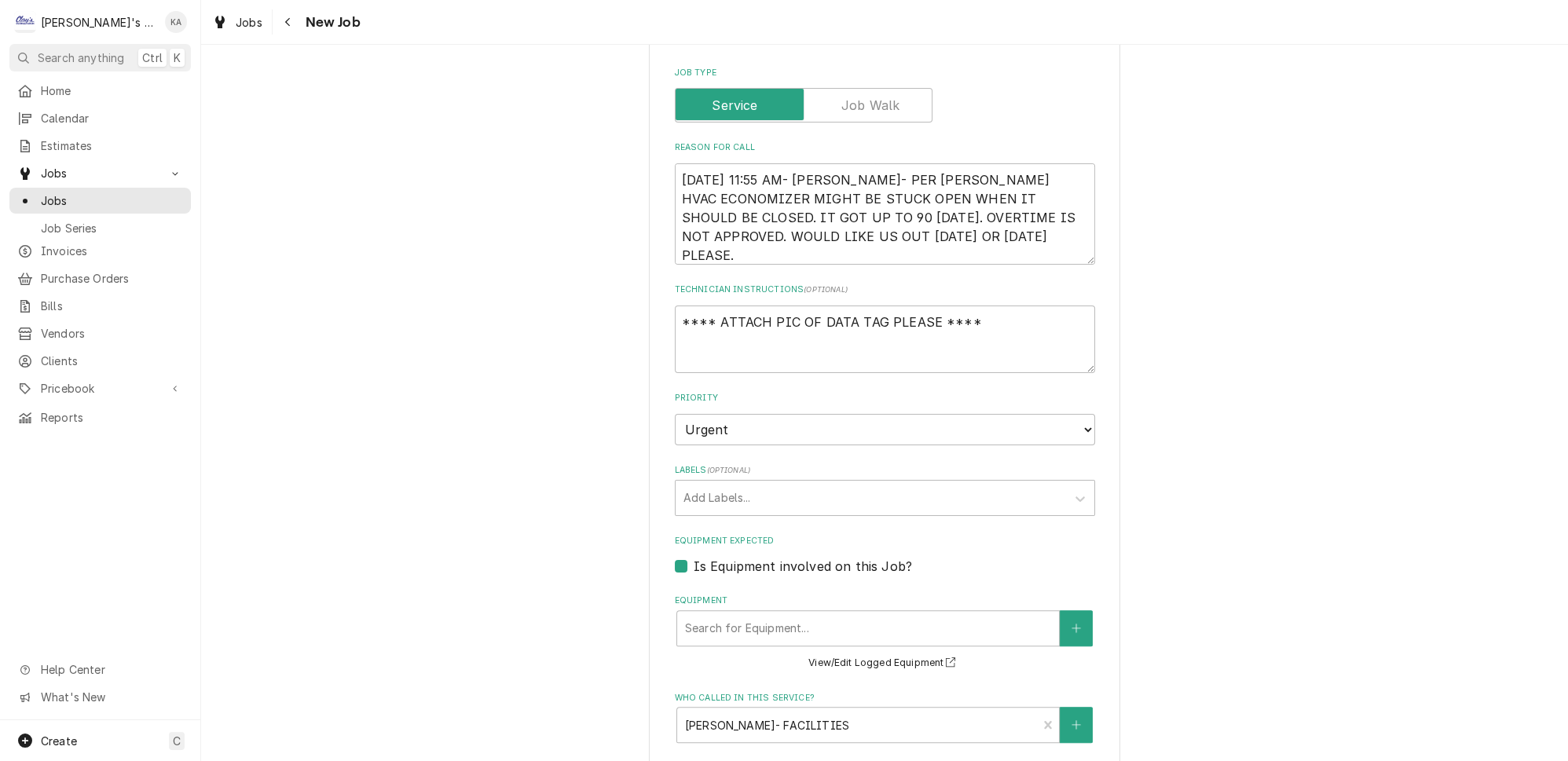
click at [694, 557] on label "Is Equipment involved on this Job?" at bounding box center [803, 566] width 219 height 19
click at [694, 557] on input "Equipment Expected" at bounding box center [904, 574] width 420 height 34
checkbox input "false"
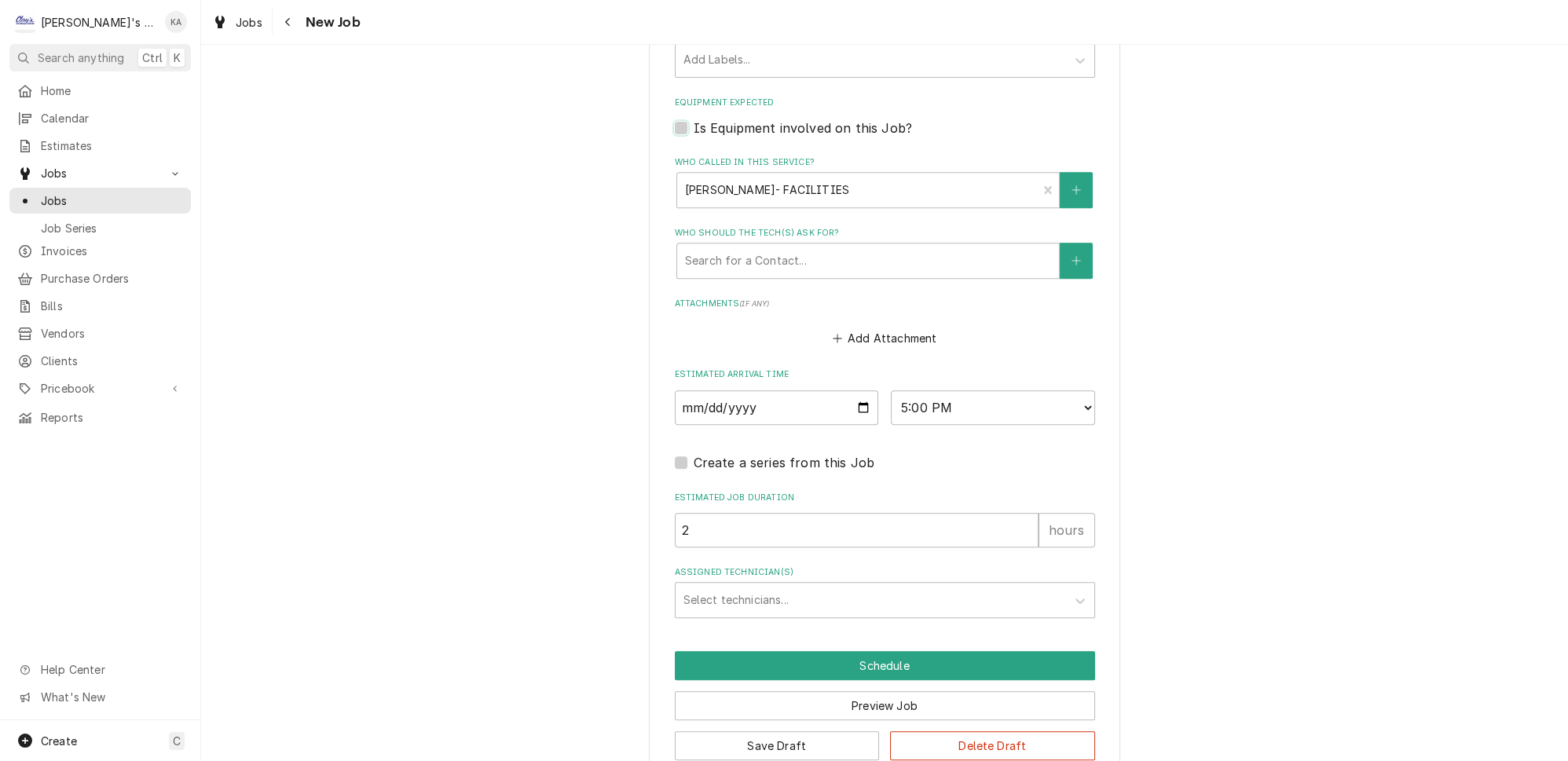
scroll to position [1153, 0]
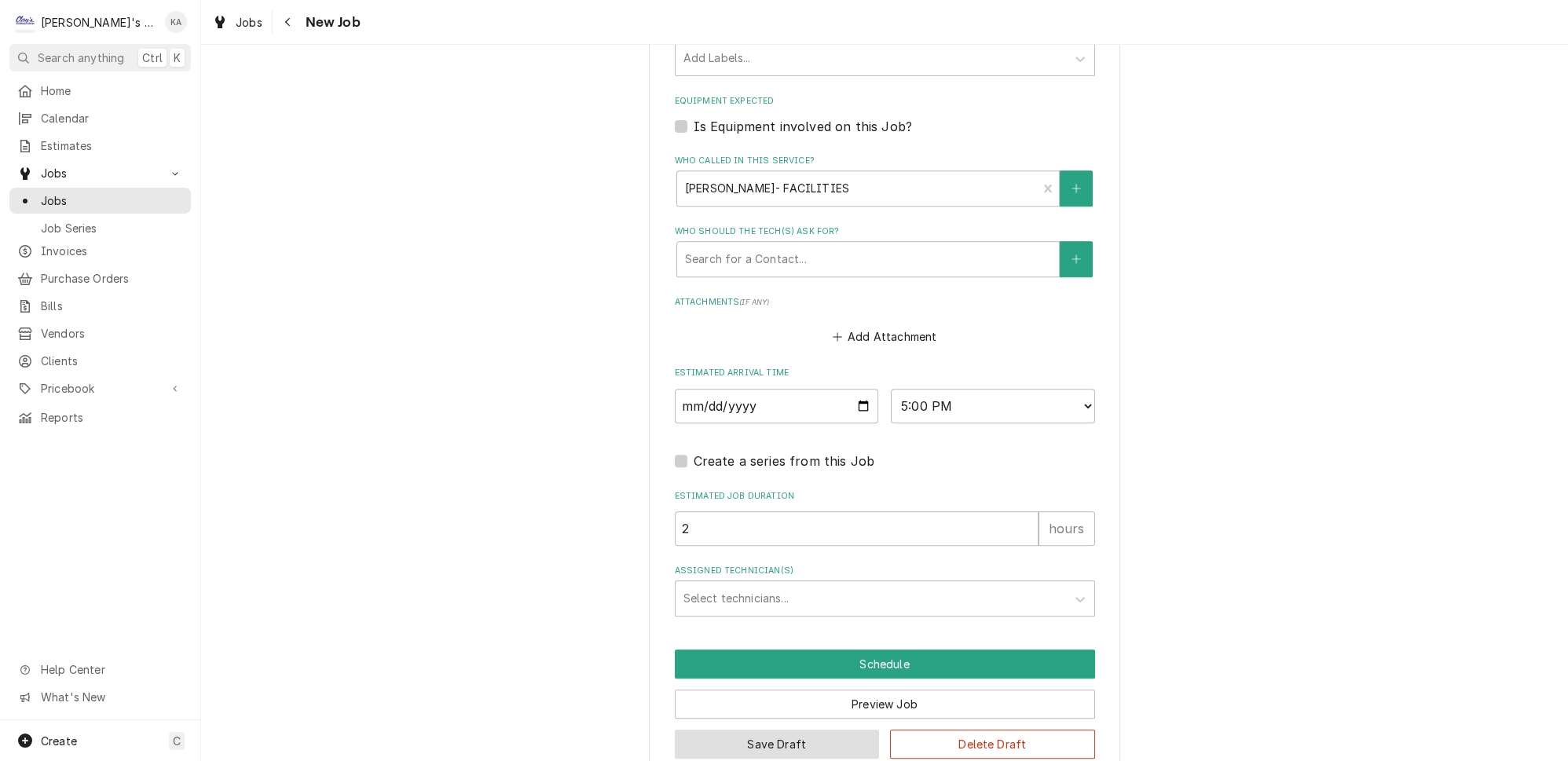
click at [762, 730] on button "Save Draft" at bounding box center [777, 744] width 205 height 29
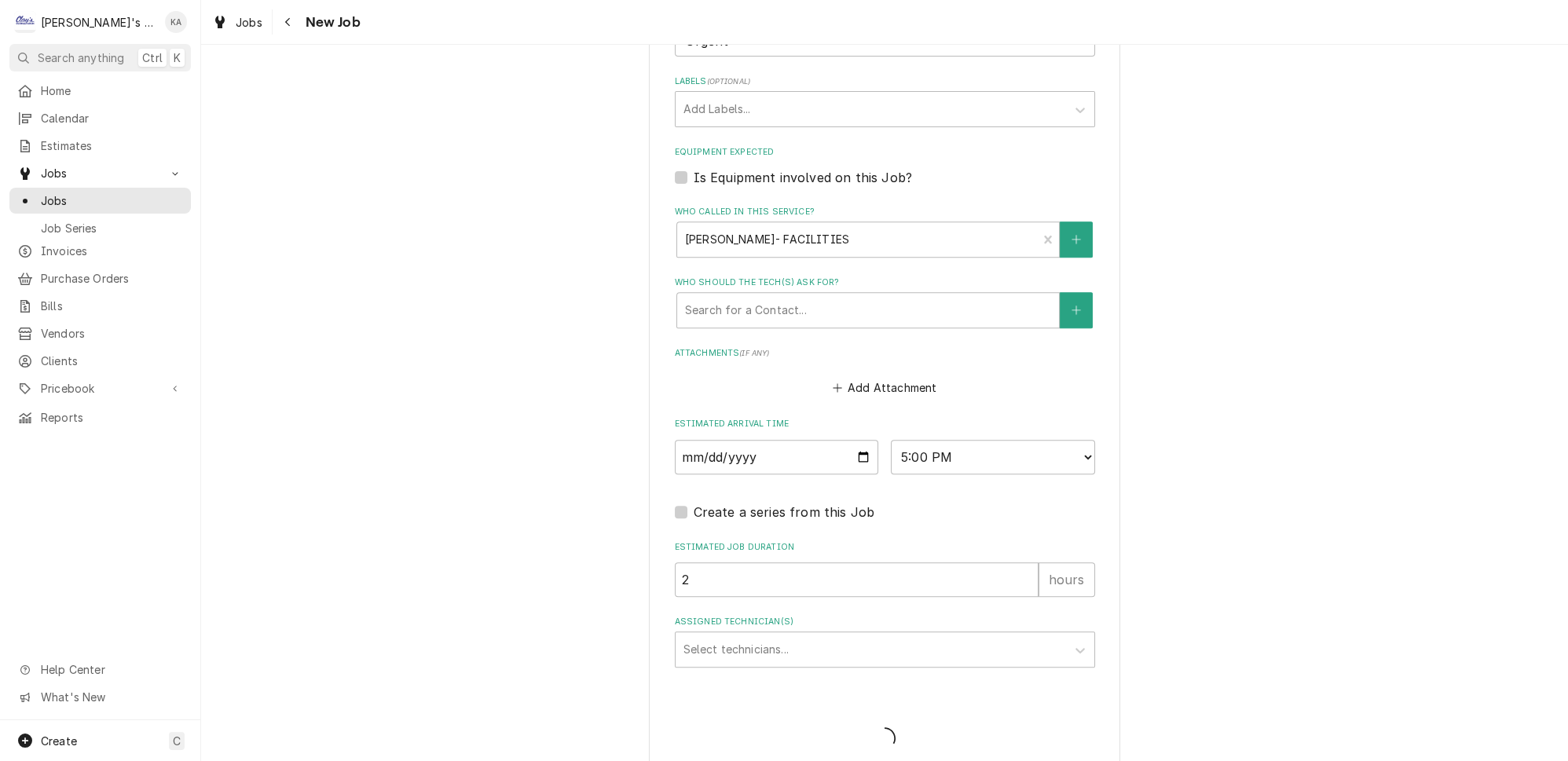
type textarea "x"
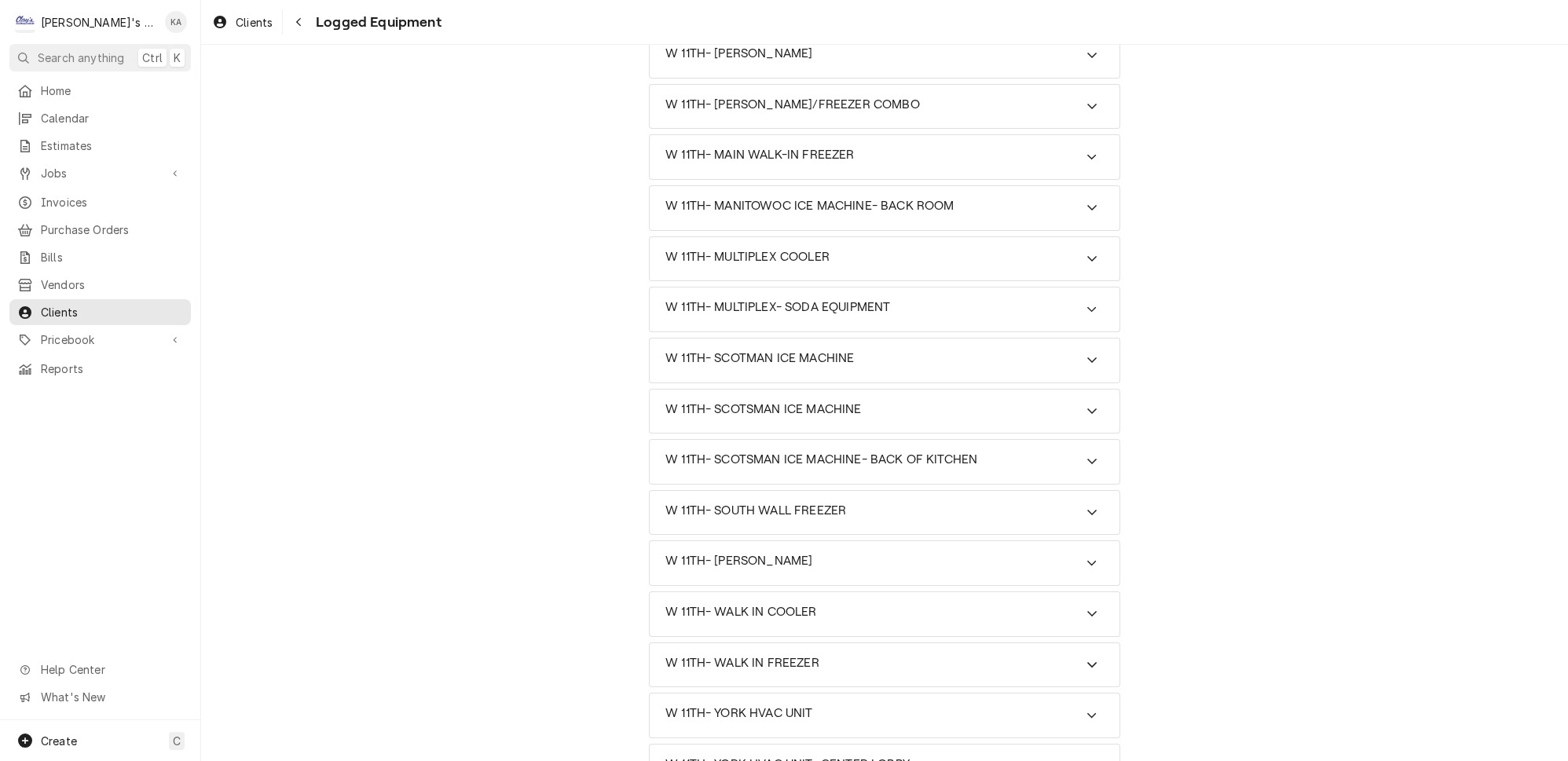
scroll to position [373, 0]
click at [1087, 658] on icon "Accordion Header" at bounding box center [1092, 661] width 10 height 6
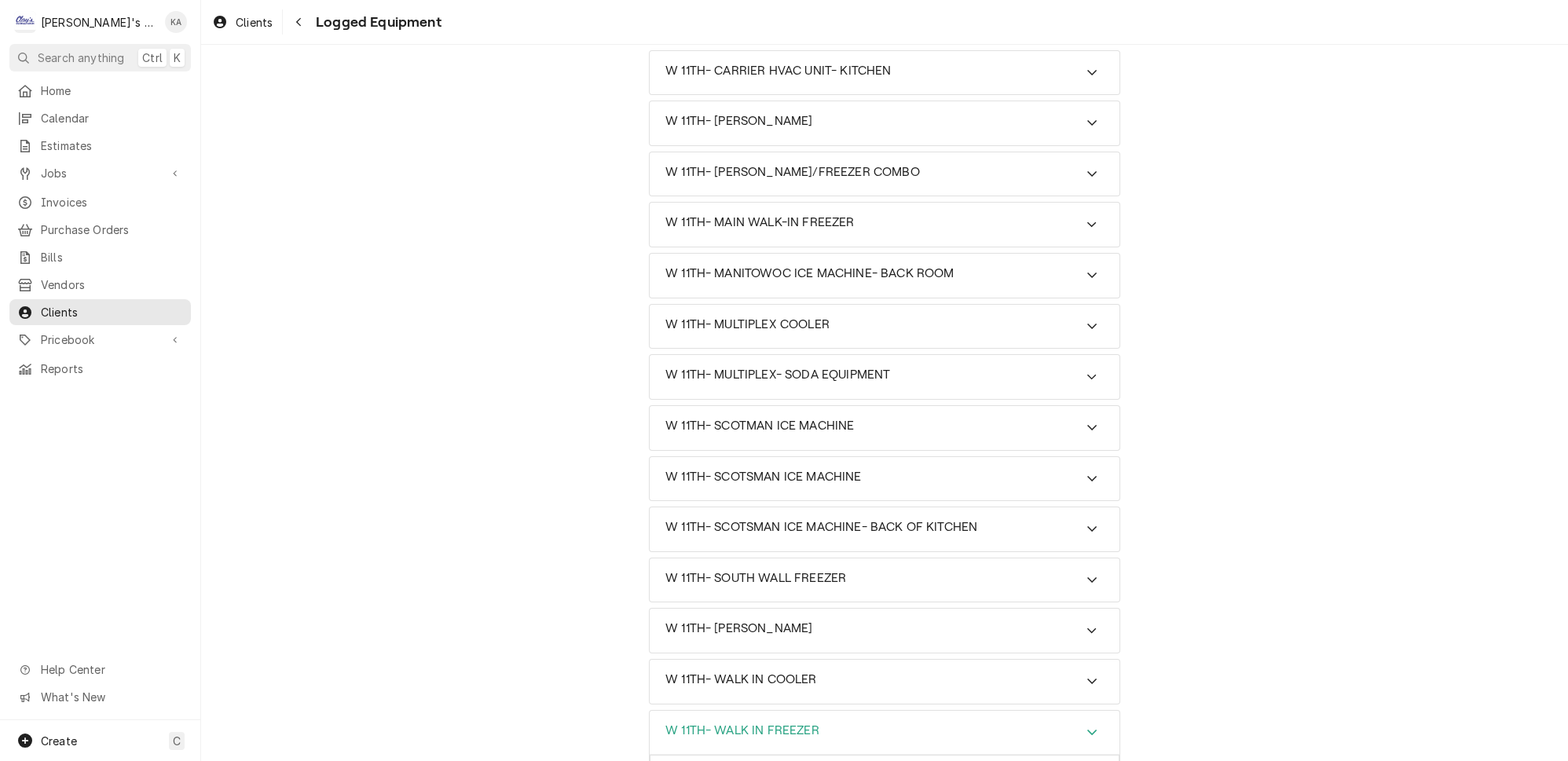
scroll to position [231, 0]
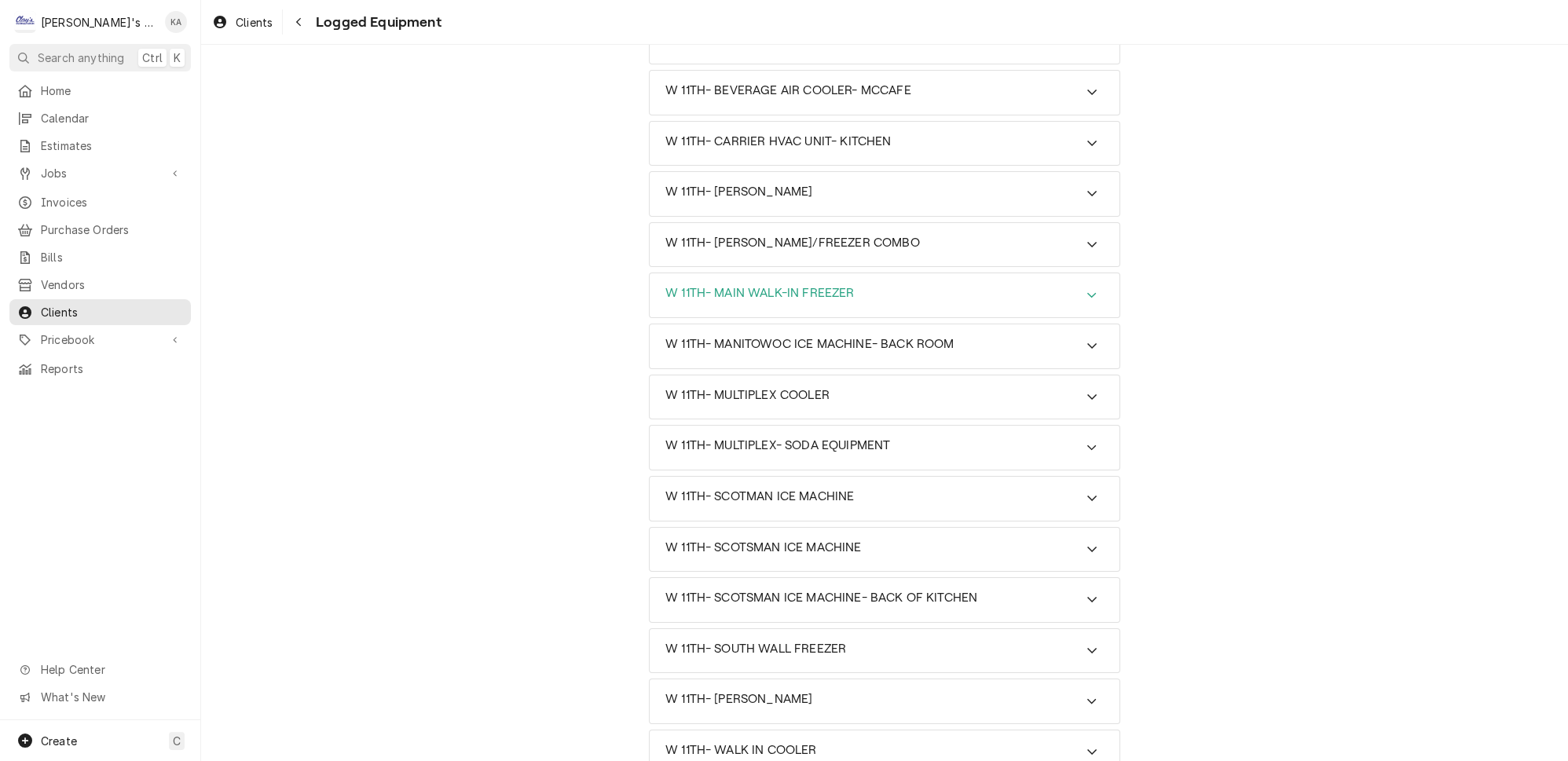
click at [1086, 289] on icon "Accordion Header" at bounding box center [1092, 295] width 11 height 12
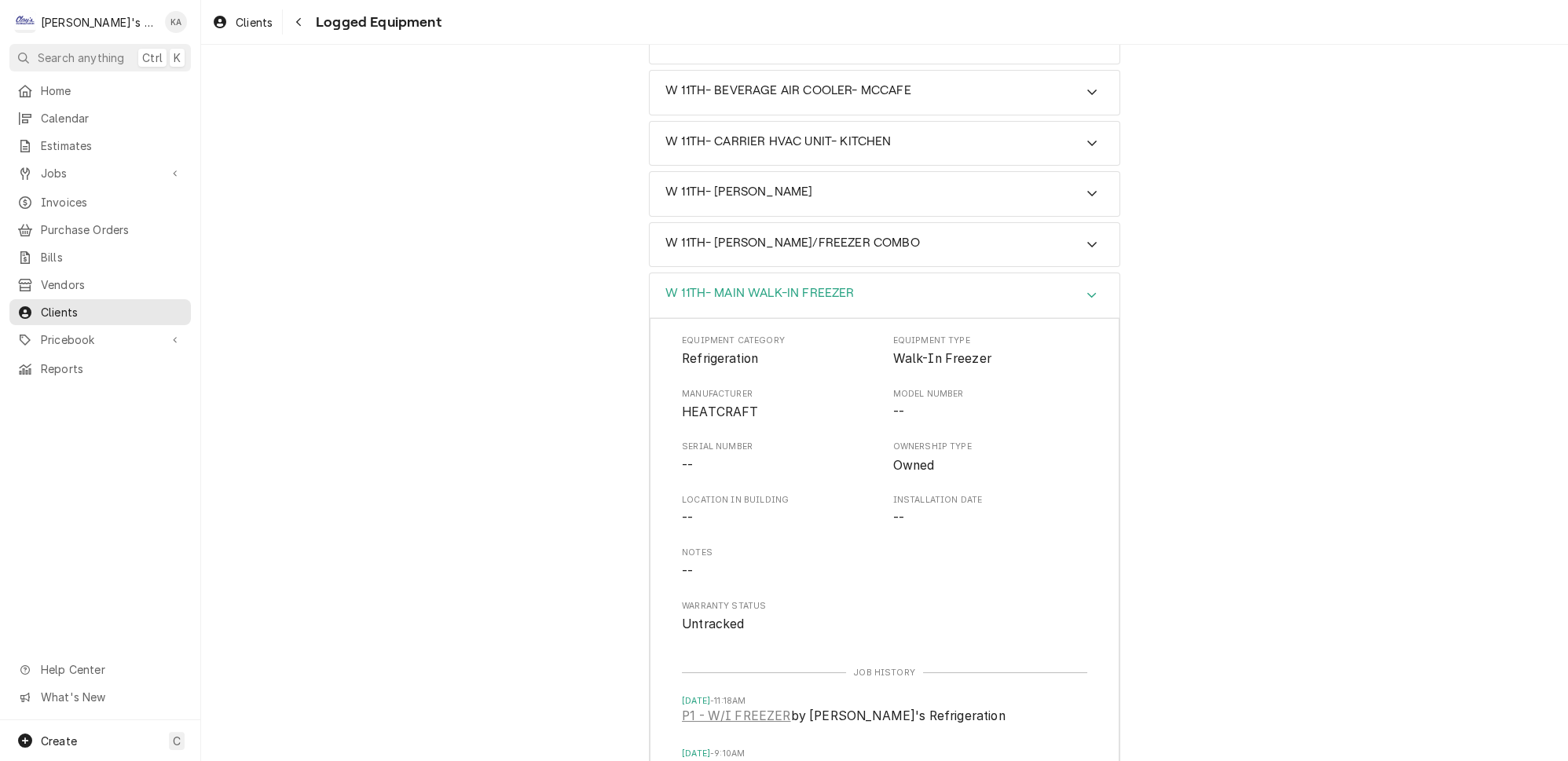
scroll to position [373, 0]
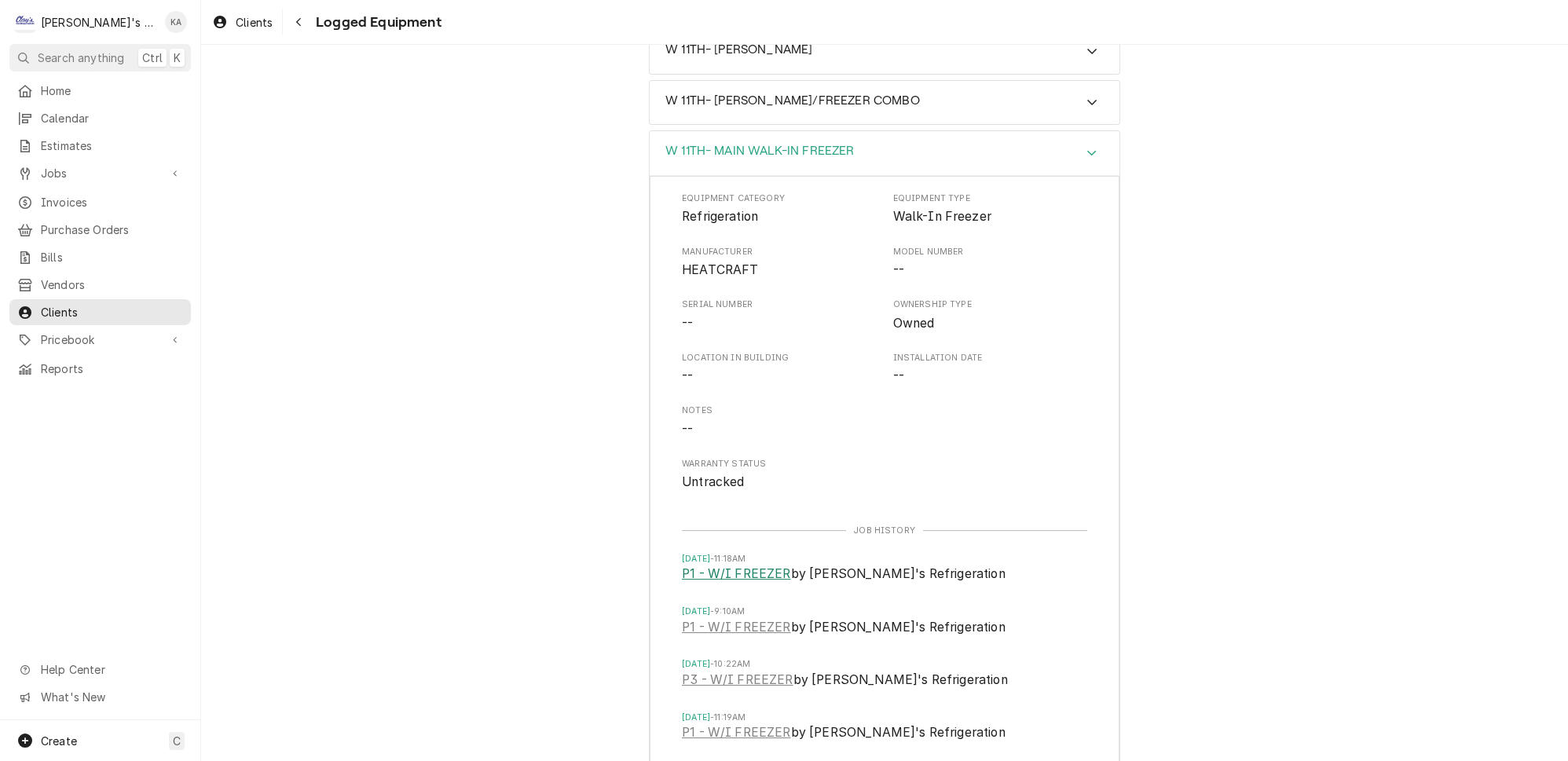
click at [746, 564] on link "P1 - W/I FREEZER" at bounding box center [736, 574] width 109 height 19
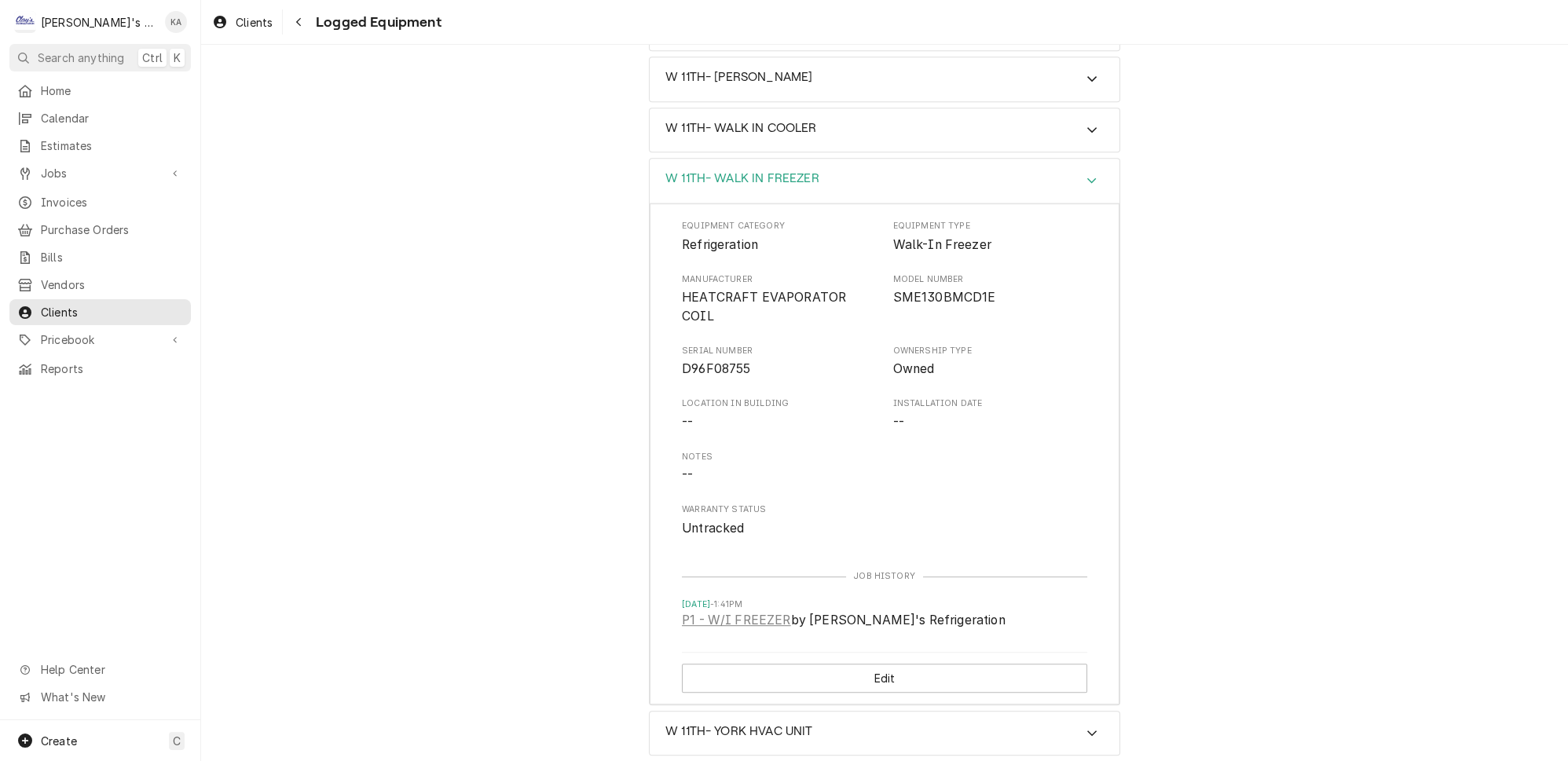
scroll to position [1513, 0]
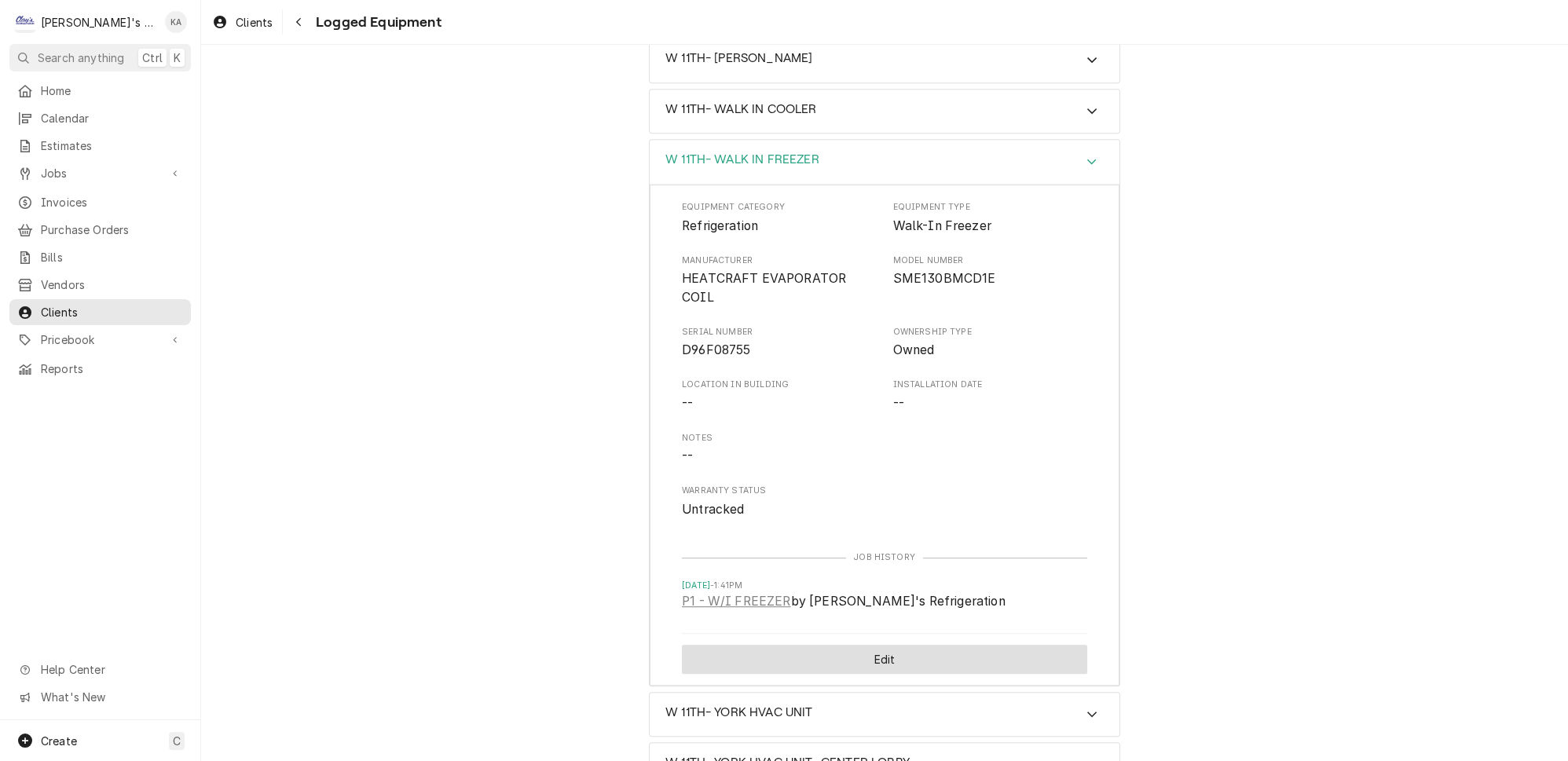
click at [853, 645] on button "Edit" at bounding box center [884, 659] width 405 height 29
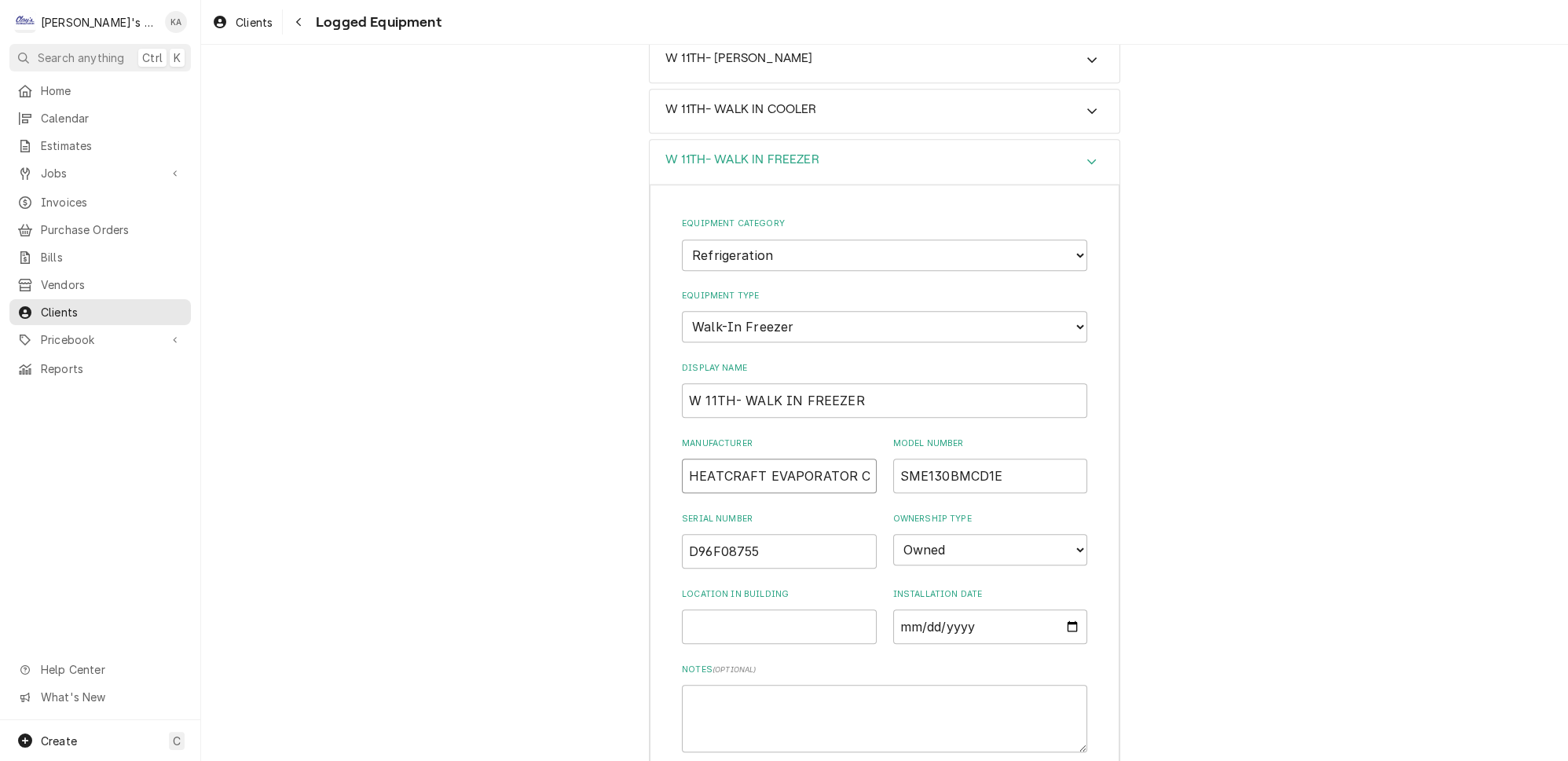
scroll to position [0, 16]
drag, startPoint x: 689, startPoint y: 391, endPoint x: 865, endPoint y: 404, distance: 176.5
click at [865, 459] on input "HEATCRAFT EVAPORATOR COIL" at bounding box center [778, 476] width 195 height 34
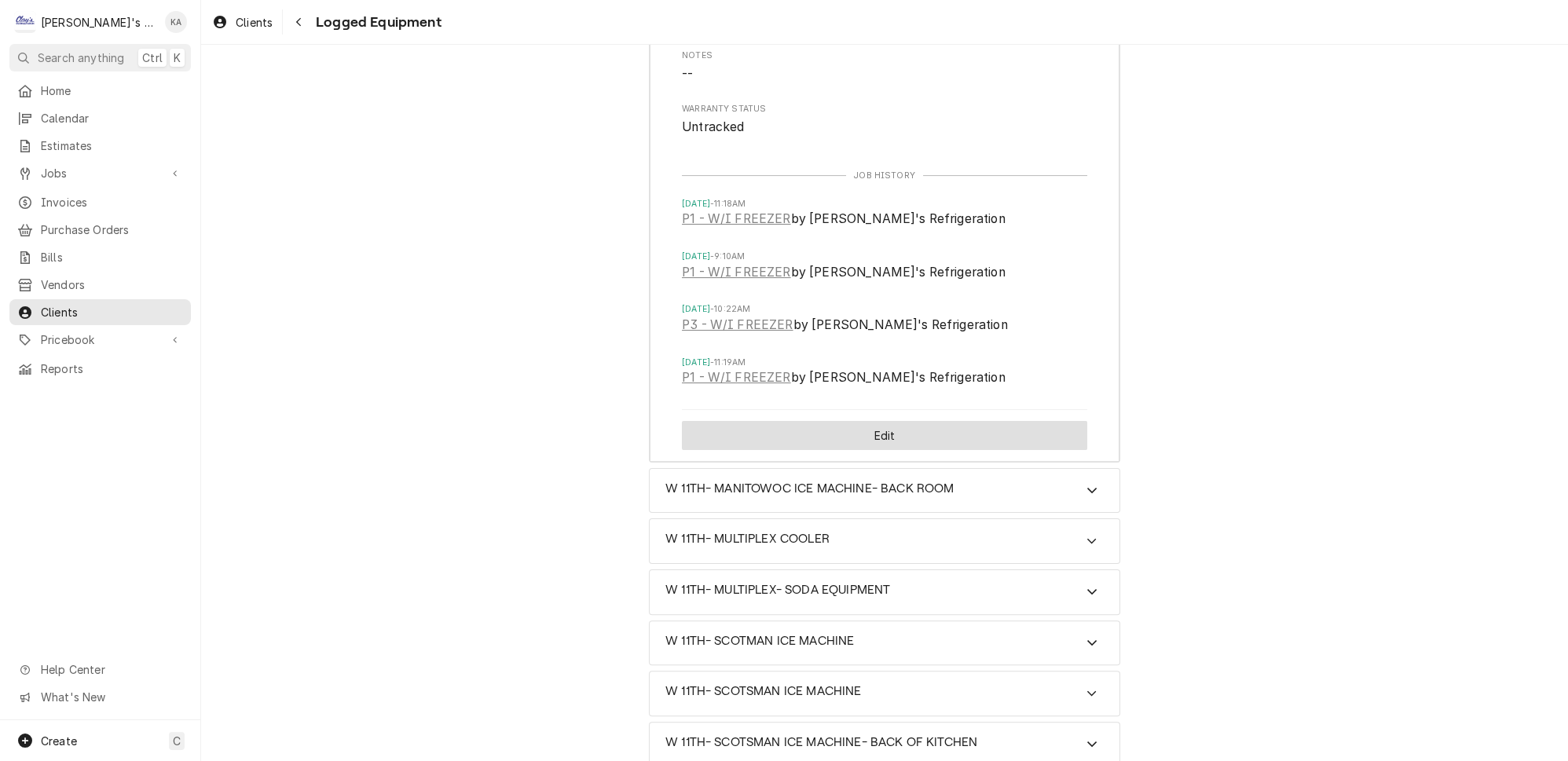
scroll to position [0, 0]
click at [885, 421] on button "Edit" at bounding box center [884, 435] width 405 height 29
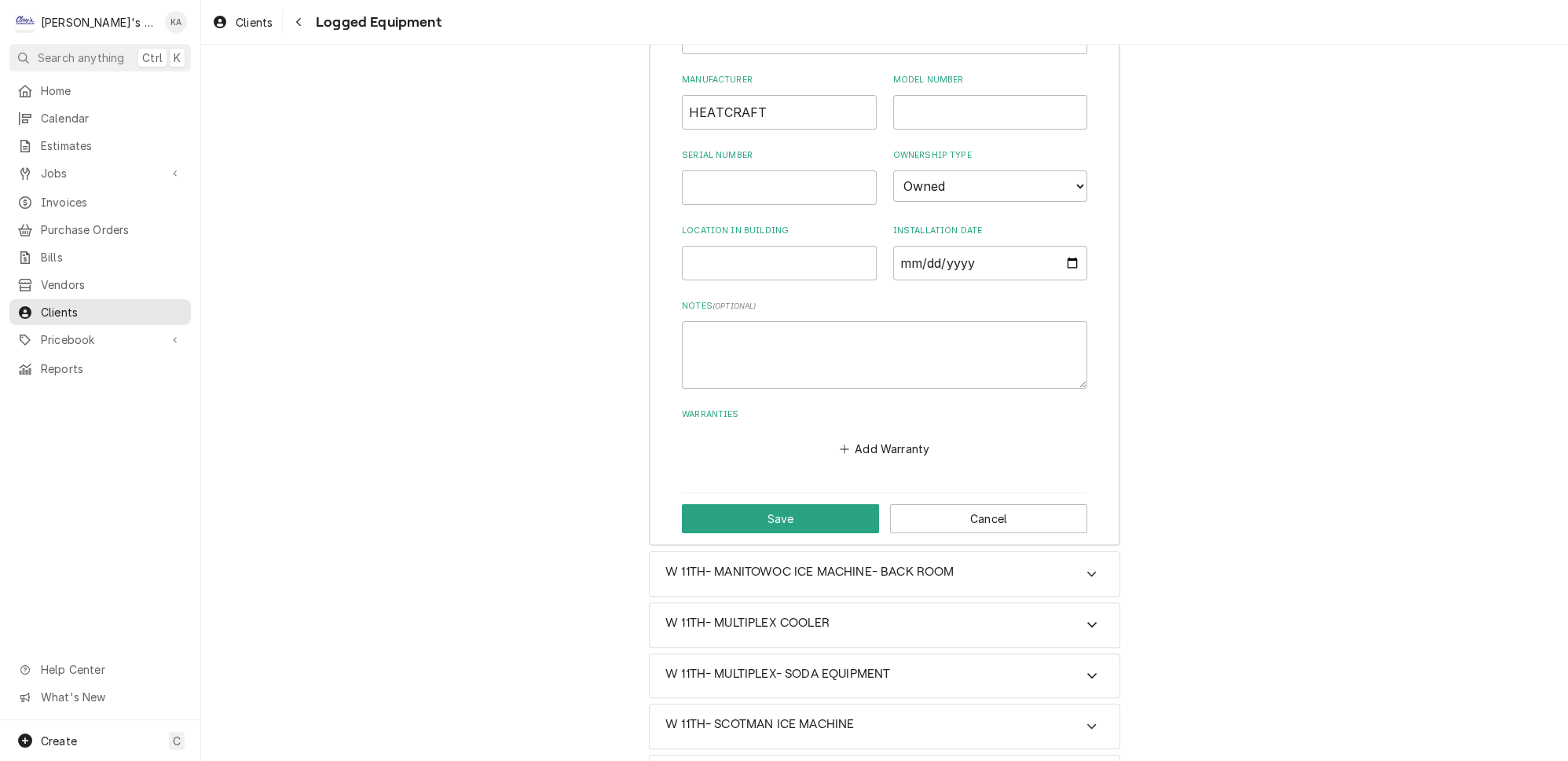
scroll to position [151, 0]
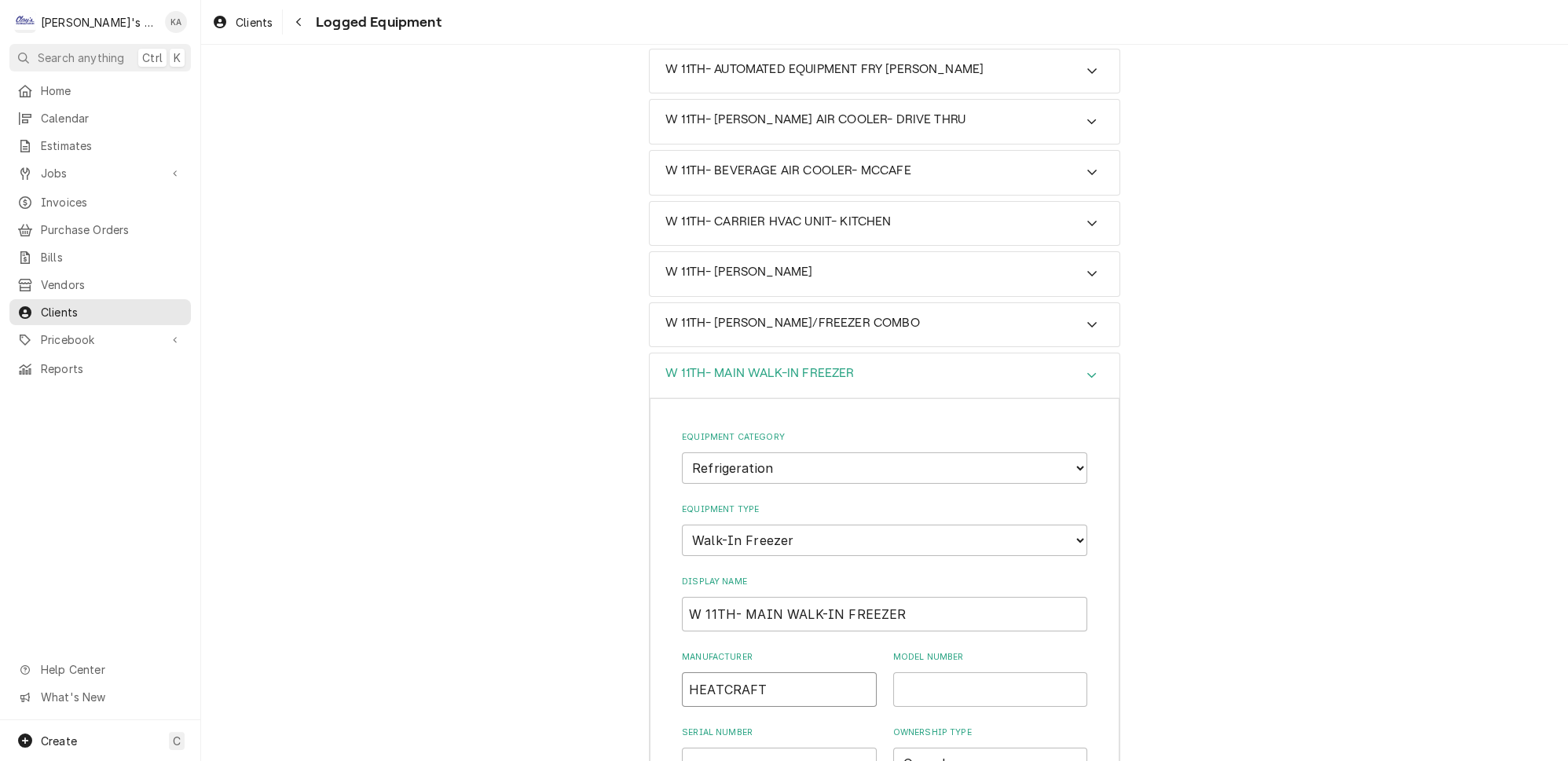
drag, startPoint x: 686, startPoint y: 644, endPoint x: 776, endPoint y: 641, distance: 90.0
click at [776, 673] on input "HEATCRAFT" at bounding box center [778, 690] width 195 height 34
paste input "EVAPORATOR COIL"
type input "HEATCRAFT EVAPORATOR COIL"
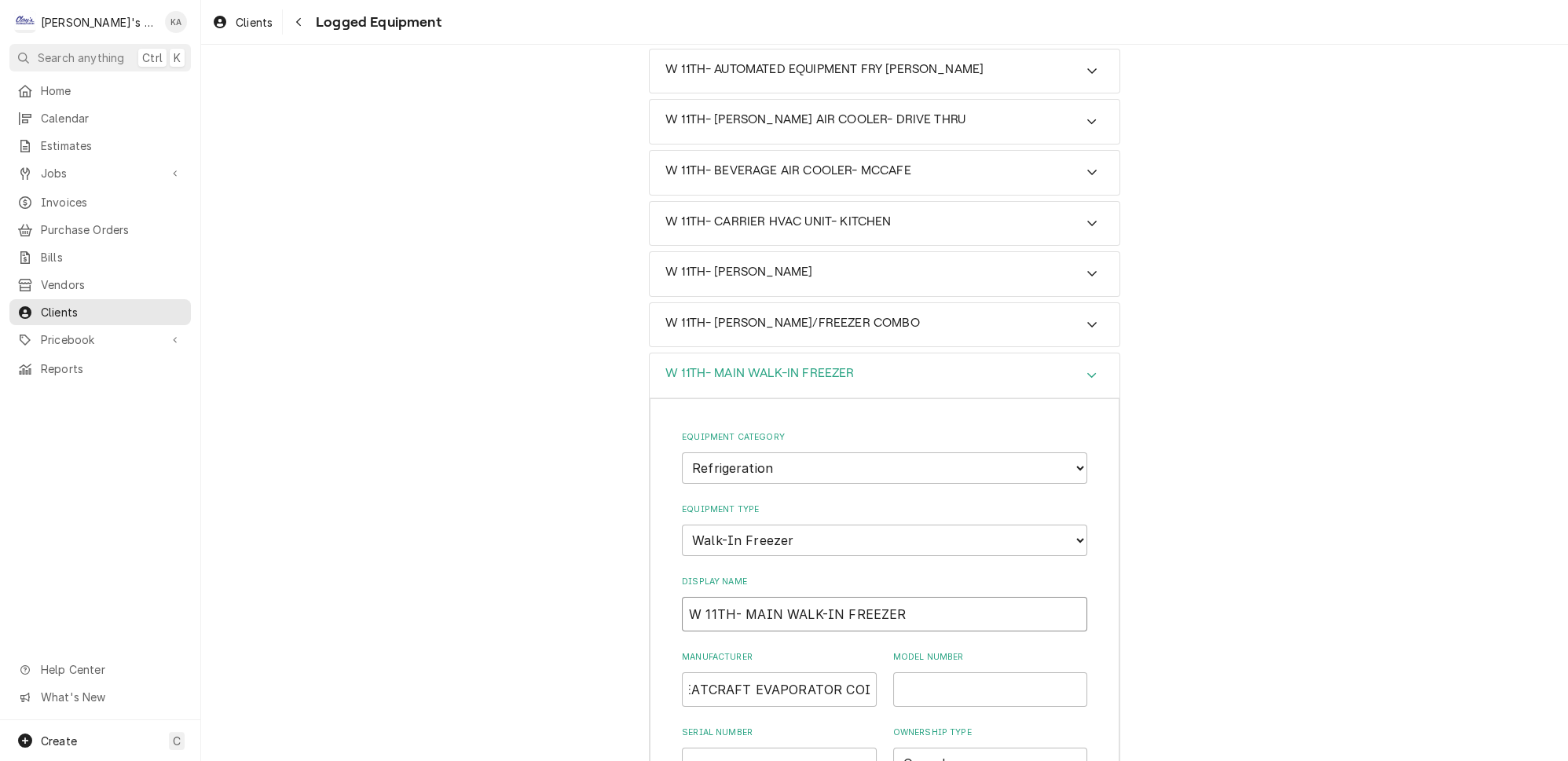
scroll to position [0, 0]
drag, startPoint x: 774, startPoint y: 568, endPoint x: 738, endPoint y: 570, distance: 36.1
click at [738, 597] on input "W 11TH- MAIN WALK-IN FREEZER" at bounding box center [884, 614] width 405 height 34
type input "W 11TH- WALK-IN FREEZER"
click at [957, 673] on input "Model Number" at bounding box center [990, 690] width 195 height 34
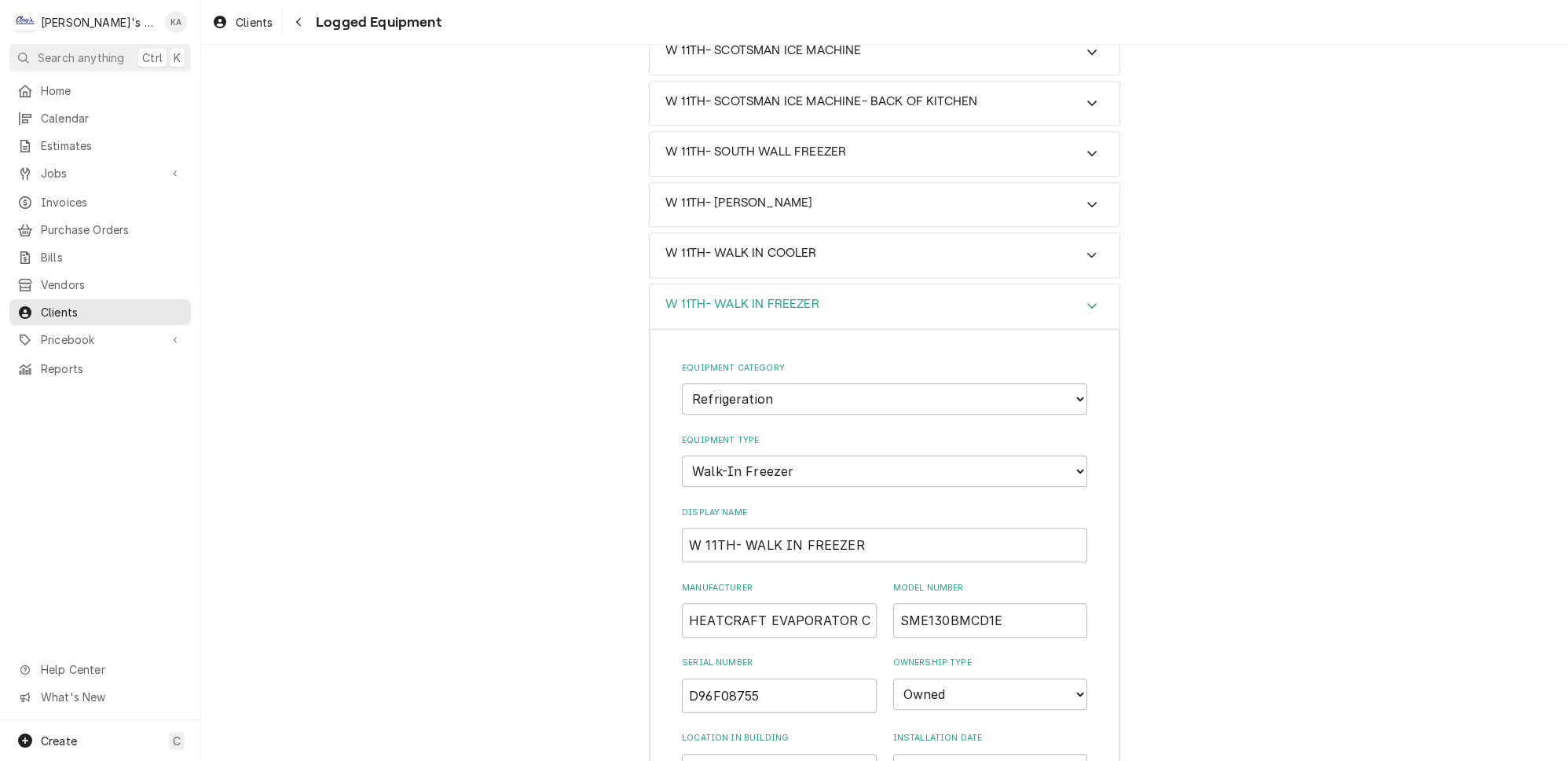
scroll to position [1436, 0]
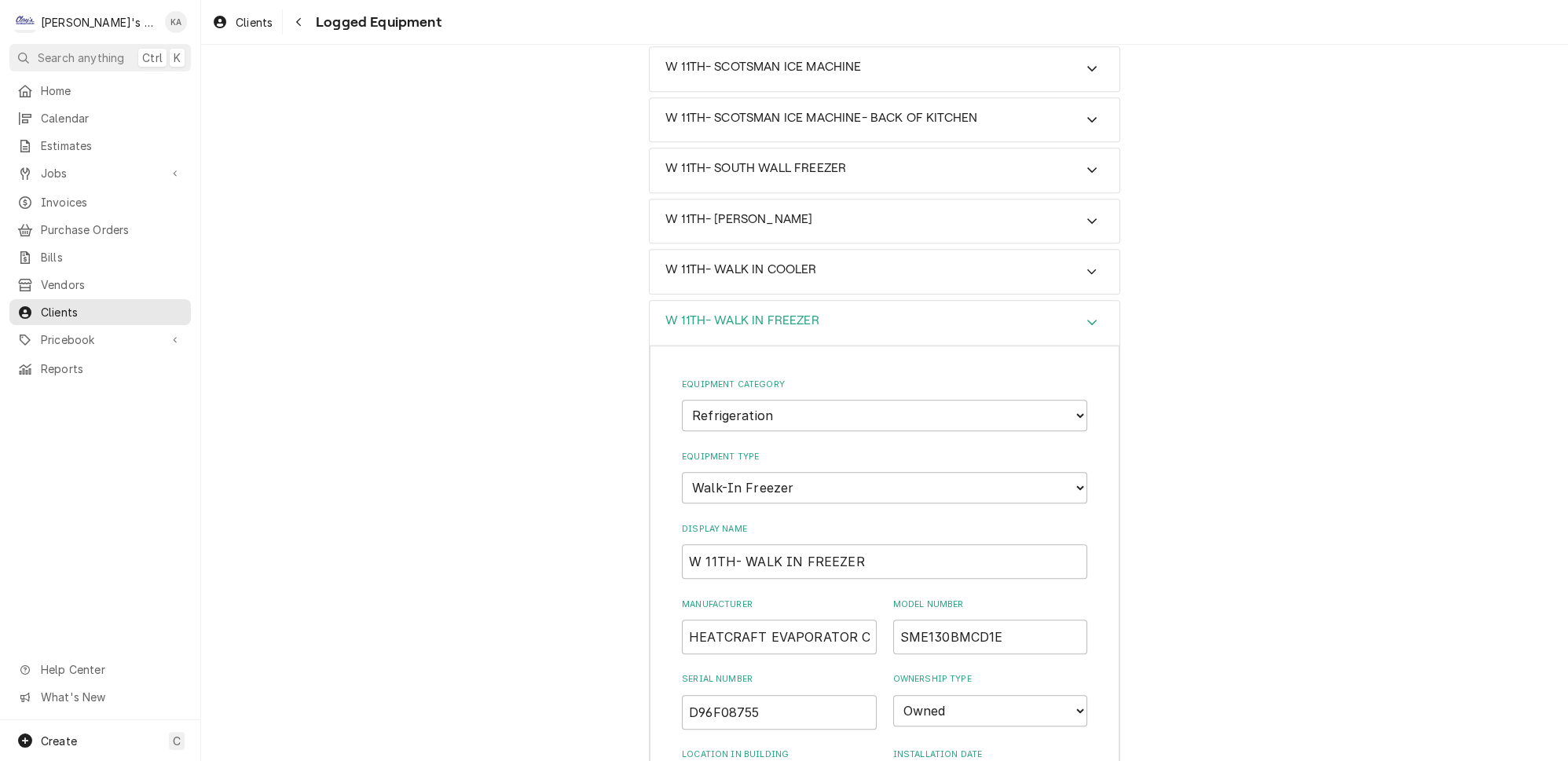
type input "SME130BMCD1"
drag, startPoint x: 841, startPoint y: 538, endPoint x: 794, endPoint y: 535, distance: 47.1
click at [794, 619] on input "HEATCRAFT EVAPORATOR COIL" at bounding box center [778, 637] width 195 height 34
type input "HEATCRAFT EVAP COIL"
click at [686, 544] on input "W 11TH- WALK IN FREEZER" at bounding box center [884, 561] width 405 height 34
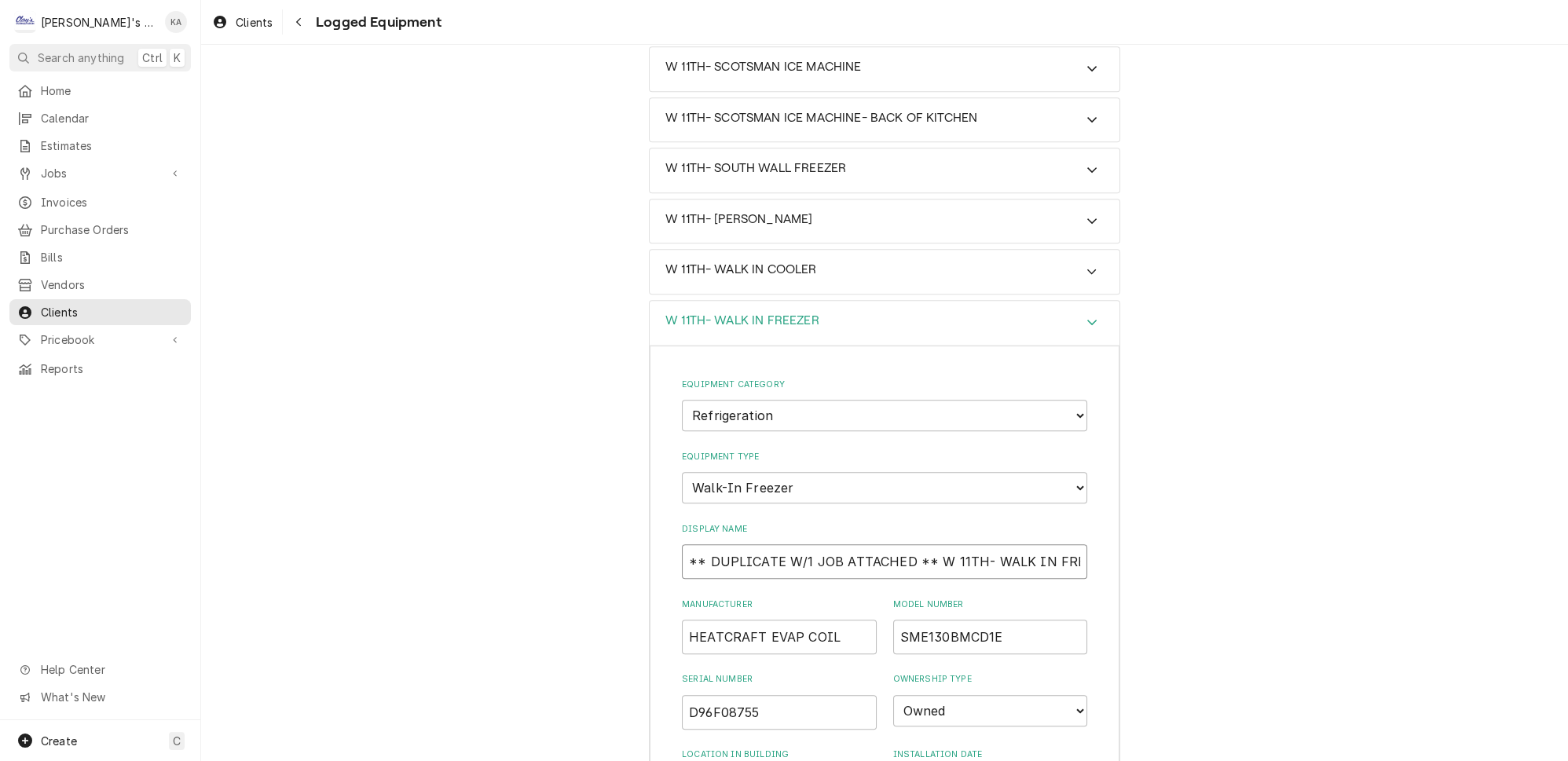
type input "** DUPLICATE W/1 JOB ATTACHED ** W 11TH- WALK IN FREEZER"
drag, startPoint x: 763, startPoint y: 614, endPoint x: 688, endPoint y: 608, distance: 75.2
click at [688, 694] on input "D96F08755" at bounding box center [778, 712] width 195 height 34
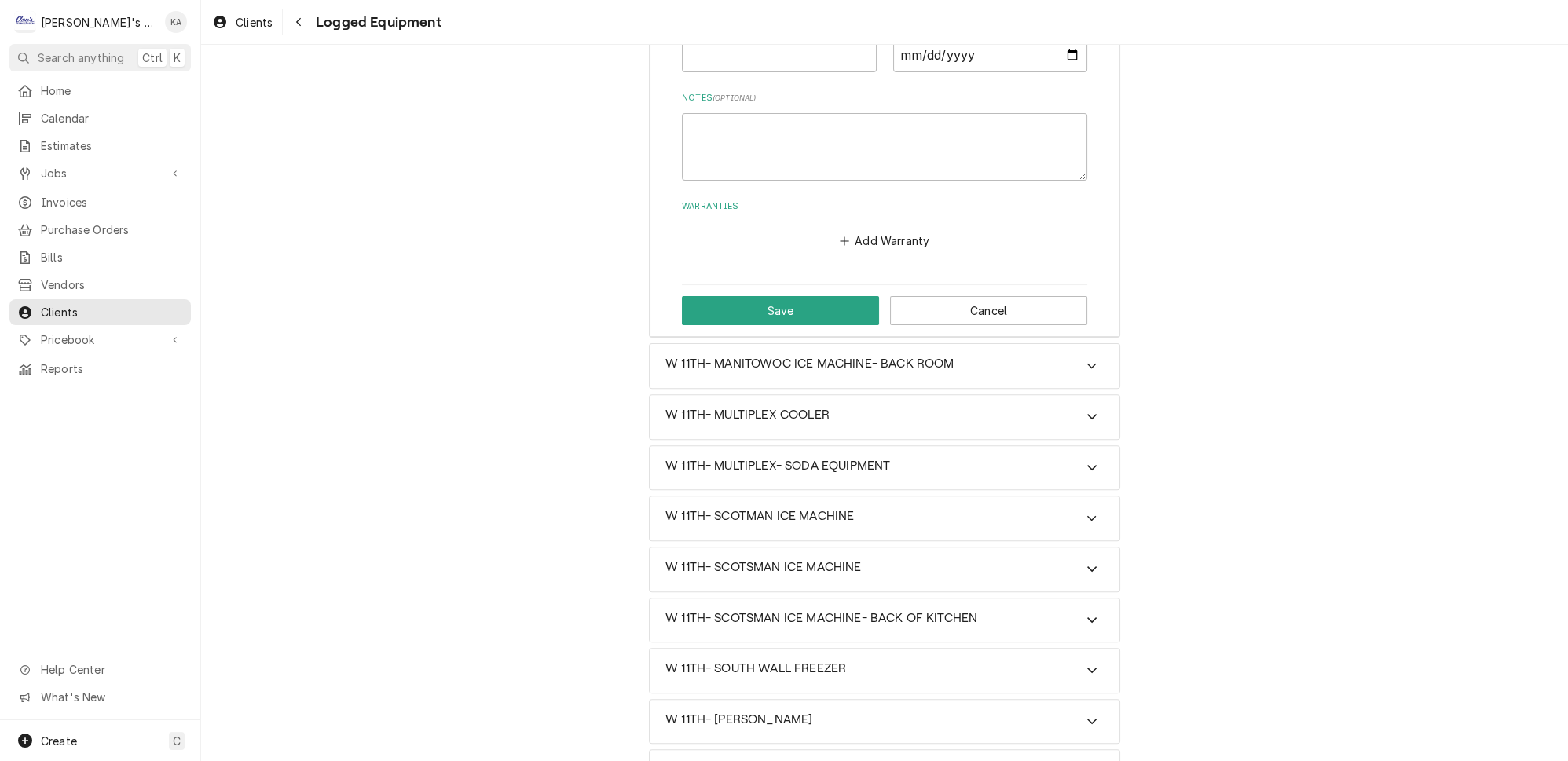
scroll to position [508, 0]
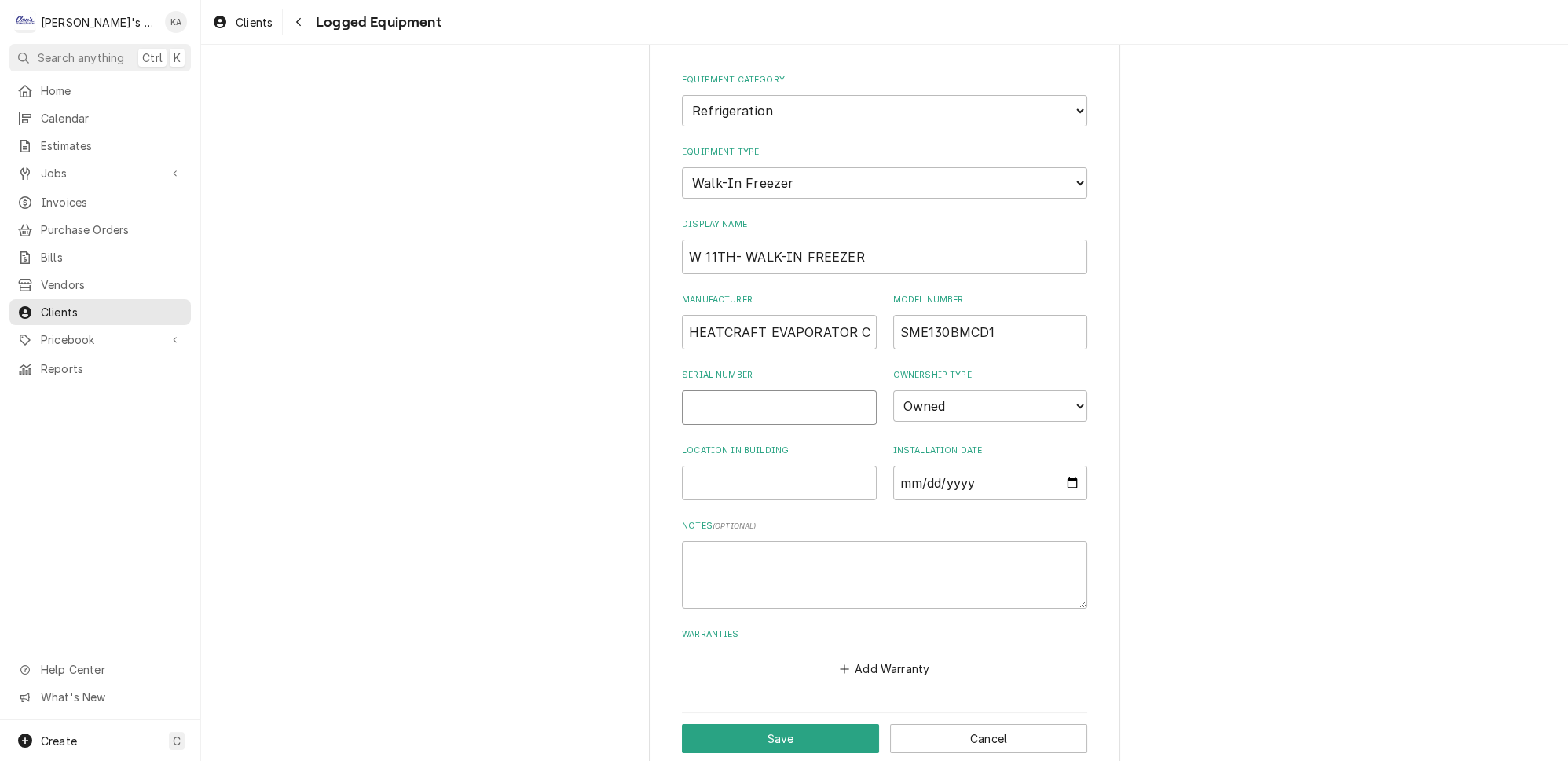
paste input "D96F08755"
type input "D96F08755"
click at [805, 724] on button "Save" at bounding box center [779, 738] width 197 height 29
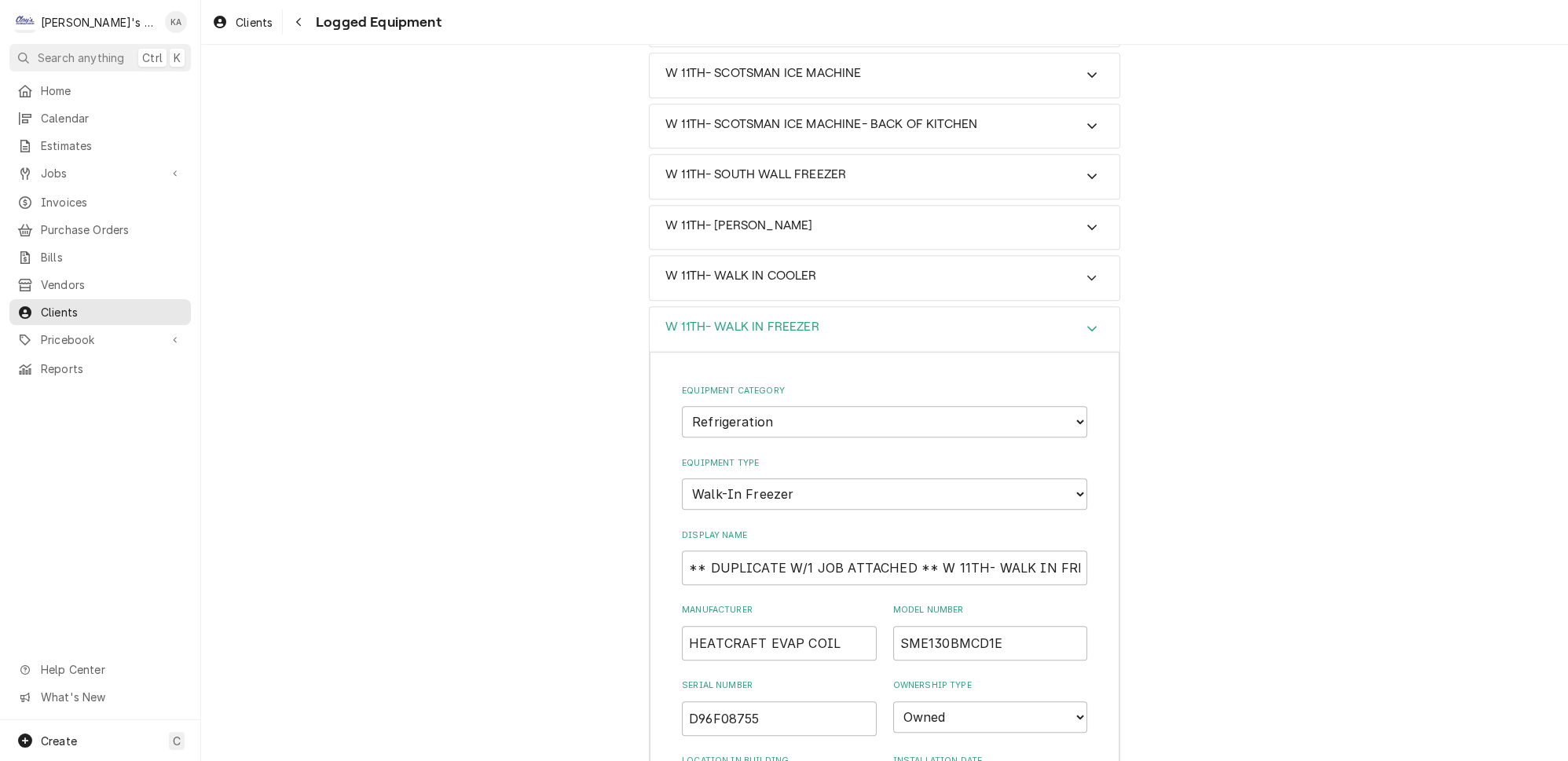
scroll to position [1650, 0]
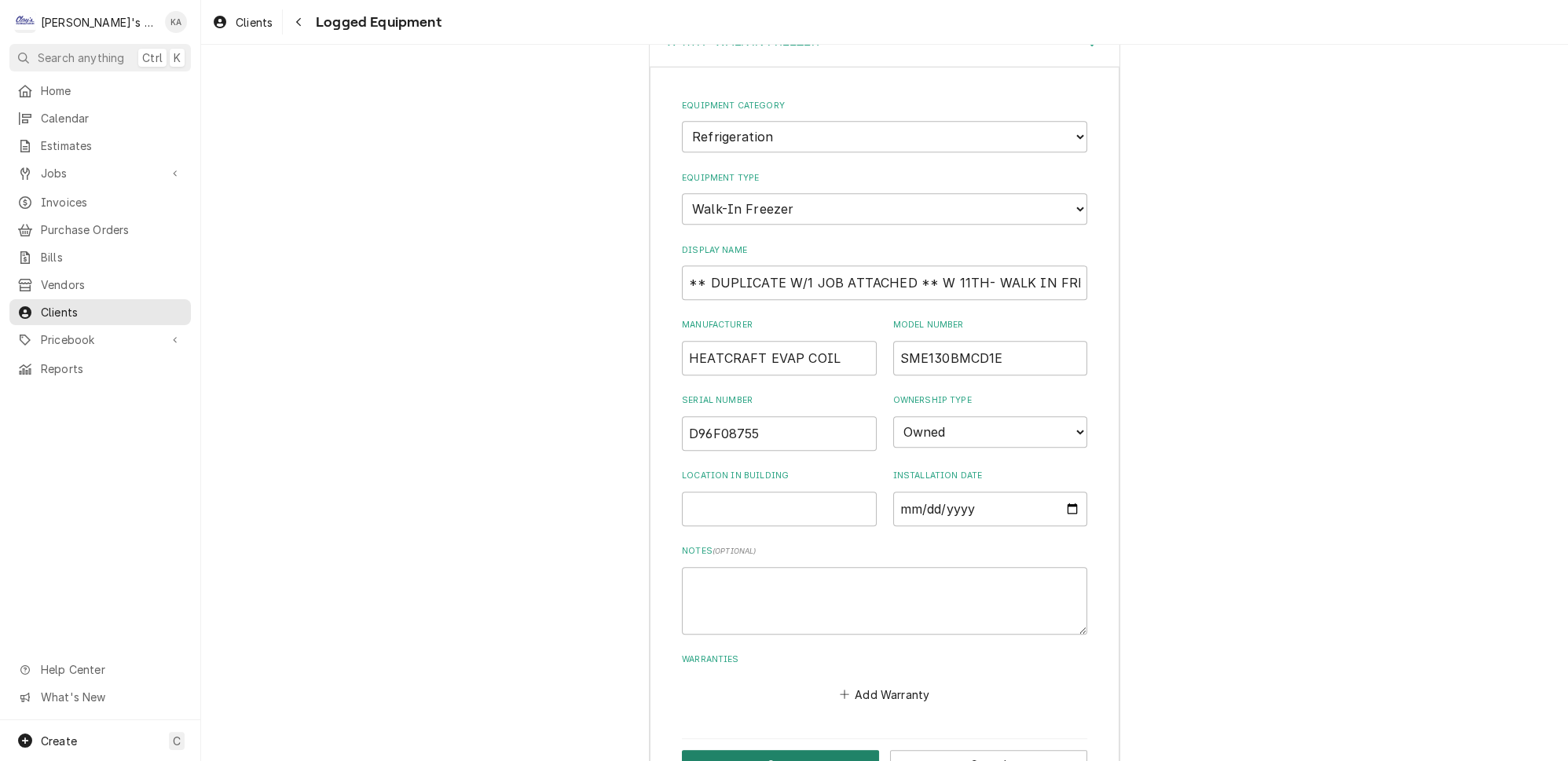
click at [782, 750] on button "Save" at bounding box center [779, 764] width 197 height 29
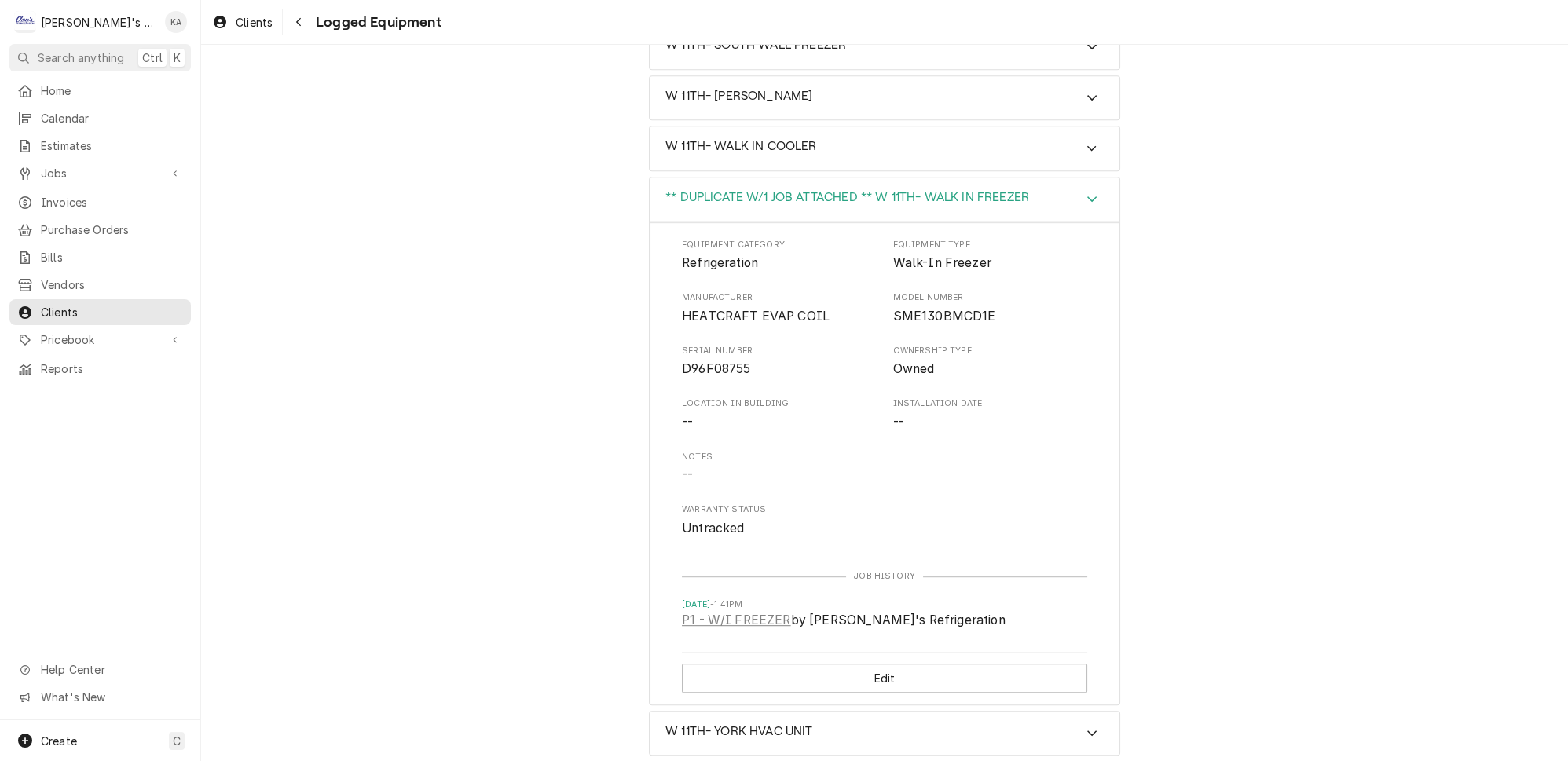
scroll to position [1513, 0]
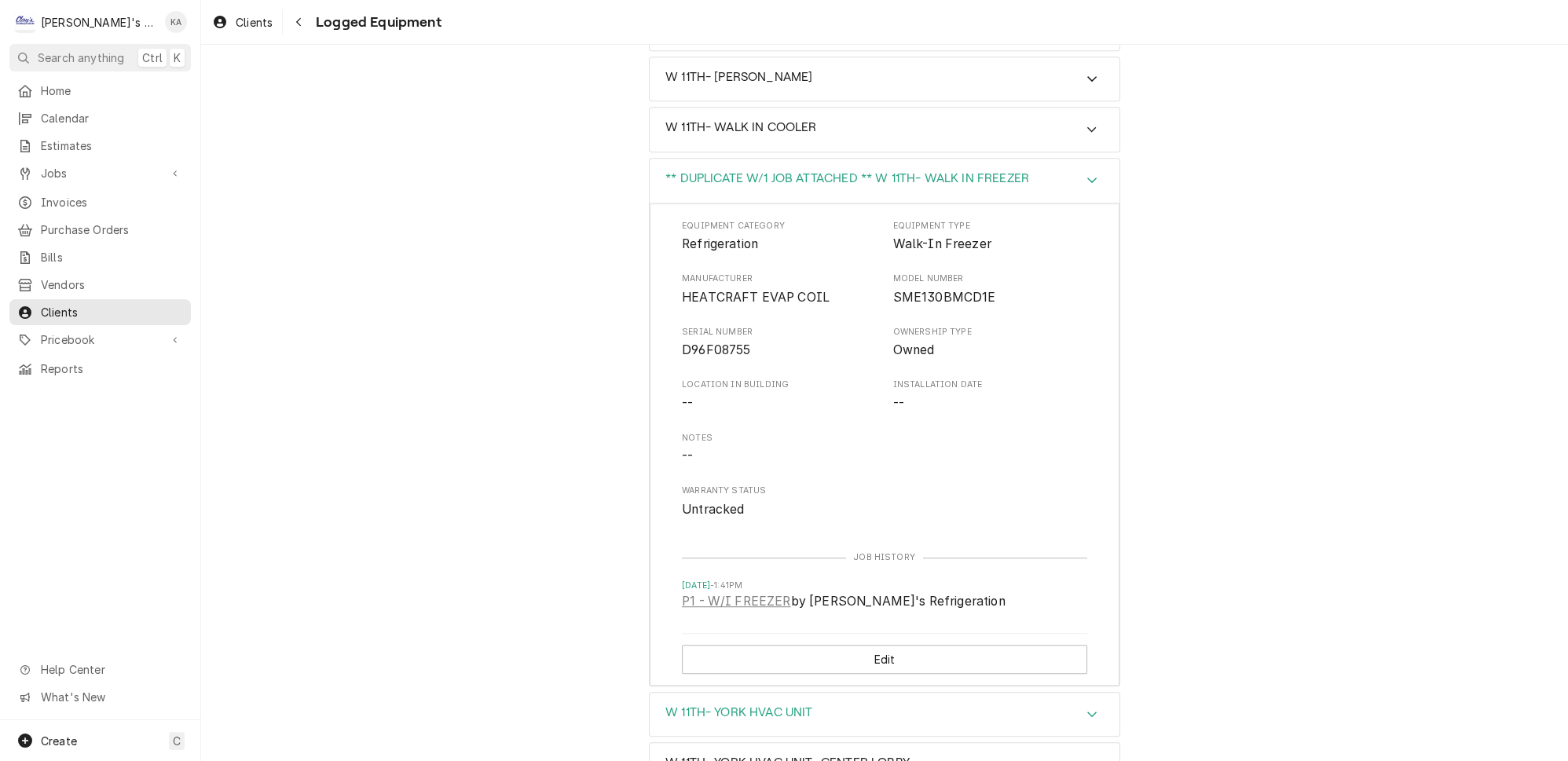
click at [1087, 712] on icon "Accordion Header" at bounding box center [1092, 714] width 10 height 6
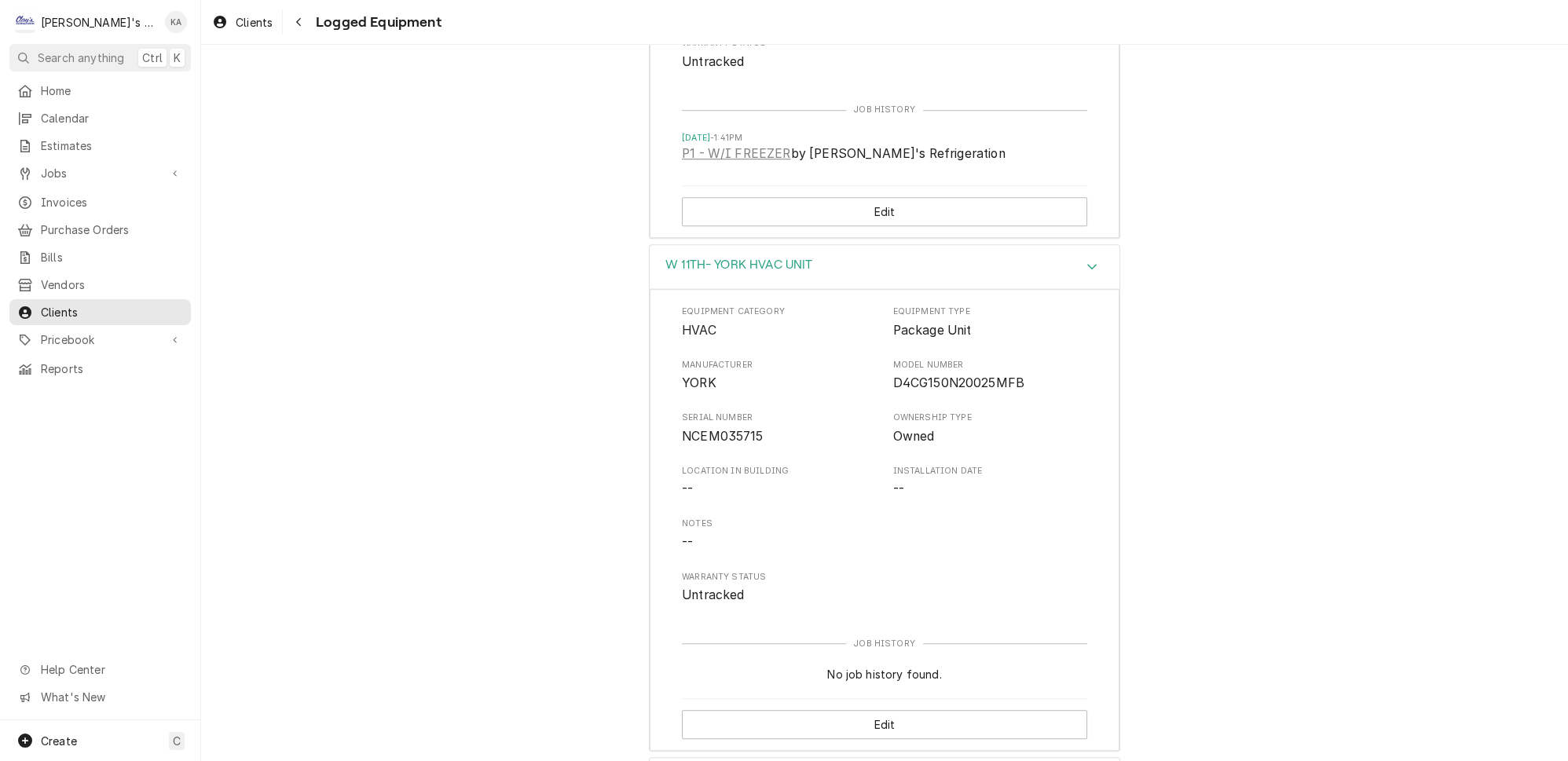
scroll to position [1971, 0]
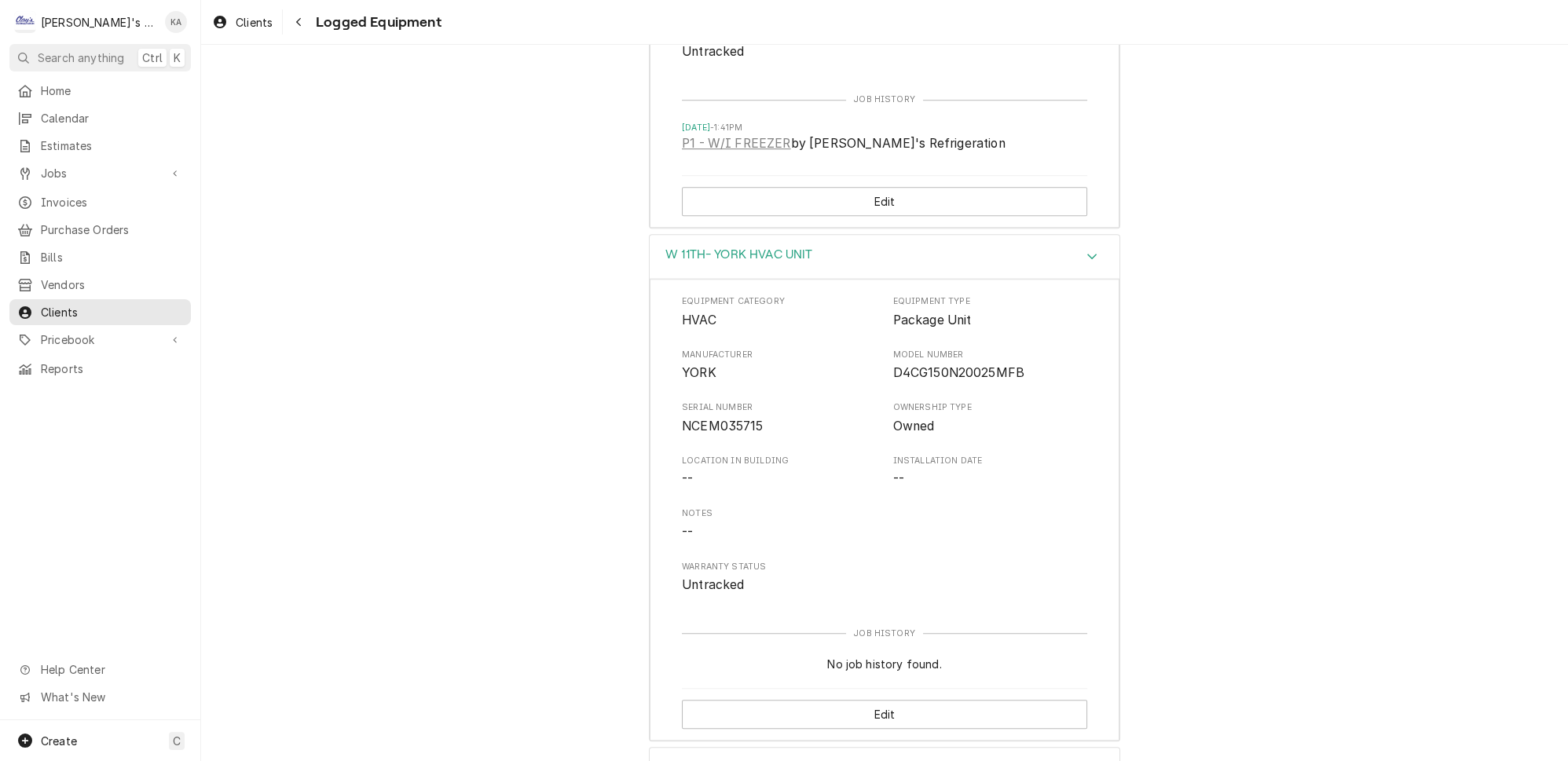
click at [1086, 760] on icon "Accordion Header" at bounding box center [1092, 769] width 11 height 12
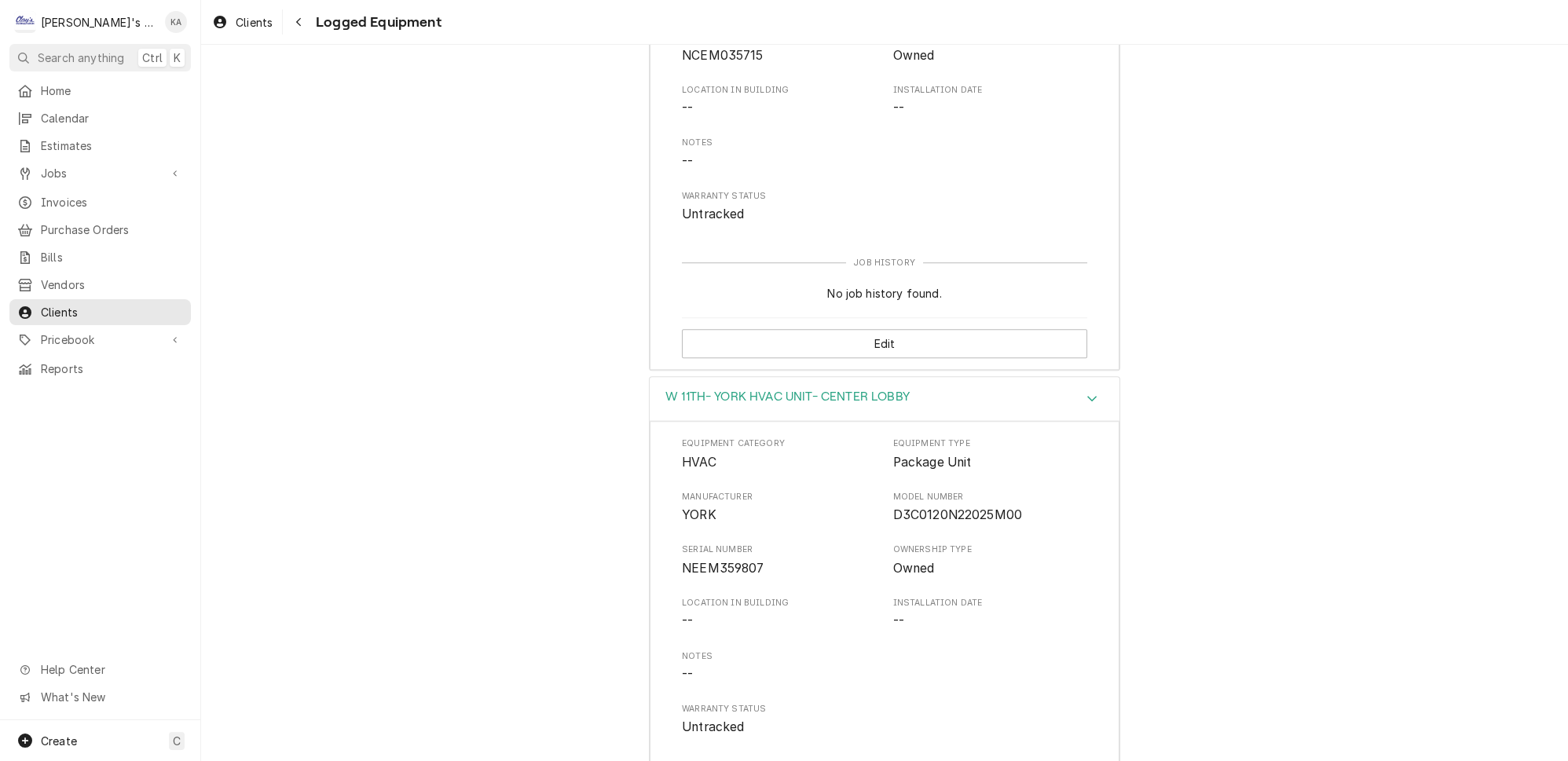
scroll to position [2429, 0]
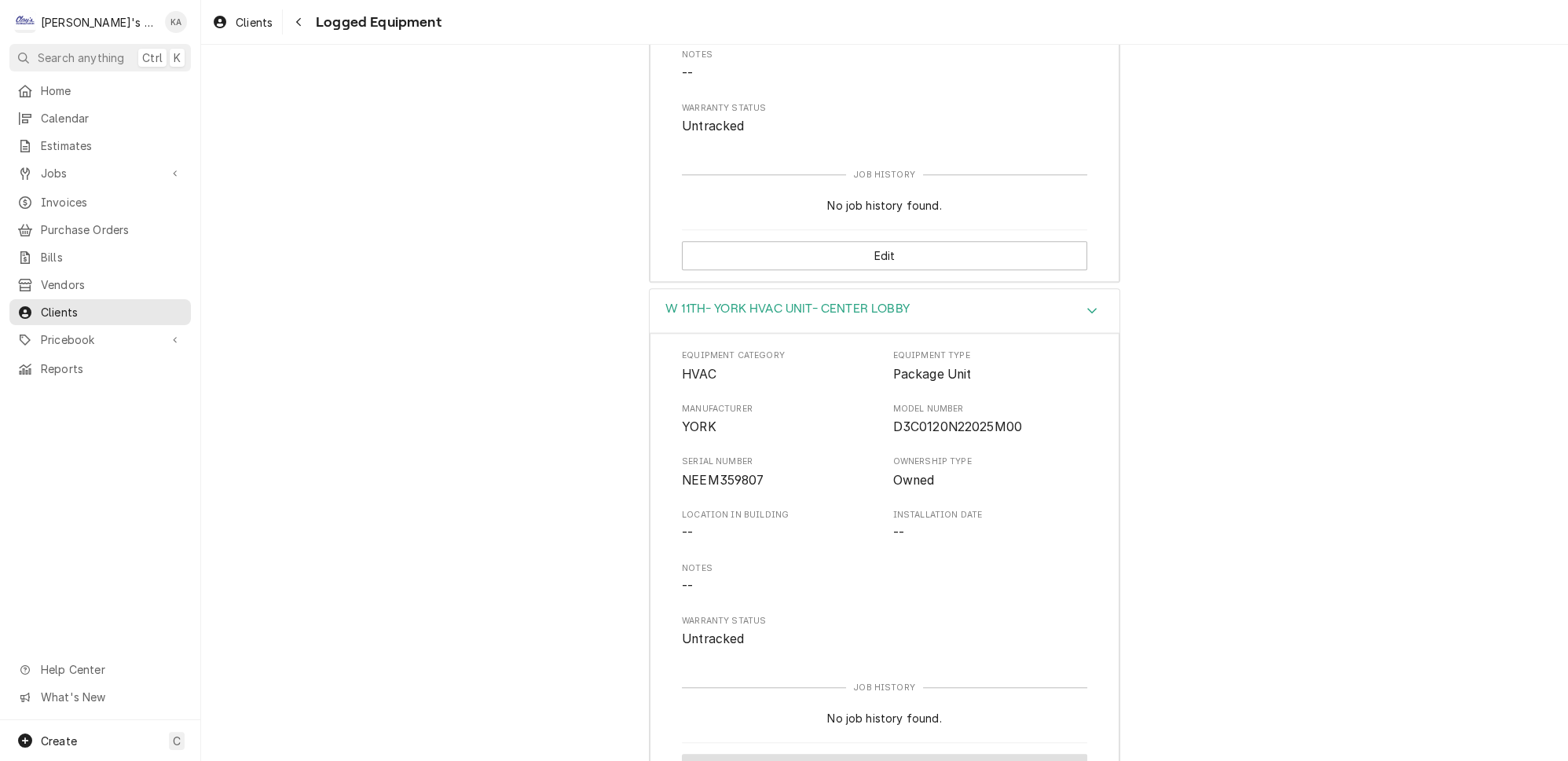
click at [899, 753] on button "Edit" at bounding box center [884, 768] width 405 height 29
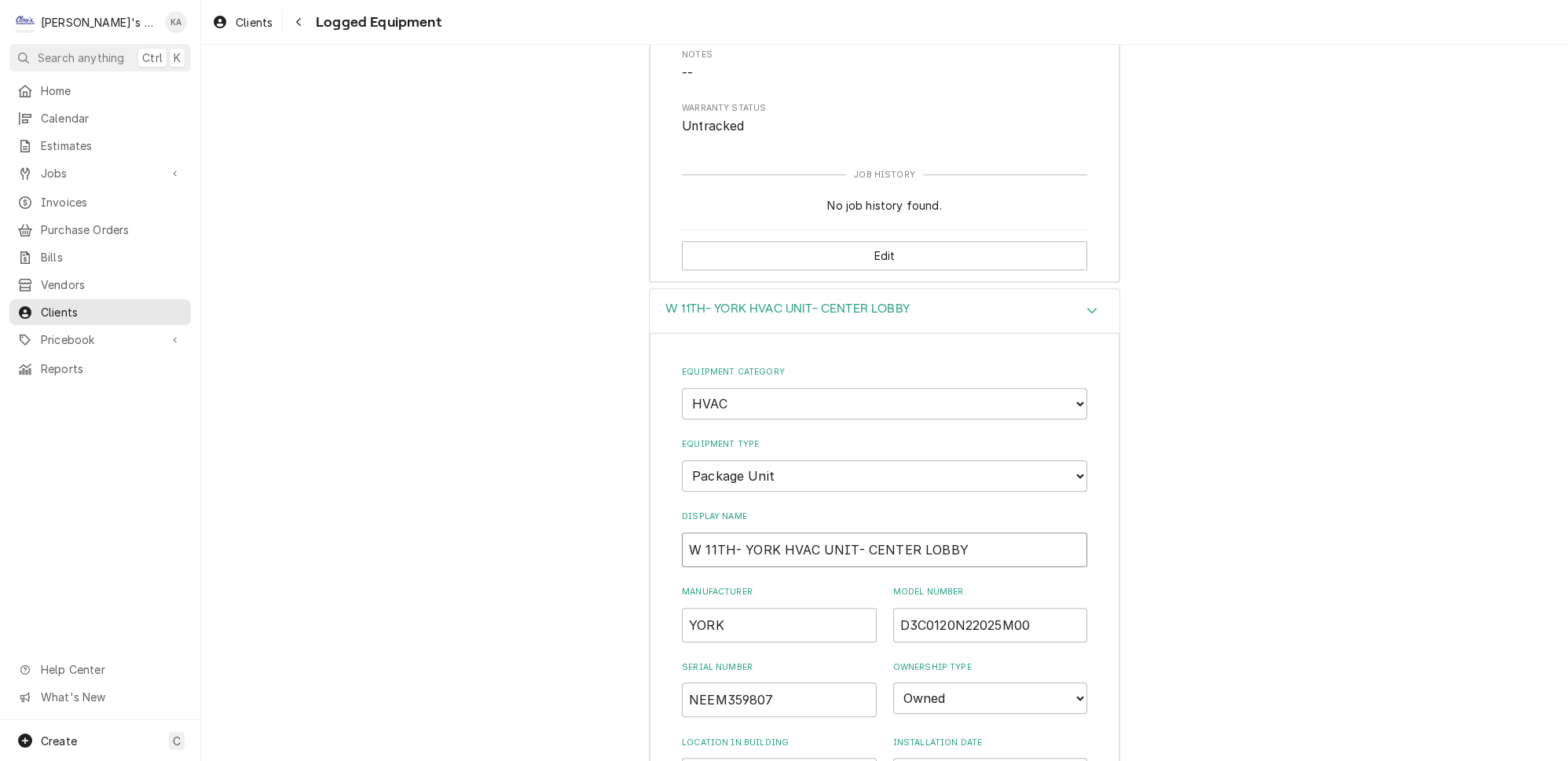
drag, startPoint x: 770, startPoint y: 450, endPoint x: 737, endPoint y: 450, distance: 33.0
click at [737, 532] on input "W 11TH- YORK HVAC UNIT- CENTER LOBBY" at bounding box center [884, 549] width 405 height 34
click at [744, 532] on input "W 11TH- HVAC UNIT- YORKCENTER LOBBY" at bounding box center [884, 549] width 405 height 34
click at [847, 532] on input "W 11TH- HVAC UNIT- YORKCENTER LOBBY" at bounding box center [884, 549] width 405 height 34
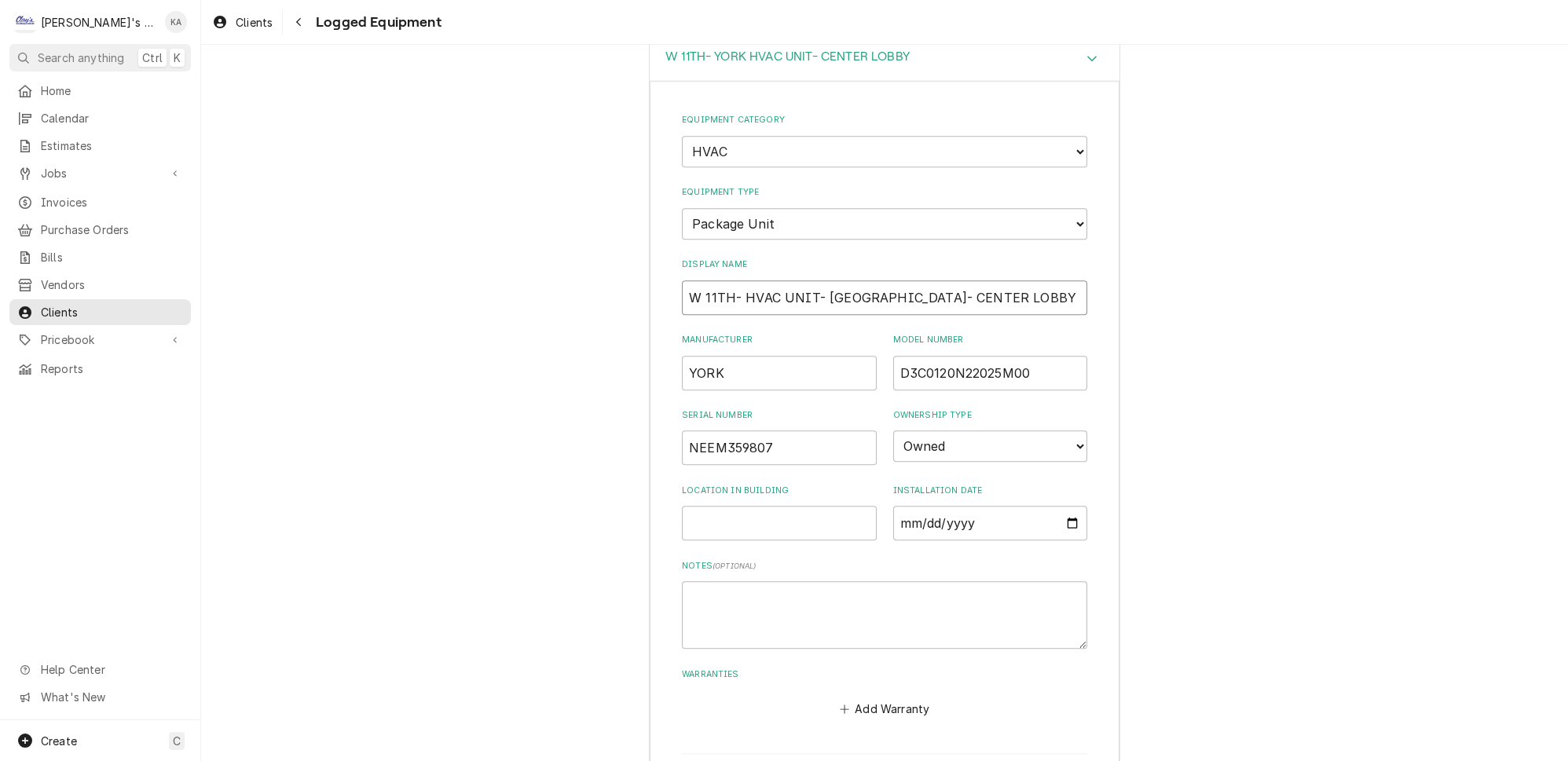
type input "W 11TH- HVAC UNIT- YORK- CENTER LOBBY"
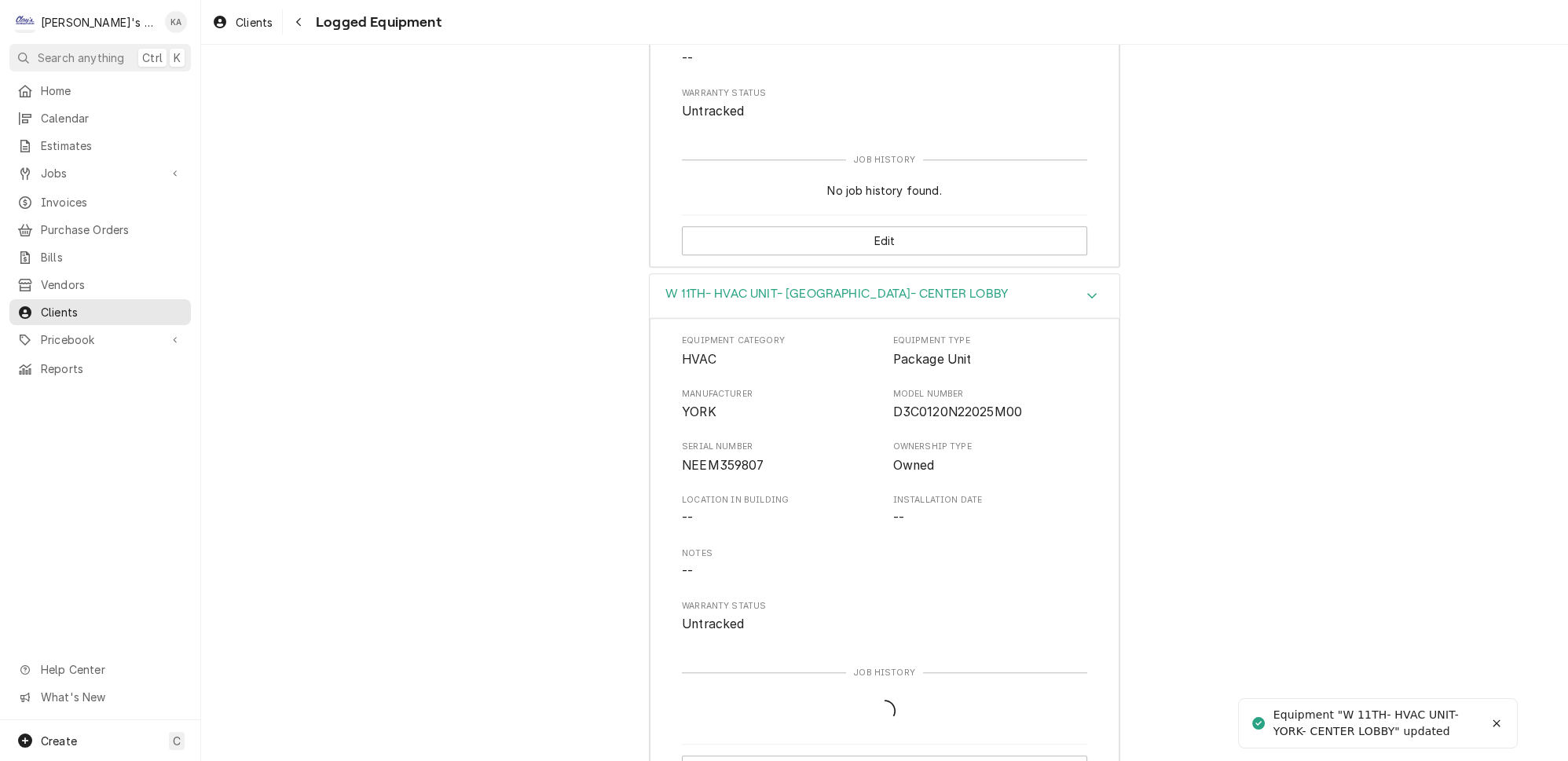
scroll to position [2429, 0]
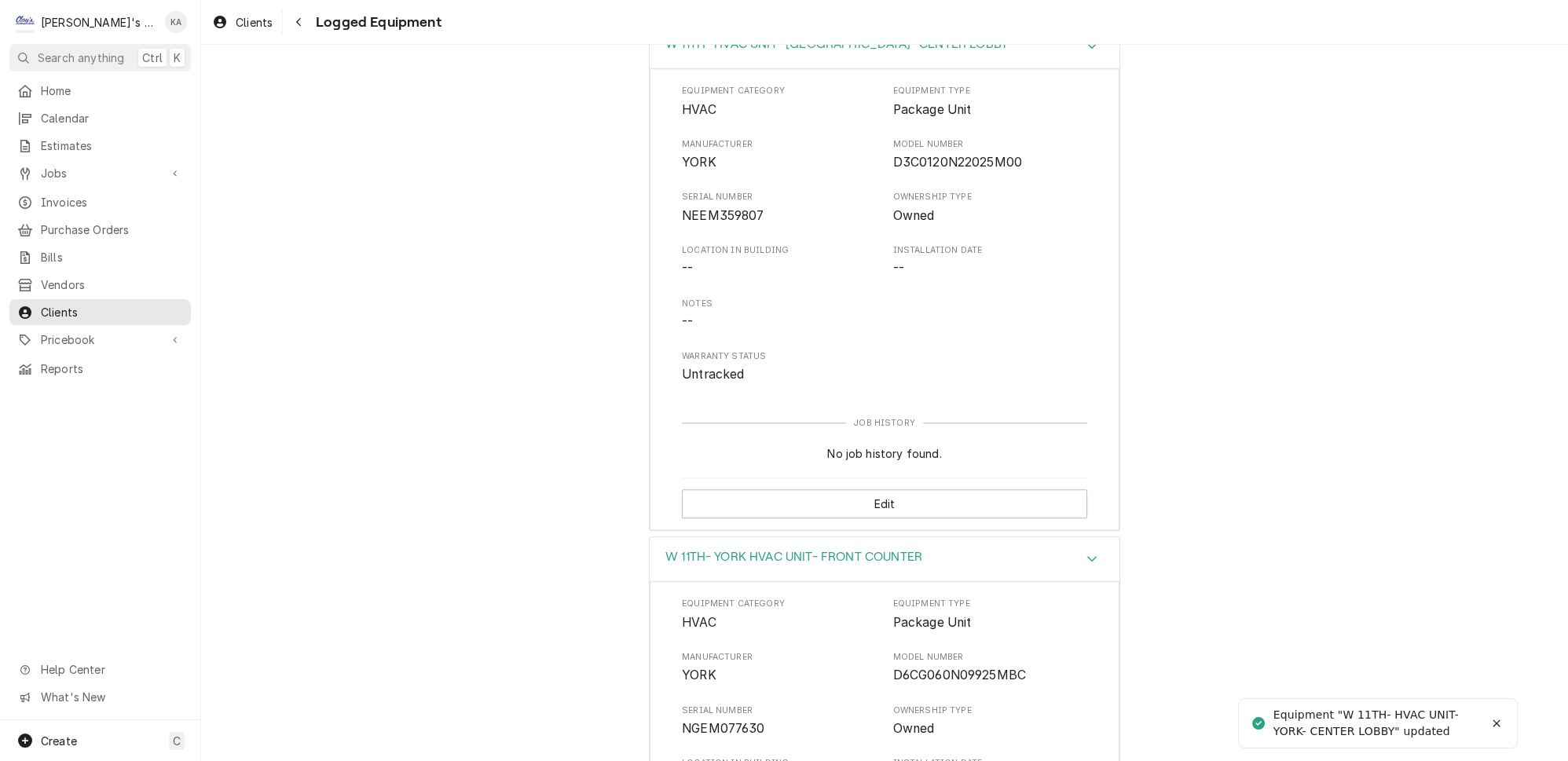
scroll to position [2887, 0]
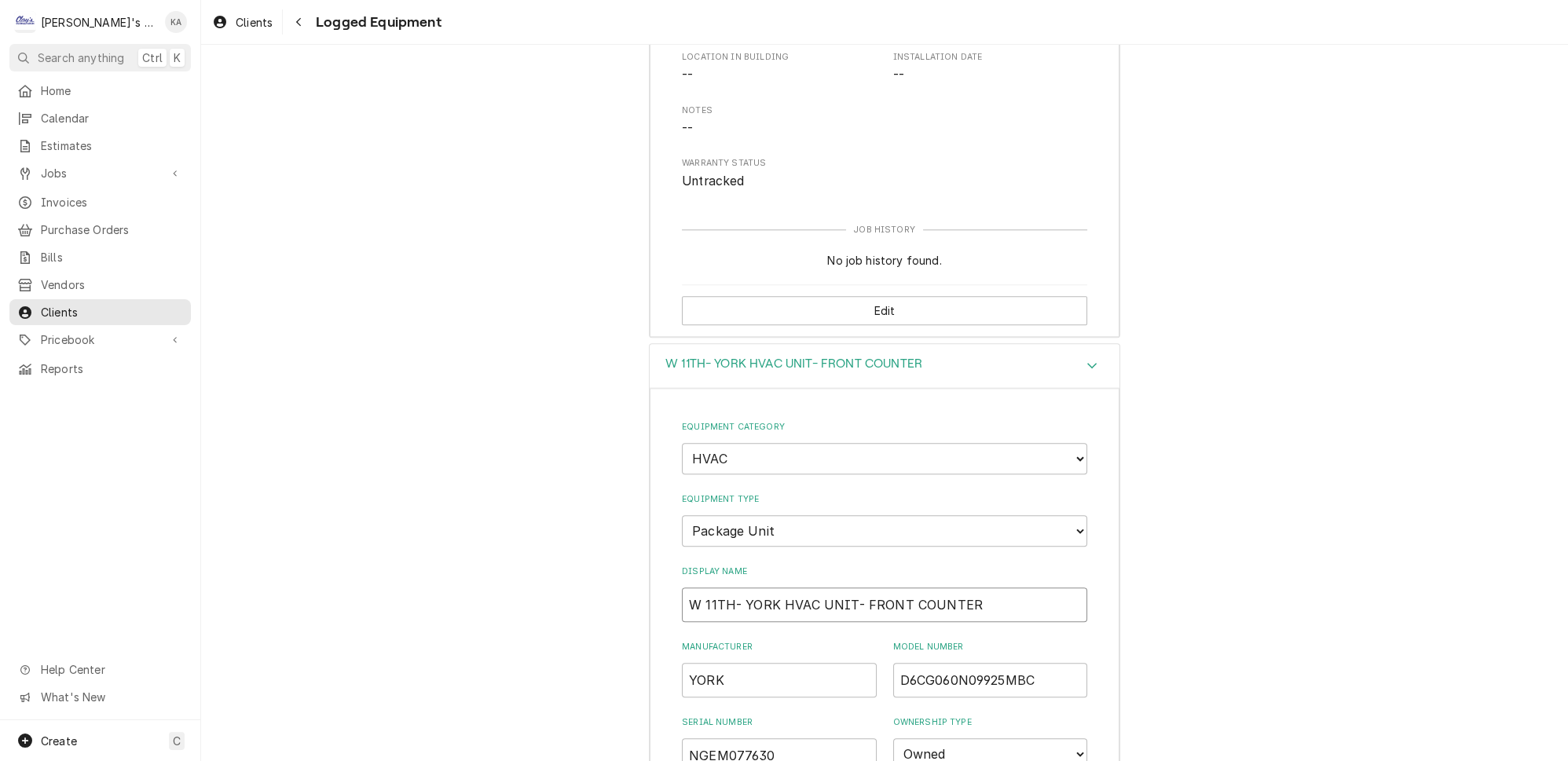
drag, startPoint x: 772, startPoint y: 498, endPoint x: 740, endPoint y: 498, distance: 32.0
click at [740, 587] on input "W 11TH- YORK HVAC UNIT- FRONT COUNTER" at bounding box center [884, 604] width 405 height 34
click at [851, 587] on input "W 11TH- HVAC UNIT- YORKFRONT COUNTER" at bounding box center [884, 604] width 405 height 34
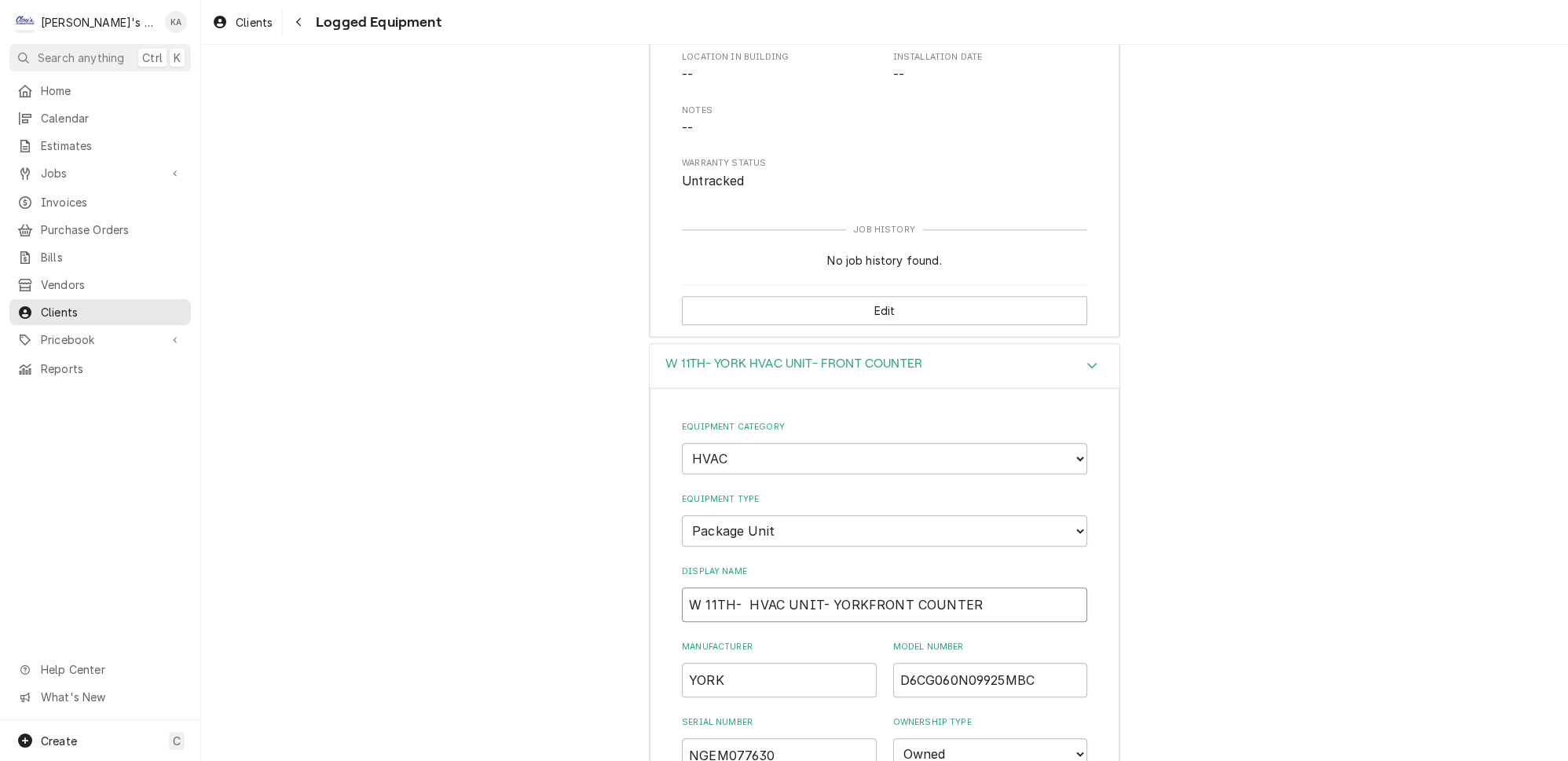
click at [849, 587] on input "W 11TH- HVAC UNIT- YORKFRONT COUNTER" at bounding box center [884, 604] width 405 height 34
click at [740, 587] on input "W 11TH- HVAC UNIT- YORK- FRONT COUNTER" at bounding box center [884, 604] width 405 height 34
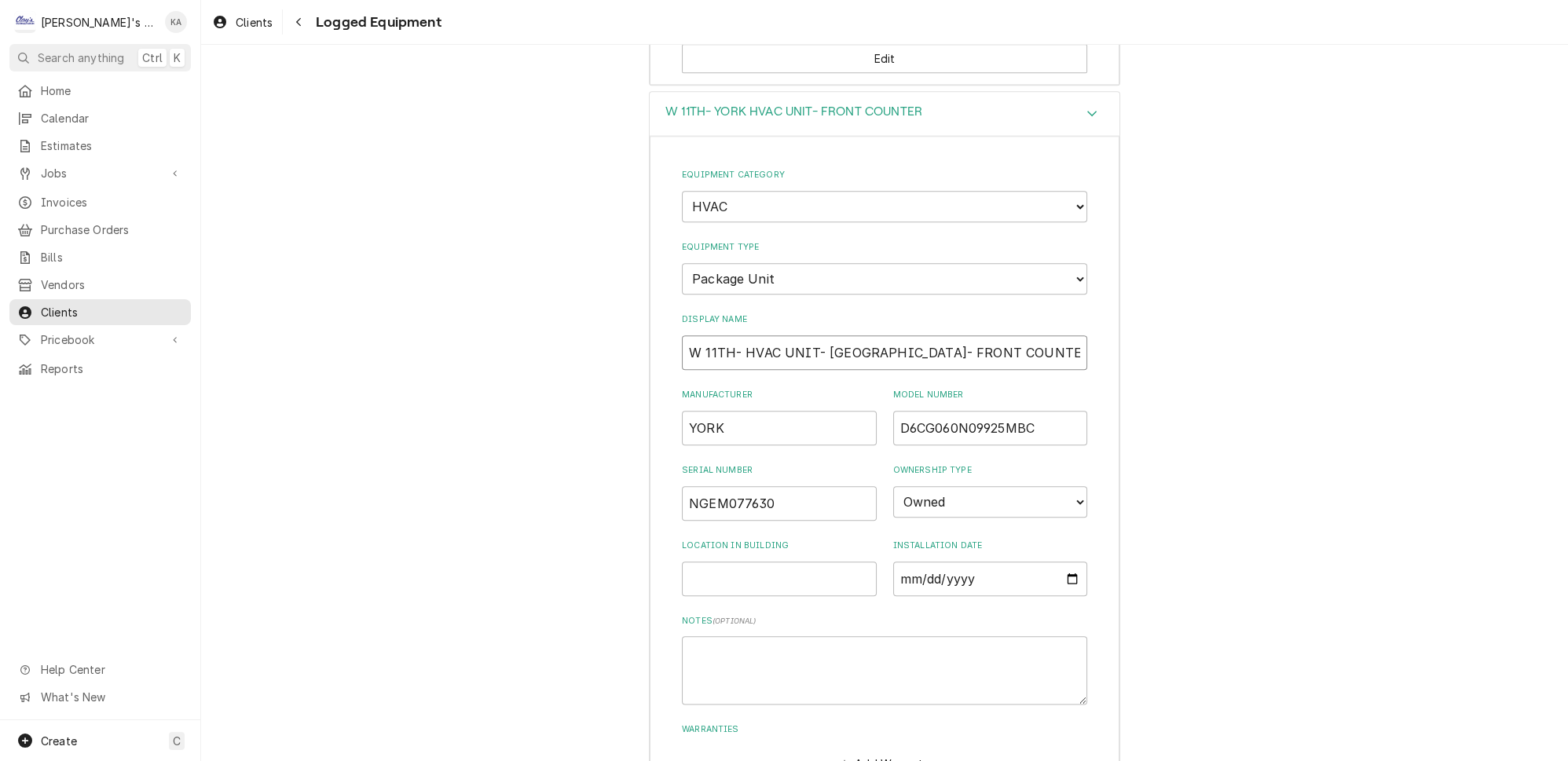
type input "W 11TH- HVAC UNIT- YORK- FRONT COUNTER"
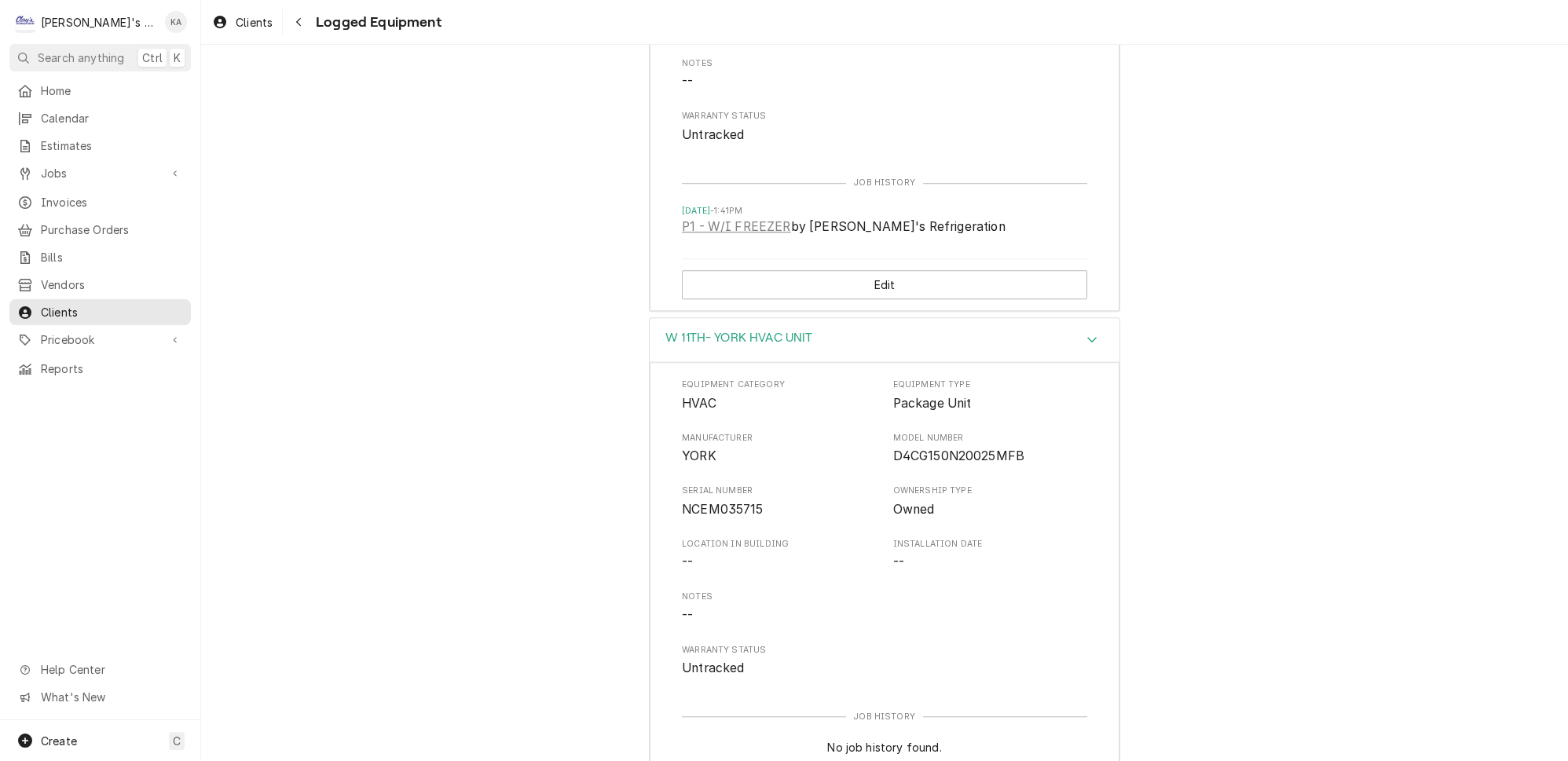
scroll to position [2030, 0]
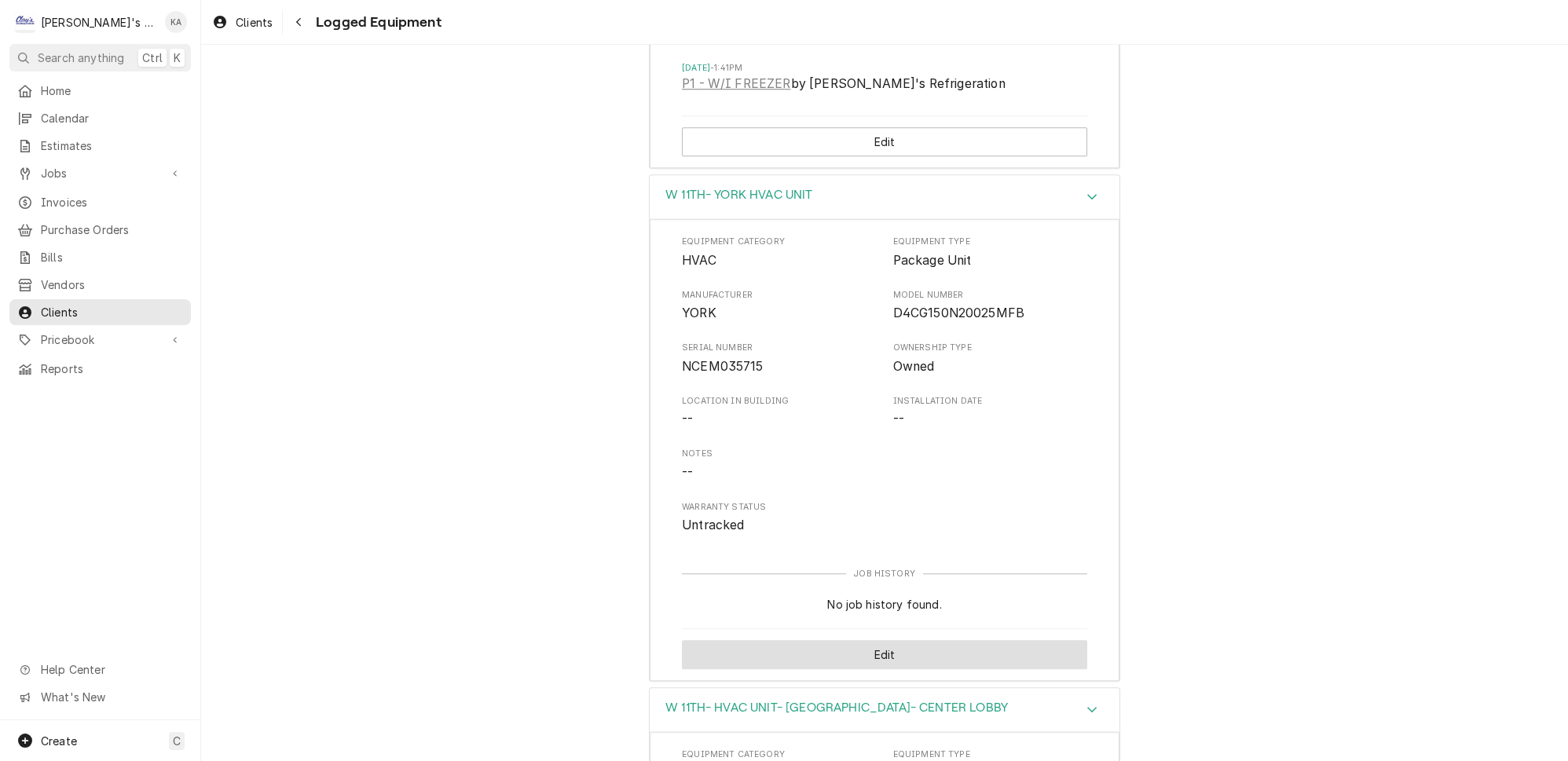
click at [875, 640] on button "Edit" at bounding box center [884, 655] width 405 height 29
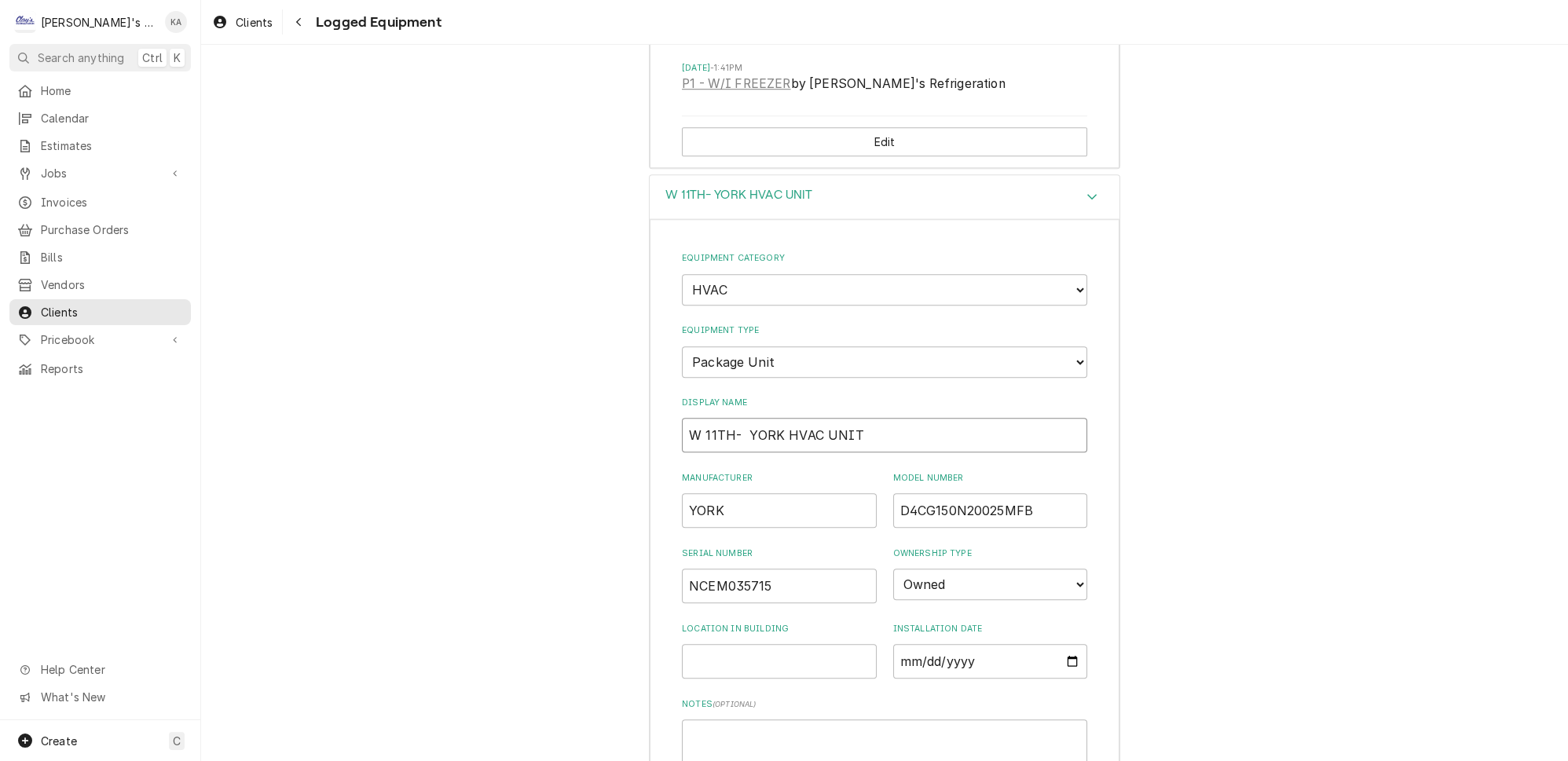
drag, startPoint x: 774, startPoint y: 345, endPoint x: 744, endPoint y: 346, distance: 30.0
click at [744, 418] on input "W 11TH- YORK HVAC UNIT" at bounding box center [884, 435] width 405 height 34
click at [813, 418] on input "W 11TH- HVAC UNITYORK" at bounding box center [884, 435] width 405 height 34
click at [747, 418] on input "W 11TH- HVAC UNIT- YORK" at bounding box center [884, 435] width 405 height 34
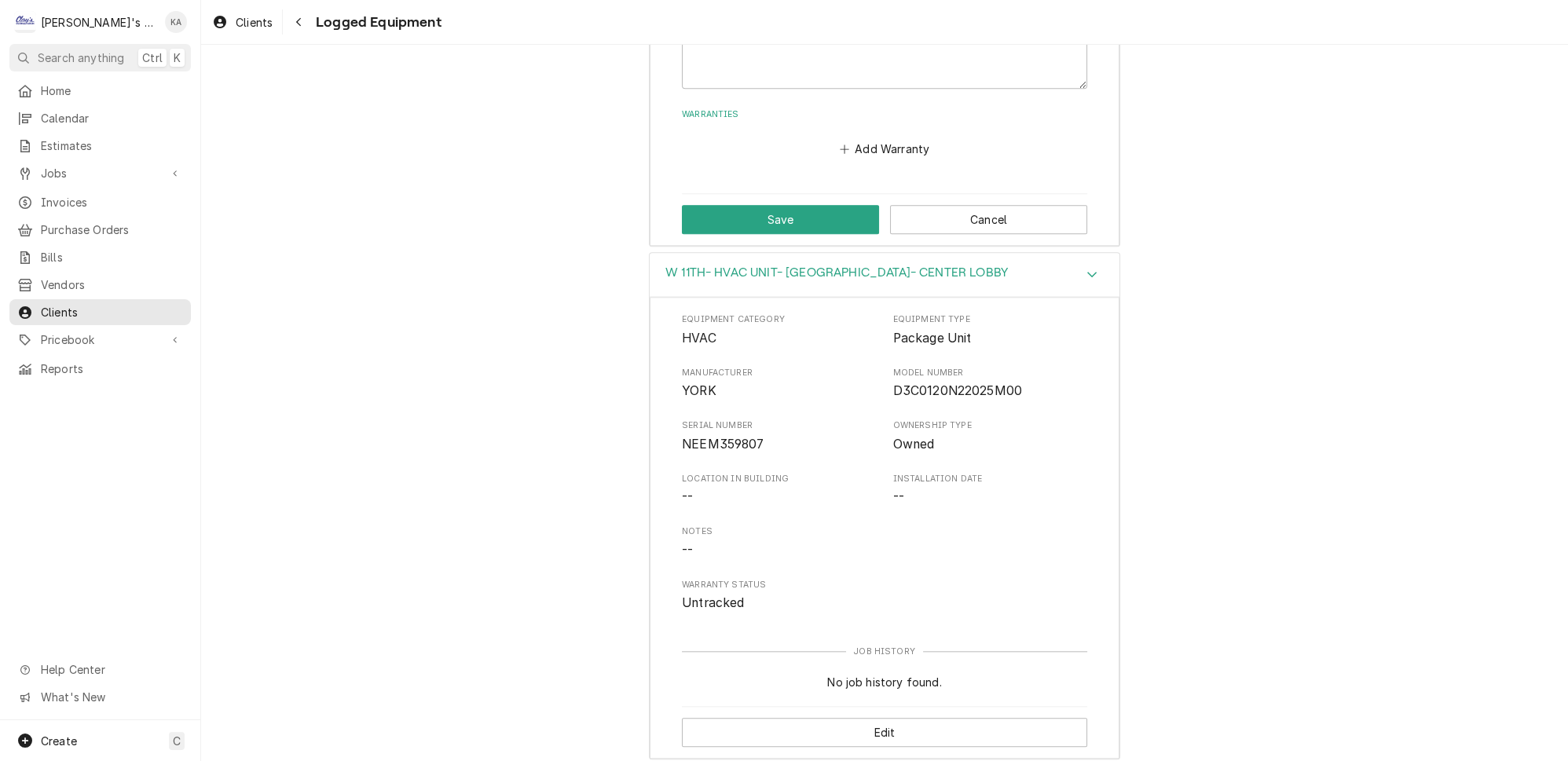
scroll to position [2601, 0]
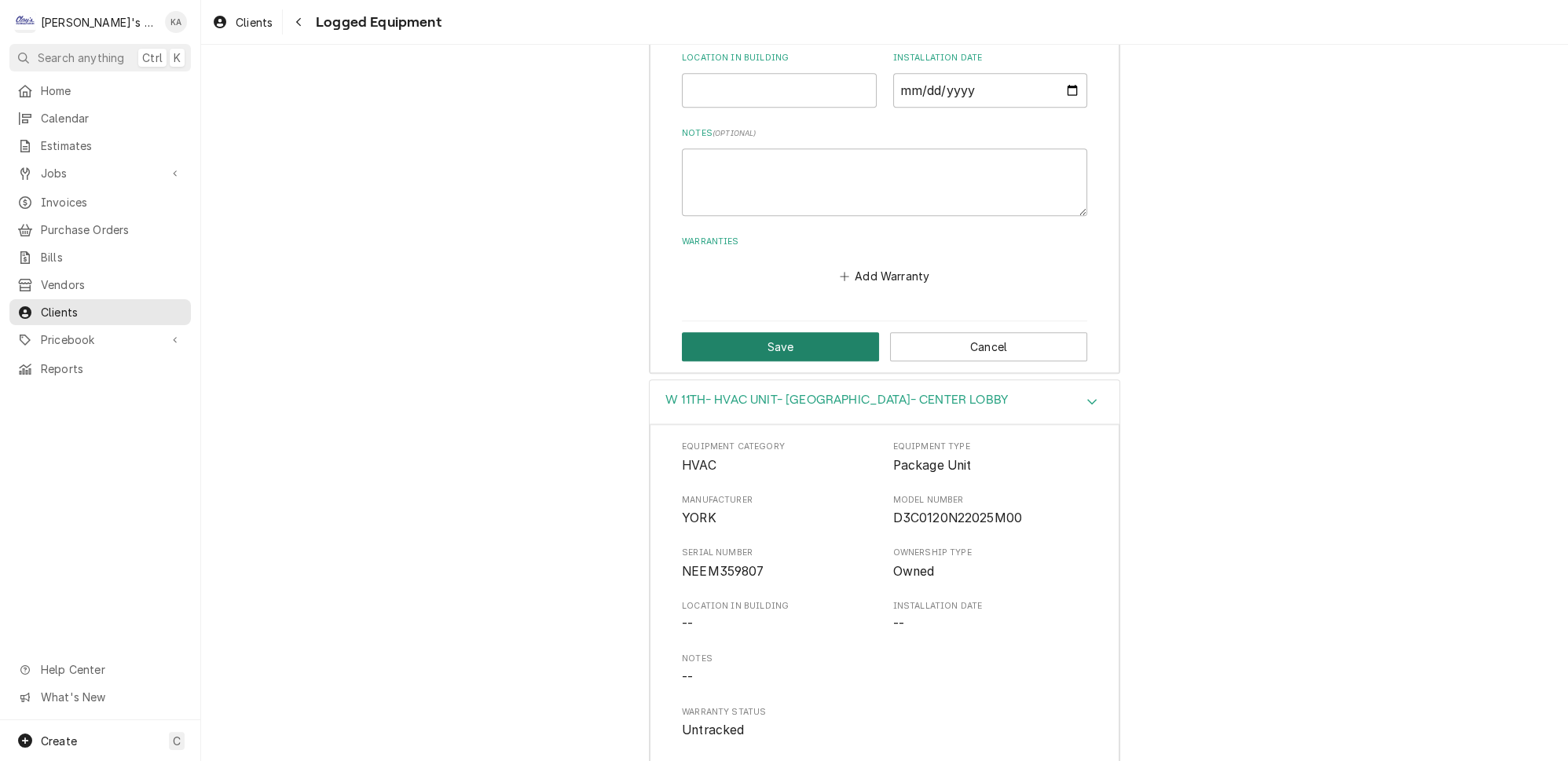
type input "W 11TH- HVAC UNIT- YORK"
click at [793, 333] on button "Save" at bounding box center [779, 347] width 197 height 29
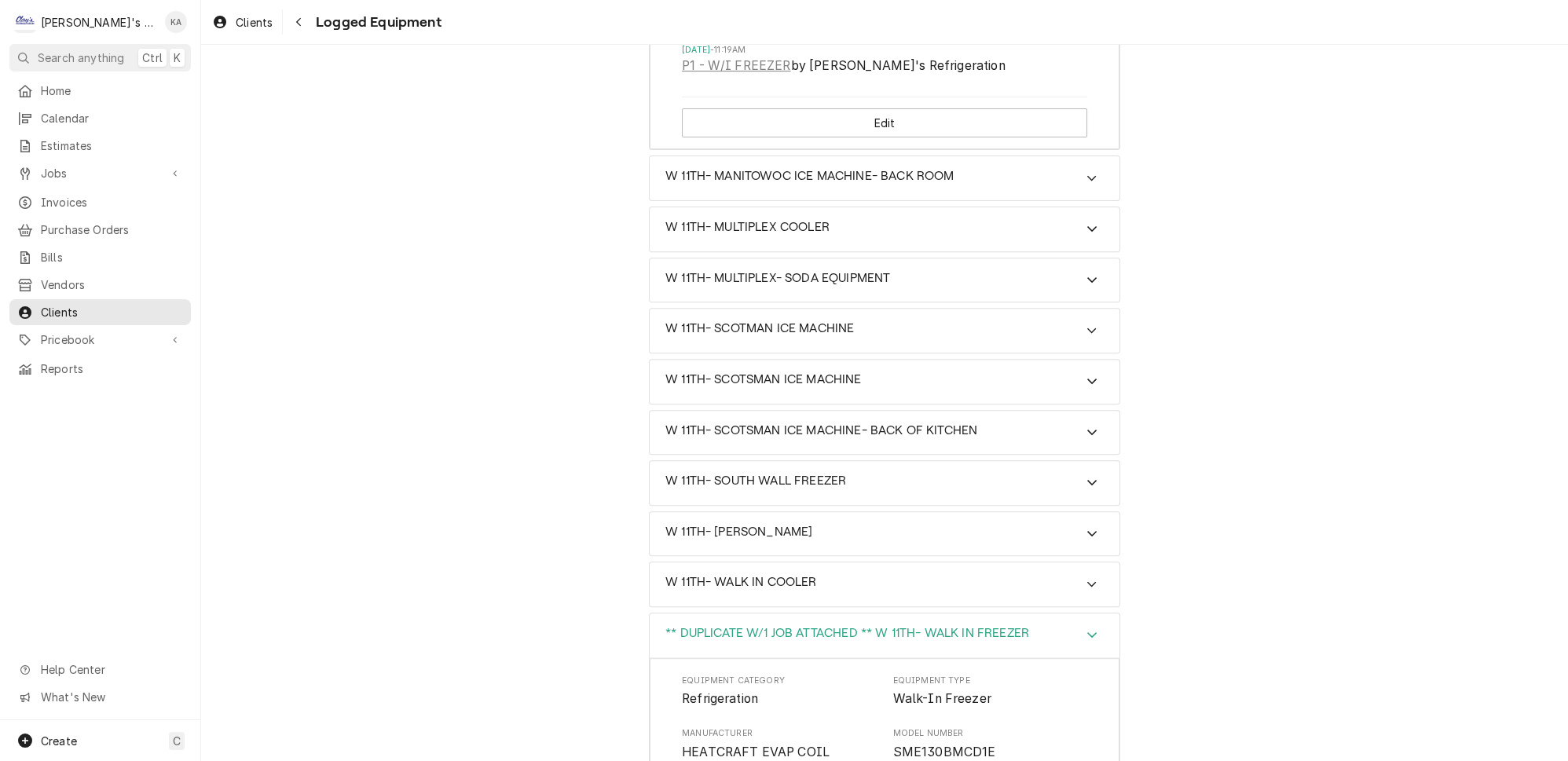
scroll to position [1031, 0]
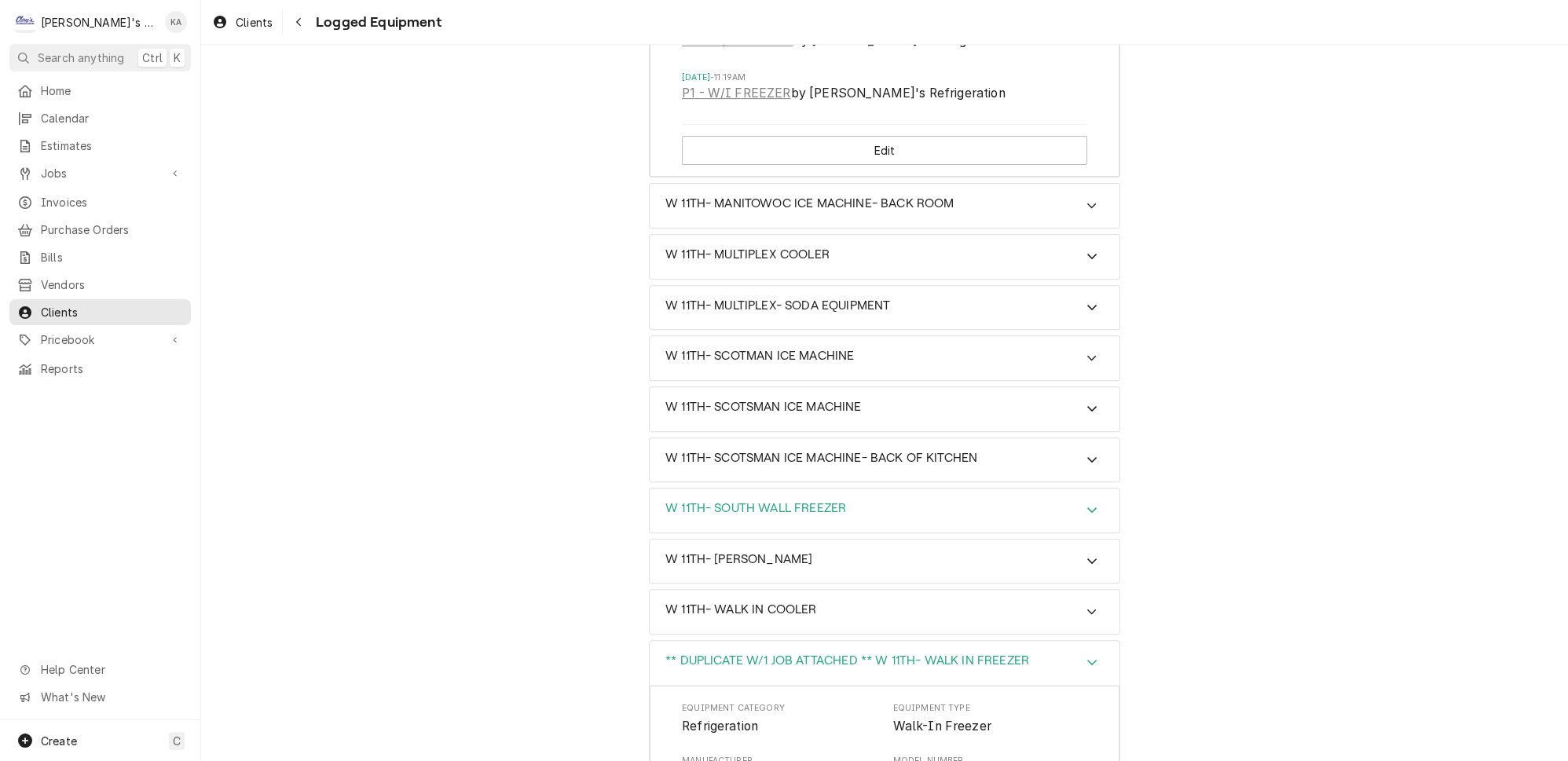
click at [1087, 507] on icon "Accordion Header" at bounding box center [1092, 510] width 10 height 6
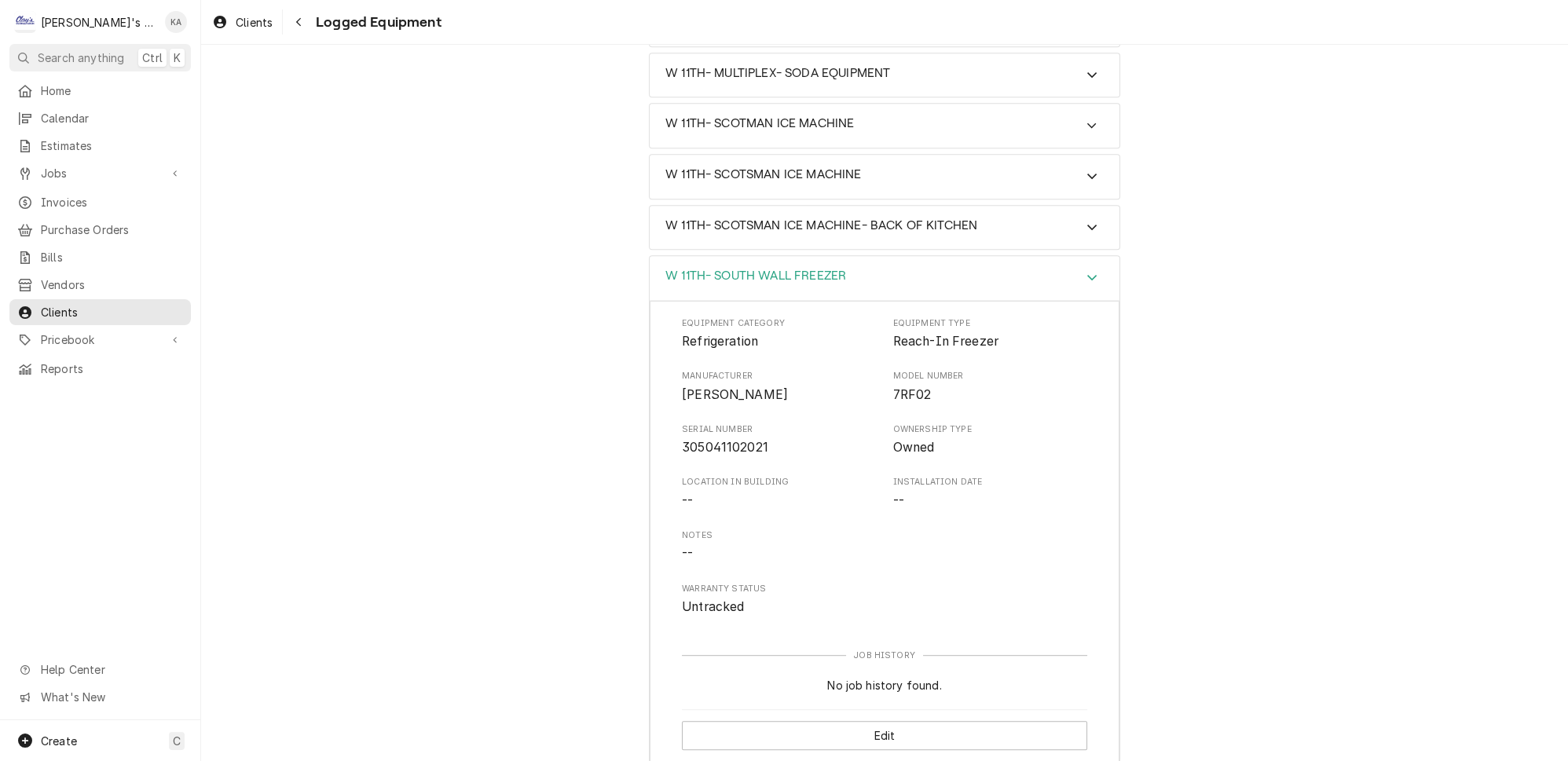
scroll to position [1388, 0]
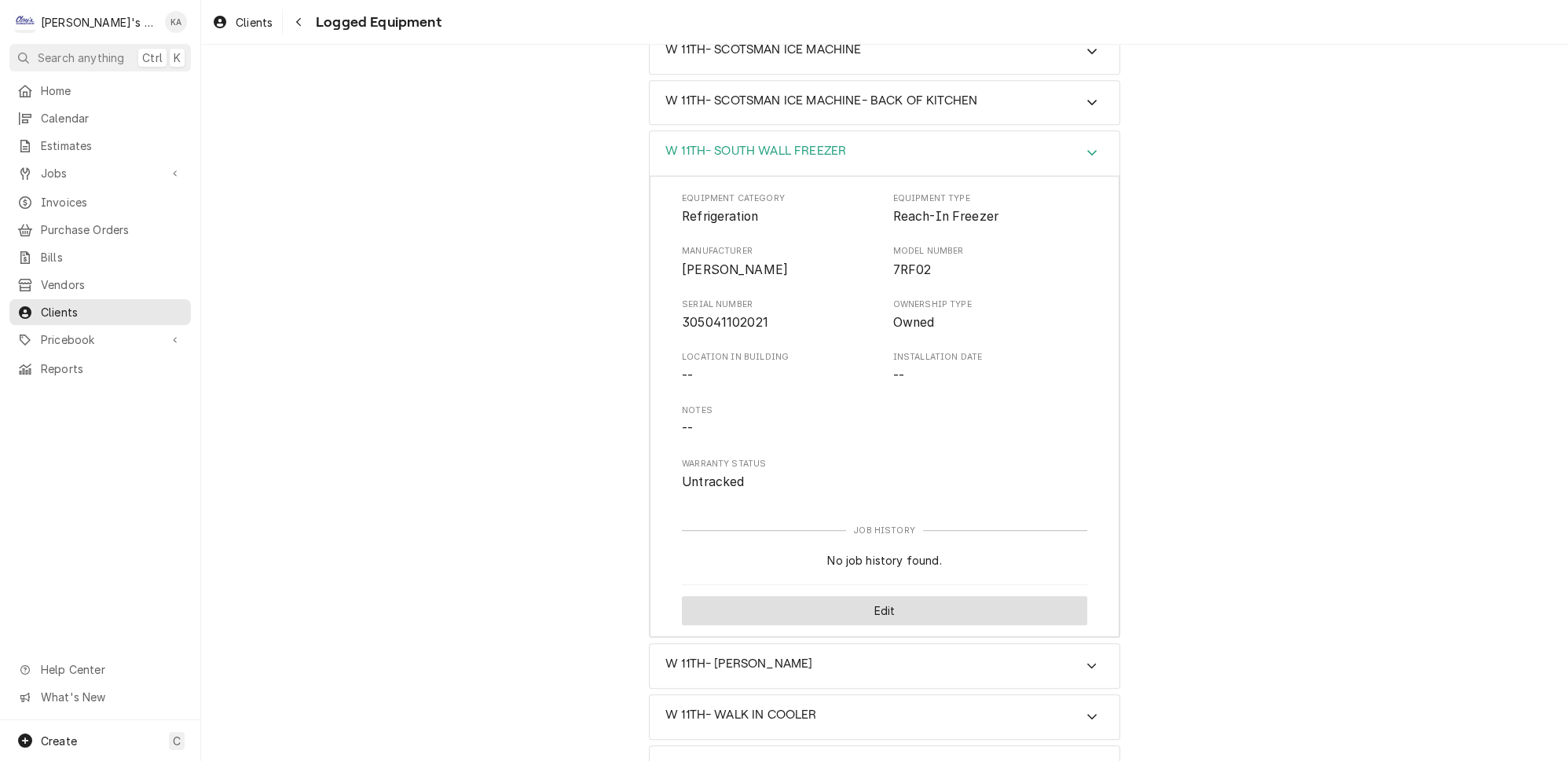
click at [878, 596] on button "Edit" at bounding box center [884, 610] width 405 height 29
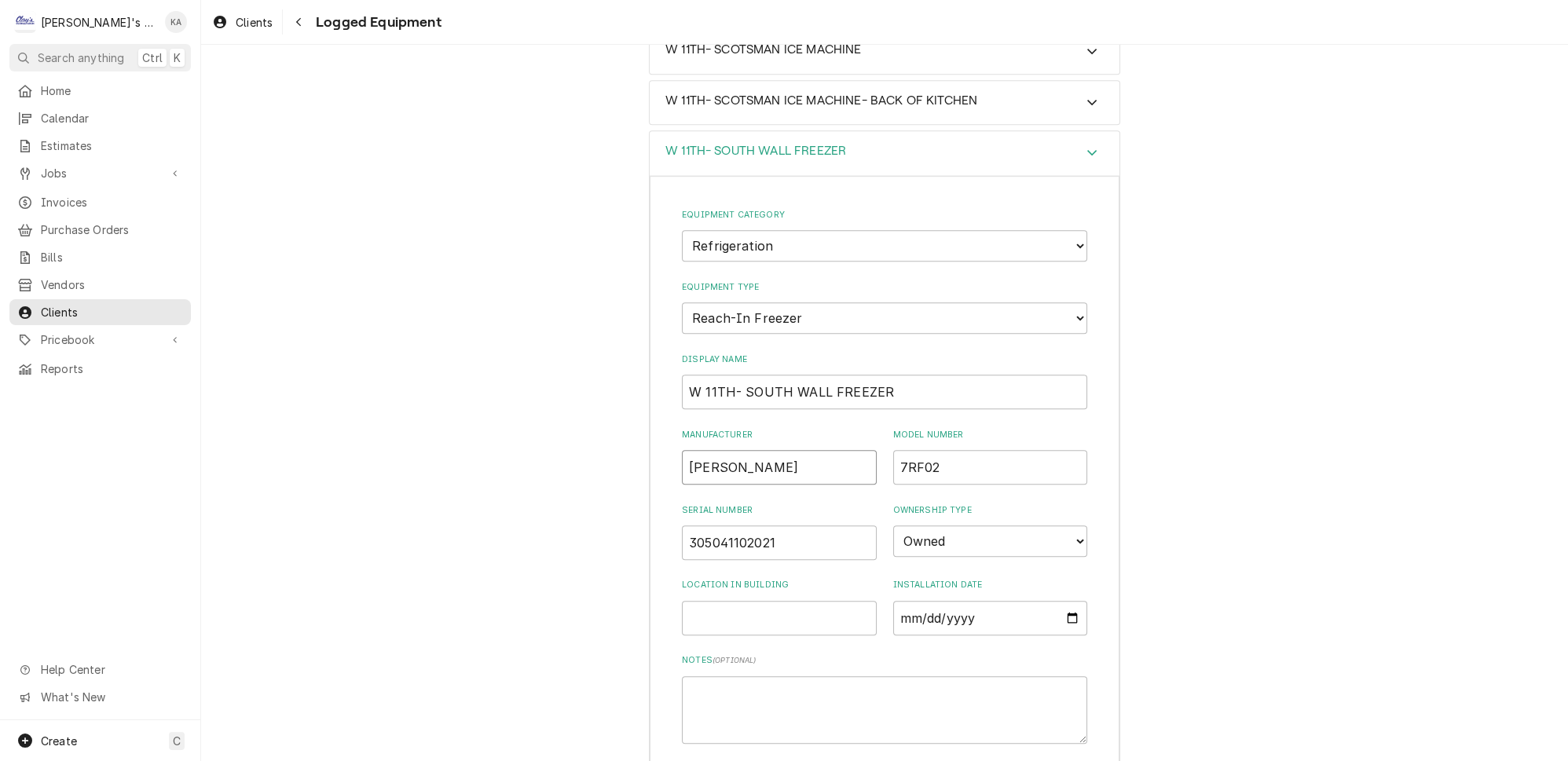
drag, startPoint x: 736, startPoint y: 393, endPoint x: 690, endPoint y: 399, distance: 46.4
click at [690, 450] on input "FRANKE" at bounding box center [778, 467] width 195 height 34
click at [740, 374] on input "W 11TH- SOUTH WALL FREEZER" at bounding box center [884, 391] width 405 height 34
paste input "FRANKE"
drag, startPoint x: 828, startPoint y: 317, endPoint x: 788, endPoint y: 318, distance: 40.0
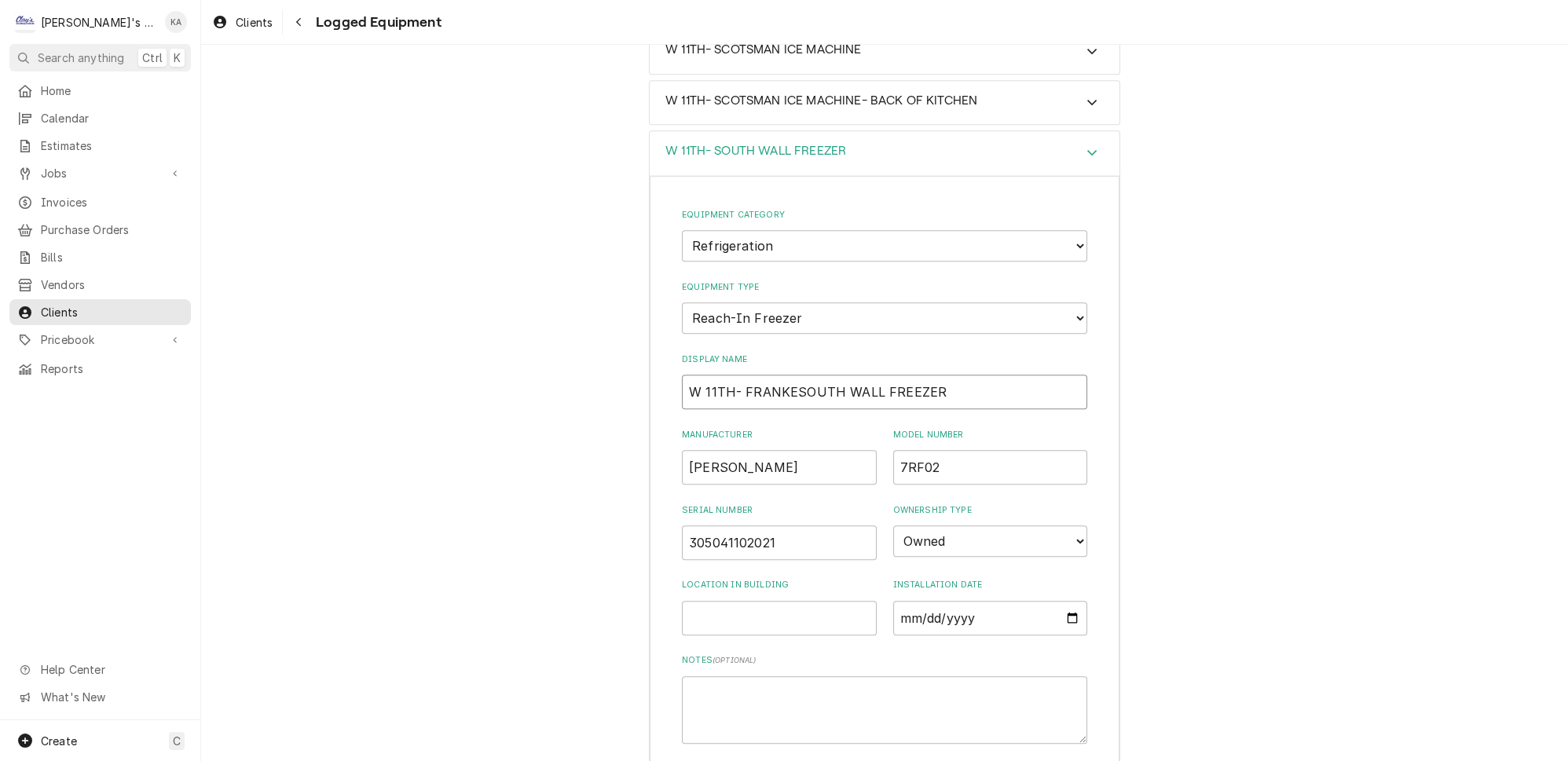
click at [788, 374] on input "W 11TH- FRANKESOUTH WALL FREEZER" at bounding box center [884, 391] width 405 height 34
click at [878, 374] on input "W 11TH- FRANKE WALL FREEZERSOUTH" at bounding box center [884, 391] width 405 height 34
click at [980, 374] on input "W 11TH- FRANKE WALL FREEZER- SOUTH" at bounding box center [884, 391] width 405 height 34
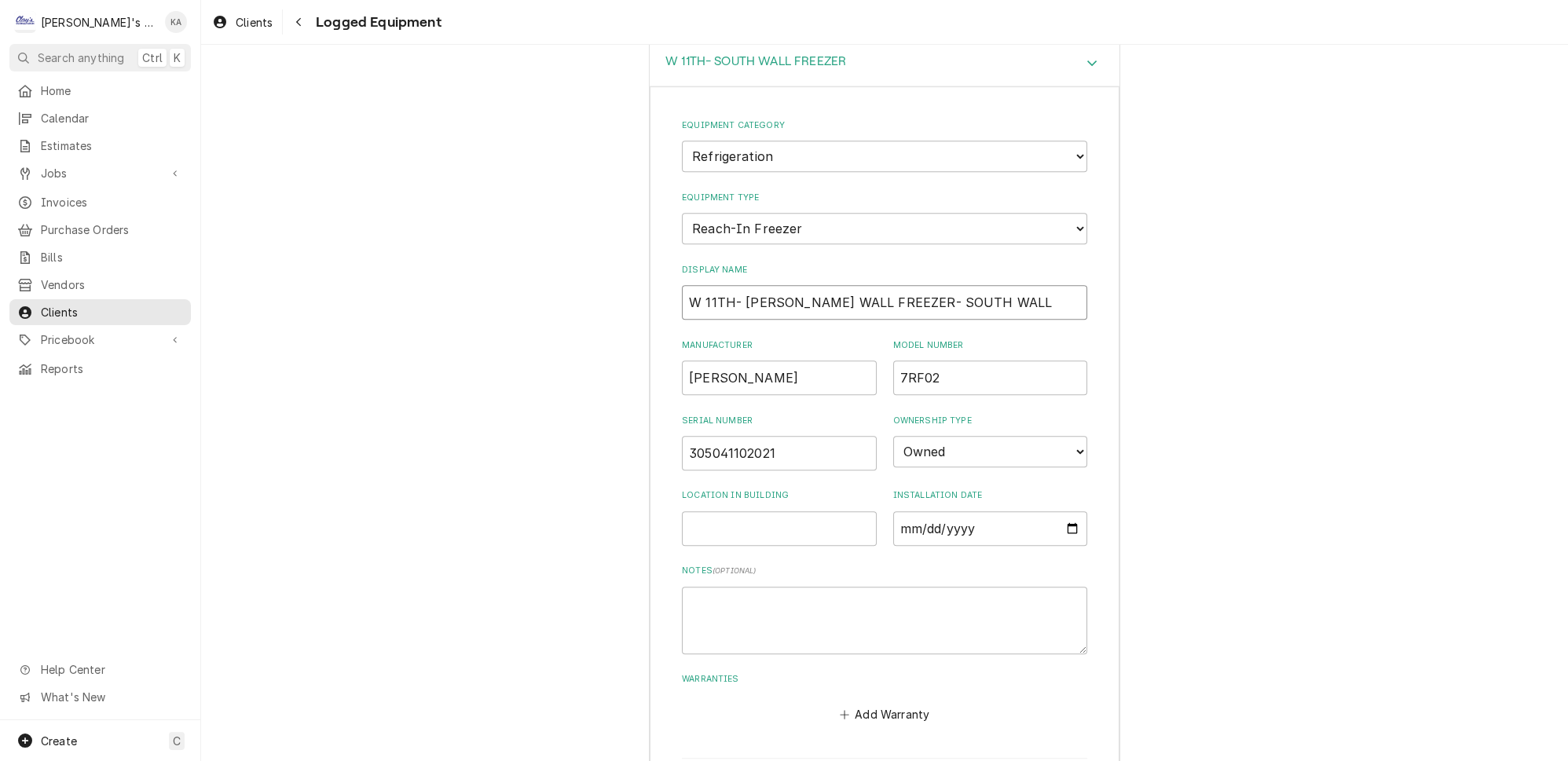
scroll to position [1673, 0]
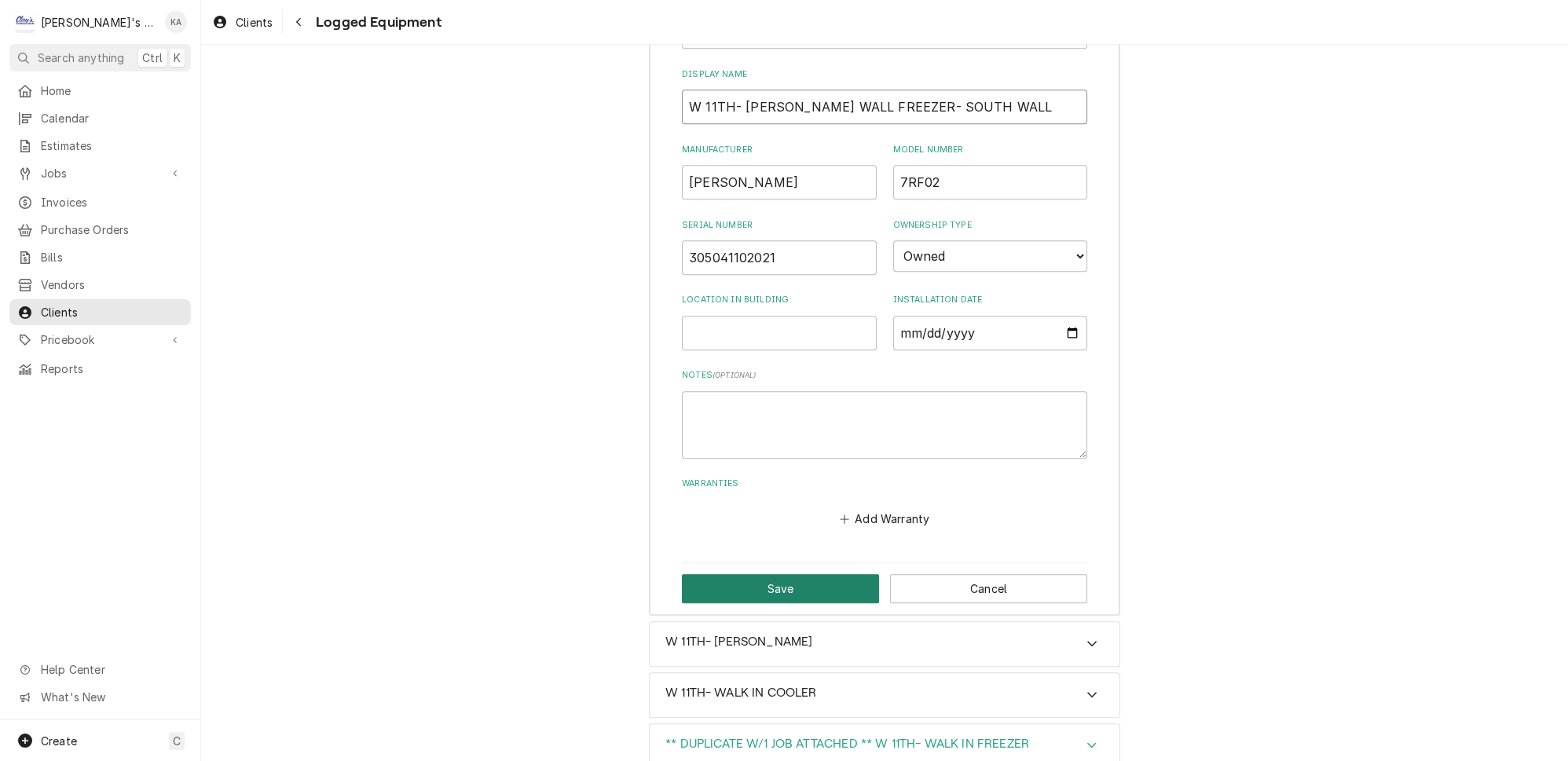
type input "W 11TH- FRANKE WALL FREEZER- SOUTH WALL"
click at [764, 574] on button "Save" at bounding box center [779, 588] width 197 height 29
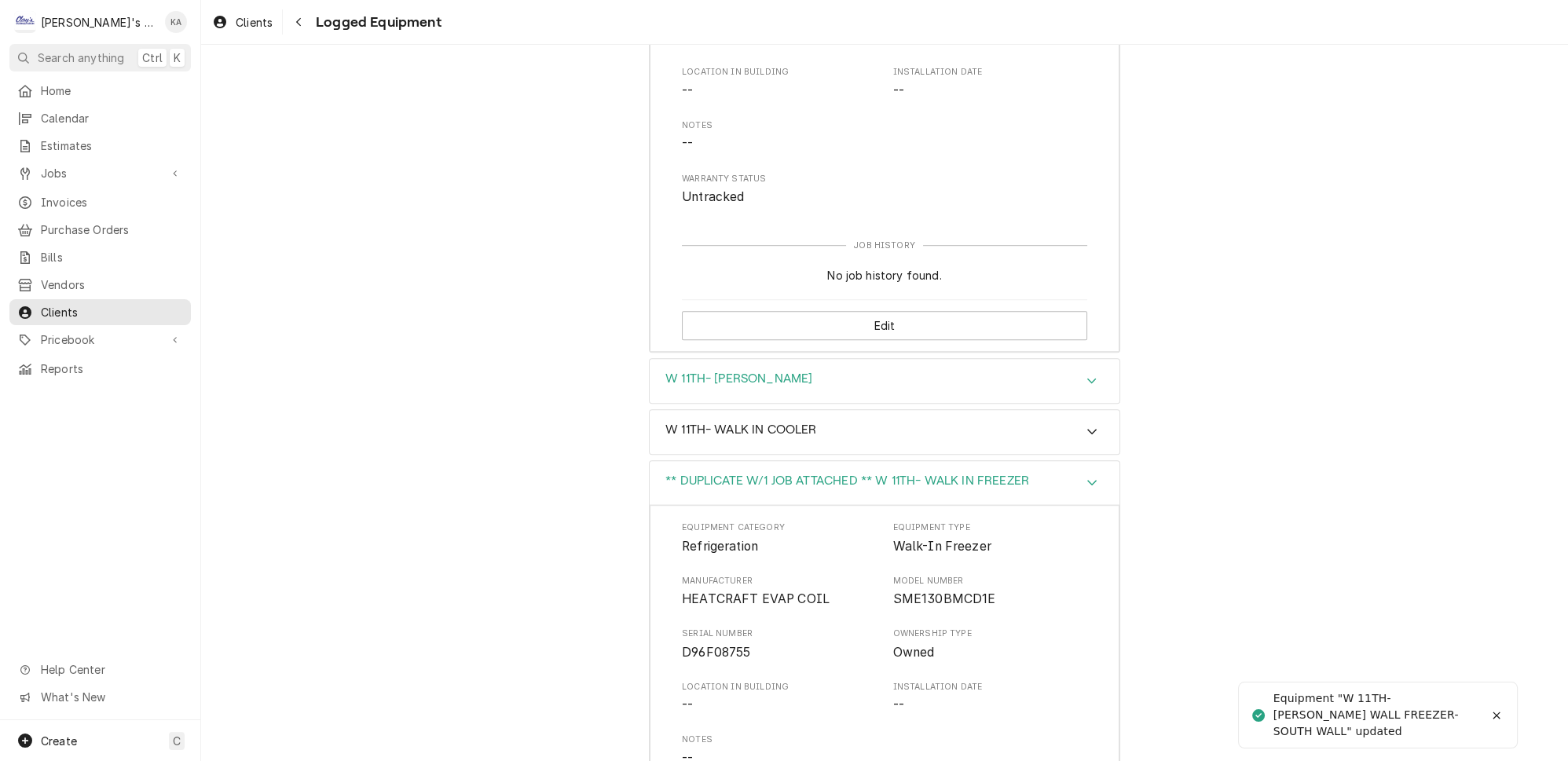
click at [1087, 378] on icon "Accordion Header" at bounding box center [1092, 381] width 10 height 6
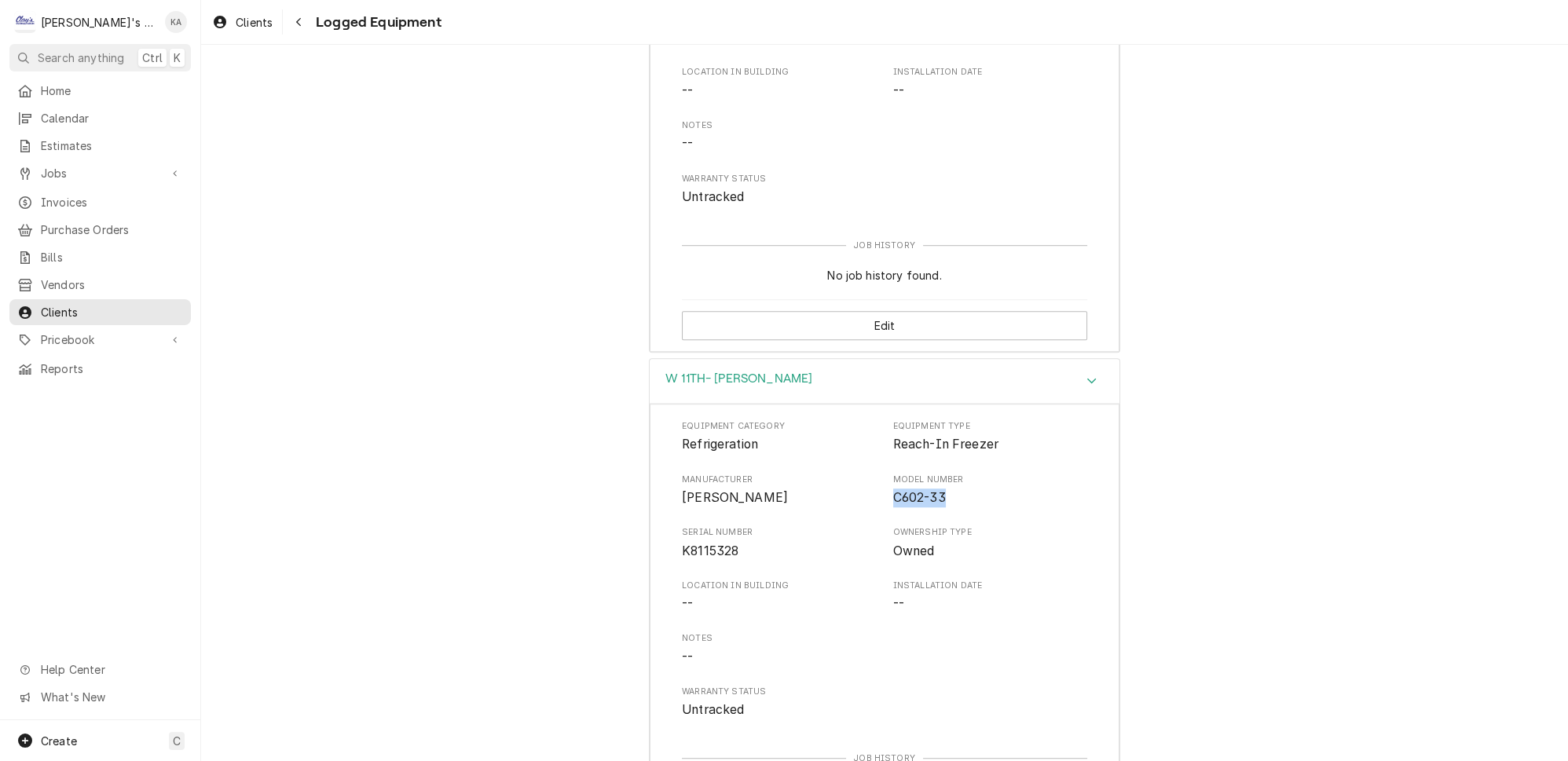
drag, startPoint x: 939, startPoint y: 420, endPoint x: 882, endPoint y: 433, distance: 58.5
click at [882, 433] on div "Equipment Category Refrigeration Equipment Type Reach-In Freezer Manufacturer T…" at bounding box center [884, 569] width 405 height 299
copy span "C602-33"
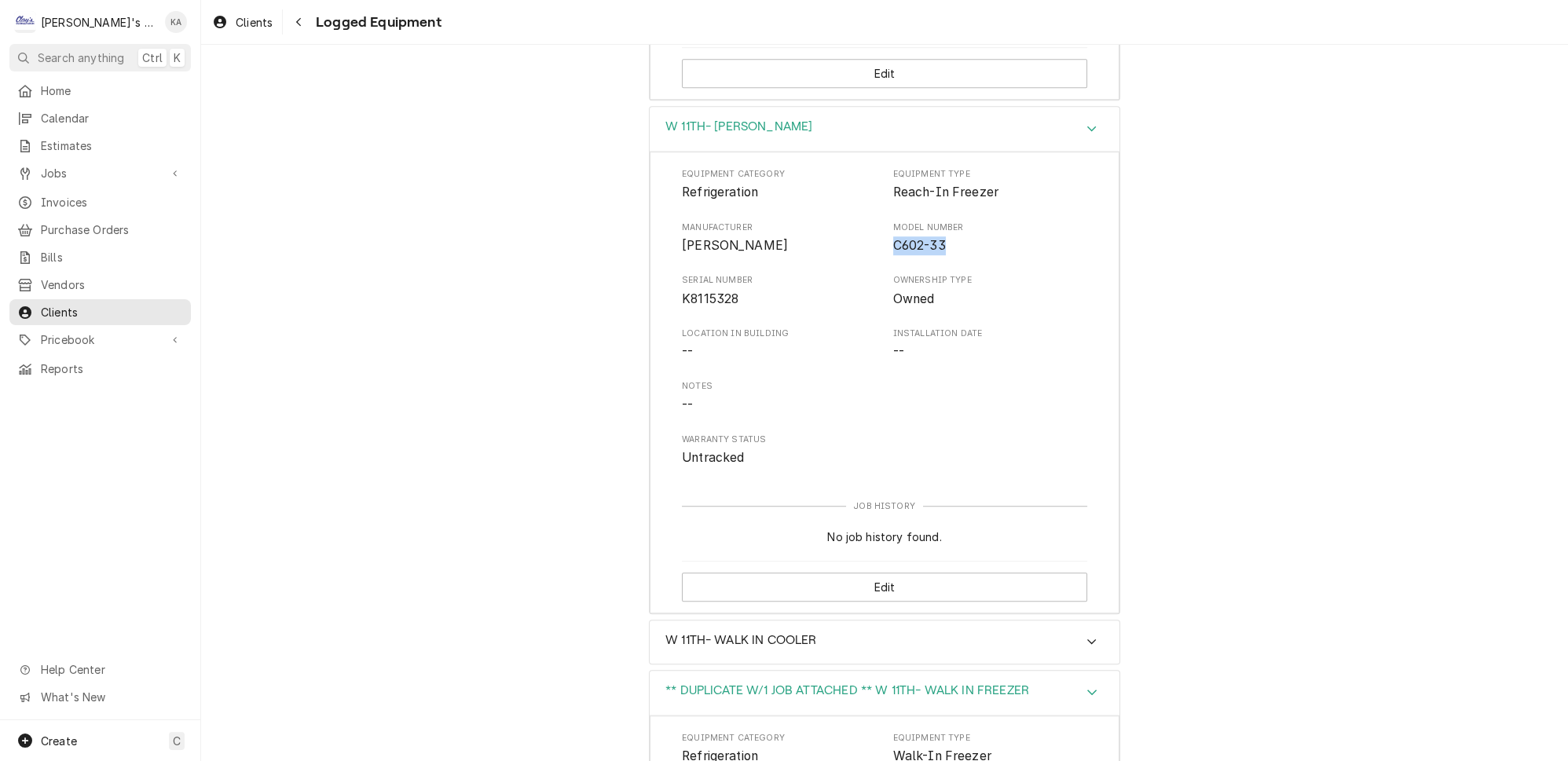
scroll to position [1927, 0]
click at [938, 571] on button "Edit" at bounding box center [884, 585] width 405 height 29
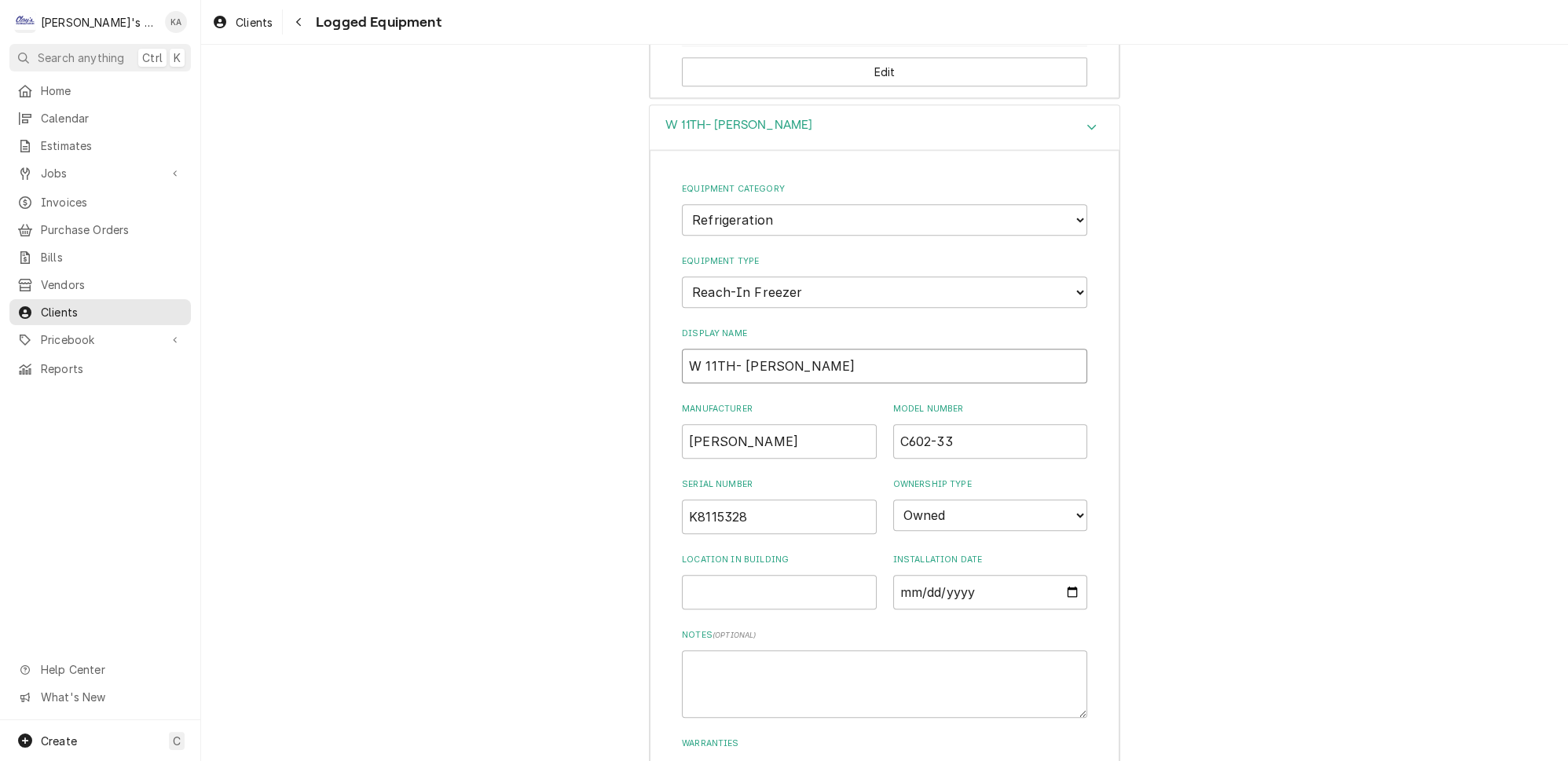
drag, startPoint x: 852, startPoint y: 286, endPoint x: 791, endPoint y: 285, distance: 61.0
click at [791, 349] on input "W 11TH- TAYLOR FREEZER" at bounding box center [884, 366] width 405 height 34
type input "W 11TH- TAYLOR ICE CREAM MACHINE"
click at [865, 276] on select "Choose equipment type... Bar Refrigeration Blast Chiller Chef Base Freezer Chef…" at bounding box center [884, 292] width 405 height 31
select select "68"
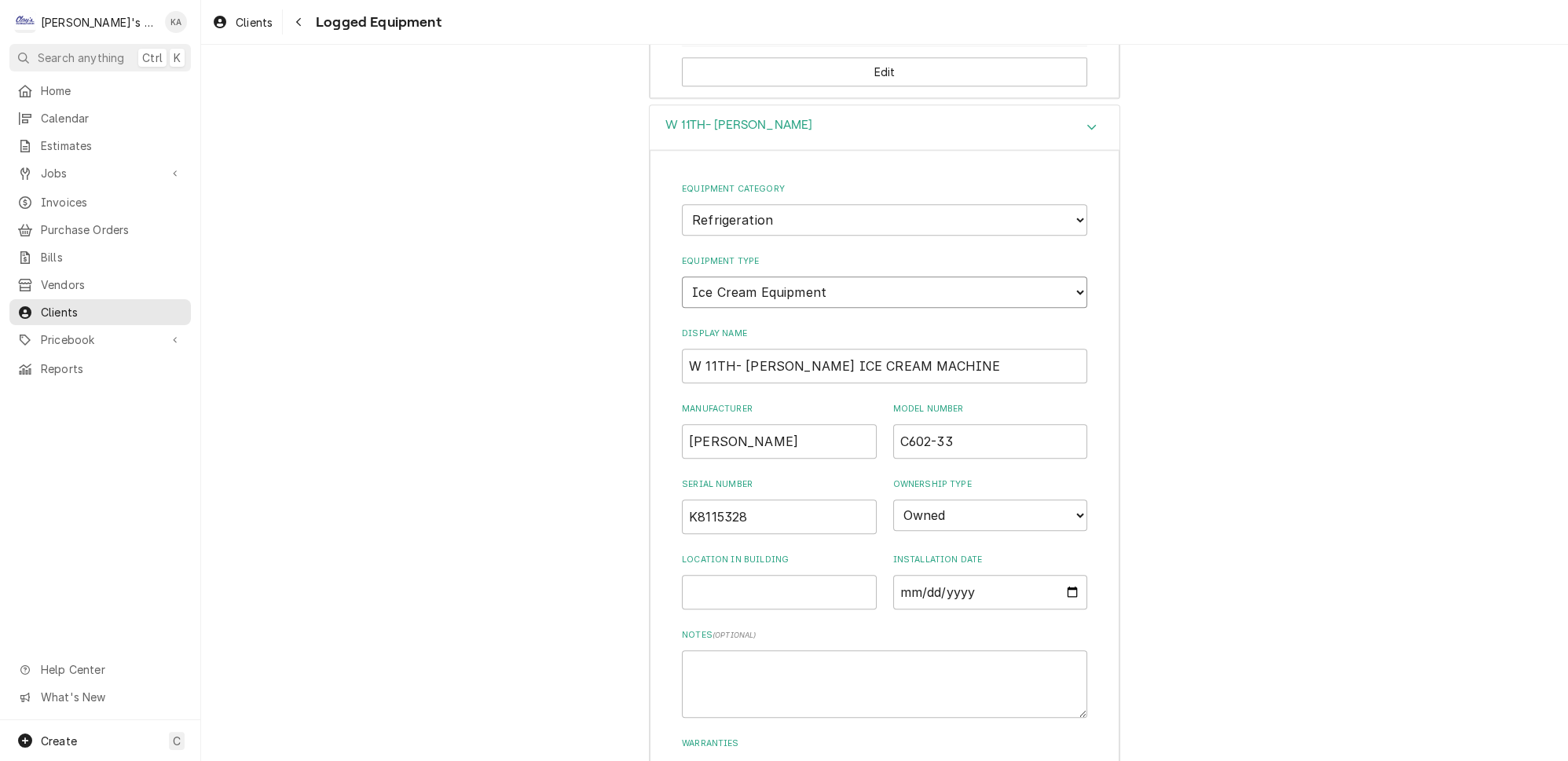
click at [681, 276] on select "Choose equipment type... Bar Refrigeration Blast Chiller Chef Base Freezer Chef…" at bounding box center [884, 292] width 405 height 31
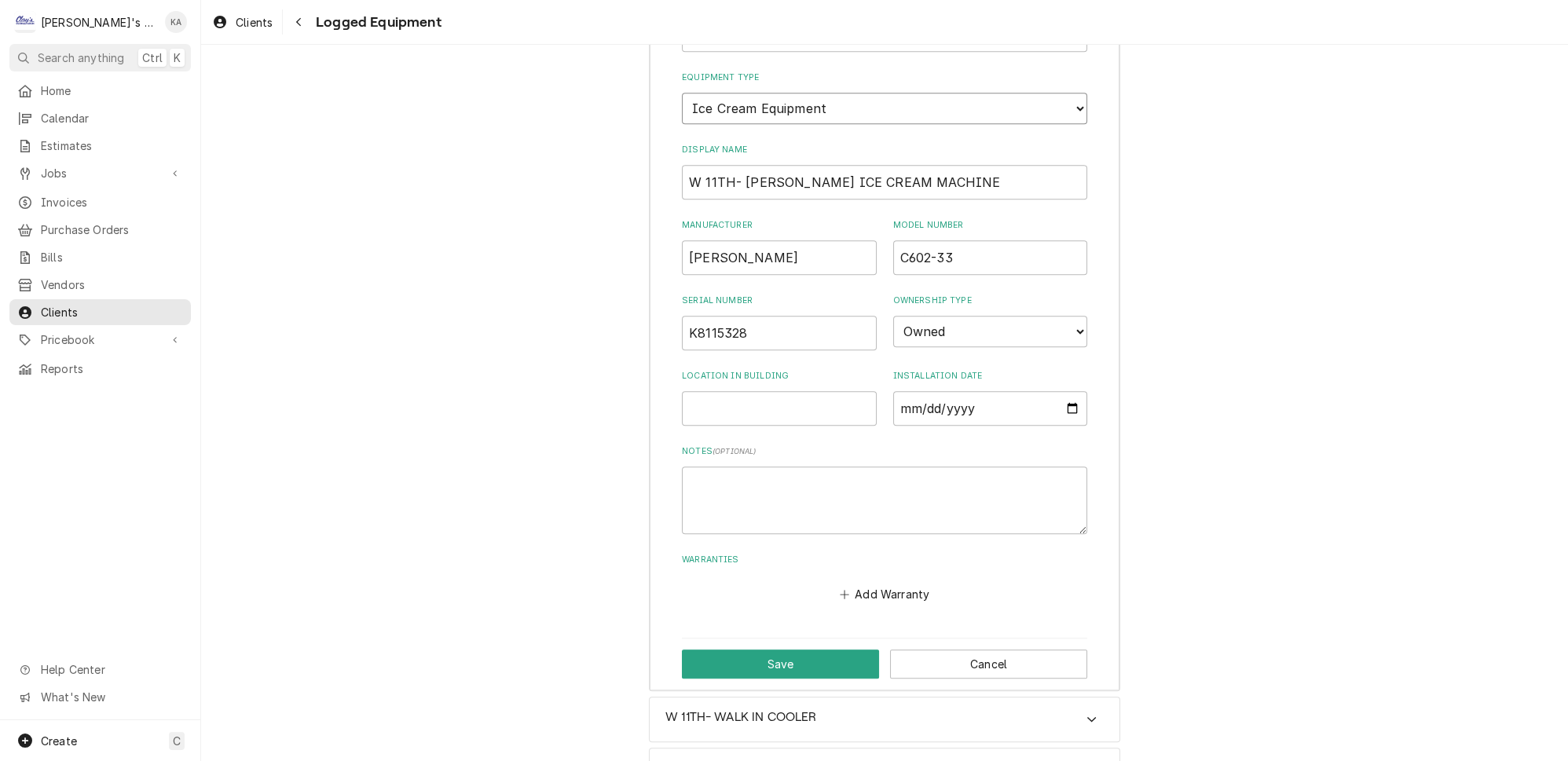
scroll to position [2284, 0]
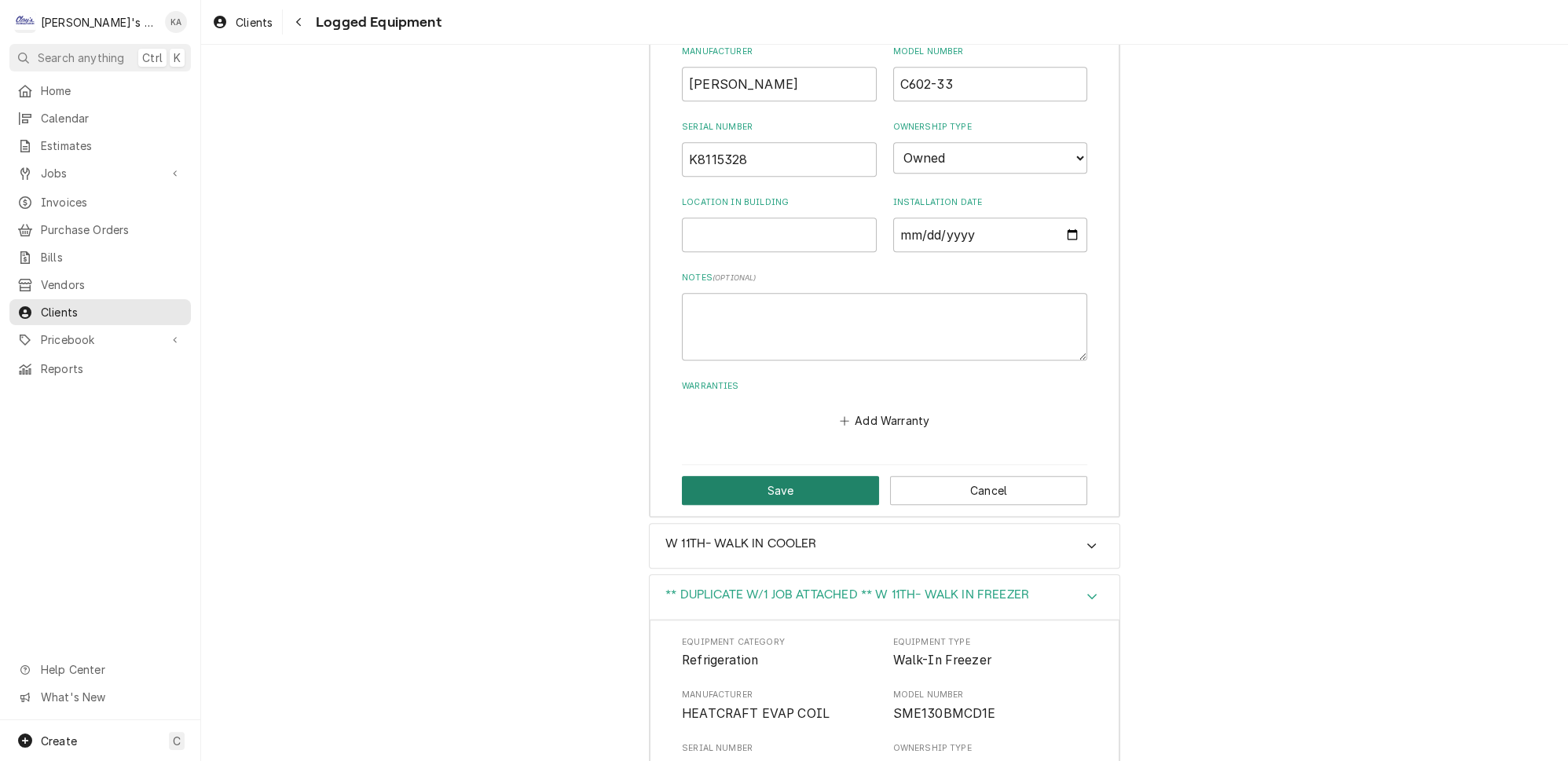
click at [809, 476] on button "Save" at bounding box center [779, 490] width 197 height 29
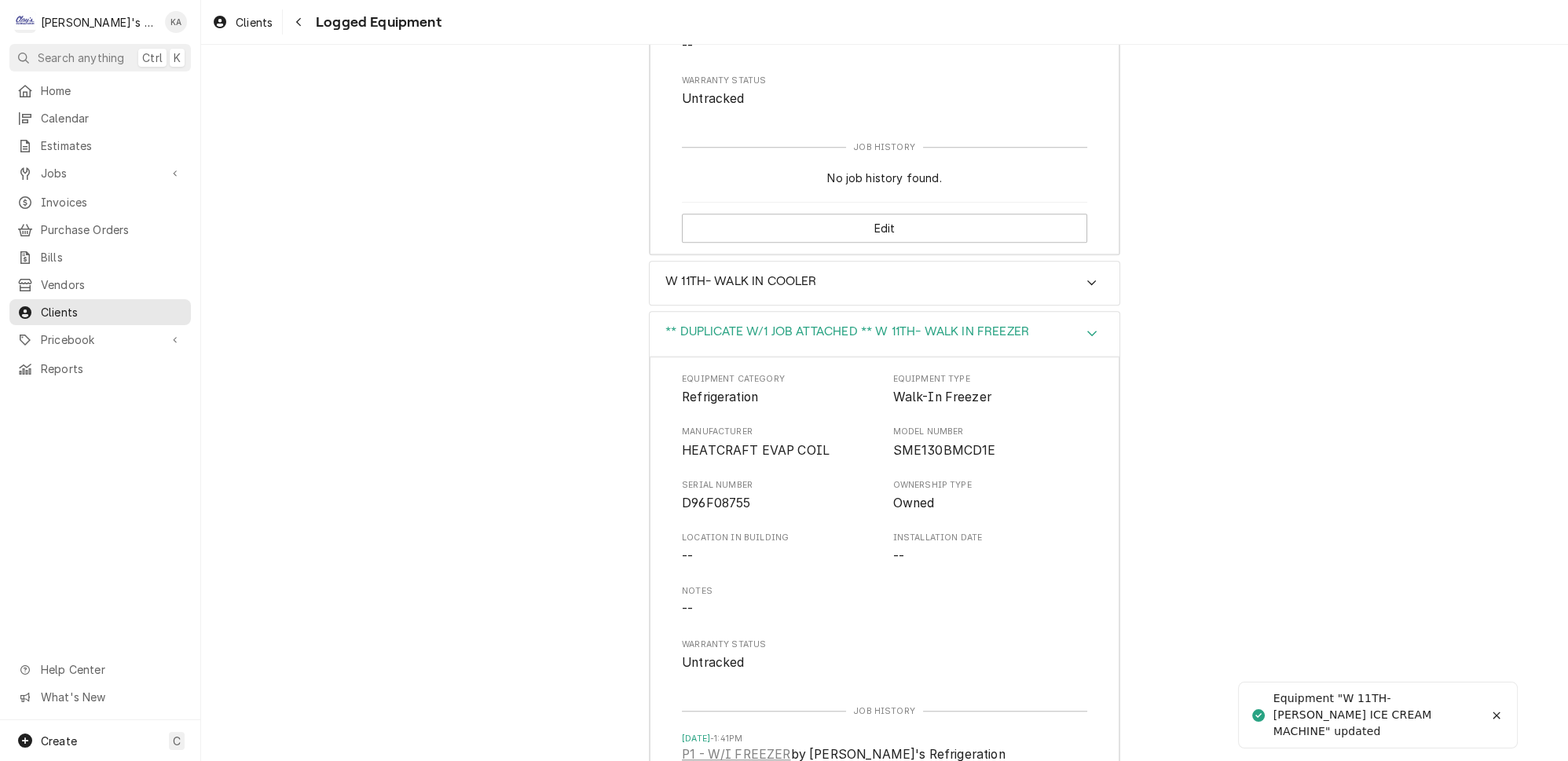
click at [1087, 331] on icon "Accordion Header" at bounding box center [1092, 333] width 10 height 6
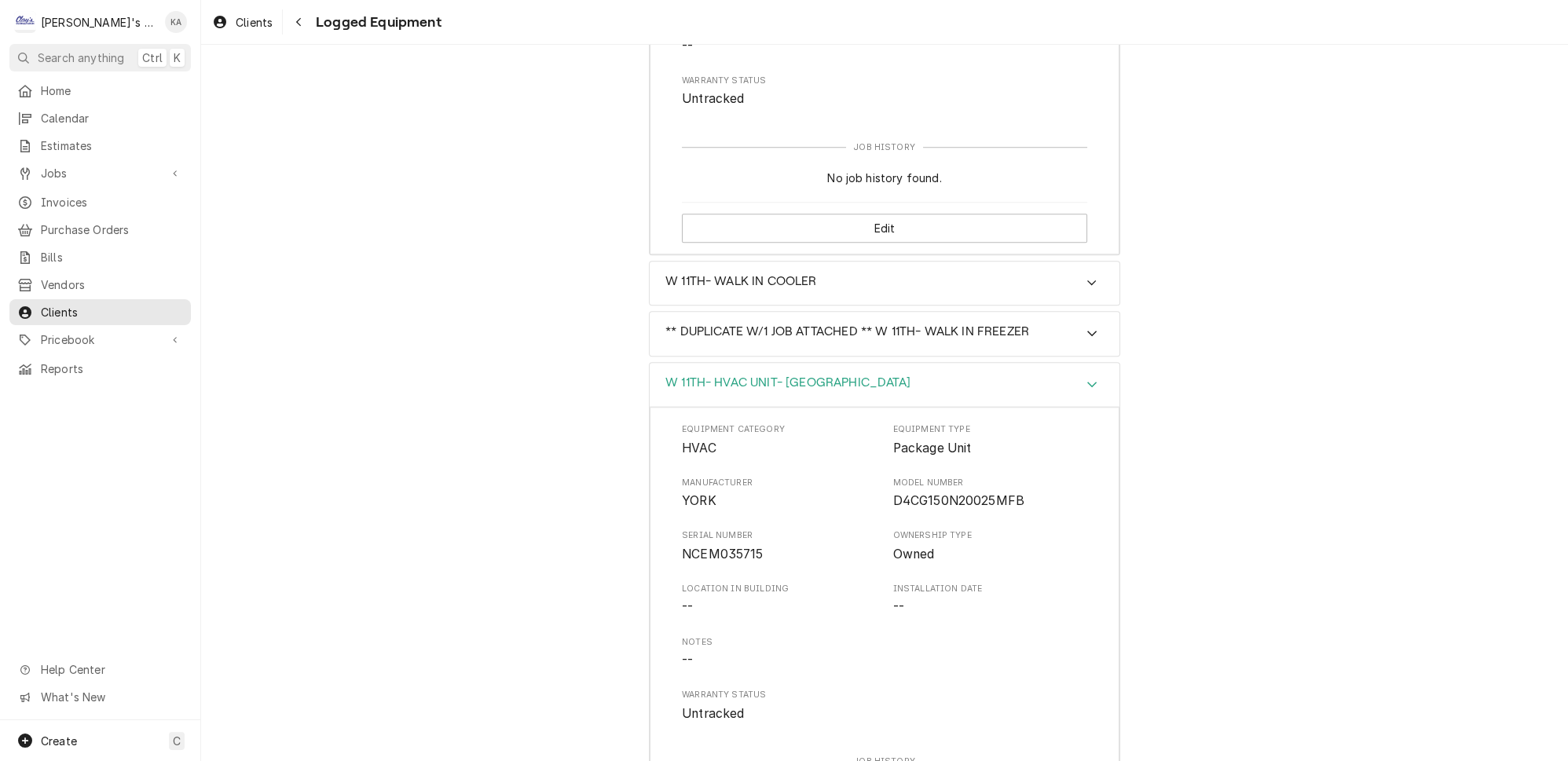
click at [1086, 378] on icon "Accordion Header" at bounding box center [1092, 384] width 11 height 12
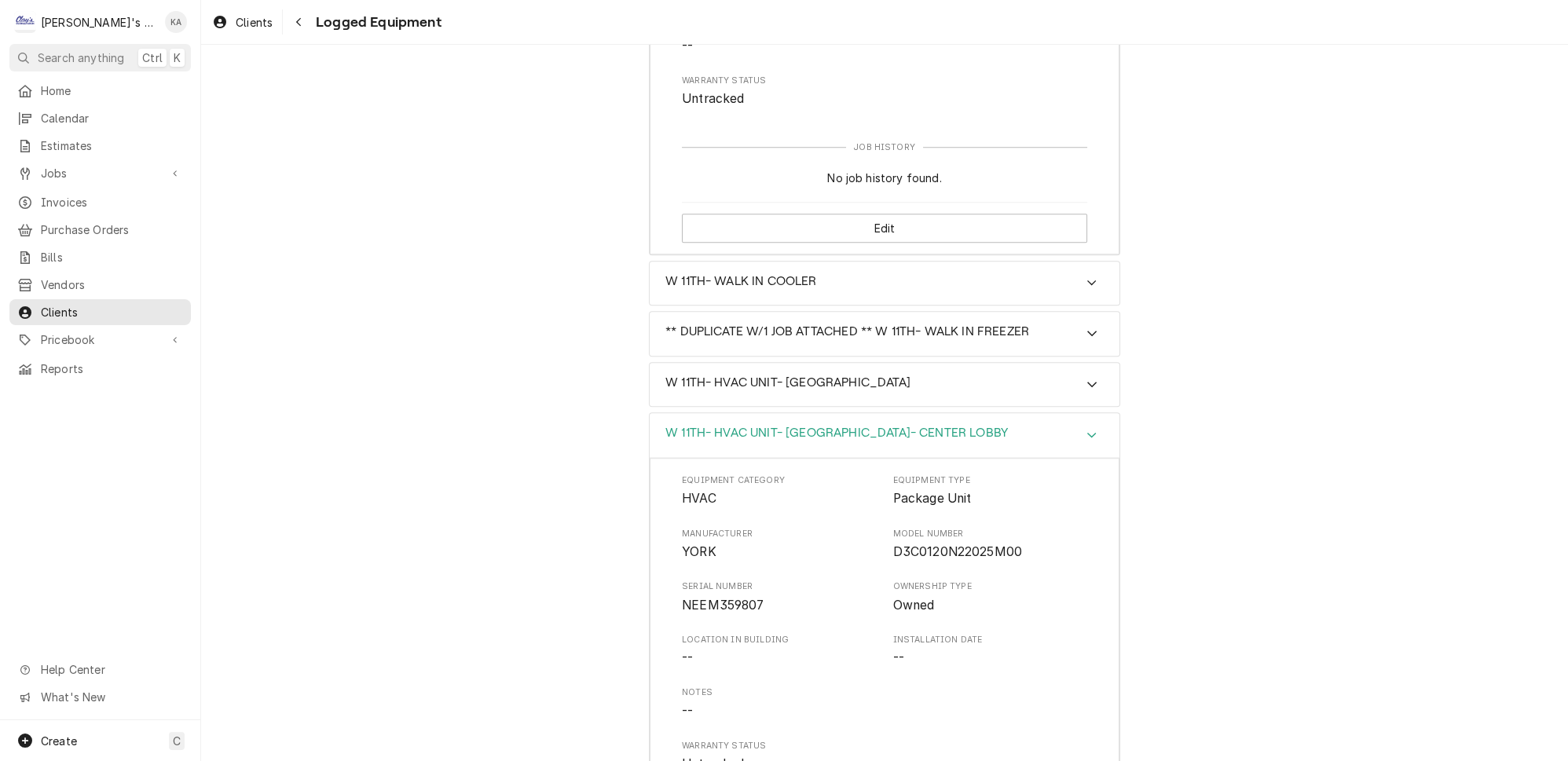
click at [1087, 432] on icon "Accordion Header" at bounding box center [1092, 435] width 10 height 6
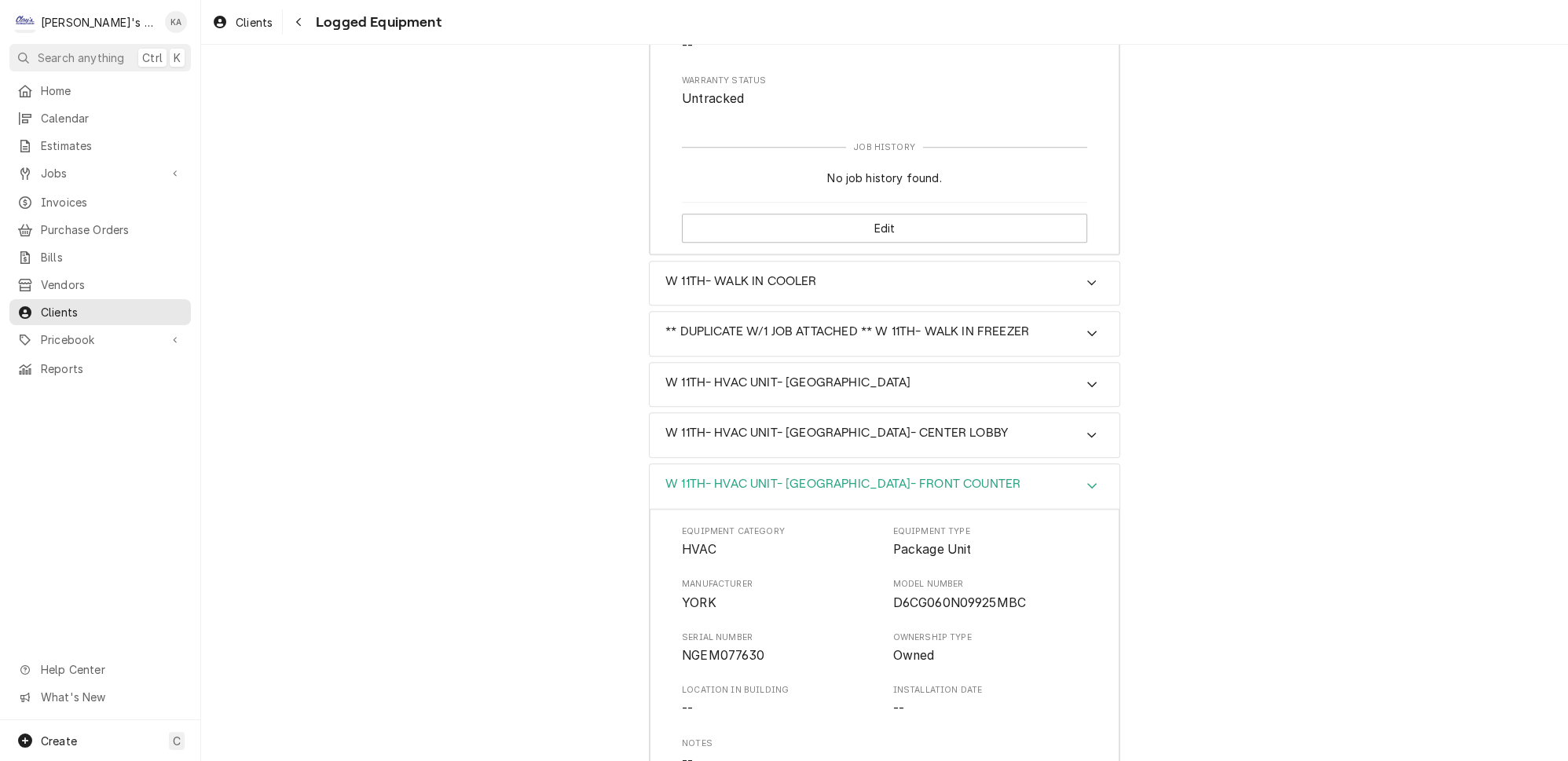
click at [1087, 483] on icon "Accordion Header" at bounding box center [1092, 485] width 10 height 6
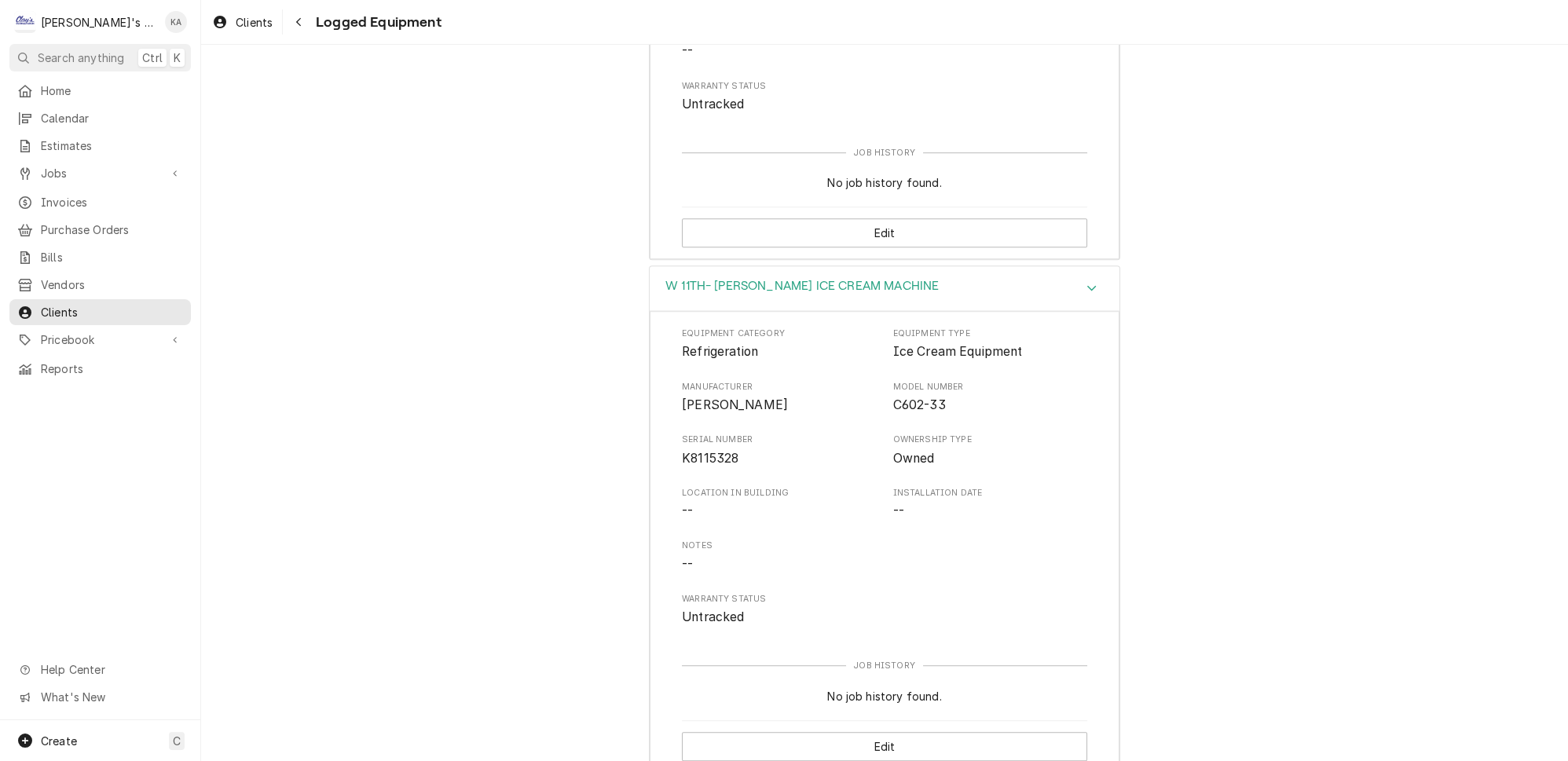
scroll to position [1663, 0]
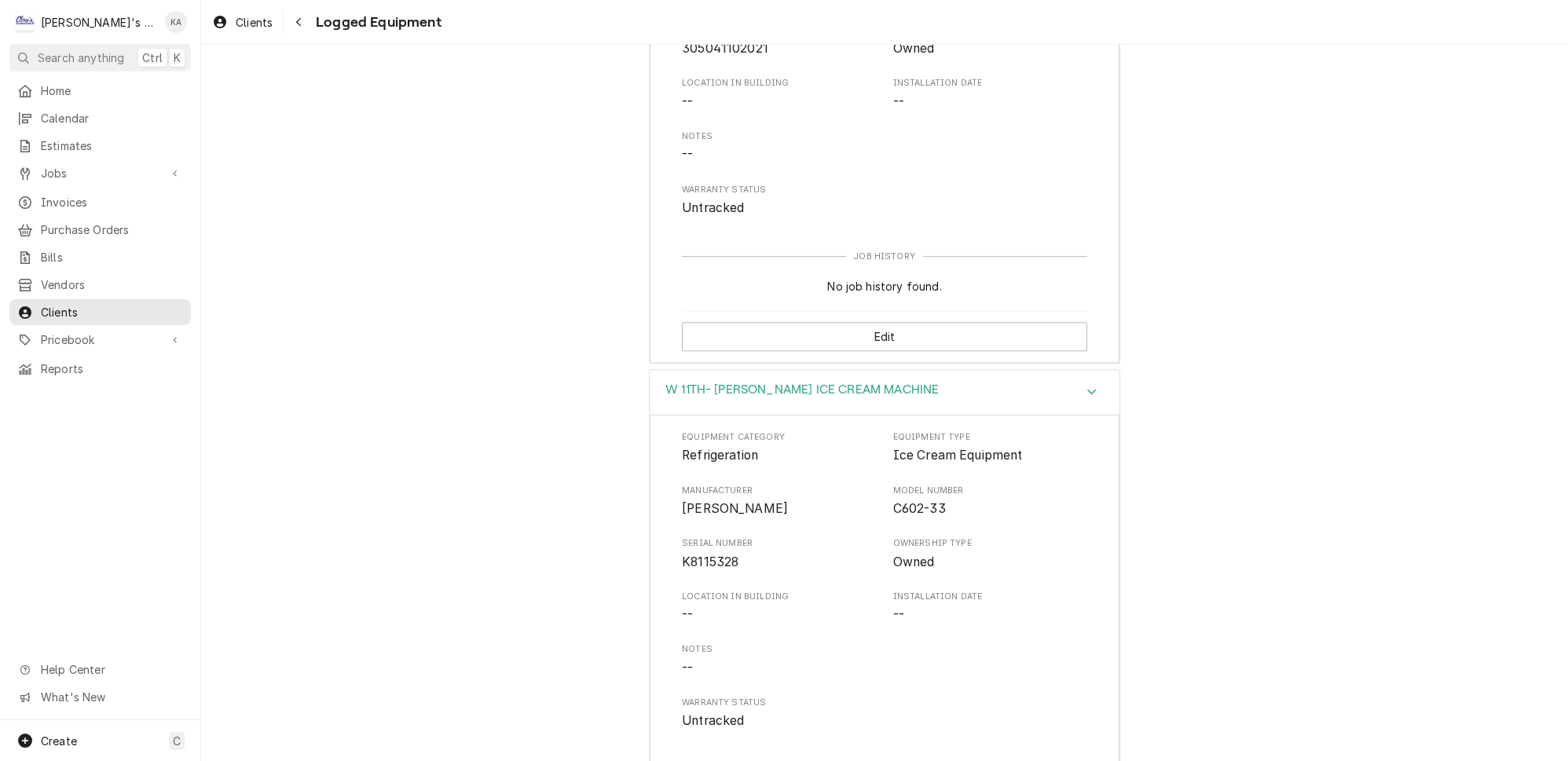
click at [1087, 389] on icon "Accordion Header" at bounding box center [1092, 391] width 10 height 6
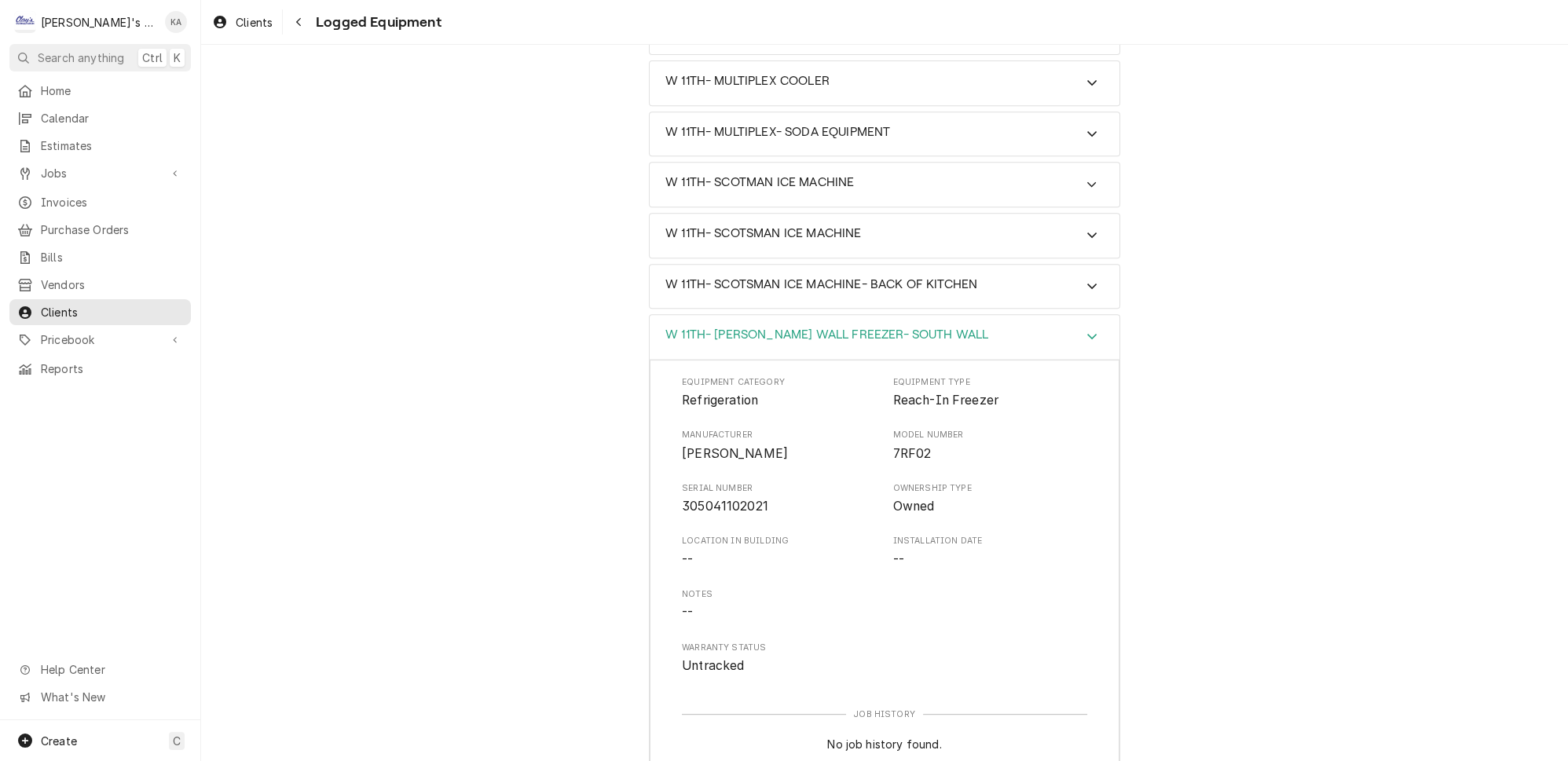
scroll to position [1133, 0]
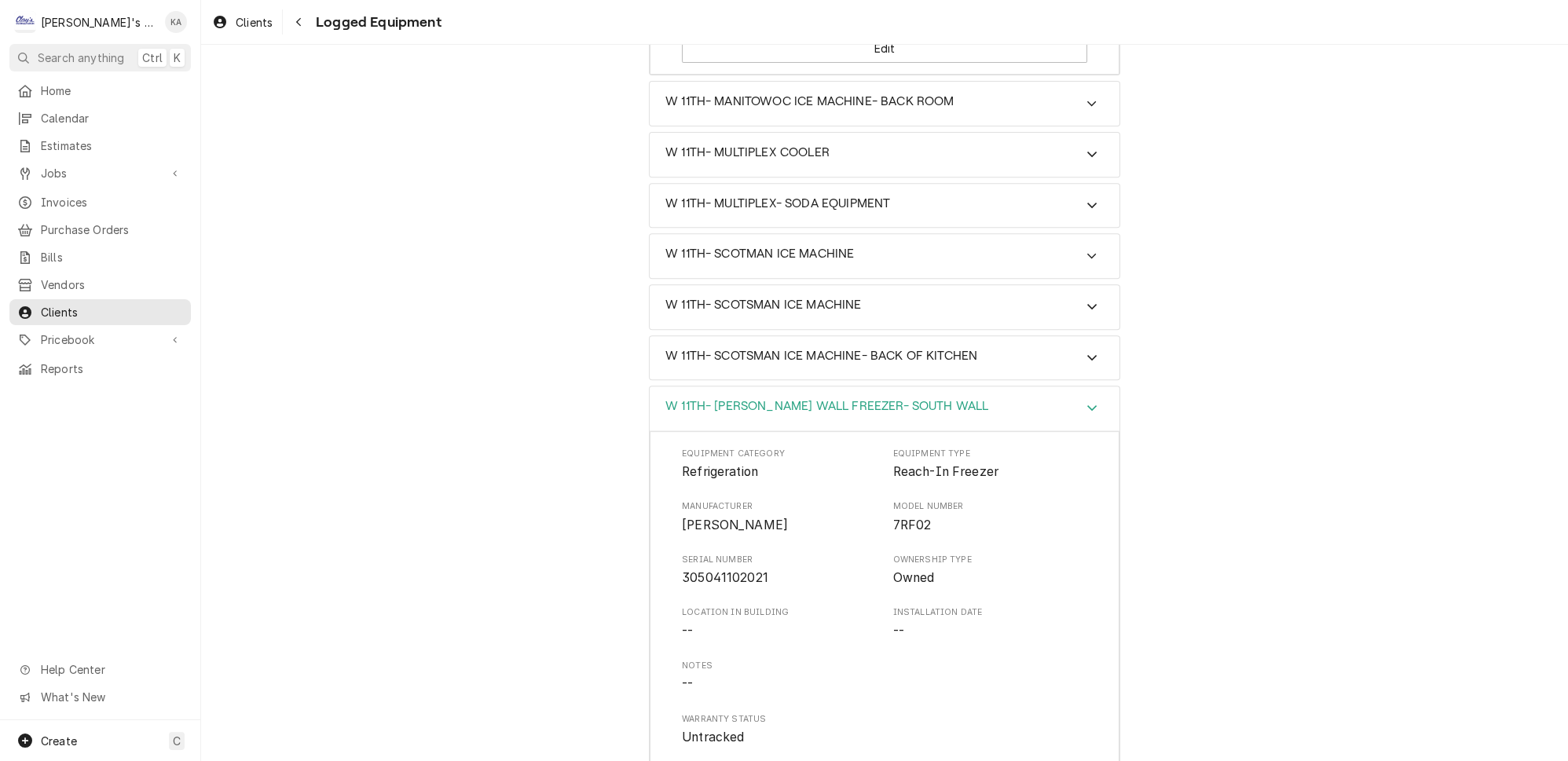
click at [1086, 401] on icon "Accordion Header" at bounding box center [1092, 407] width 11 height 12
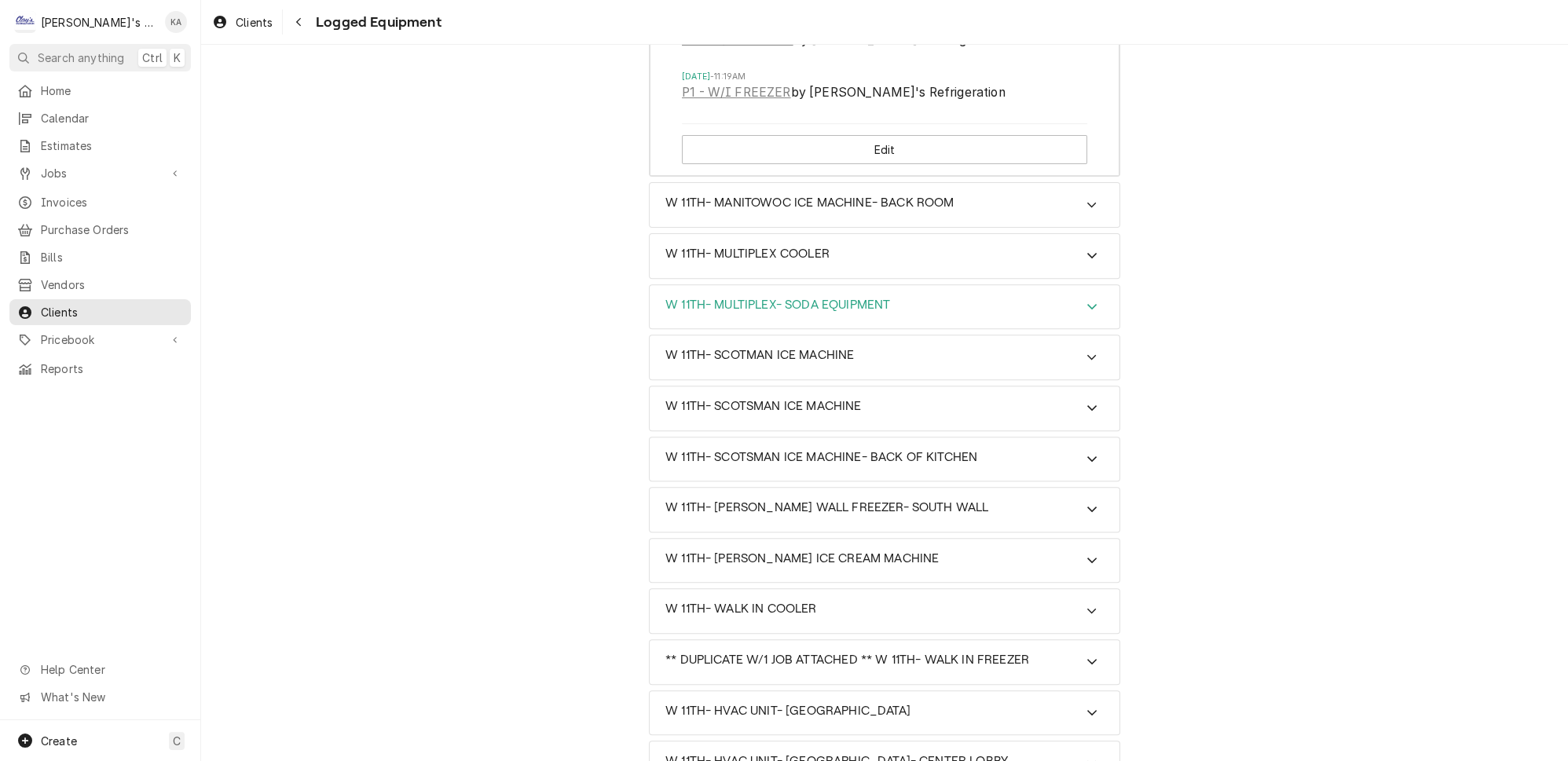
click at [1086, 300] on icon "Accordion Header" at bounding box center [1092, 306] width 11 height 12
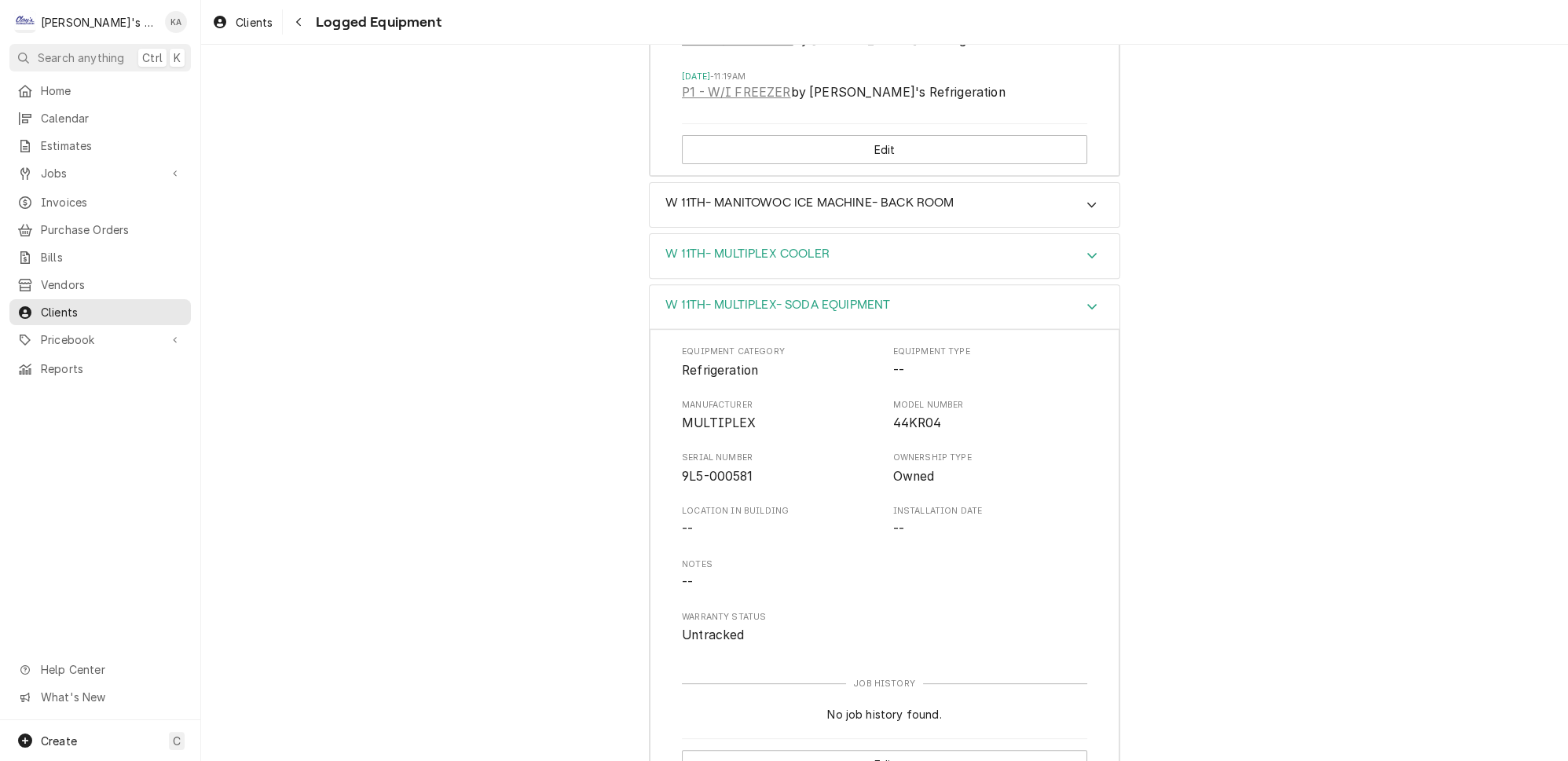
click at [1086, 249] on icon "Accordion Header" at bounding box center [1092, 255] width 11 height 12
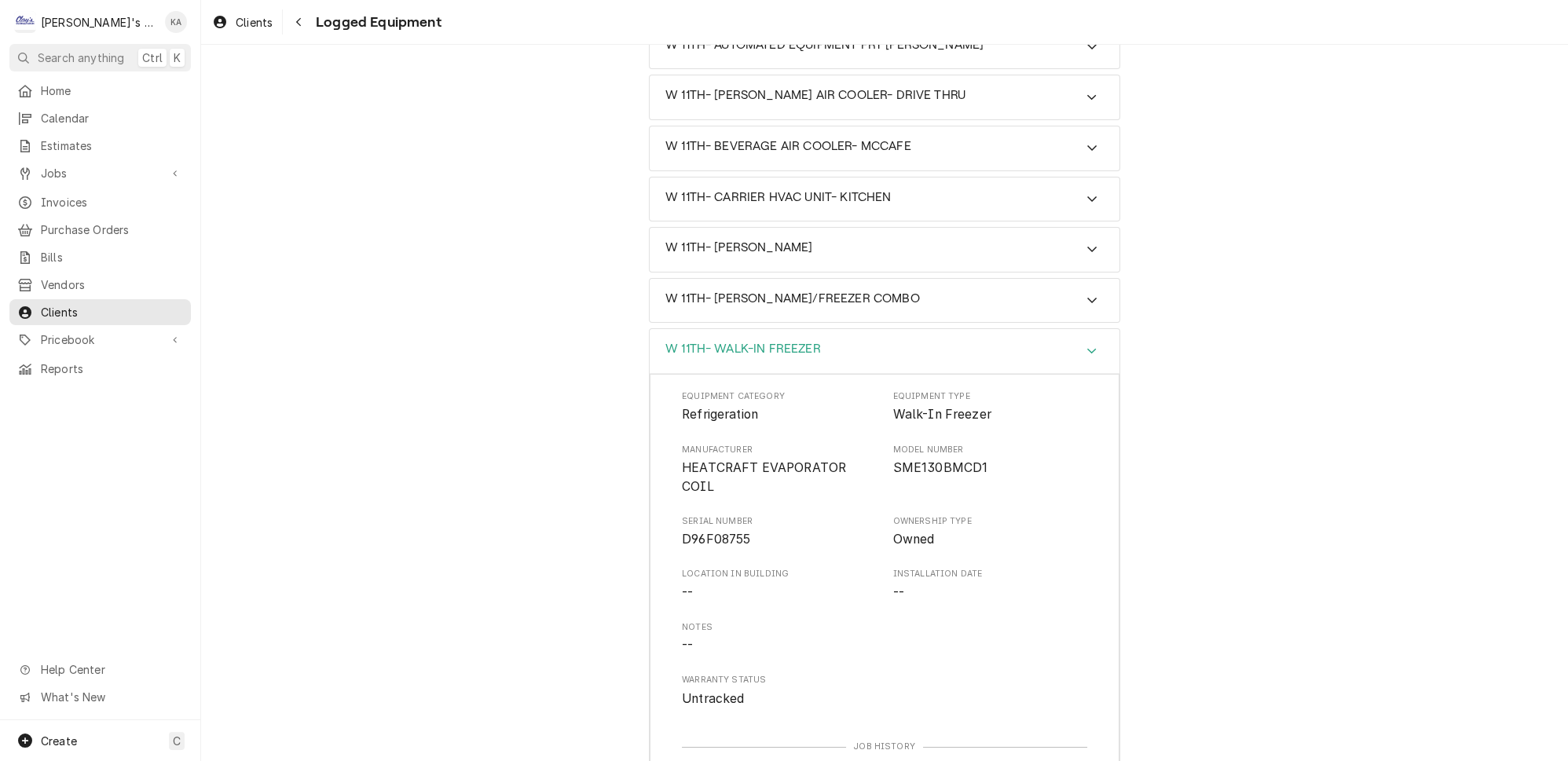
scroll to position [0, 0]
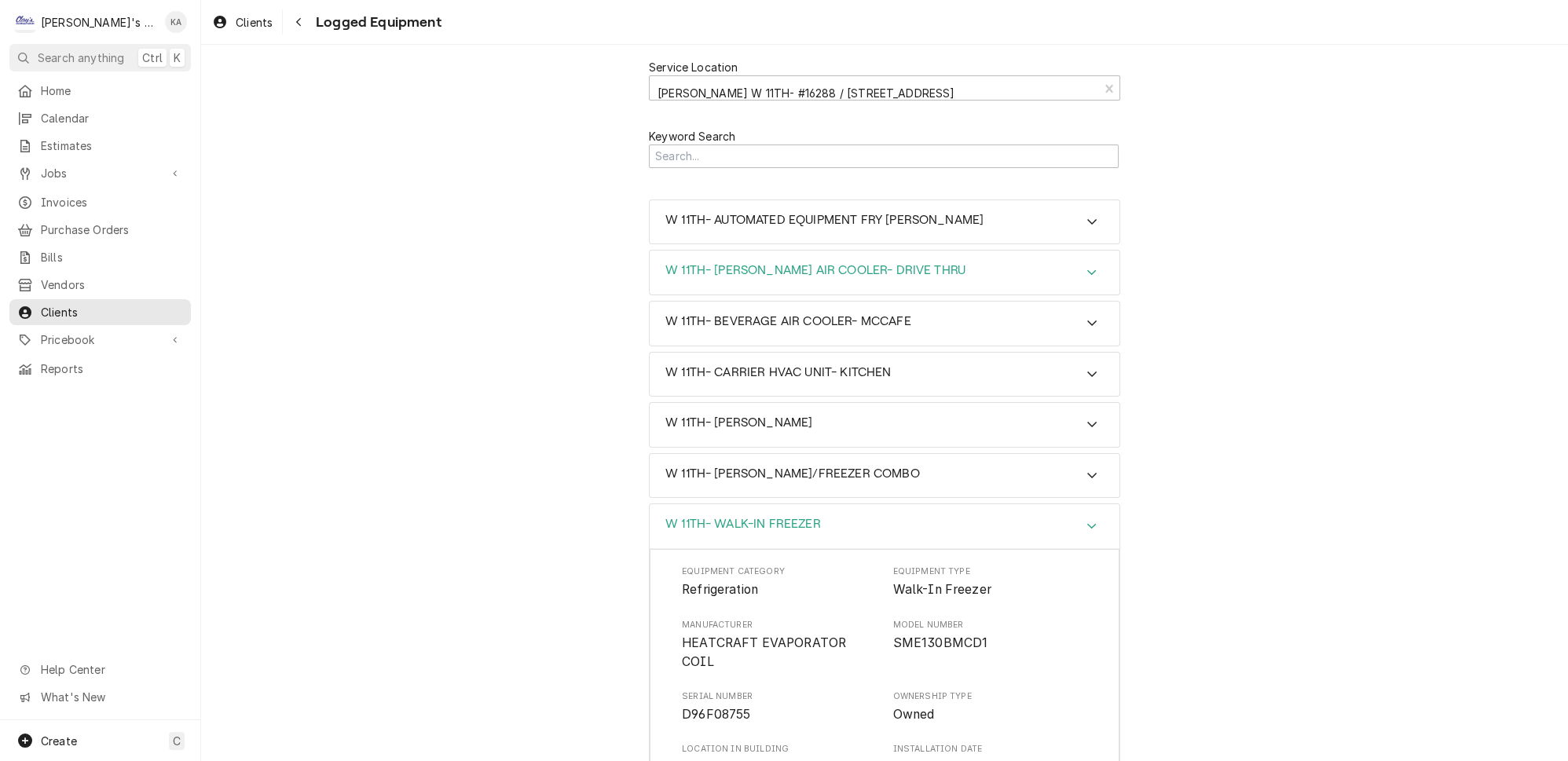
click at [1086, 266] on icon "Accordion Header" at bounding box center [1092, 272] width 11 height 12
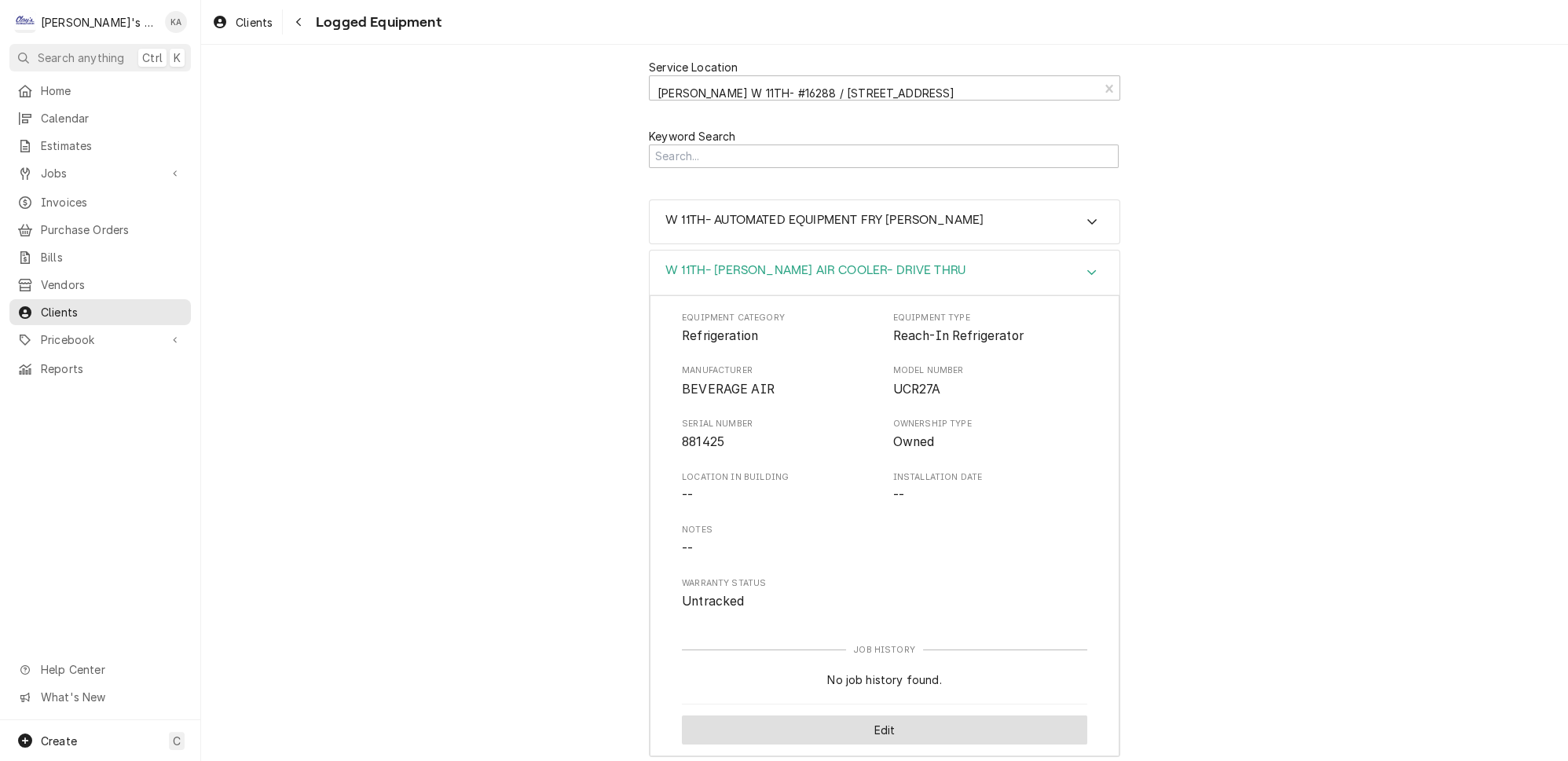
click at [873, 715] on button "Edit" at bounding box center [884, 730] width 405 height 29
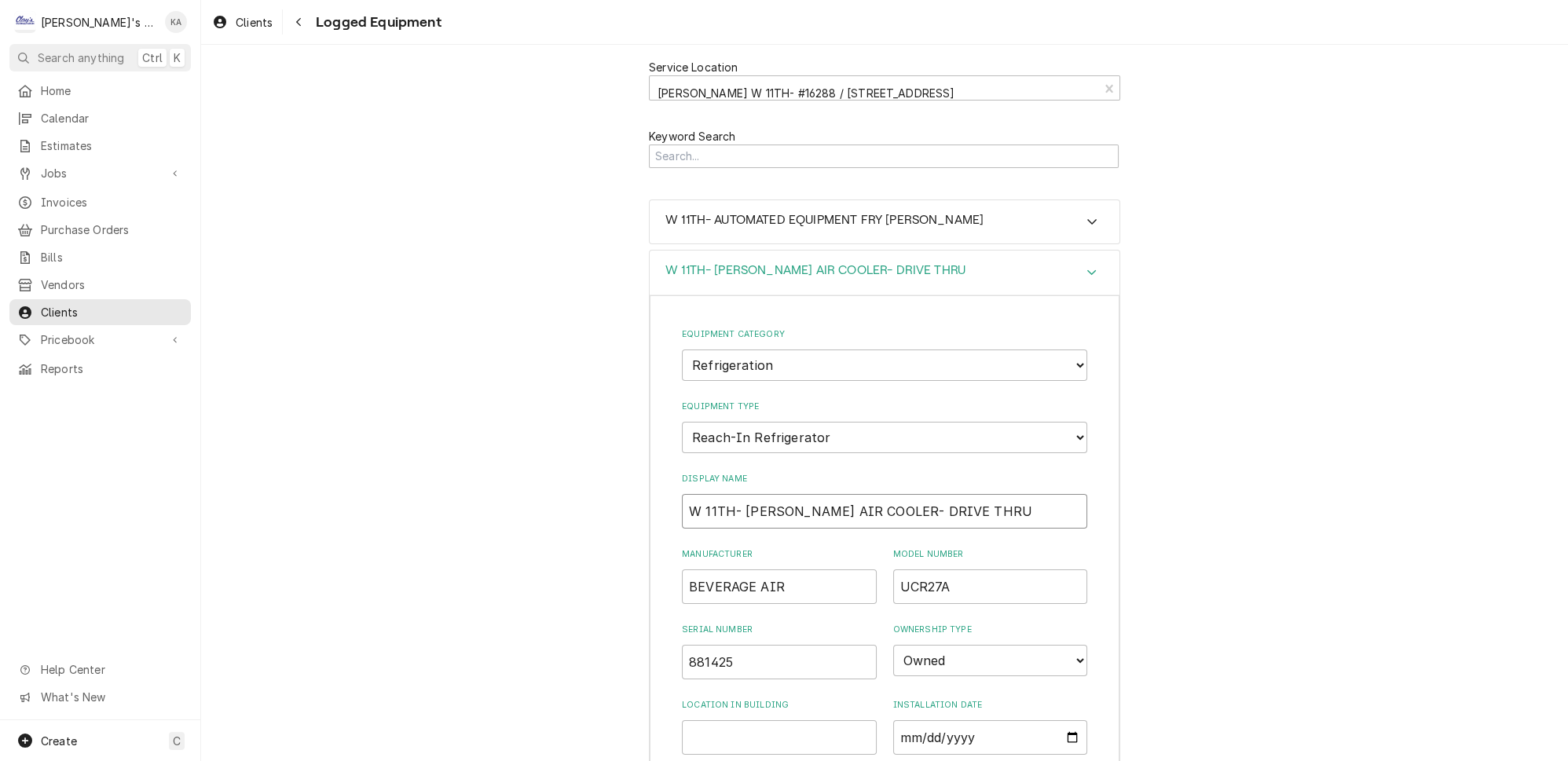
click at [761, 494] on input "W 11TH- BEV AIR COOLER- DRIVE THRU" at bounding box center [884, 511] width 405 height 34
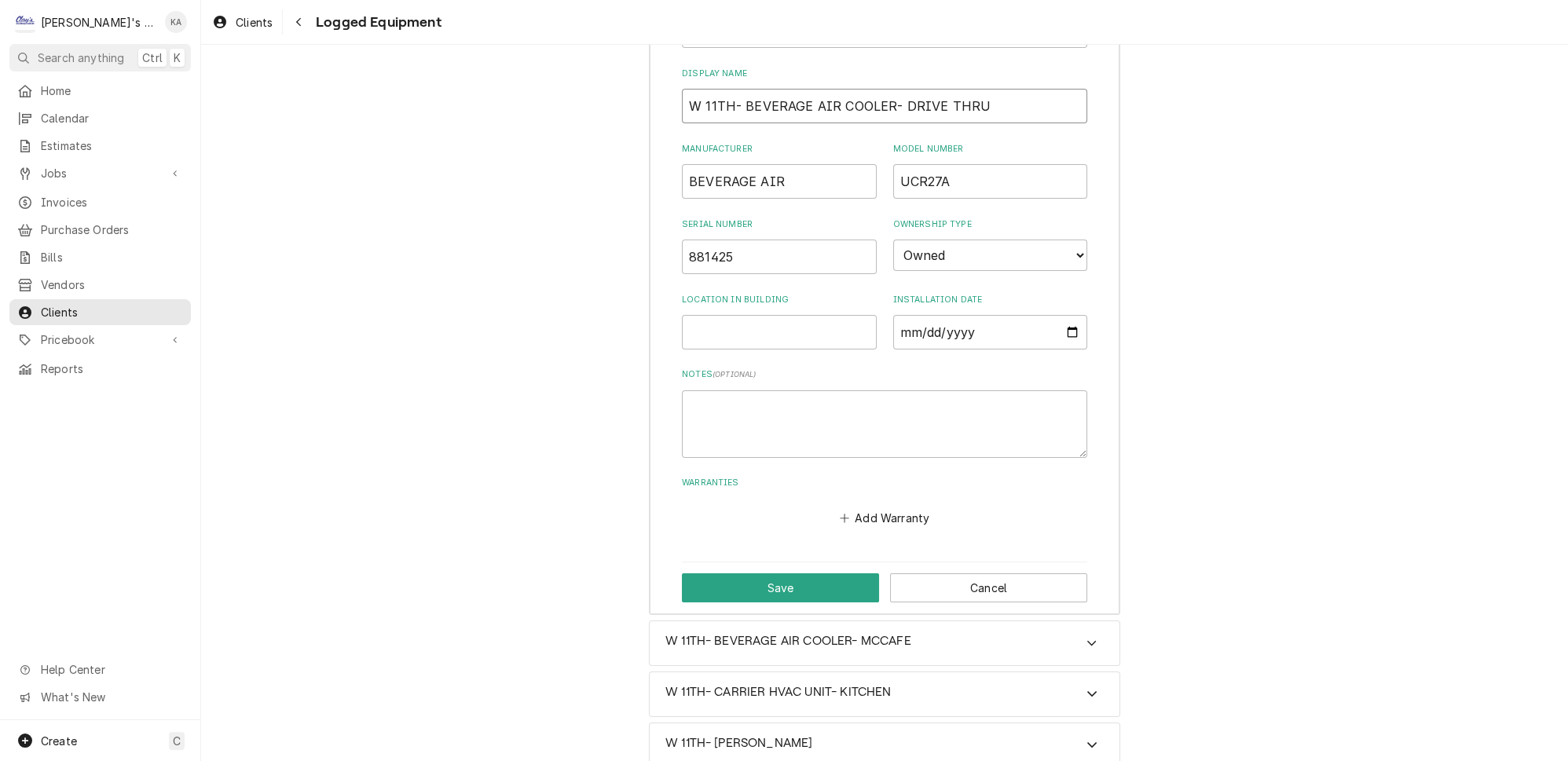
scroll to position [500, 0]
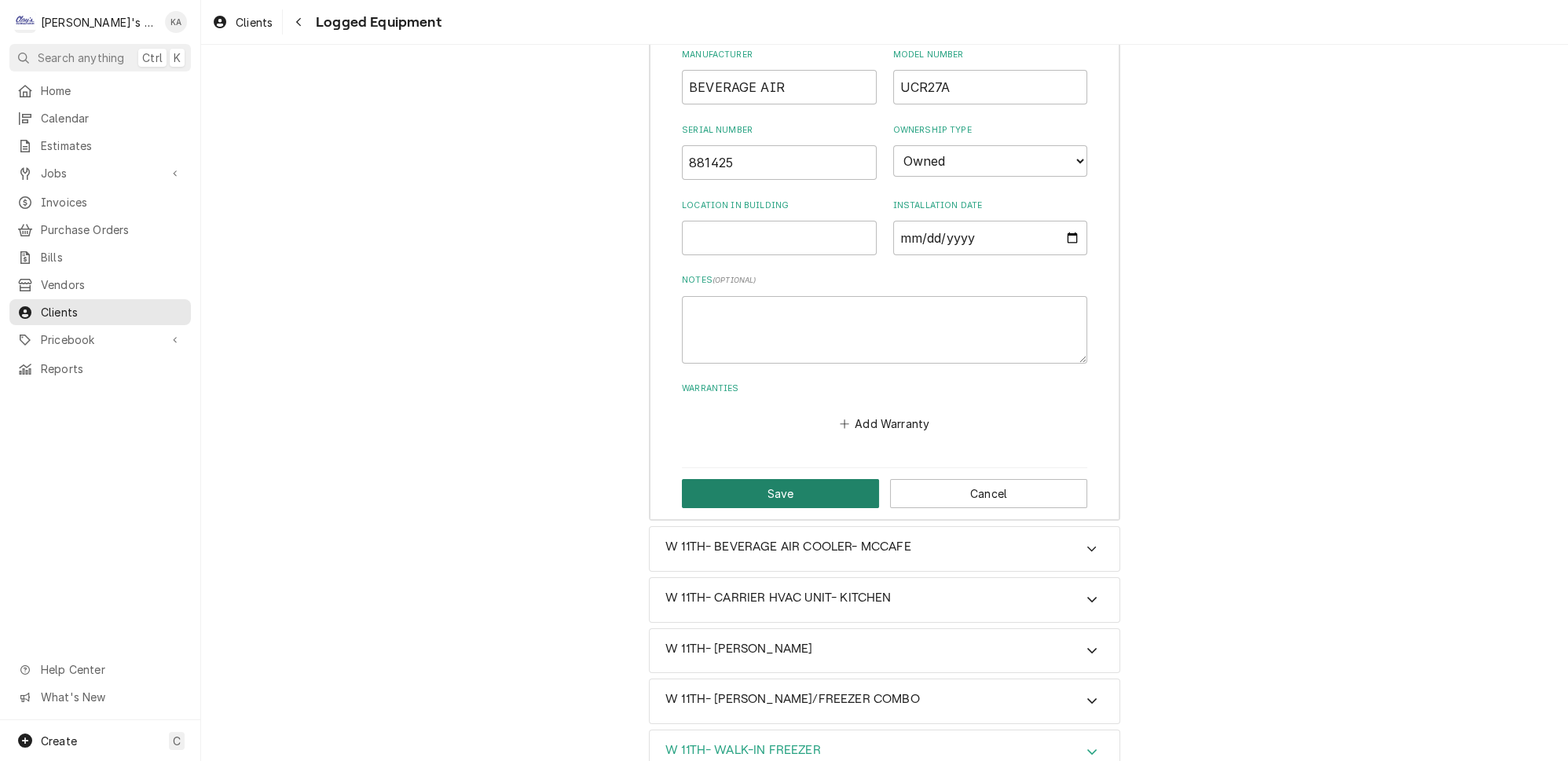
type input "W 11TH- BEVERAGE AIR COOLER- DRIVE THRU"
click at [767, 479] on button "Save" at bounding box center [779, 493] width 197 height 29
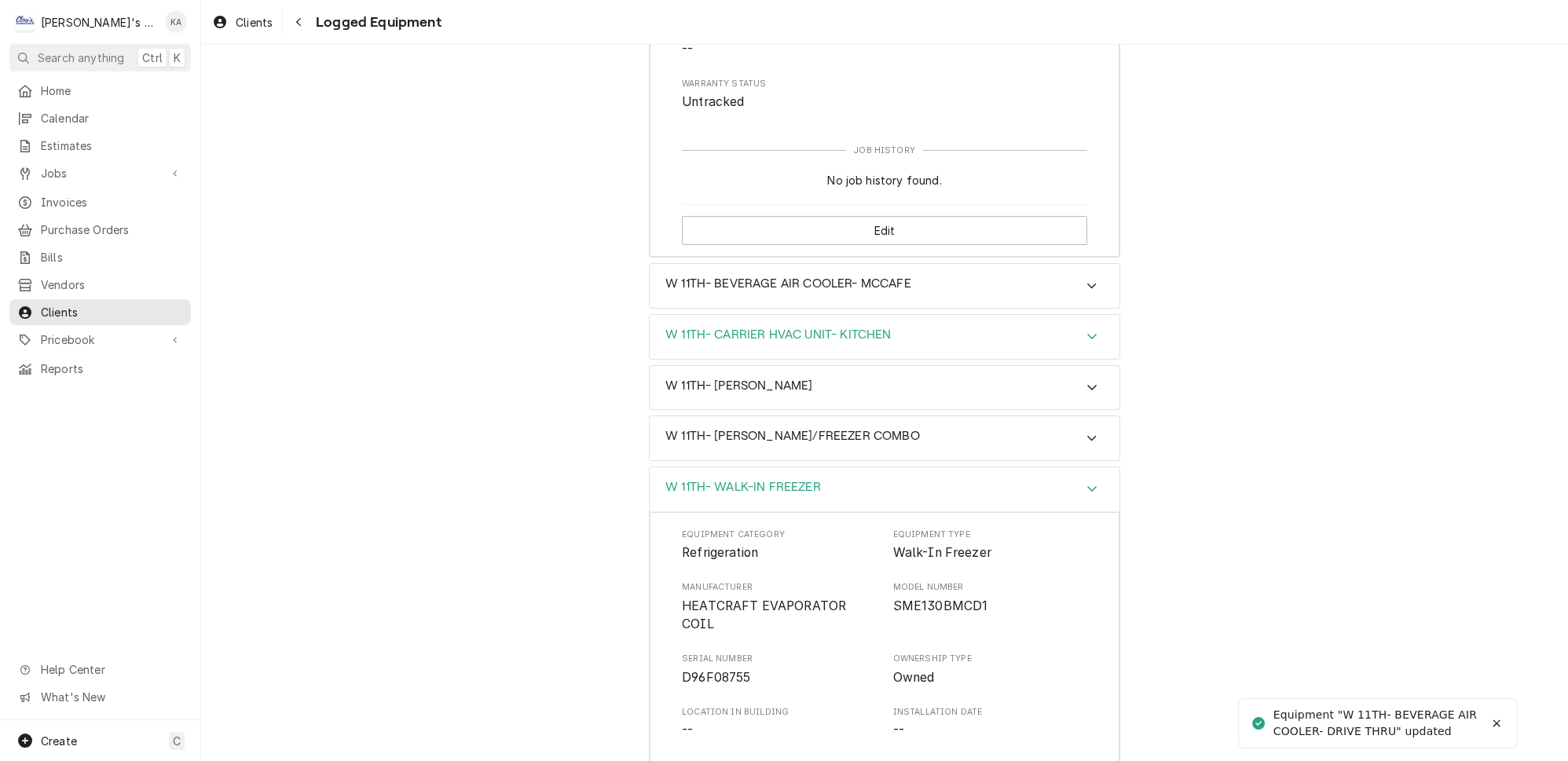
click at [1086, 330] on icon "Accordion Header" at bounding box center [1092, 335] width 11 height 12
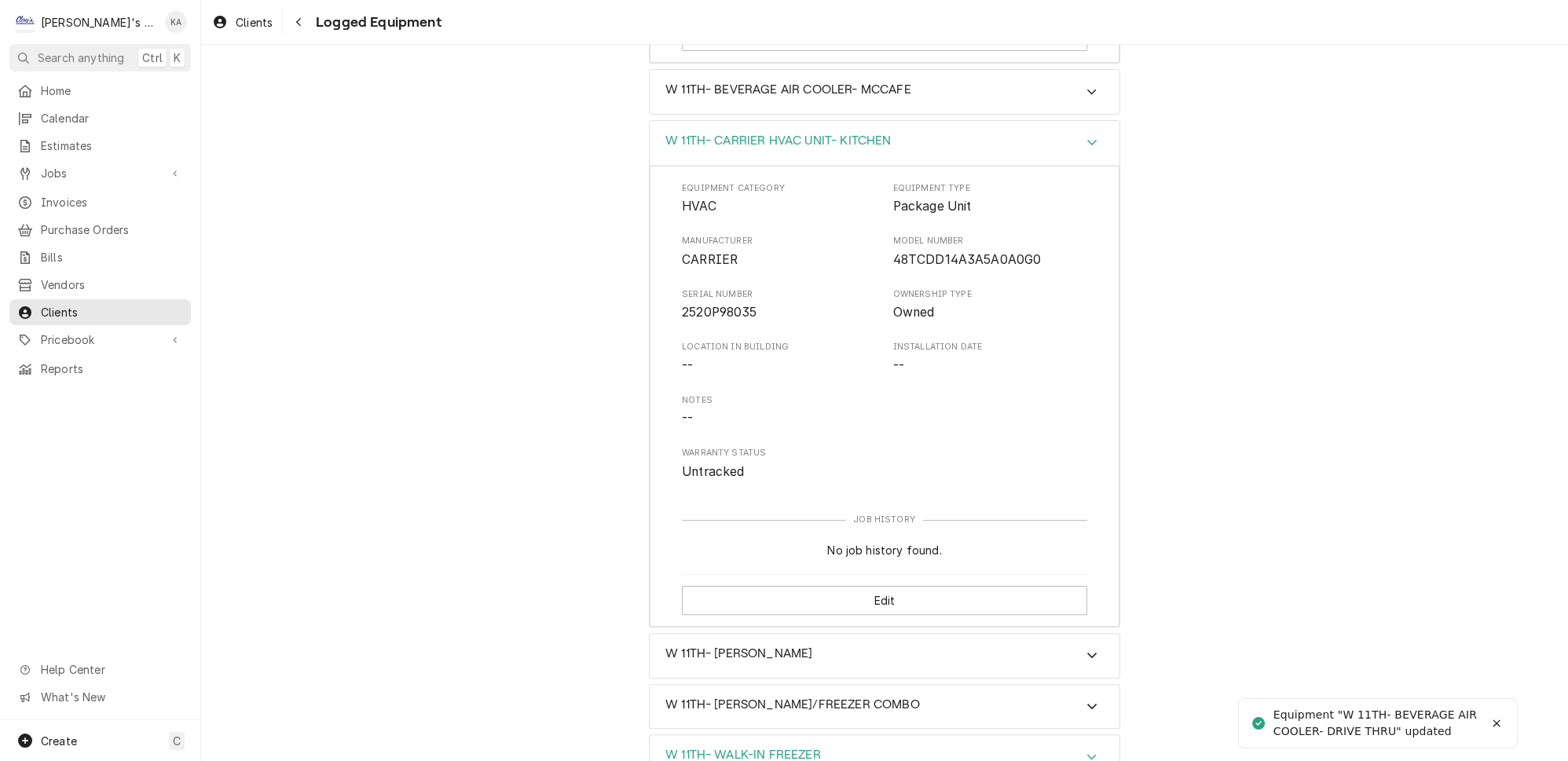
scroll to position [785, 0]
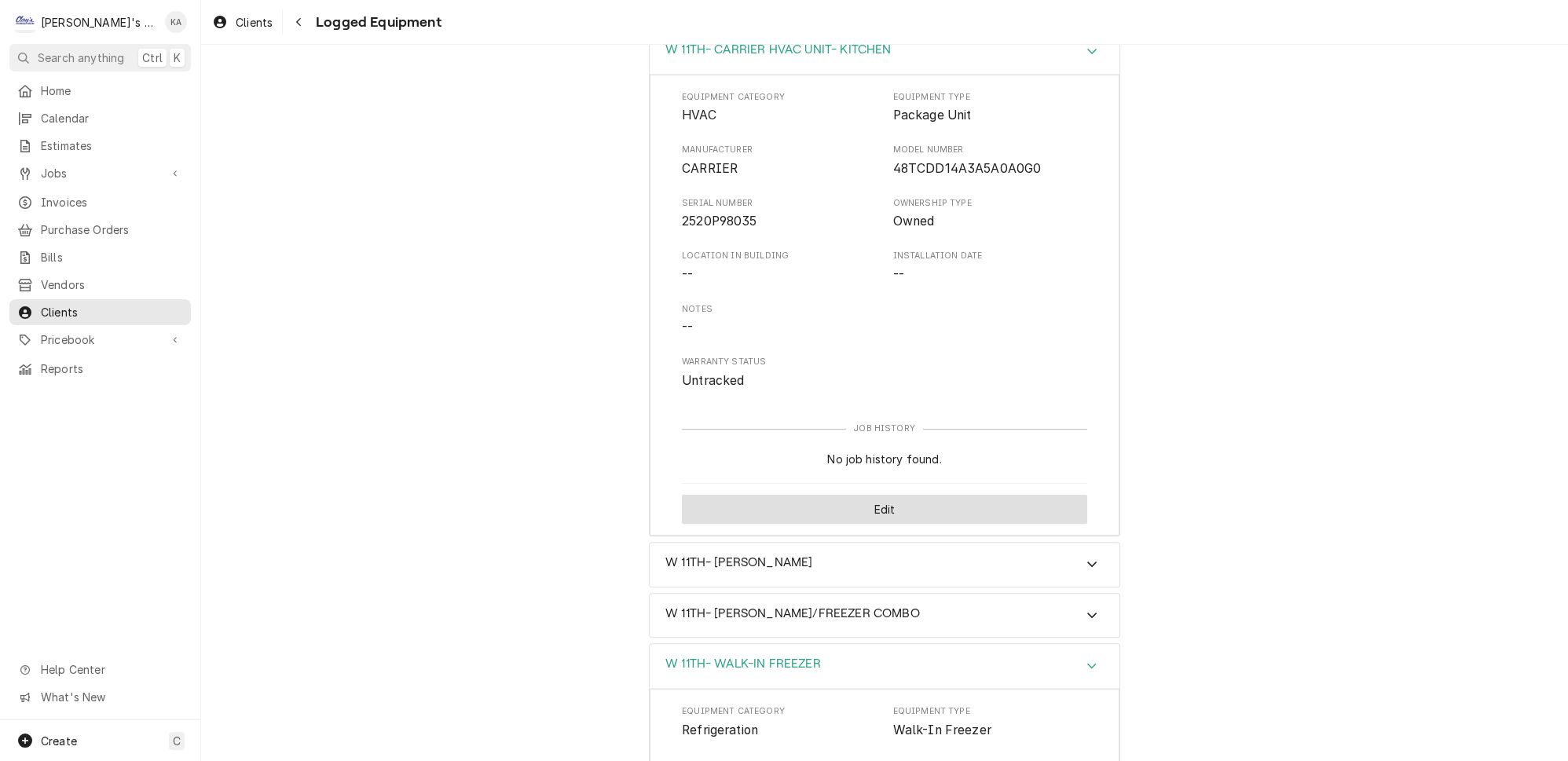
click at [870, 495] on button "Edit" at bounding box center [884, 509] width 405 height 29
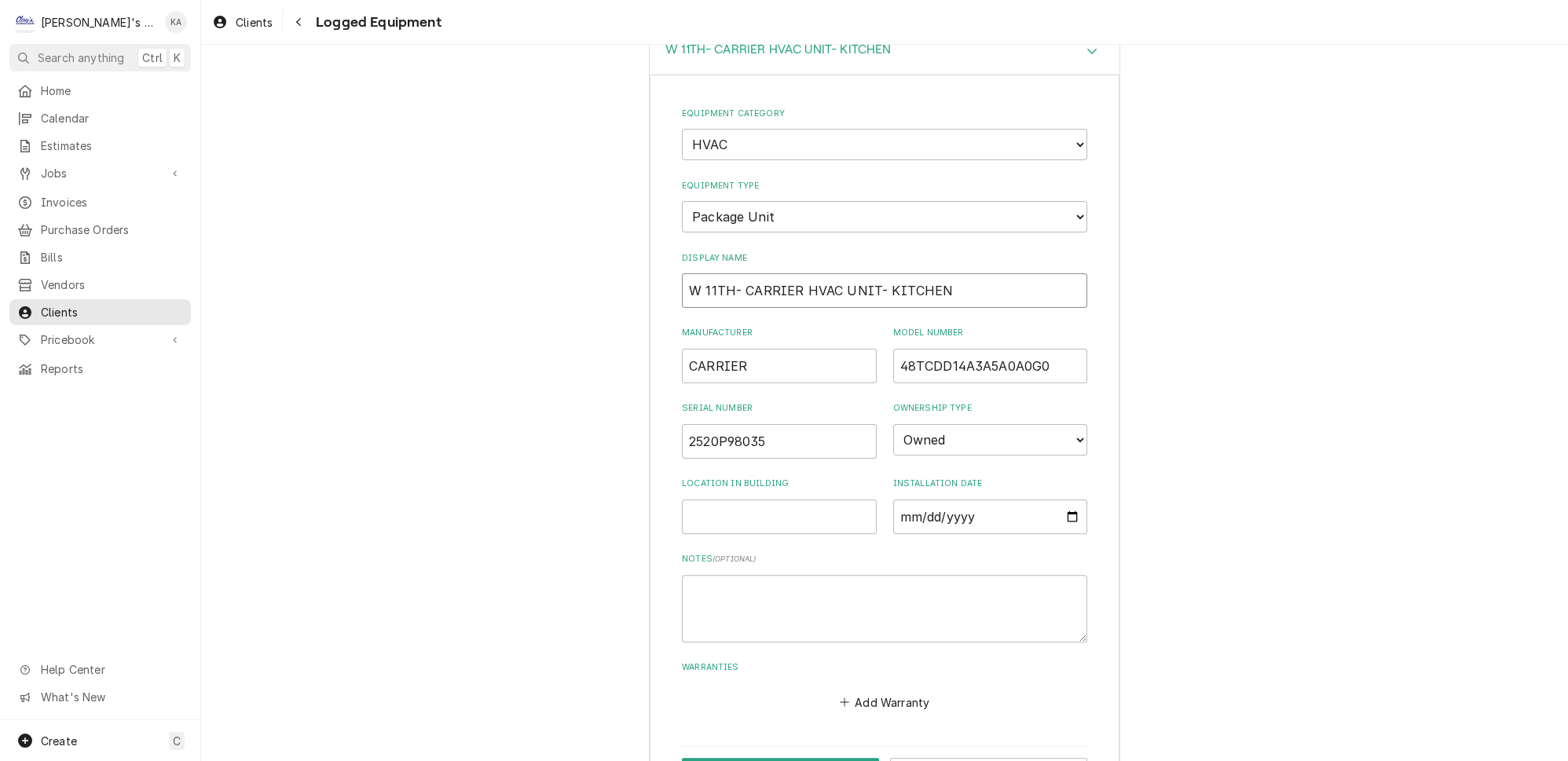
drag, startPoint x: 791, startPoint y: 252, endPoint x: 741, endPoint y: 254, distance: 50.0
click at [741, 274] on input "W 11TH- CARRIER HVAC UNIT- KITCHEN" at bounding box center [884, 291] width 405 height 34
drag, startPoint x: 737, startPoint y: 253, endPoint x: 750, endPoint y: 253, distance: 13.0
click at [750, 274] on input "W 11TH- CARRIER HVAC UNIT- KITCHEN" at bounding box center [884, 291] width 405 height 34
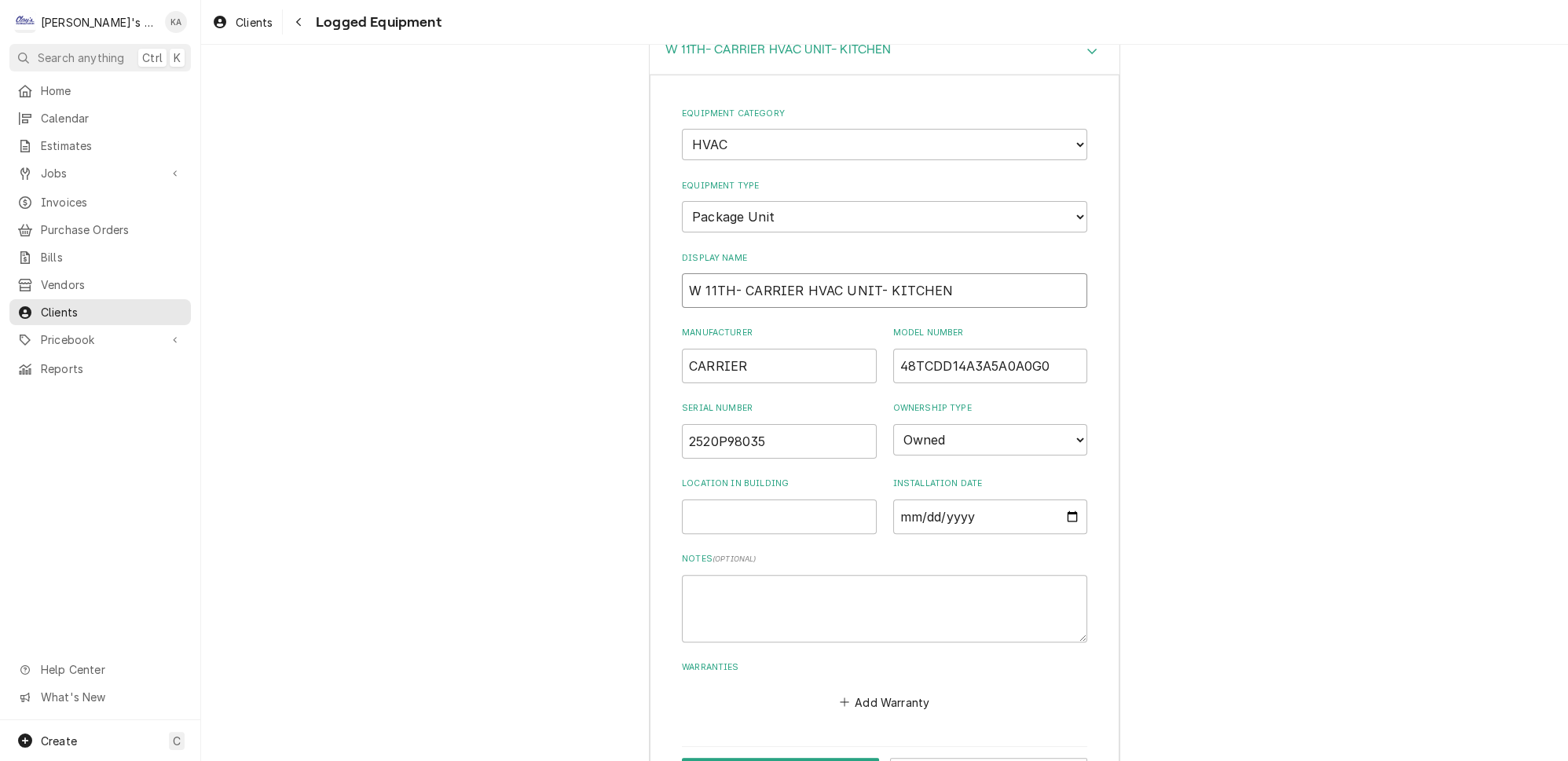
drag, startPoint x: 830, startPoint y: 252, endPoint x: 808, endPoint y: 257, distance: 22.6
click at [794, 274] on input "W 11TH- CARRIER HVAC UNIT- KITCHEN" at bounding box center [884, 291] width 405 height 34
drag, startPoint x: 791, startPoint y: 256, endPoint x: 741, endPoint y: 256, distance: 50.0
click at [741, 274] on input "W 11TH- CARRIER HVAC UNIT- KITCHEN" at bounding box center [884, 291] width 405 height 34
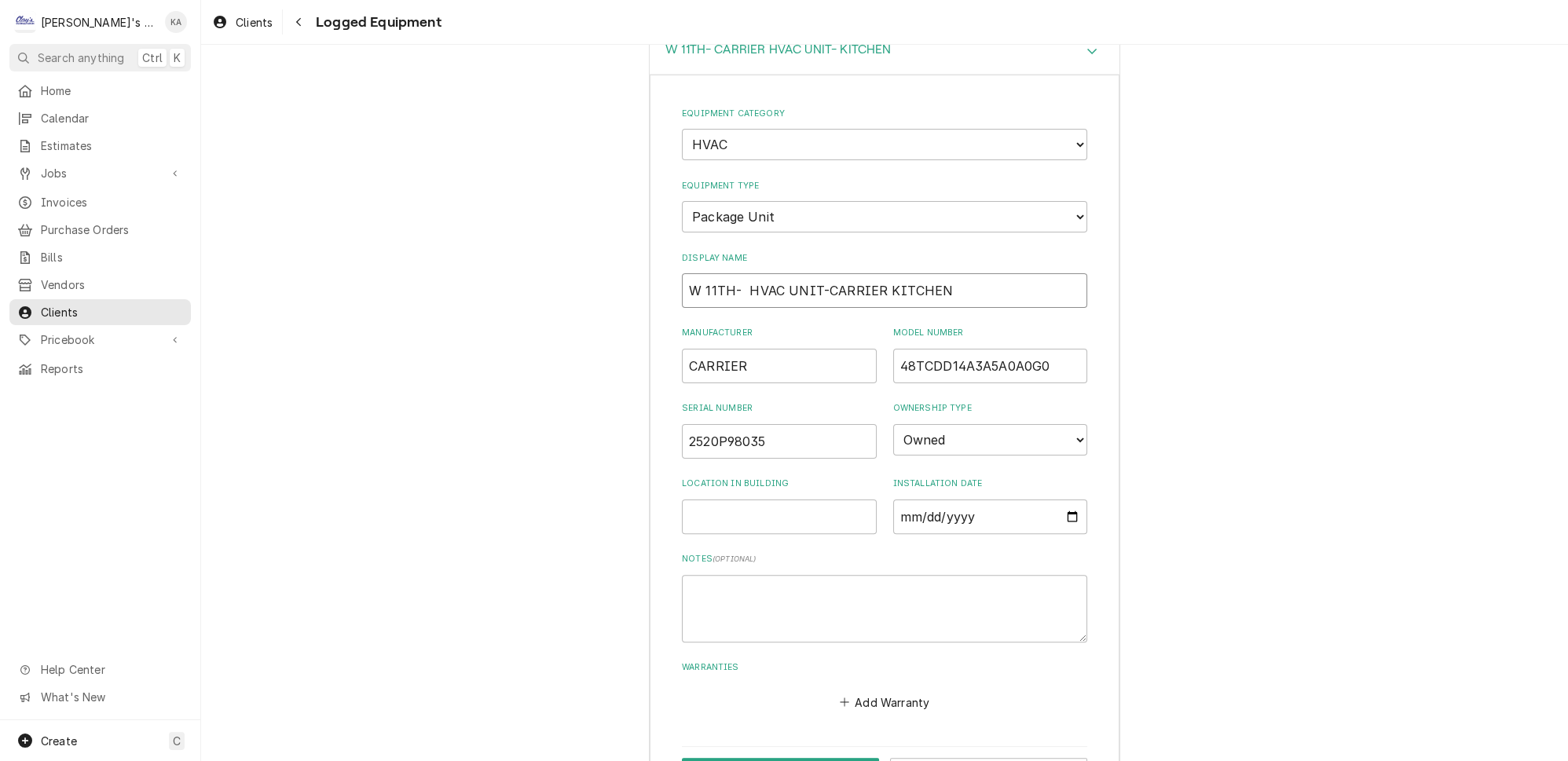
click at [814, 274] on input "W 11TH- HVAC UNIT-CARRIER KITCHEN" at bounding box center [884, 291] width 405 height 34
click at [868, 274] on input "W 11TH- HVAC UNIT- CARRIER KITCHEN" at bounding box center [884, 291] width 405 height 34
click at [742, 274] on input "W 11TH- HVAC UNIT- CARRIER- KITCHEN" at bounding box center [884, 291] width 405 height 34
type input "W 11TH- HVAC UNIT- CARRIER- KITCHEN"
click at [779, 758] on button "Save" at bounding box center [779, 772] width 197 height 29
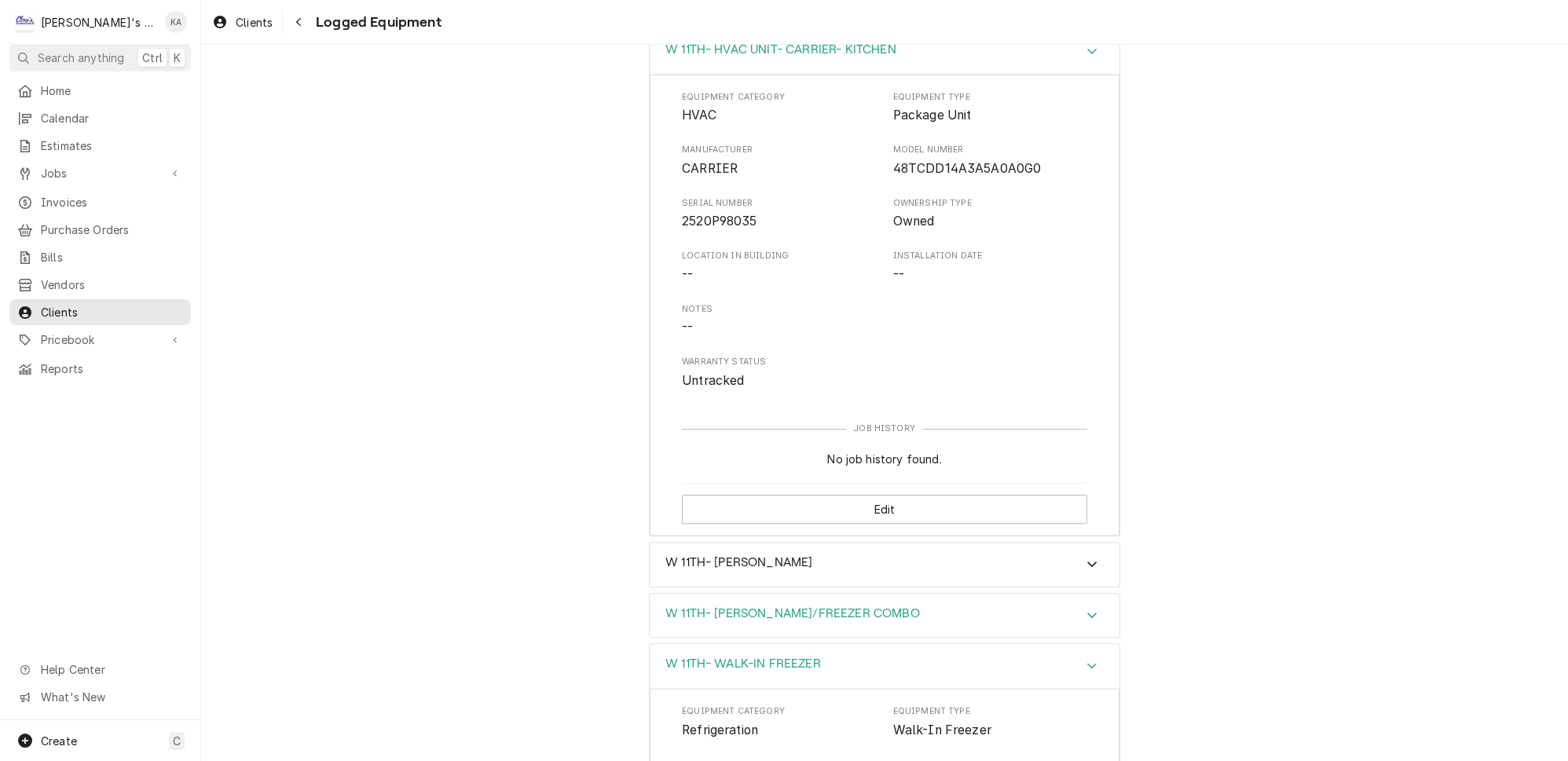
click at [1087, 613] on icon "Accordion Header" at bounding box center [1092, 616] width 10 height 6
click at [1087, 561] on icon "Accordion Header" at bounding box center [1092, 564] width 10 height 6
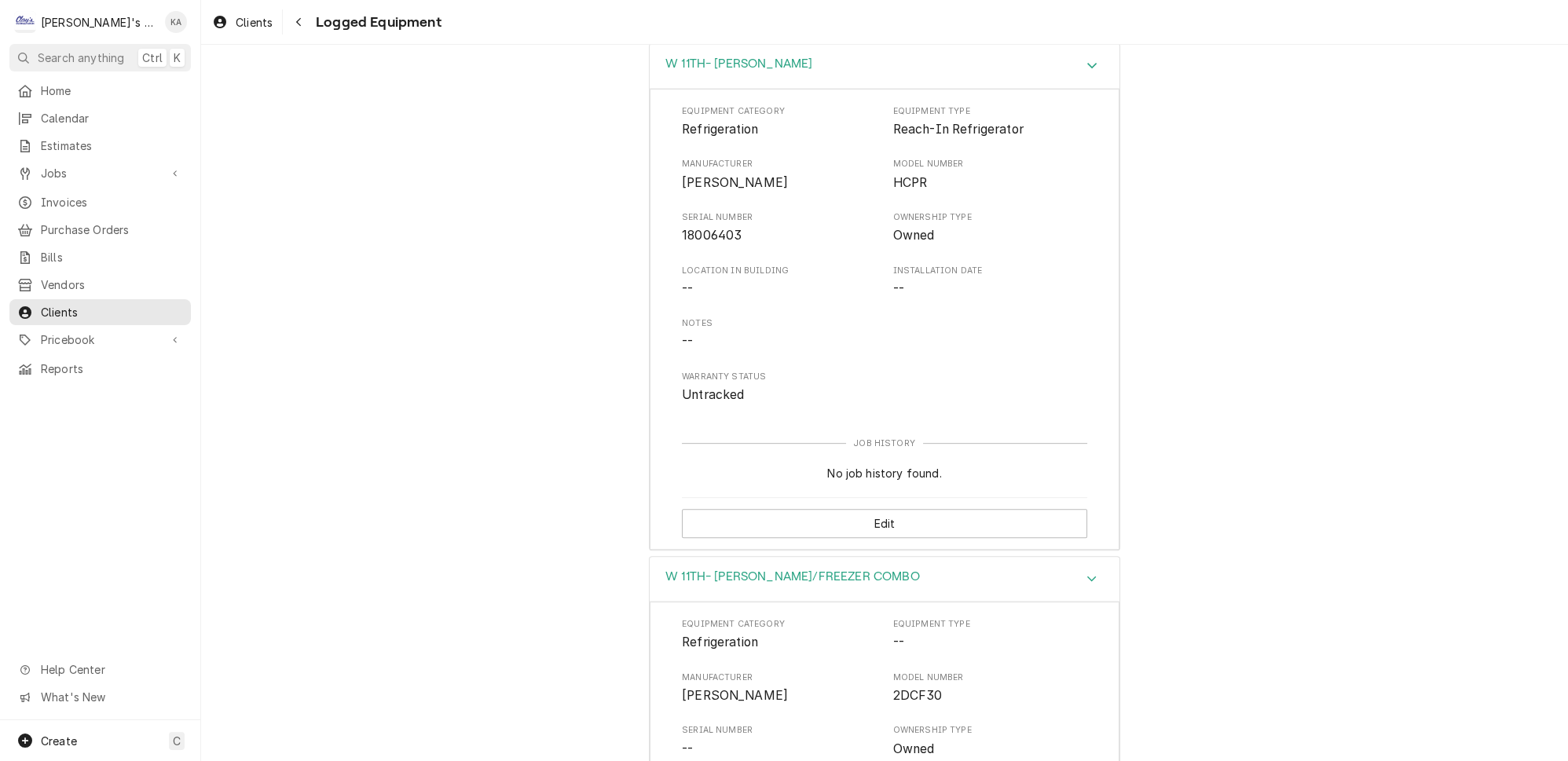
scroll to position [1356, 0]
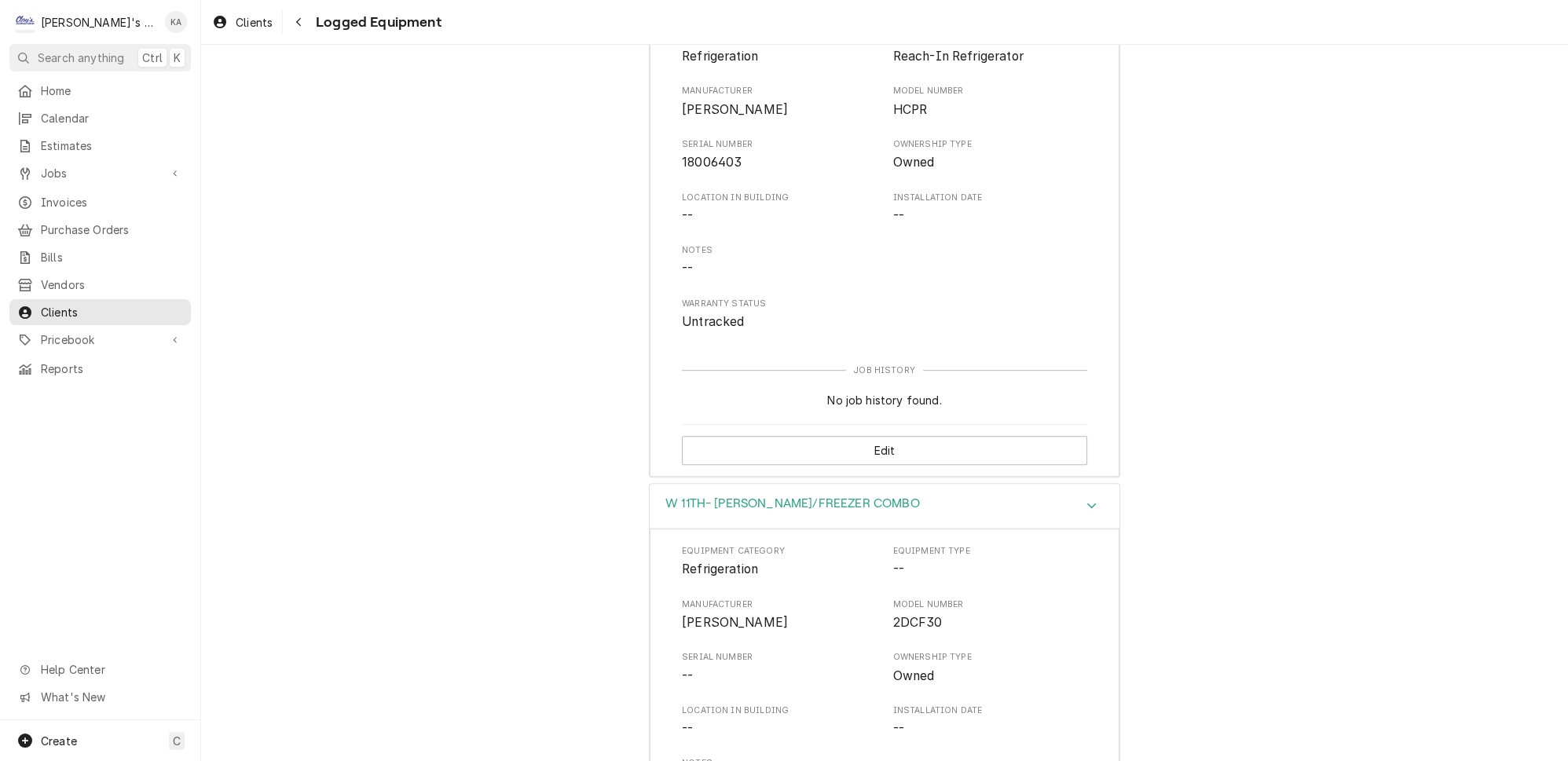
click at [1086, 500] on icon "Accordion Header" at bounding box center [1092, 505] width 11 height 12
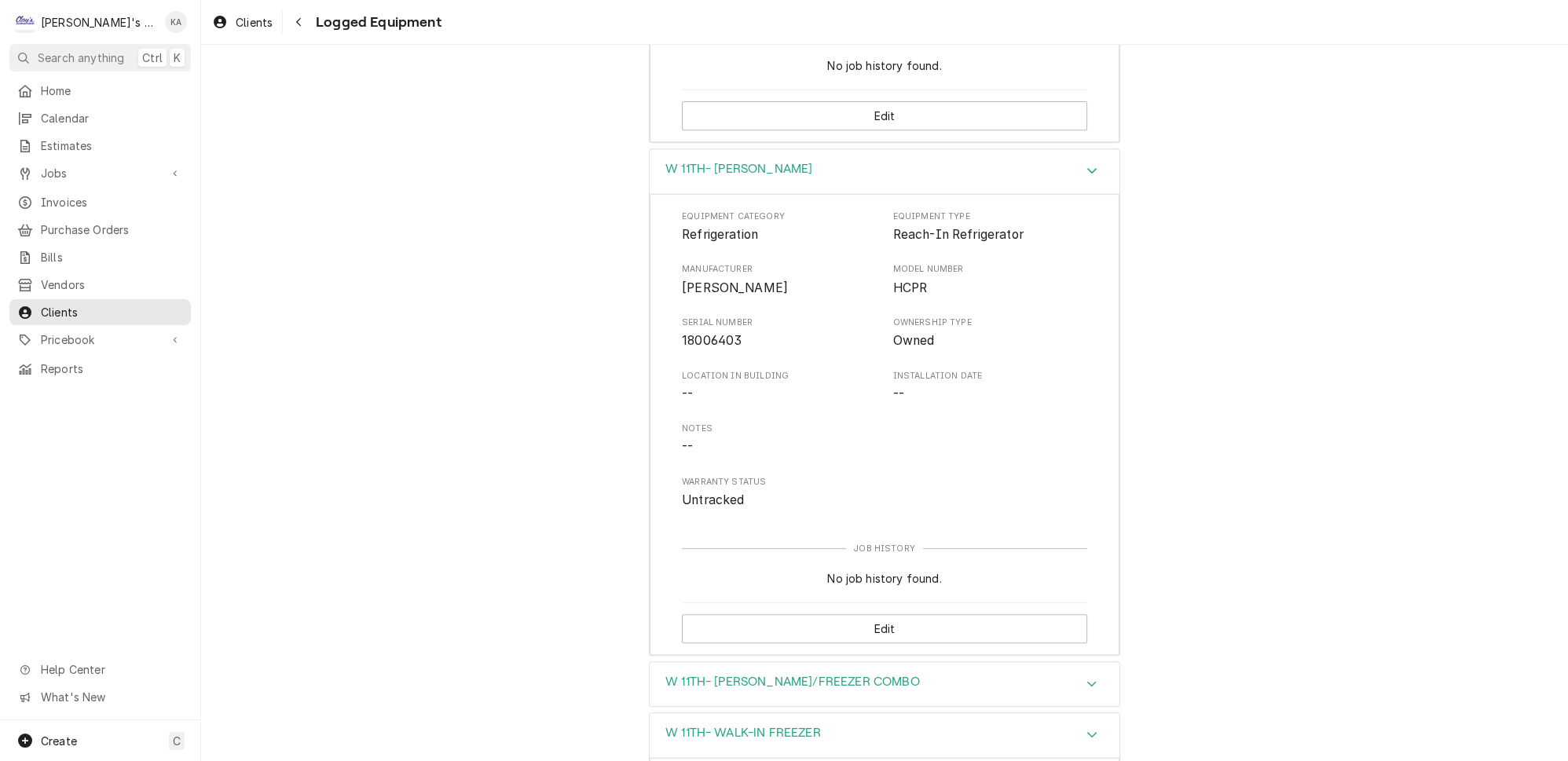
scroll to position [1284, 0]
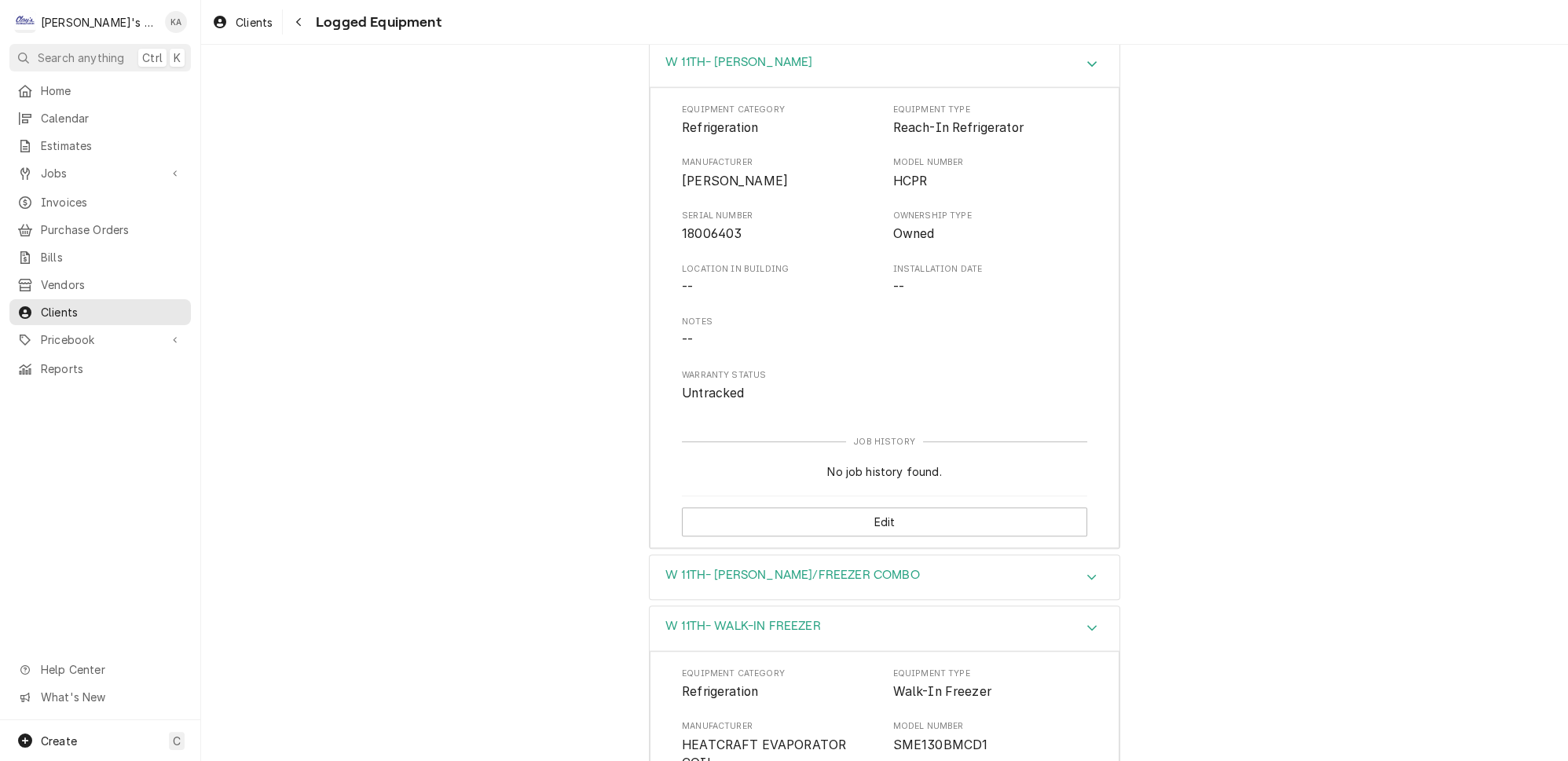
click at [1087, 574] on icon "Accordion Header" at bounding box center [1092, 577] width 10 height 6
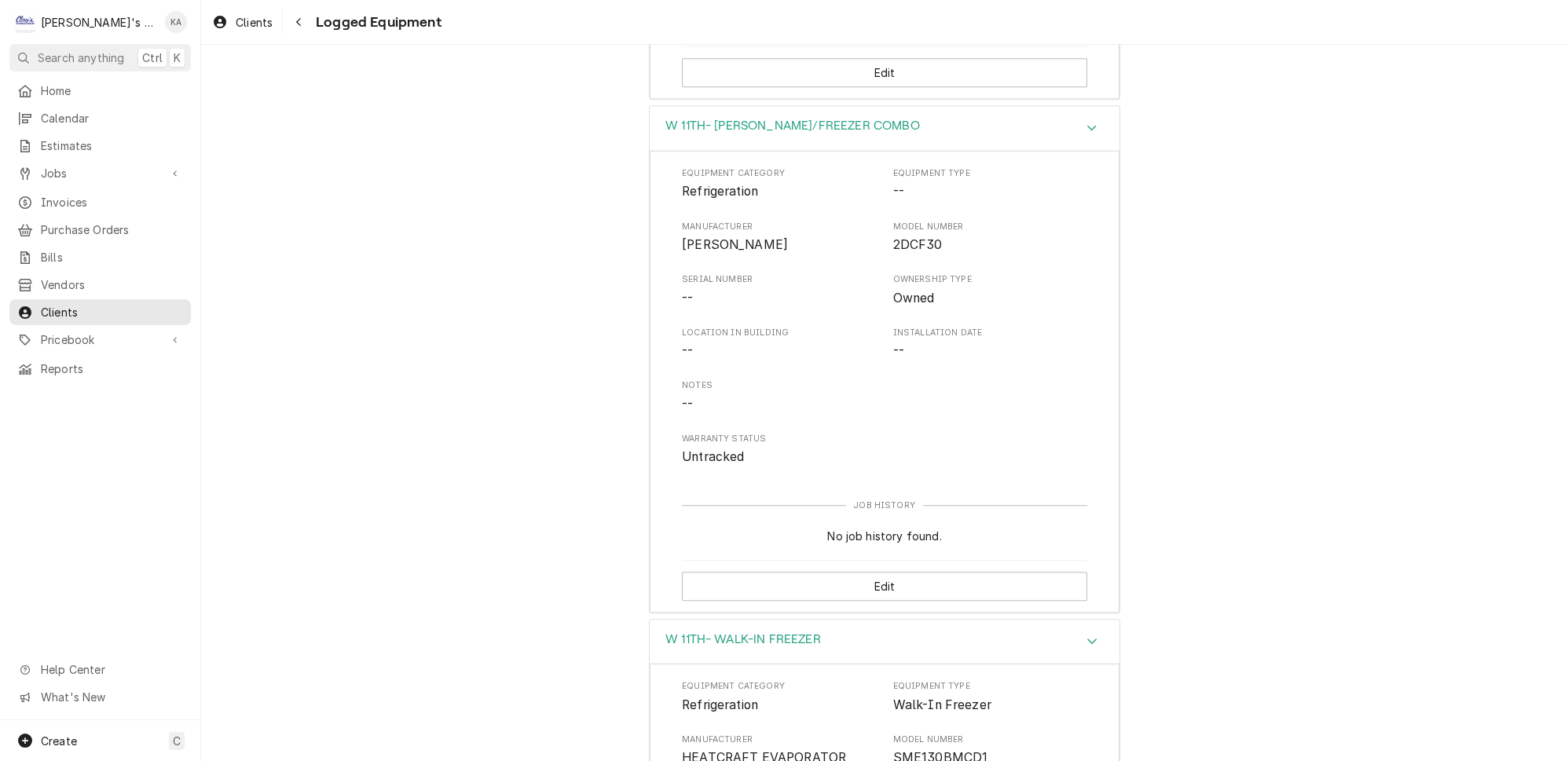
scroll to position [1784, 0]
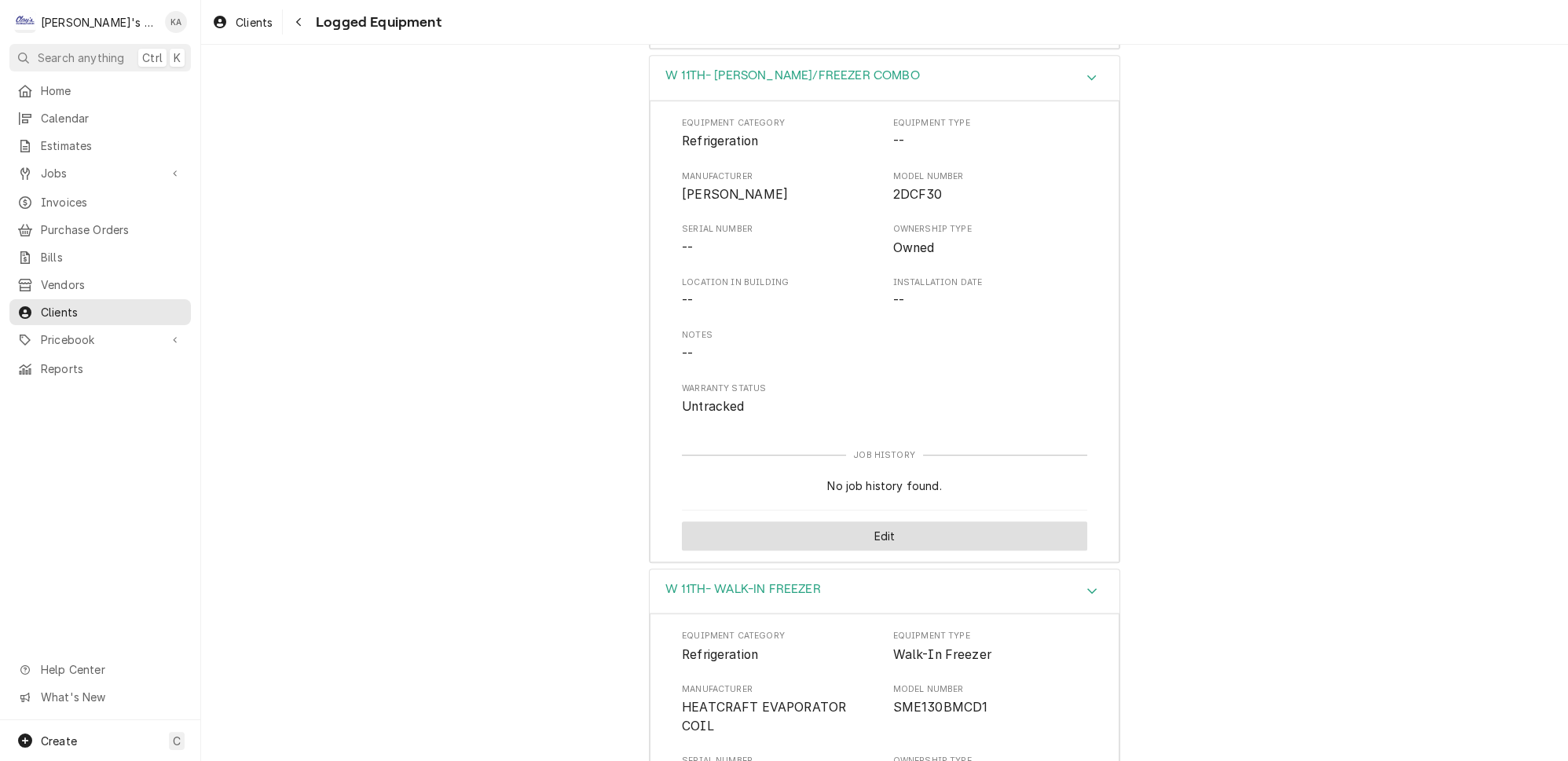
click at [881, 522] on button "Edit" at bounding box center [884, 536] width 405 height 29
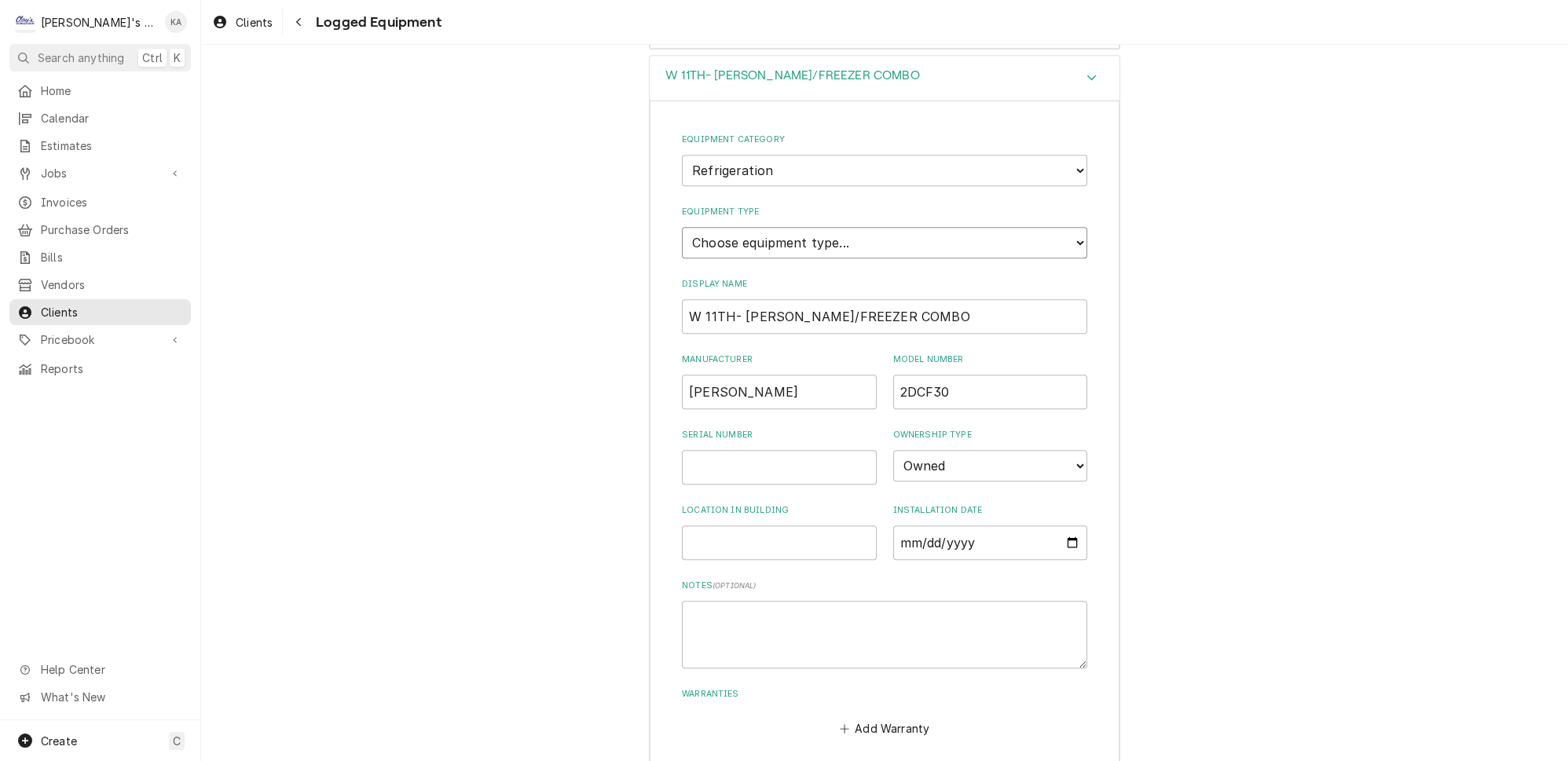
click at [886, 227] on select "Choose equipment type... Bar Refrigeration Blast Chiller Chef Base Freezer Chef…" at bounding box center [884, 242] width 405 height 31
select select "66"
click at [681, 227] on select "Choose equipment type... Bar Refrigeration Blast Chiller Chef Base Freezer Chef…" at bounding box center [884, 242] width 405 height 31
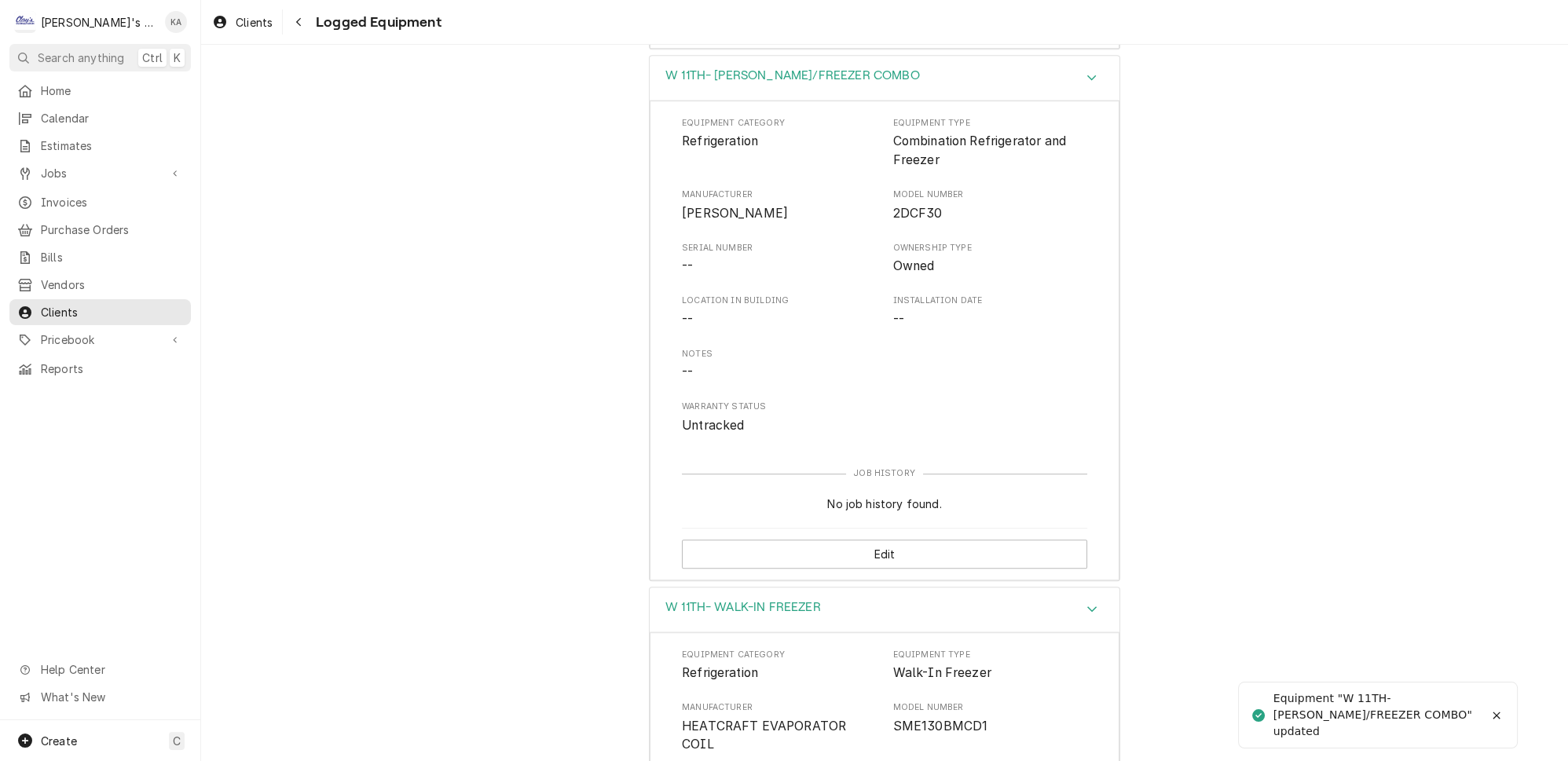
click at [1086, 602] on icon "Accordion Header" at bounding box center [1092, 608] width 11 height 12
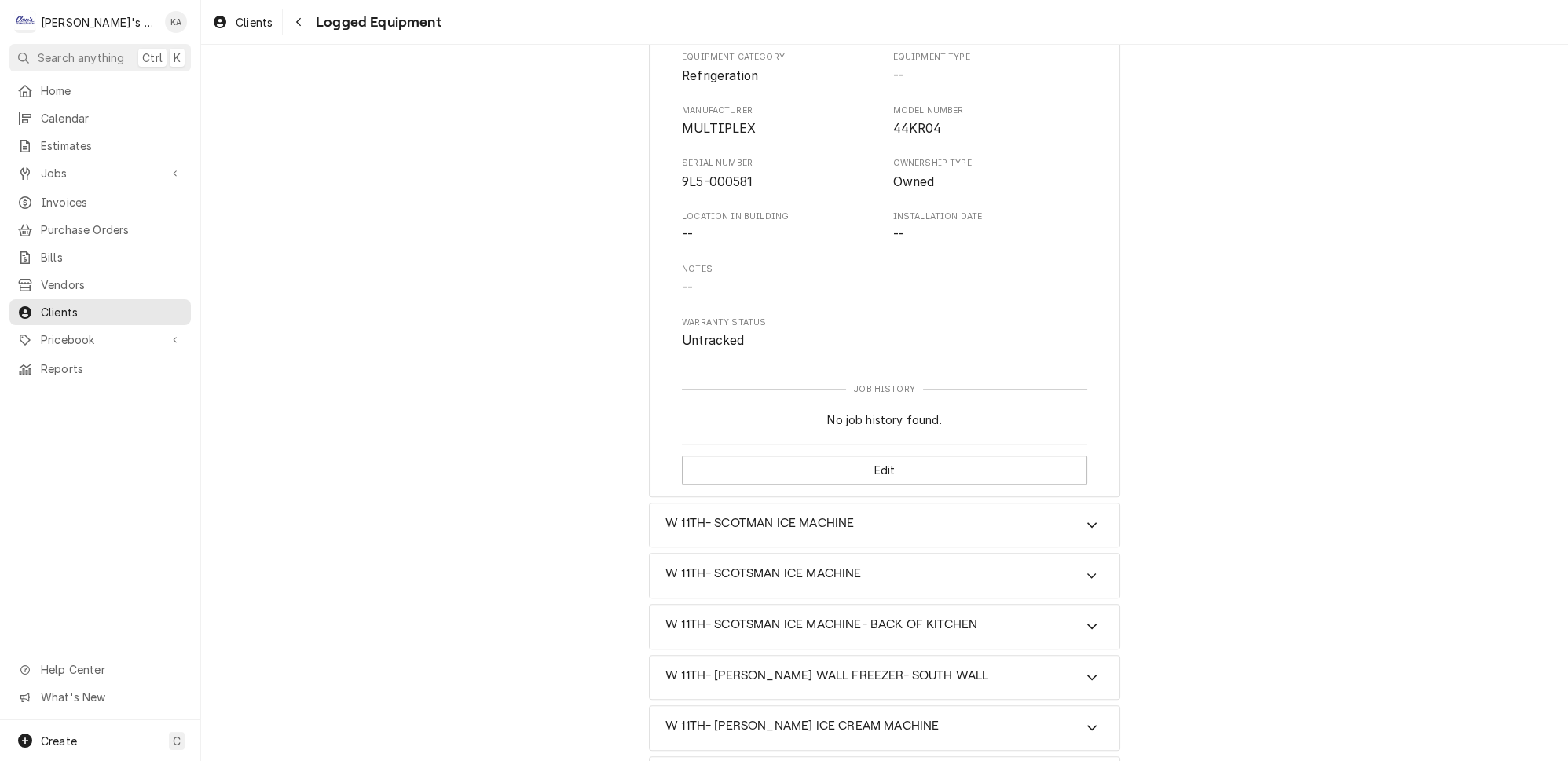
scroll to position [2998, 0]
click at [1087, 570] on icon "Accordion Header" at bounding box center [1092, 573] width 10 height 6
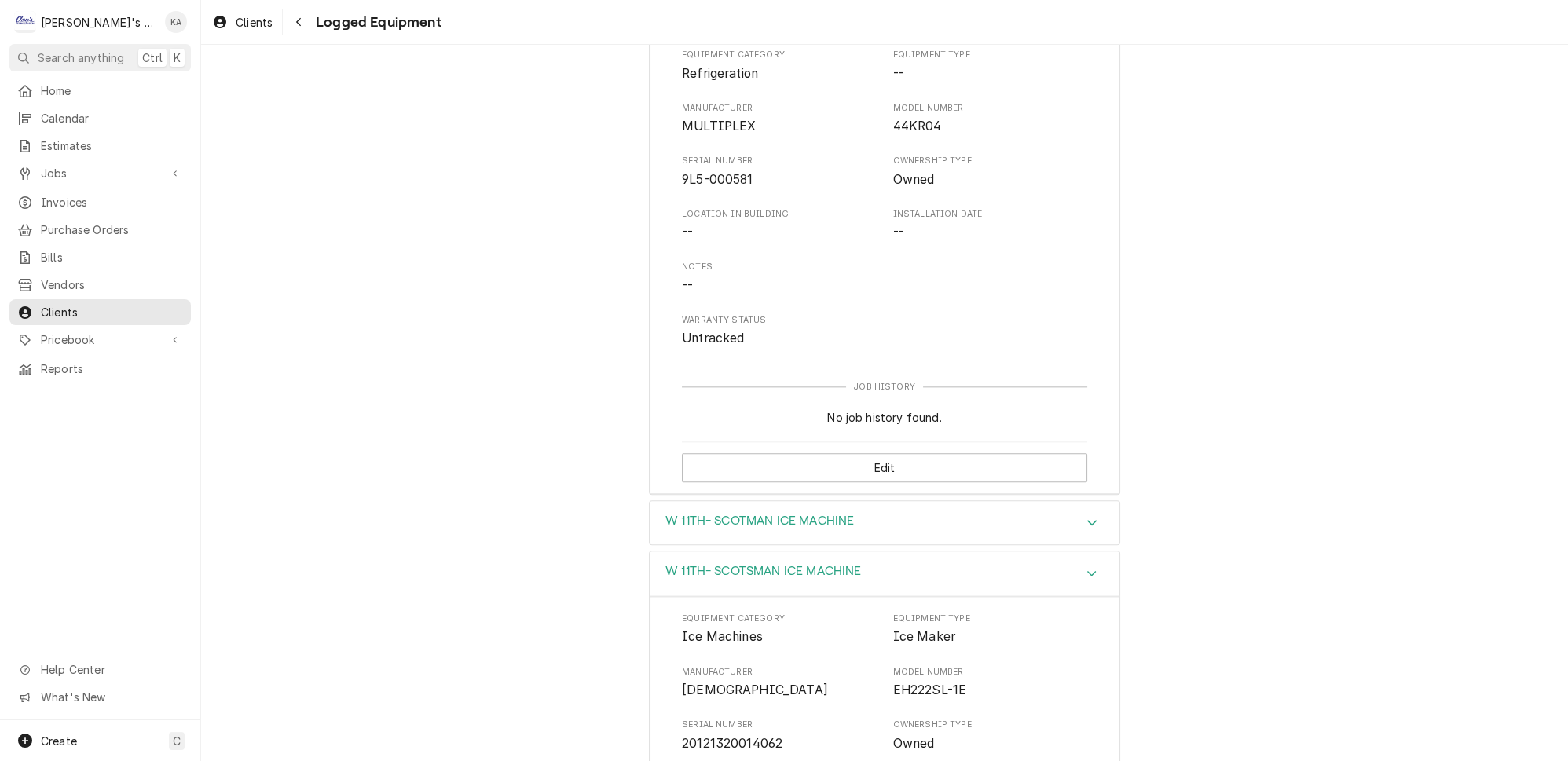
click at [1087, 520] on icon "Accordion Header" at bounding box center [1092, 523] width 10 height 6
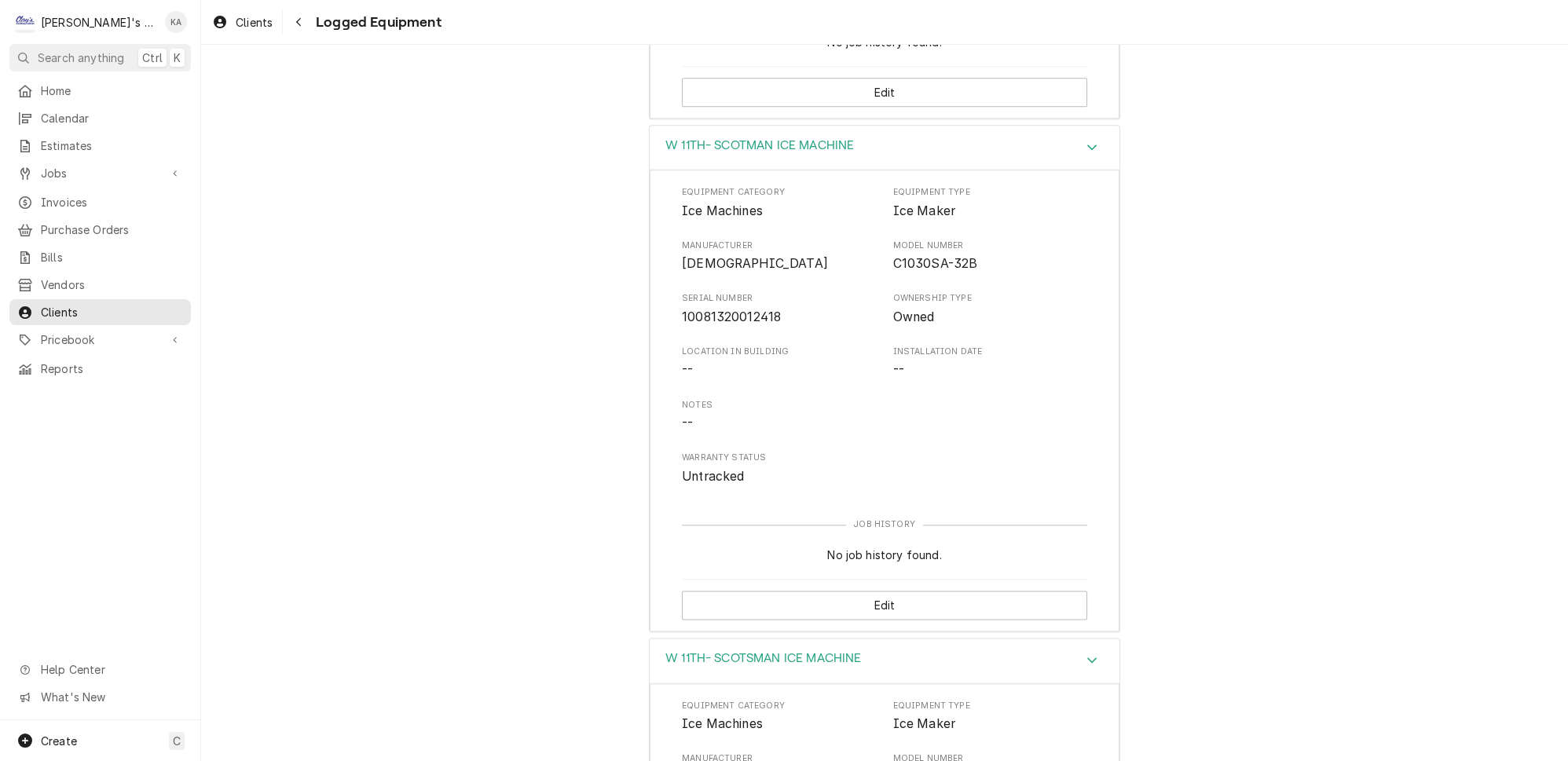
scroll to position [3426, 0]
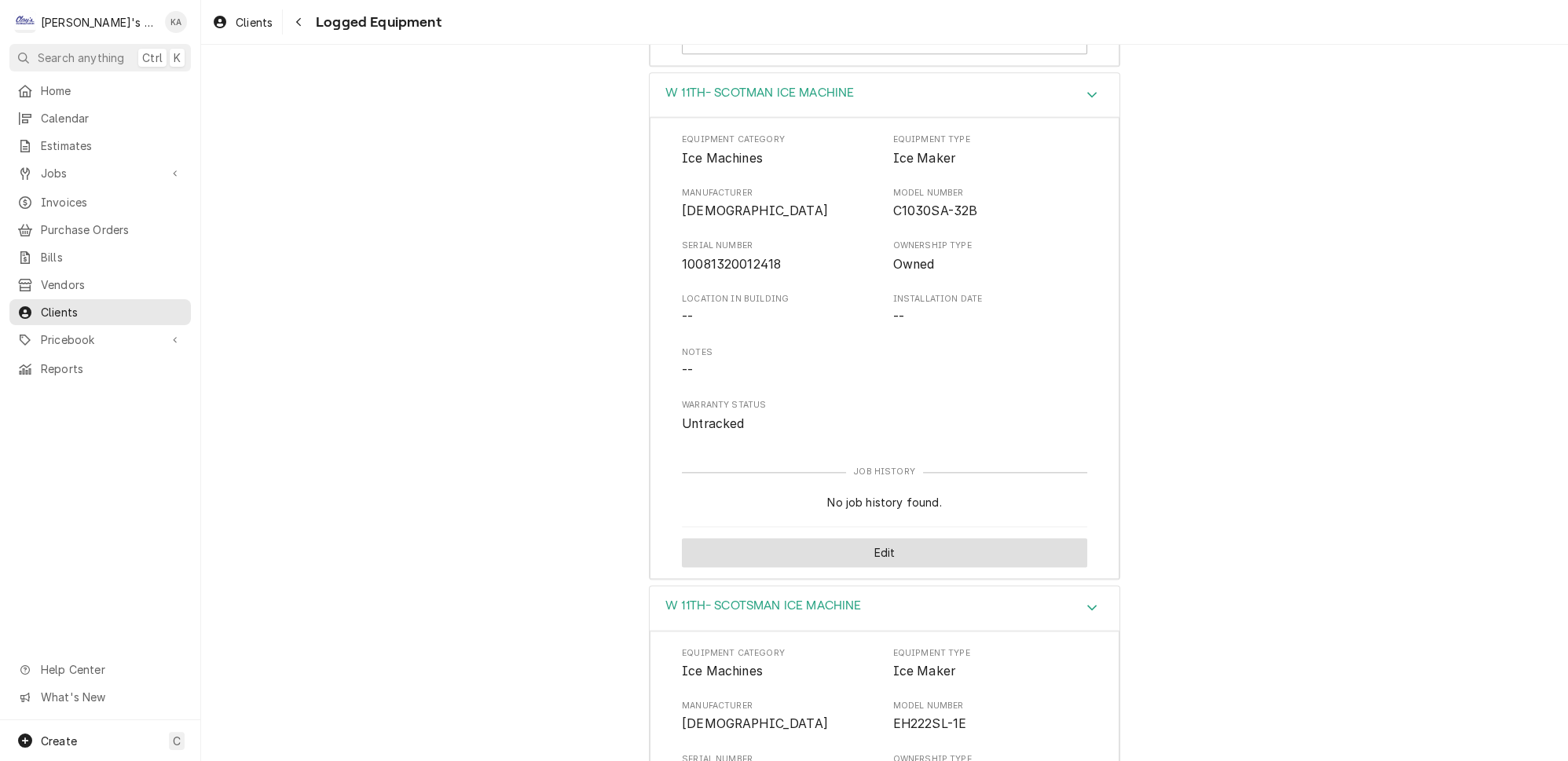
click at [876, 538] on button "Edit" at bounding box center [884, 552] width 405 height 29
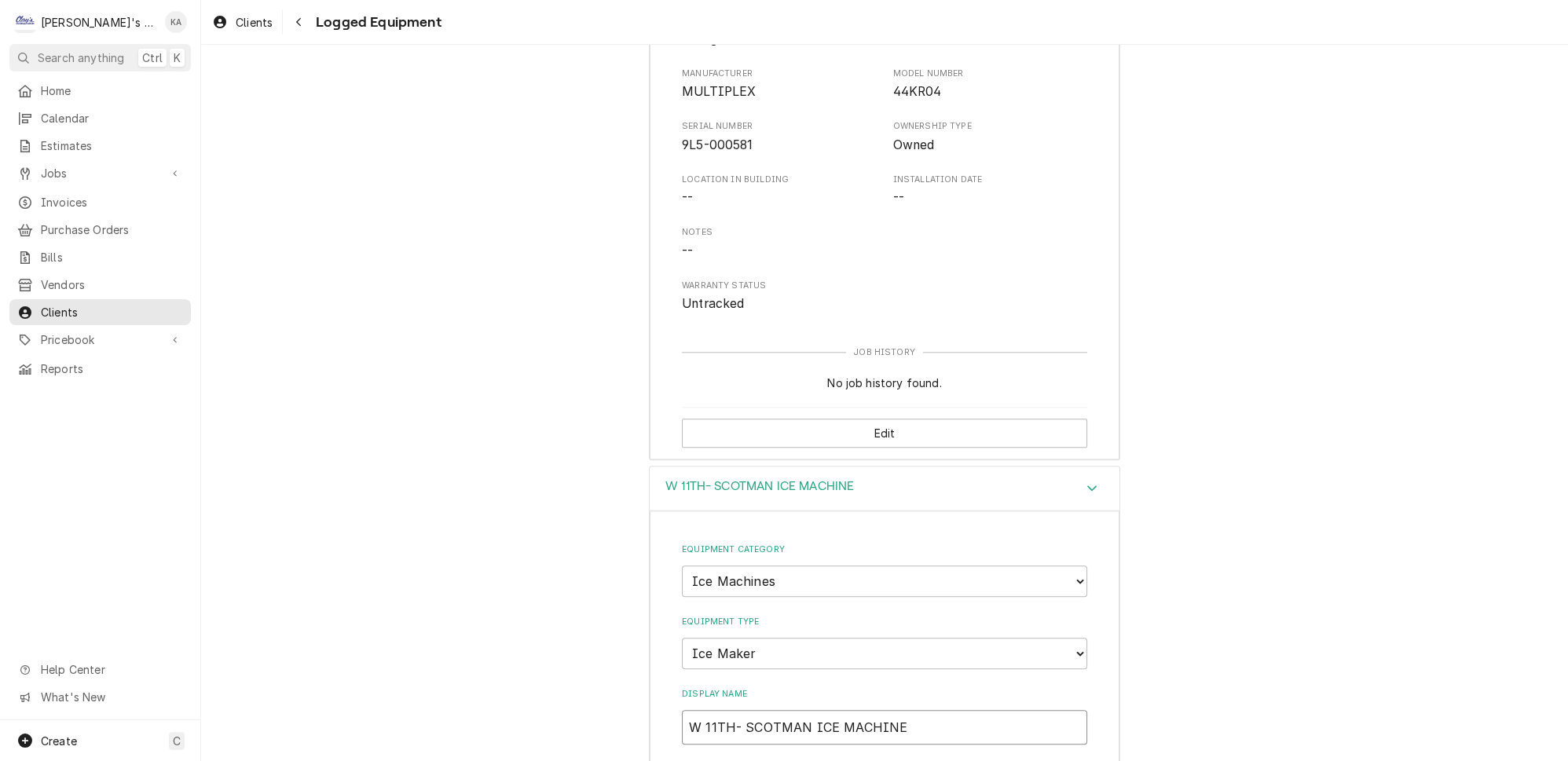
click at [930, 710] on input "W 11TH- SCOTMAN ICE MACHINE" at bounding box center [884, 727] width 405 height 34
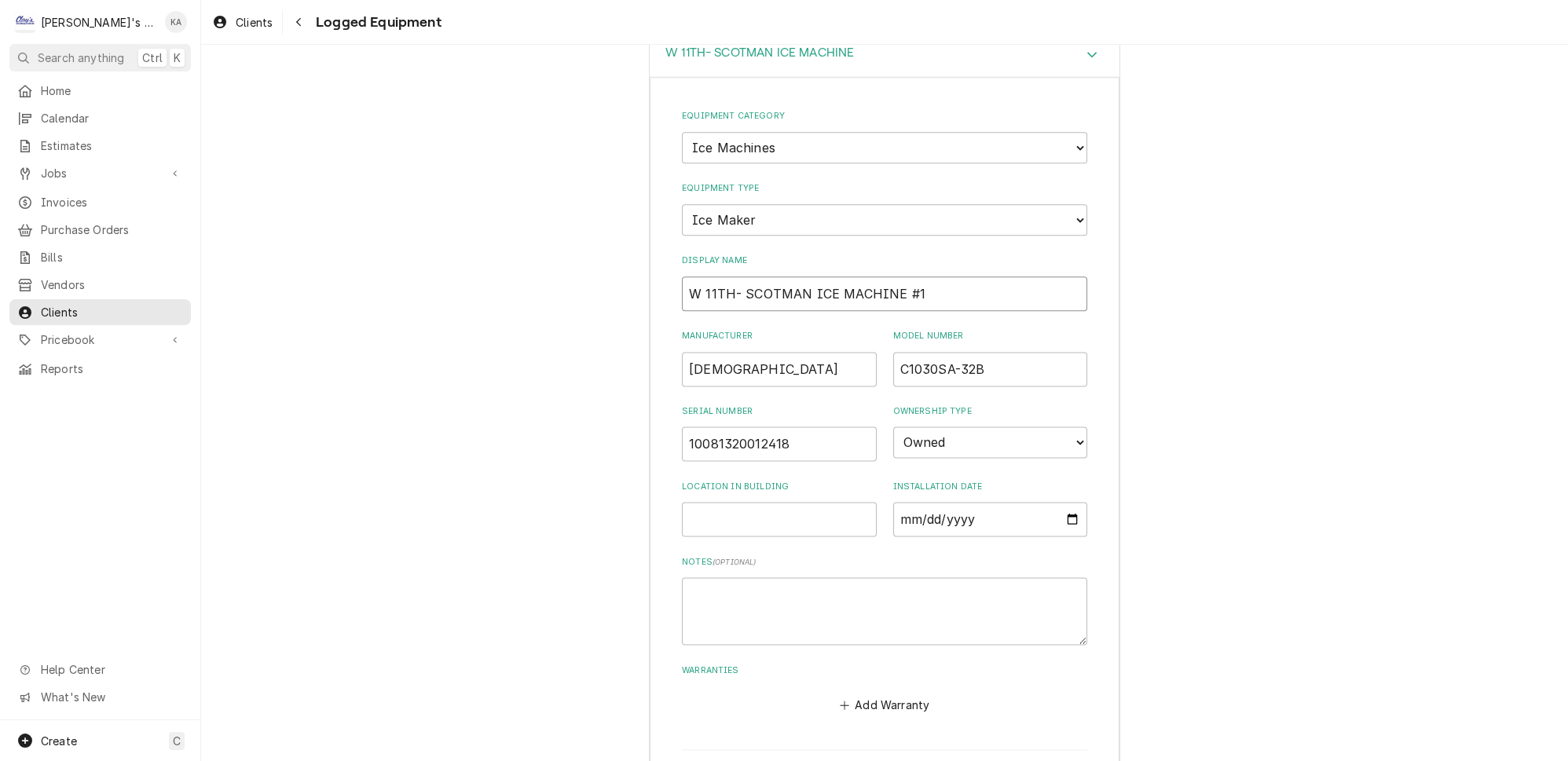
scroll to position [3532, 0]
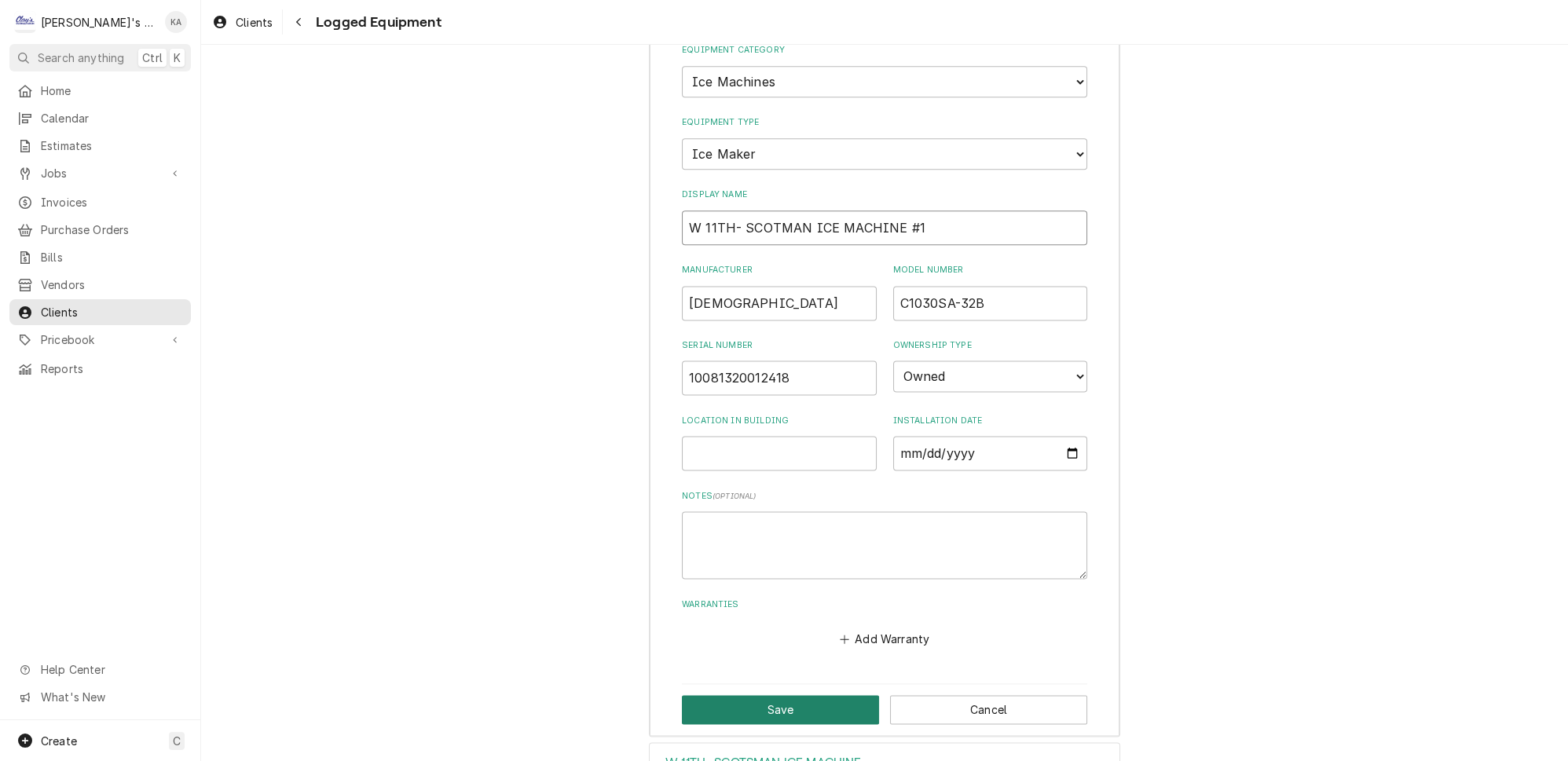
type input "W 11TH- SCOTMAN ICE MACHINE #1"
click at [761, 694] on button "Save" at bounding box center [779, 709] width 197 height 29
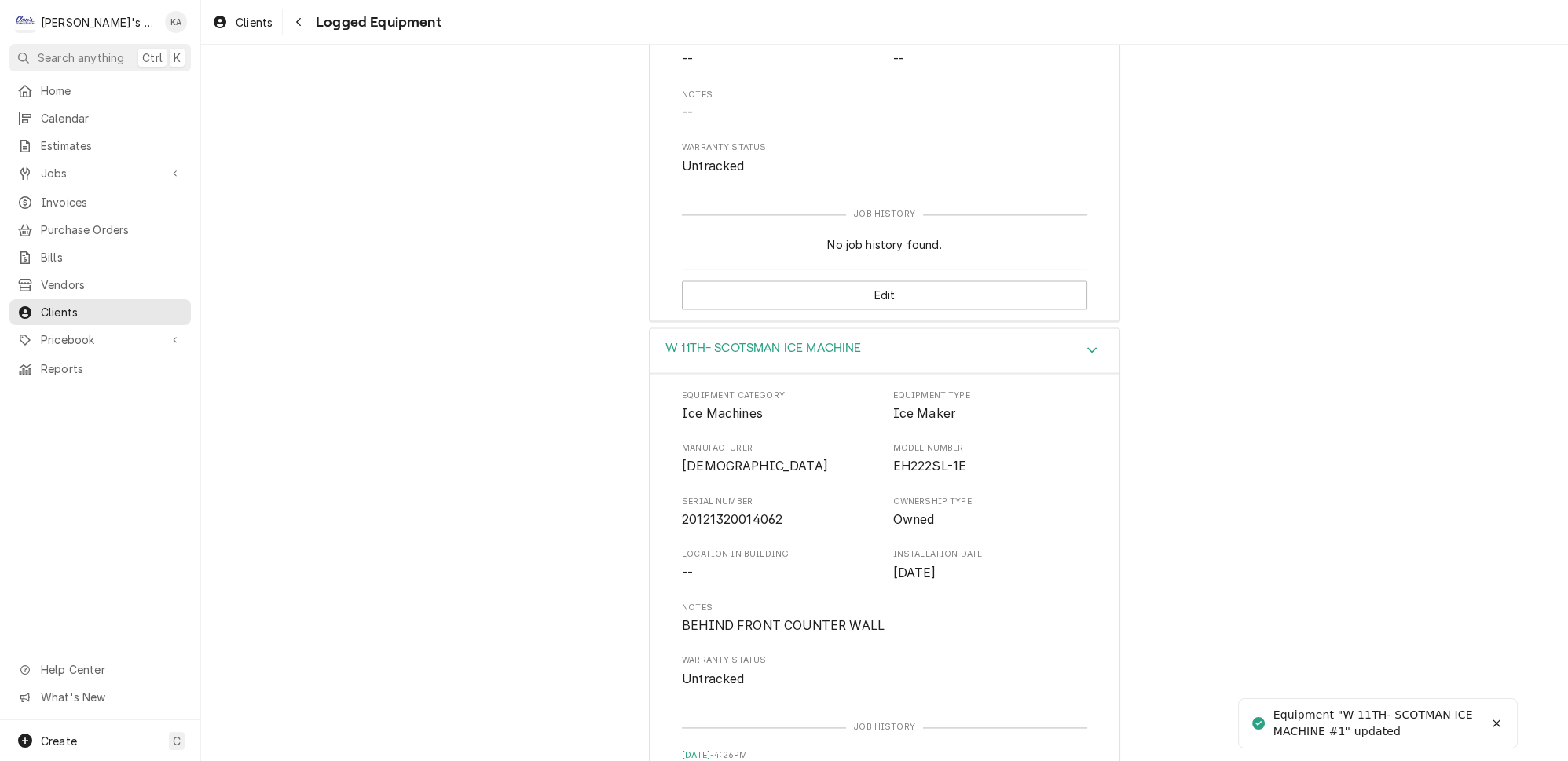
scroll to position [3818, 0]
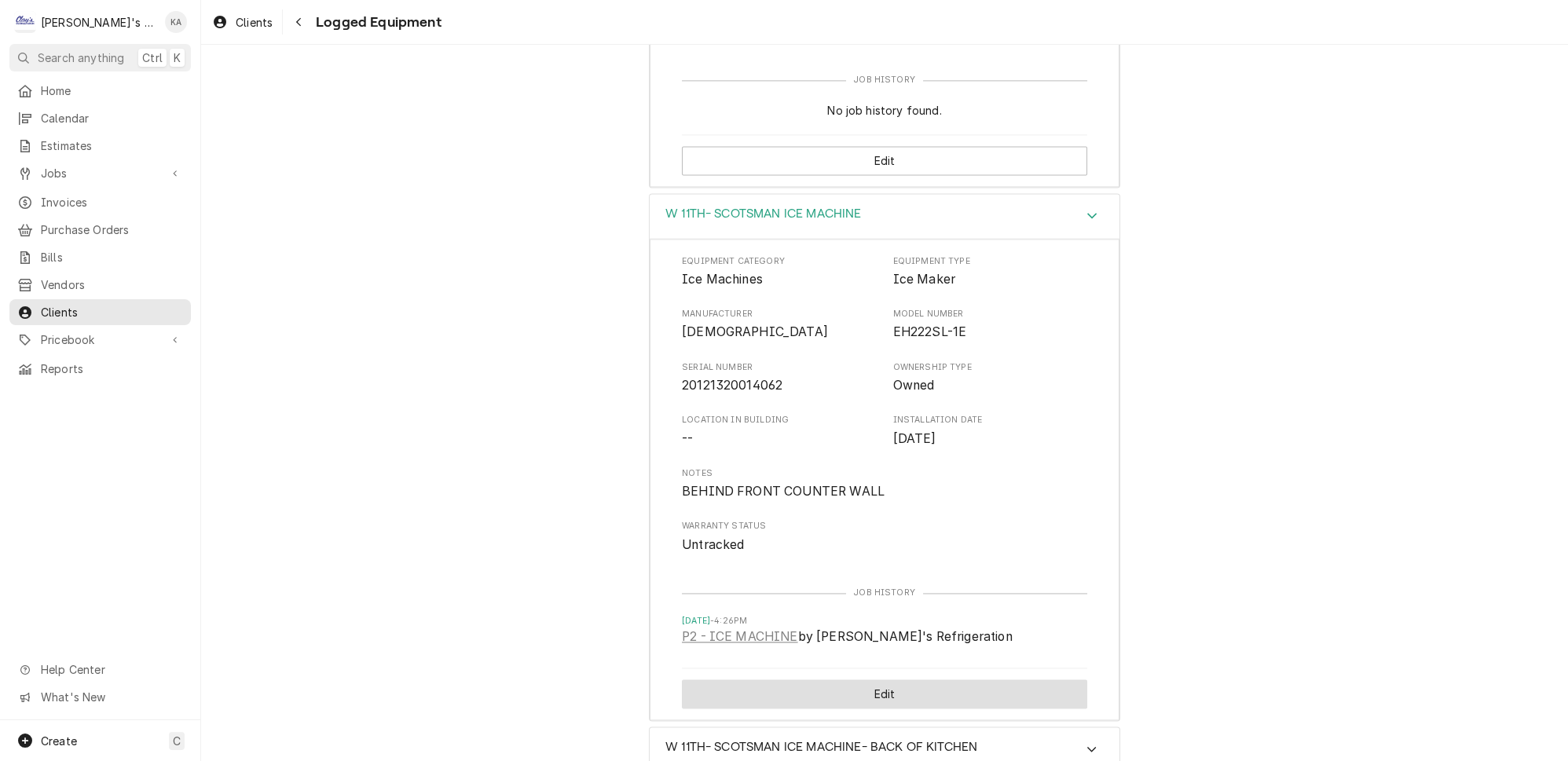
click at [888, 679] on button "Edit" at bounding box center [884, 694] width 405 height 29
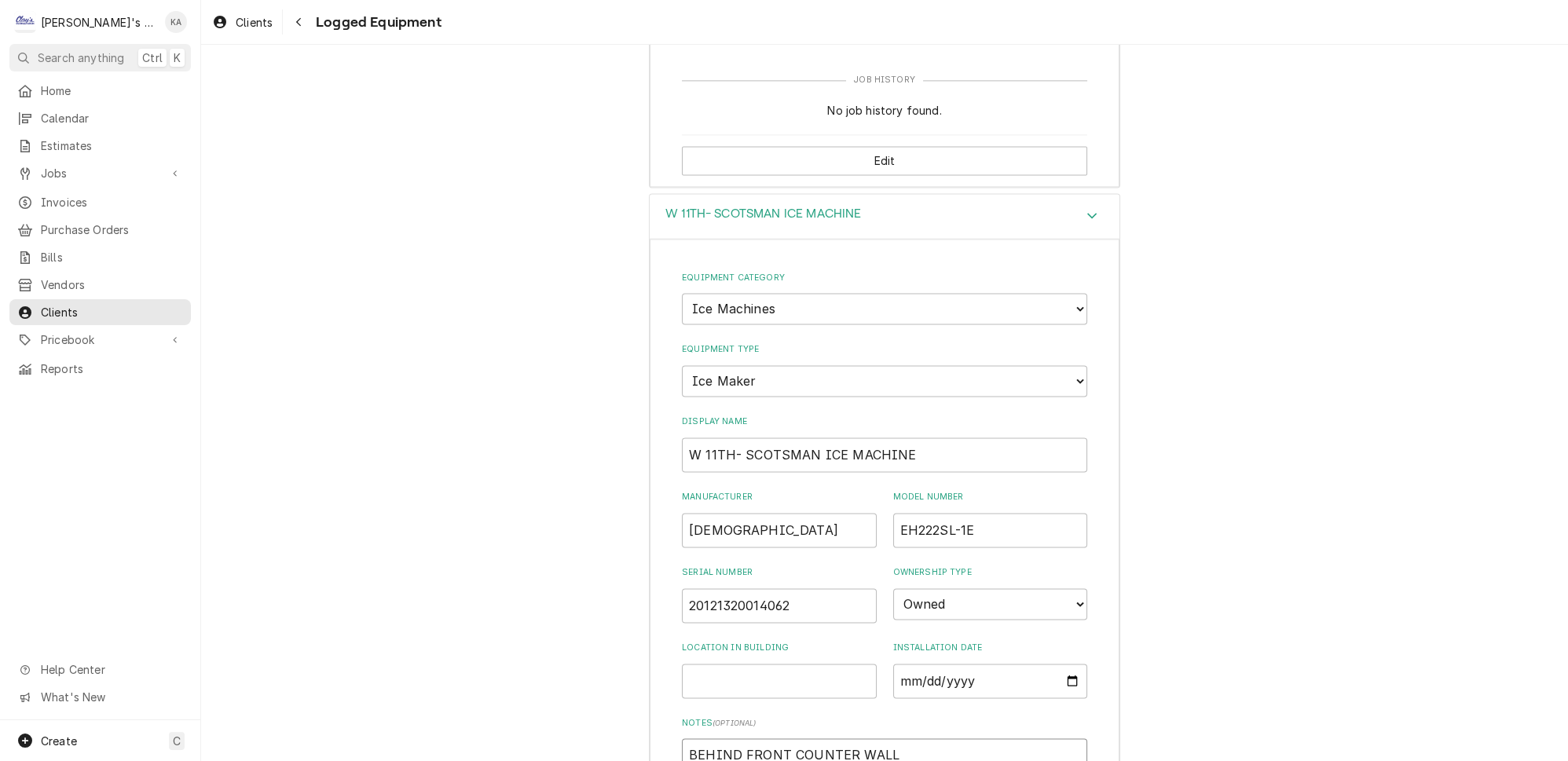
drag, startPoint x: 881, startPoint y: 656, endPoint x: 685, endPoint y: 666, distance: 196.3
click at [685, 738] on textarea "BEHIND FRONT COUNTER WALL" at bounding box center [884, 771] width 405 height 67
click at [940, 437] on input "W 11TH- SCOTSMAN ICE MACHINE" at bounding box center [884, 454] width 405 height 34
type textarea "x"
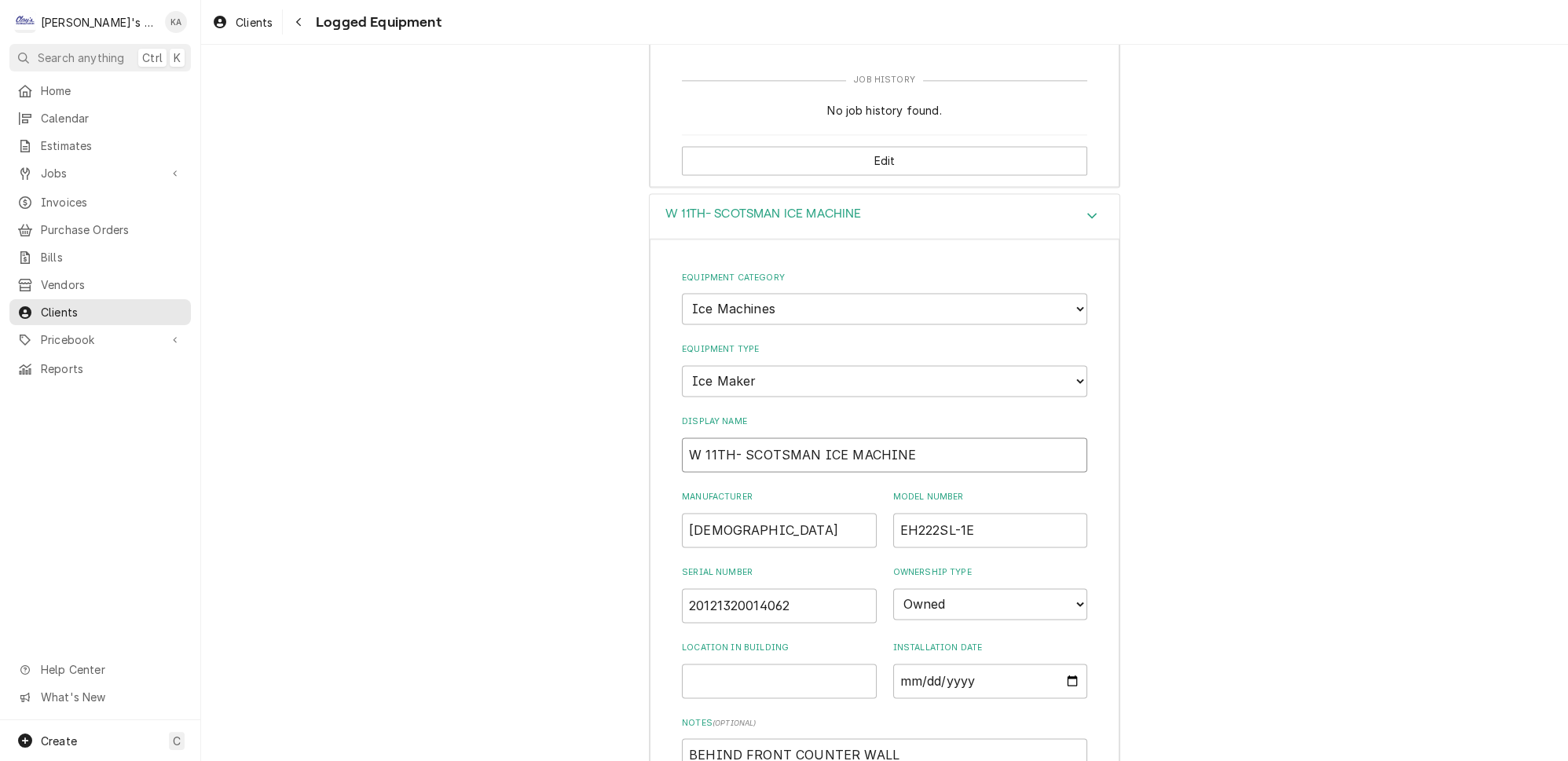
type input "W 11TH- SCOTSMAN ICE MACHINE"
type textarea "x"
type input "W 11TH- SCOTSMAN ICE MACHINE #"
type textarea "x"
type input "W 11TH- SCOTSMAN ICE MACHINE #2"
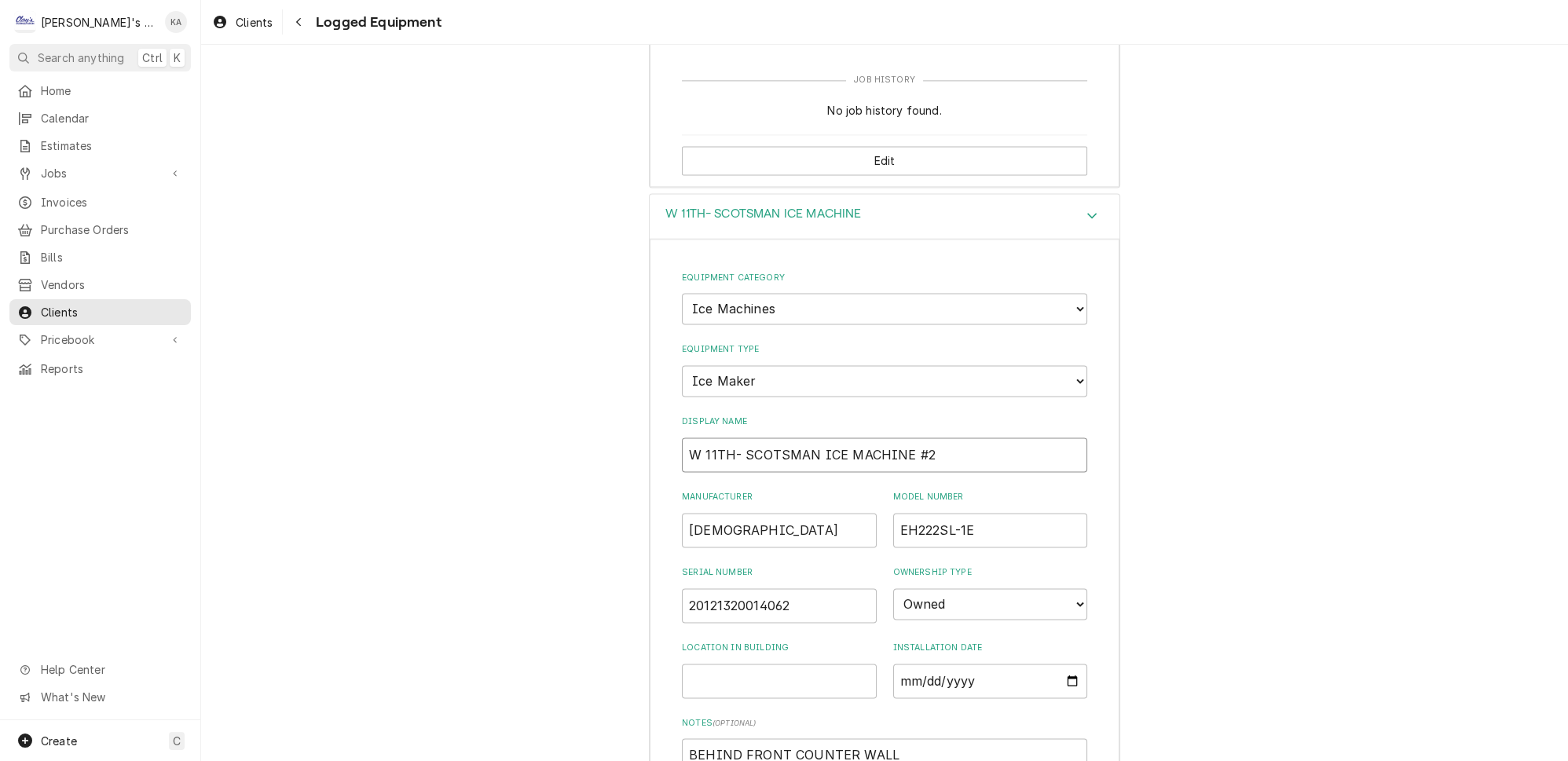
type textarea "x"
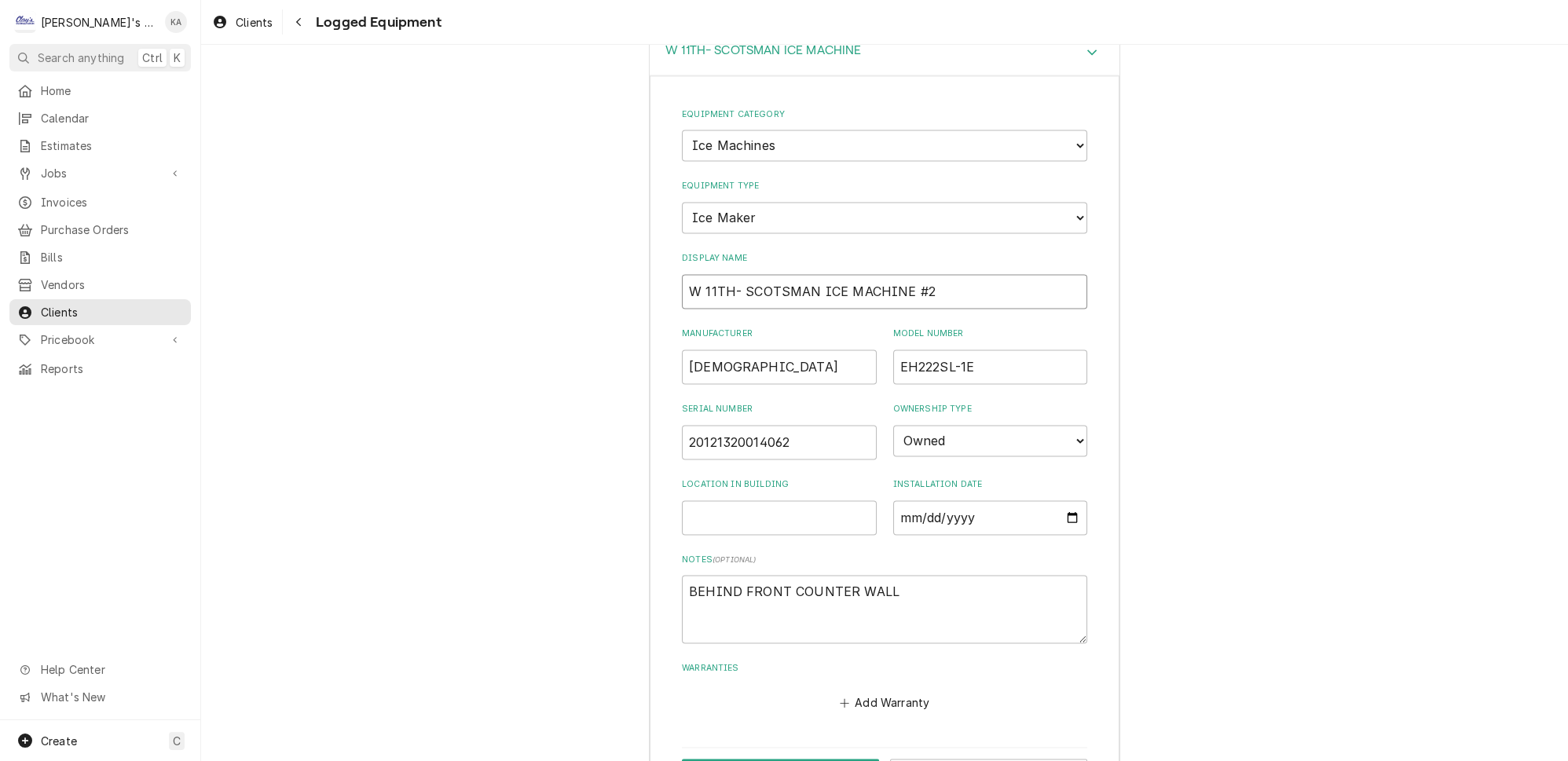
scroll to position [4032, 0]
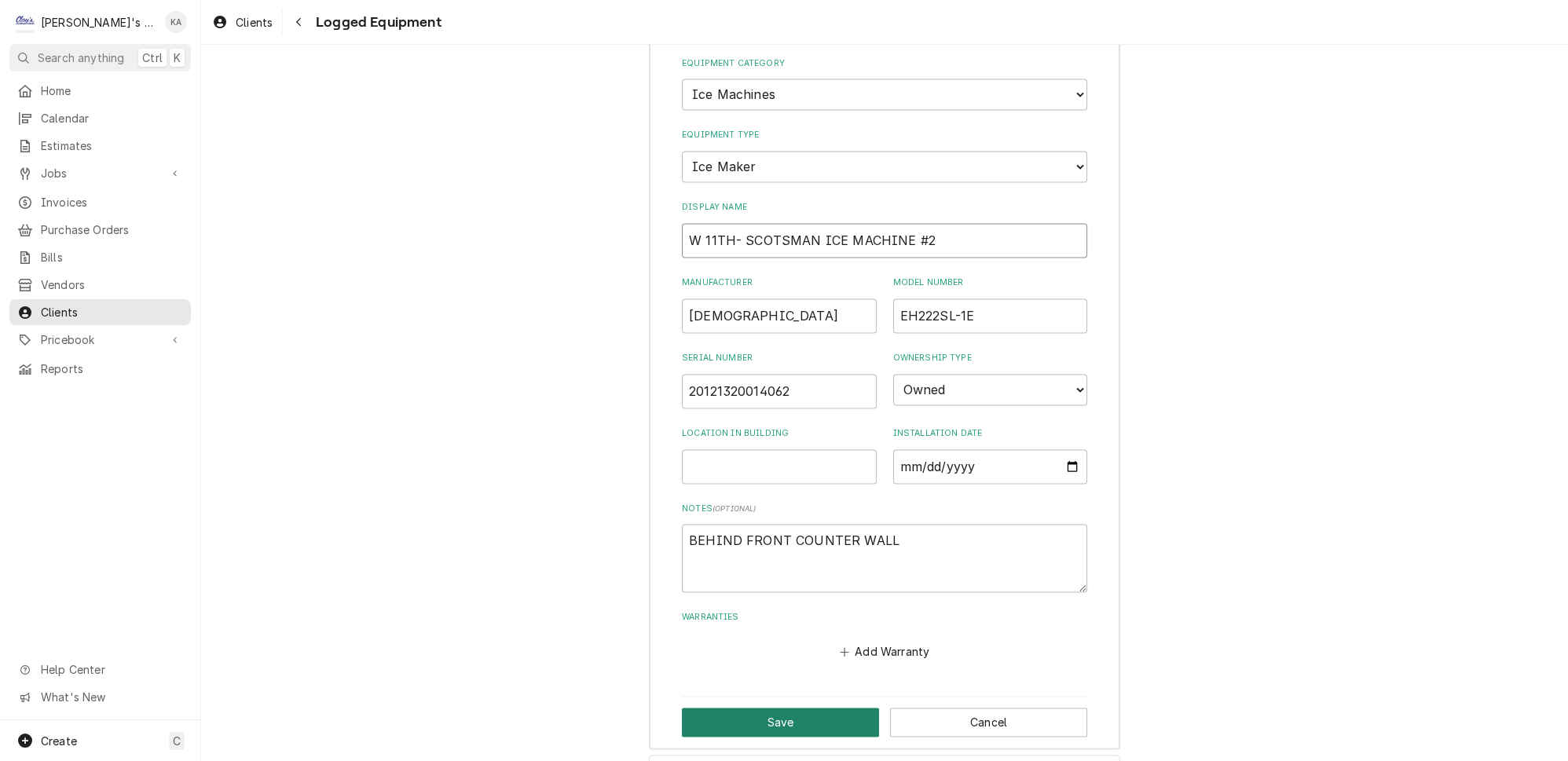
type input "W 11TH- SCOTSMAN ICE MACHINE #2"
click at [772, 708] on button "Save" at bounding box center [779, 722] width 197 height 29
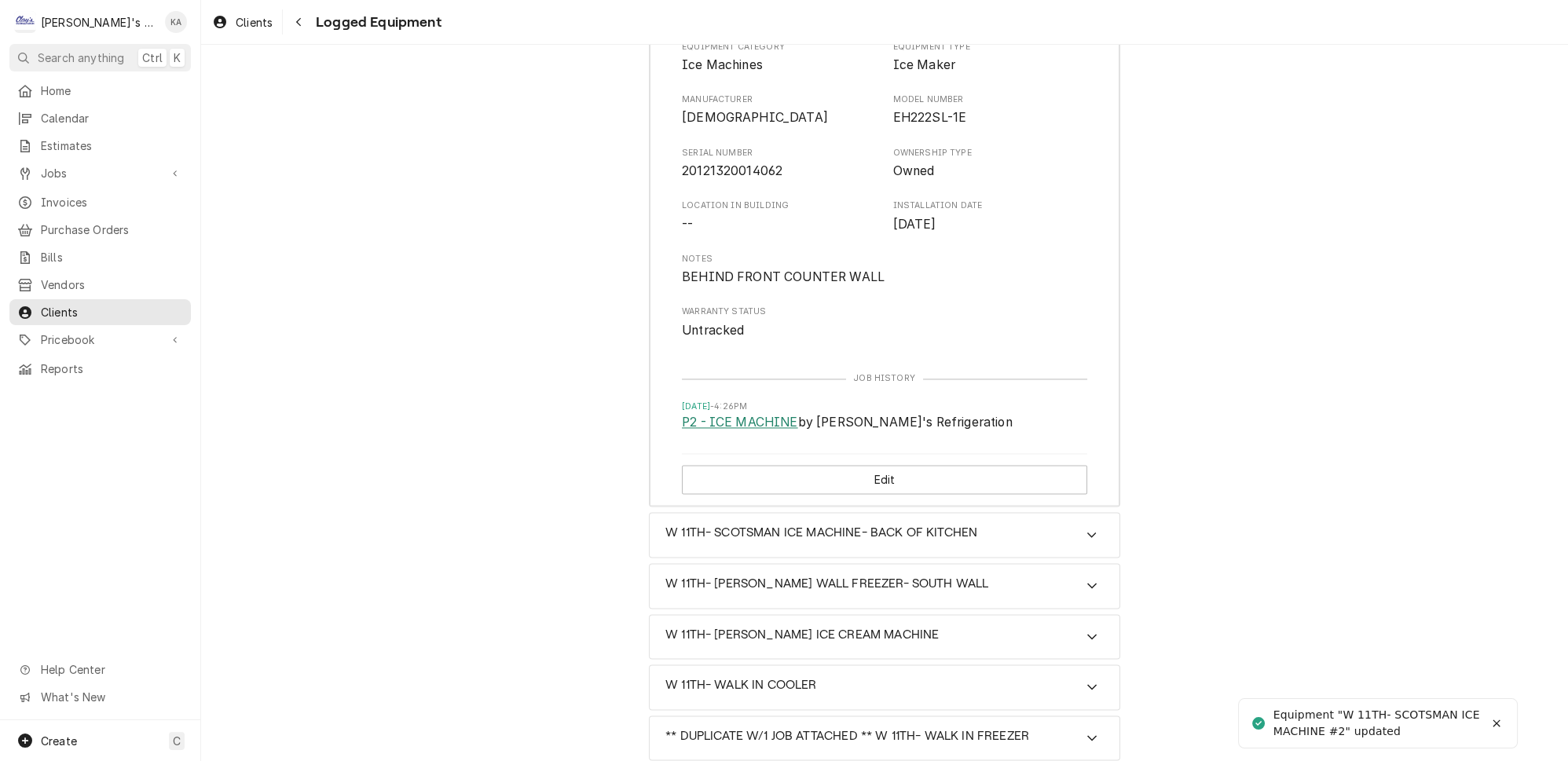
click at [762, 413] on link "P2 - ICE MACHINE" at bounding box center [739, 423] width 116 height 19
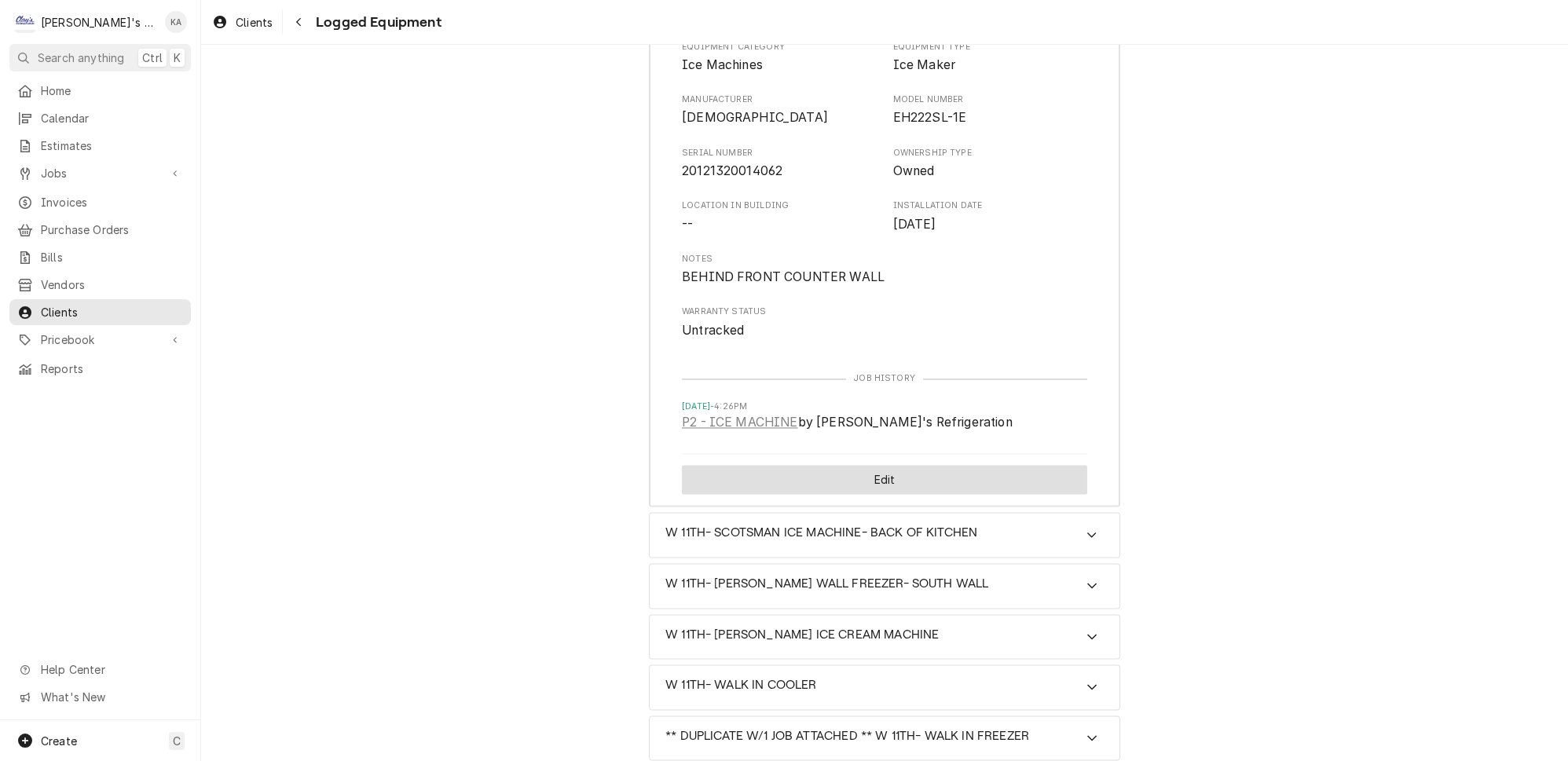
click at [879, 465] on button "Edit" at bounding box center [884, 479] width 405 height 29
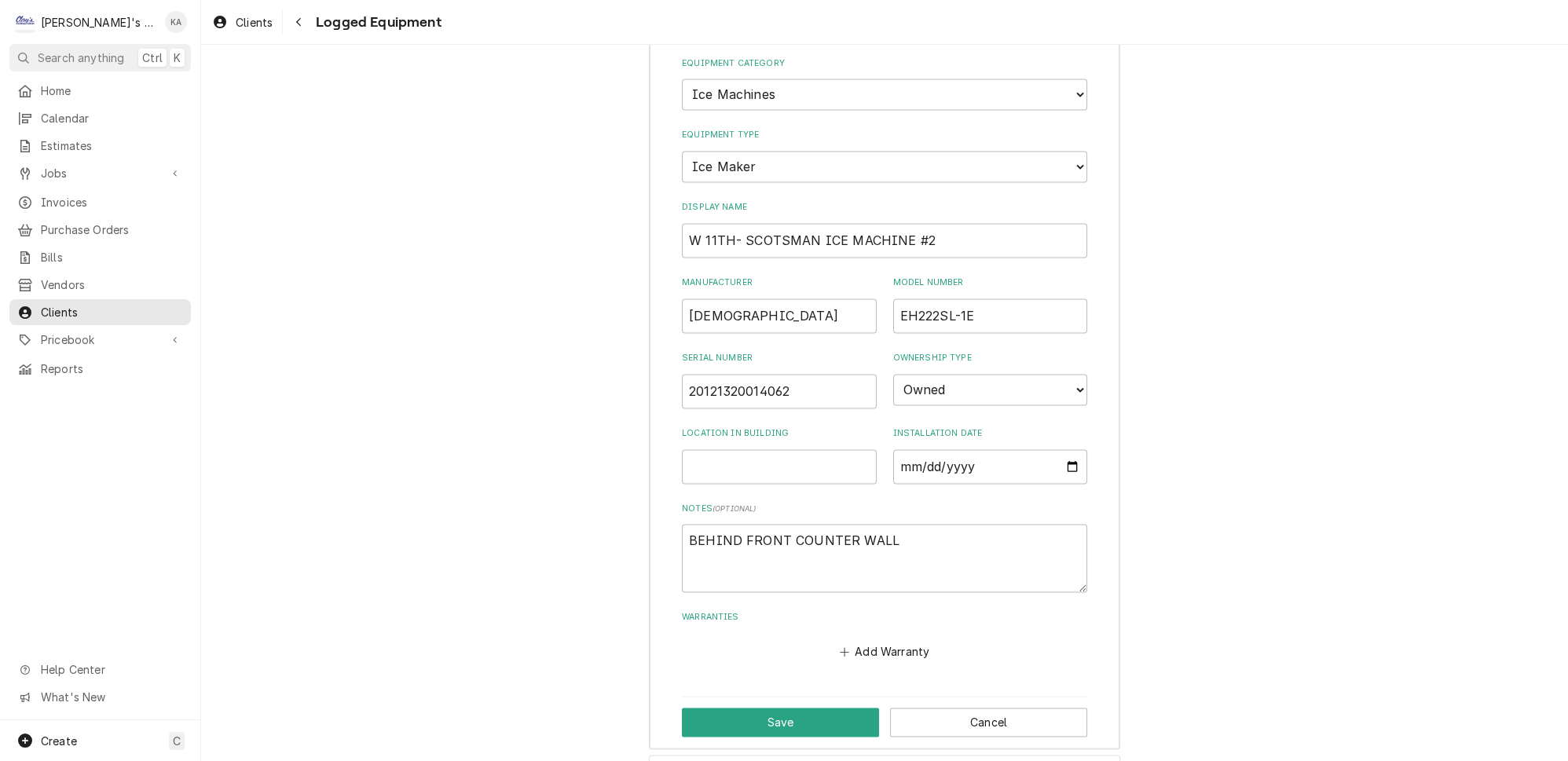
scroll to position [3615, 0]
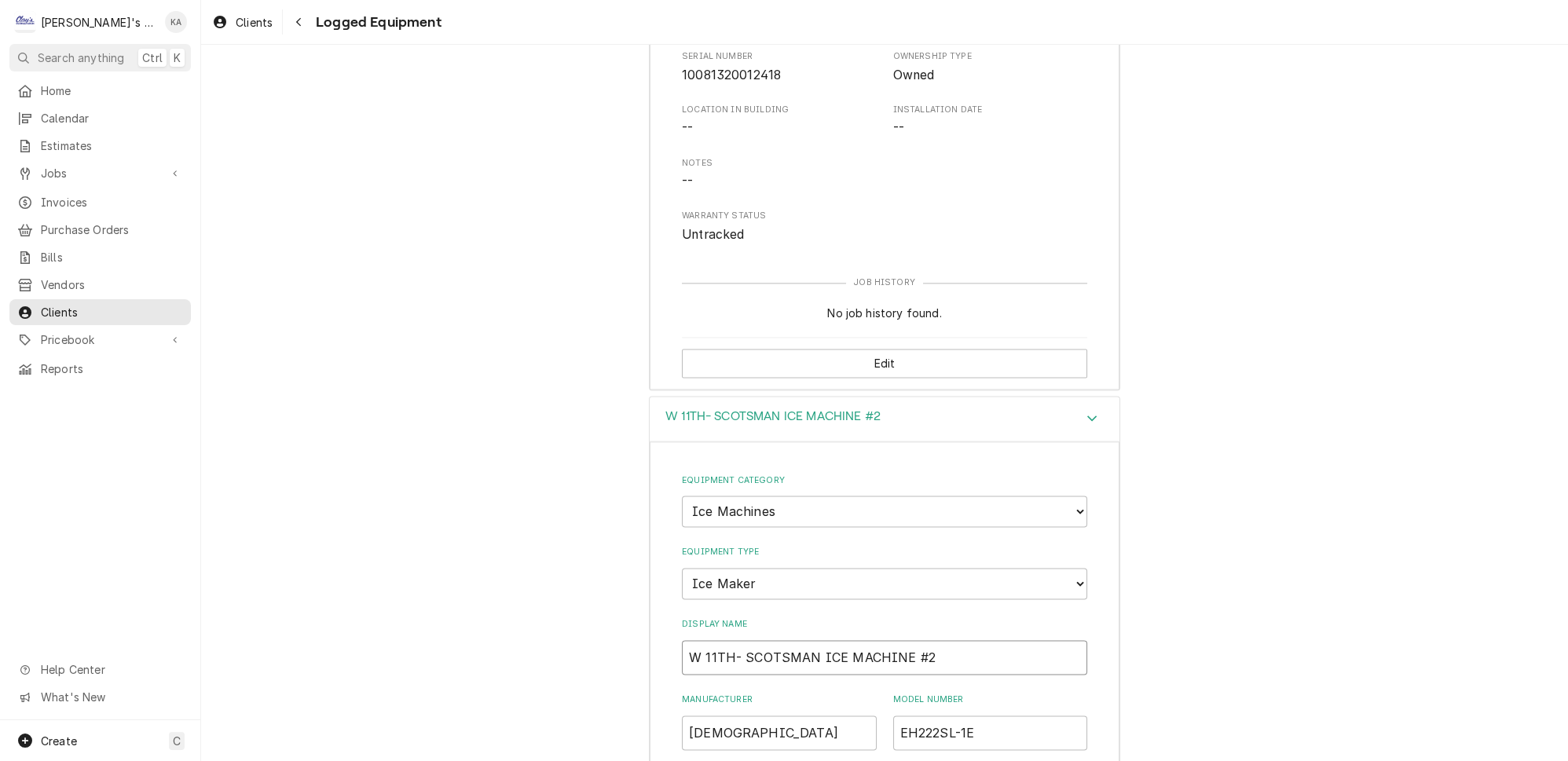
click at [938, 640] on input "W 11TH- SCOTSMAN ICE MACHINE #2" at bounding box center [884, 657] width 405 height 34
type textarea "x"
type input "W 11TH- SCOTSMAN ICE MACHINE #2-"
type textarea "x"
type input "W 11TH- SCOTSMAN ICE MACHINE #2-"
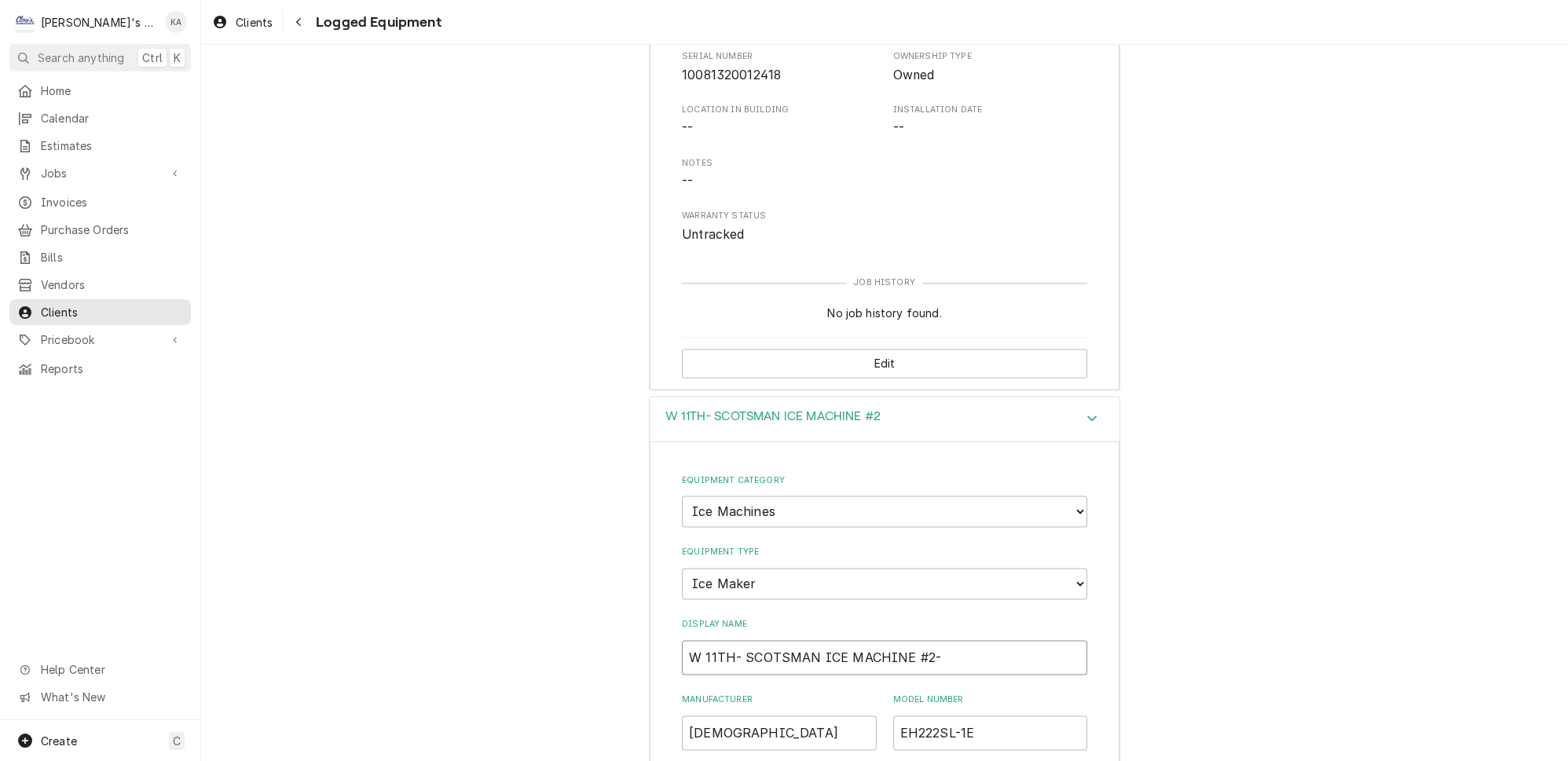
type textarea "x"
type input "W 11TH- SCOTSMAN ICE MACHINE #2- F"
type textarea "x"
type input "W 11TH- SCOTSMAN ICE MACHINE #2- FR"
type textarea "x"
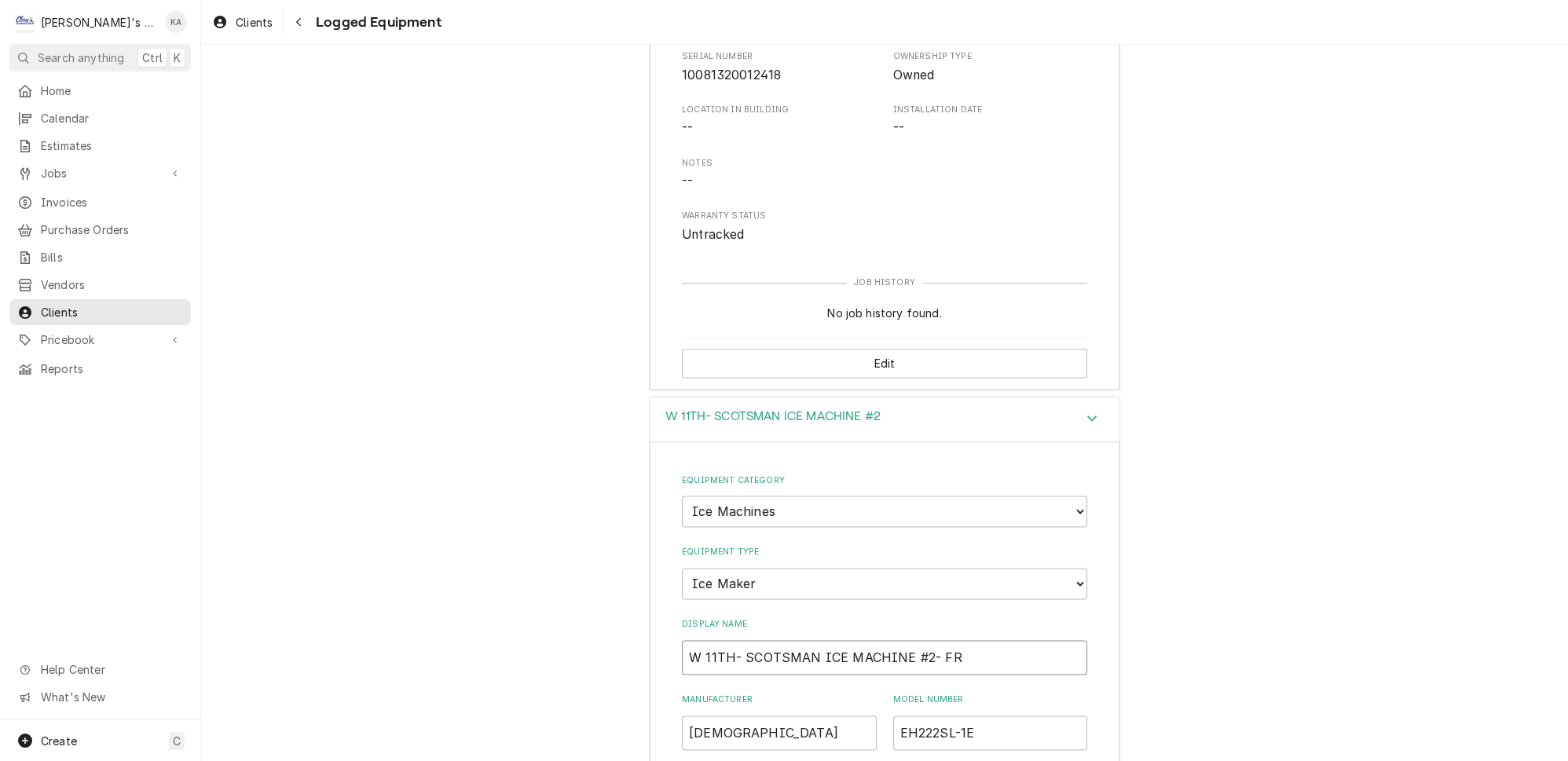
type input "W 11TH- SCOTSMAN ICE MACHINE #2- FRO"
type textarea "x"
type input "W 11TH- SCOTSMAN ICE MACHINE #2- FRON"
type textarea "x"
type input "W 11TH- SCOTSMAN ICE MACHINE #2- FRONT"
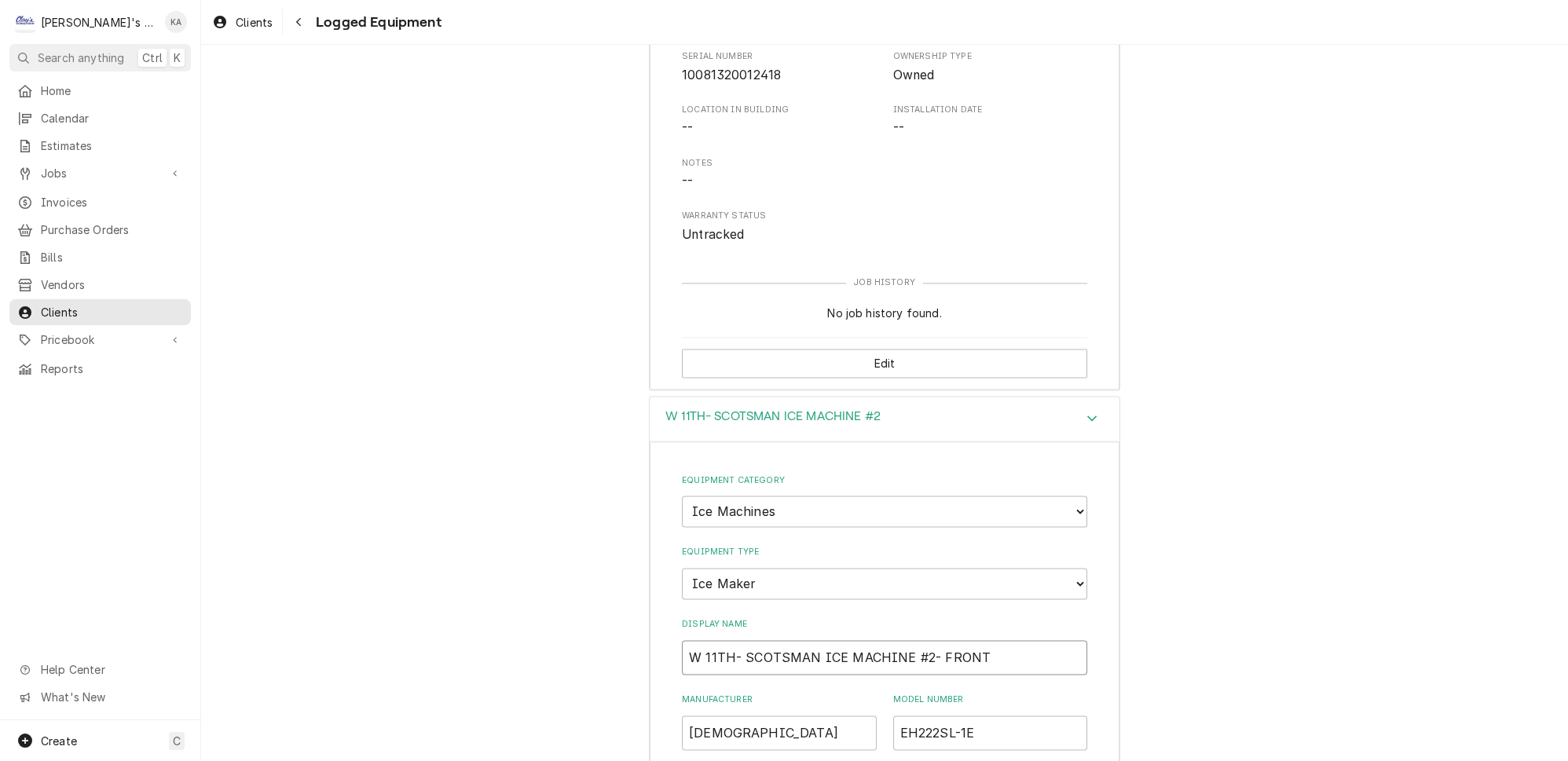
type textarea "x"
type input "W 11TH- SCOTSMAN ICE MACHINE #2- FRONT"
type textarea "x"
type input "W 11TH- SCOTSMAN ICE MACHINE #2- FRONT C"
type textarea "x"
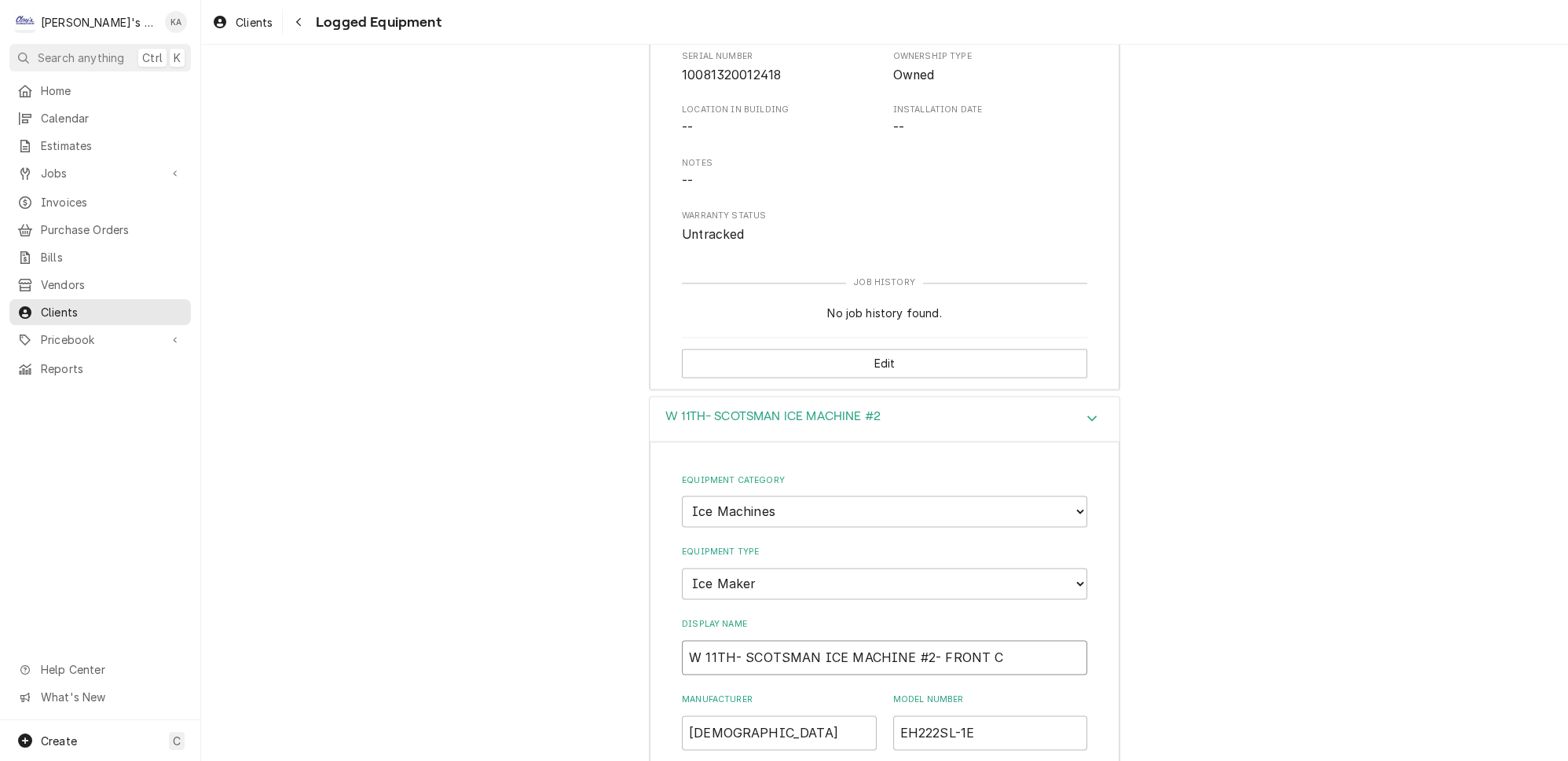
type input "W 11TH- SCOTSMAN ICE MACHINE #2- FRONT CO"
type textarea "x"
type input "W 11TH- SCOTSMAN ICE MACHINE #2- FRONT COU"
type textarea "x"
type input "W 11TH- SCOTSMAN ICE MACHINE #2- FRONT COUN"
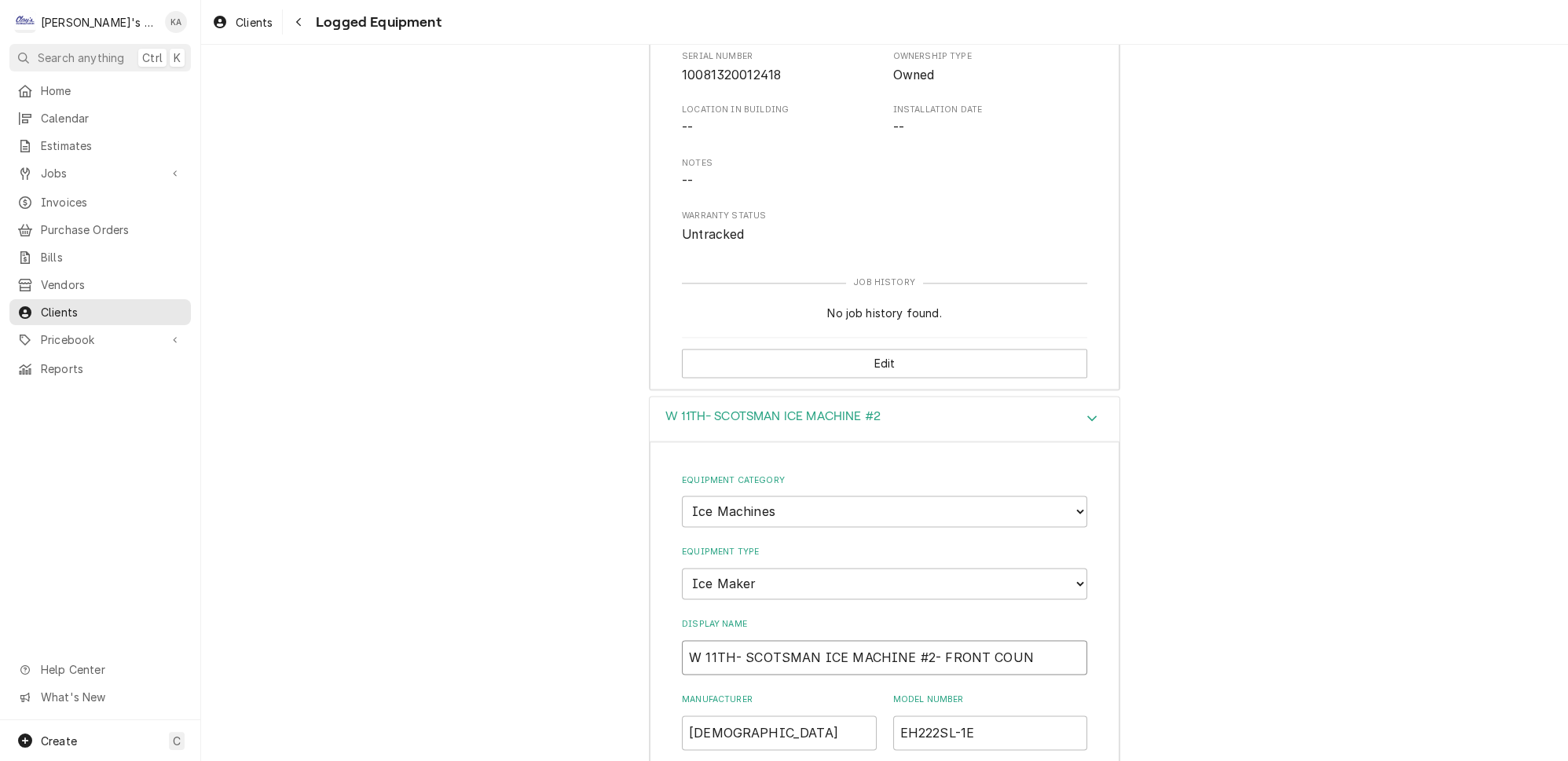
type textarea "x"
type input "W 11TH- SCOTSMAN ICE MACHINE #2- FRONT COUNT"
type textarea "x"
type input "W 11TH- SCOTSMAN ICE MACHINE #2- FRONT COUNTE"
type textarea "x"
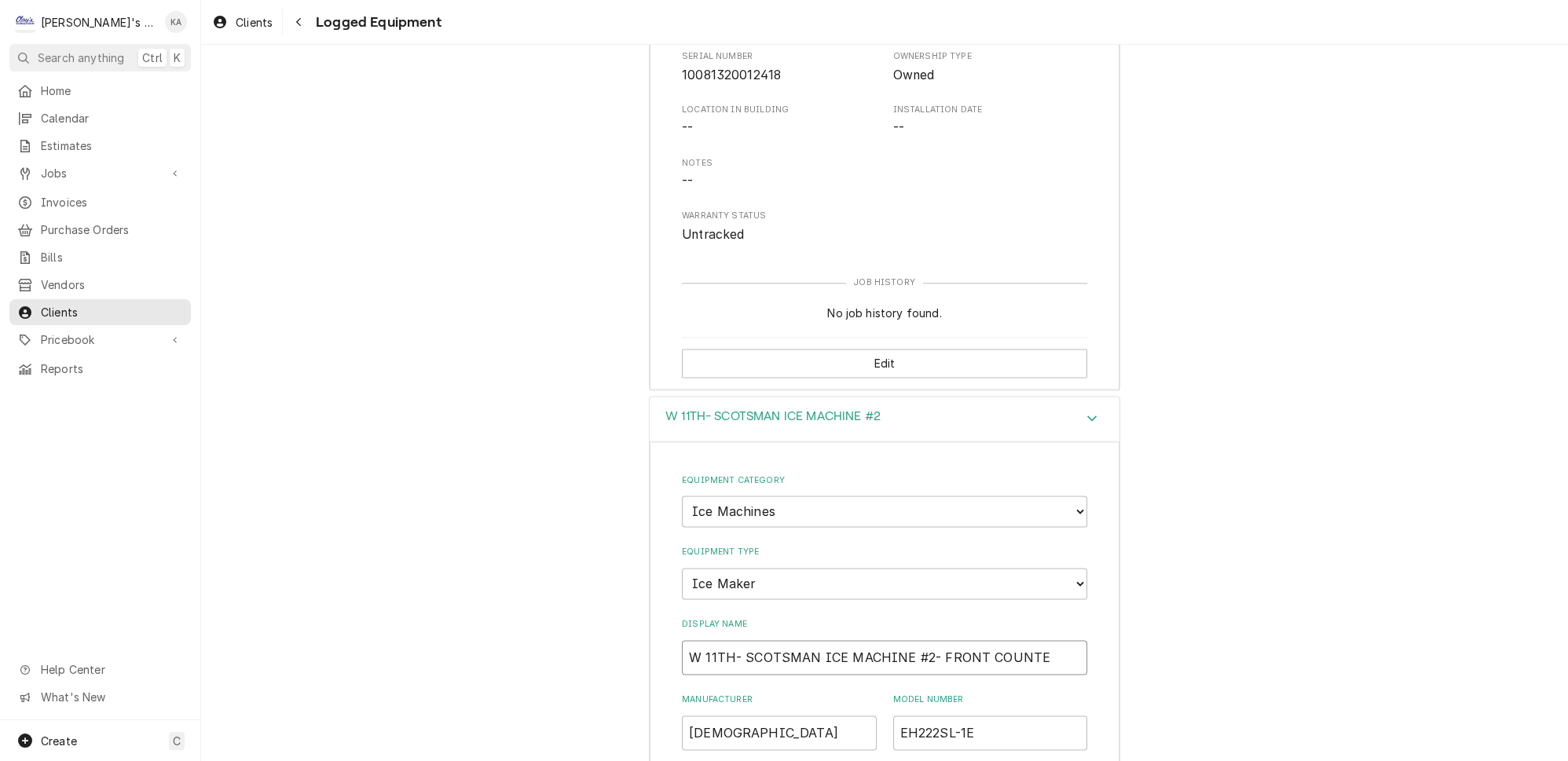
type input "W 11TH- SCOTSMAN ICE MACHINE #2- FRONT COUNTER"
type textarea "x"
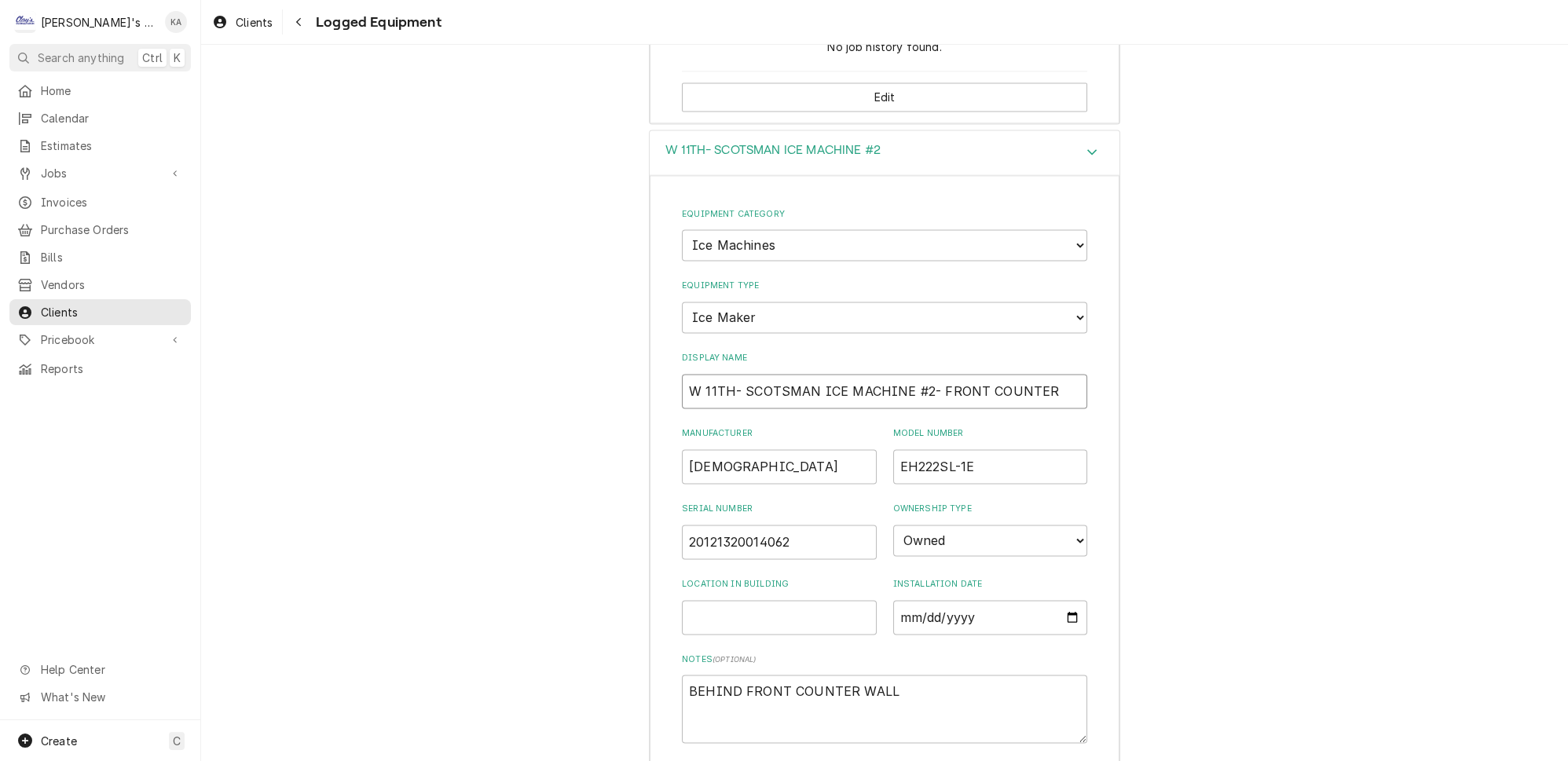
scroll to position [3900, 0]
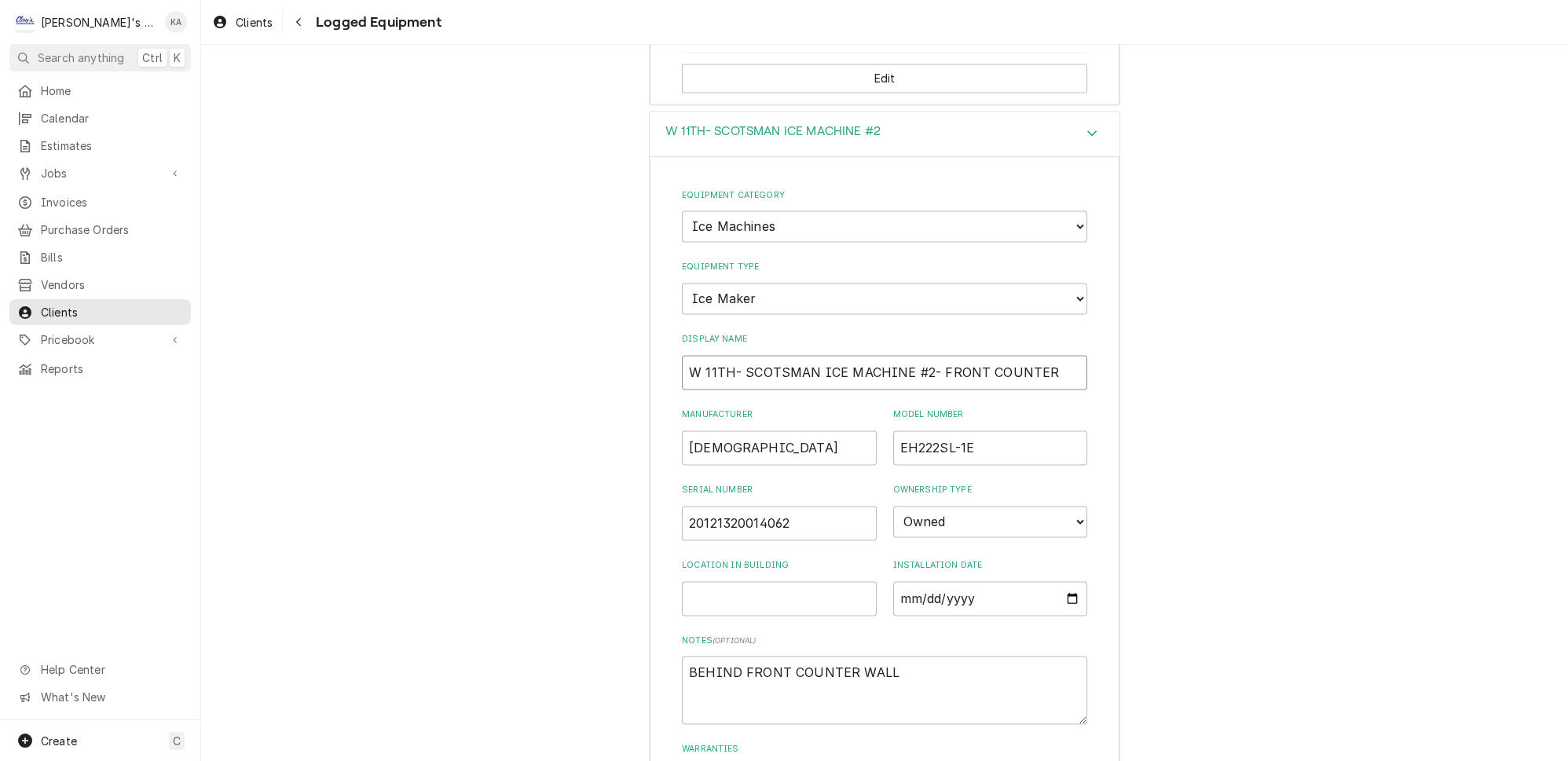
type input "W 11TH- SCOTSMAN ICE MACHINE #2- FRONT COUNTER"
drag, startPoint x: 887, startPoint y: 577, endPoint x: 663, endPoint y: 570, distance: 224.1
click at [662, 570] on div "Equipment Category Choose equipment category... Ice Machines Refrigeration HVAC…" at bounding box center [885, 518] width 469 height 724
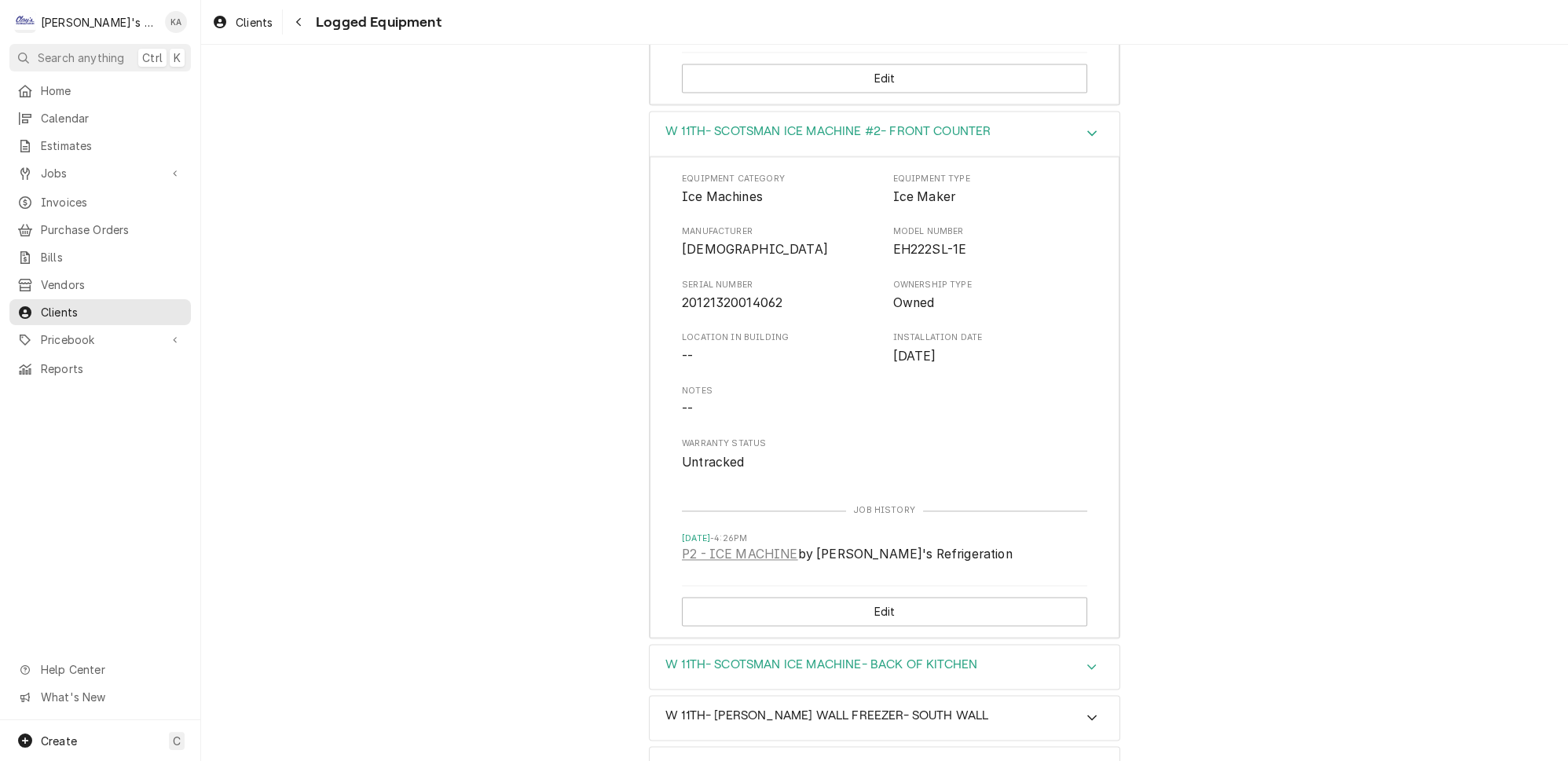
click at [1086, 660] on icon "Accordion Header" at bounding box center [1092, 666] width 11 height 12
click at [1087, 130] on icon "Accordion Header" at bounding box center [1092, 133] width 10 height 6
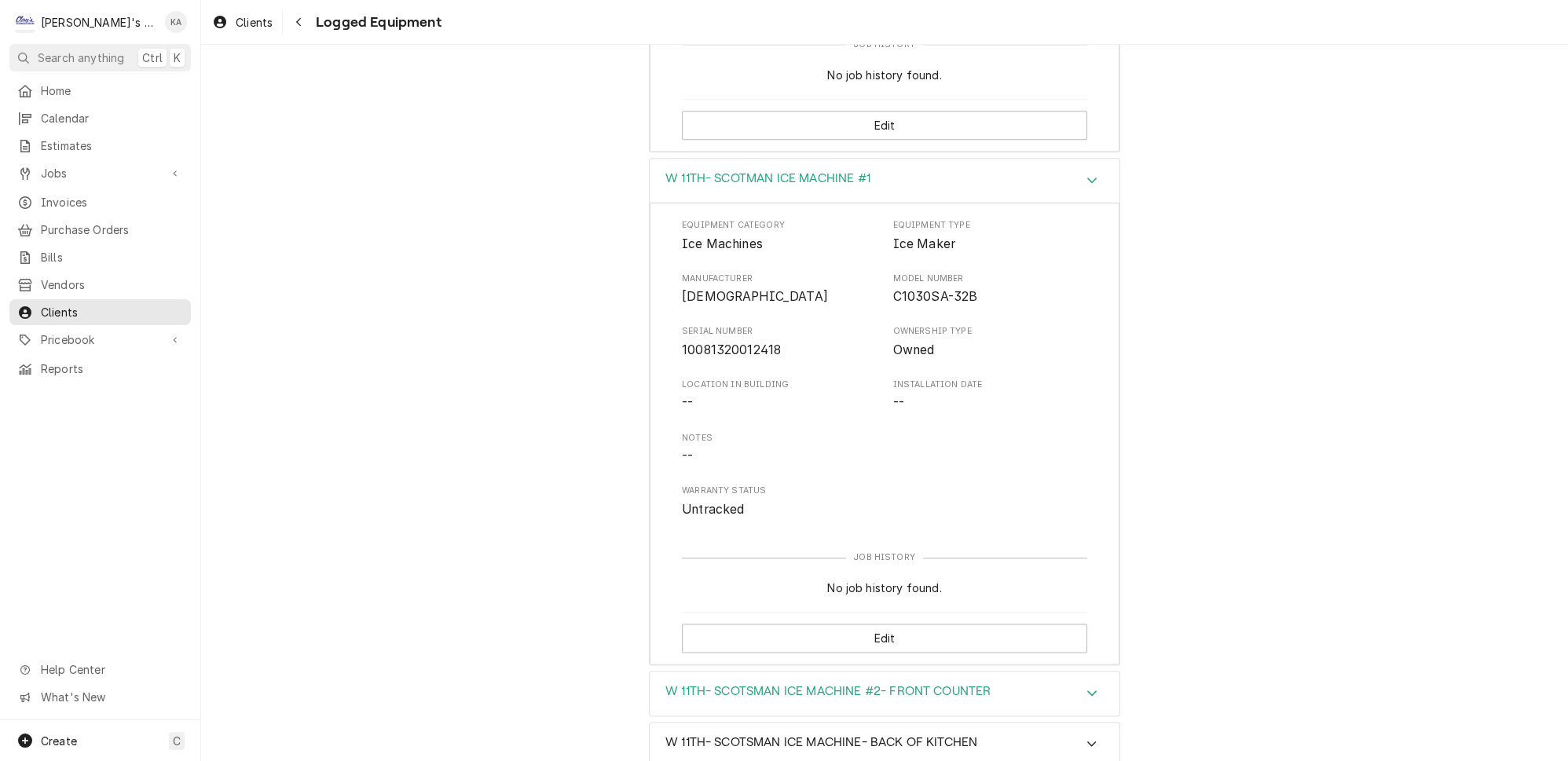
scroll to position [3312, 0]
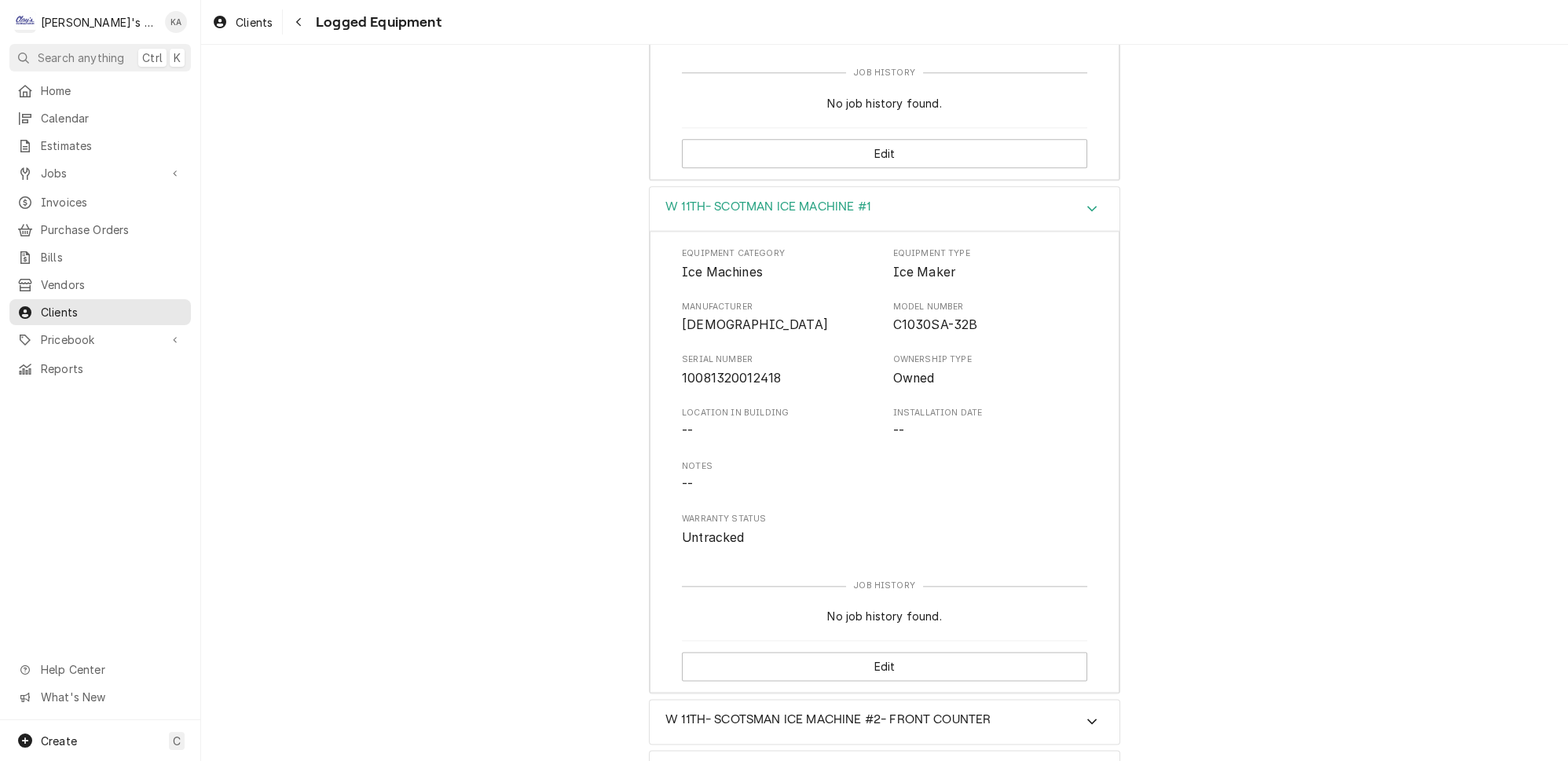
click at [1086, 201] on icon "Accordion Header" at bounding box center [1092, 207] width 11 height 12
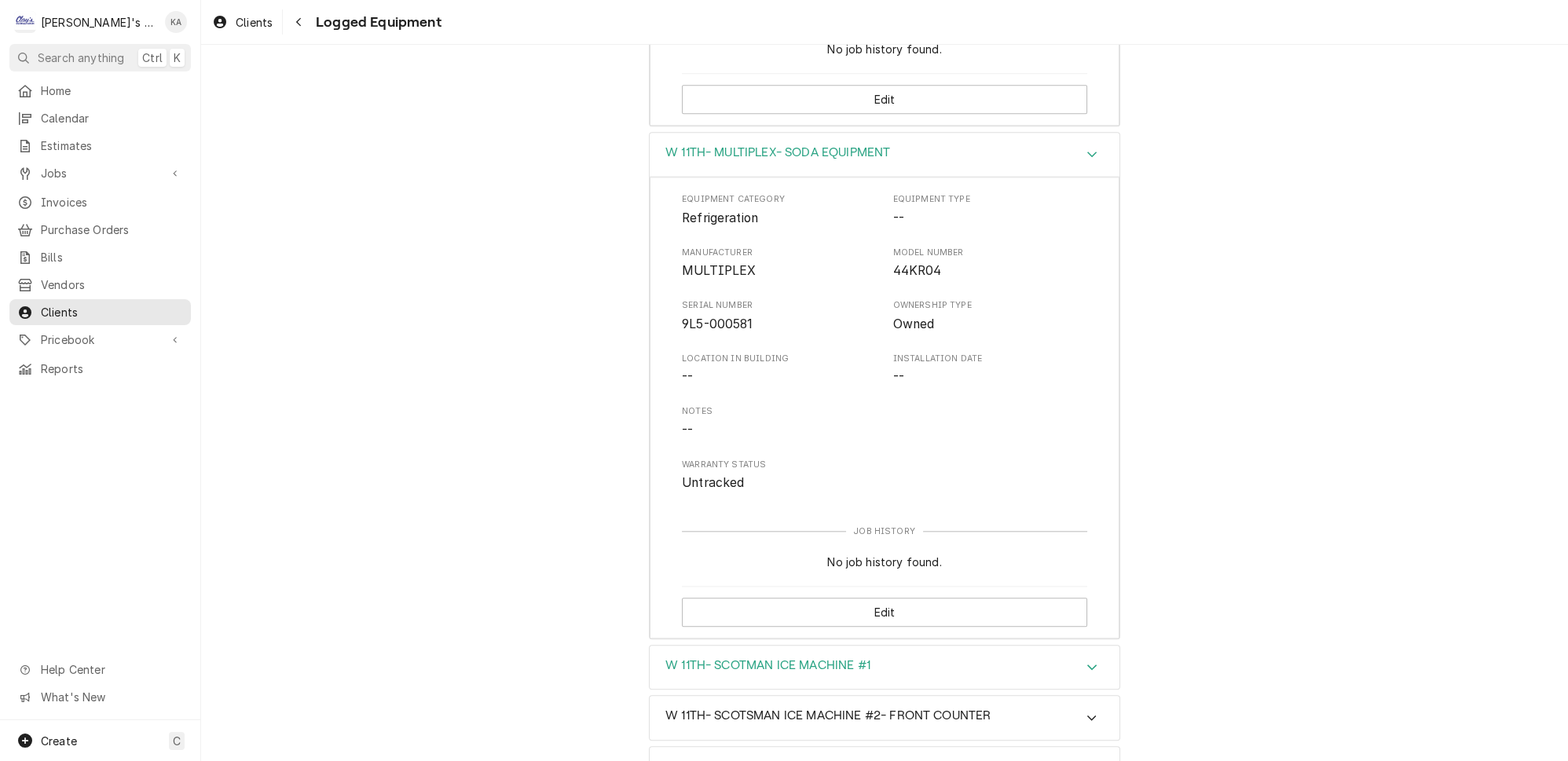
scroll to position [2782, 0]
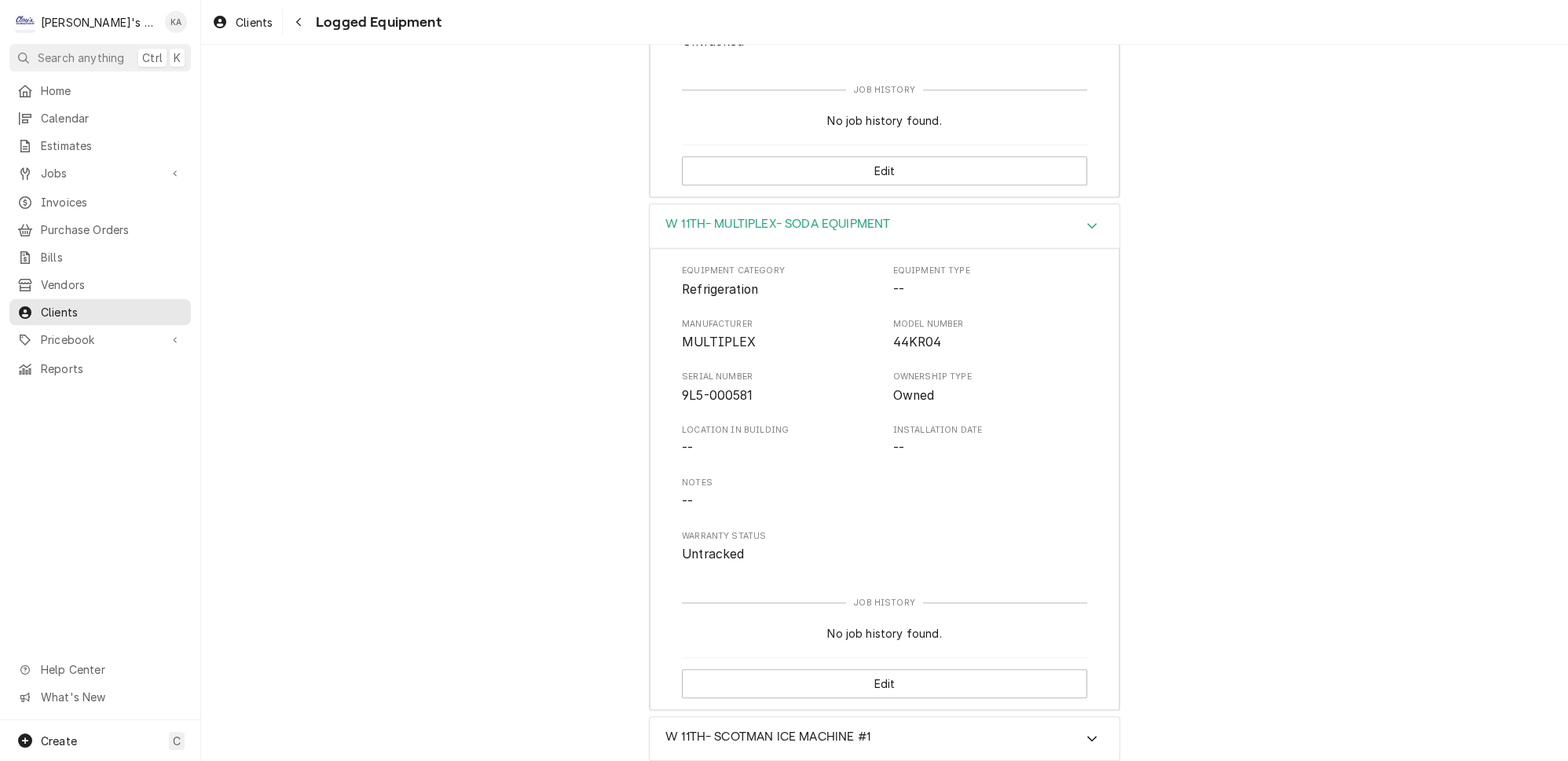
click at [1080, 217] on div "Accordion Header" at bounding box center [1091, 226] width 24 height 19
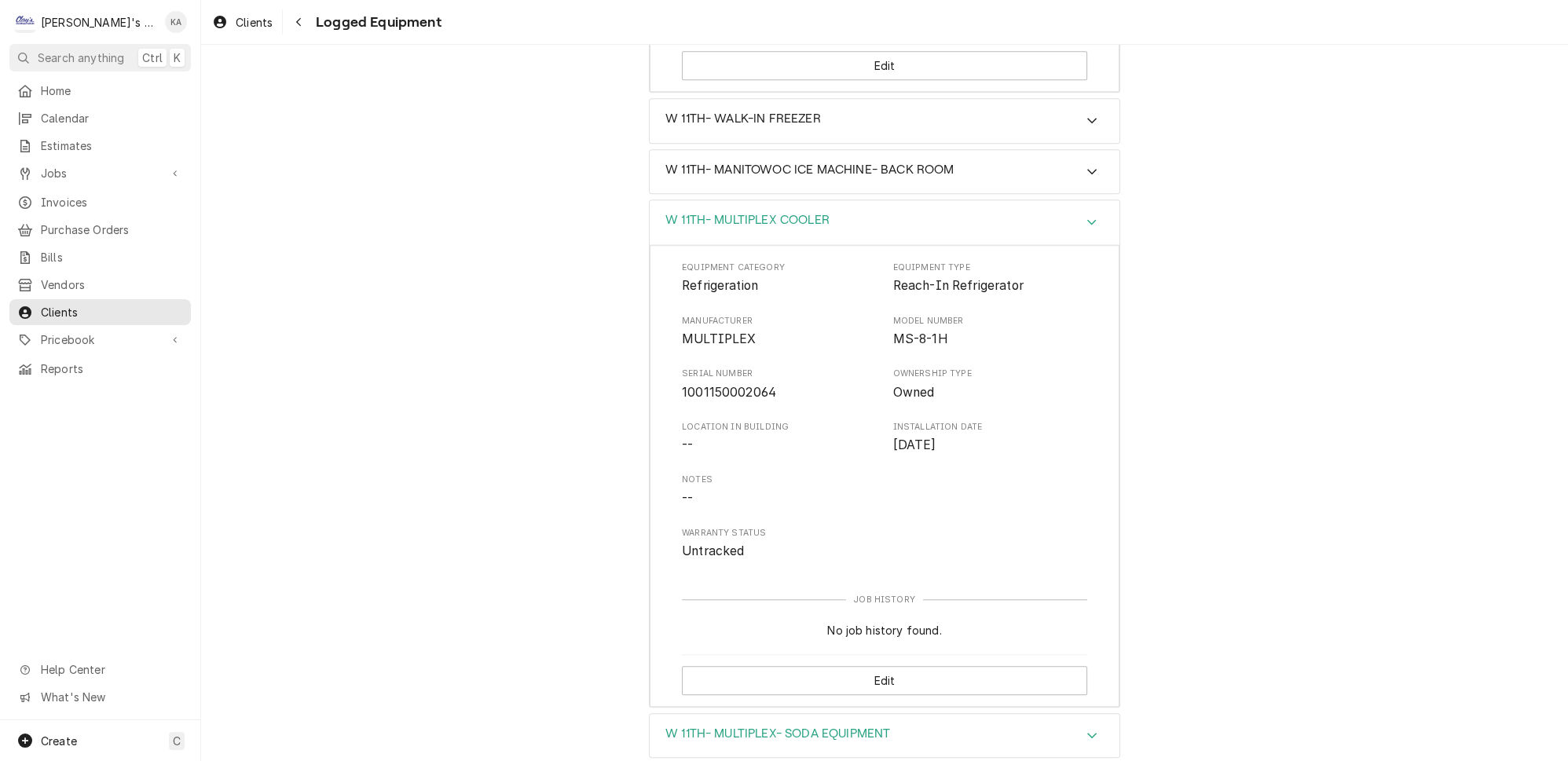
scroll to position [2253, 0]
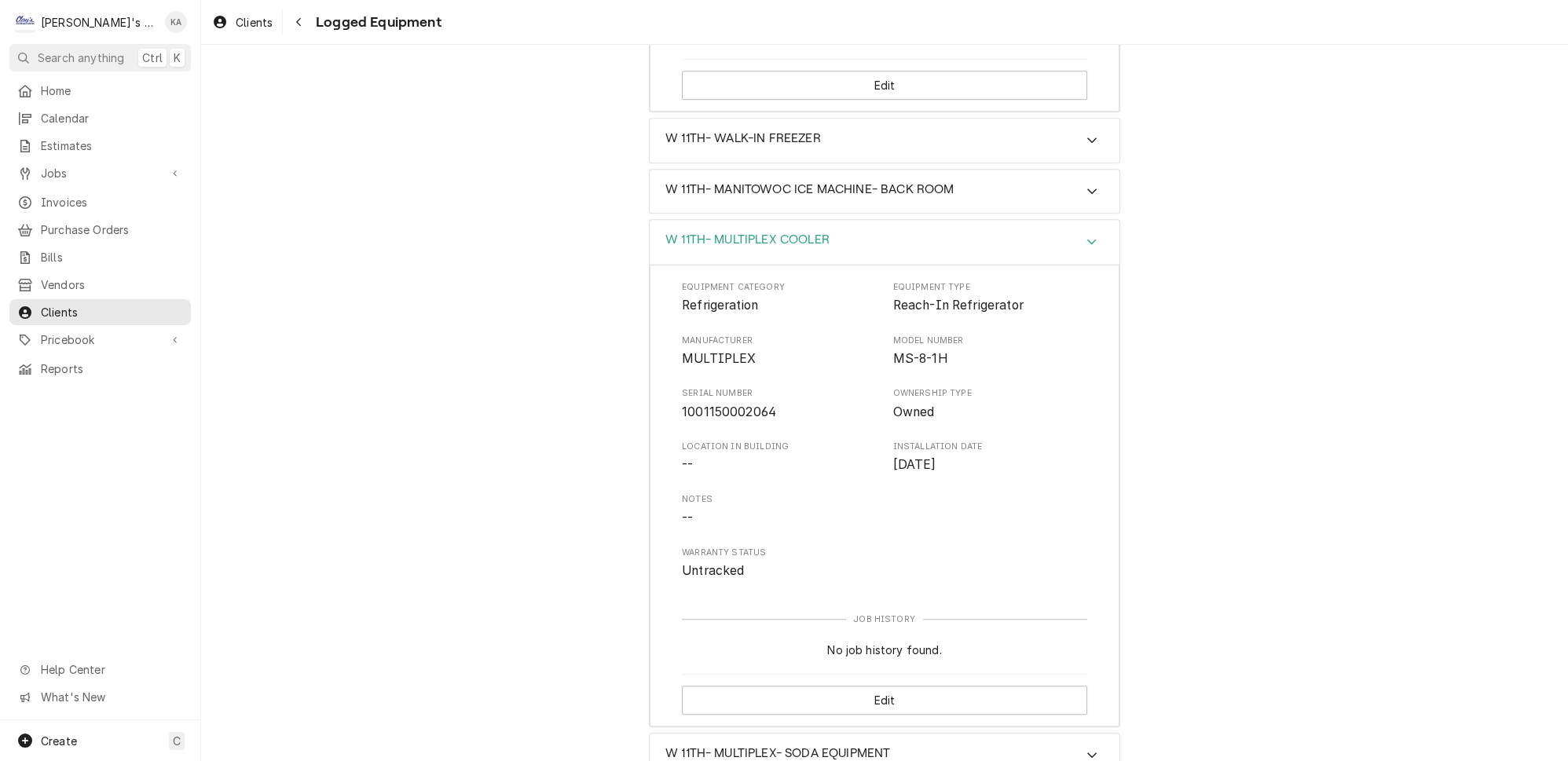
click at [1087, 239] on icon "Accordion Header" at bounding box center [1092, 242] width 10 height 6
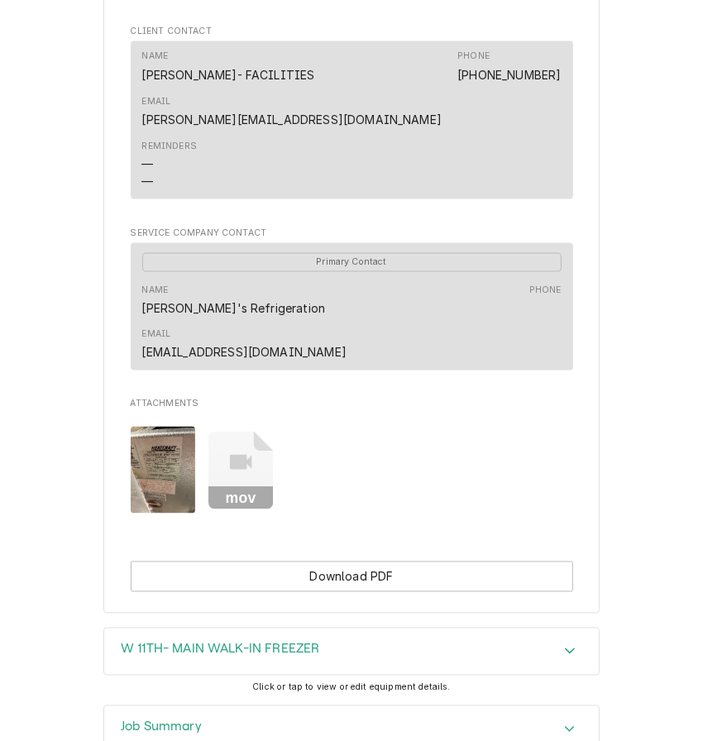
scroll to position [1694, 0]
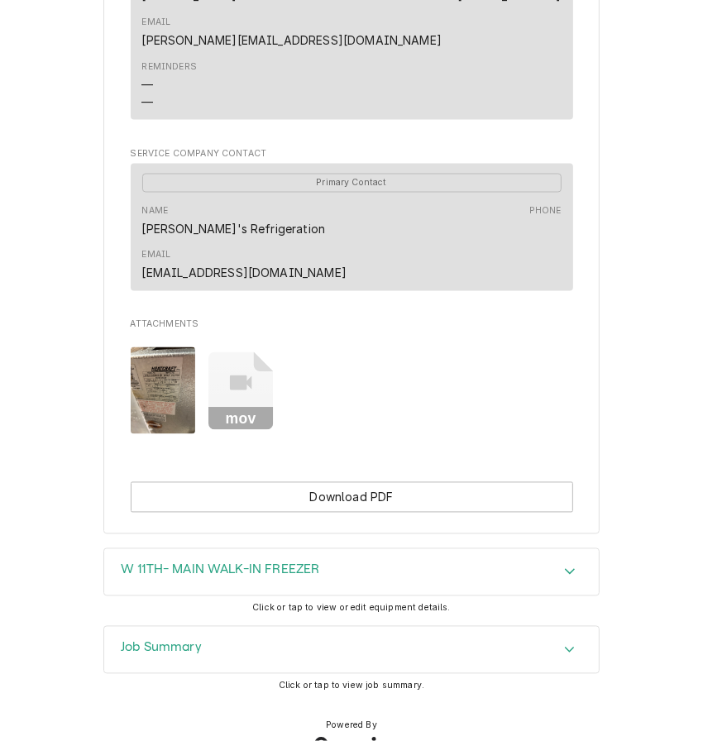
click at [161, 357] on img "Attachments" at bounding box center [163, 390] width 65 height 87
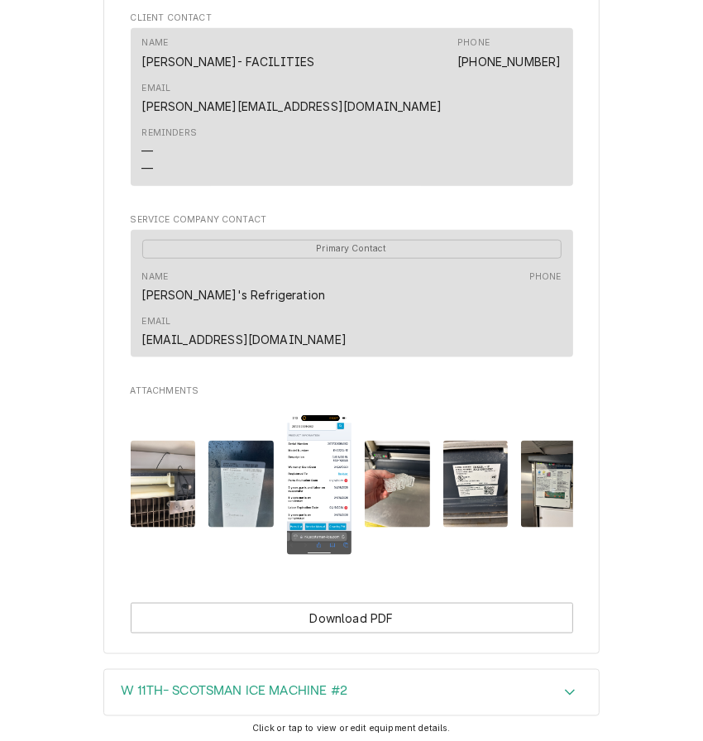
scroll to position [1276, 0]
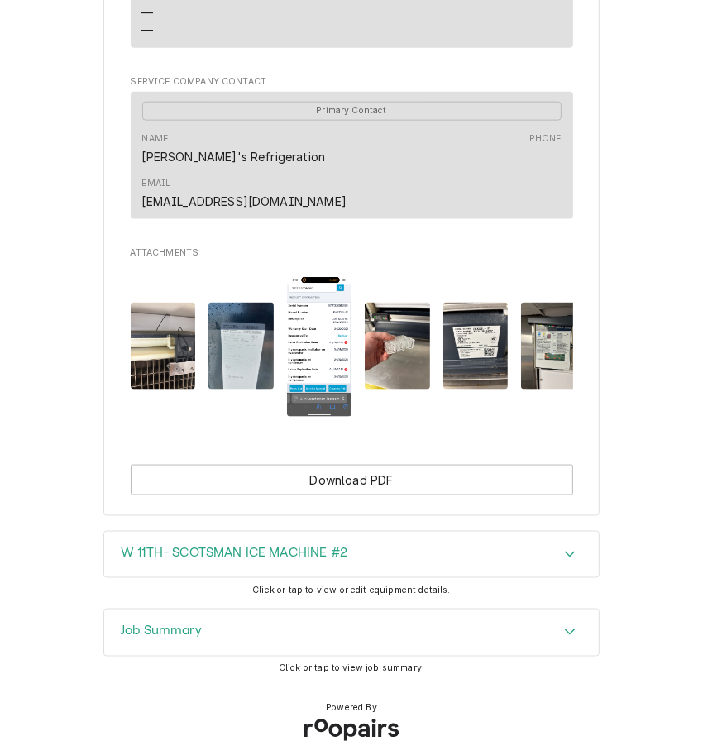
click at [564, 625] on icon "Accordion Header" at bounding box center [570, 631] width 12 height 13
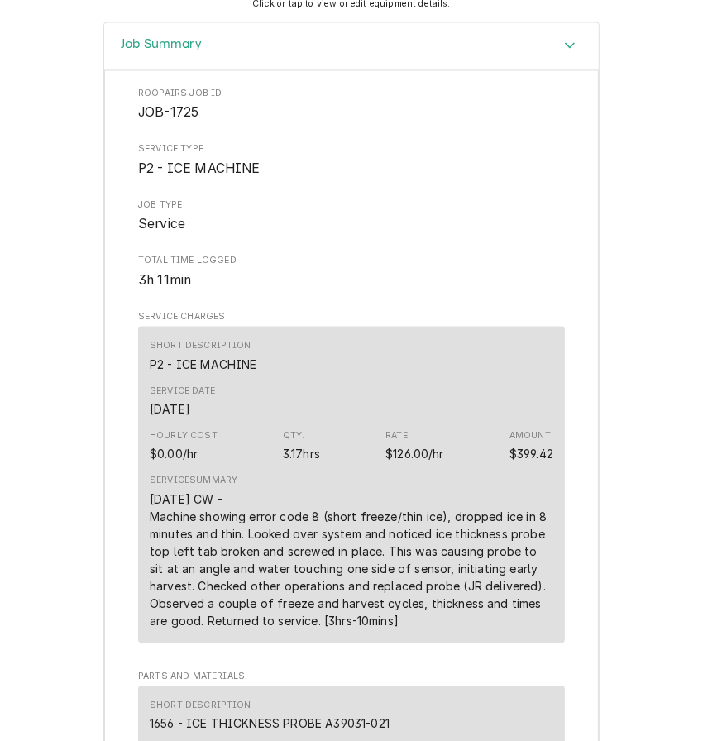
scroll to position [1877, 0]
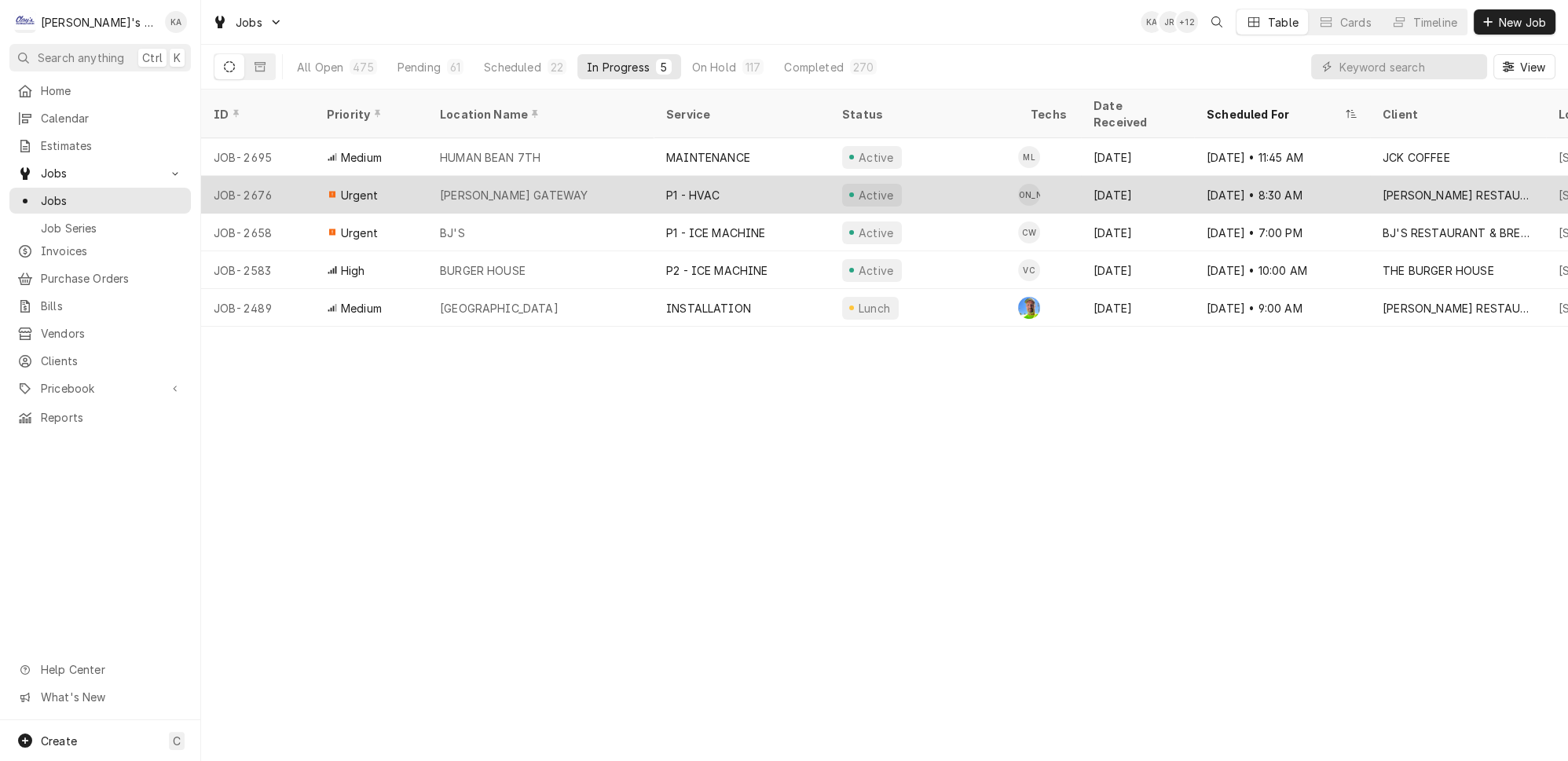
click at [554, 176] on div "[PERSON_NAME] GATEWAY" at bounding box center [541, 195] width 226 height 38
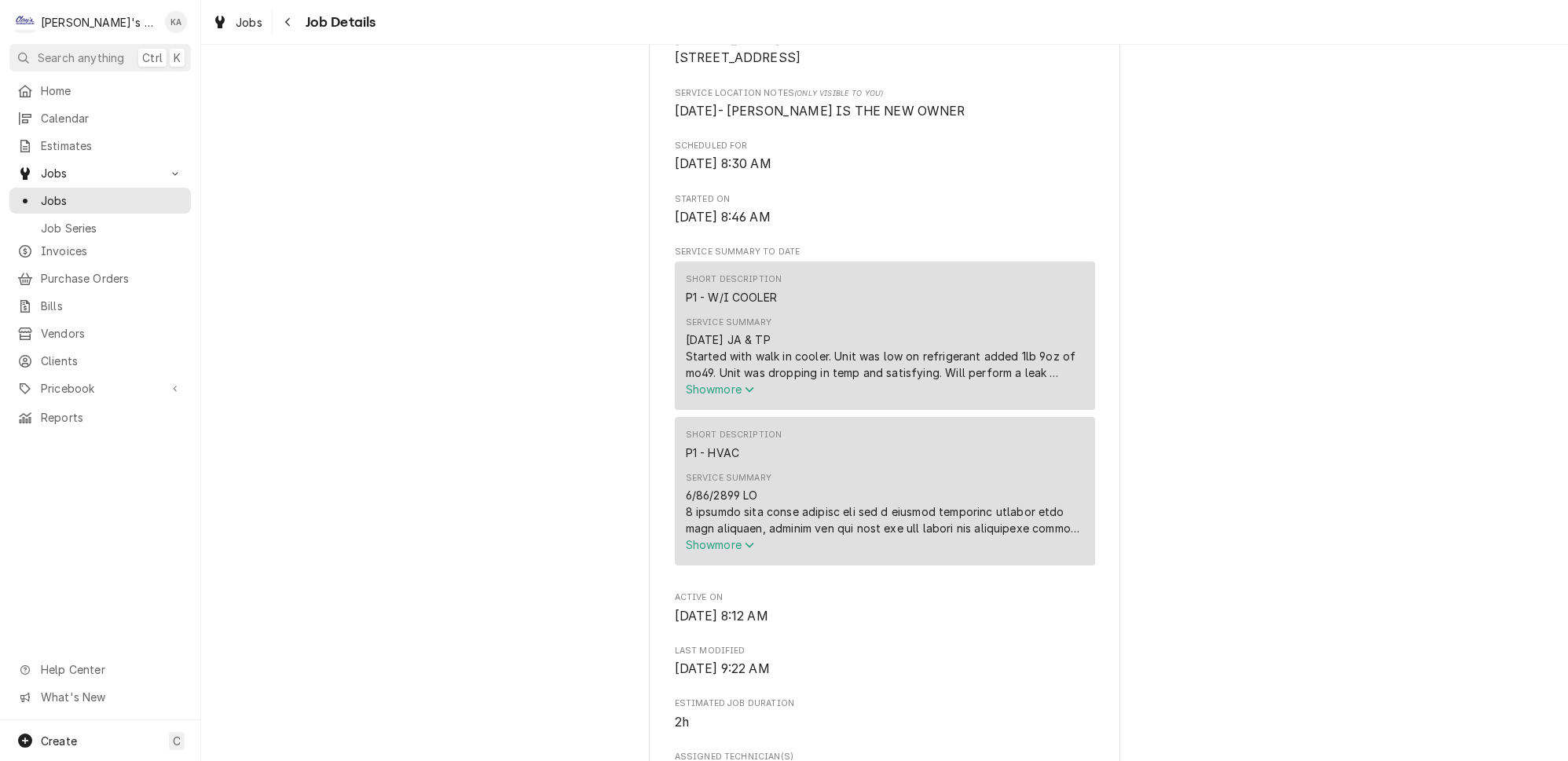
scroll to position [428, 0]
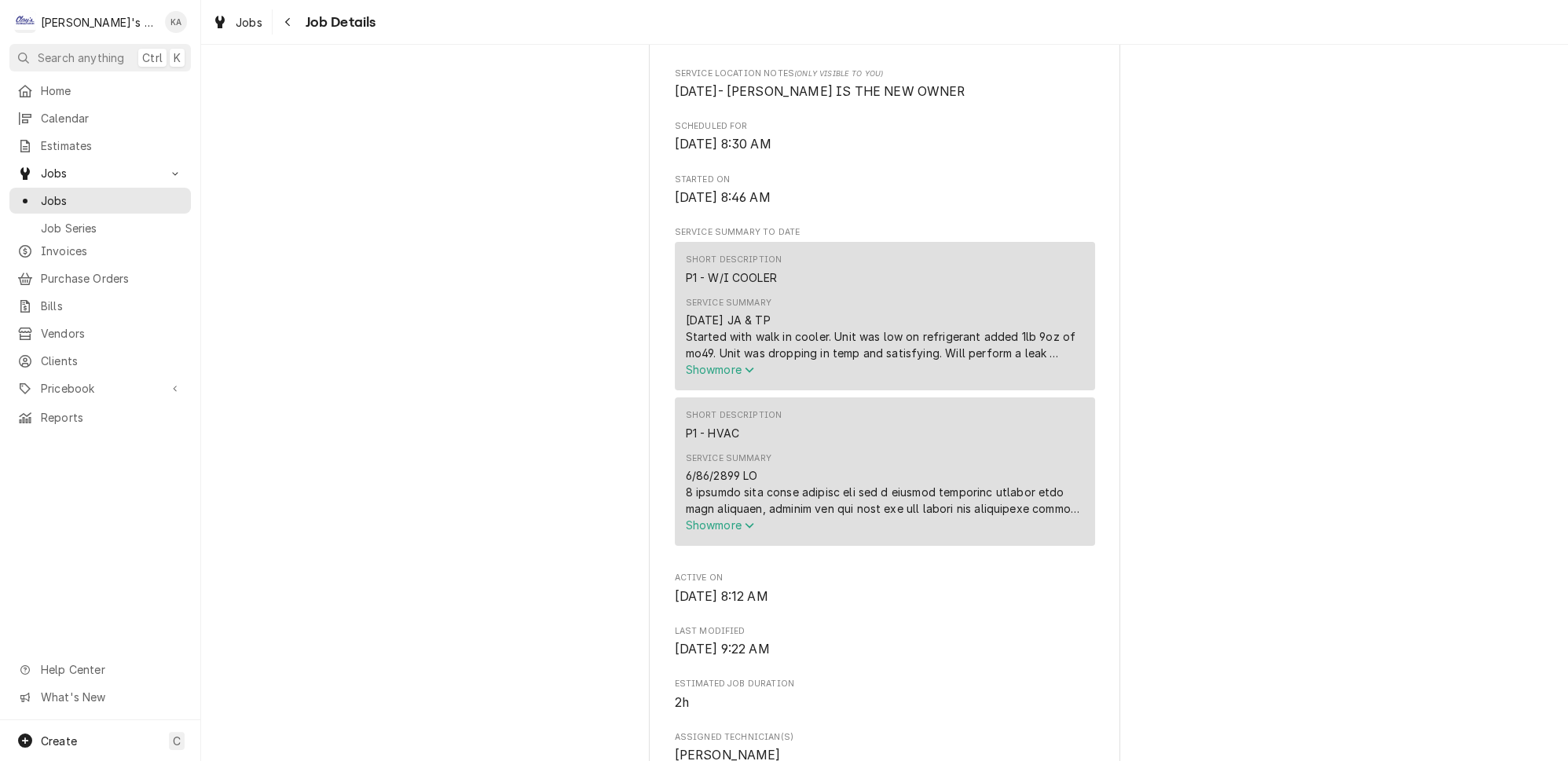
click at [750, 375] on icon "Service Summary" at bounding box center [750, 371] width 10 height 11
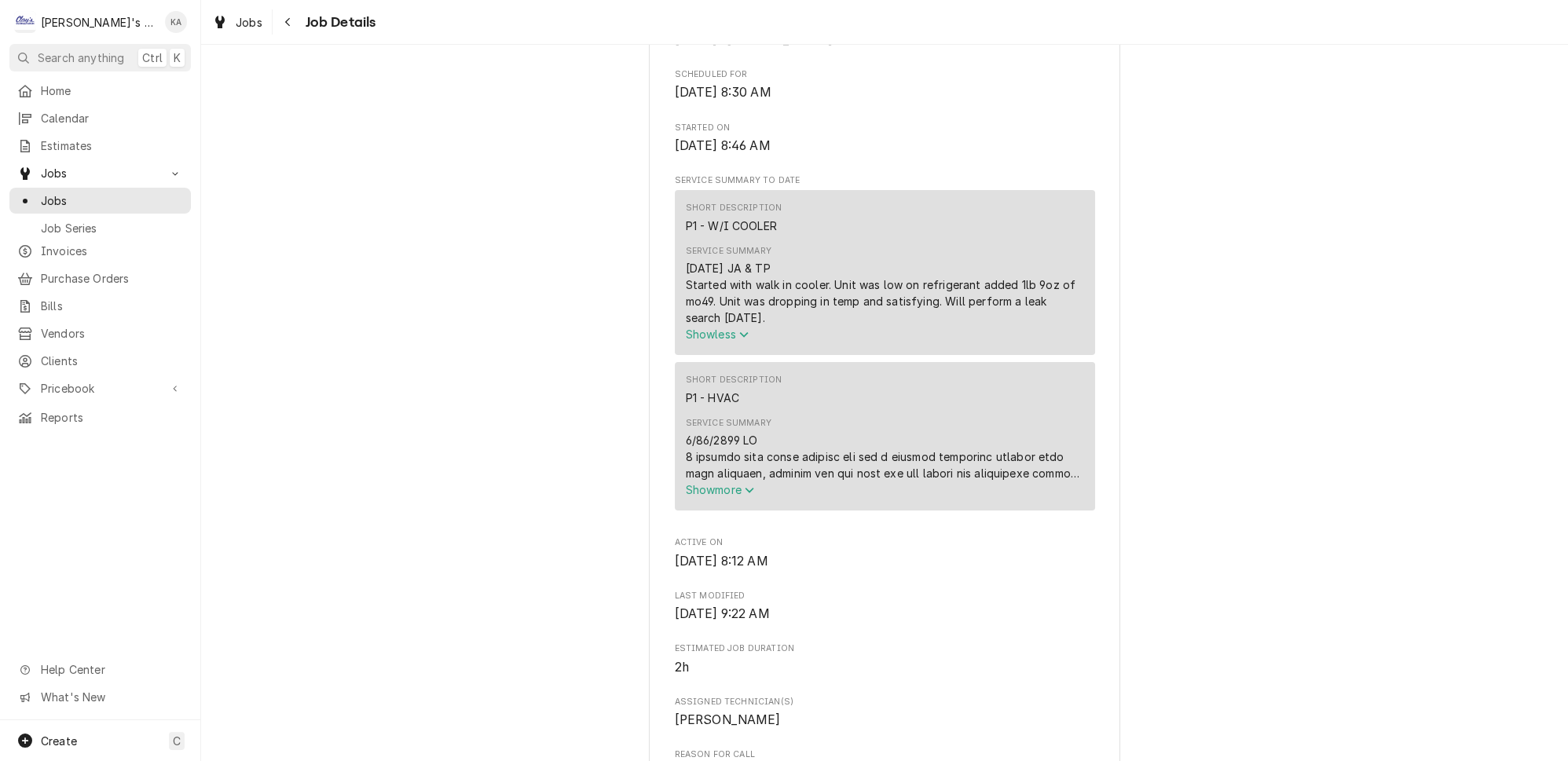
scroll to position [500, 0]
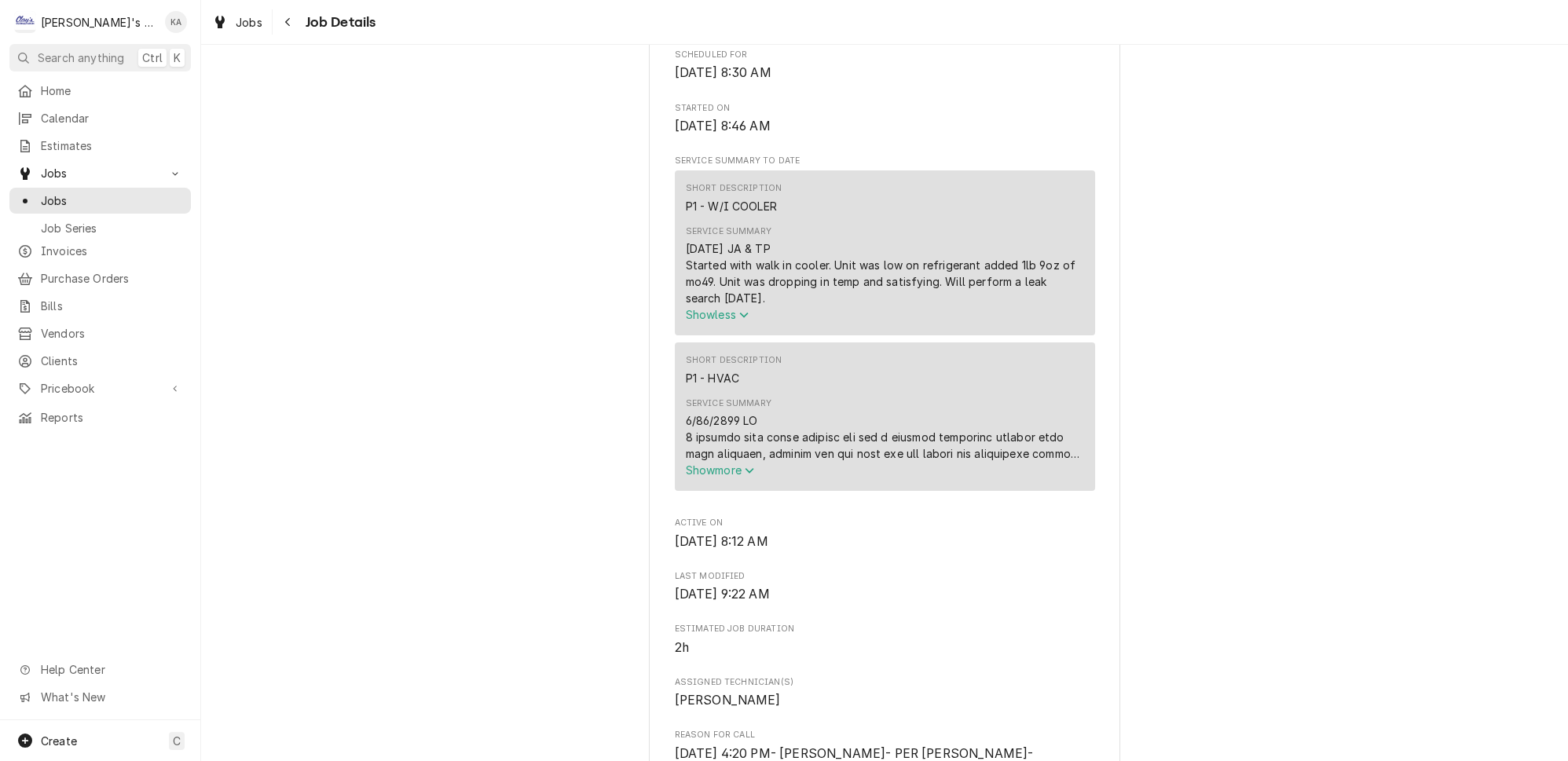
click at [750, 476] on icon "Service Summary" at bounding box center [750, 470] width 10 height 11
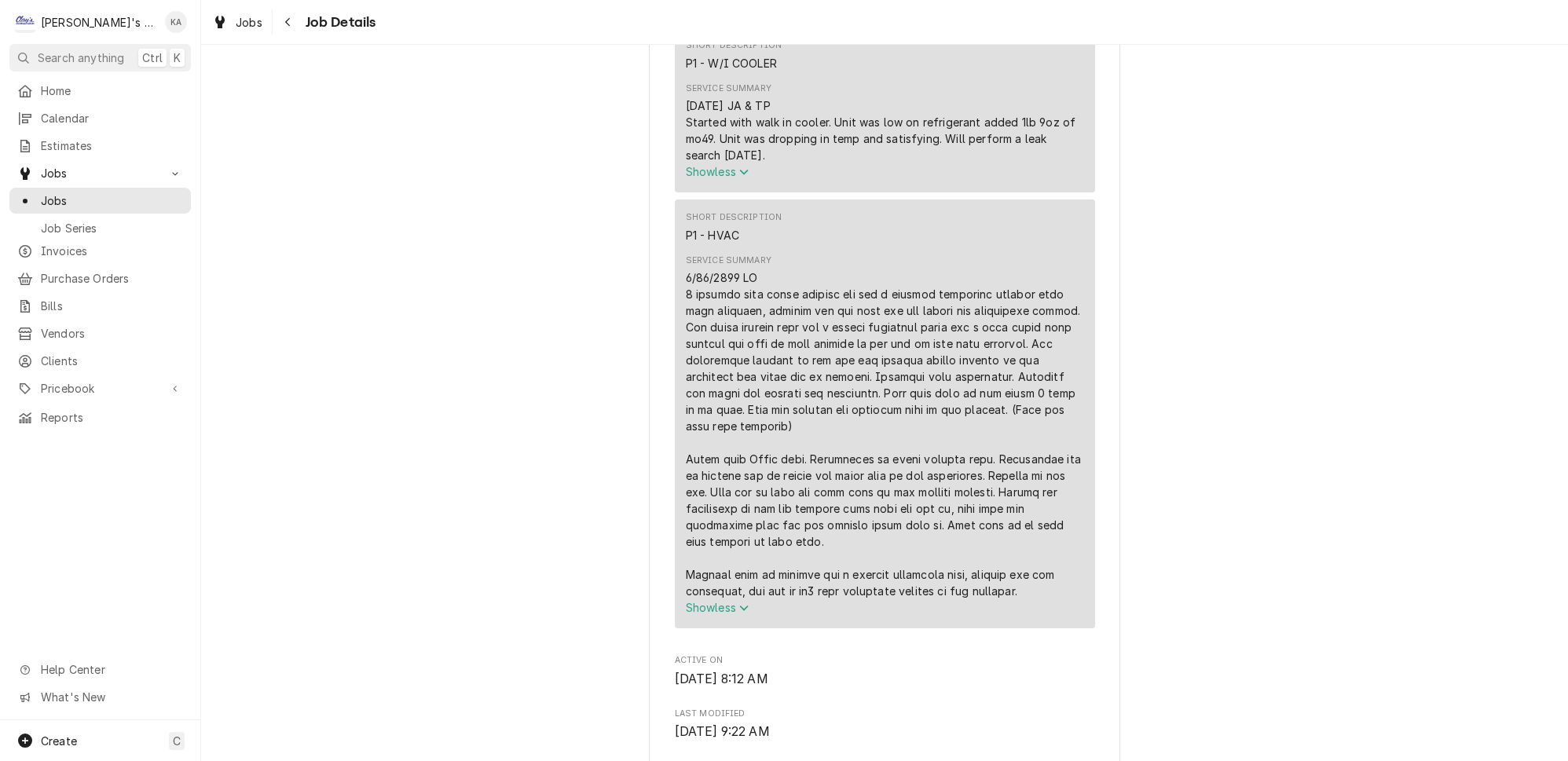
scroll to position [785, 0]
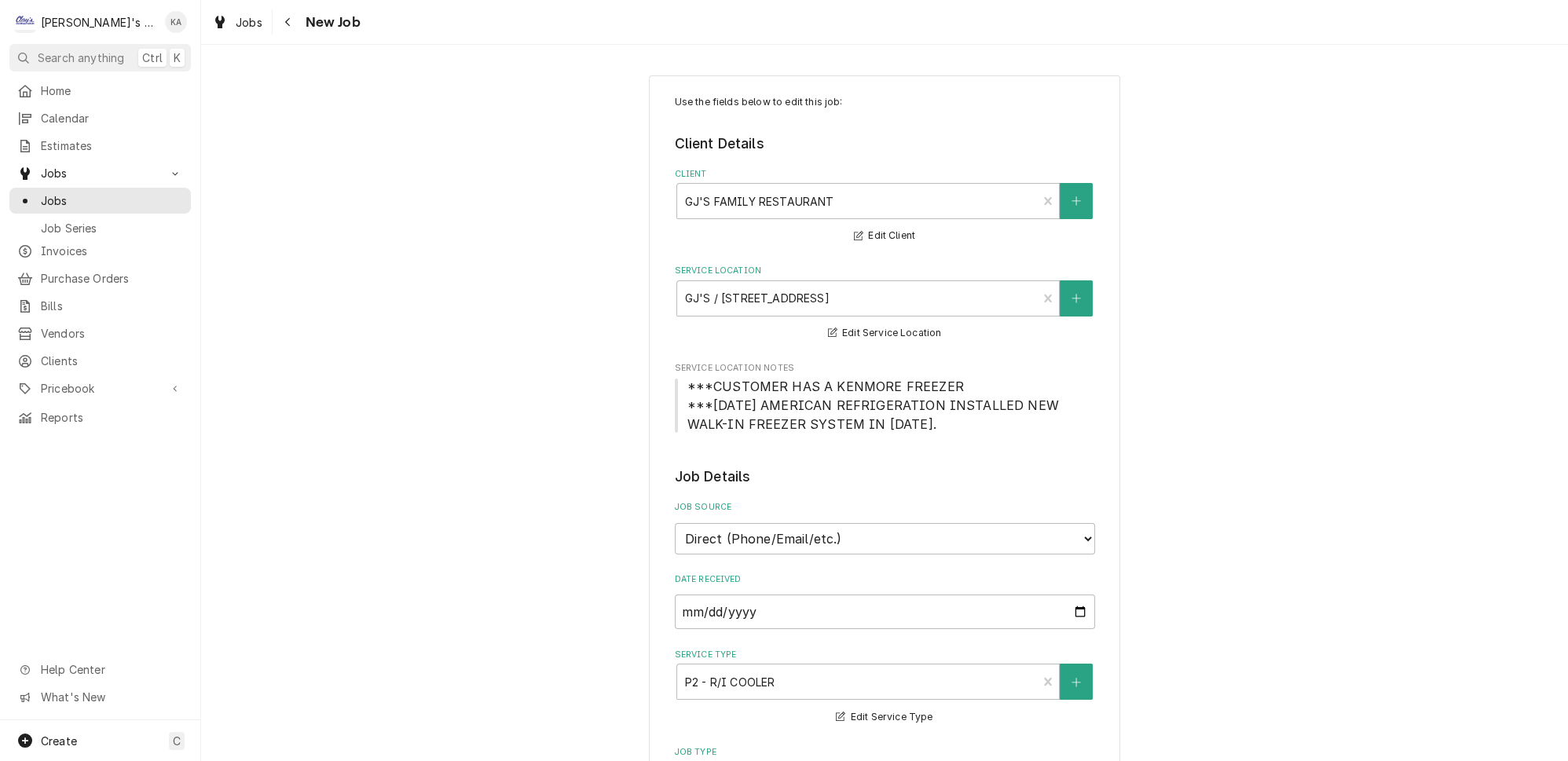
type textarea "x"
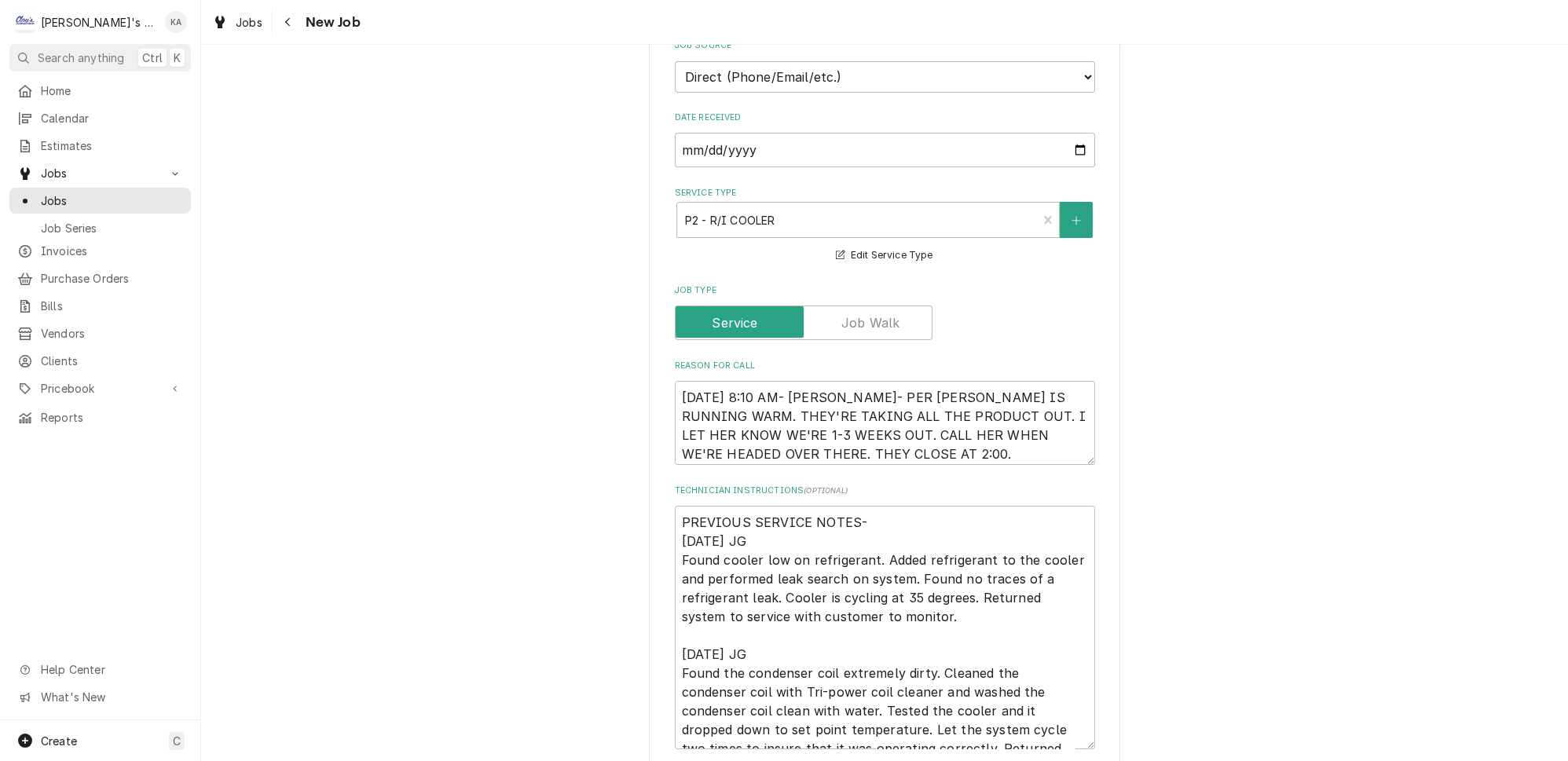
scroll to position [500, 0]
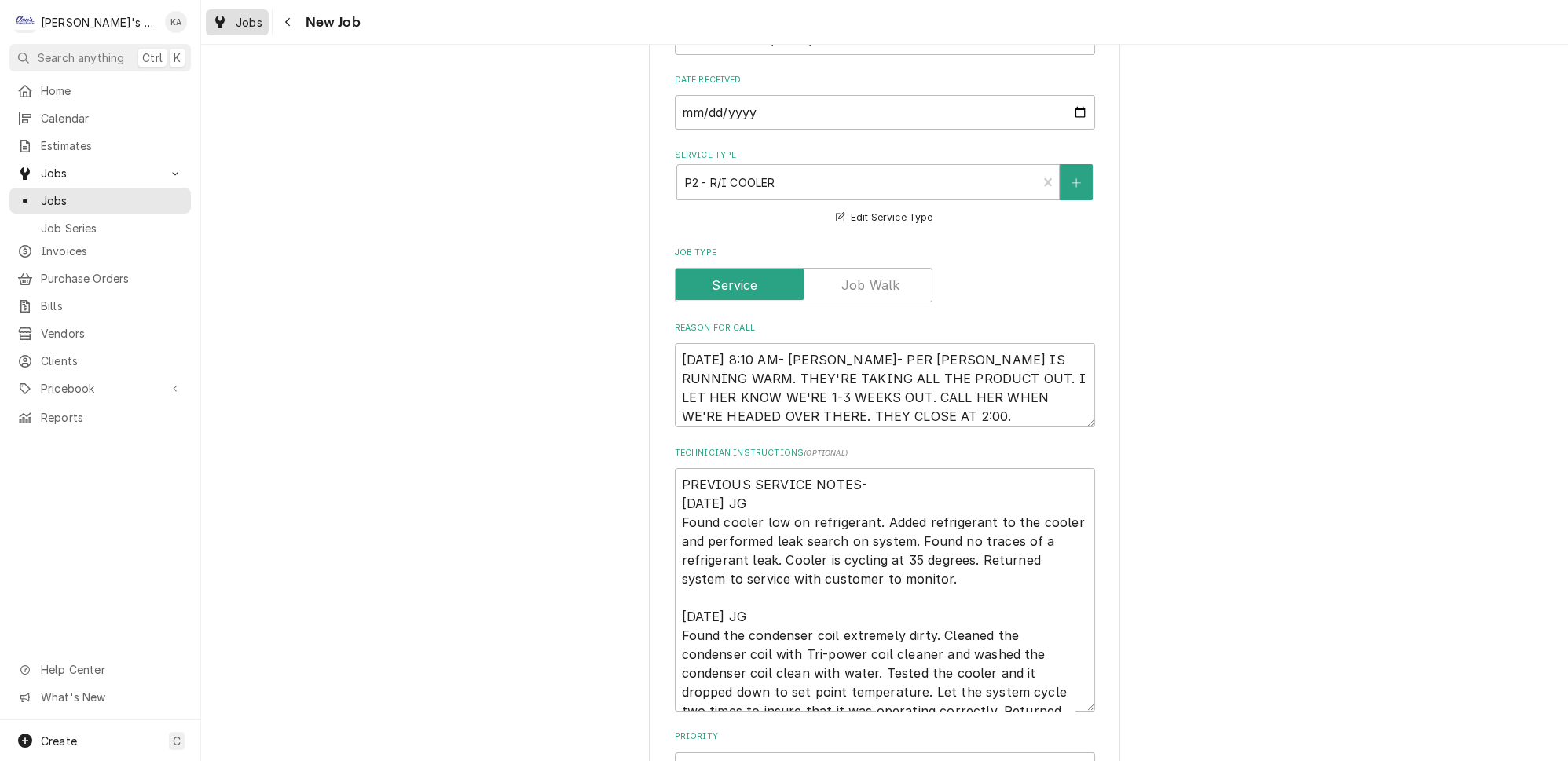
click at [236, 21] on span "Jobs" at bounding box center [249, 22] width 27 height 16
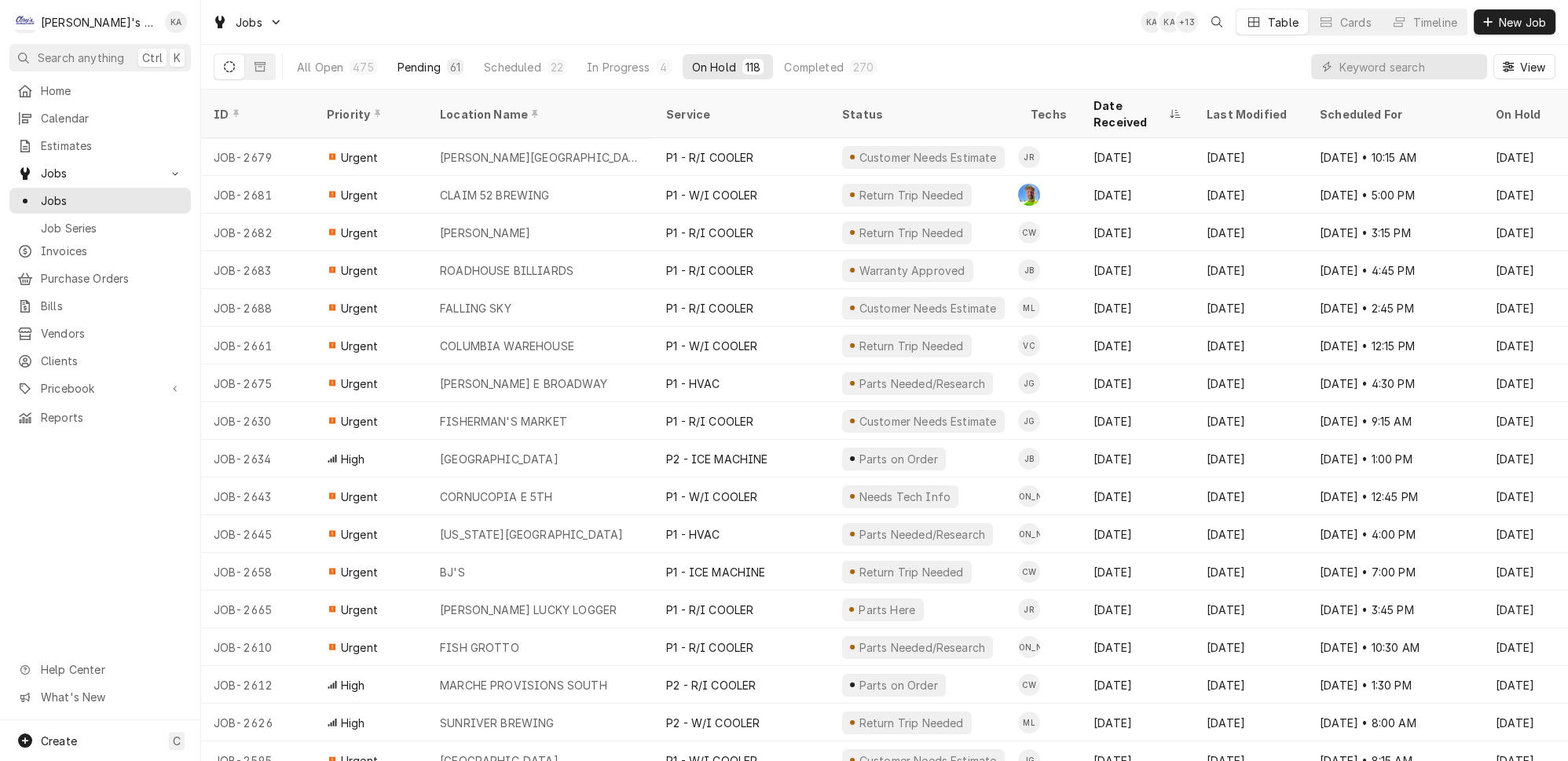
click at [401, 59] on div "Pending" at bounding box center [418, 67] width 43 height 16
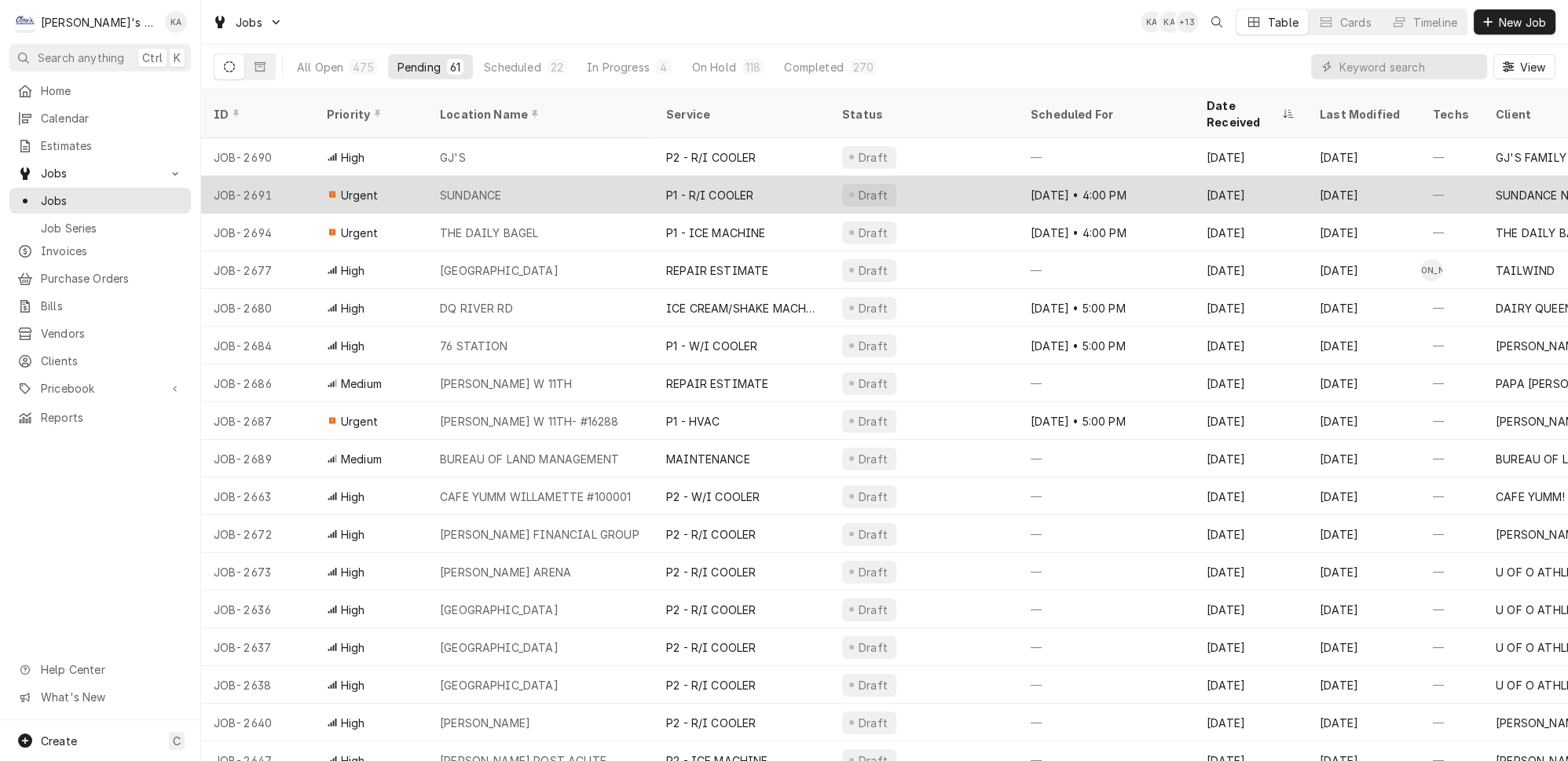
click at [542, 176] on div "SUNDANCE" at bounding box center [541, 195] width 226 height 38
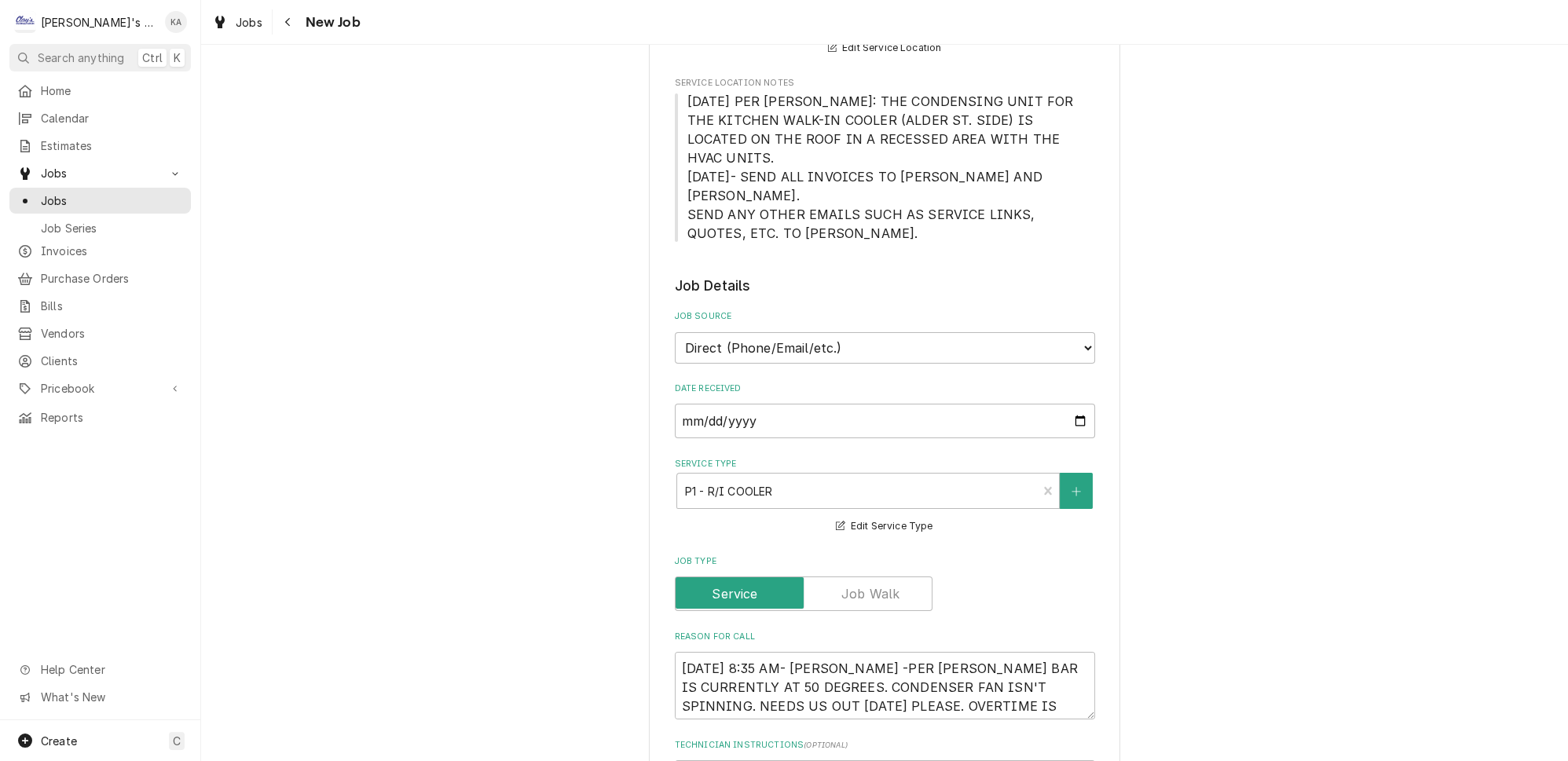
scroll to position [571, 0]
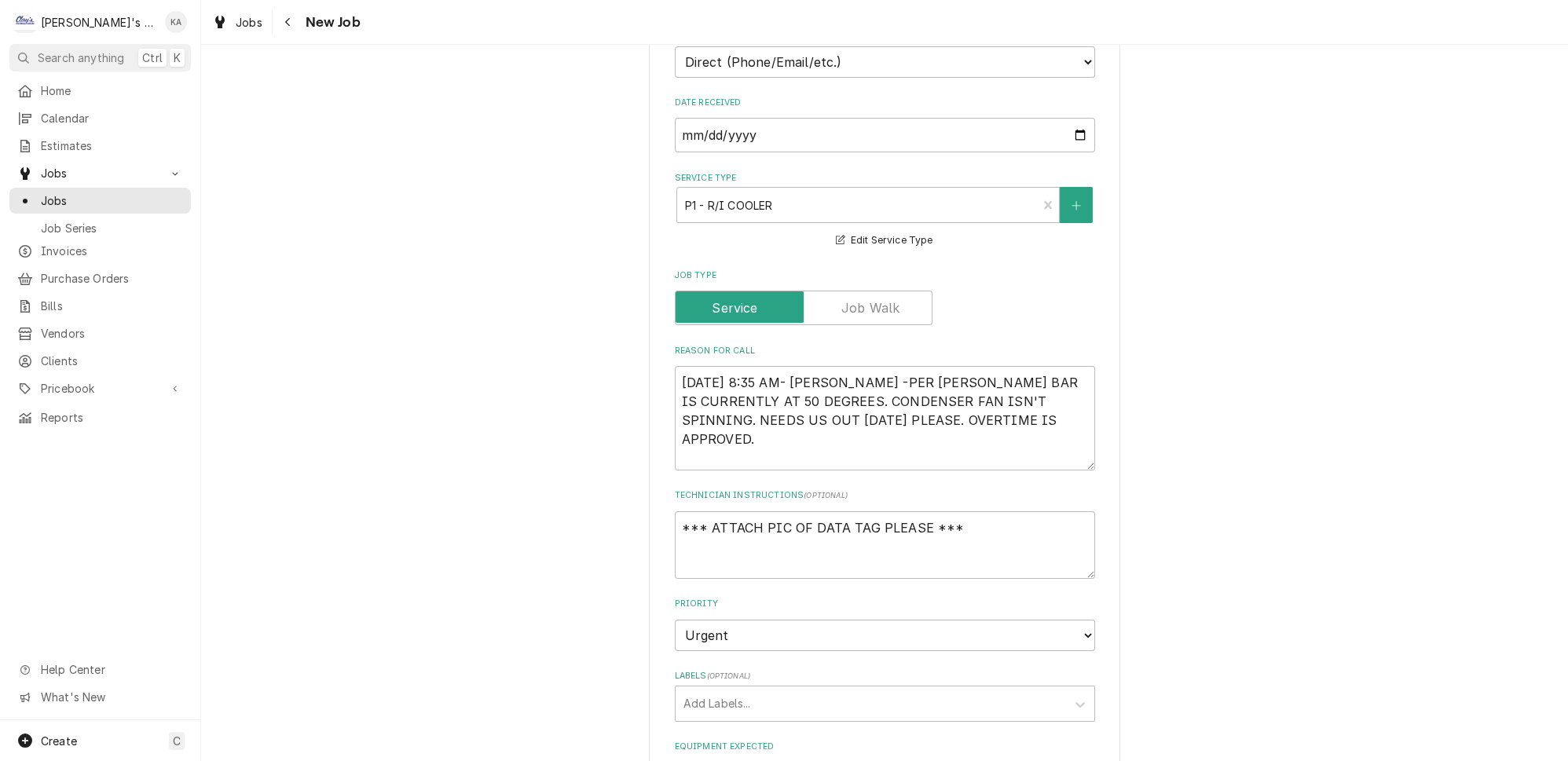
drag, startPoint x: 1063, startPoint y: 375, endPoint x: 1060, endPoint y: 412, distance: 37.1
click at [1060, 412] on textarea "[DATE] 8:35 AM- [PERSON_NAME] -PER [PERSON_NAME] BAR IS CURRENTLY AT 50 DEGREES…" at bounding box center [885, 418] width 420 height 105
click at [850, 366] on textarea "[DATE] 8:35 AM- [PERSON_NAME] -PER [PERSON_NAME] BAR IS CURRENTLY AT 50 DEGREES…" at bounding box center [885, 418] width 420 height 105
type textarea "x"
type textarea "[DATE] 8:35 AM- [PERSON_NAME]-PER [PERSON_NAME] BAR IS CURRENTLY AT 50 DEGREES.…"
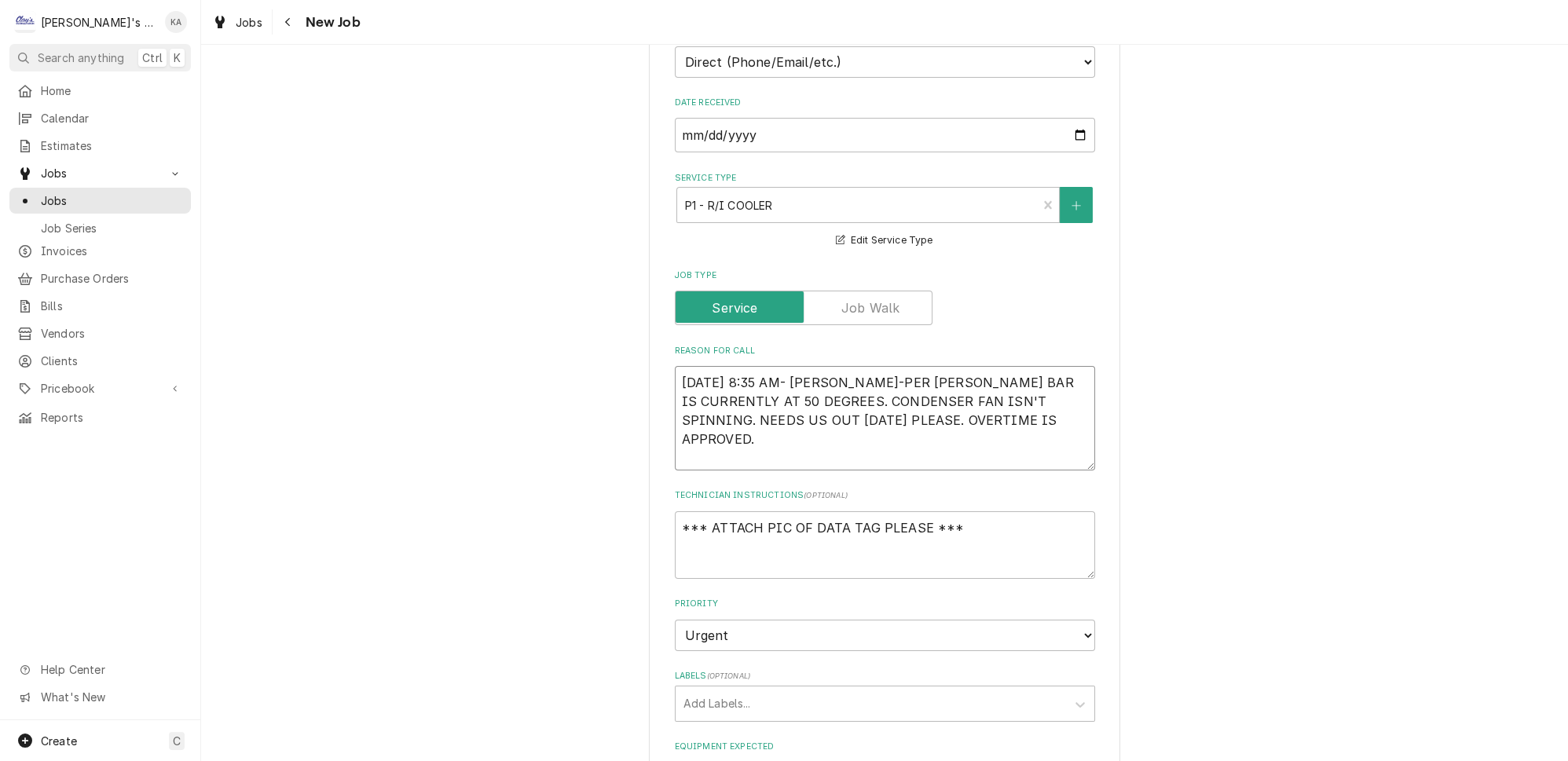
type textarea "x"
type textarea "[DATE] 8:35 AM- [PERSON_NAME]- PER [PERSON_NAME] BAR IS CURRENTLY AT 50 DEGREES…"
type textarea "x"
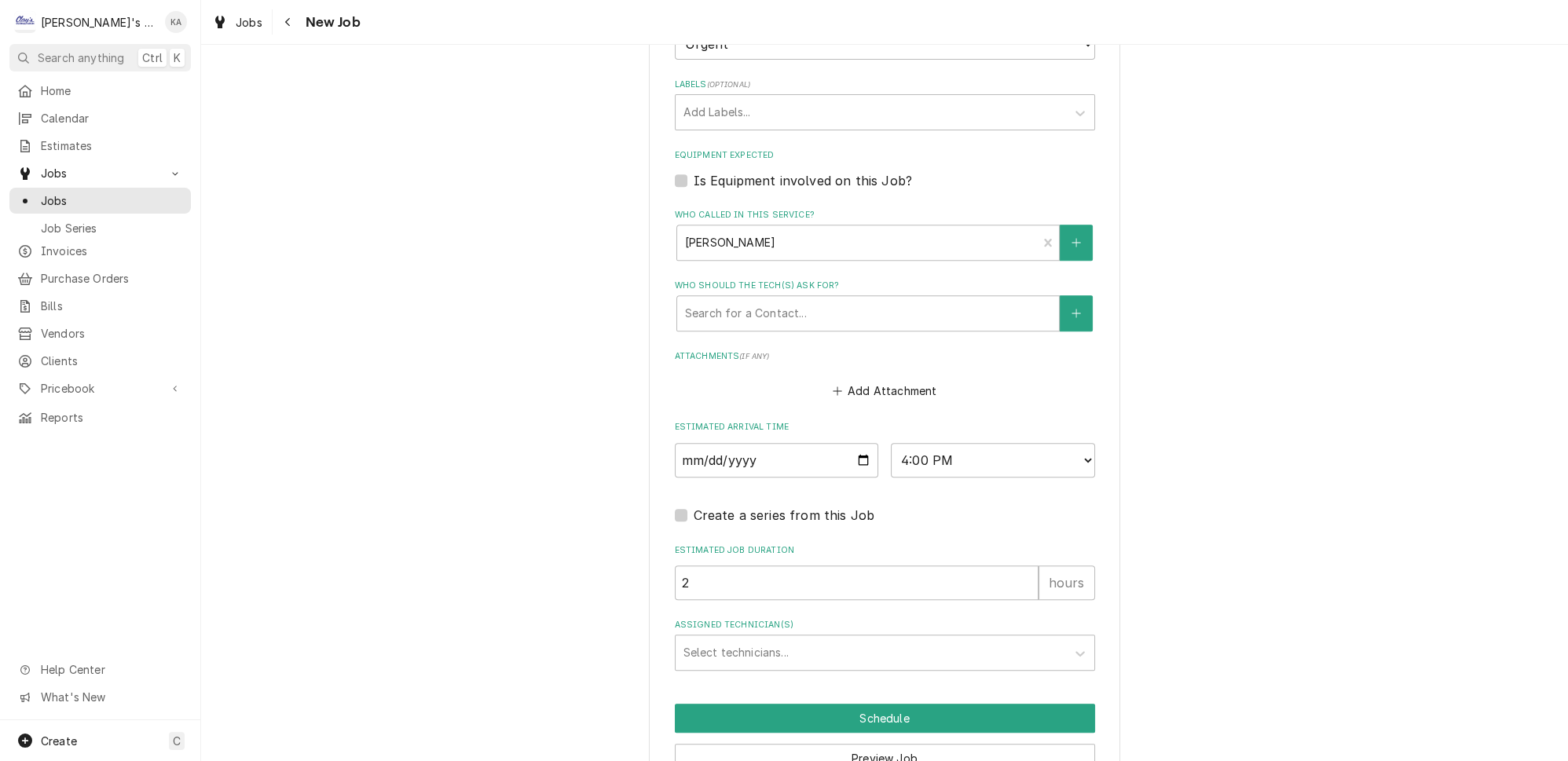
scroll to position [1174, 0]
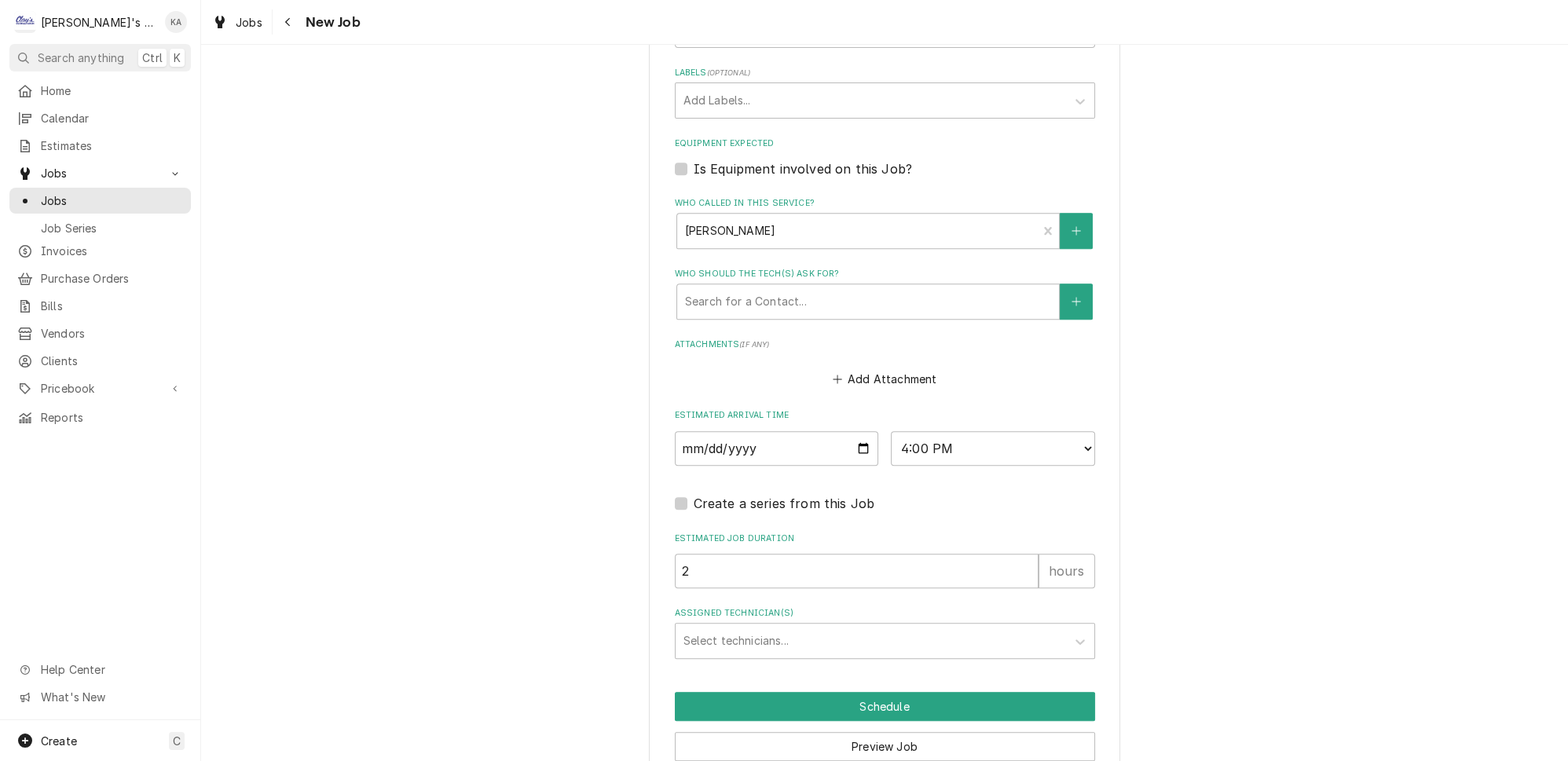
type textarea "[DATE] 8:35 AM- [PERSON_NAME]- PER [PERSON_NAME] BAR IS CURRENTLY AT 50 DEGREES…"
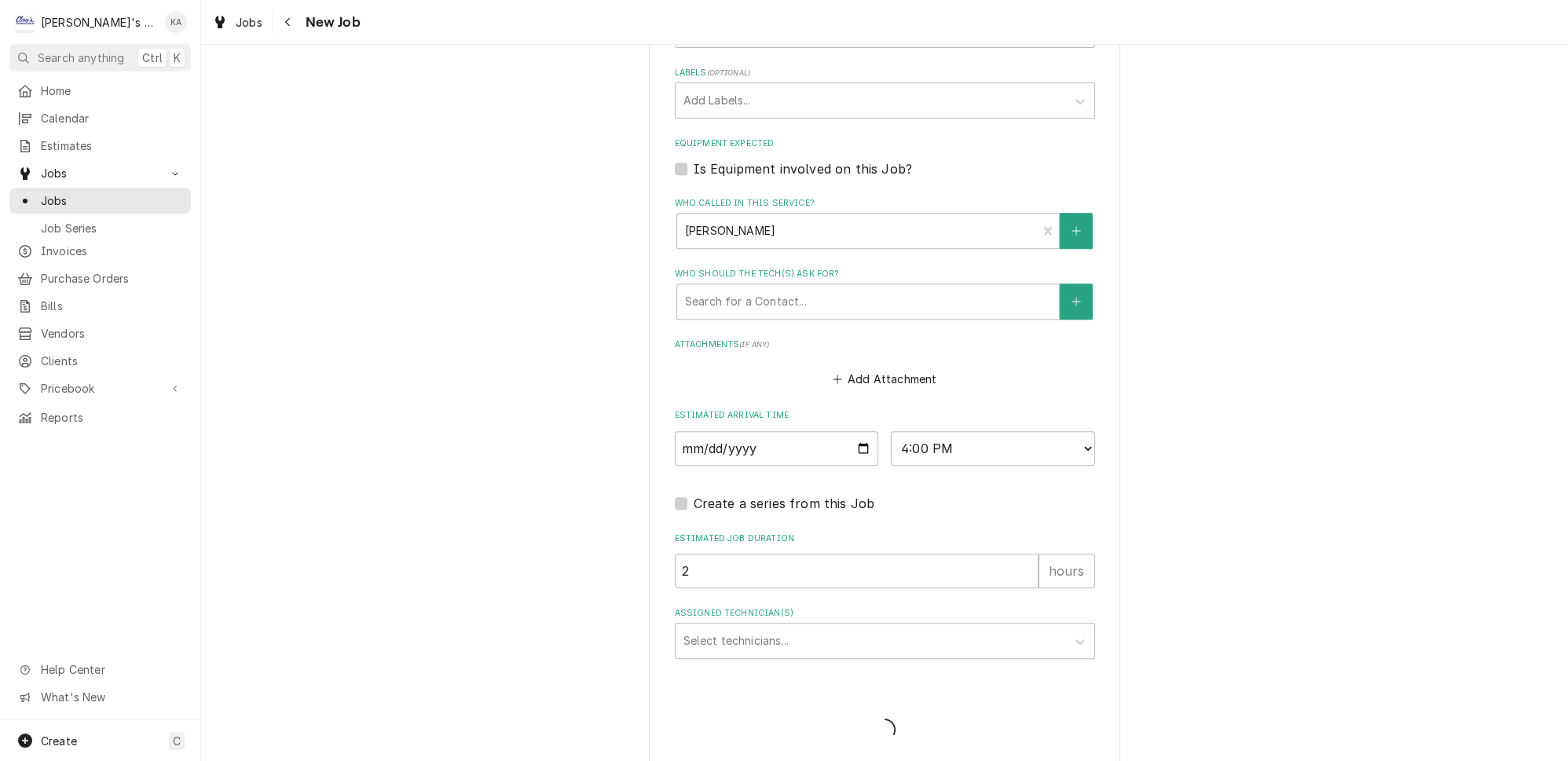
scroll to position [1122, 0]
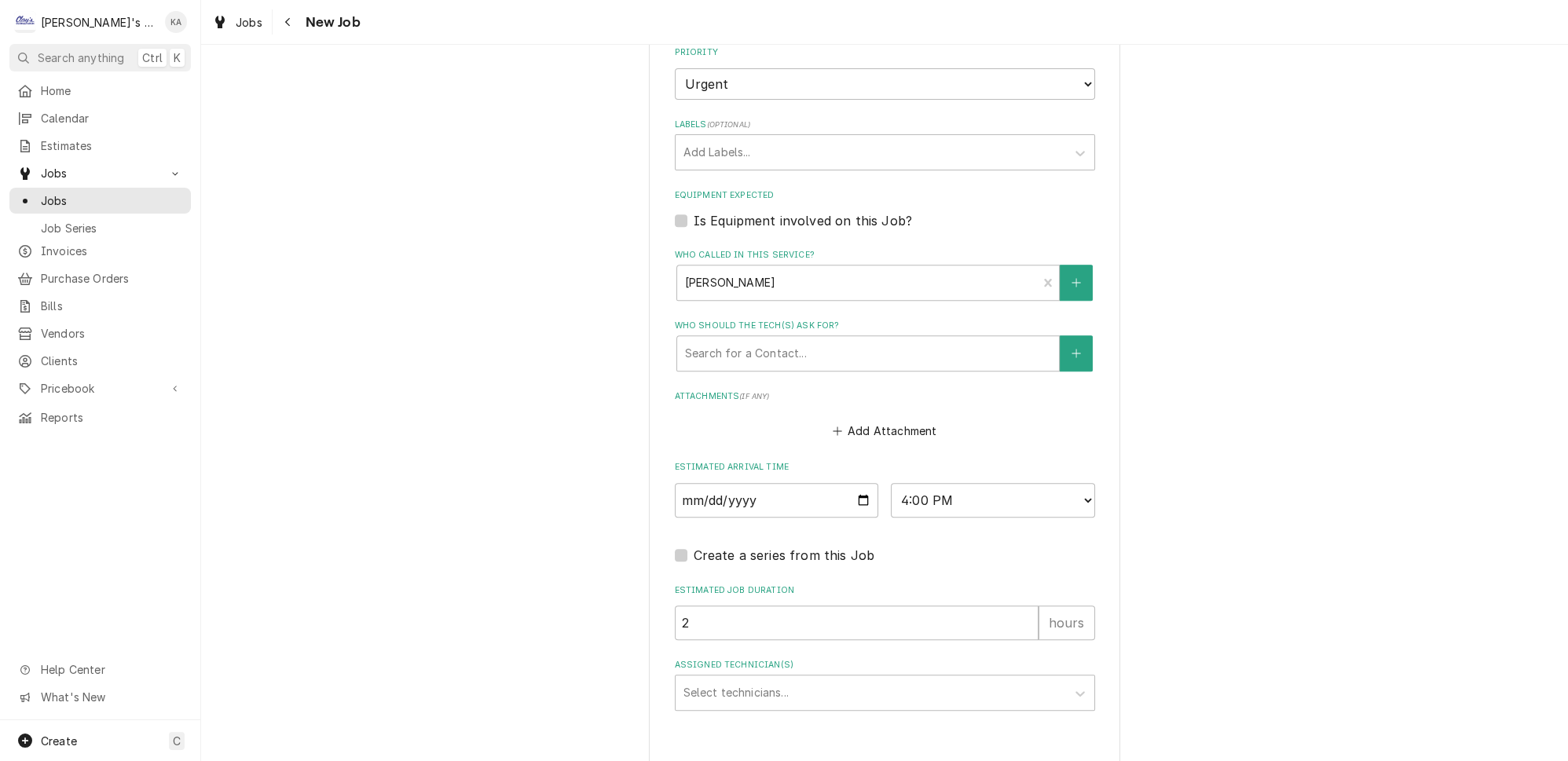
type textarea "x"
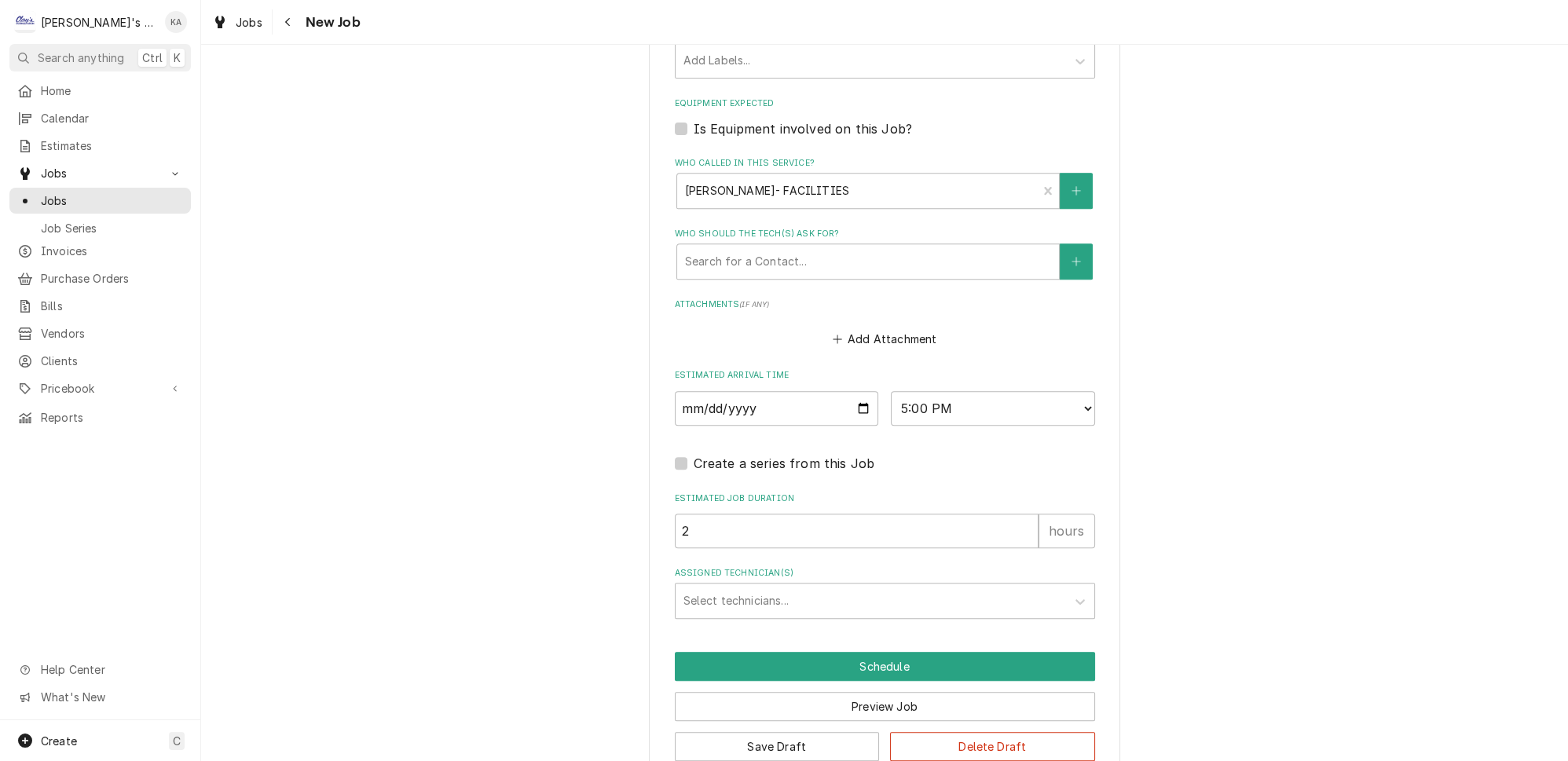
scroll to position [1153, 0]
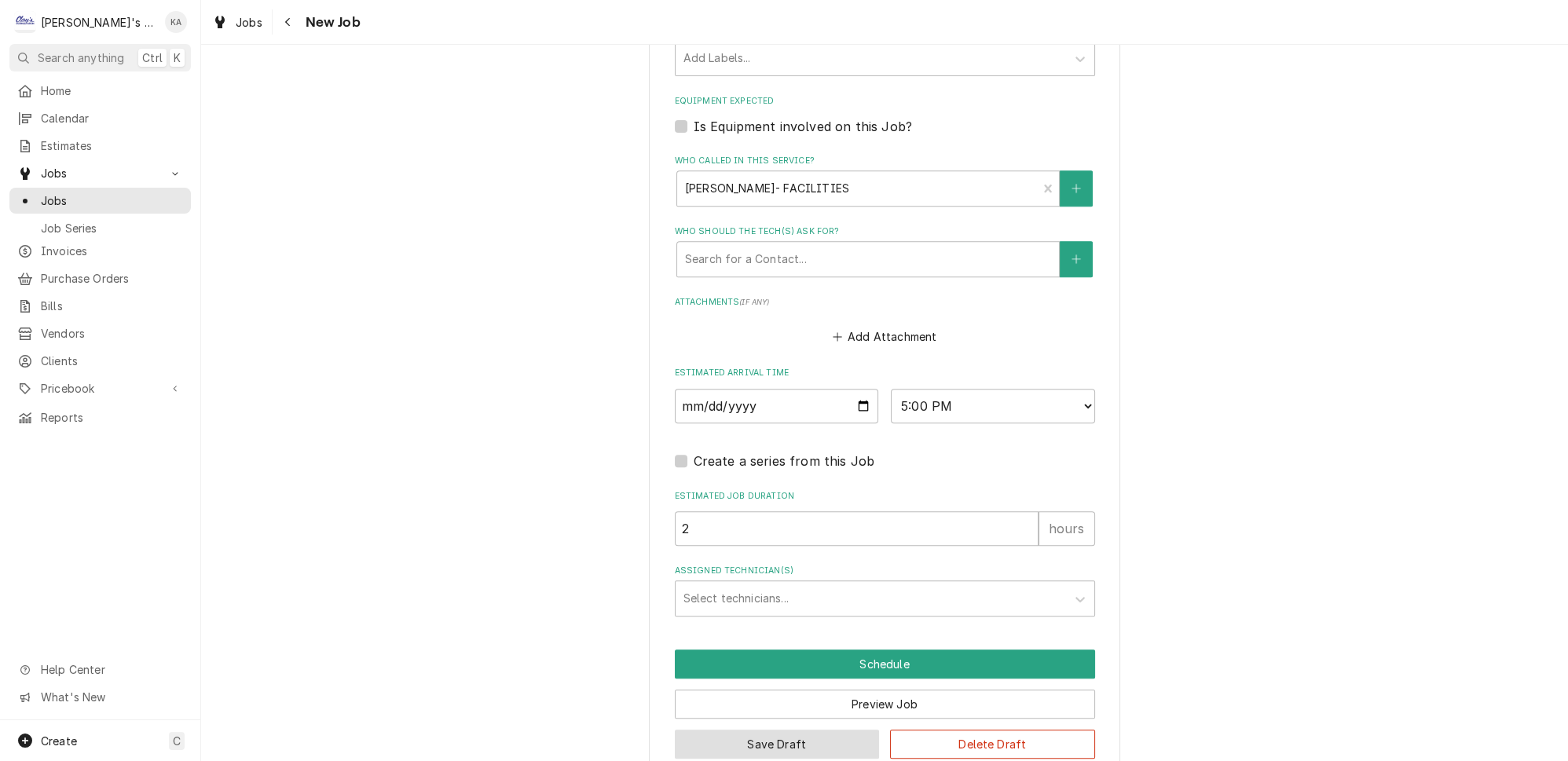
click at [772, 730] on button "Save Draft" at bounding box center [777, 744] width 205 height 29
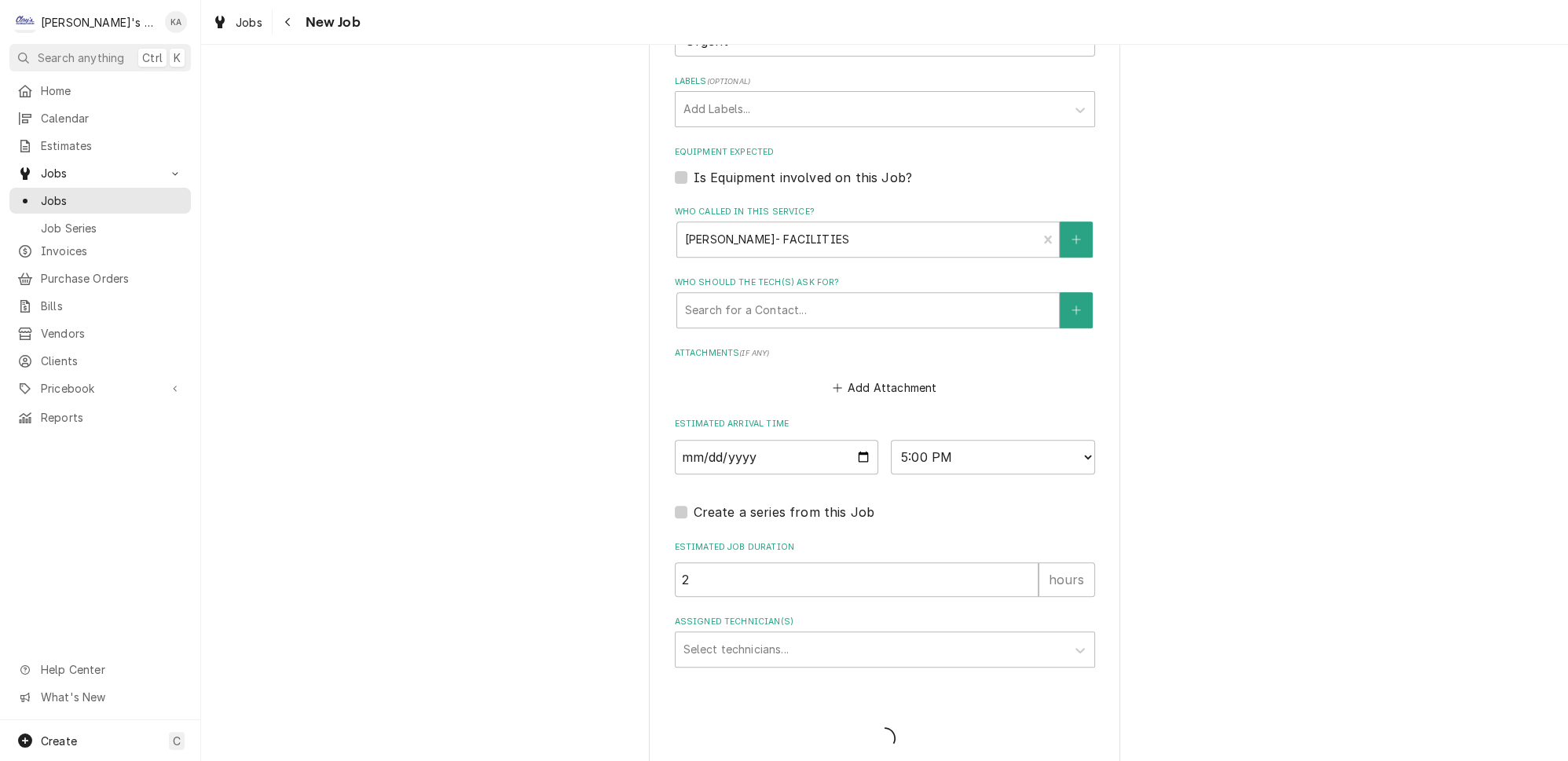
type textarea "x"
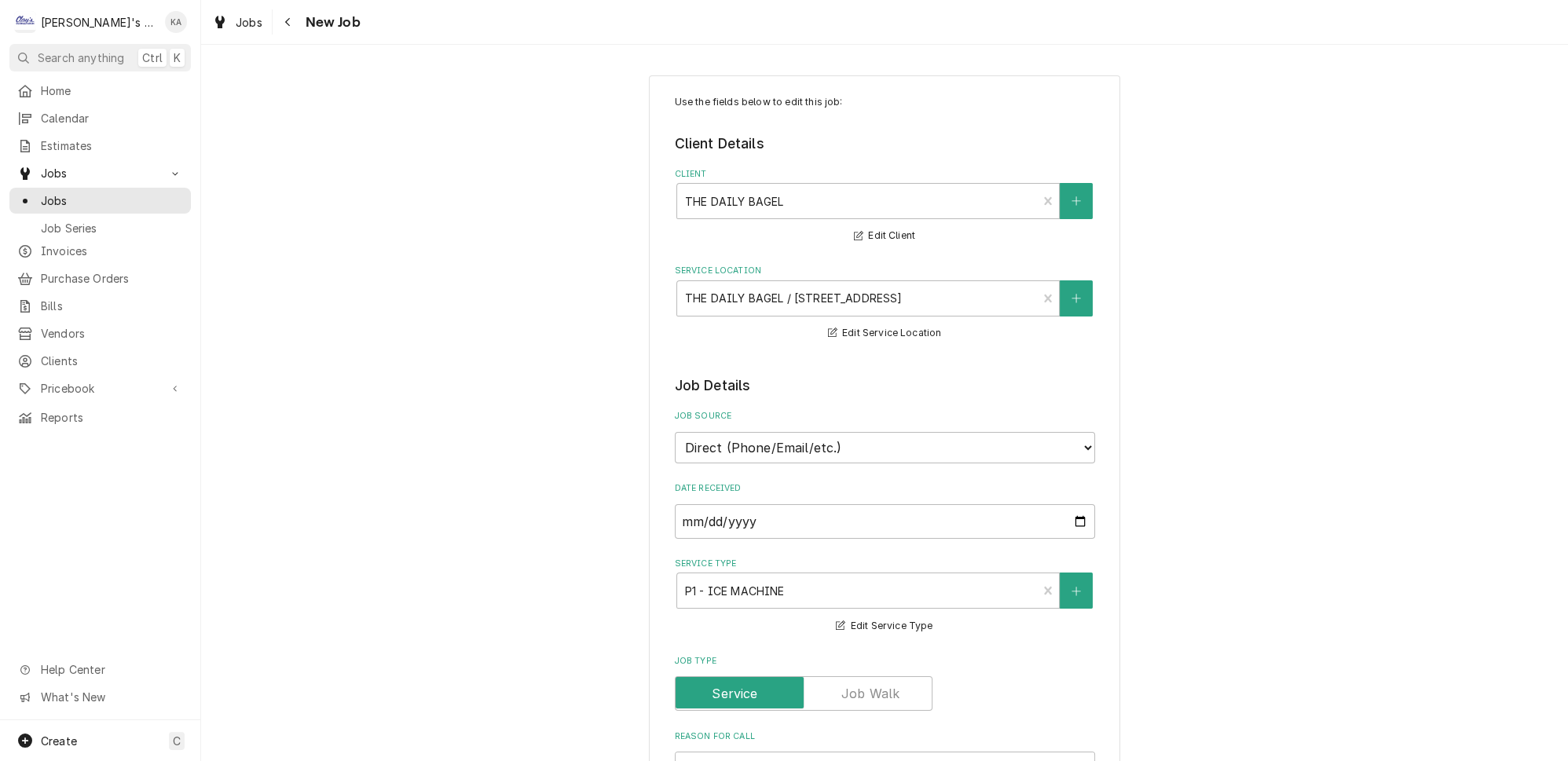
type textarea "x"
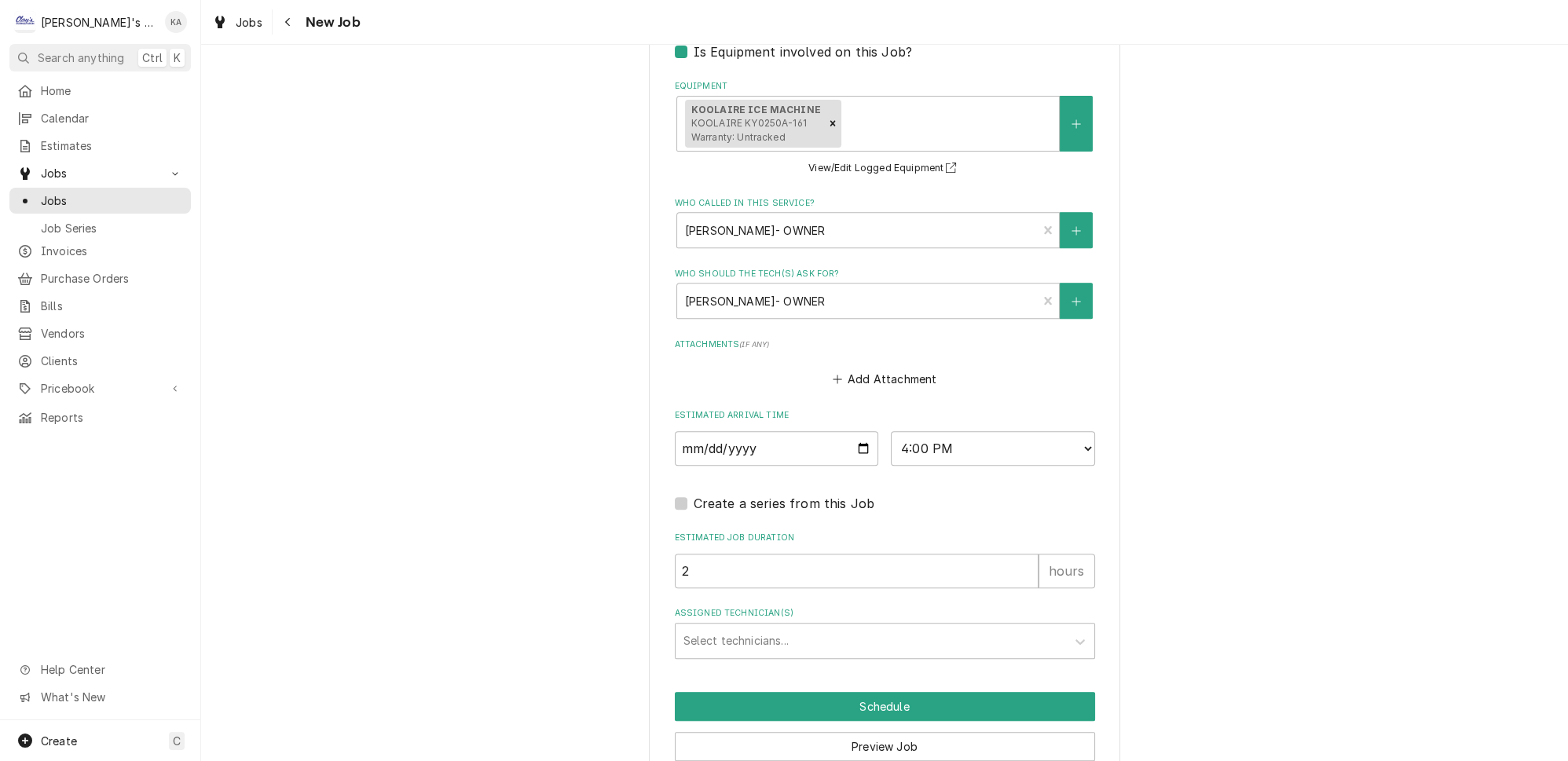
scroll to position [1151, 0]
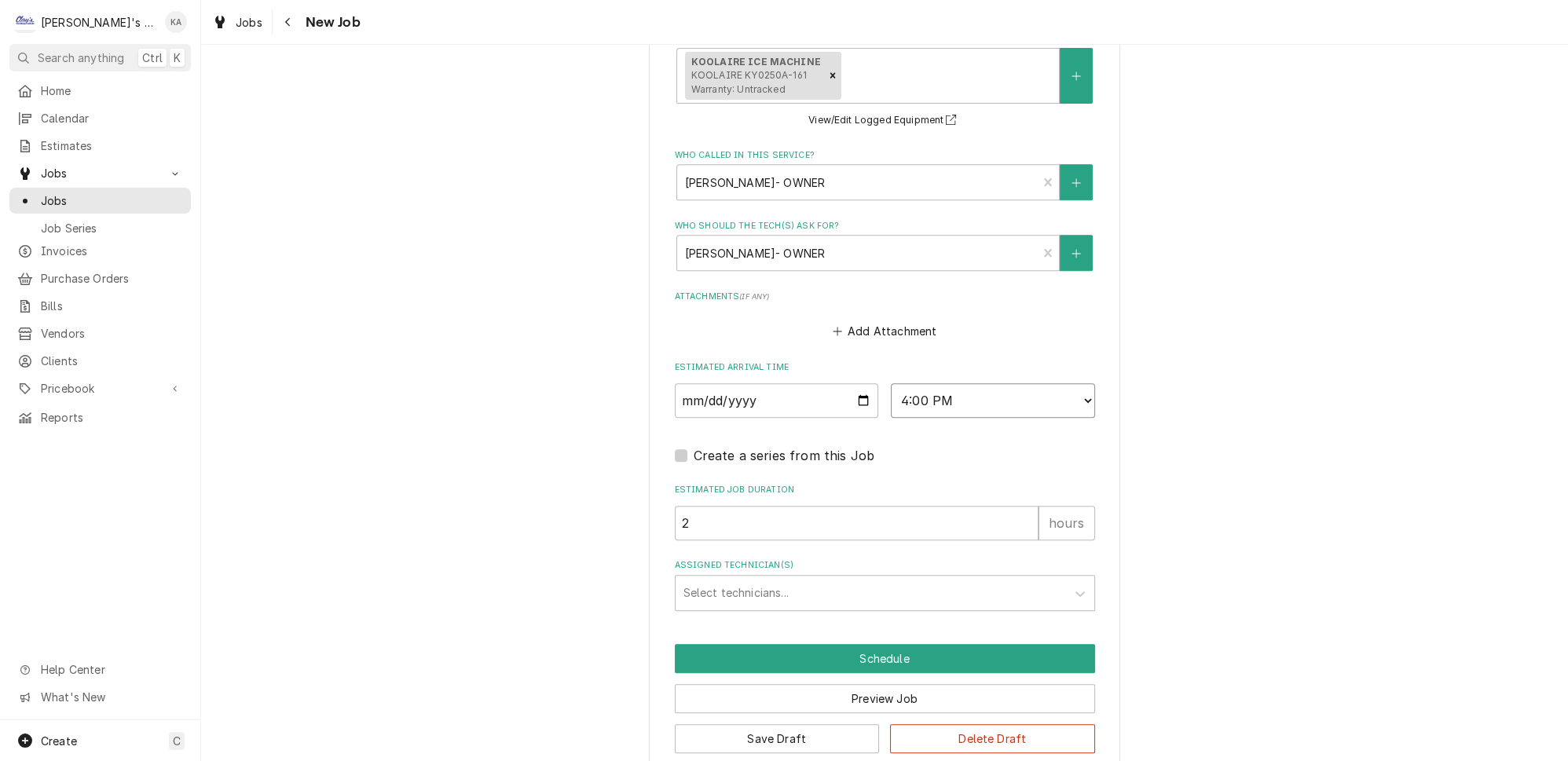
click at [1061, 391] on select "AM / PM 6:00 AM 6:15 AM 6:30 AM 6:45 AM 7:00 AM 7:15 AM 7:30 AM 7:45 AM 8:00 AM…" at bounding box center [992, 400] width 204 height 34
select select "13:15:00"
click at [890, 383] on select "AM / PM 6:00 AM 6:15 AM 6:30 AM 6:45 AM 7:00 AM 7:15 AM 7:30 AM 7:45 AM 8:00 AM…" at bounding box center [992, 400] width 204 height 34
click at [794, 580] on div "Assigned Technician(s)" at bounding box center [870, 593] width 374 height 29
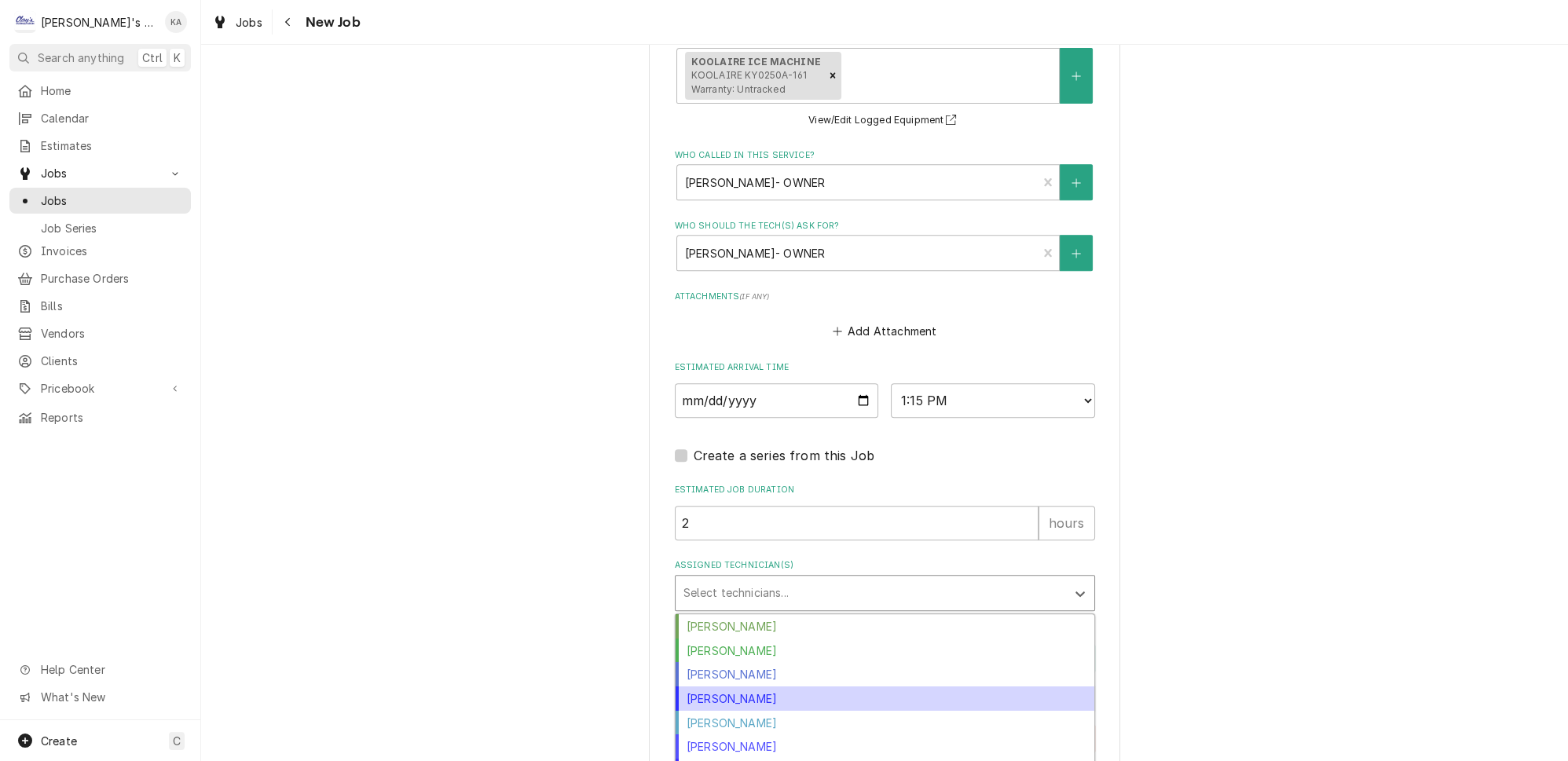
click at [768, 686] on div "Joey Brabb" at bounding box center [885, 698] width 419 height 25
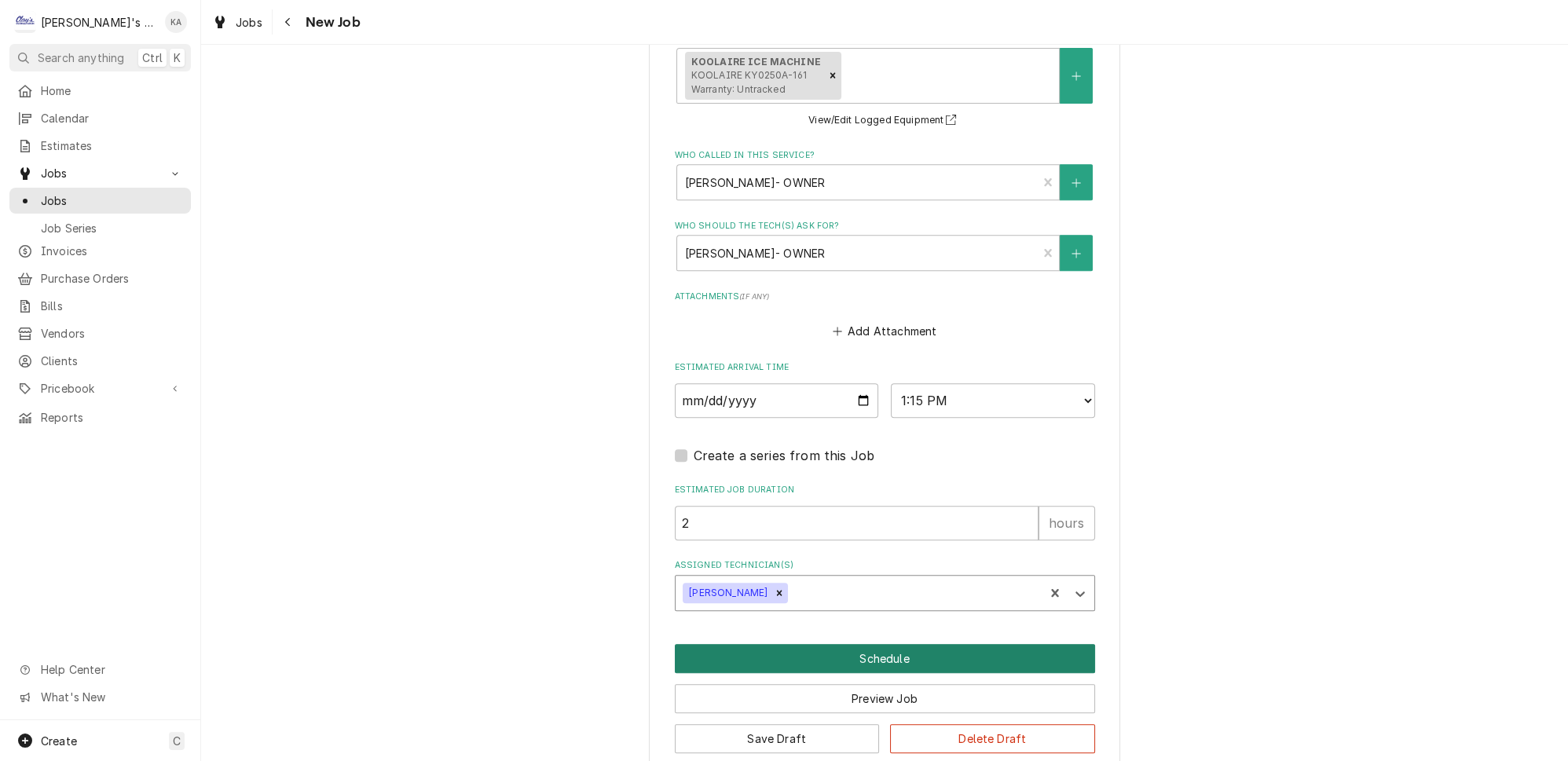
click at [885, 644] on button "Schedule" at bounding box center [885, 658] width 420 height 29
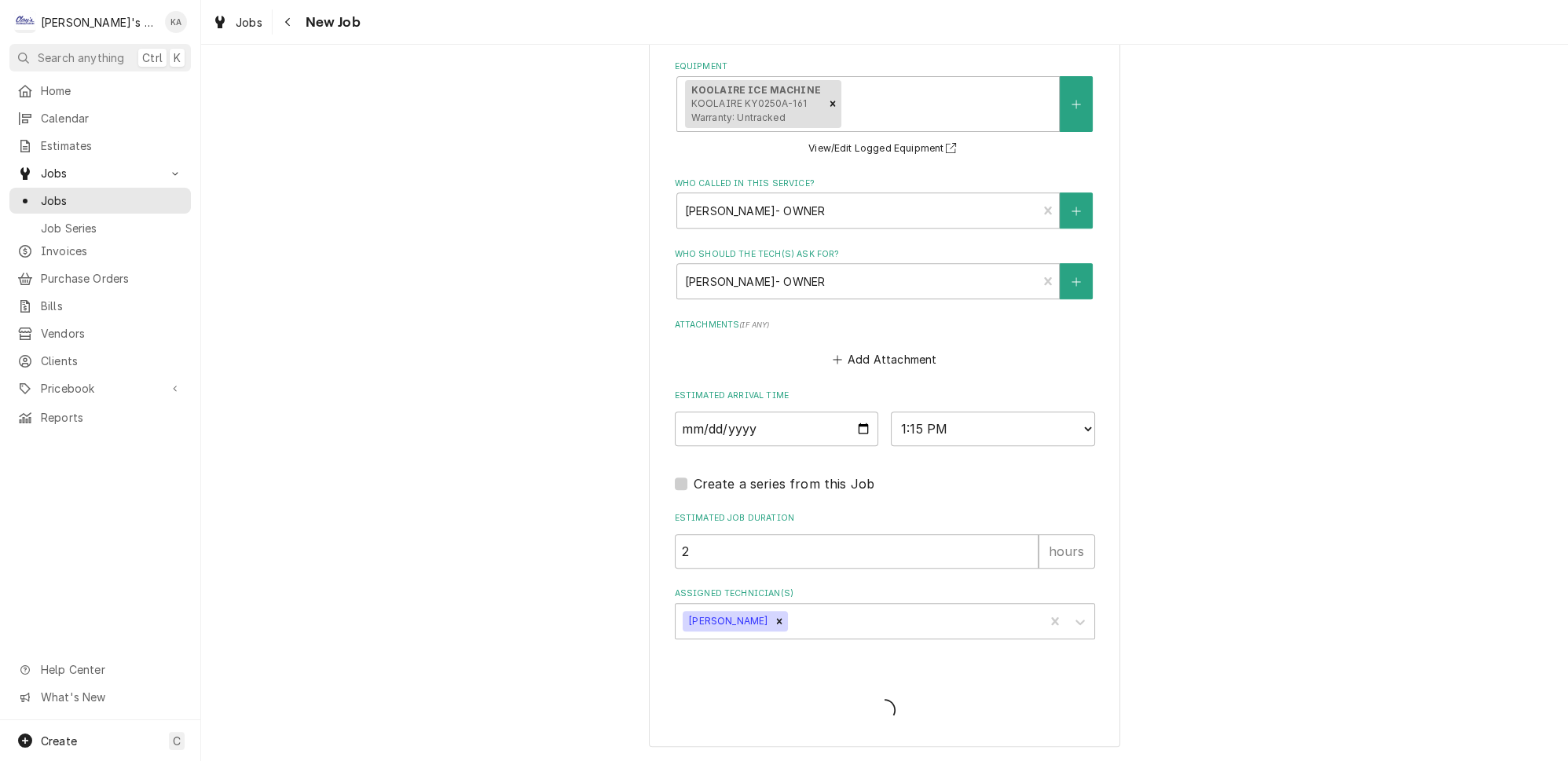
scroll to position [1099, 0]
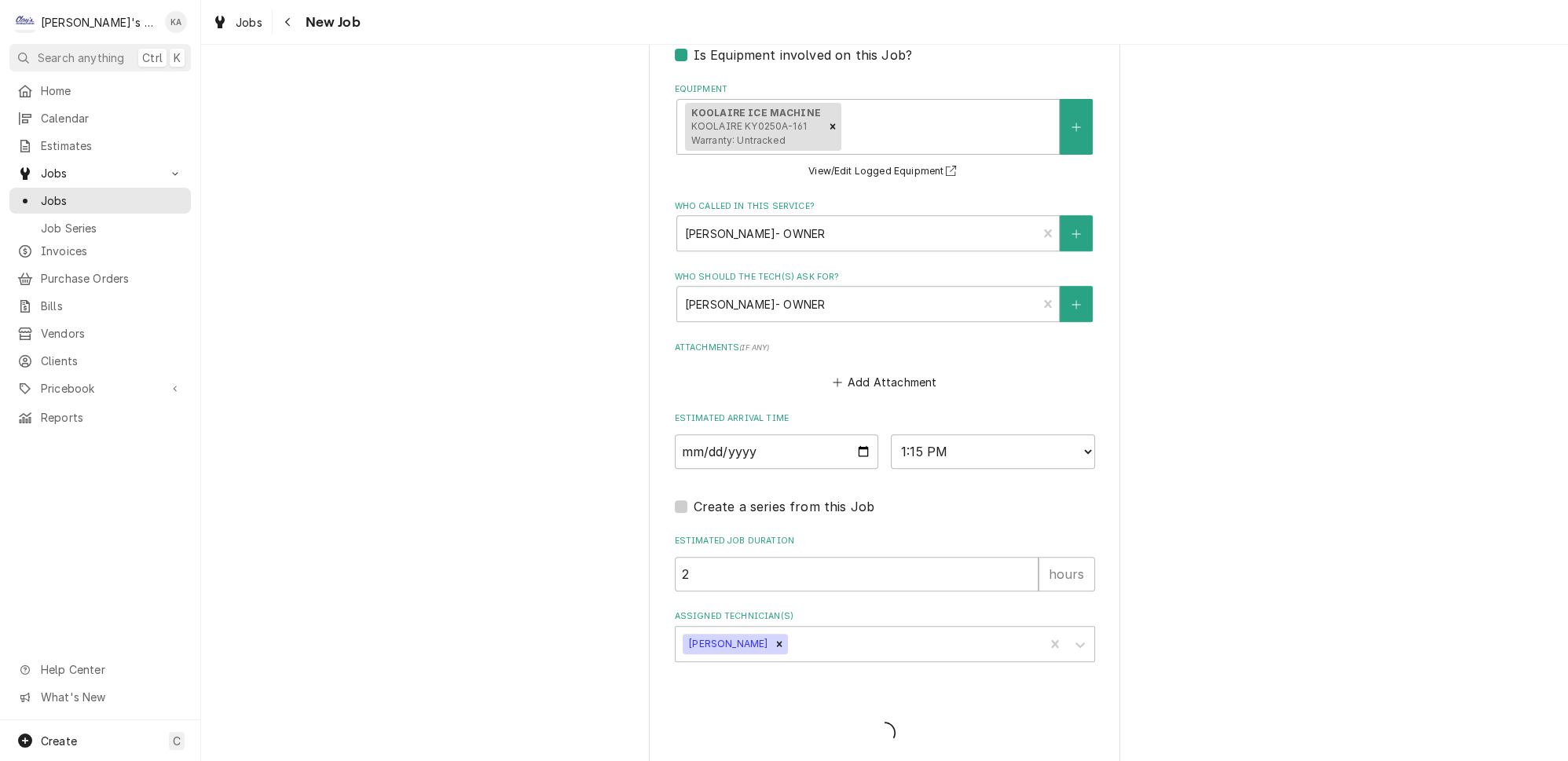
type textarea "x"
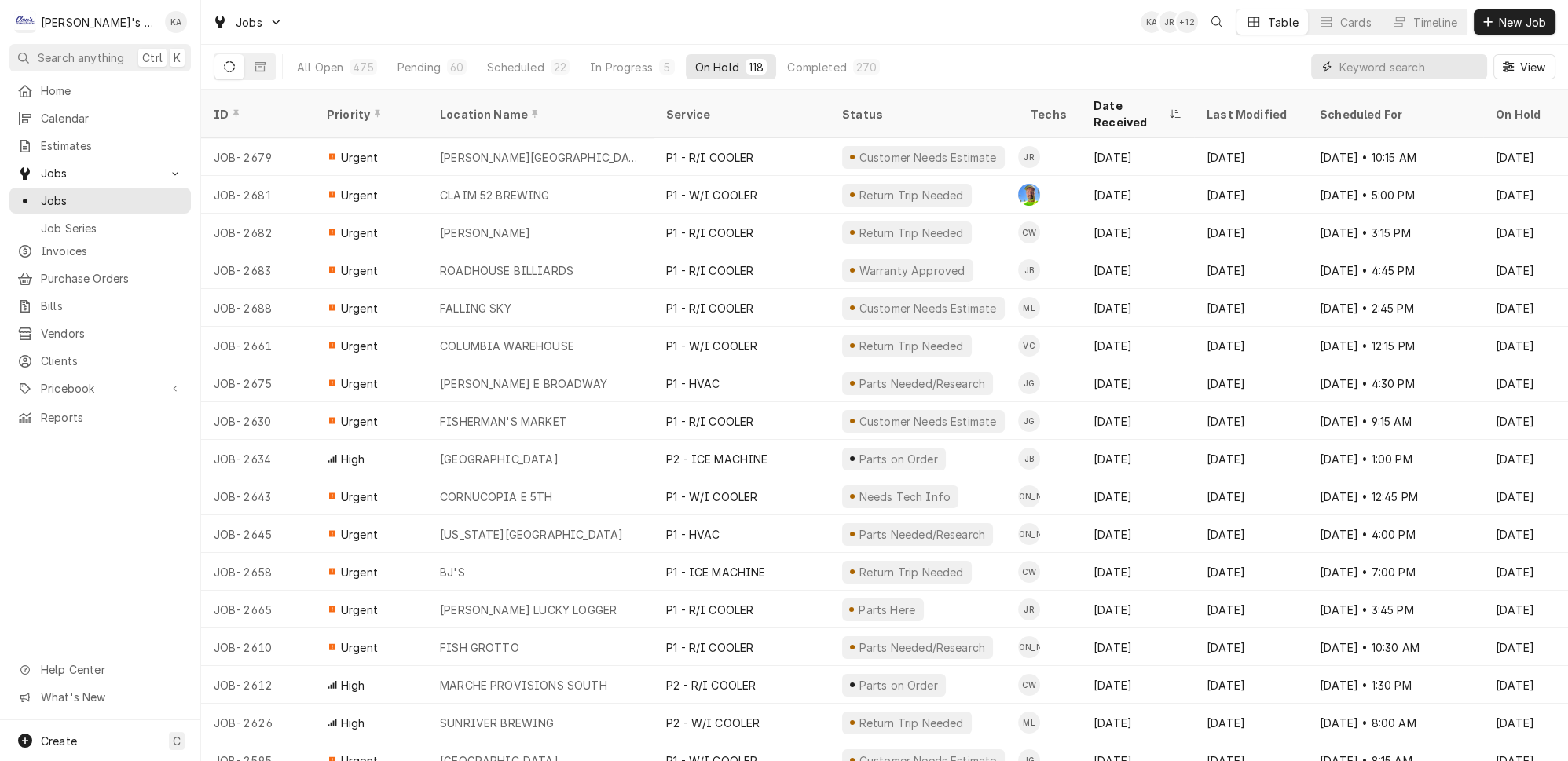
click at [1381, 62] on input "Dynamic Content Wrapper" at bounding box center [1408, 67] width 140 height 25
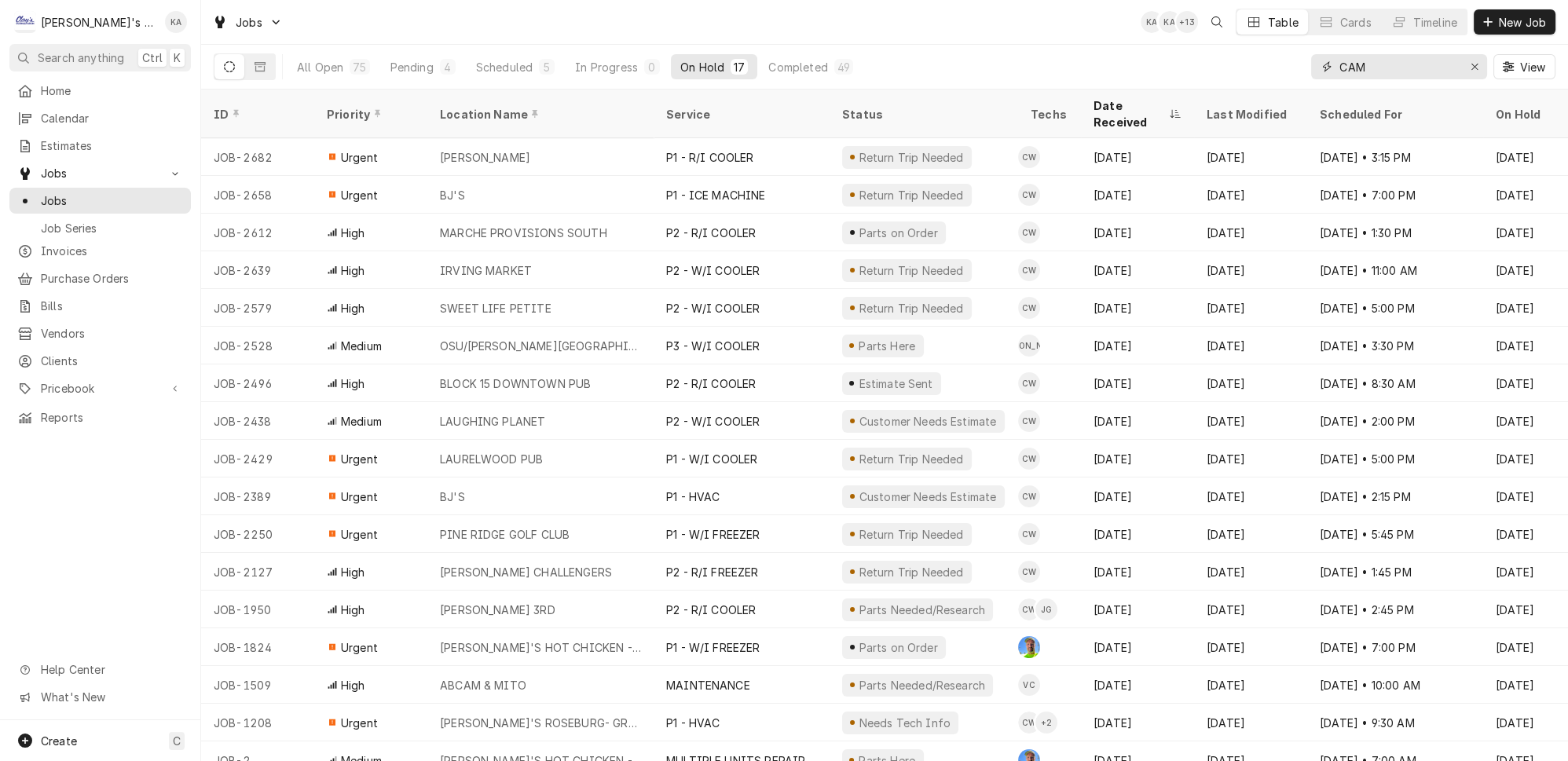
type input "CAM"
